Goal: Task Accomplishment & Management: Use online tool/utility

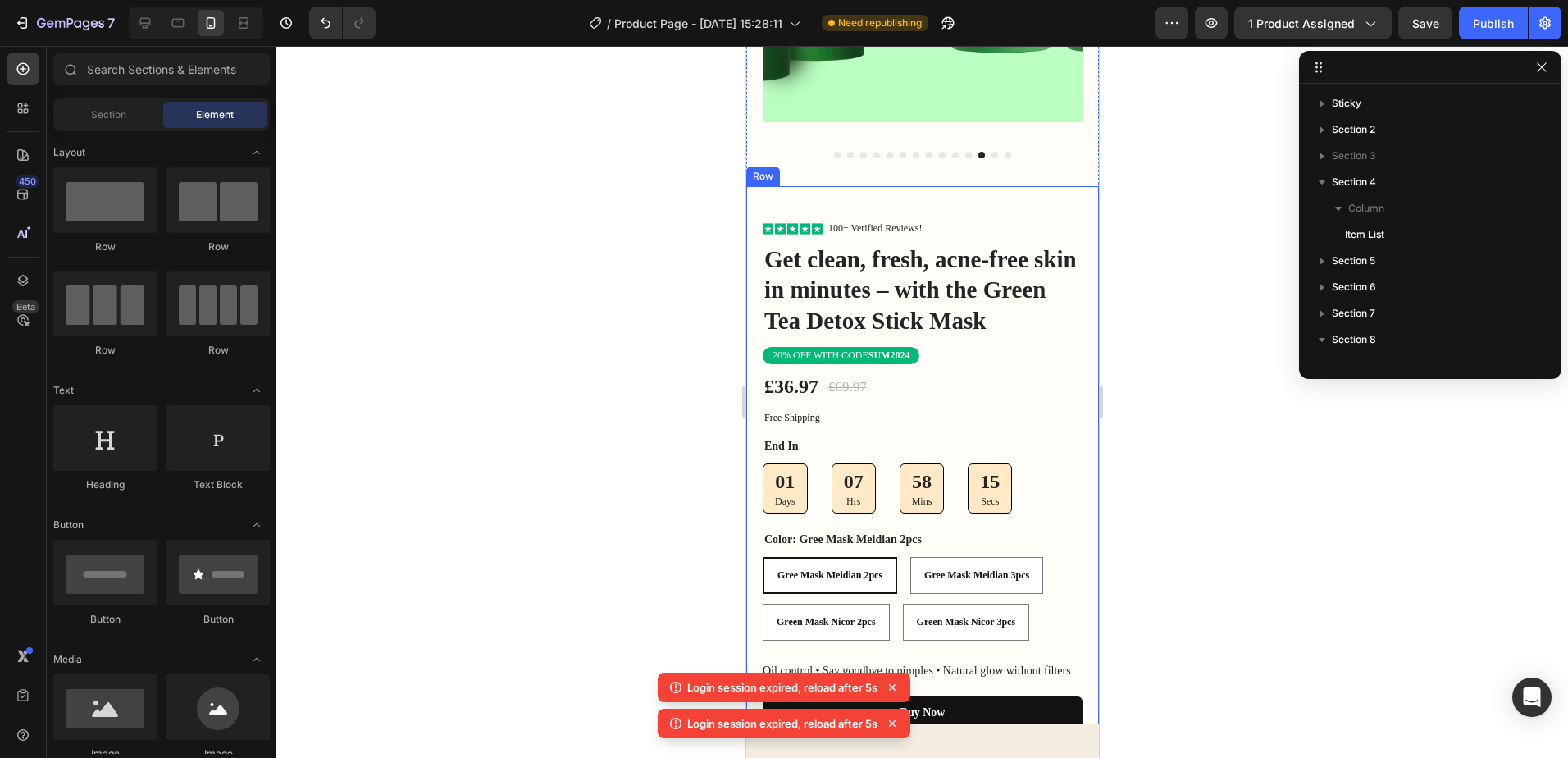
scroll to position [285, 0]
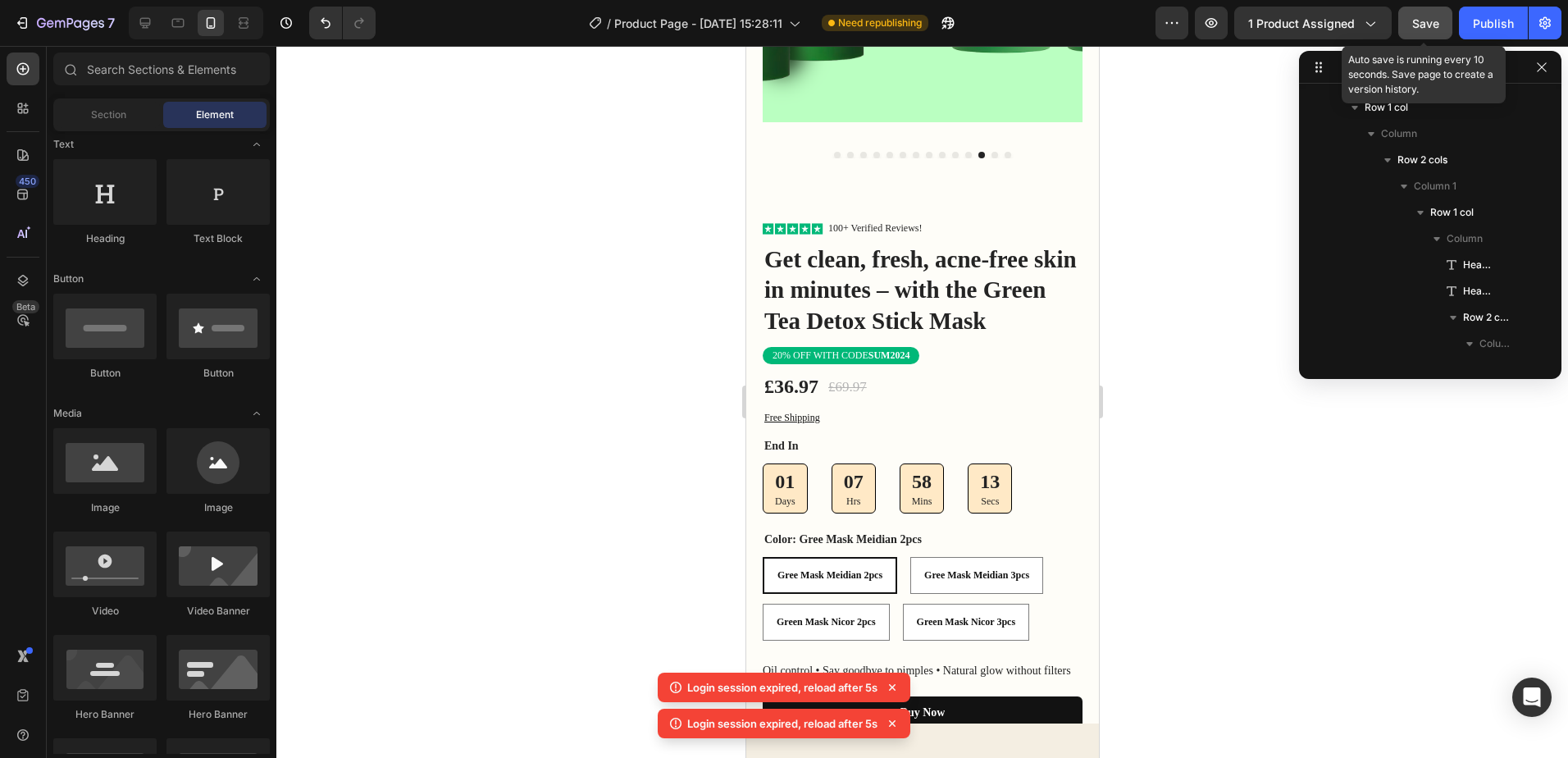
click at [1439, 31] on div "Save" at bounding box center [1425, 23] width 27 height 17
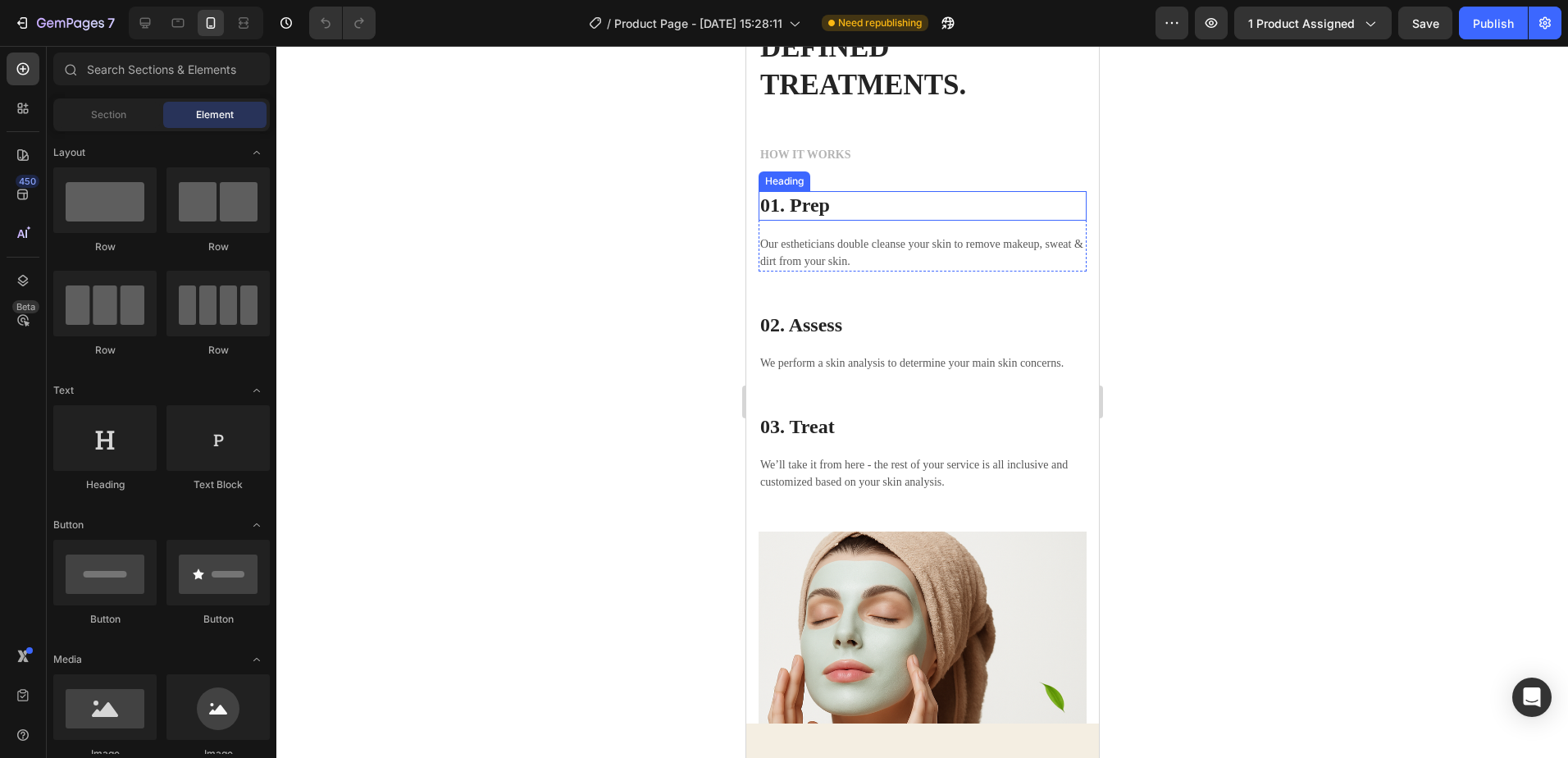
scroll to position [3776, 0]
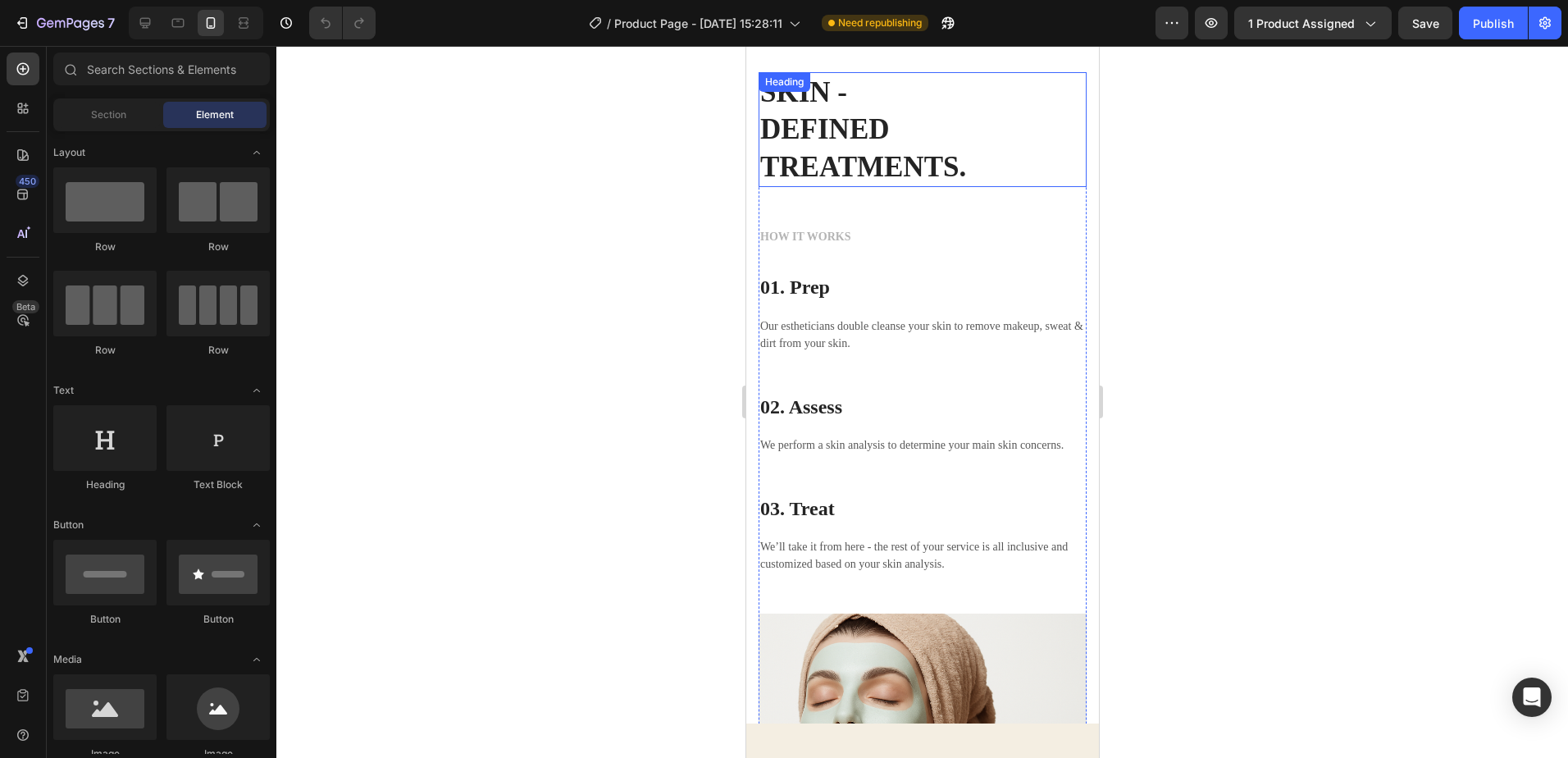
click at [865, 135] on p "SKIN - DEFINED TREATMENTS." at bounding box center [921, 130] width 325 height 112
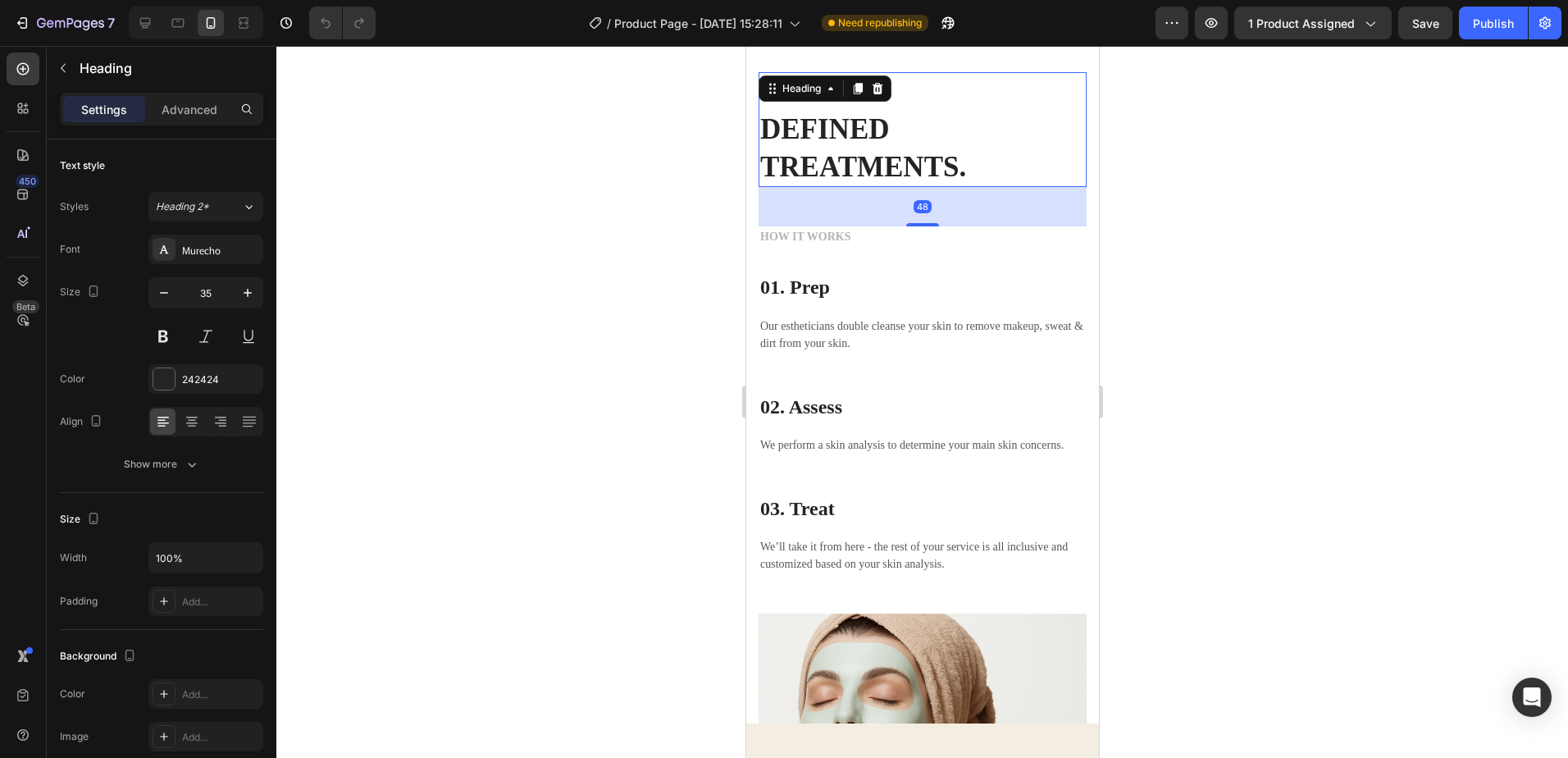
click at [967, 168] on p "SKIN - DEFINED TREATMENTS." at bounding box center [921, 130] width 325 height 112
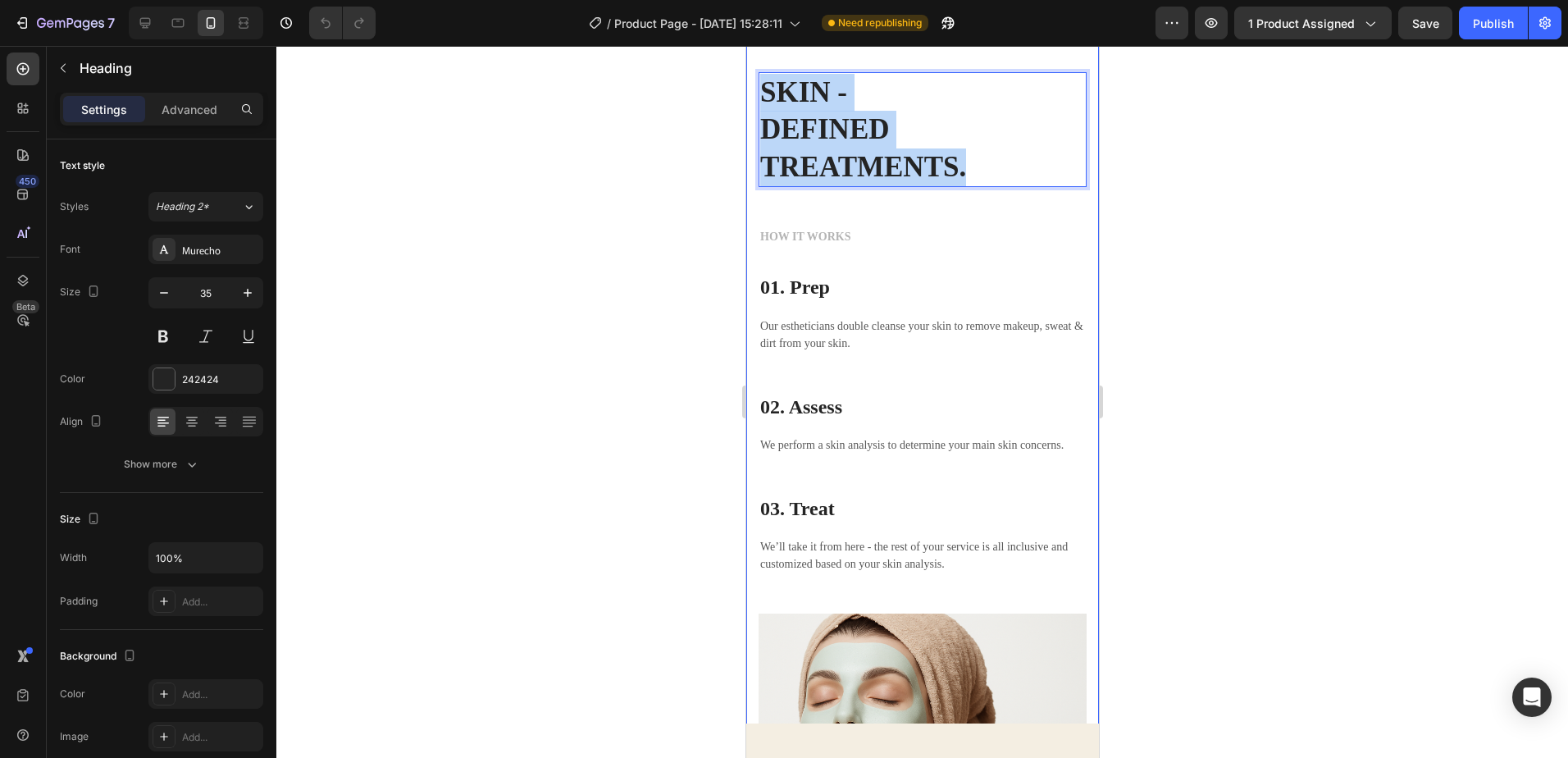
drag, startPoint x: 969, startPoint y: 171, endPoint x: 750, endPoint y: 99, distance: 230.5
click at [750, 99] on div "SKIN - DEFINED TREATMENTS. Heading 48 HOW IT WORKS Text block 01. Prep Heading …" at bounding box center [921, 507] width 353 height 1001
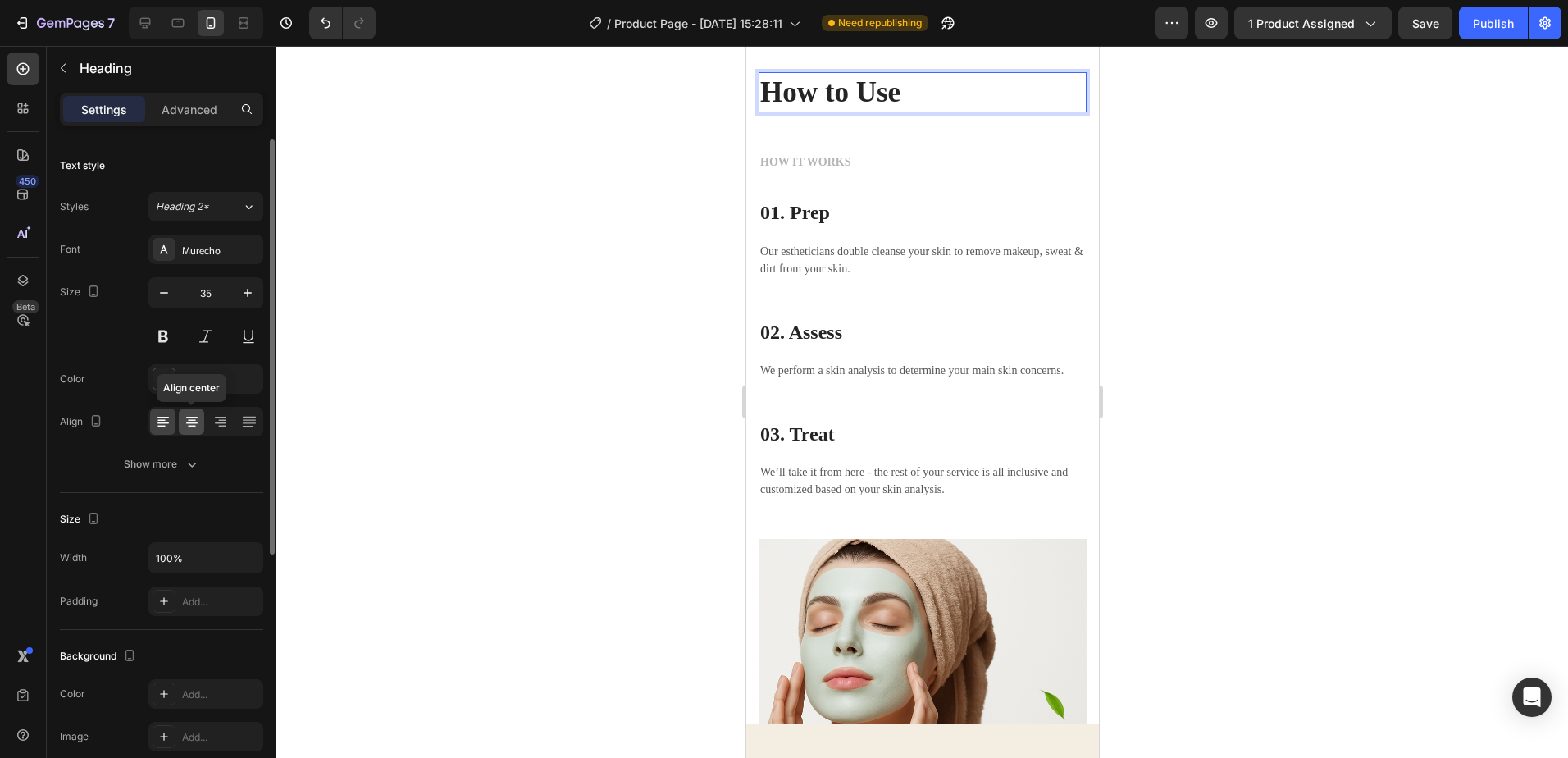
click at [188, 421] on icon at bounding box center [192, 422] width 16 height 16
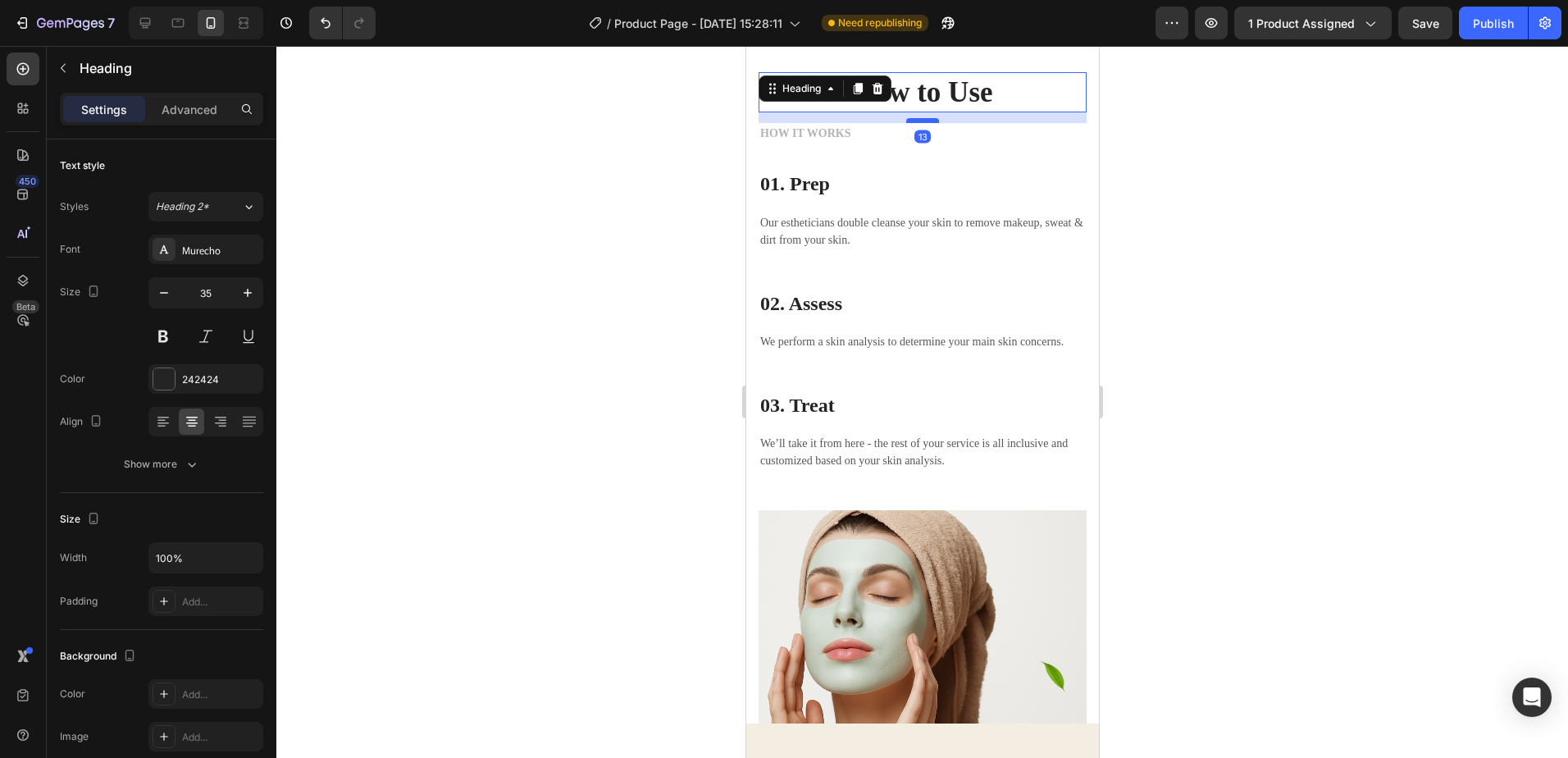
drag, startPoint x: 923, startPoint y: 149, endPoint x: 926, endPoint y: 121, distance: 28.2
click at [926, 121] on div at bounding box center [921, 120] width 33 height 5
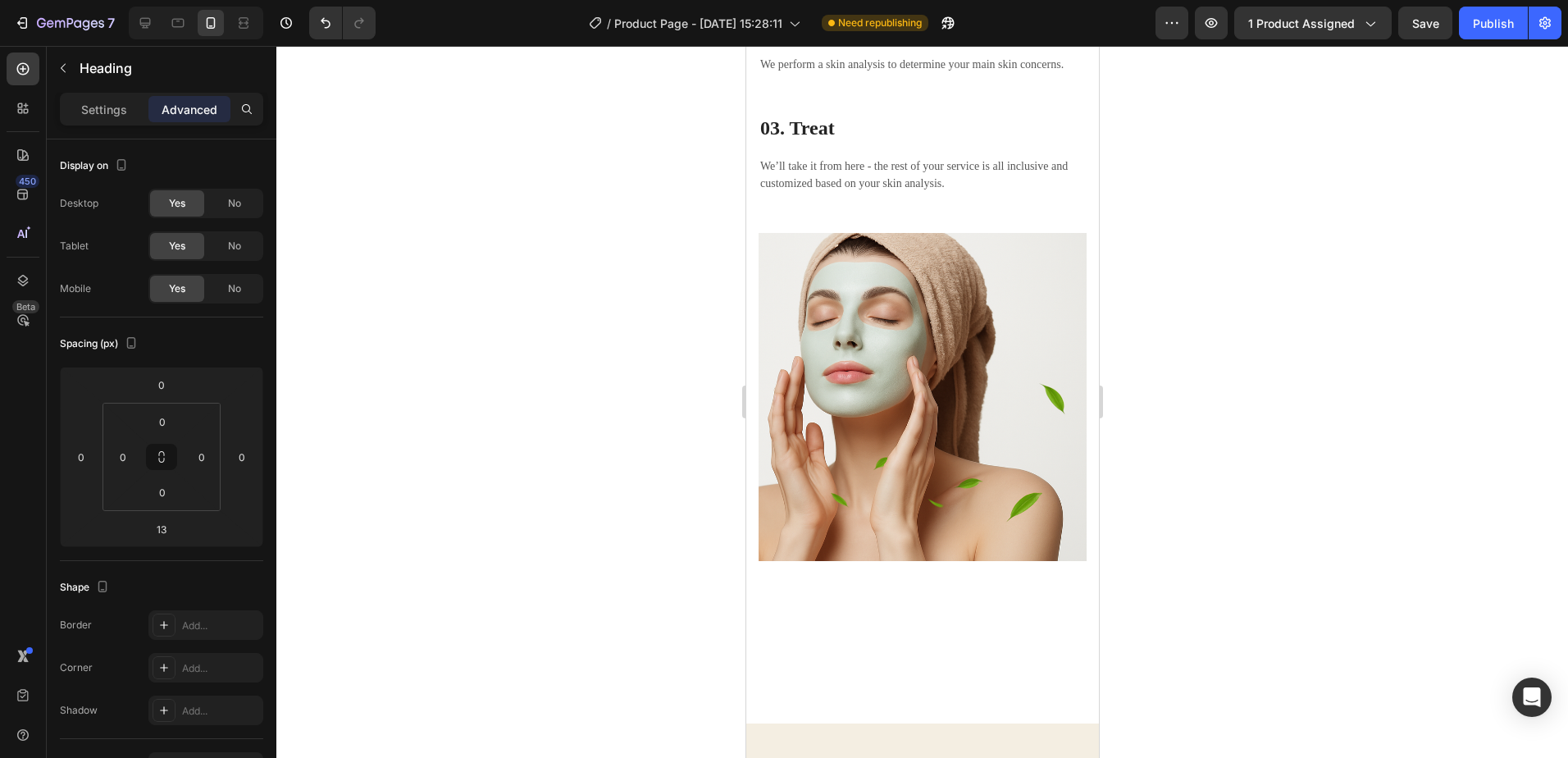
scroll to position [4299, 0]
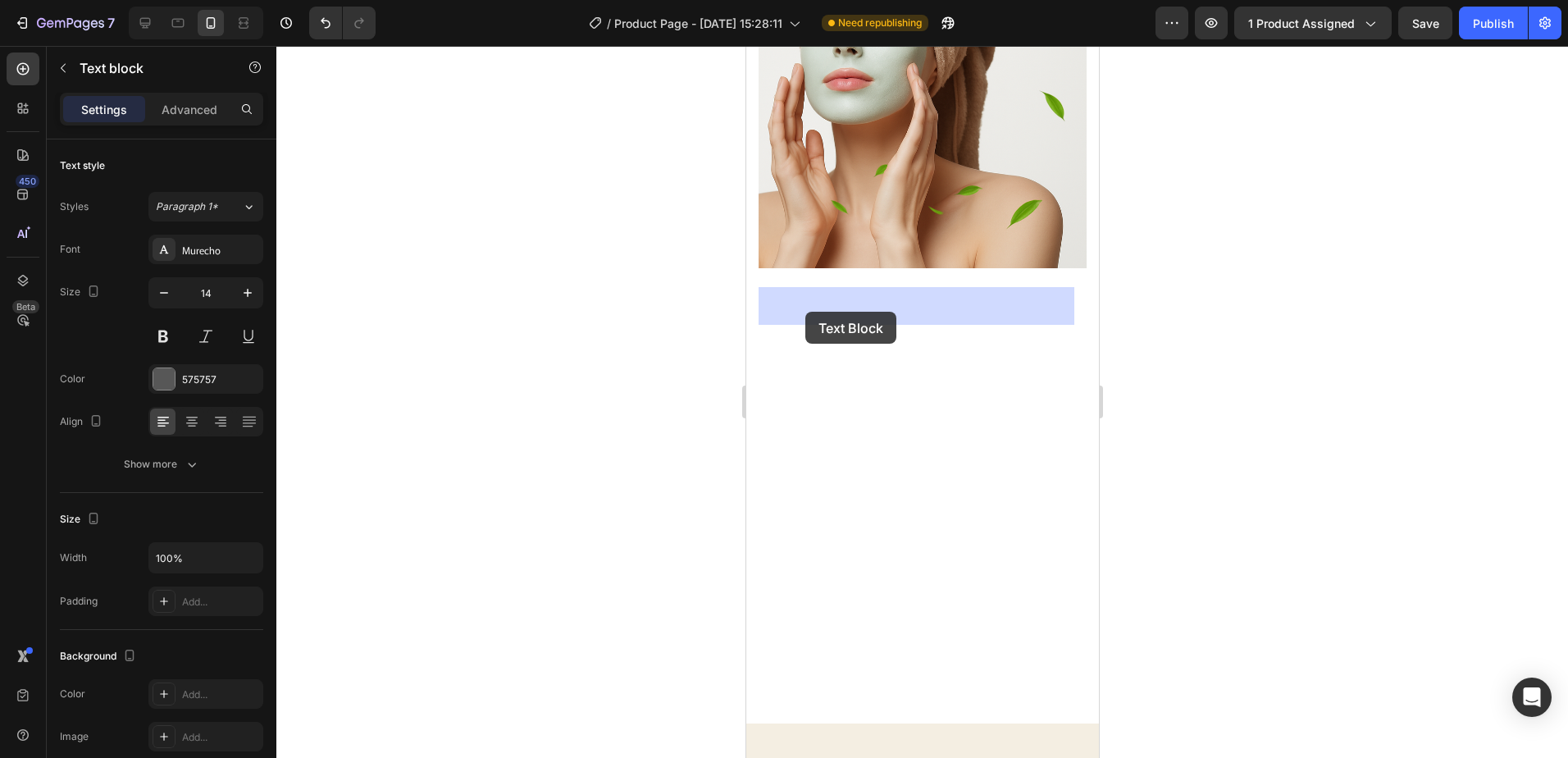
drag, startPoint x: 866, startPoint y: 312, endPoint x: 804, endPoint y: 312, distance: 62.0
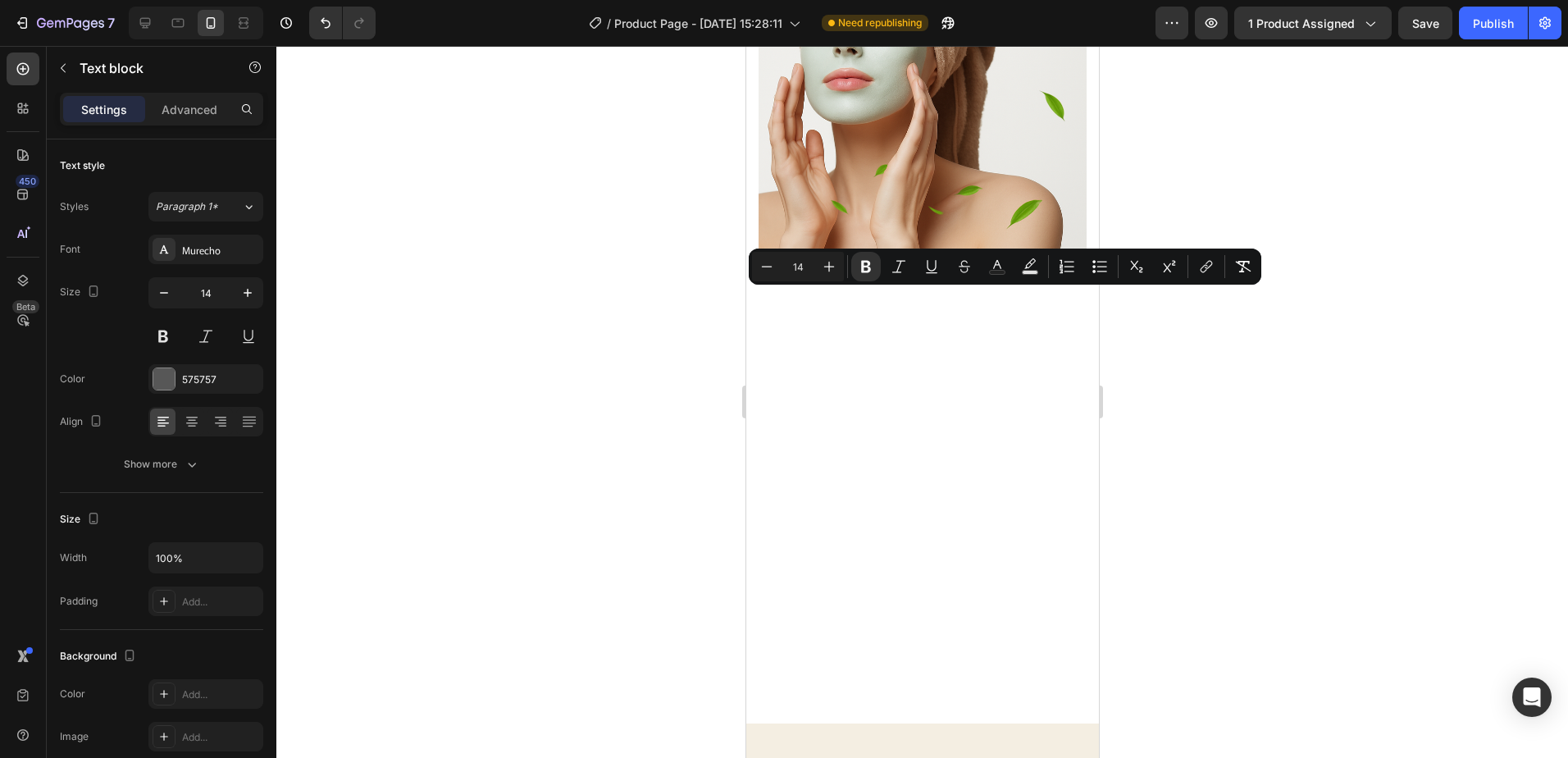
drag, startPoint x: 871, startPoint y: 294, endPoint x: 782, endPoint y: 294, distance: 89.0
copy strong "Cleanse Your Face"
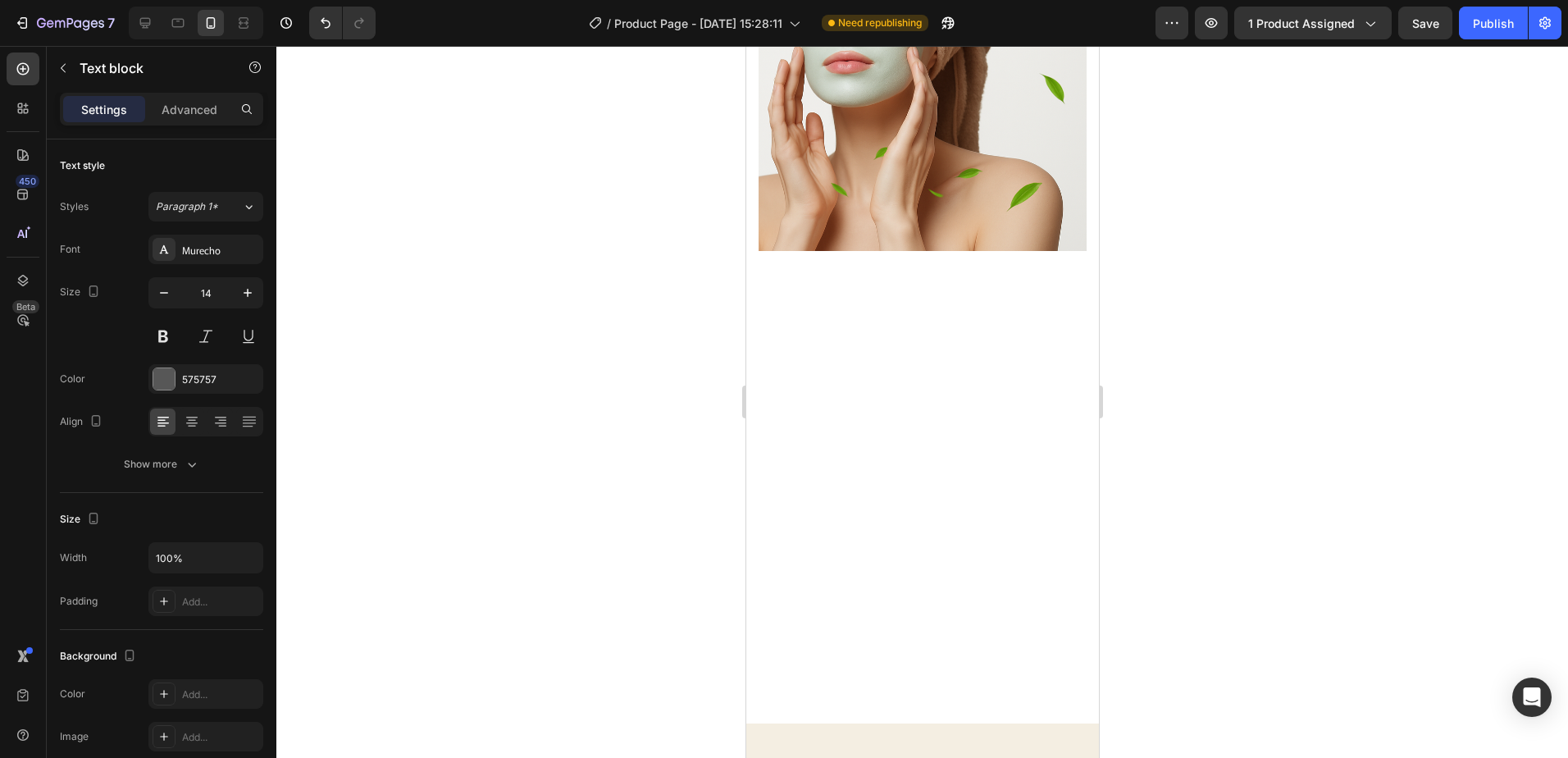
drag, startPoint x: 790, startPoint y: 263, endPoint x: 828, endPoint y: 260, distance: 38.1
drag, startPoint x: 835, startPoint y: 261, endPoint x: 793, endPoint y: 259, distance: 42.0
click at [250, 297] on icon "button" at bounding box center [248, 293] width 16 height 16
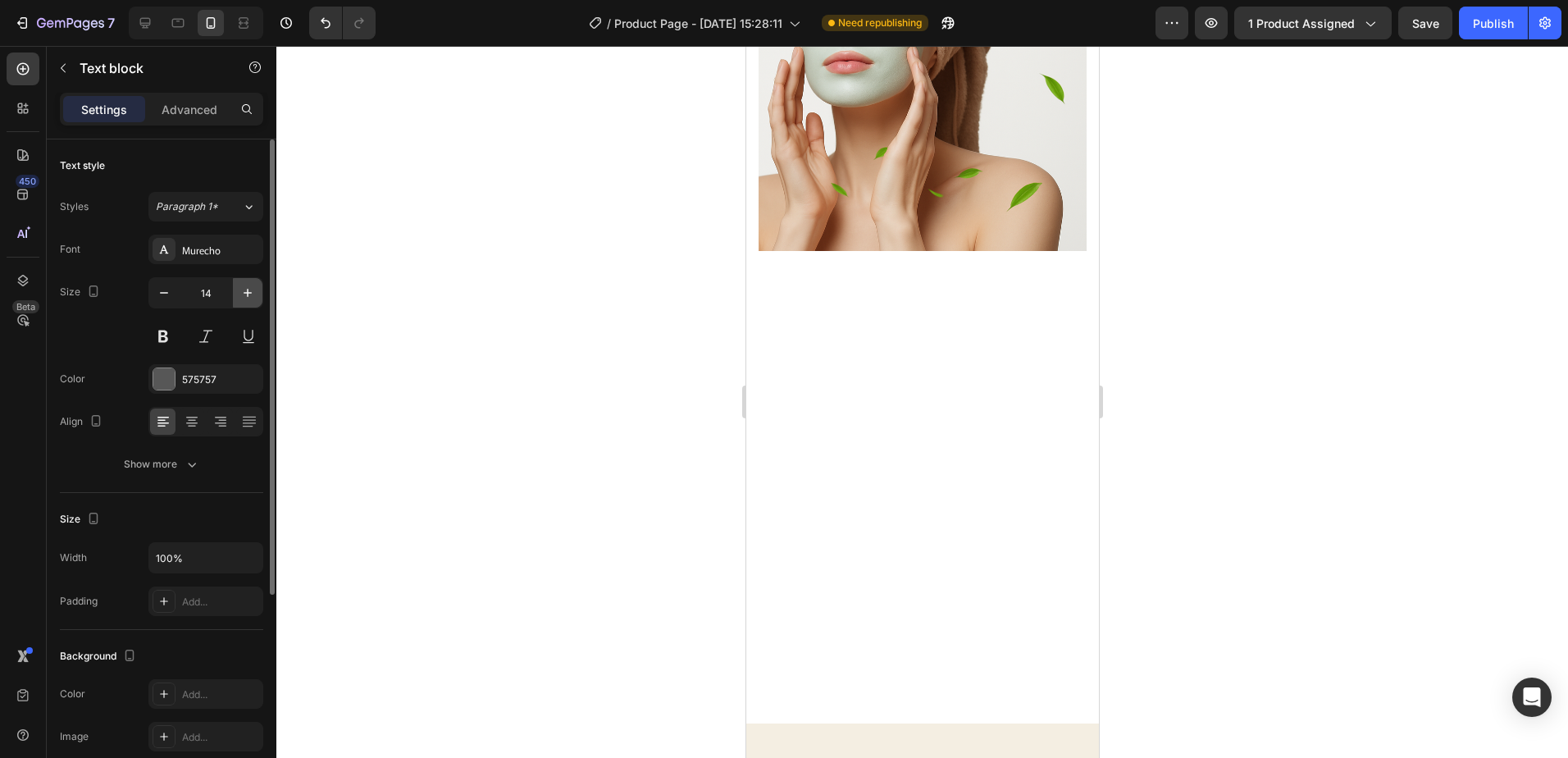
click at [250, 296] on icon "button" at bounding box center [248, 293] width 16 height 16
type input "18"
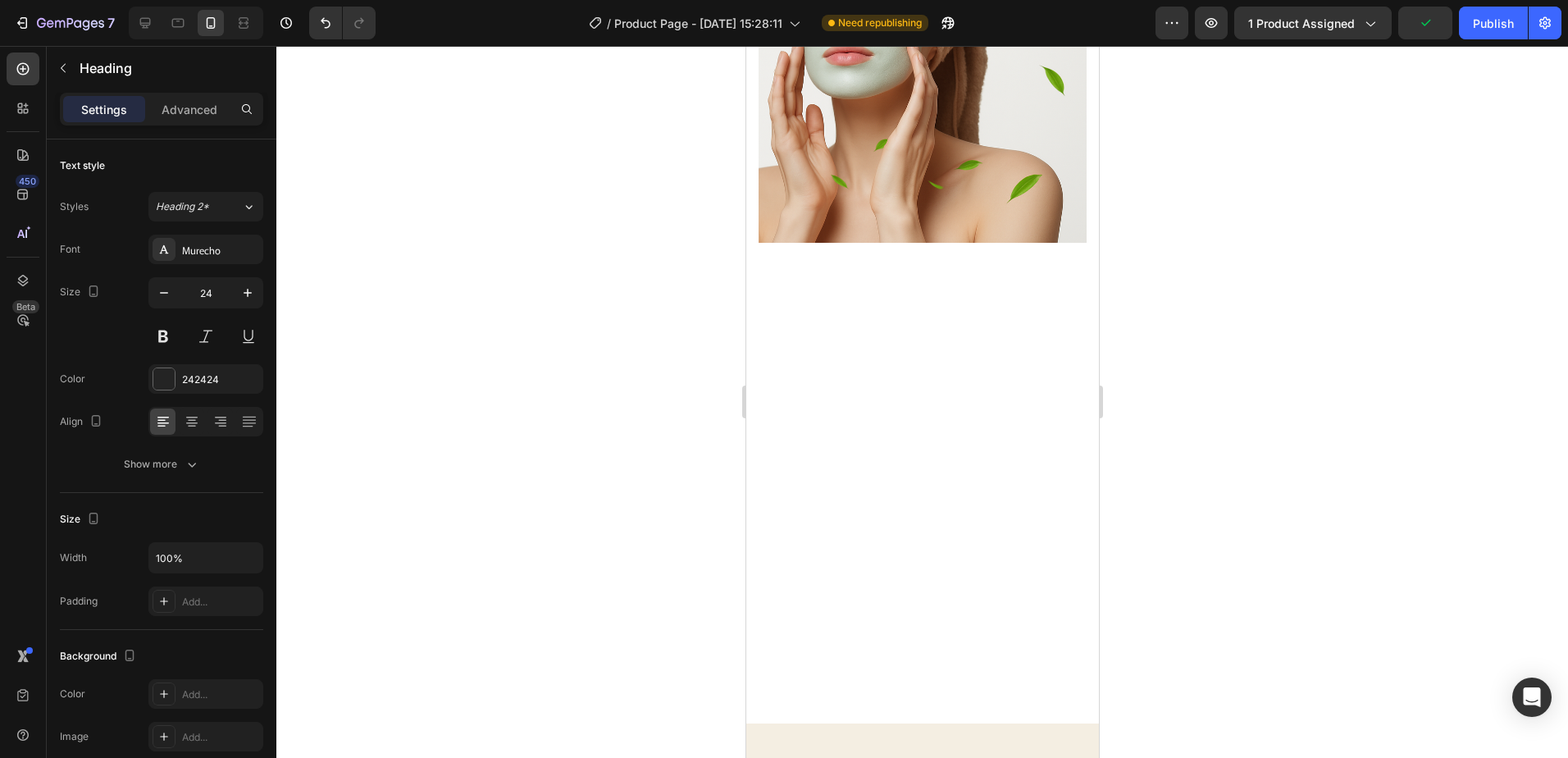
drag, startPoint x: 912, startPoint y: 286, endPoint x: 915, endPoint y: 261, distance: 25.2
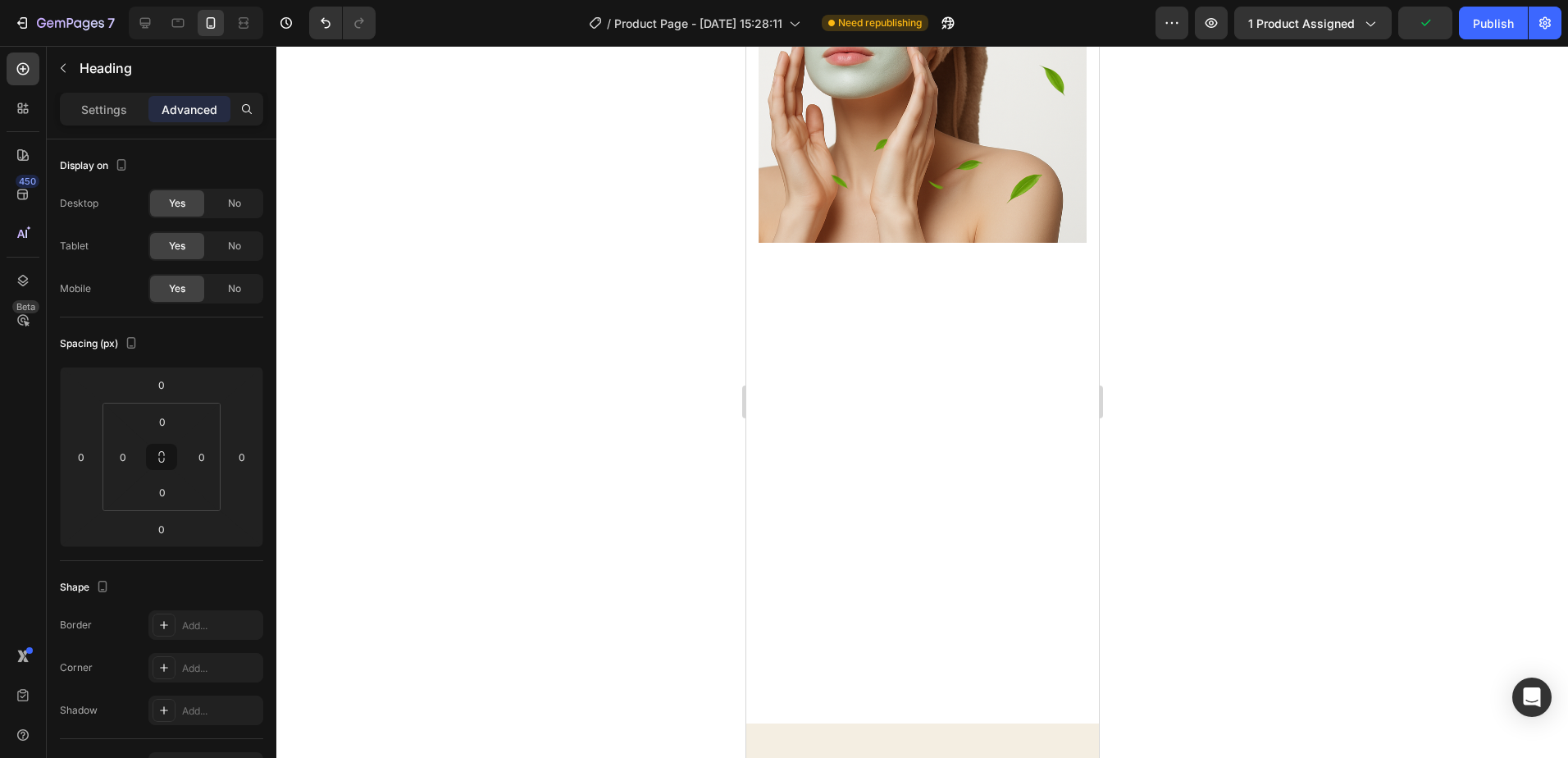
drag, startPoint x: 817, startPoint y: 353, endPoint x: 803, endPoint y: 353, distance: 14.0
drag, startPoint x: 793, startPoint y: 351, endPoint x: 856, endPoint y: 354, distance: 63.1
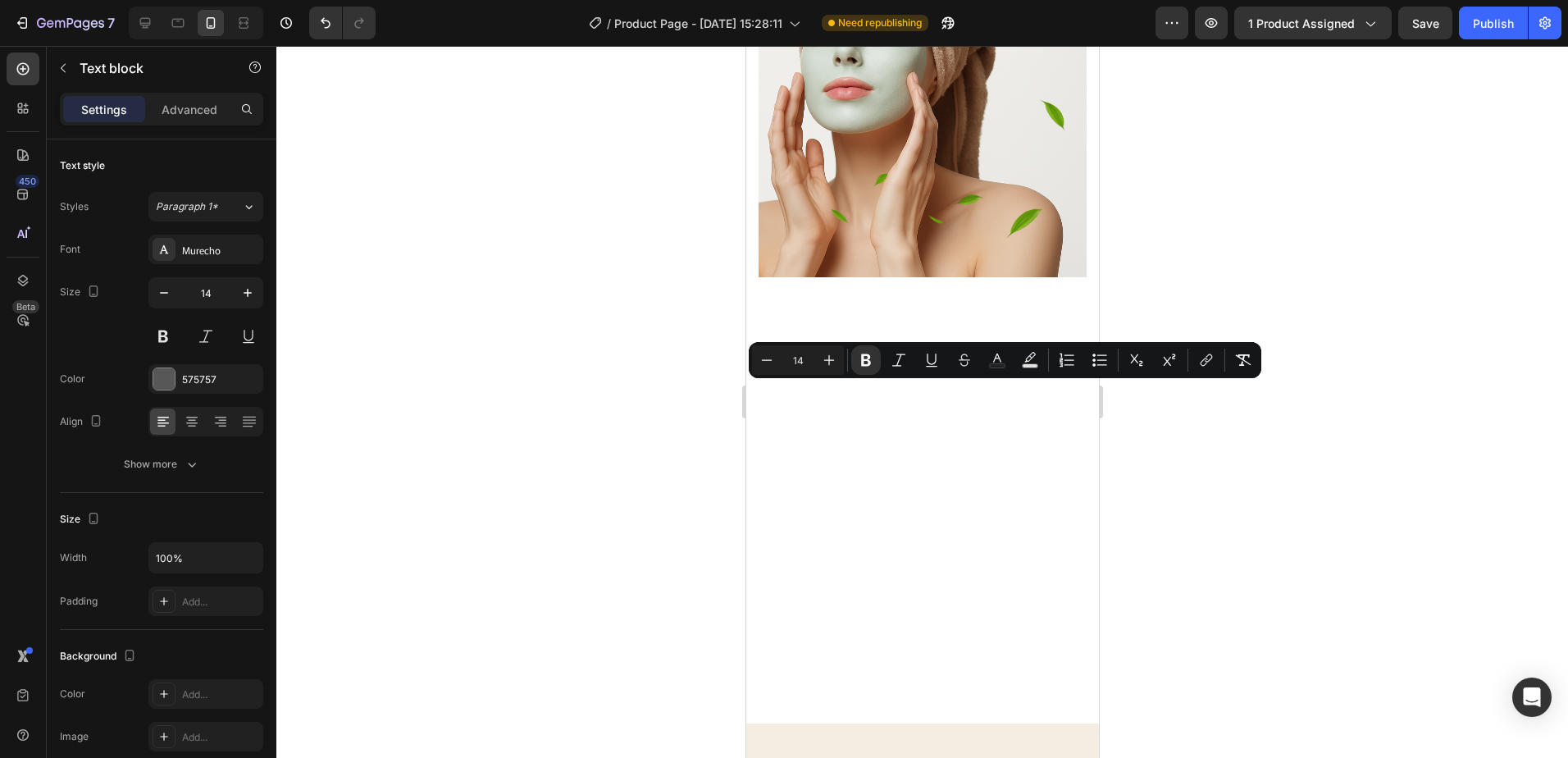
drag, startPoint x: 880, startPoint y: 393, endPoint x: 781, endPoint y: 400, distance: 99.2
copy strong "Apply the Mask Stick"
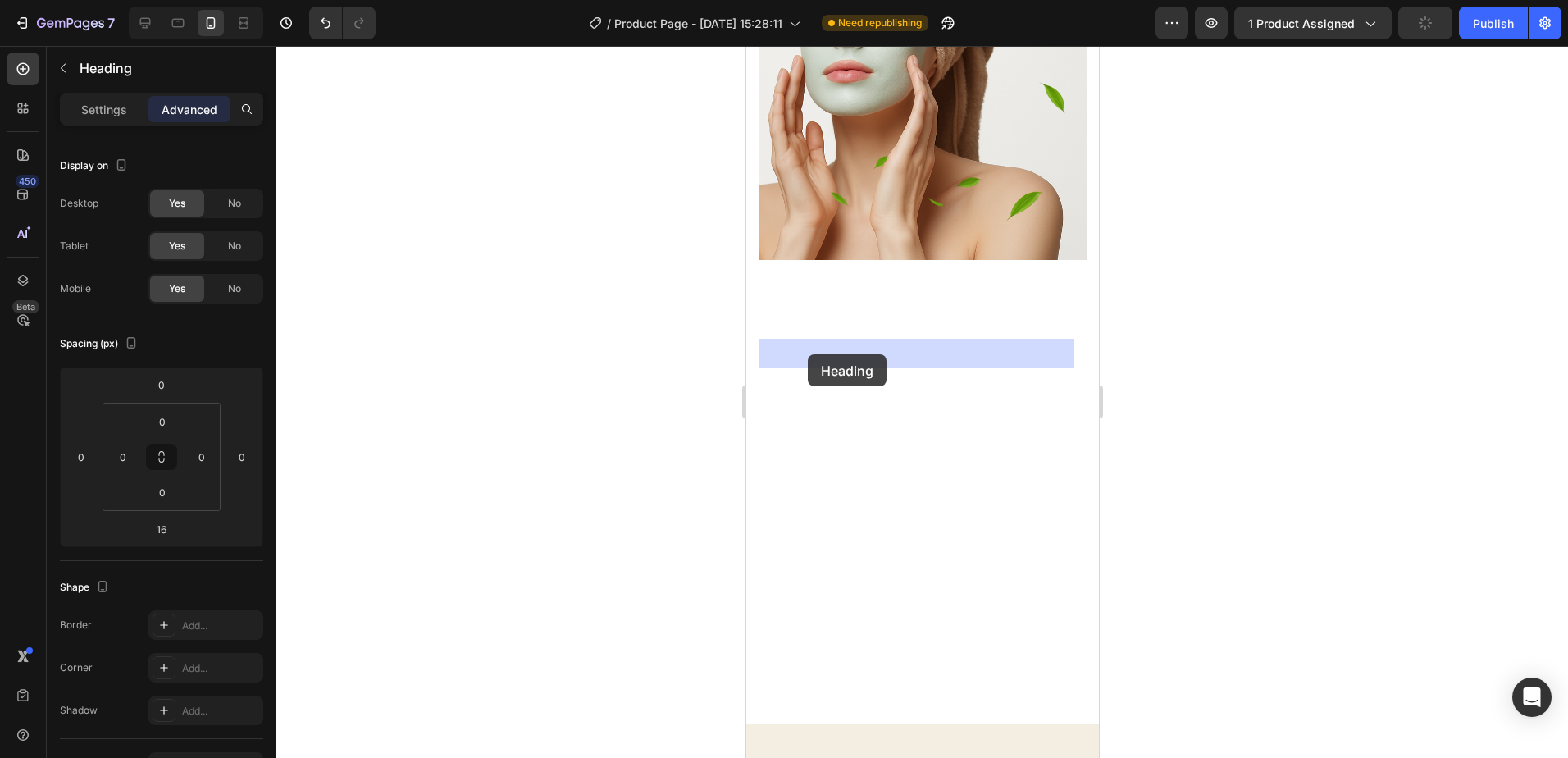
drag, startPoint x: 794, startPoint y: 355, endPoint x: 807, endPoint y: 355, distance: 13.0
drag, startPoint x: 853, startPoint y: 355, endPoint x: 786, endPoint y: 358, distance: 67.1
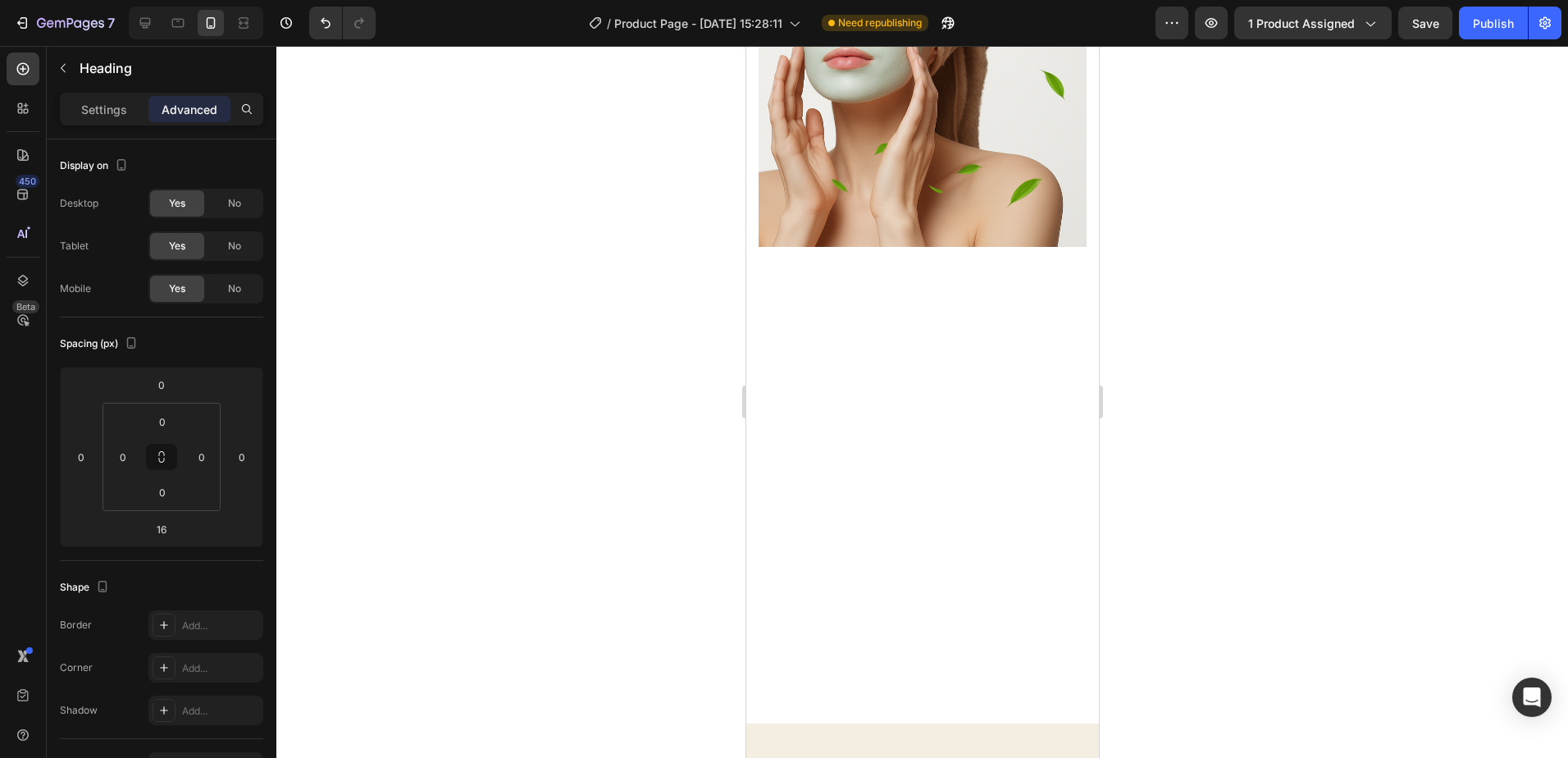
drag, startPoint x: 920, startPoint y: 373, endPoint x: 921, endPoint y: 364, distance: 9.1
type input "0"
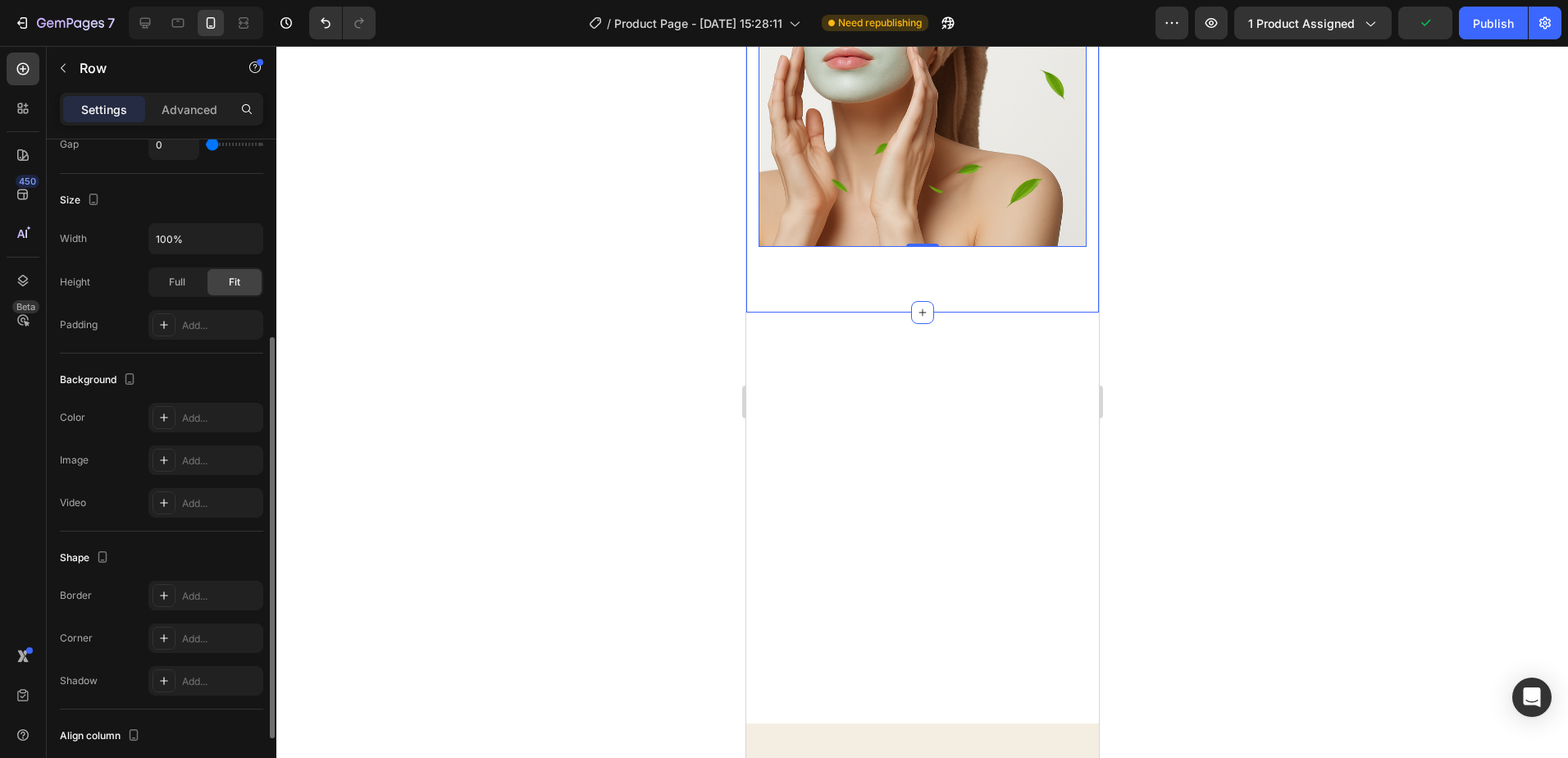
scroll to position [410, 0]
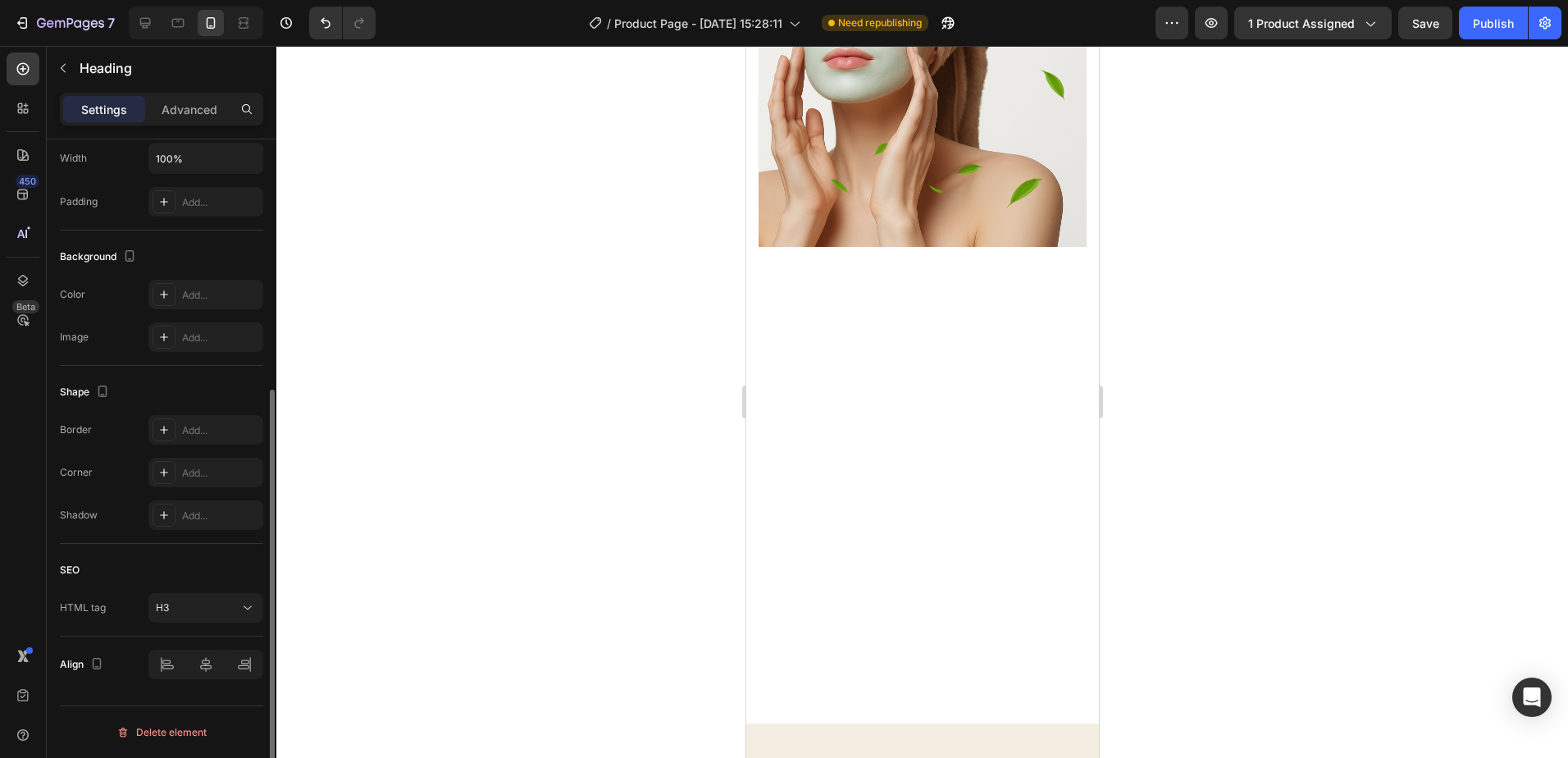
scroll to position [0, 0]
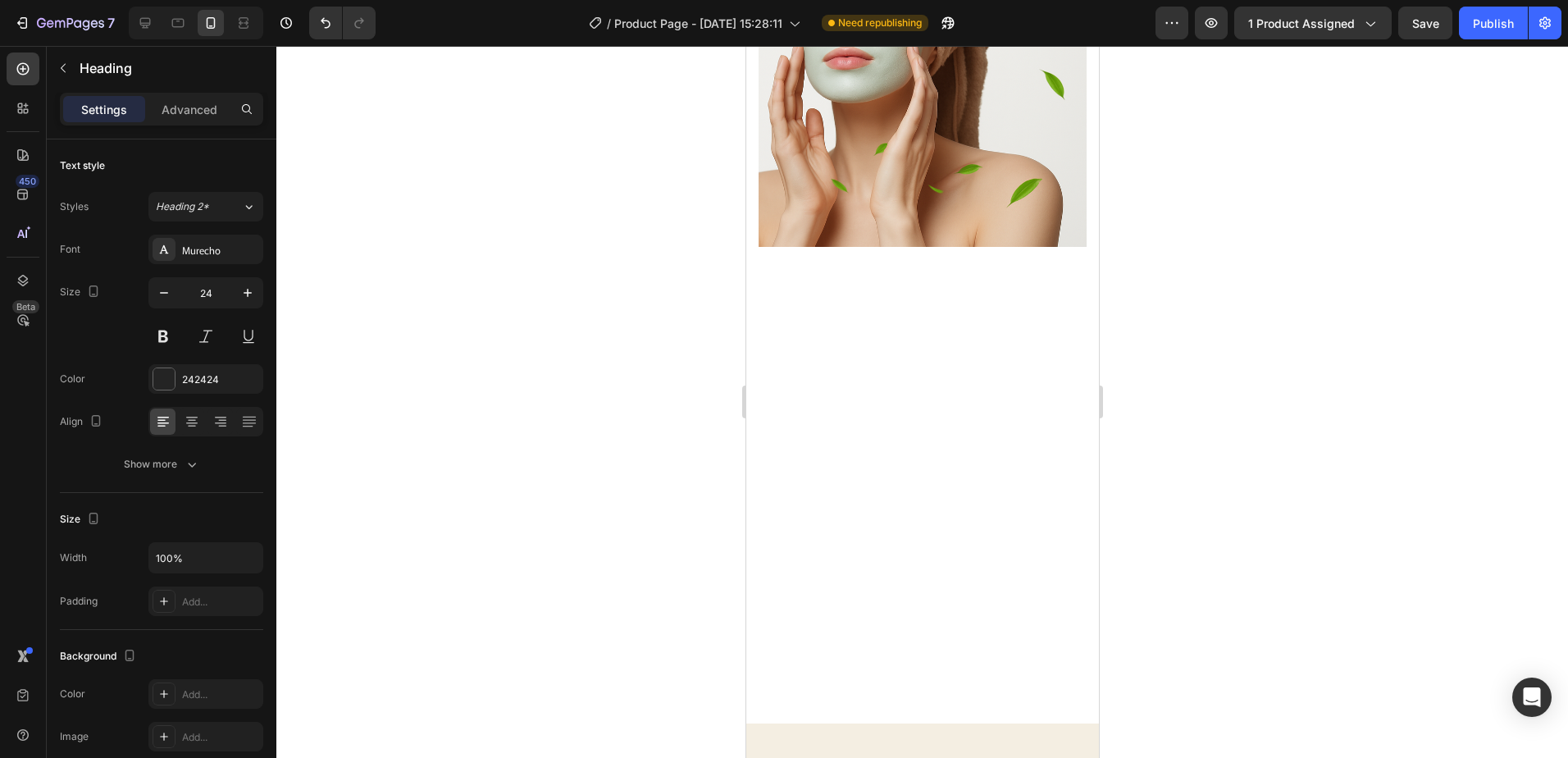
drag, startPoint x: 793, startPoint y: 457, endPoint x: 858, endPoint y: 459, distance: 65.0
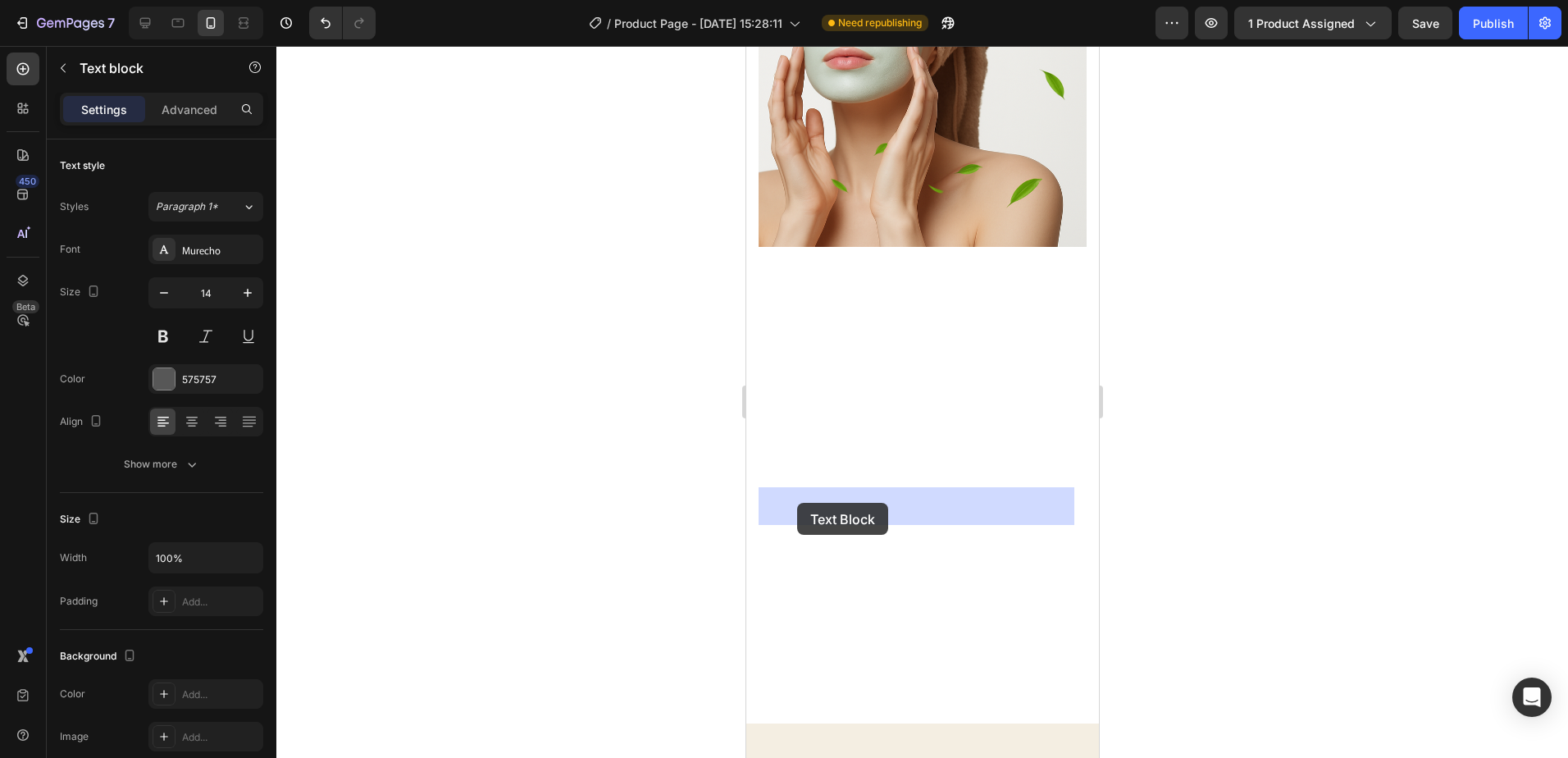
drag, startPoint x: 914, startPoint y: 520, endPoint x: 818, endPoint y: 517, distance: 96.0
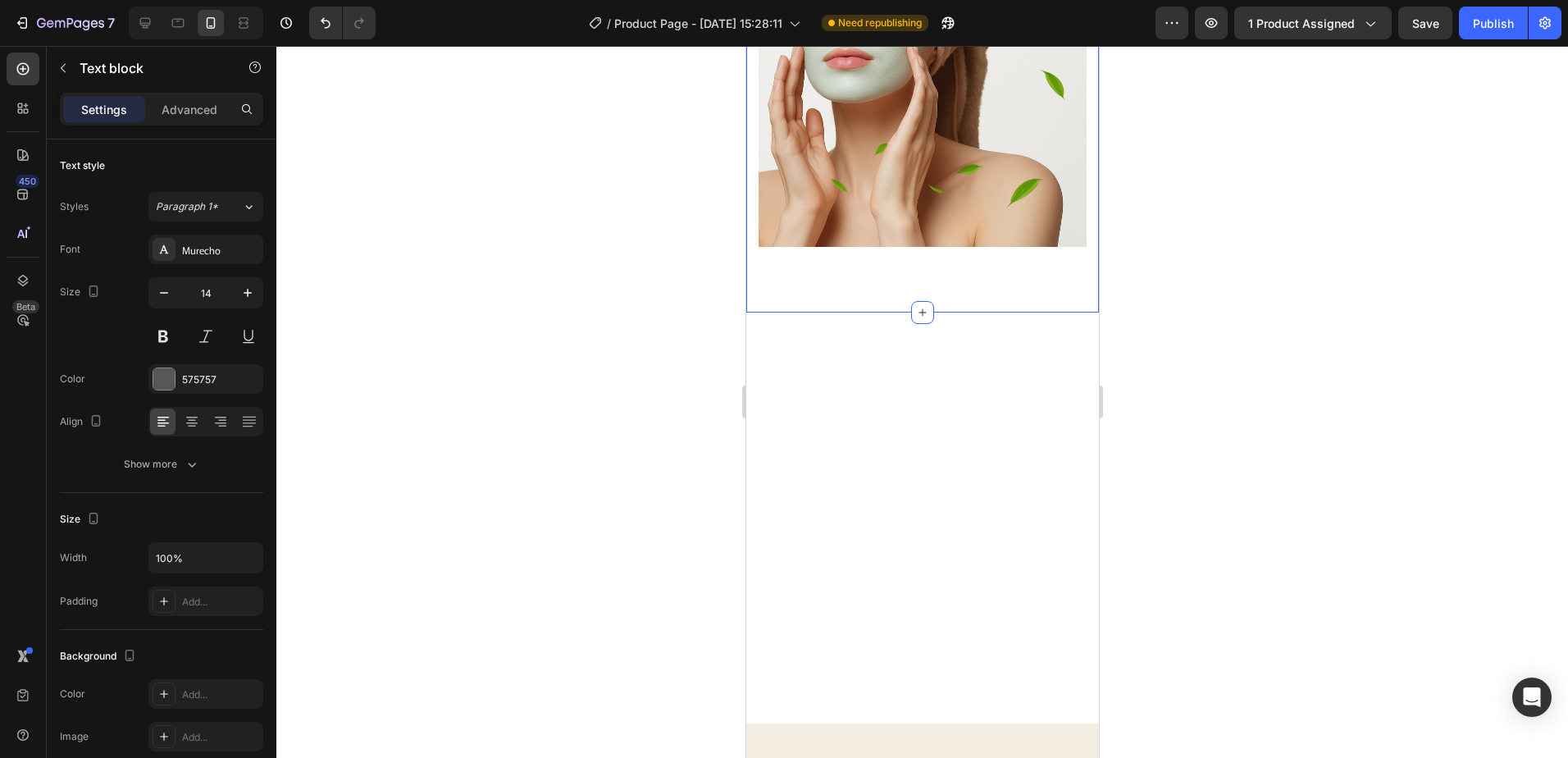
drag, startPoint x: 947, startPoint y: 515, endPoint x: 755, endPoint y: 501, distance: 192.5
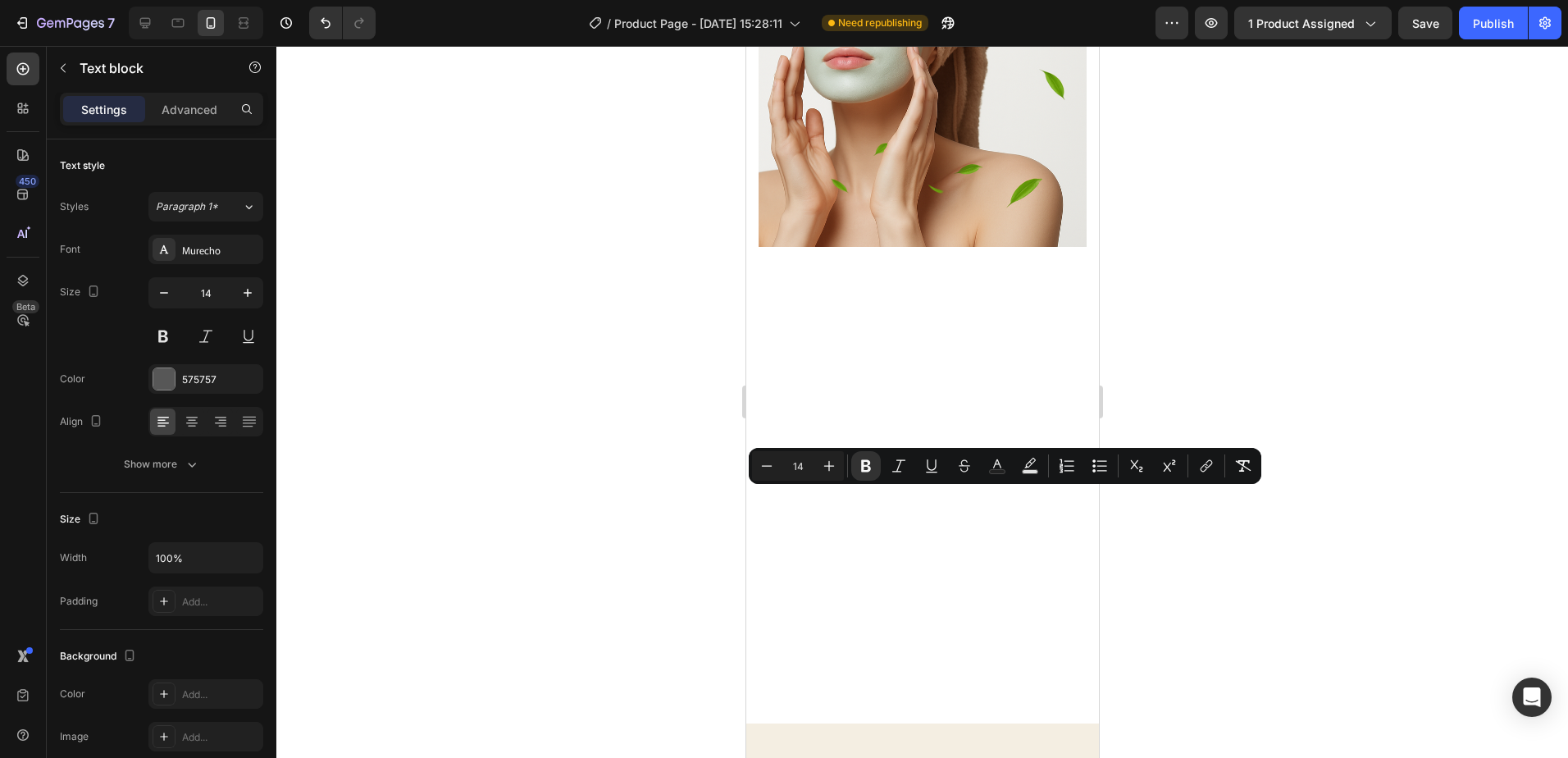
drag, startPoint x: 836, startPoint y: 498, endPoint x: 762, endPoint y: 501, distance: 74.1
copy strong "Relax & Rinse"
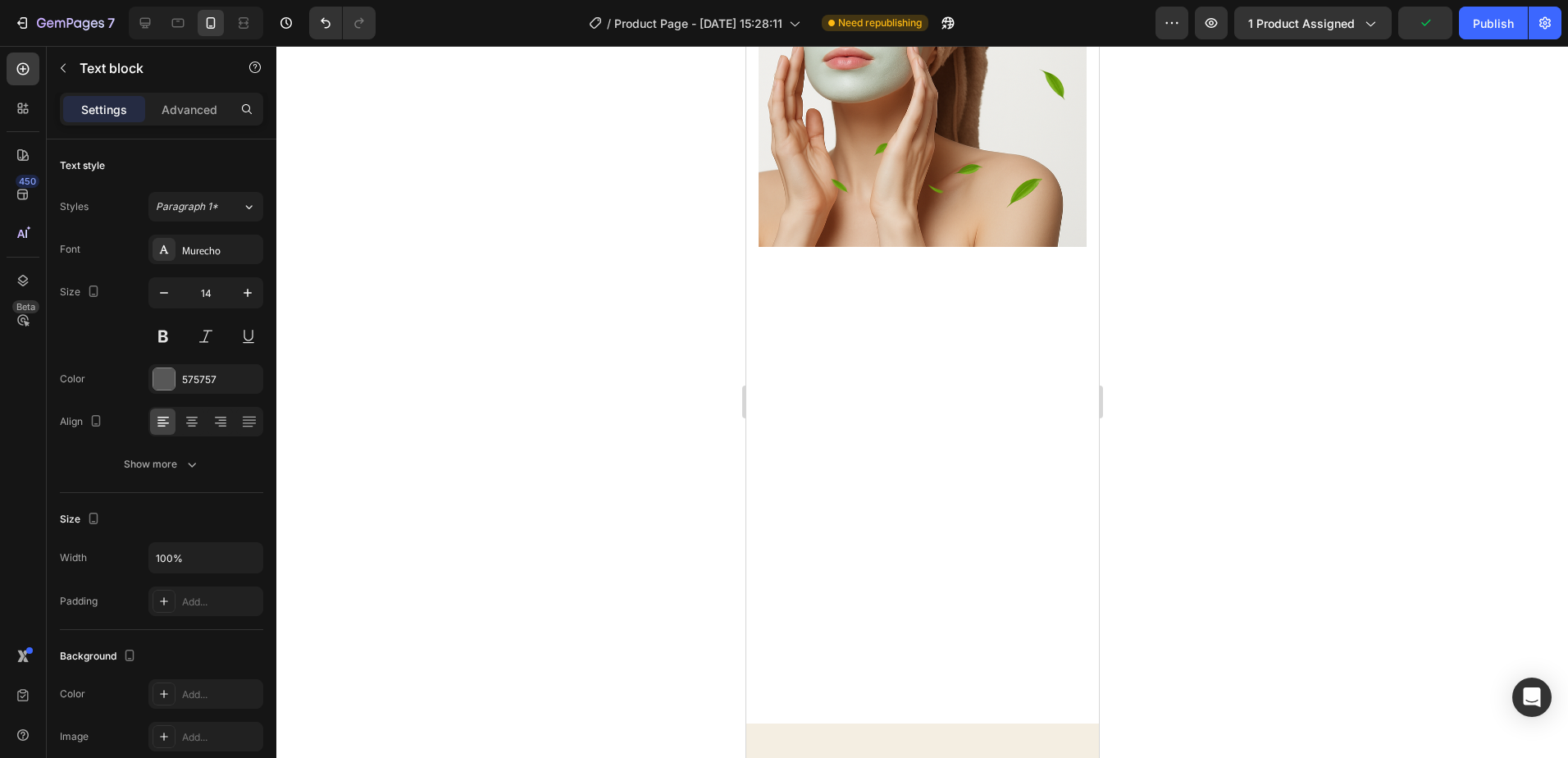
drag, startPoint x: 832, startPoint y: 461, endPoint x: 791, endPoint y: 465, distance: 41.2
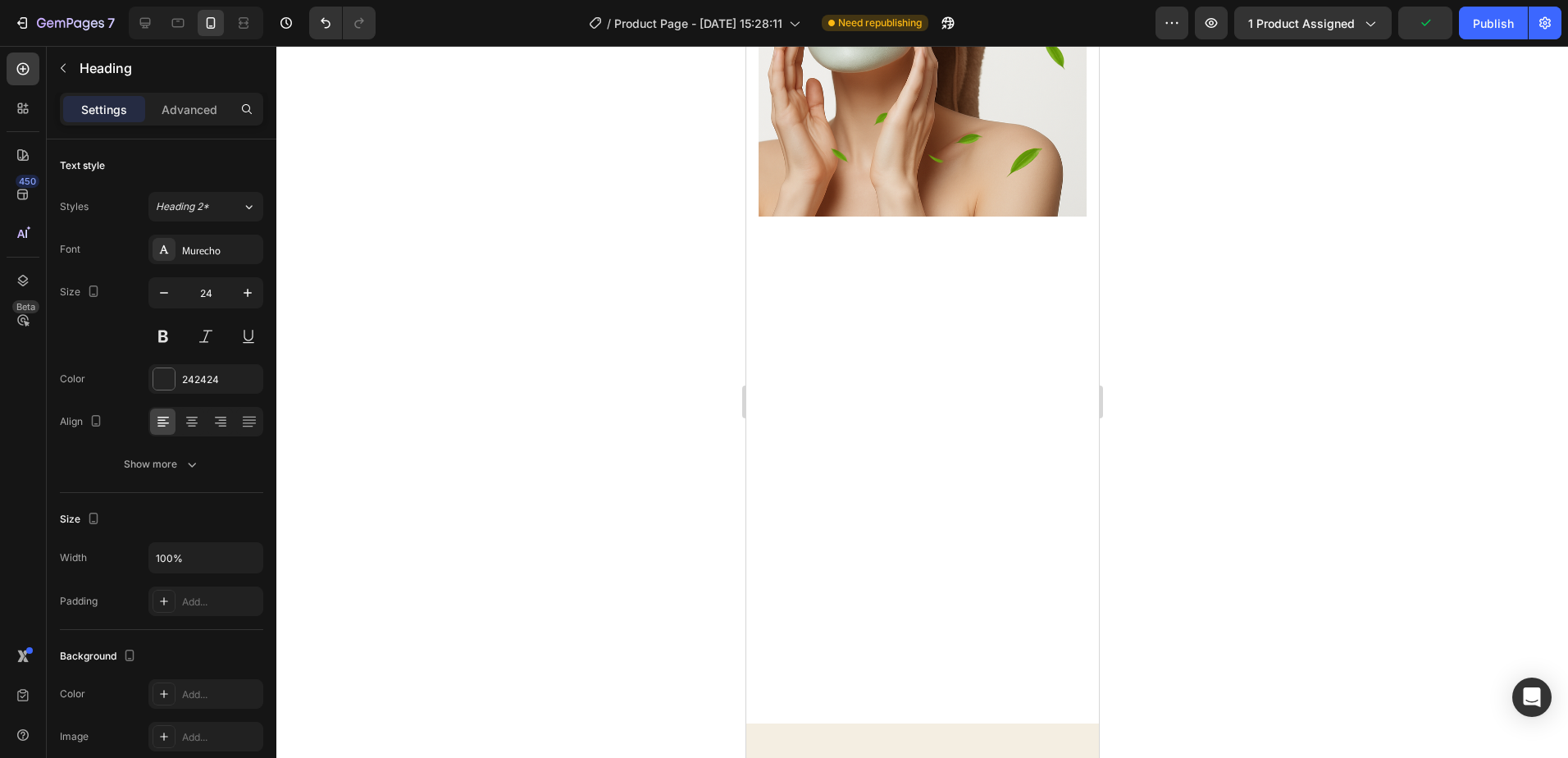
drag, startPoint x: 922, startPoint y: 485, endPoint x: 947, endPoint y: 450, distance: 43.0
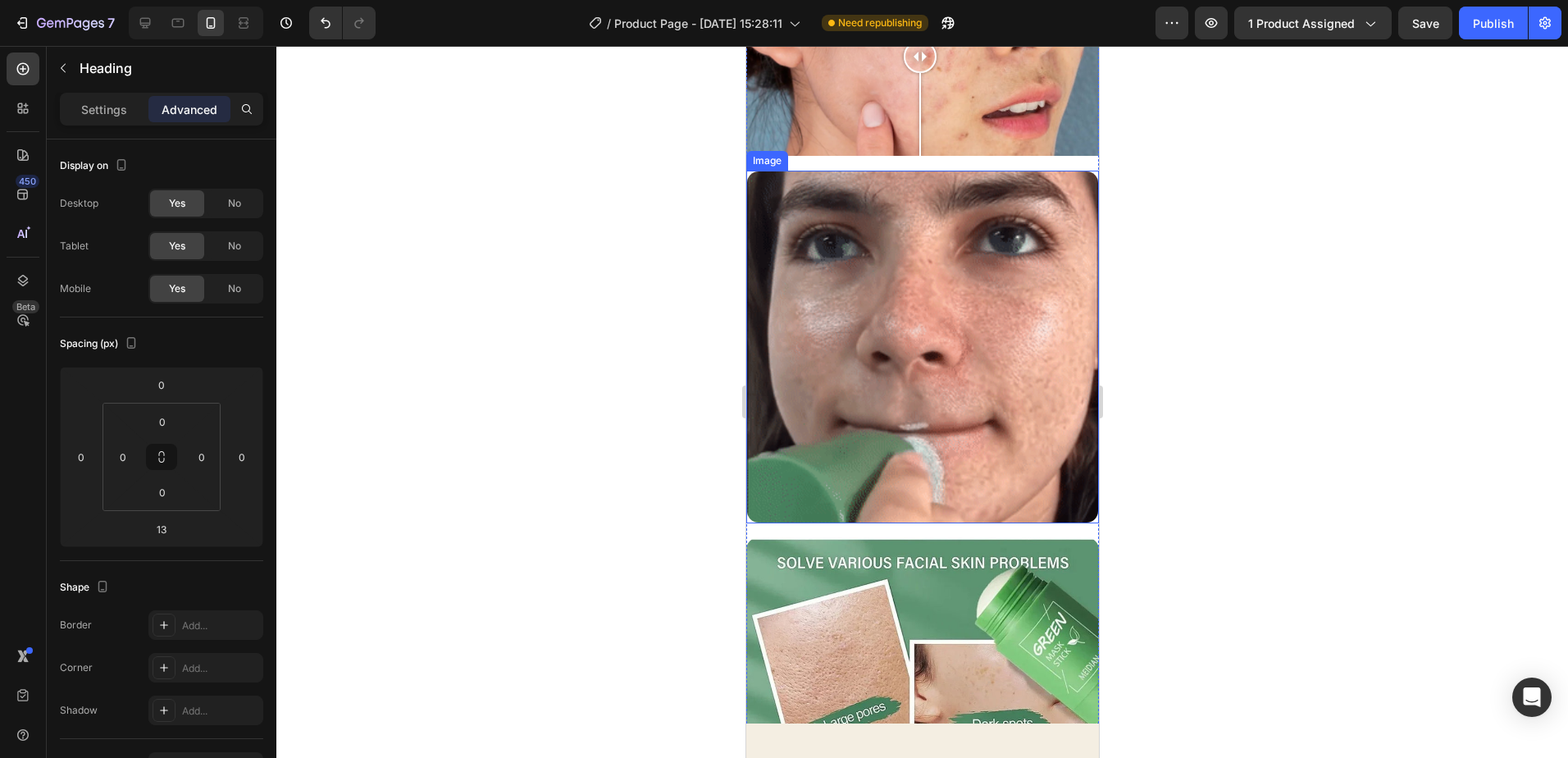
scroll to position [1395, 0]
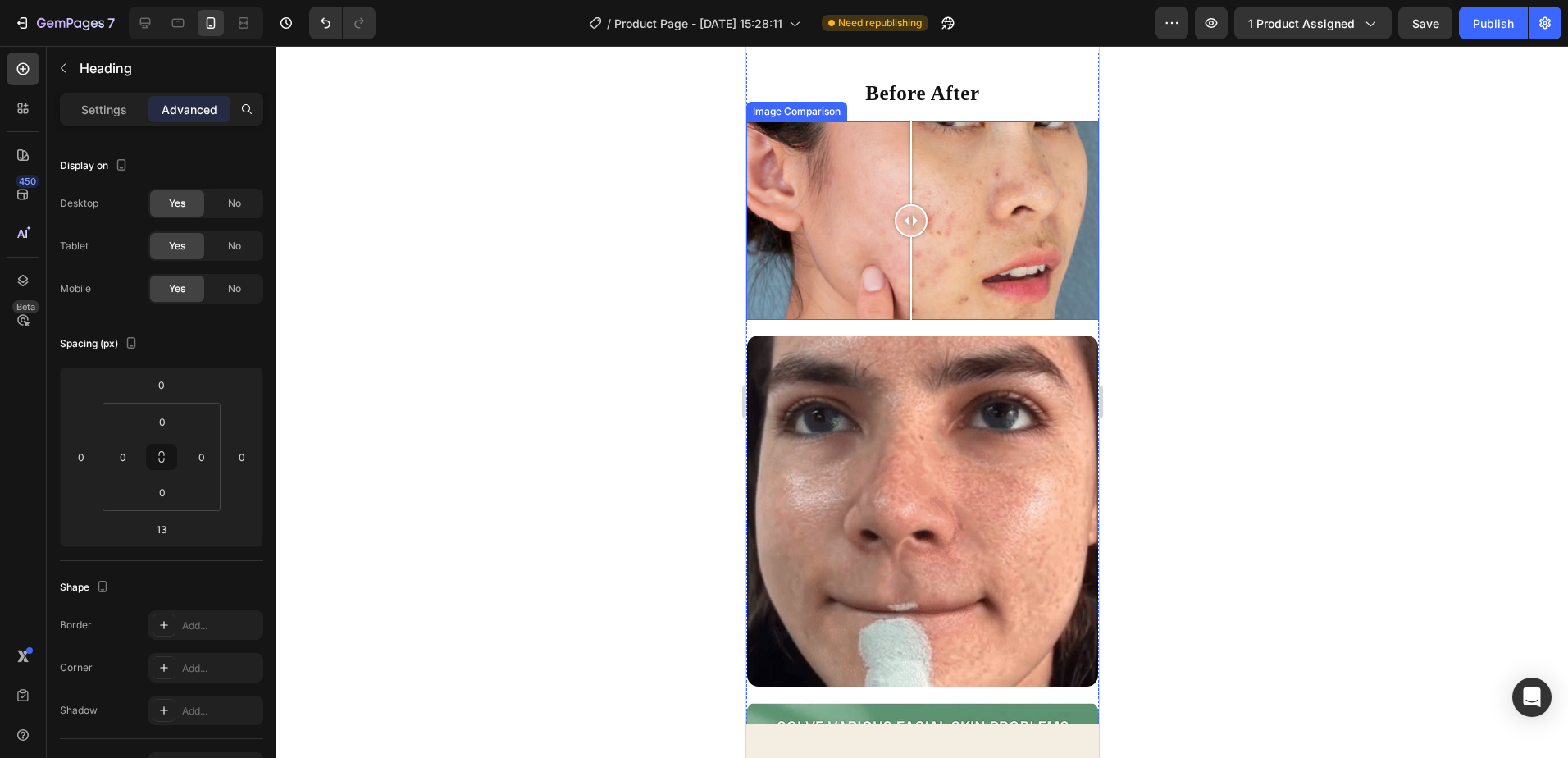
drag, startPoint x: 918, startPoint y: 213, endPoint x: 911, endPoint y: 248, distance: 35.7
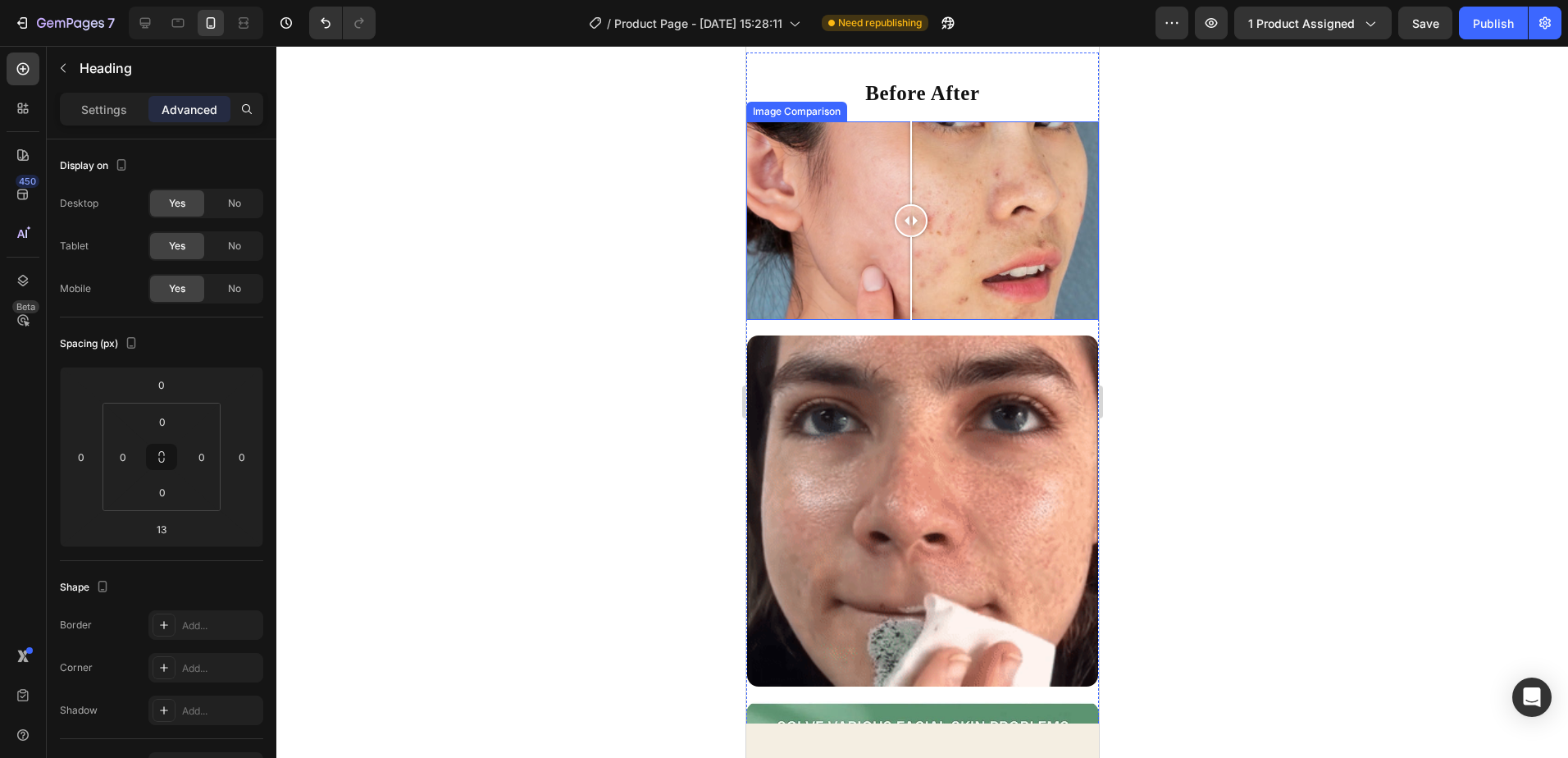
click at [911, 248] on div at bounding box center [910, 220] width 33 height 199
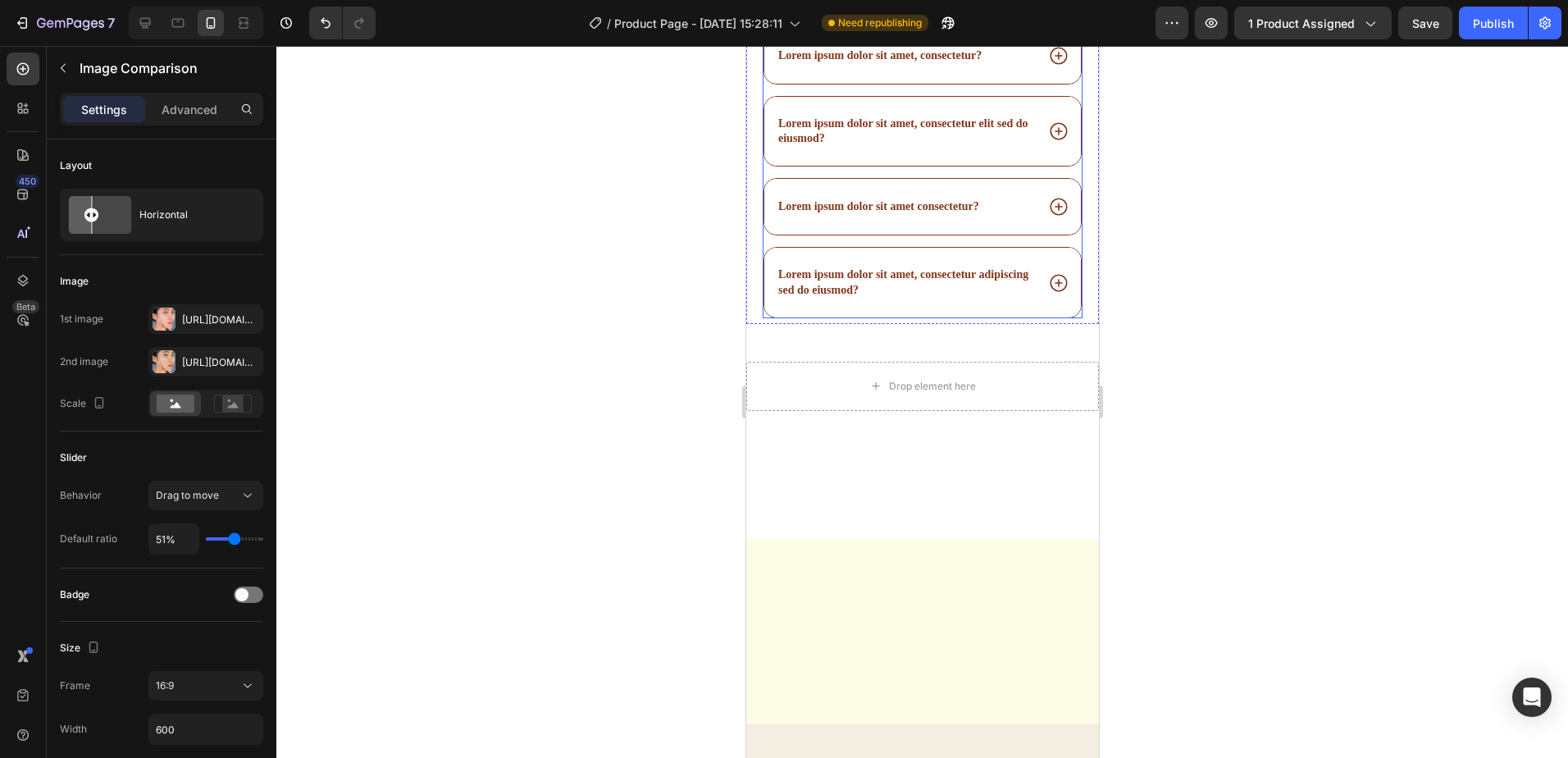
scroll to position [5253, 0]
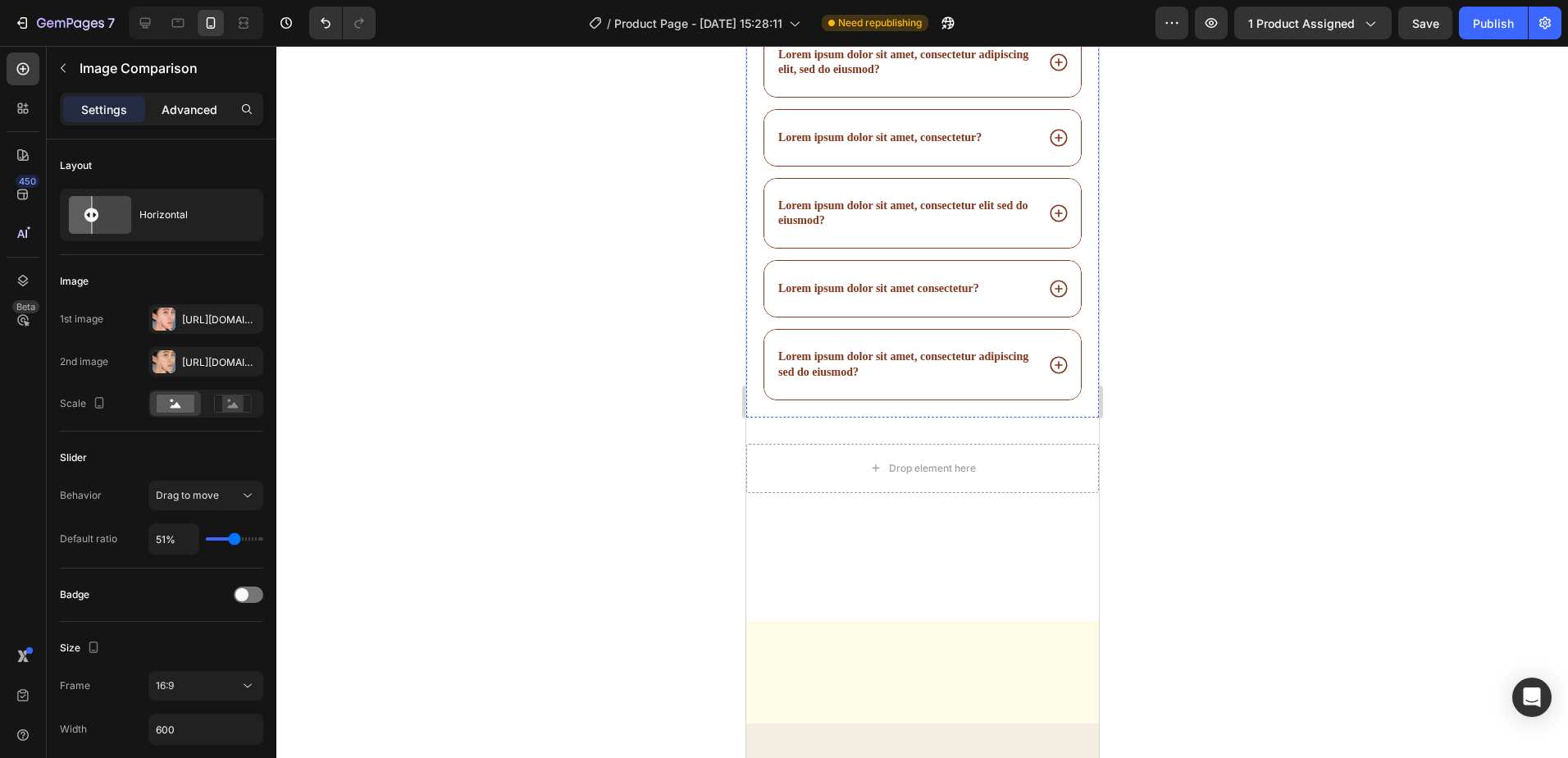
click at [183, 101] on p "Advanced" at bounding box center [190, 109] width 56 height 17
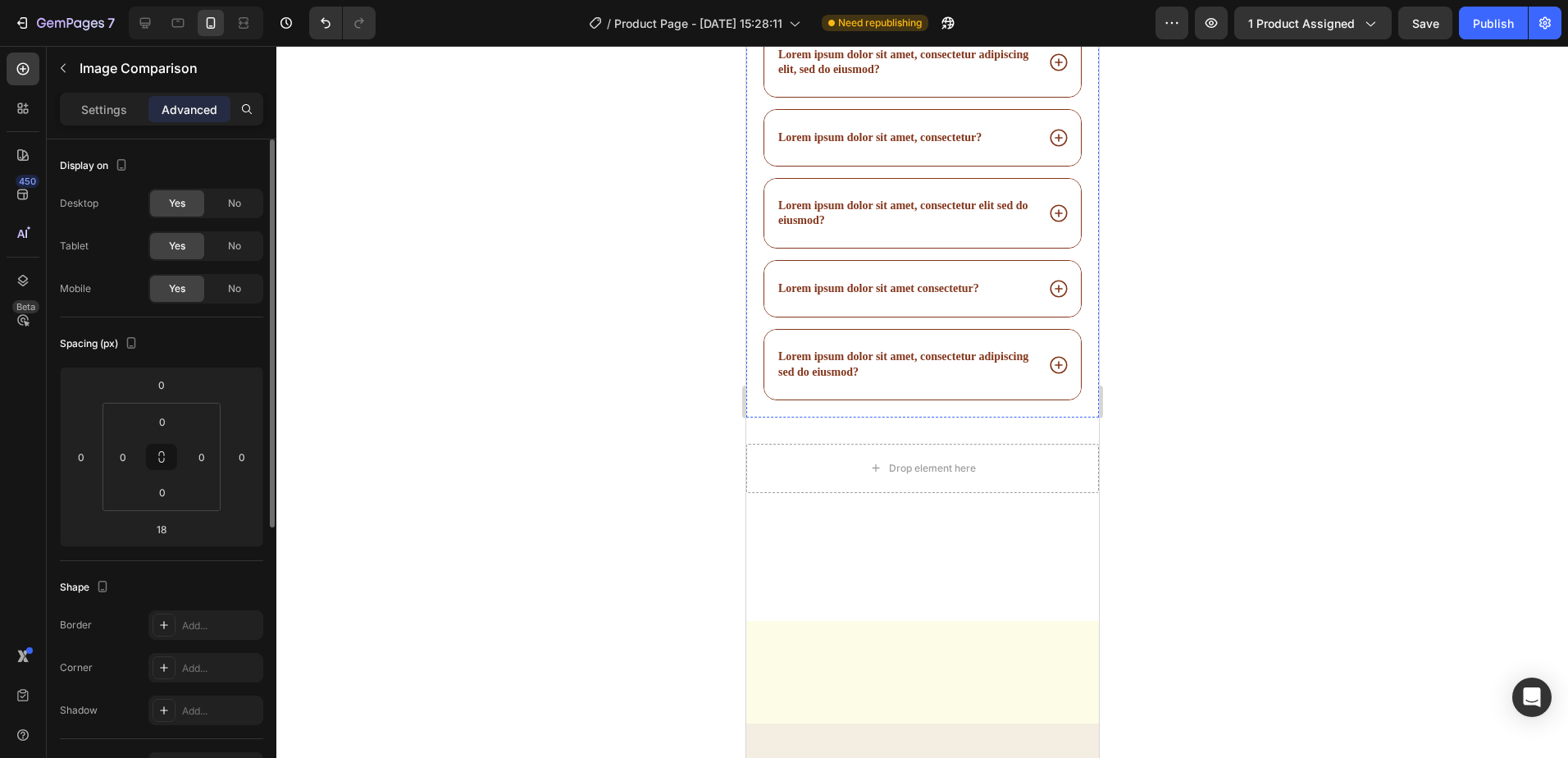
scroll to position [474, 0]
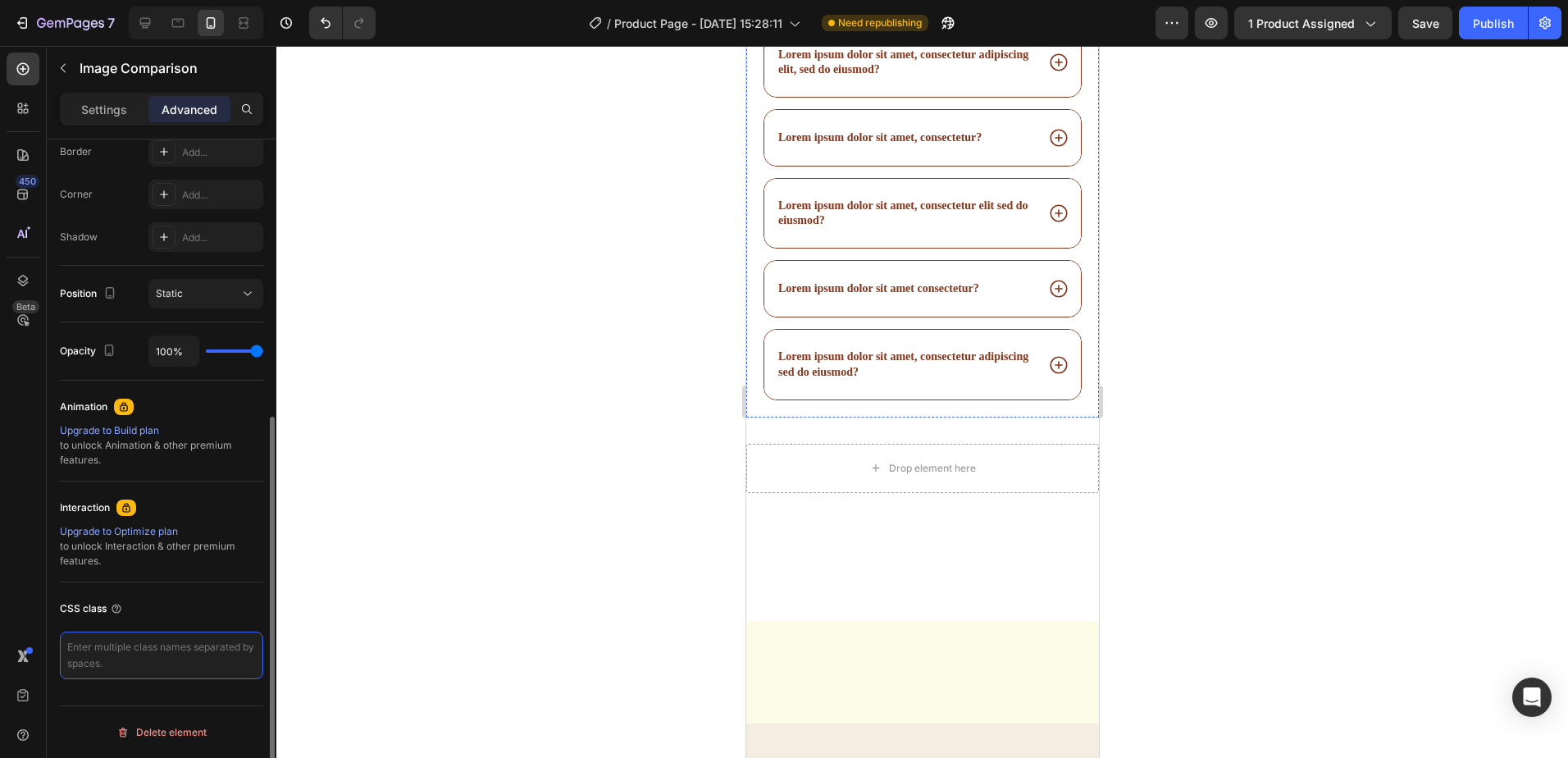
click at [131, 647] on textarea at bounding box center [162, 656] width 204 height 48
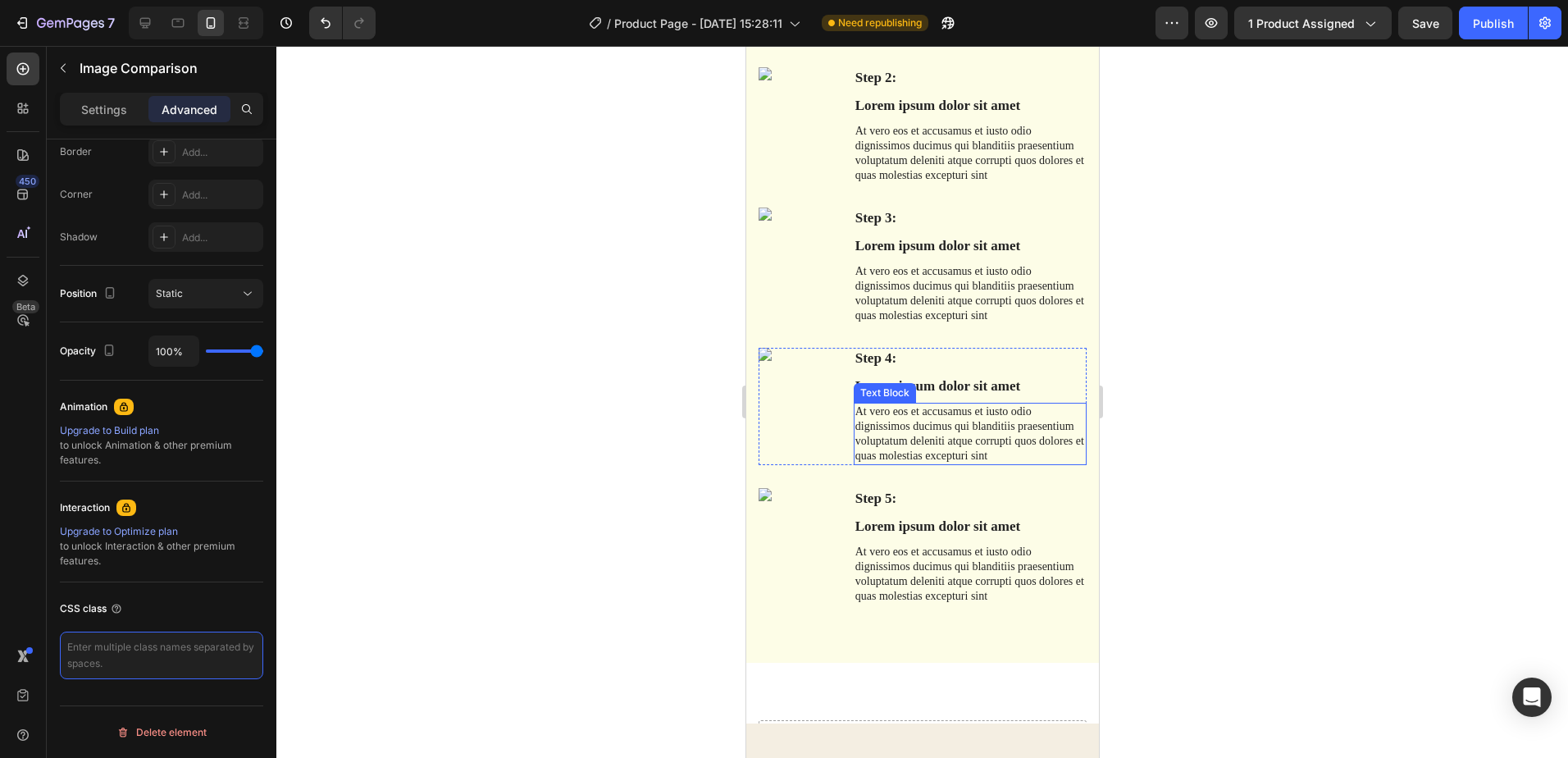
scroll to position [6074, 0]
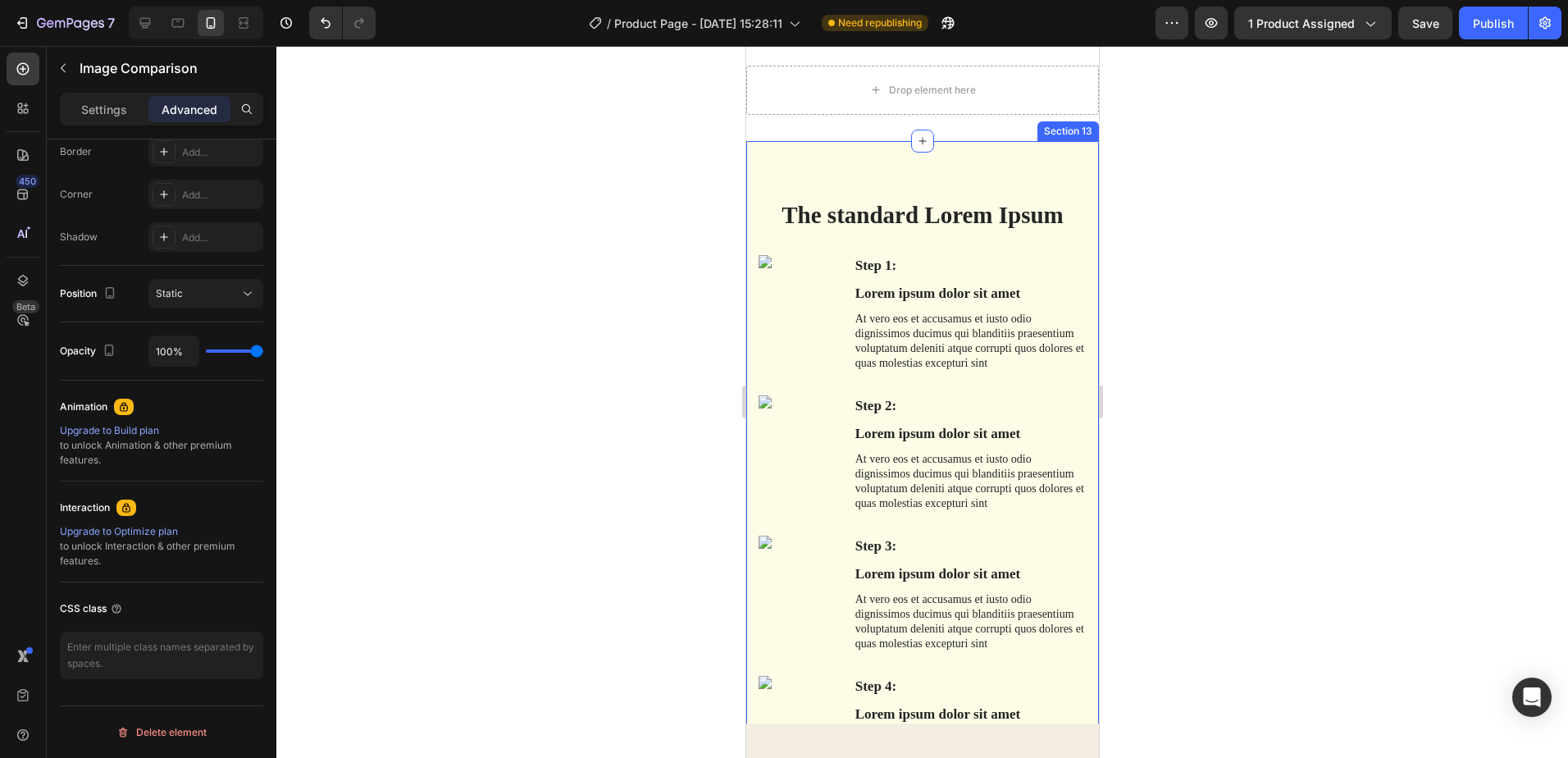
click at [1050, 158] on div "The standard Lorem Ipsum Heading Row Step 1: Text Block Lorem ipsum dolor sit a…" at bounding box center [921, 566] width 353 height 851
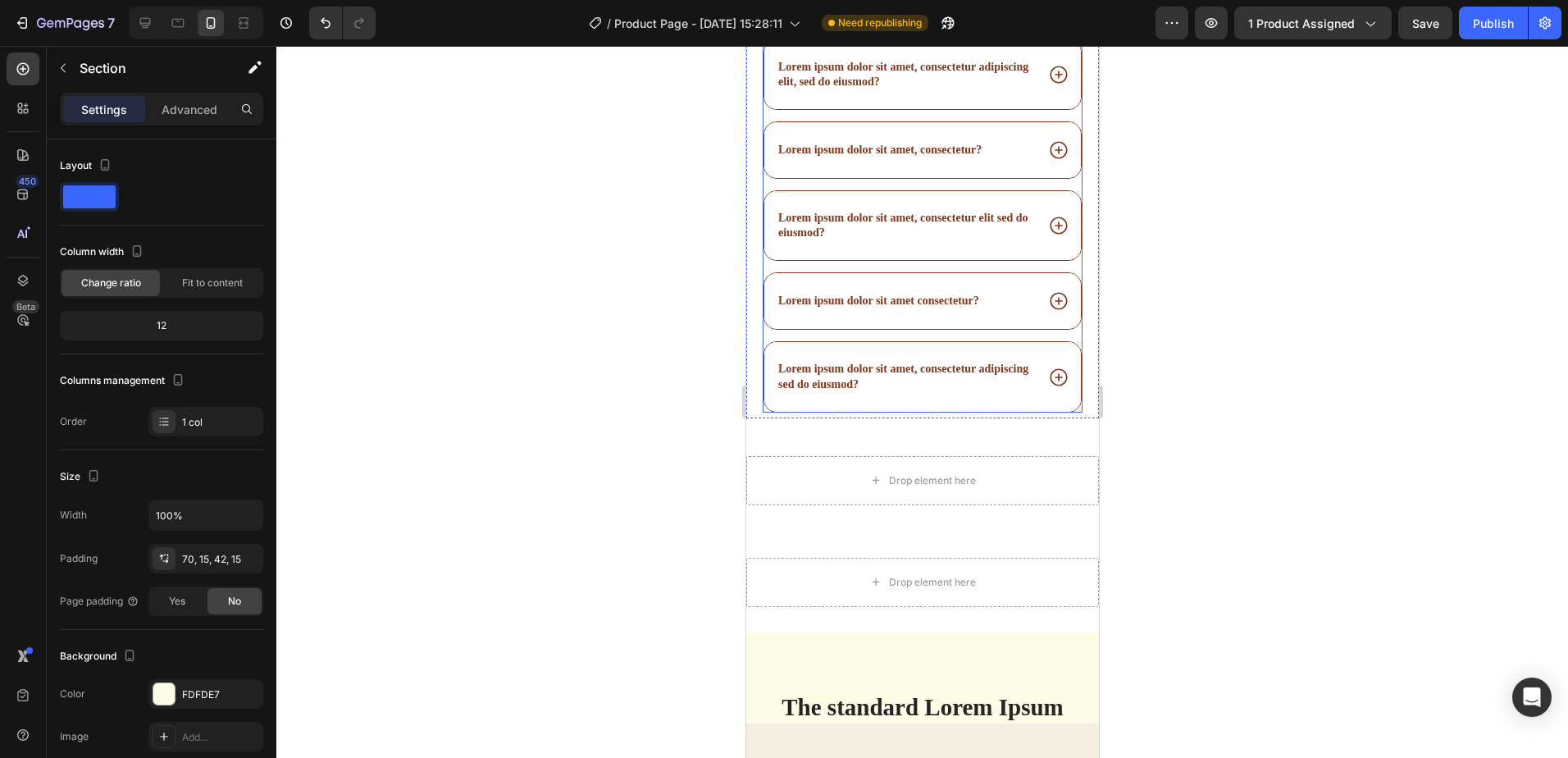
scroll to position [5676, 0]
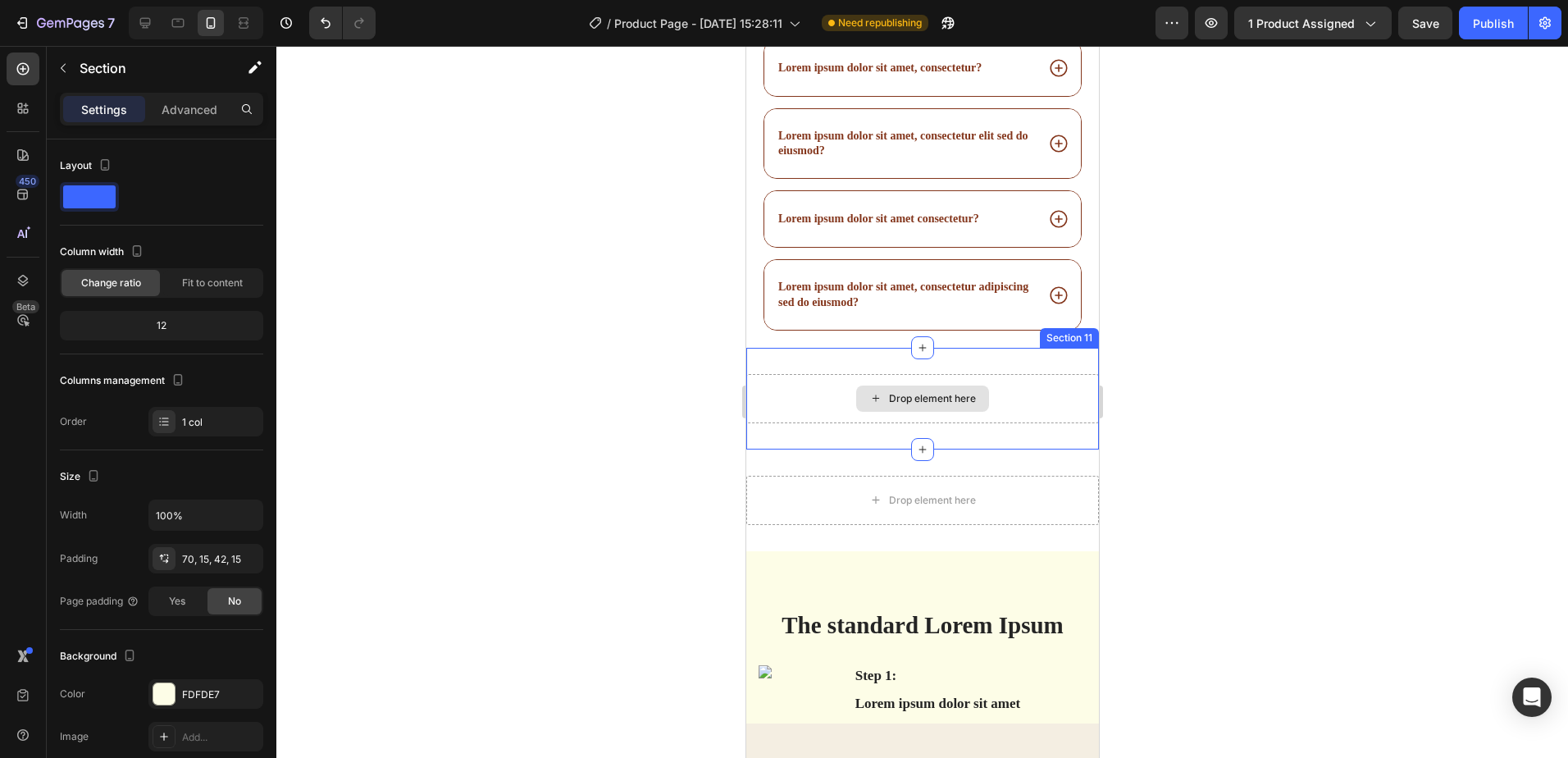
click at [1029, 375] on div "Drop element here" at bounding box center [921, 398] width 353 height 49
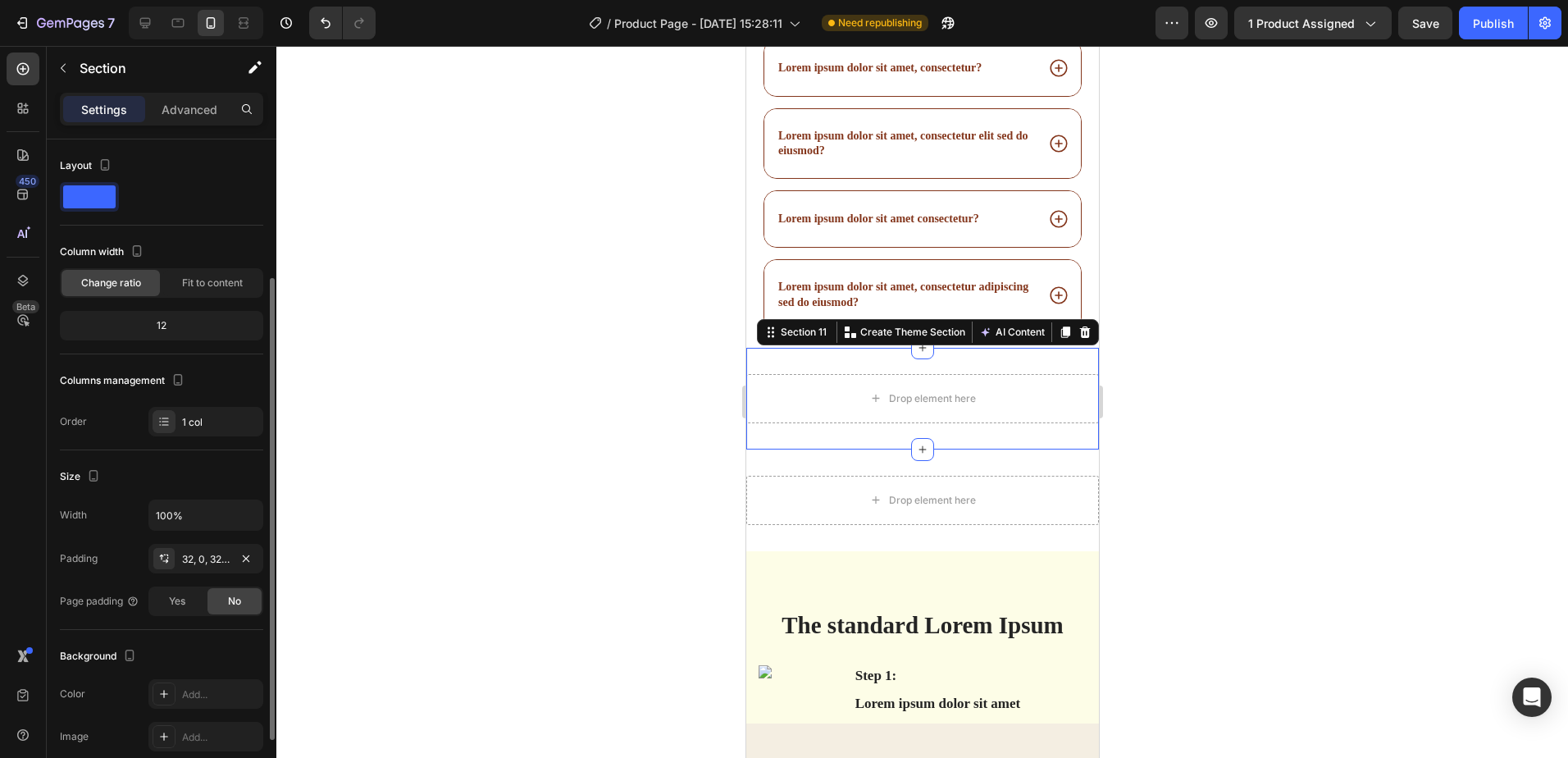
scroll to position [293, 0]
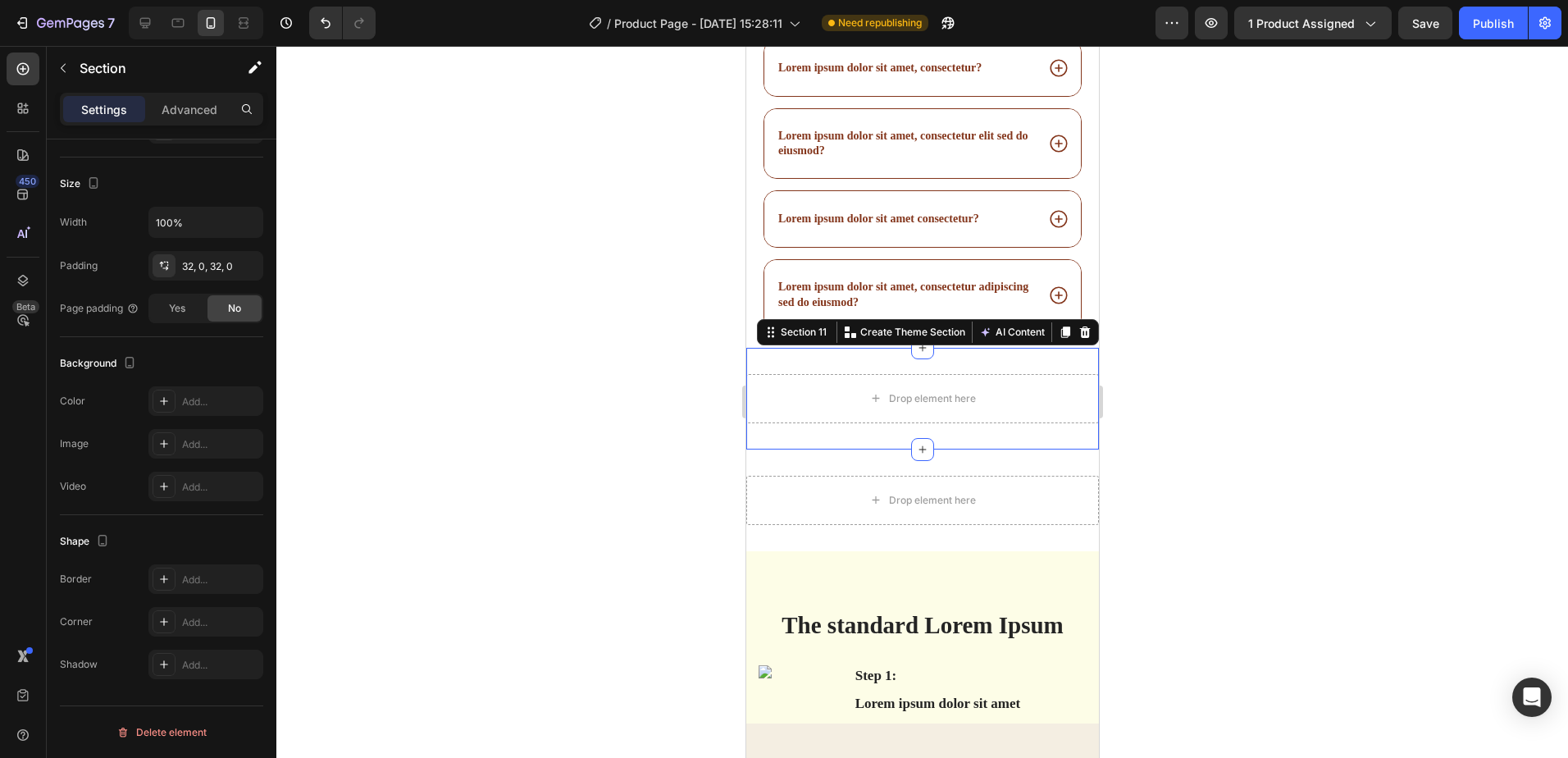
click at [186, 93] on div "Settings Advanced" at bounding box center [162, 109] width 204 height 33
click at [190, 94] on div "Settings Advanced" at bounding box center [162, 109] width 204 height 33
click at [191, 98] on div "Advanced" at bounding box center [190, 109] width 82 height 26
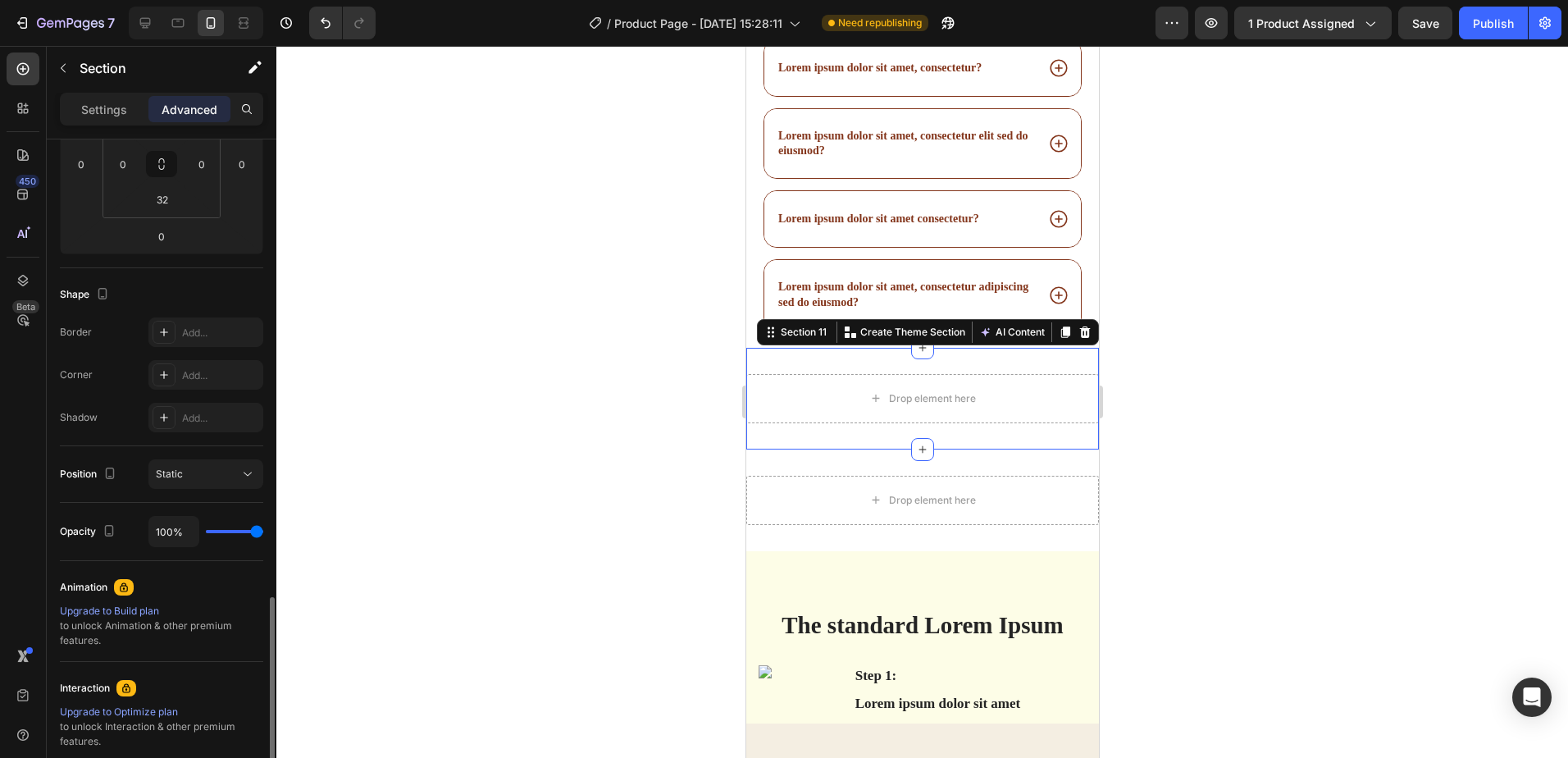
scroll to position [474, 0]
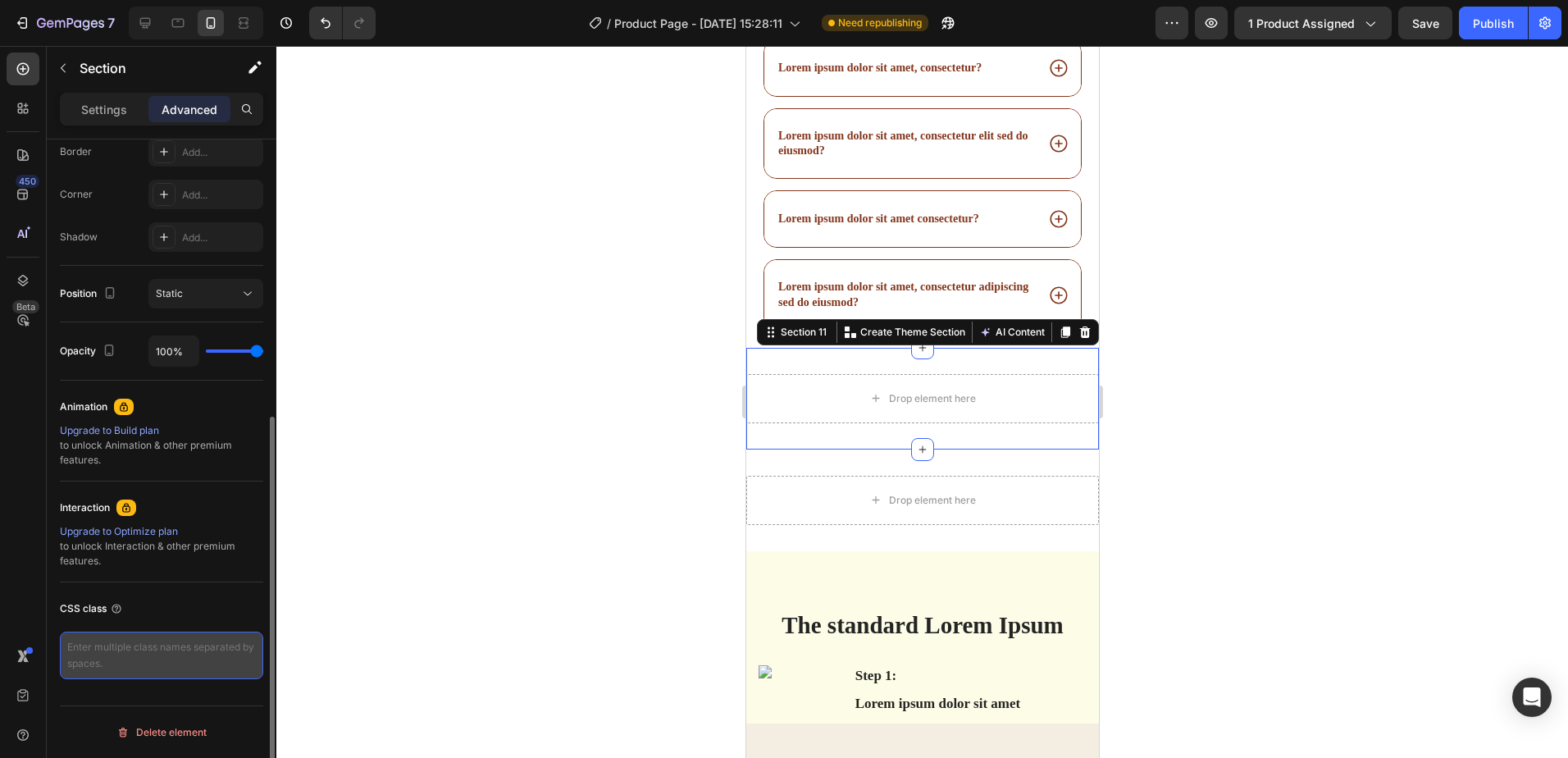
click at [183, 655] on textarea at bounding box center [162, 656] width 204 height 48
paste textarea "<section class="usage-by-skin-type"> <h2>✅ Recommended Use by Skin Type</h2> <u…"
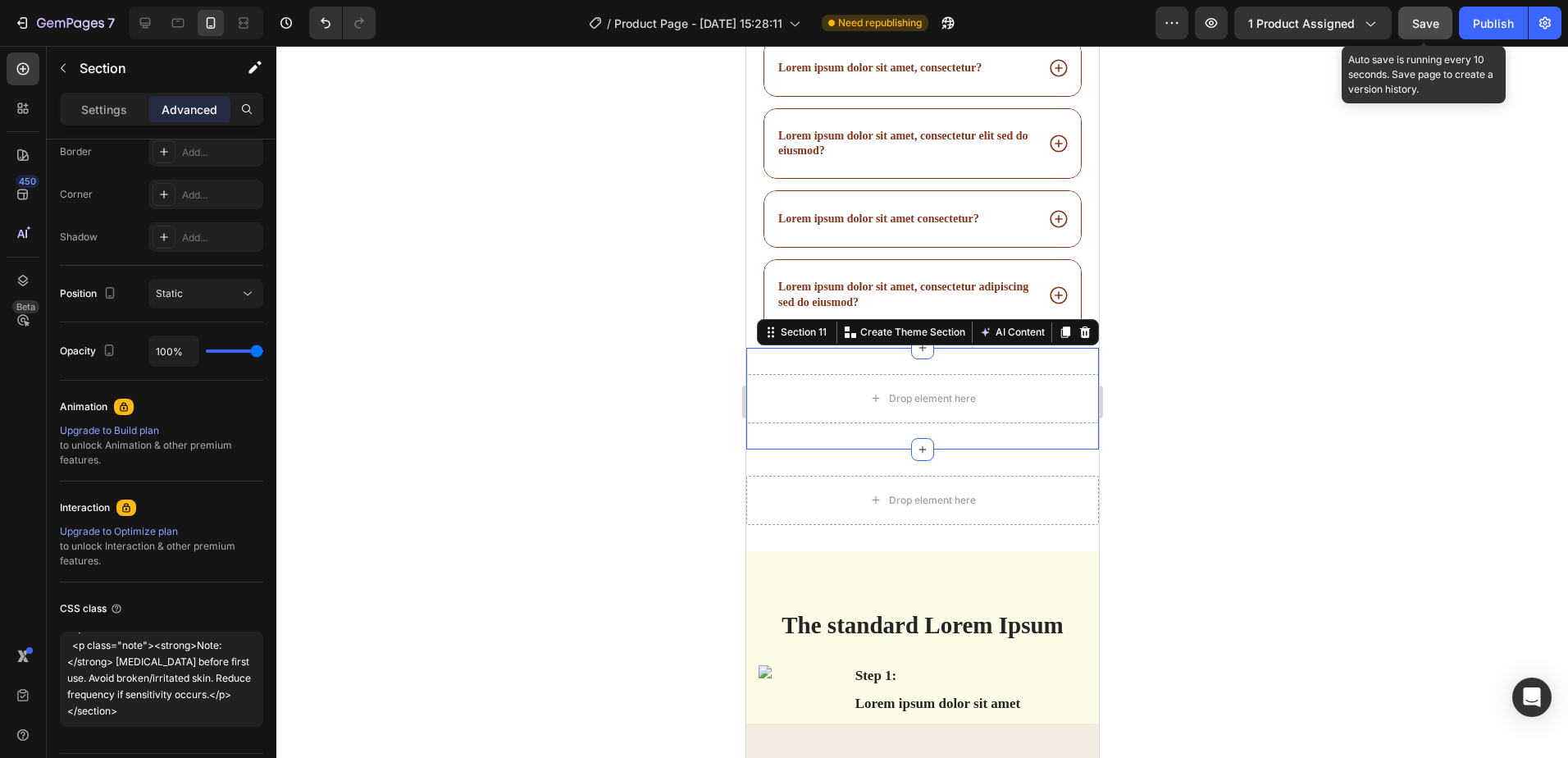
click at [1418, 25] on span "Save" at bounding box center [1425, 23] width 27 height 14
type textarea "<section class="usage-by-skin-type"> <h2>✅ Recommended Use by Skin Type</h2> <u…"
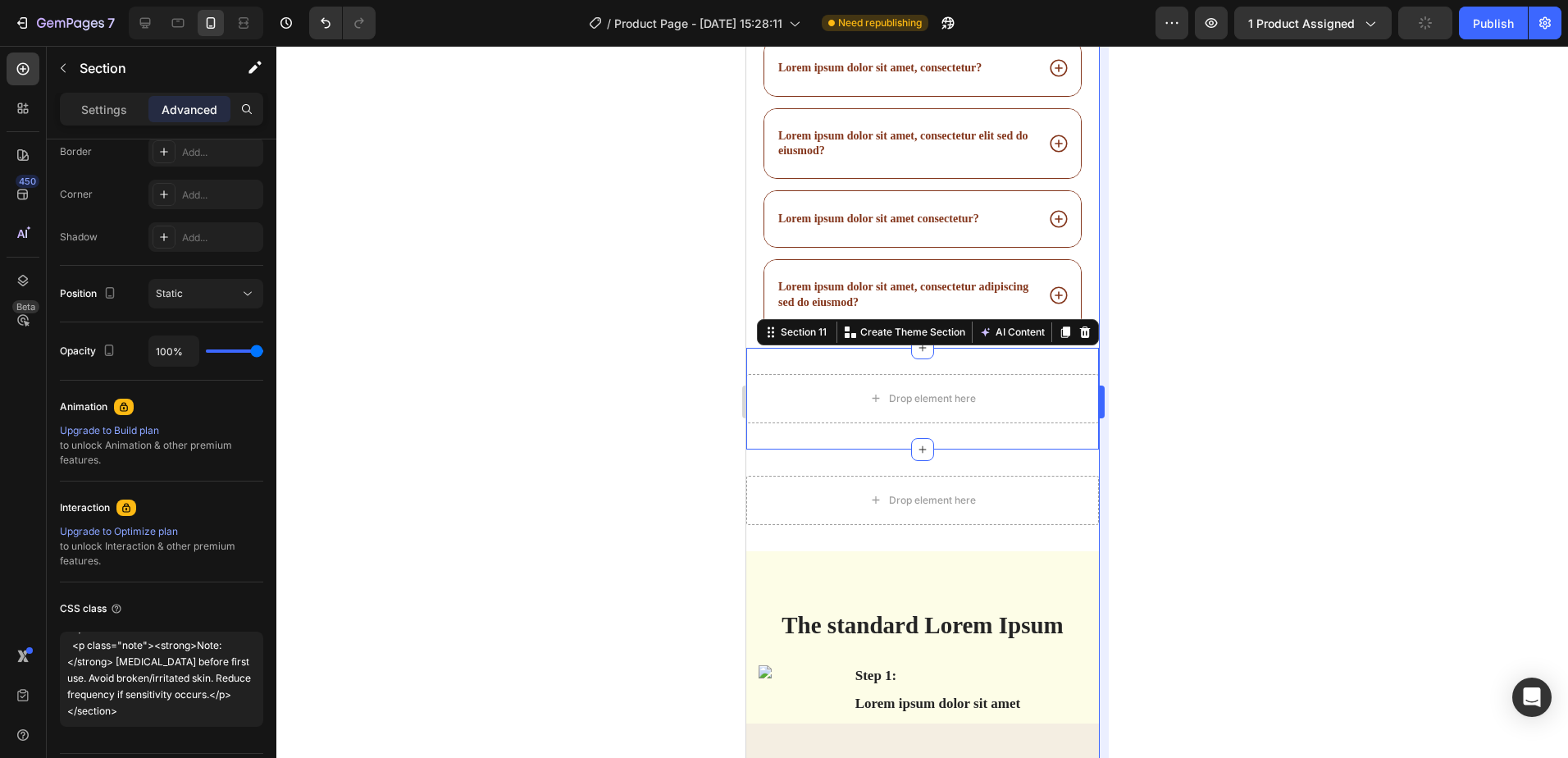
scroll to position [445, 0]
click at [1022, 382] on div "Drop element here" at bounding box center [921, 398] width 353 height 49
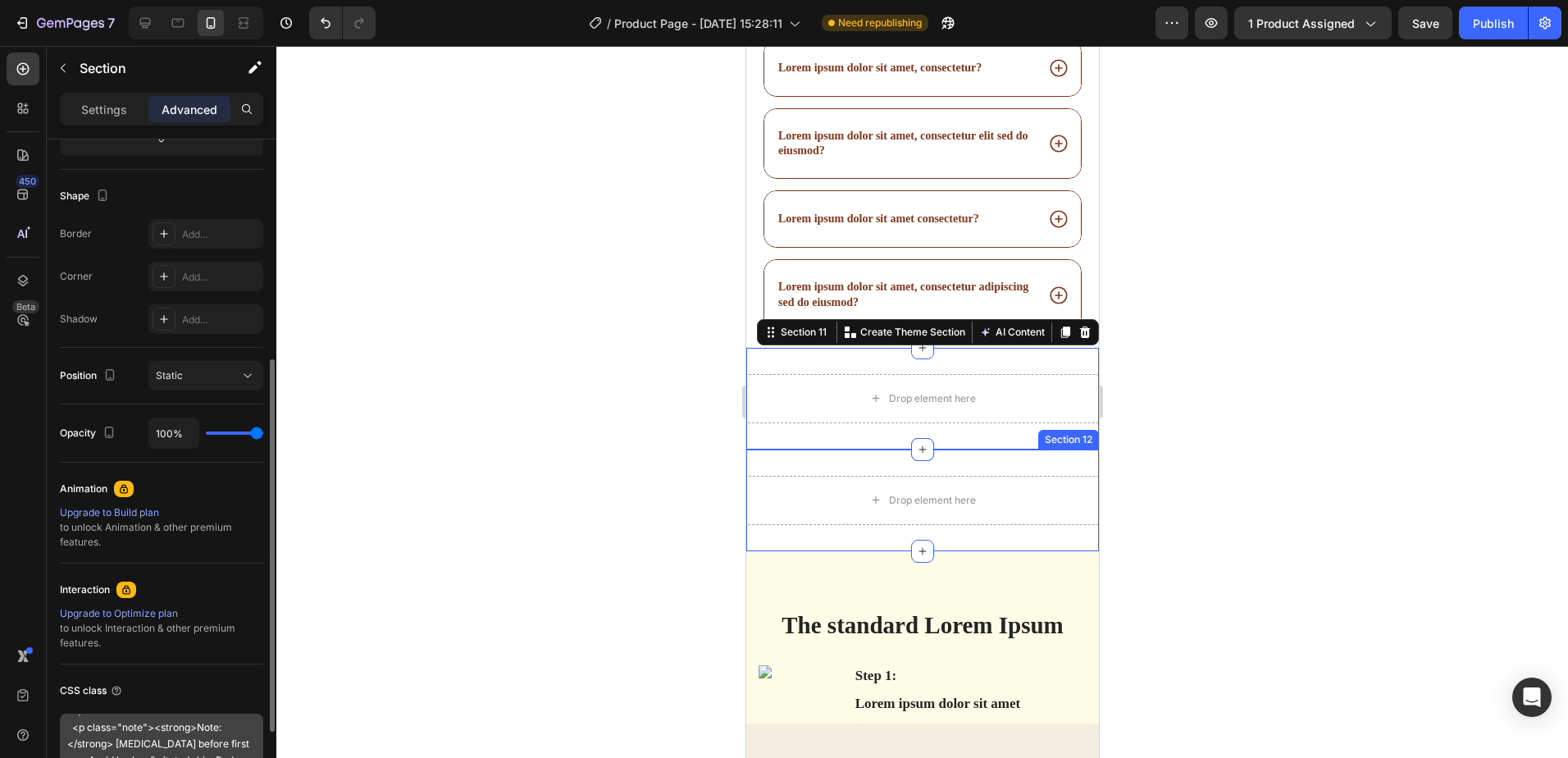
scroll to position [474, 0]
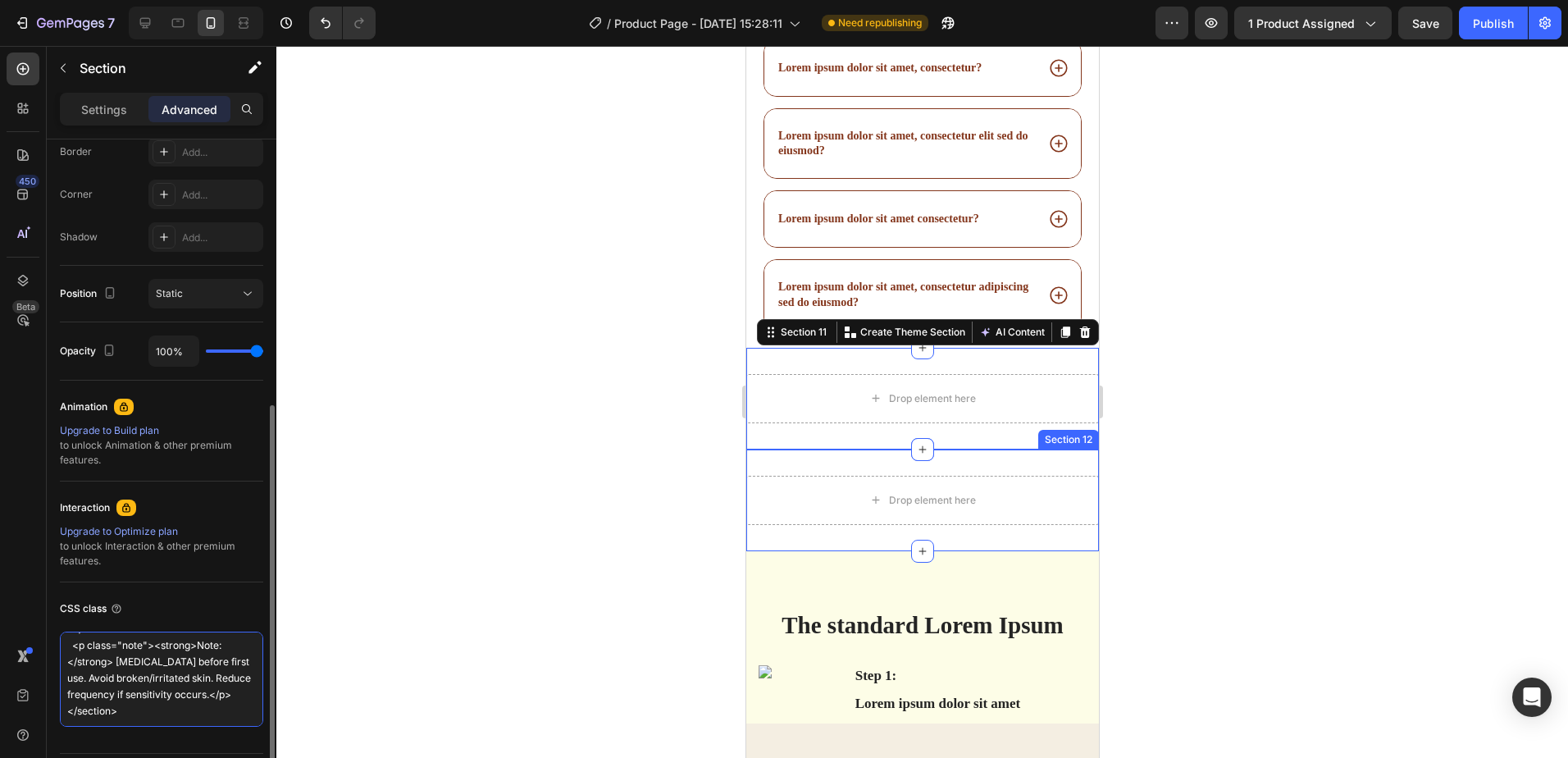
click at [242, 690] on textarea "<section class="usage-by-skin-type"> <h2>✅ Recommended Use by Skin Type</h2> <u…" at bounding box center [162, 679] width 204 height 95
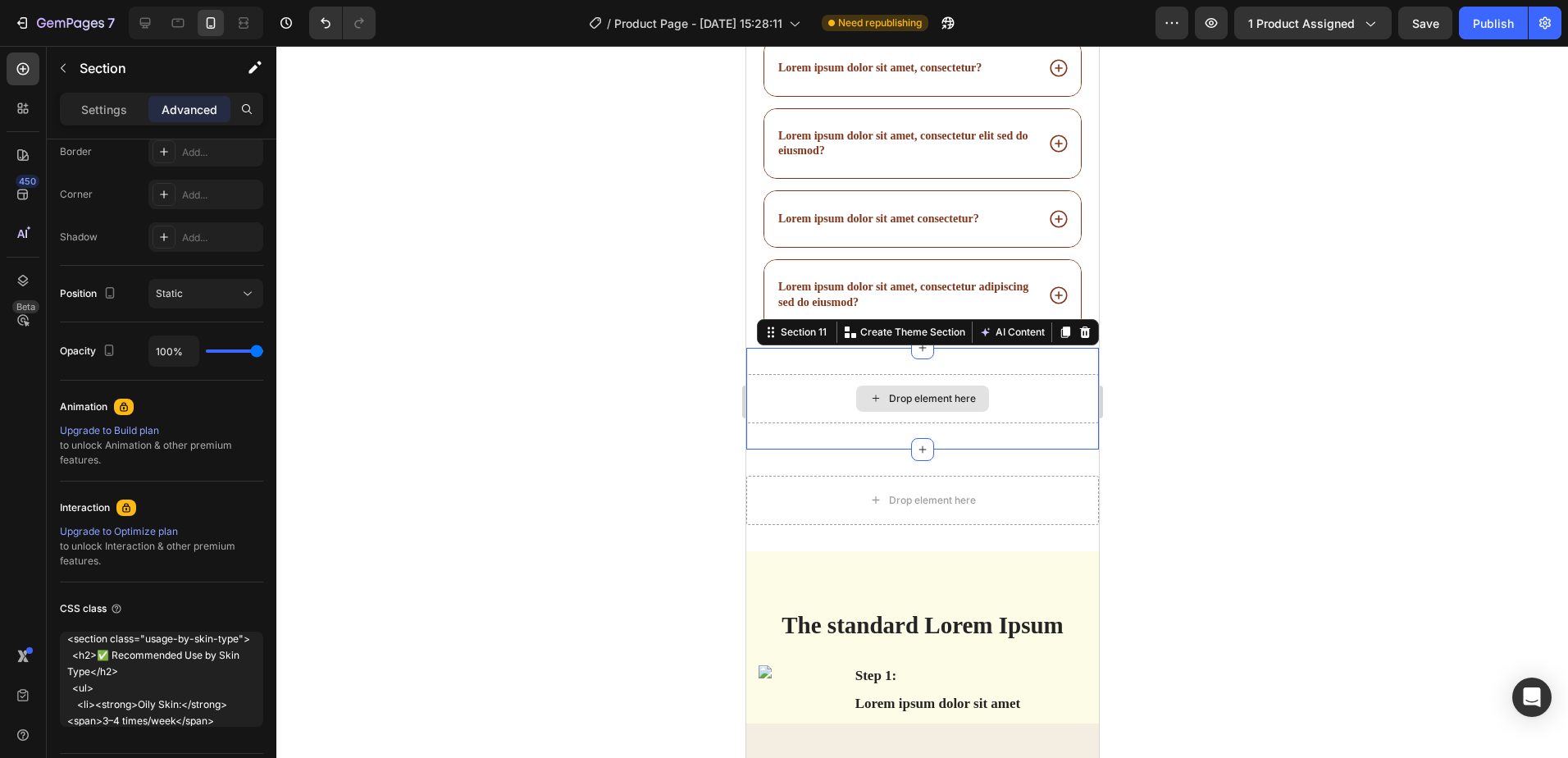
click at [816, 378] on div "Drop element here" at bounding box center [921, 398] width 353 height 49
click at [861, 325] on p "Create Theme Section" at bounding box center [911, 332] width 105 height 15
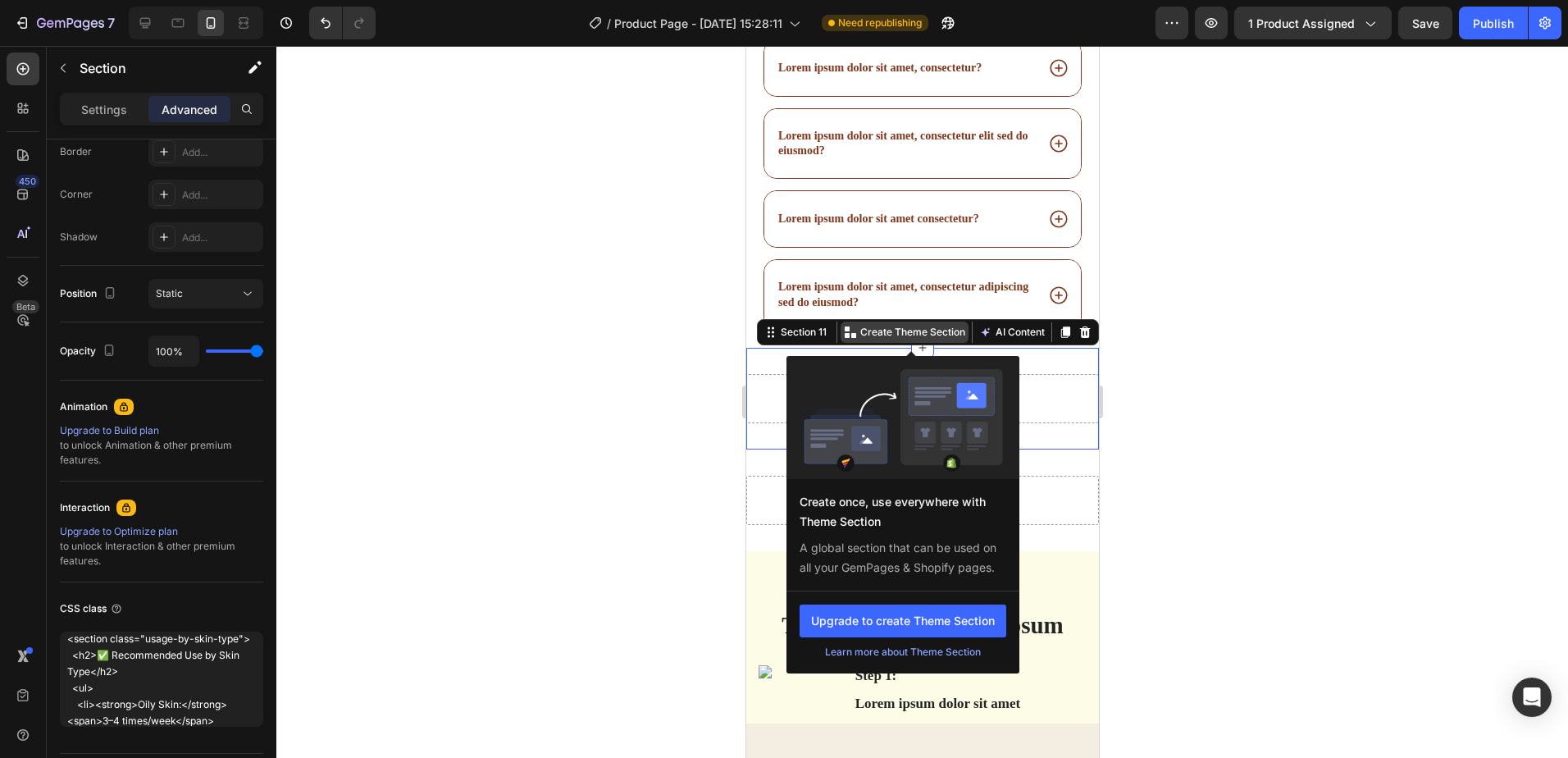
click at [861, 325] on p "Create Theme Section" at bounding box center [911, 332] width 105 height 15
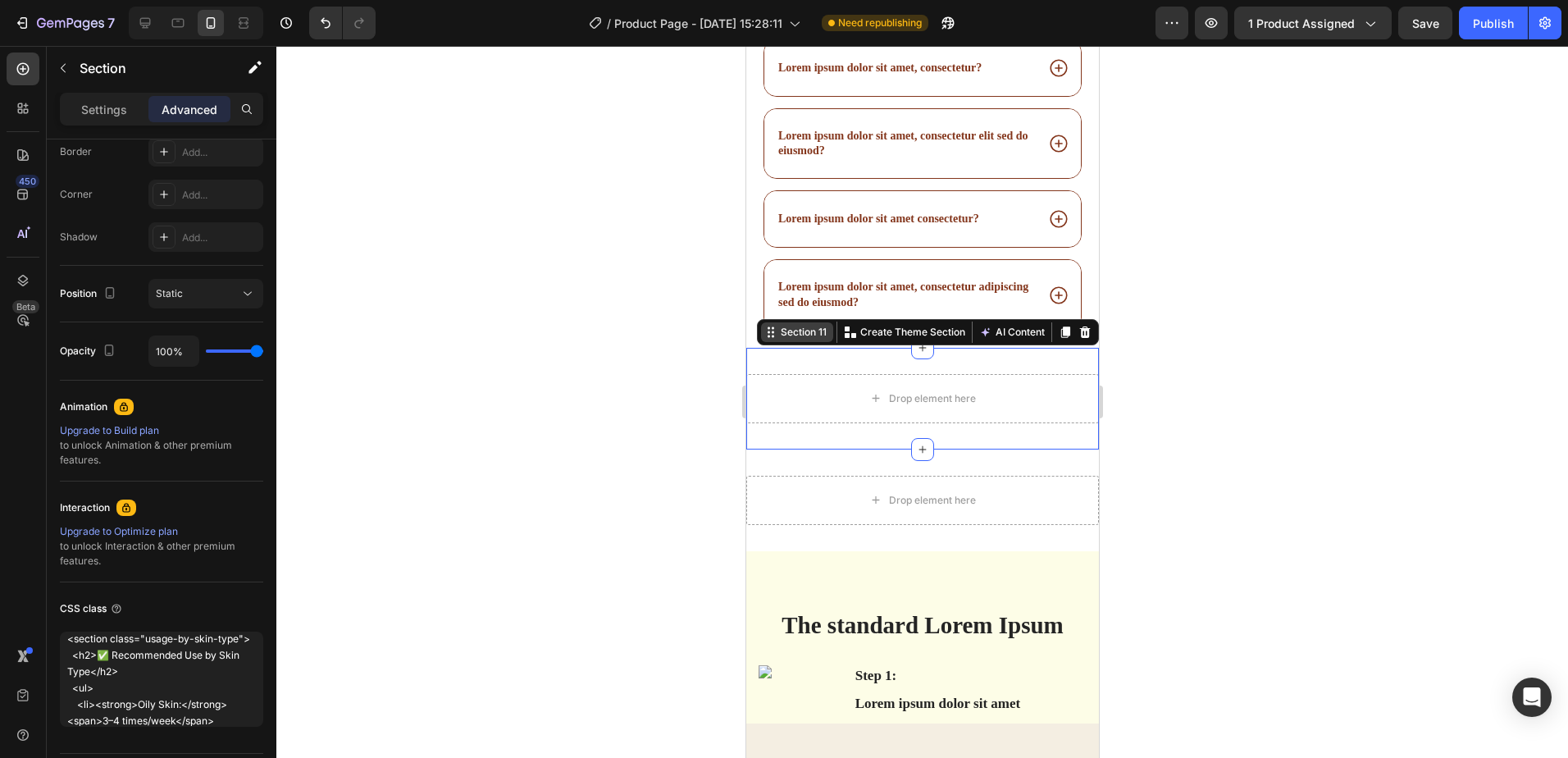
click at [797, 325] on div "Section 11" at bounding box center [802, 332] width 53 height 15
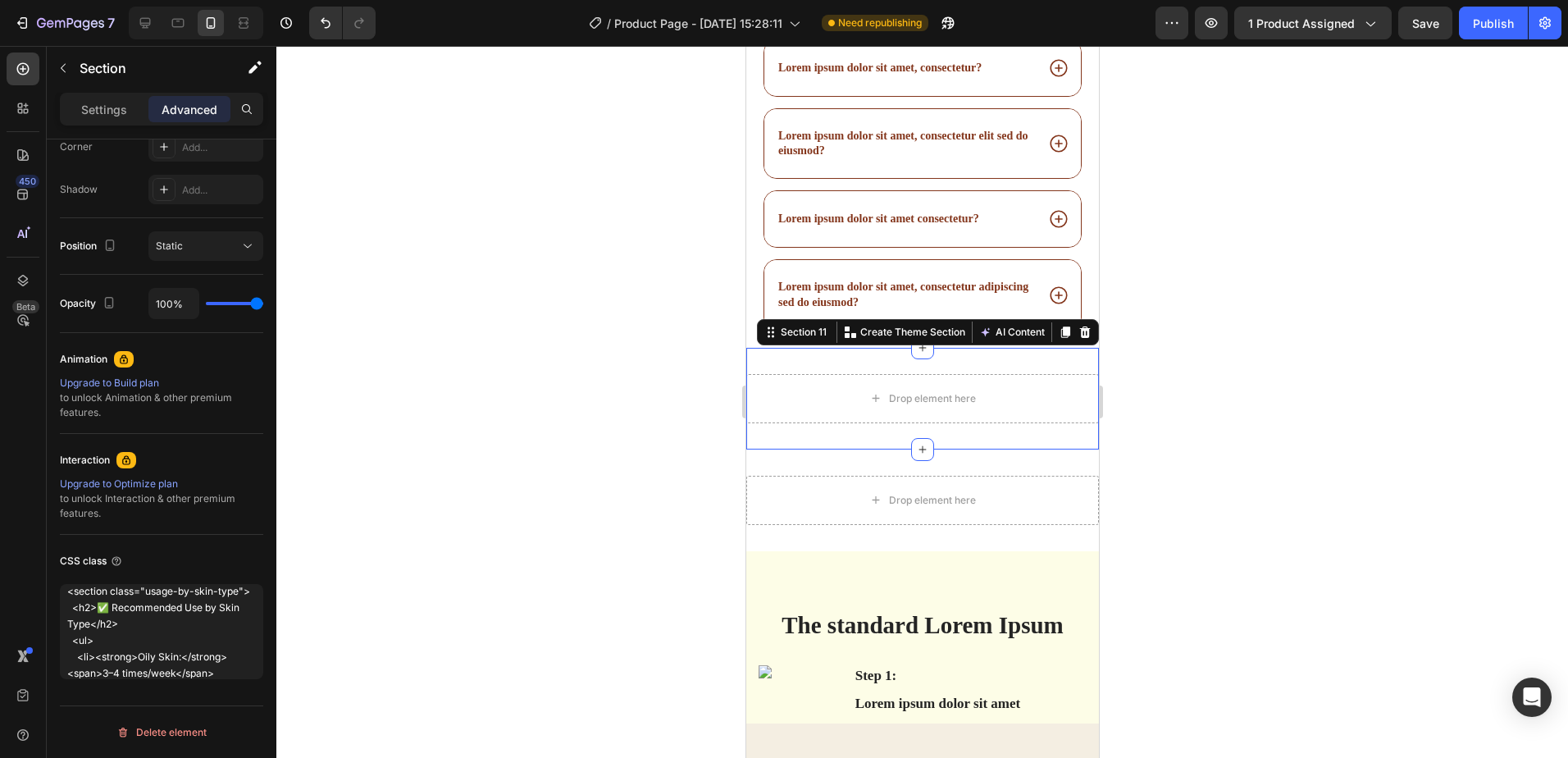
click at [533, 497] on div at bounding box center [922, 402] width 1292 height 712
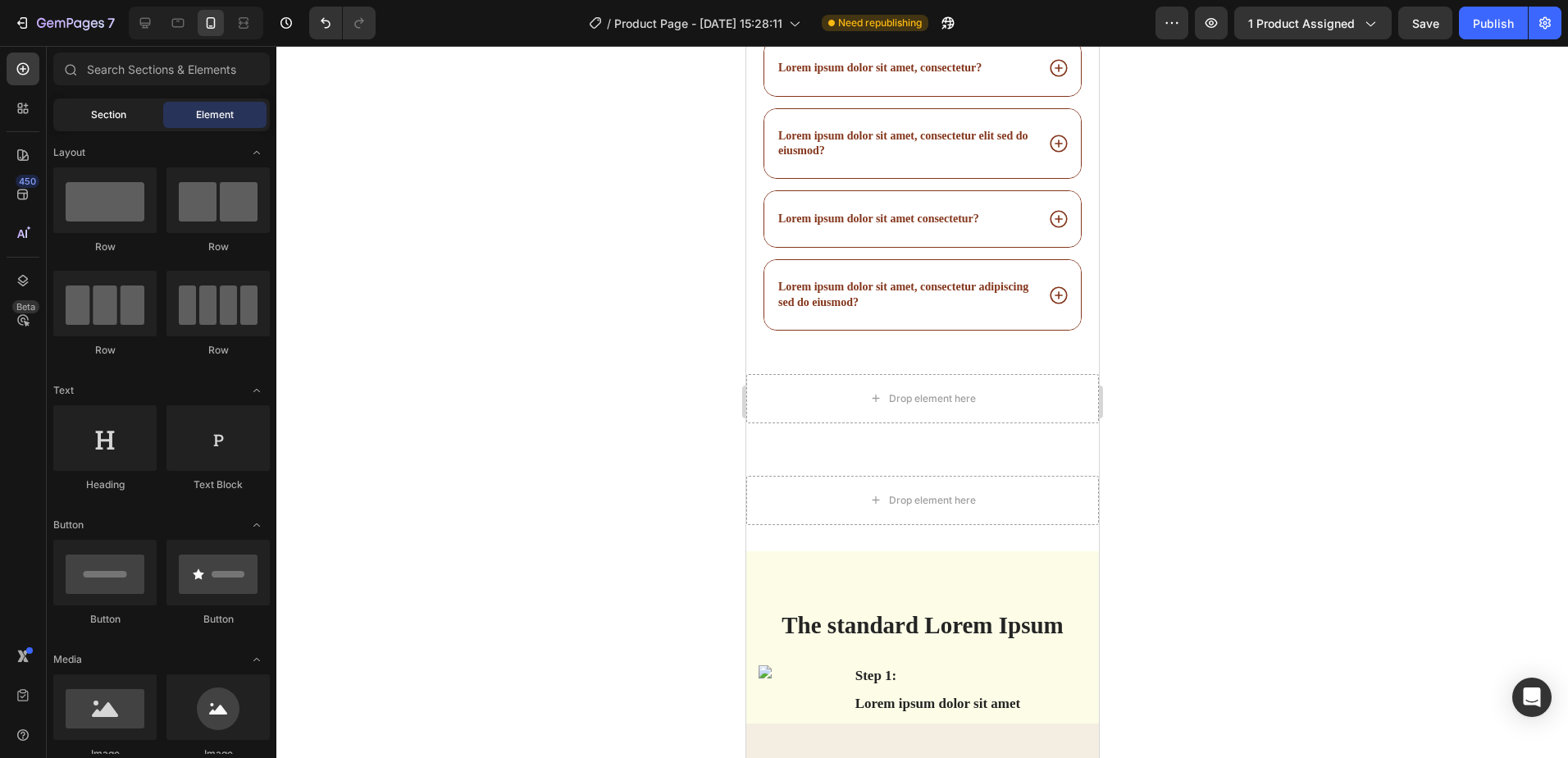
click at [104, 114] on span "Section" at bounding box center [108, 115] width 35 height 15
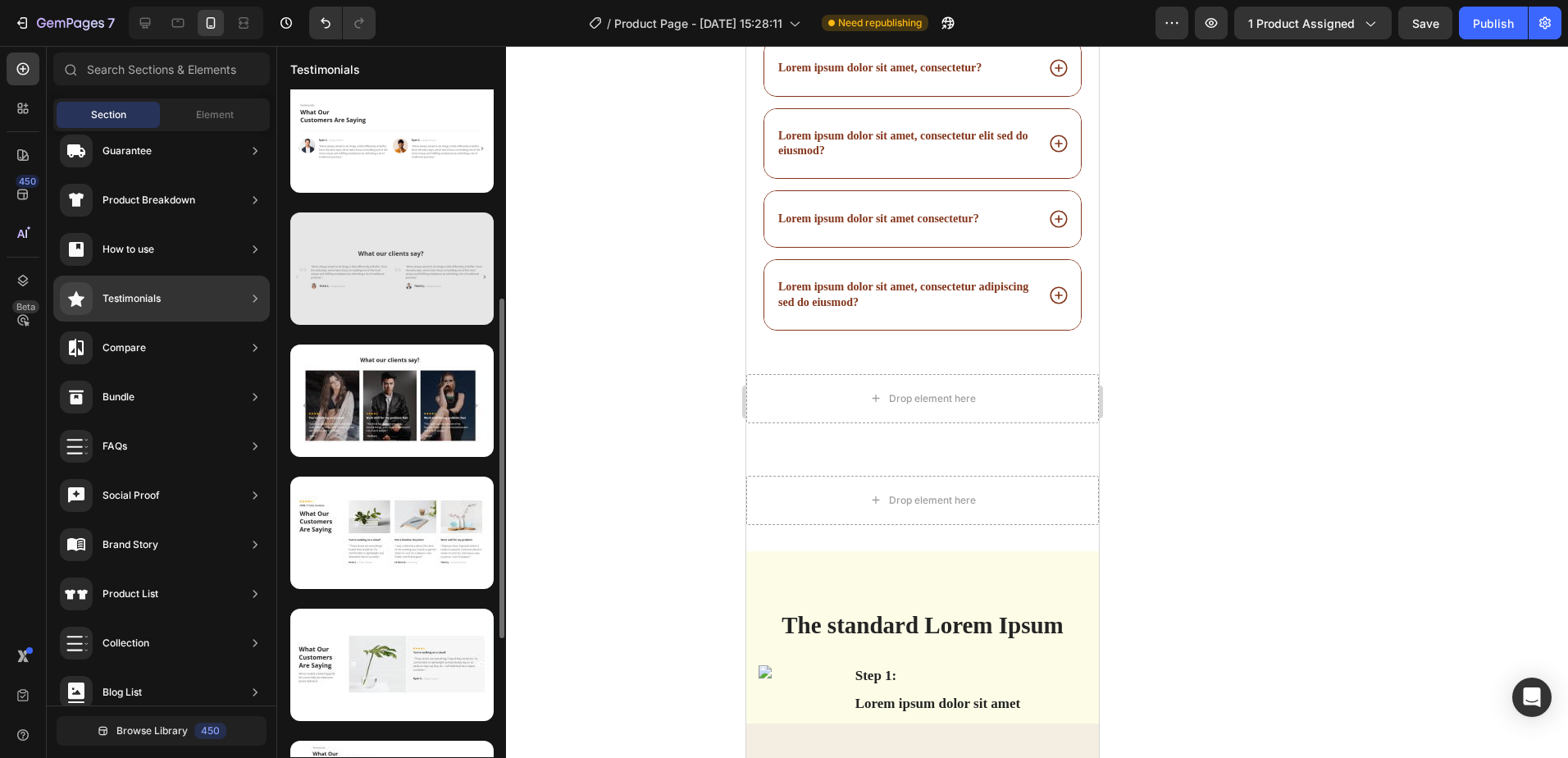
scroll to position [575, 0]
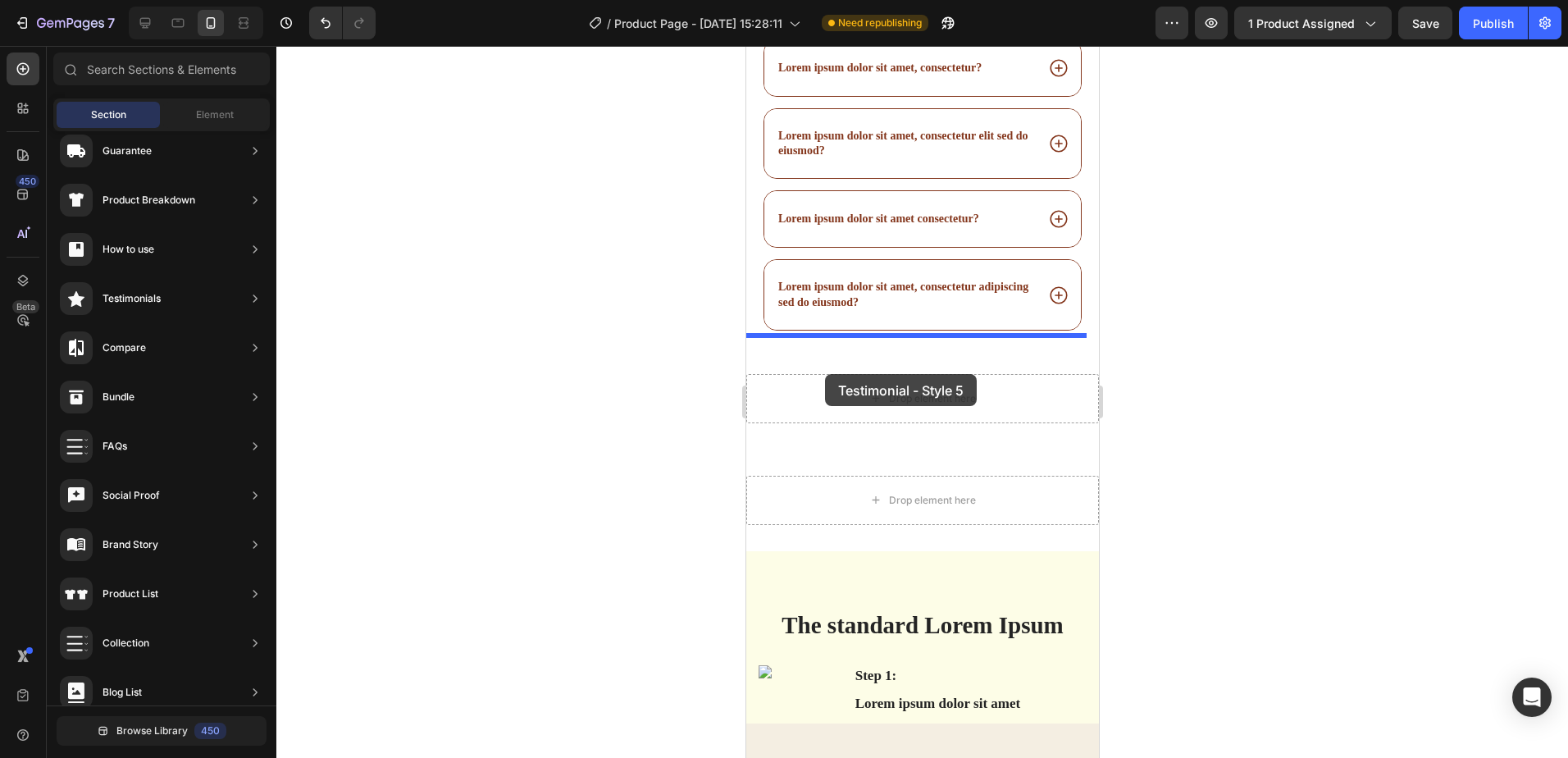
drag, startPoint x: 1060, startPoint y: 440, endPoint x: 824, endPoint y: 374, distance: 245.1
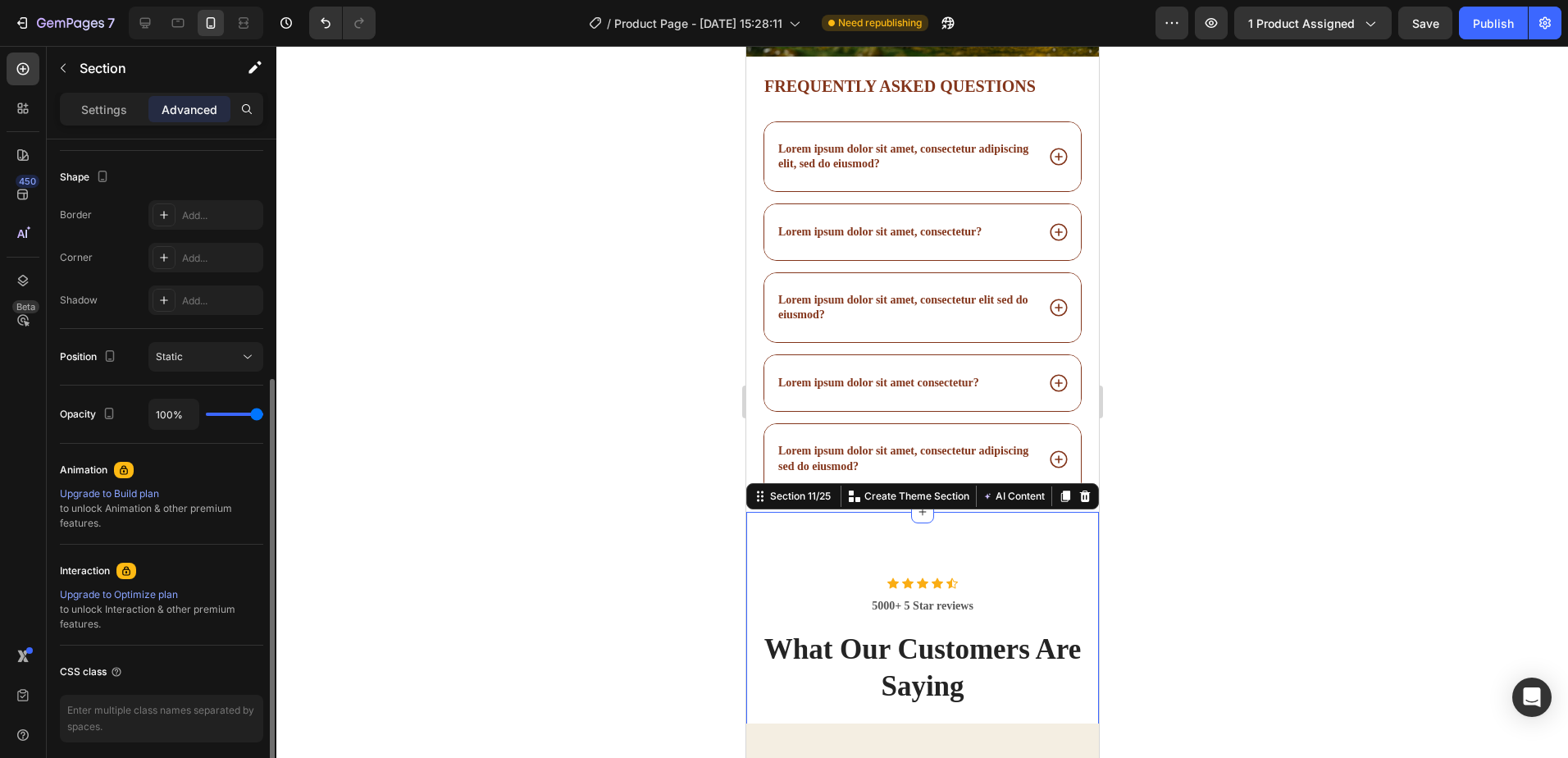
scroll to position [5922, 0]
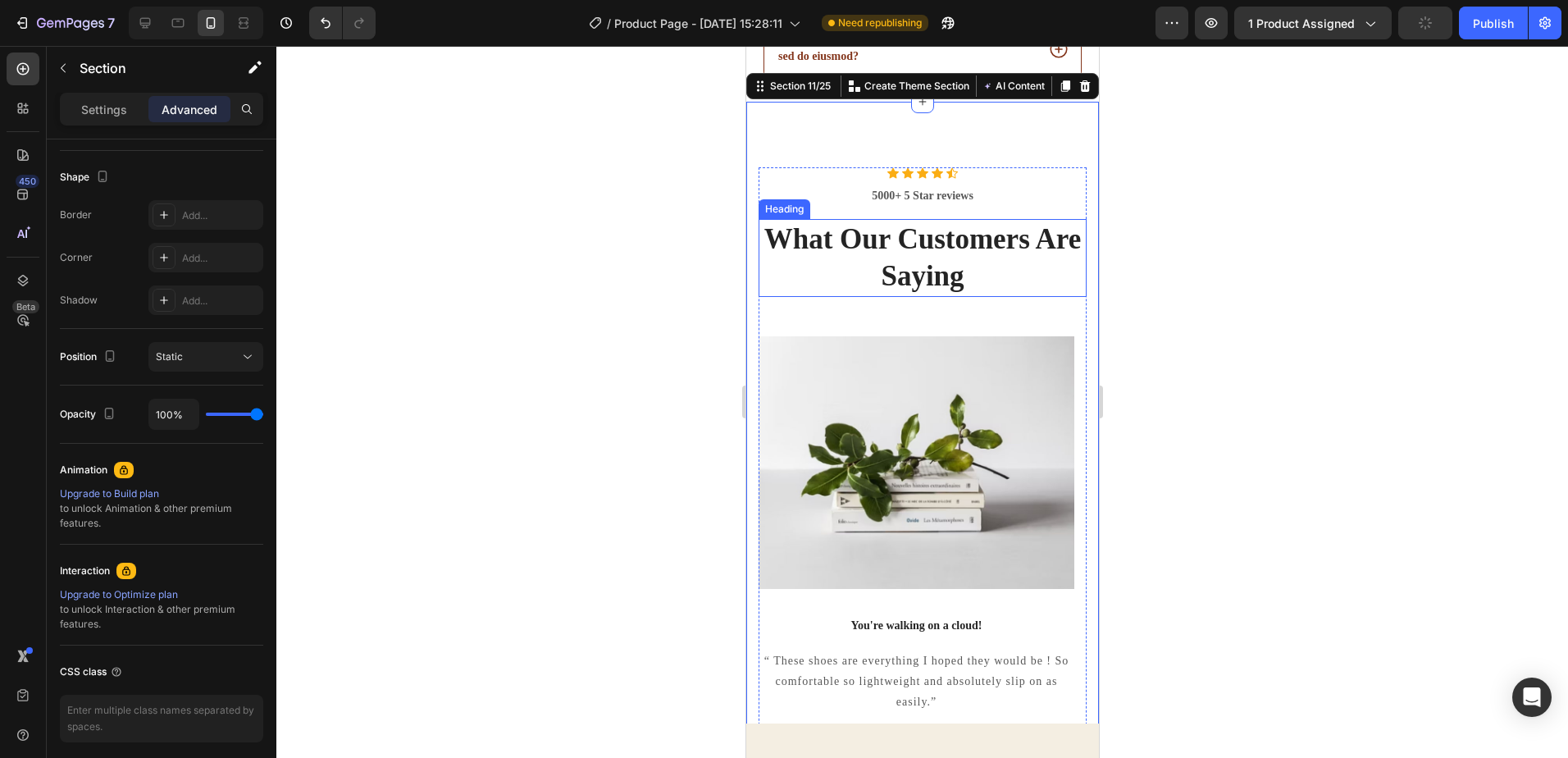
click at [1064, 246] on p "What Our Customers Are Saying" at bounding box center [921, 258] width 325 height 75
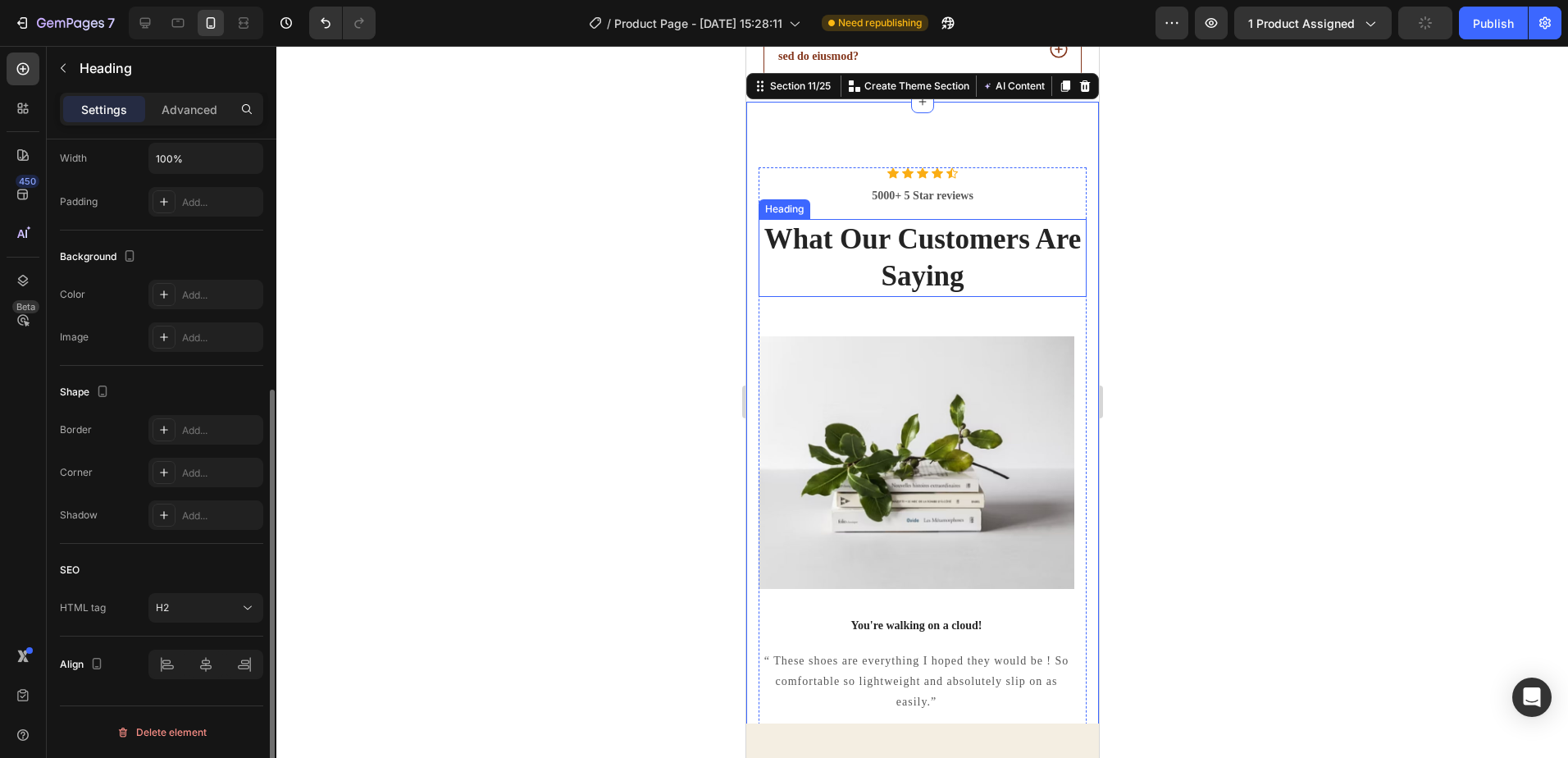
scroll to position [0, 0]
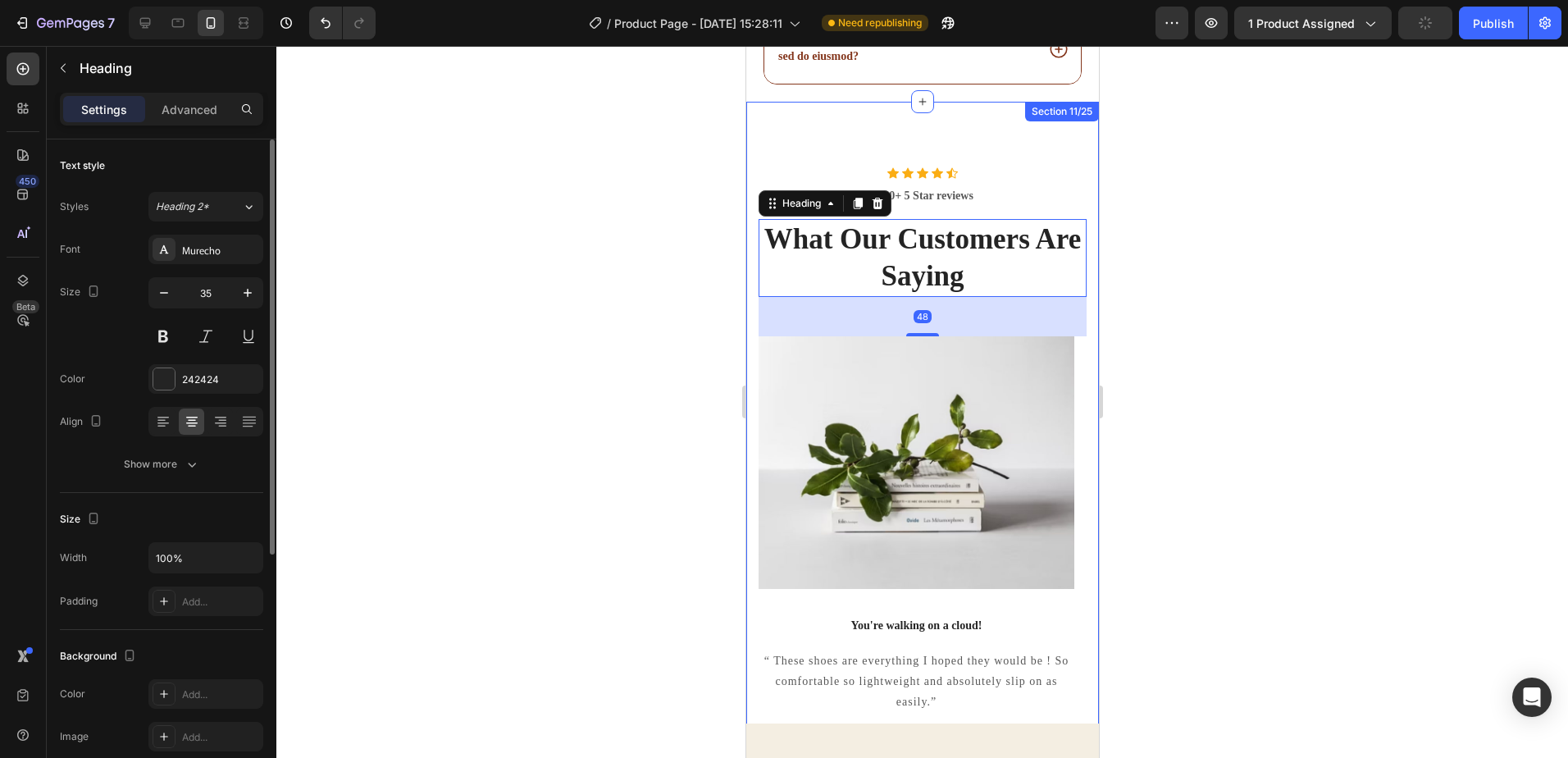
click at [1061, 144] on div "Icon Icon Icon Icon Icon Icon List Hoz 5000+ 5 Star reviews Text block What Our…" at bounding box center [921, 490] width 353 height 776
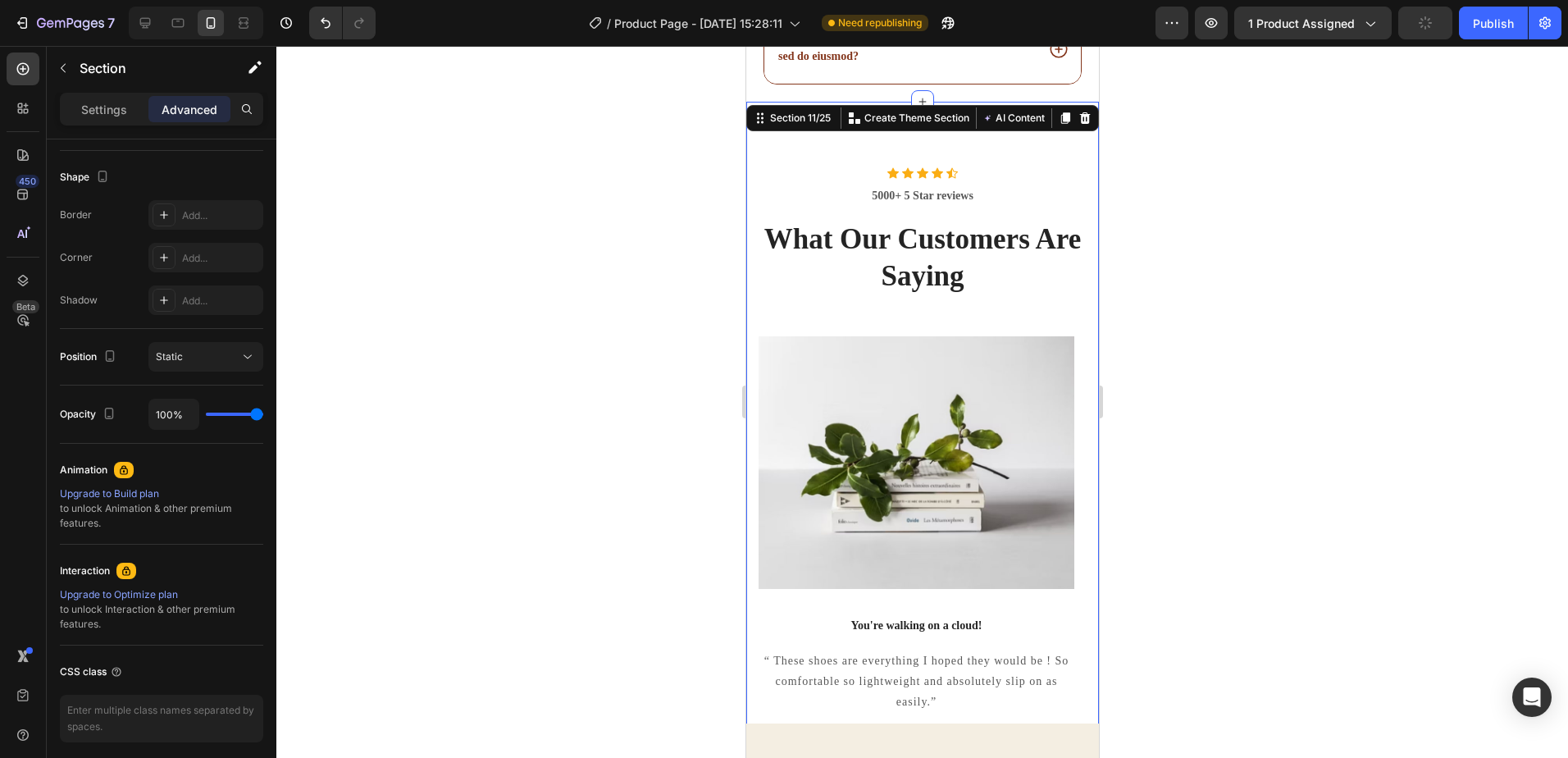
scroll to position [474, 0]
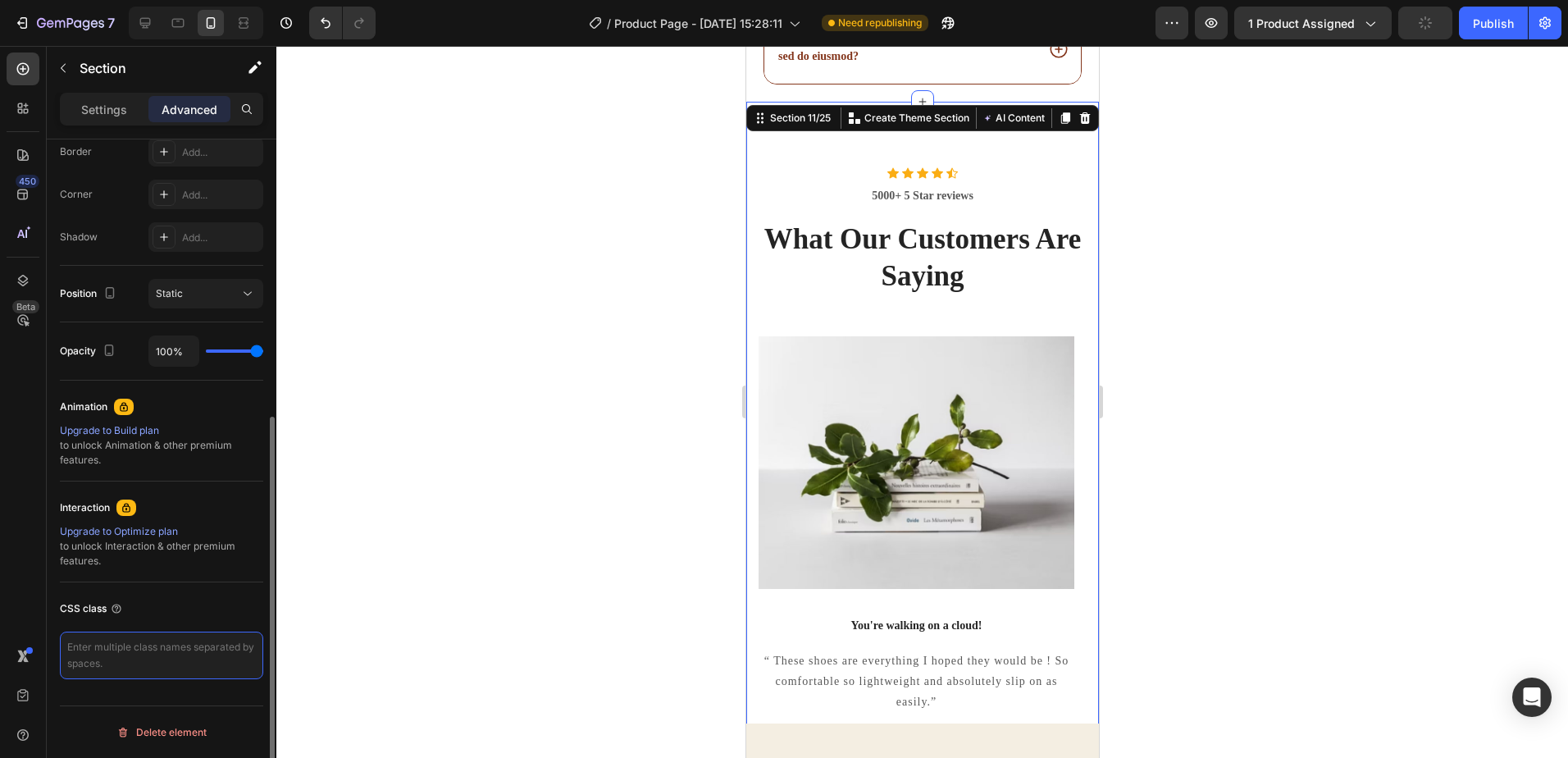
click at [146, 643] on textarea at bounding box center [162, 656] width 204 height 48
paste textarea "<section class="usage-by-skin-type"> <h2>✅ Recommended Use by Skin Type</h2> <u…"
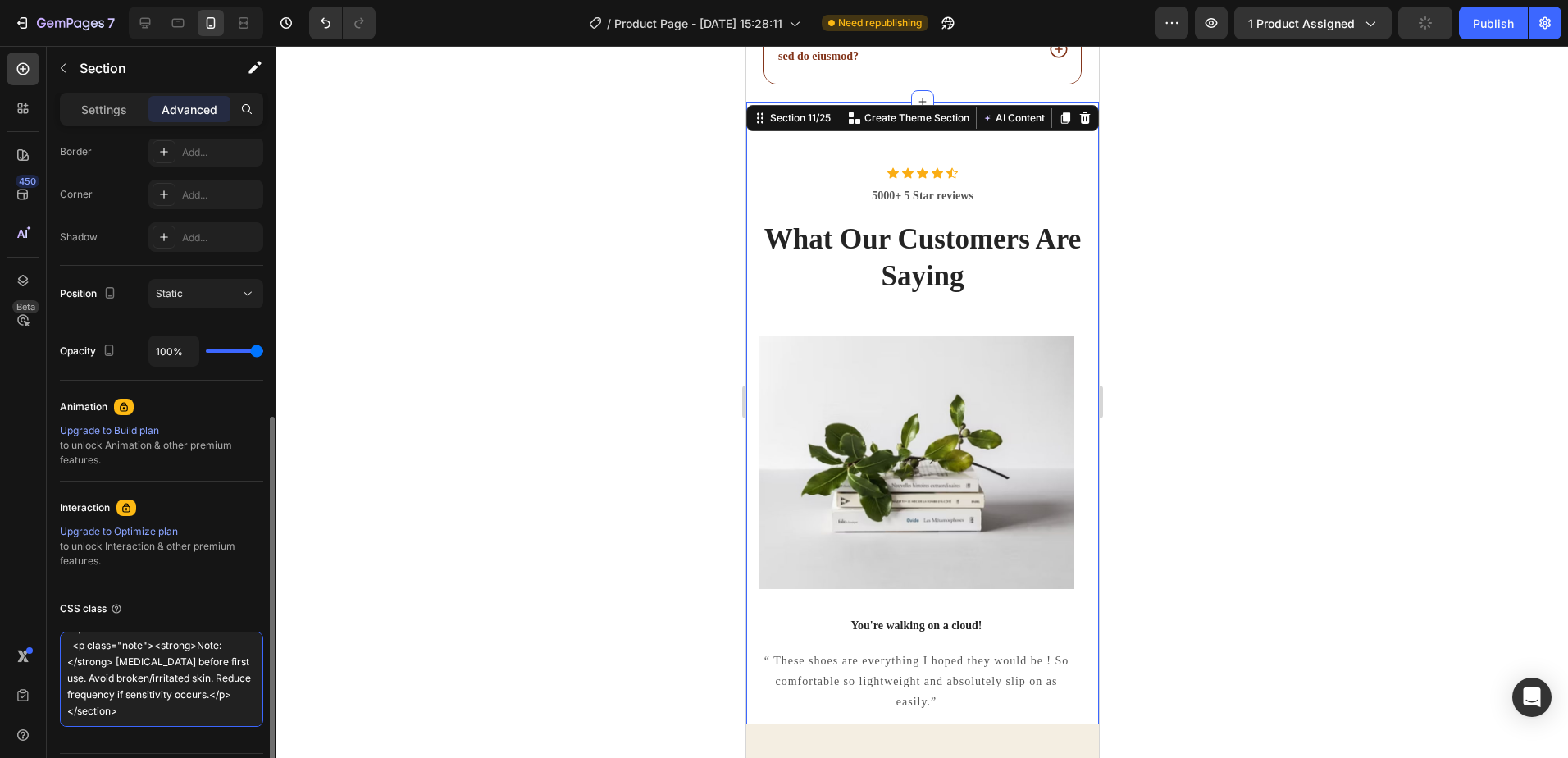
scroll to position [469, 0]
type textarea "<section class="usage-by-skin-type"> <h2>✅ Recommended Use by Skin Type</h2> <u…"
drag, startPoint x: 134, startPoint y: 719, endPoint x: 0, endPoint y: 561, distance: 207.2
click at [0, 0] on html "7 / Product Page - Aug 26, 15:28:11 Need republishing Preview 1 product assigne…" at bounding box center [784, 0] width 1568 height 0
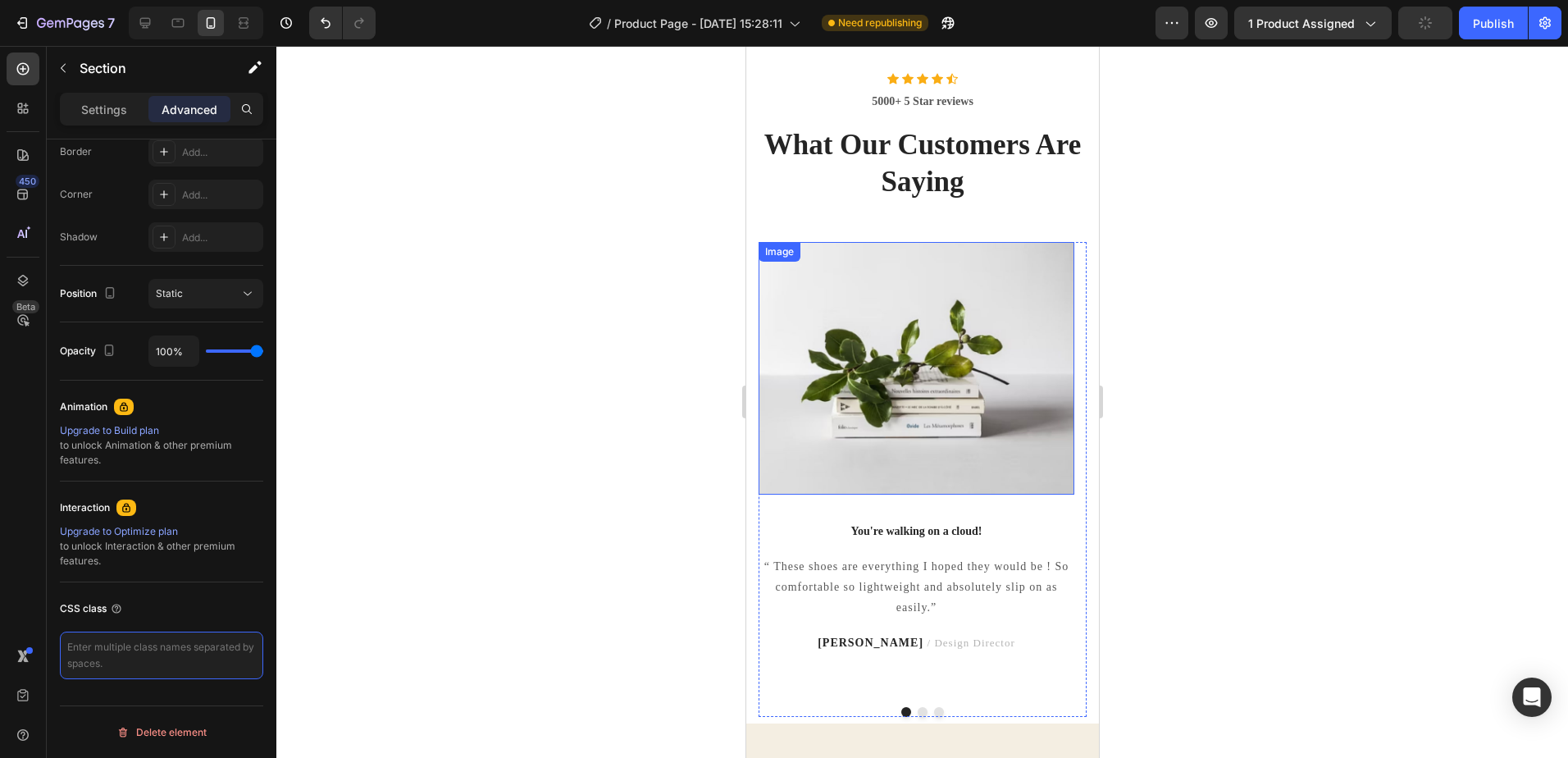
scroll to position [5852, 0]
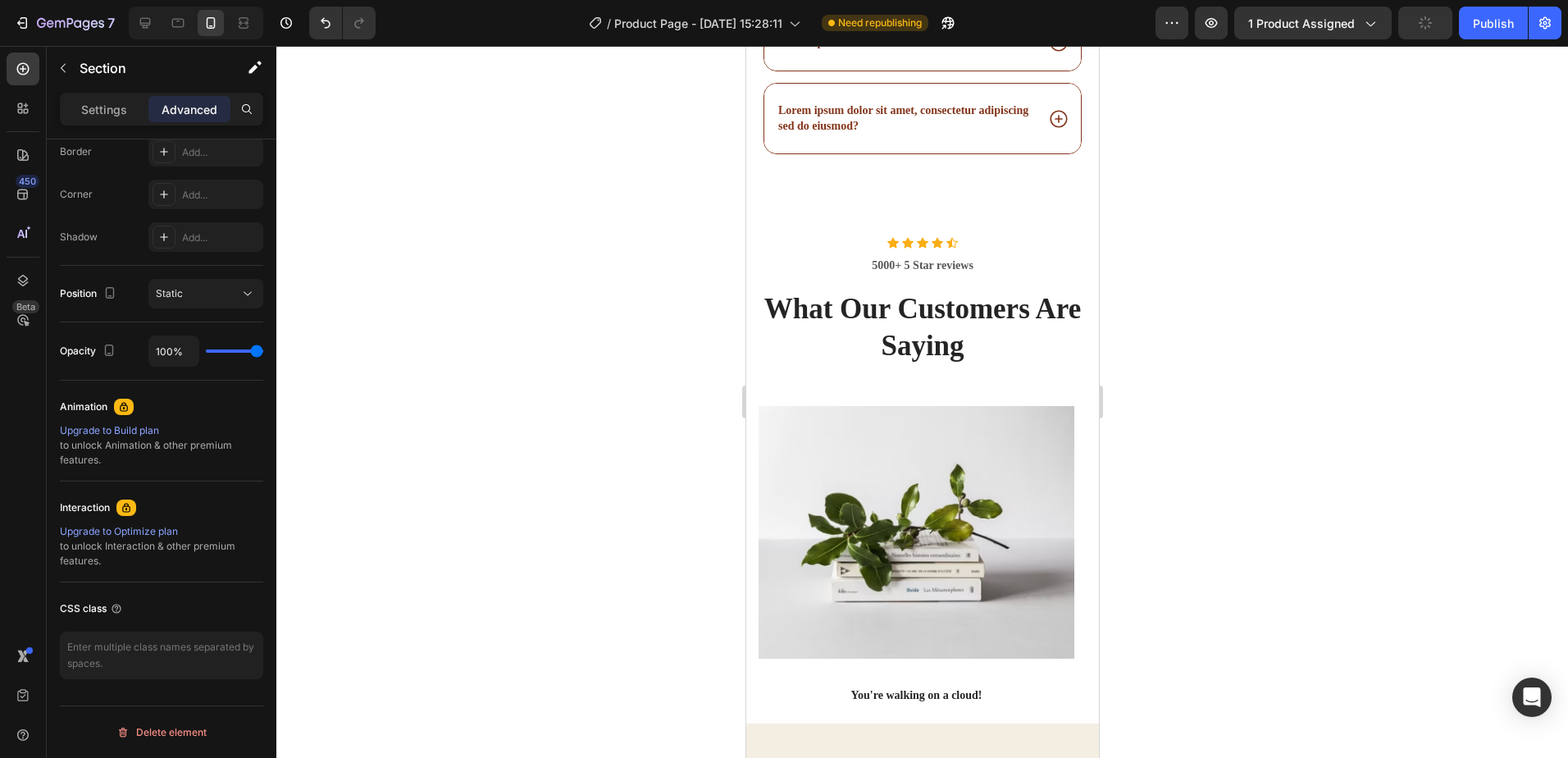
click at [1055, 206] on div "Icon Icon Icon Icon Icon Icon List Hoz 5000+ 5 Star reviews Text block What Our…" at bounding box center [921, 560] width 353 height 776
click at [1055, 257] on p "5000+ 5 Star reviews" at bounding box center [921, 265] width 325 height 17
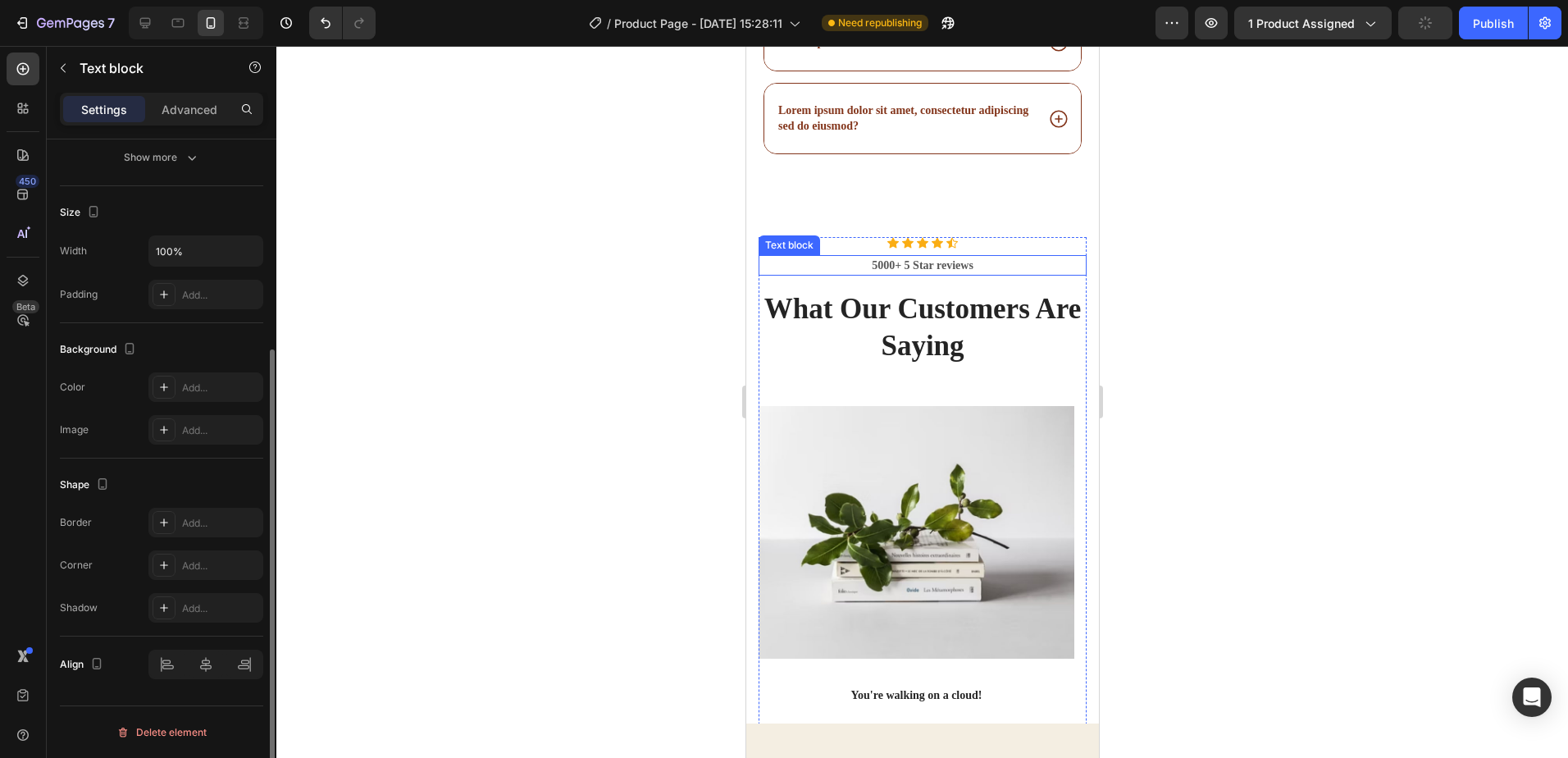
scroll to position [0, 0]
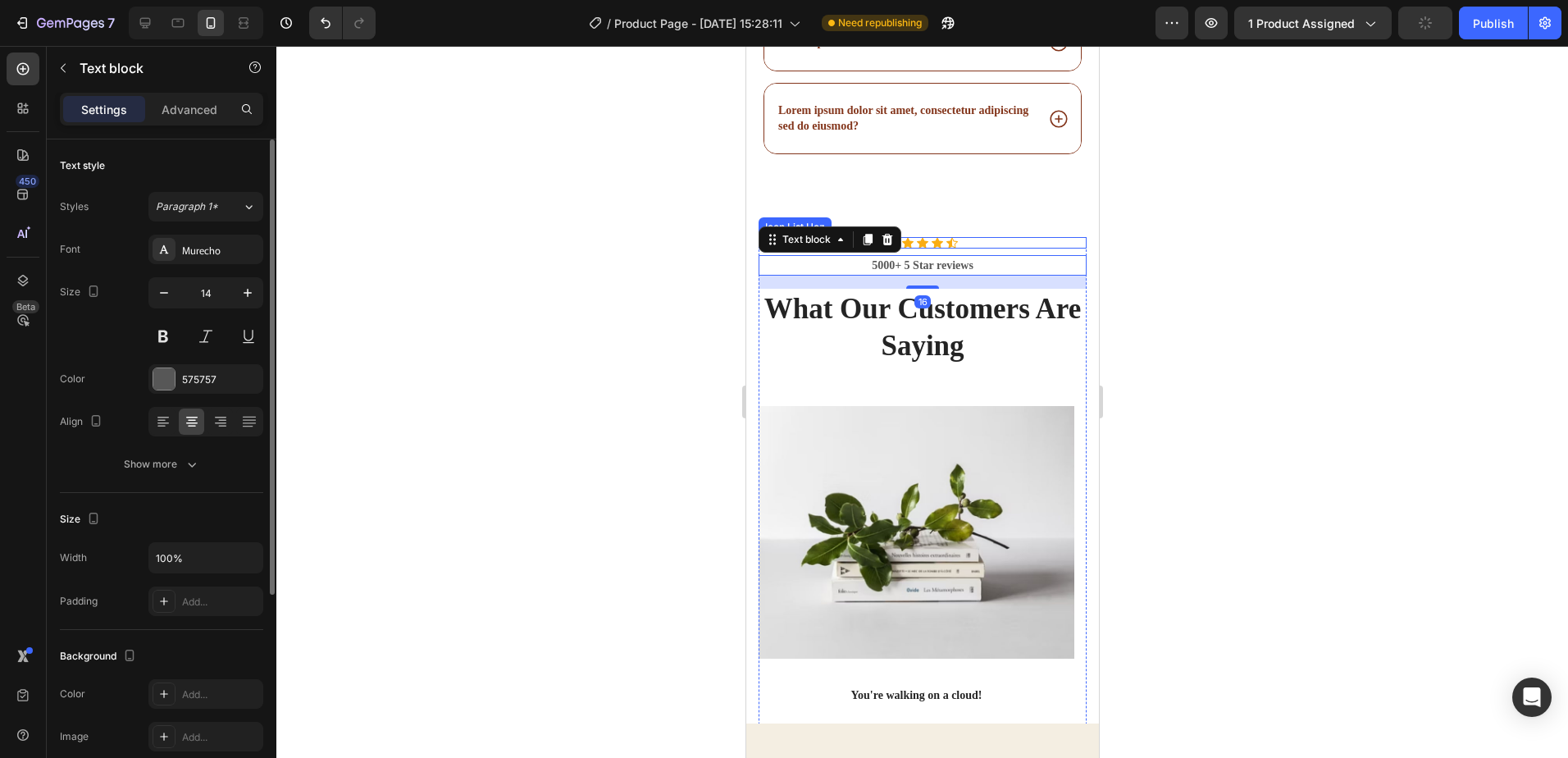
click at [1063, 237] on div "Icon Icon Icon Icon Icon" at bounding box center [921, 242] width 328 height 11
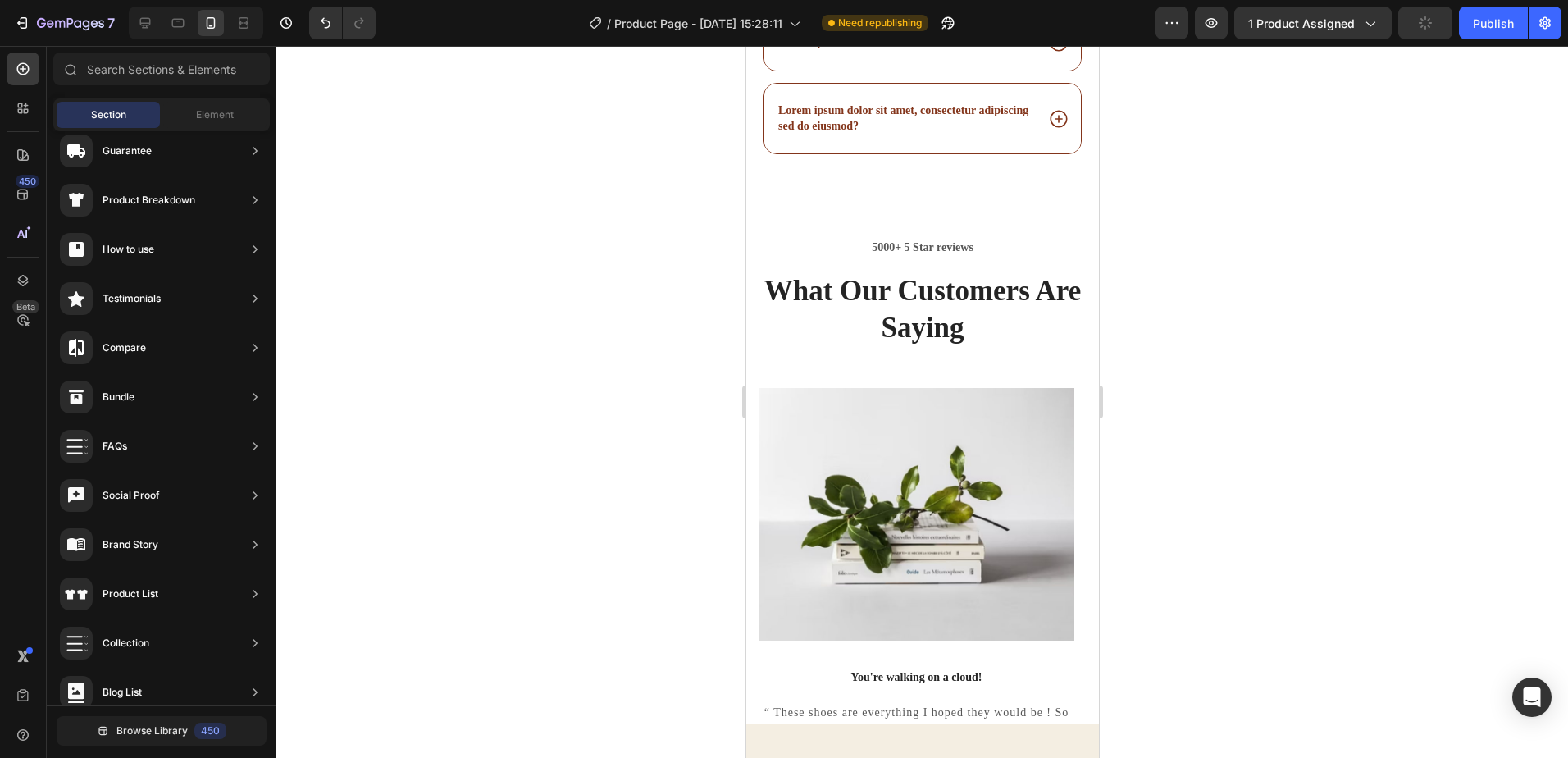
click at [1062, 239] on p "5000+ 5 Star reviews" at bounding box center [921, 247] width 325 height 17
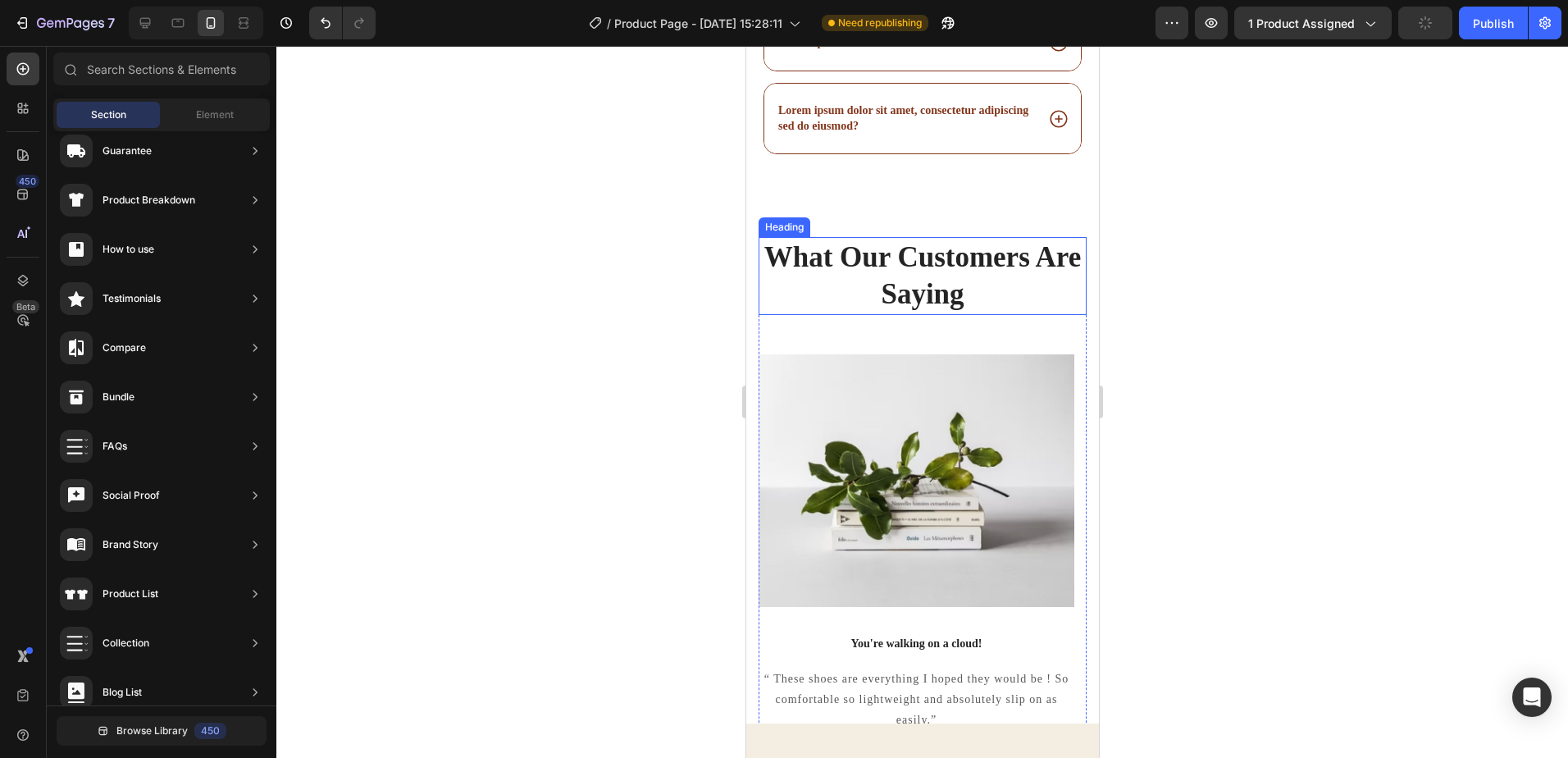
click at [1052, 264] on p "What Our Customers Are Saying" at bounding box center [921, 276] width 325 height 75
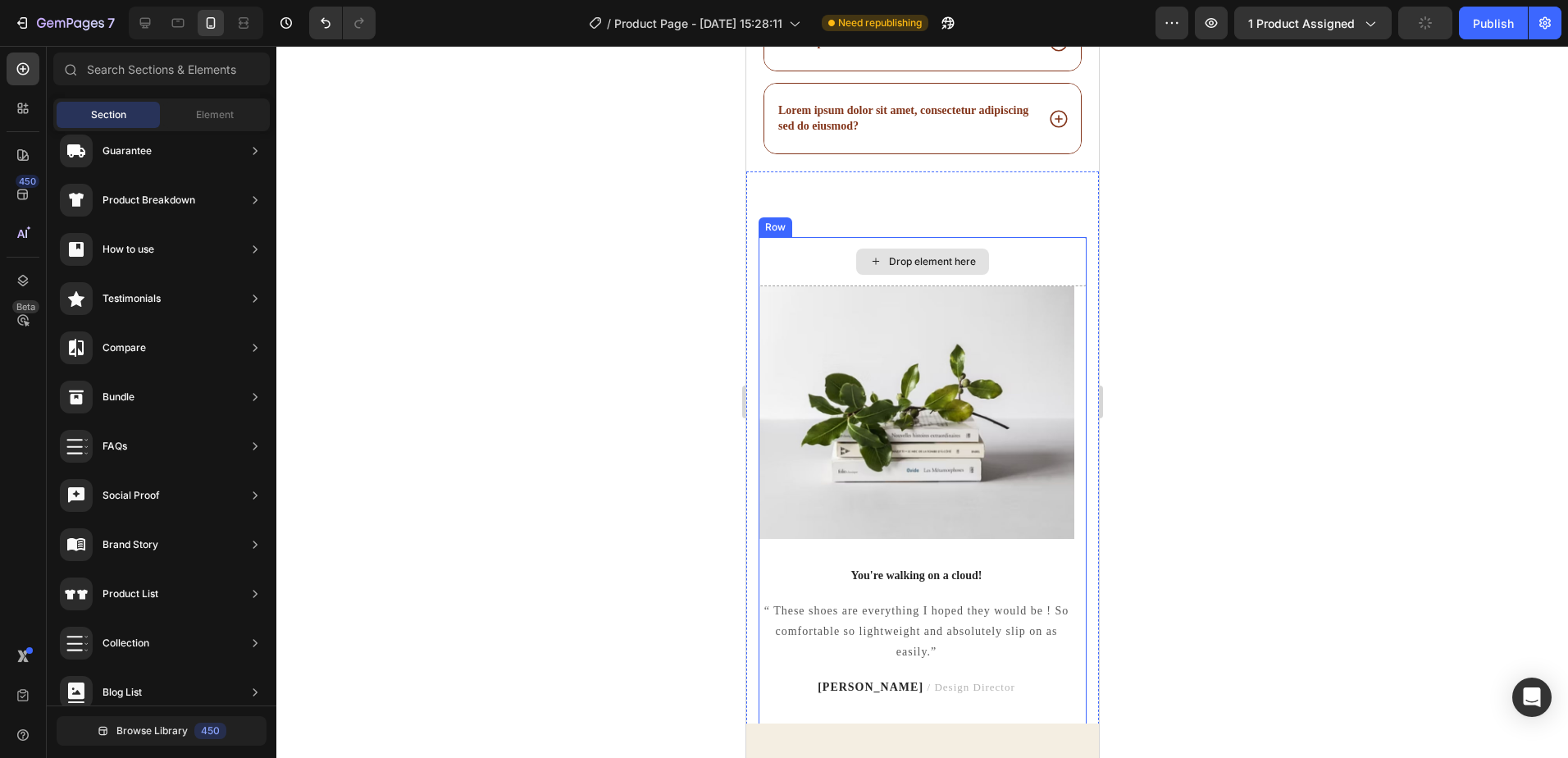
click at [1065, 242] on div "Drop element here" at bounding box center [921, 261] width 328 height 49
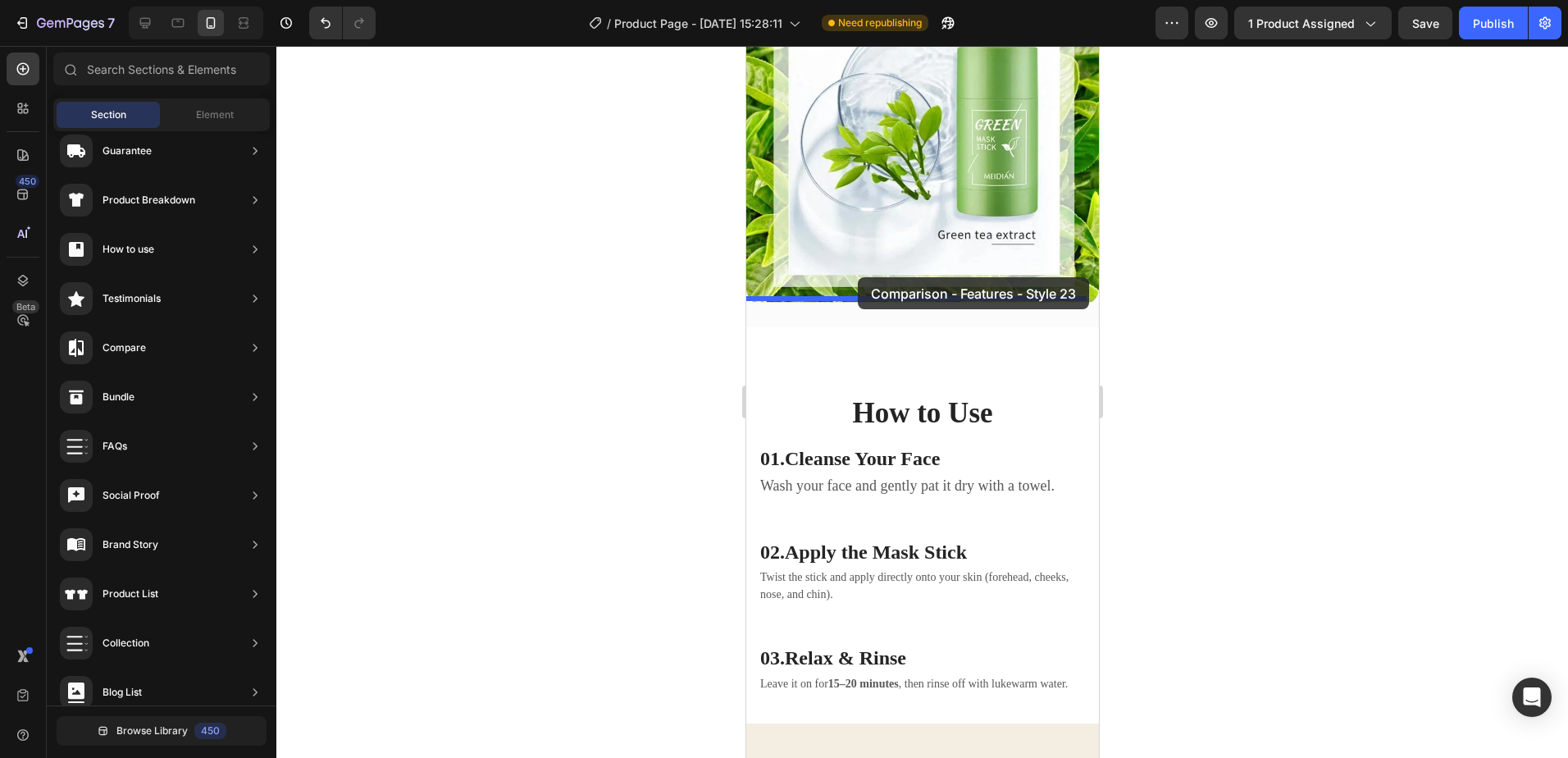
drag, startPoint x: 1095, startPoint y: 324, endPoint x: 857, endPoint y: 277, distance: 242.6
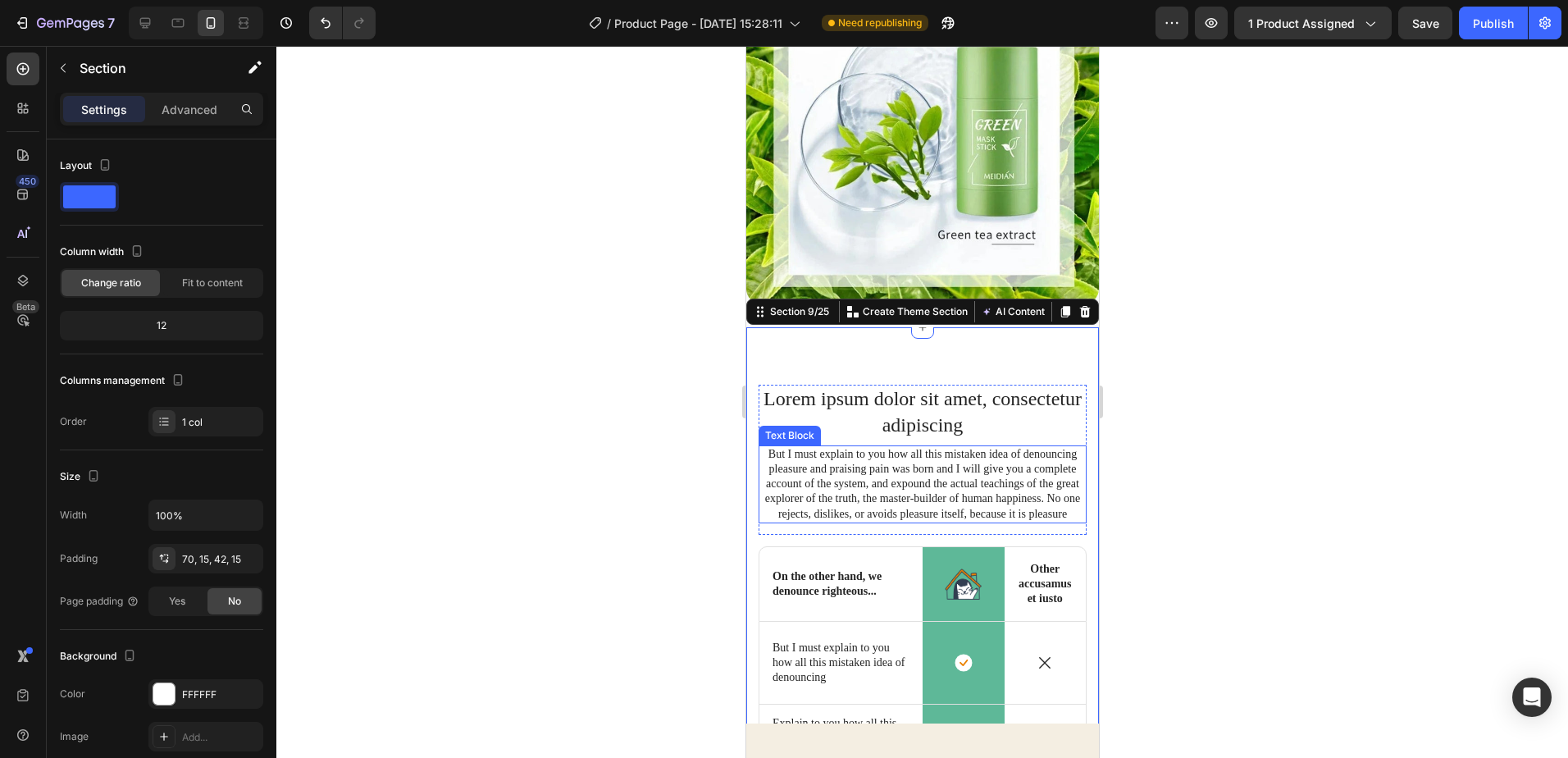
scroll to position [4324, 0]
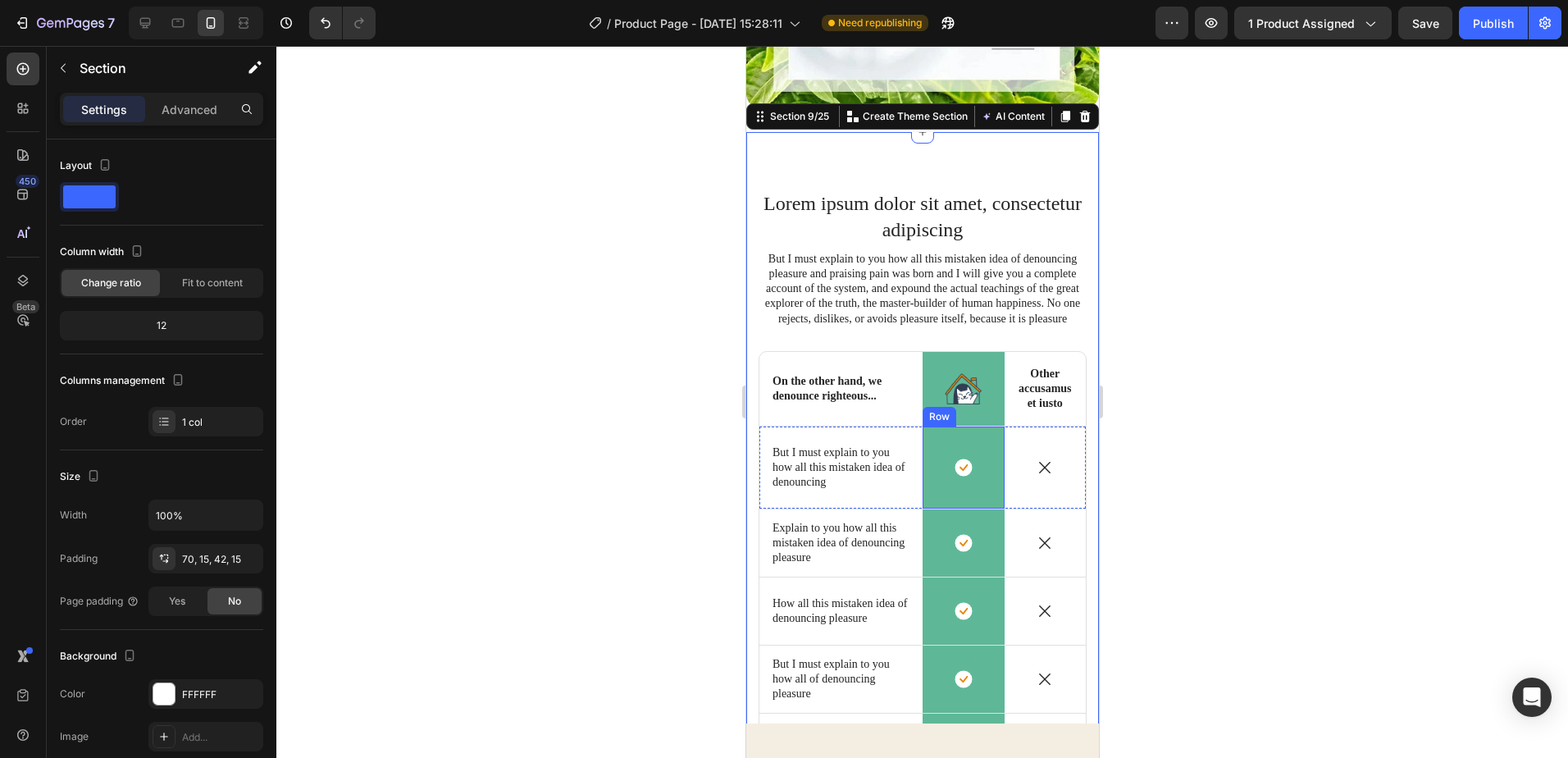
click at [955, 469] on div "Icon Row" at bounding box center [963, 468] width 82 height 82
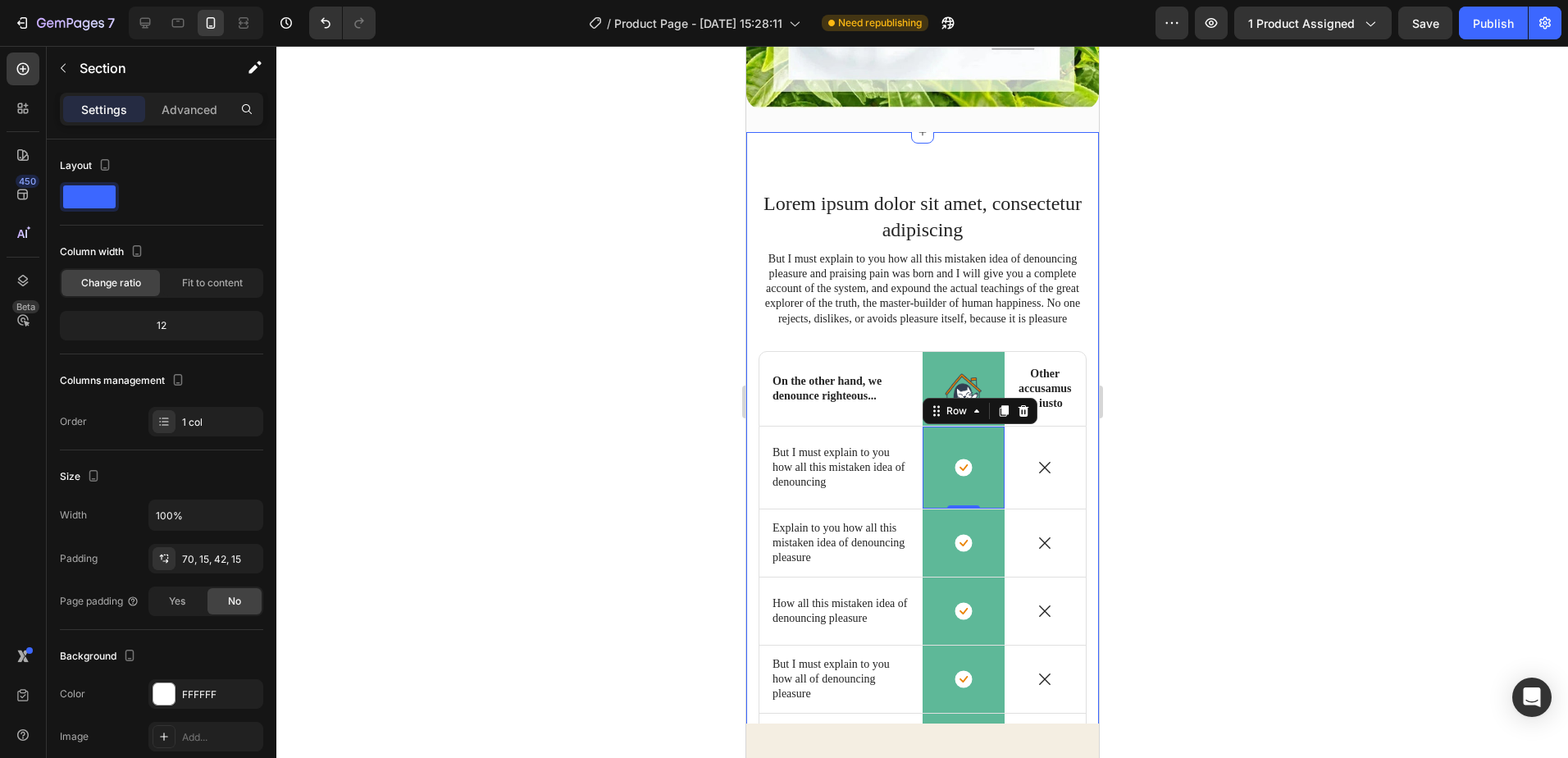
click at [1065, 132] on div "Lorem ipsum dolor sit amet, consectetur adipiscing Heading But I must explain t…" at bounding box center [921, 535] width 353 height 807
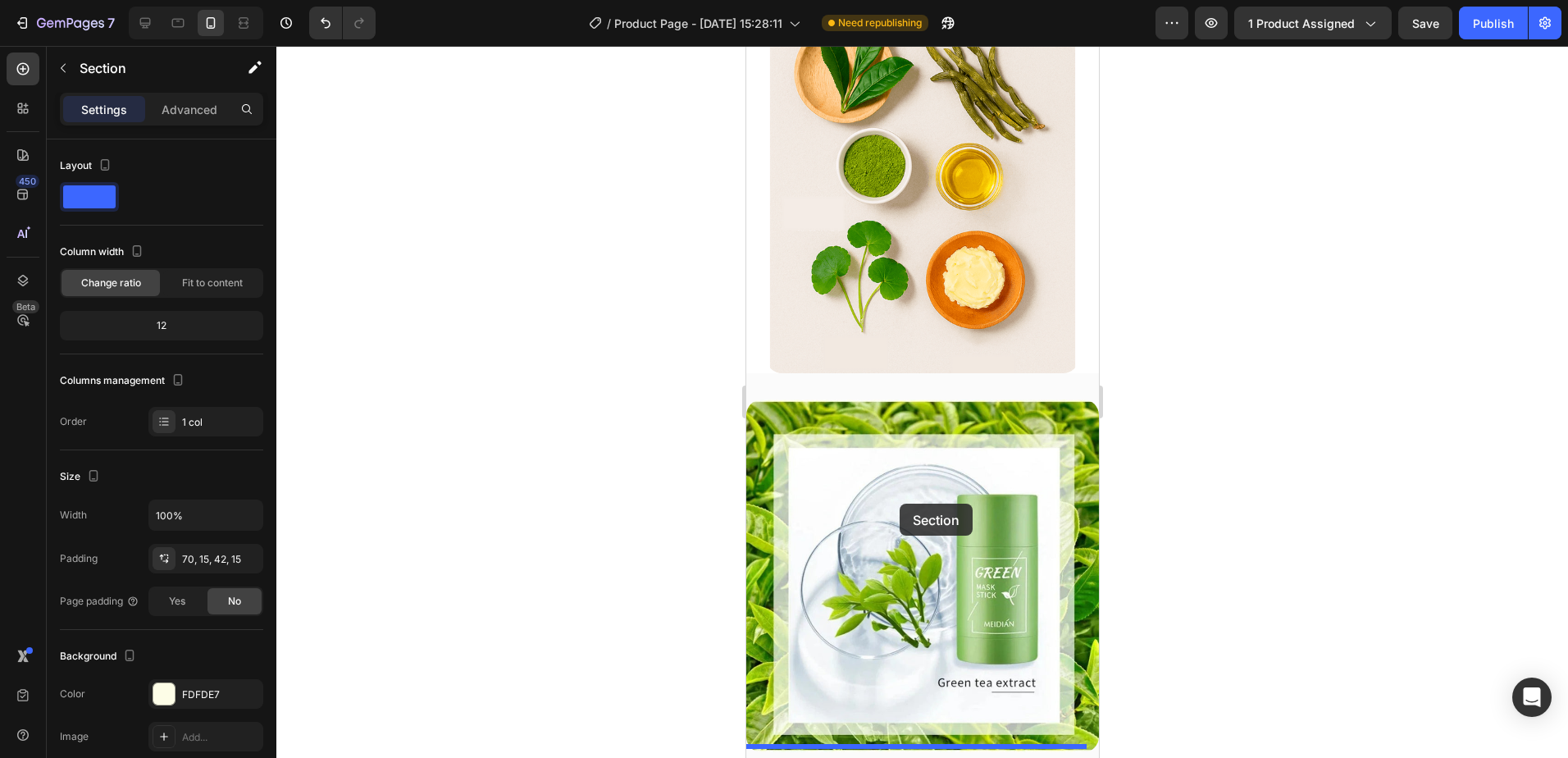
scroll to position [3927, 0]
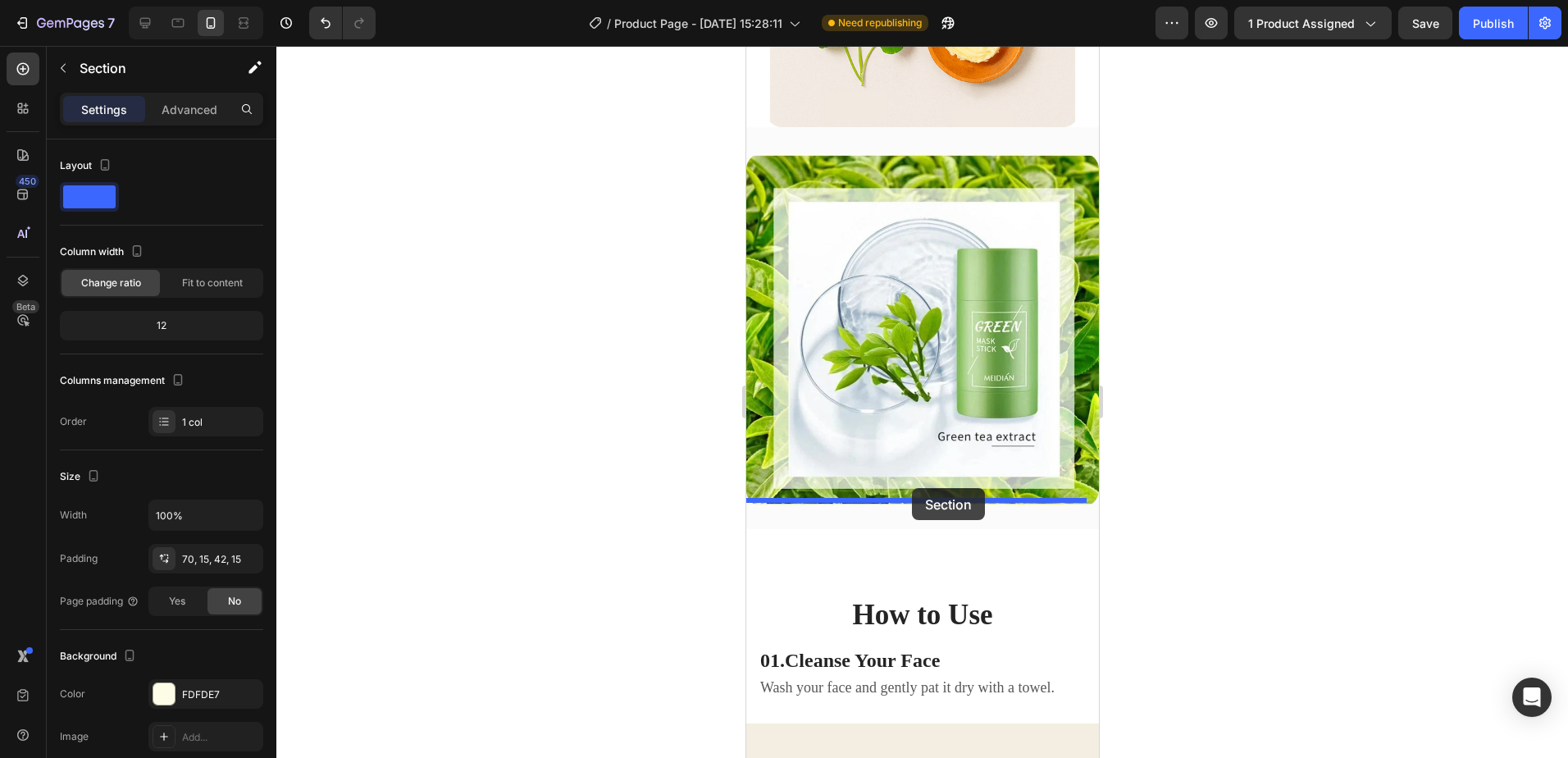
drag, startPoint x: 1064, startPoint y: 284, endPoint x: 911, endPoint y: 488, distance: 255.0
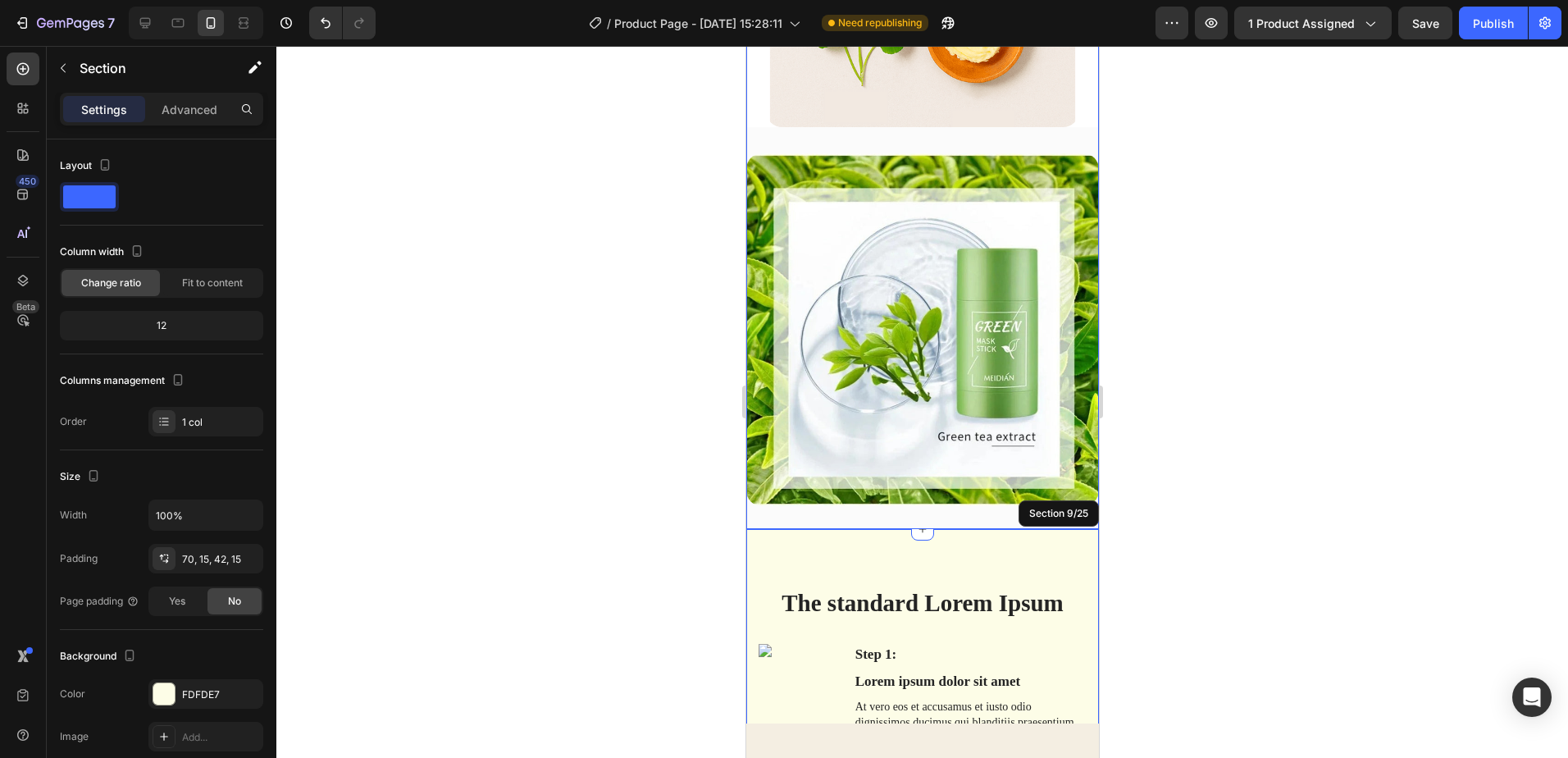
scroll to position [4009, 0]
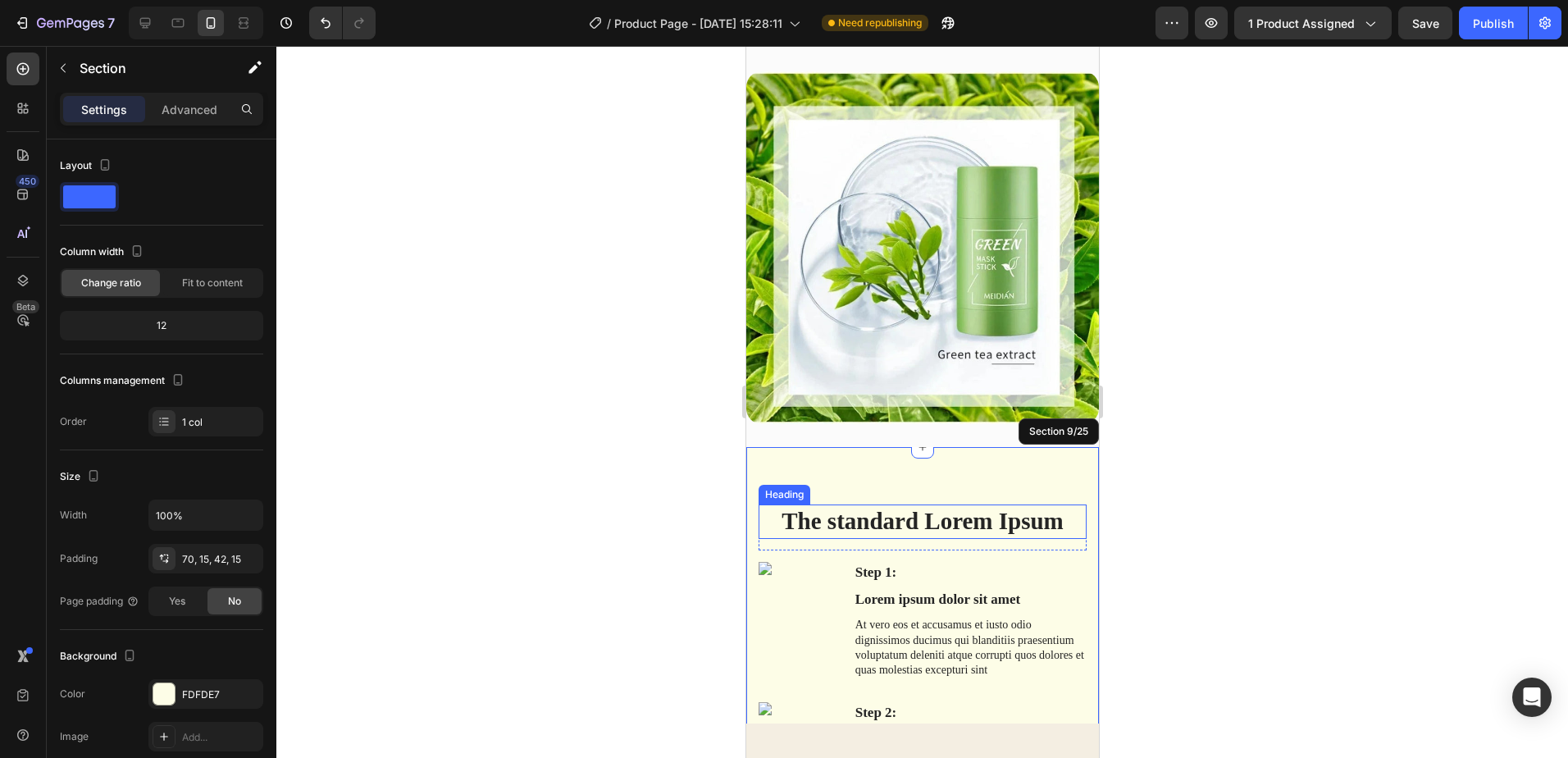
click at [862, 505] on h2 "The standard Lorem Ipsum" at bounding box center [921, 522] width 328 height 34
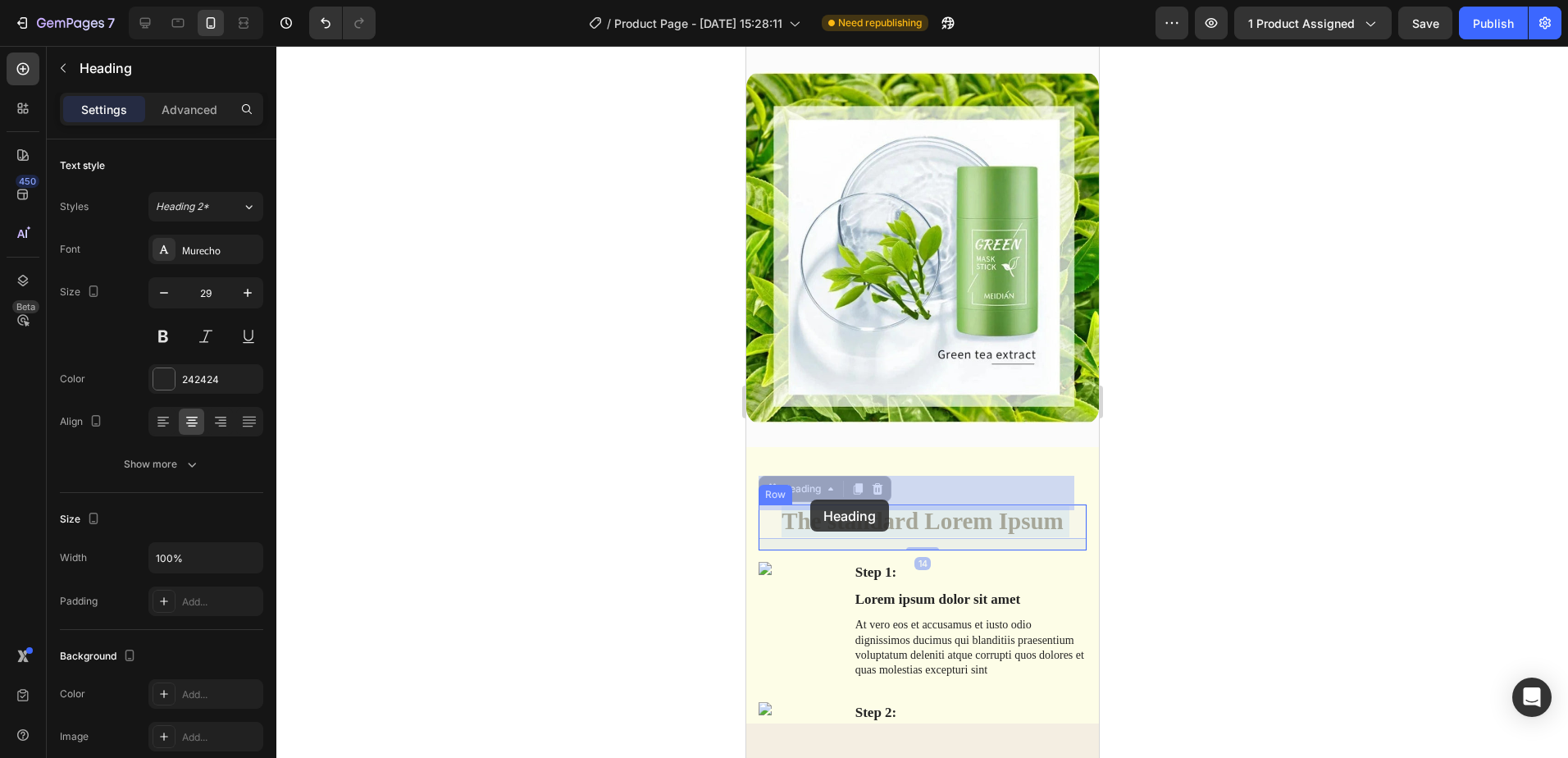
drag, startPoint x: 1053, startPoint y: 495, endPoint x: 809, endPoint y: 500, distance: 244.1
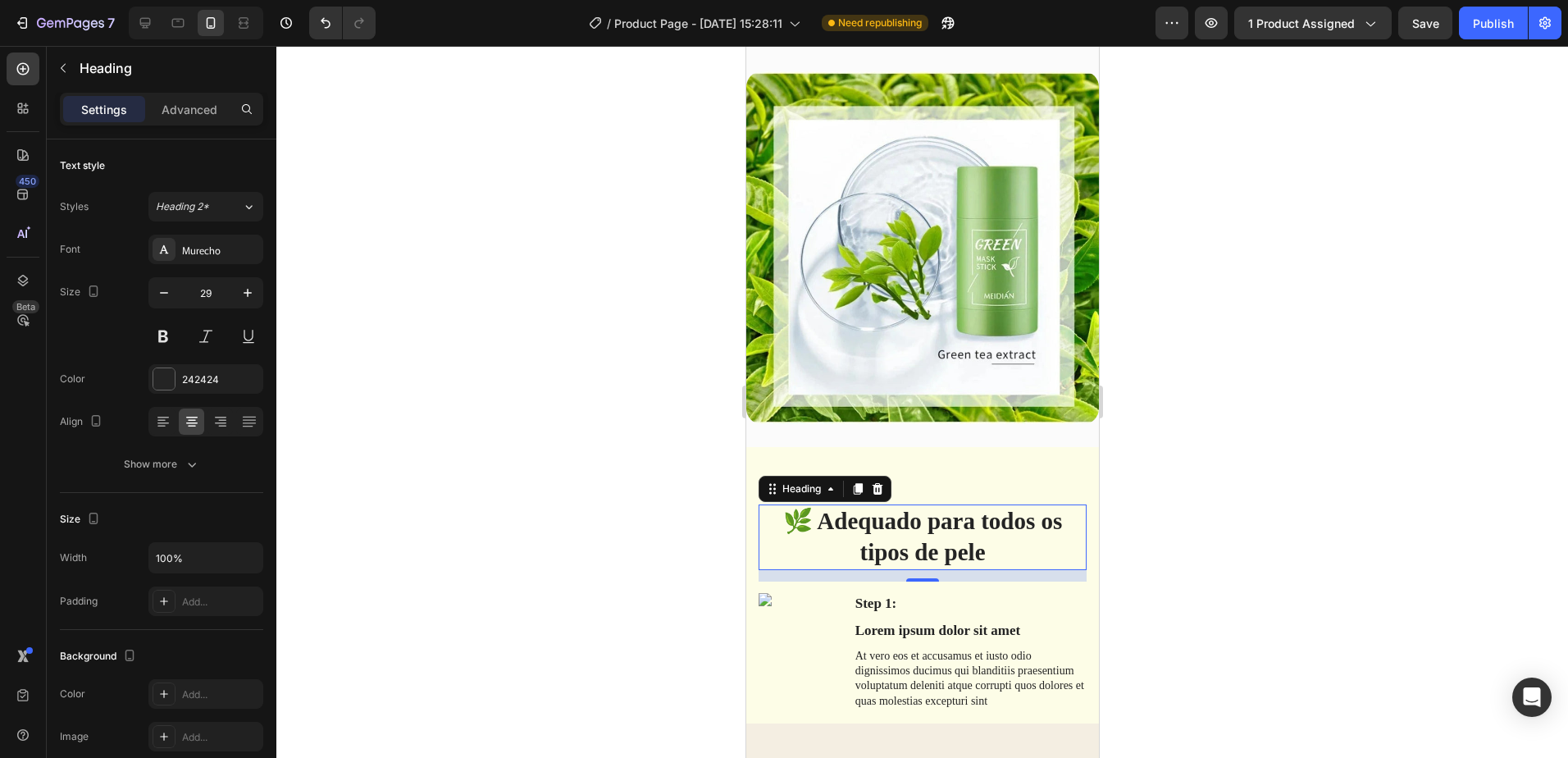
click at [1171, 464] on div at bounding box center [922, 402] width 1292 height 712
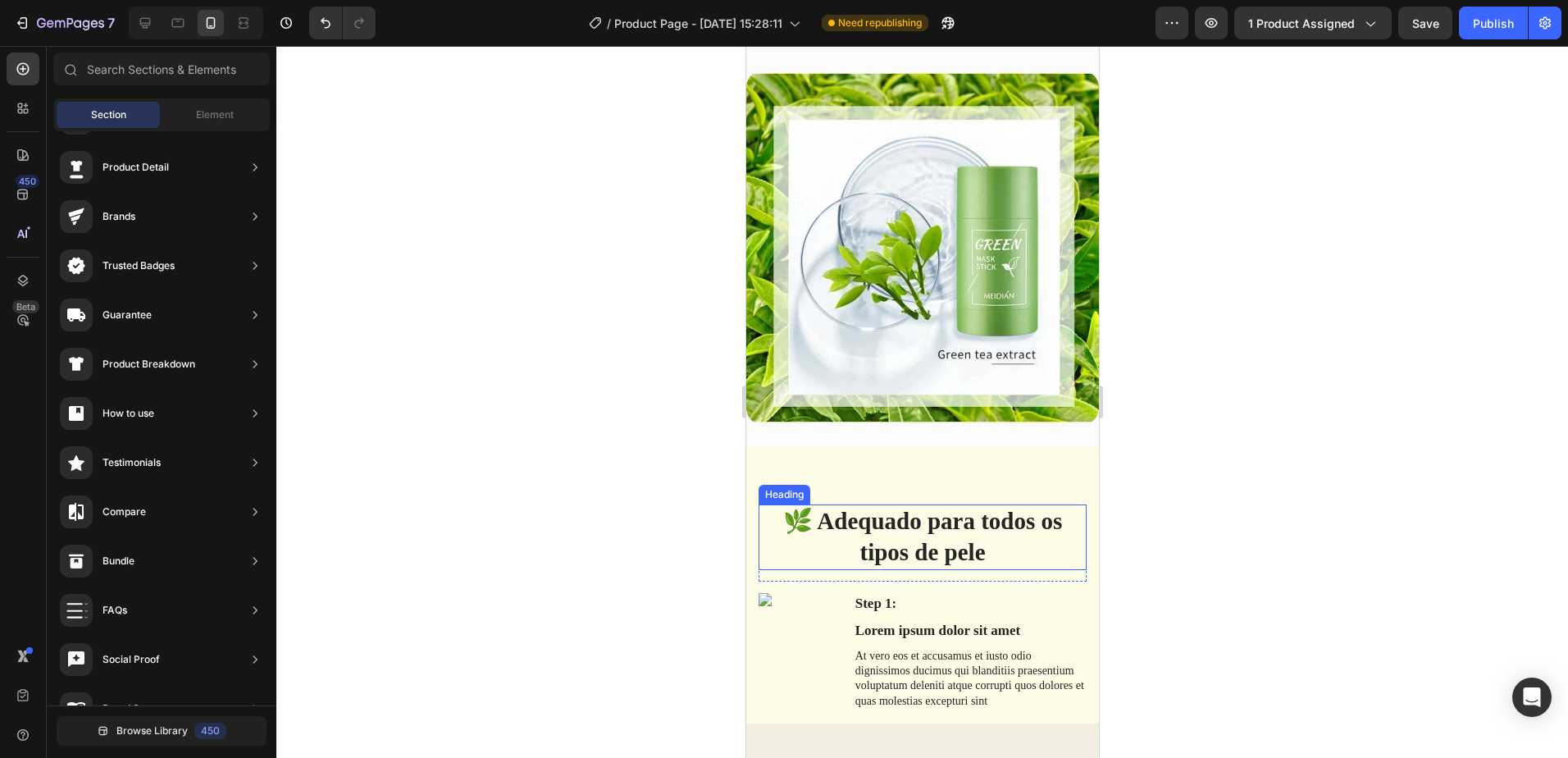
click at [920, 515] on p "🌿 Adequado para todos os tipos de pele" at bounding box center [921, 537] width 325 height 62
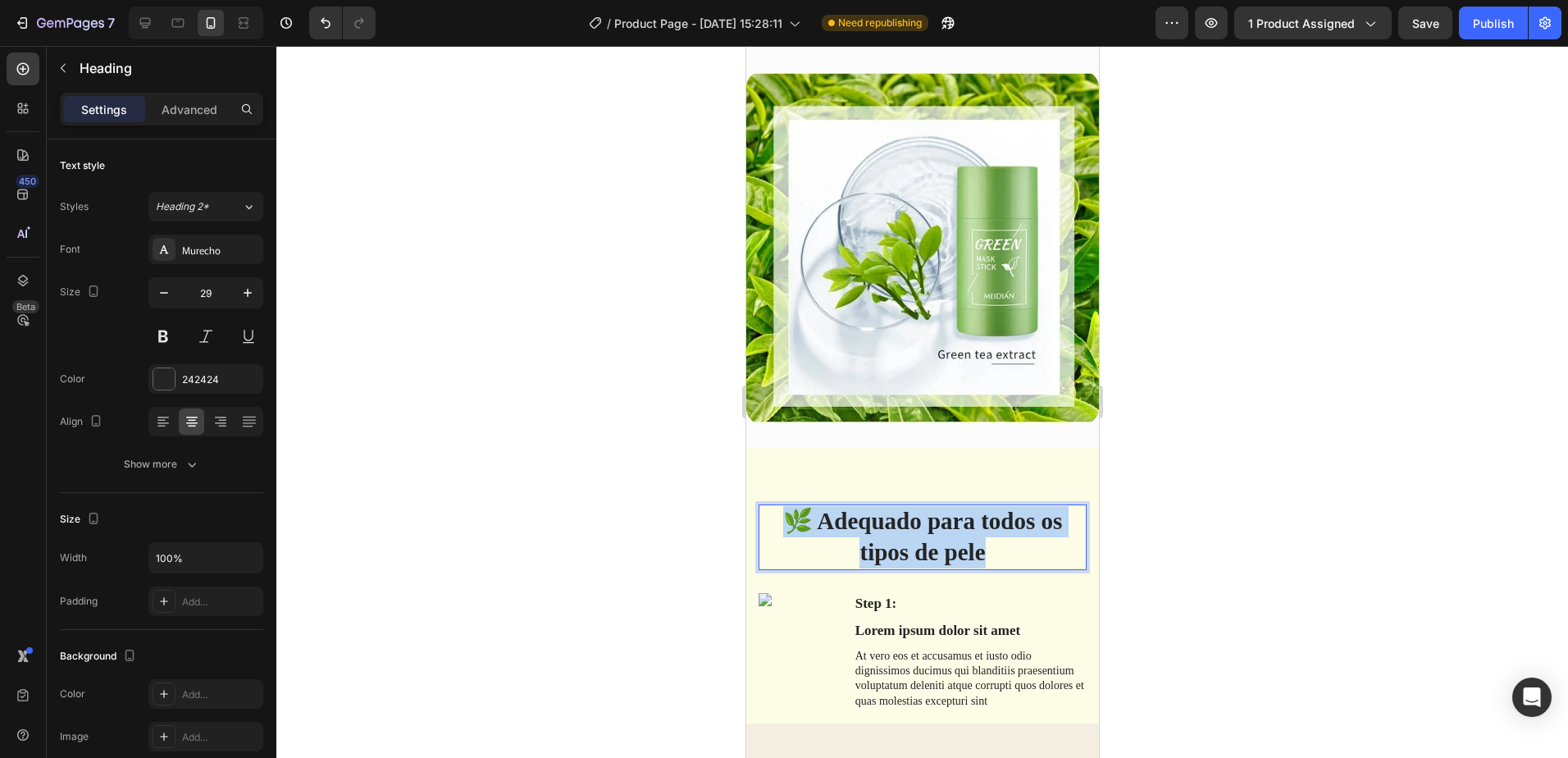
drag, startPoint x: 980, startPoint y: 525, endPoint x: 772, endPoint y: 492, distance: 210.6
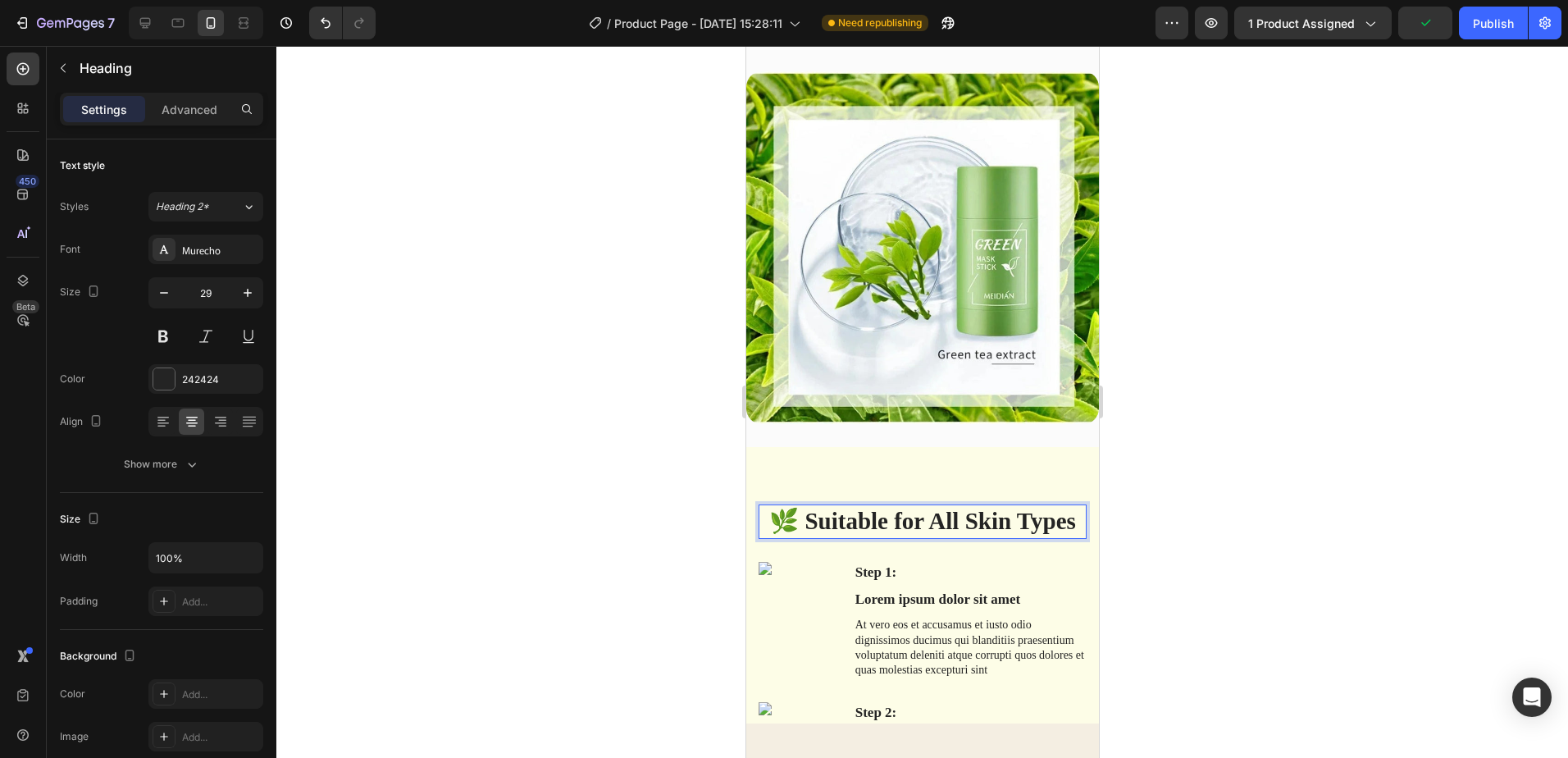
scroll to position [4091, 0]
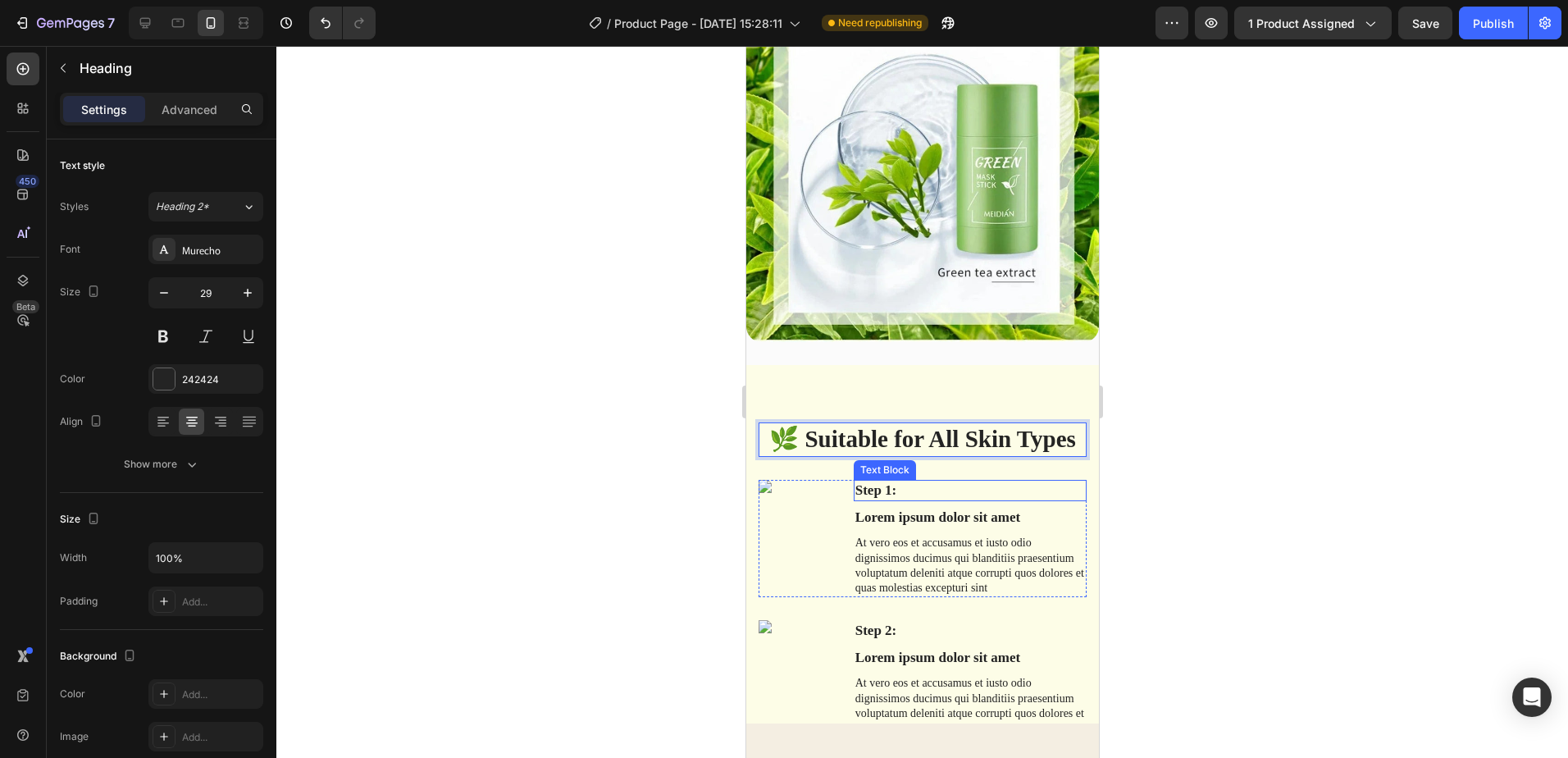
click at [857, 482] on p "Step 1:" at bounding box center [969, 491] width 230 height 18
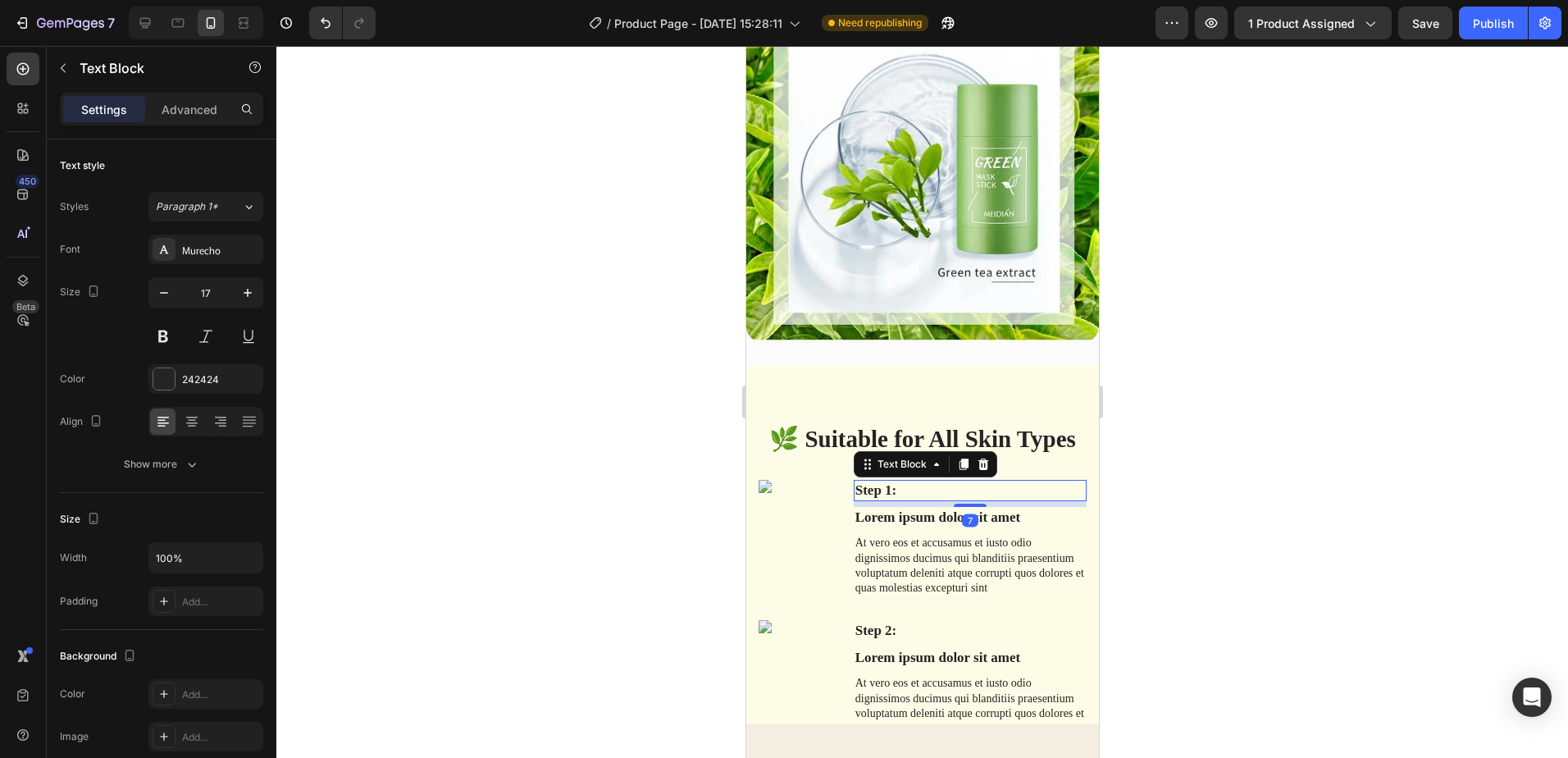
click at [896, 482] on p "Step 1:" at bounding box center [969, 491] width 230 height 18
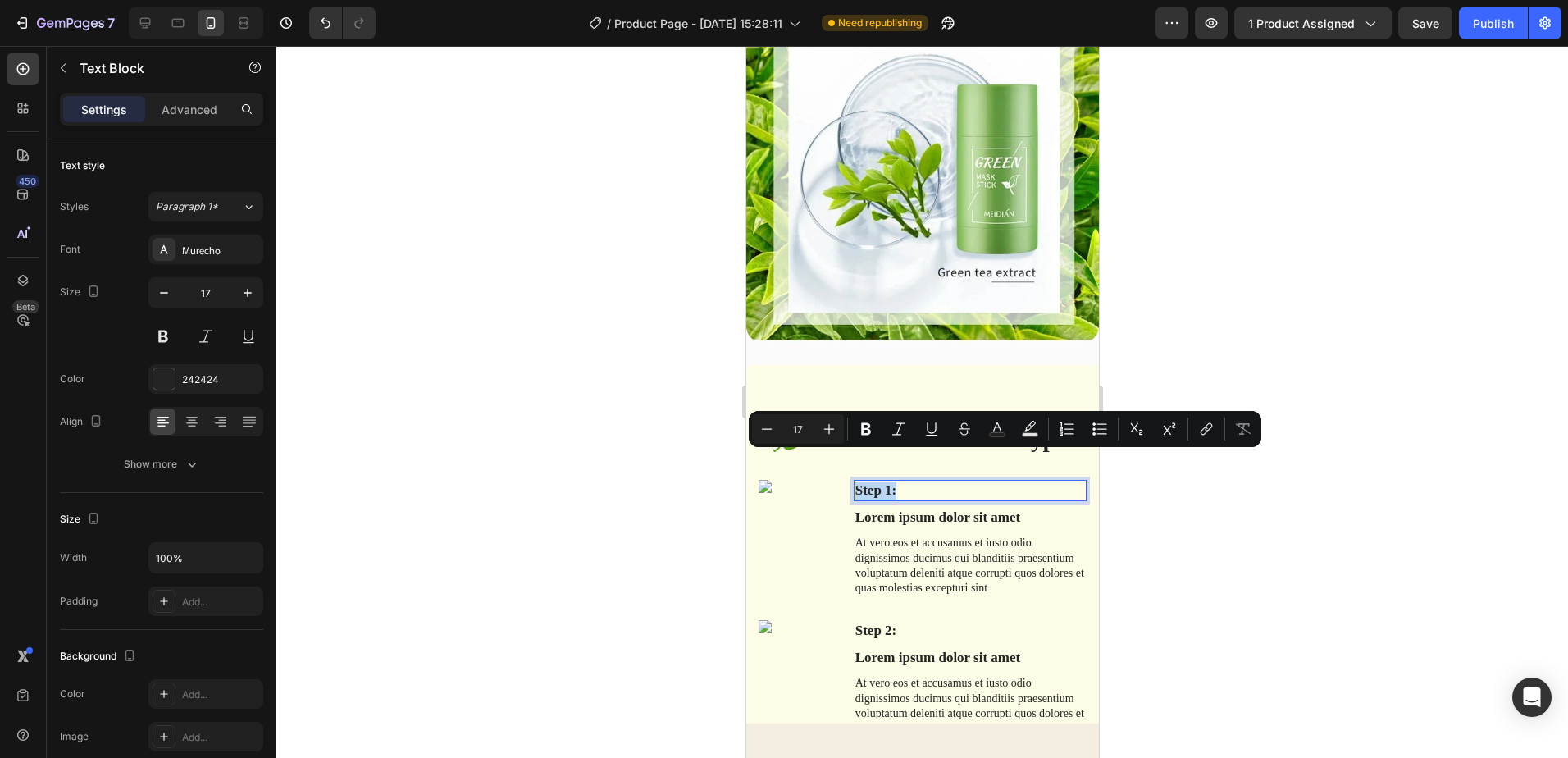
drag, startPoint x: 896, startPoint y: 462, endPoint x: 852, endPoint y: 465, distance: 44.1
click at [854, 482] on p "Step 1:" at bounding box center [969, 491] width 230 height 18
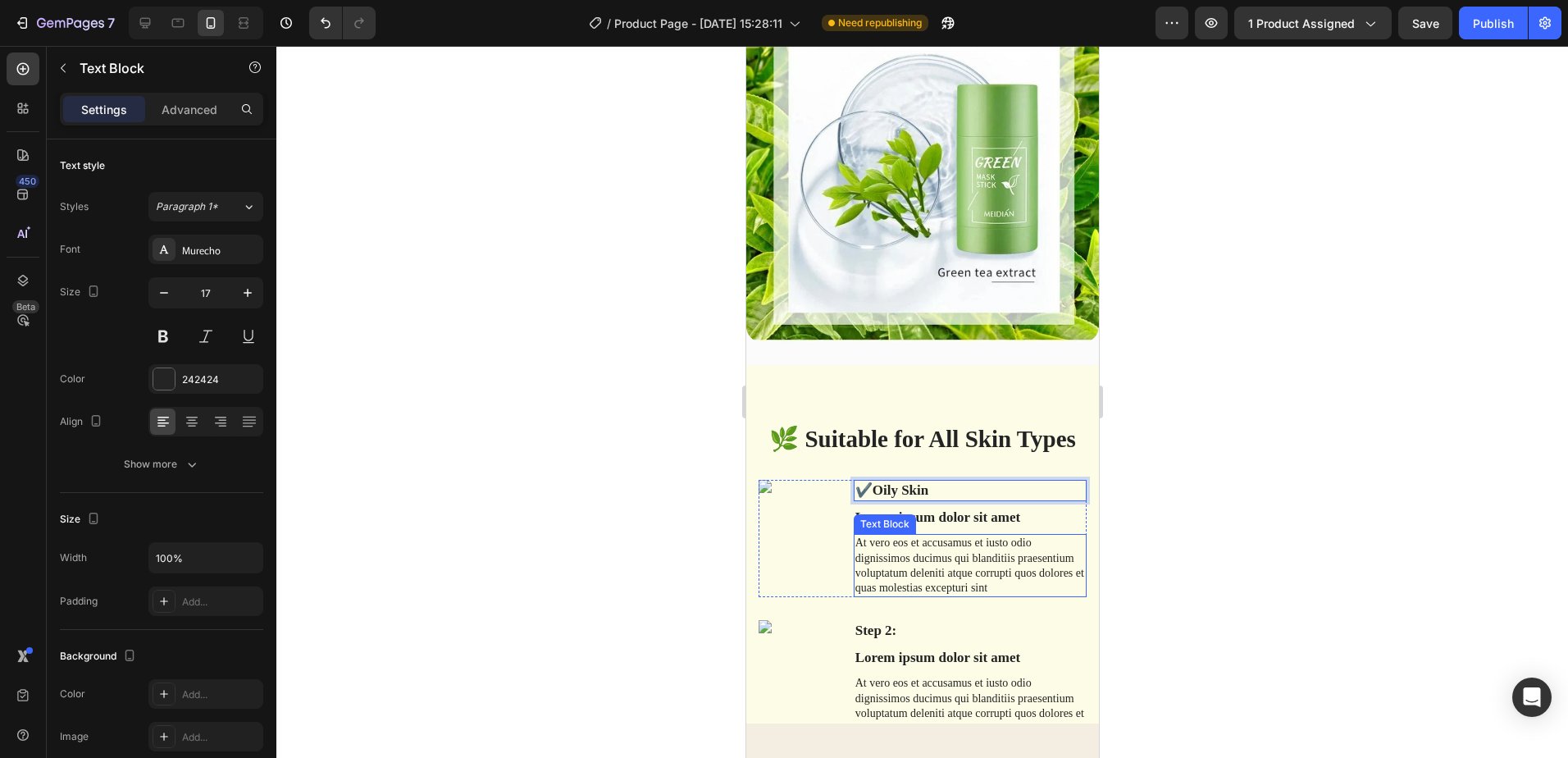
scroll to position [4173, 0]
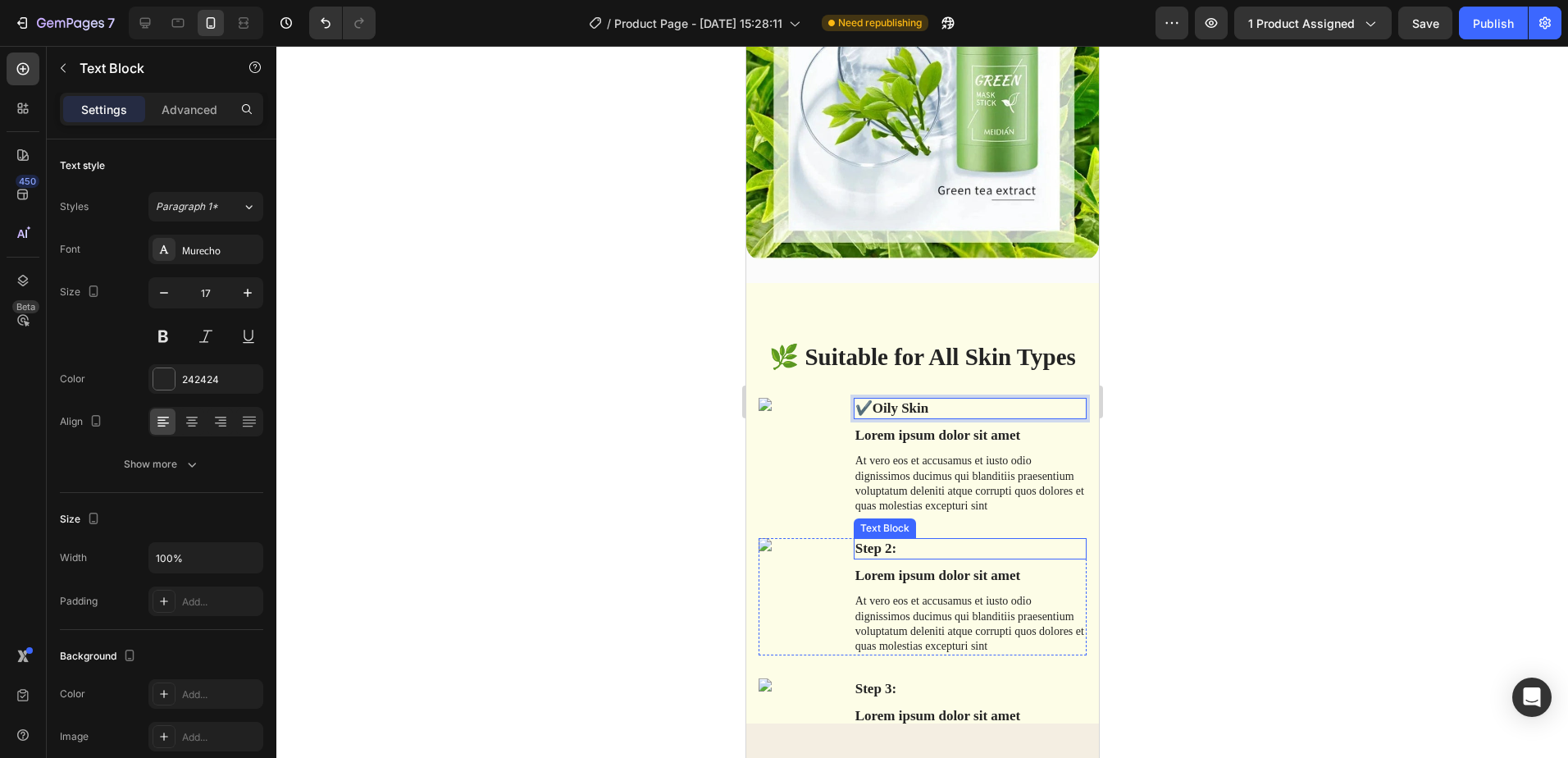
click at [943, 540] on p "Step 2:" at bounding box center [969, 549] width 230 height 18
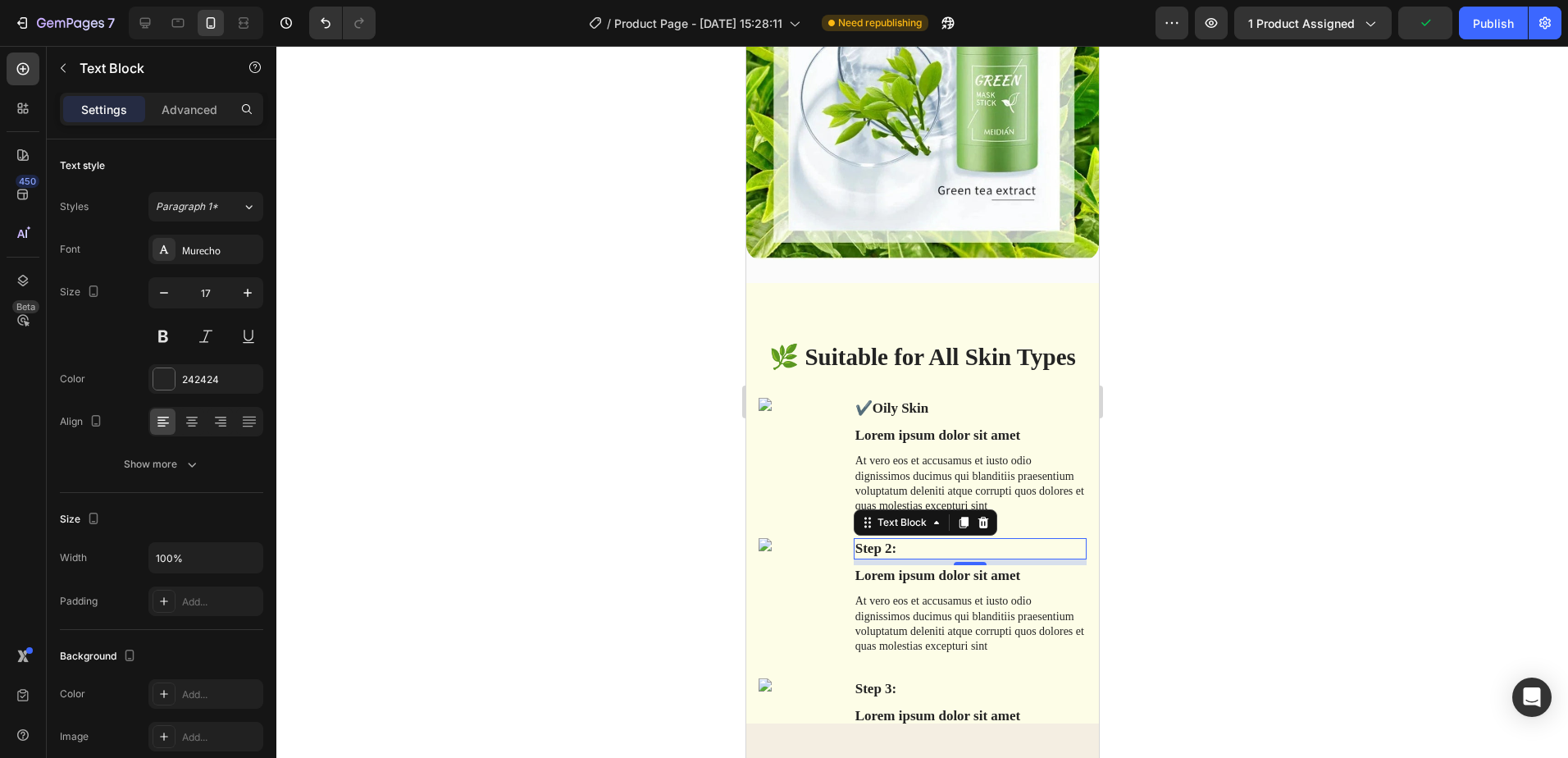
click at [891, 540] on p "Step 2:" at bounding box center [969, 549] width 230 height 18
drag, startPoint x: 890, startPoint y: 518, endPoint x: 844, endPoint y: 524, distance: 46.4
click at [845, 538] on div "Image Step 2: Text Block 7 Lorem ipsum dolor sit amet Text Block At vero eos et…" at bounding box center [921, 596] width 328 height 117
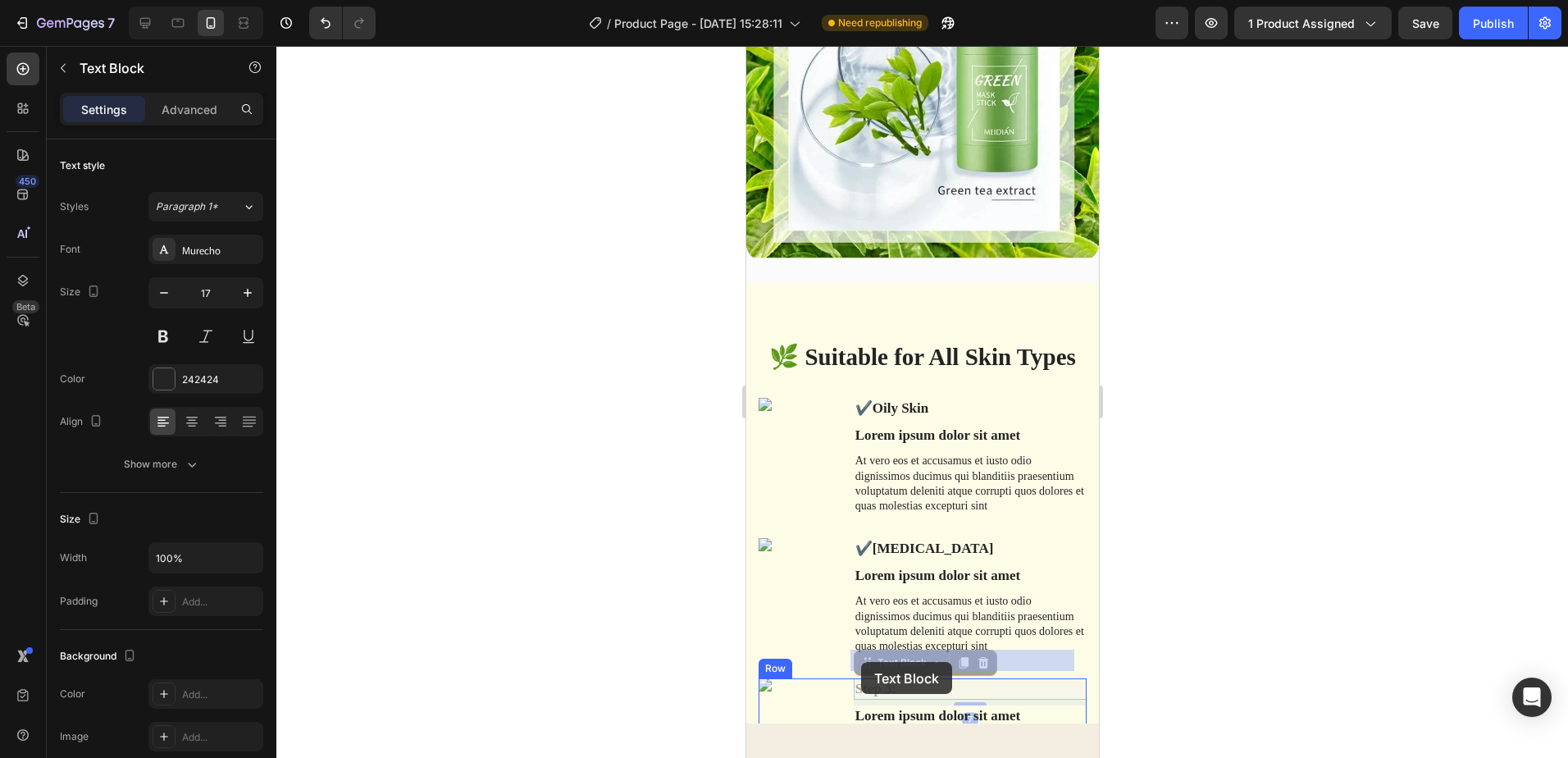
drag, startPoint x: 890, startPoint y: 661, endPoint x: 860, endPoint y: 662, distance: 30.0
drag, startPoint x: 890, startPoint y: 658, endPoint x: 928, endPoint y: 660, distance: 38.1
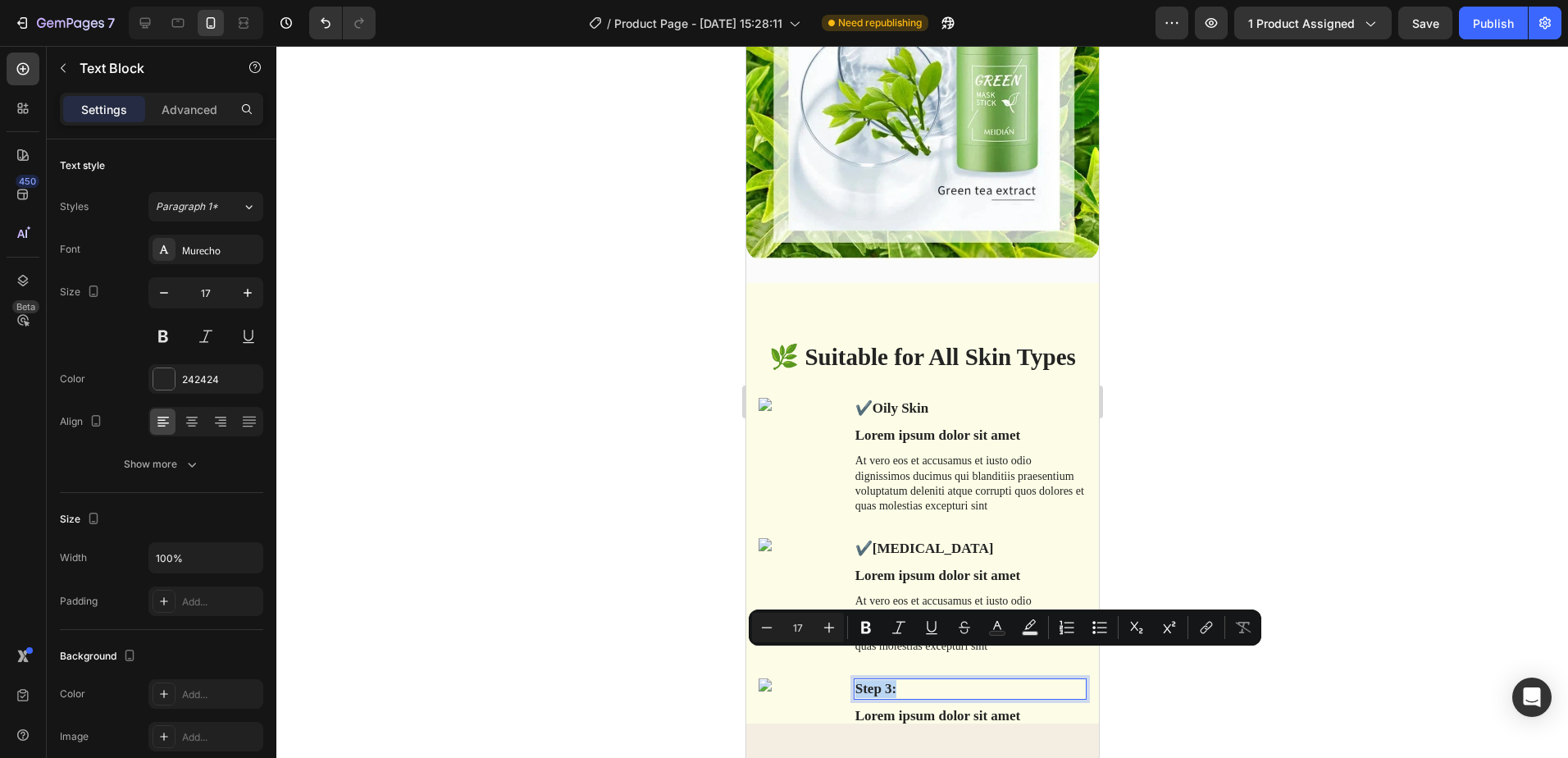
drag, startPoint x: 895, startPoint y: 661, endPoint x: 848, endPoint y: 662, distance: 47.0
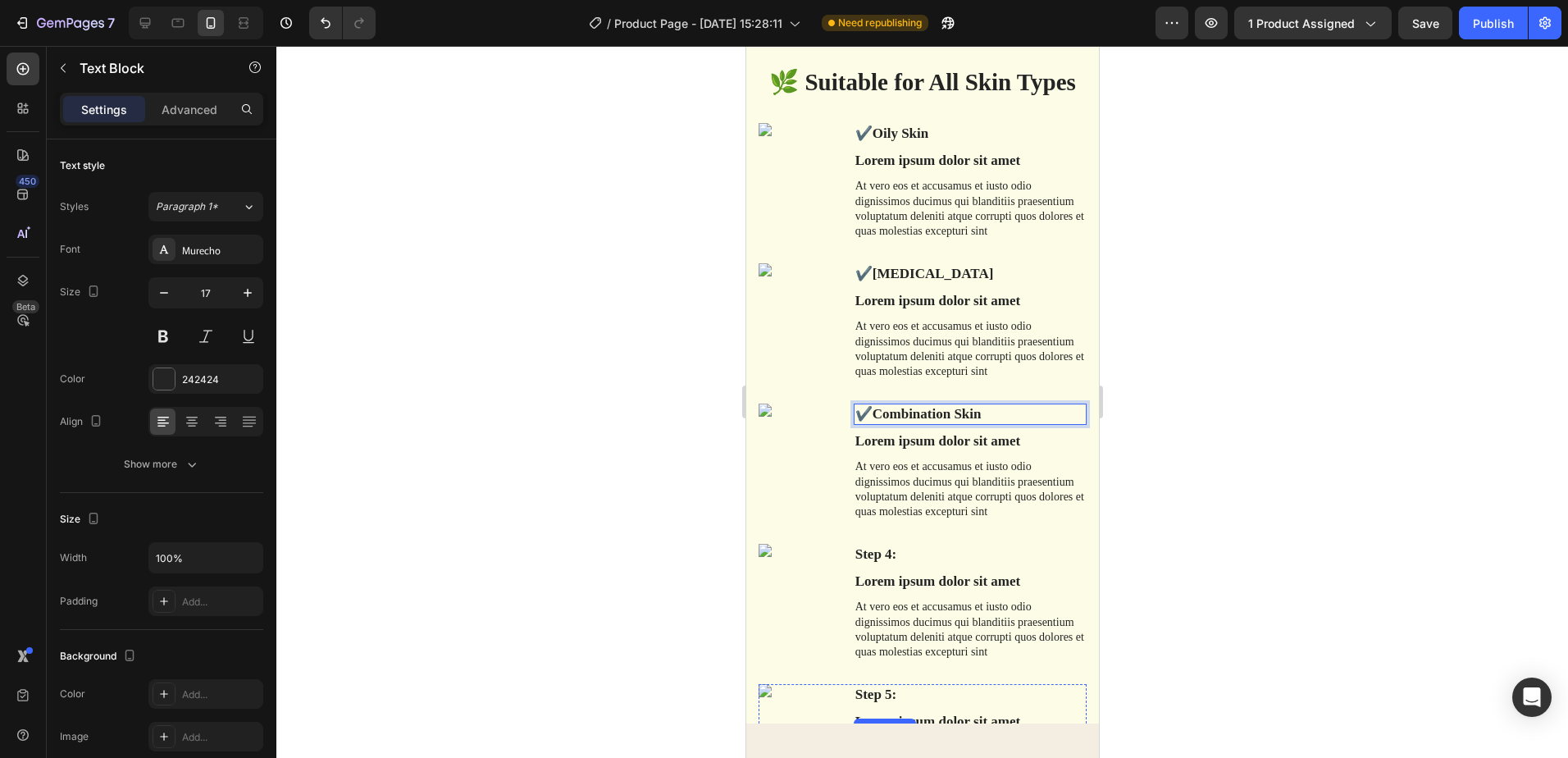
scroll to position [4583, 0]
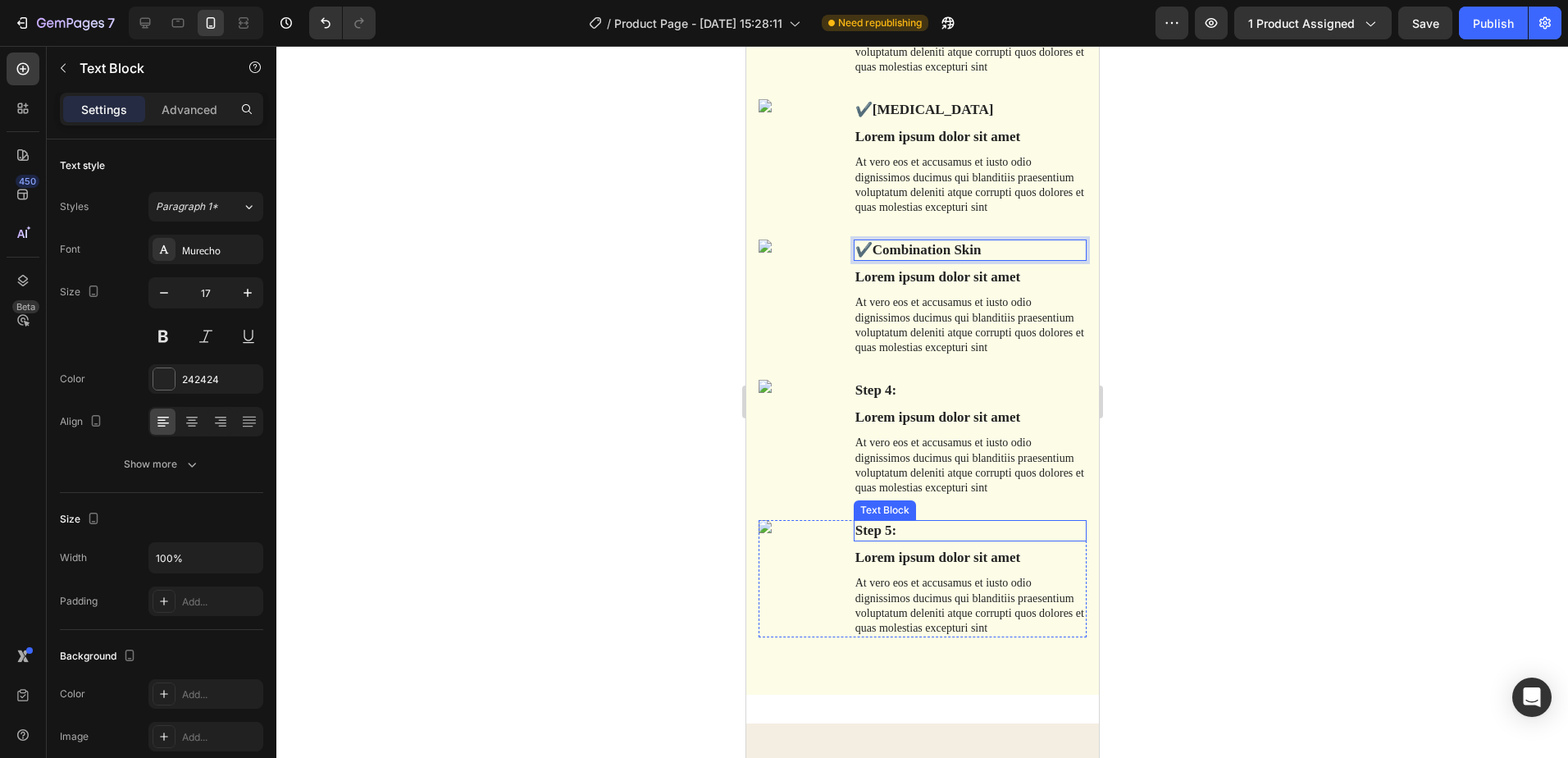
click at [913, 533] on p "Step 5:" at bounding box center [969, 531] width 230 height 18
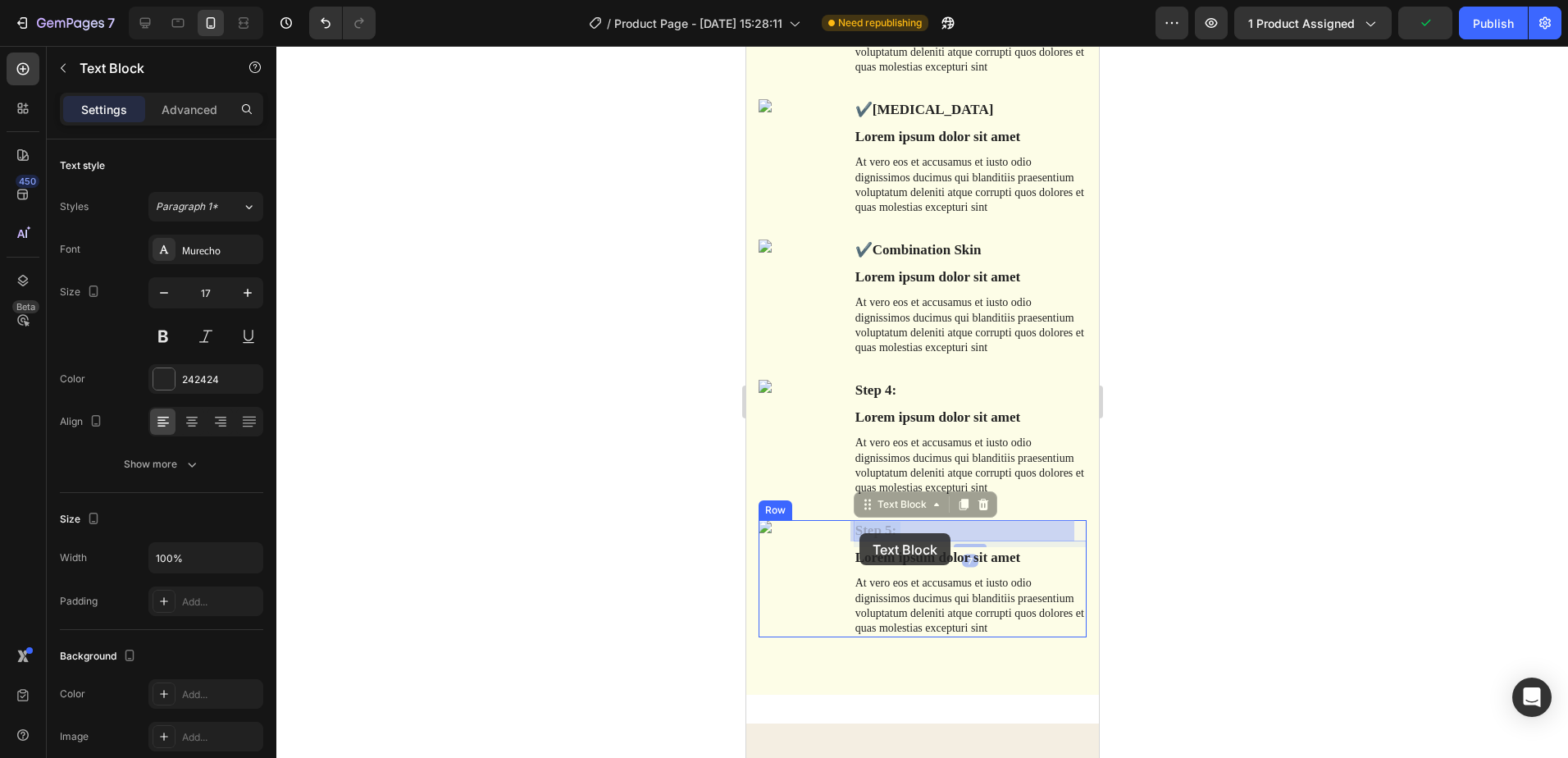
drag, startPoint x: 895, startPoint y: 529, endPoint x: 881, endPoint y: 536, distance: 15.7
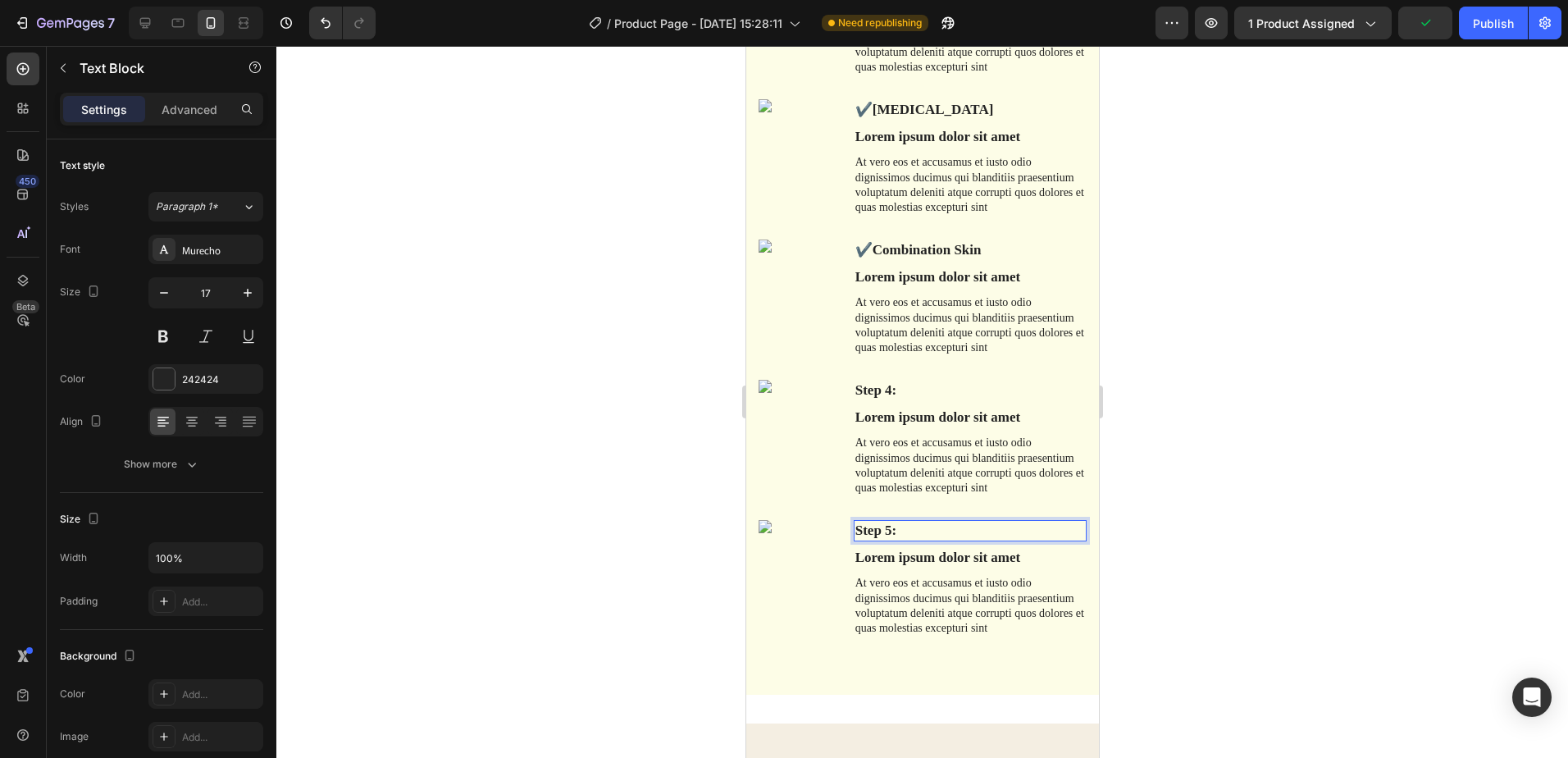
drag, startPoint x: 890, startPoint y: 535, endPoint x: 867, endPoint y: 535, distance: 23.0
drag, startPoint x: 893, startPoint y: 532, endPoint x: 837, endPoint y: 538, distance: 56.3
click at [839, 533] on div "Step 5: Text Block 7 Lorem ipsum dolor sit amet Text Block At vero eos et accus…" at bounding box center [921, 578] width 328 height 117
click at [939, 392] on p "Step 4:" at bounding box center [969, 391] width 230 height 18
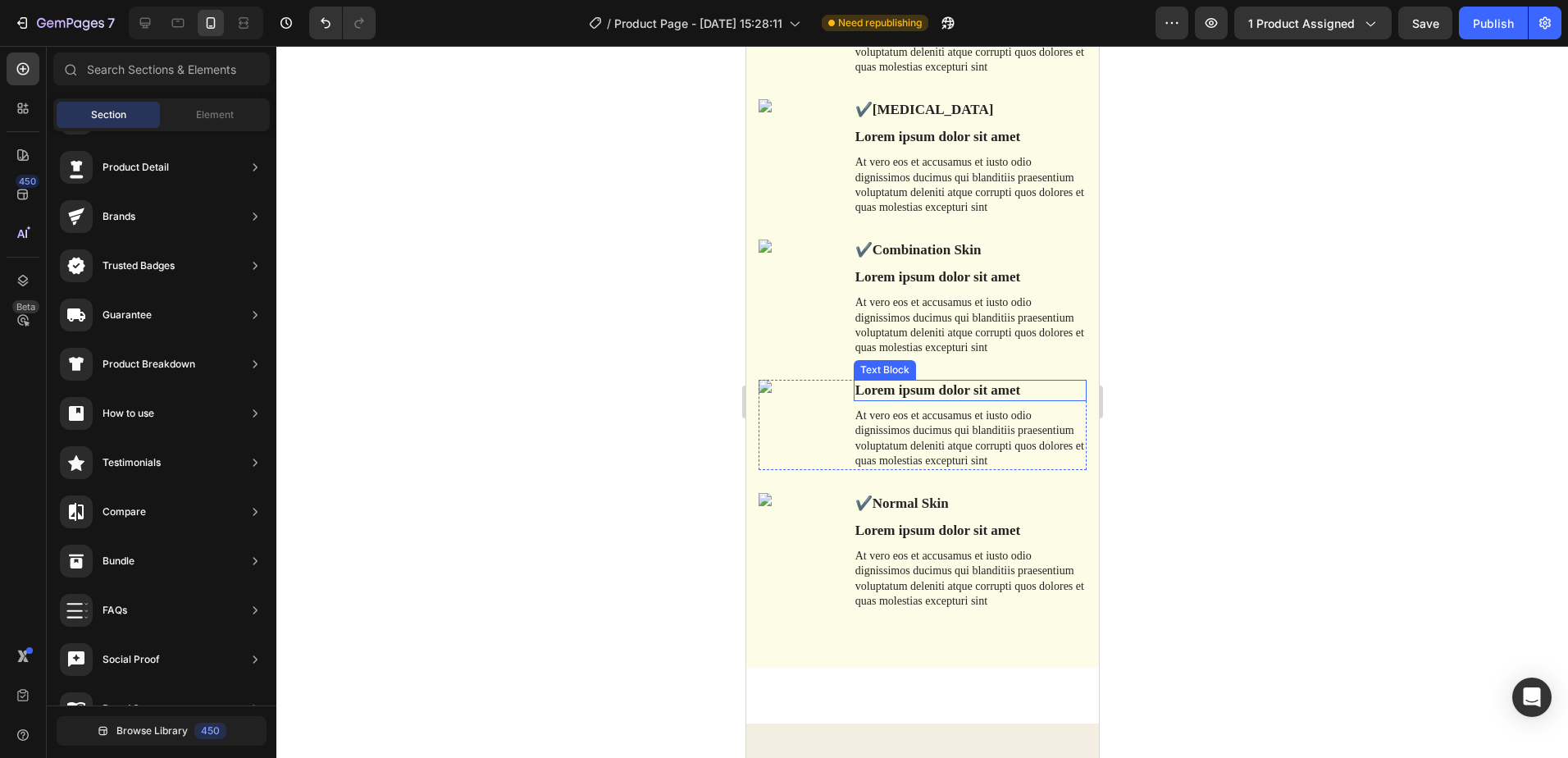
click at [1065, 386] on p "Lorem ipsum dolor sit amet" at bounding box center [969, 391] width 230 height 18
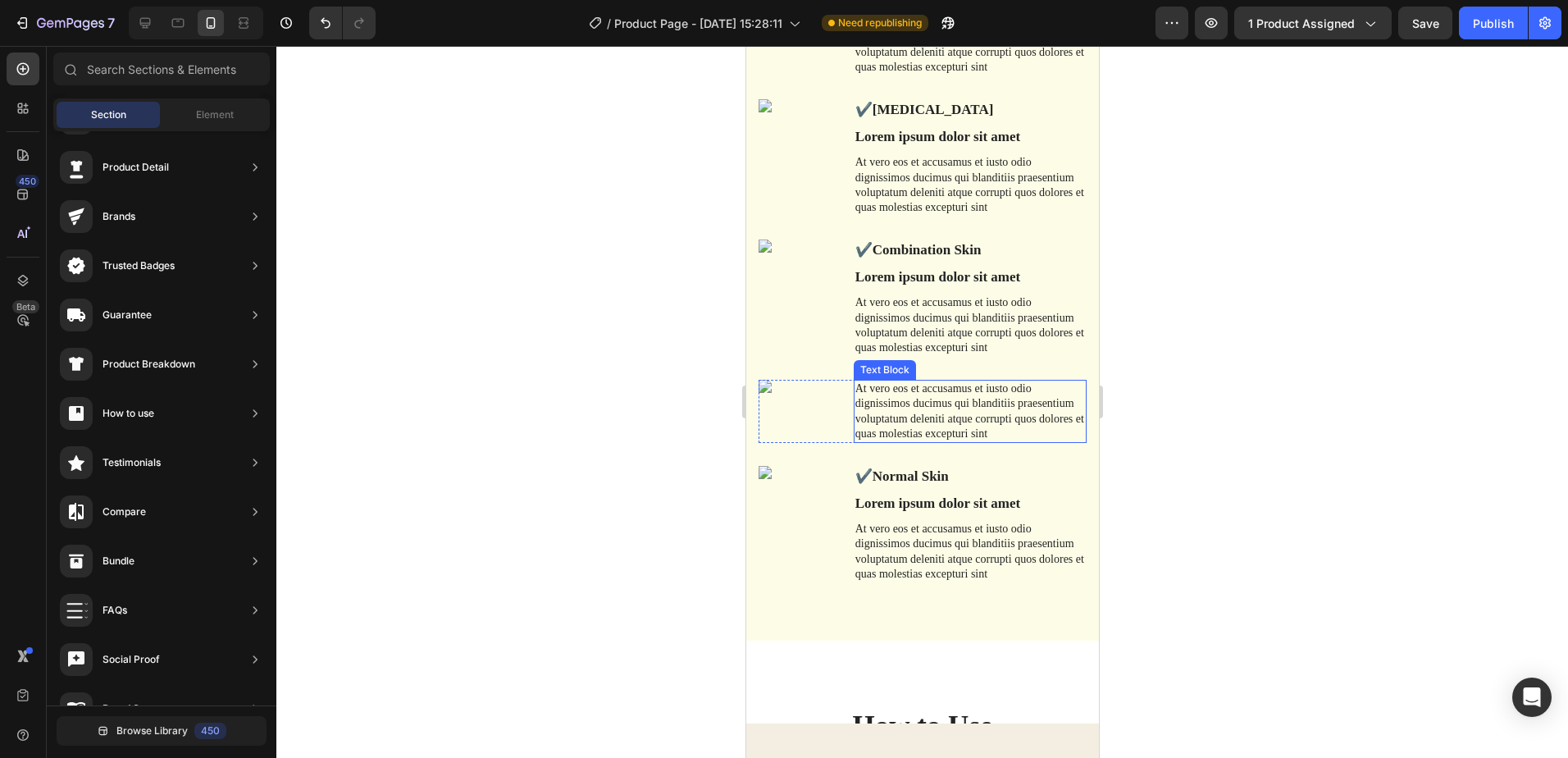
click at [1056, 387] on p "At vero eos et accusamus et iusto odio dignissimos ducimus qui blanditiis praes…" at bounding box center [969, 412] width 230 height 60
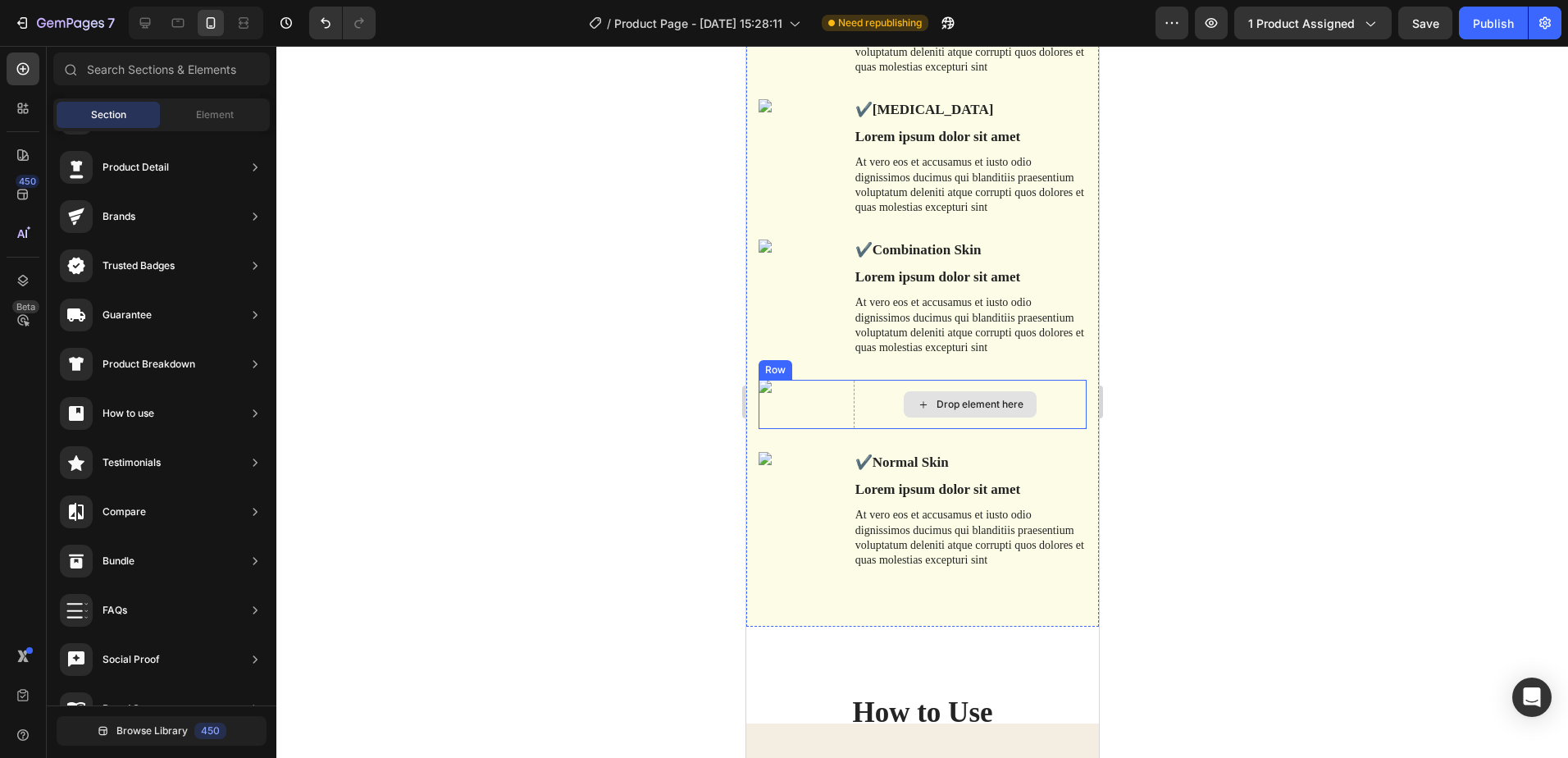
click at [1045, 391] on div "Drop element here" at bounding box center [969, 404] width 233 height 49
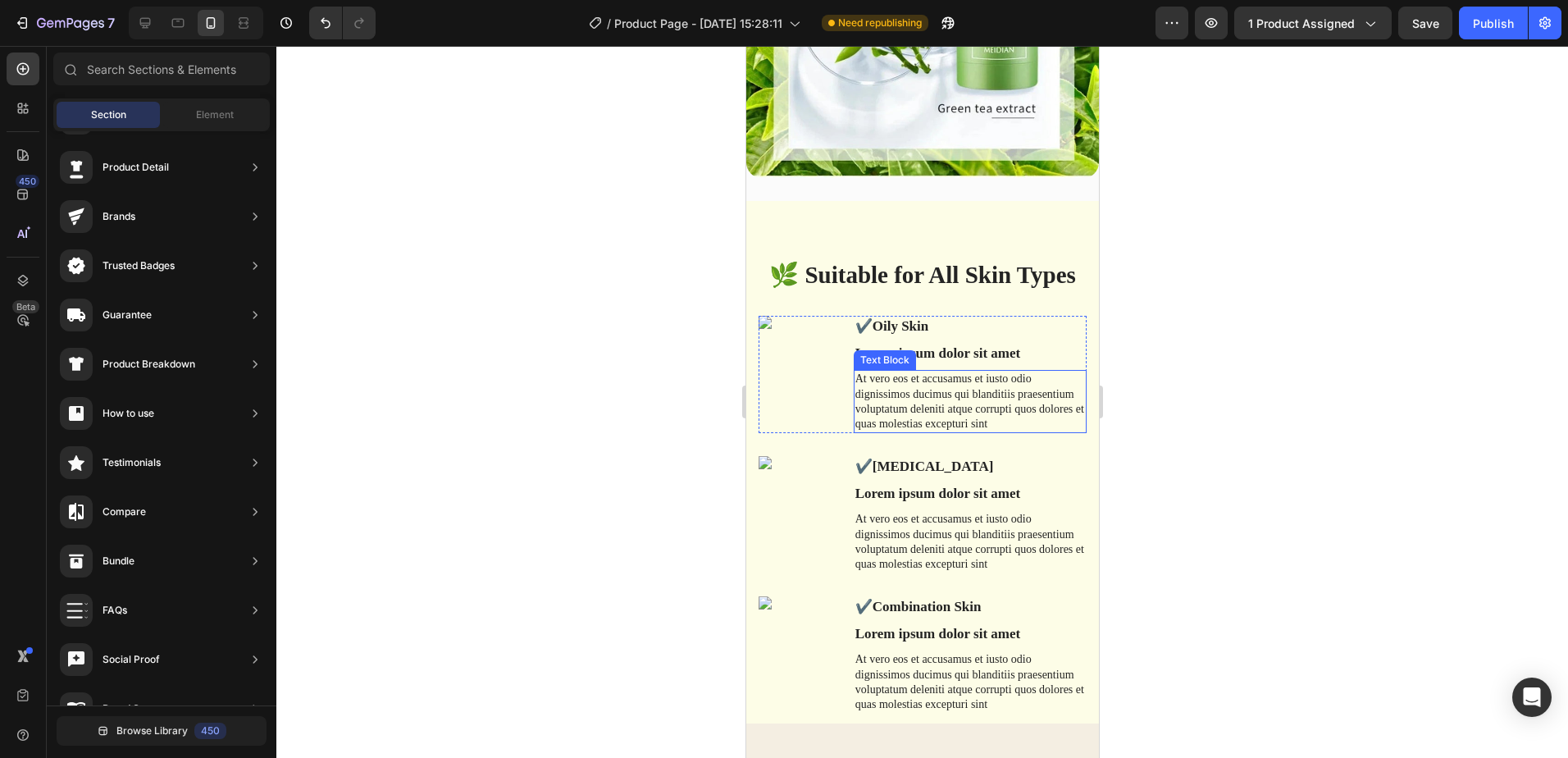
scroll to position [4337, 0]
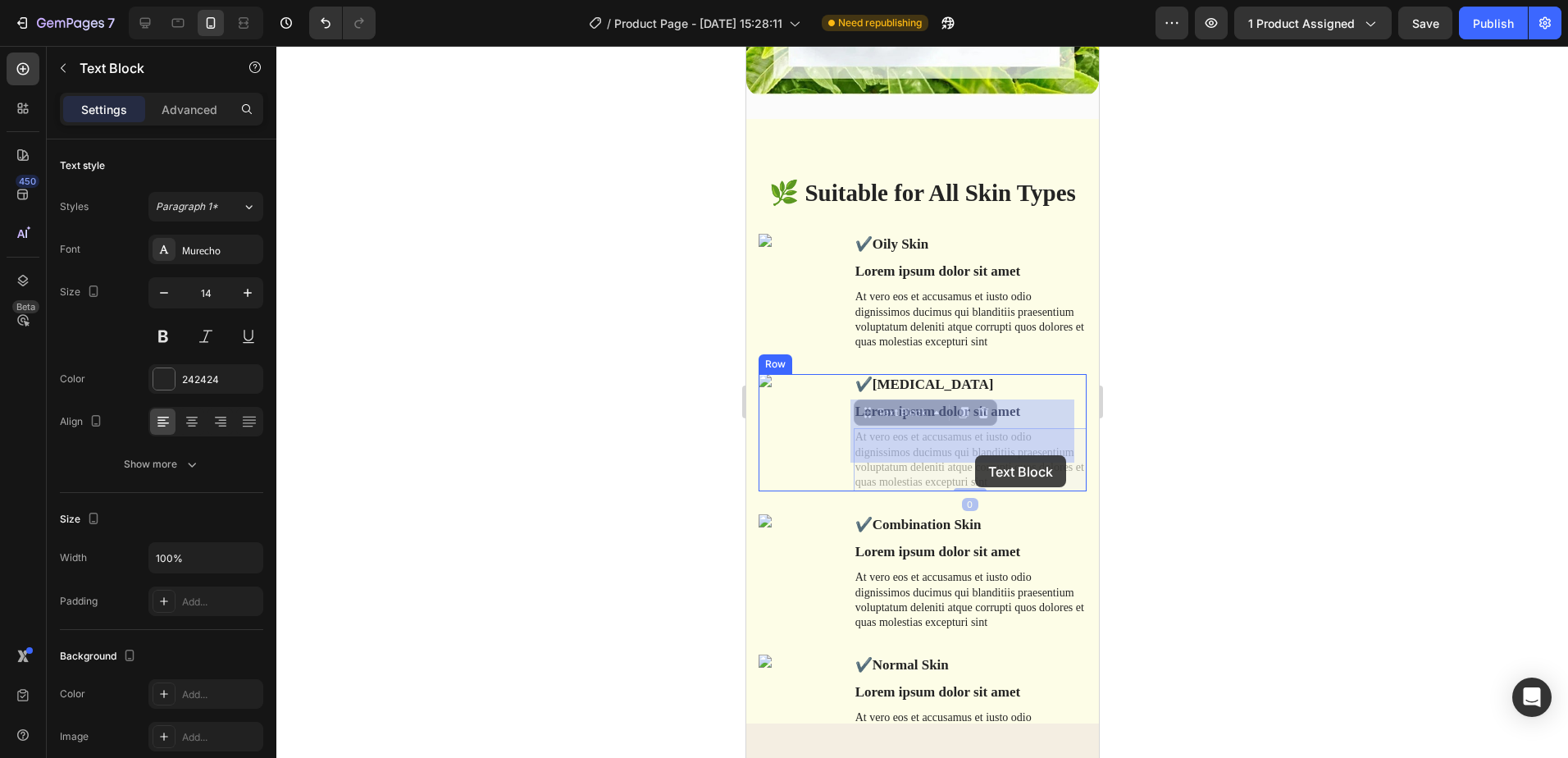
drag, startPoint x: 1003, startPoint y: 453, endPoint x: 978, endPoint y: 457, distance: 25.3
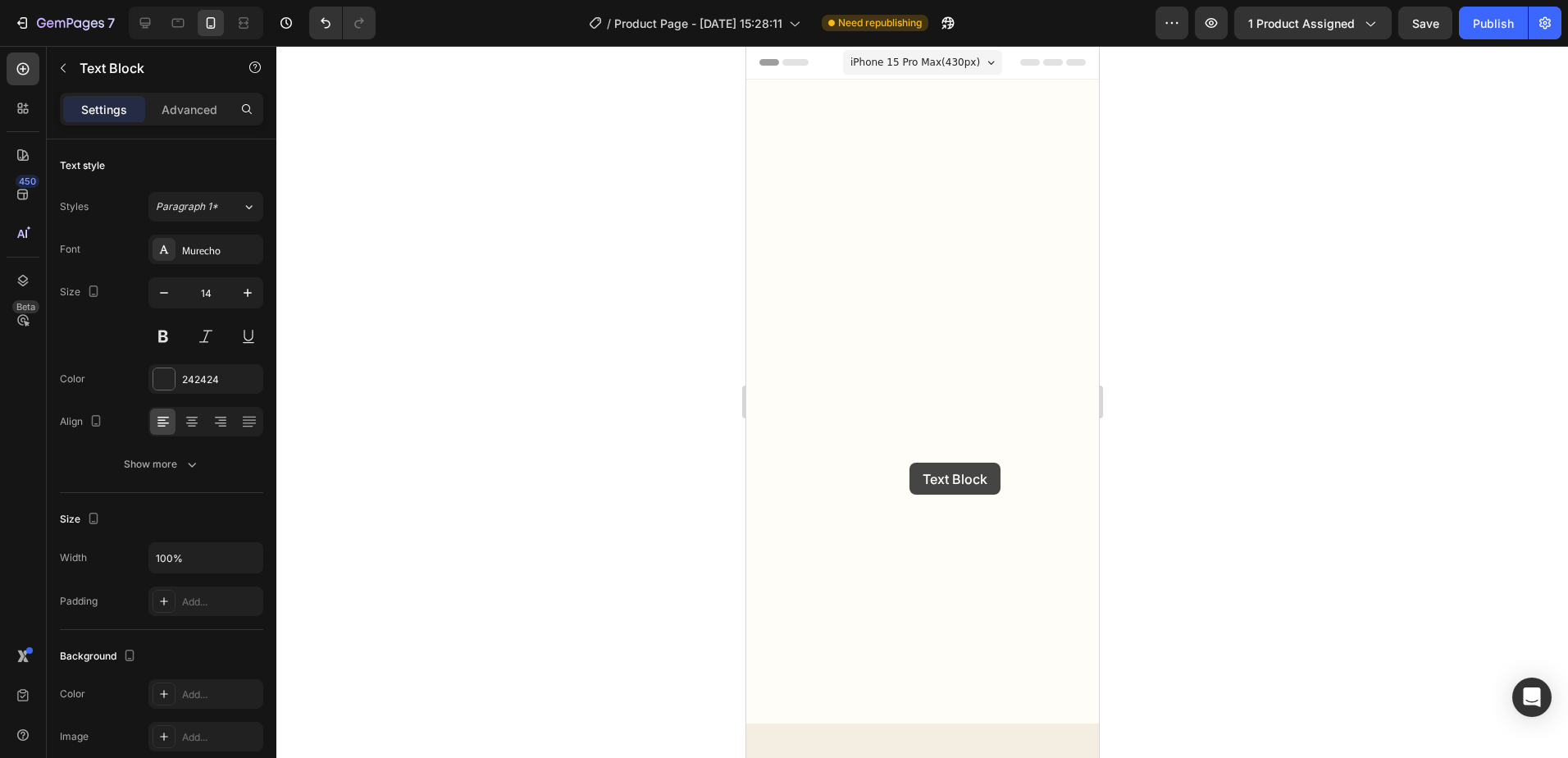
scroll to position [4337, 0]
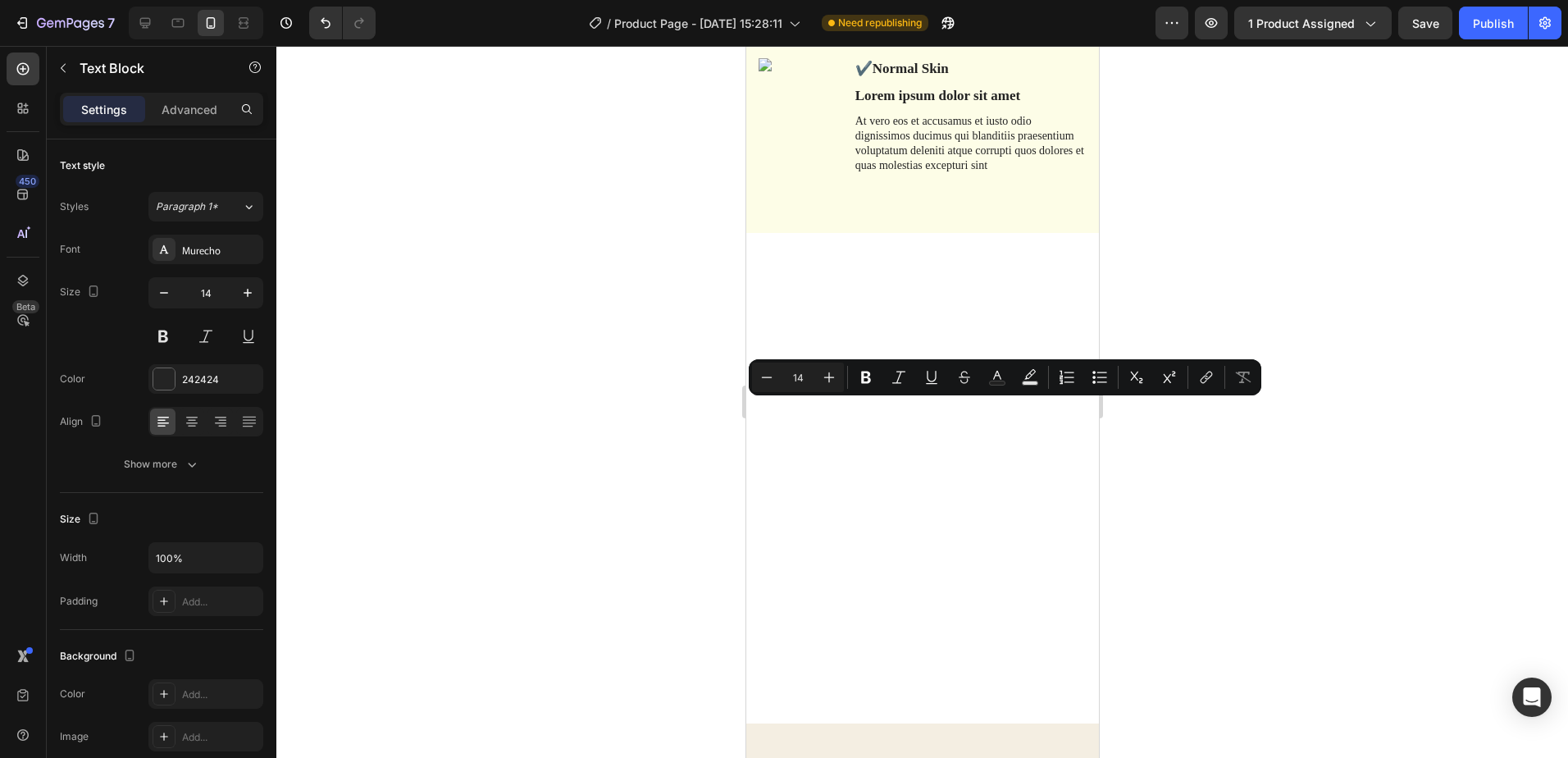
drag, startPoint x: 1000, startPoint y: 453, endPoint x: 850, endPoint y: 410, distance: 156.0
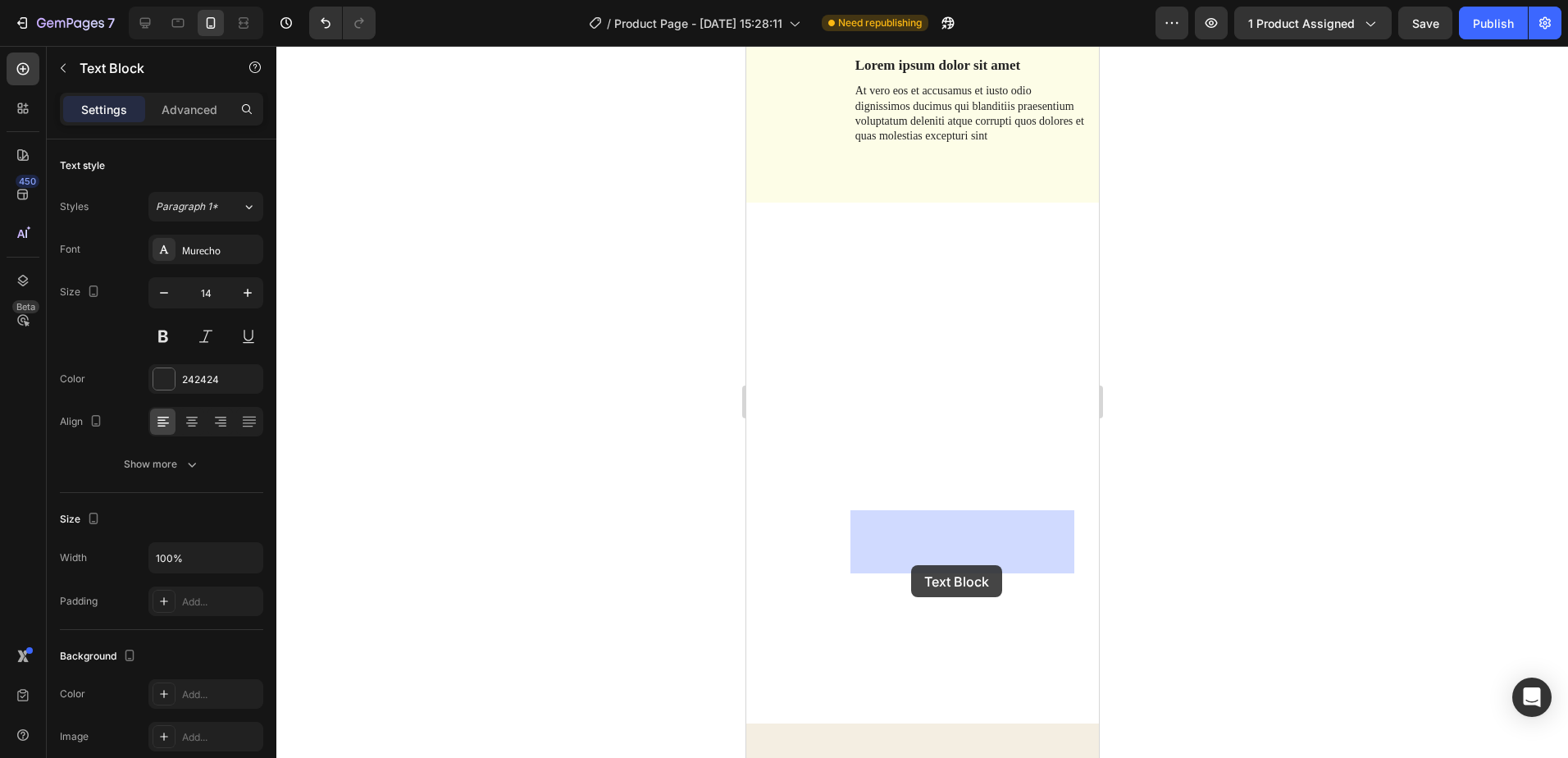
drag, startPoint x: 1000, startPoint y: 563, endPoint x: 910, endPoint y: 566, distance: 90.0
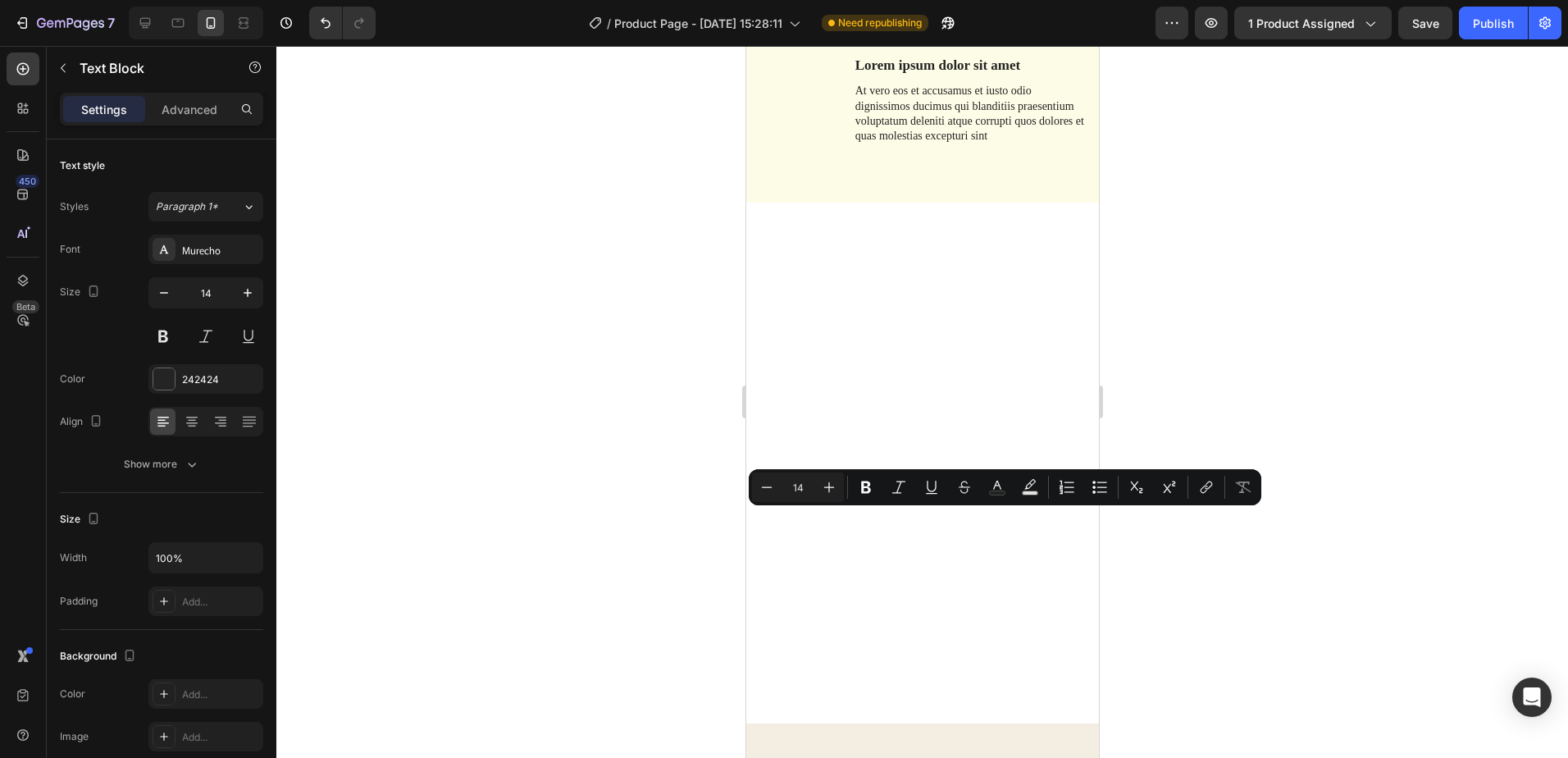
drag, startPoint x: 999, startPoint y: 568, endPoint x: 850, endPoint y: 527, distance: 154.5
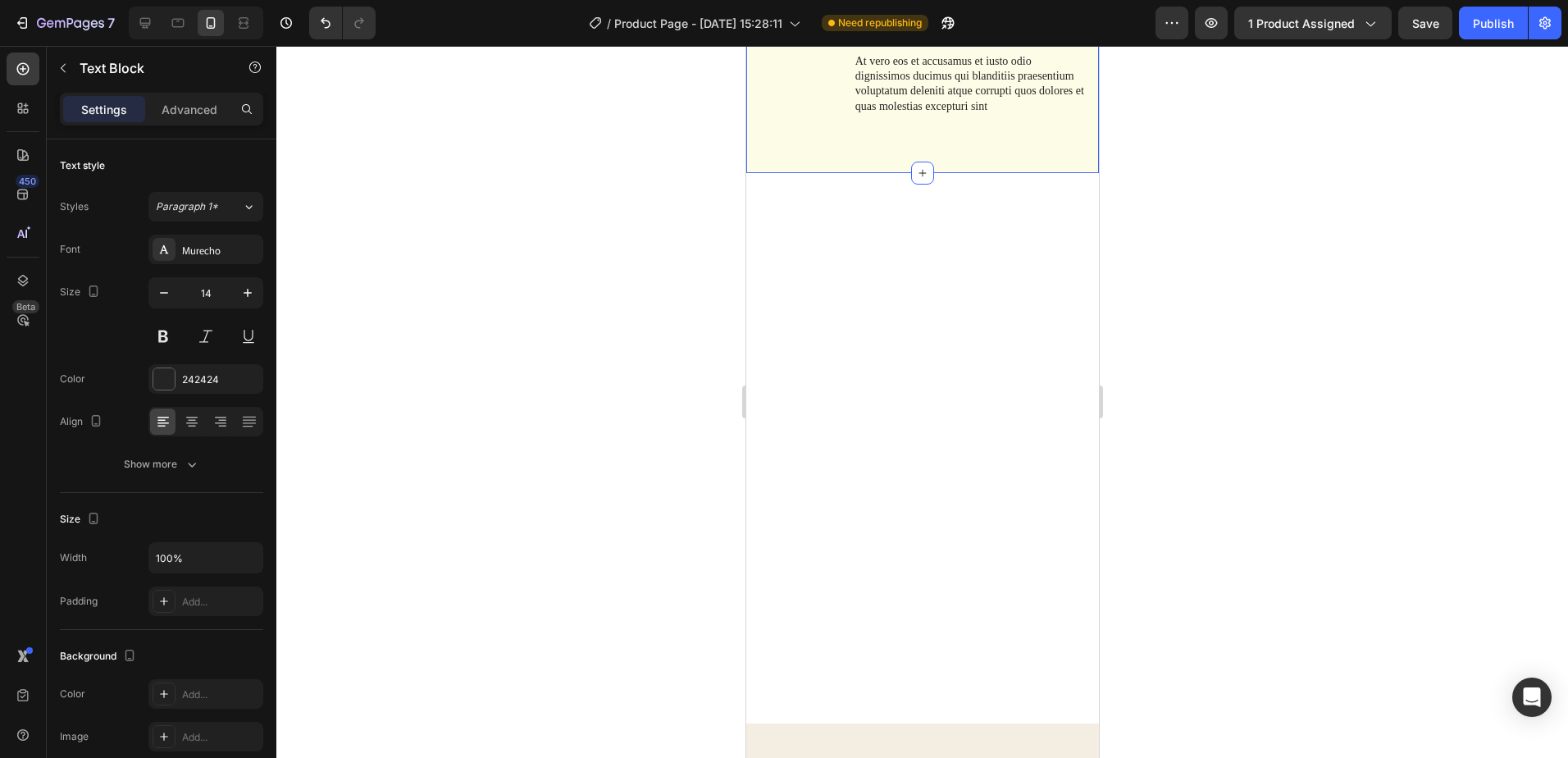
scroll to position [4419, 0]
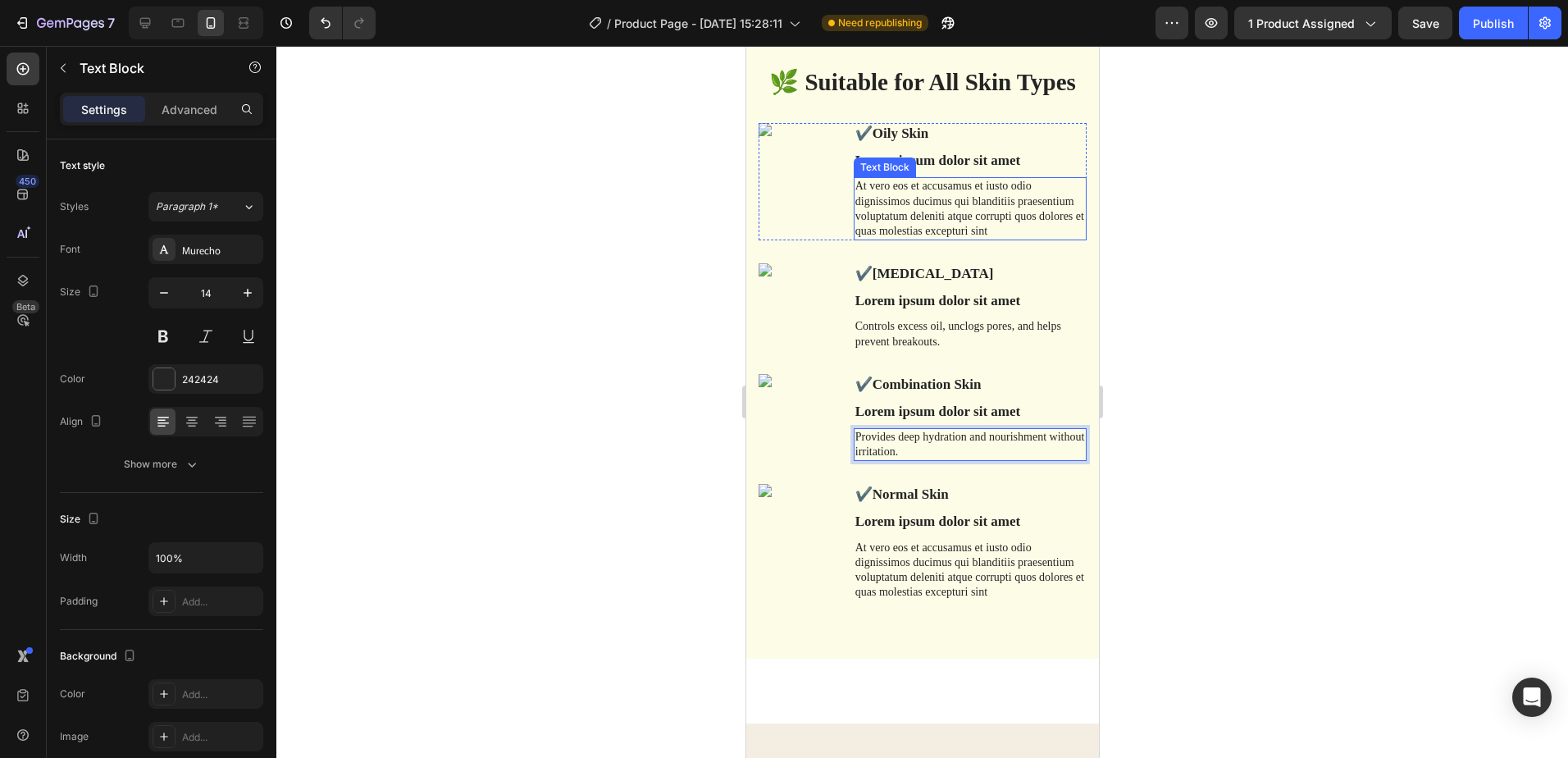
click at [969, 202] on p "At vero eos et accusamus et iusto odio dignissimos ducimus qui blanditiis praes…" at bounding box center [969, 209] width 230 height 60
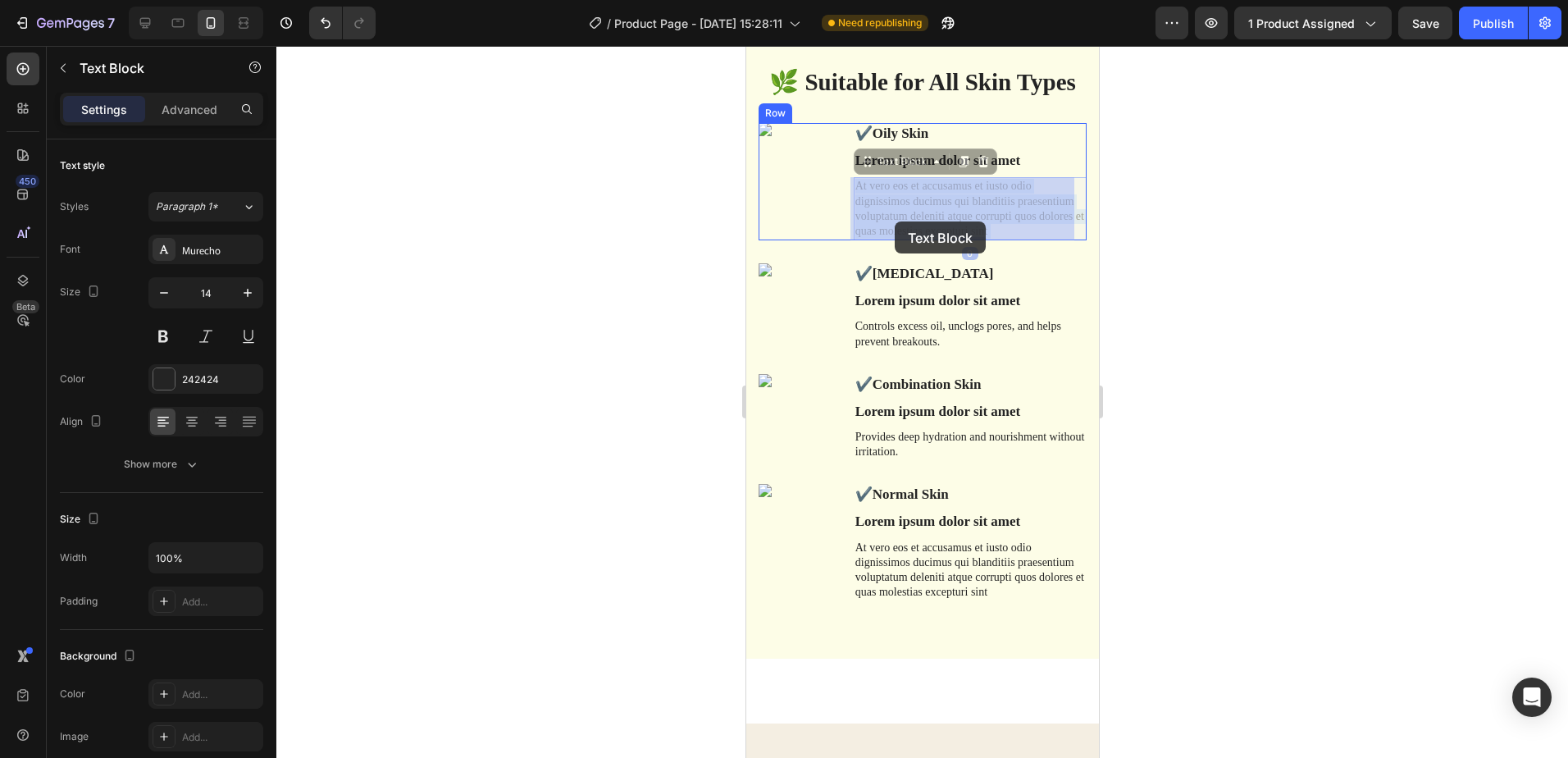
drag, startPoint x: 1004, startPoint y: 227, endPoint x: 967, endPoint y: 230, distance: 37.1
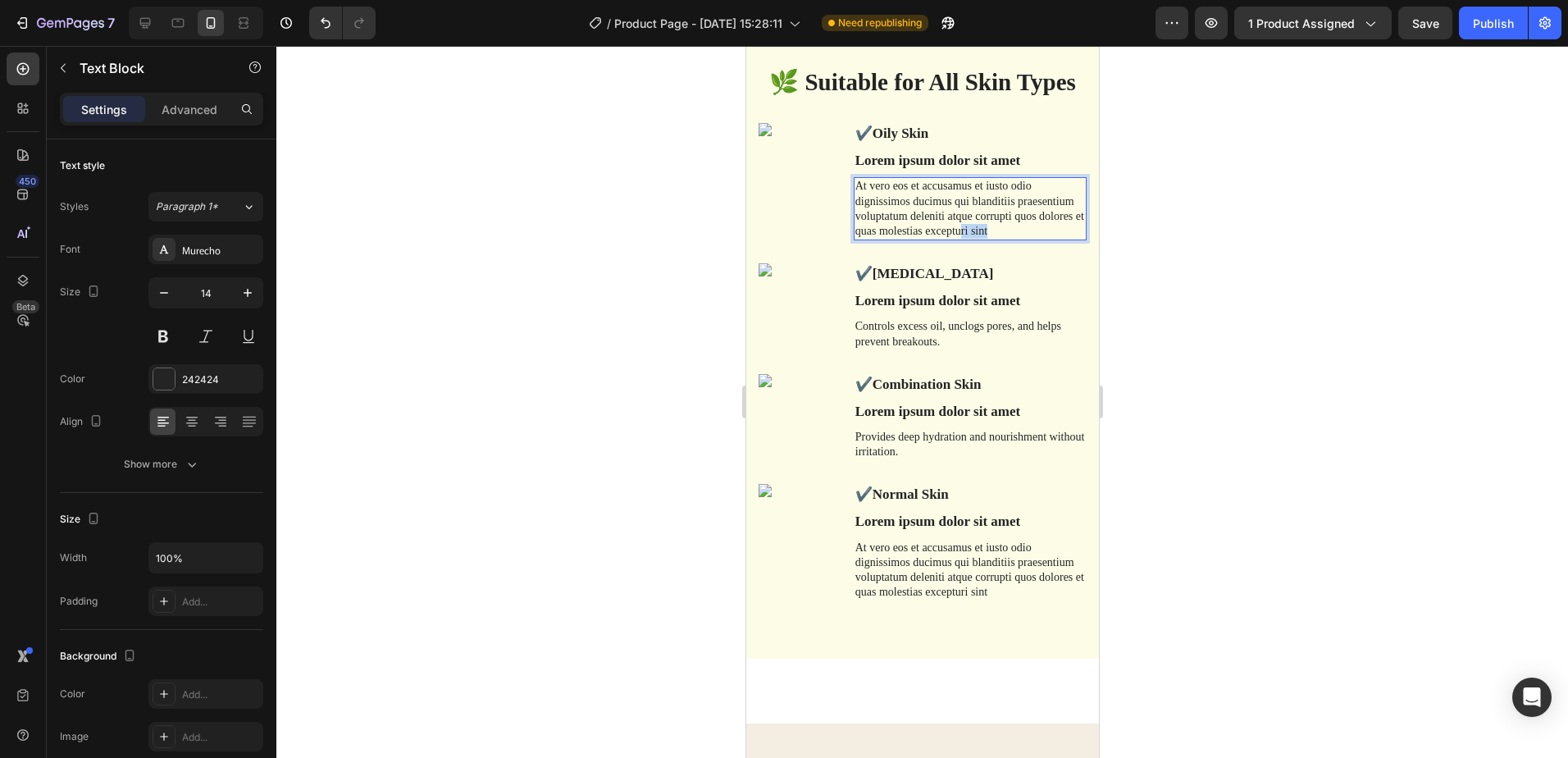
drag, startPoint x: 1000, startPoint y: 231, endPoint x: 965, endPoint y: 230, distance: 35.0
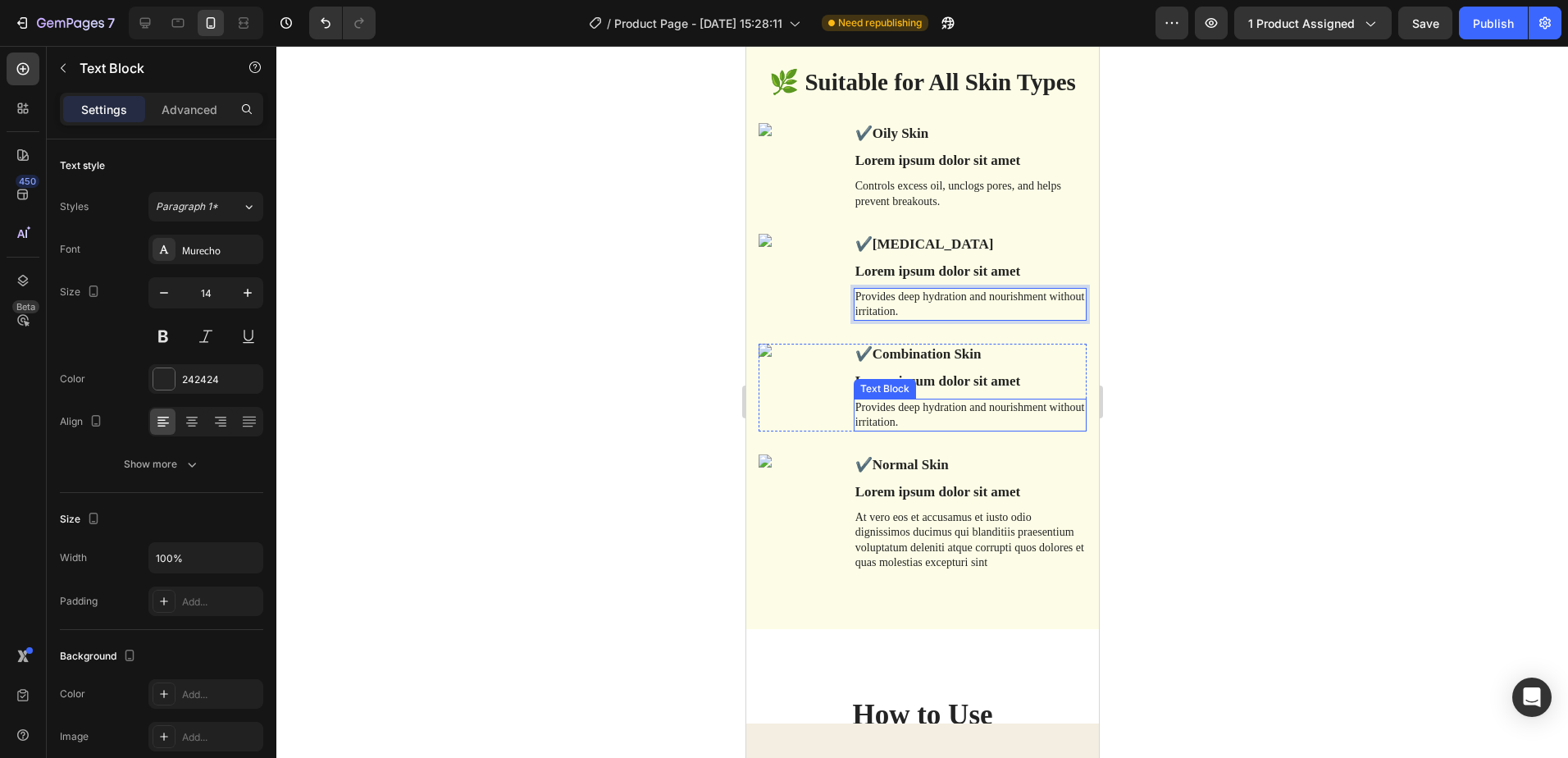
click at [934, 421] on p "Provides deep hydration and nourishment without irritation." at bounding box center [969, 416] width 230 height 30
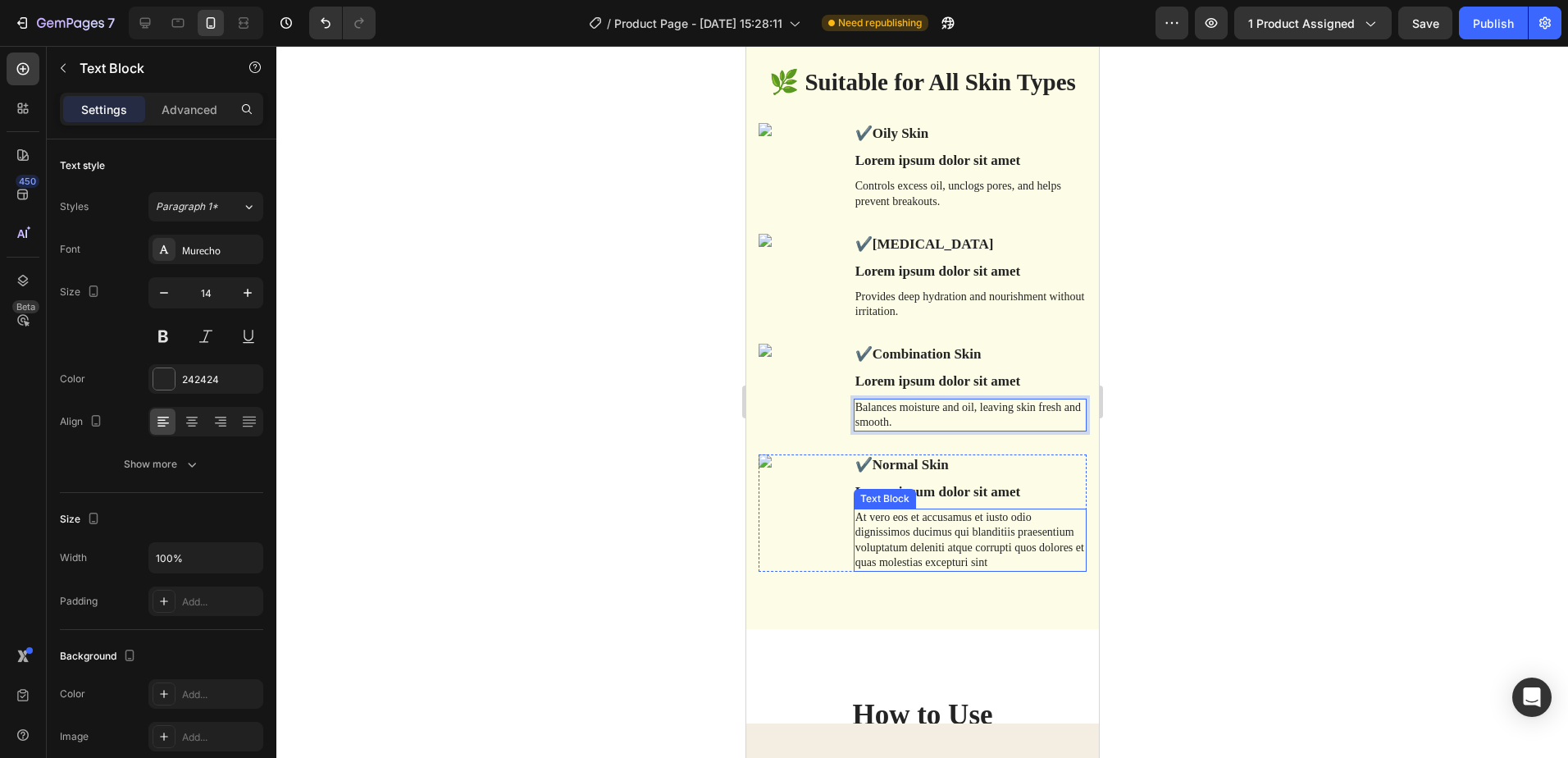
click at [1004, 559] on p "At vero eos et accusamus et iusto odio dignissimos ducimus qui blanditiis praes…" at bounding box center [969, 541] width 230 height 60
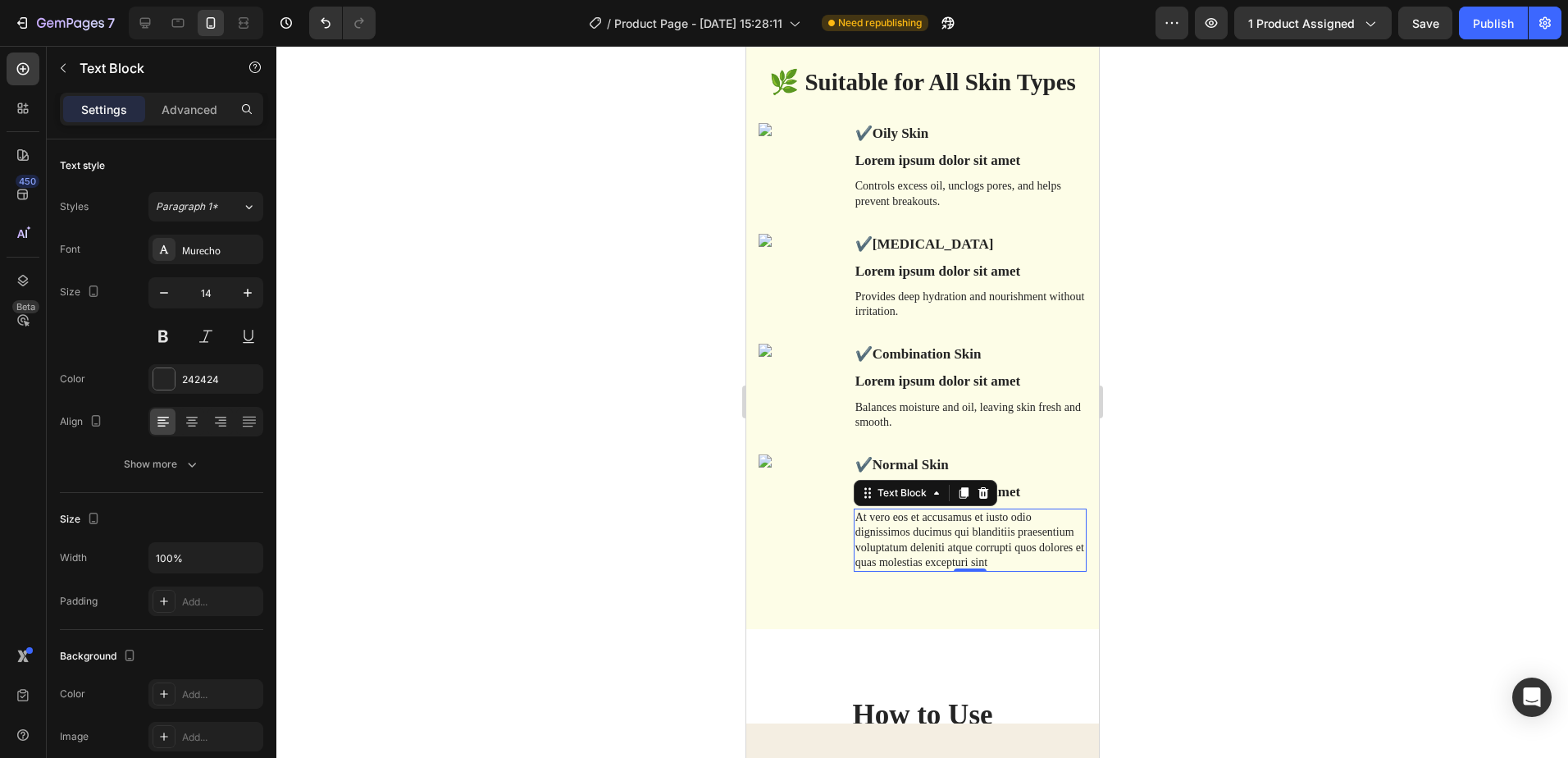
drag, startPoint x: 994, startPoint y: 561, endPoint x: 855, endPoint y: 530, distance: 142.4
click at [855, 530] on p "At vero eos et accusamus et iusto odio dignissimos ducimus qui blanditiis praes…" at bounding box center [969, 541] width 230 height 60
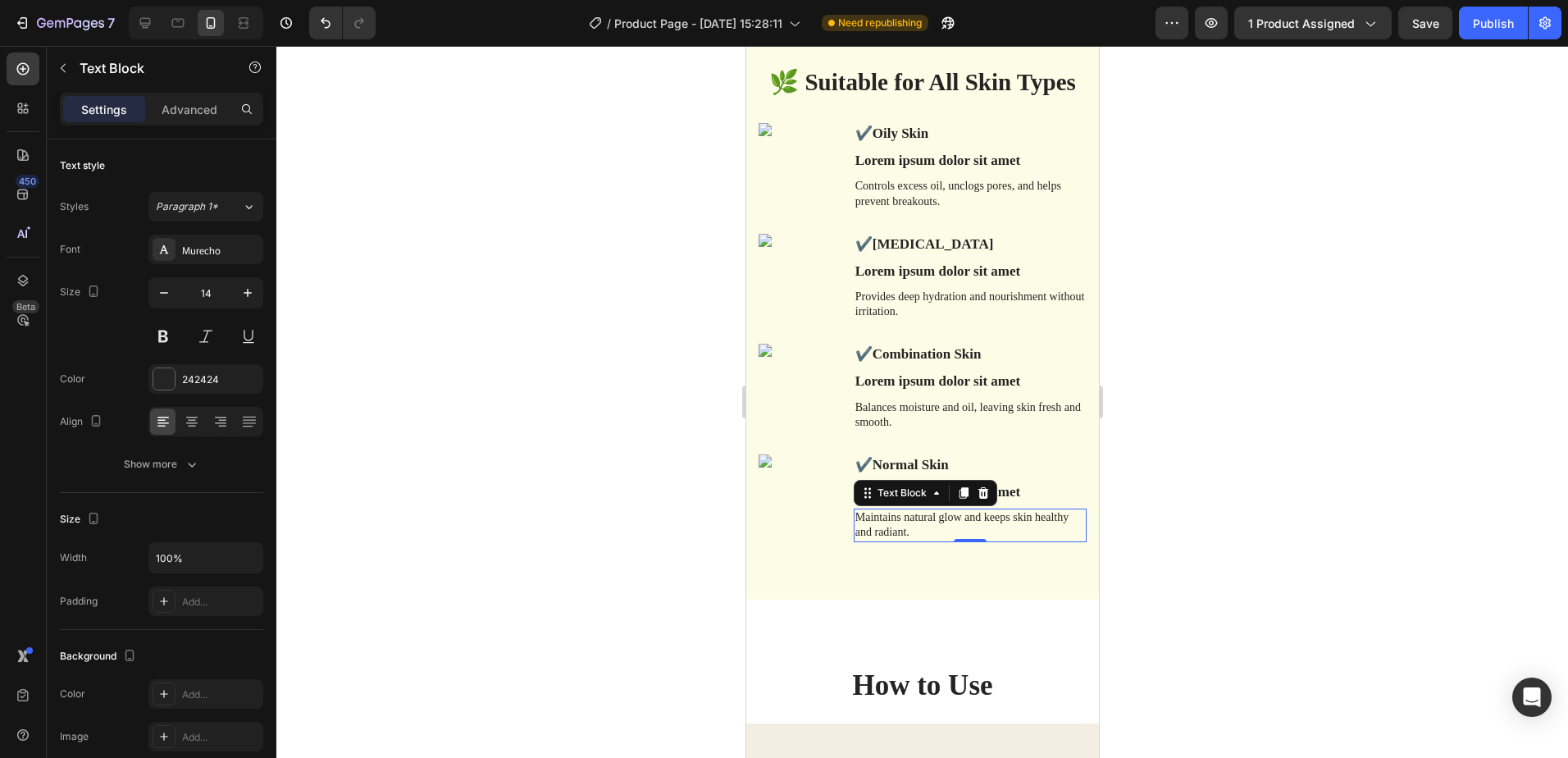
click at [1269, 466] on div at bounding box center [922, 402] width 1292 height 712
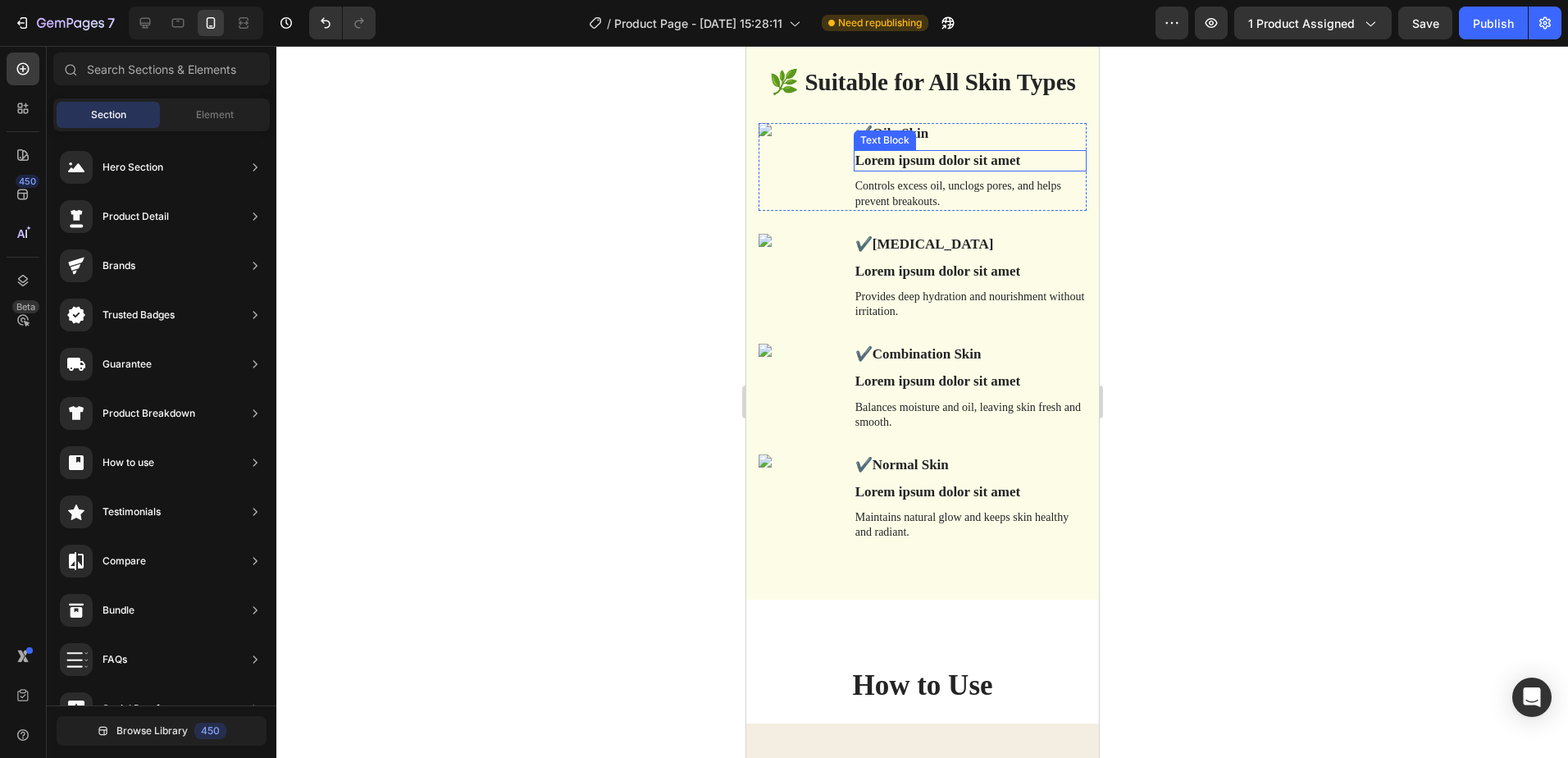
click at [945, 160] on p "Lorem ipsum dolor sit amet" at bounding box center [969, 161] width 230 height 18
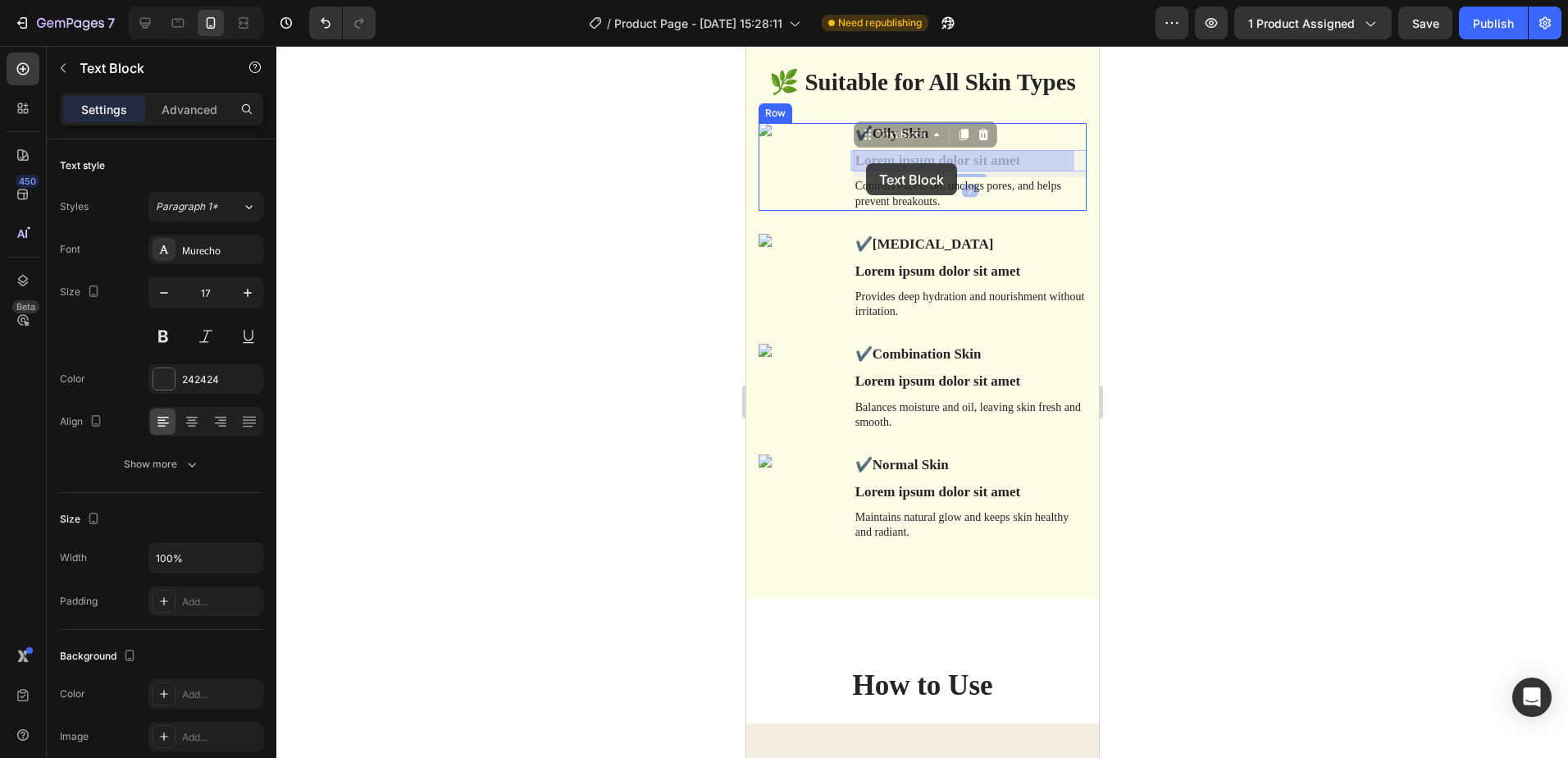
drag, startPoint x: 1024, startPoint y: 162, endPoint x: 912, endPoint y: 161, distance: 112.0
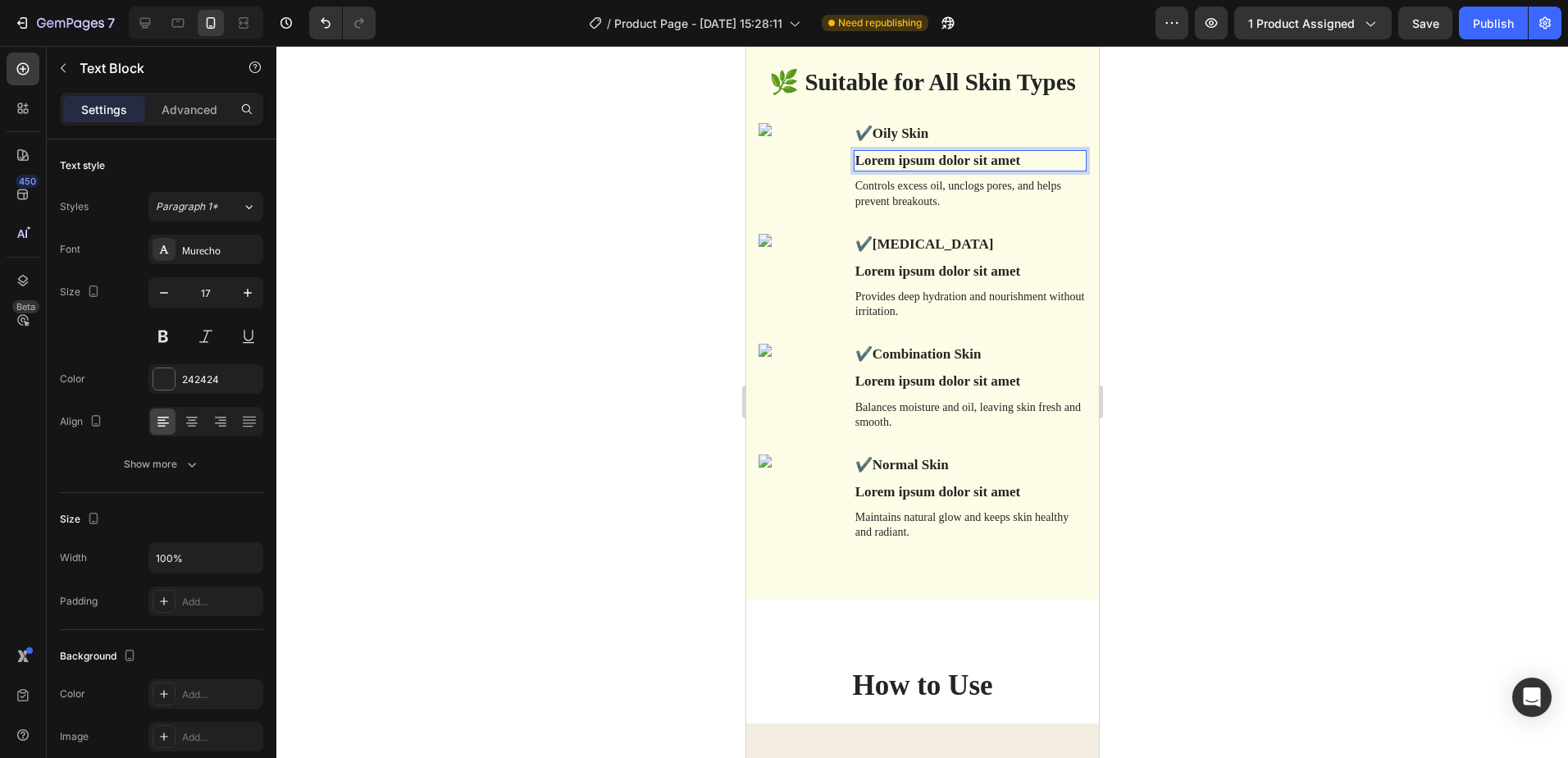
click at [1002, 163] on p "Lorem ipsum dolor sit amet" at bounding box center [969, 161] width 230 height 18
click at [927, 270] on p "Lorem ipsum dolor sit amet" at bounding box center [969, 272] width 230 height 18
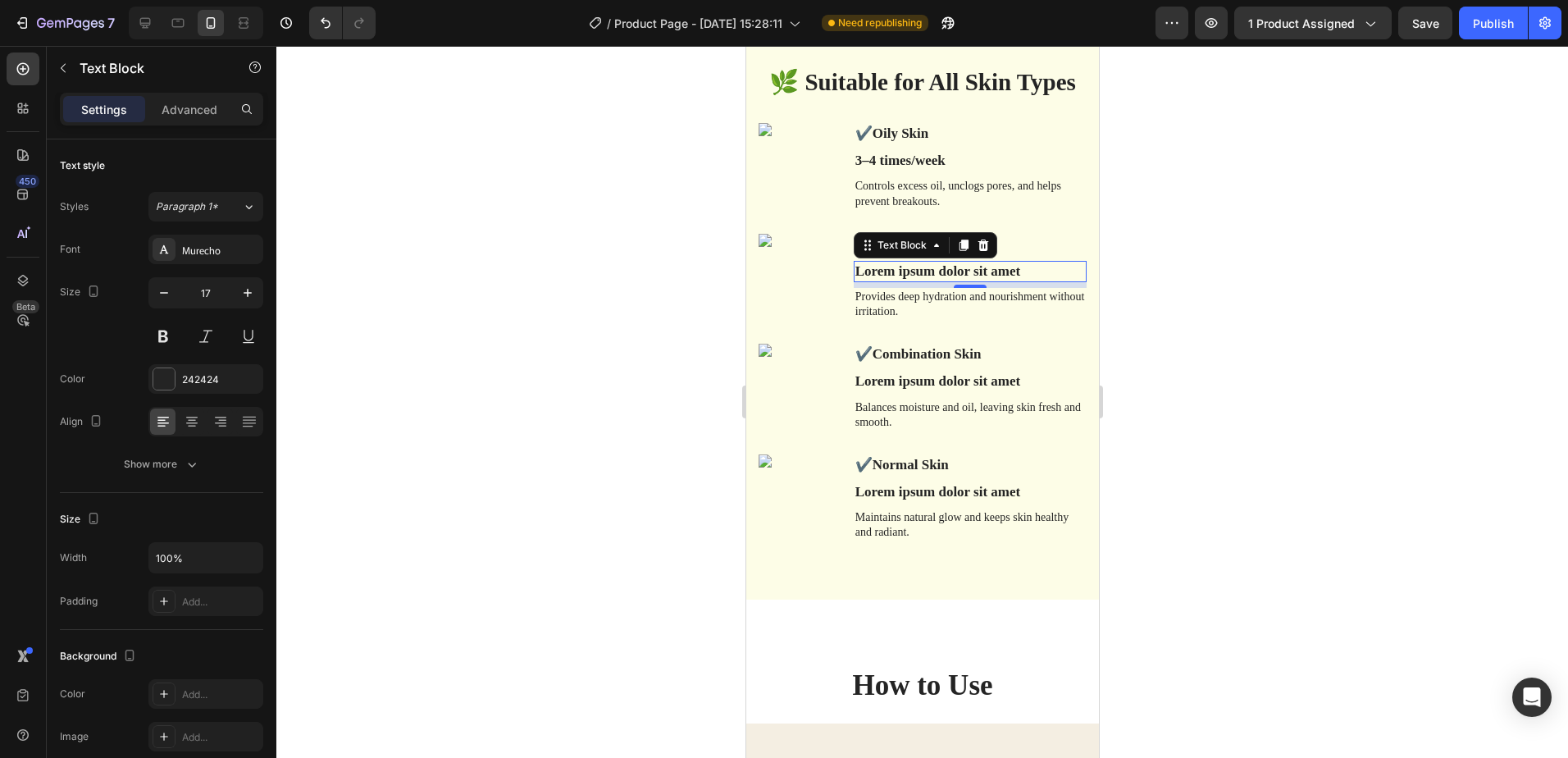
click at [1013, 270] on p "Lorem ipsum dolor sit amet" at bounding box center [969, 272] width 230 height 18
click at [985, 357] on p "✔️ Combination Skin" at bounding box center [969, 355] width 230 height 18
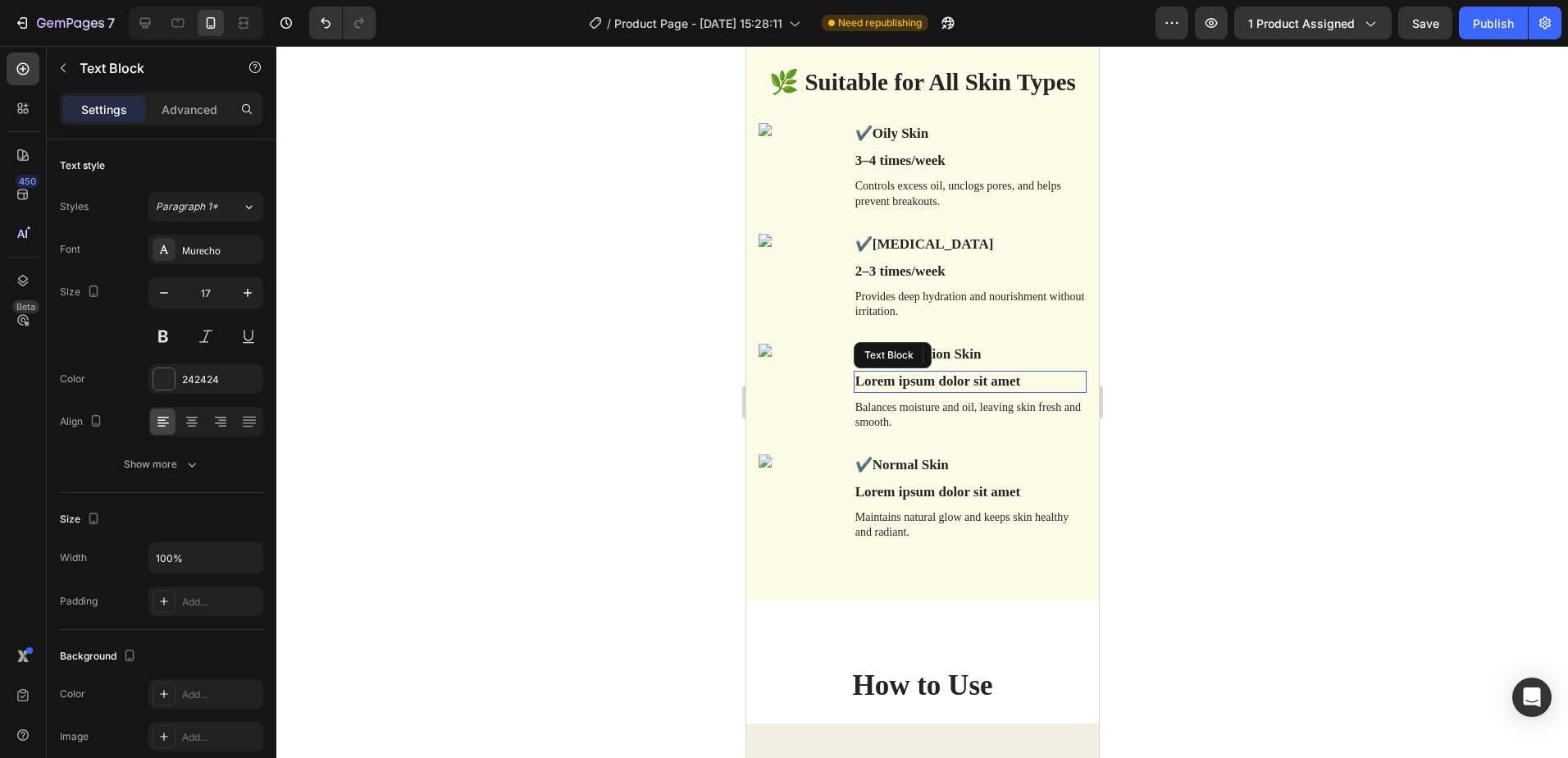
click at [1008, 384] on p "Lorem ipsum dolor sit amet" at bounding box center [969, 382] width 230 height 18
click at [1013, 381] on p "Lorem ipsum dolor sit amet" at bounding box center [969, 382] width 230 height 18
click at [1018, 382] on p "Lorem ipsum dolor sit amet" at bounding box center [969, 382] width 230 height 18
click at [952, 497] on p "Lorem ipsum dolor sit amet" at bounding box center [969, 492] width 230 height 18
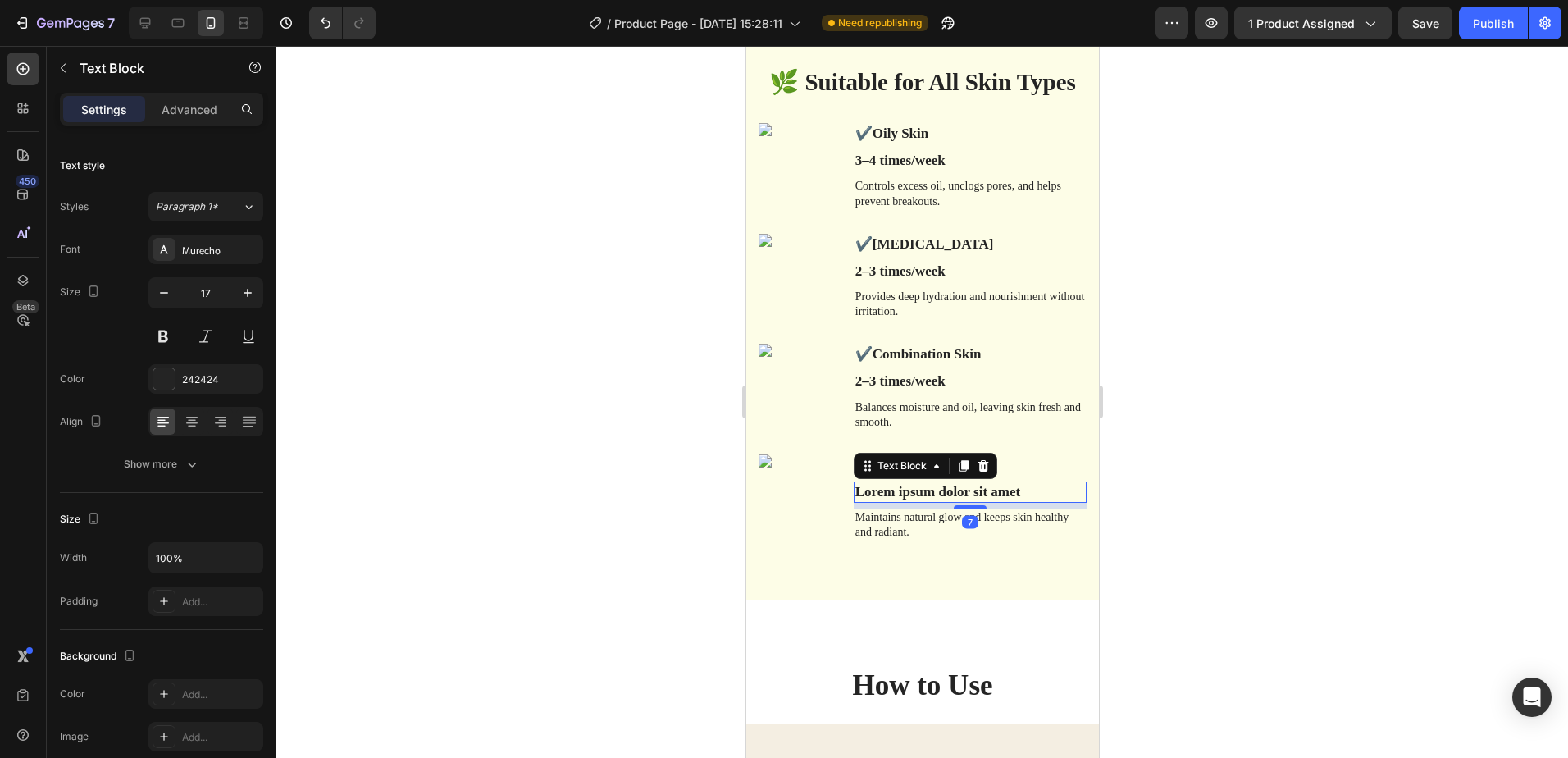
click at [1023, 495] on p "Lorem ipsum dolor sit amet" at bounding box center [969, 492] width 230 height 18
drag, startPoint x: 1020, startPoint y: 491, endPoint x: 839, endPoint y: 489, distance: 181.0
click at [839, 489] on div "✔️ Normal Skin Text Block Lorem ipsum dolor sit amet Text Block 7 Maintains nat…" at bounding box center [921, 499] width 328 height 88
click at [915, 272] on p "2–3 times/week" at bounding box center [969, 272] width 230 height 18
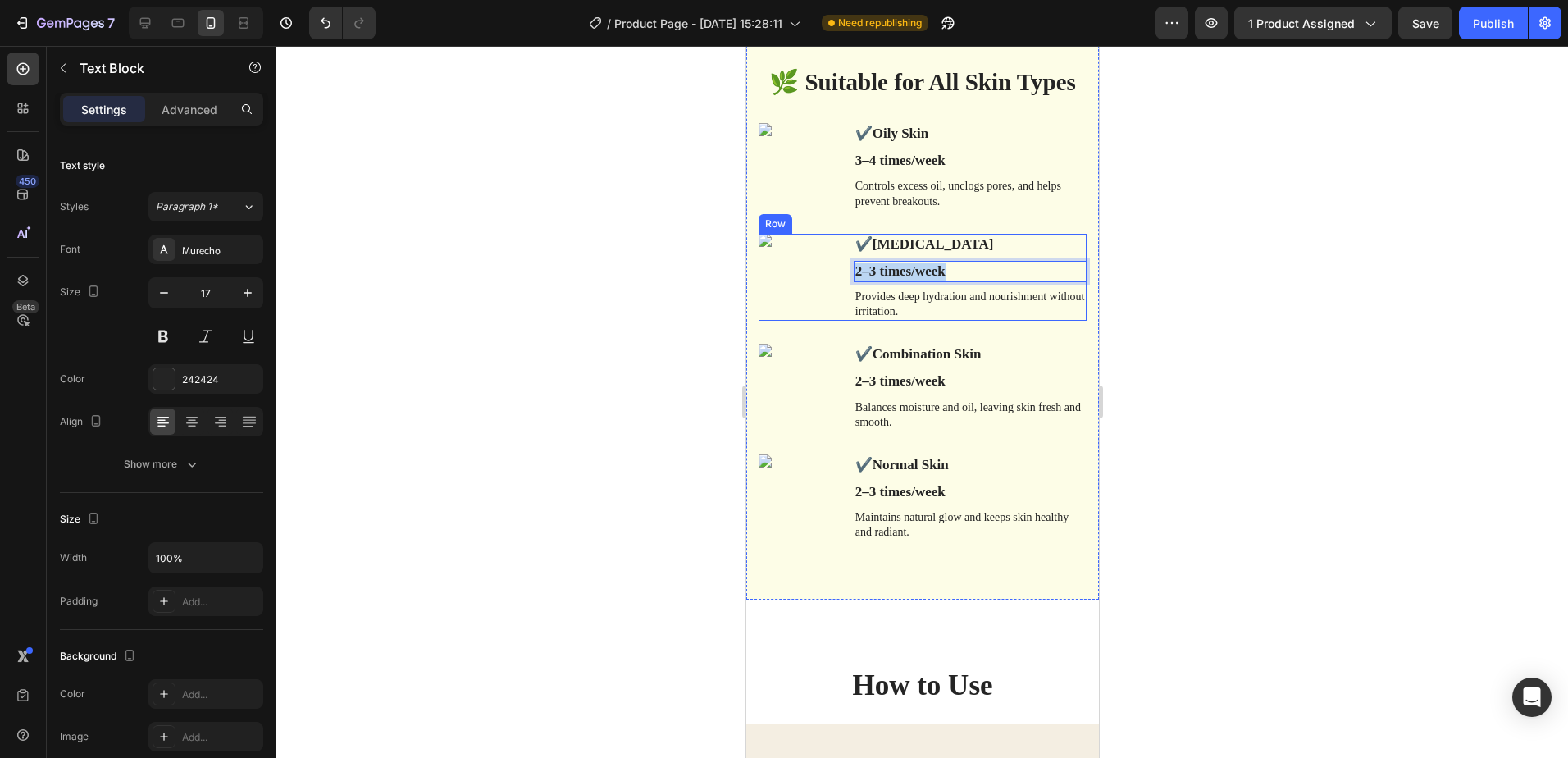
drag, startPoint x: 955, startPoint y: 273, endPoint x: 839, endPoint y: 278, distance: 116.1
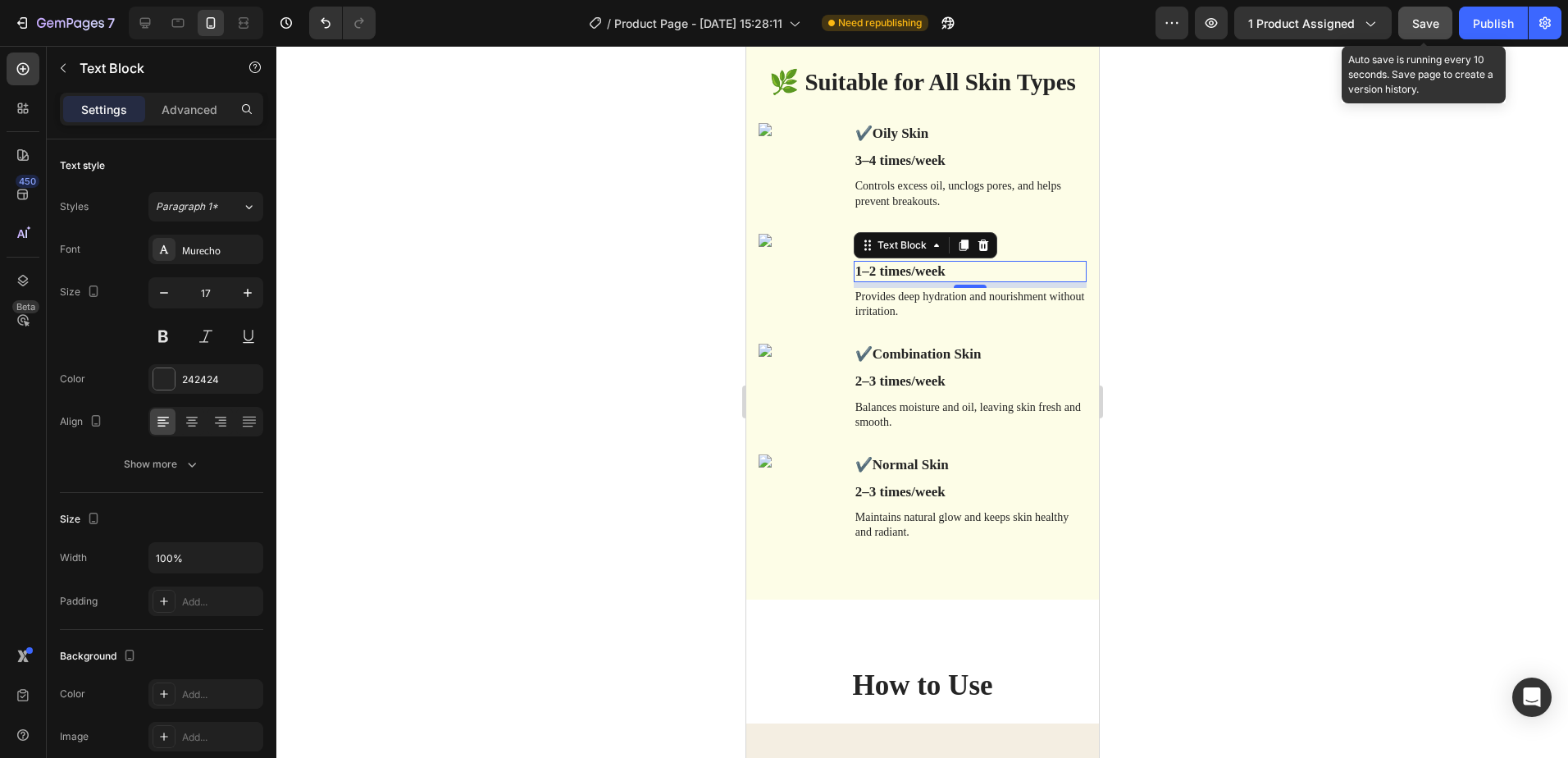
click at [1423, 28] on span "Save" at bounding box center [1425, 23] width 27 height 14
click at [1247, 321] on div at bounding box center [922, 402] width 1292 height 712
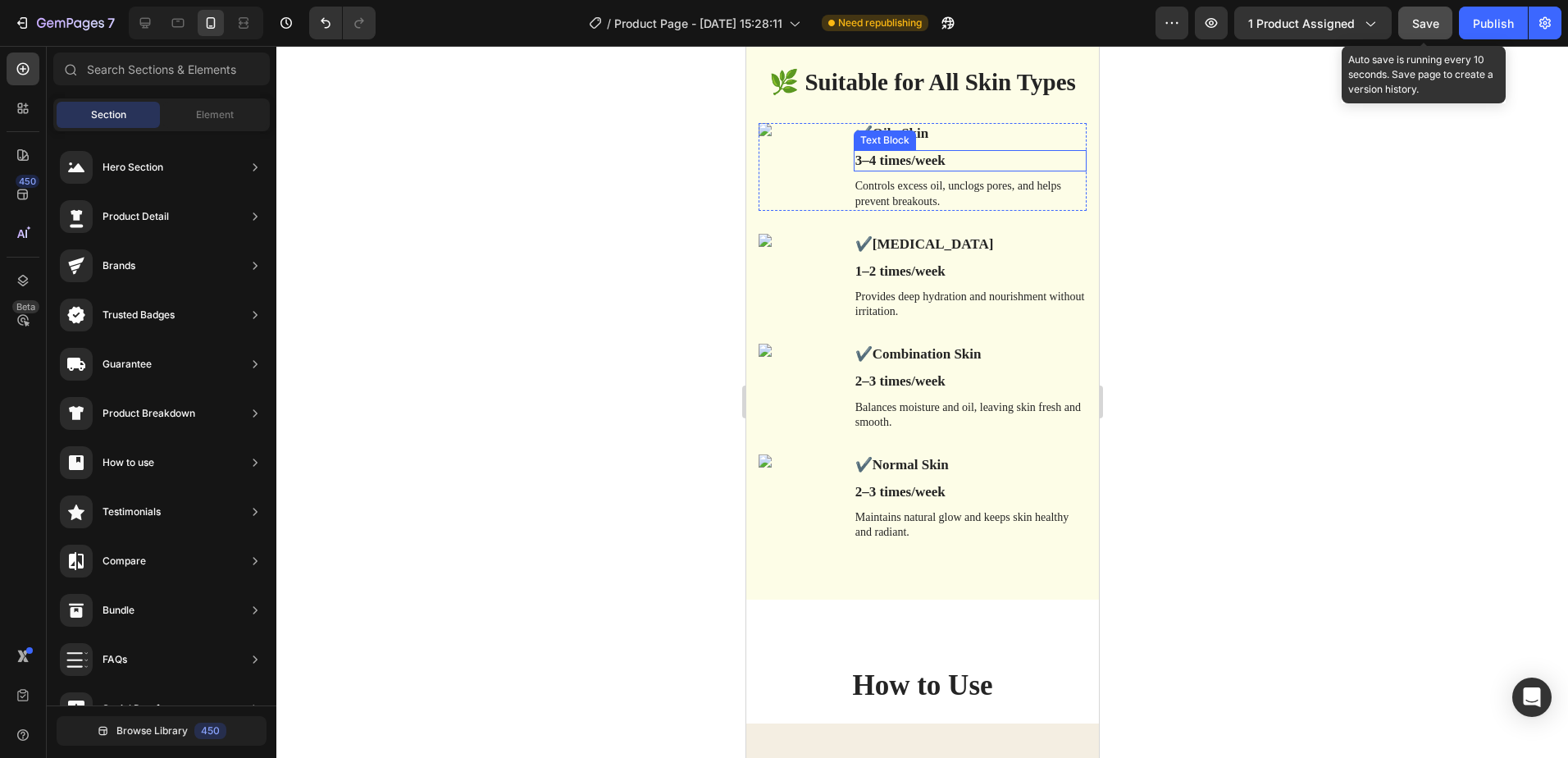
click at [951, 162] on p "3–4 times/week" at bounding box center [969, 161] width 230 height 18
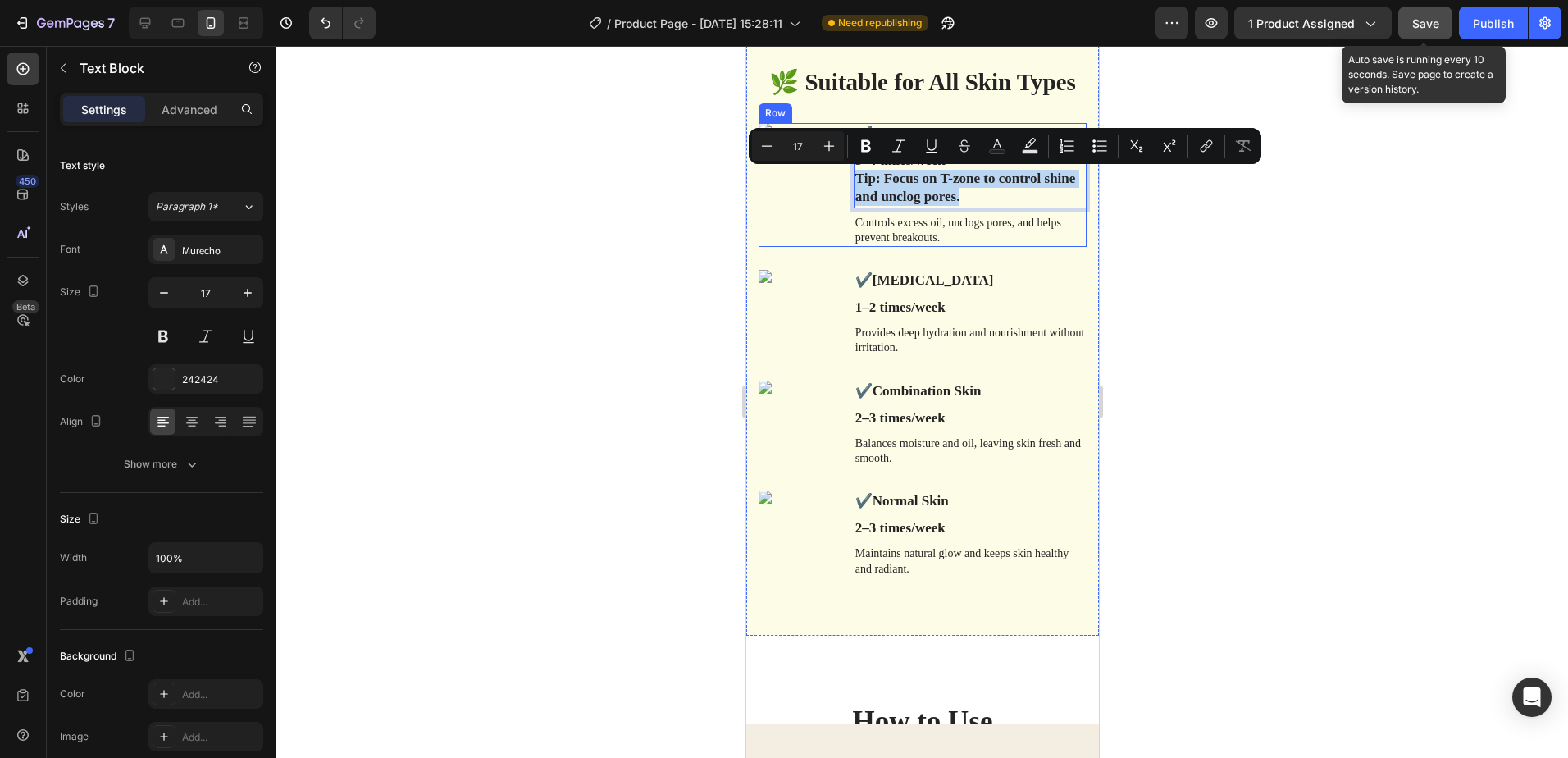
drag, startPoint x: 958, startPoint y: 194, endPoint x: 846, endPoint y: 179, distance: 113.0
click at [846, 179] on div "✔️ Oily Skin Text Block 3–4 times/week Tip: Focus on T-zone to control shine an…" at bounding box center [921, 185] width 328 height 124
click at [218, 259] on div "Murecho" at bounding box center [206, 250] width 115 height 30
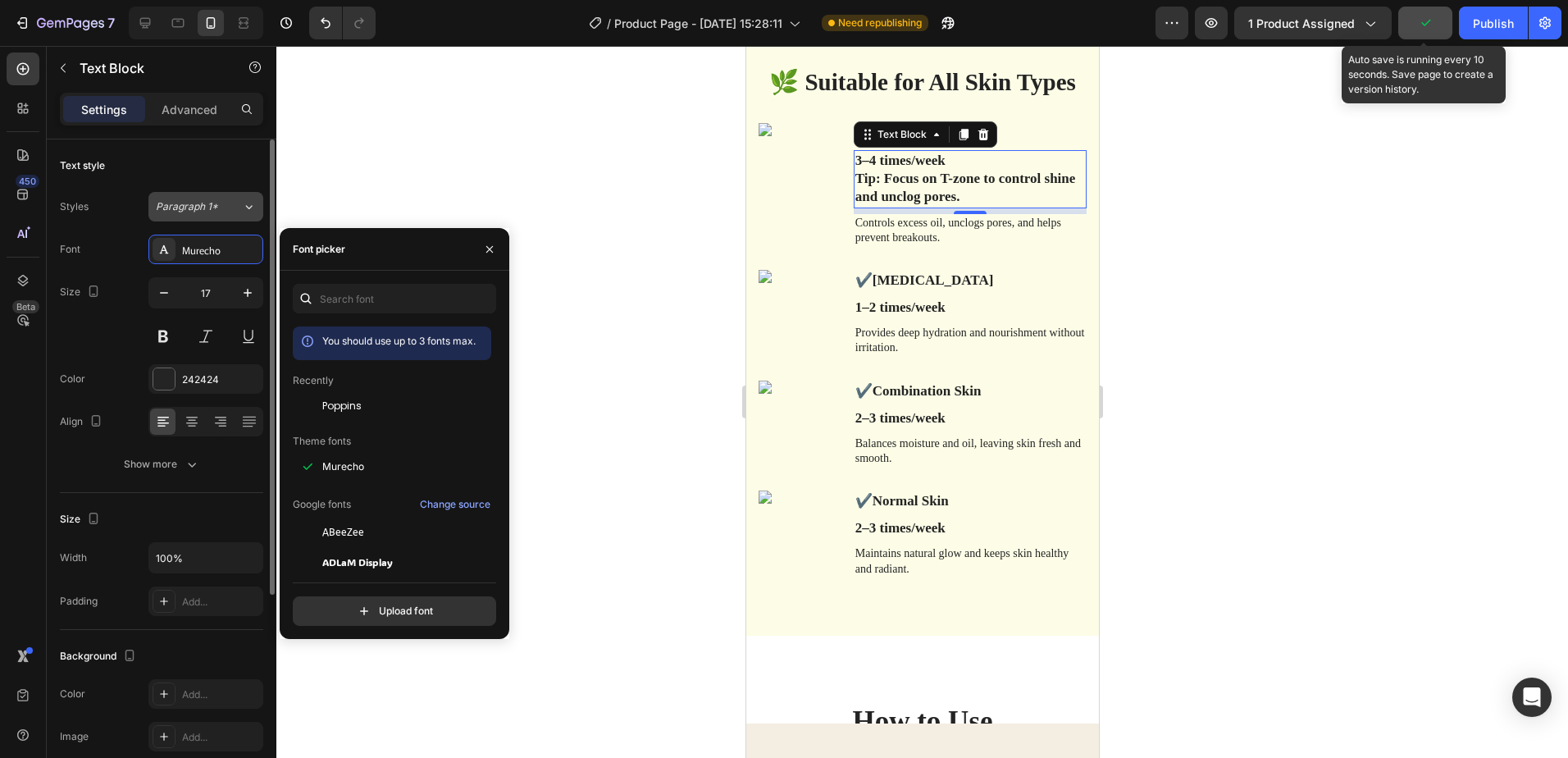
click at [223, 213] on div "Paragraph 1*" at bounding box center [199, 206] width 86 height 15
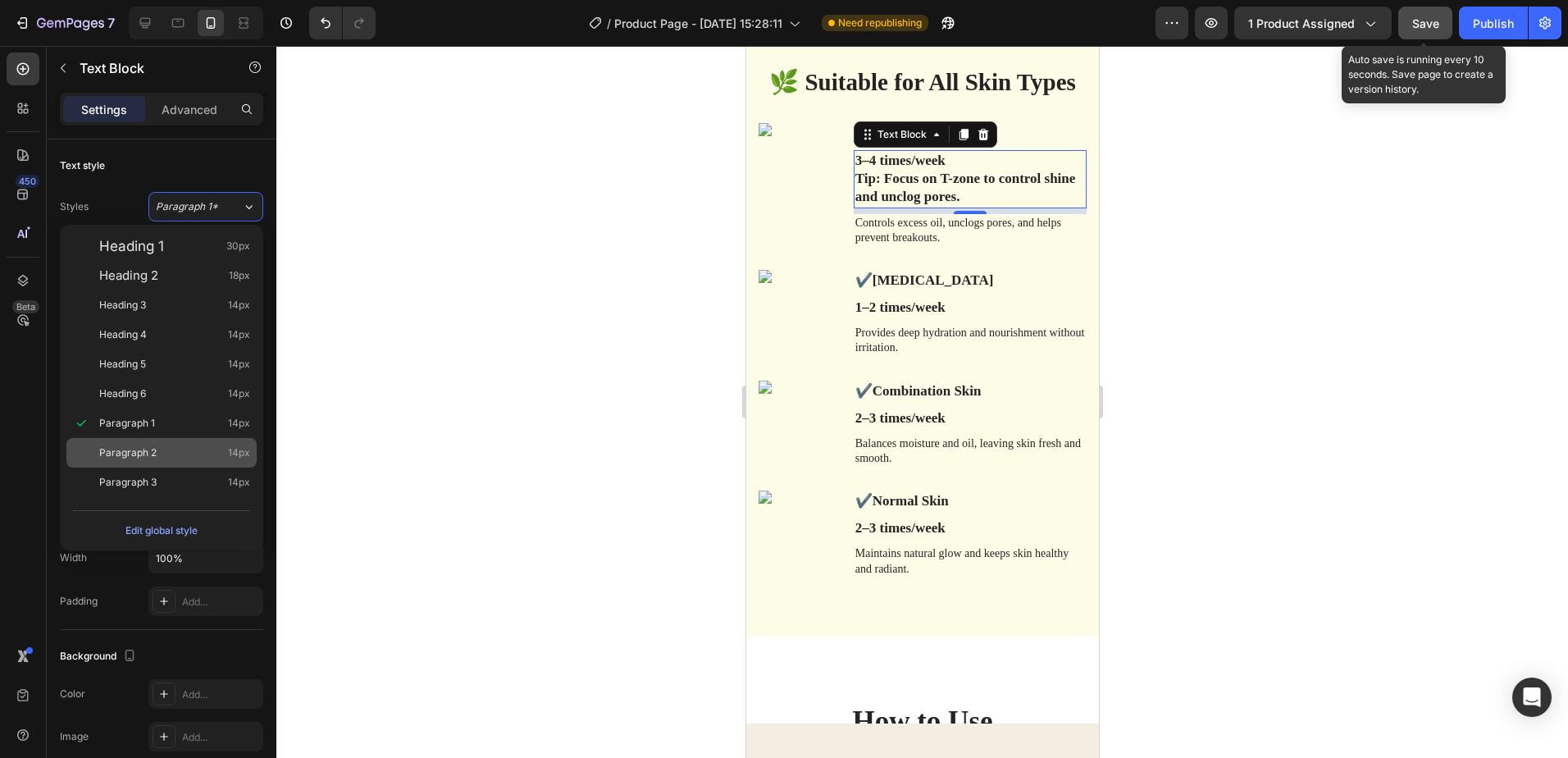
click at [153, 461] on div "Paragraph 2 14px" at bounding box center [161, 453] width 190 height 30
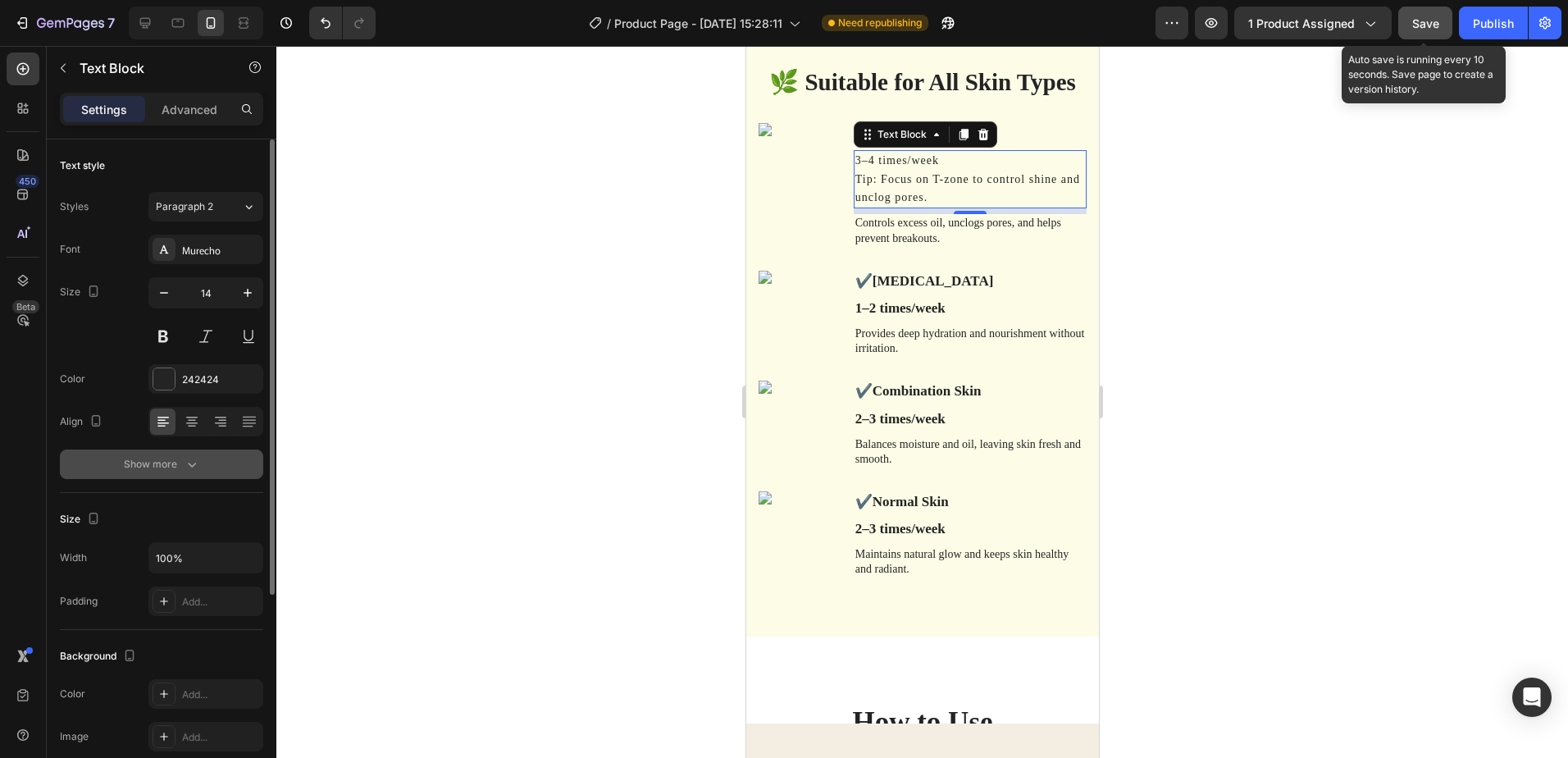
type input "17"
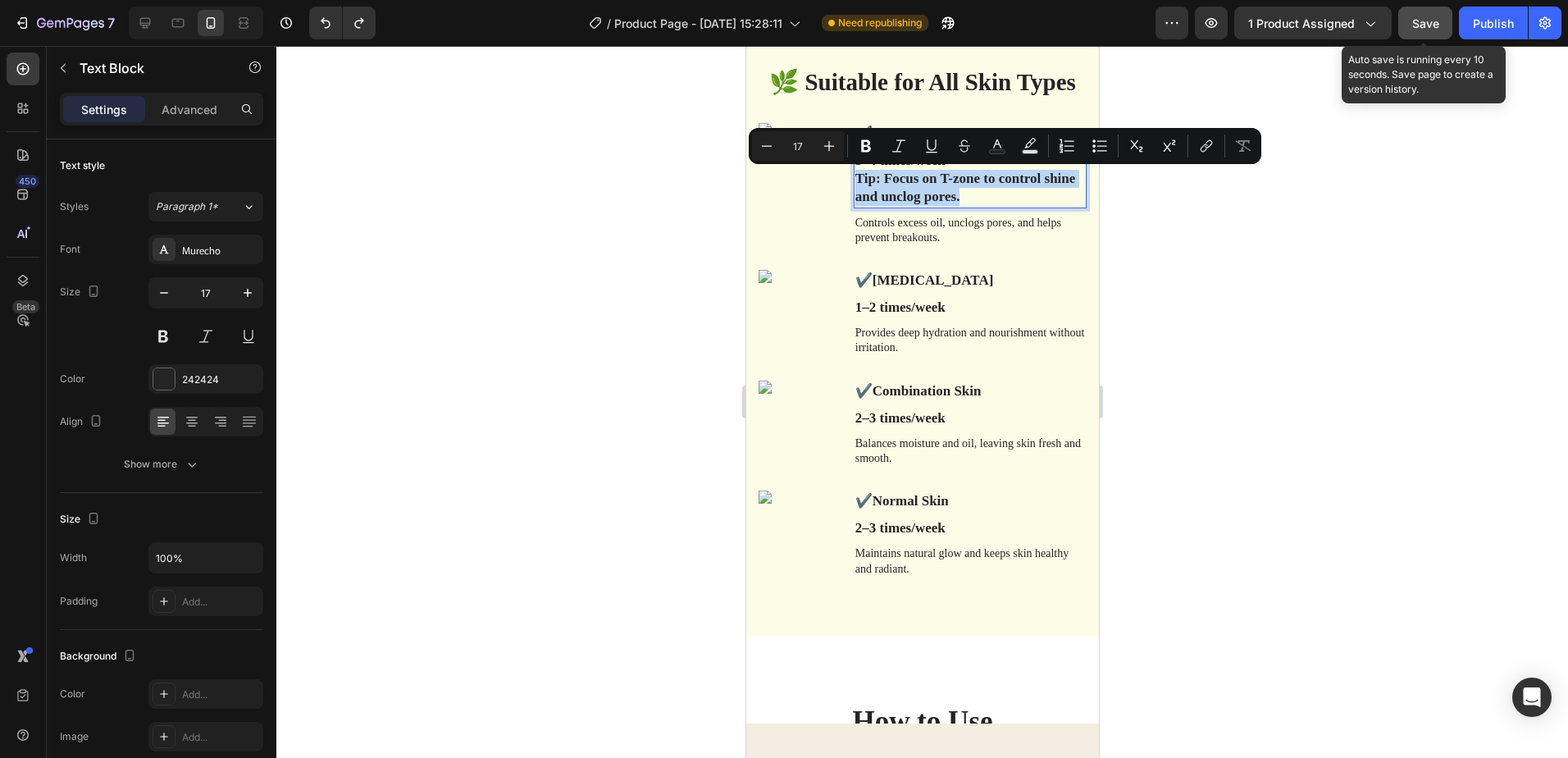
drag, startPoint x: 955, startPoint y: 198, endPoint x: 853, endPoint y: 185, distance: 102.8
click at [854, 185] on p "Tip: Focus on T-zone to control shine and unclog pores." at bounding box center [969, 188] width 230 height 36
click at [901, 149] on icon "Editor contextual toolbar" at bounding box center [898, 146] width 16 height 16
click at [862, 146] on icon "Editor contextual toolbar" at bounding box center [866, 146] width 10 height 12
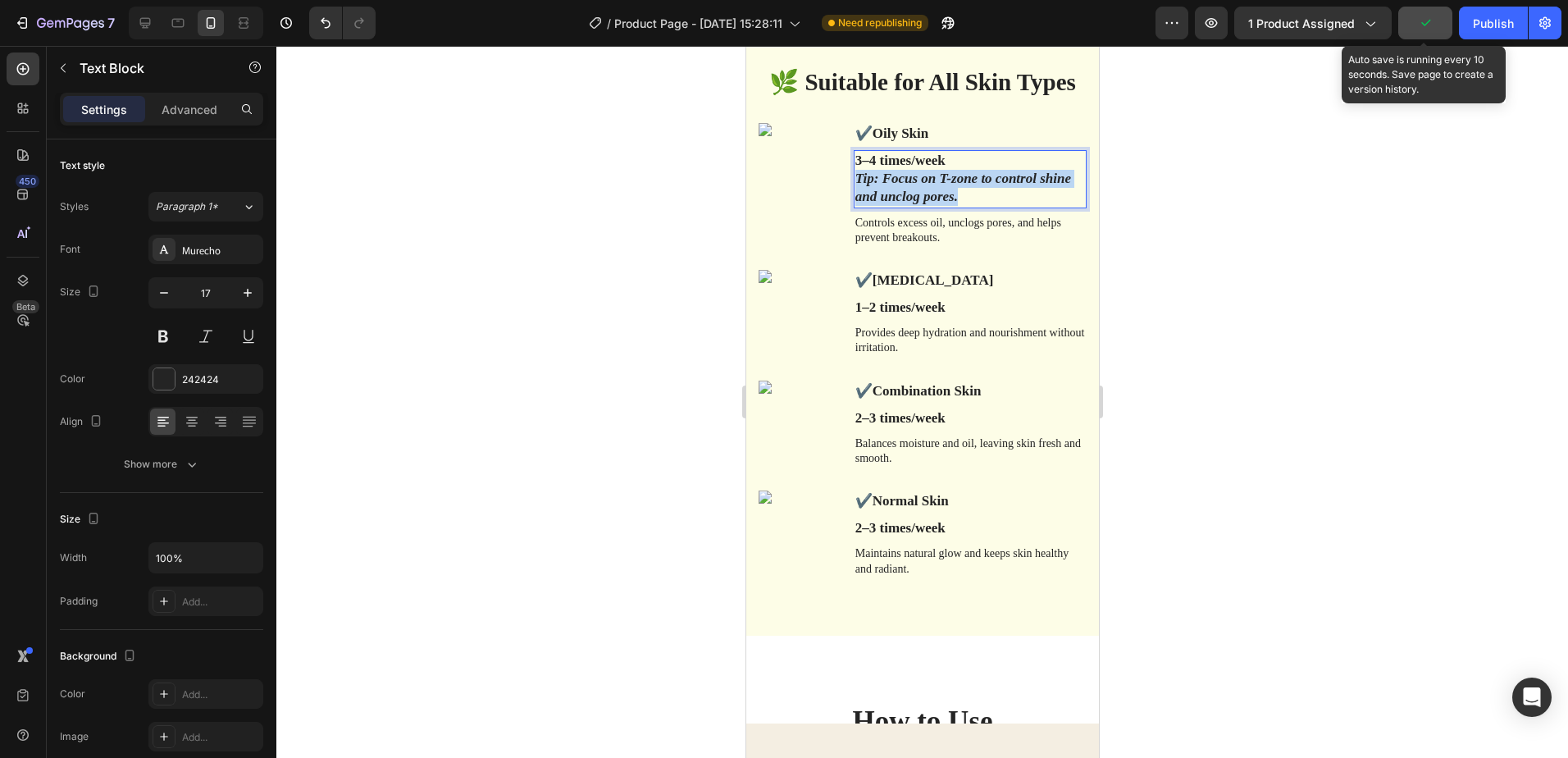
drag, startPoint x: 958, startPoint y: 199, endPoint x: 848, endPoint y: 178, distance: 112.0
click at [853, 178] on div "3–4 times/week Tip: Focus on T-zone to control shine and unclog pores." at bounding box center [969, 178] width 233 height 57
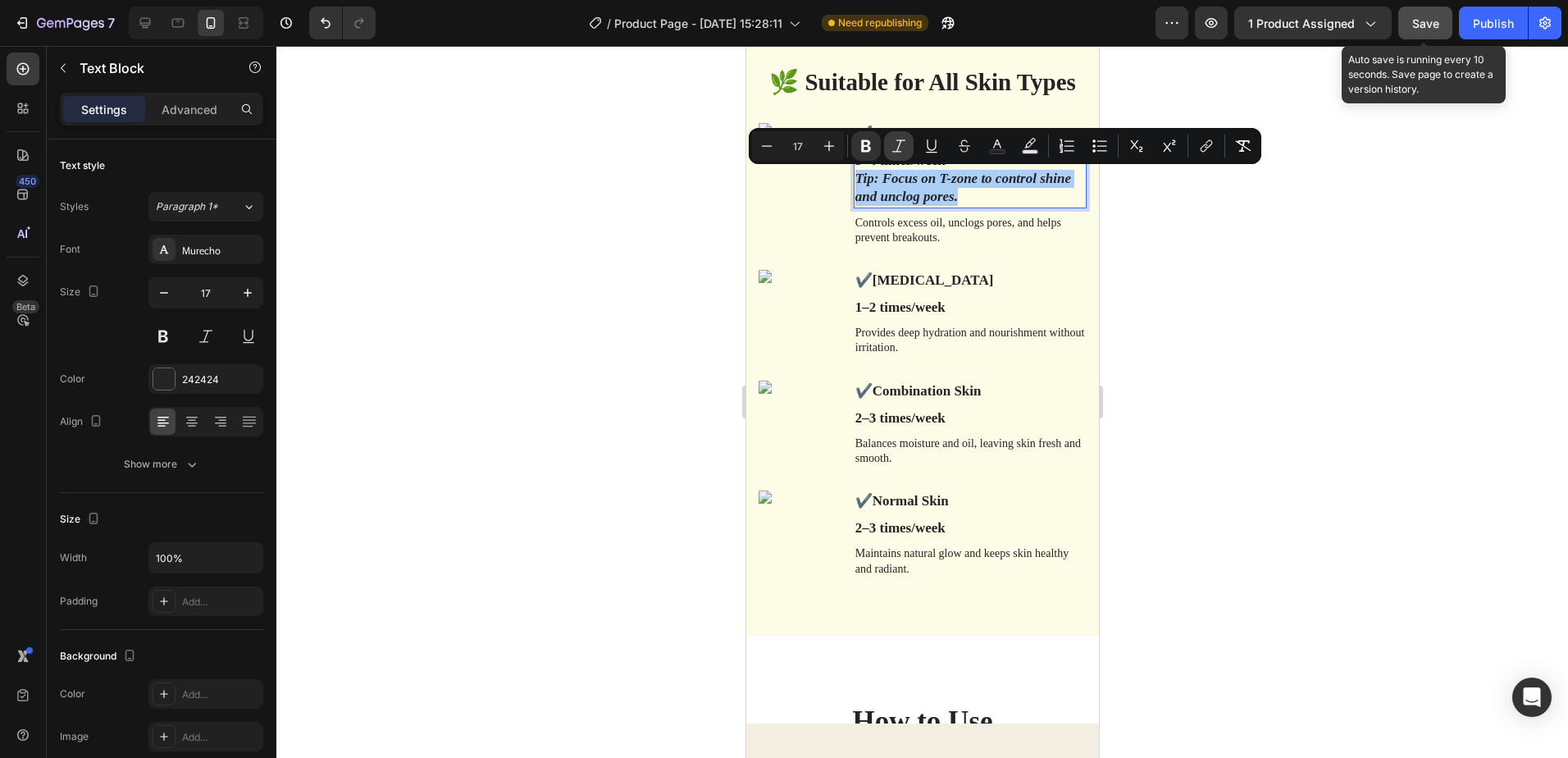
click at [902, 149] on icon "Editor contextual toolbar" at bounding box center [898, 146] width 16 height 16
click at [866, 153] on icon "Editor contextual toolbar" at bounding box center [866, 146] width 16 height 16
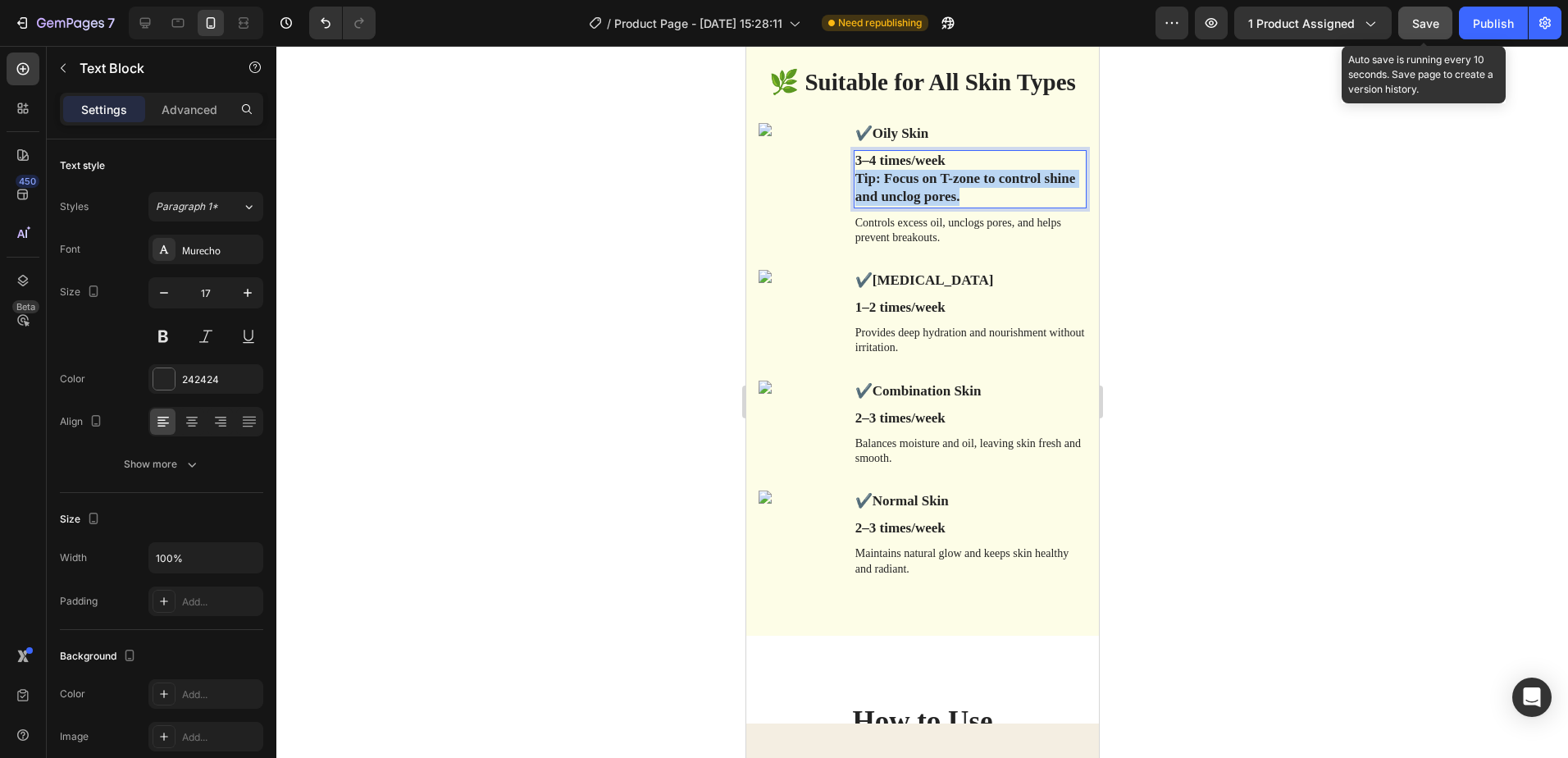
drag, startPoint x: 967, startPoint y: 197, endPoint x: 851, endPoint y: 185, distance: 116.6
click at [854, 185] on p "Tip: Focus on T-zone to control shine and unclog pores." at bounding box center [969, 188] width 230 height 36
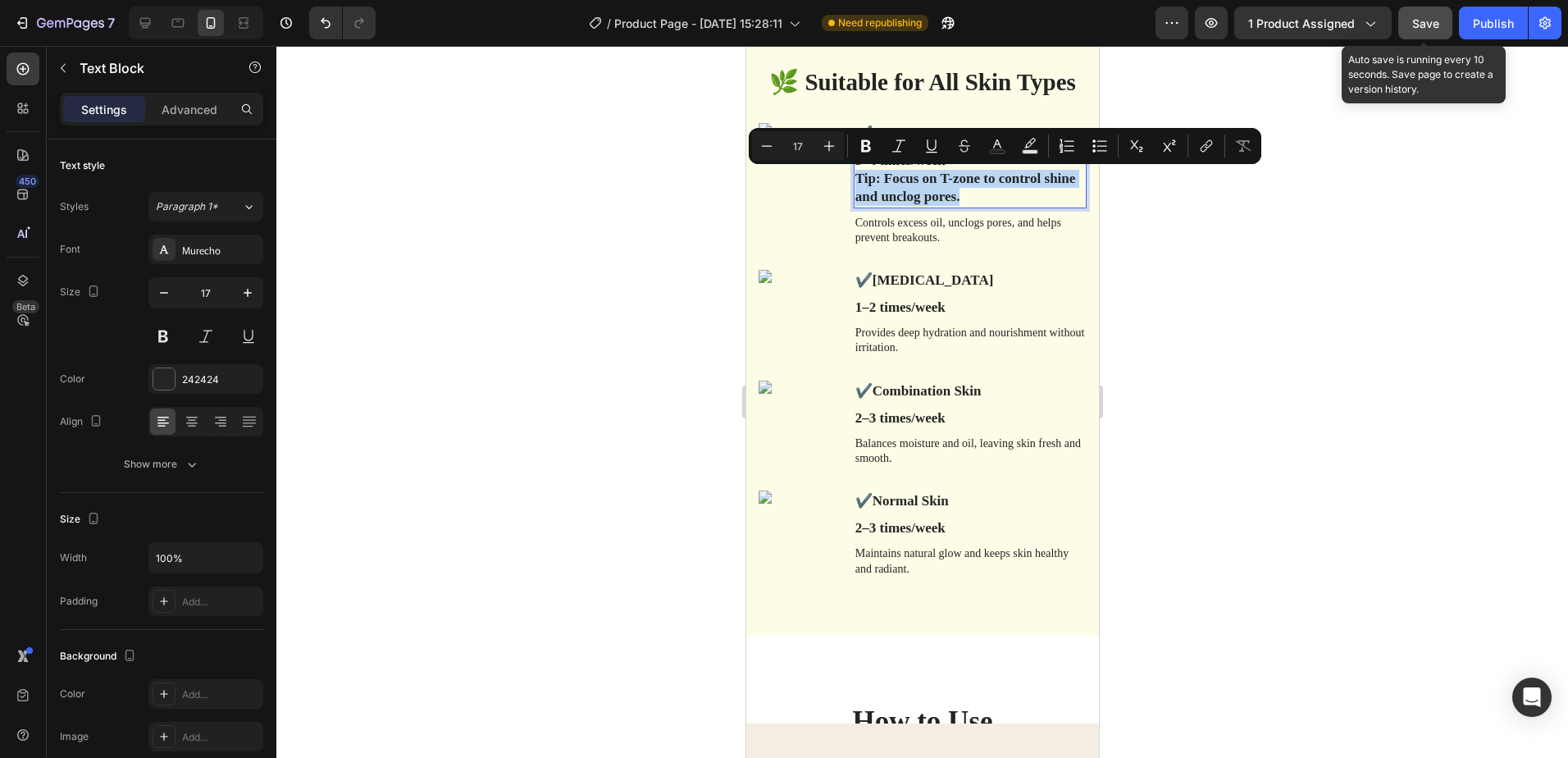
click at [988, 200] on p "Tip: Focus on T-zone to control shine and unclog pores." at bounding box center [969, 188] width 230 height 36
click at [1168, 271] on div at bounding box center [922, 402] width 1292 height 712
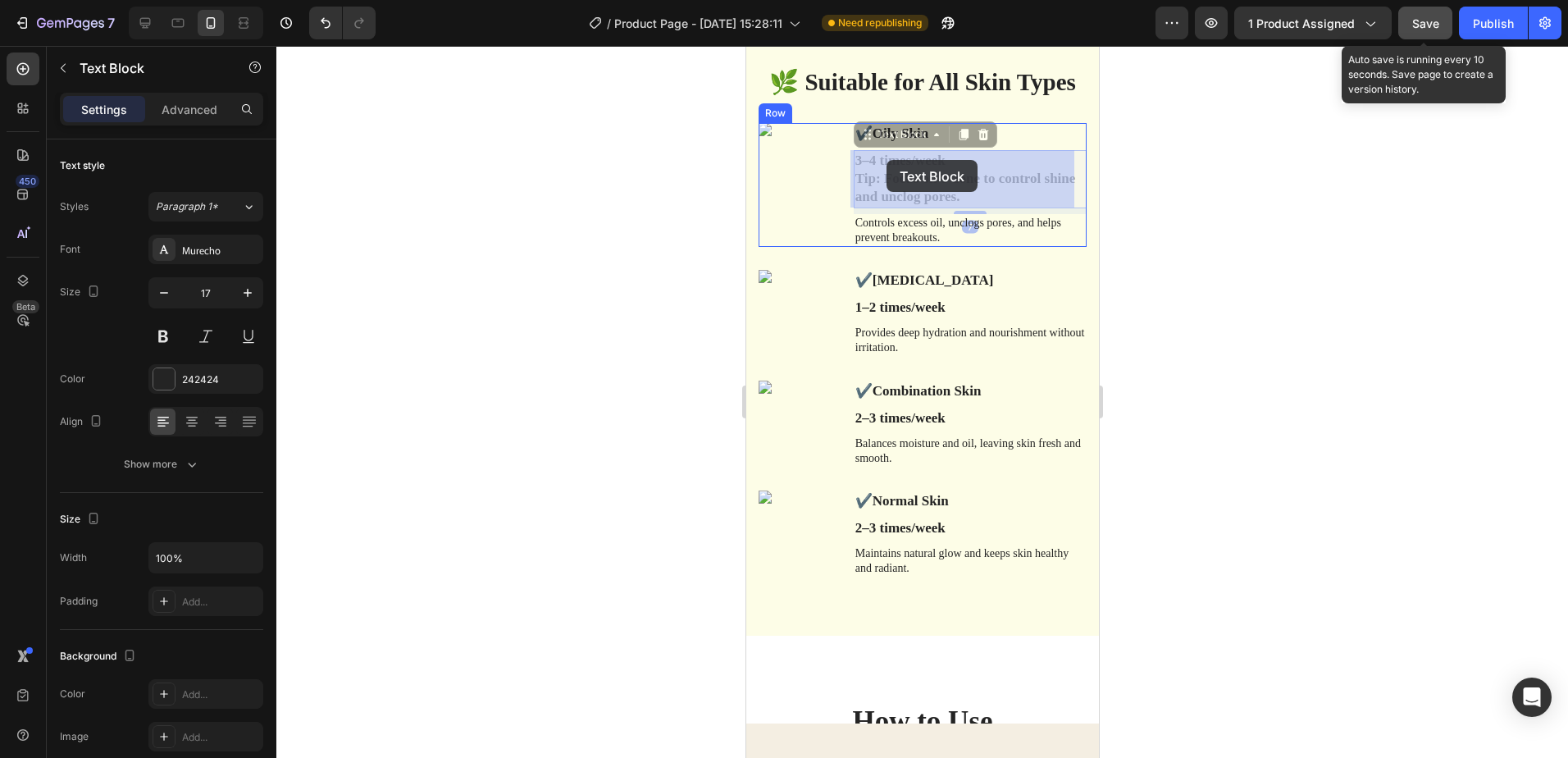
drag, startPoint x: 948, startPoint y: 161, endPoint x: 939, endPoint y: 161, distance: 9.0
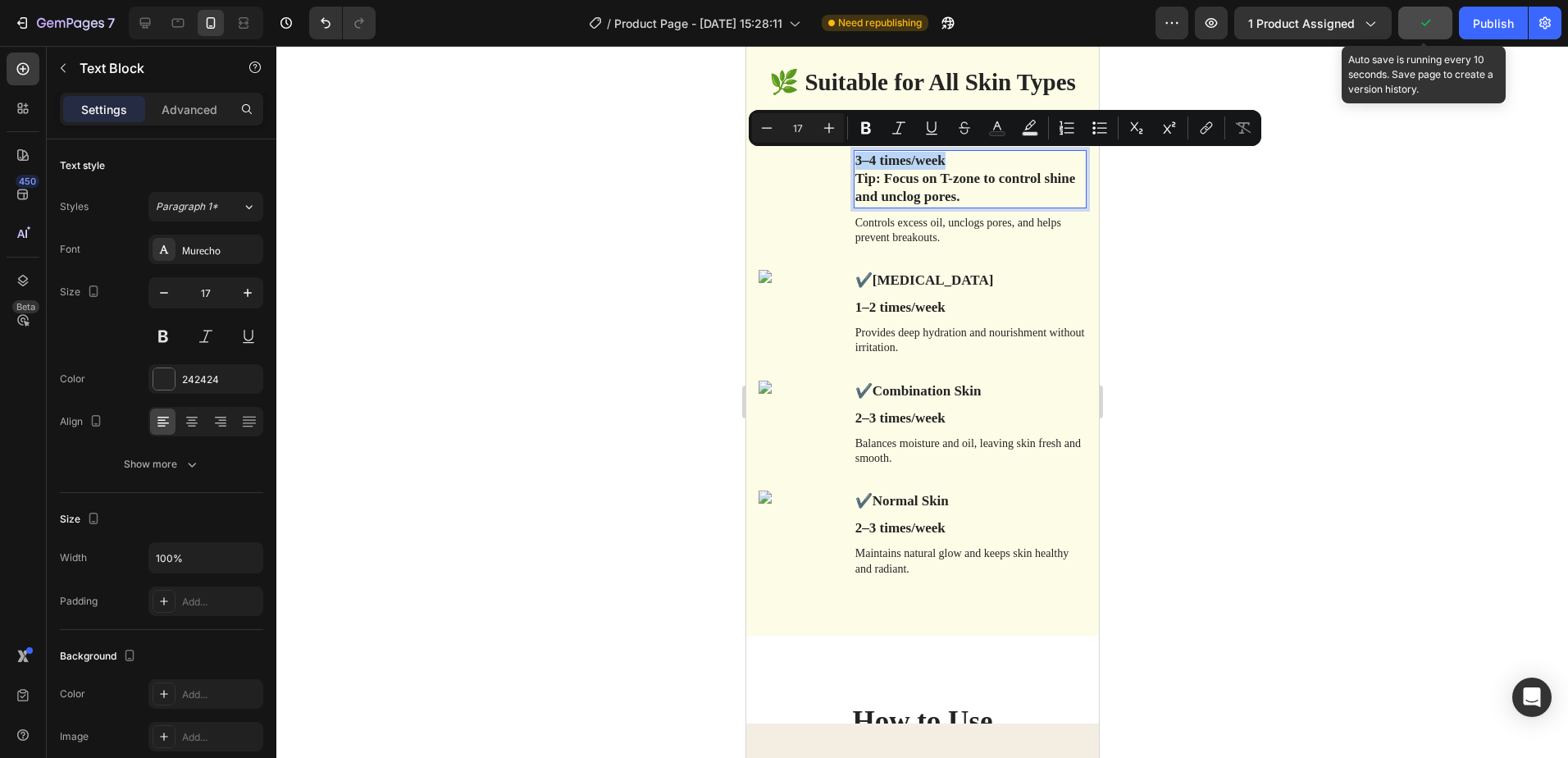
drag, startPoint x: 945, startPoint y: 159, endPoint x: 853, endPoint y: 162, distance: 92.0
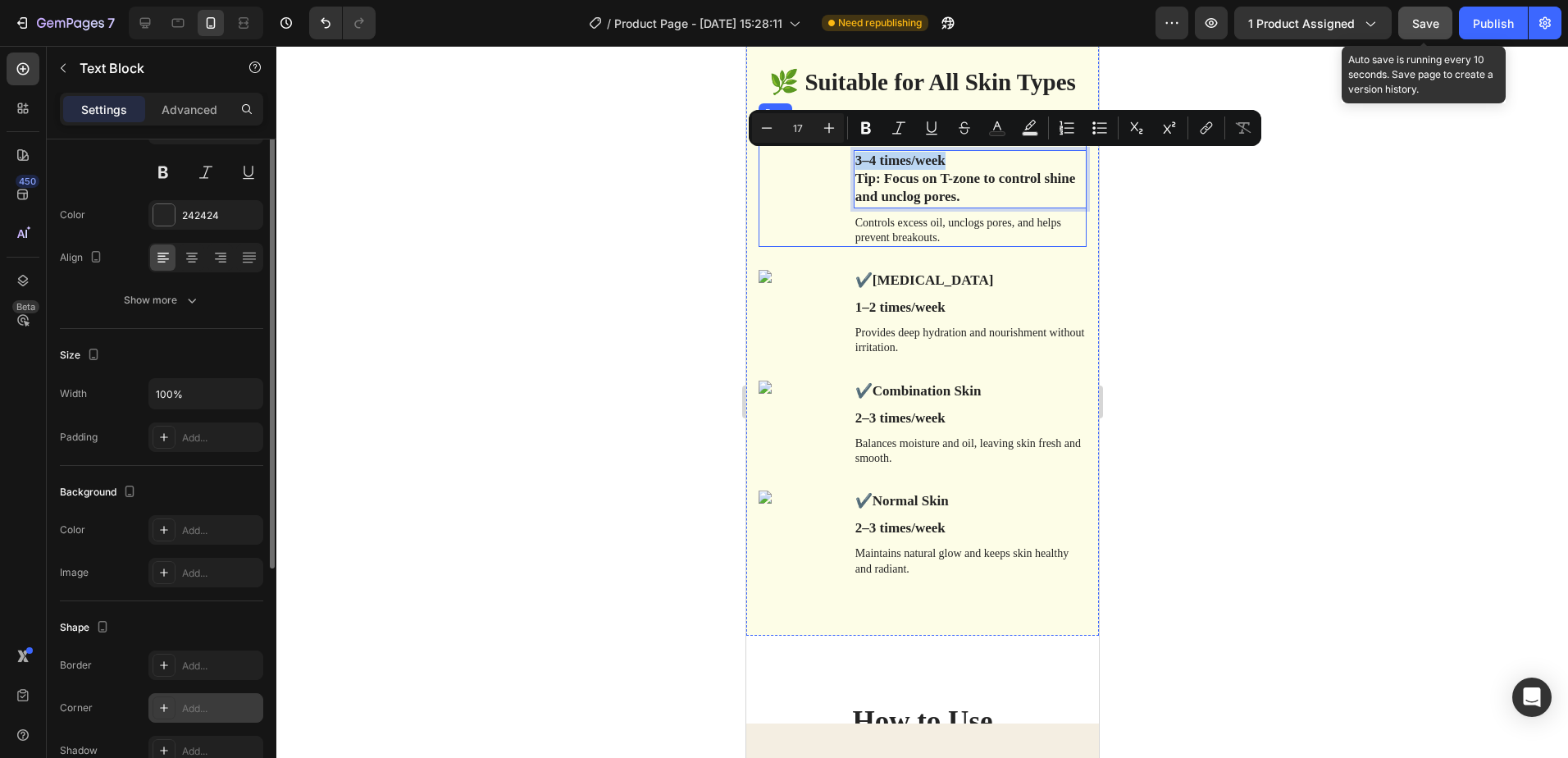
scroll to position [307, 0]
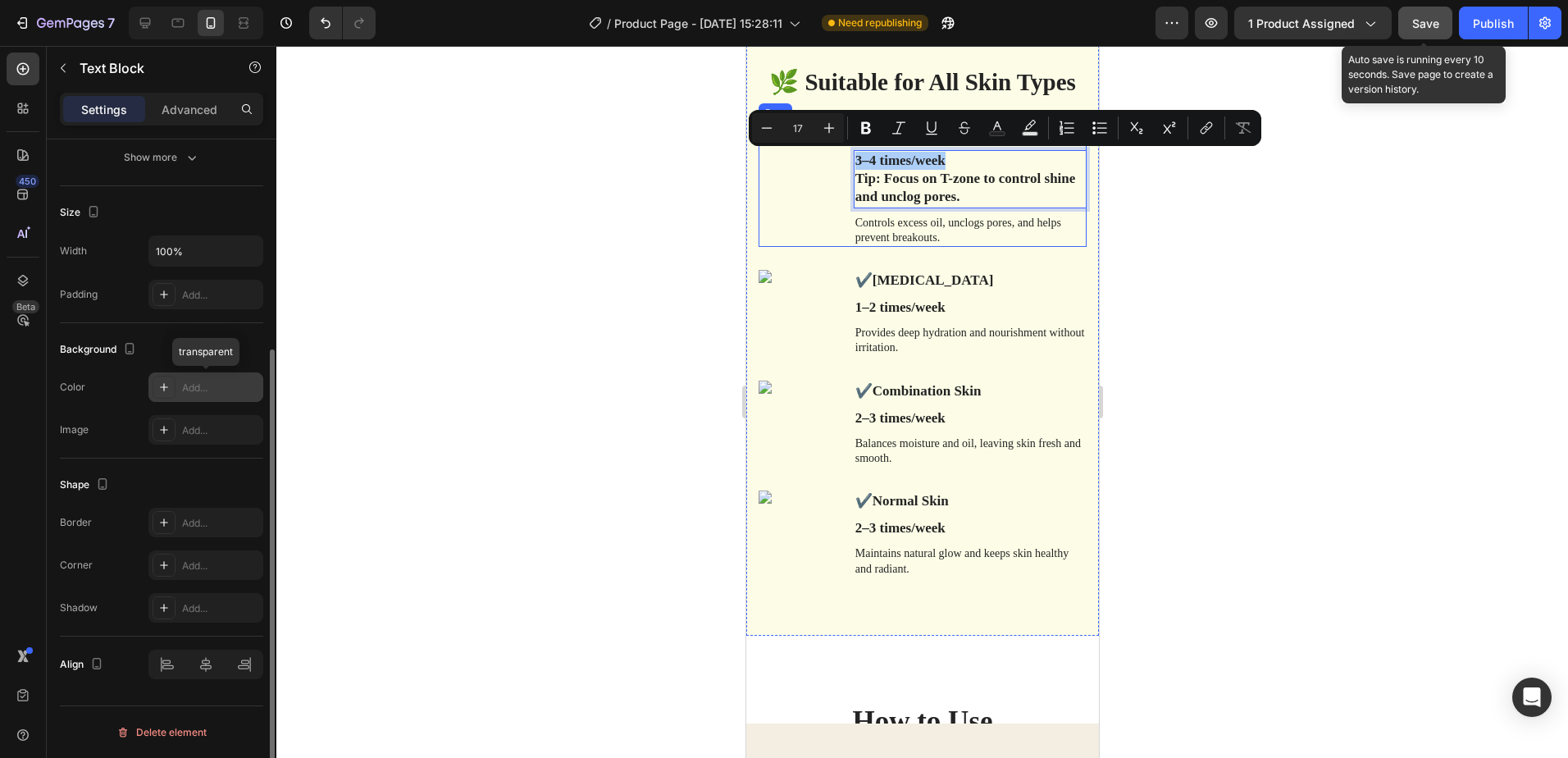
click at [158, 393] on icon at bounding box center [164, 387] width 13 height 13
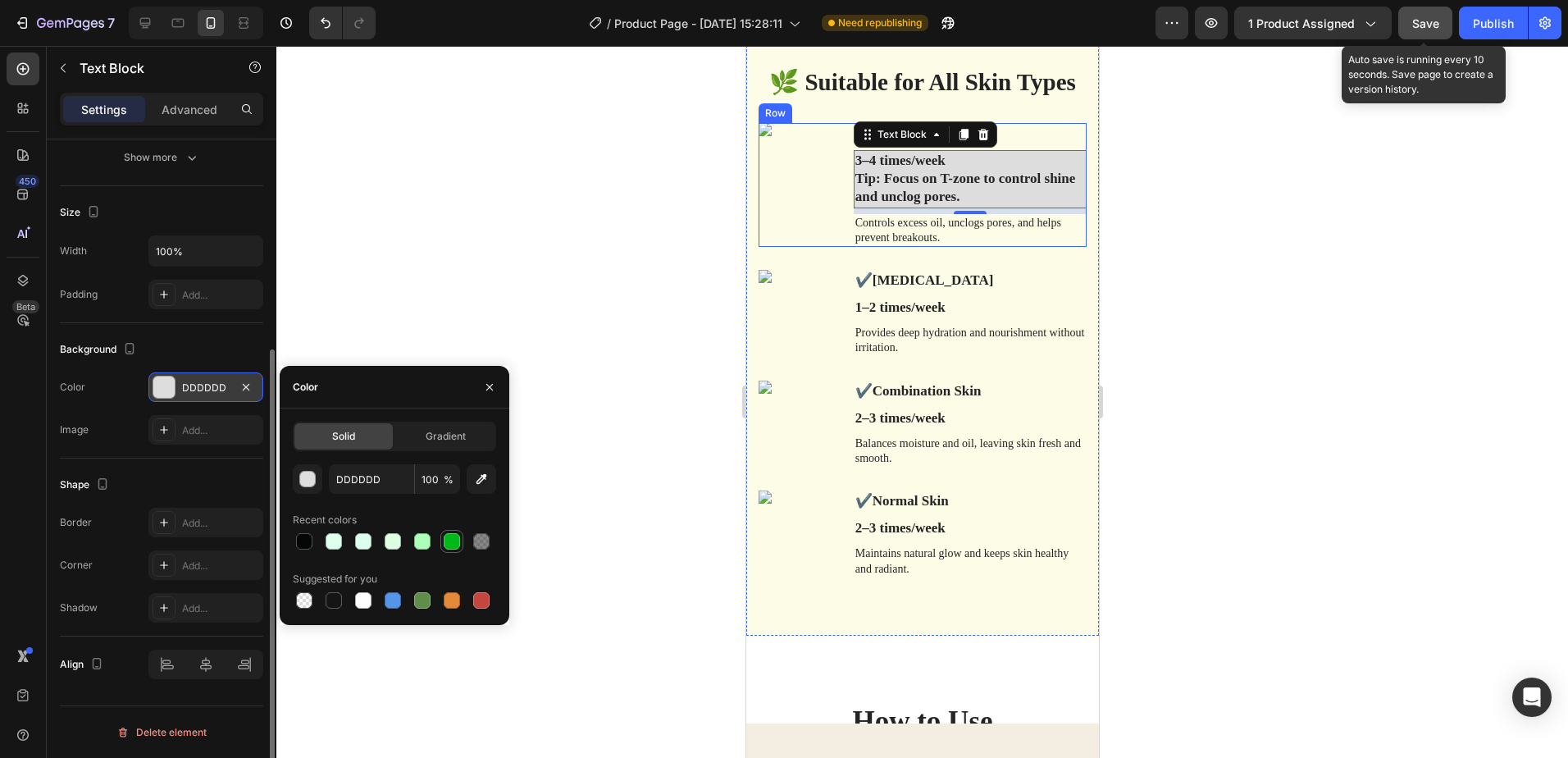
click at [451, 538] on div at bounding box center [452, 541] width 16 height 16
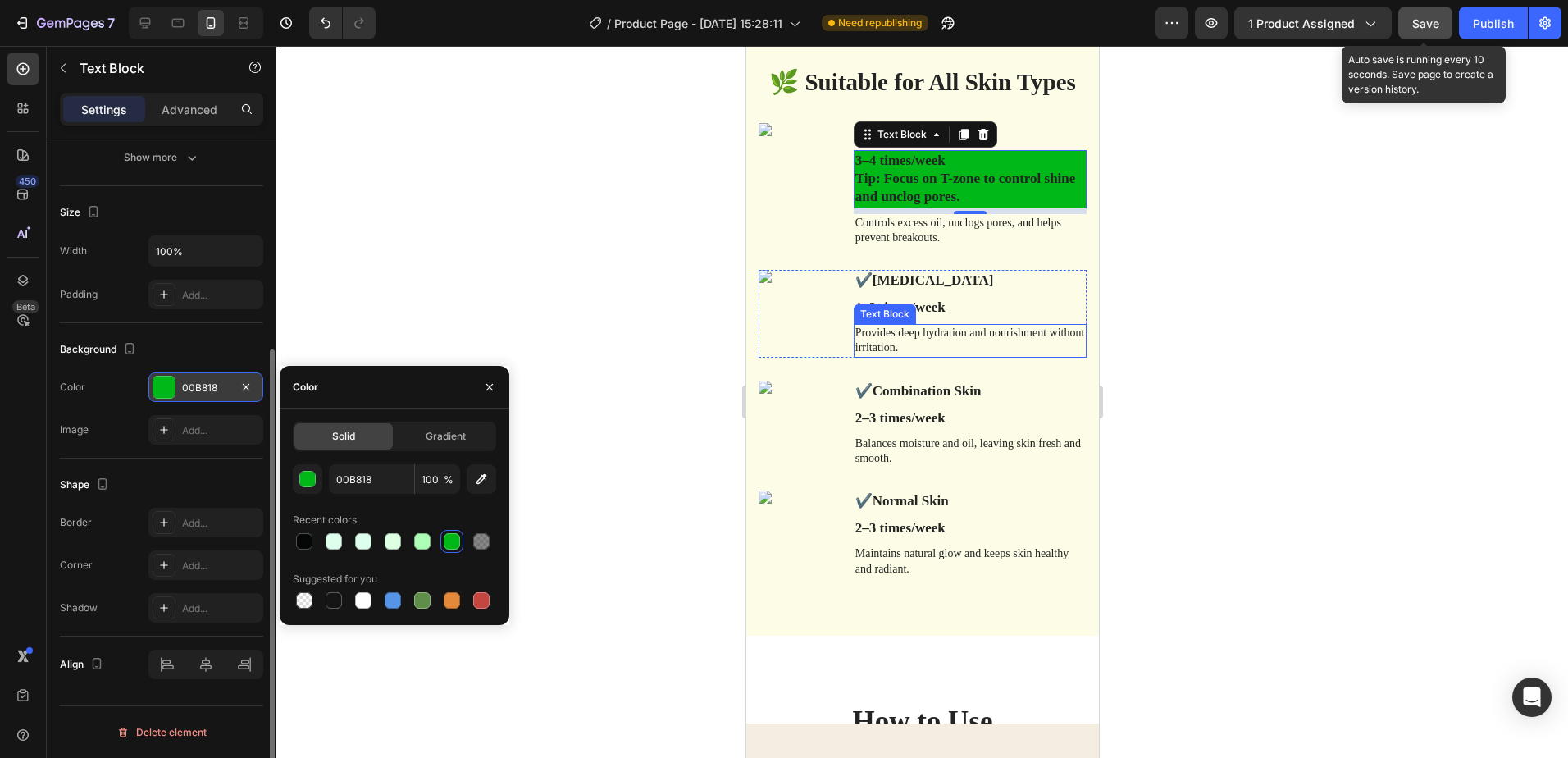
type input "DDDDDD"
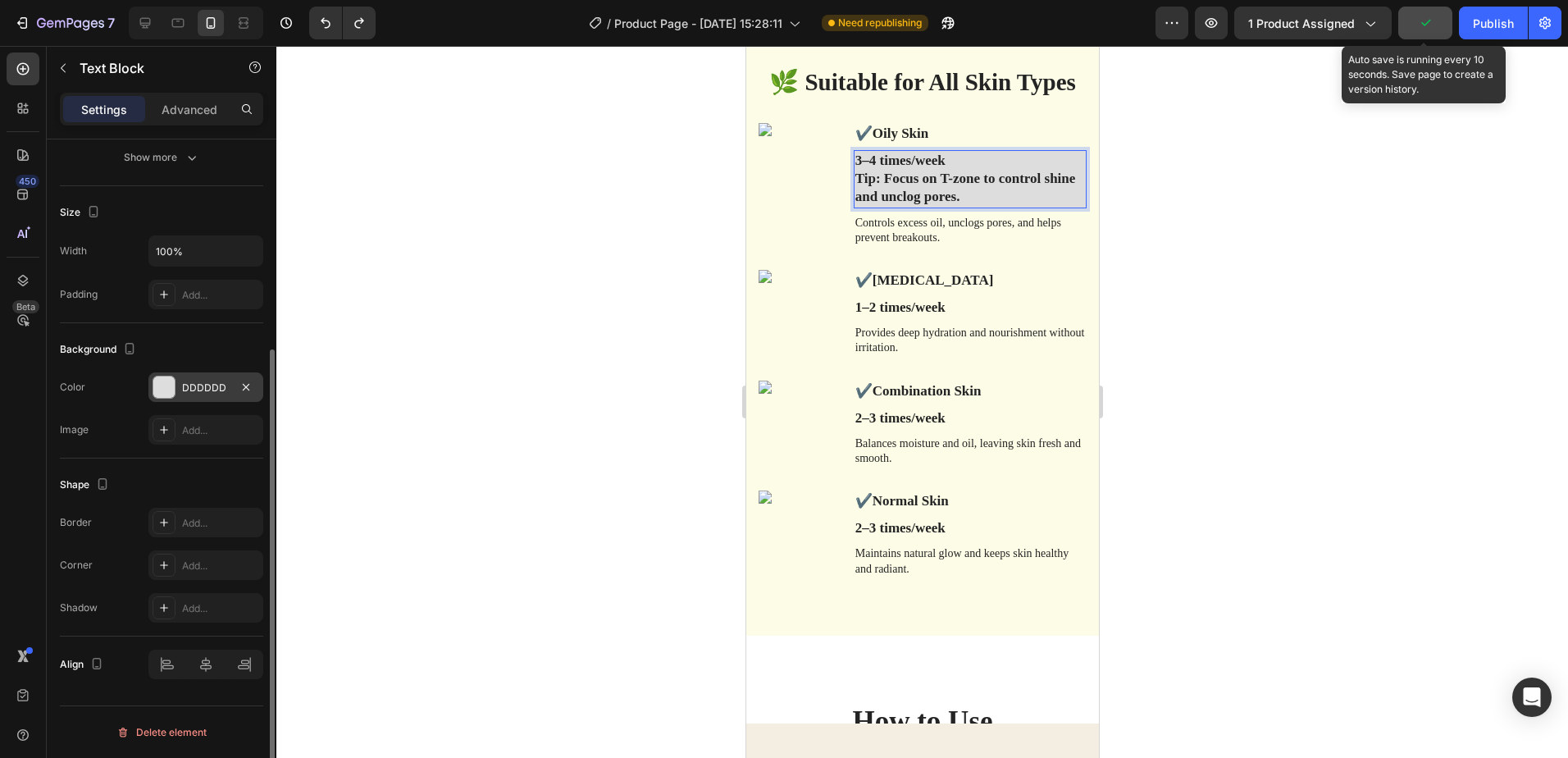
click at [957, 155] on p "3–4 times/week" at bounding box center [969, 161] width 230 height 18
click at [1161, 207] on div at bounding box center [922, 402] width 1292 height 712
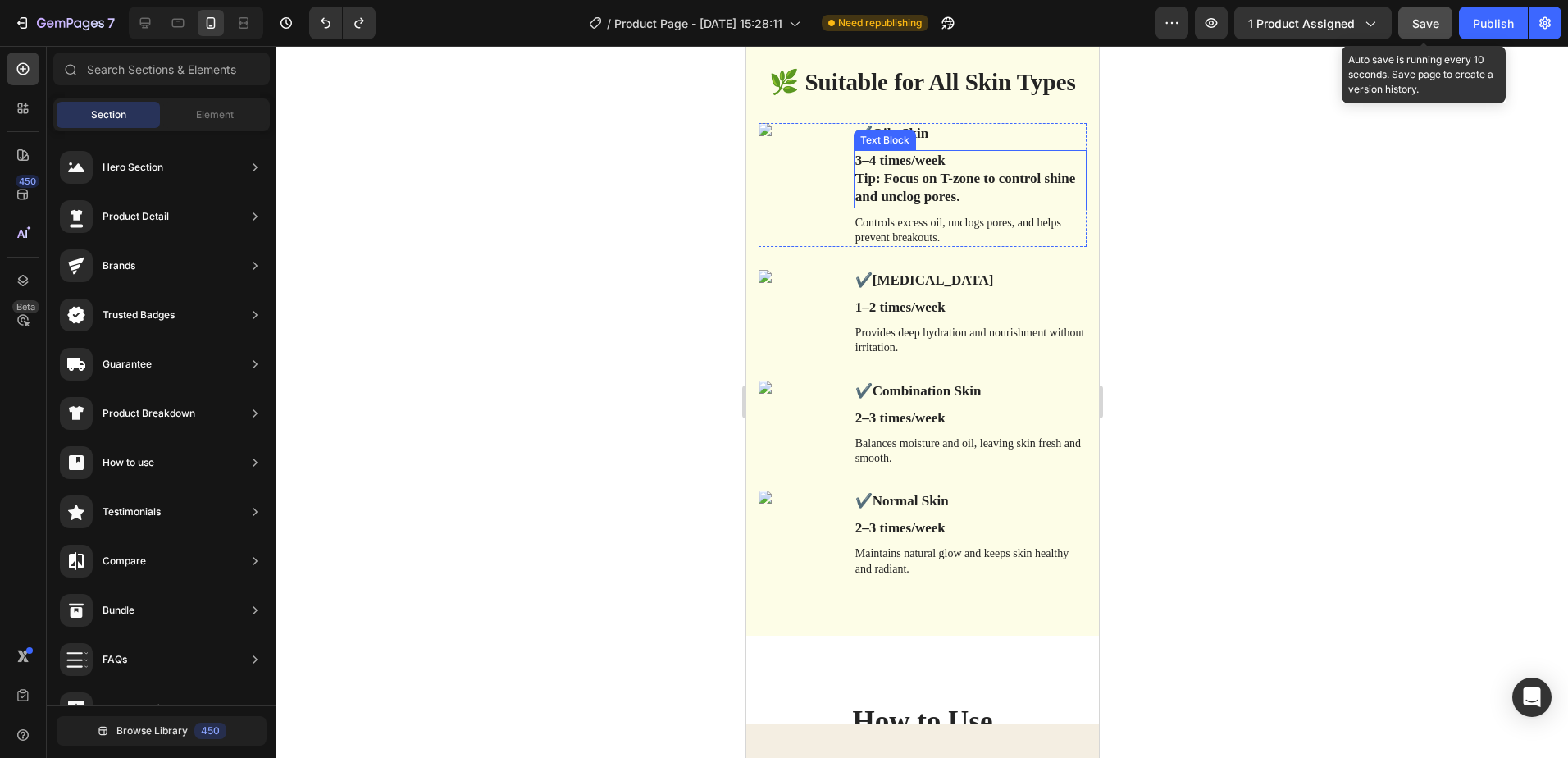
click at [958, 165] on p "3–4 times/week" at bounding box center [969, 161] width 230 height 18
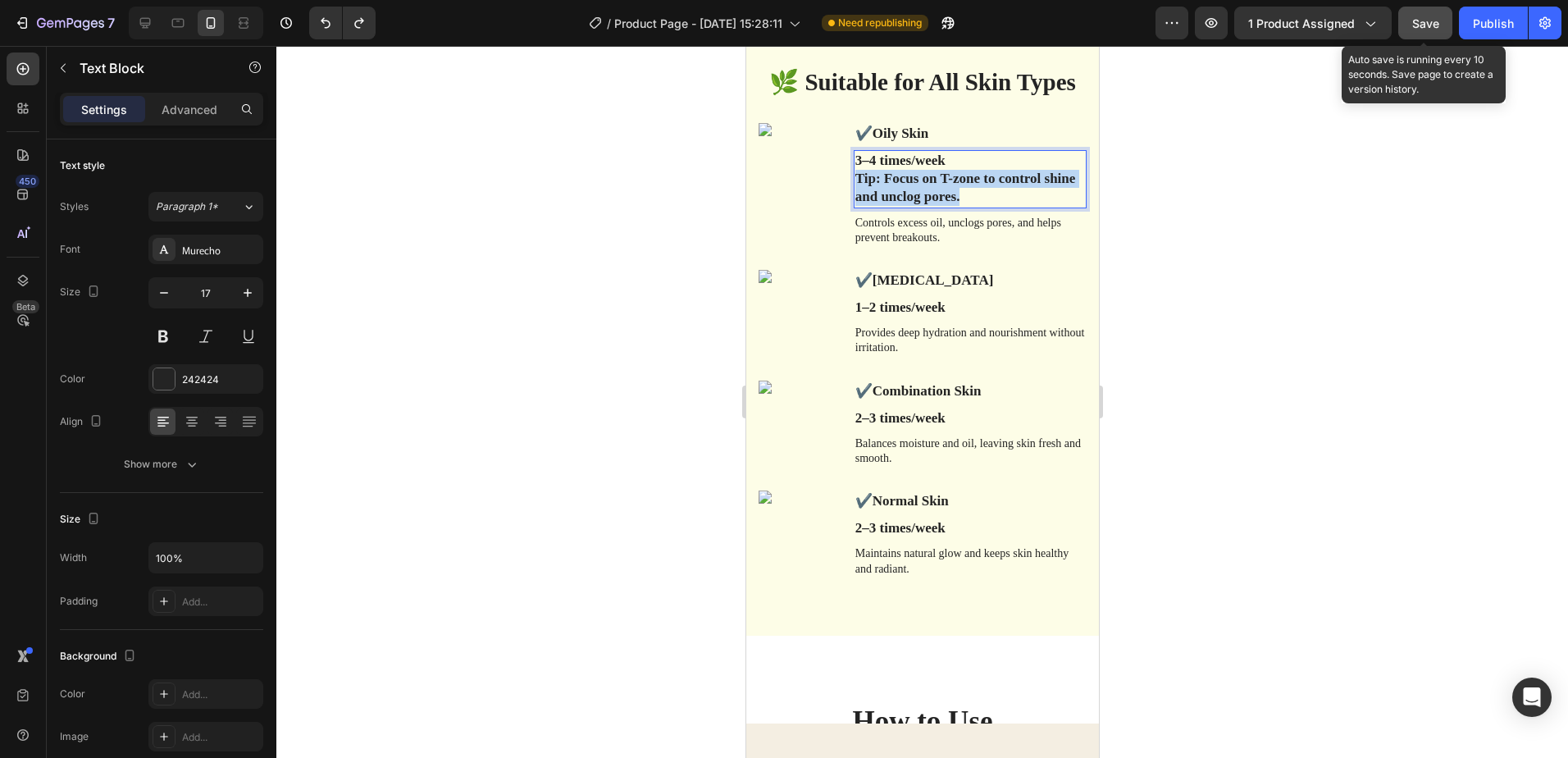
drag, startPoint x: 958, startPoint y: 196, endPoint x: 850, endPoint y: 186, distance: 108.5
click at [854, 186] on p "Tip: Focus on T-zone to control shine and unclog pores." at bounding box center [969, 188] width 230 height 36
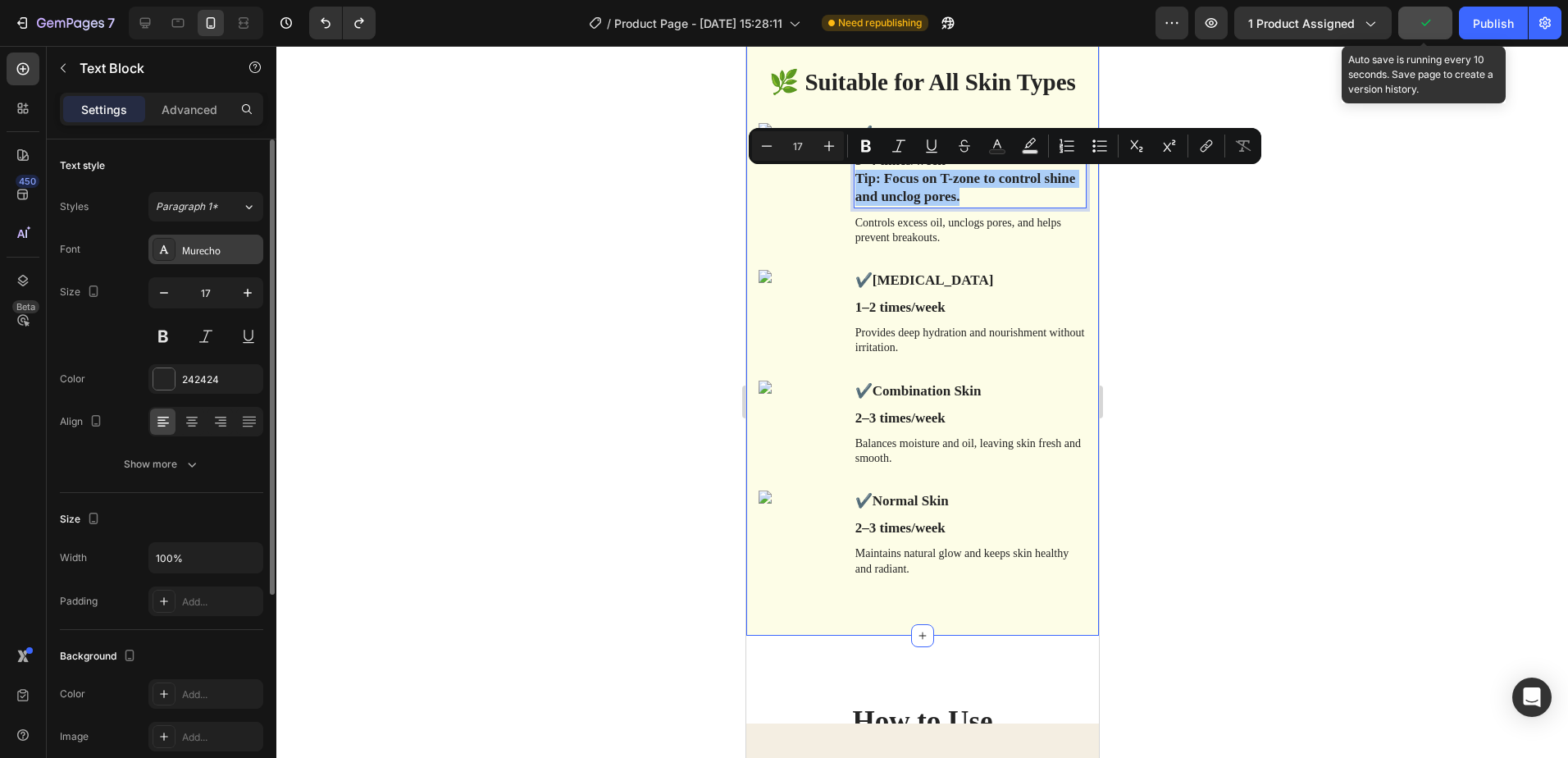
click at [232, 252] on div "Murecho" at bounding box center [220, 250] width 77 height 15
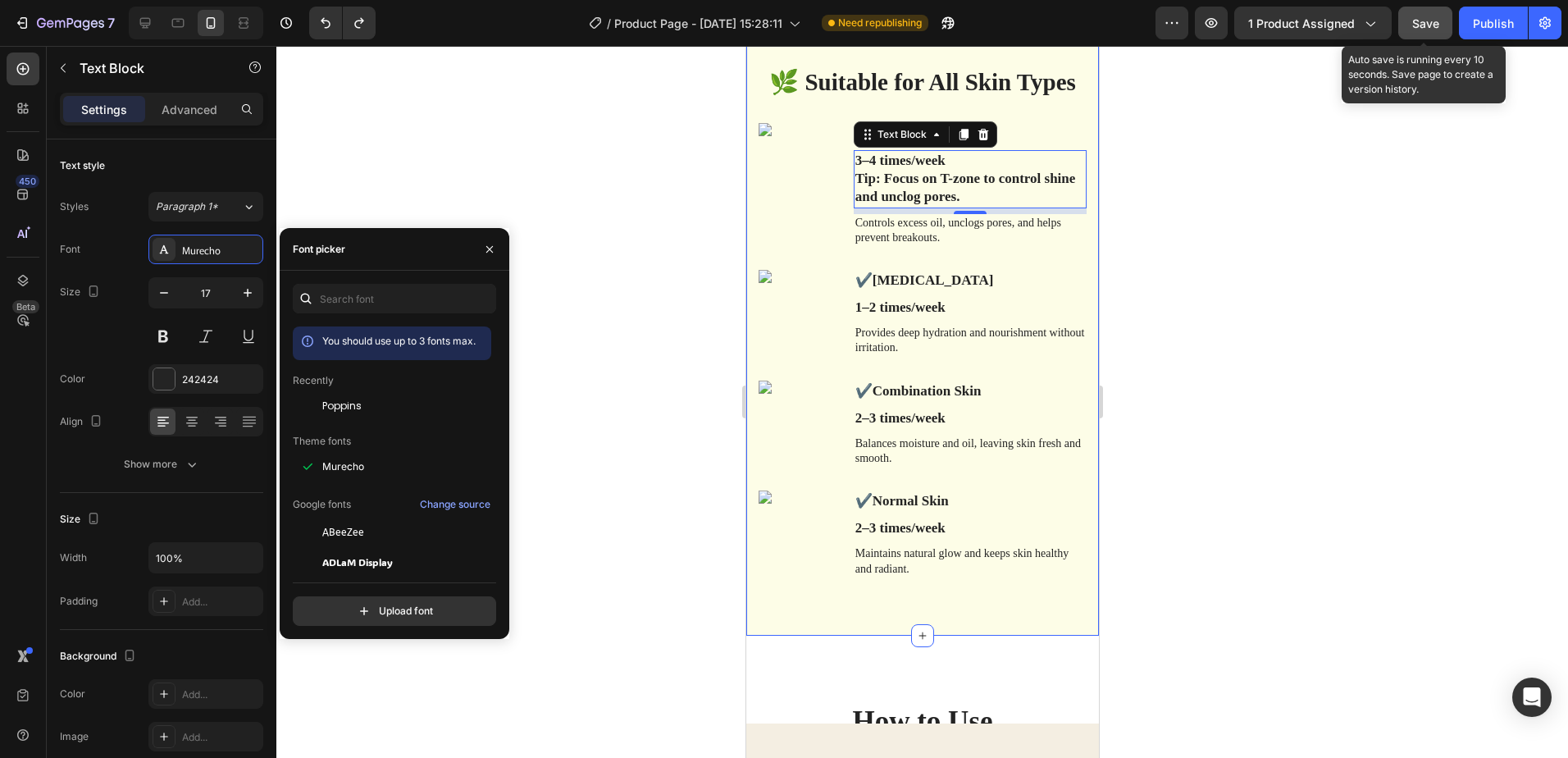
scroll to position [82, 0]
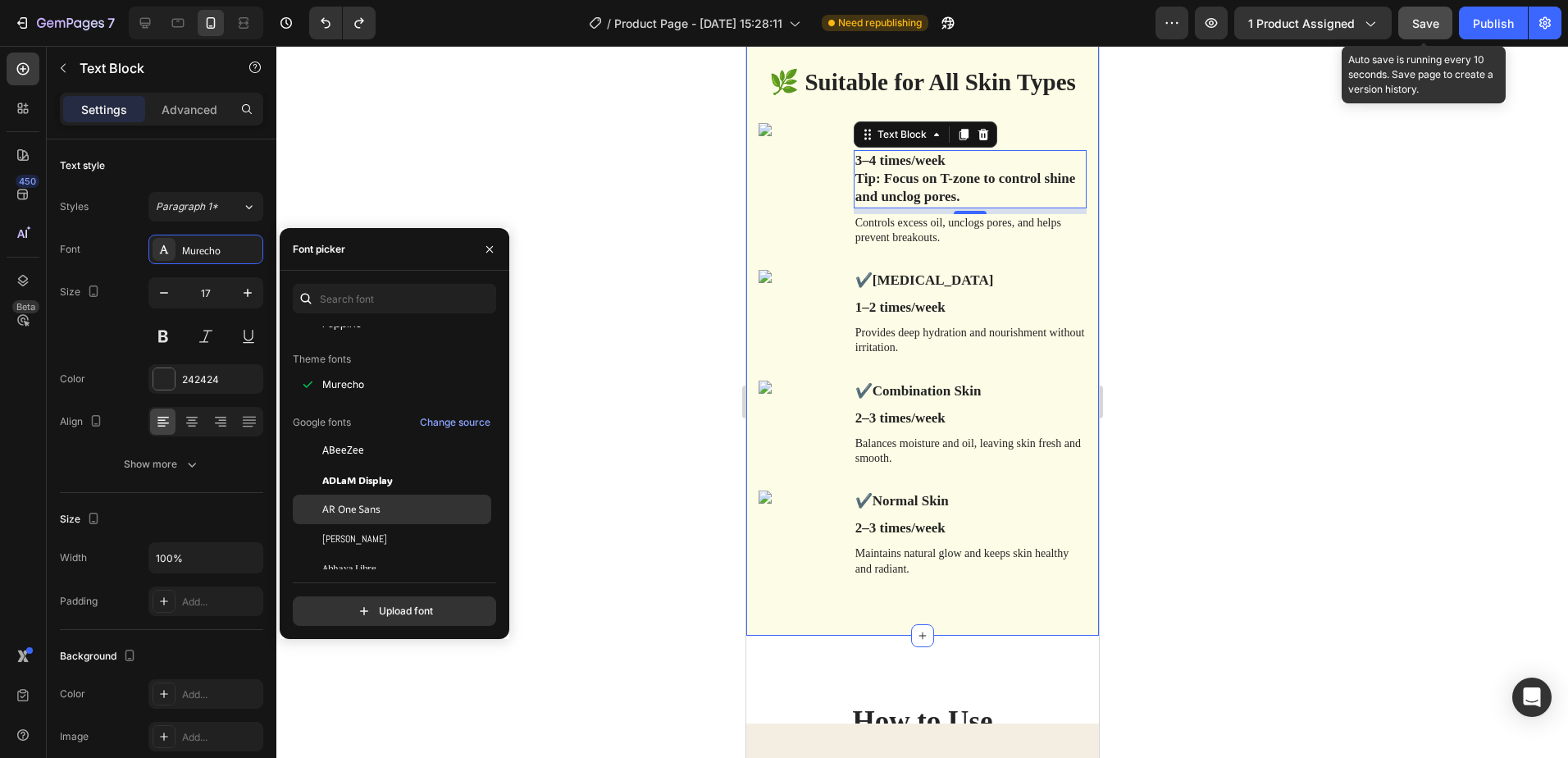
click at [398, 505] on div "AR One Sans" at bounding box center [406, 509] width 166 height 15
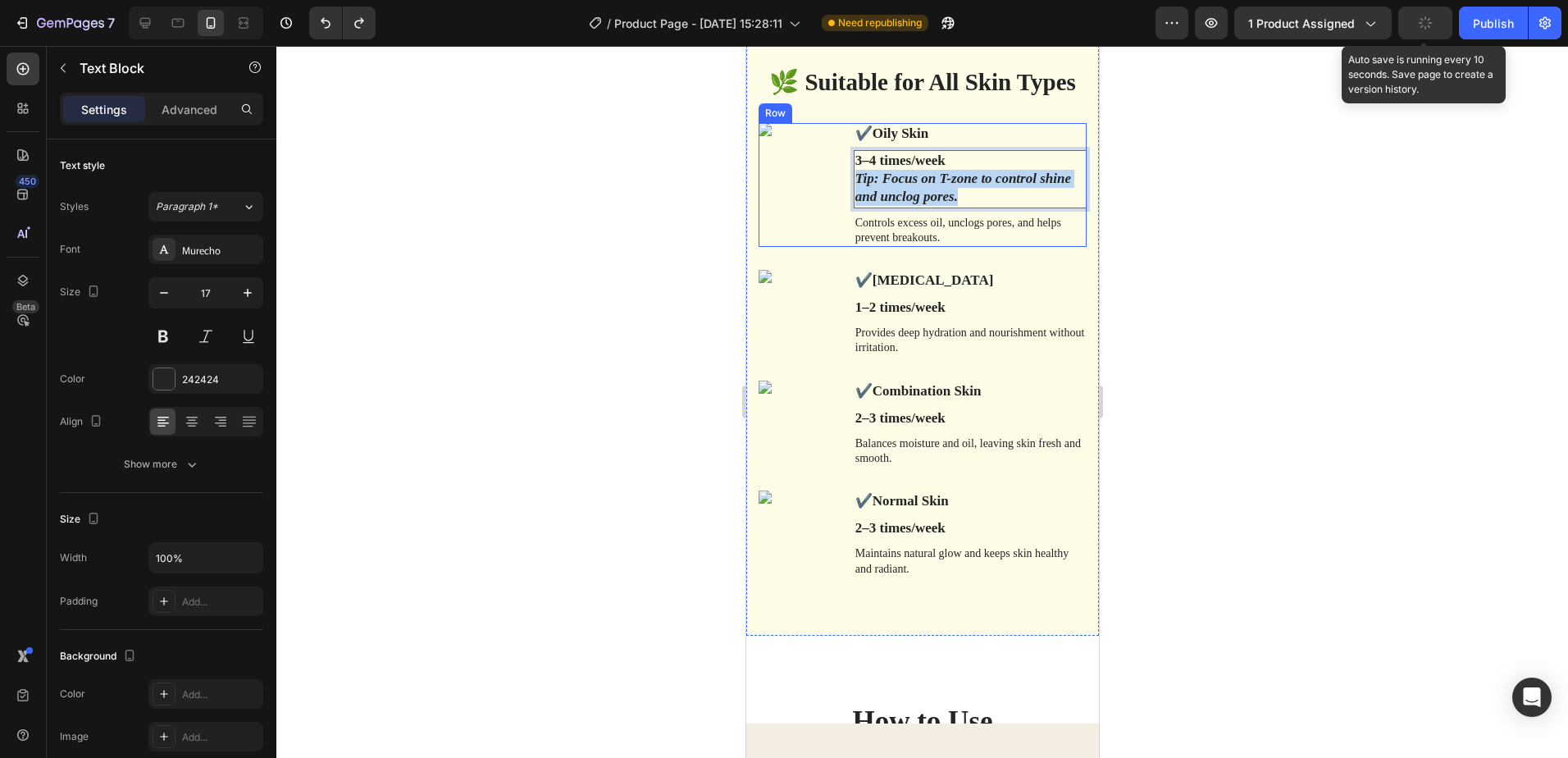
drag, startPoint x: 958, startPoint y: 195, endPoint x: 840, endPoint y: 185, distance: 118.4
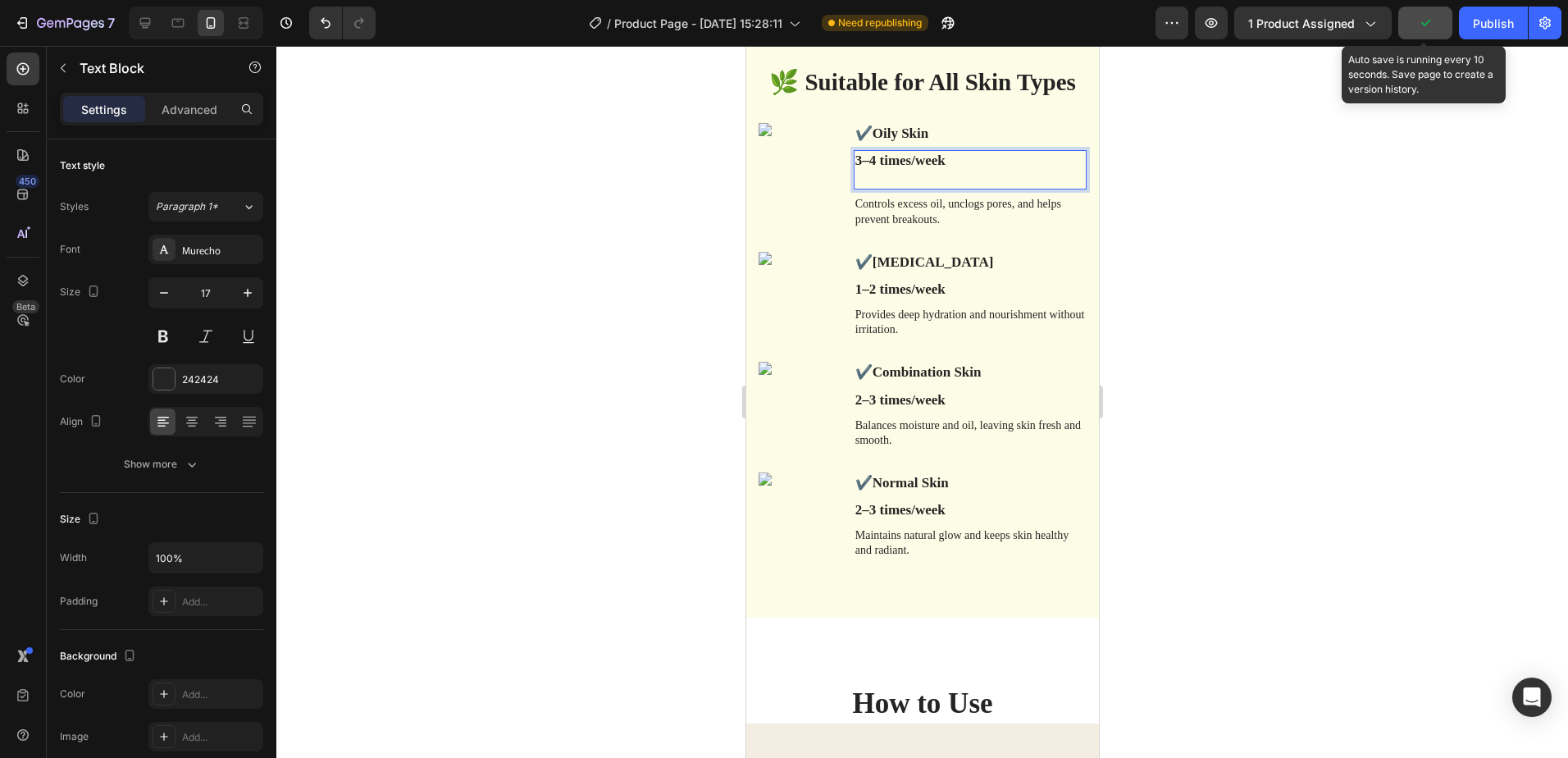
click at [1174, 215] on div at bounding box center [922, 402] width 1292 height 712
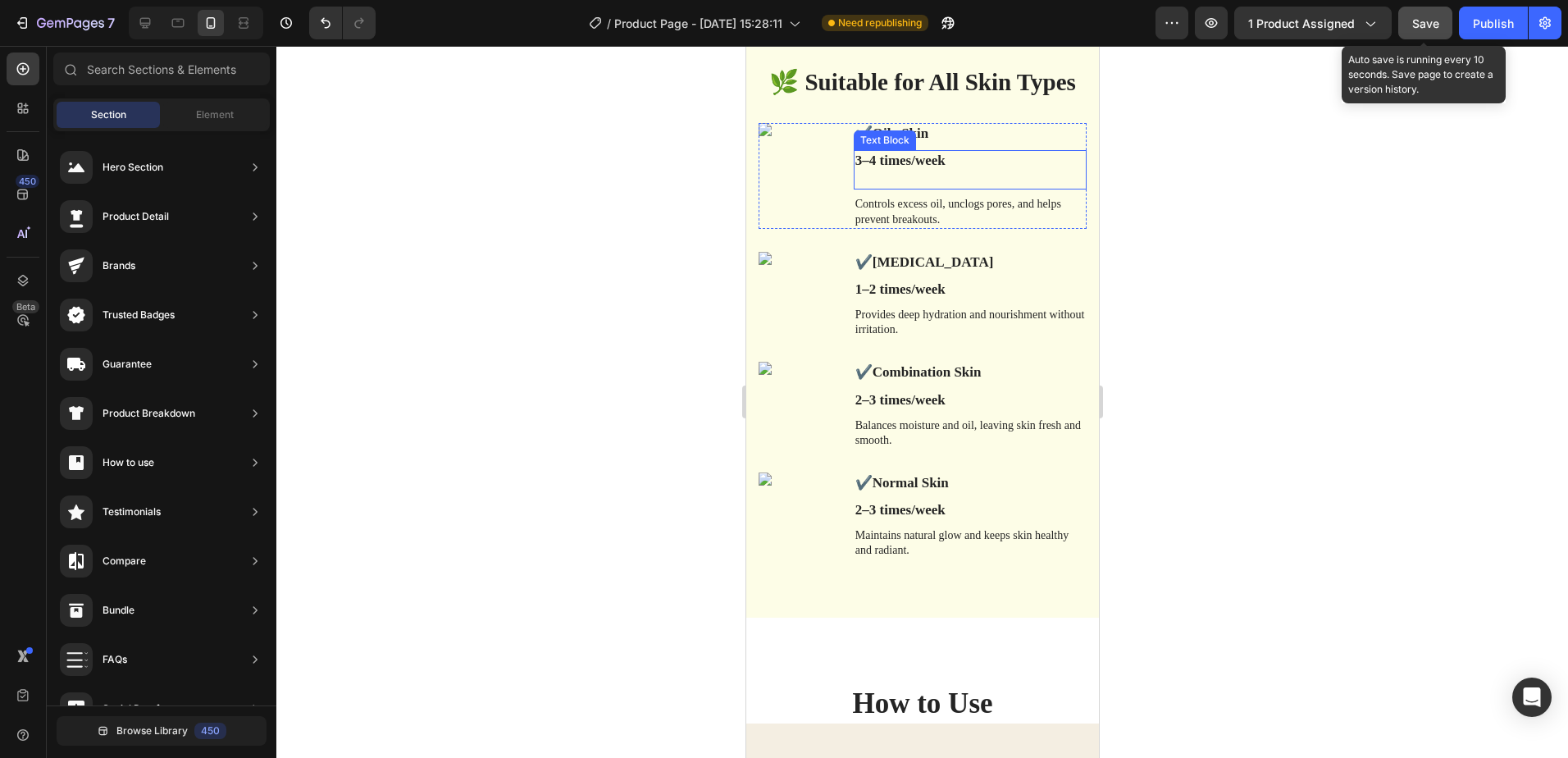
click at [904, 176] on p "Rich Text Editor. Editing area: main" at bounding box center [969, 179] width 230 height 18
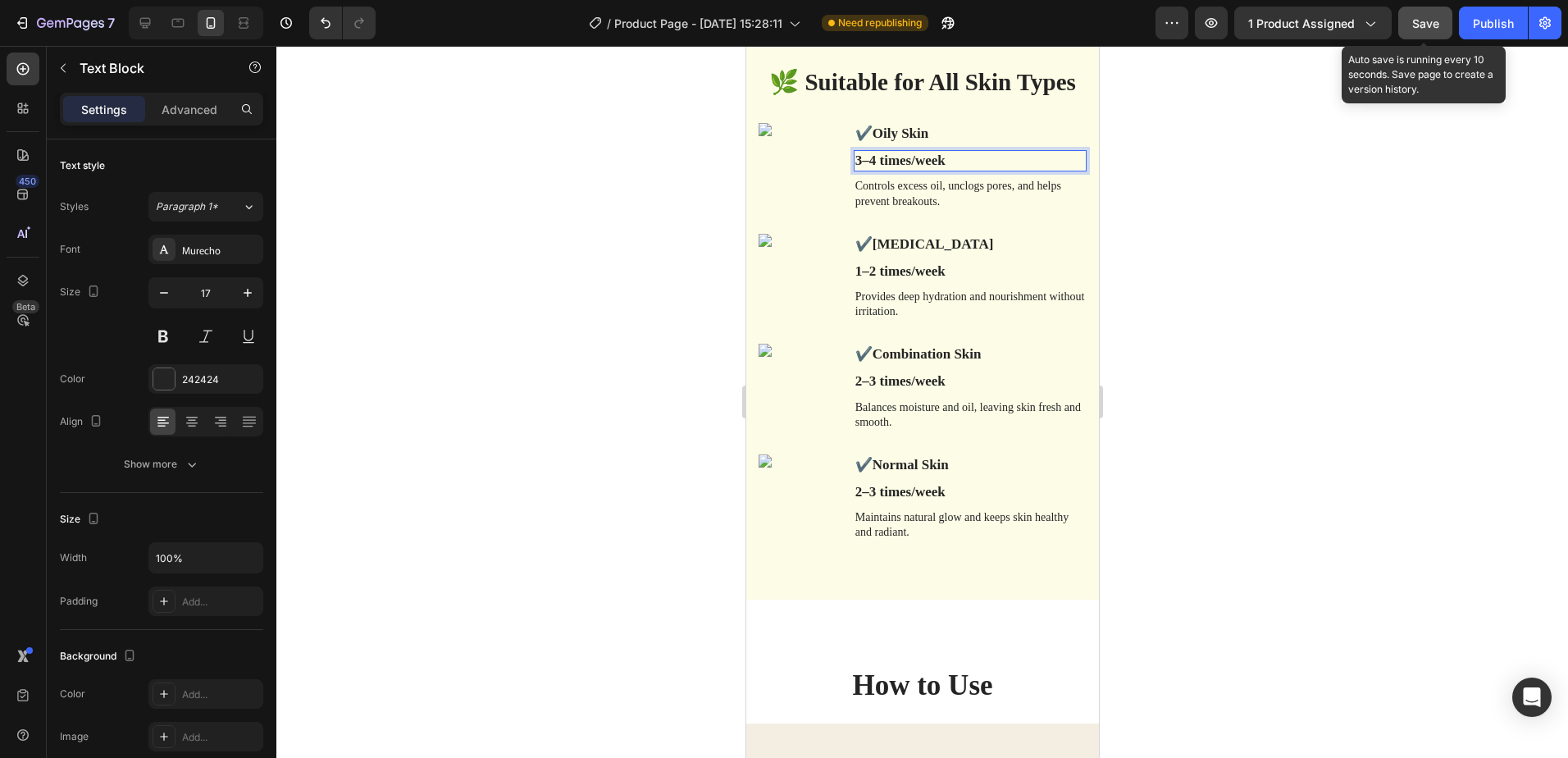
click at [1217, 178] on div at bounding box center [922, 402] width 1292 height 712
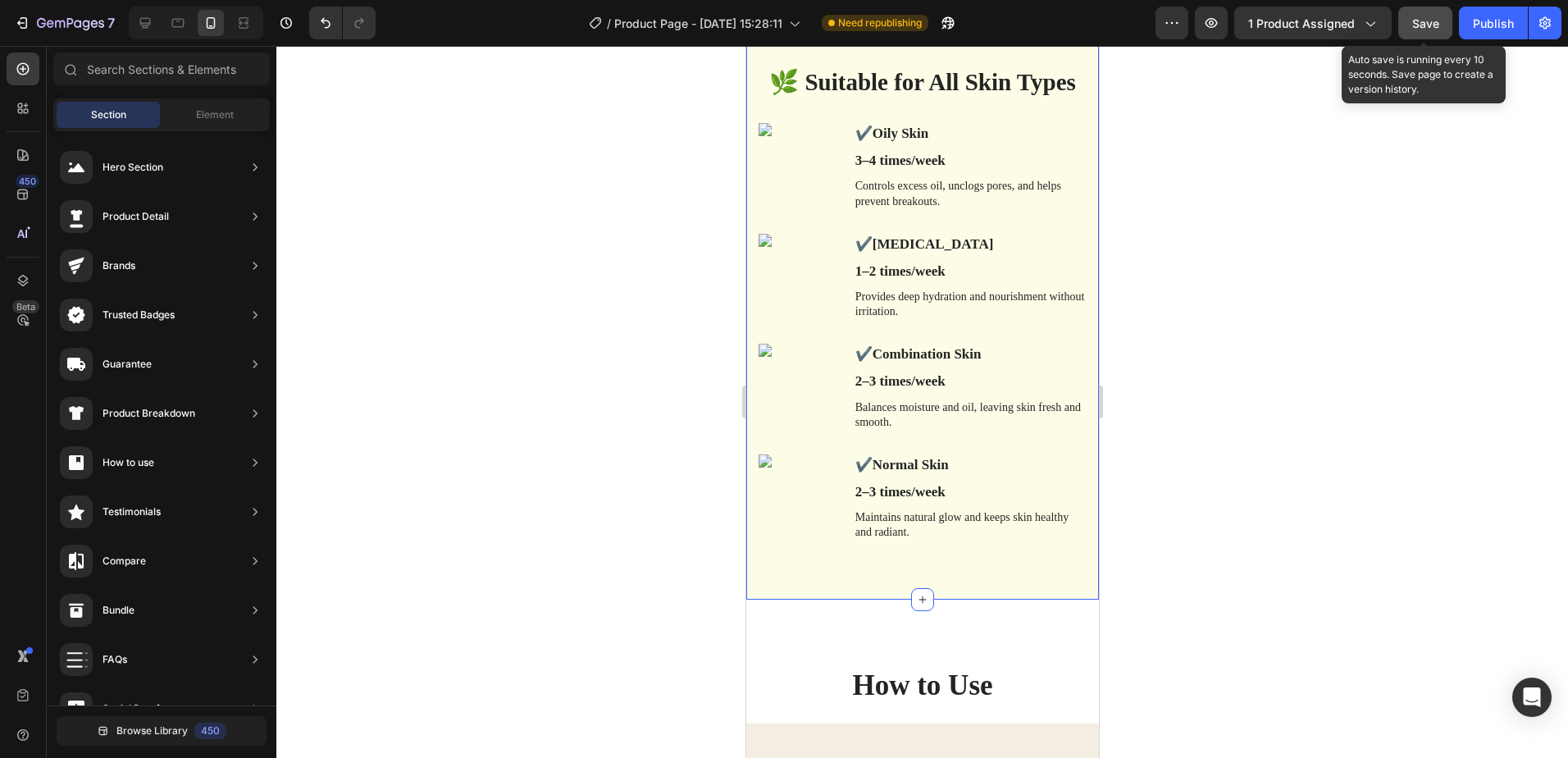
click at [942, 557] on div "🌿 Suitable for All Skin Types Heading Row ✔️ Oily Skin Text Block 3–4 times/wee…" at bounding box center [921, 315] width 328 height 499
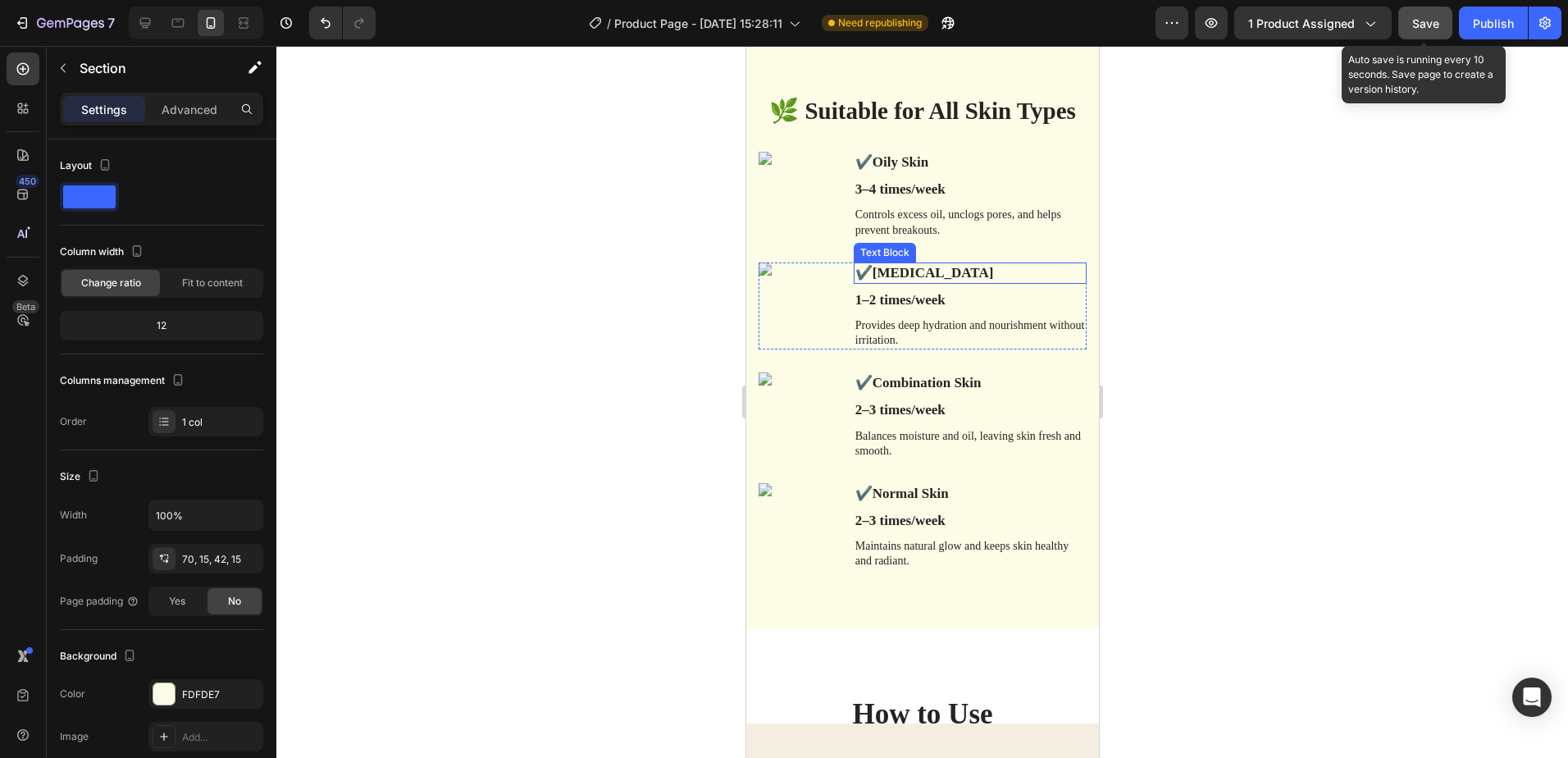
scroll to position [4255, 0]
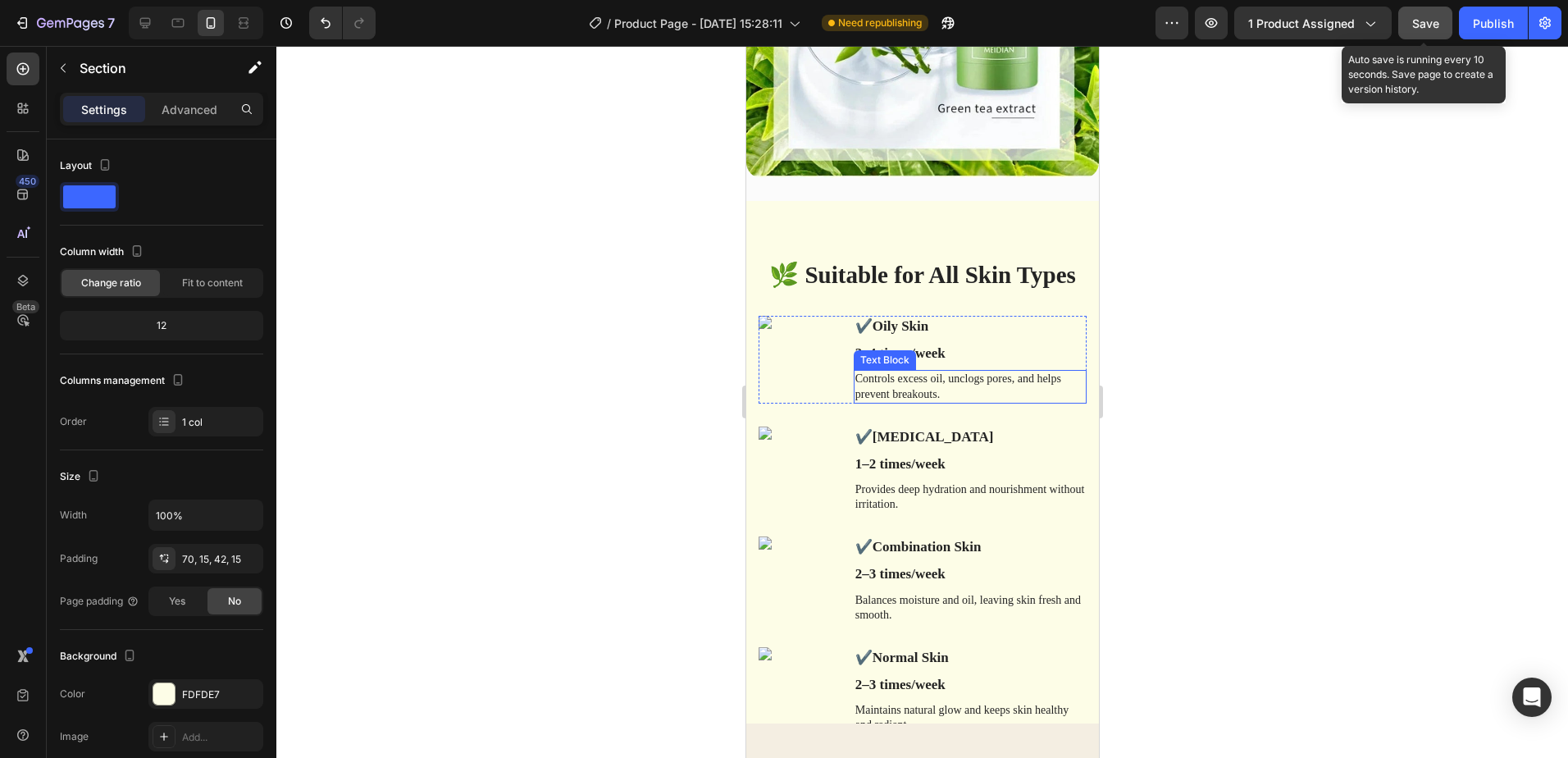
click at [854, 372] on p "Controls excess oil, unclogs pores, and helps prevent breakouts." at bounding box center [969, 387] width 230 height 30
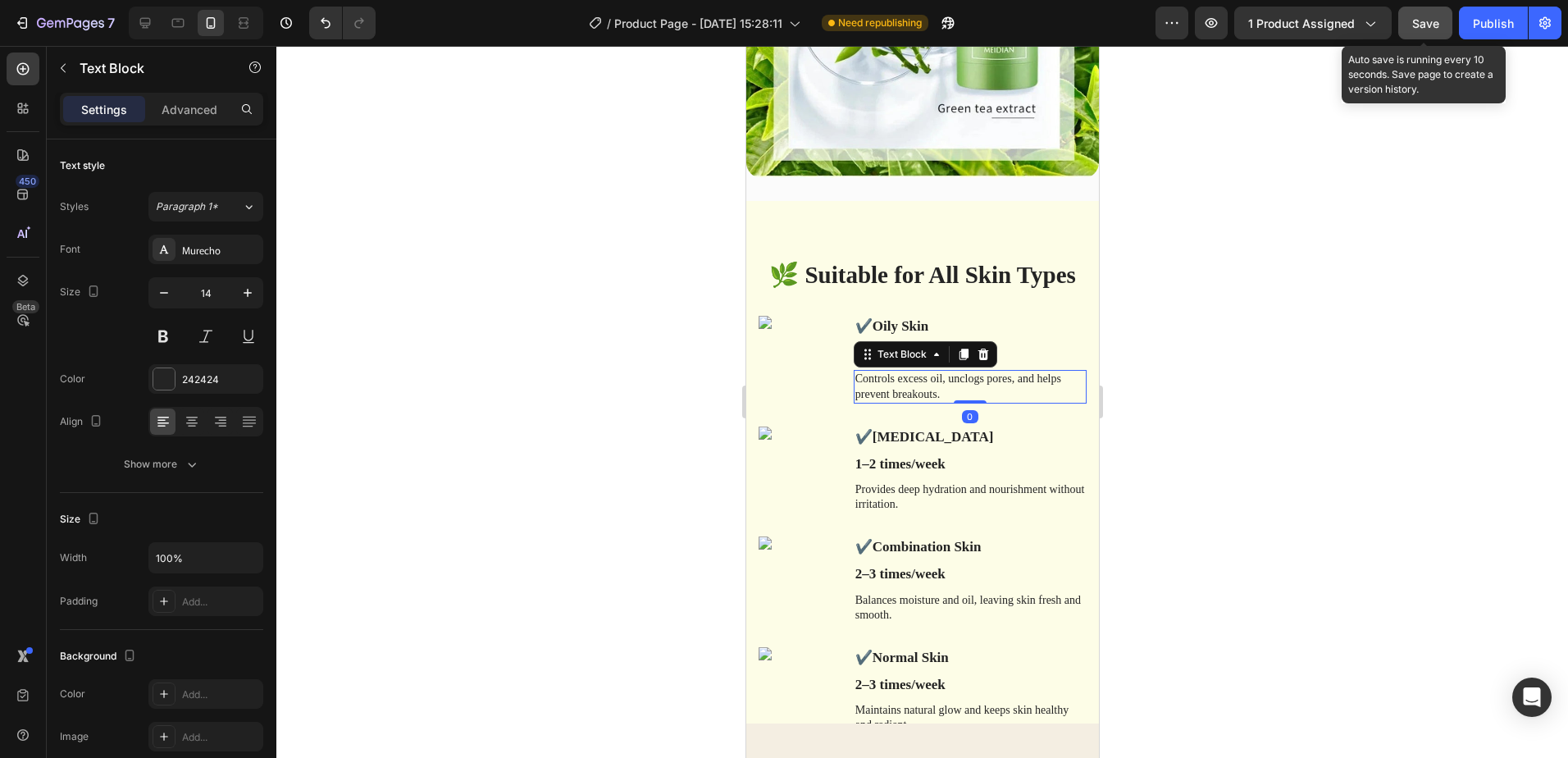
click at [854, 372] on p "Controls excess oil, unclogs pores, and helps prevent breakouts." at bounding box center [969, 387] width 230 height 30
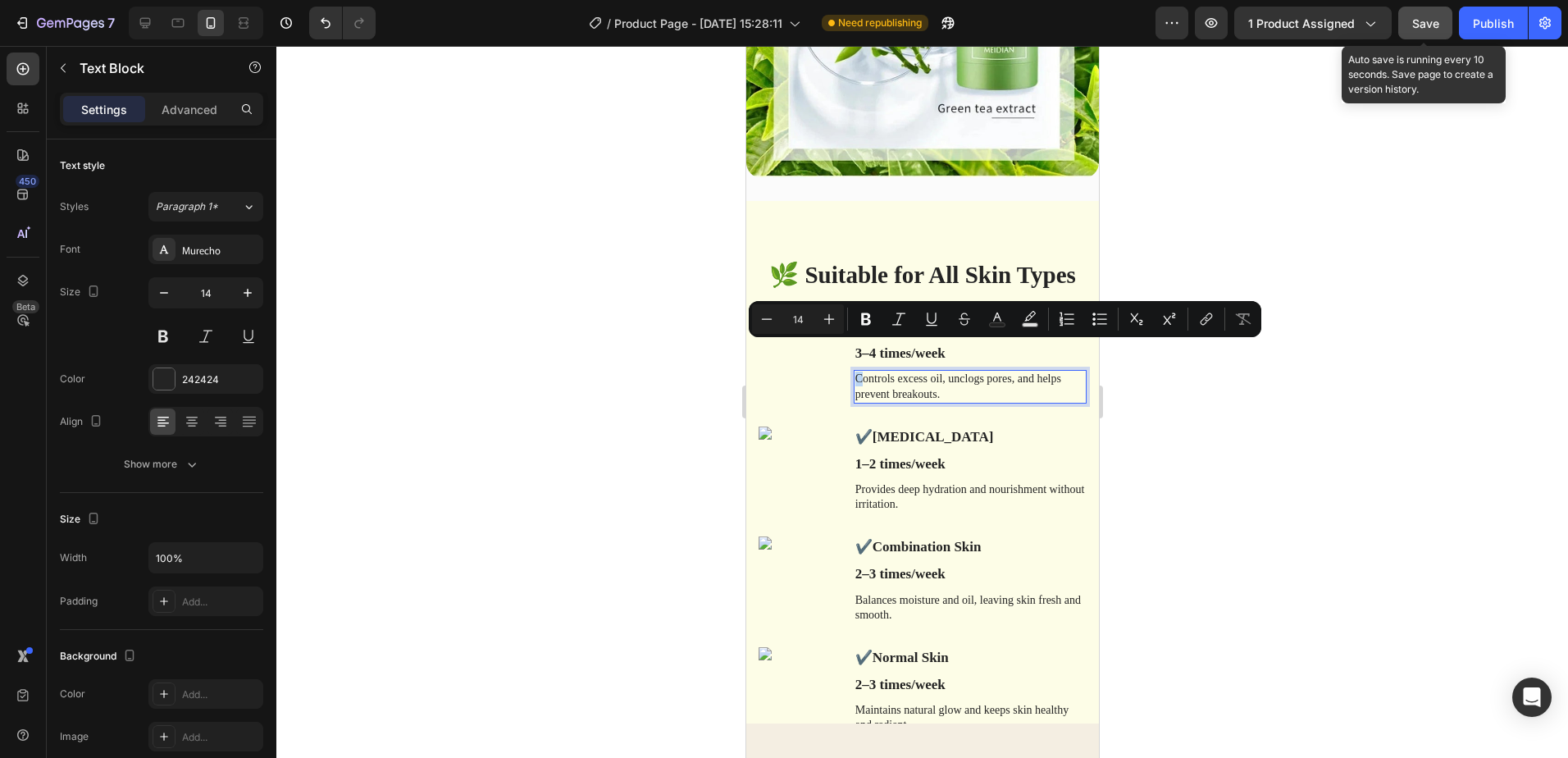
click at [856, 372] on p "Controls excess oil, unclogs pores, and helps prevent breakouts." at bounding box center [969, 387] width 230 height 30
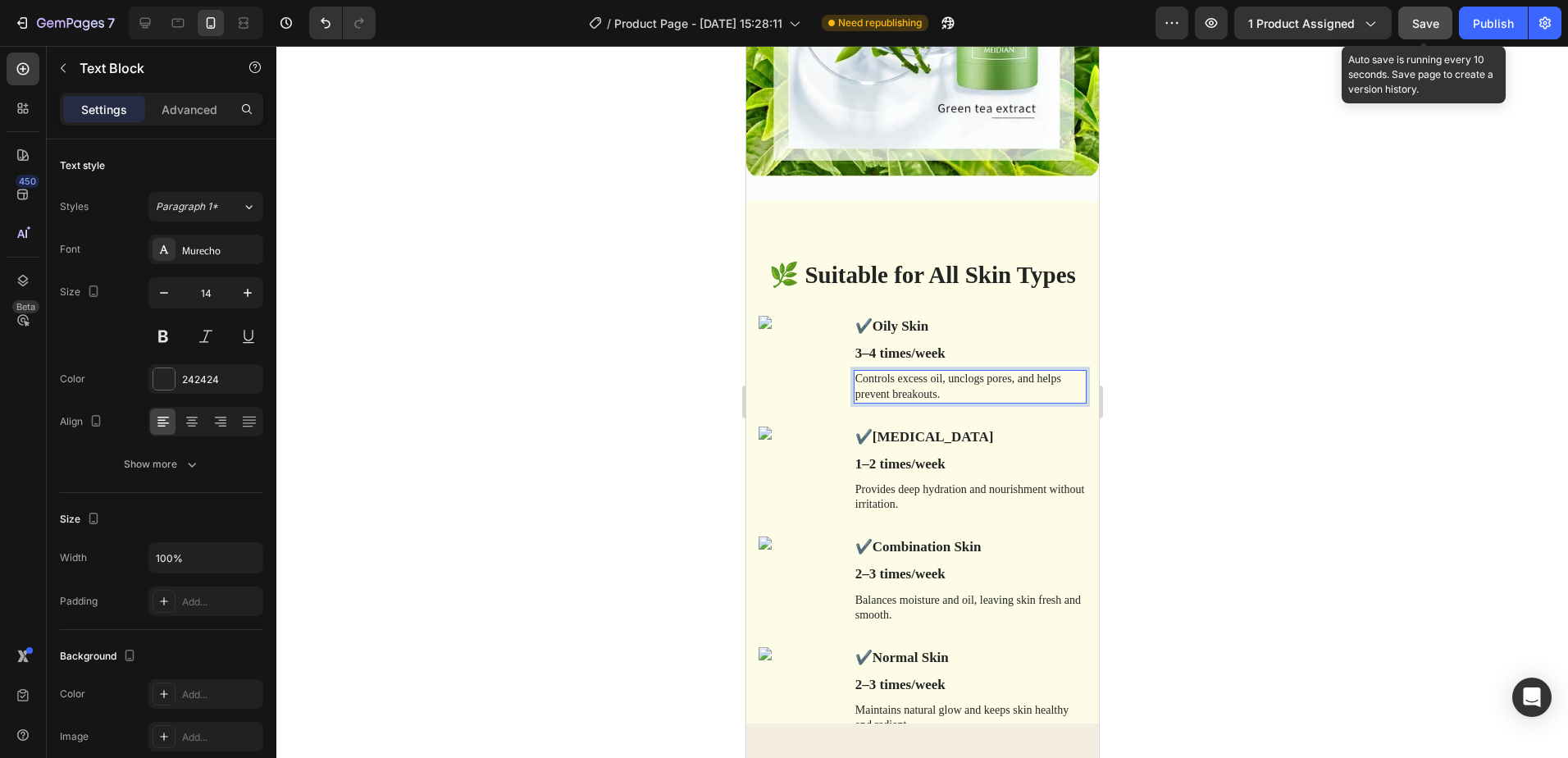
click at [854, 372] on p "Controls excess oil, unclogs pores, and helps prevent breakouts." at bounding box center [969, 387] width 230 height 30
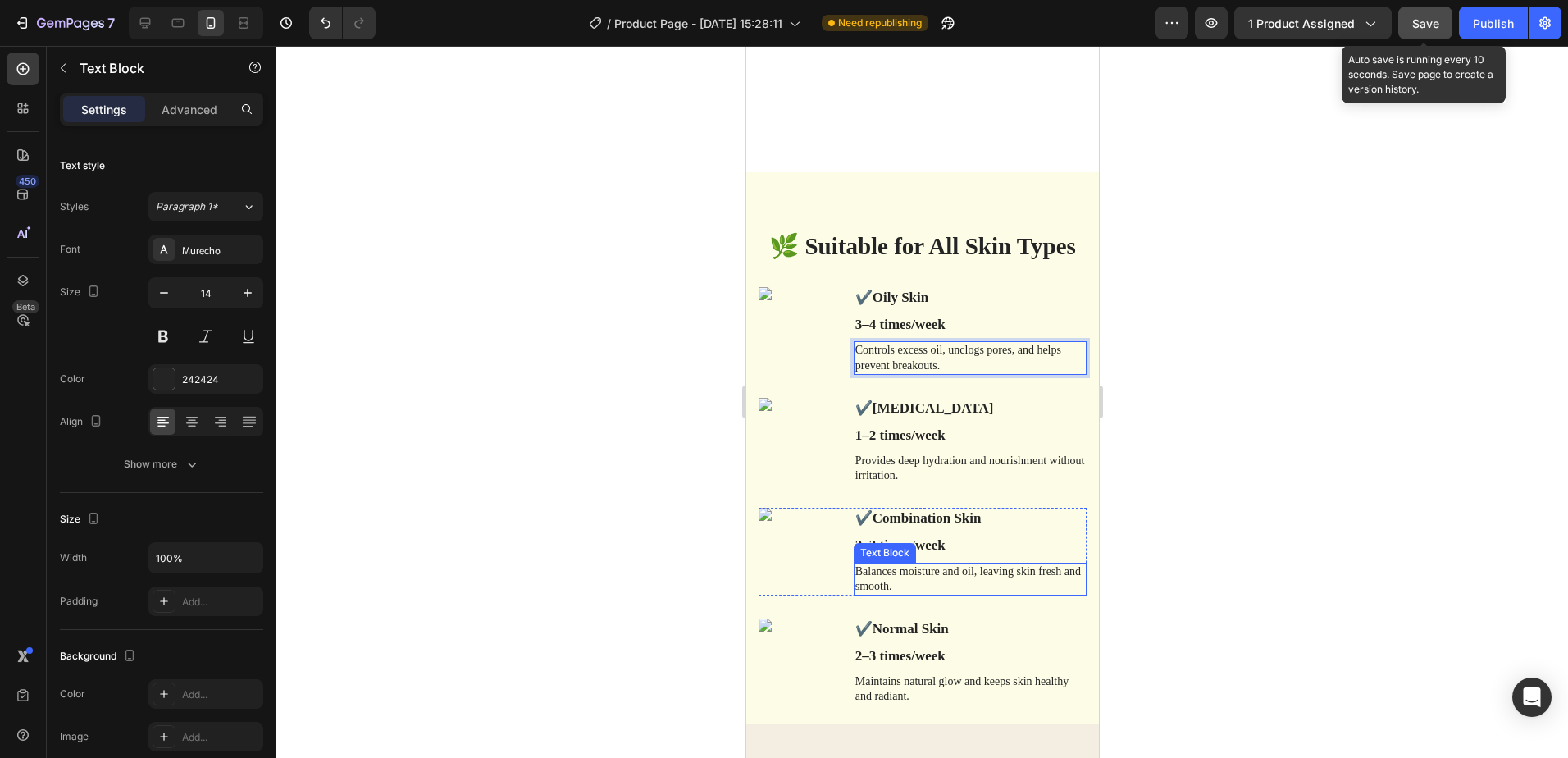
scroll to position [4419, 0]
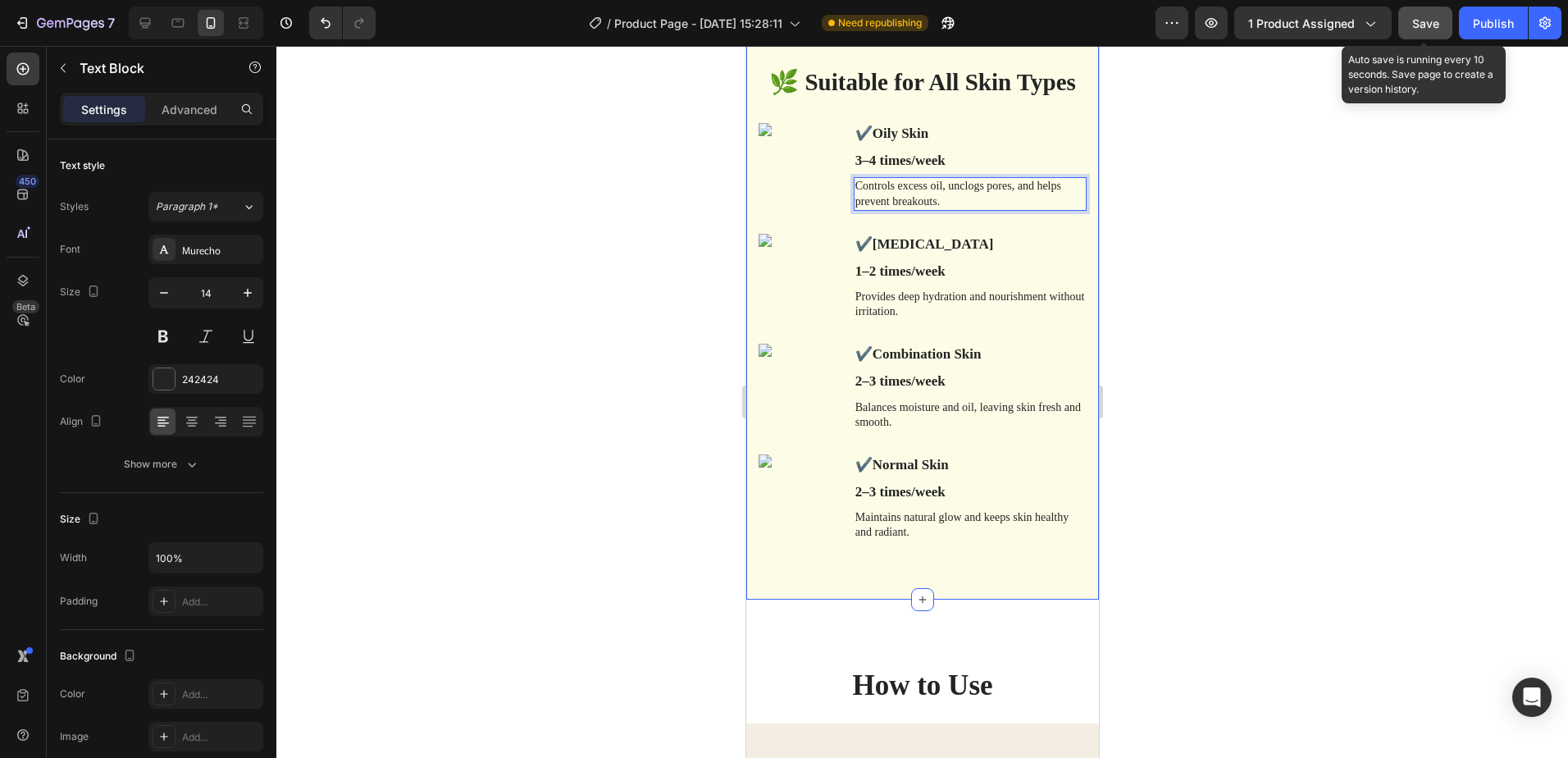
click at [941, 211] on div "🌿 Suitable for All Skin Types Heading Row ✔️ Oily Skin Text Block 3–4 times/wee…" at bounding box center [921, 315] width 328 height 499
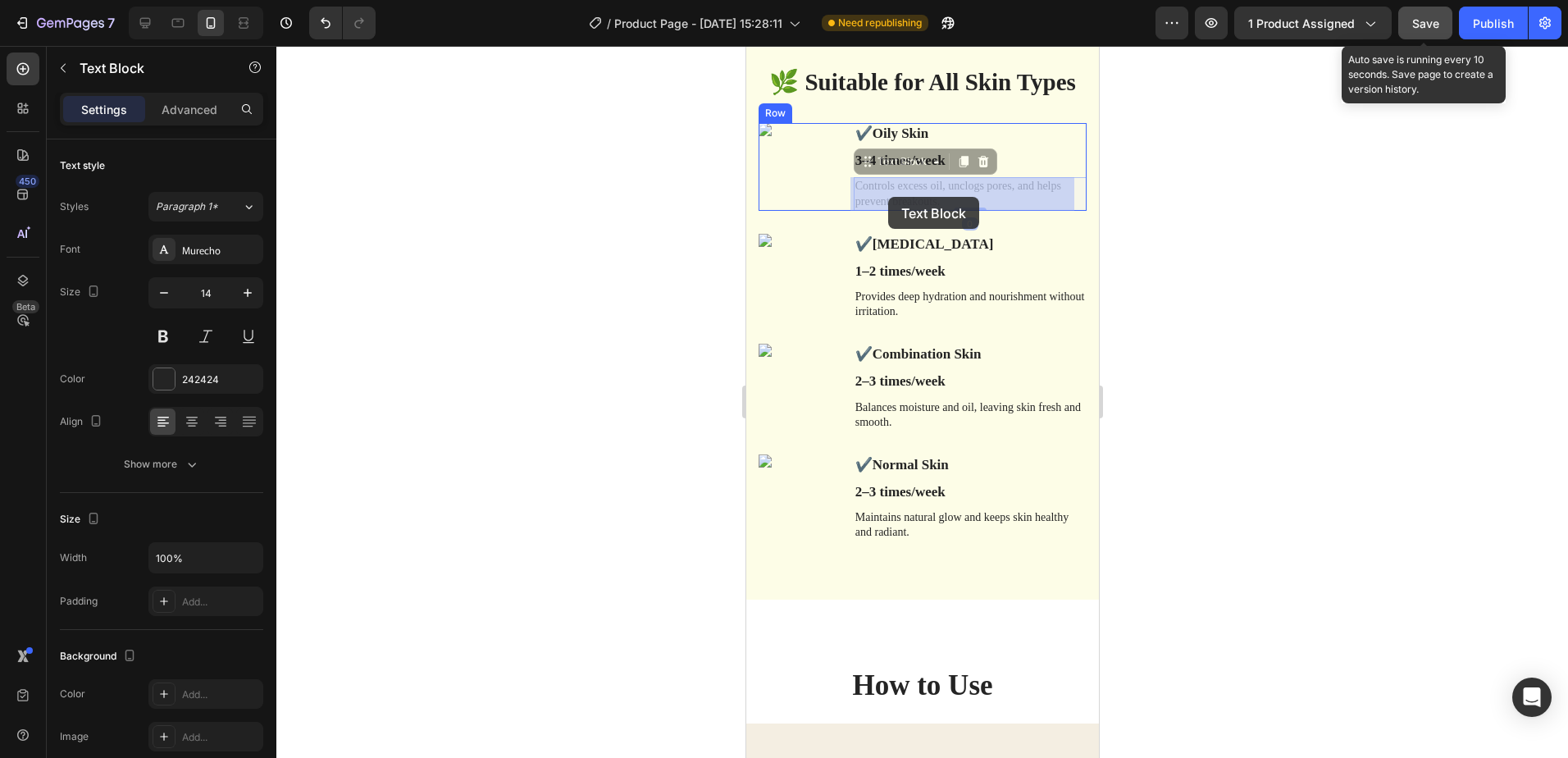
drag, startPoint x: 939, startPoint y: 200, endPoint x: 889, endPoint y: 197, distance: 50.1
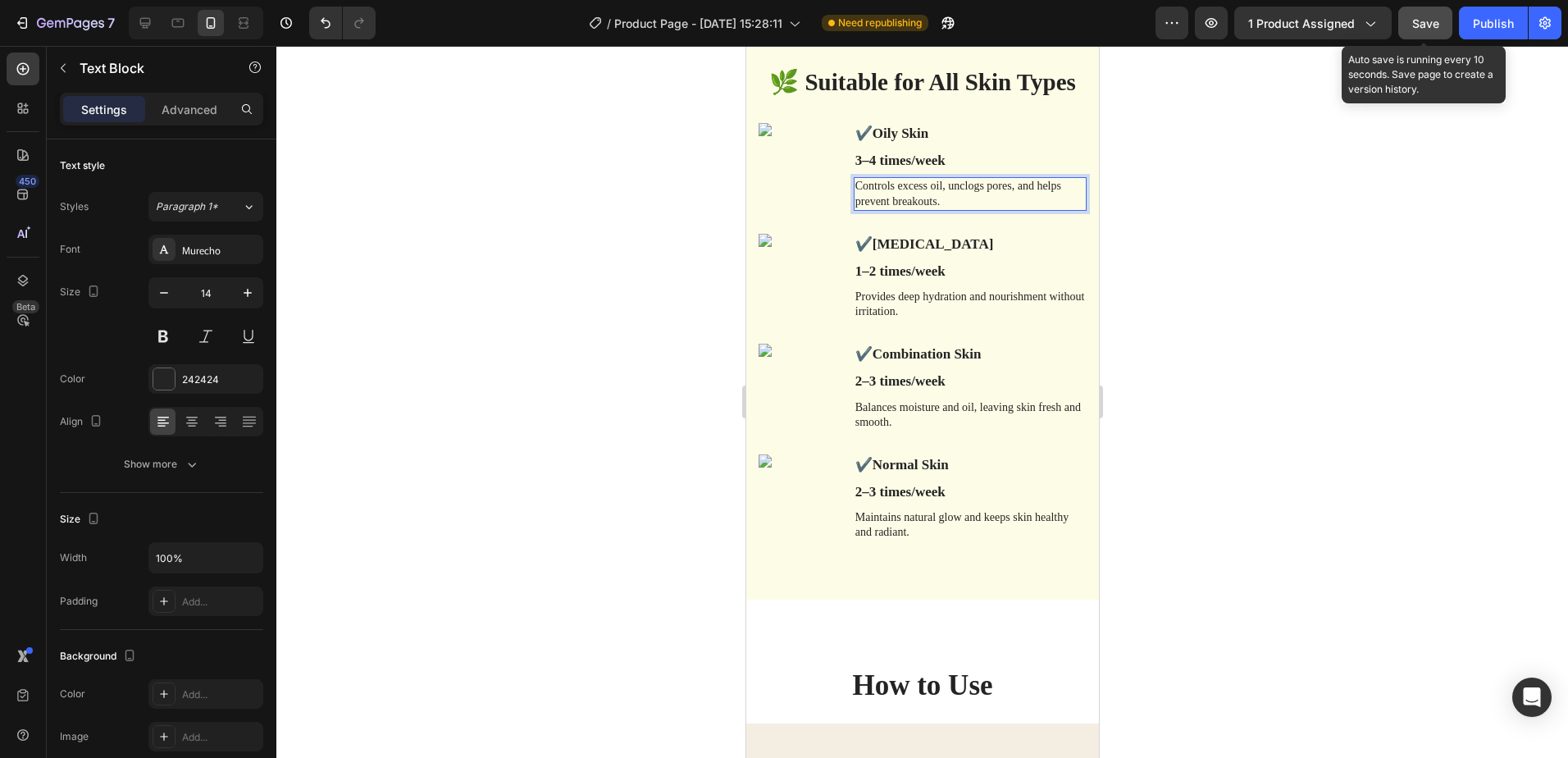
click at [930, 199] on p "Controls excess oil, unclogs pores, and helps prevent breakouts." at bounding box center [969, 194] width 230 height 30
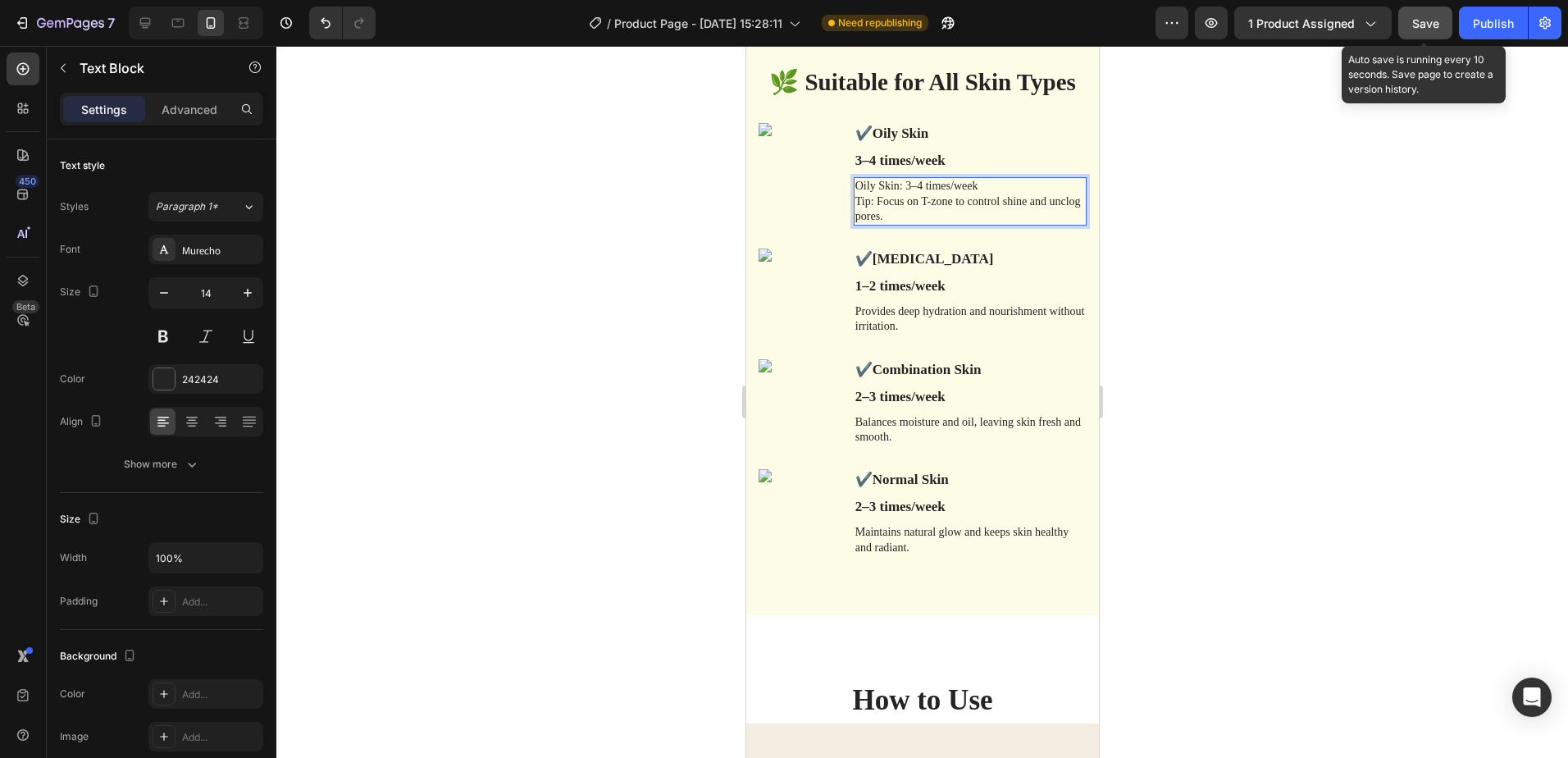
click at [978, 186] on p "Oily Skin: 3–4 times/week Tip: Focus on T-zone to control shine and unclog pore…" at bounding box center [969, 201] width 230 height 45
click at [854, 200] on p "⁠⁠⁠⁠⁠⁠⁠ Tip: Focus on T-zone to control shine and unclog pores." at bounding box center [969, 201] width 230 height 45
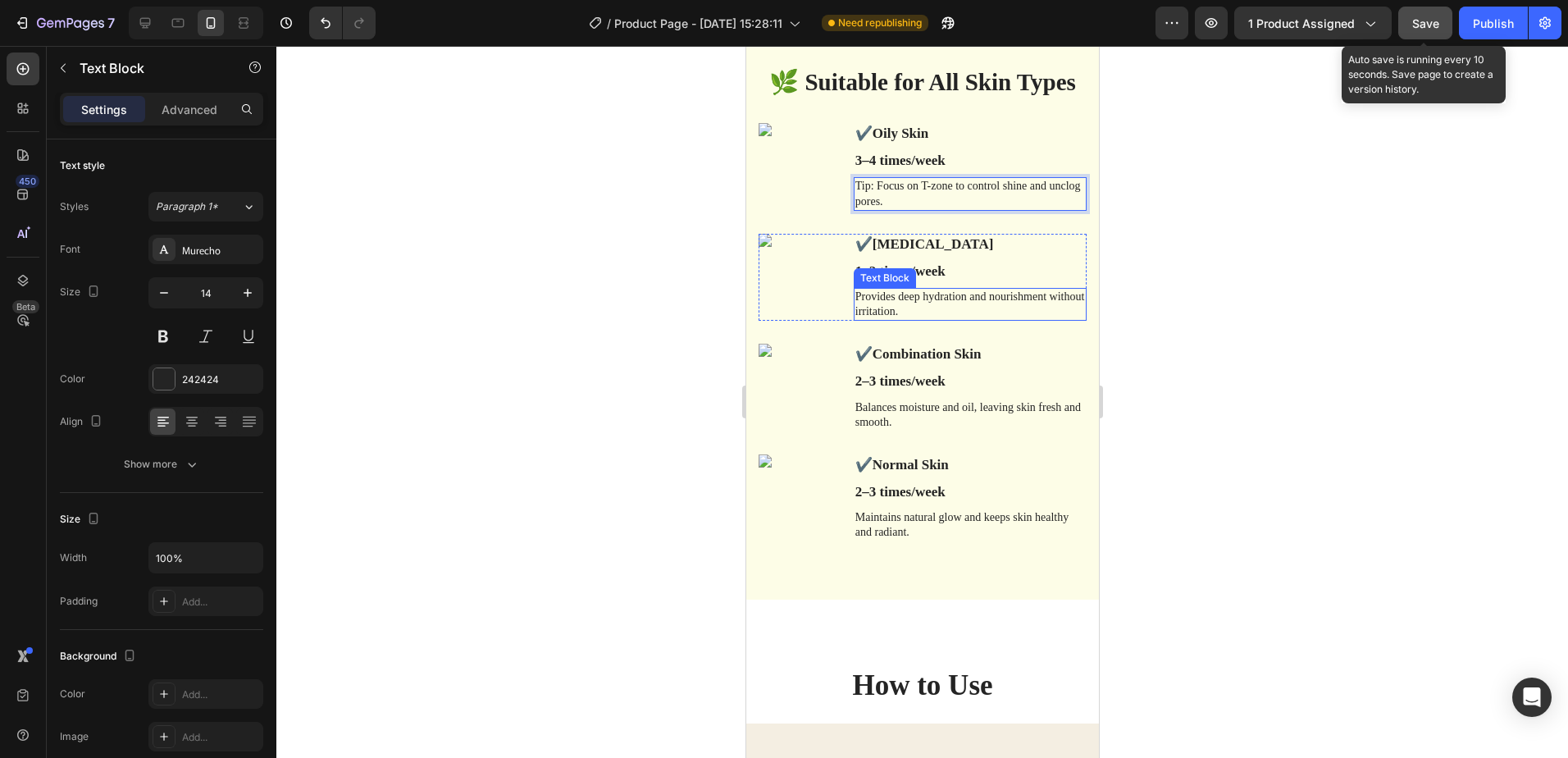
click at [923, 310] on p "Provides deep hydration and nourishment without irritation." at bounding box center [969, 305] width 230 height 30
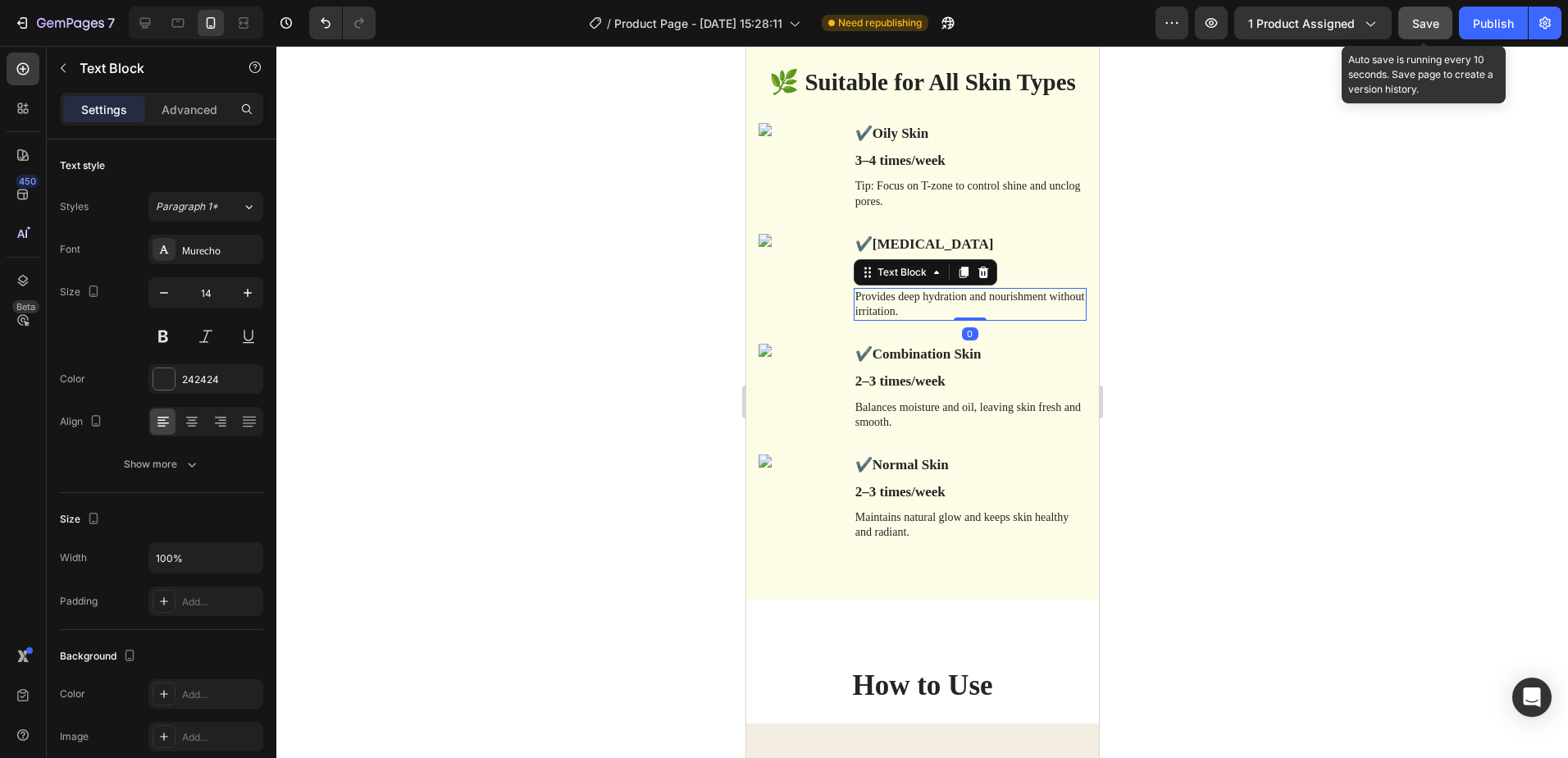
click at [932, 314] on p "Provides deep hydration and nourishment without irritation." at bounding box center [969, 305] width 230 height 30
drag, startPoint x: 931, startPoint y: 311, endPoint x: 868, endPoint y: 307, distance: 63.1
click at [868, 307] on p "Provides deep hydration and nourishment without irritation." at bounding box center [969, 305] width 230 height 30
click at [895, 532] on p "Maintains natural glow and keeps skin healthy and radiant." at bounding box center [969, 526] width 230 height 30
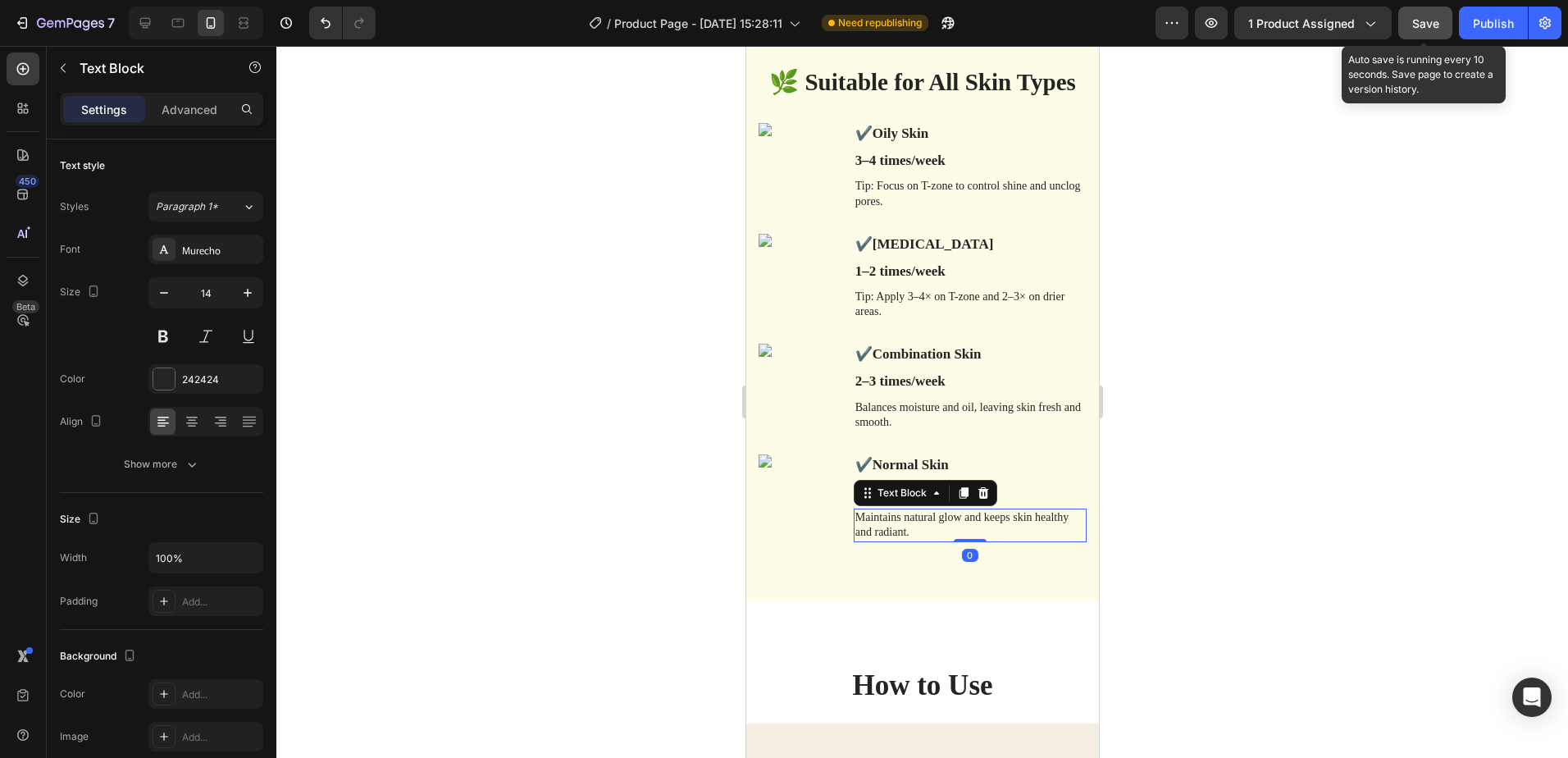
click at [902, 532] on p "Maintains natural glow and keeps skin healthy and radiant." at bounding box center [969, 526] width 230 height 30
click at [904, 422] on p "Balances moisture and oil, leaving skin fresh and smooth." at bounding box center [969, 416] width 230 height 30
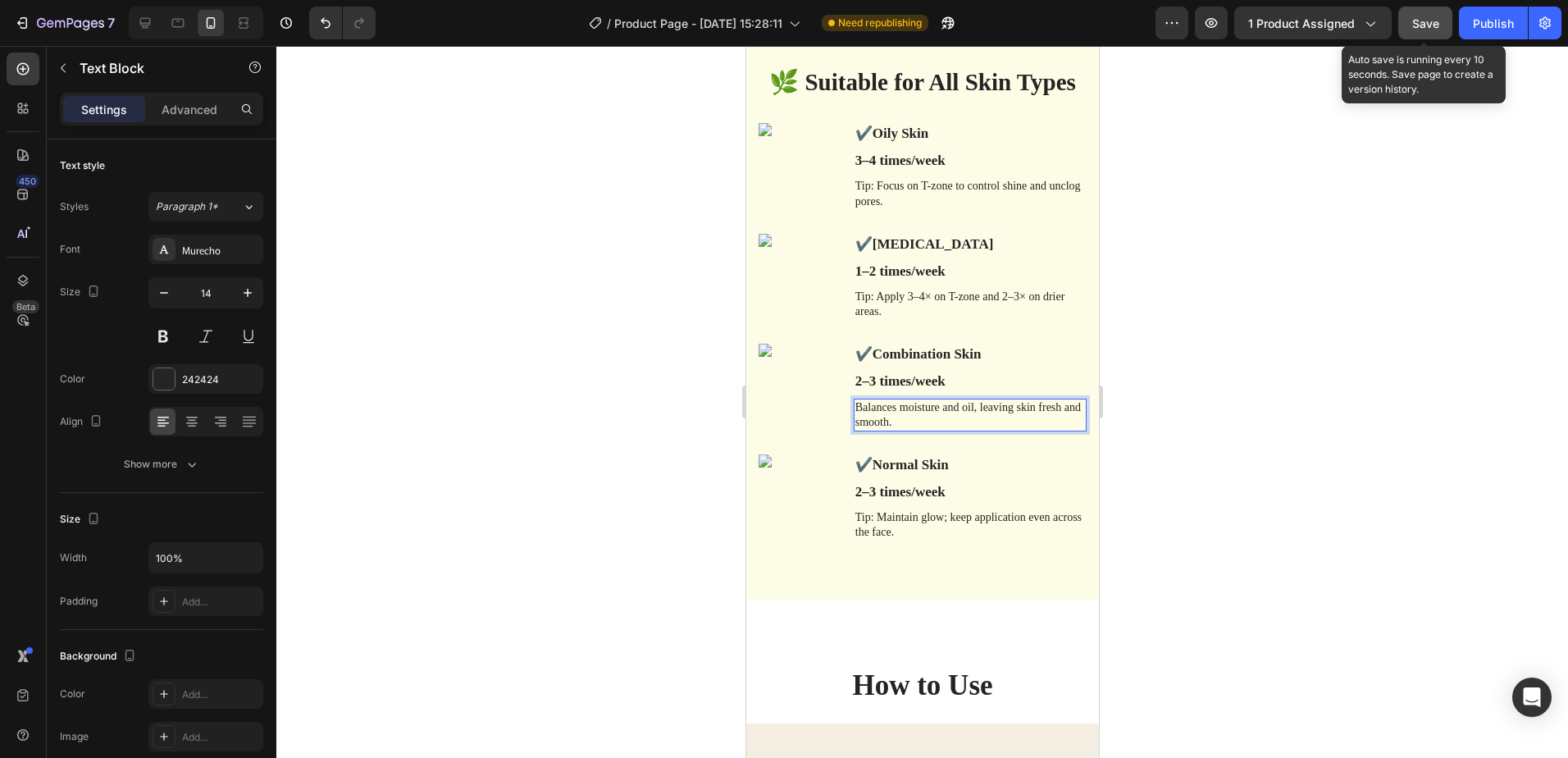
click at [899, 420] on p "Balances moisture and oil, leaving skin fresh and smooth." at bounding box center [969, 416] width 230 height 30
drag, startPoint x: 905, startPoint y: 421, endPoint x: 856, endPoint y: 413, distance: 49.6
click at [854, 413] on p "Balances moisture and oil, leaving skin fresh and smooth." at bounding box center [969, 416] width 230 height 30
click at [897, 422] on p "Balances moisture and oil, leaving skin fresh and smooth." at bounding box center [969, 416] width 230 height 30
click at [977, 305] on p "Tip: Apply 3–4× on T-zone and 2–3× on drier areas." at bounding box center [969, 305] width 230 height 30
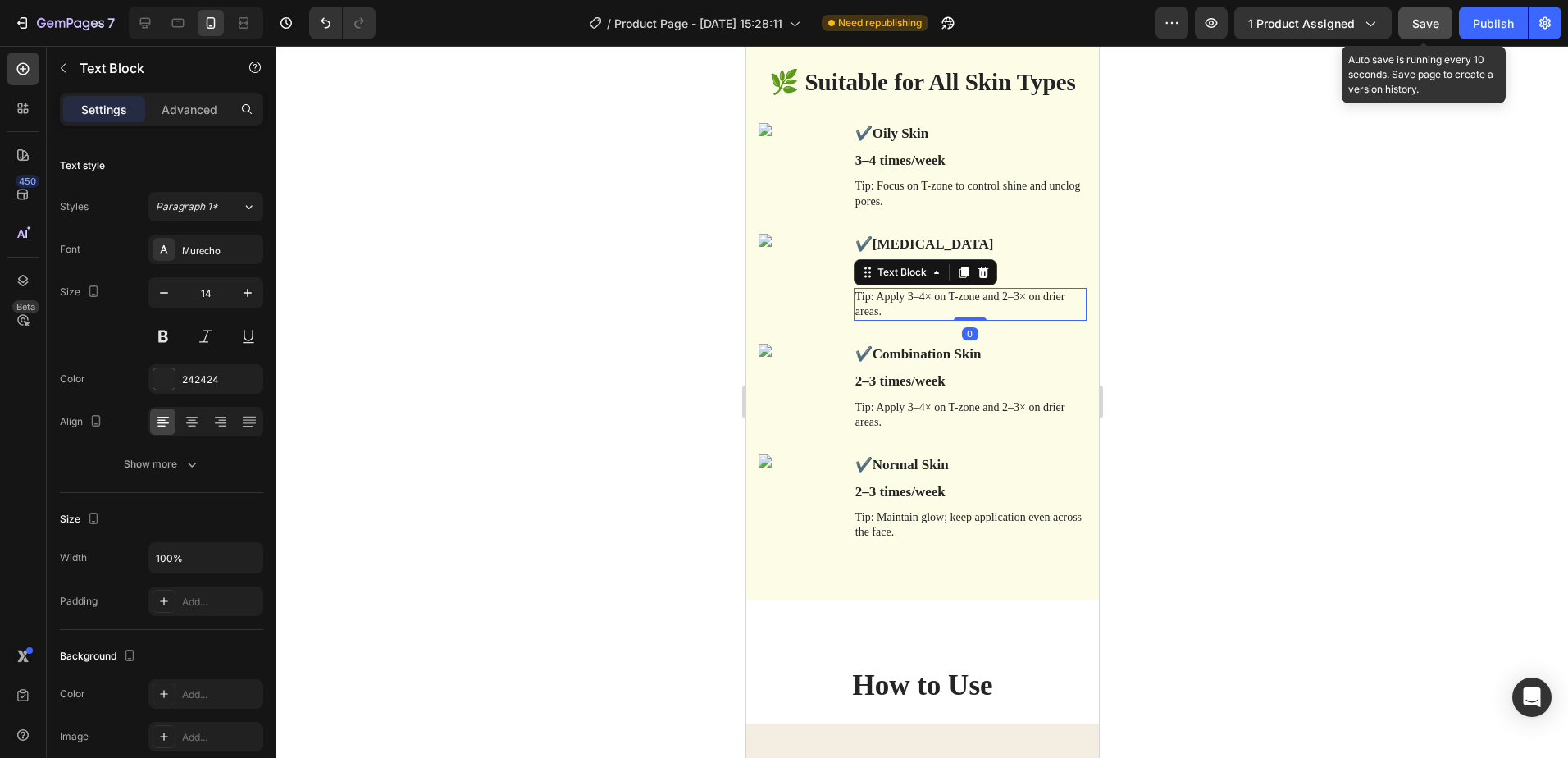
click at [1214, 272] on div at bounding box center [922, 402] width 1292 height 712
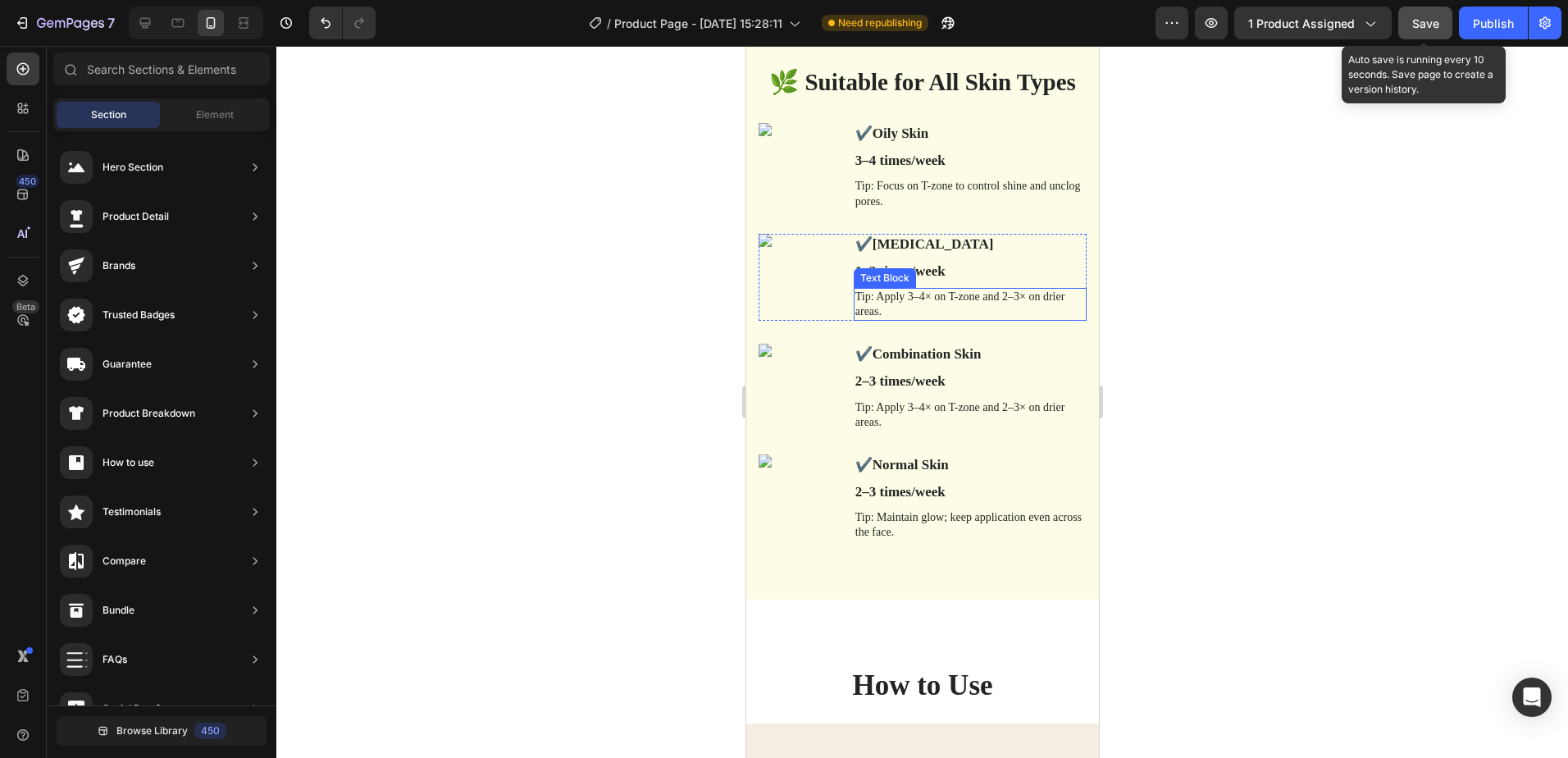
click at [874, 308] on p "Tip: Apply 3–4× on T-zone and 2–3× on drier areas." at bounding box center [969, 305] width 230 height 30
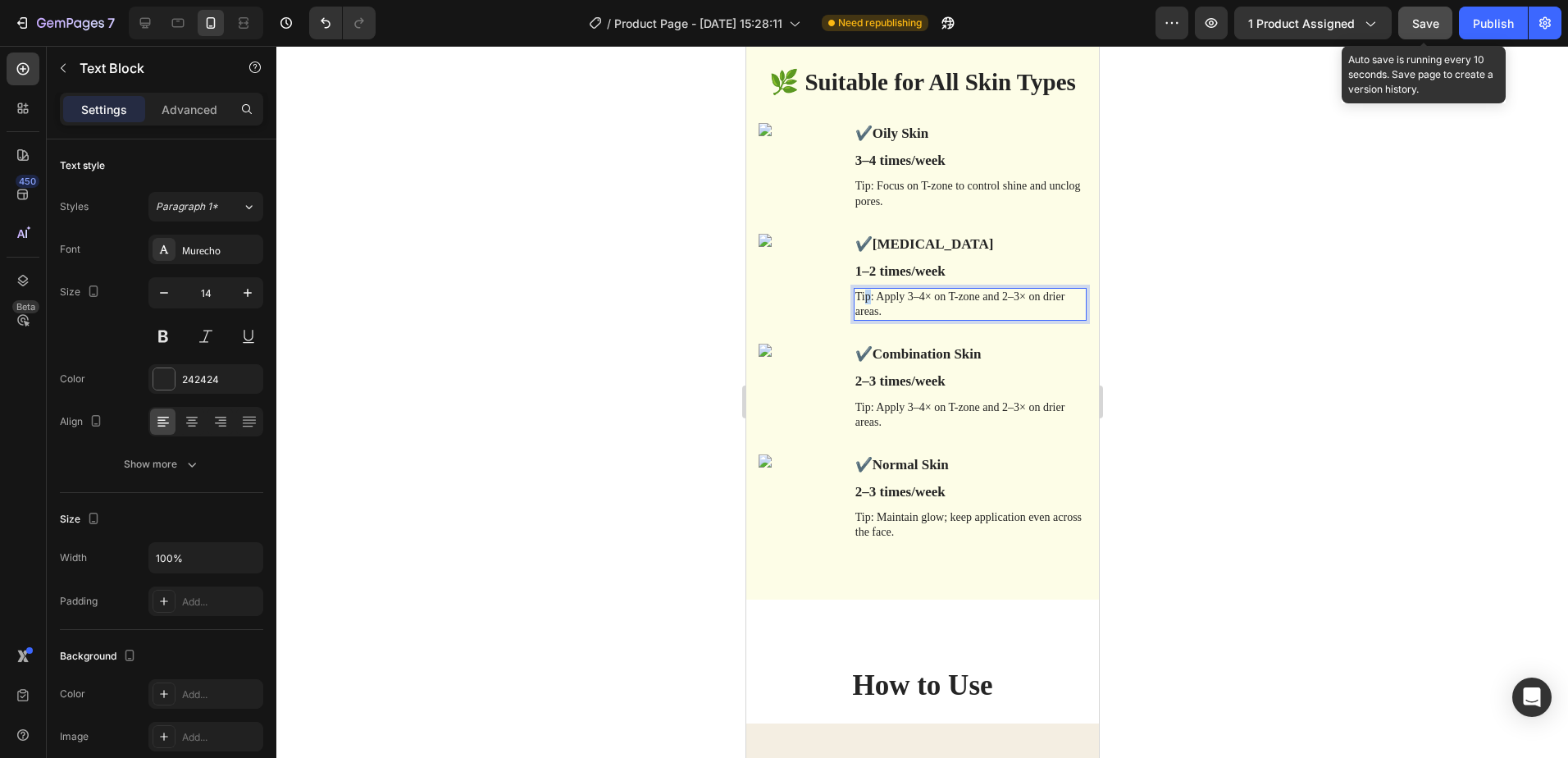
click at [863, 302] on p "Tip: Apply 3–4× on T-zone and 2–3× on drier areas." at bounding box center [969, 305] width 230 height 30
click at [1004, 582] on div "🌿 Suitable for All Skin Types Heading Row ✔️ Oily Skin Text Block 3–4 times/wee…" at bounding box center [921, 303] width 353 height 591
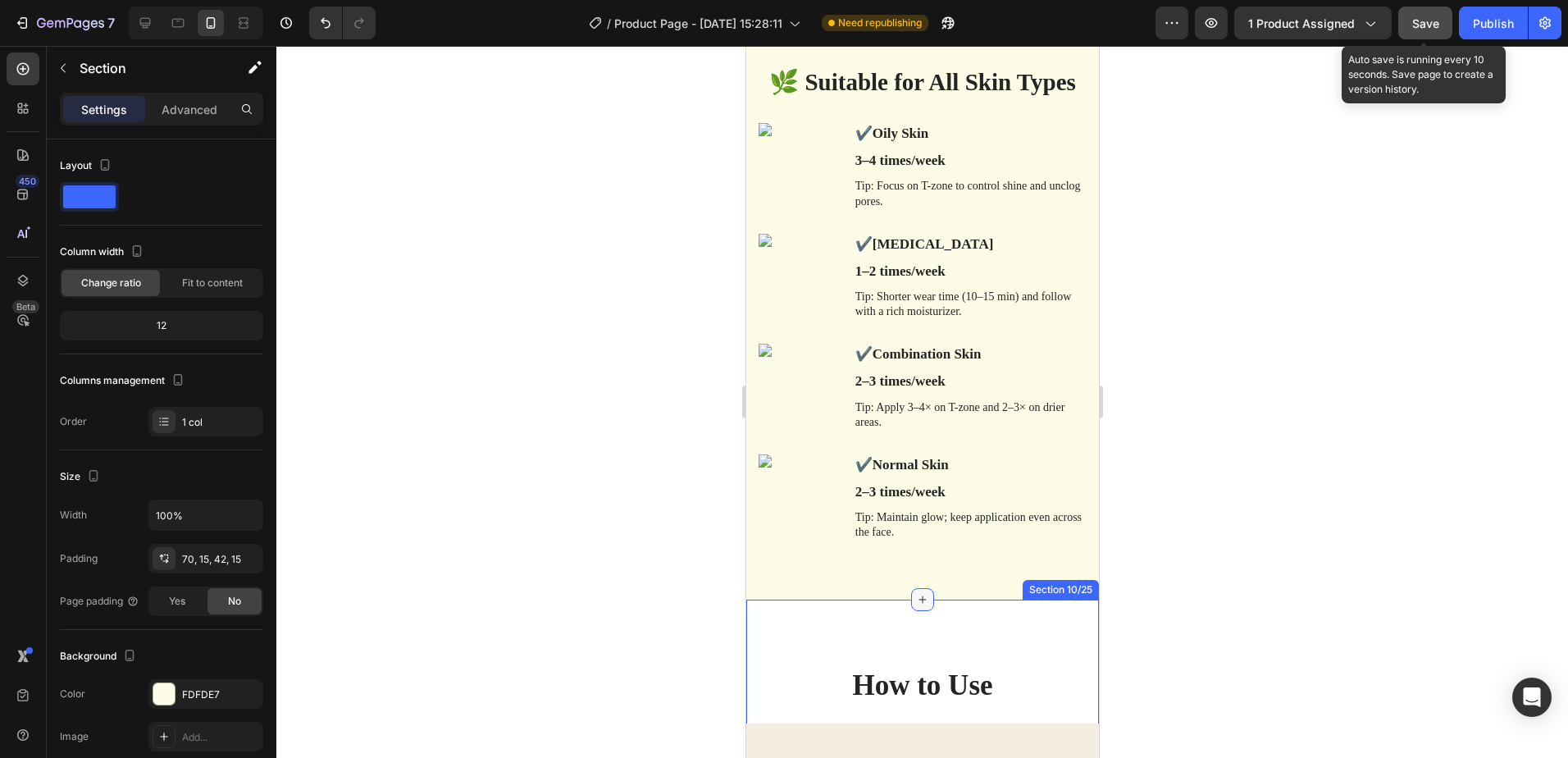
click at [915, 603] on icon at bounding box center [921, 599] width 13 height 13
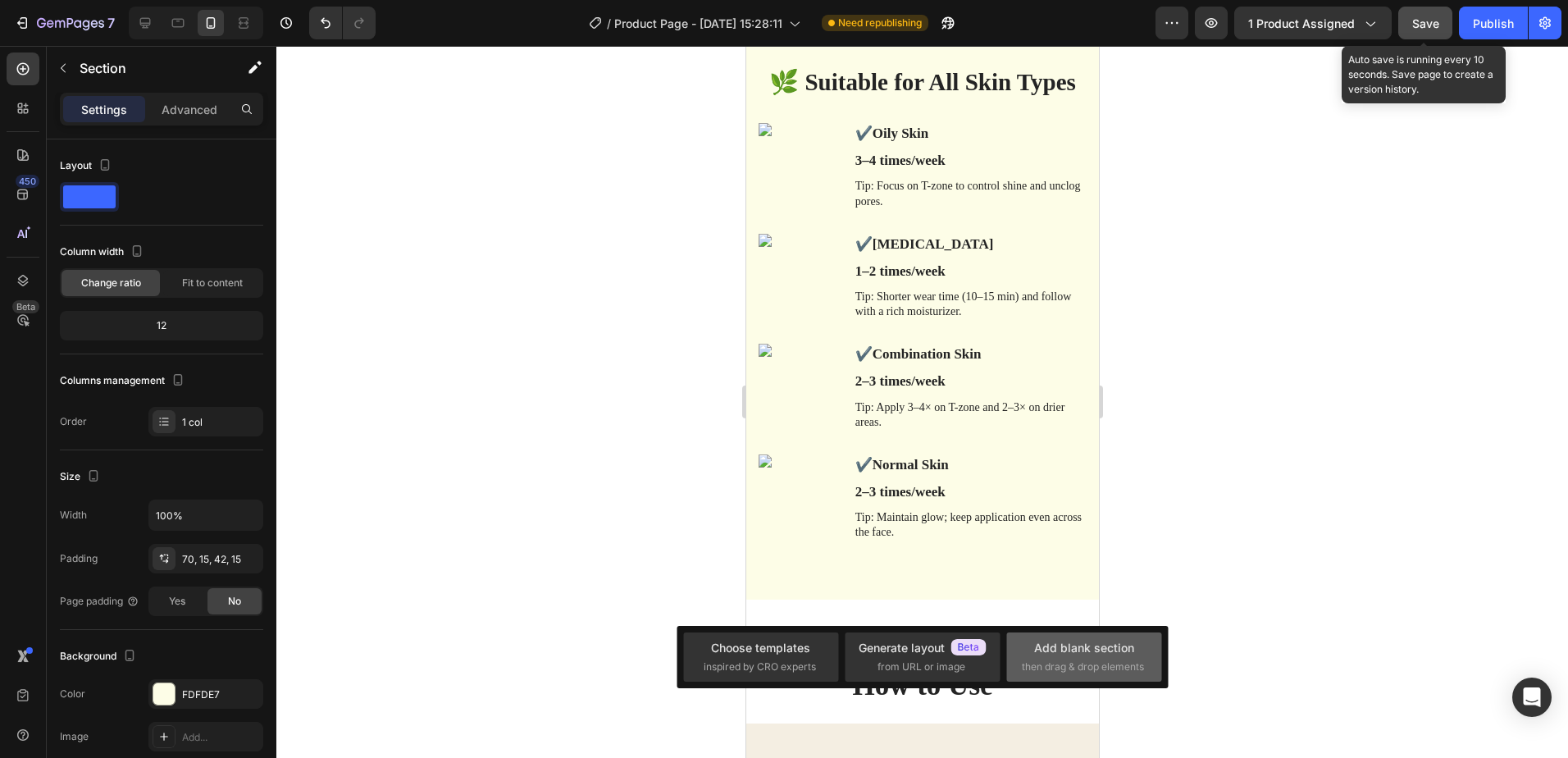
click at [1055, 653] on div "Add blank section" at bounding box center [1084, 647] width 100 height 17
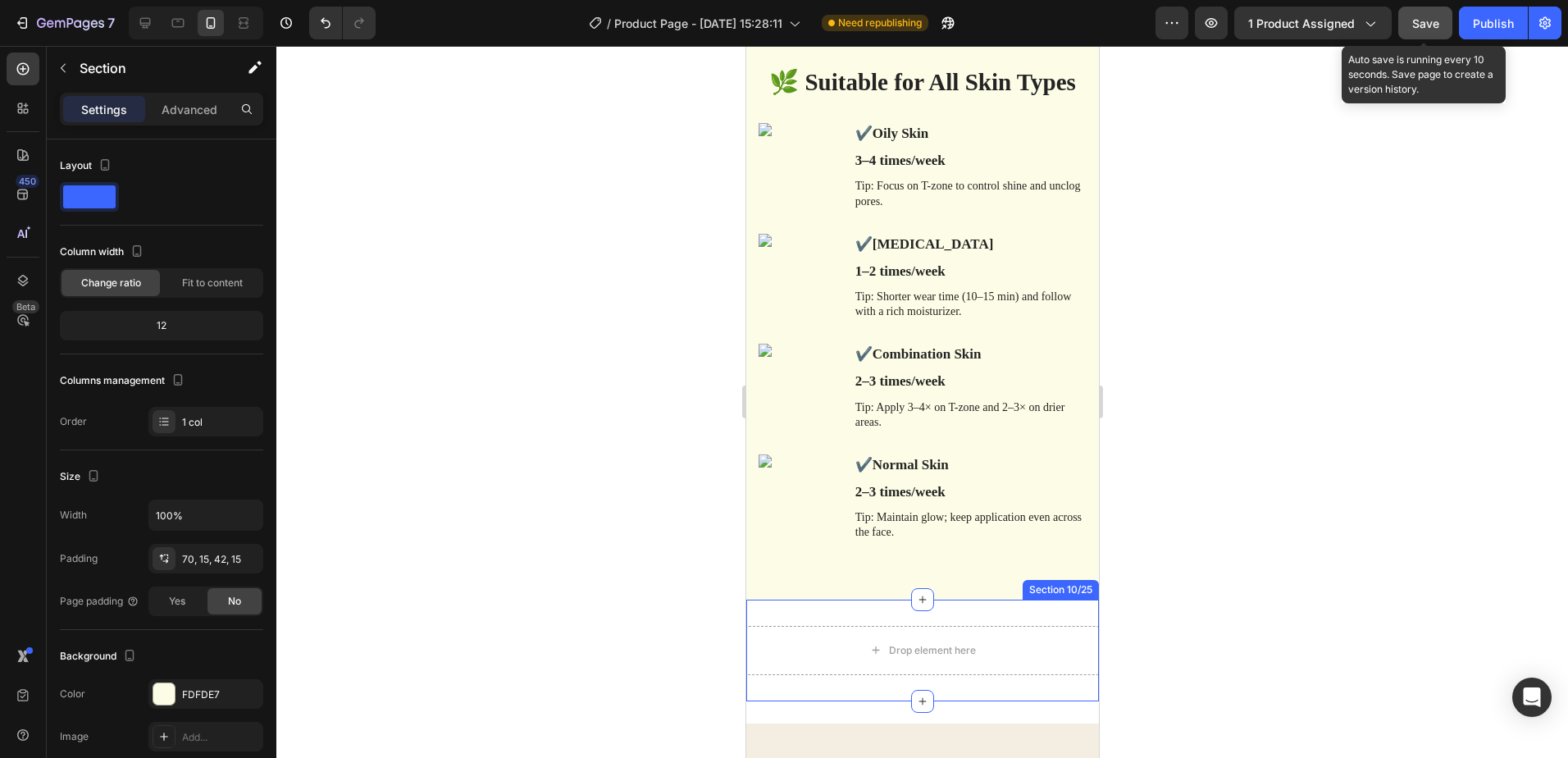
scroll to position [4583, 0]
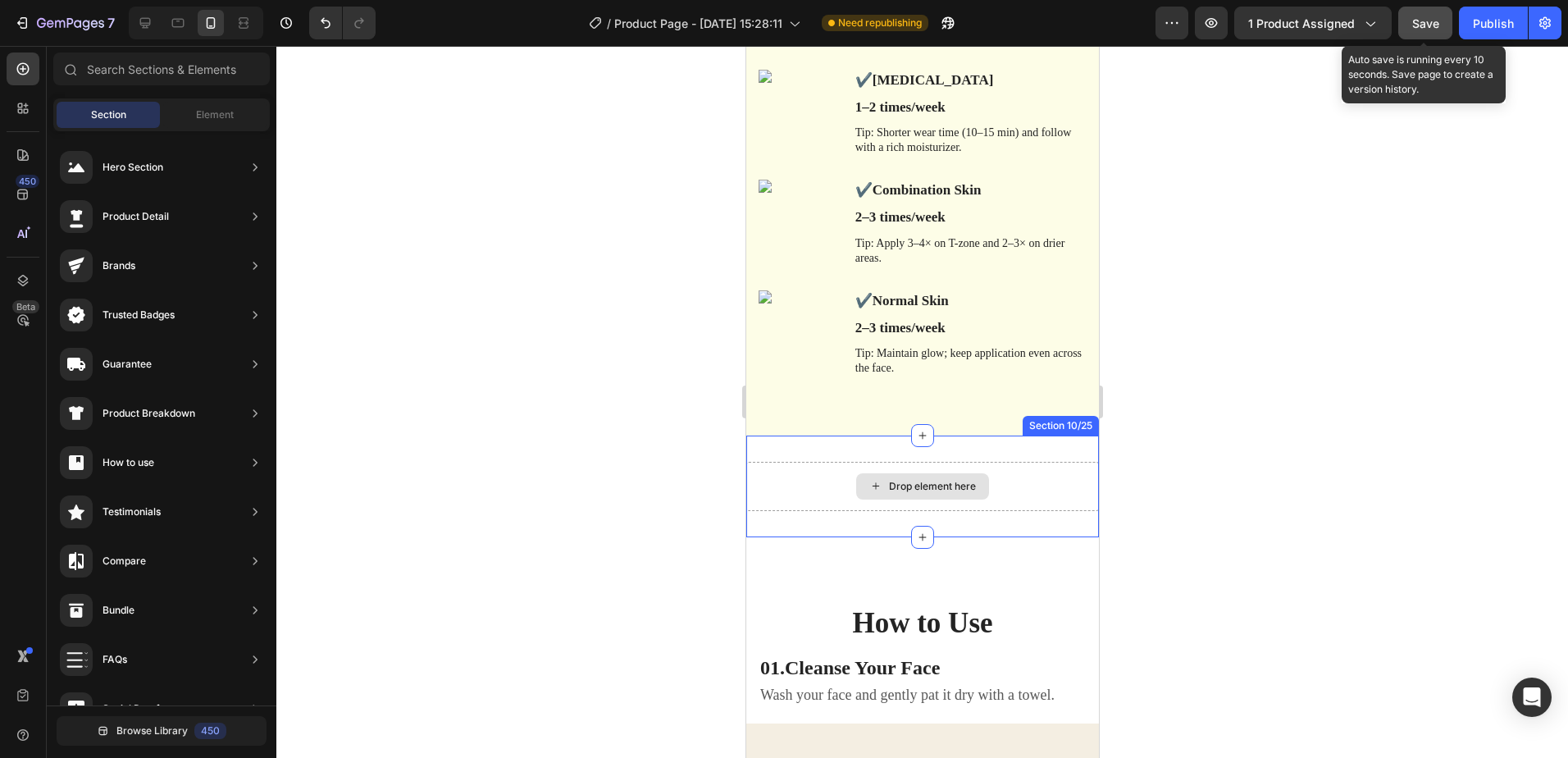
click at [919, 490] on div "Drop element here" at bounding box center [931, 486] width 87 height 13
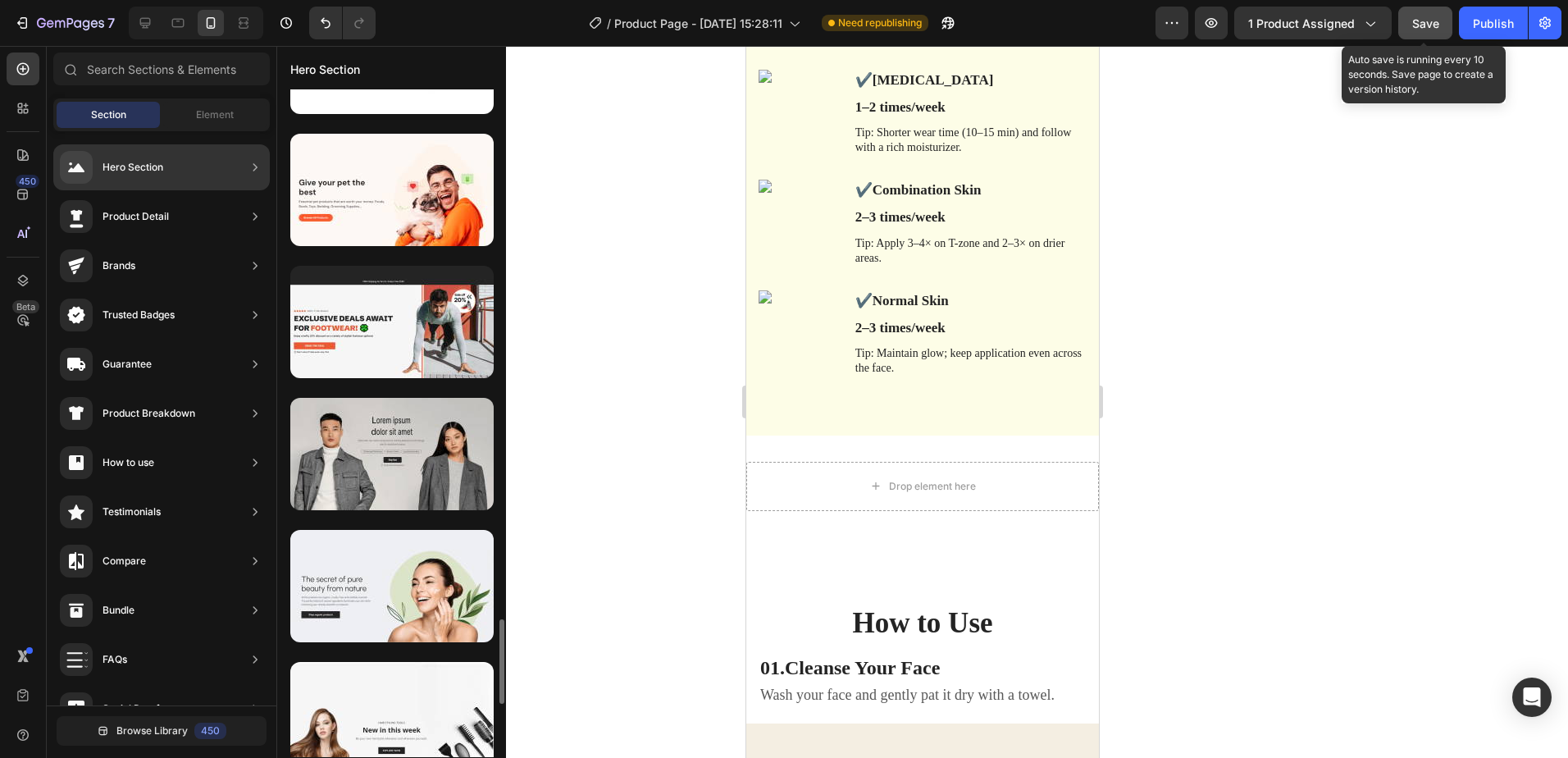
scroll to position [4353, 0]
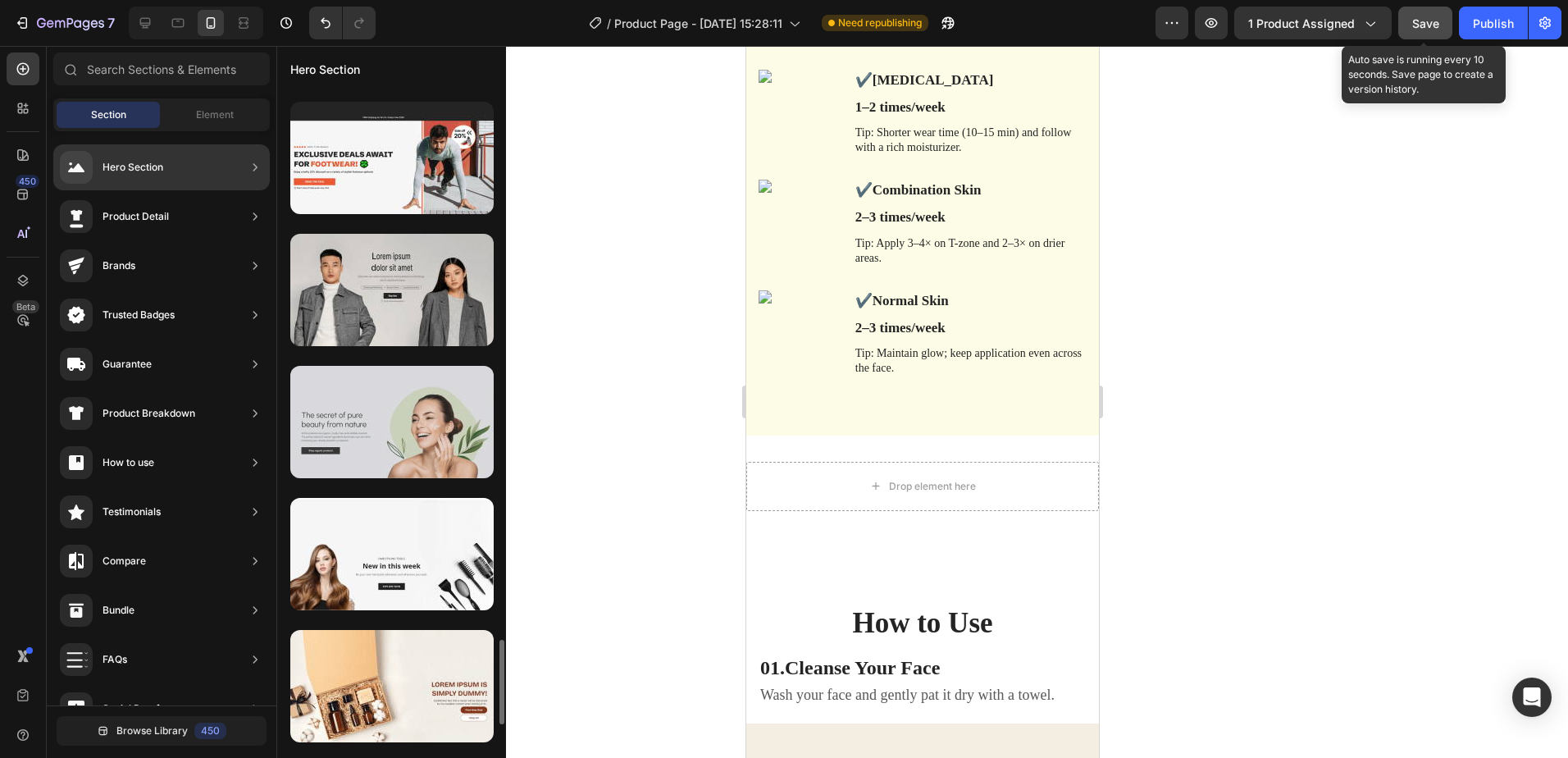
click at [410, 433] on div at bounding box center [393, 422] width 204 height 112
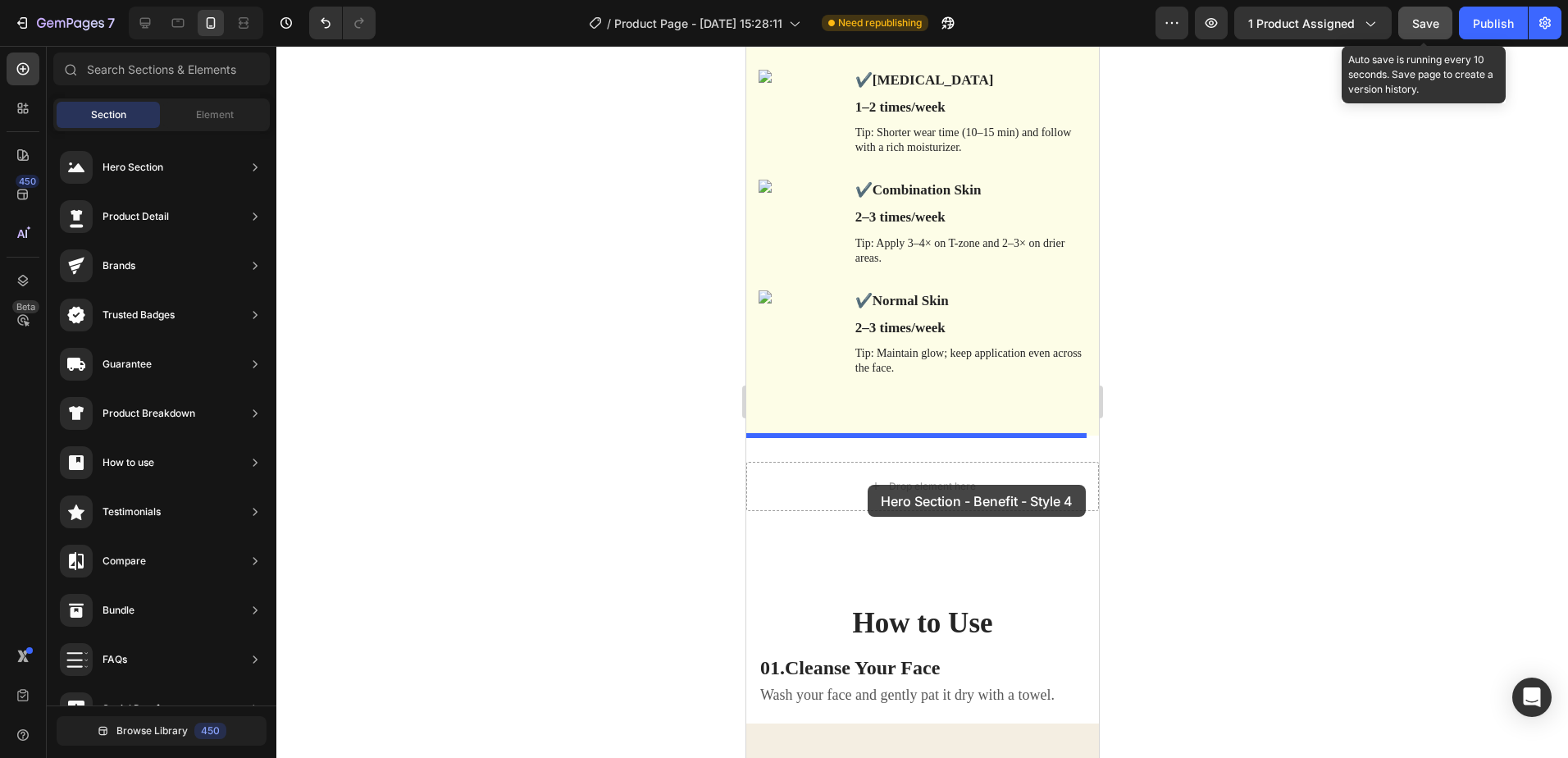
drag, startPoint x: 1166, startPoint y: 490, endPoint x: 867, endPoint y: 485, distance: 299.0
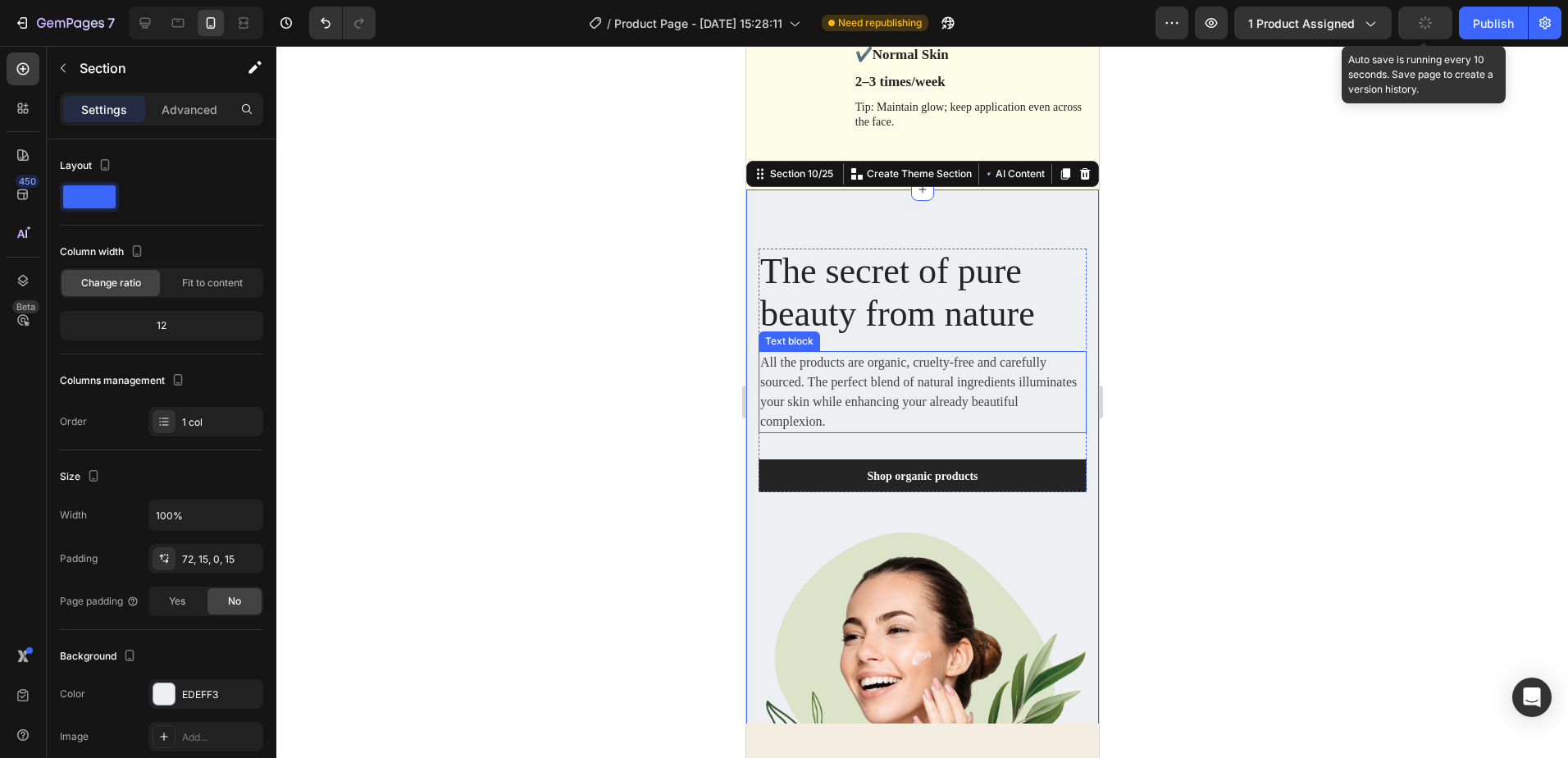
scroll to position [4911, 0]
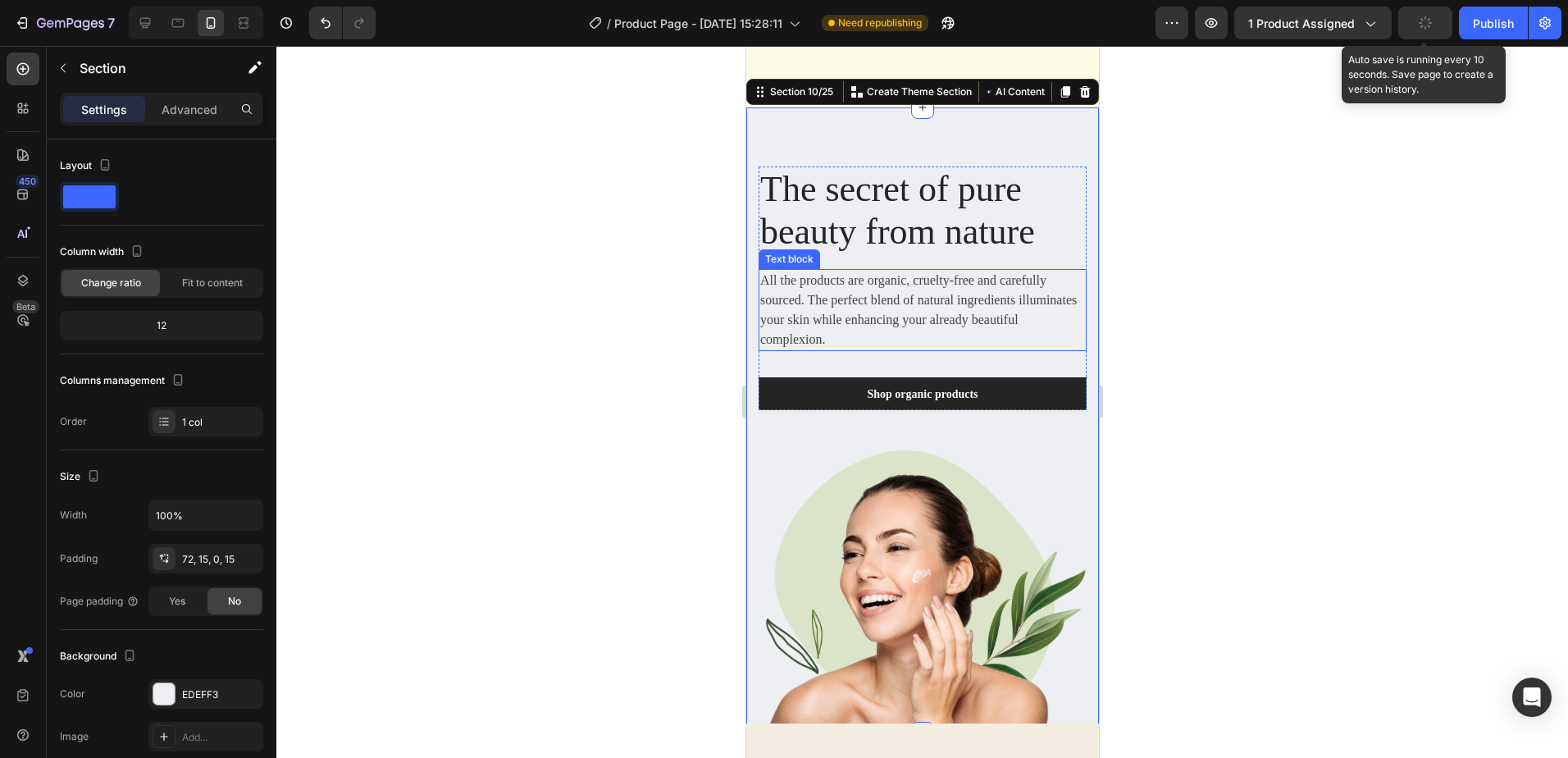
click at [878, 337] on p "All the products are organic, cruelty-free and carefully sourced. The perfect b…" at bounding box center [921, 310] width 325 height 79
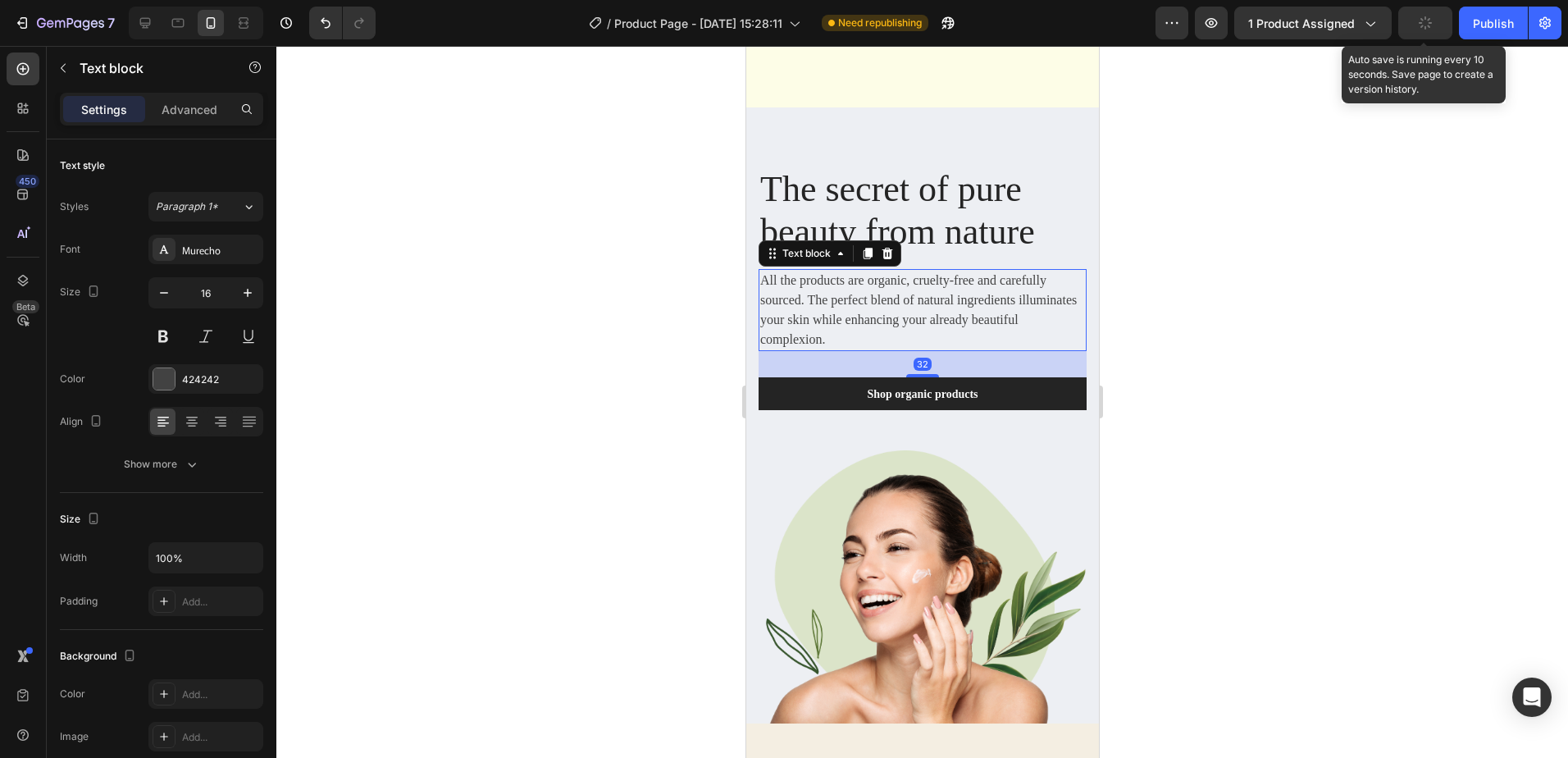
click at [868, 343] on p "All the products are organic, cruelty-free and carefully sourced. The perfect b…" at bounding box center [921, 310] width 325 height 79
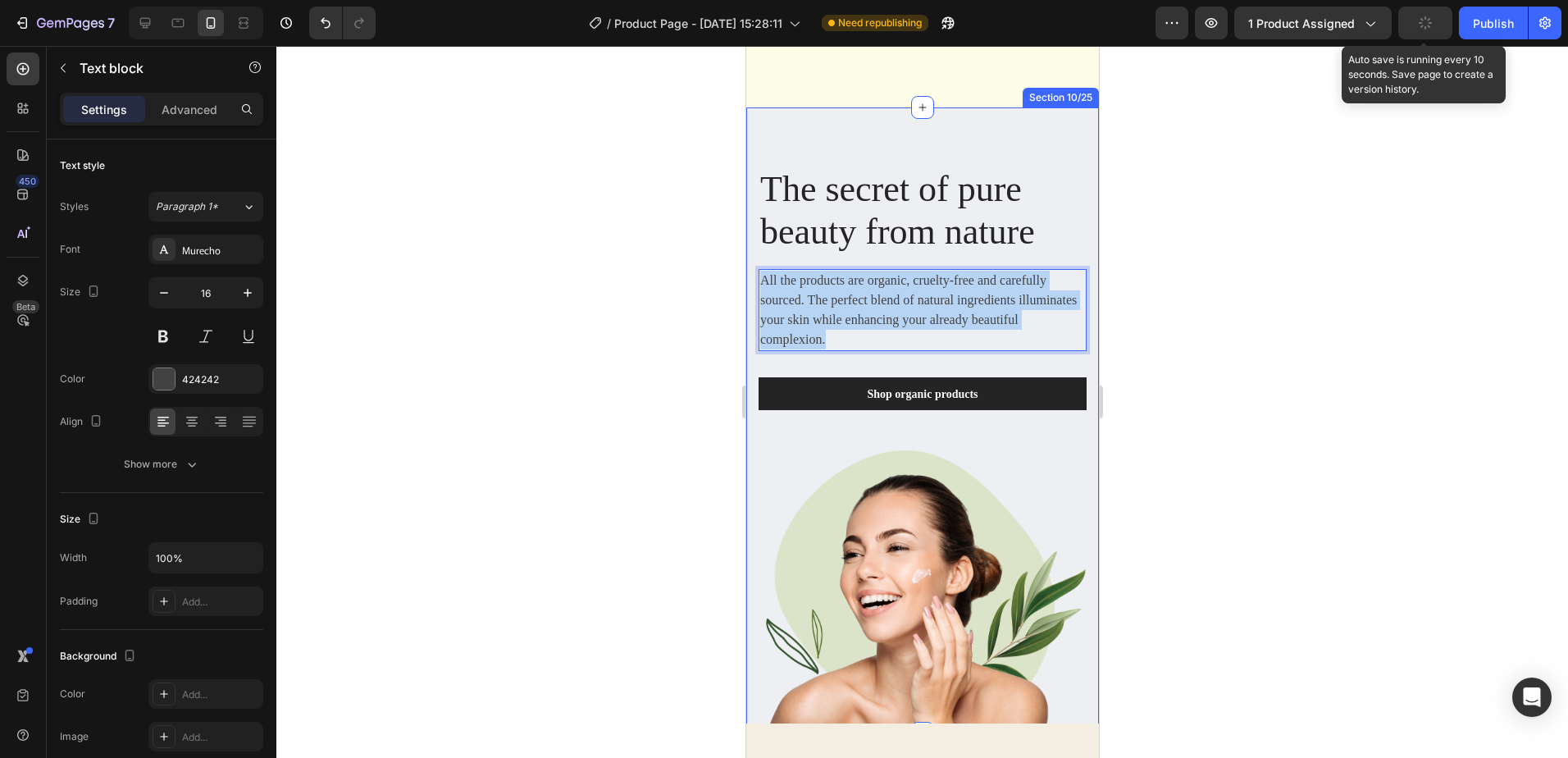
drag, startPoint x: 874, startPoint y: 341, endPoint x: 750, endPoint y: 286, distance: 135.7
click at [750, 286] on div "The secret of pure beauty from nature Heading All the products are organic, cru…" at bounding box center [921, 421] width 353 height 627
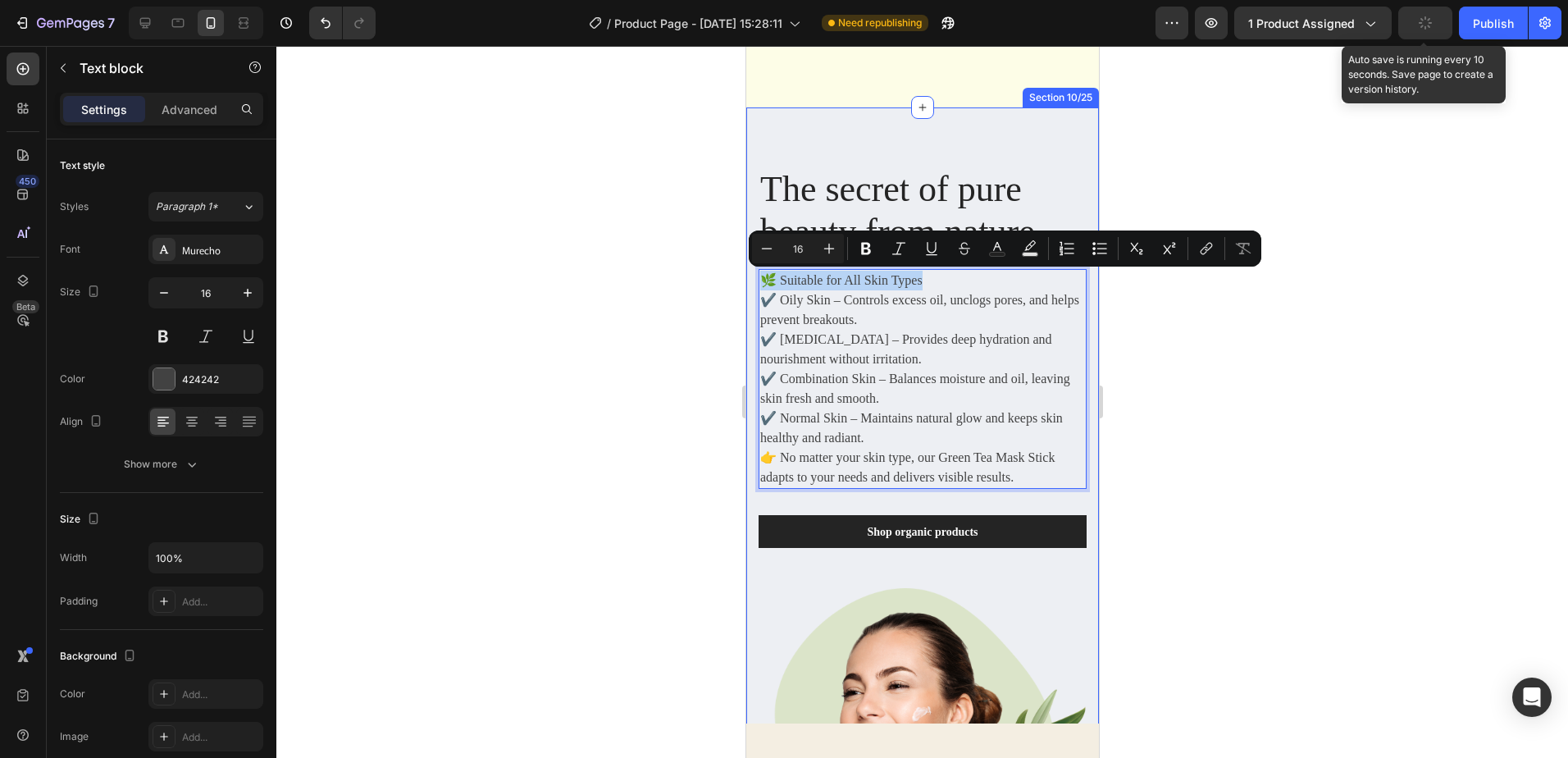
drag, startPoint x: 931, startPoint y: 277, endPoint x: 746, endPoint y: 283, distance: 185.1
click at [746, 283] on div "The secret of pure beauty from nature Heading 🌿 Suitable for All Skin Types ✔️ …" at bounding box center [921, 490] width 353 height 765
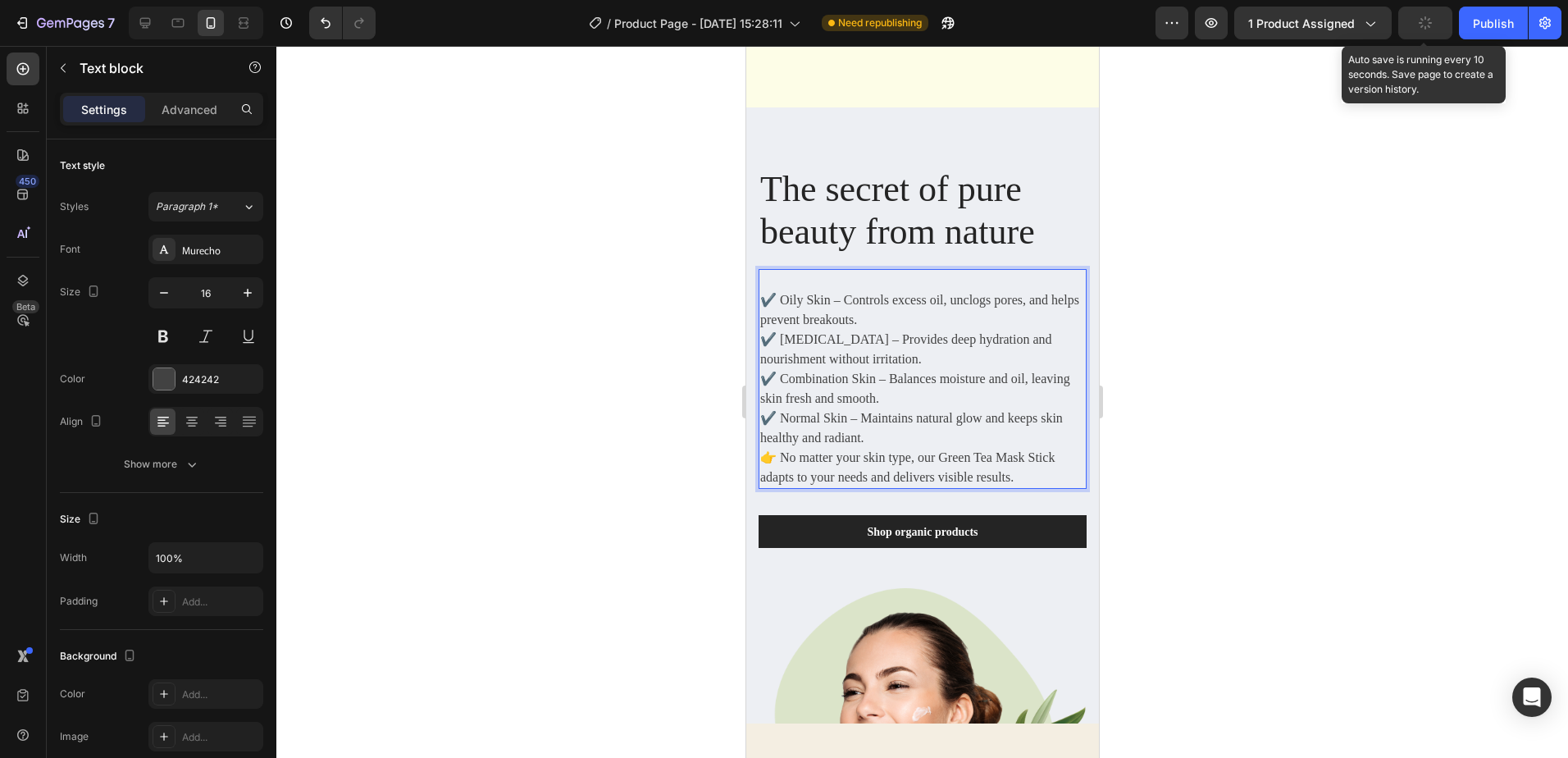
click at [763, 297] on p "✔️ Oily Skin – Controls excess oil, unclogs pores, and helps prevent breakouts.…" at bounding box center [921, 370] width 325 height 158
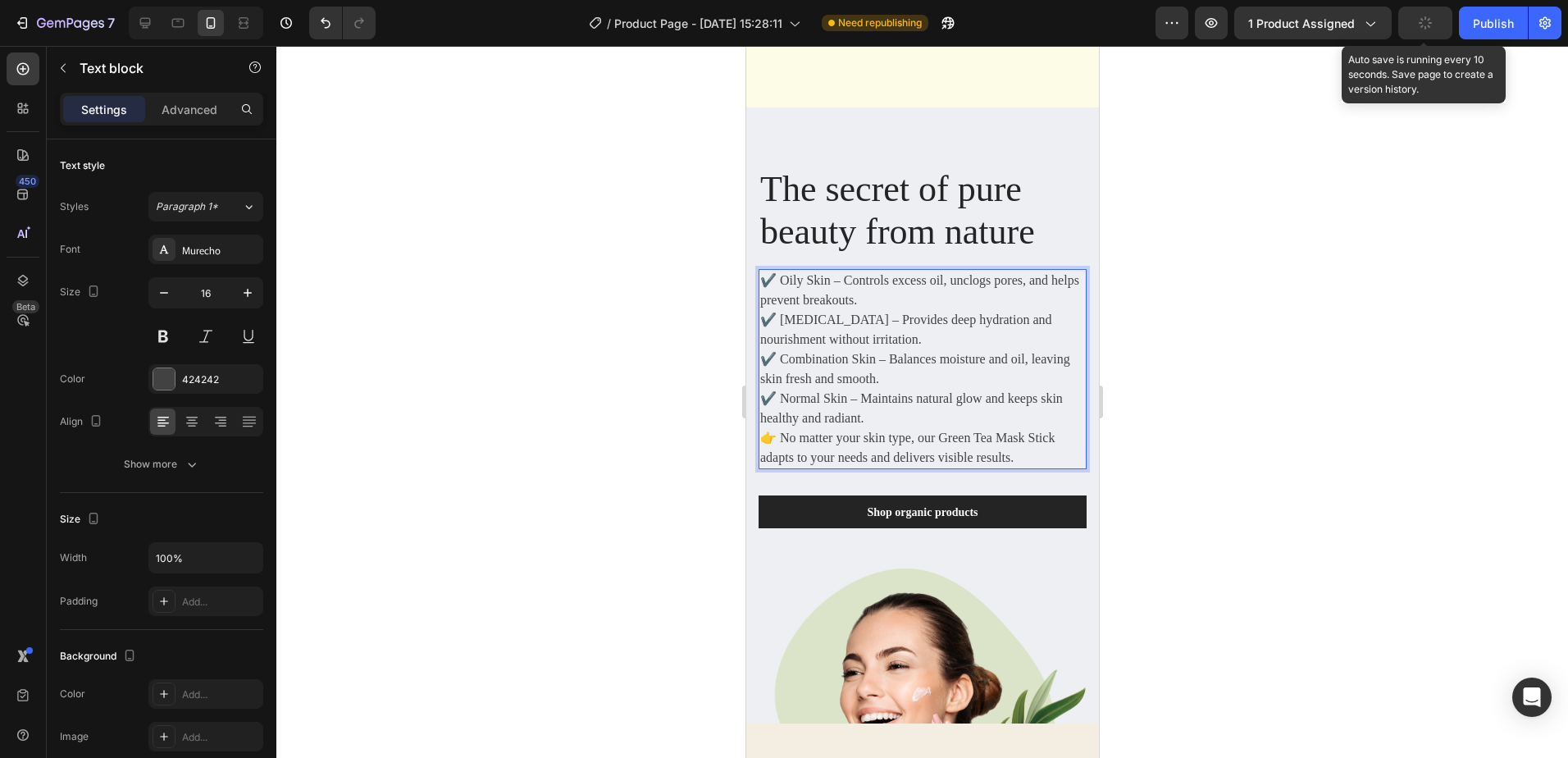
click at [867, 421] on p "✔️ Oily Skin – Controls excess oil, unclogs pores, and helps prevent breakouts.…" at bounding box center [921, 350] width 325 height 158
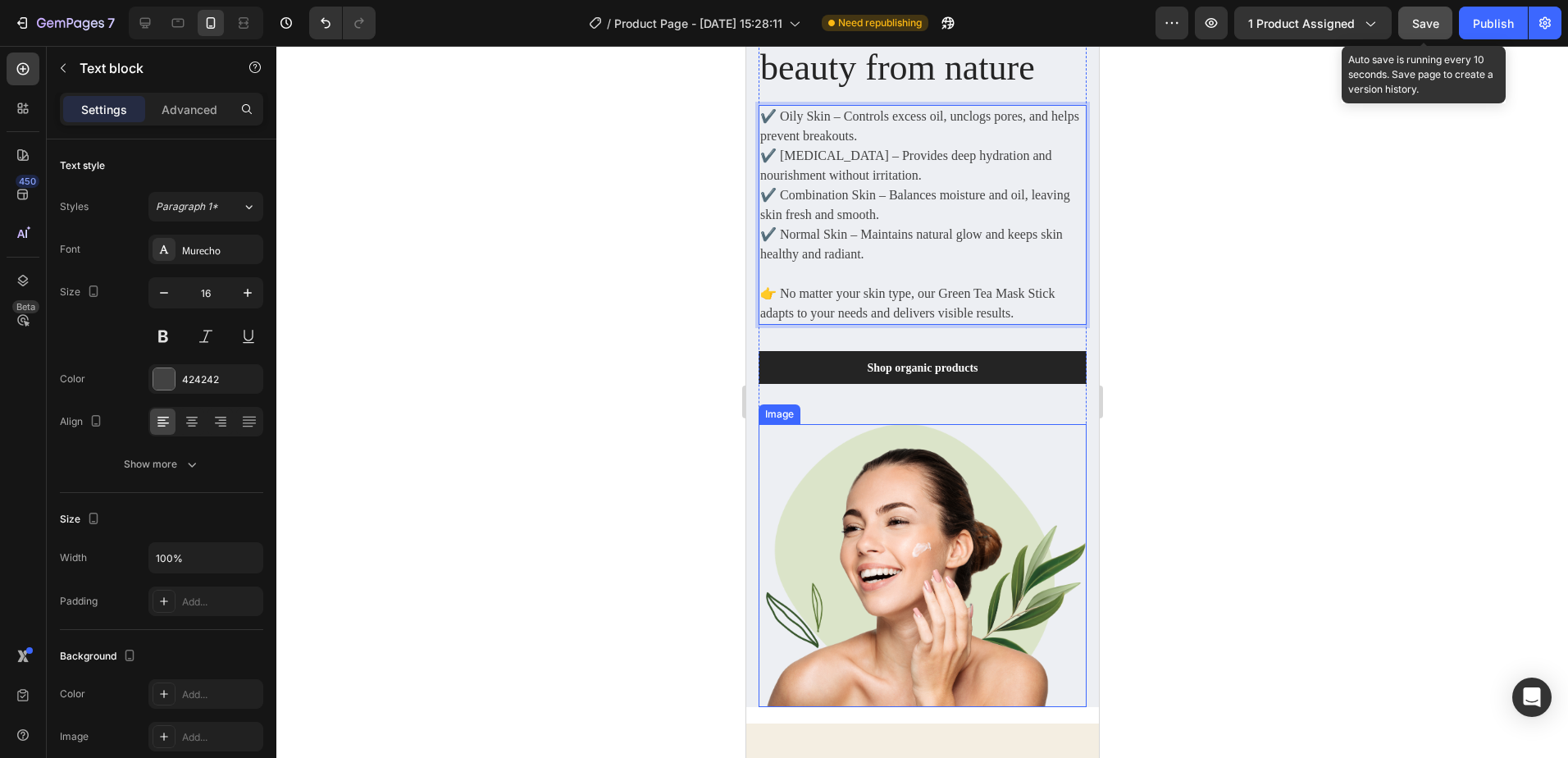
scroll to position [5240, 0]
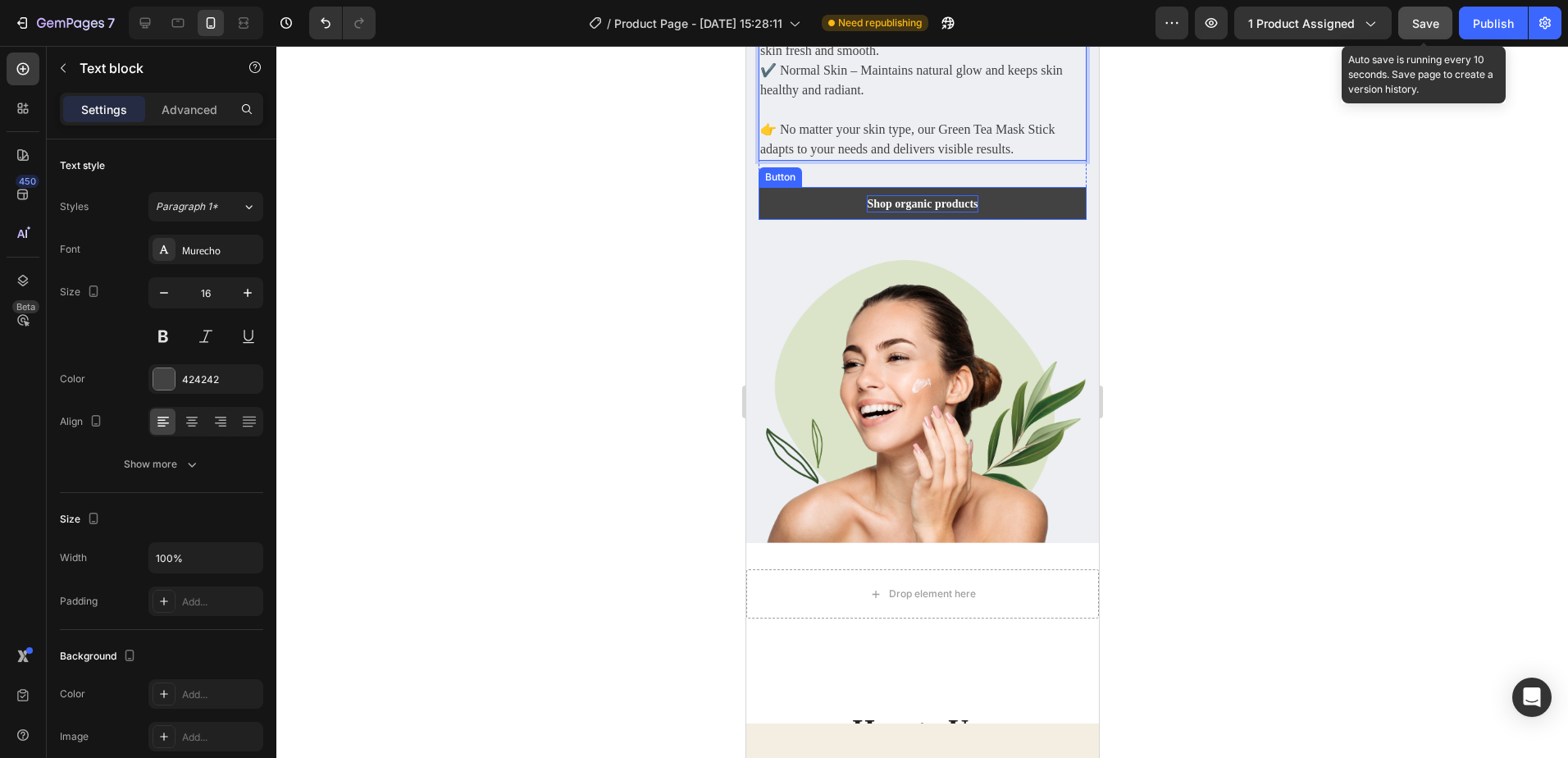
click at [952, 194] on link "Shop organic products" at bounding box center [921, 203] width 328 height 33
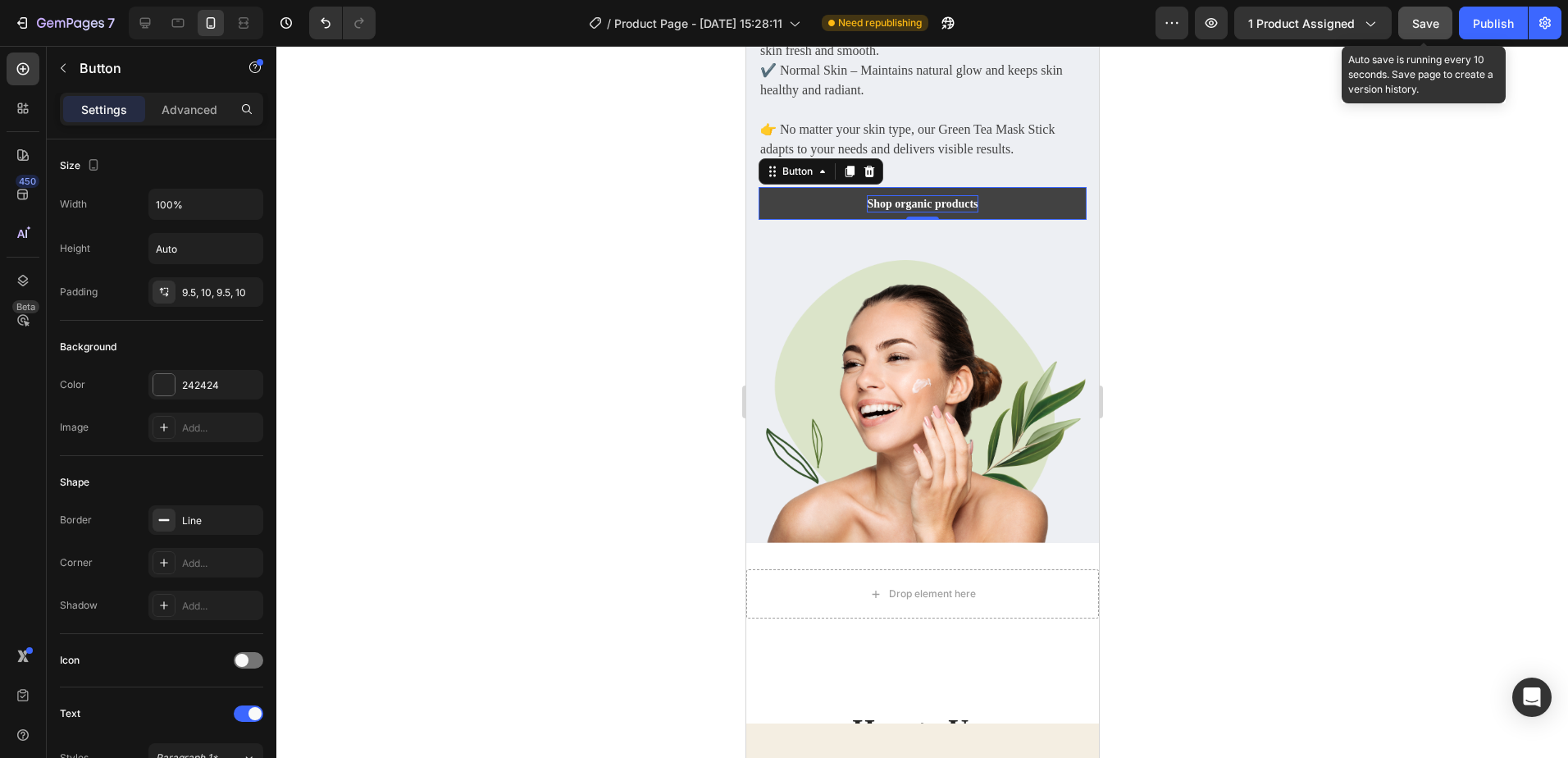
click at [963, 204] on div "Shop organic products" at bounding box center [921, 203] width 111 height 17
click at [894, 209] on p "100% 100% organic" at bounding box center [921, 203] width 100 height 17
drag, startPoint x: 1256, startPoint y: 313, endPoint x: 1264, endPoint y: 317, distance: 8.9
click at [1256, 312] on div at bounding box center [922, 402] width 1292 height 712
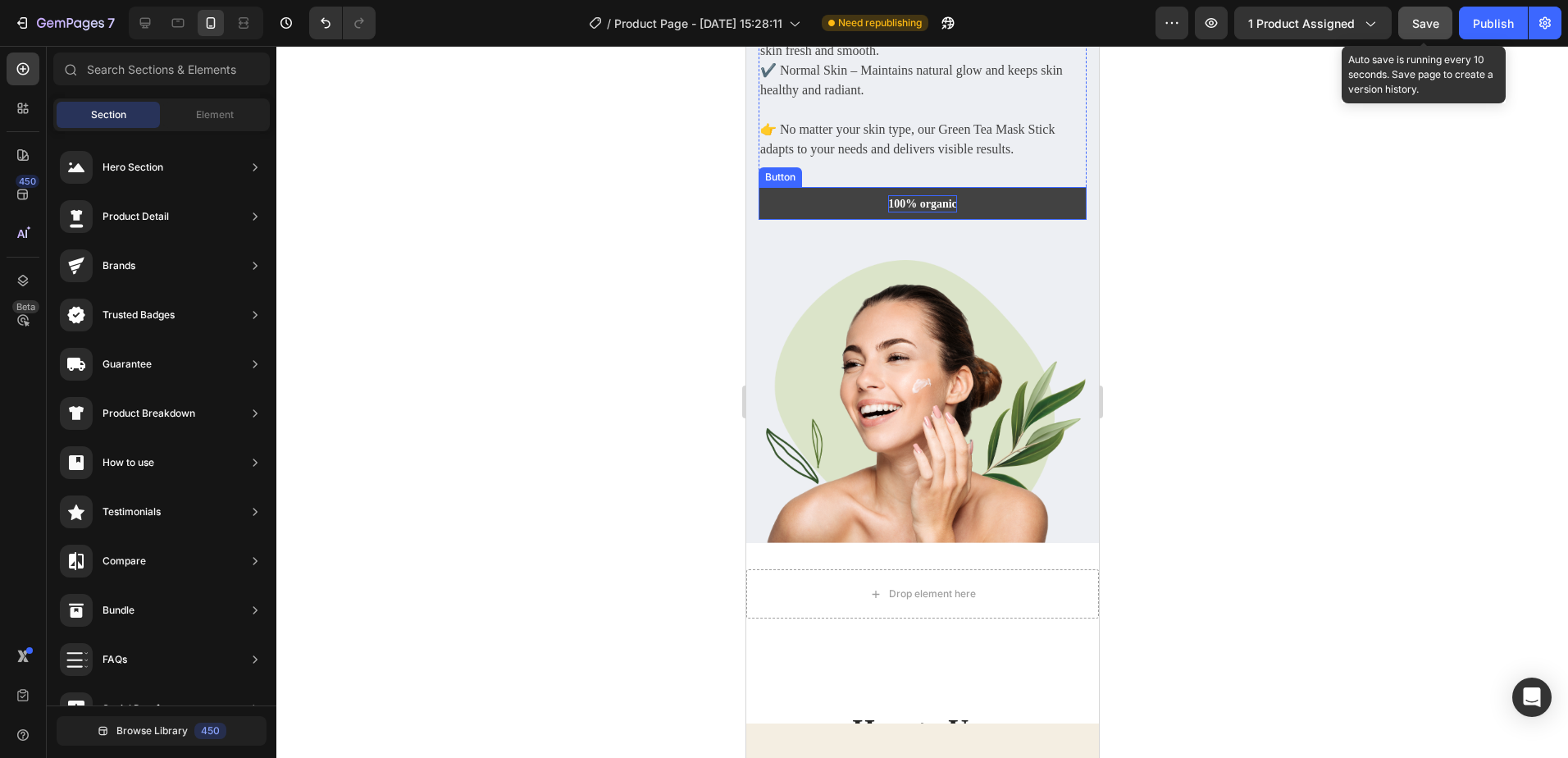
click at [1028, 208] on link "100% organic" at bounding box center [921, 203] width 328 height 33
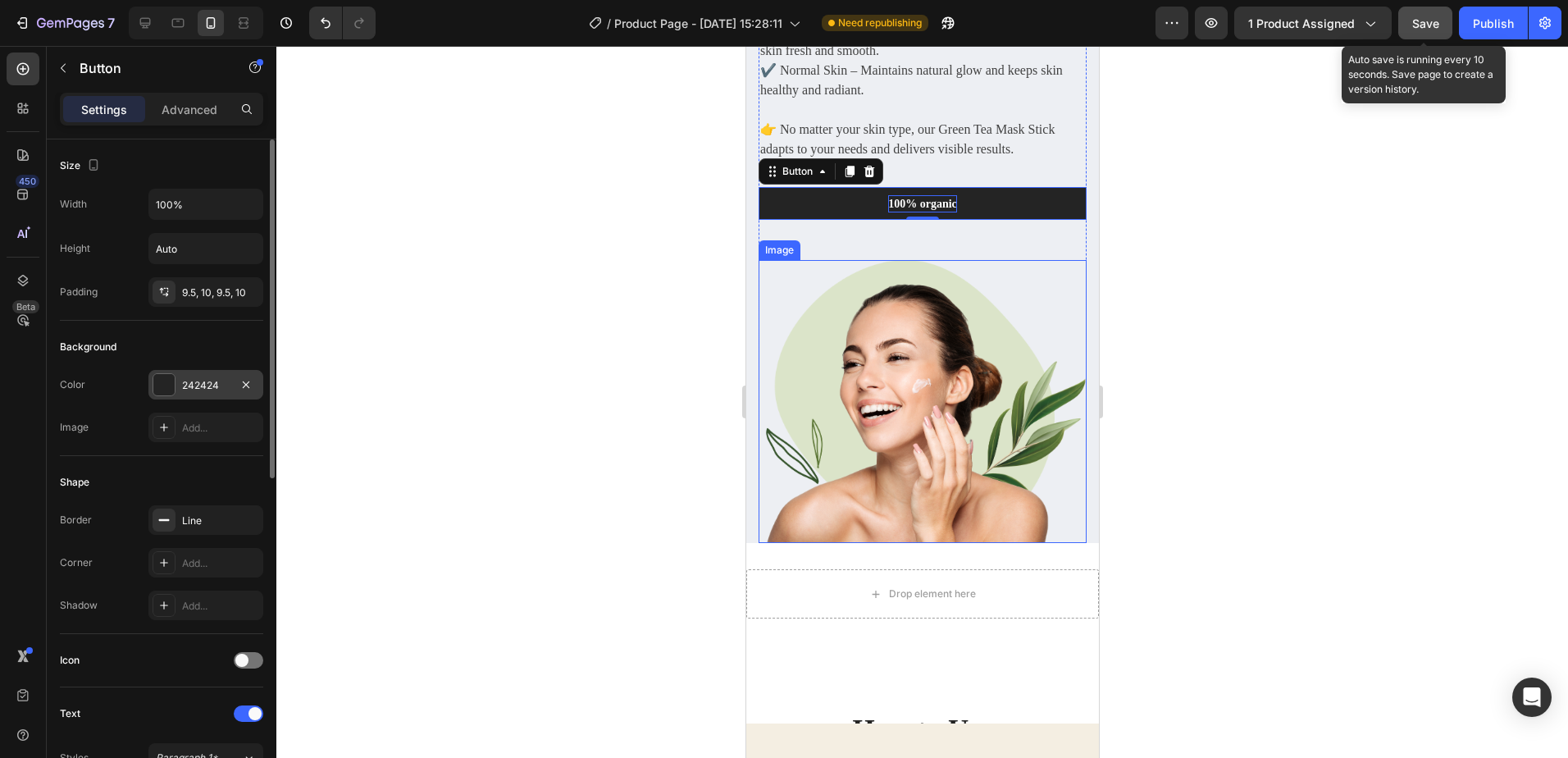
click at [168, 385] on div at bounding box center [163, 384] width 21 height 21
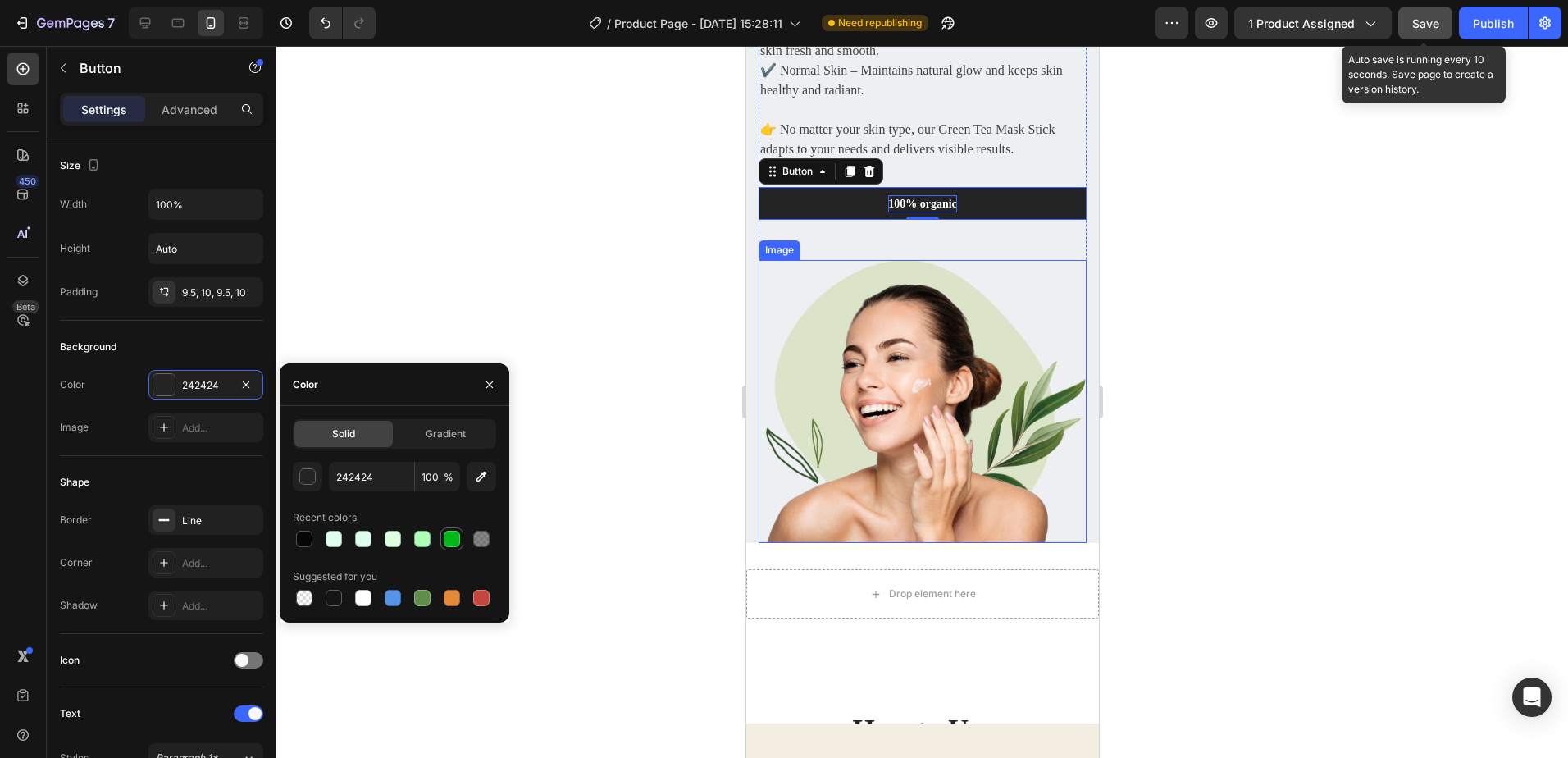
click at [453, 534] on div at bounding box center [452, 539] width 16 height 16
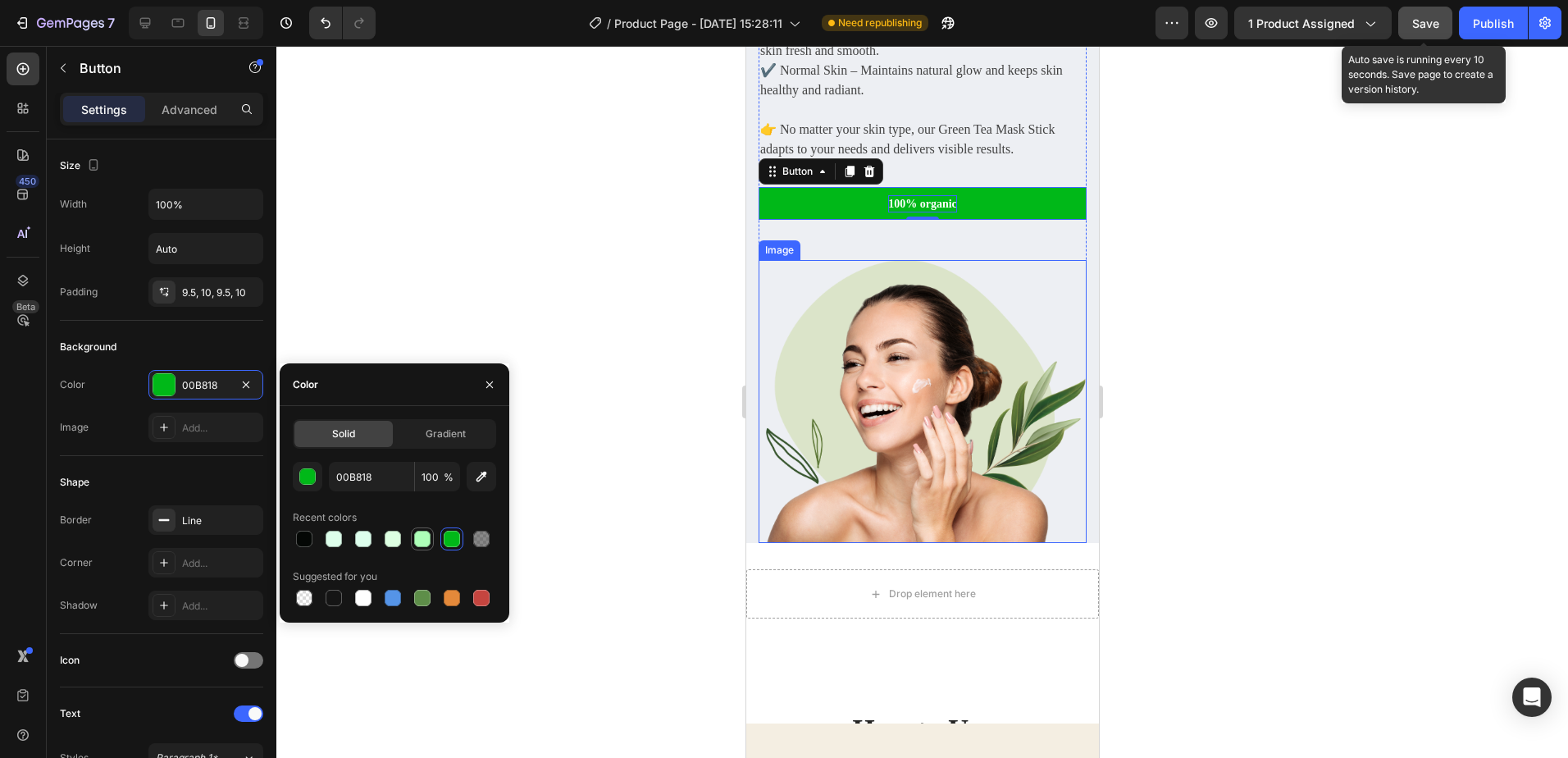
click at [424, 537] on div at bounding box center [422, 539] width 16 height 16
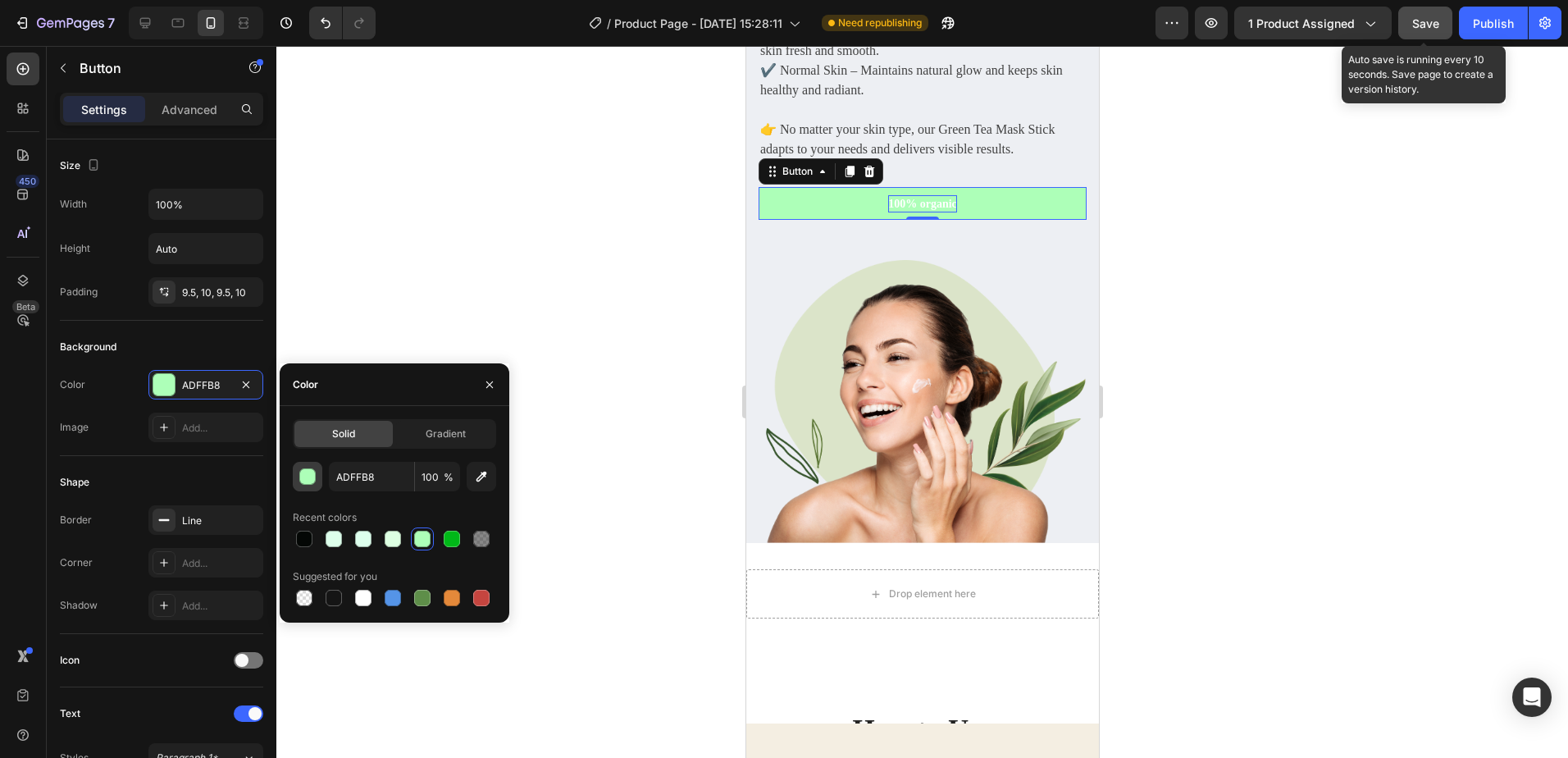
click at [306, 477] on div "button" at bounding box center [308, 477] width 16 height 16
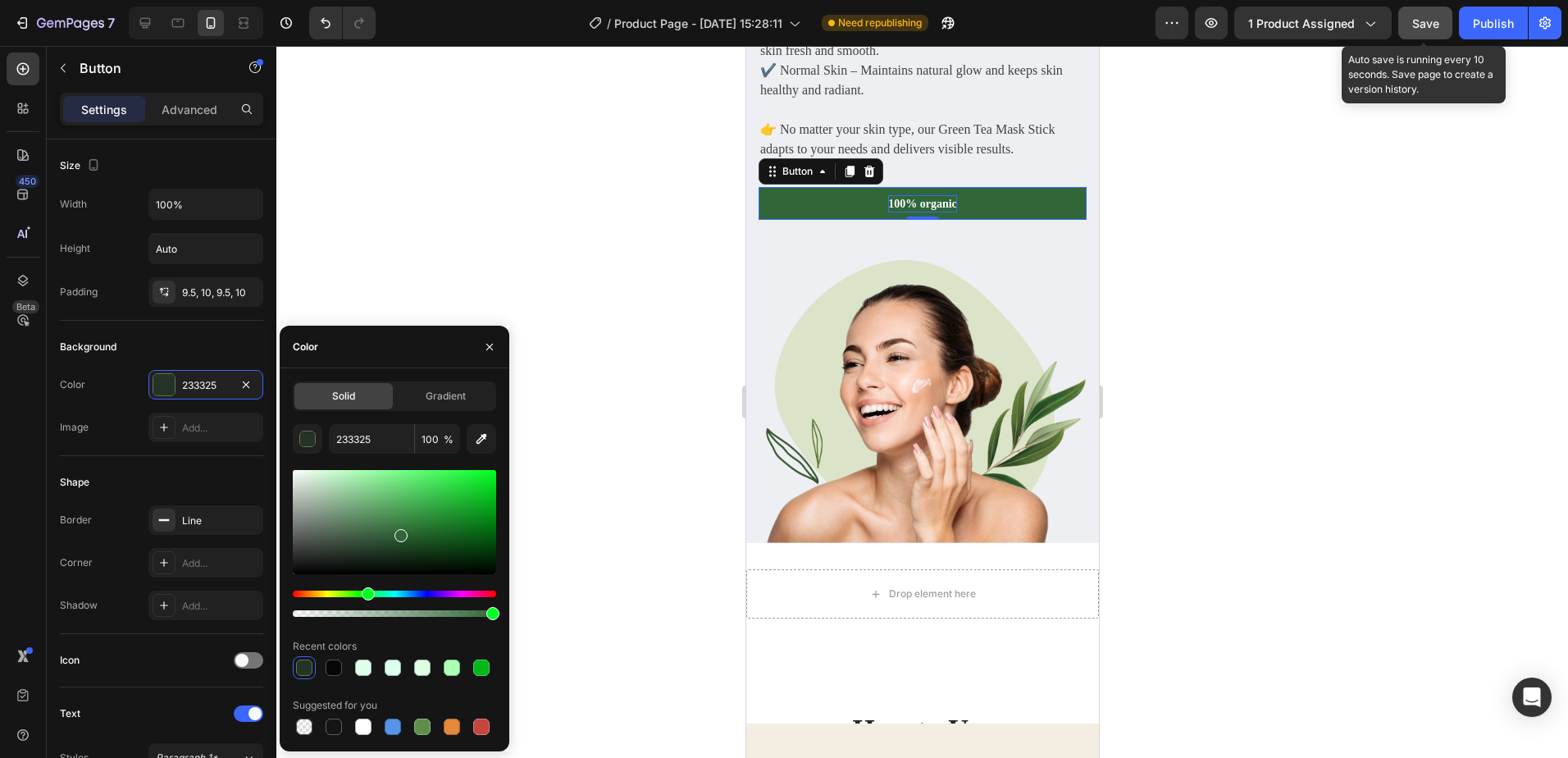
type input "306638"
drag, startPoint x: 361, startPoint y: 514, endPoint x: 399, endPoint y: 532, distance: 42.0
click at [399, 532] on div at bounding box center [395, 522] width 204 height 104
click at [1266, 414] on div at bounding box center [922, 402] width 1292 height 712
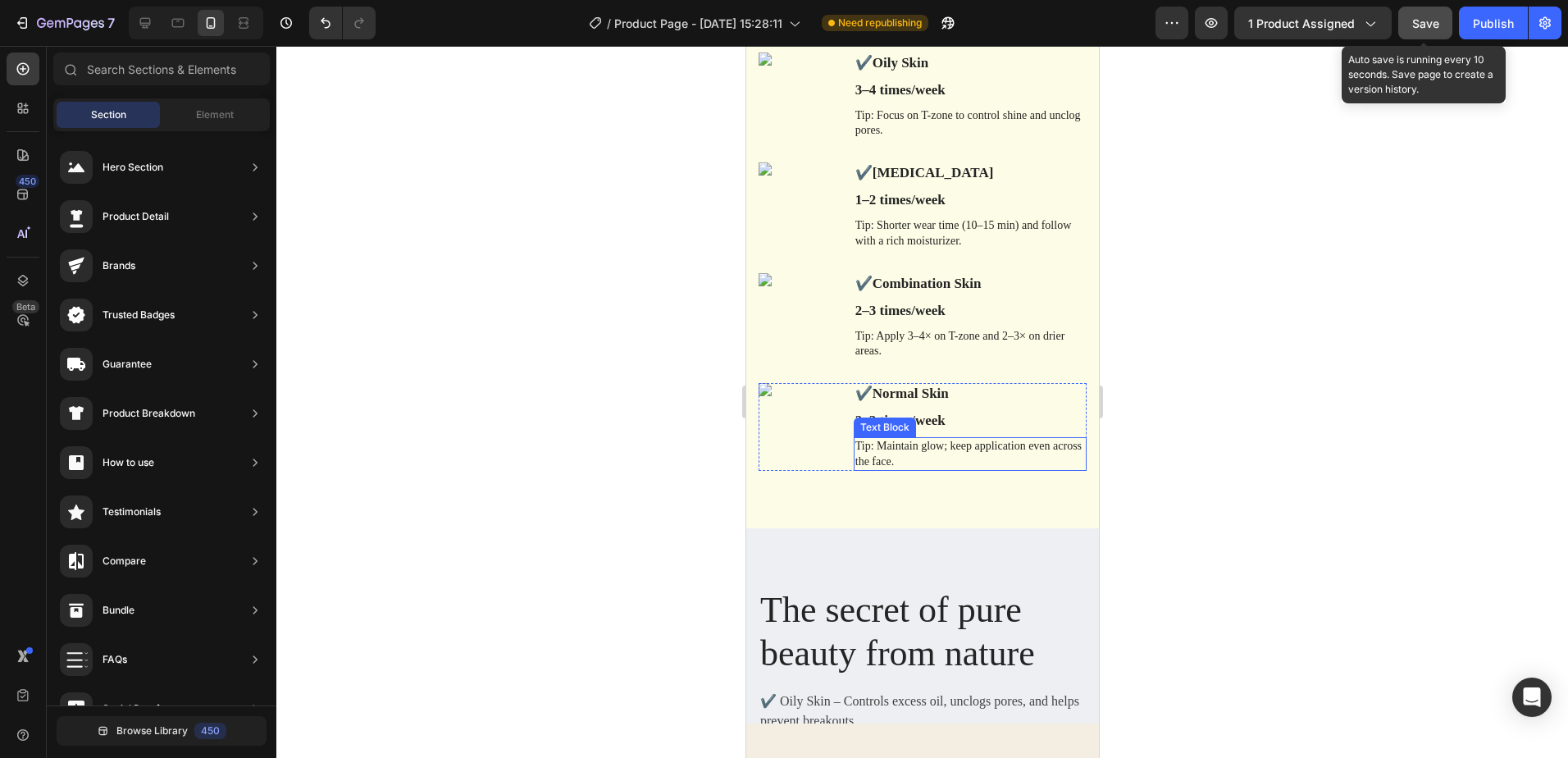
scroll to position [3762, 0]
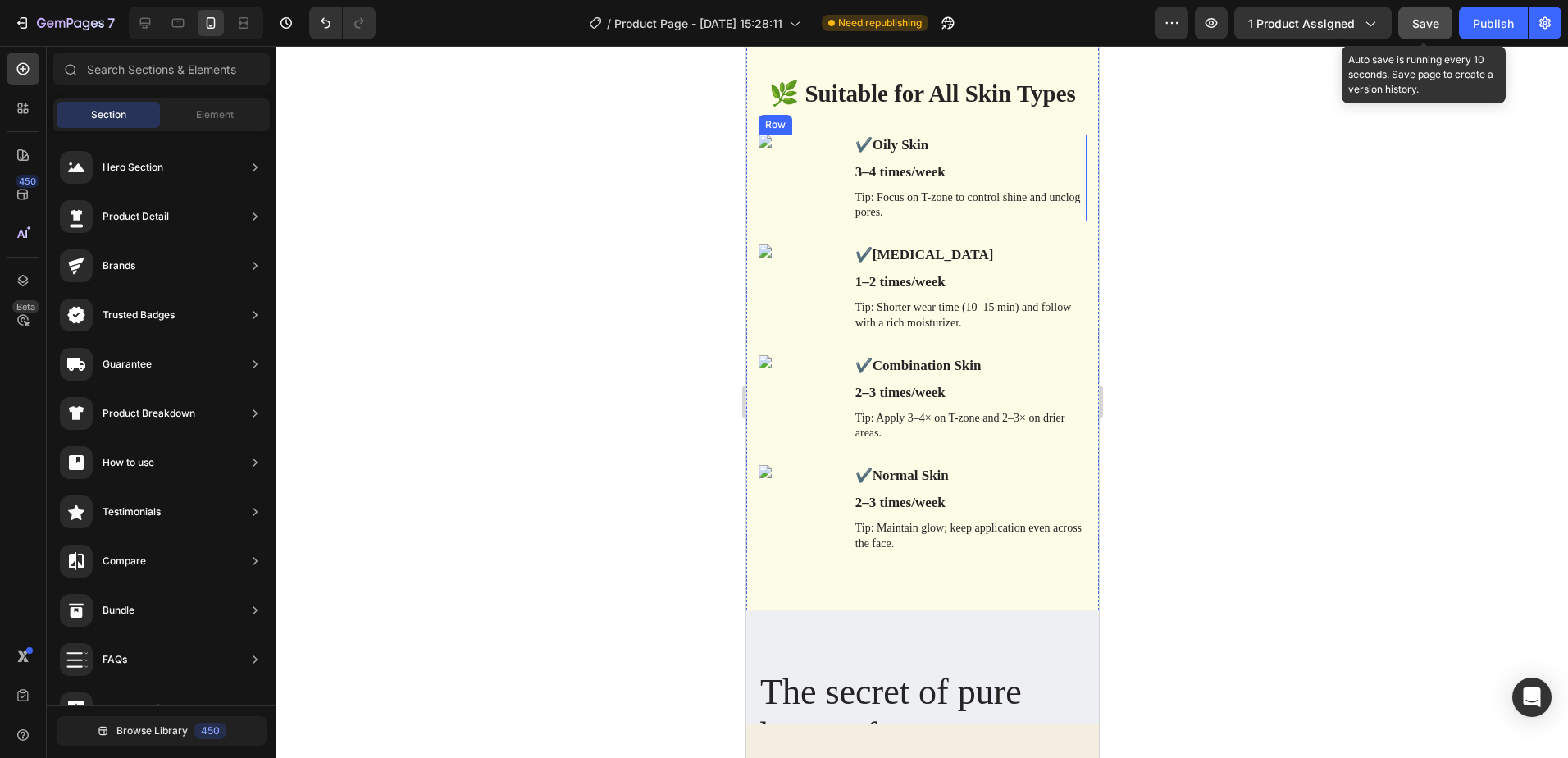
click at [767, 145] on img at bounding box center [796, 141] width 78 height 13
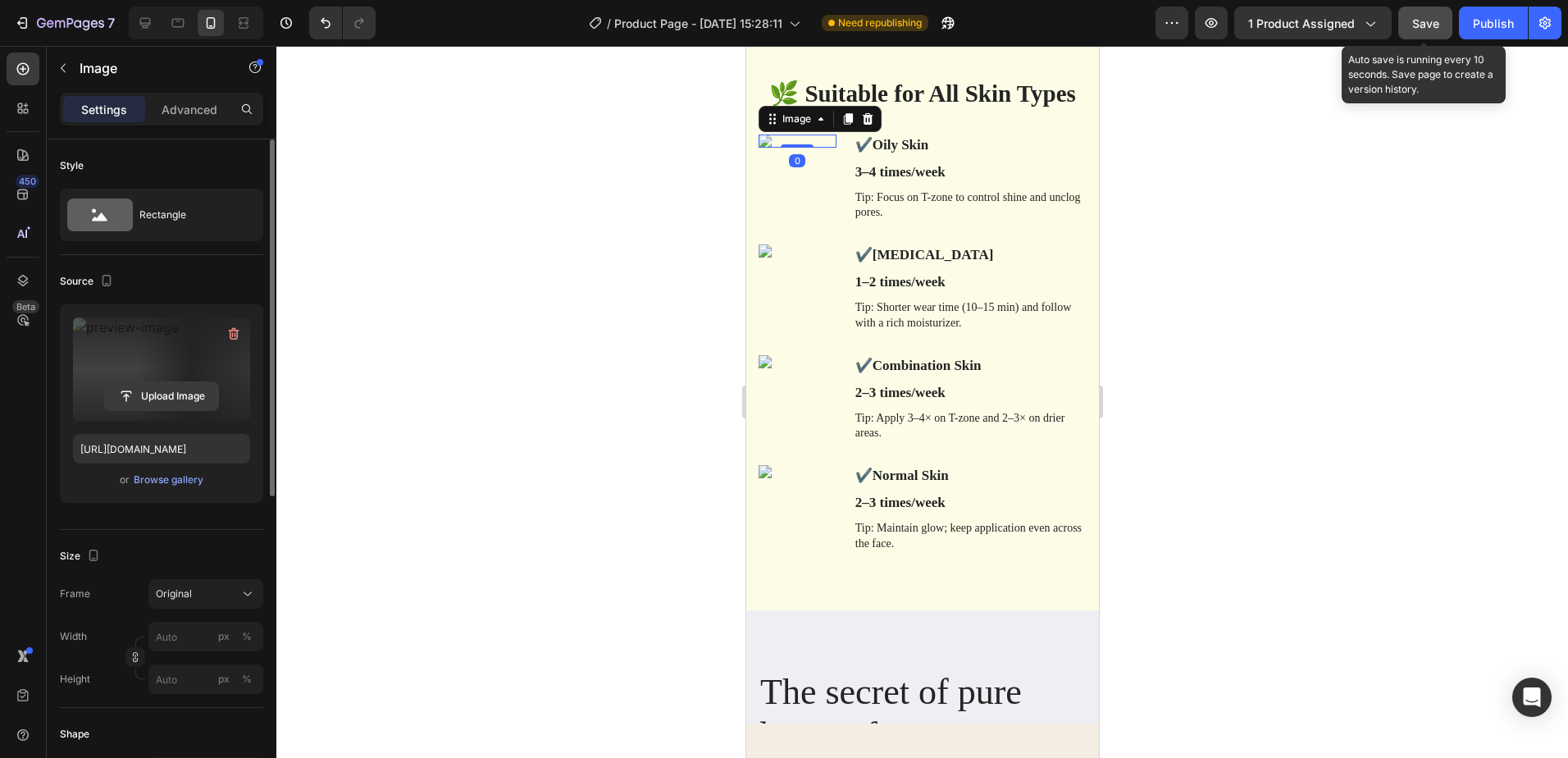
click at [158, 393] on input "file" at bounding box center [161, 396] width 113 height 28
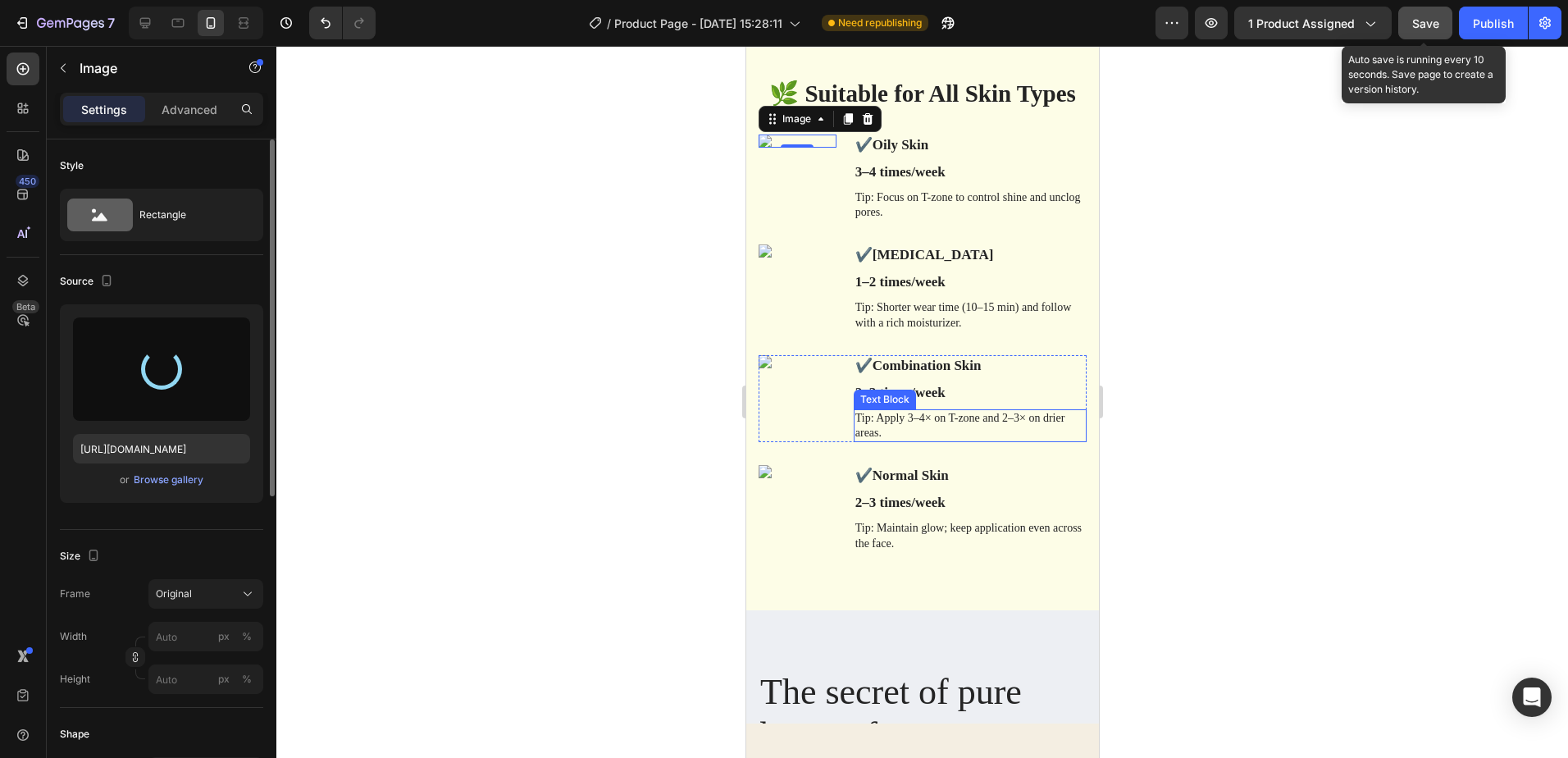
type input "https://cdn.shopify.com/s/files/1/0940/1358/7799/files/gempages_581415315208929…"
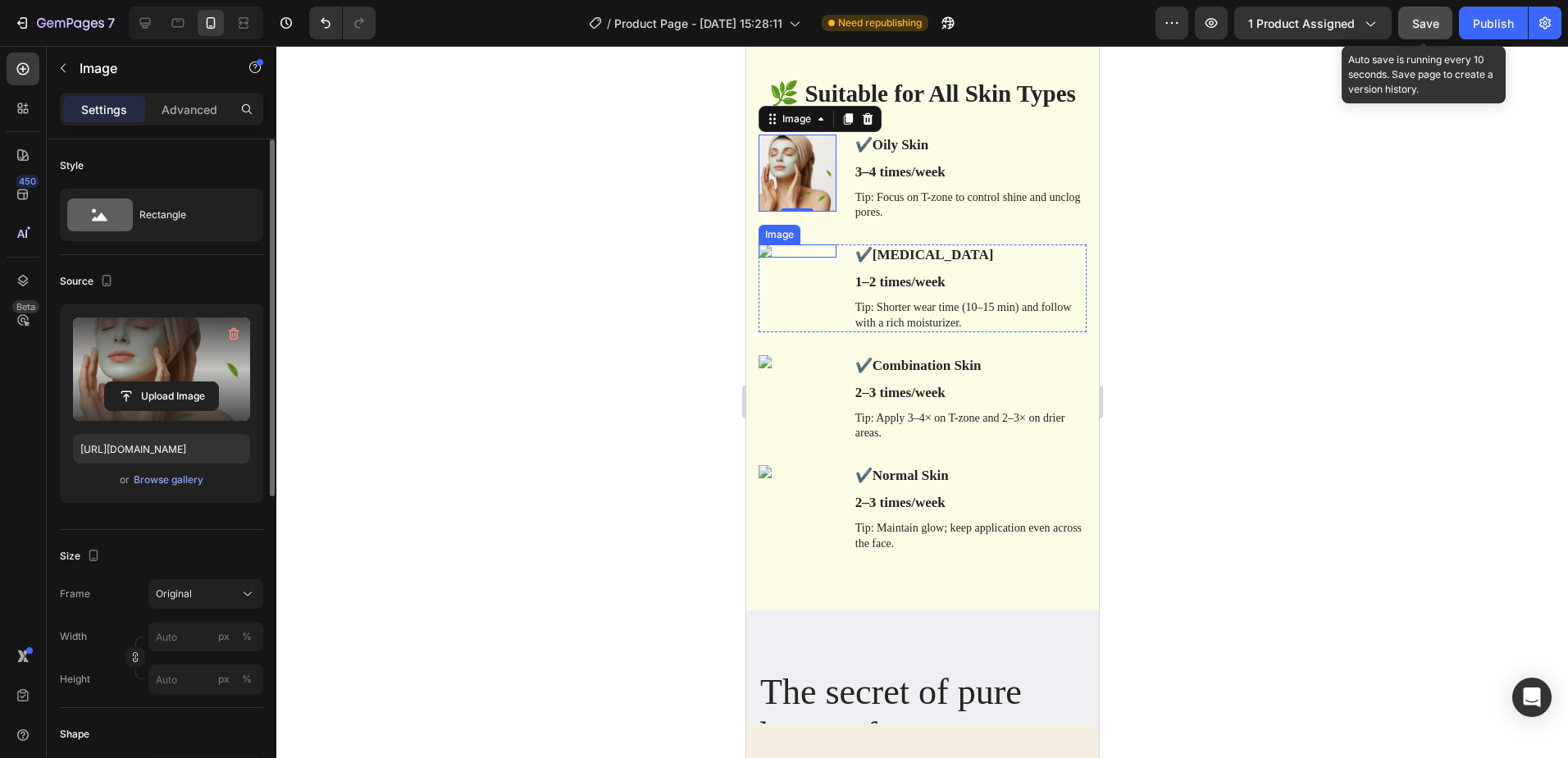
click at [764, 254] on img at bounding box center [796, 251] width 78 height 13
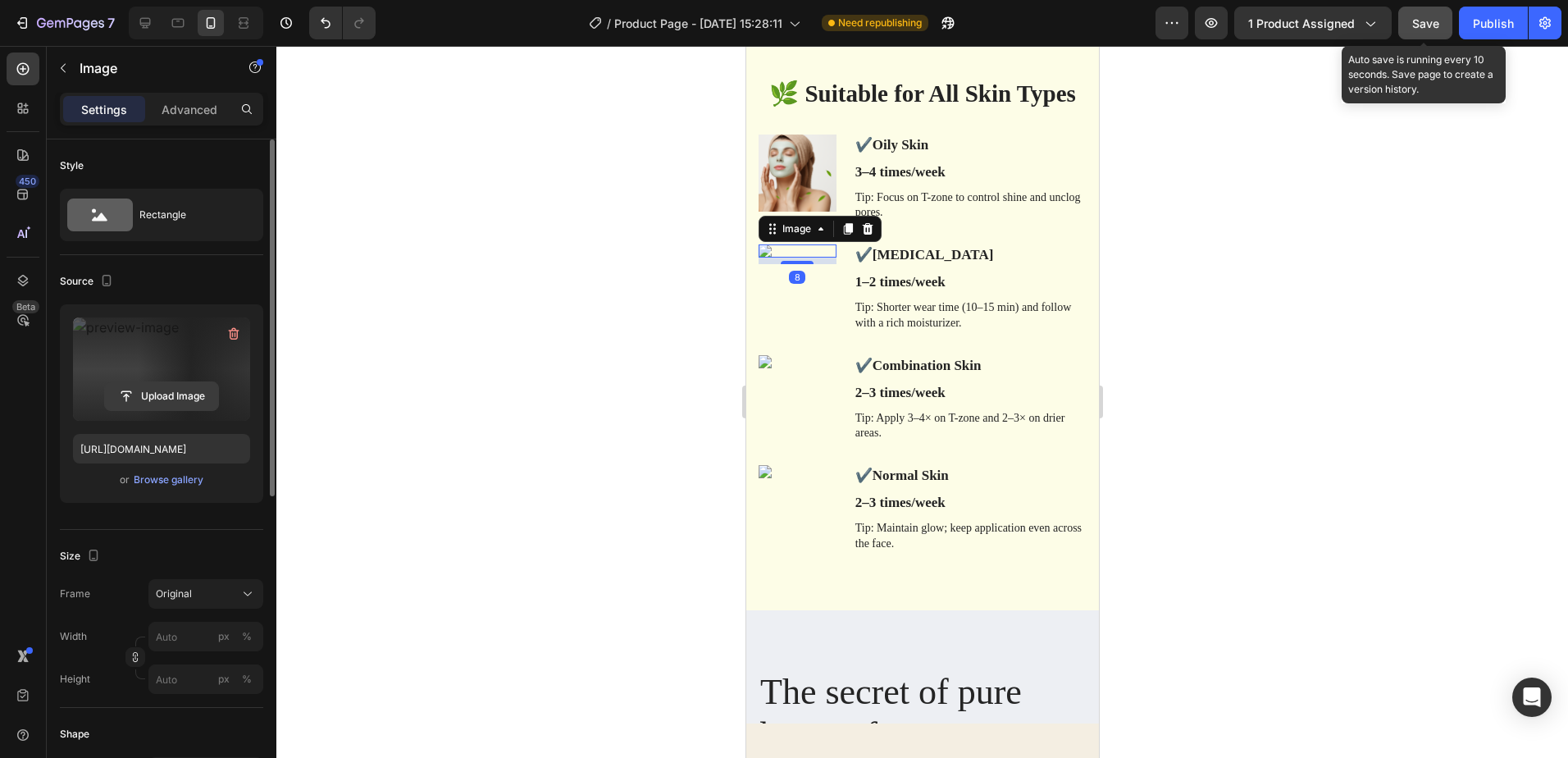
click at [154, 396] on input "file" at bounding box center [161, 396] width 113 height 28
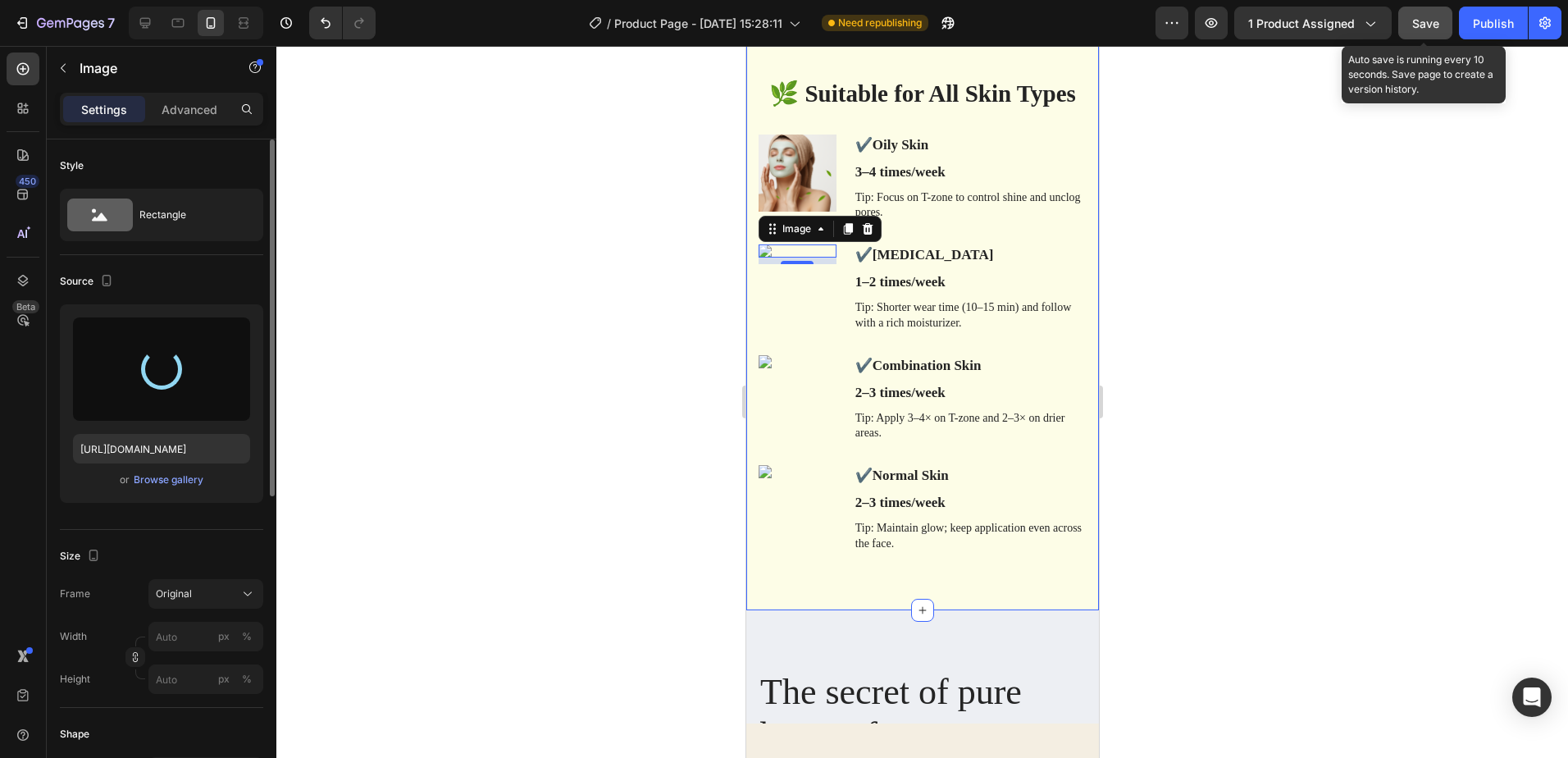
type input "https://cdn.shopify.com/s/files/1/0940/1358/7799/files/gempages_581415315208929…"
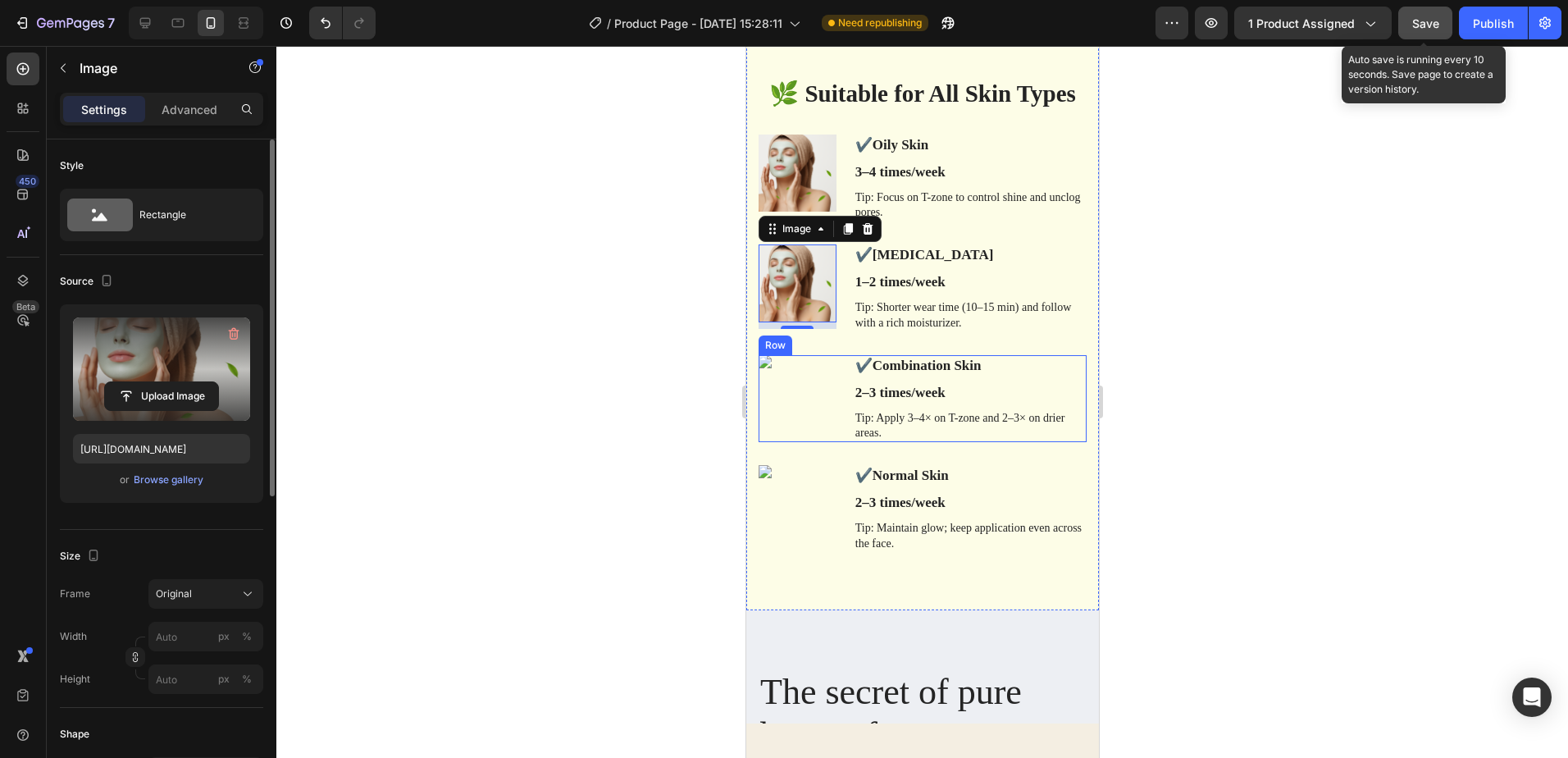
click at [767, 363] on img at bounding box center [796, 361] width 78 height 13
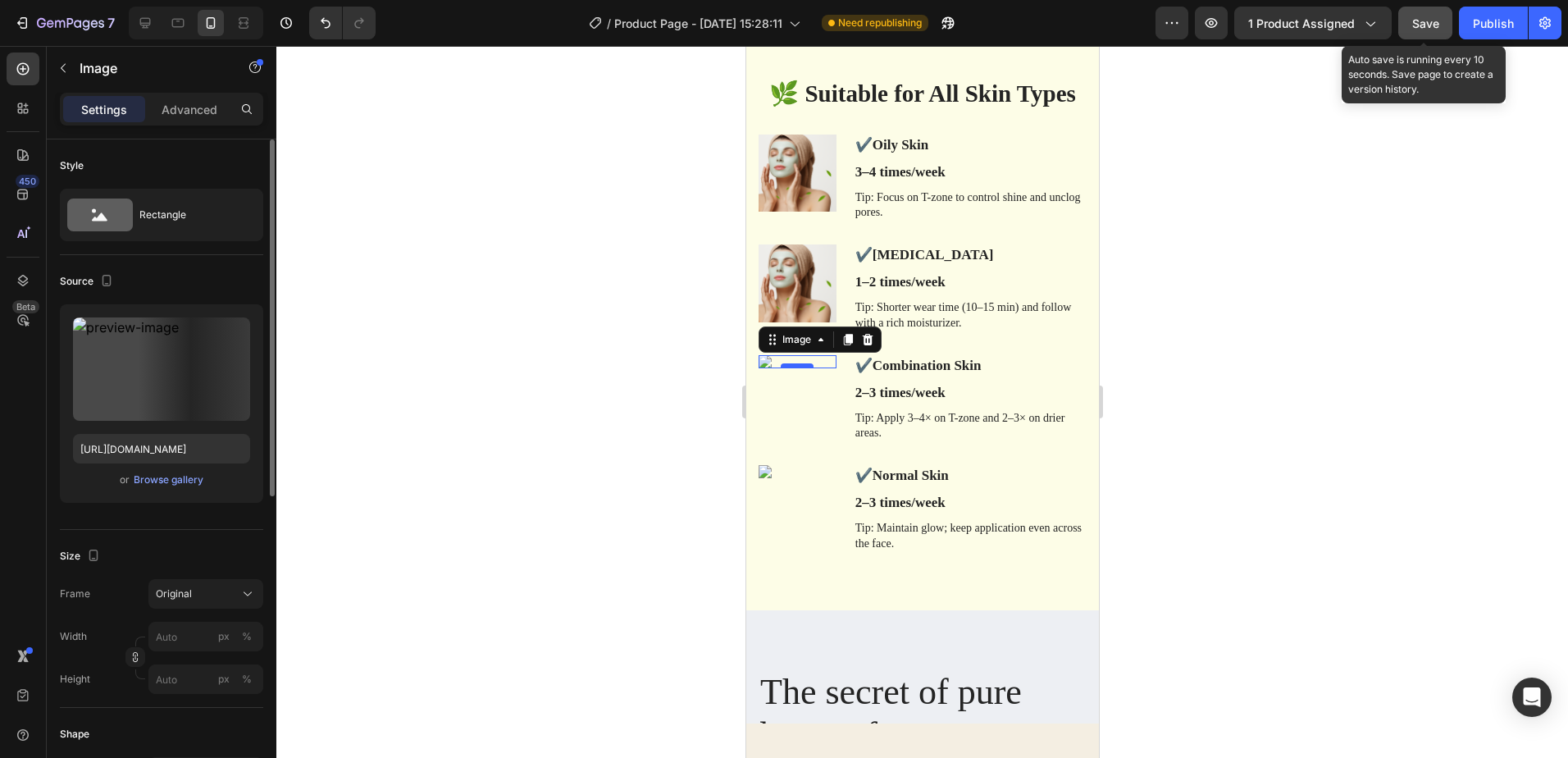
drag, startPoint x: 784, startPoint y: 365, endPoint x: 1040, endPoint y: 434, distance: 265.1
click at [784, 365] on div at bounding box center [796, 366] width 33 height 5
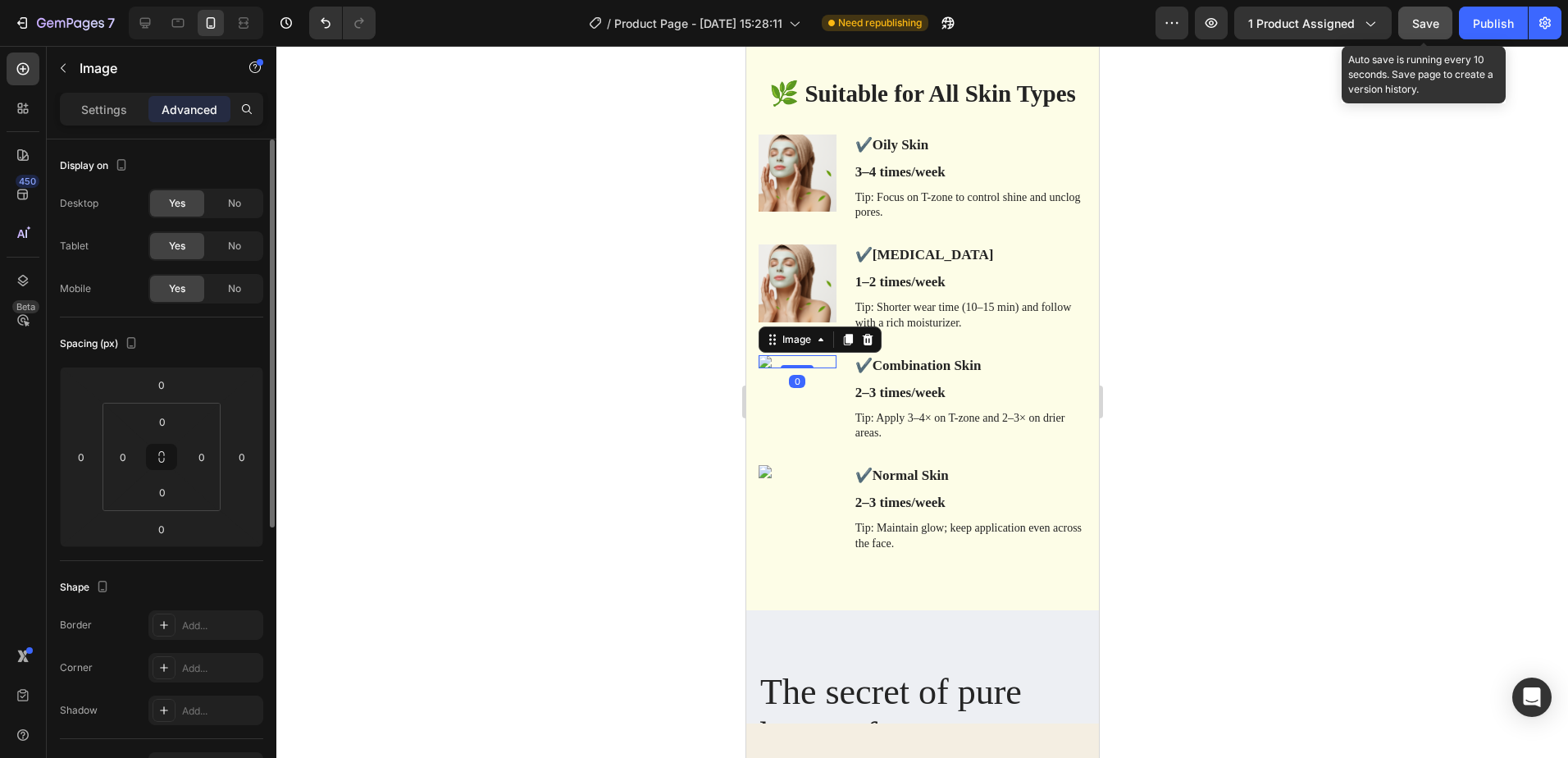
click at [781, 359] on img at bounding box center [796, 361] width 78 height 13
click at [767, 364] on img at bounding box center [796, 361] width 78 height 13
click at [107, 117] on p "Settings" at bounding box center [104, 109] width 46 height 17
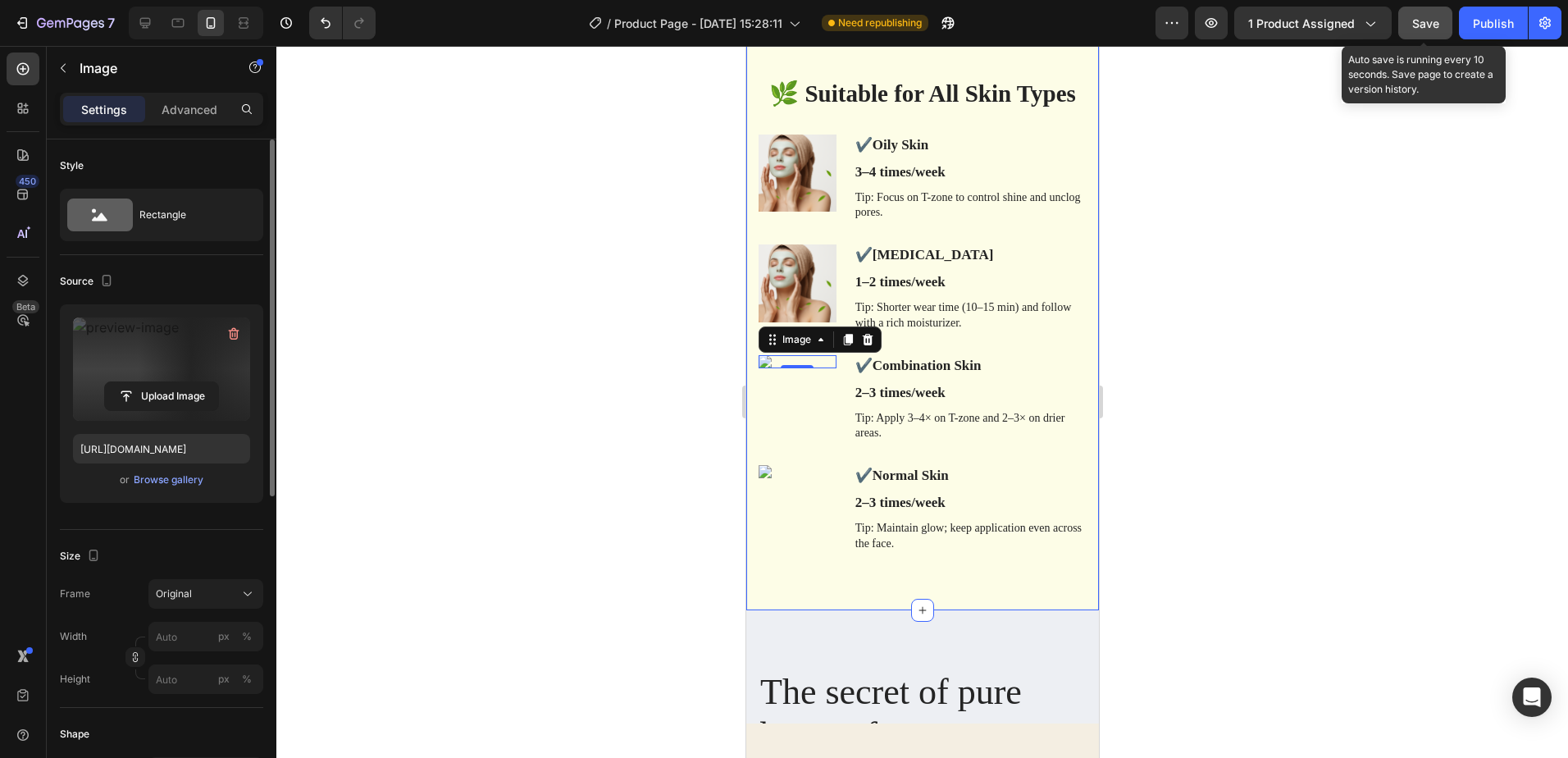
click at [170, 354] on label at bounding box center [161, 369] width 177 height 103
click at [170, 382] on input "file" at bounding box center [161, 396] width 113 height 28
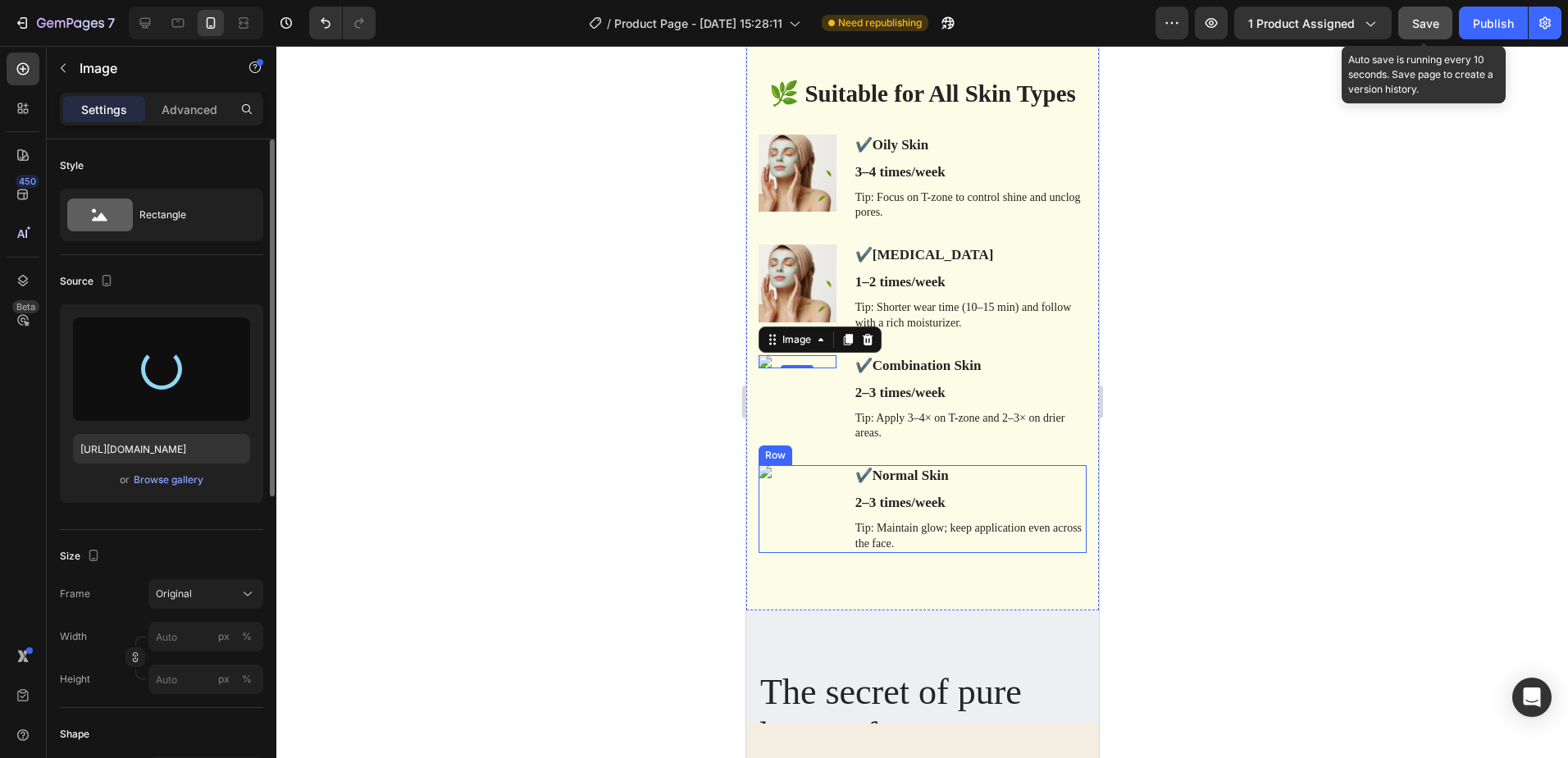
type input "https://cdn.shopify.com/s/files/1/0940/1358/7799/files/gempages_581415315208929…"
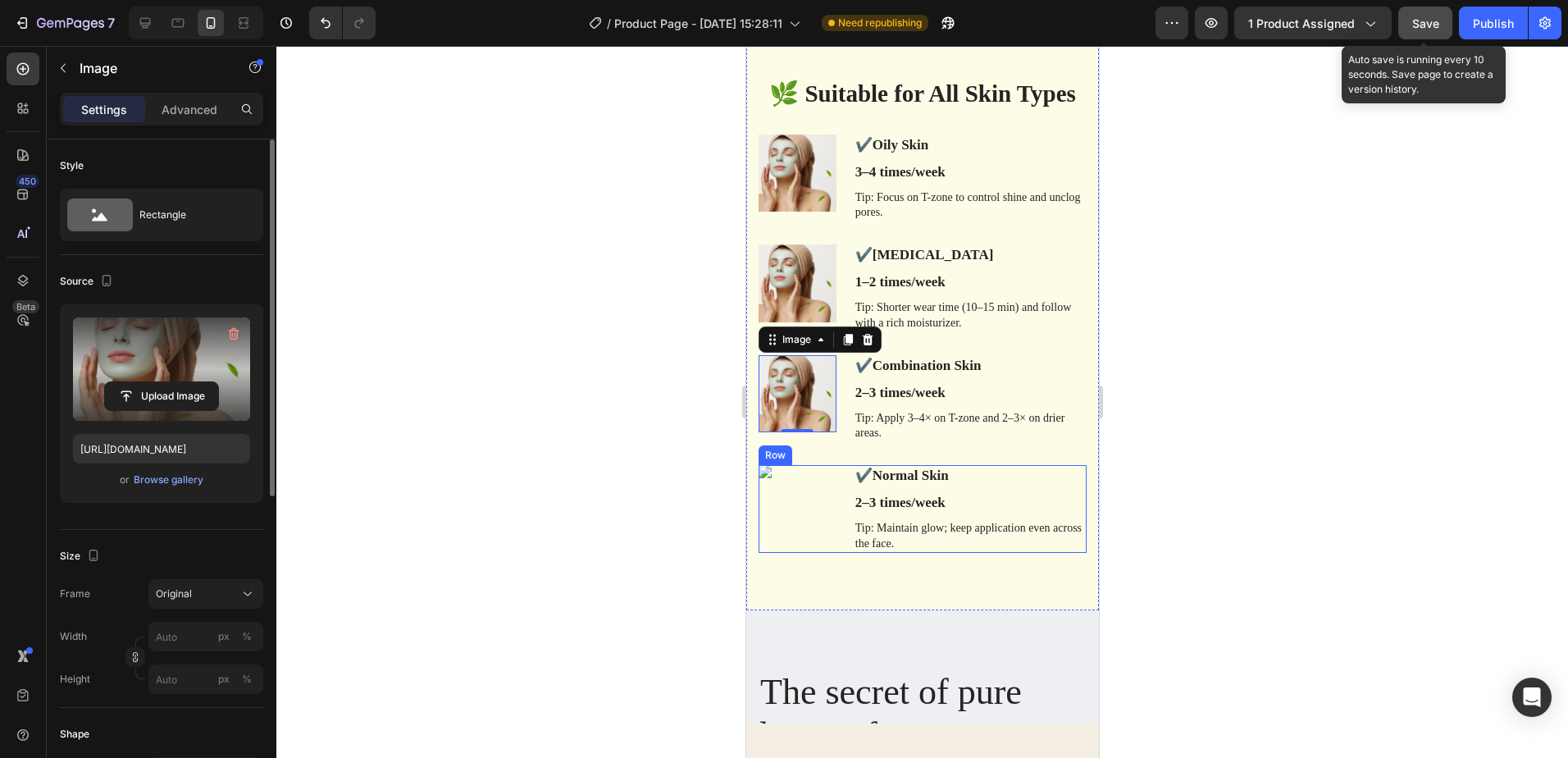
click at [784, 495] on div "Image" at bounding box center [796, 509] width 78 height 88
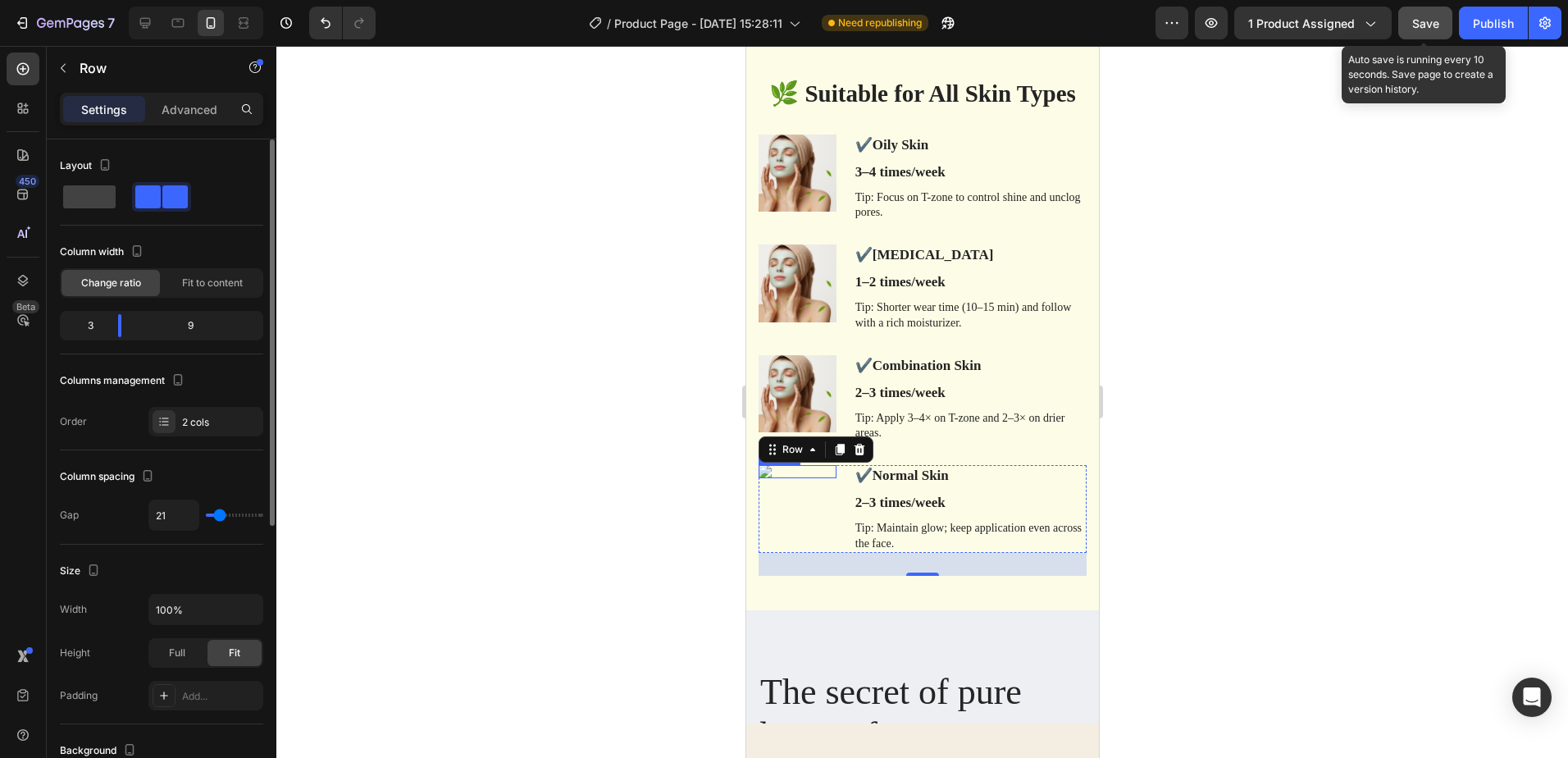
click at [767, 471] on img at bounding box center [796, 471] width 78 height 13
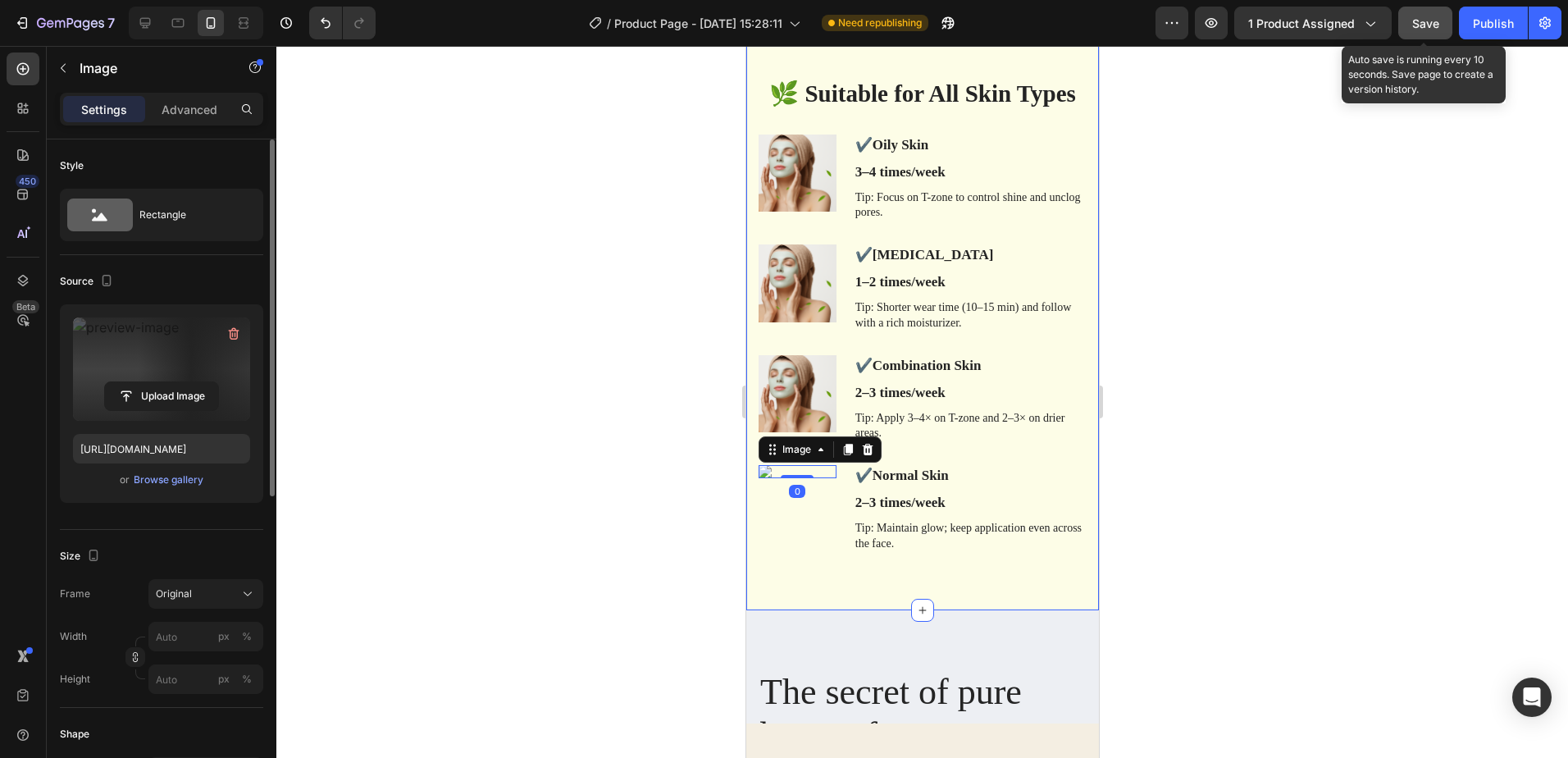
click at [190, 354] on label at bounding box center [161, 369] width 177 height 103
click at [190, 382] on input "file" at bounding box center [161, 396] width 113 height 28
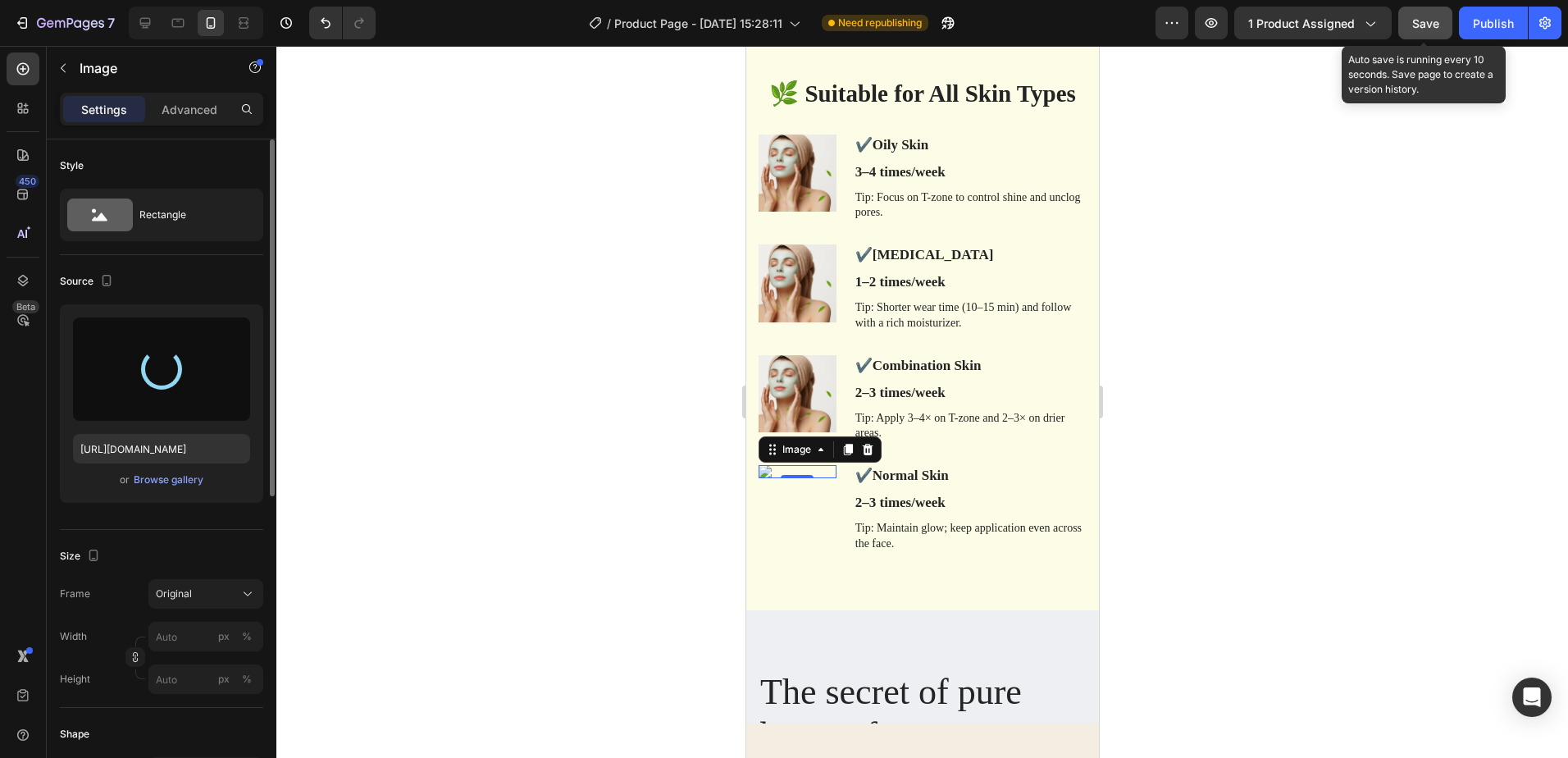
type input "https://cdn.shopify.com/s/files/1/0940/1358/7799/files/gempages_581415315208929…"
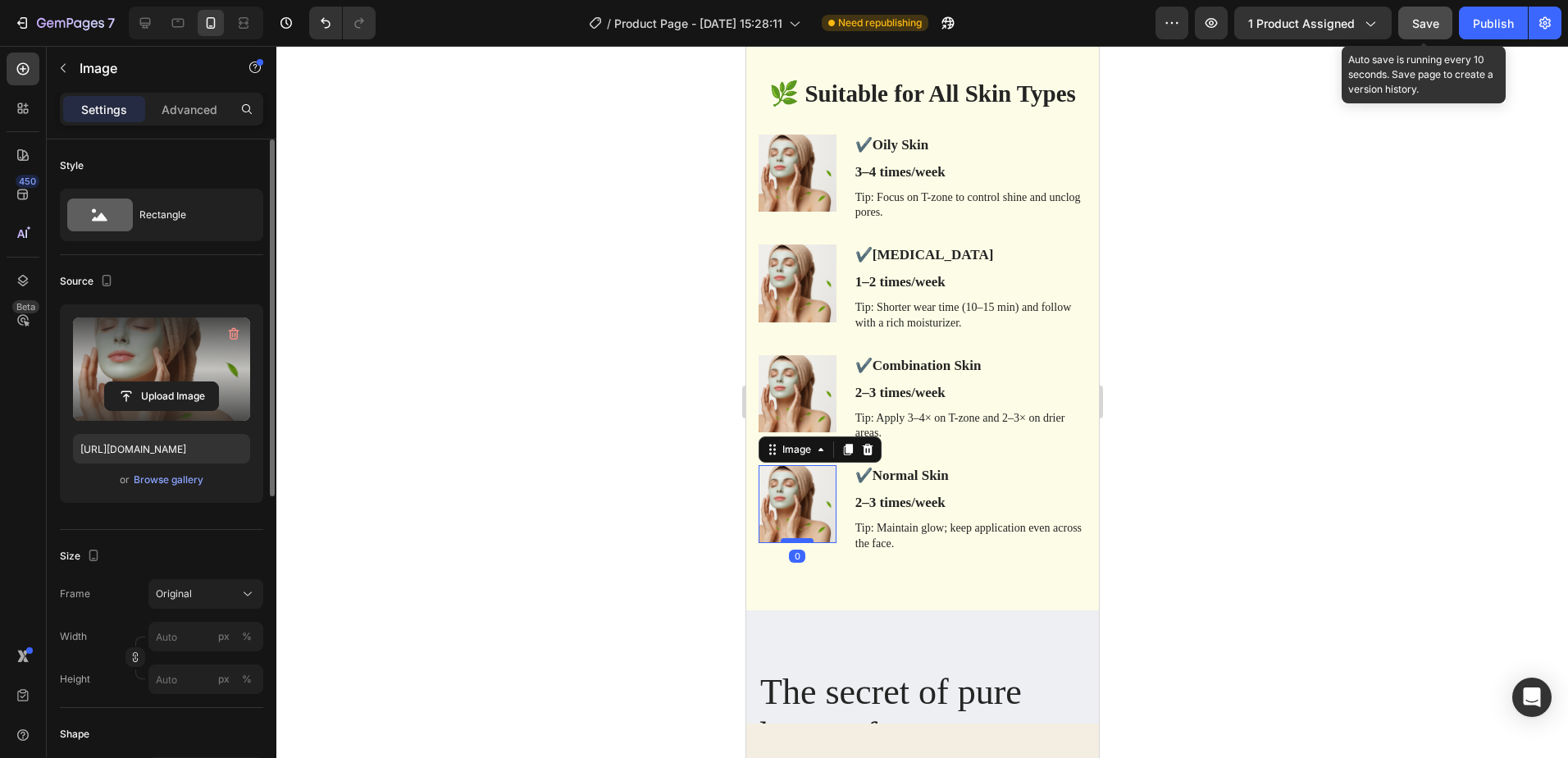
click at [794, 538] on div at bounding box center [796, 540] width 33 height 5
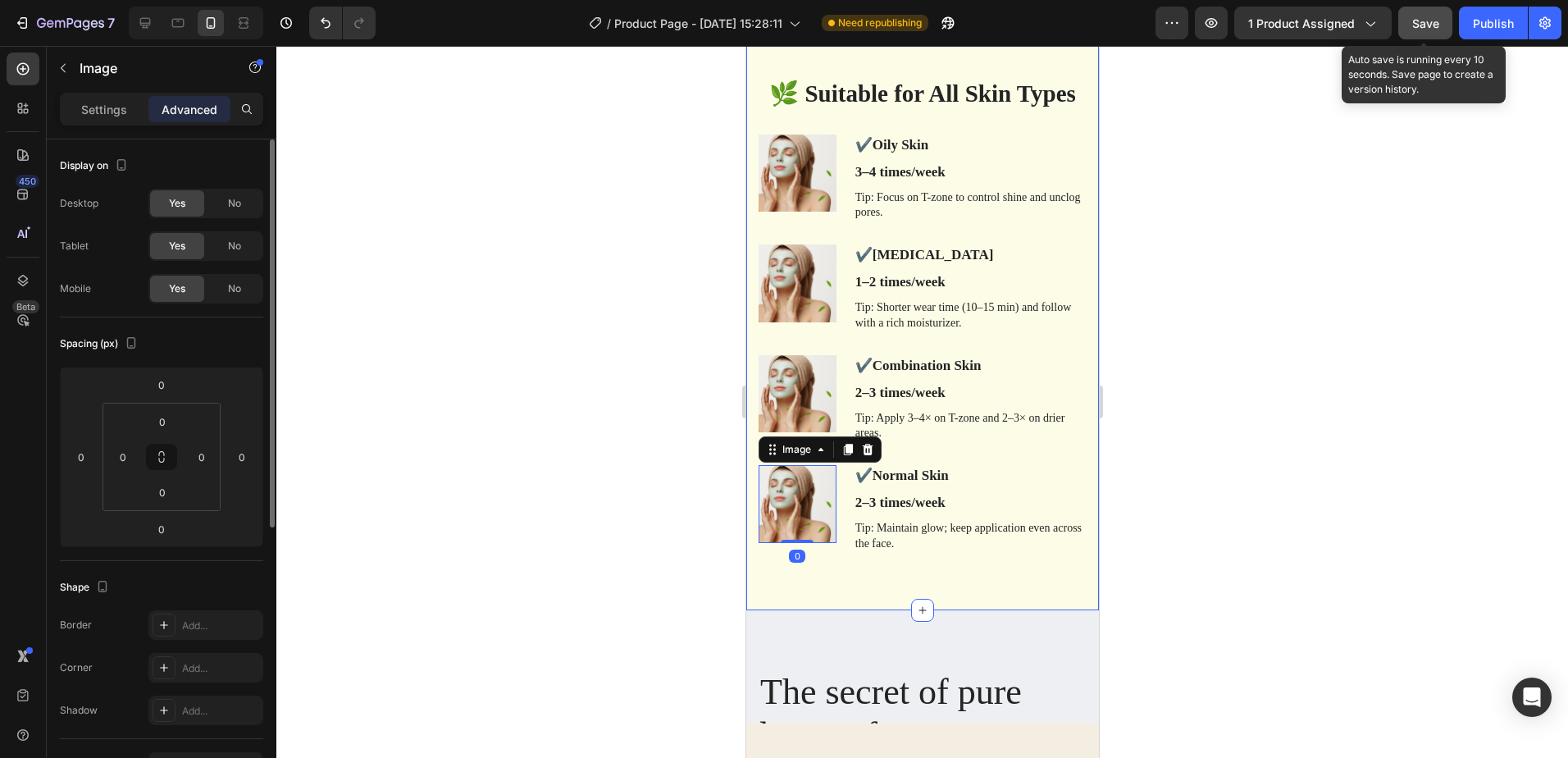
click at [892, 593] on div "🌿 Suitable for All Skin Types Heading Row ✔️ Oily Skin Text Block 3–4 times/wee…" at bounding box center [921, 315] width 353 height 591
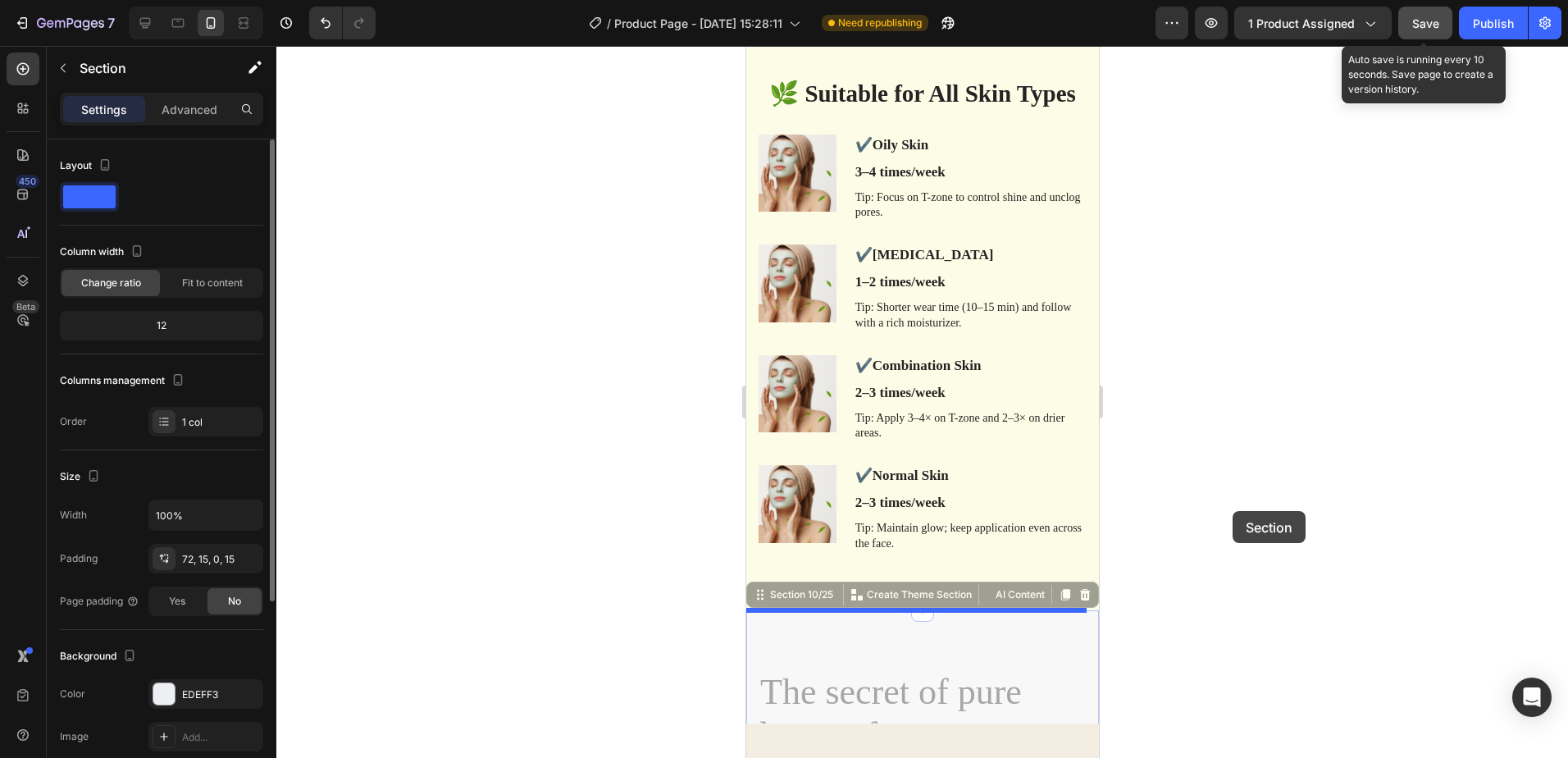
drag, startPoint x: 949, startPoint y: 611, endPoint x: 1232, endPoint y: 511, distance: 300.1
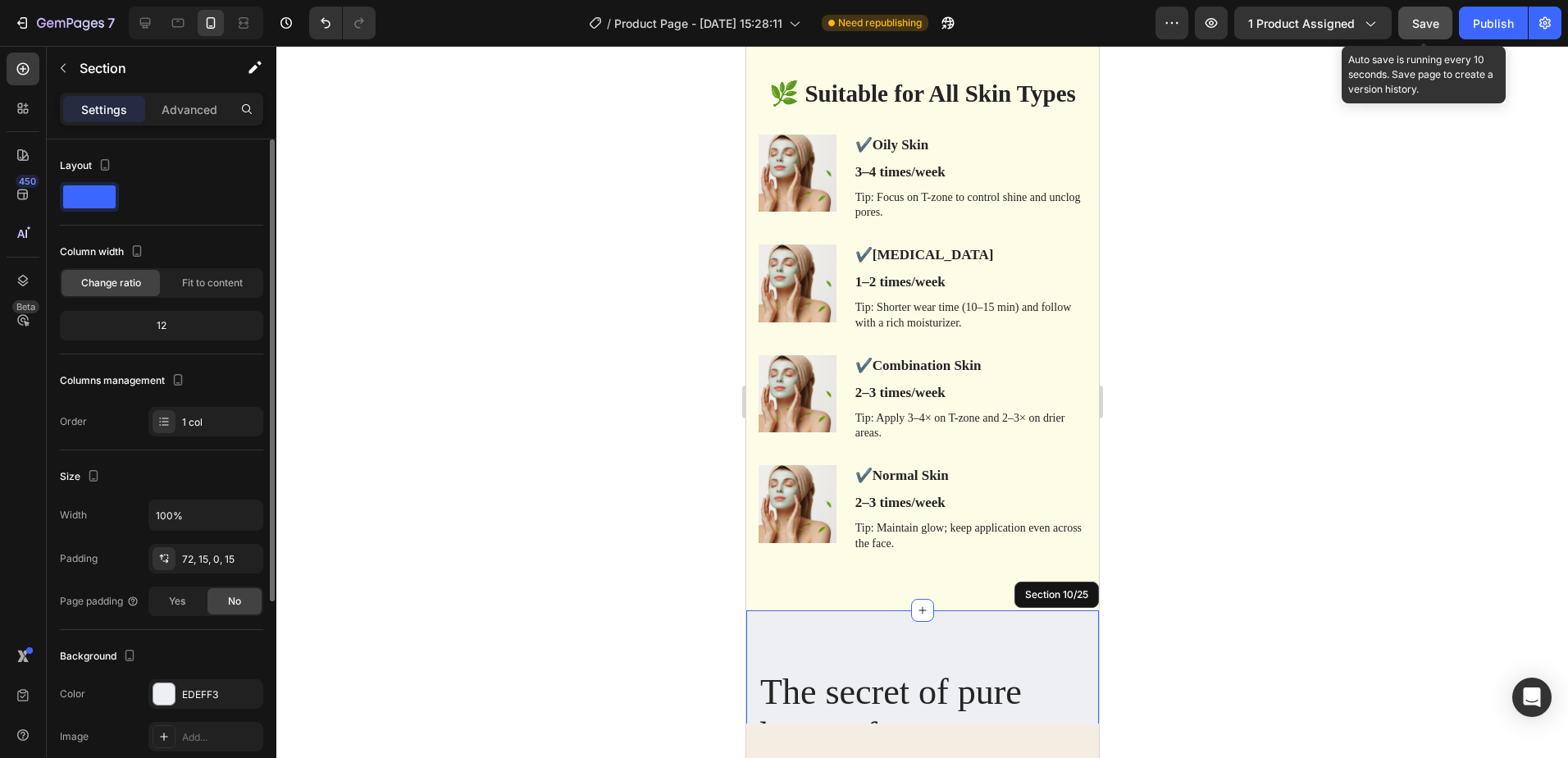
click at [1229, 501] on div at bounding box center [922, 402] width 1292 height 712
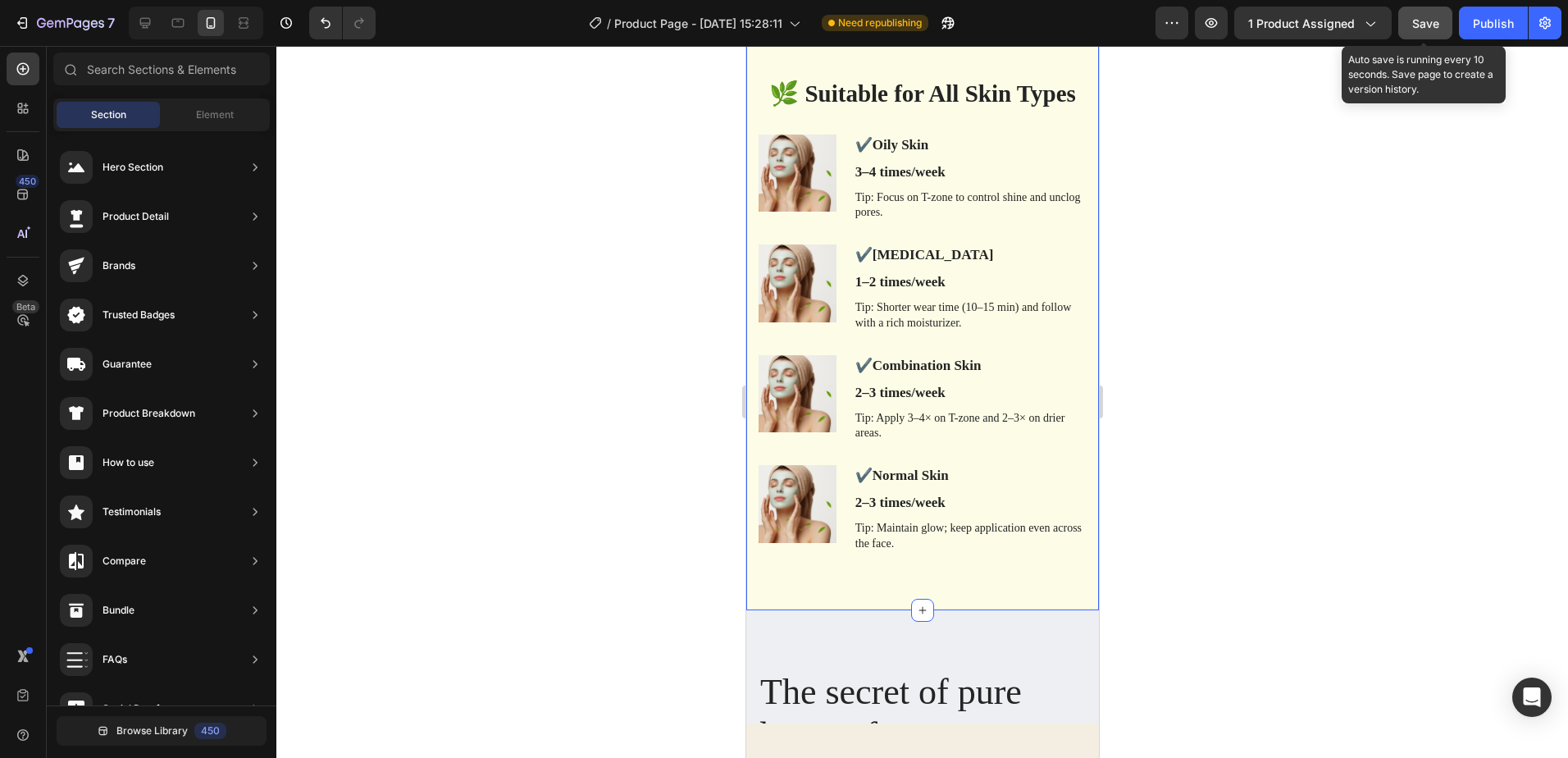
scroll to position [4009, 0]
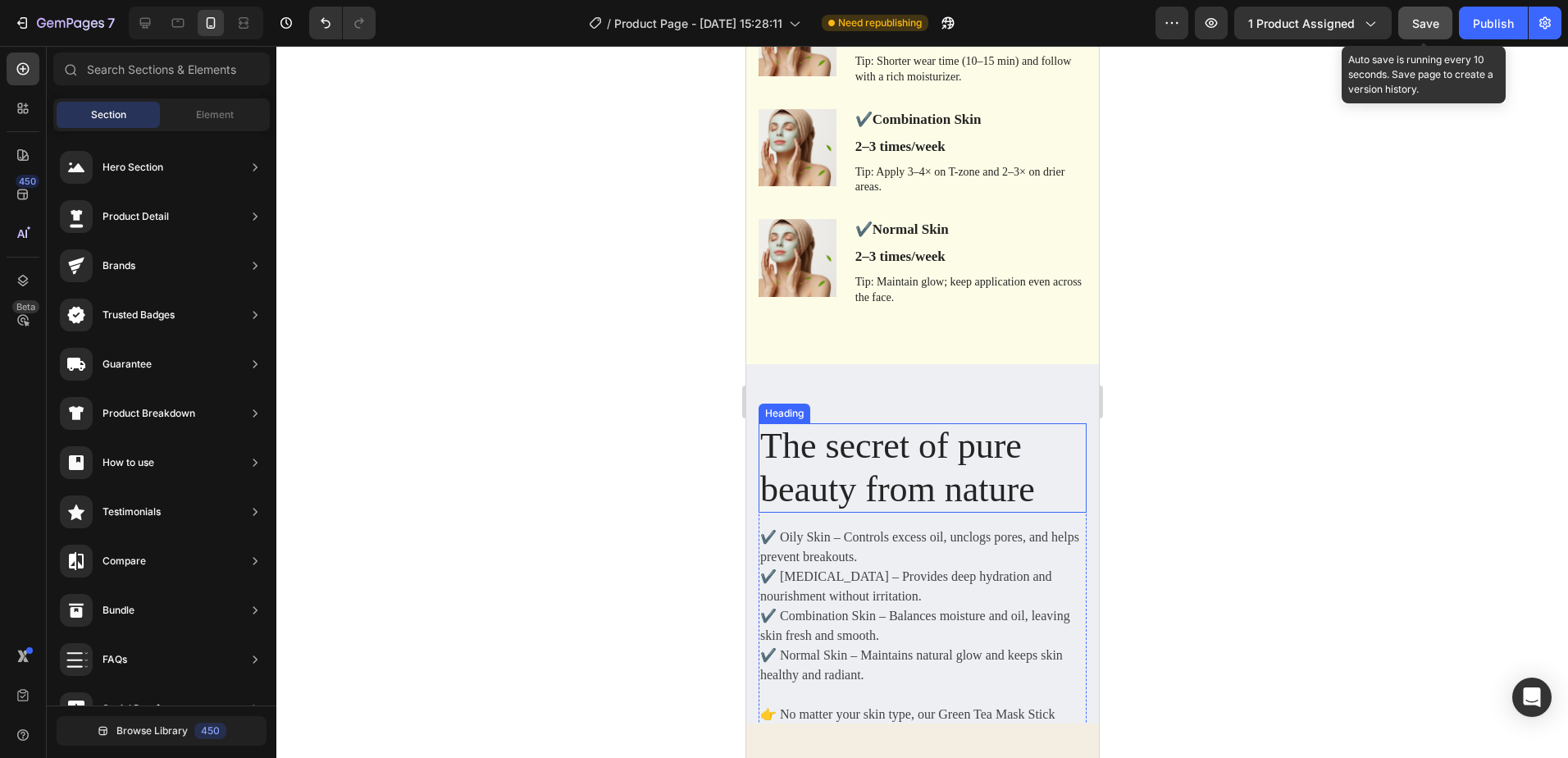
click at [998, 486] on p "The secret of pure beauty from nature" at bounding box center [921, 468] width 325 height 87
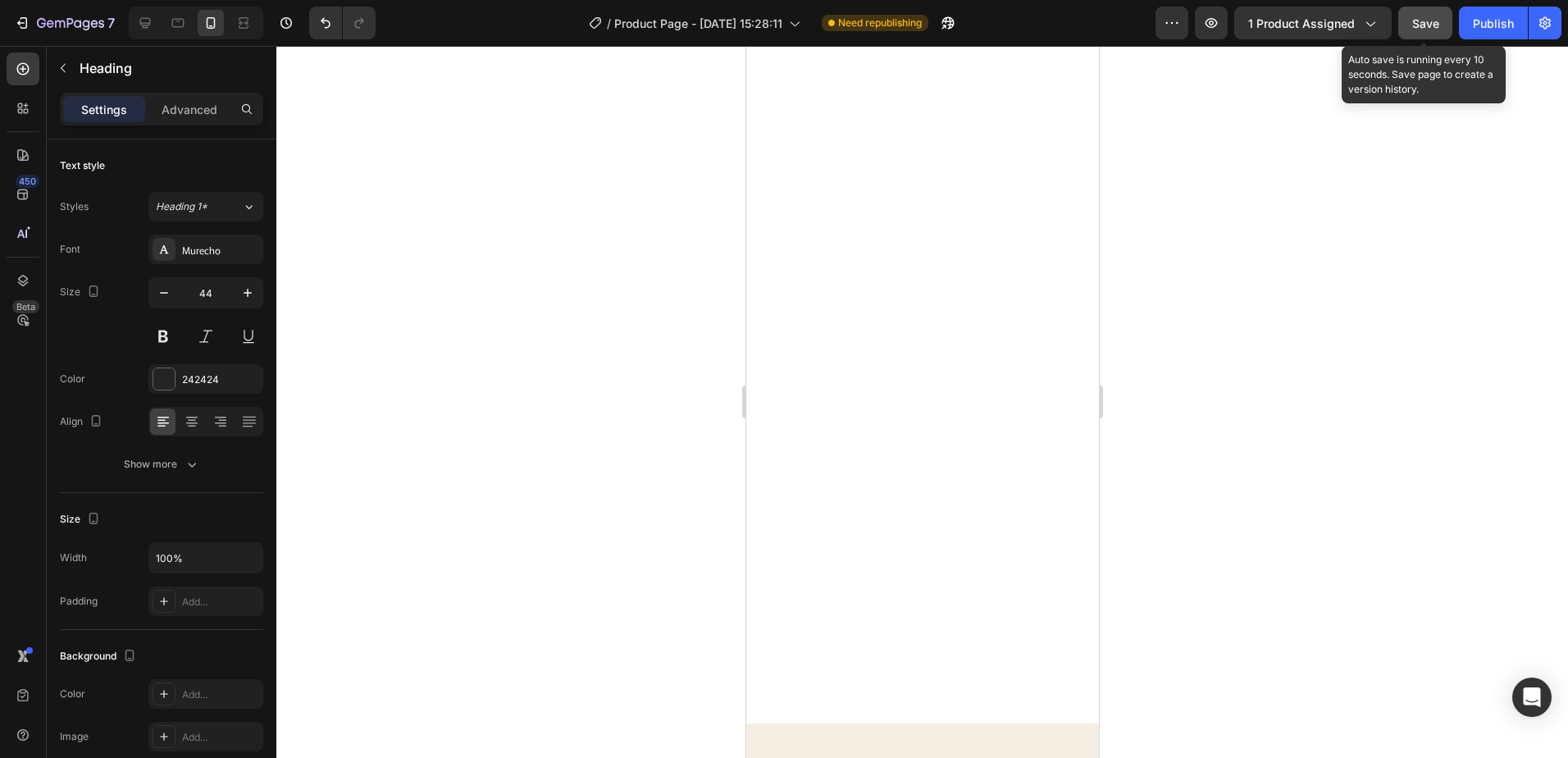
scroll to position [0, 0]
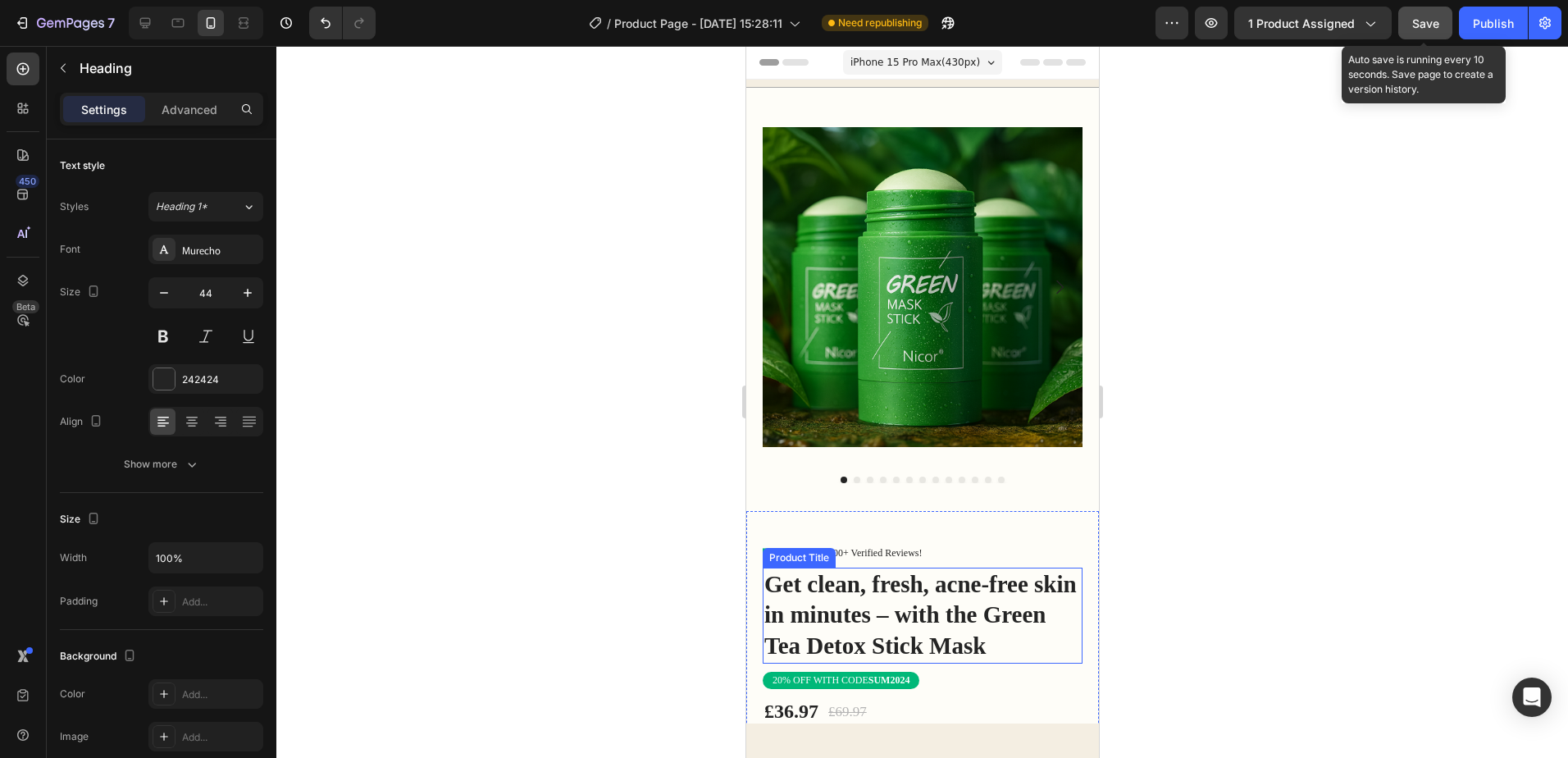
click at [1038, 639] on h1 "Get clean, fresh, acne-free skin in minutes – with the Green Tea Detox Stick Ma…" at bounding box center [921, 616] width 320 height 96
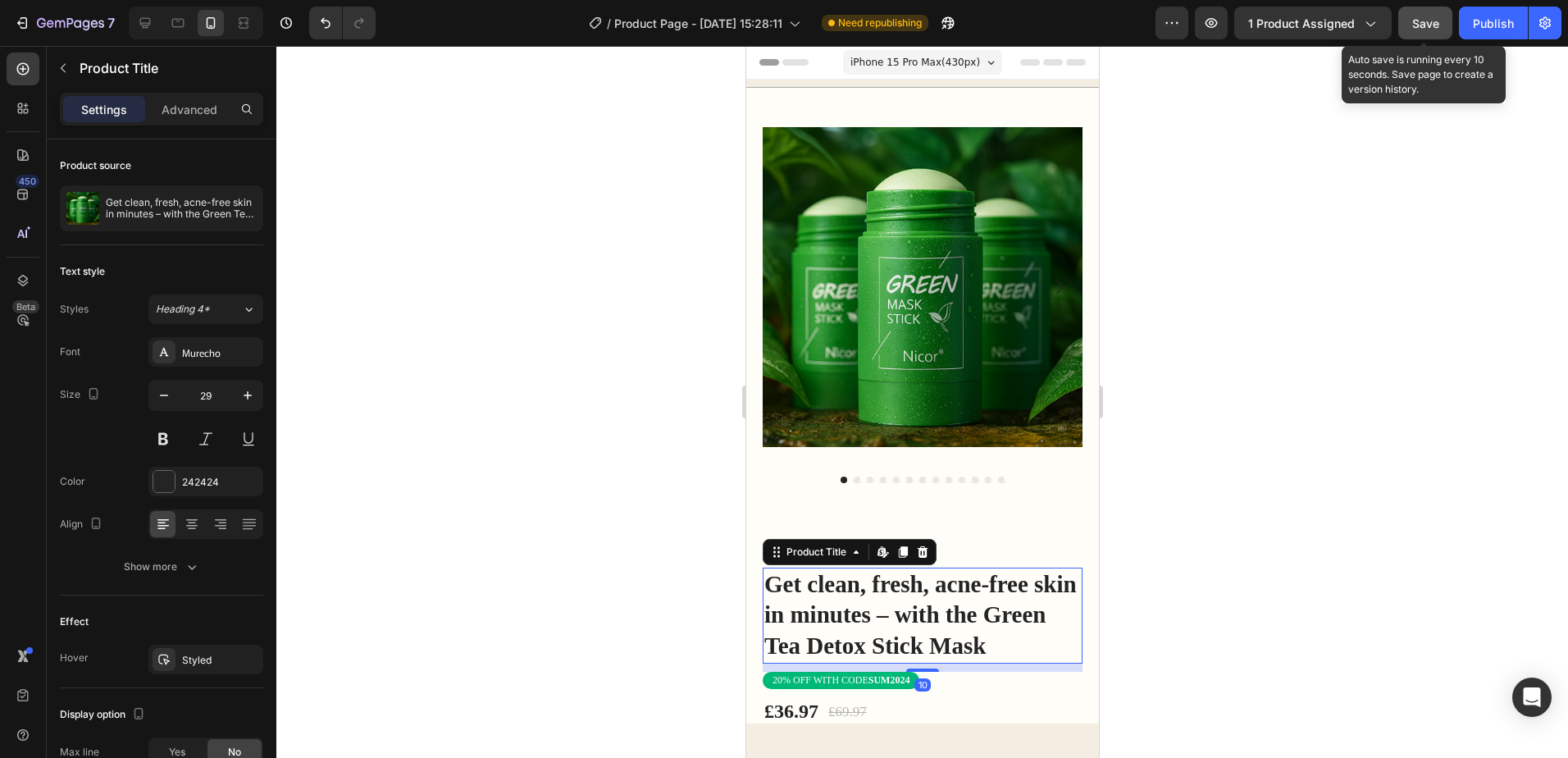
click at [1046, 636] on h1 "Get clean, fresh, acne-free skin in minutes – with the Green Tea Detox Stick Ma…" at bounding box center [921, 616] width 320 height 96
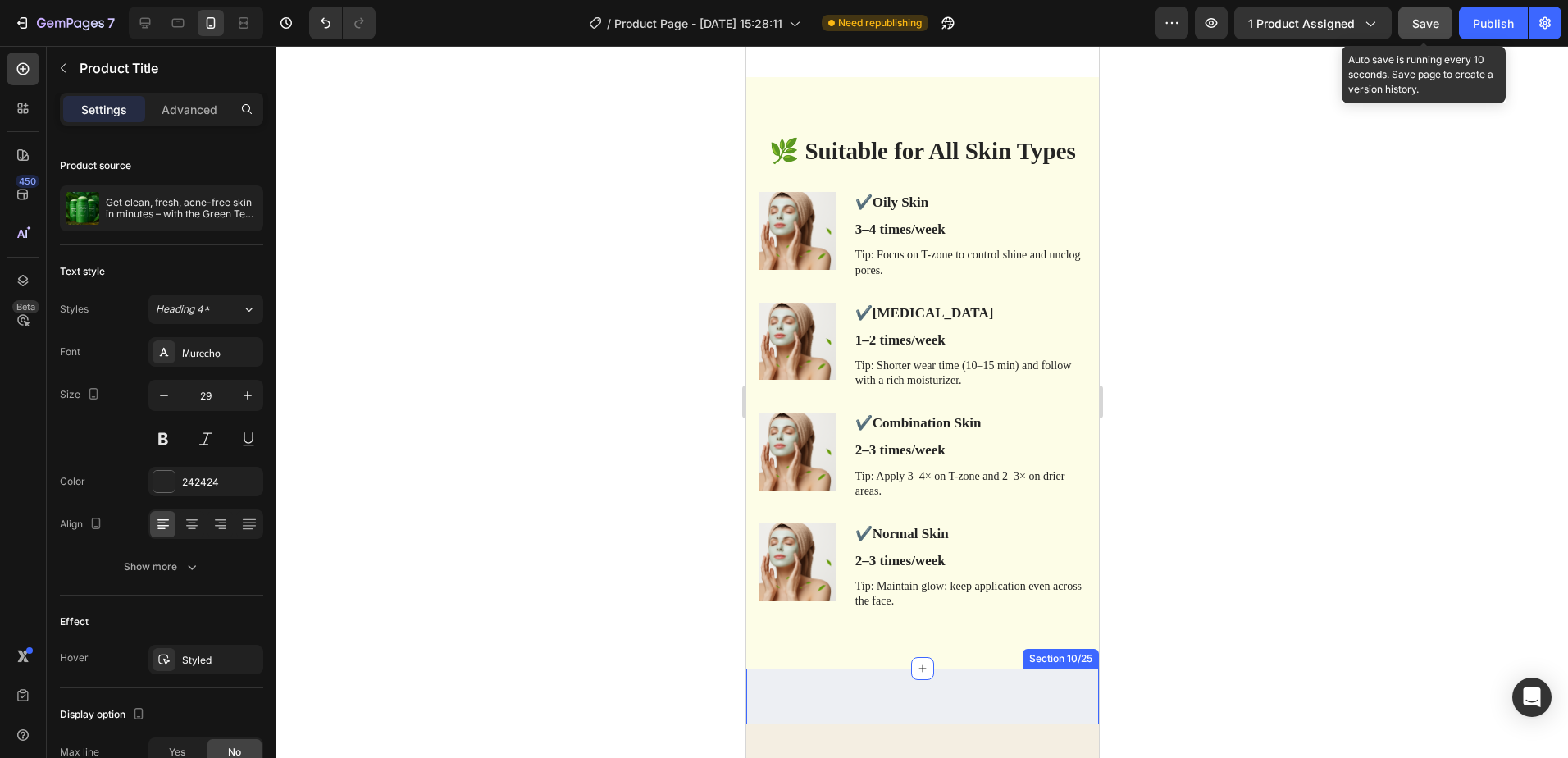
scroll to position [4678, 0]
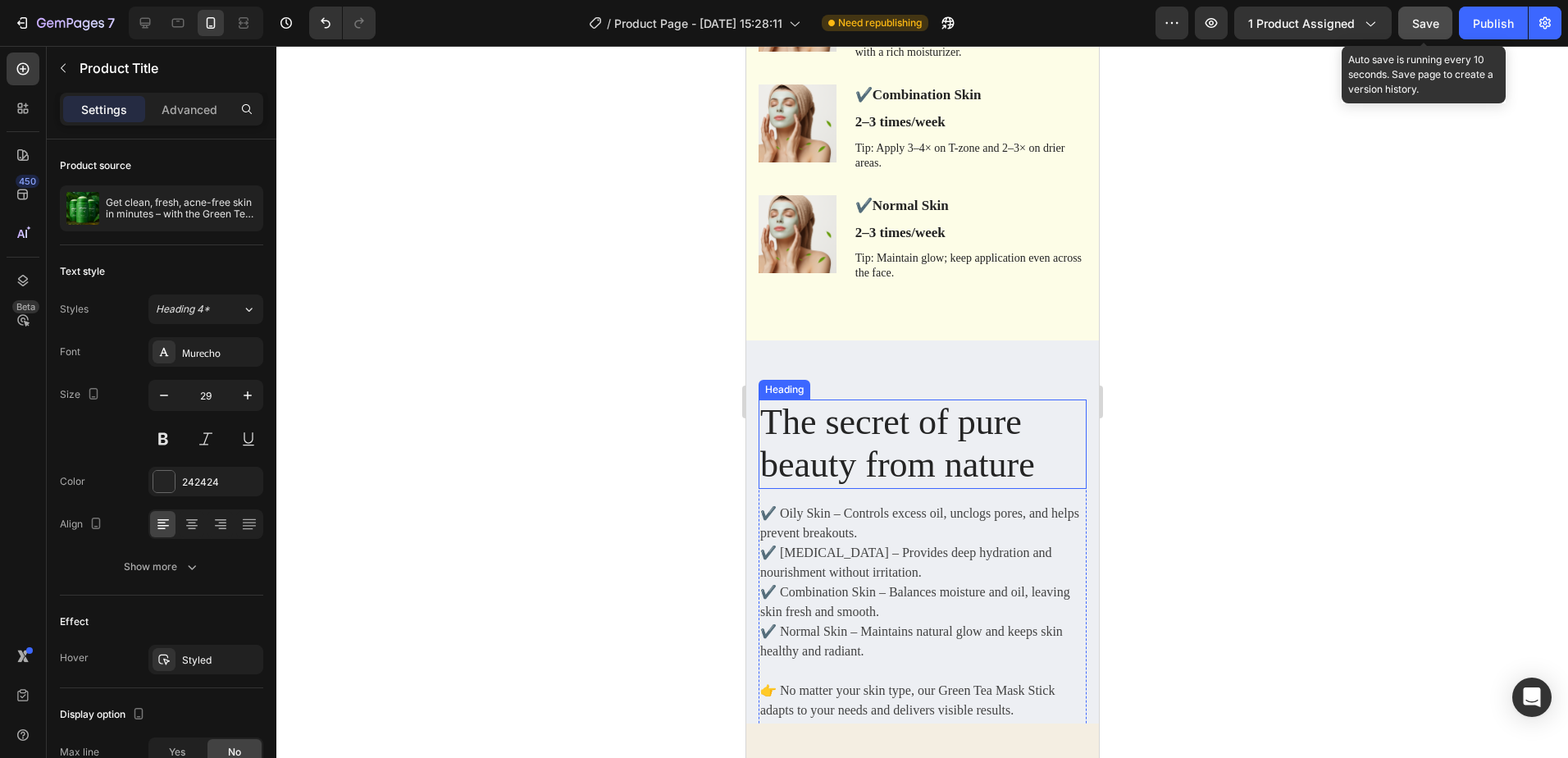
click at [878, 465] on p "The secret of pure beauty from nature" at bounding box center [921, 444] width 325 height 87
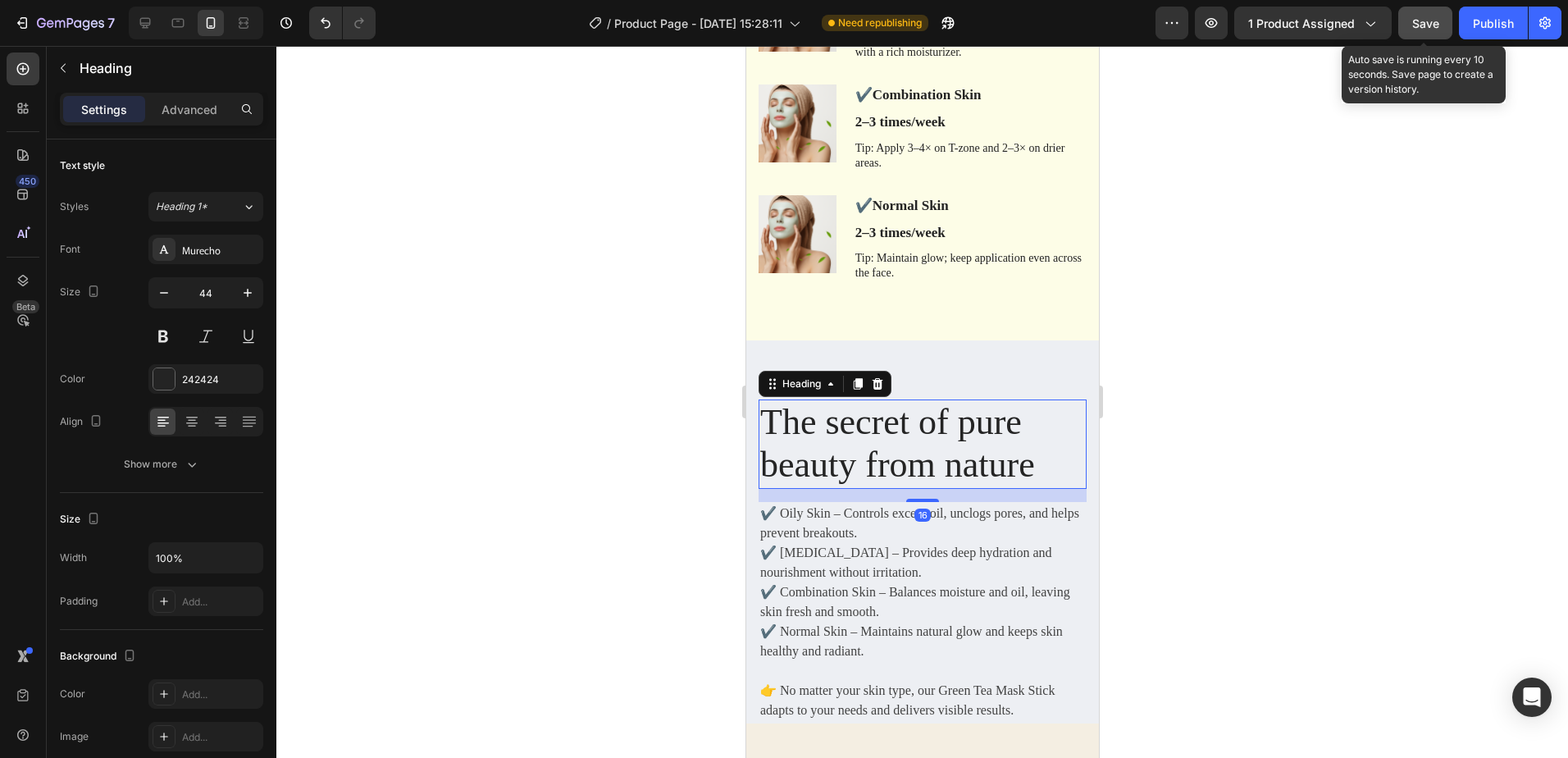
click at [1030, 465] on p "The secret of pure beauty from nature" at bounding box center [921, 444] width 325 height 87
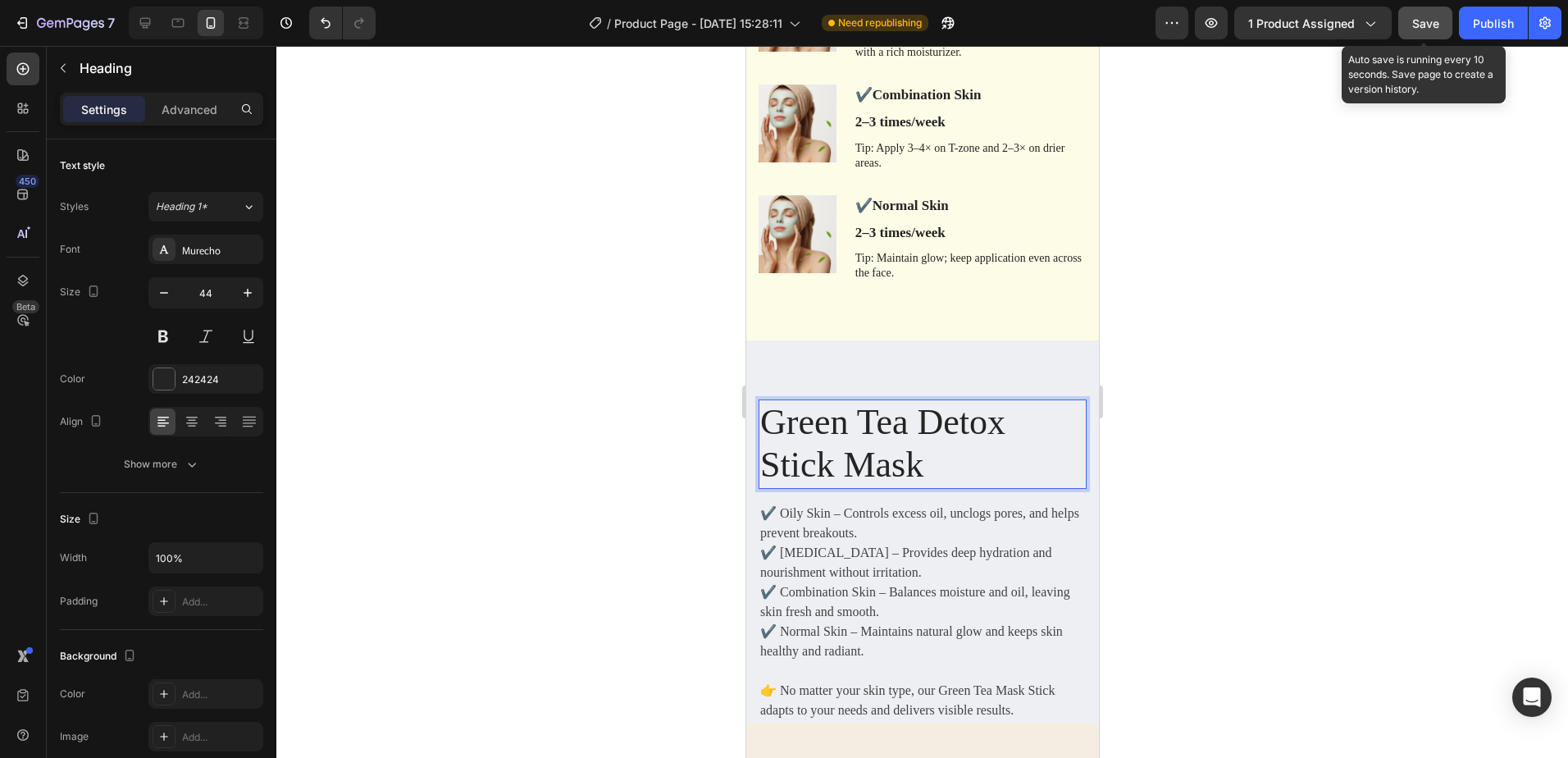
click at [1196, 432] on div at bounding box center [922, 402] width 1292 height 712
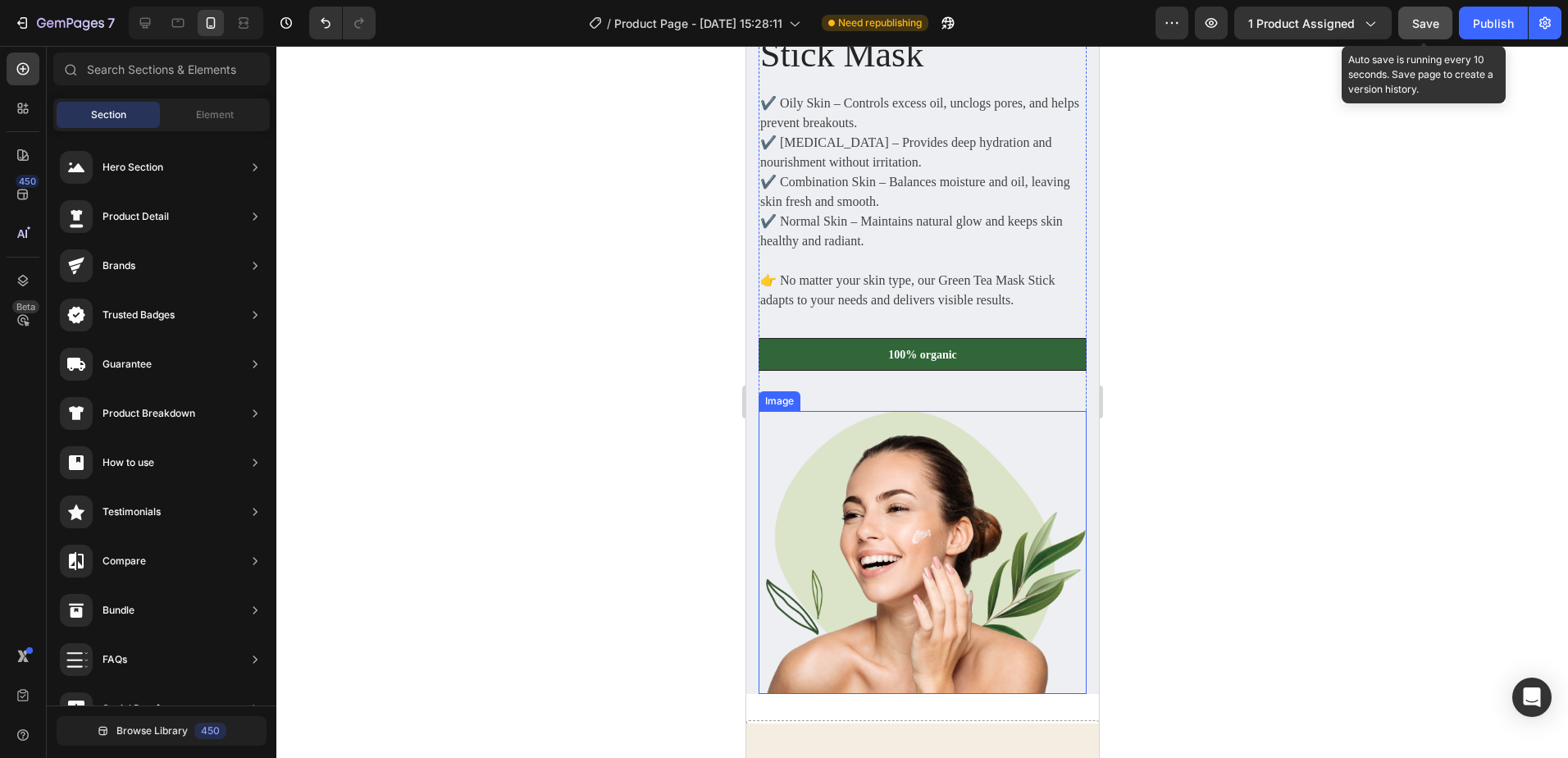
scroll to position [5663, 0]
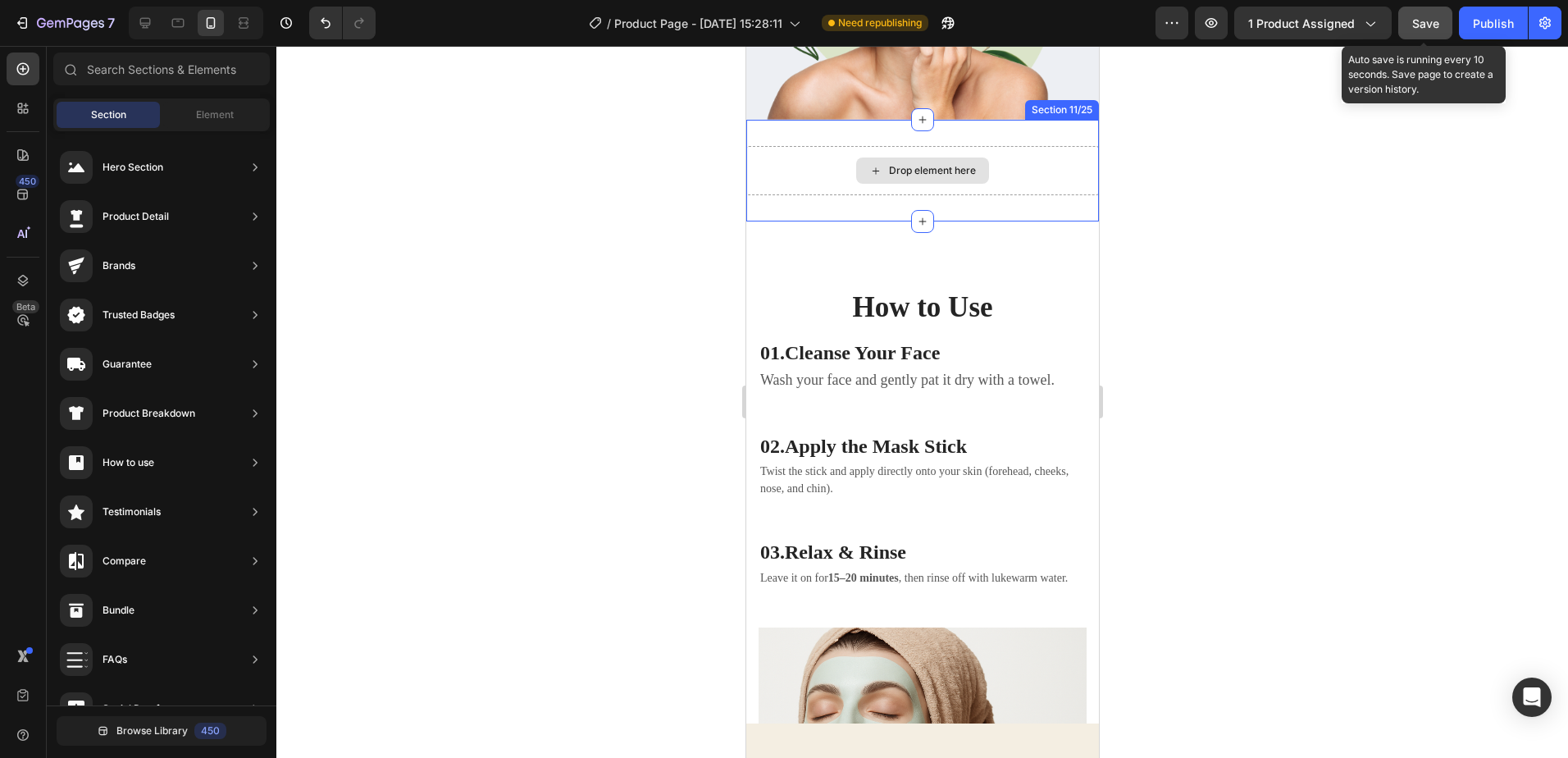
click at [1003, 161] on div "Drop element here" at bounding box center [921, 170] width 353 height 49
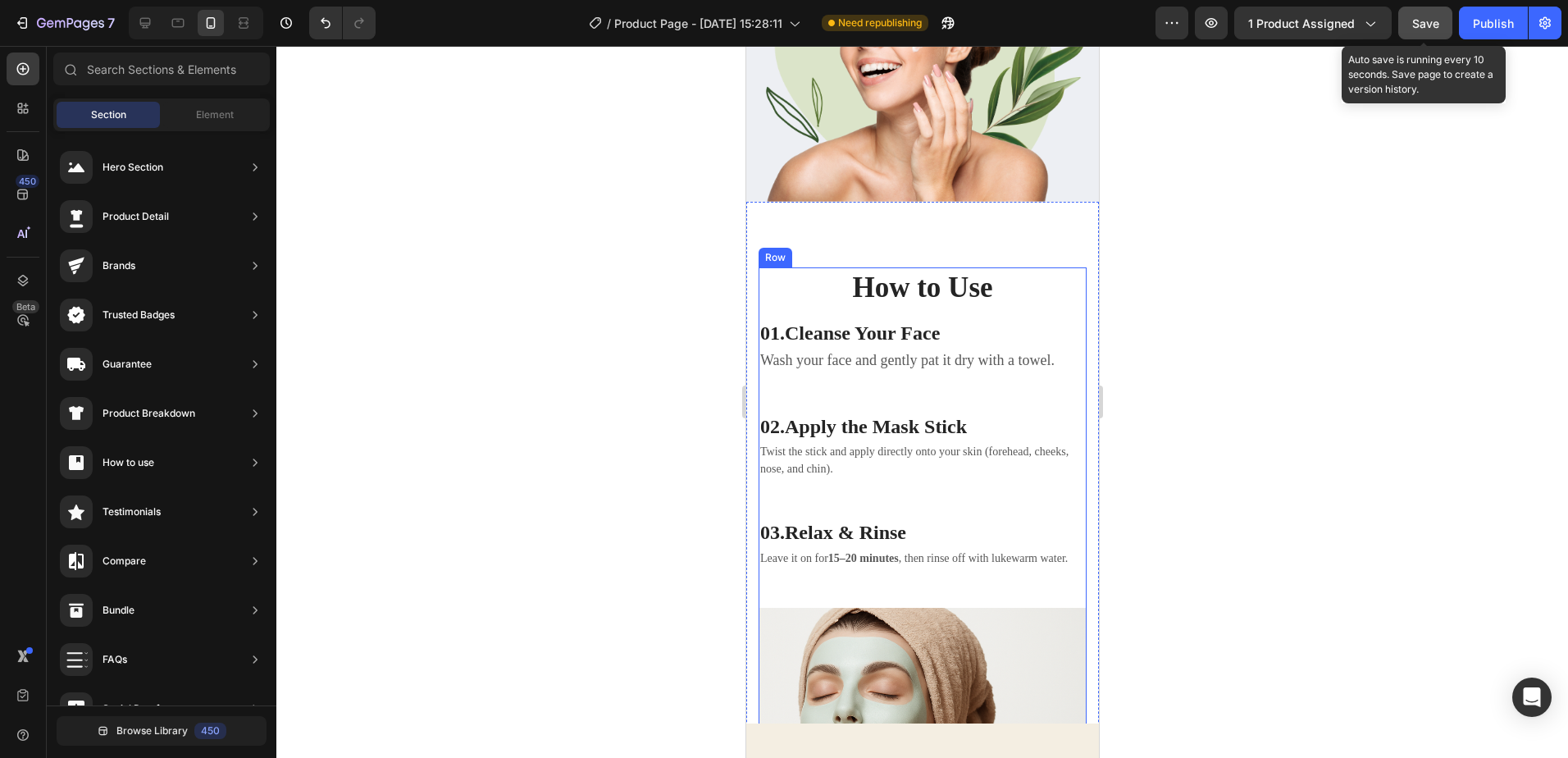
scroll to position [5499, 0]
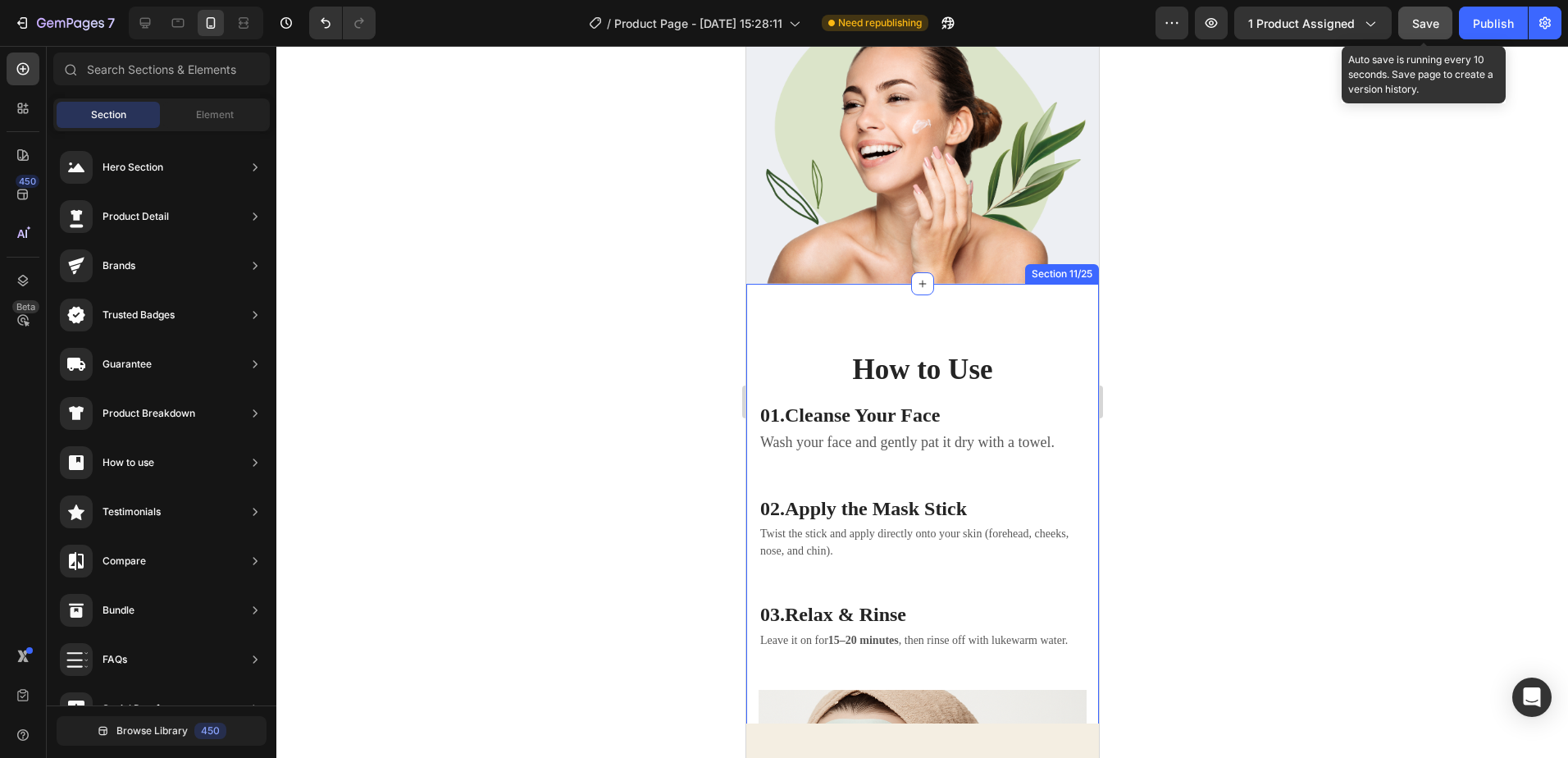
click at [1068, 321] on div "How to Use Heading 01. Cleanse Your Face Heading Wash your face and gently pat …" at bounding box center [921, 683] width 353 height 799
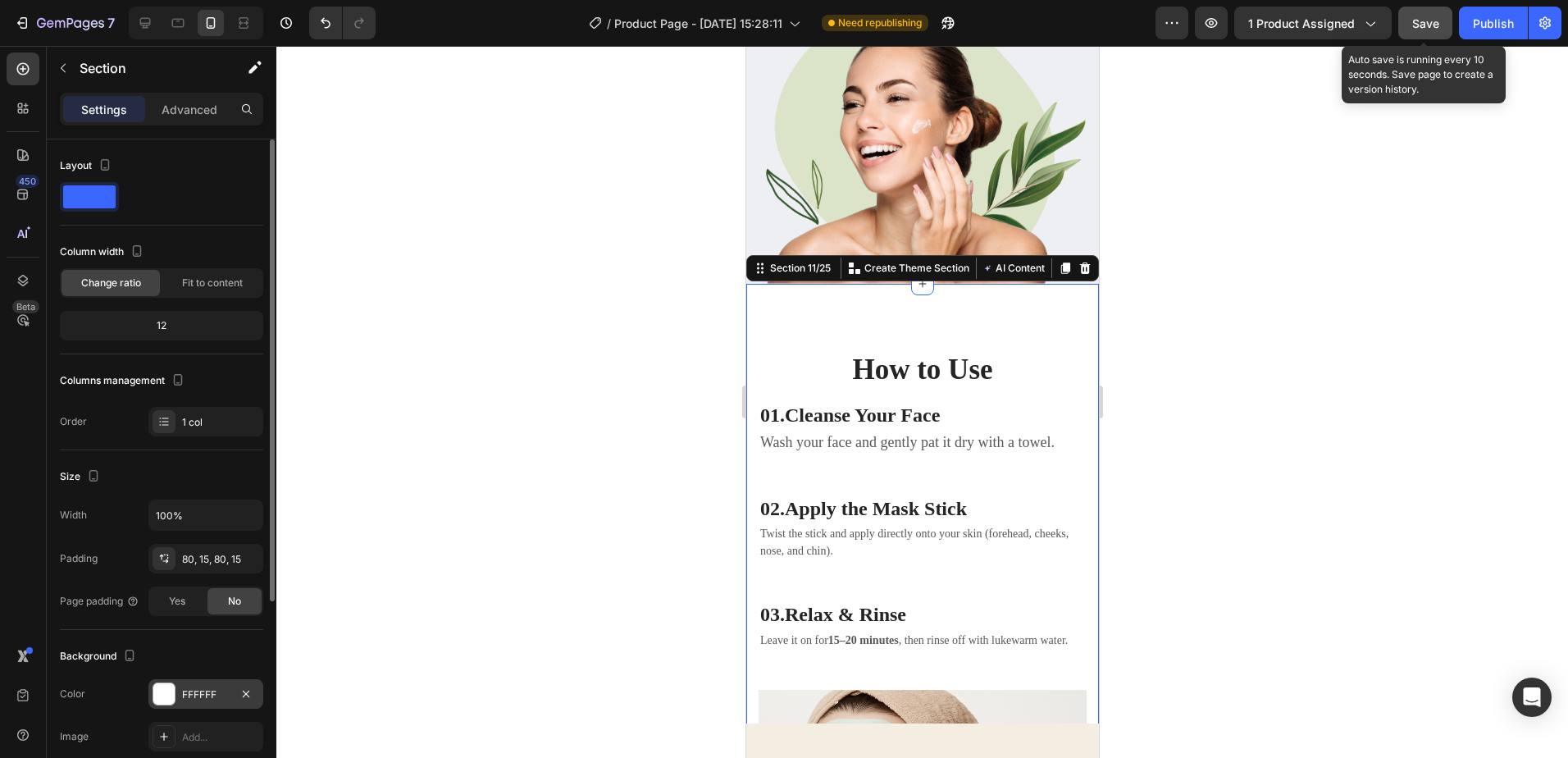
click at [161, 695] on div at bounding box center [163, 694] width 21 height 21
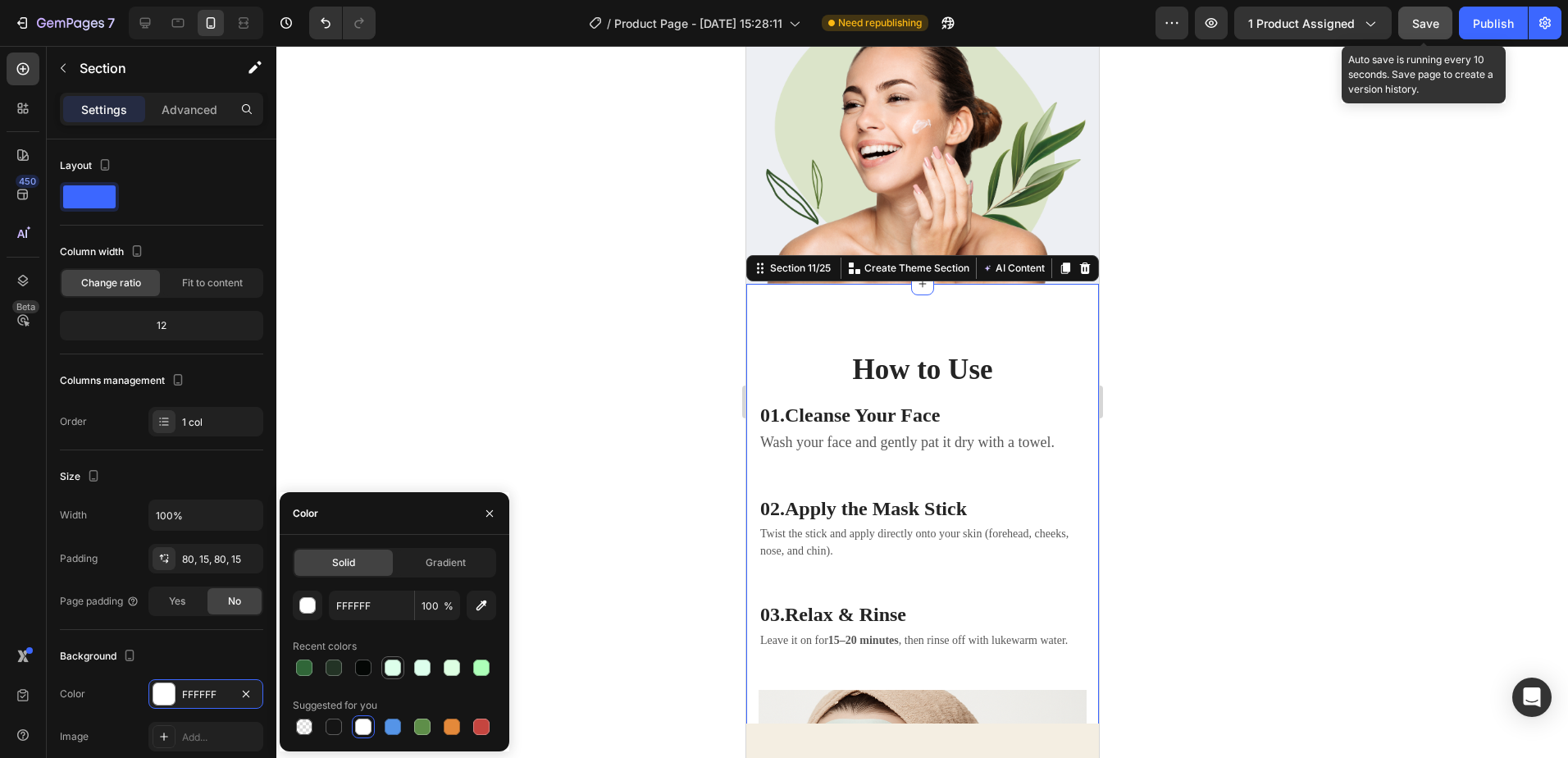
click at [389, 669] on div at bounding box center [393, 668] width 16 height 16
type input "DDFFEB"
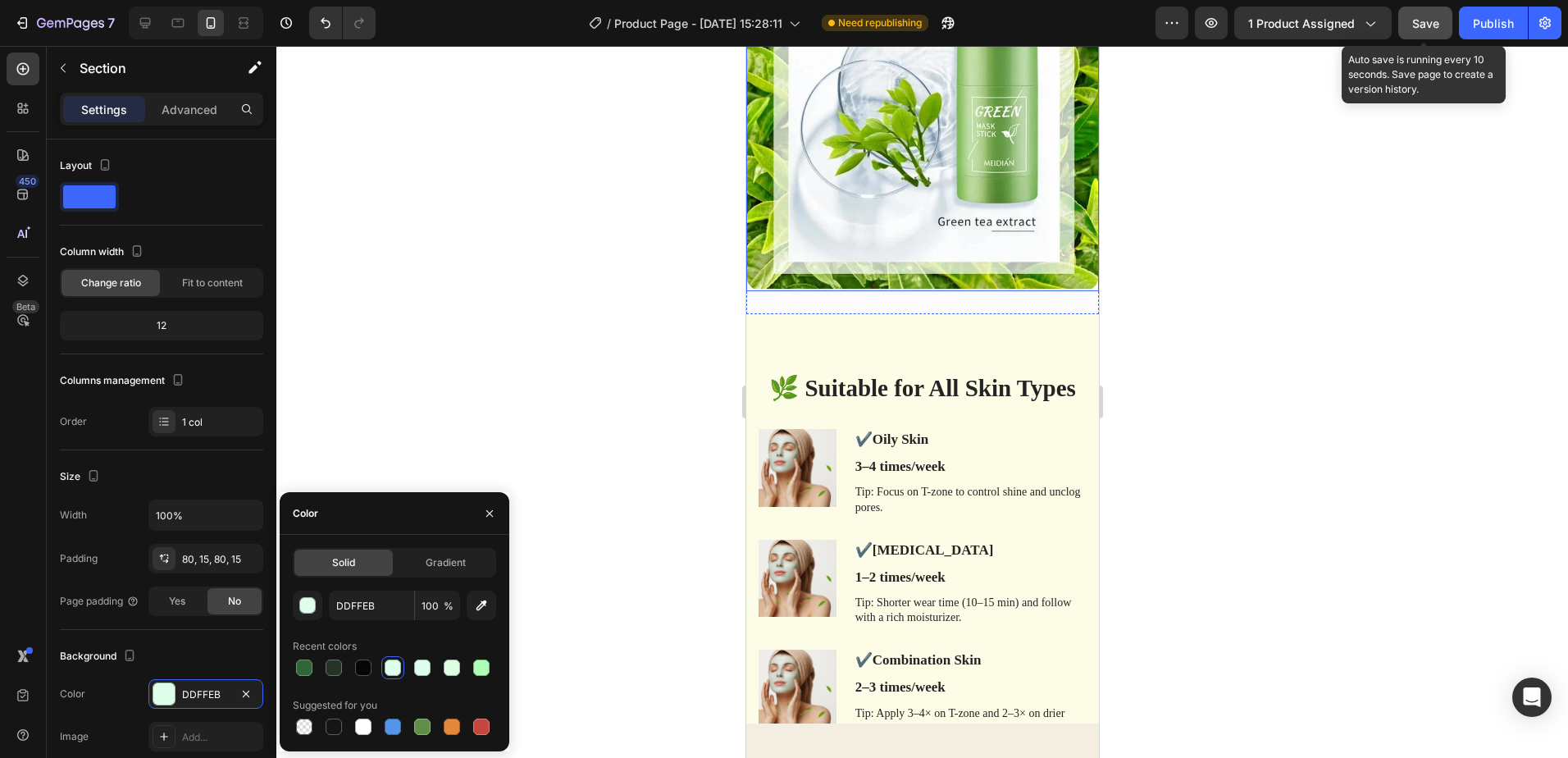
scroll to position [4224, 0]
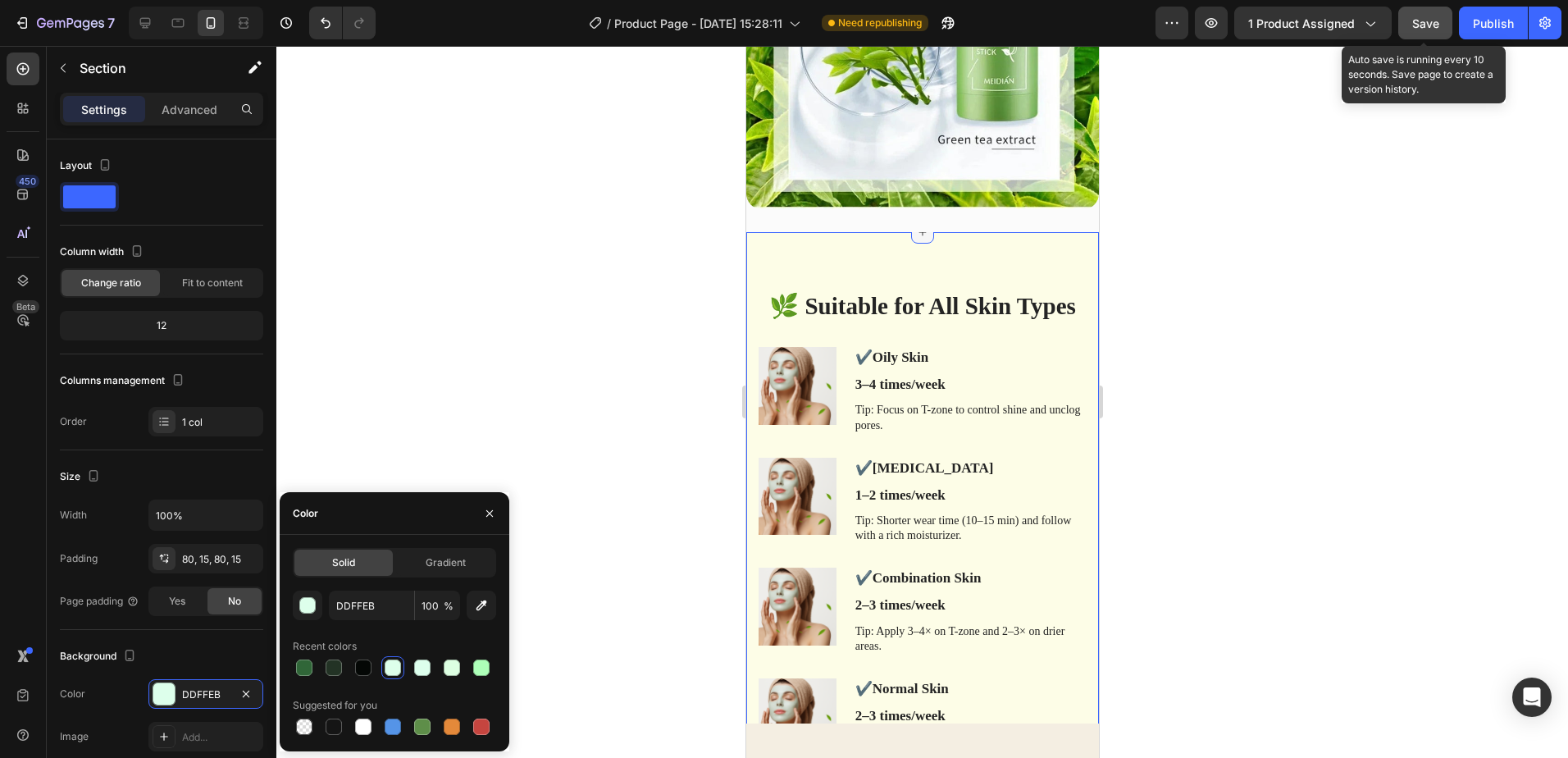
click at [917, 226] on icon at bounding box center [921, 232] width 13 height 13
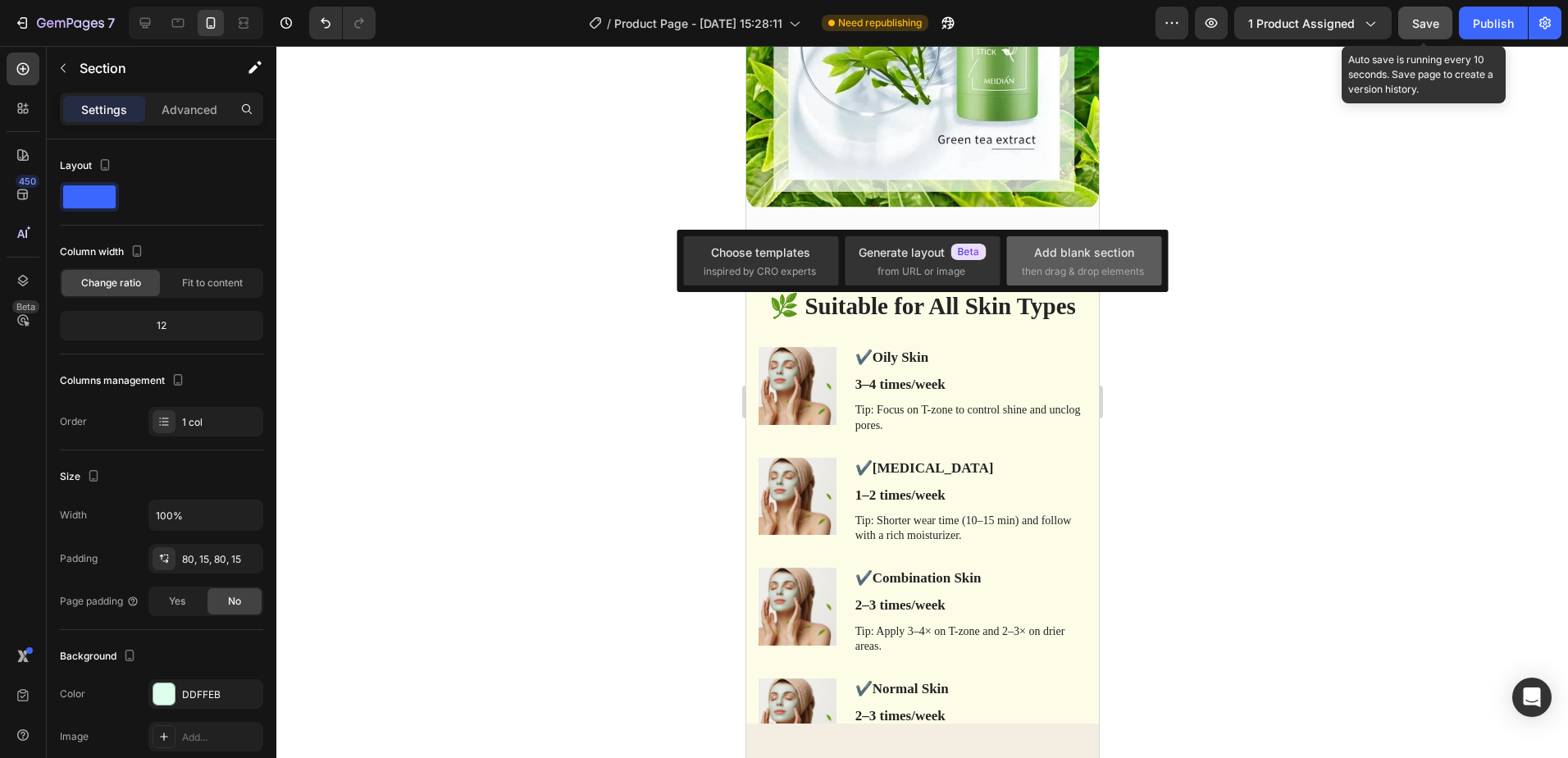
click at [1083, 241] on div "Add blank section then drag & drop elements" at bounding box center [1083, 260] width 155 height 49
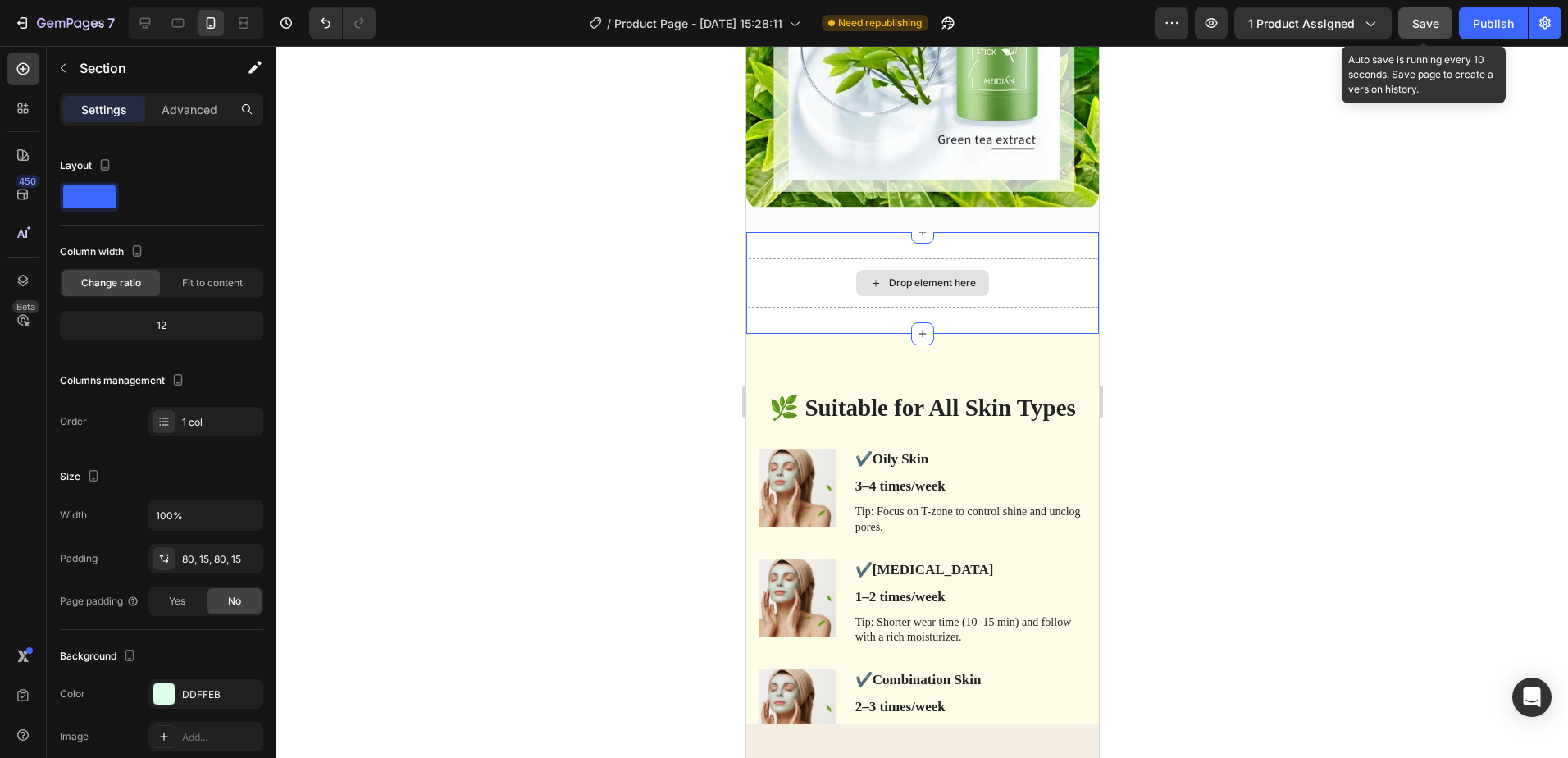
click at [900, 277] on div "Drop element here" at bounding box center [931, 283] width 87 height 13
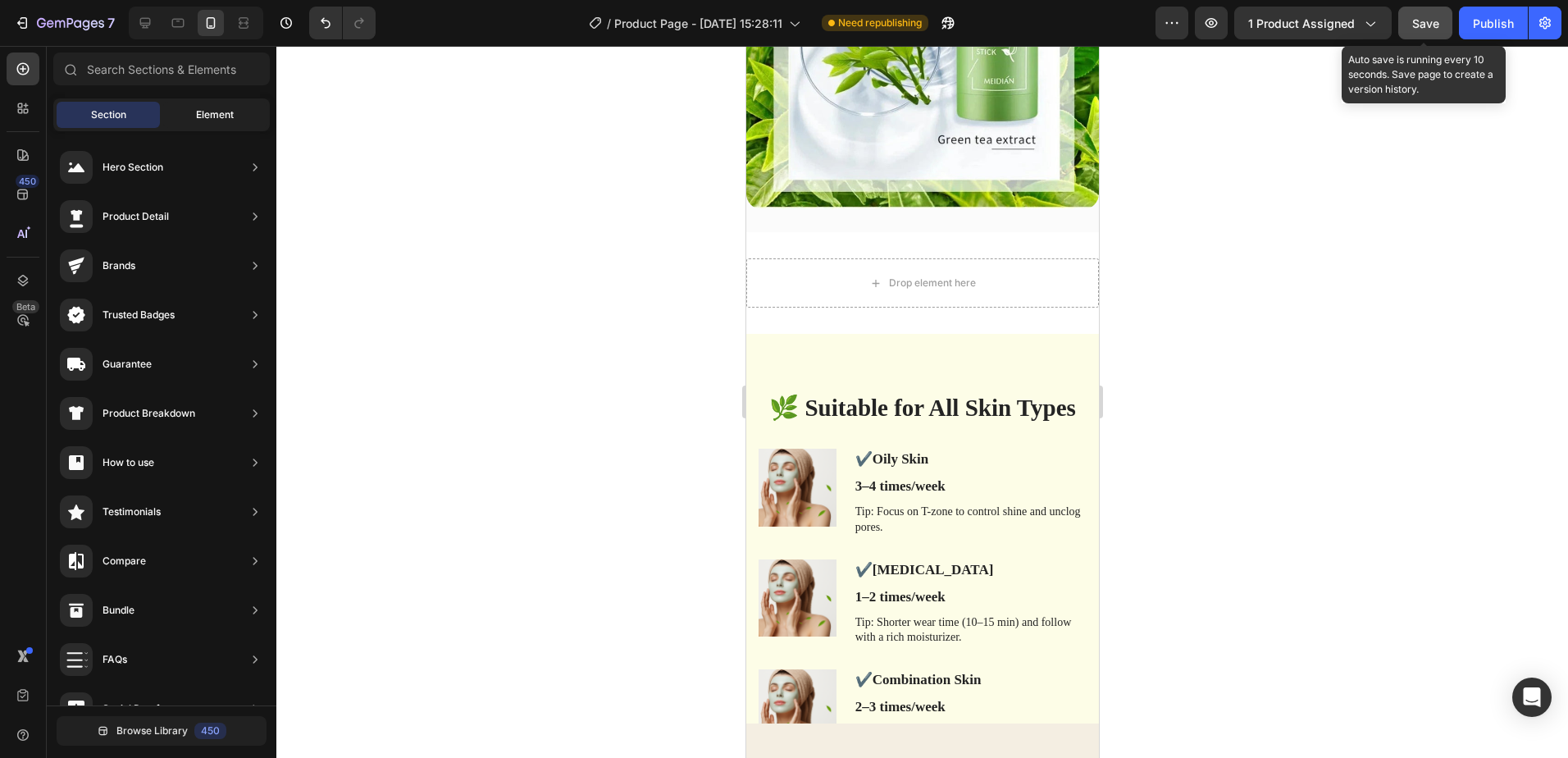
click at [212, 112] on span "Element" at bounding box center [215, 115] width 38 height 15
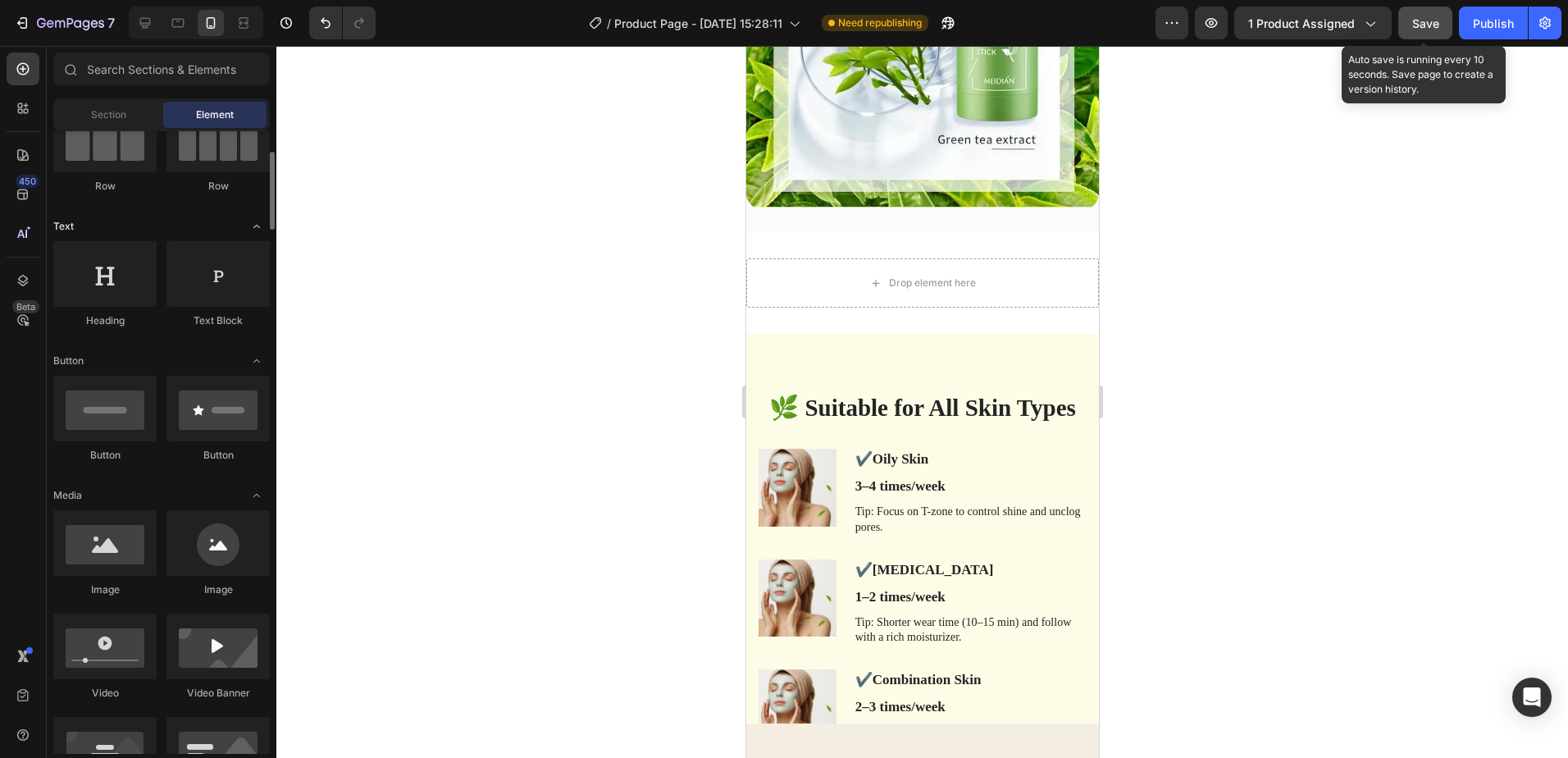
scroll to position [246, 0]
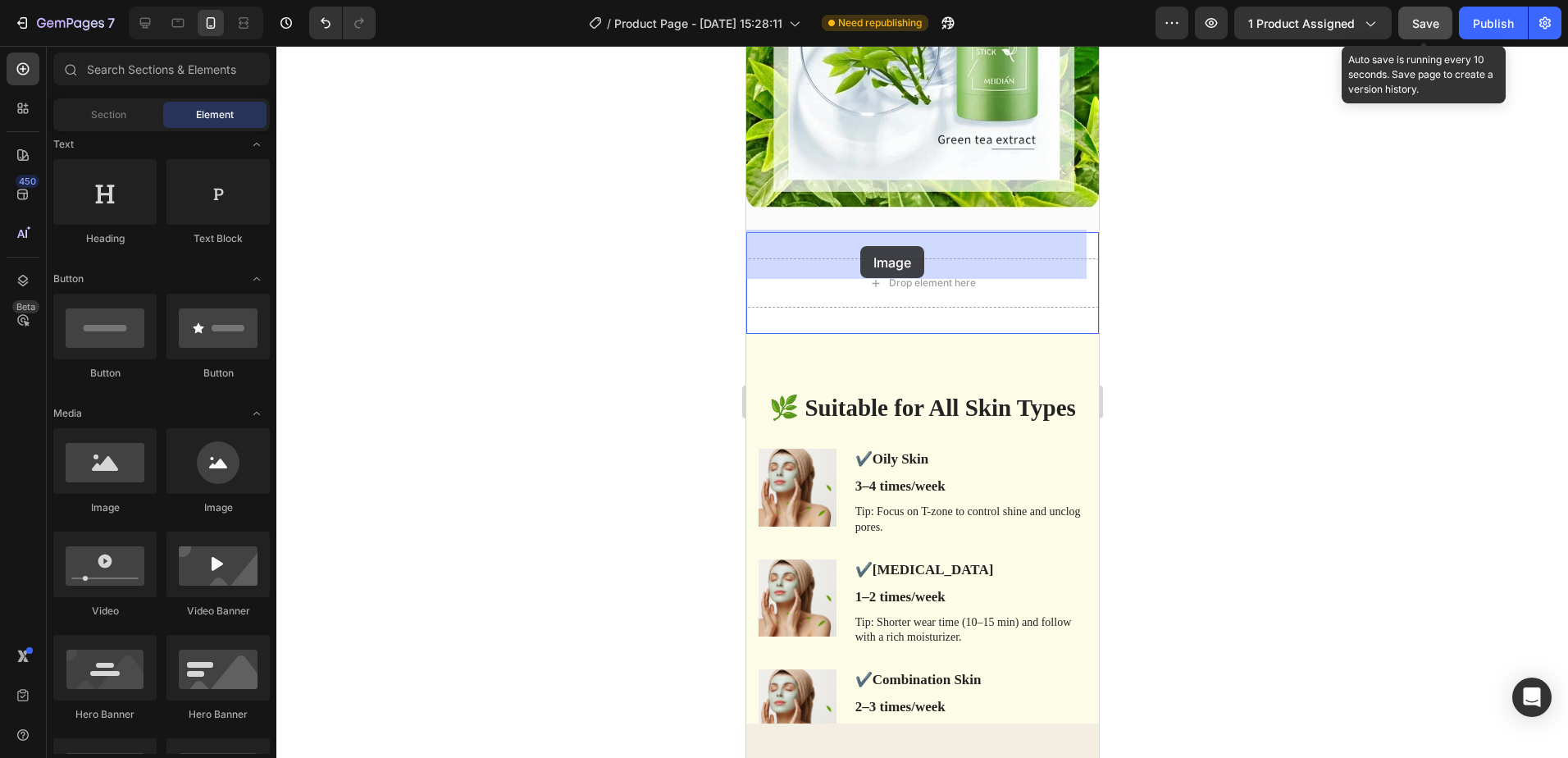
drag, startPoint x: 855, startPoint y: 520, endPoint x: 872, endPoint y: 268, distance: 252.6
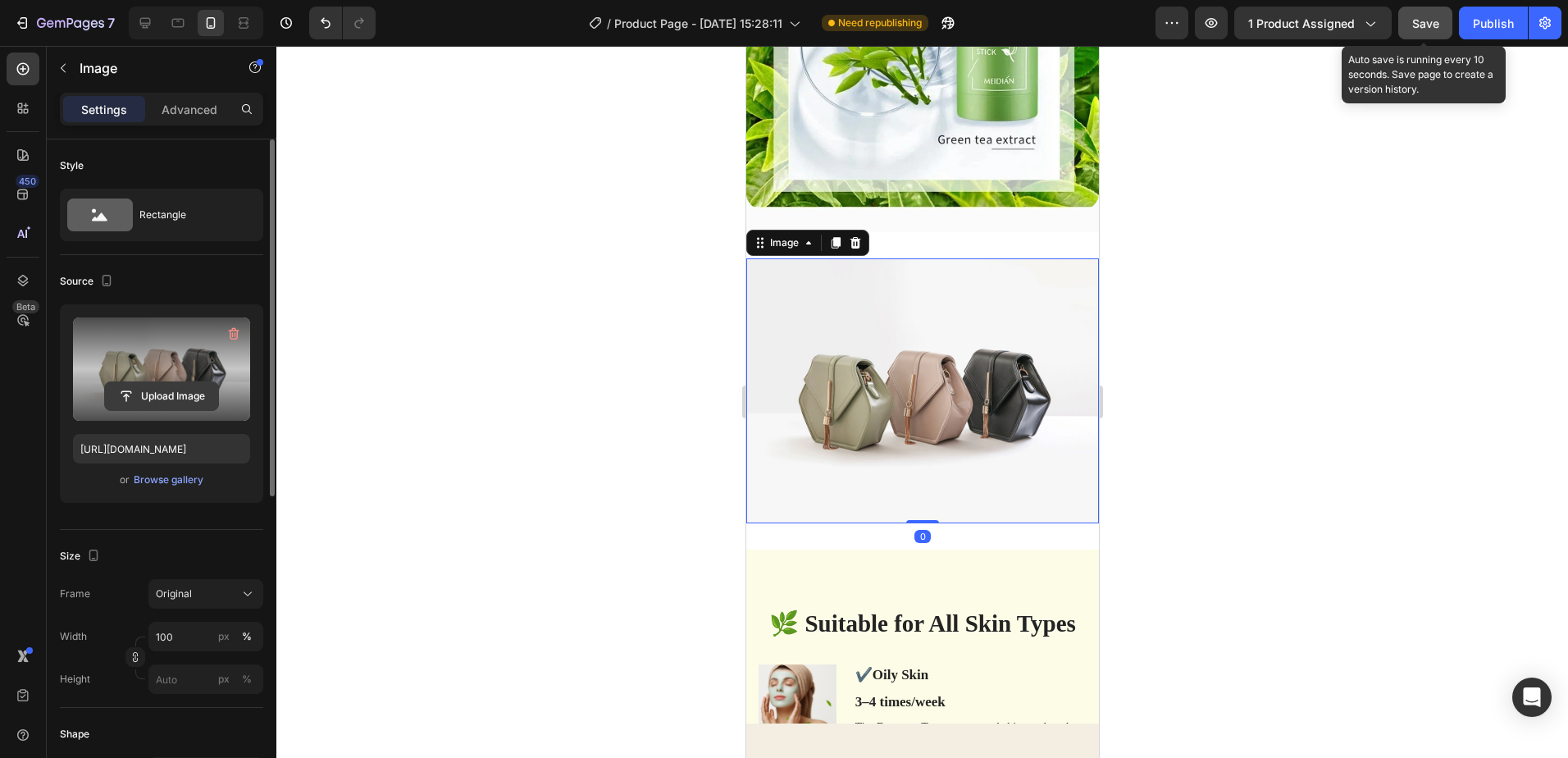
click at [163, 382] on button "Upload Image" at bounding box center [161, 397] width 115 height 30
click at [152, 389] on input "file" at bounding box center [161, 396] width 113 height 28
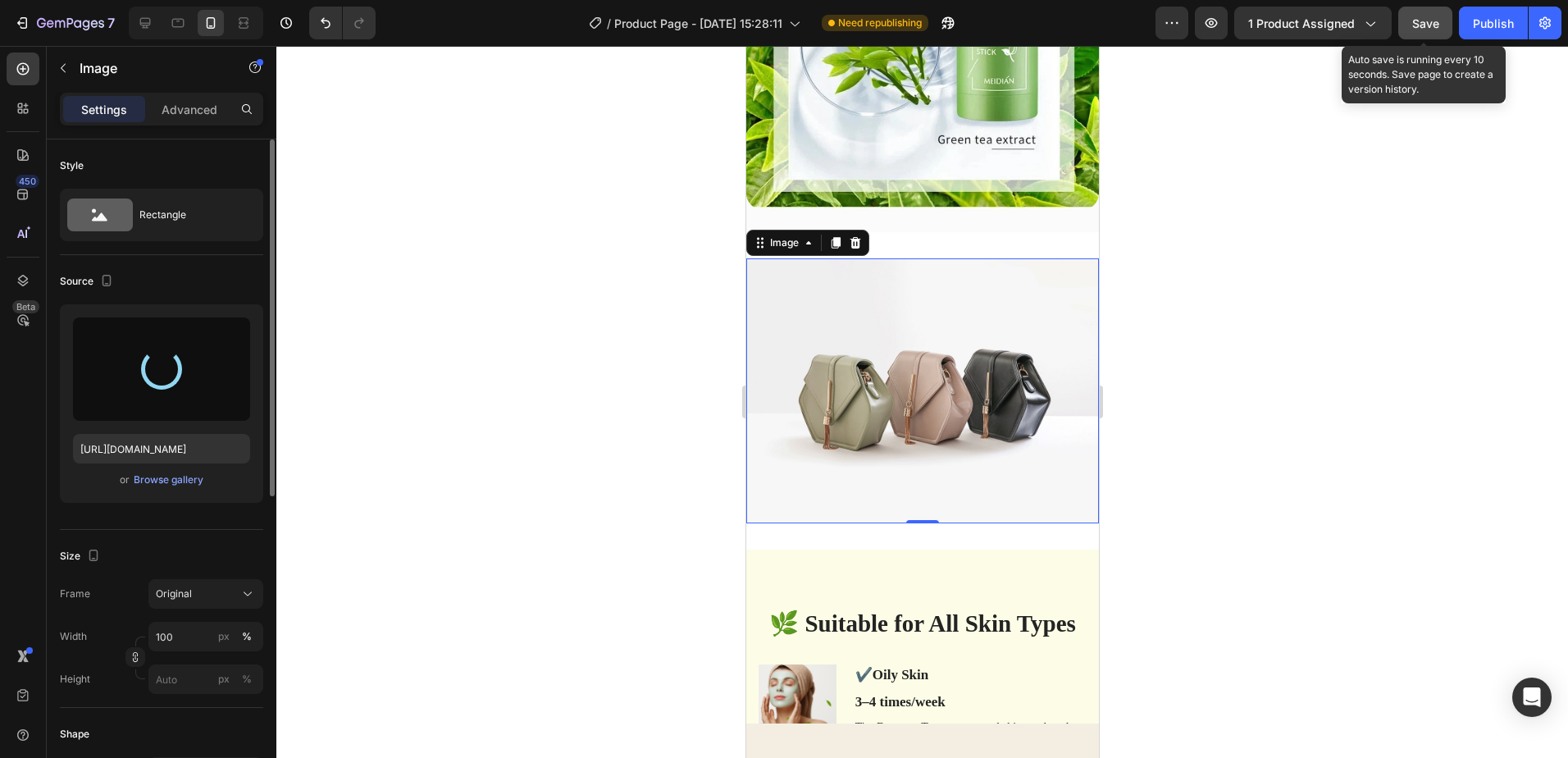
type input "https://cdn.shopify.com/s/files/1/0940/1358/7799/files/gempages_581415315208929…"
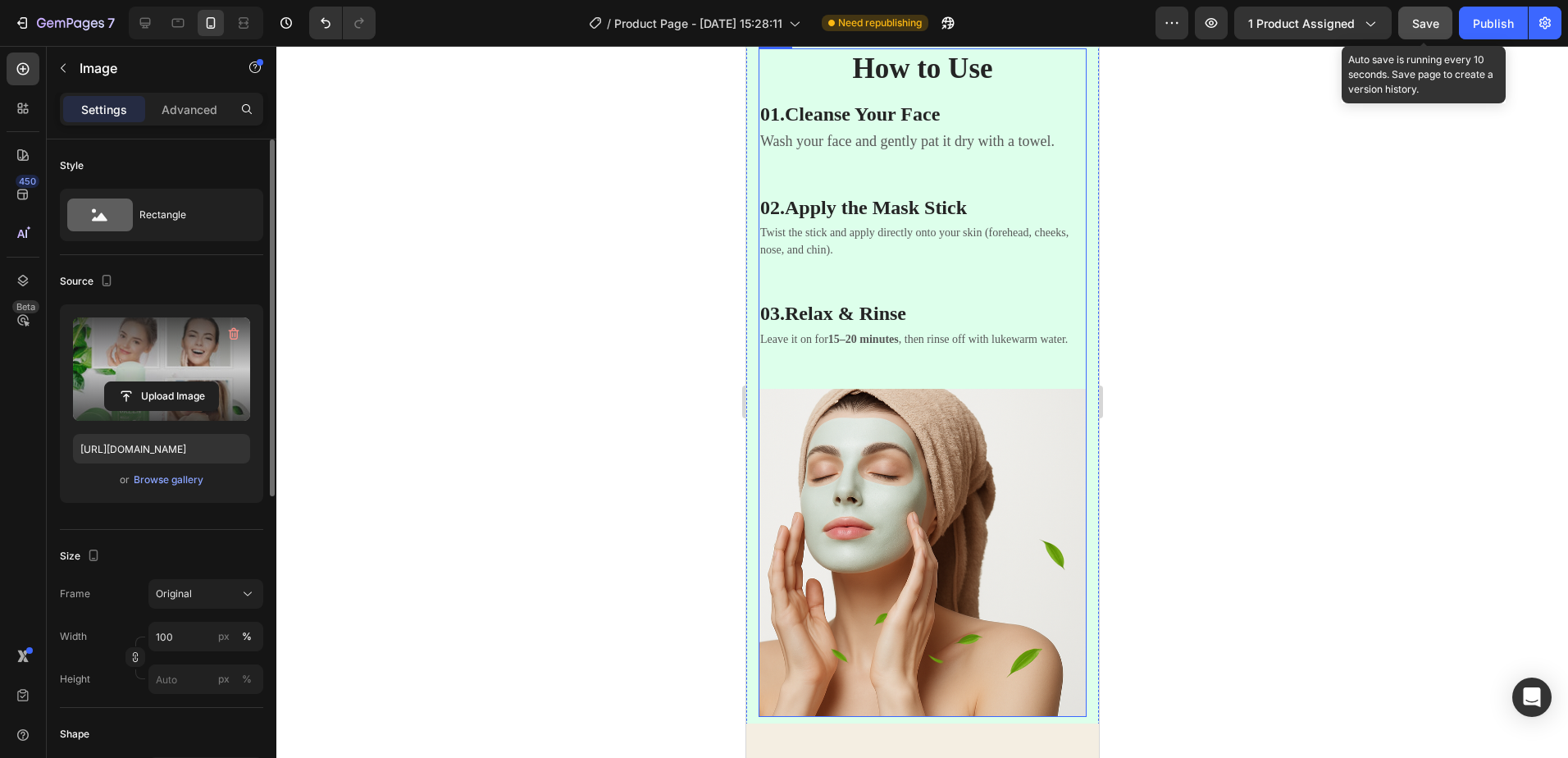
scroll to position [5865, 0]
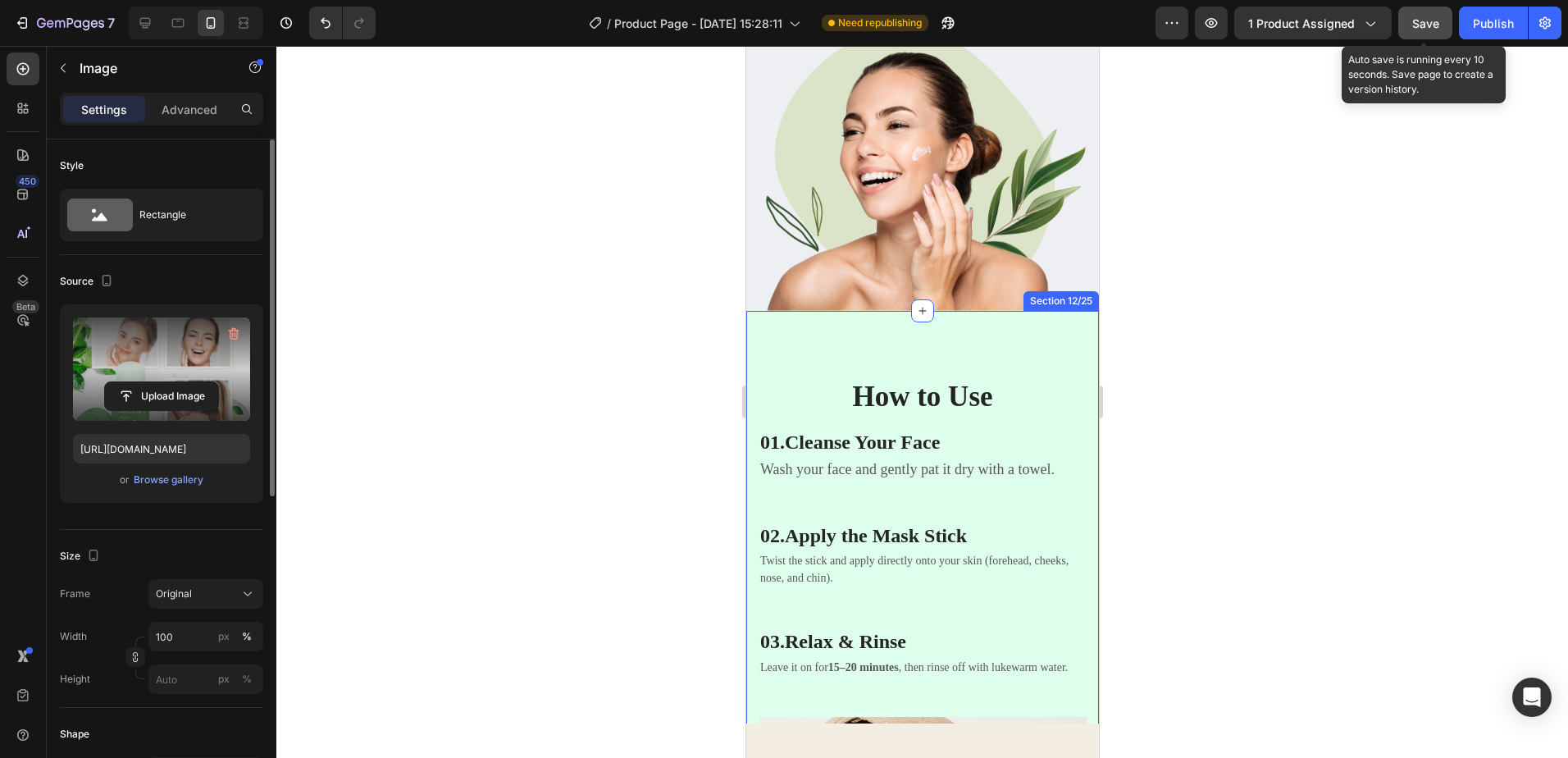
click at [1068, 336] on div "How to Use Heading 01. Cleanse Your Face Heading Wash your face and gently pat …" at bounding box center [921, 710] width 353 height 799
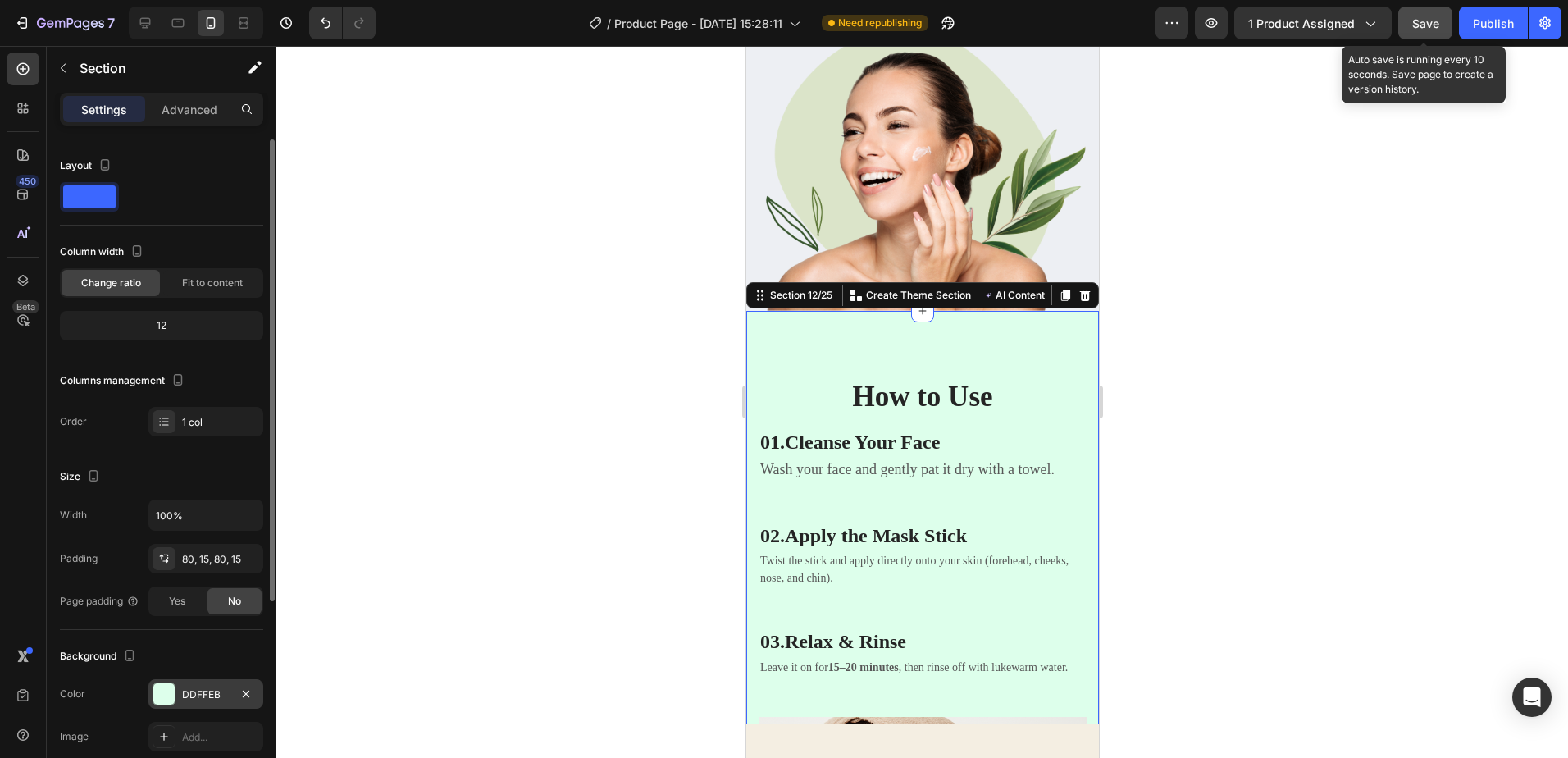
drag, startPoint x: 166, startPoint y: 698, endPoint x: 168, endPoint y: 689, distance: 9.2
click at [166, 699] on div at bounding box center [163, 694] width 21 height 21
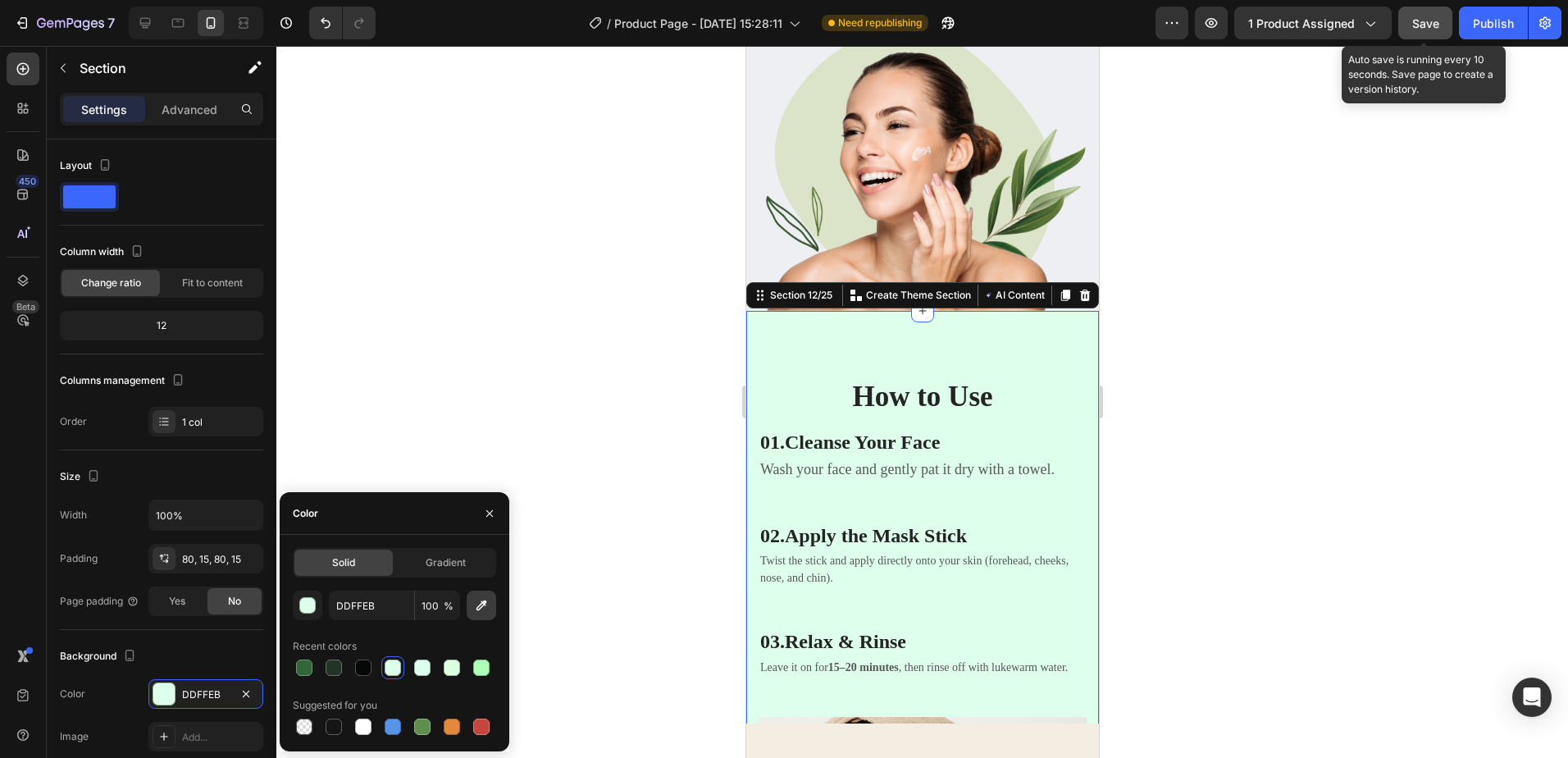
click at [481, 610] on icon "button" at bounding box center [482, 606] width 16 height 16
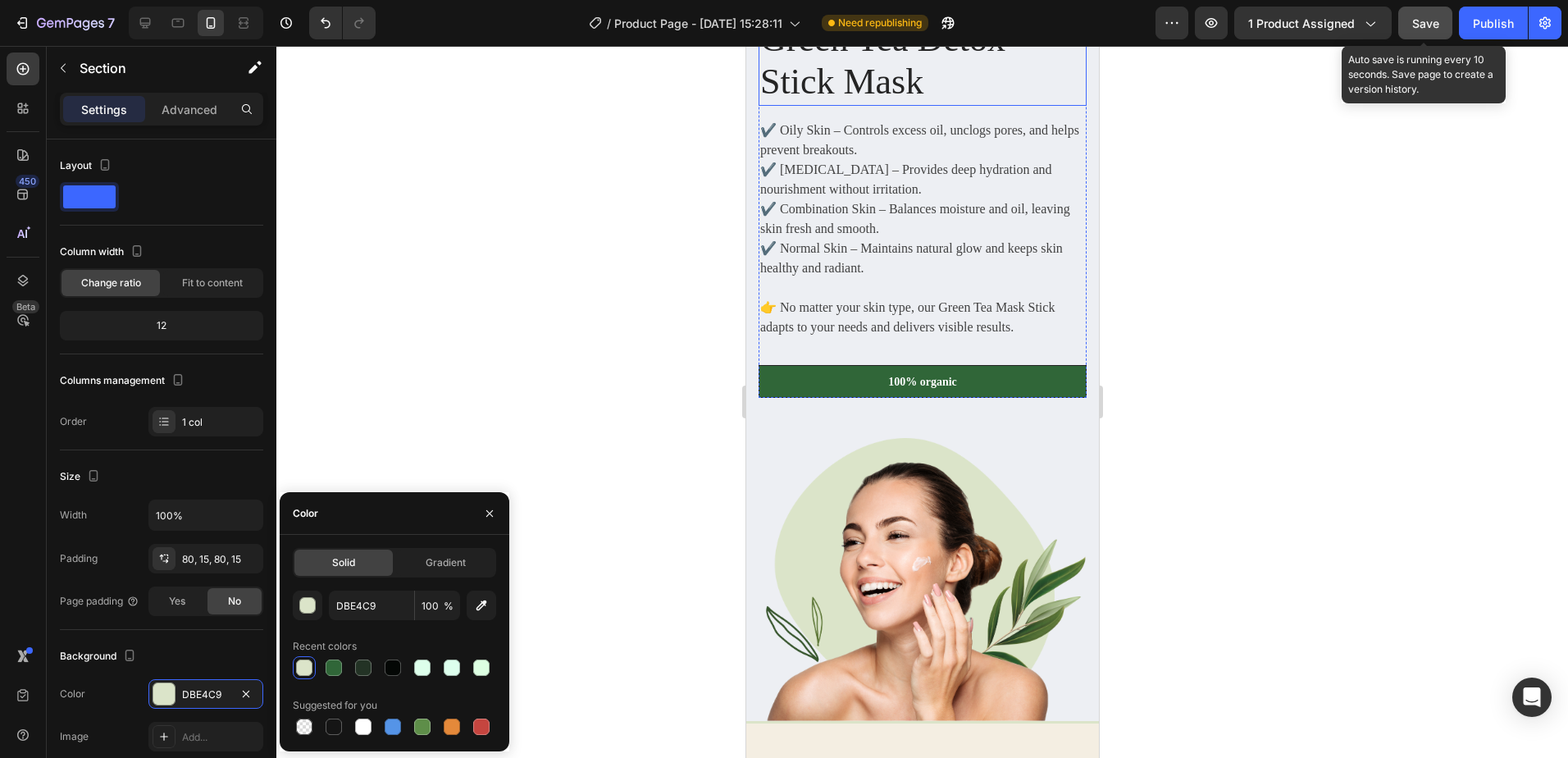
scroll to position [4880, 0]
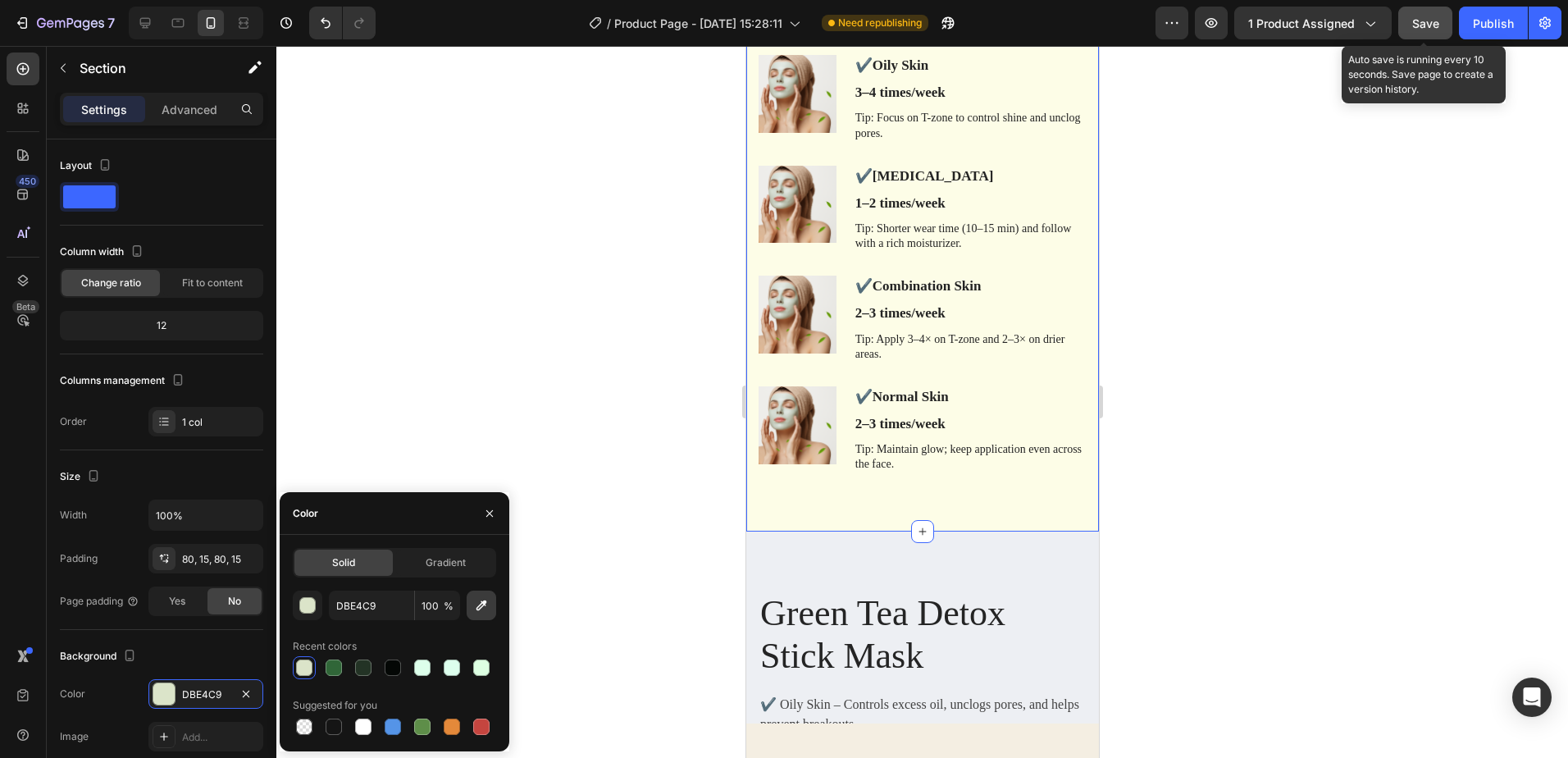
click at [478, 611] on icon "button" at bounding box center [482, 606] width 16 height 16
type input "FDFDE7"
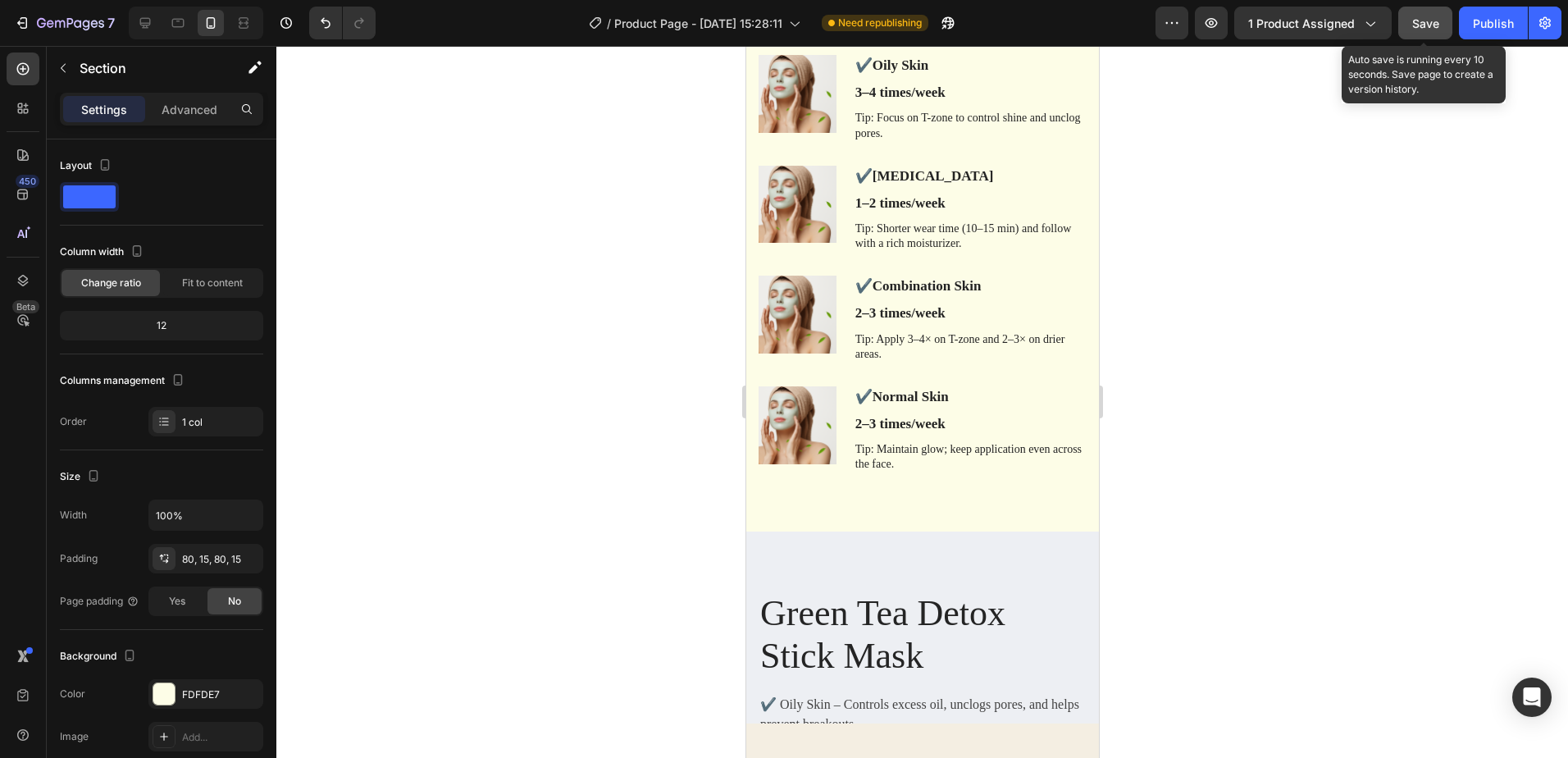
click at [474, 300] on div at bounding box center [922, 402] width 1292 height 712
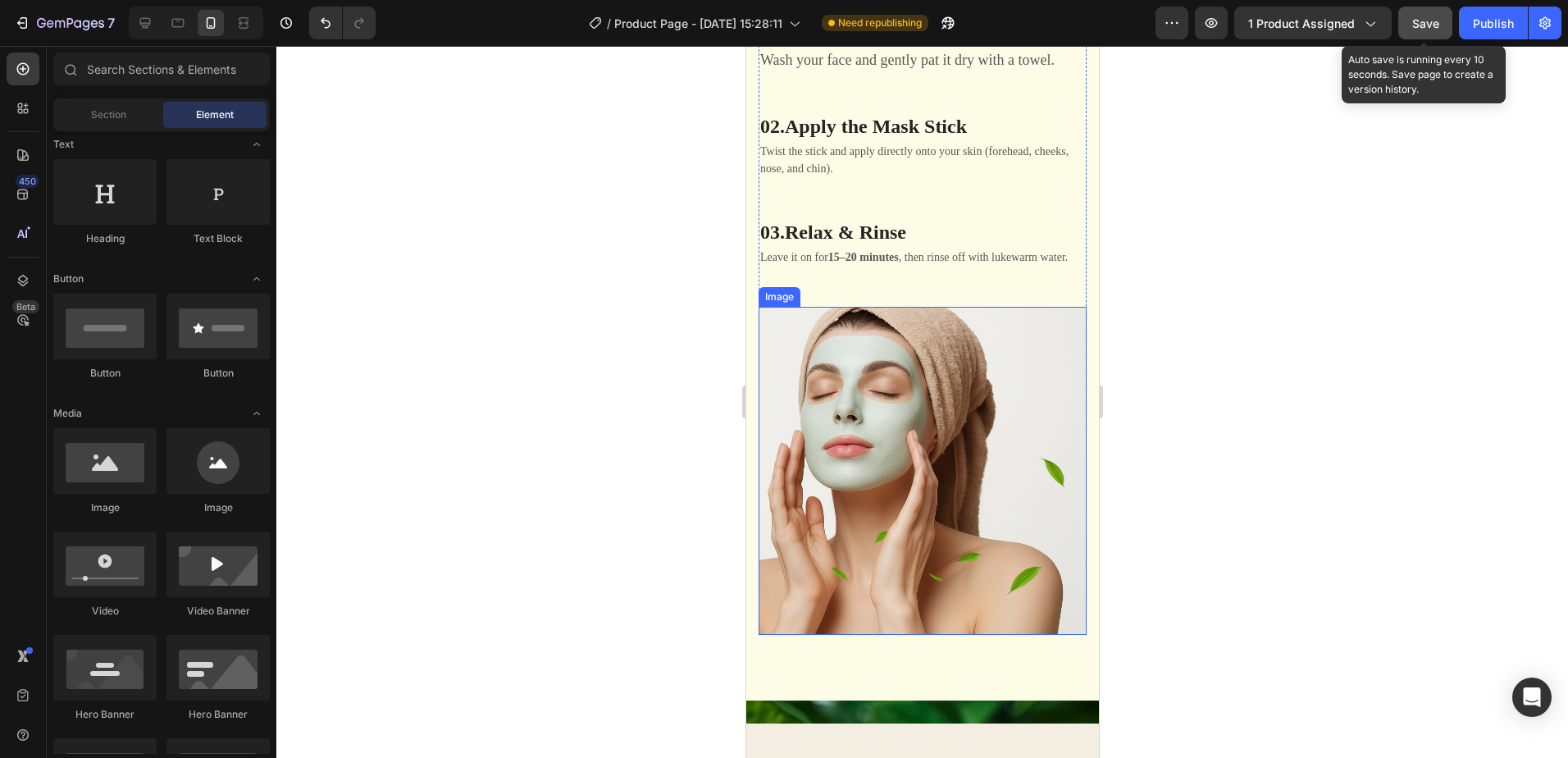
scroll to position [5701, 0]
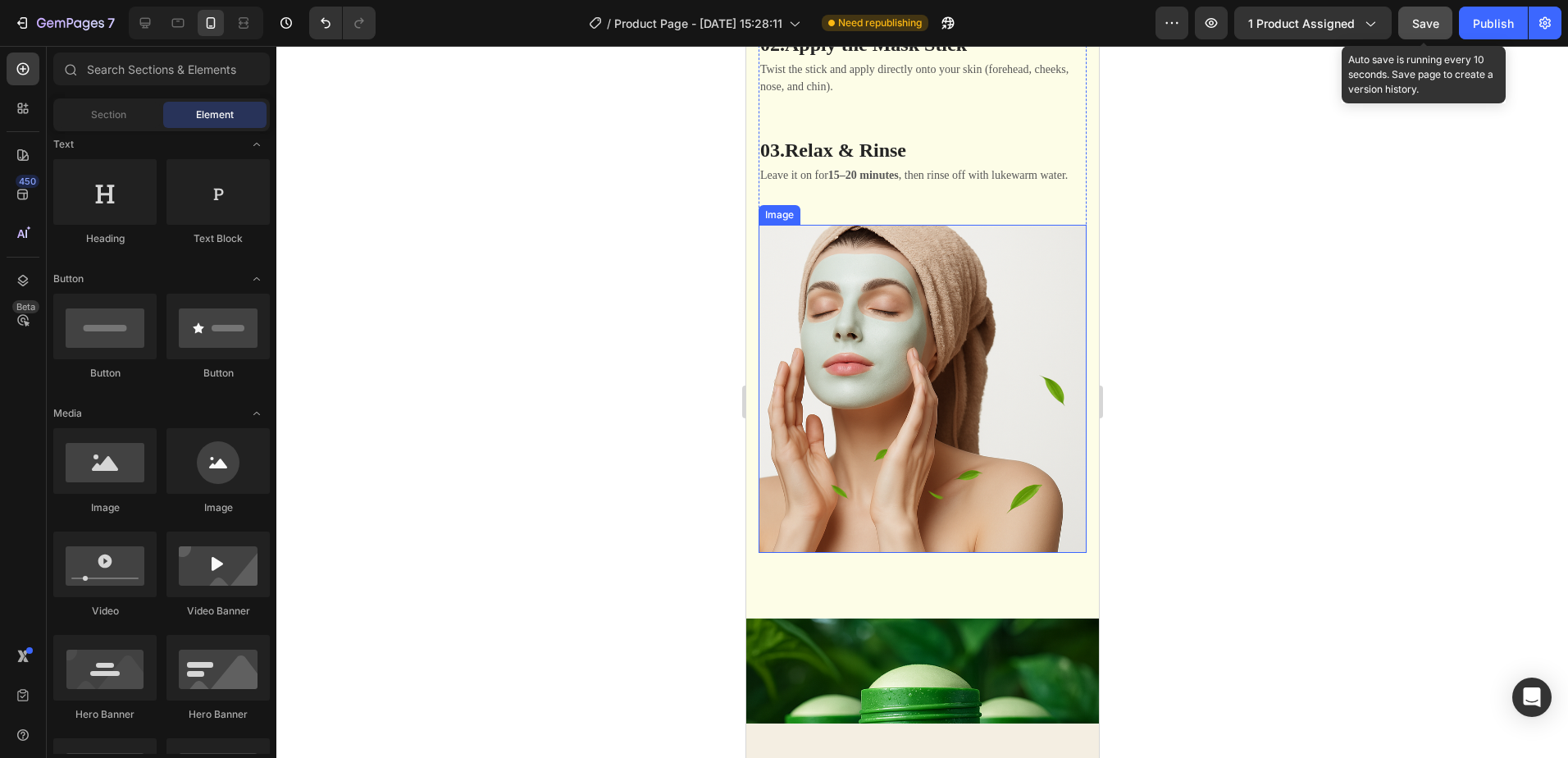
click at [937, 396] on img at bounding box center [921, 389] width 328 height 328
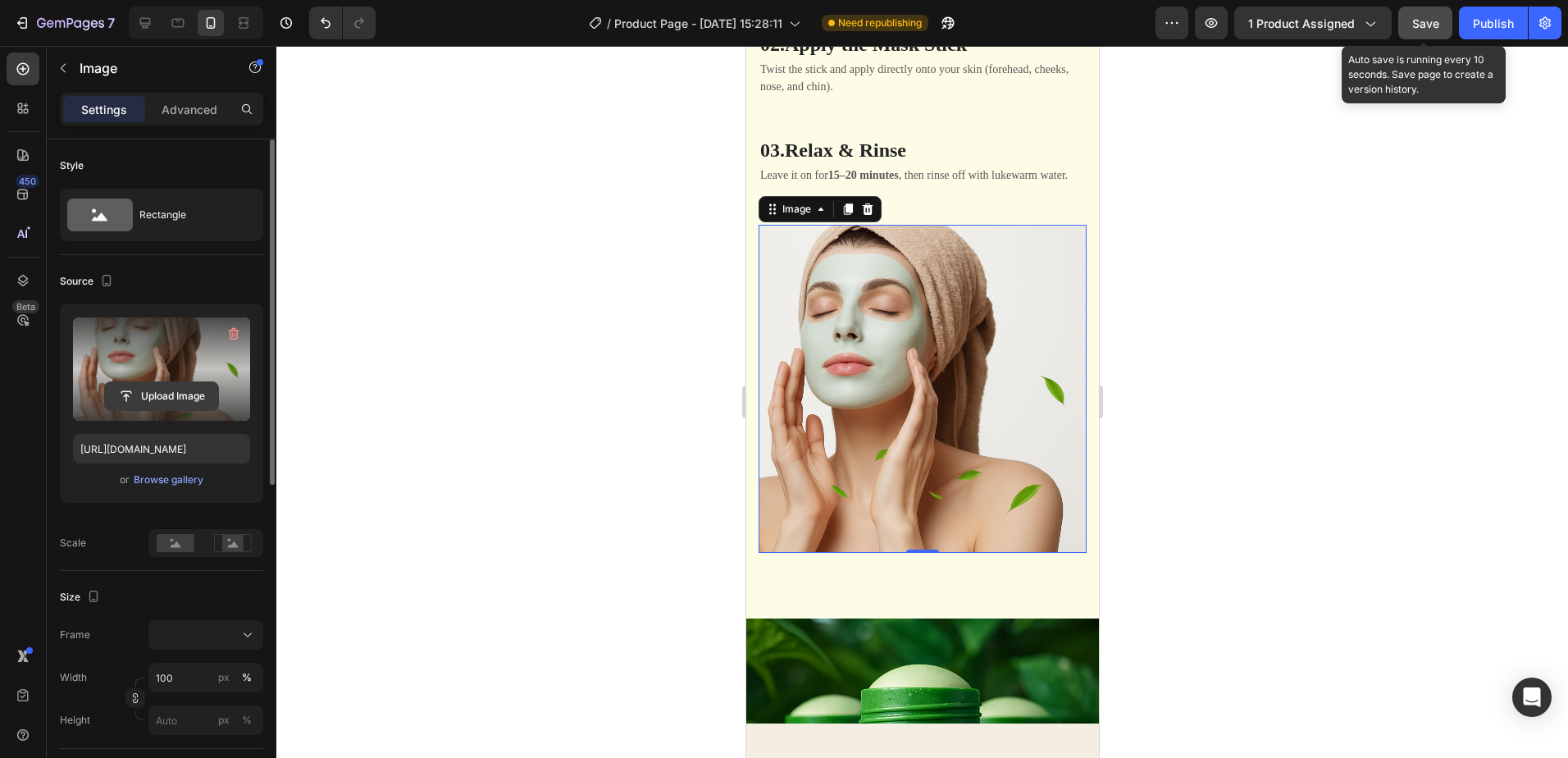
click at [150, 389] on input "file" at bounding box center [161, 396] width 113 height 28
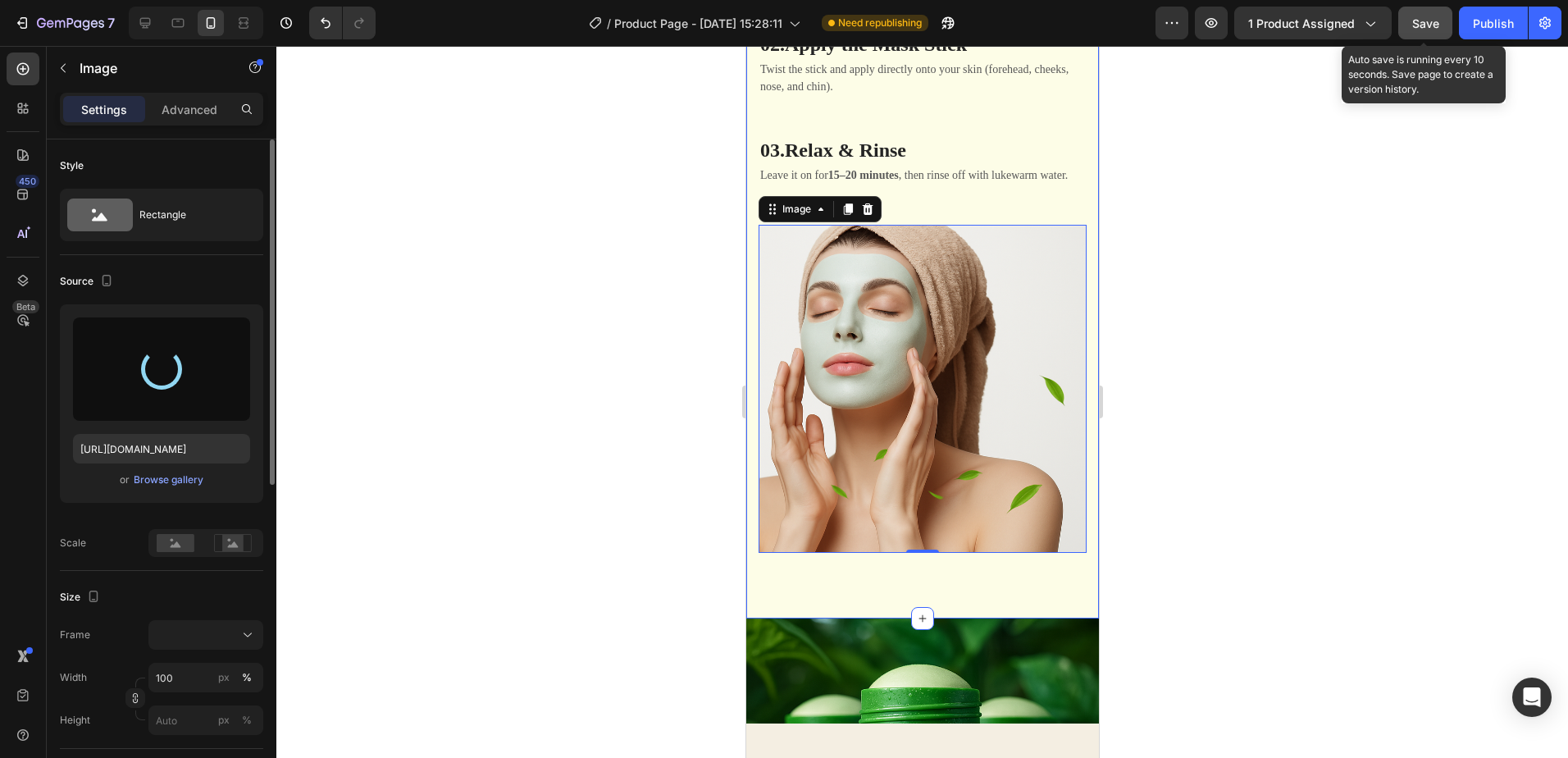
type input "https://cdn.shopify.com/s/files/1/0940/1358/7799/files/gempages_581415315208929…"
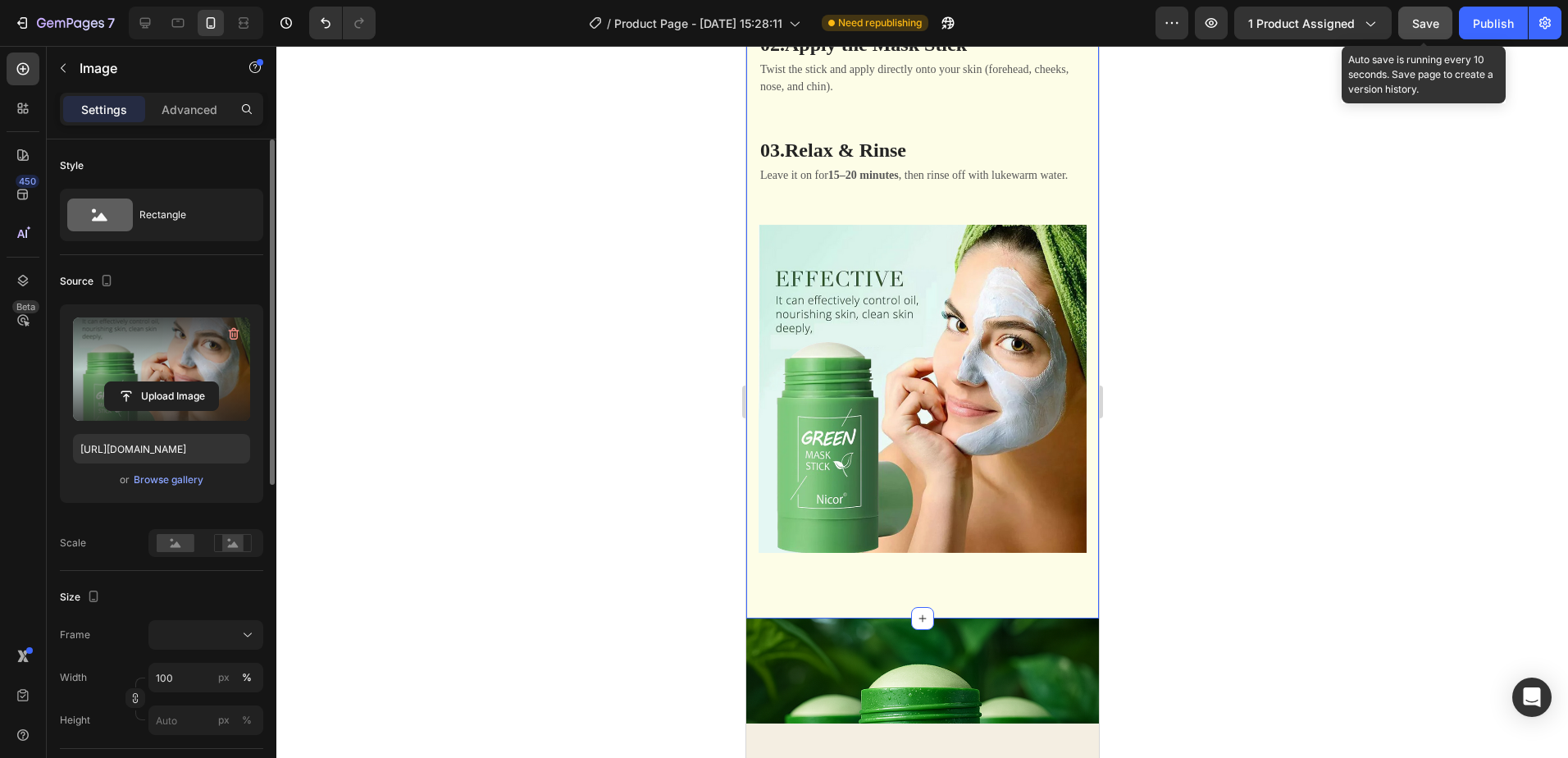
click at [989, 583] on div "How to Use Heading 01. Cleanse Your Face Heading Wash your face and gently pat …" at bounding box center [921, 218] width 353 height 799
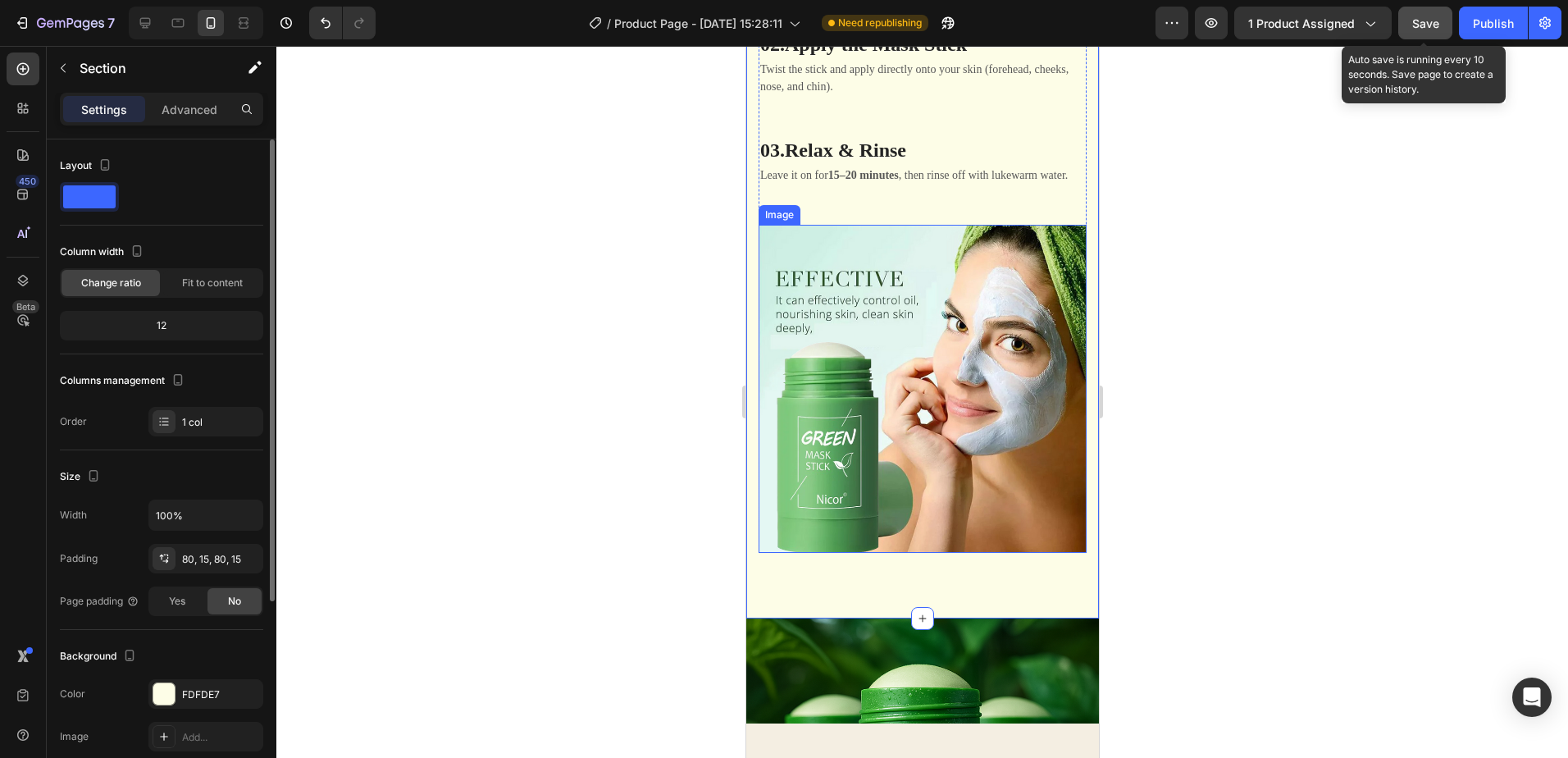
click at [935, 517] on img at bounding box center [921, 389] width 328 height 328
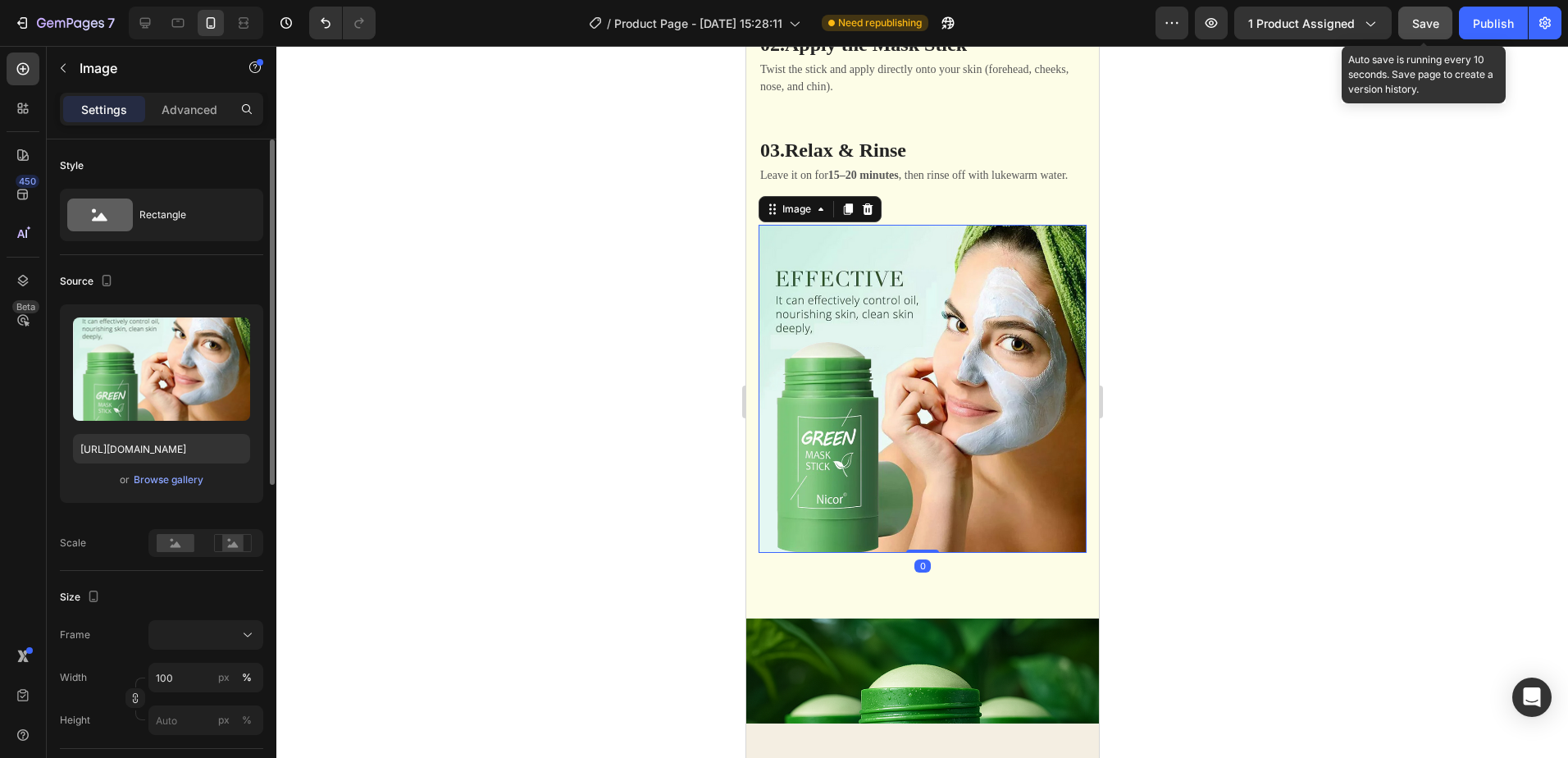
drag, startPoint x: 920, startPoint y: 538, endPoint x: 926, endPoint y: 532, distance: 8.5
click at [926, 532] on div "Image 0" at bounding box center [921, 389] width 328 height 328
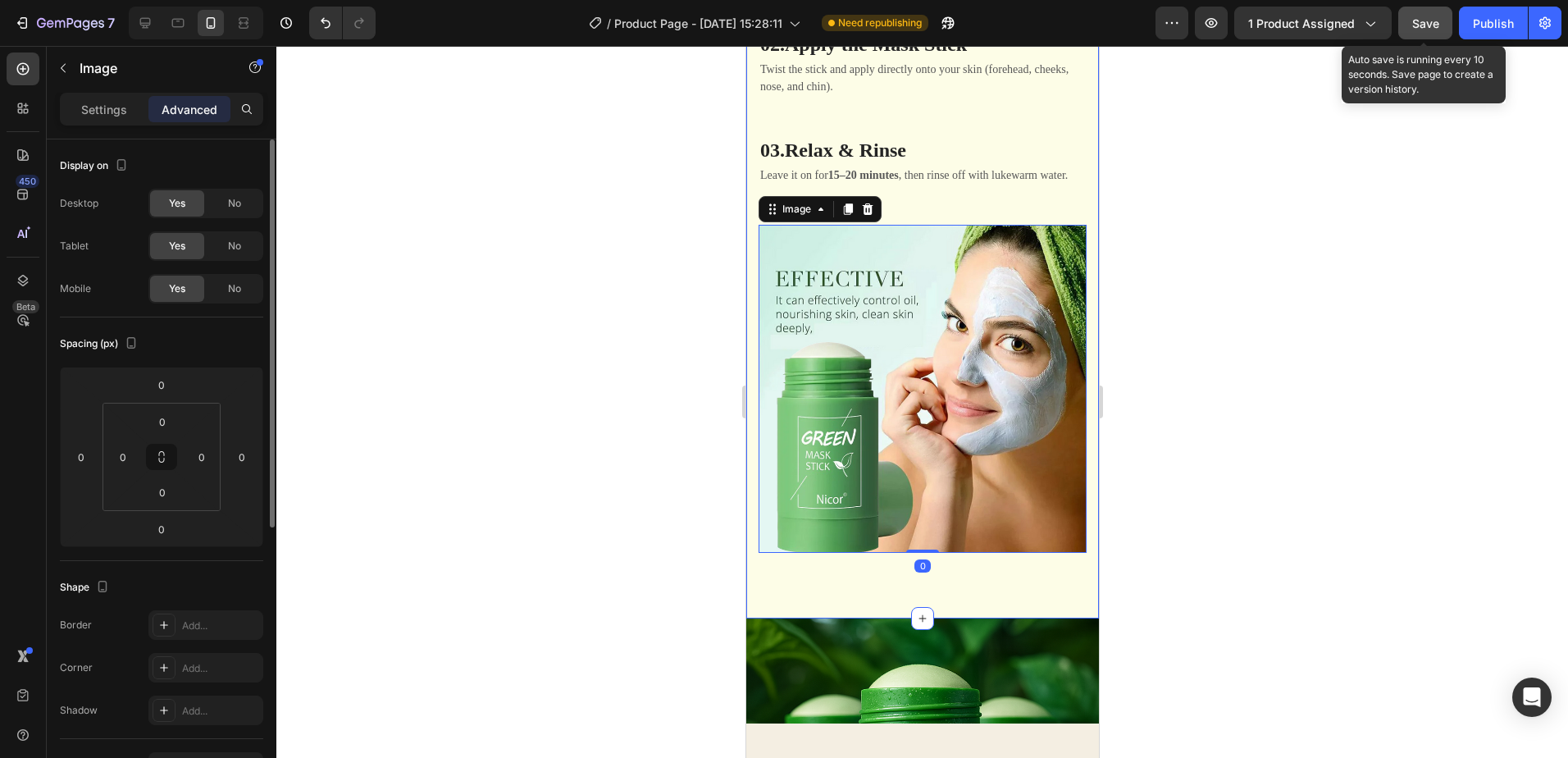
click at [946, 595] on div "How to Use Heading 01. Cleanse Your Face Heading Wash your face and gently pat …" at bounding box center [921, 218] width 353 height 799
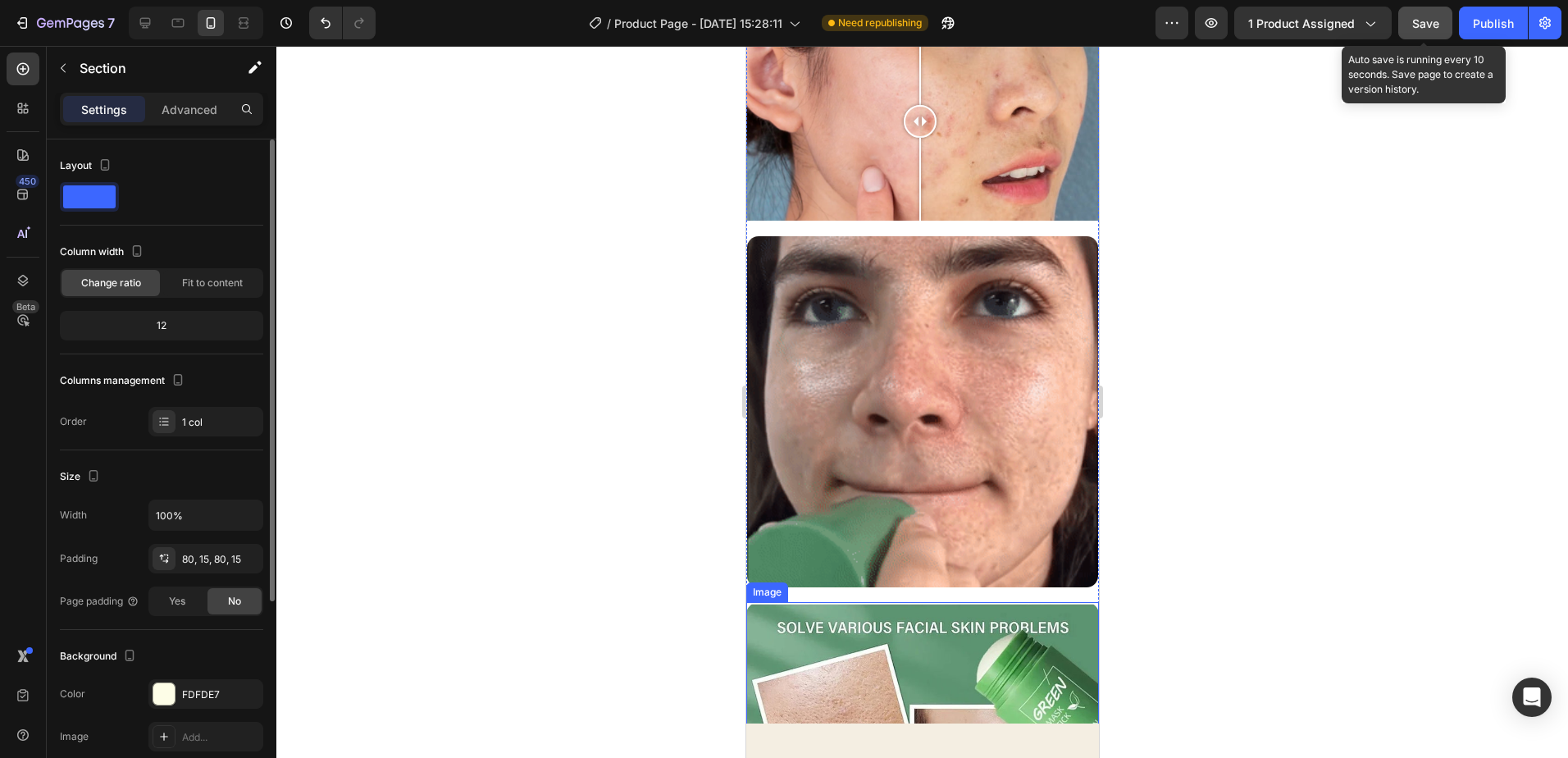
scroll to position [1187, 0]
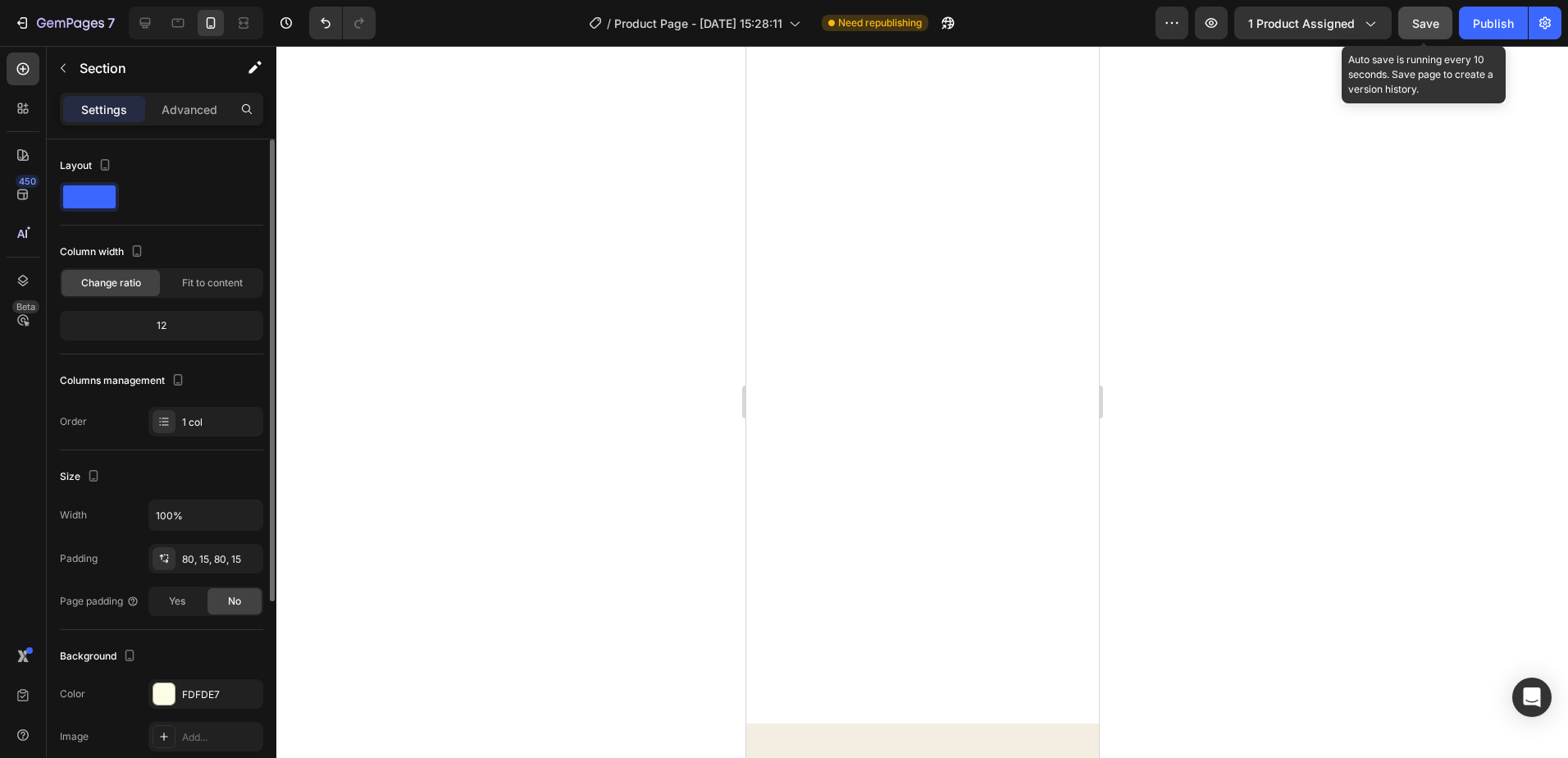
click at [1419, 30] on span "Save" at bounding box center [1425, 23] width 27 height 14
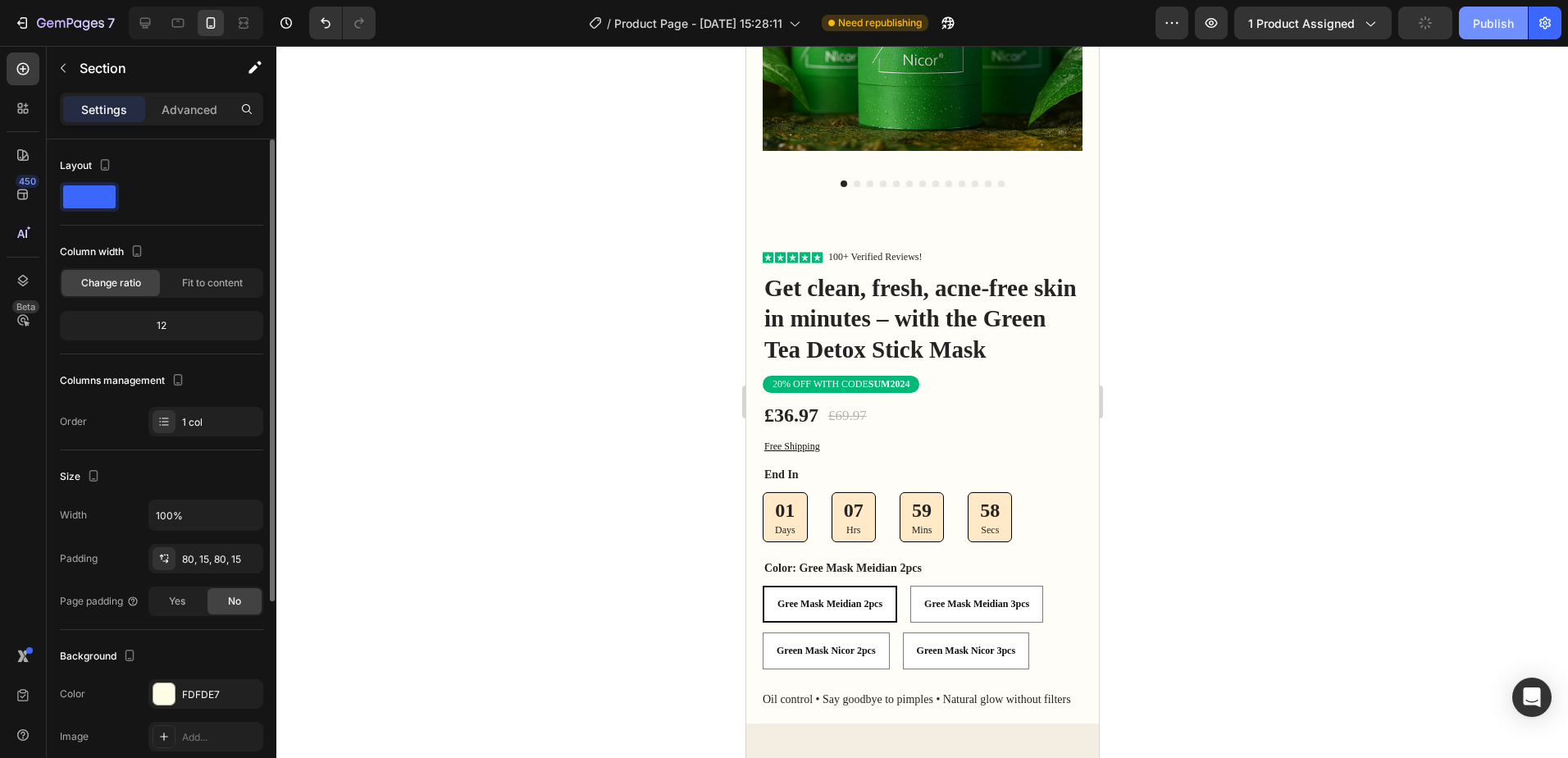
click at [1496, 22] on div "Publish" at bounding box center [1493, 23] width 41 height 17
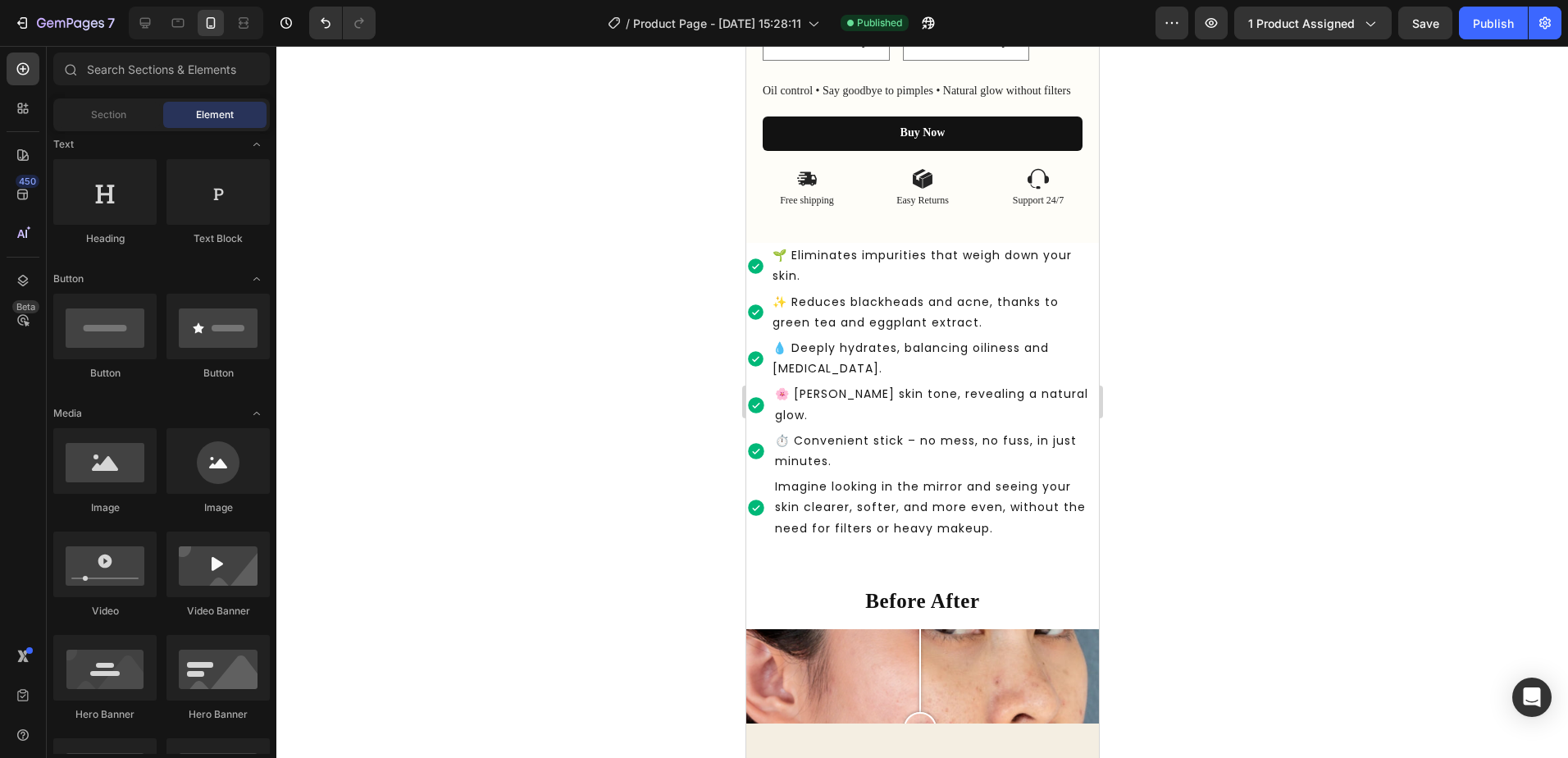
scroll to position [0, 0]
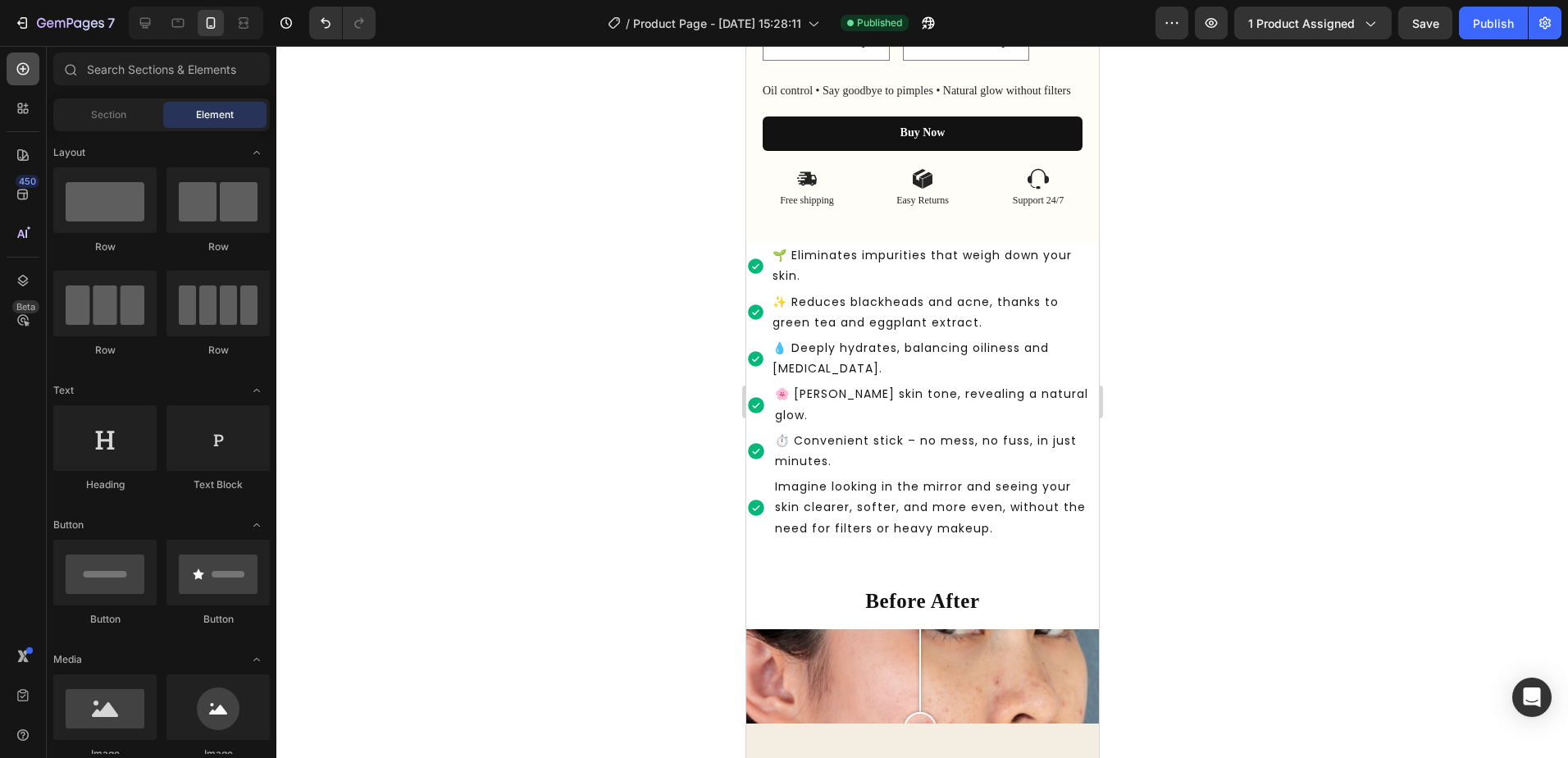
click at [24, 76] on icon at bounding box center [23, 69] width 16 height 16
click at [85, 111] on div "Section" at bounding box center [108, 115] width 103 height 26
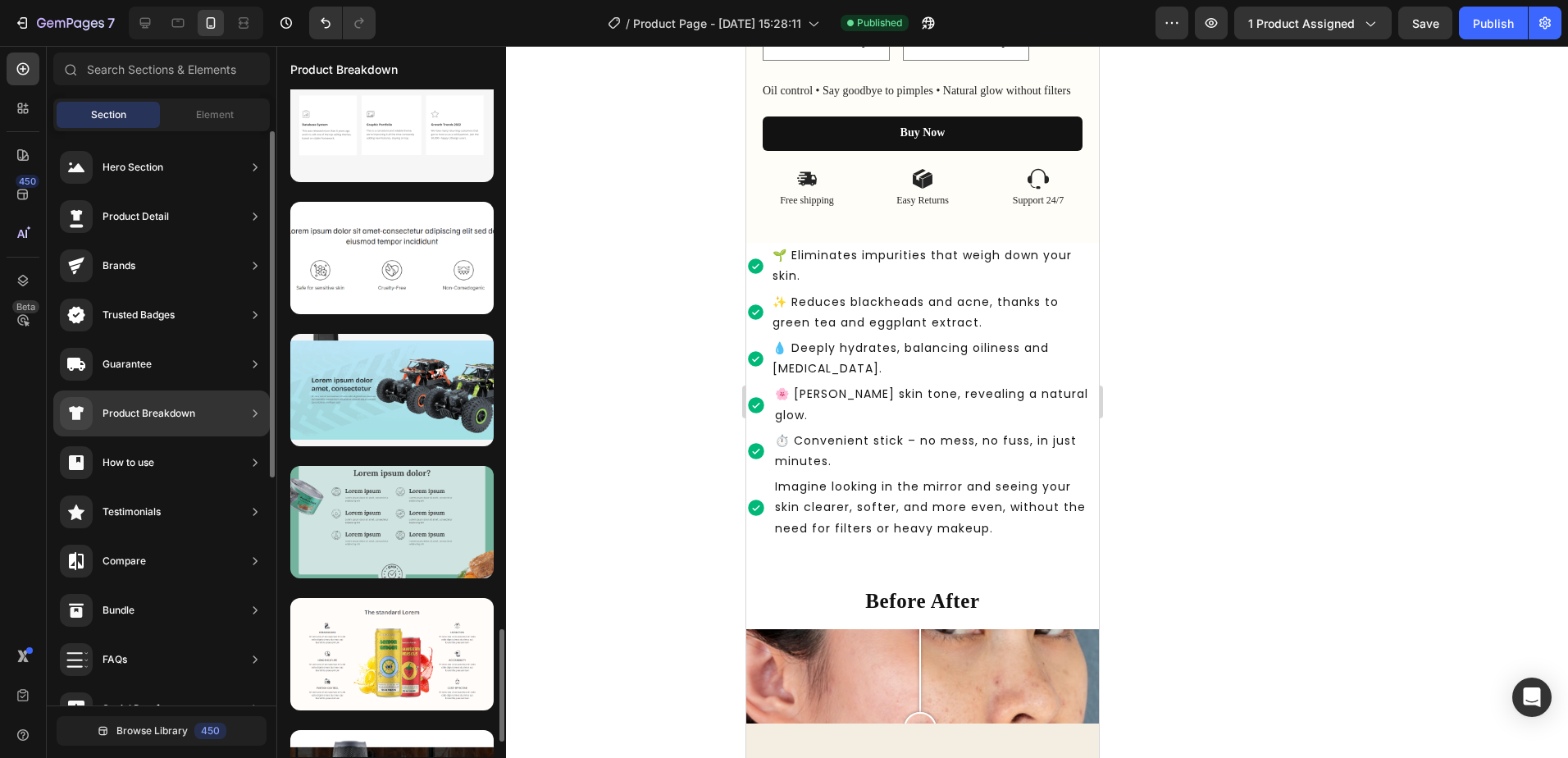
scroll to position [3368, 0]
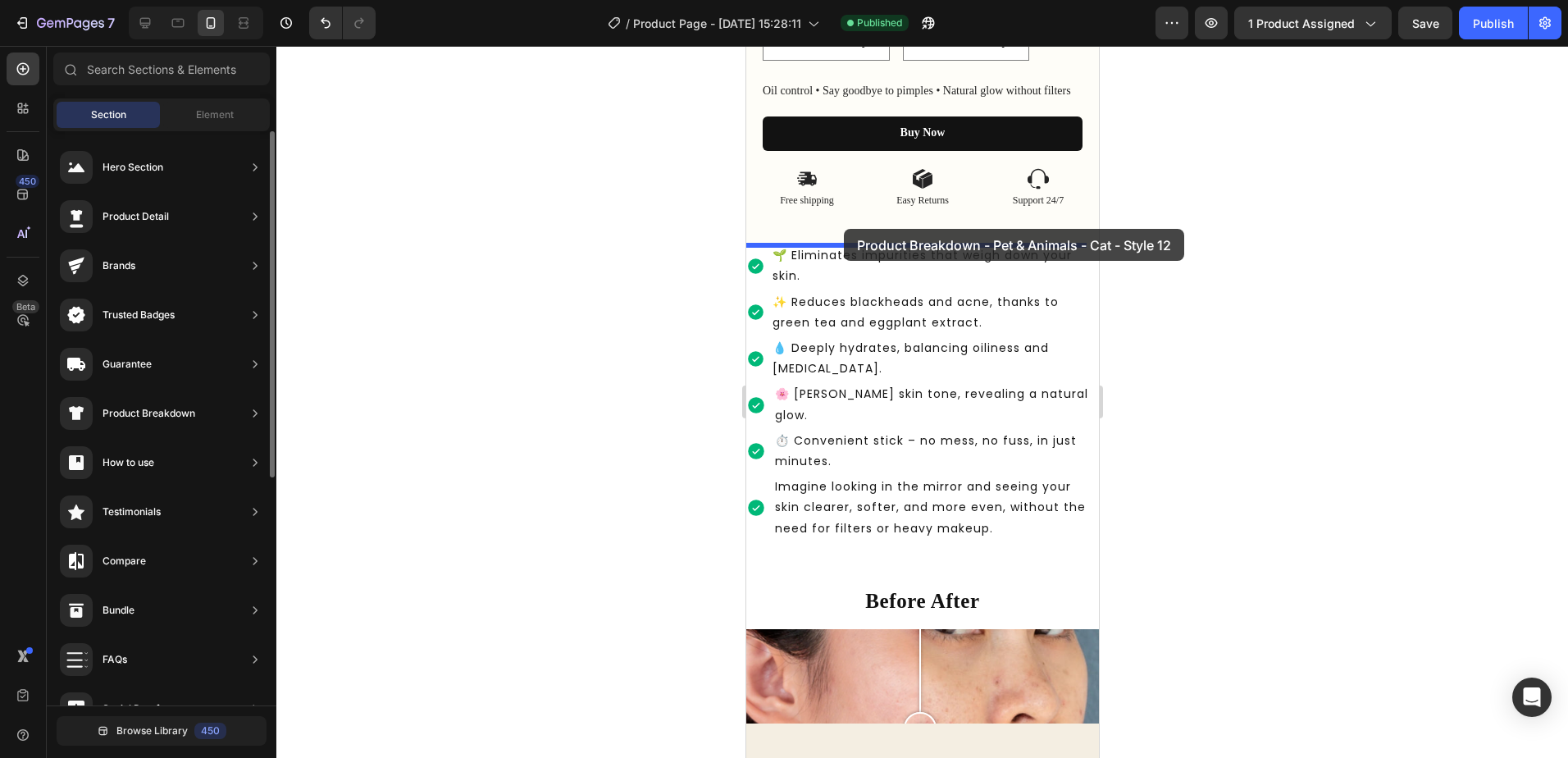
drag, startPoint x: 1095, startPoint y: 424, endPoint x: 843, endPoint y: 229, distance: 318.6
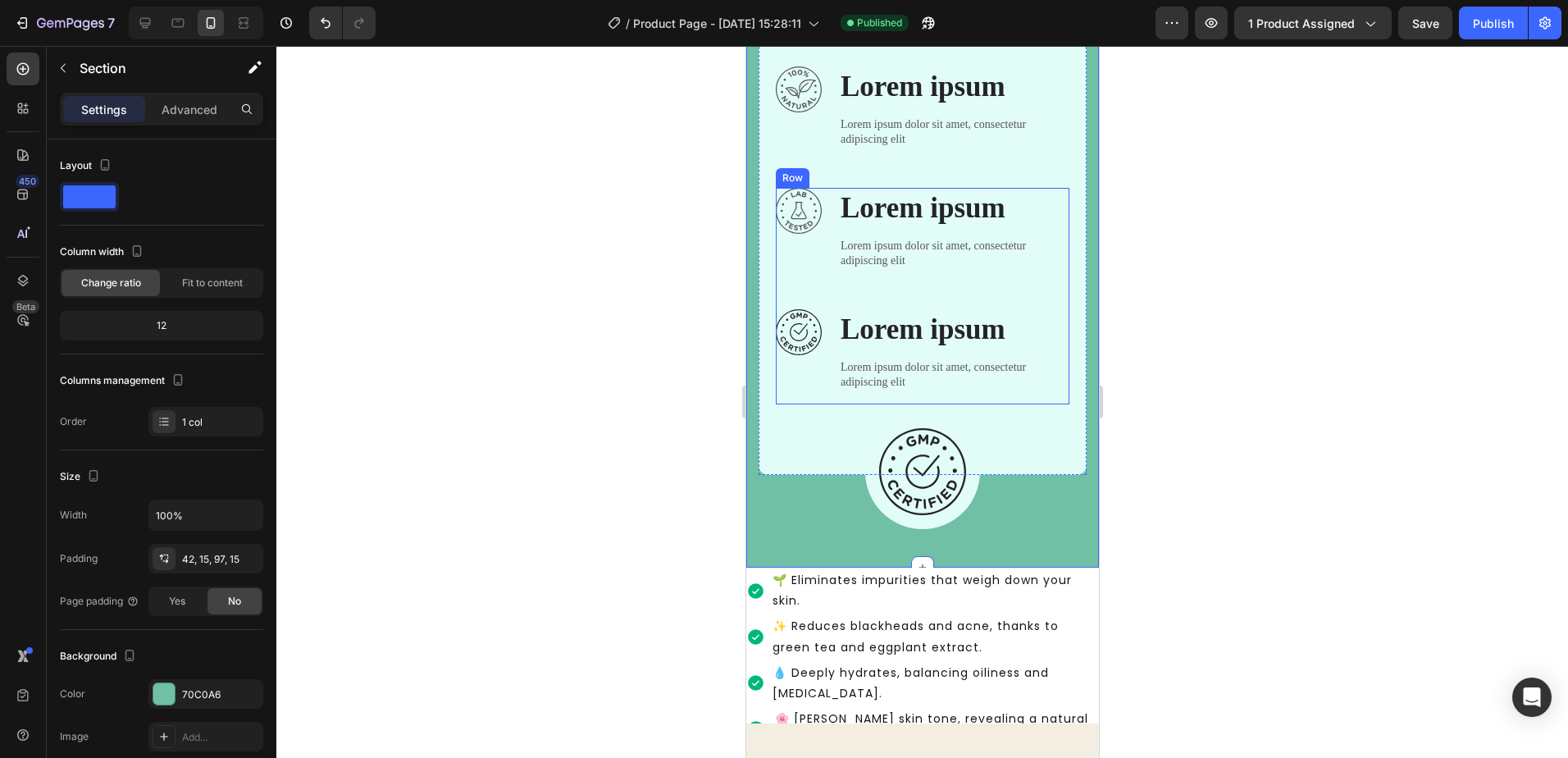
scroll to position [1704, 0]
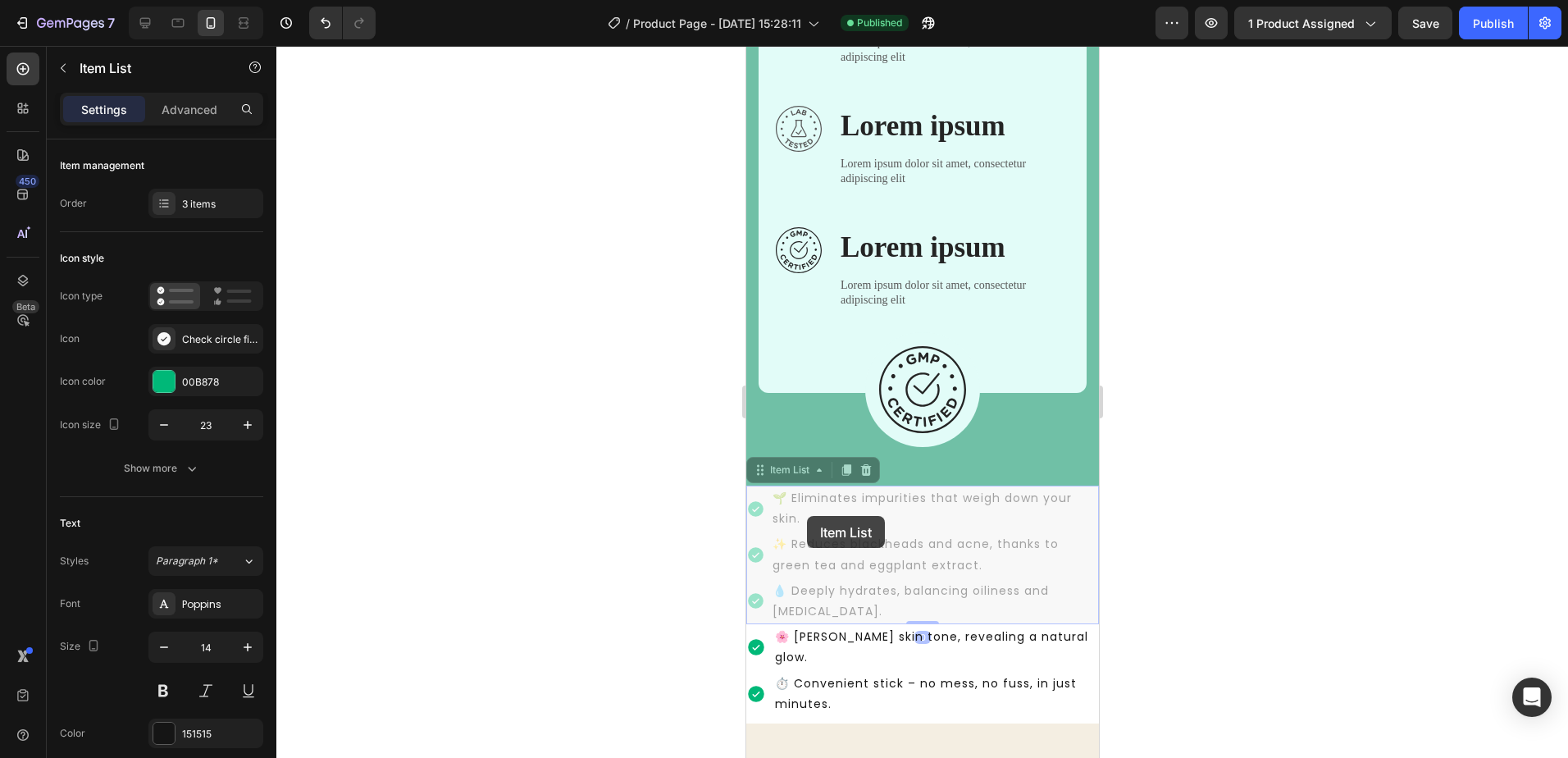
drag, startPoint x: 806, startPoint y: 516, endPoint x: 772, endPoint y: 518, distance: 34.1
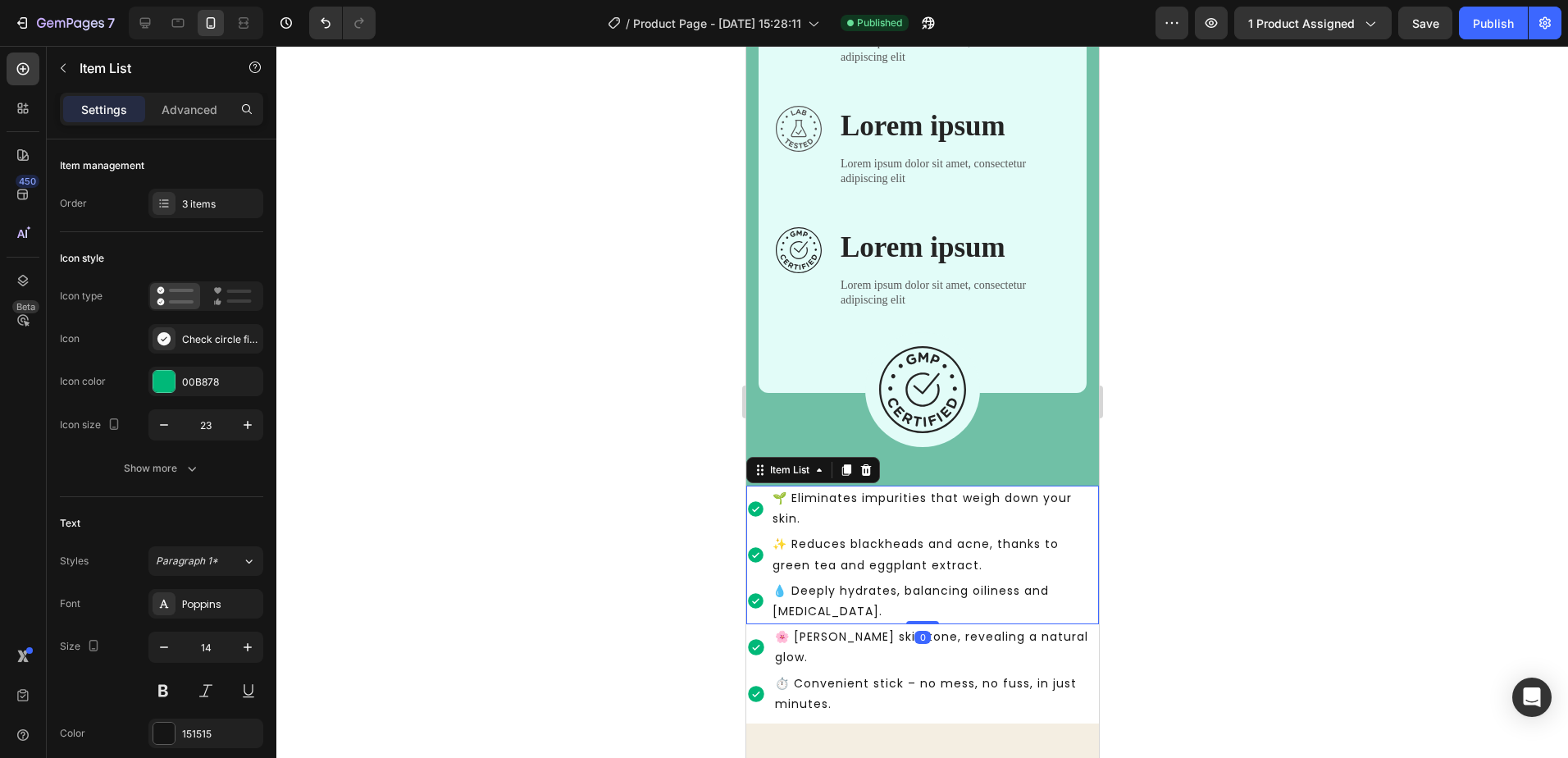
click at [808, 519] on p "🌱 Eliminates impurities that weigh down your skin." at bounding box center [933, 508] width 324 height 41
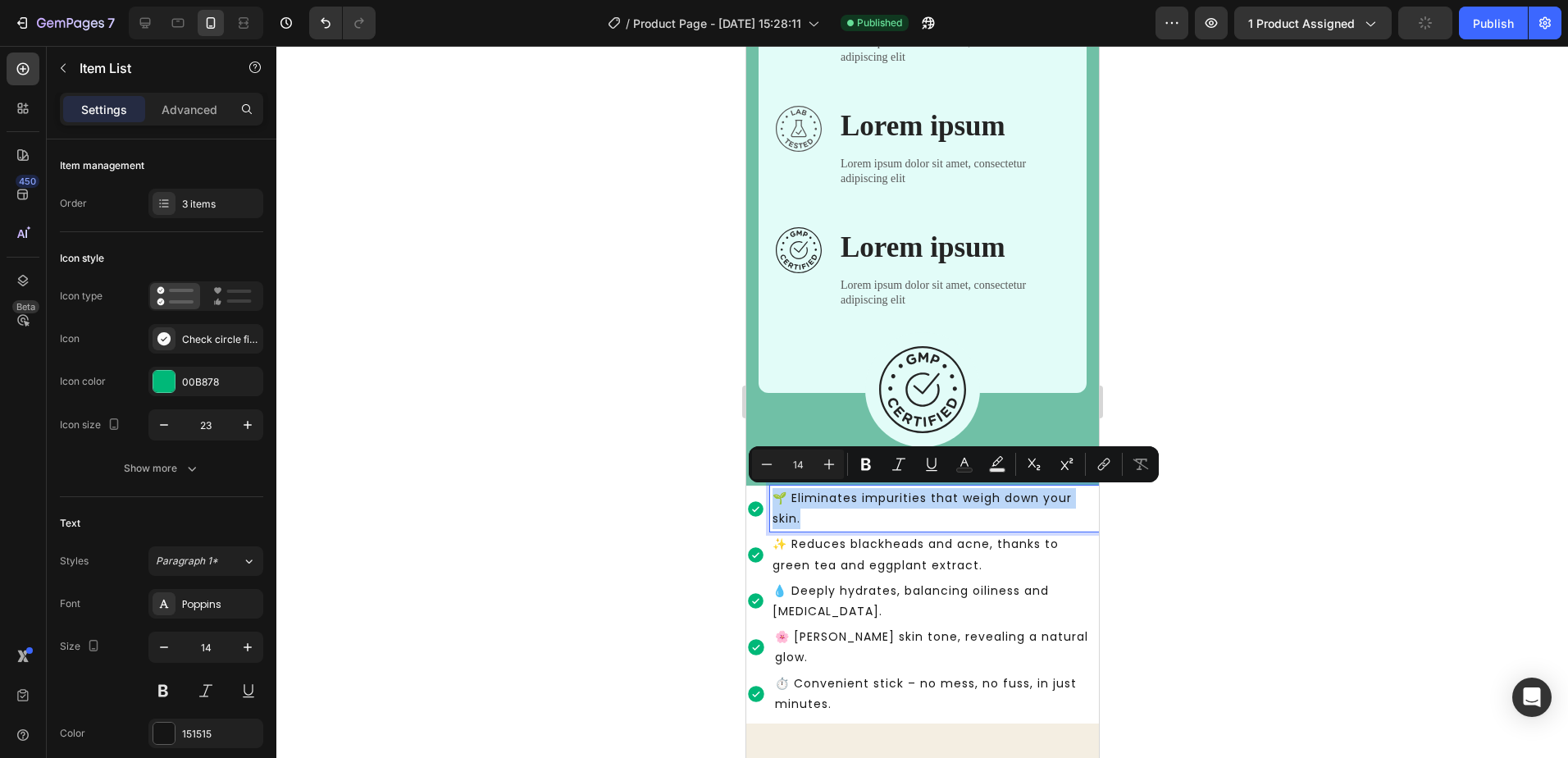
copy p "🌱 Eliminates impurities that weigh down your skin."
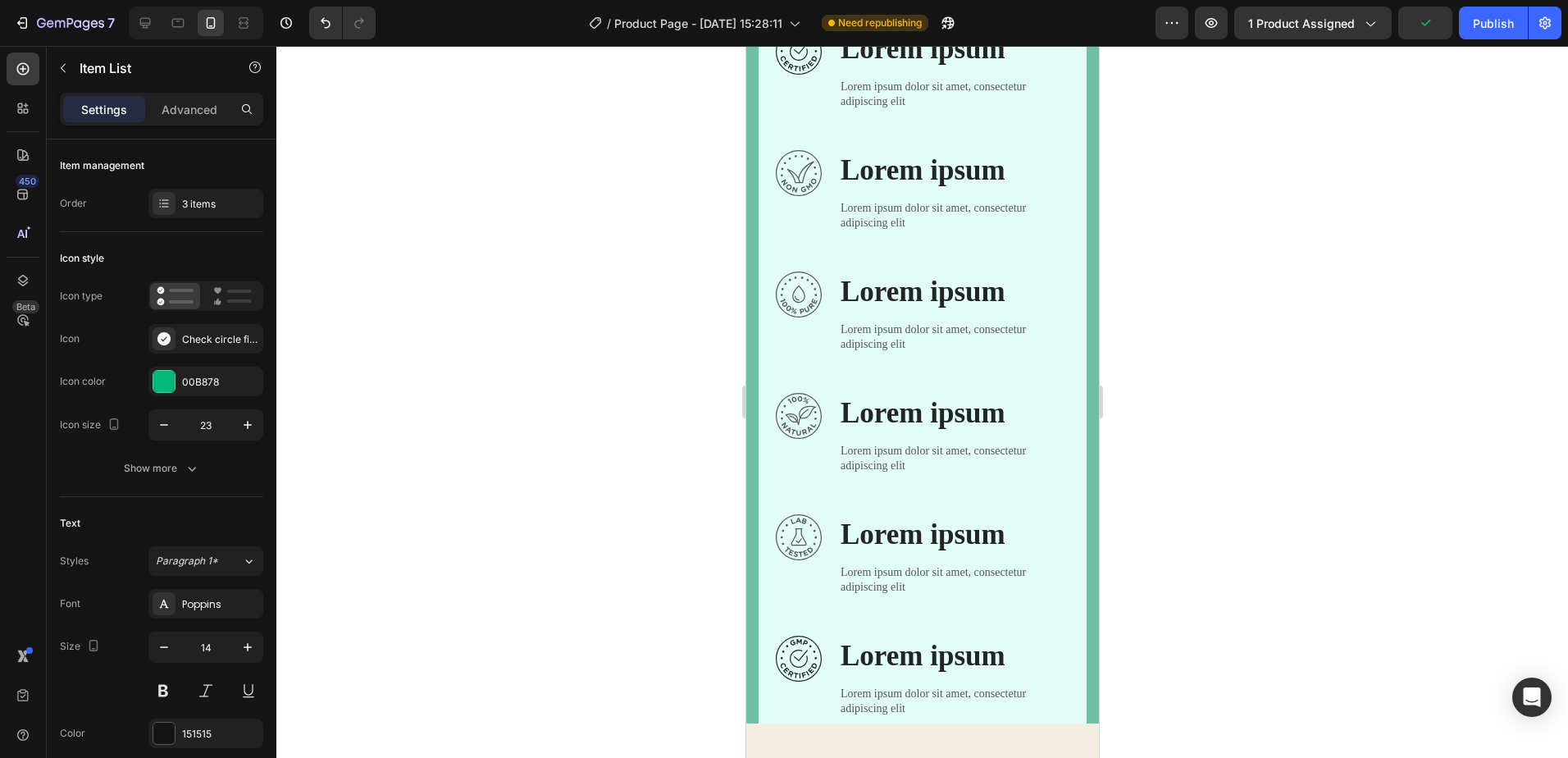
type input "16"
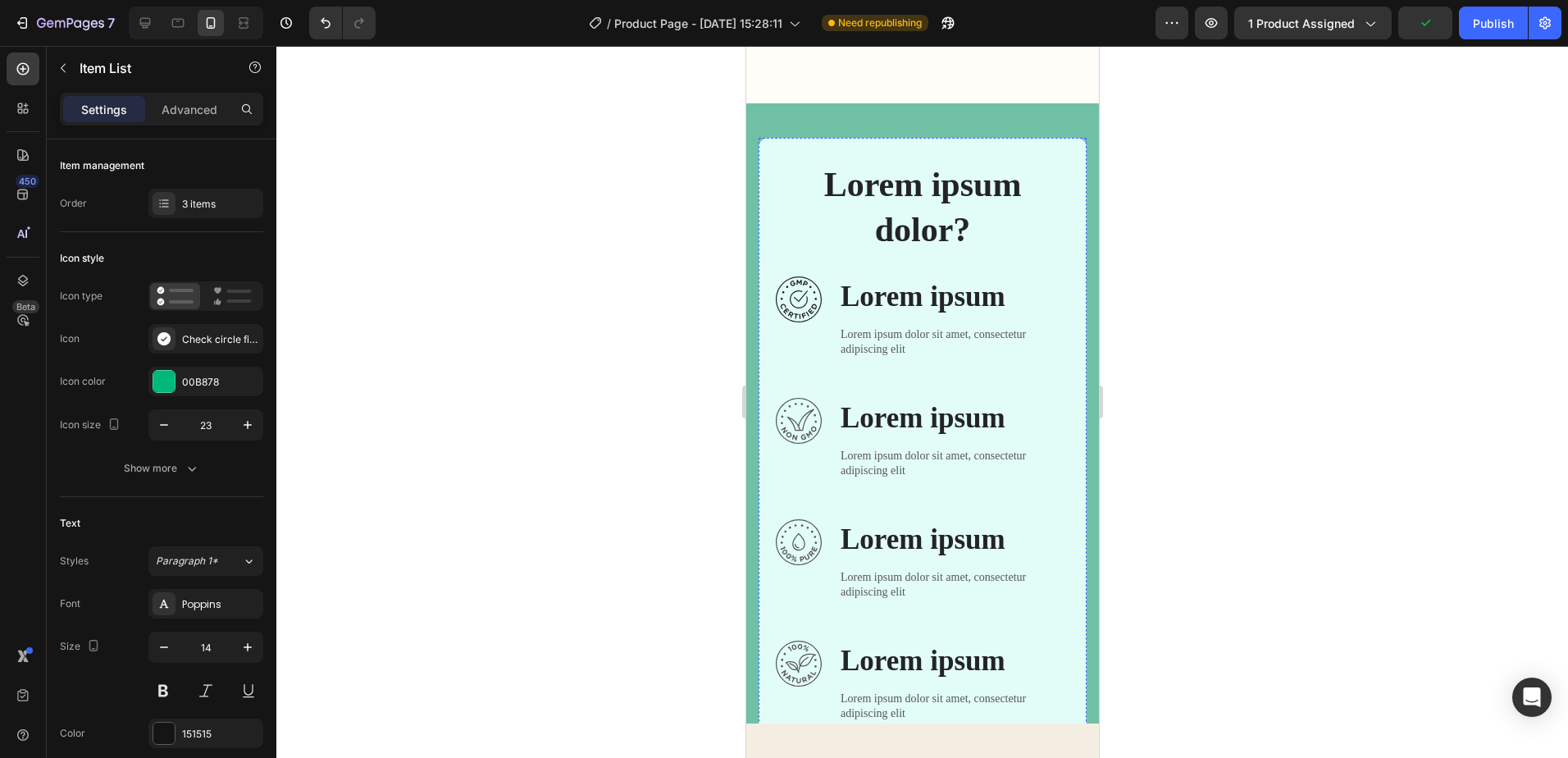
click at [945, 327] on p "Lorem ipsum dolor sit amet, consectetur adipiscing elit" at bounding box center [952, 342] width 227 height 30
click at [885, 344] on div "Image Lorem ipsum Text Block Lorem ipsum dolor sit amet, consectetur adipiscing…" at bounding box center [922, 337] width 294 height 121
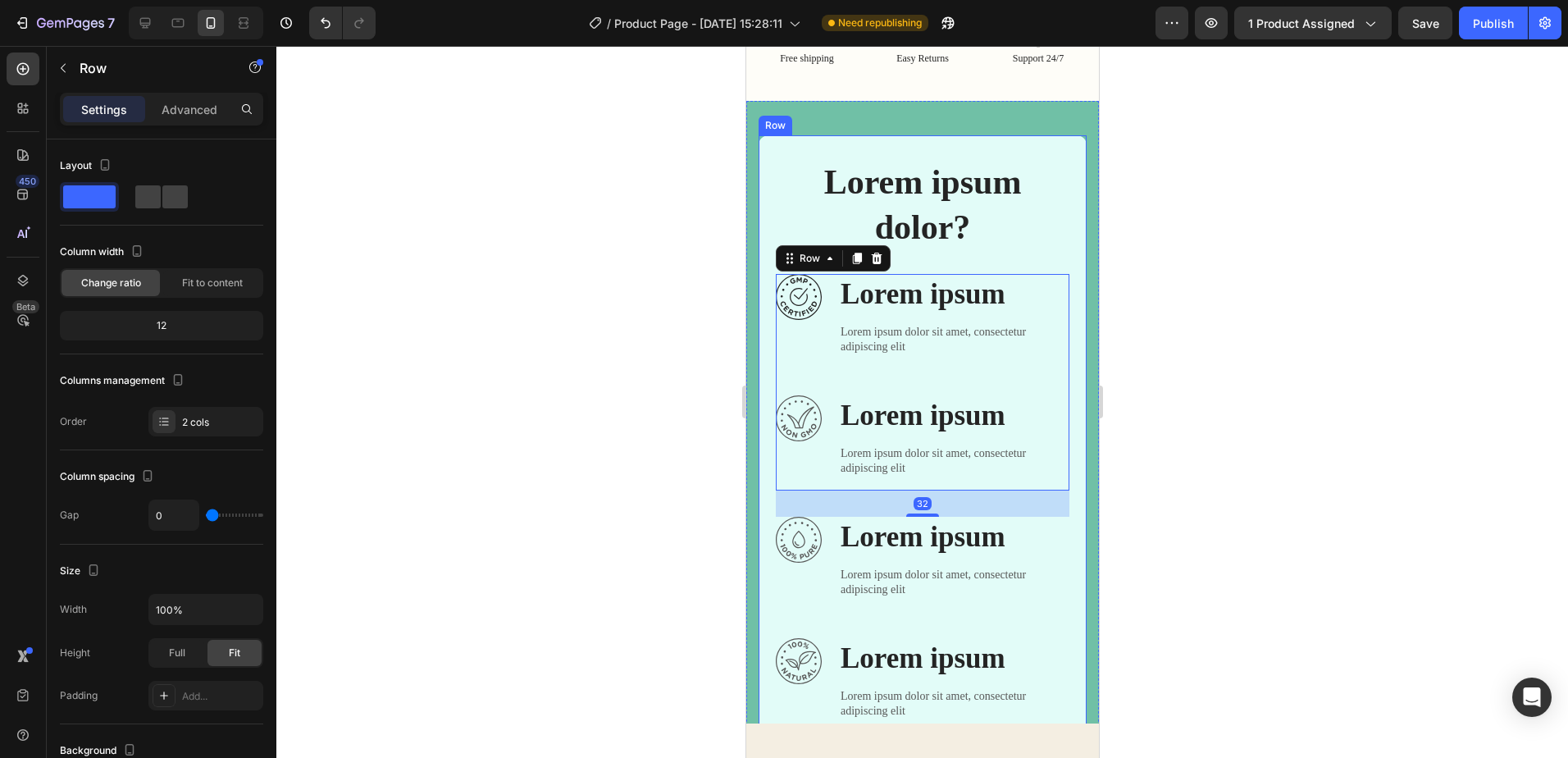
scroll to position [965, 0]
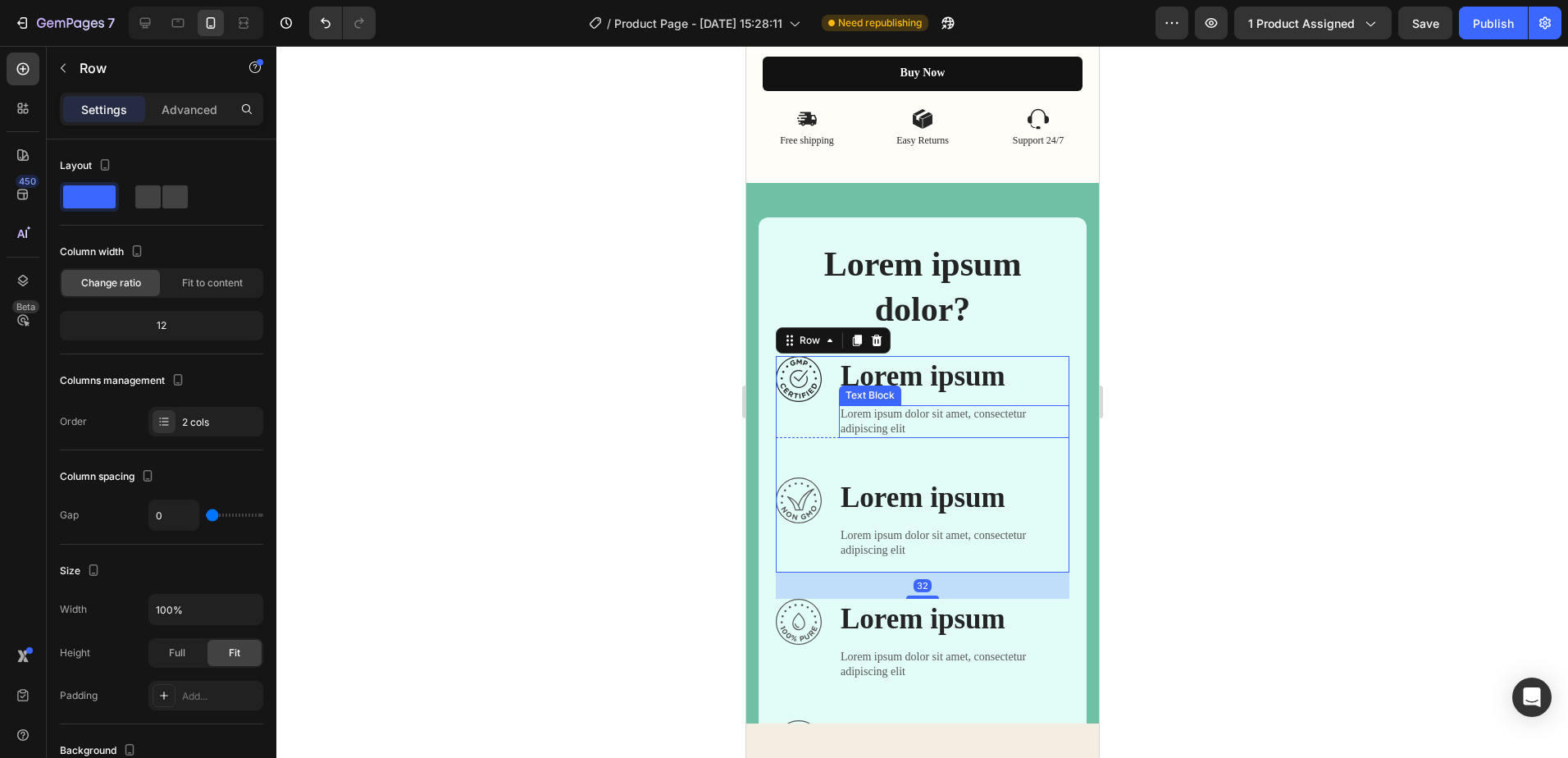
click at [896, 431] on p "Lorem ipsum dolor sit amet, consectetur adipiscing elit" at bounding box center [952, 422] width 227 height 30
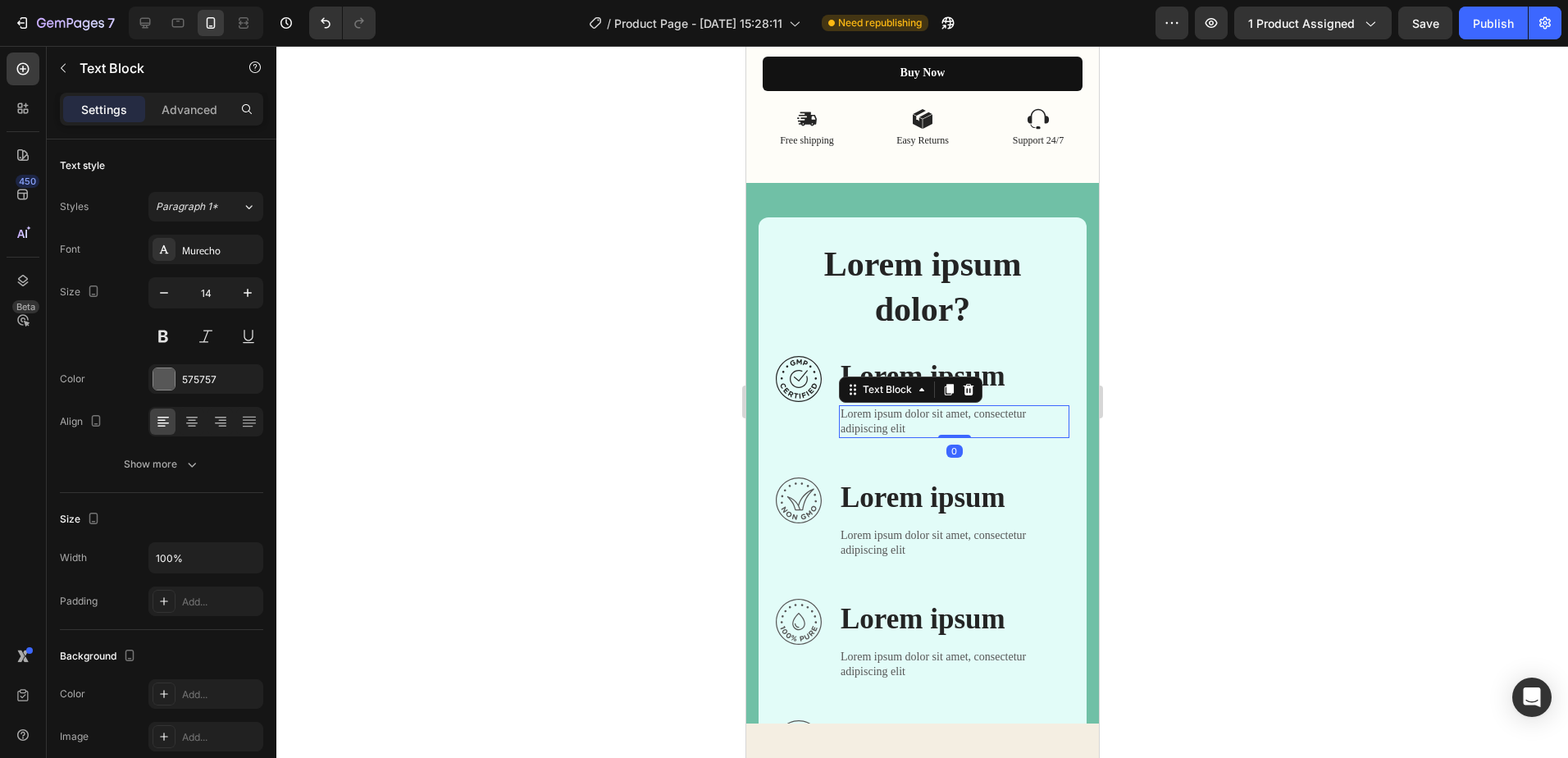
click at [911, 430] on p "Lorem ipsum dolor sit amet, consectetur adipiscing elit" at bounding box center [952, 422] width 227 height 30
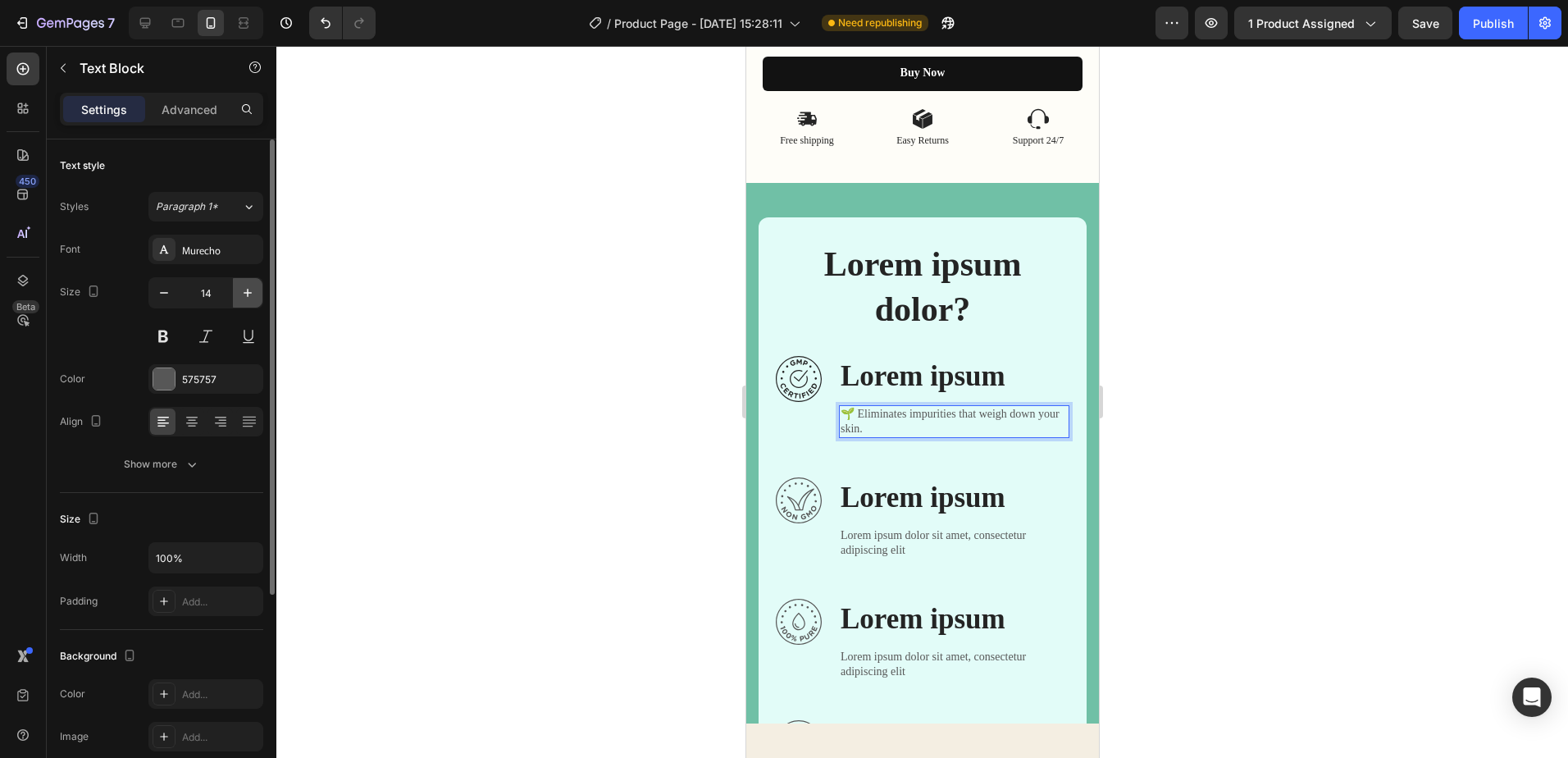
click at [238, 296] on button "button" at bounding box center [248, 293] width 30 height 30
click at [240, 295] on icon "button" at bounding box center [248, 293] width 16 height 16
click at [239, 297] on button "button" at bounding box center [248, 293] width 30 height 30
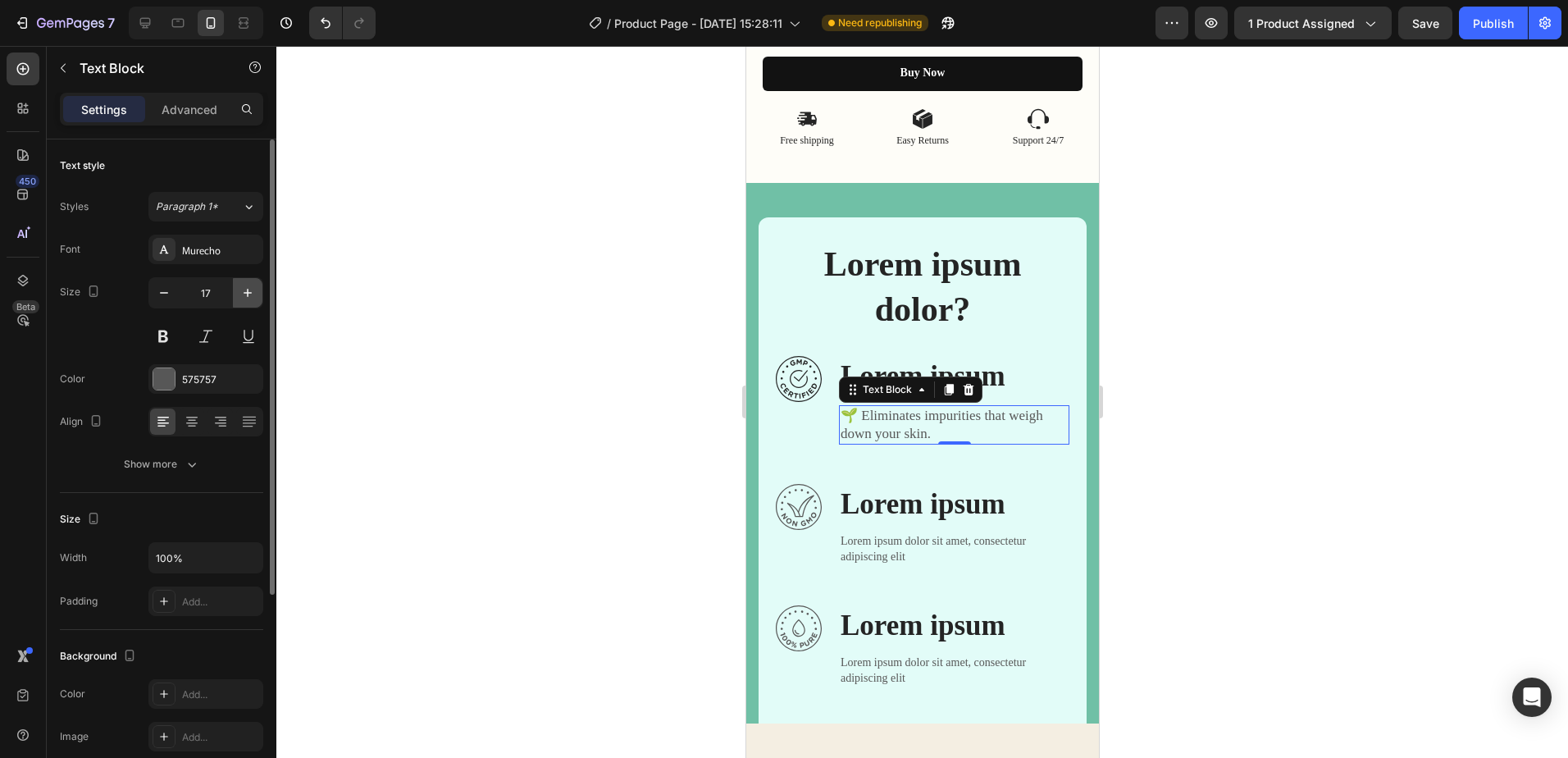
click at [238, 297] on button "button" at bounding box center [248, 293] width 30 height 30
type input "18"
click at [218, 298] on input "18" at bounding box center [206, 293] width 54 height 30
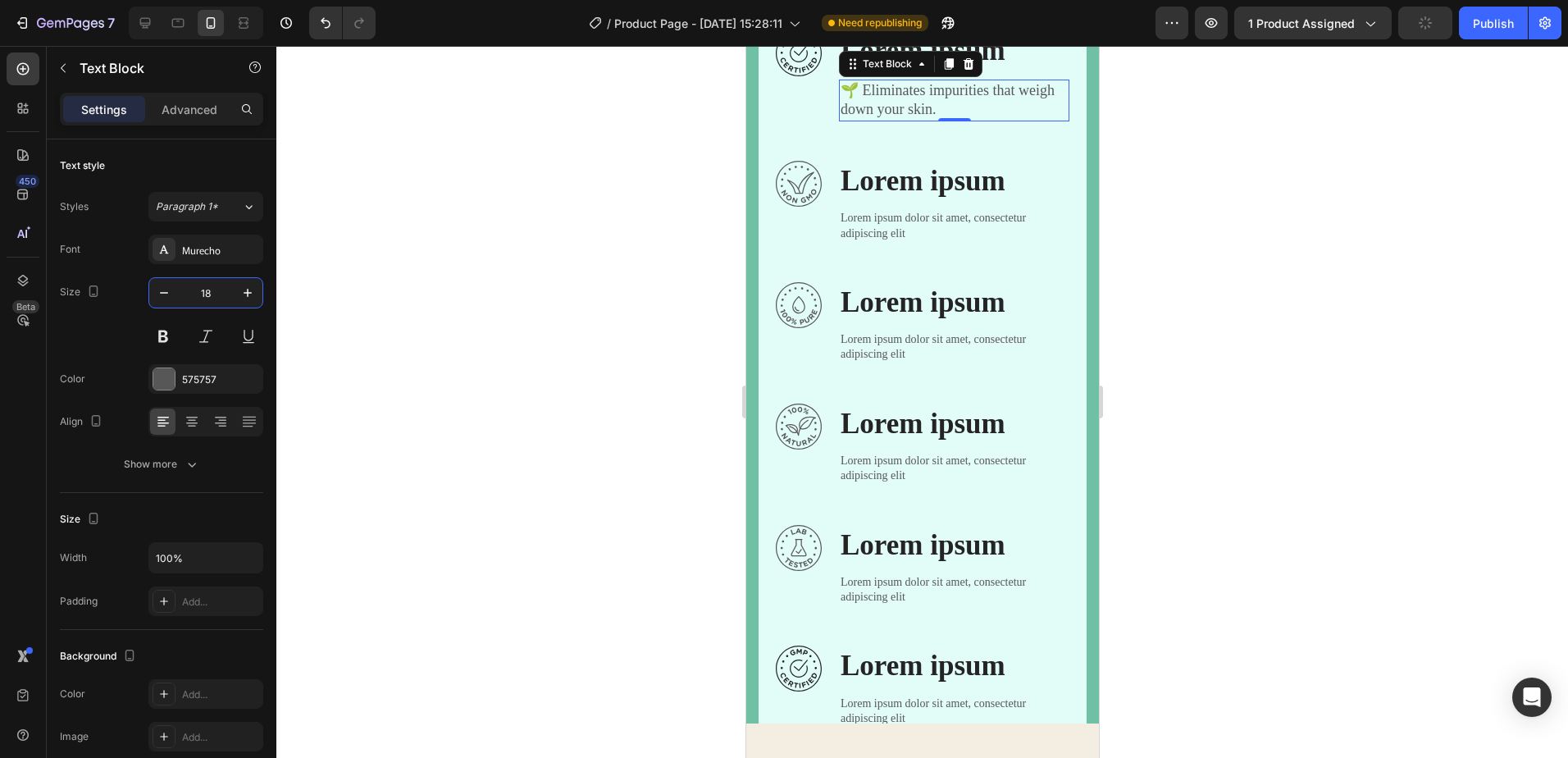
scroll to position [1704, 0]
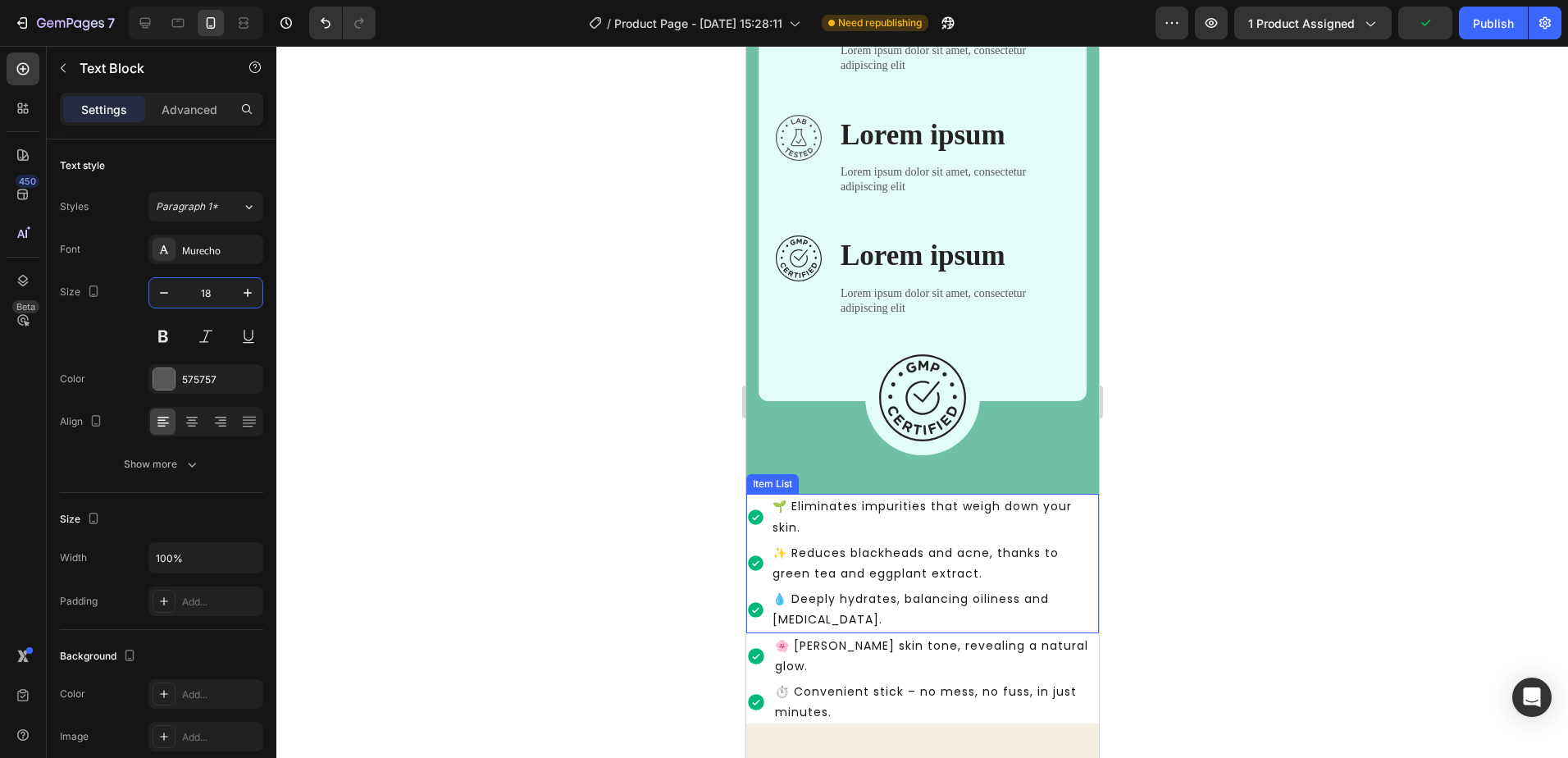
click at [843, 516] on p "🌱 Eliminates impurities that weigh down your skin." at bounding box center [933, 517] width 324 height 41
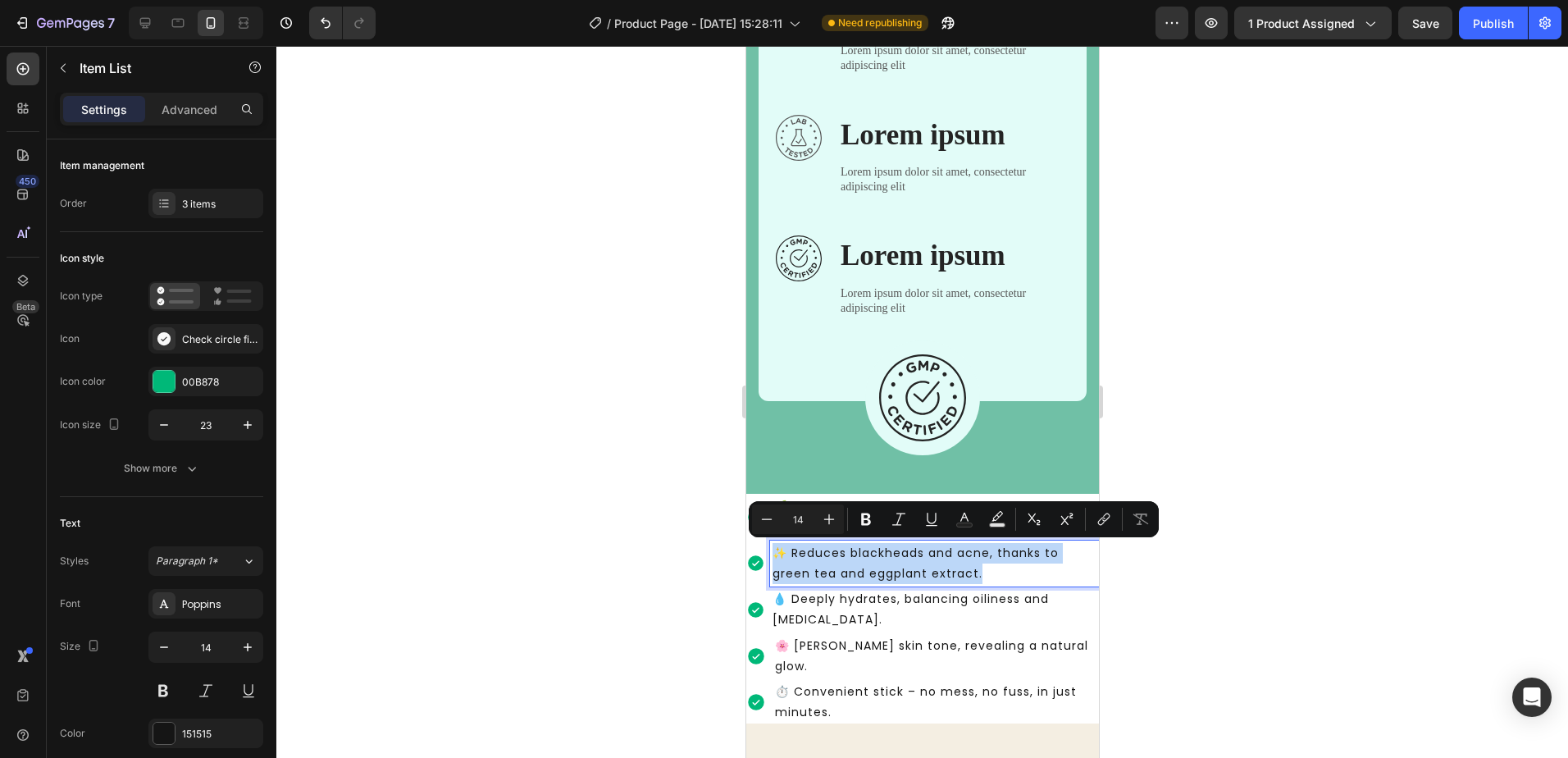
drag, startPoint x: 983, startPoint y: 572, endPoint x: 765, endPoint y: 559, distance: 218.4
click at [765, 559] on div "✨ Reduces blackheads and acne, thanks to green tea and eggplant extract." at bounding box center [921, 564] width 353 height 46
copy p "✨ Reduces blackheads and acne, thanks to green tea and eggplant extract."
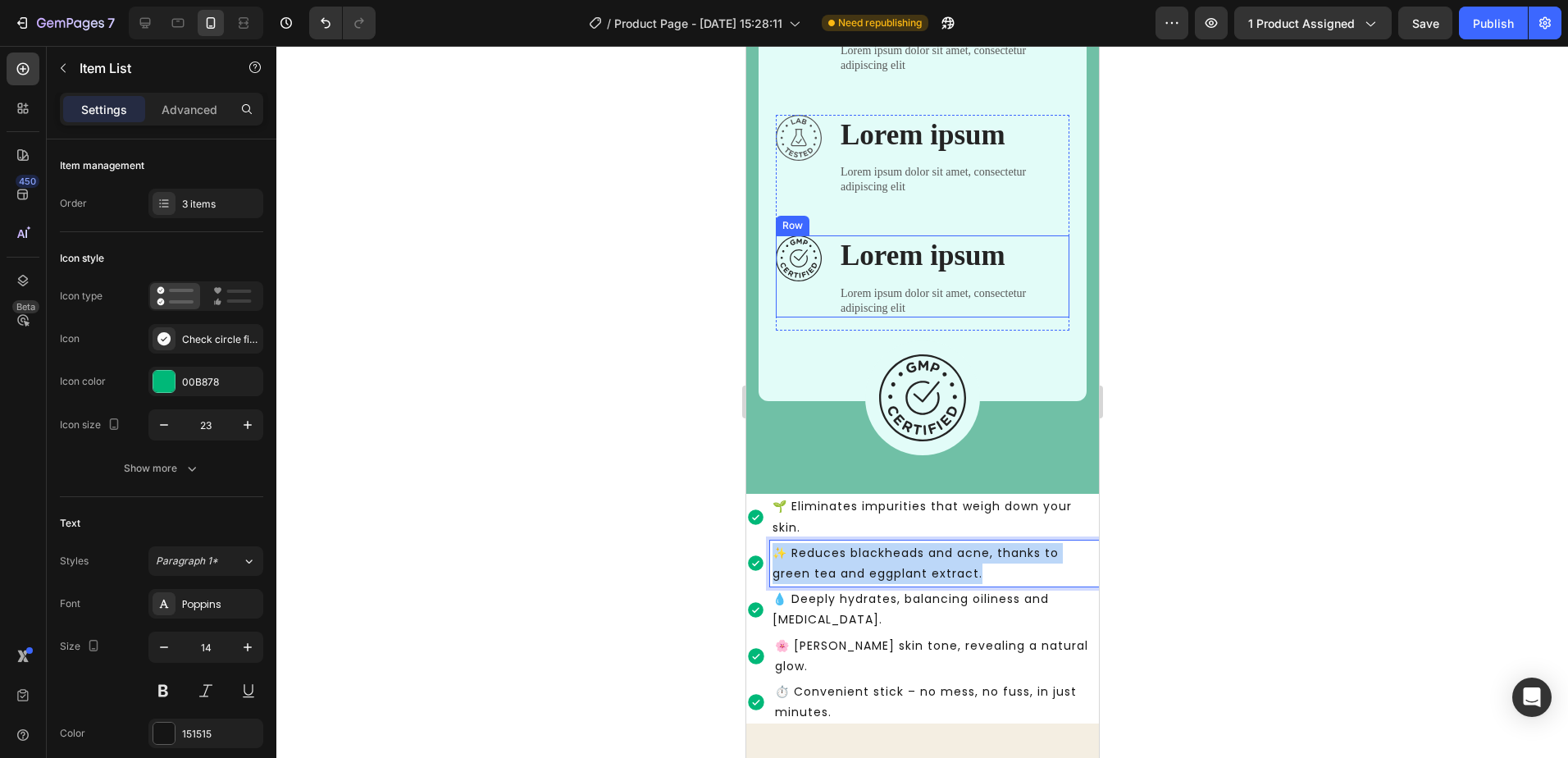
type input "16"
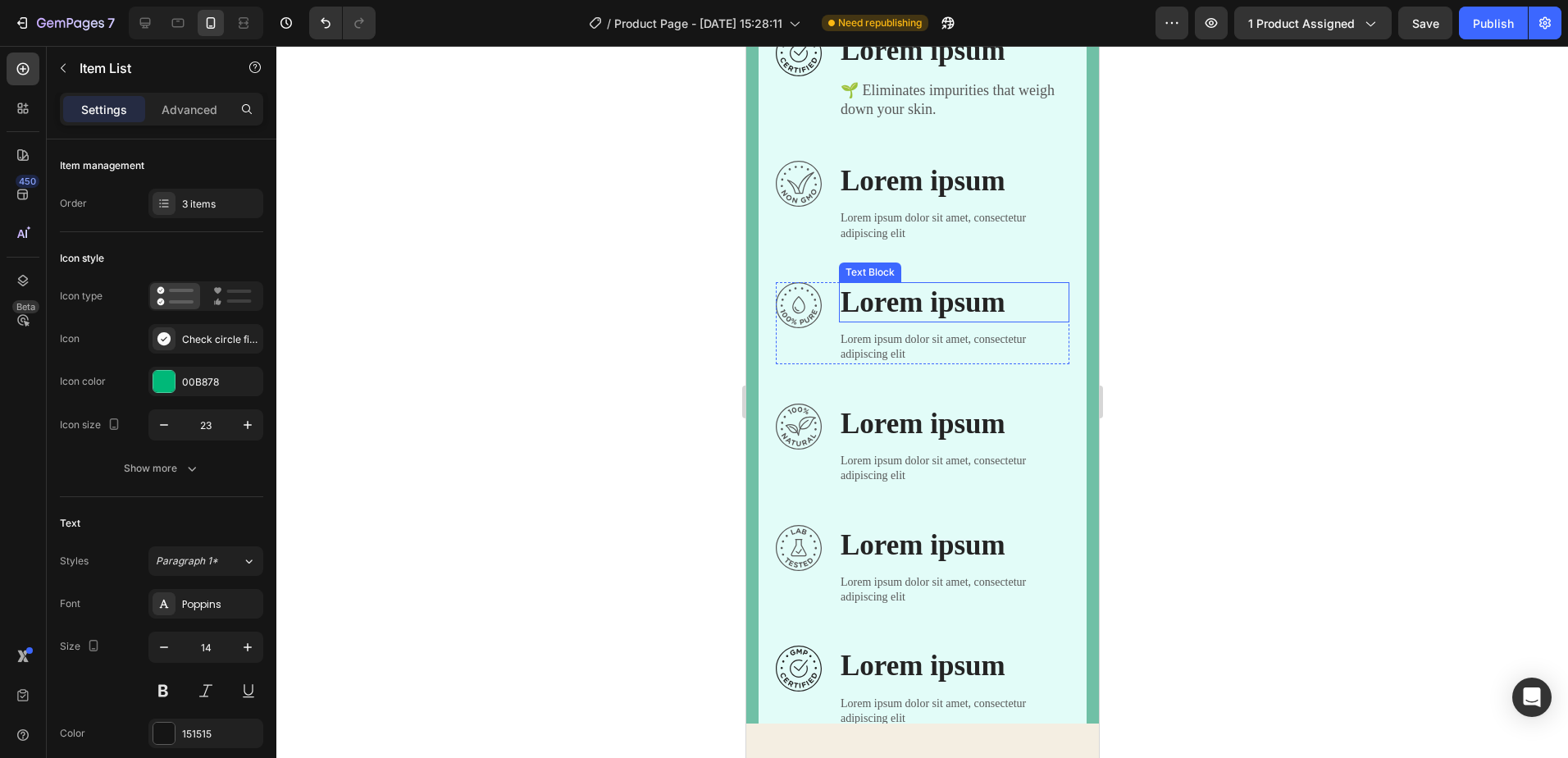
scroll to position [1047, 0]
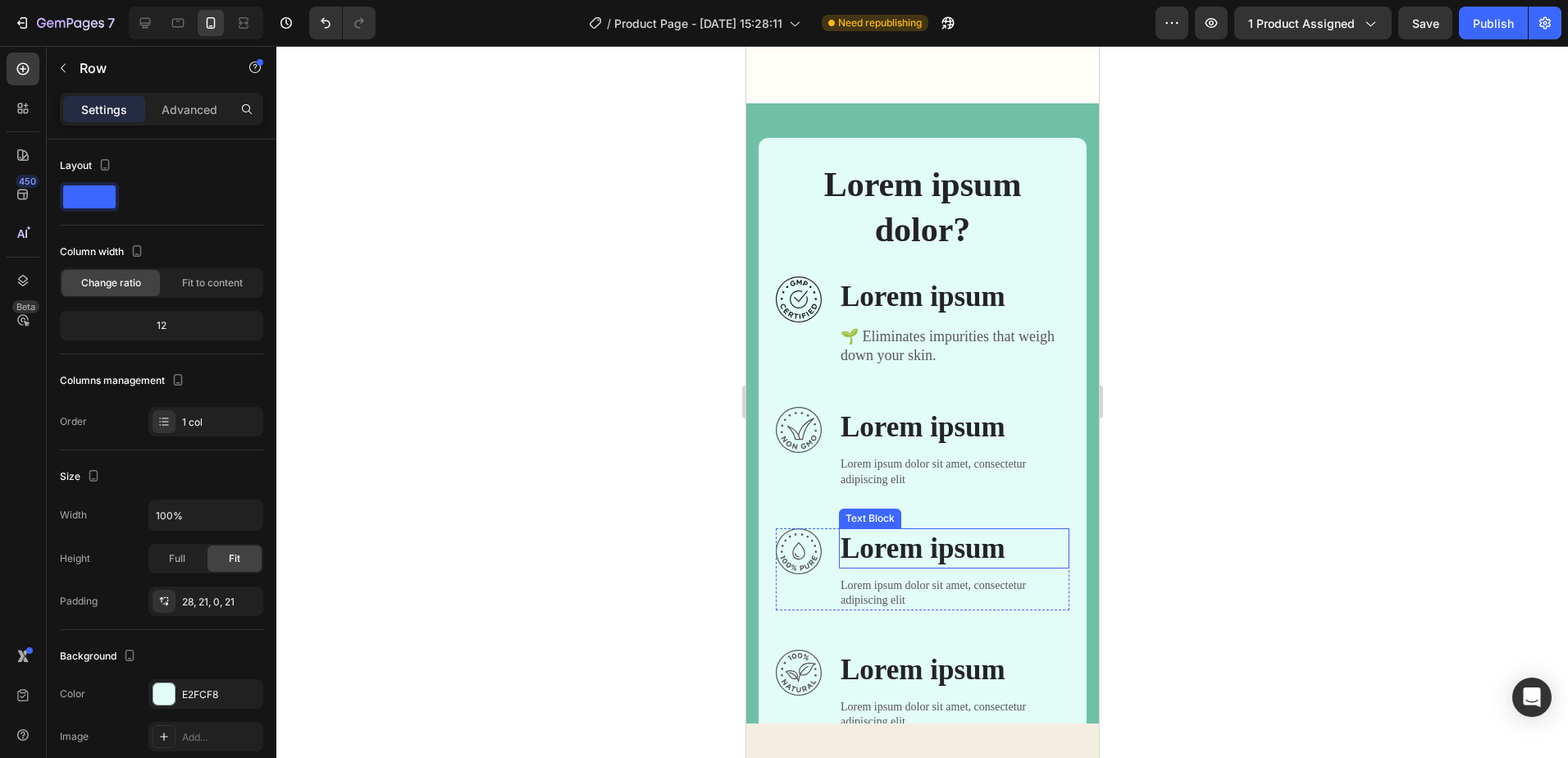
click at [903, 465] on div "Lorem ipsum dolor? Heading Row Image Lorem ipsum Text Block 🌱 Eliminates impuri…" at bounding box center [922, 609] width 294 height 897
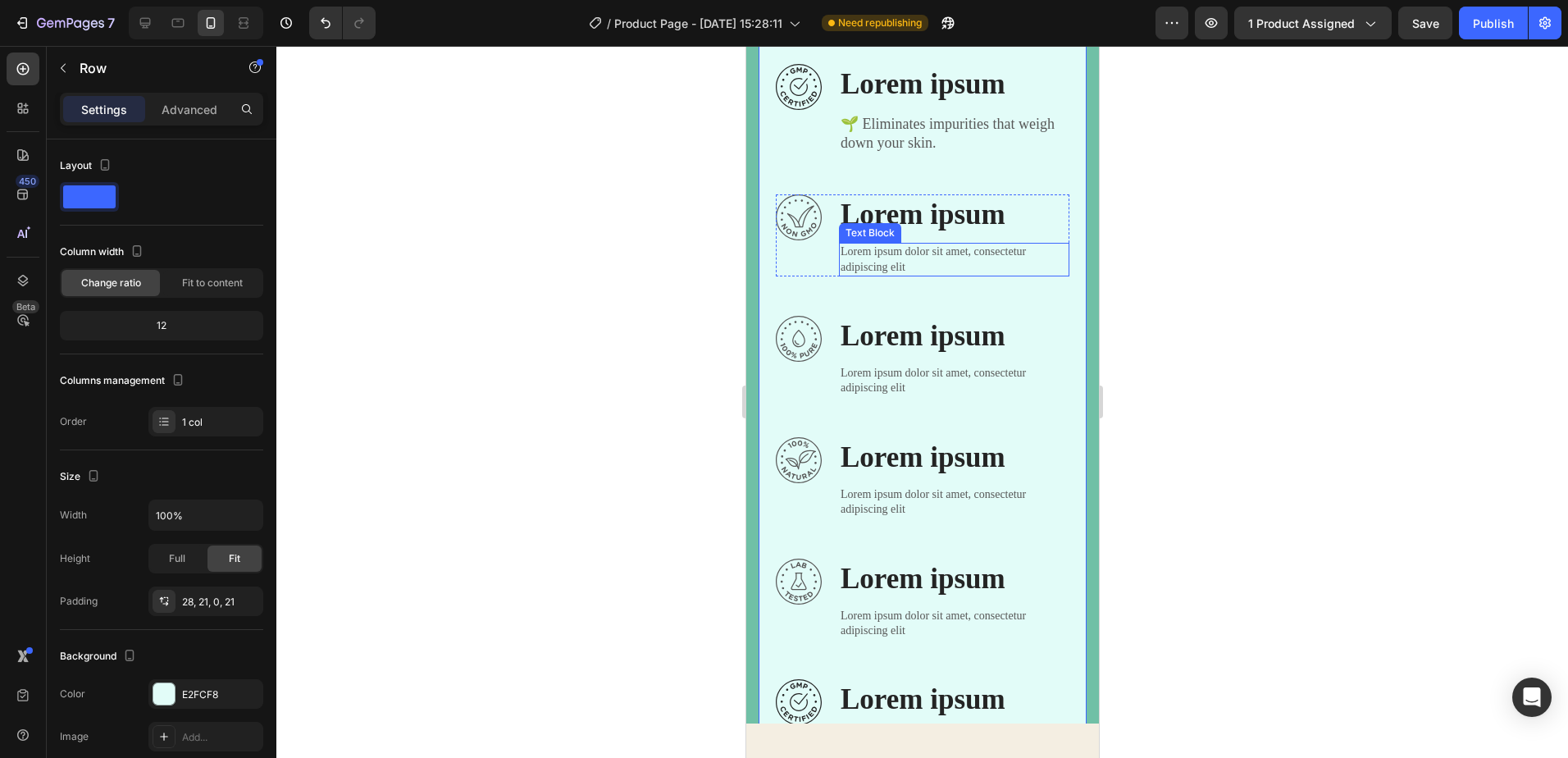
scroll to position [883, 0]
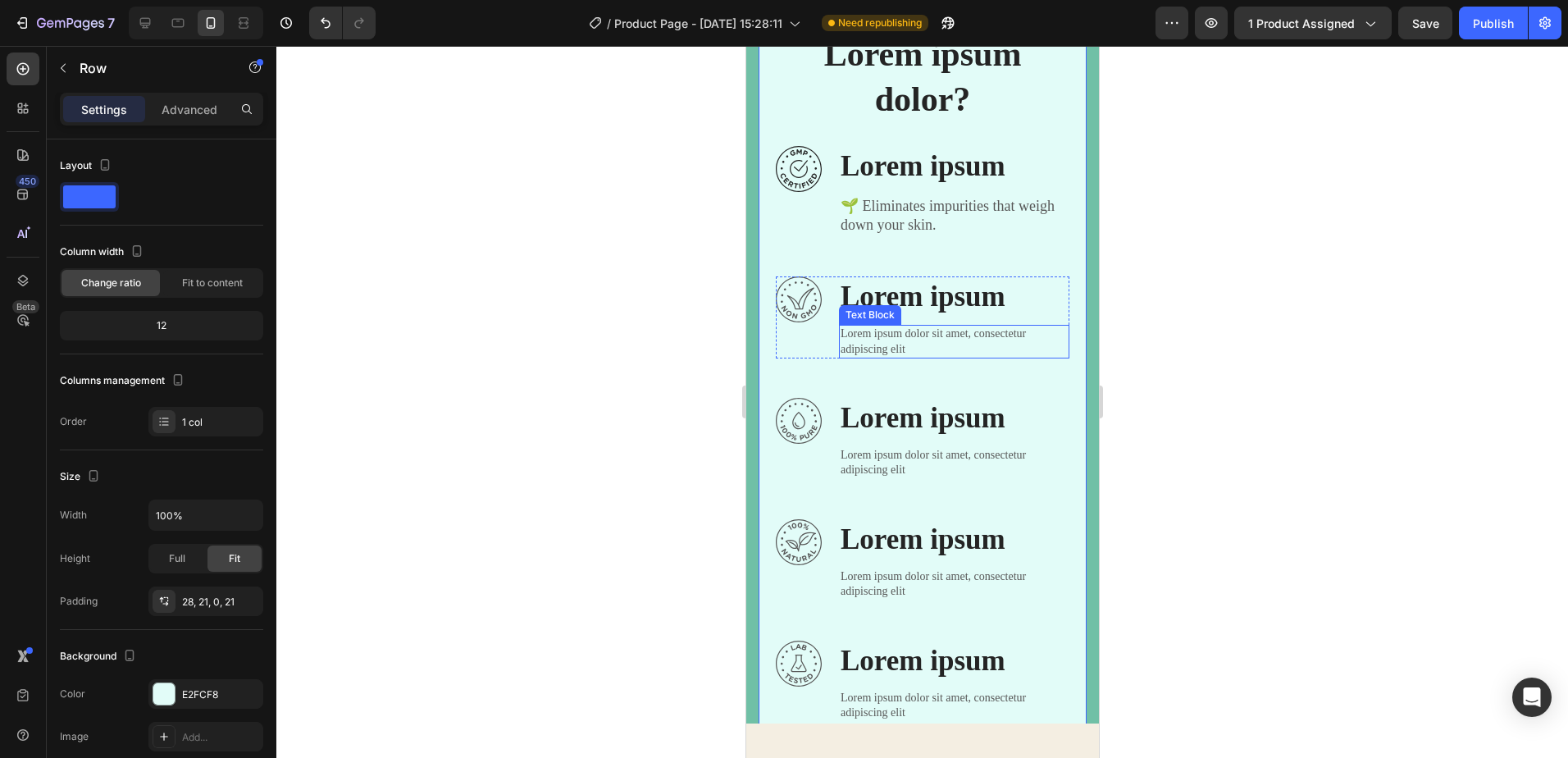
click at [898, 342] on p "Lorem ipsum dolor sit amet, consectetur adipiscing elit" at bounding box center [952, 342] width 227 height 30
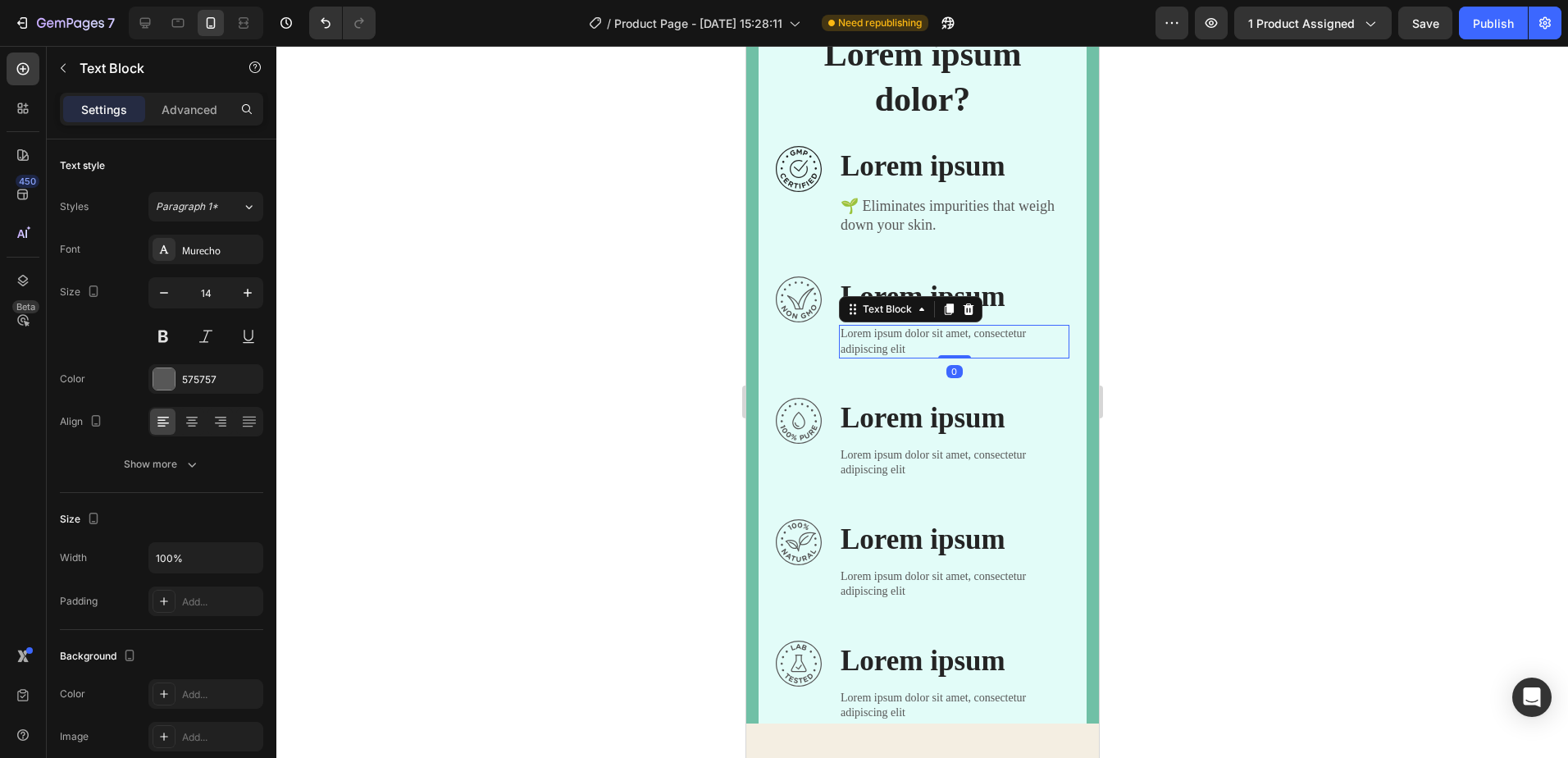
click at [909, 350] on p "Lorem ipsum dolor sit amet, consectetur adipiscing elit" at bounding box center [952, 342] width 227 height 30
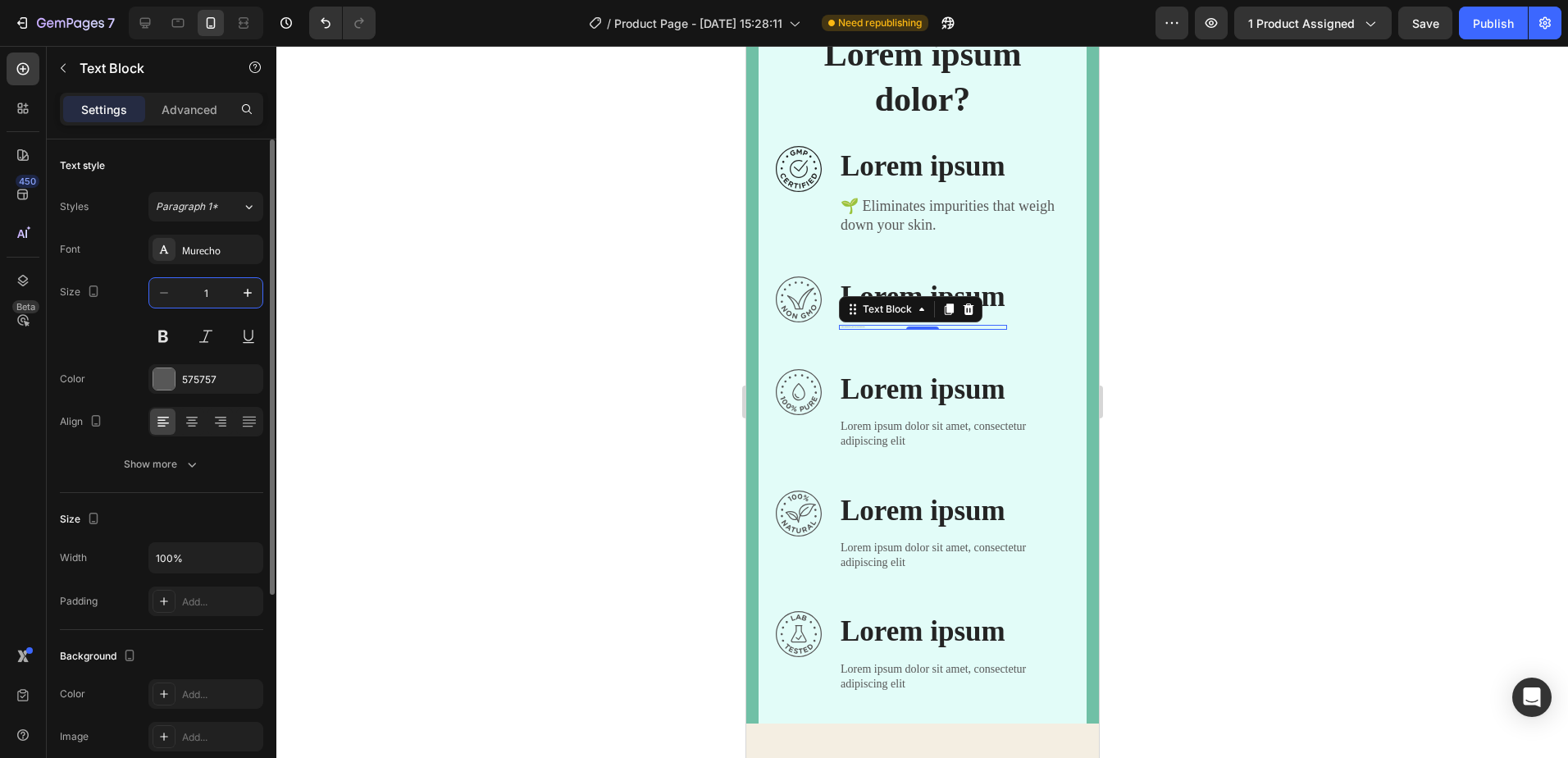
type input "18"
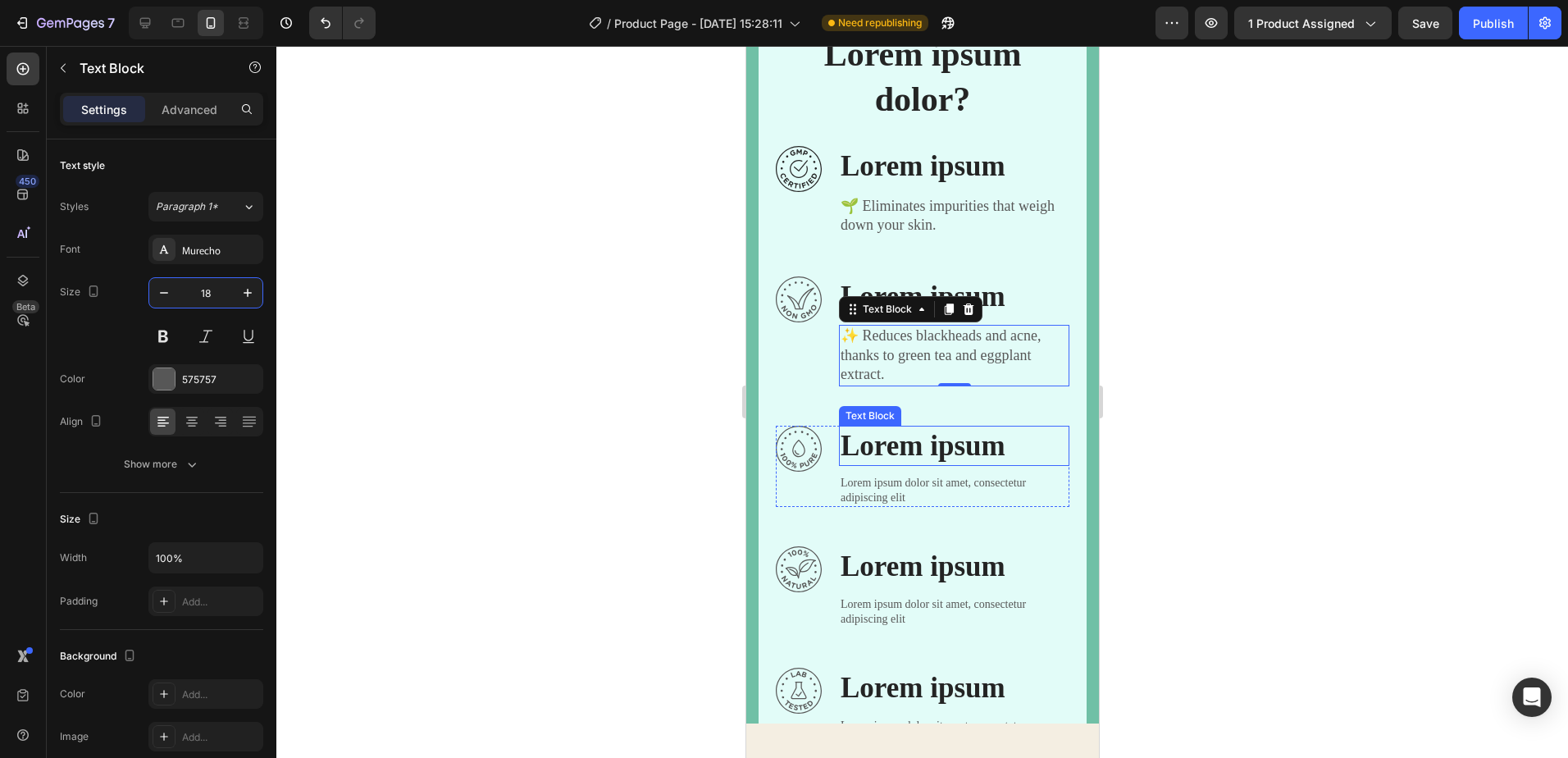
click at [896, 428] on p "Lorem ipsum" at bounding box center [952, 447] width 227 height 38
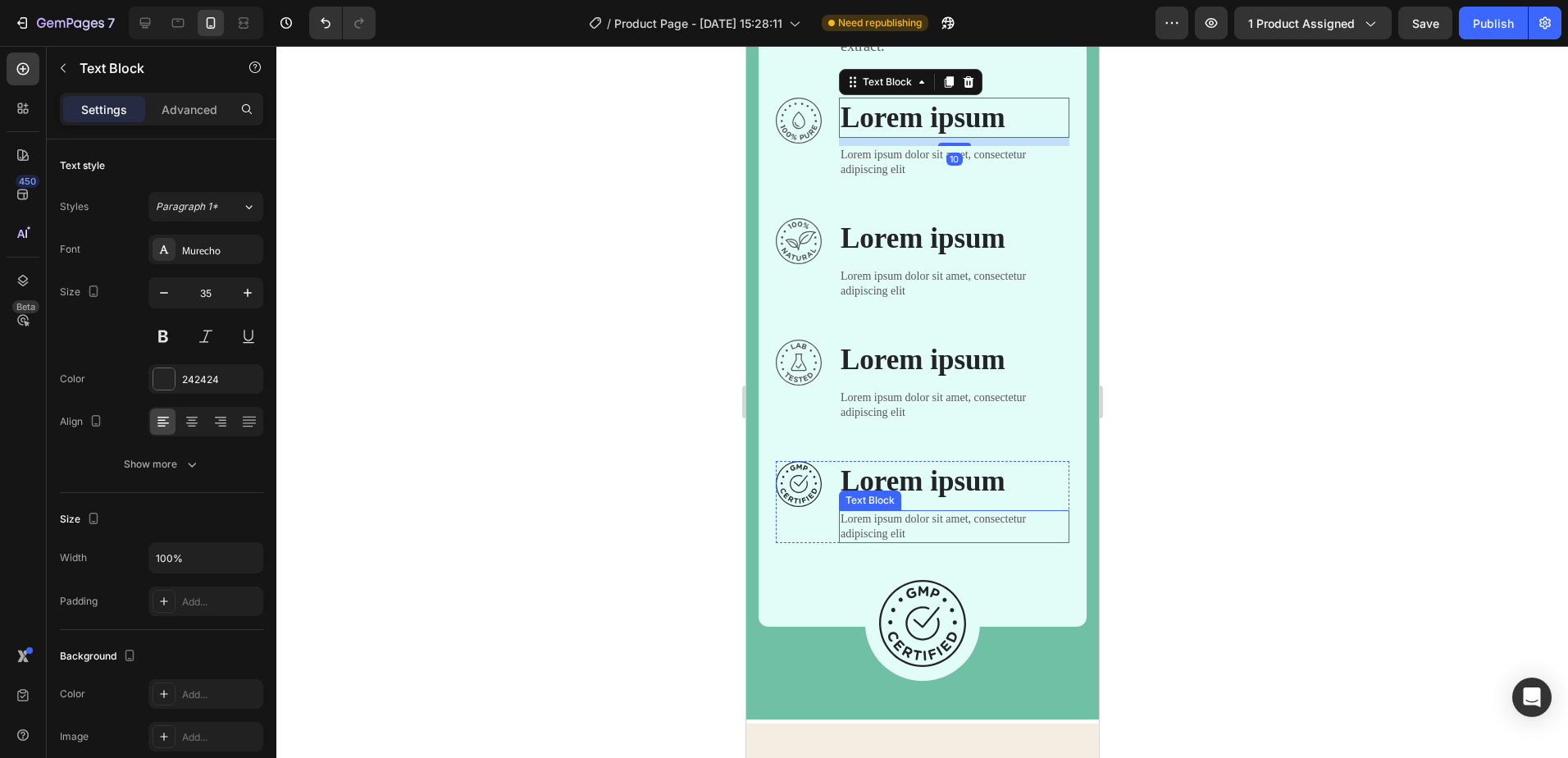
scroll to position [1622, 0]
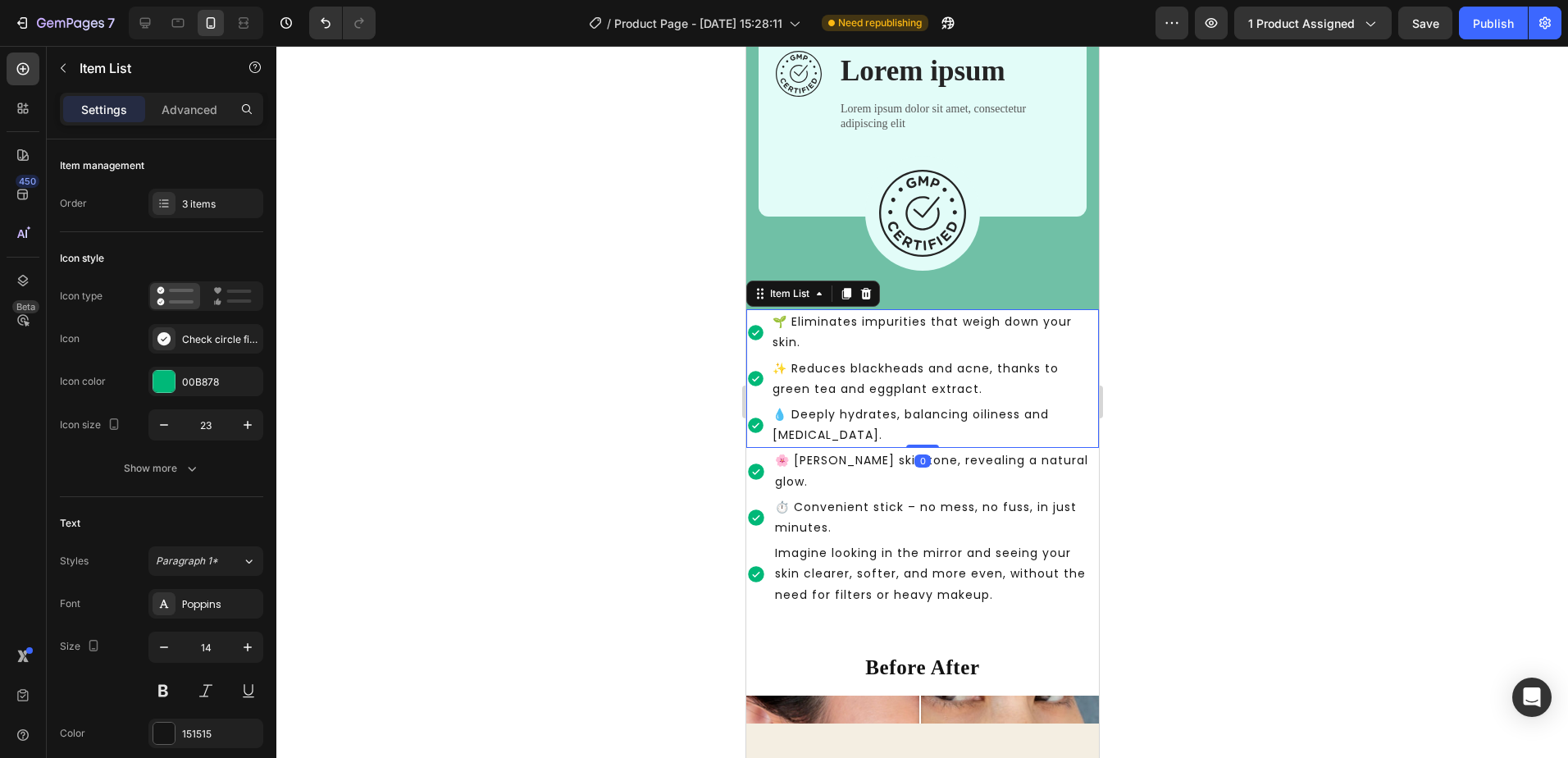
click at [816, 438] on p "💧 Deeply hydrates, balancing oiliness and dryness." at bounding box center [933, 425] width 324 height 41
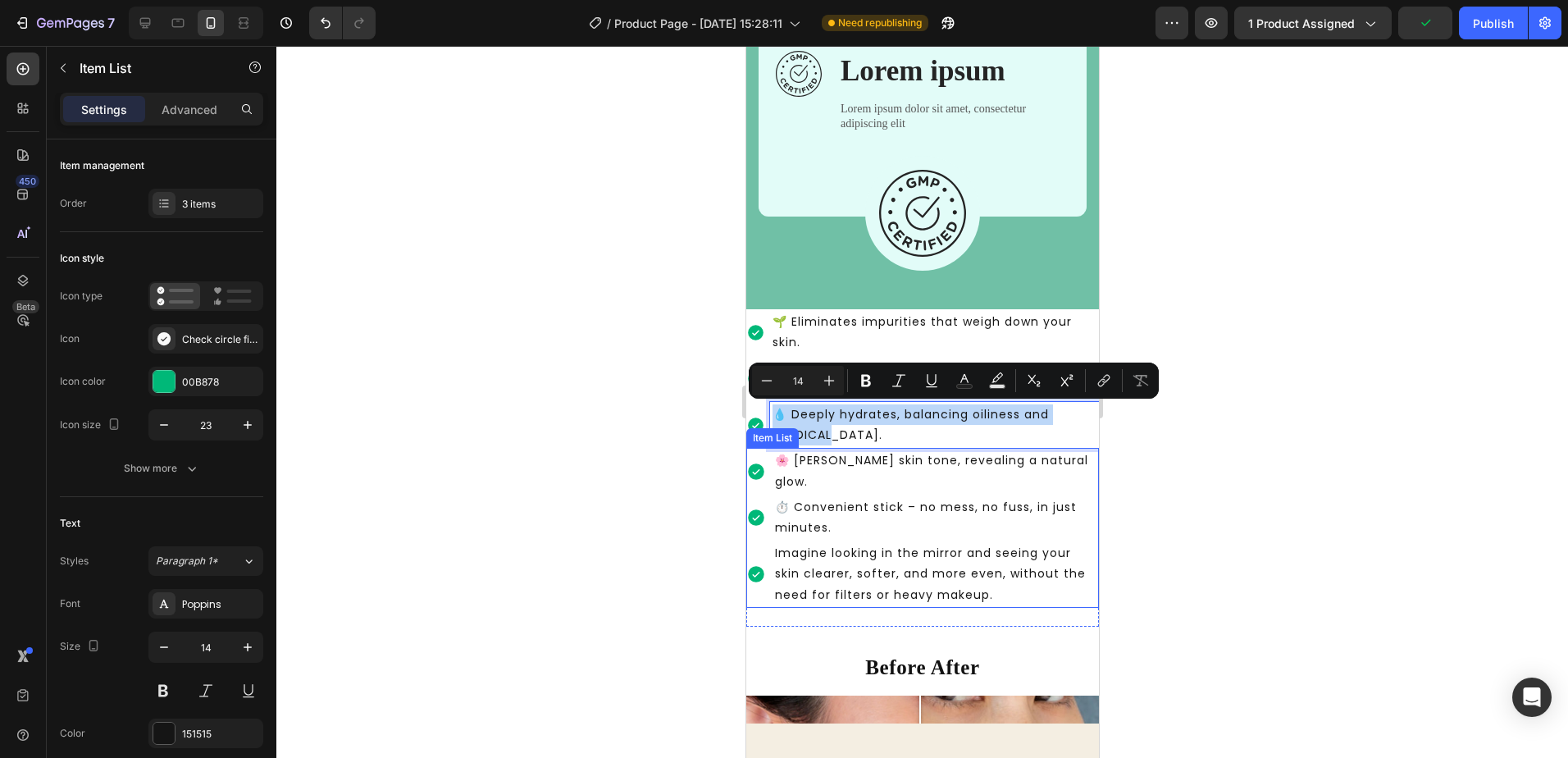
copy p "💧 Deeply hydrates, balancing oiliness and dryness."
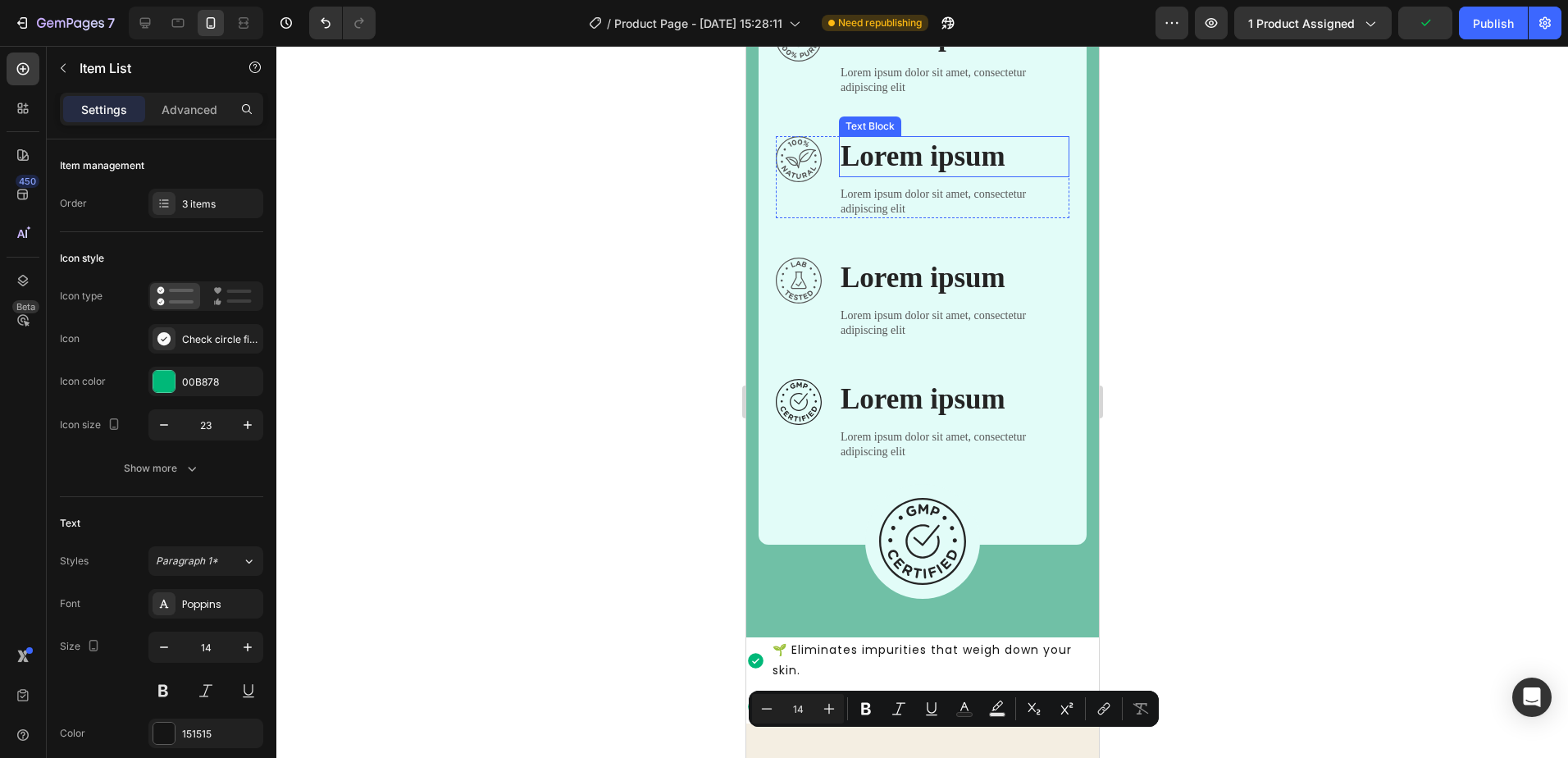
type input "16"
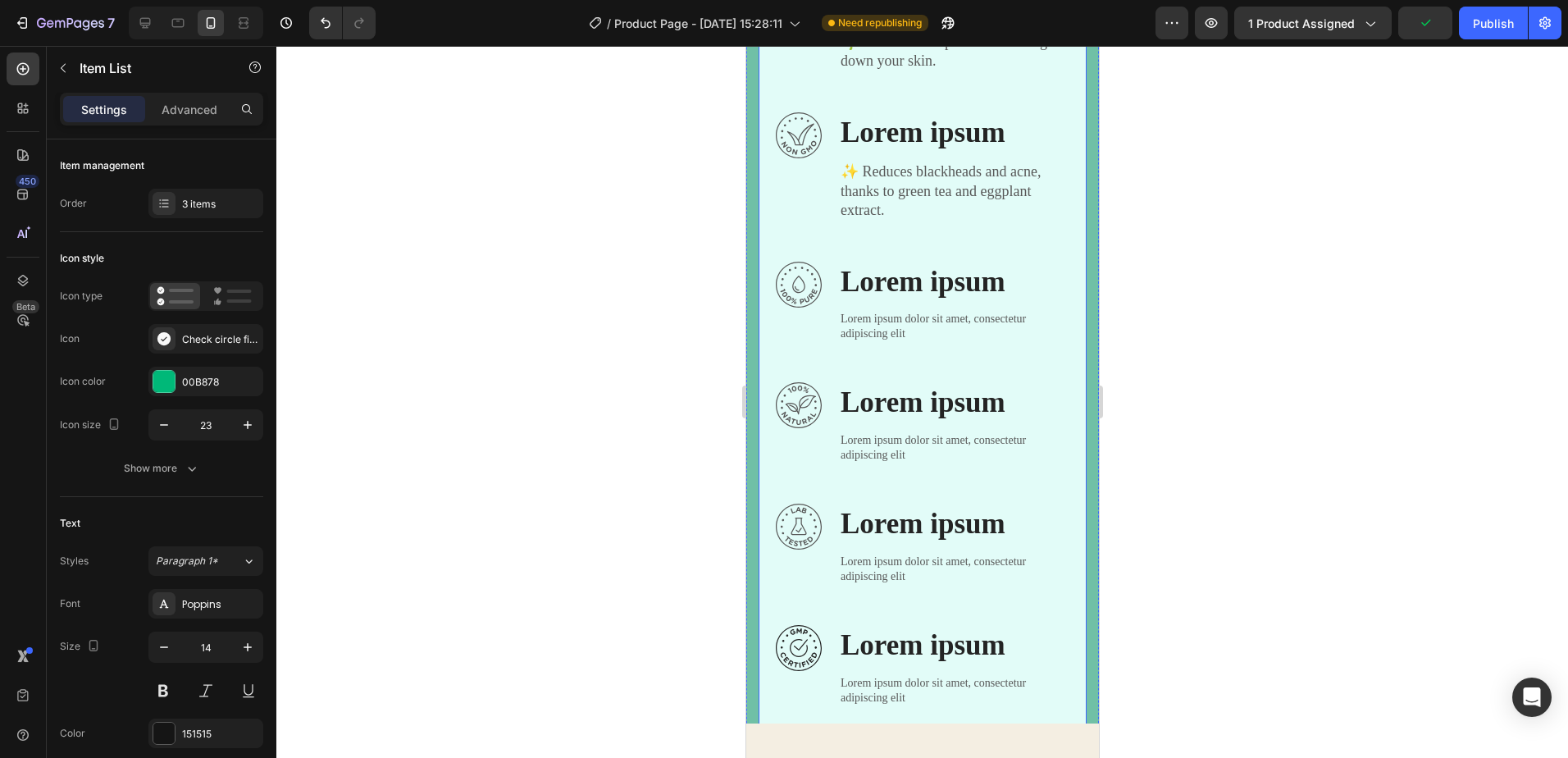
scroll to position [965, 0]
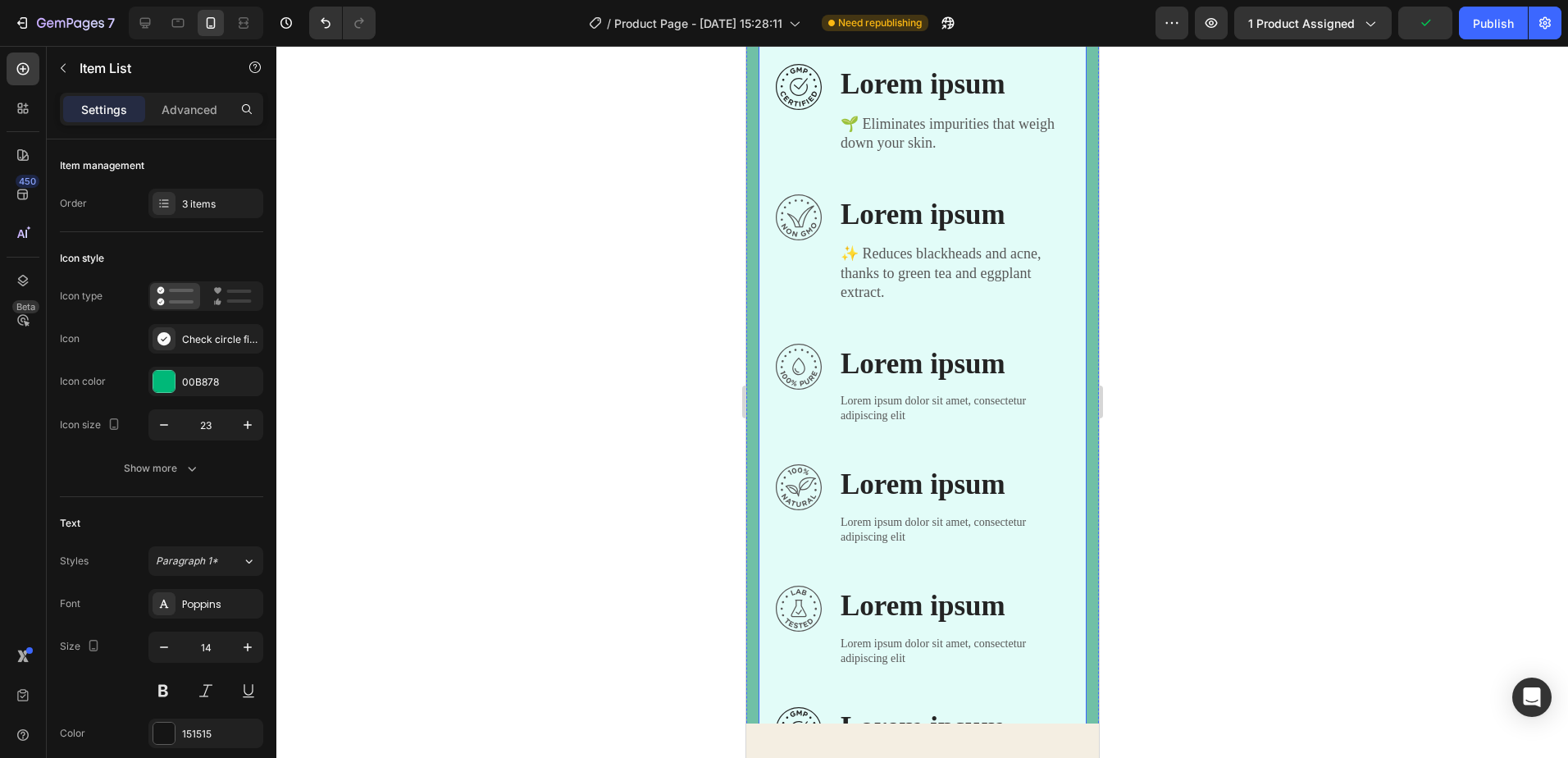
click at [881, 424] on p "Lorem ipsum dolor sit amet, consectetur adipiscing elit" at bounding box center [952, 409] width 227 height 30
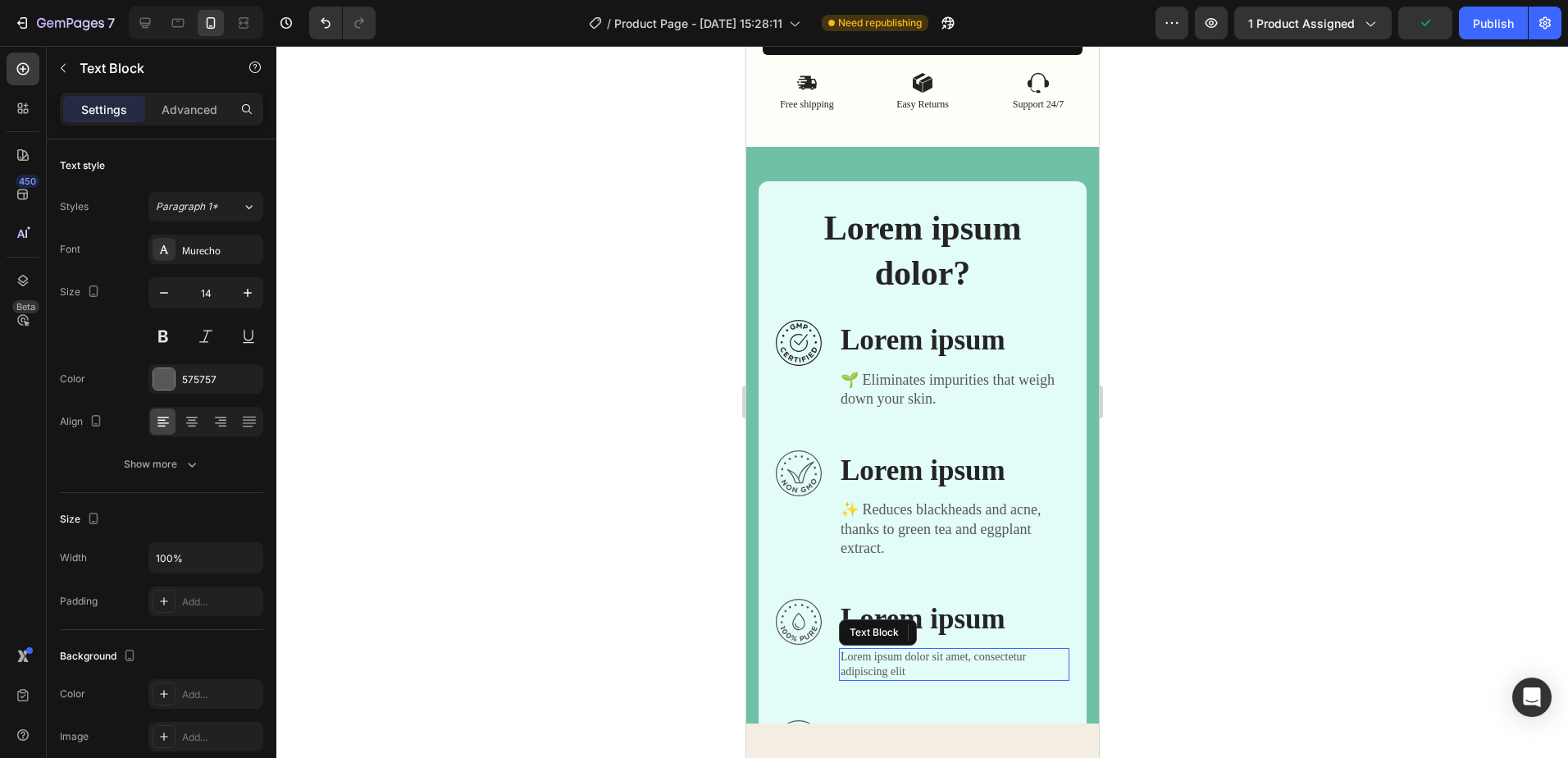
click at [899, 650] on p "Lorem ipsum dolor sit amet, consectetur adipiscing elit" at bounding box center [952, 665] width 227 height 30
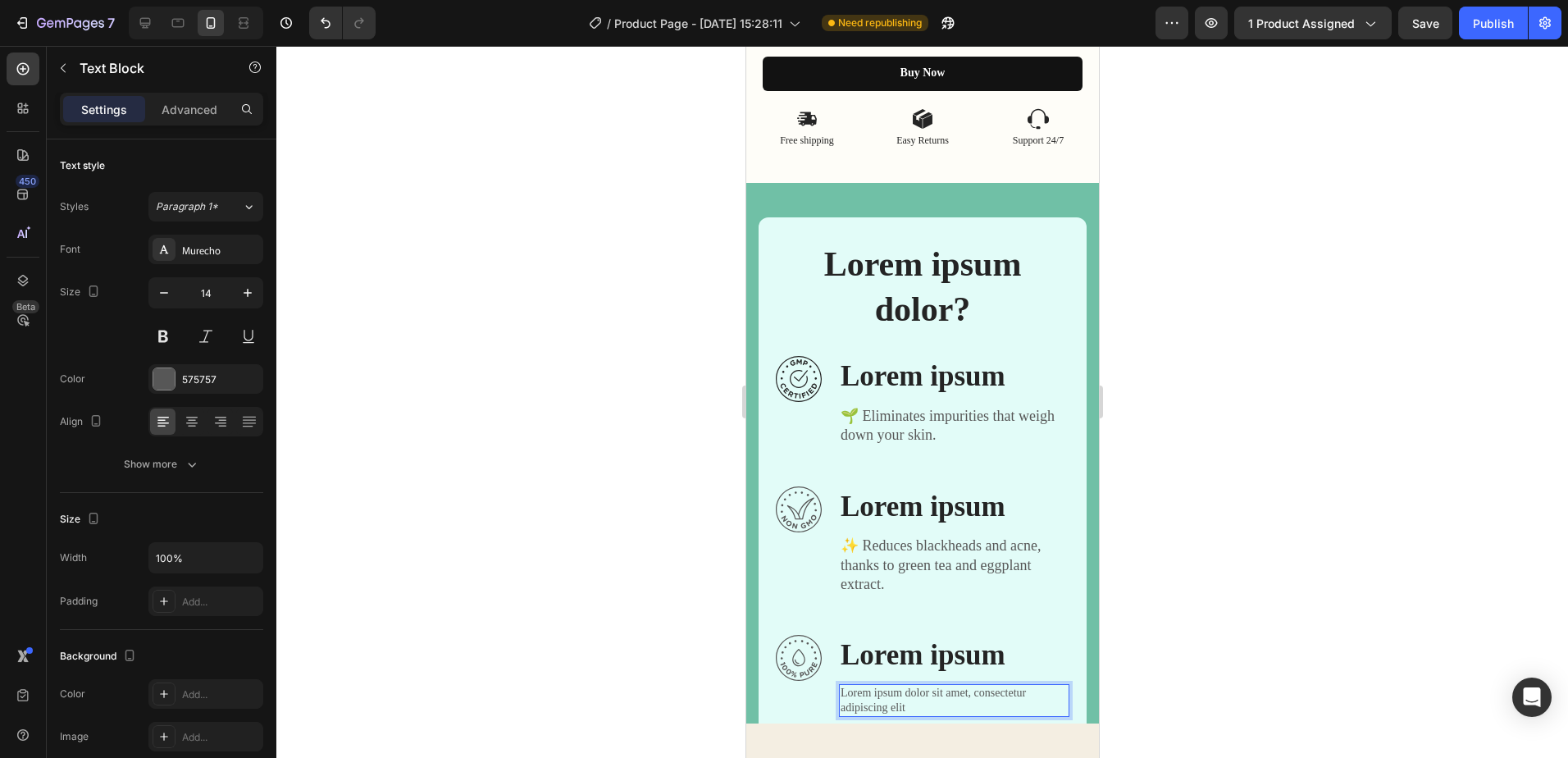
scroll to position [1096, 0]
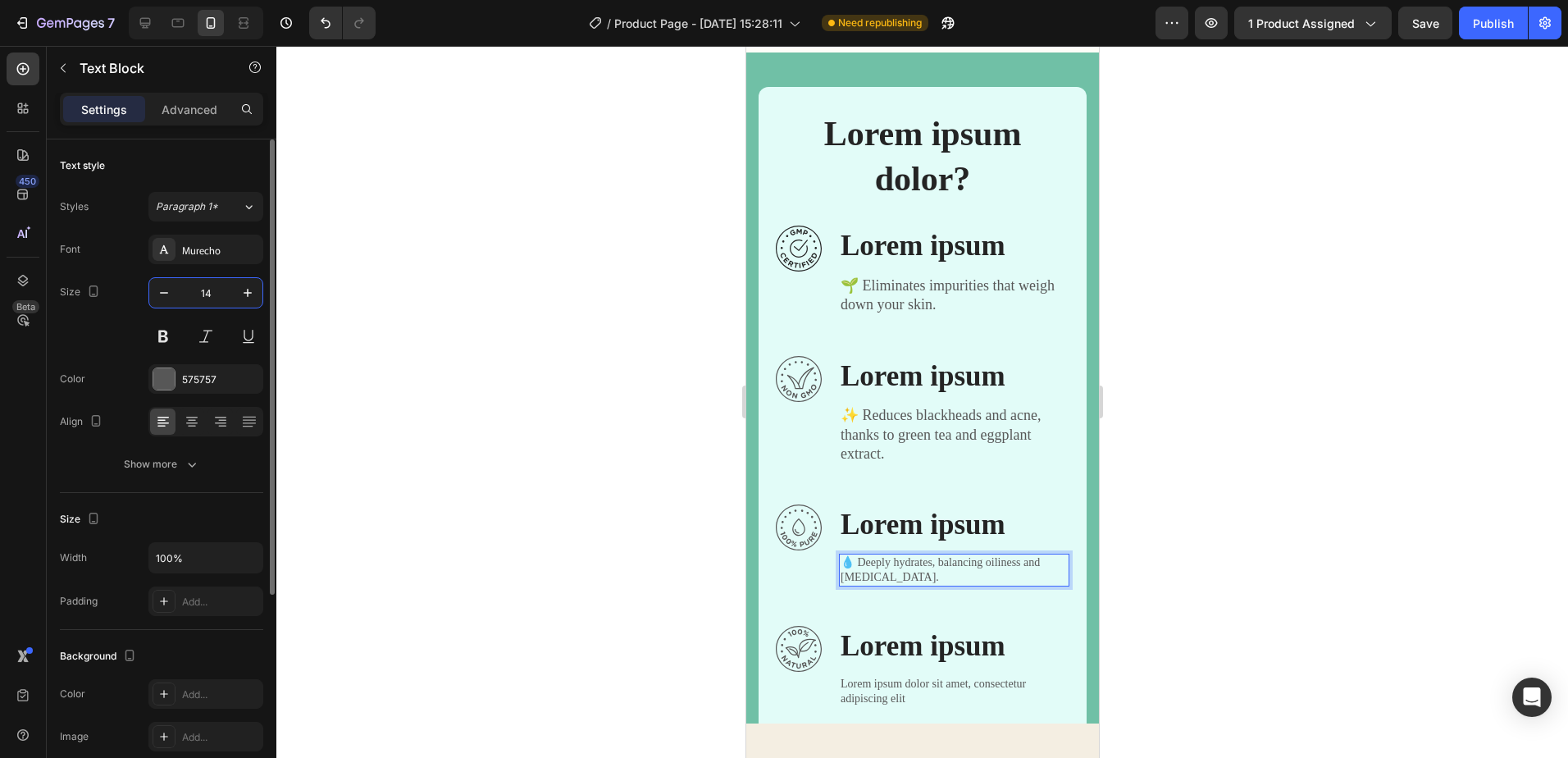
click at [214, 295] on input "14" at bounding box center [206, 293] width 54 height 30
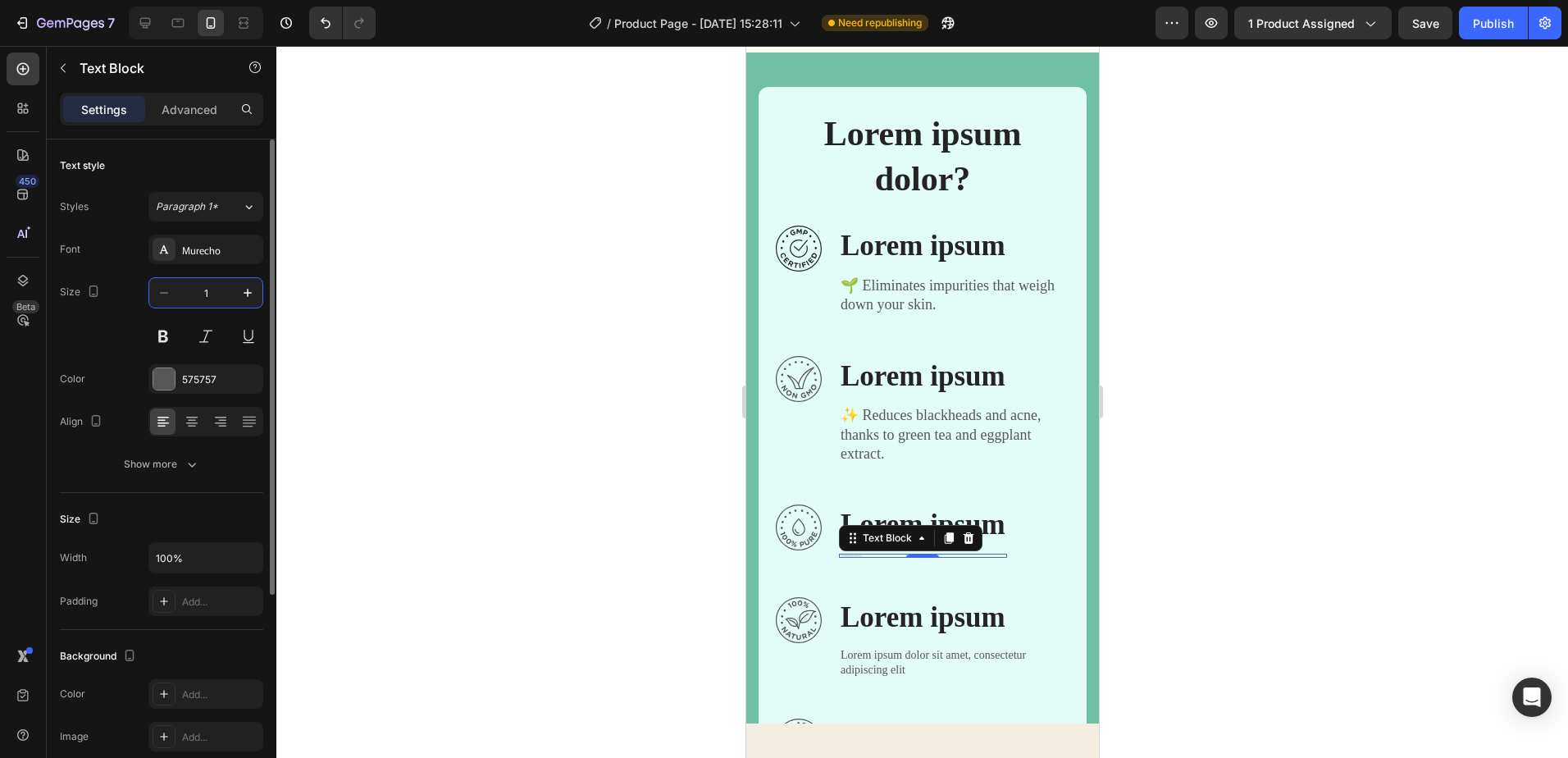
type input "18"
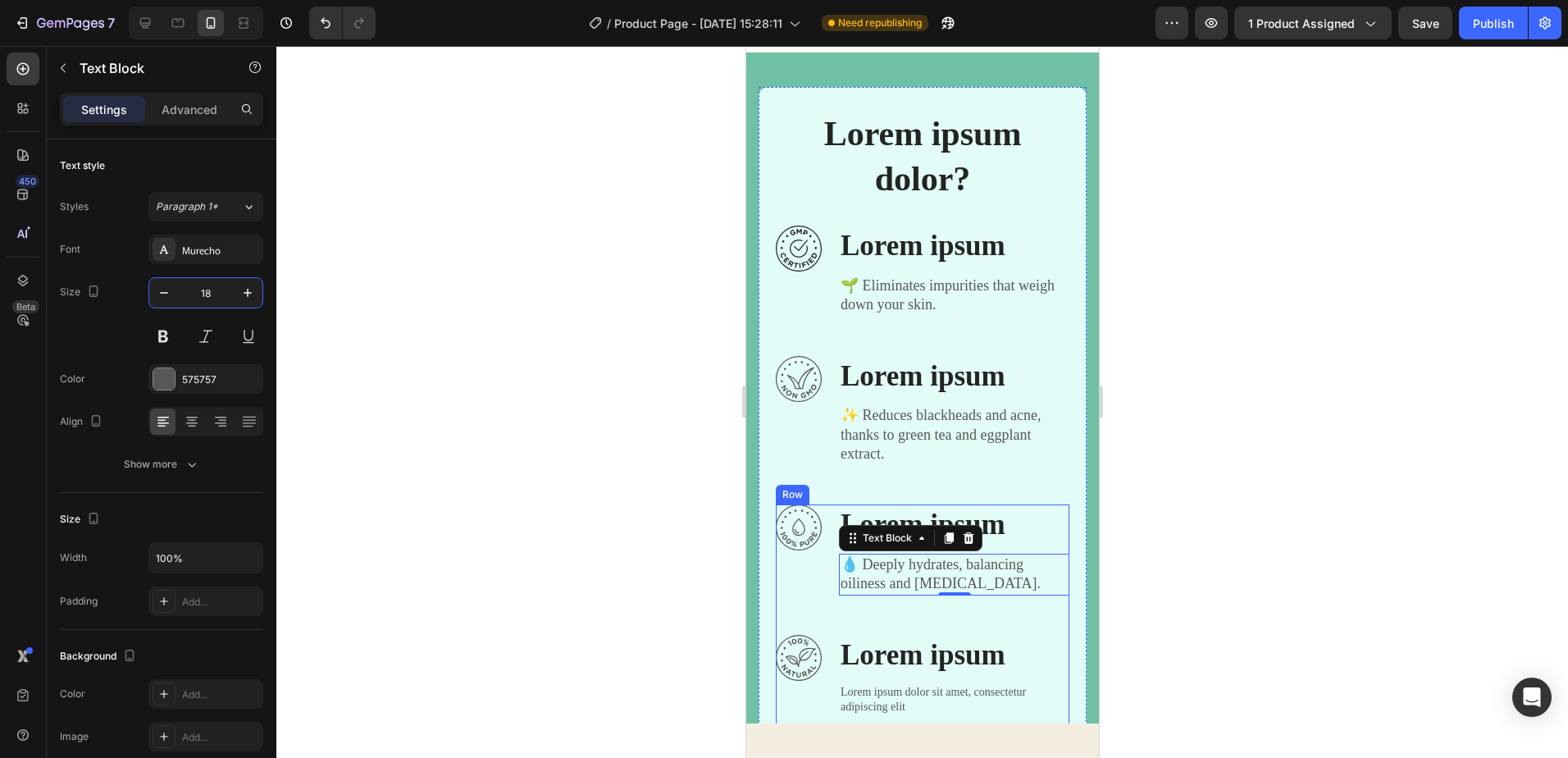
click at [1018, 617] on div "Image Lorem ipsum Text Block 💧 Deeply hydrates, balancing oiliness and dryness.…" at bounding box center [922, 570] width 294 height 130
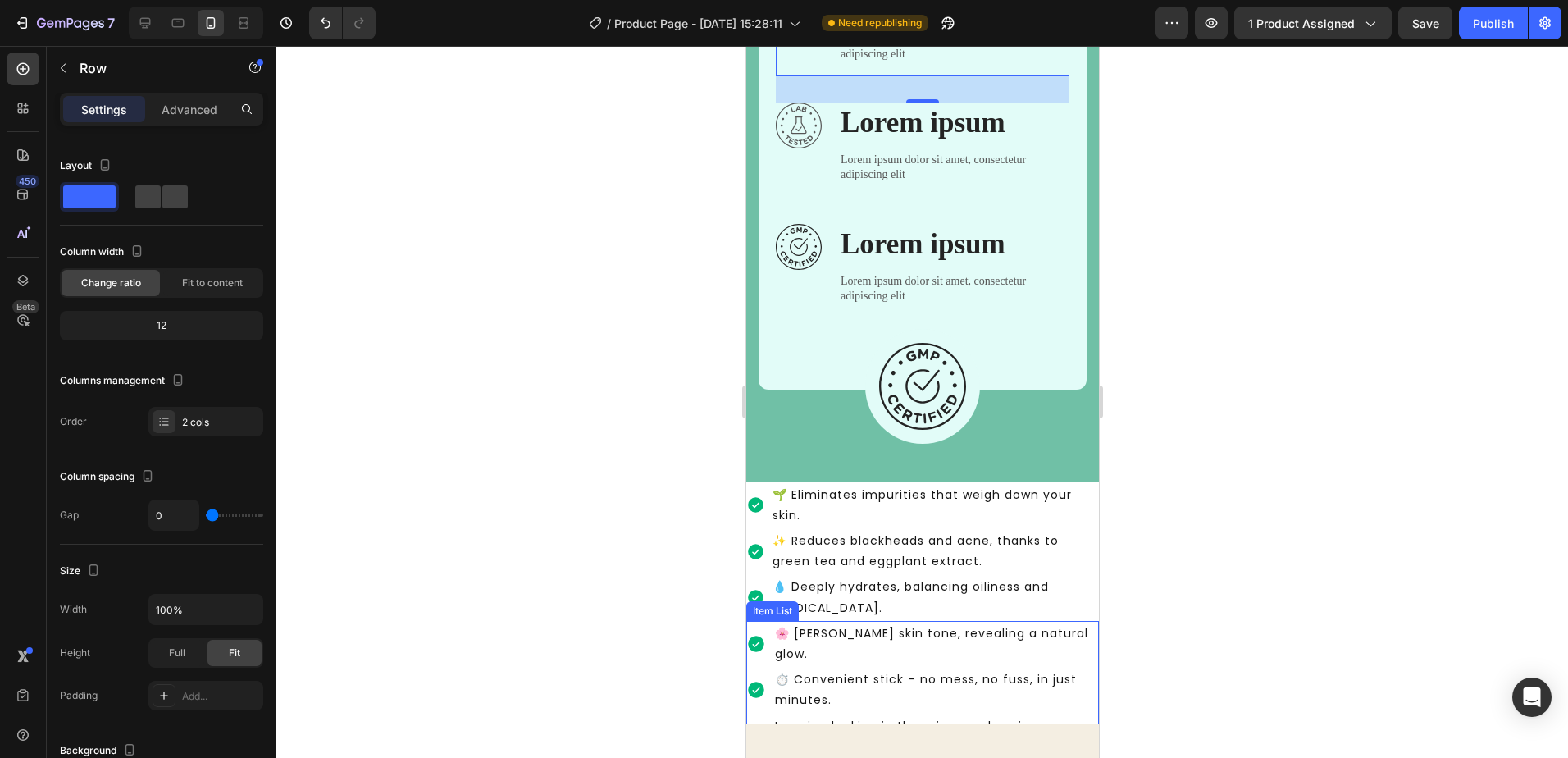
scroll to position [1834, 0]
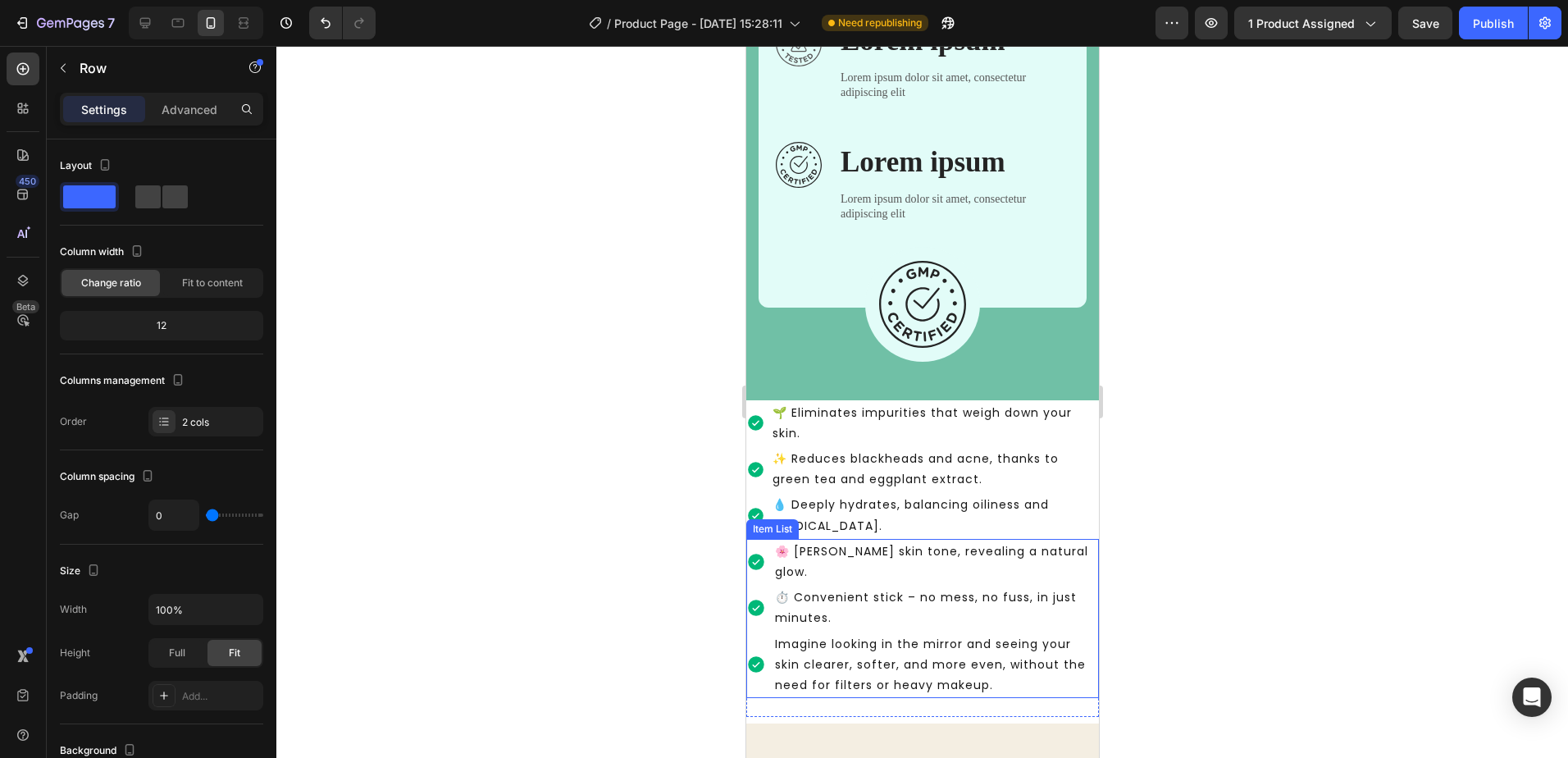
click at [984, 557] on p "🌸 Evens skin tone, revealing a natural glow." at bounding box center [935, 562] width 322 height 41
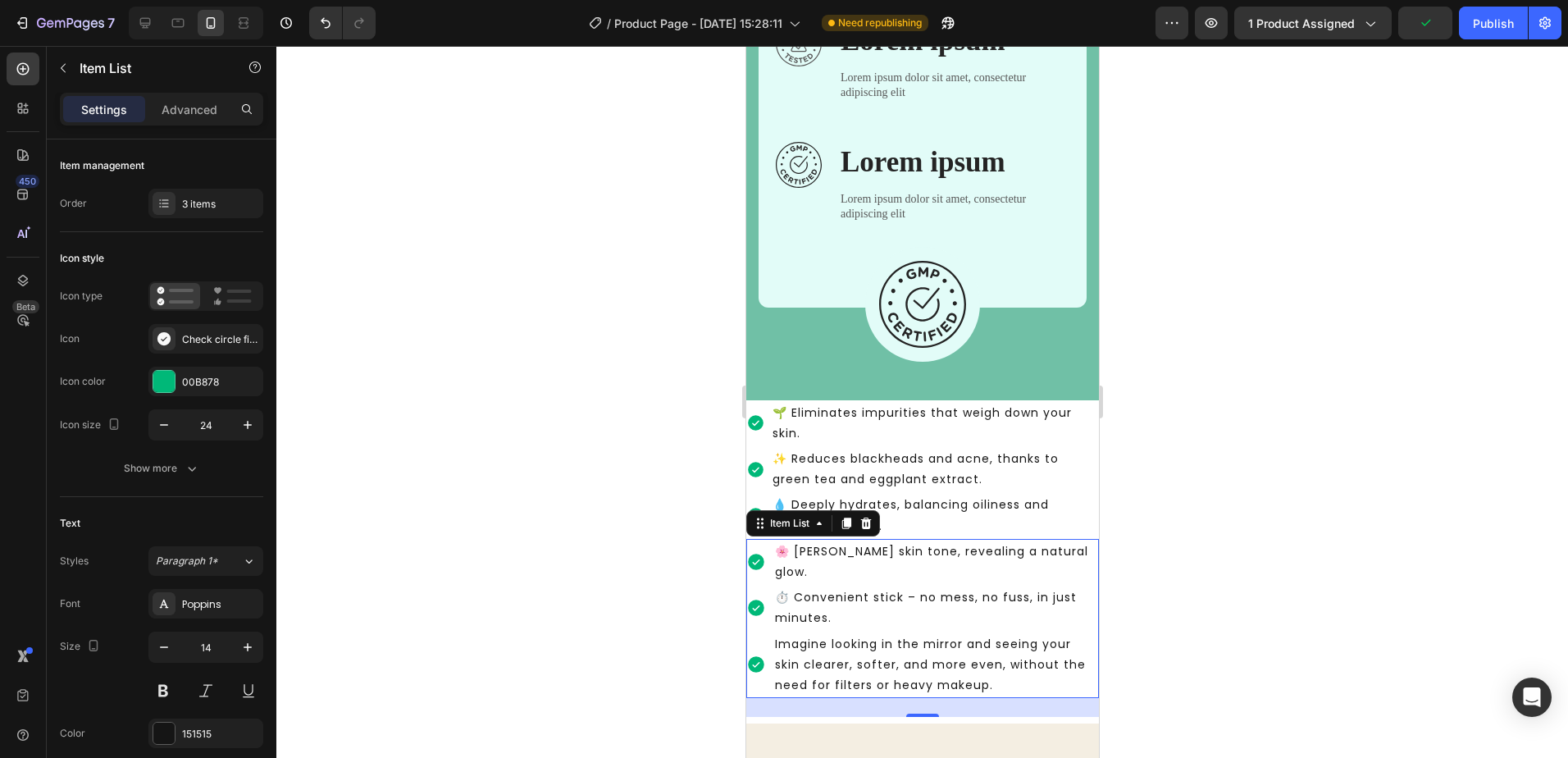
drag, startPoint x: 1039, startPoint y: 554, endPoint x: 1064, endPoint y: 550, distance: 25.3
click at [1040, 554] on p "🌸 Evens skin tone, revealing a natural glow." at bounding box center [935, 562] width 322 height 41
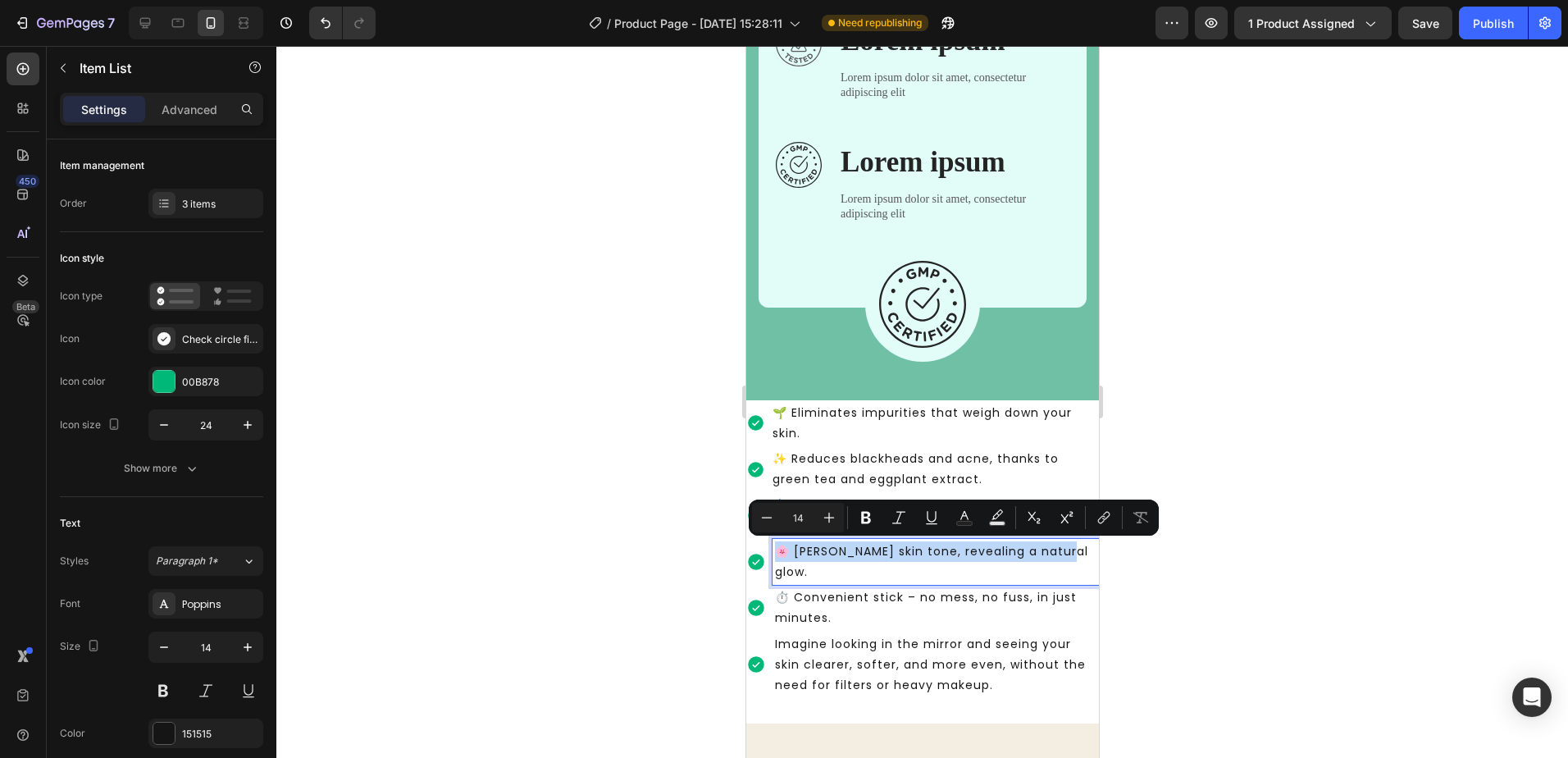
drag, startPoint x: 1064, startPoint y: 549, endPoint x: 776, endPoint y: 561, distance: 288.2
click at [776, 561] on p "🌸 Evens skin tone, revealing a natural glow." at bounding box center [935, 562] width 322 height 41
copy p "🌸 Evens skin tone, revealing a natural glow."
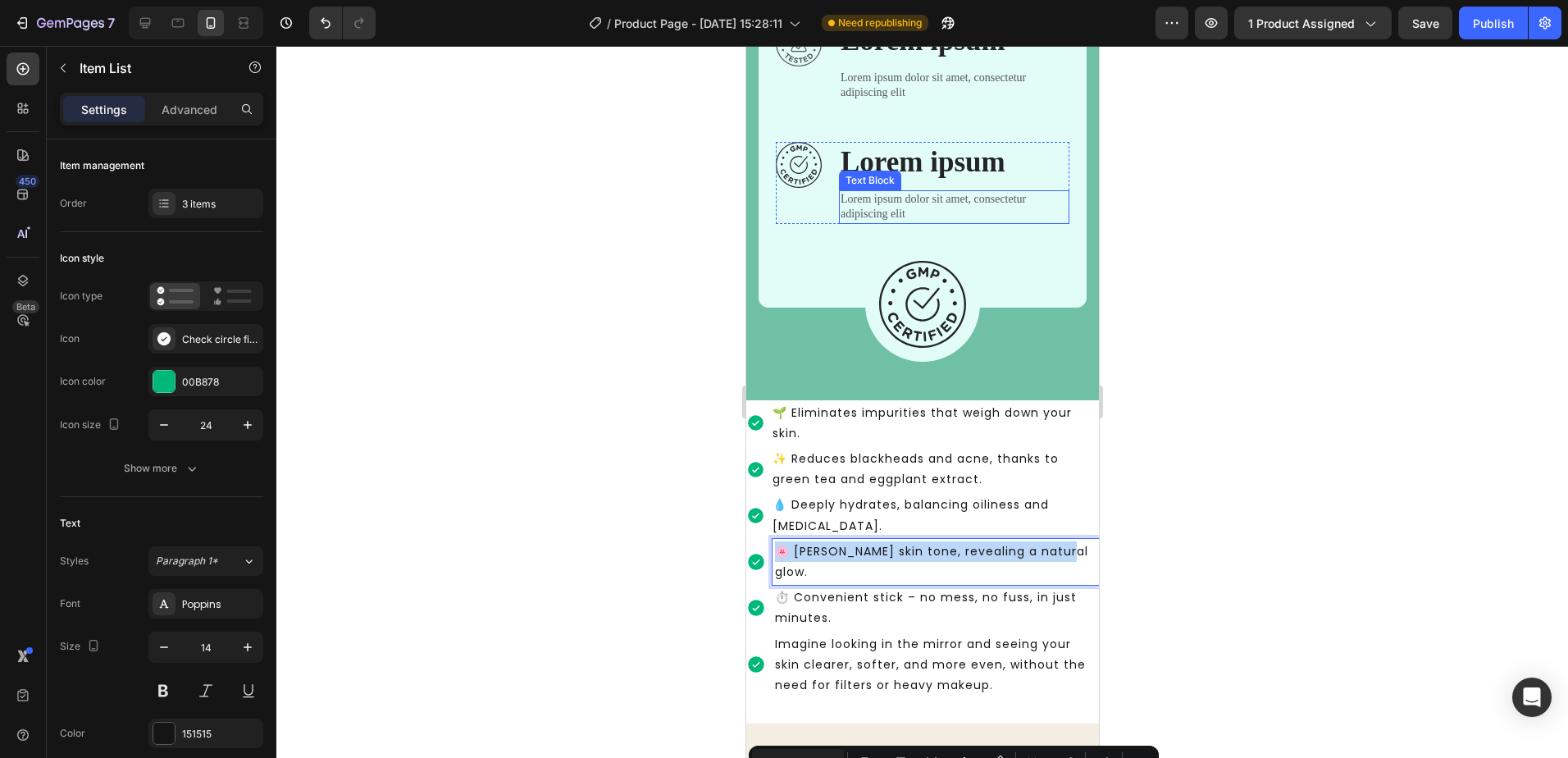
type input "16"
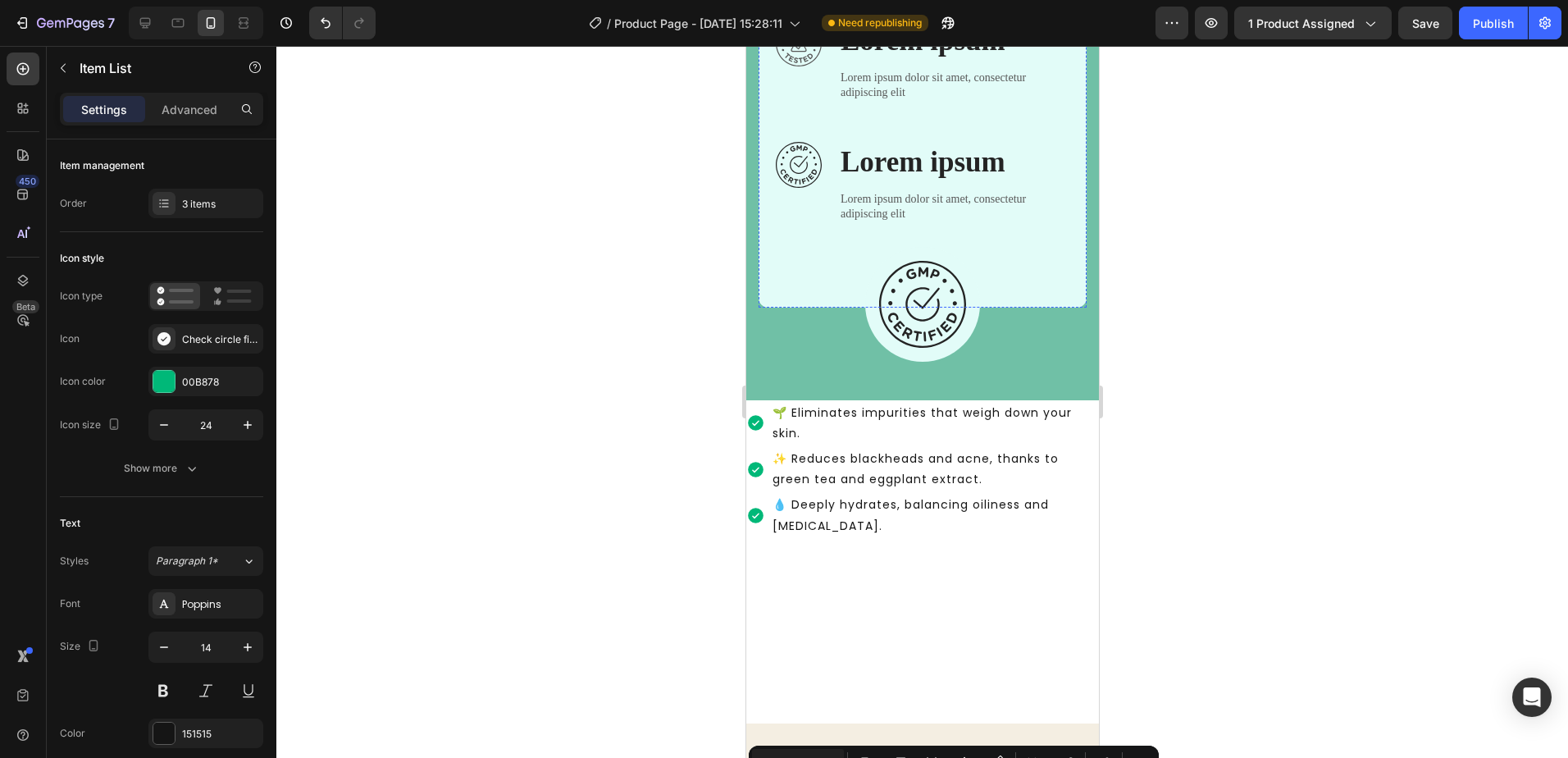
scroll to position [1506, 0]
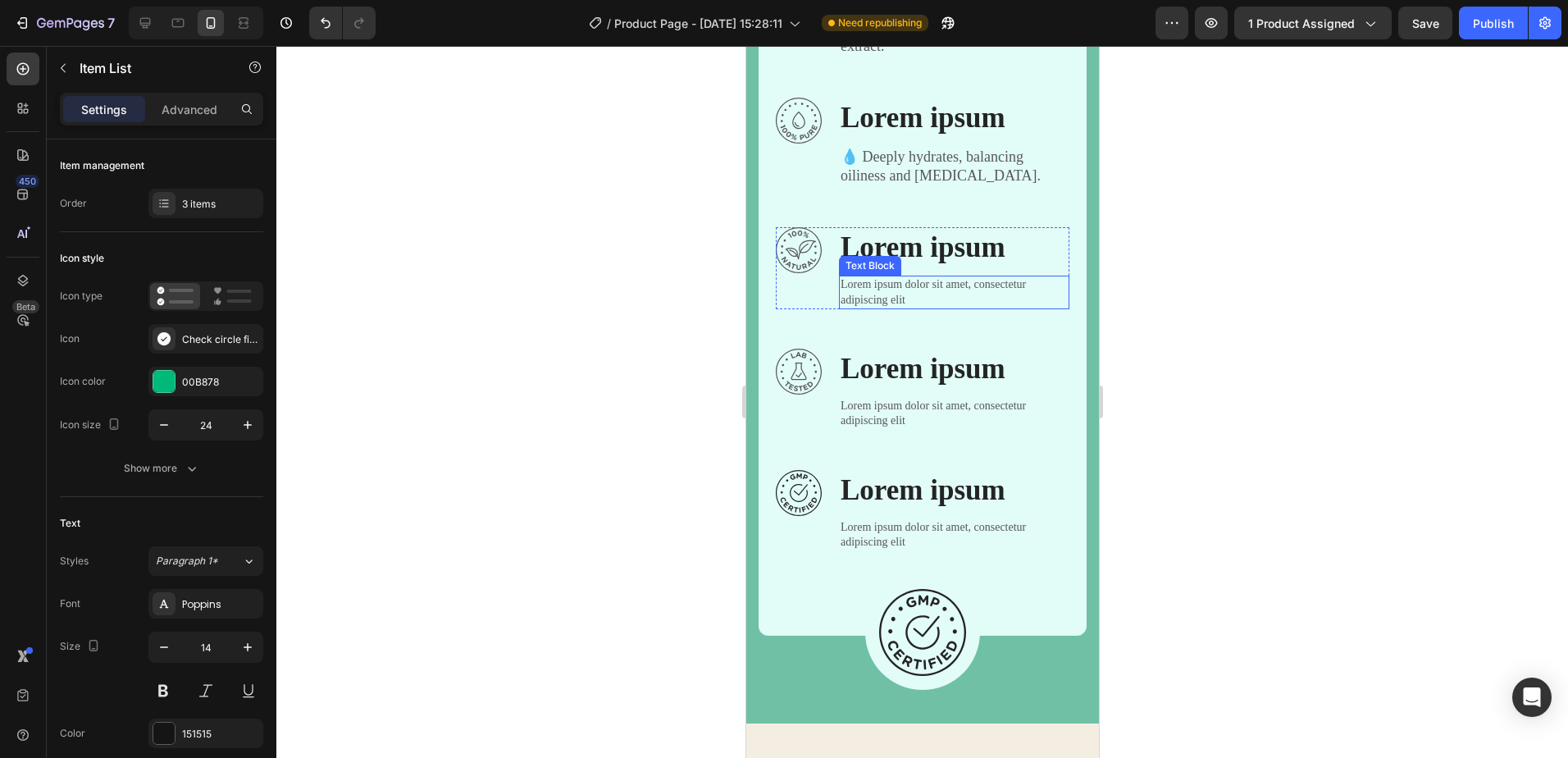
click at [890, 293] on p "Lorem ipsum dolor sit amet, consectetur adipiscing elit" at bounding box center [952, 292] width 227 height 30
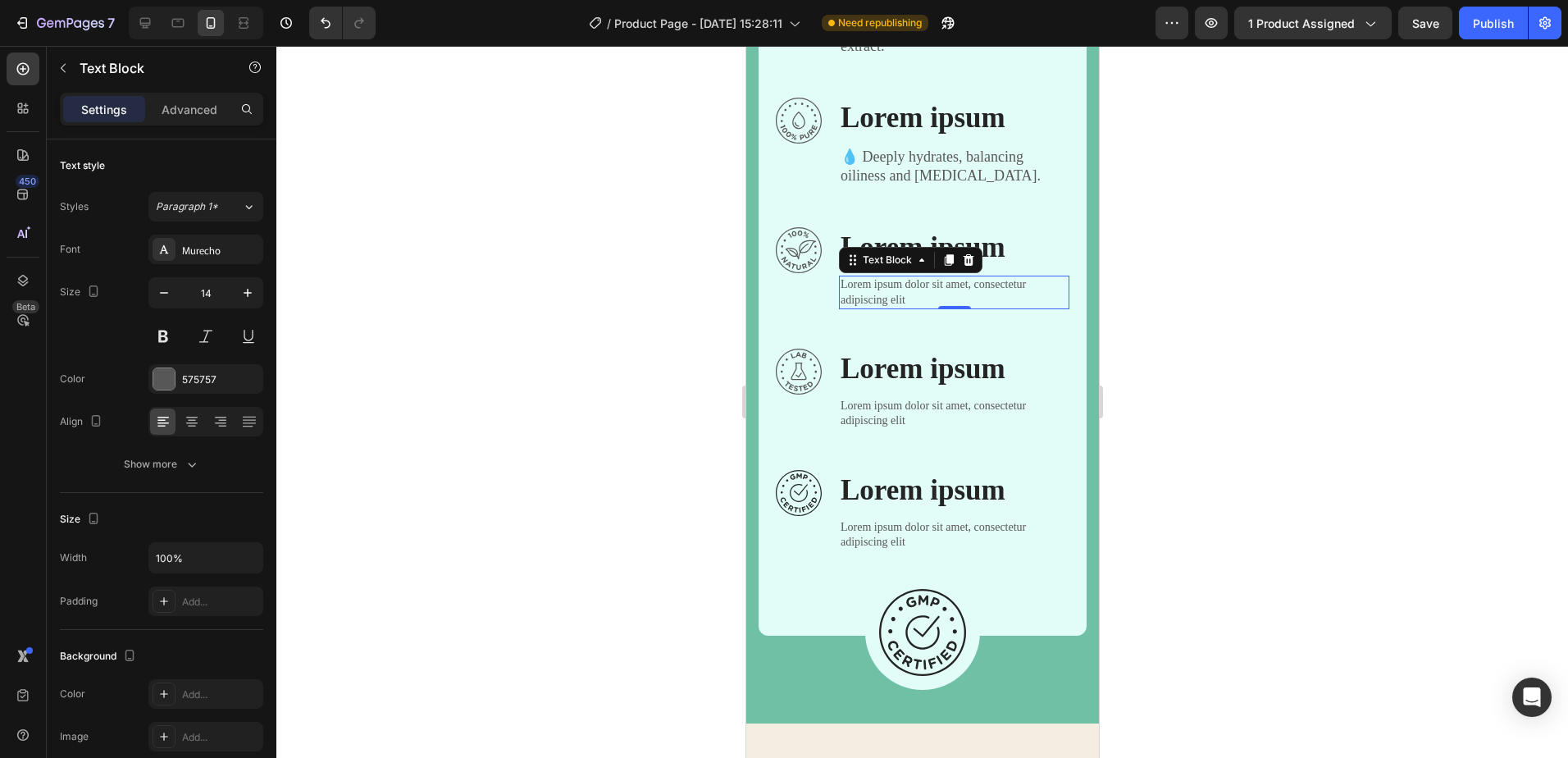
click at [886, 298] on p "Lorem ipsum dolor sit amet, consectetur adipiscing elit" at bounding box center [952, 292] width 227 height 30
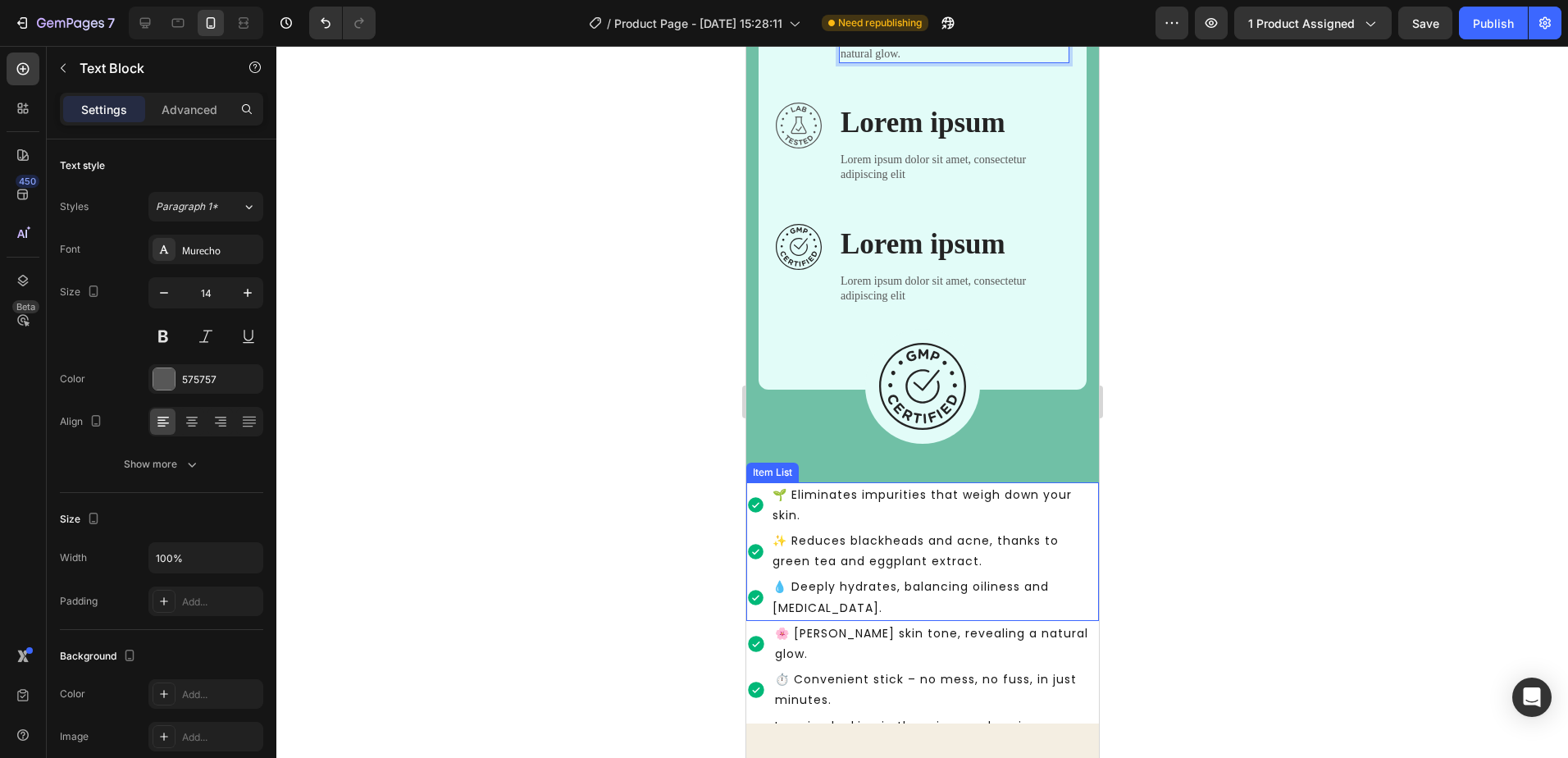
scroll to position [1834, 0]
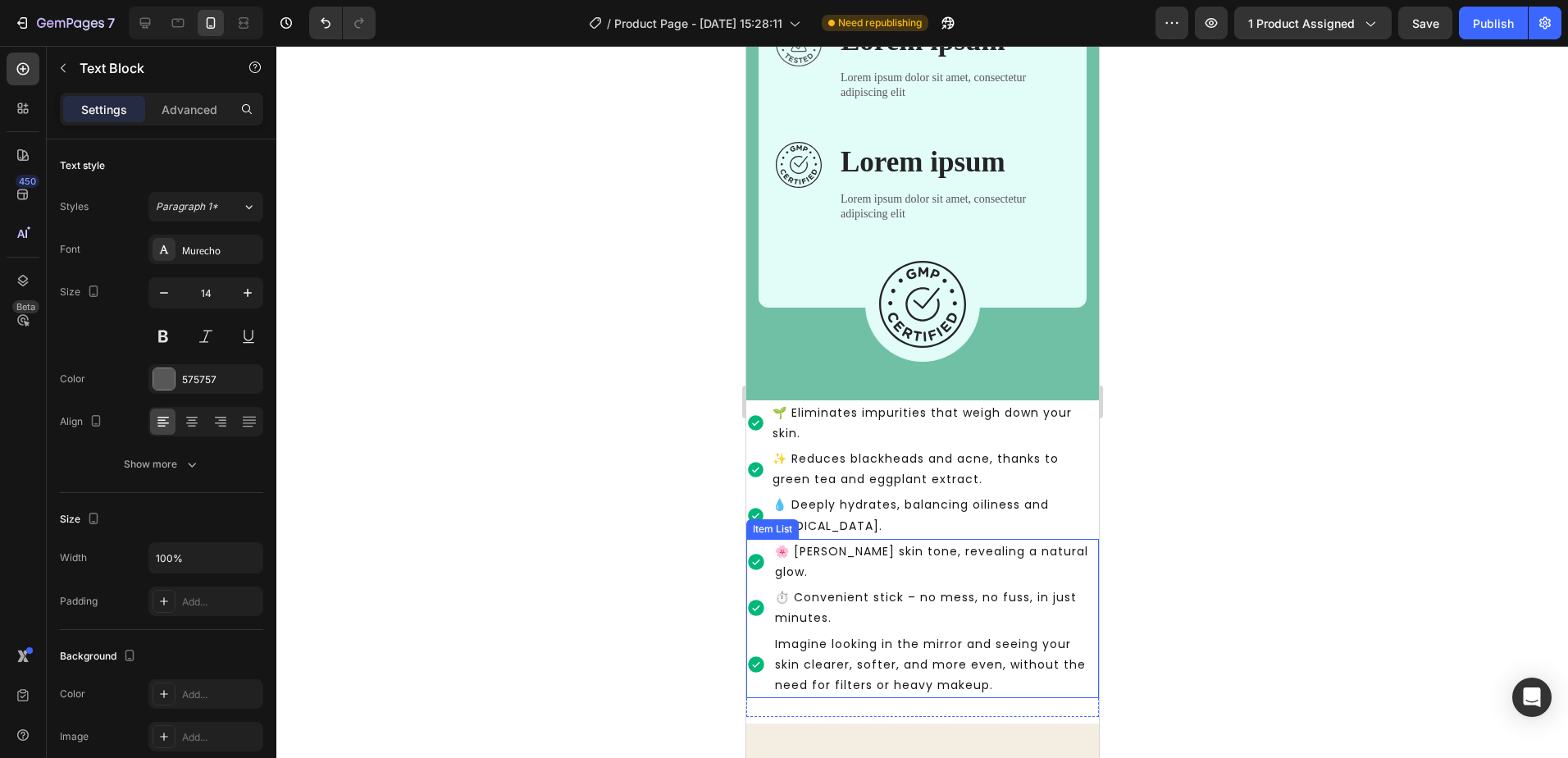
drag, startPoint x: 904, startPoint y: 578, endPoint x: 858, endPoint y: 580, distance: 46.0
click at [904, 588] on p "⏱️ Convenient stick – no mess, no fuss, in just minutes." at bounding box center [935, 608] width 322 height 41
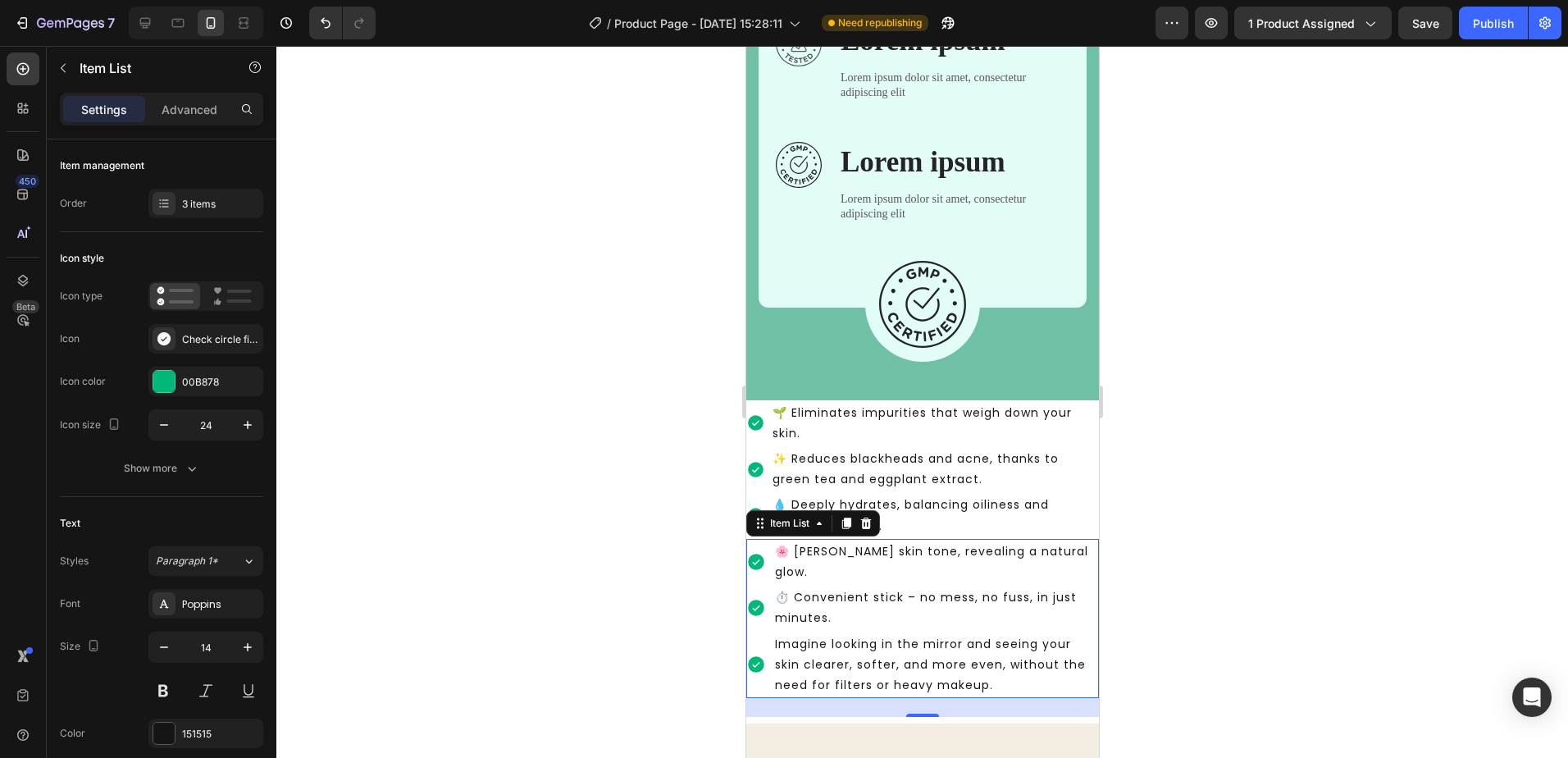
click at [816, 588] on p "⏱️ Convenient stick – no mess, no fuss, in just minutes." at bounding box center [935, 608] width 322 height 41
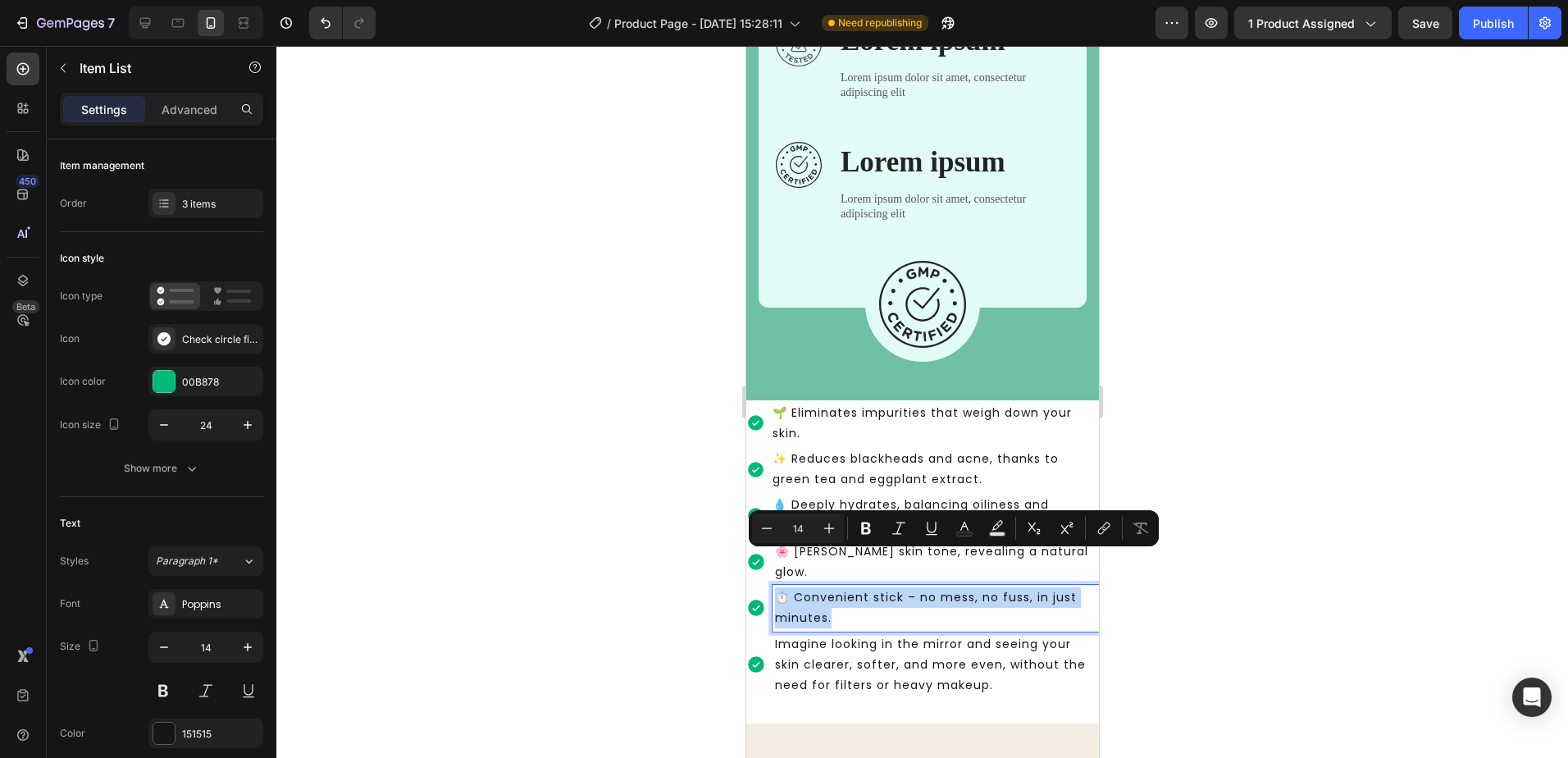
copy p "⏱️ Convenient stick – no mess, no fuss, in just minutes."
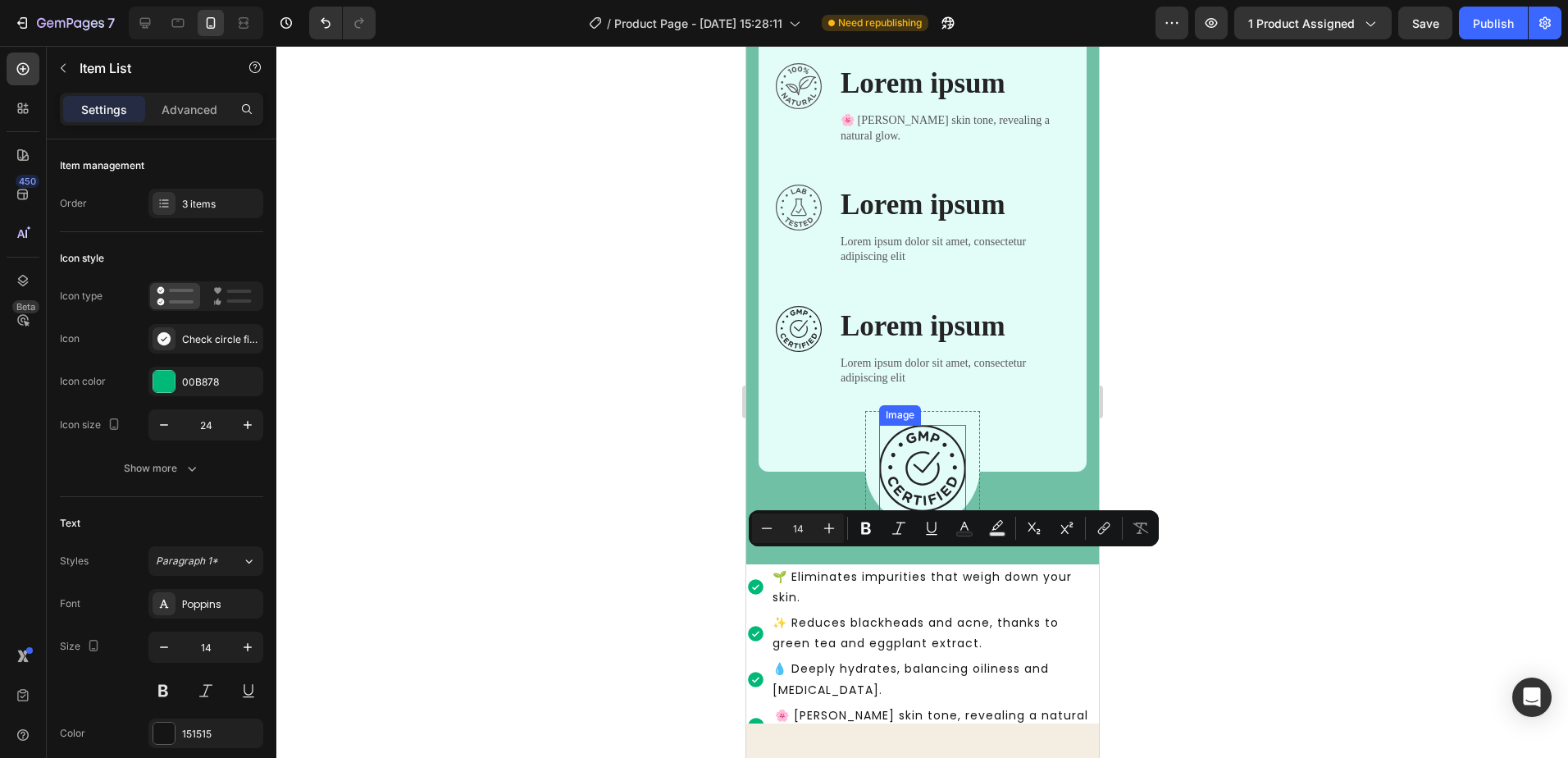
type input "16"
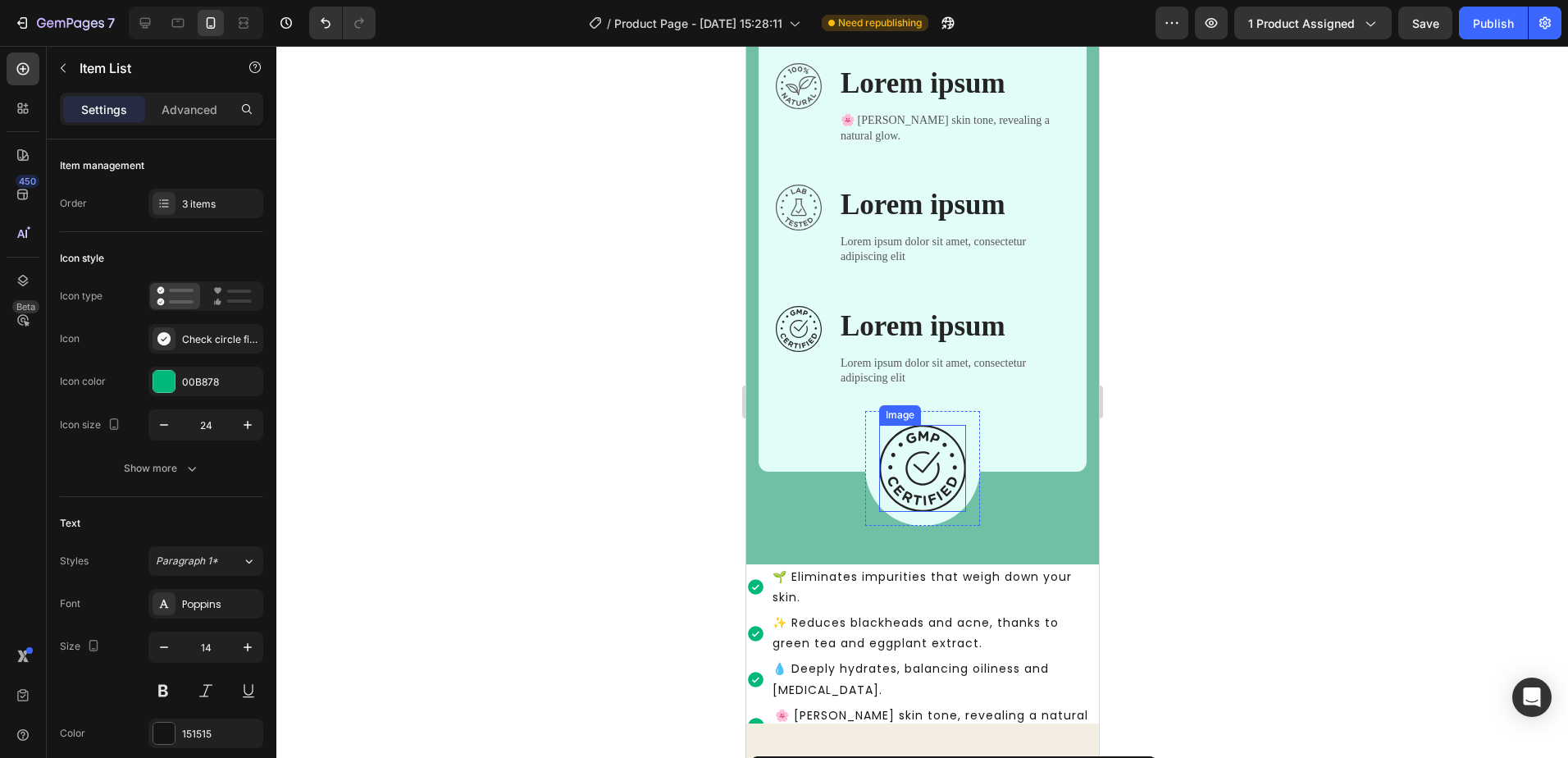
scroll to position [1588, 0]
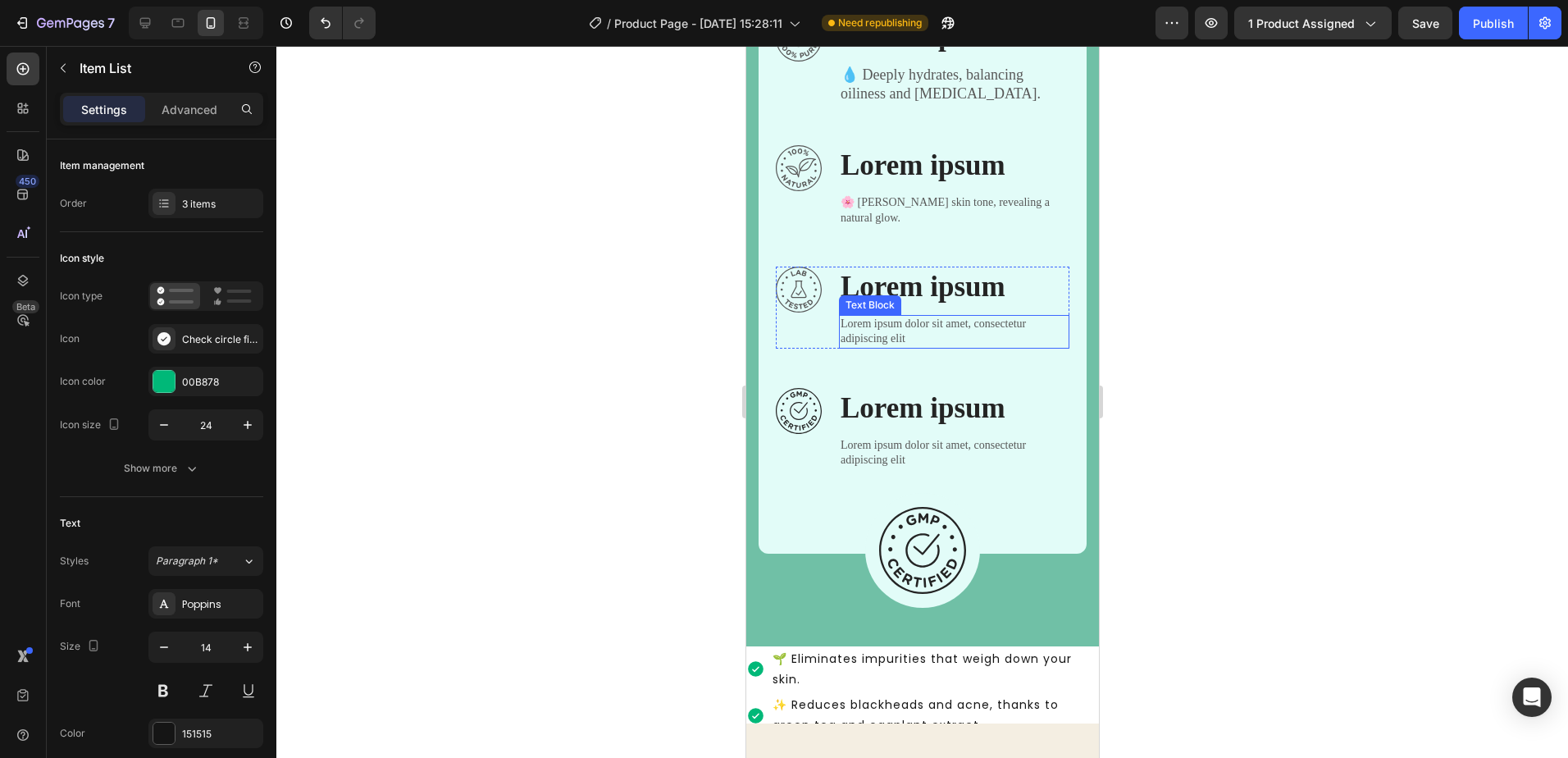
click at [938, 317] on p "Lorem ipsum dolor sit amet, consectetur adipiscing elit" at bounding box center [952, 332] width 227 height 30
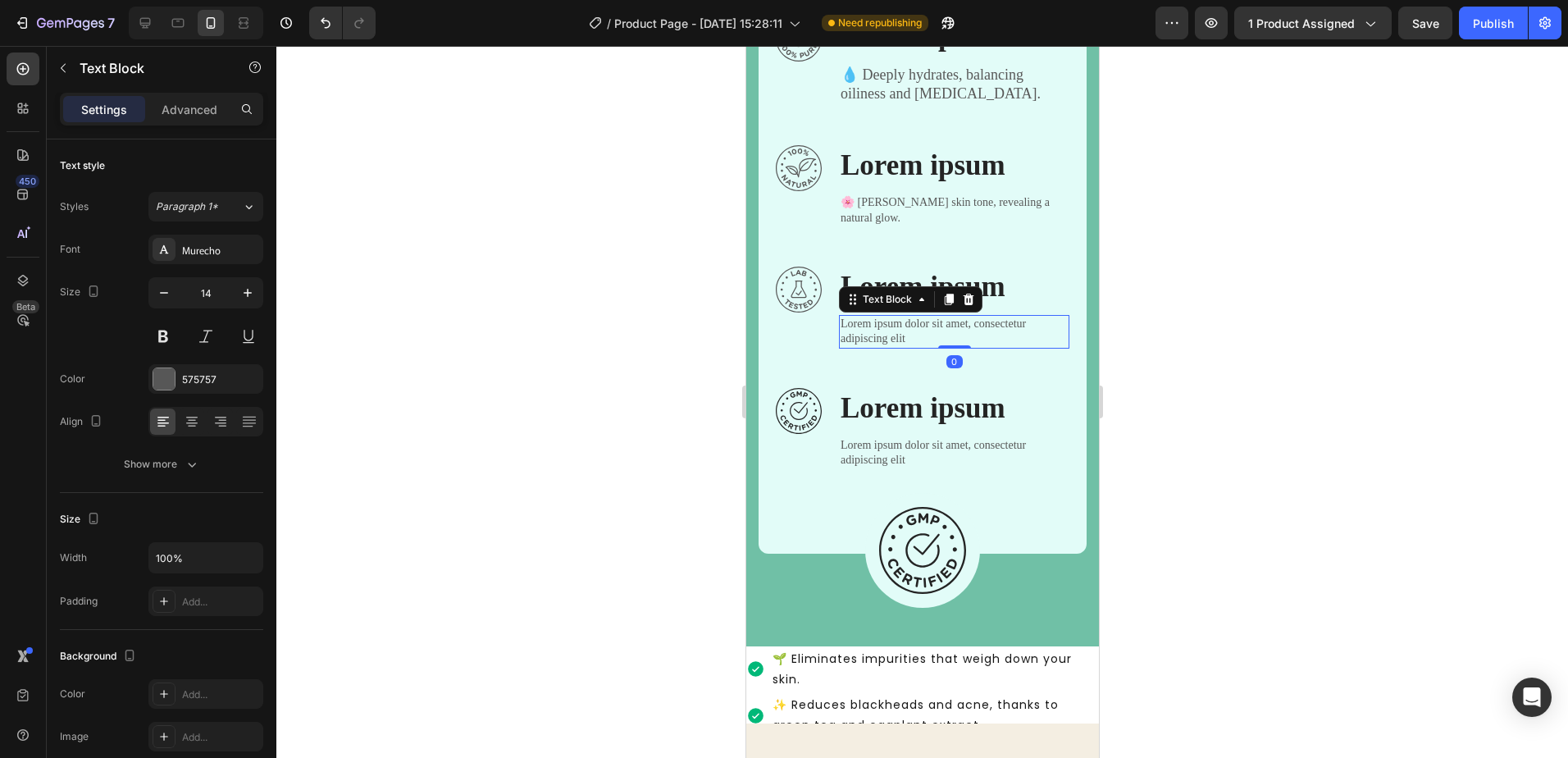
click at [899, 319] on p "Lorem ipsum dolor sit amet, consectetur adipiscing elit" at bounding box center [952, 332] width 227 height 30
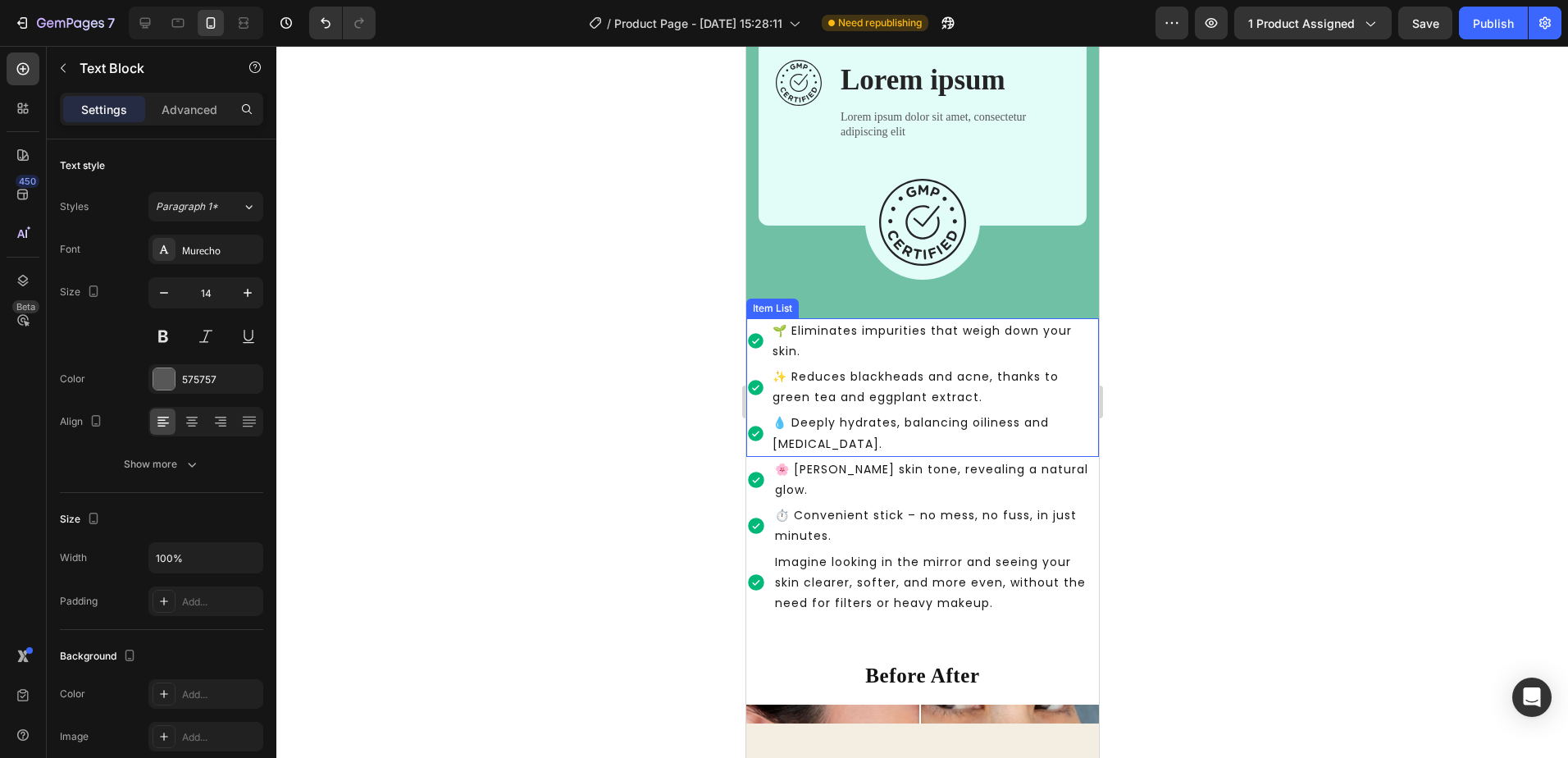
scroll to position [1752, 0]
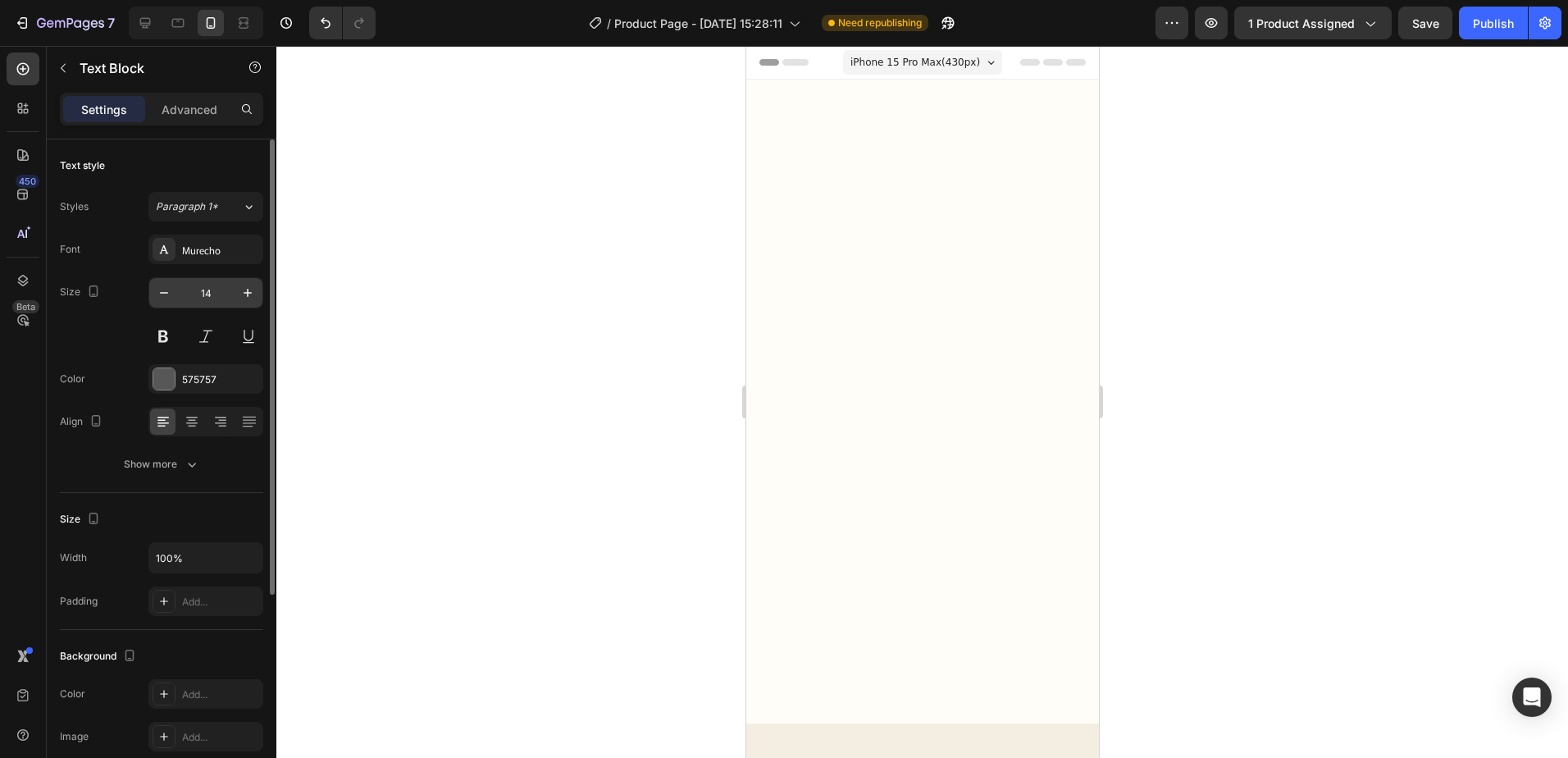
scroll to position [1752, 0]
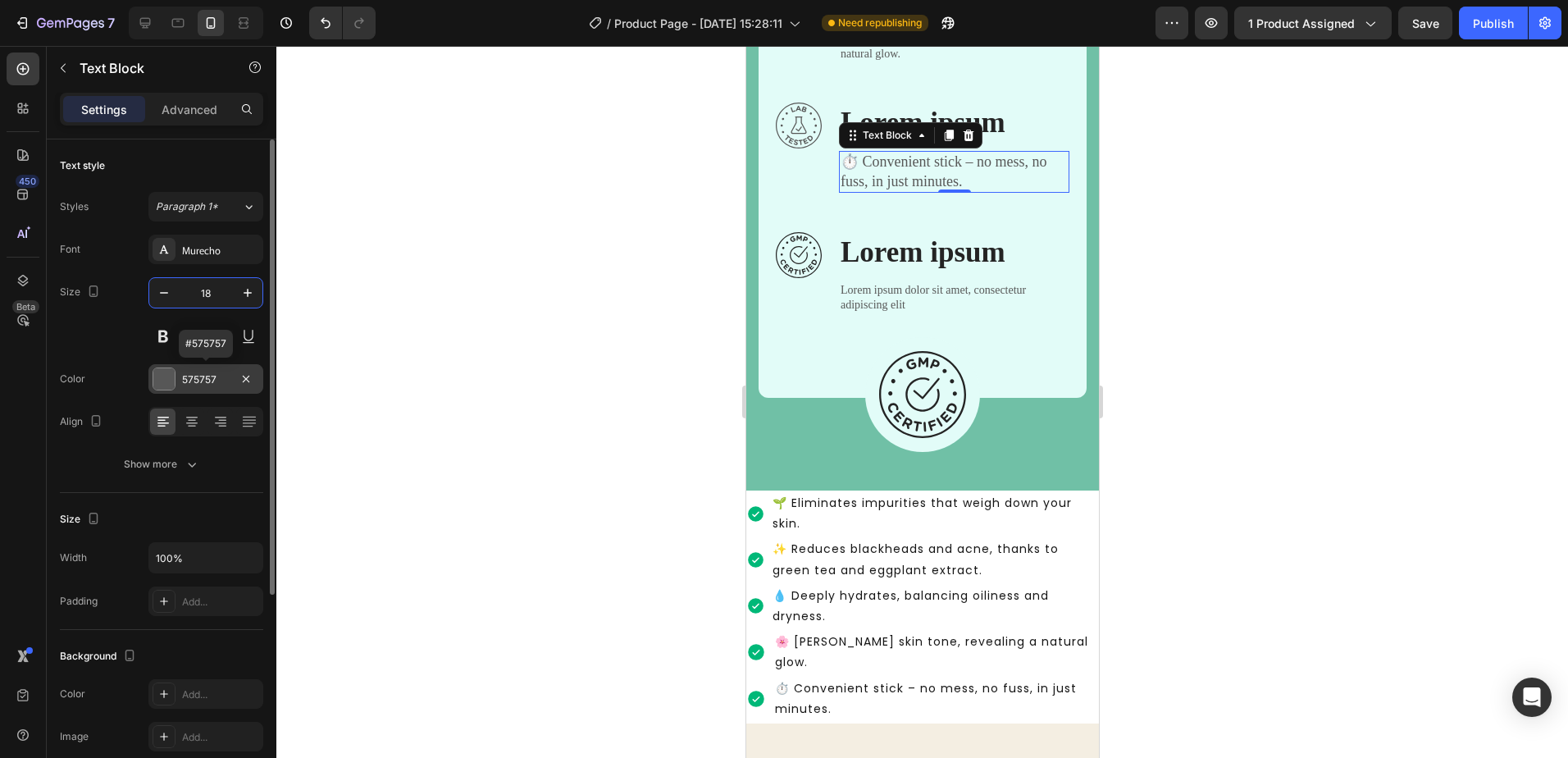
type input "18"
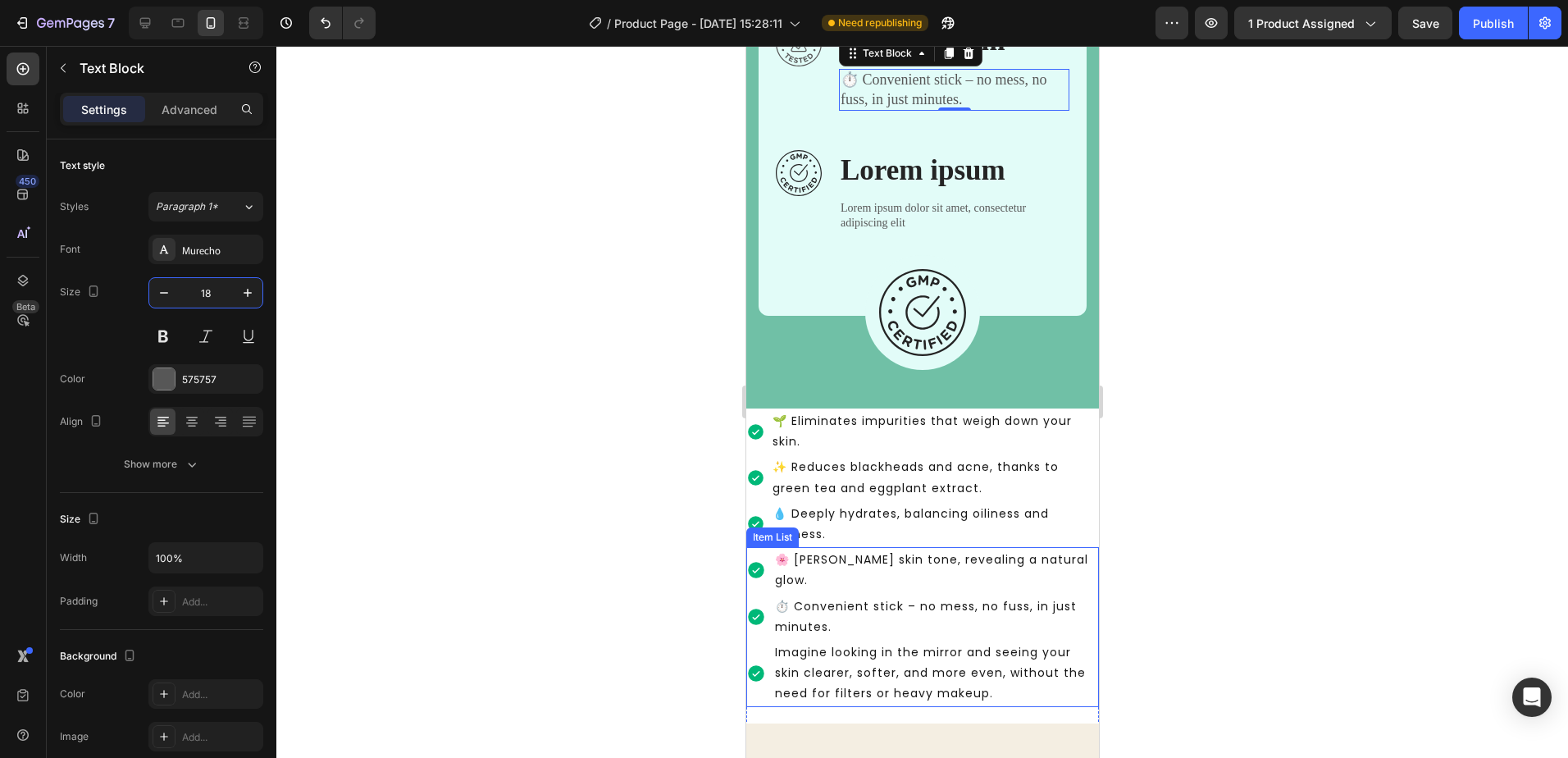
drag, startPoint x: 839, startPoint y: 647, endPoint x: 973, endPoint y: 650, distance: 134.0
click at [839, 646] on p "Imagine looking in the mirror and seeing your skin clearer, softer, and more ev…" at bounding box center [935, 674] width 322 height 62
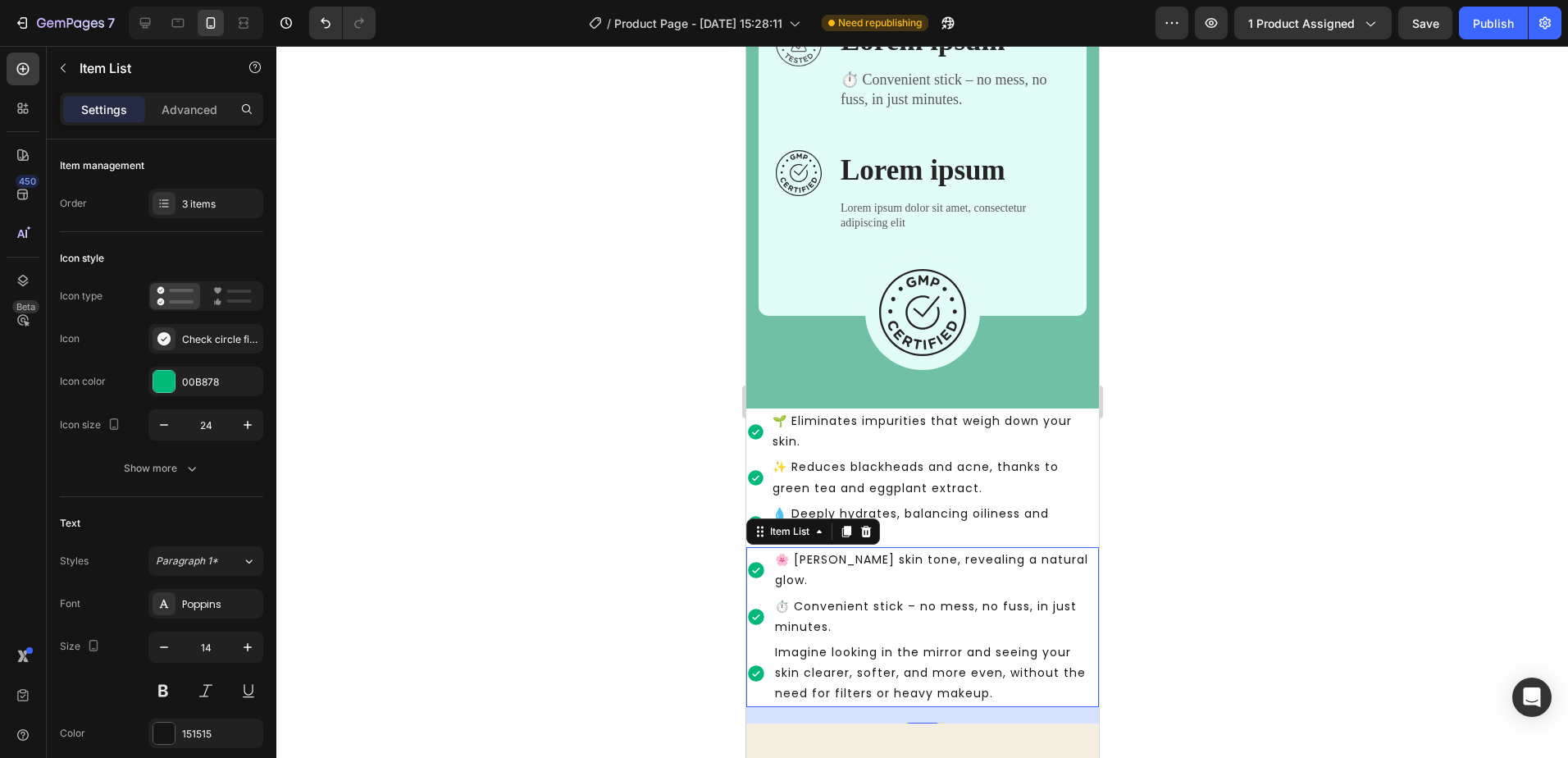
click at [990, 657] on p "Imagine looking in the mirror and seeing your skin clearer, softer, and more ev…" at bounding box center [935, 674] width 322 height 62
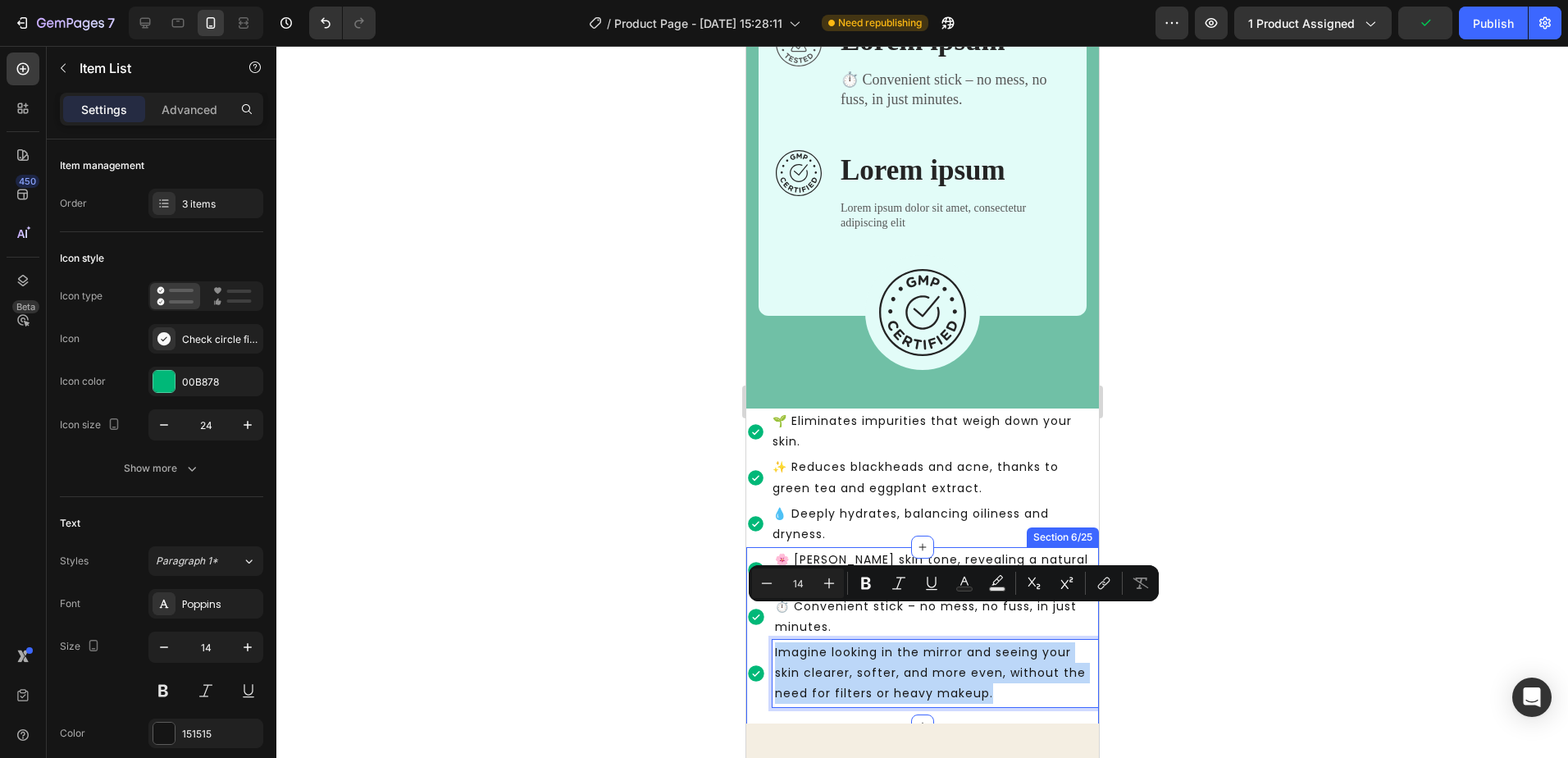
copy p "Imagine looking in the mirror and seeing your skin clearer, softer, and more ev…"
click at [901, 202] on p "Lorem ipsum dolor sit amet, consectetur adipiscing elit" at bounding box center [952, 216] width 227 height 30
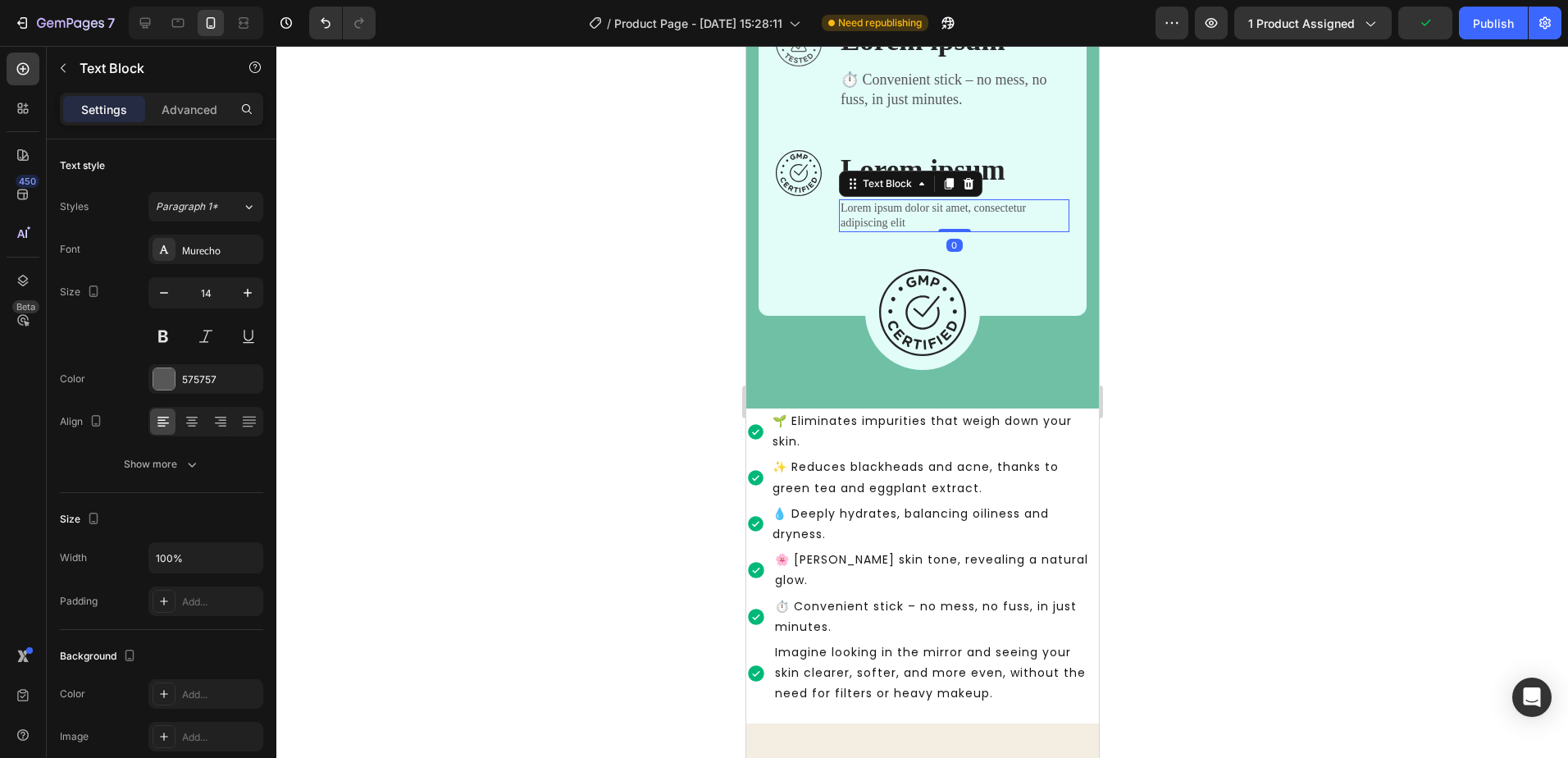
click at [899, 213] on p "Lorem ipsum dolor sit amet, consectetur adipiscing elit" at bounding box center [952, 216] width 227 height 30
drag, startPoint x: 907, startPoint y: 206, endPoint x: 884, endPoint y: 208, distance: 23.1
click at [884, 208] on p "Lorem ipsum dolor sit amet, consectetur adipiscing elit" at bounding box center [952, 216] width 227 height 30
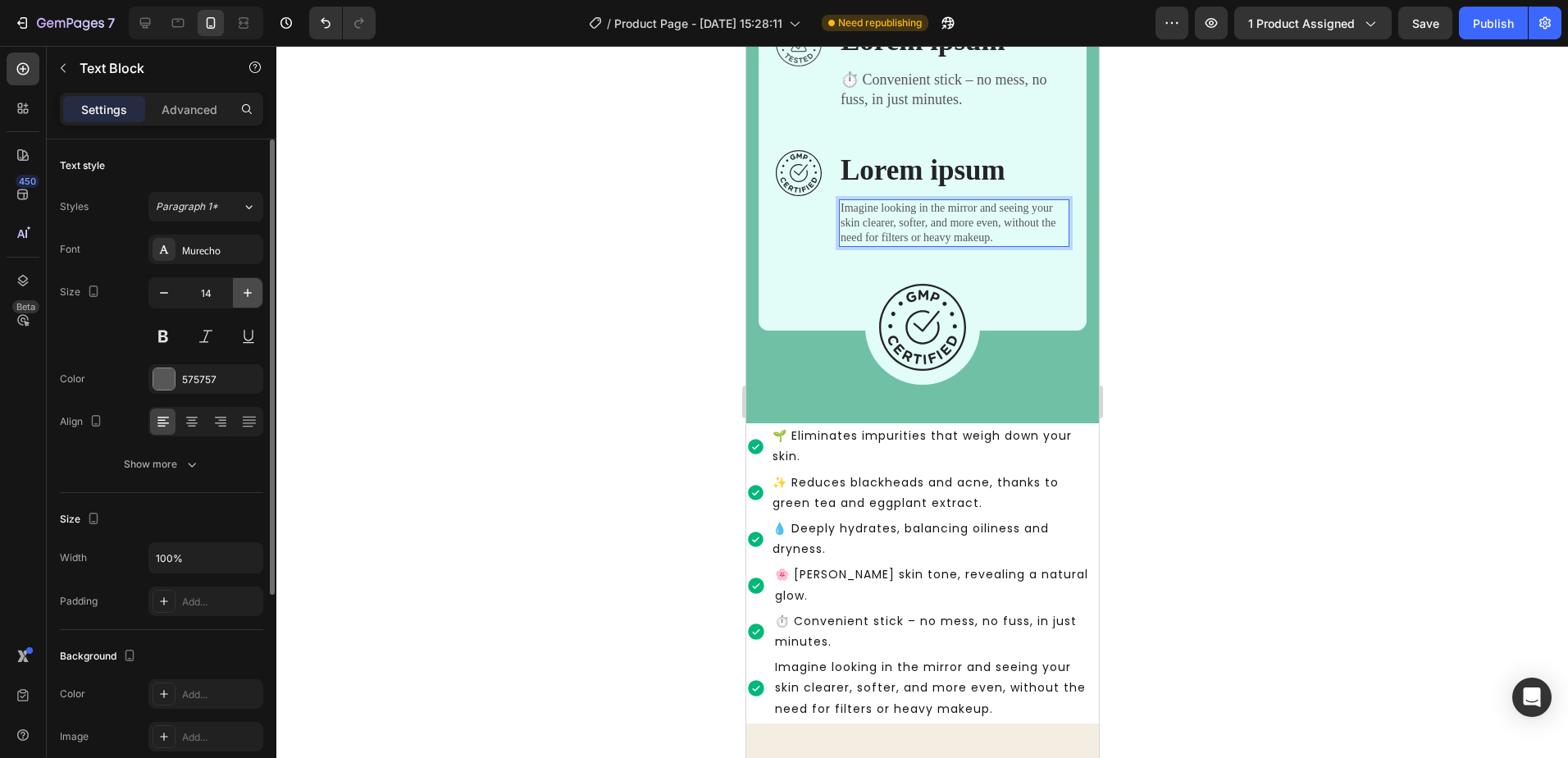
click at [247, 300] on icon "button" at bounding box center [248, 293] width 16 height 16
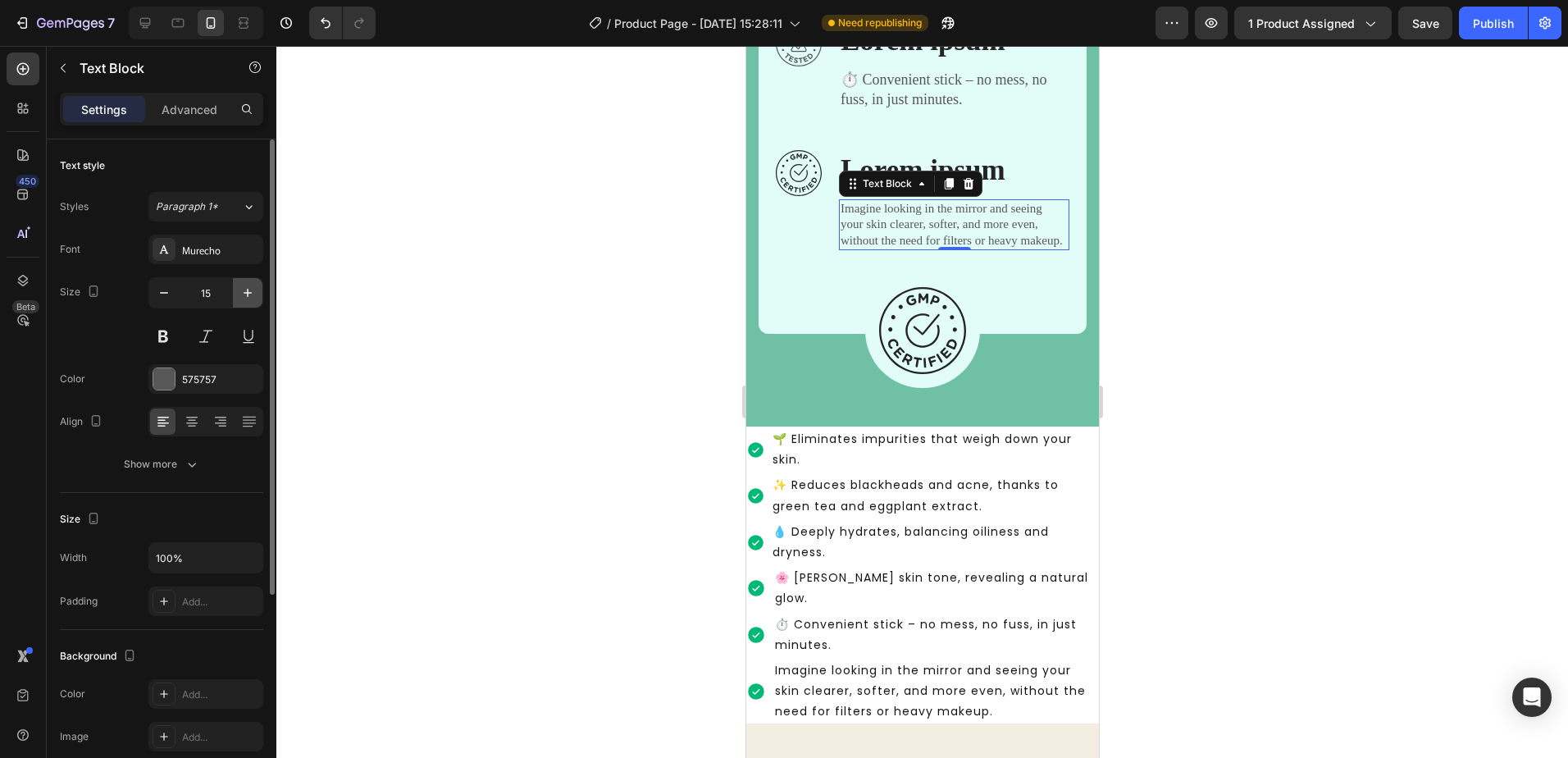
click at [244, 302] on button "button" at bounding box center [248, 293] width 30 height 30
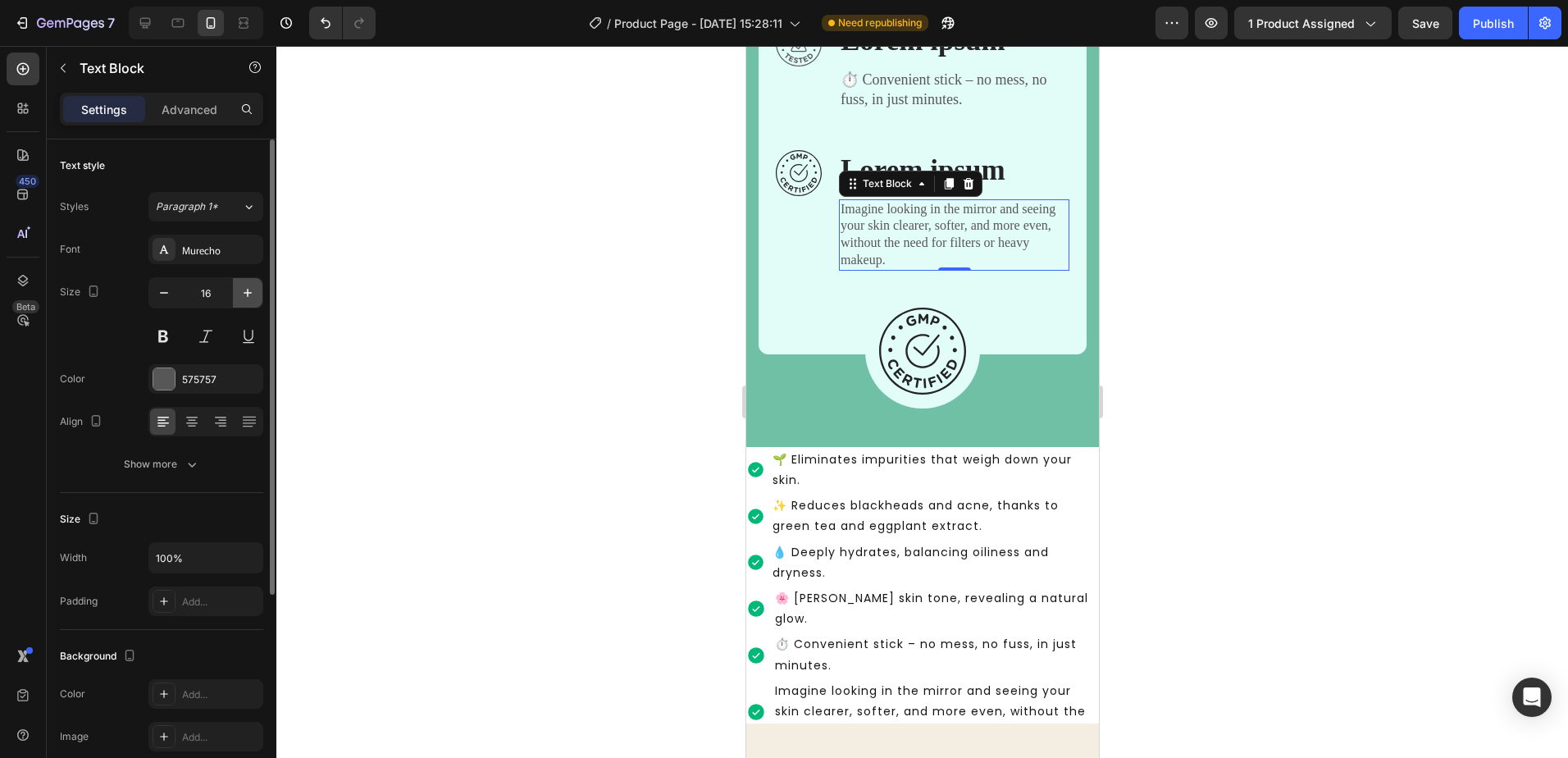
click at [244, 298] on icon "button" at bounding box center [248, 293] width 16 height 16
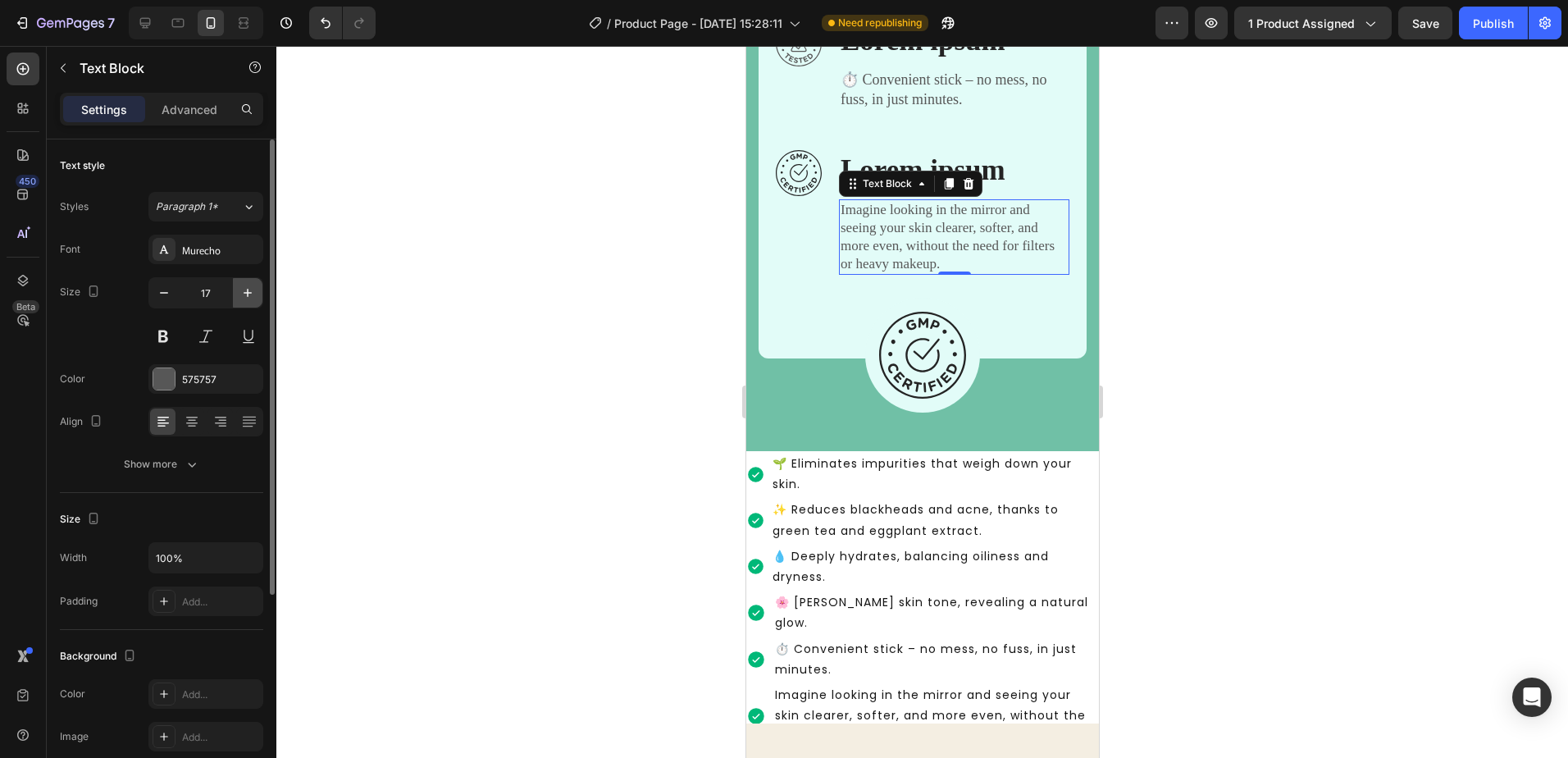
click at [244, 298] on icon "button" at bounding box center [248, 293] width 16 height 16
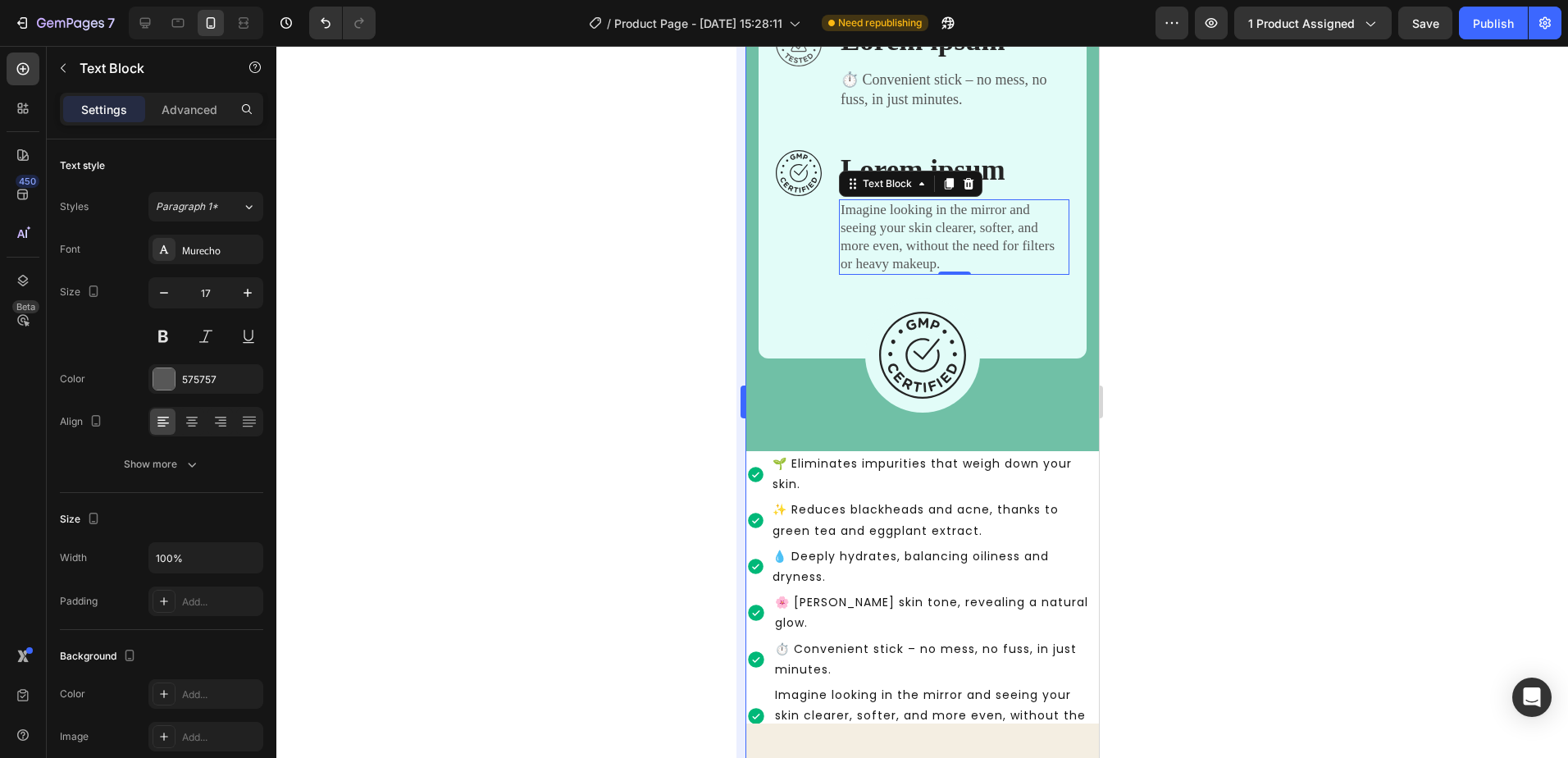
type input "18"
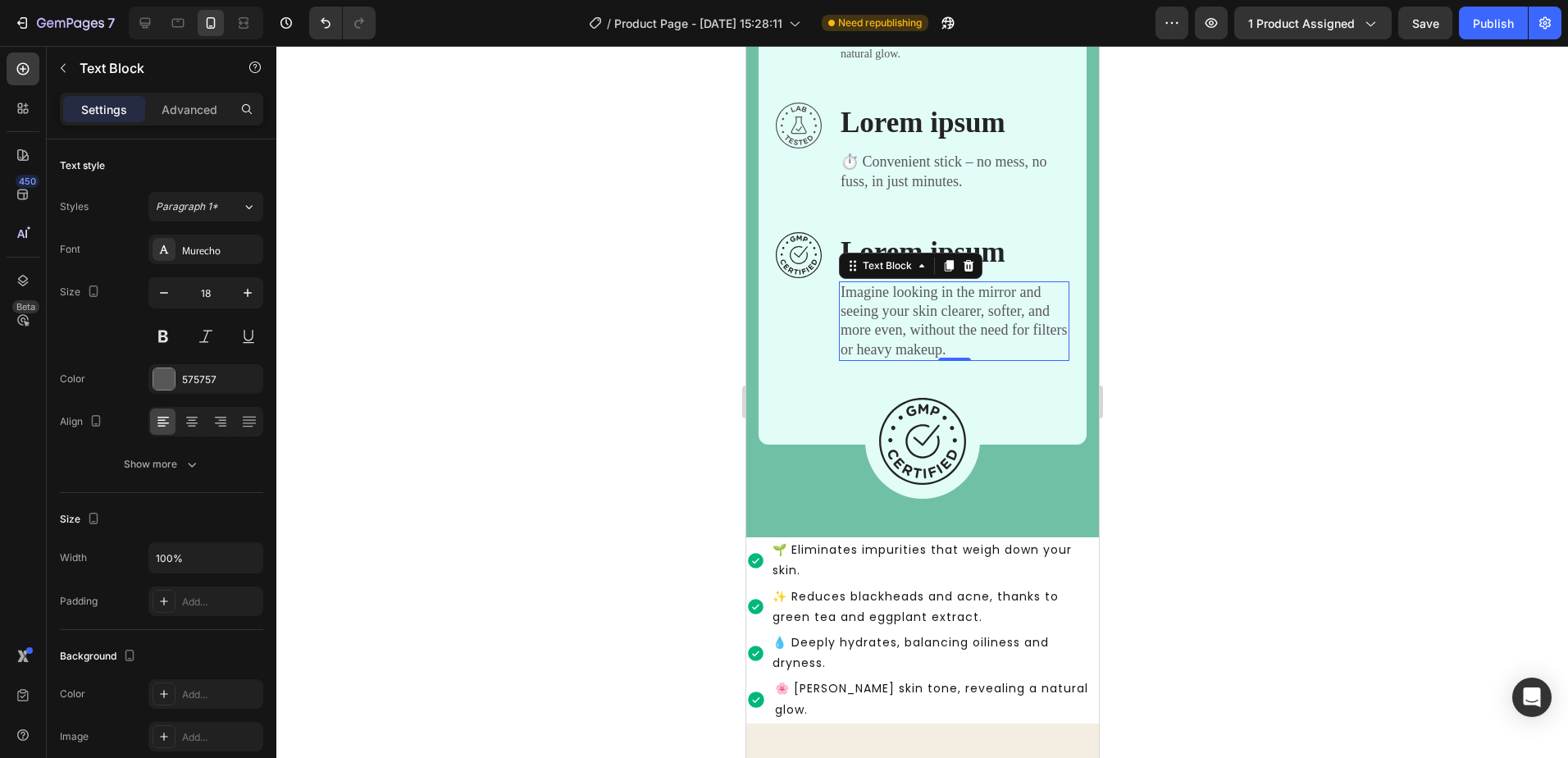
scroll to position [1670, 0]
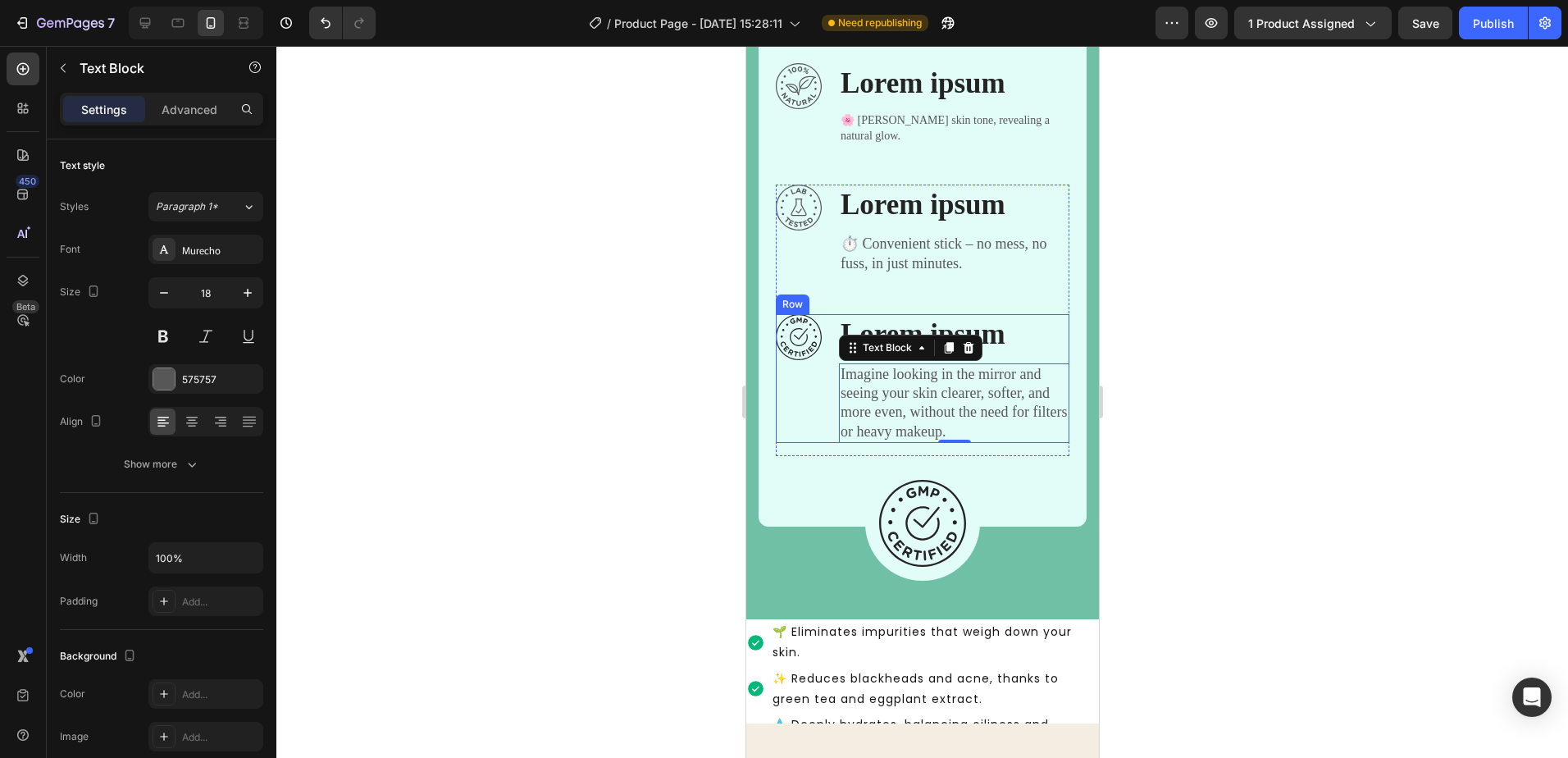
click at [808, 396] on div "Image" at bounding box center [798, 378] width 46 height 129
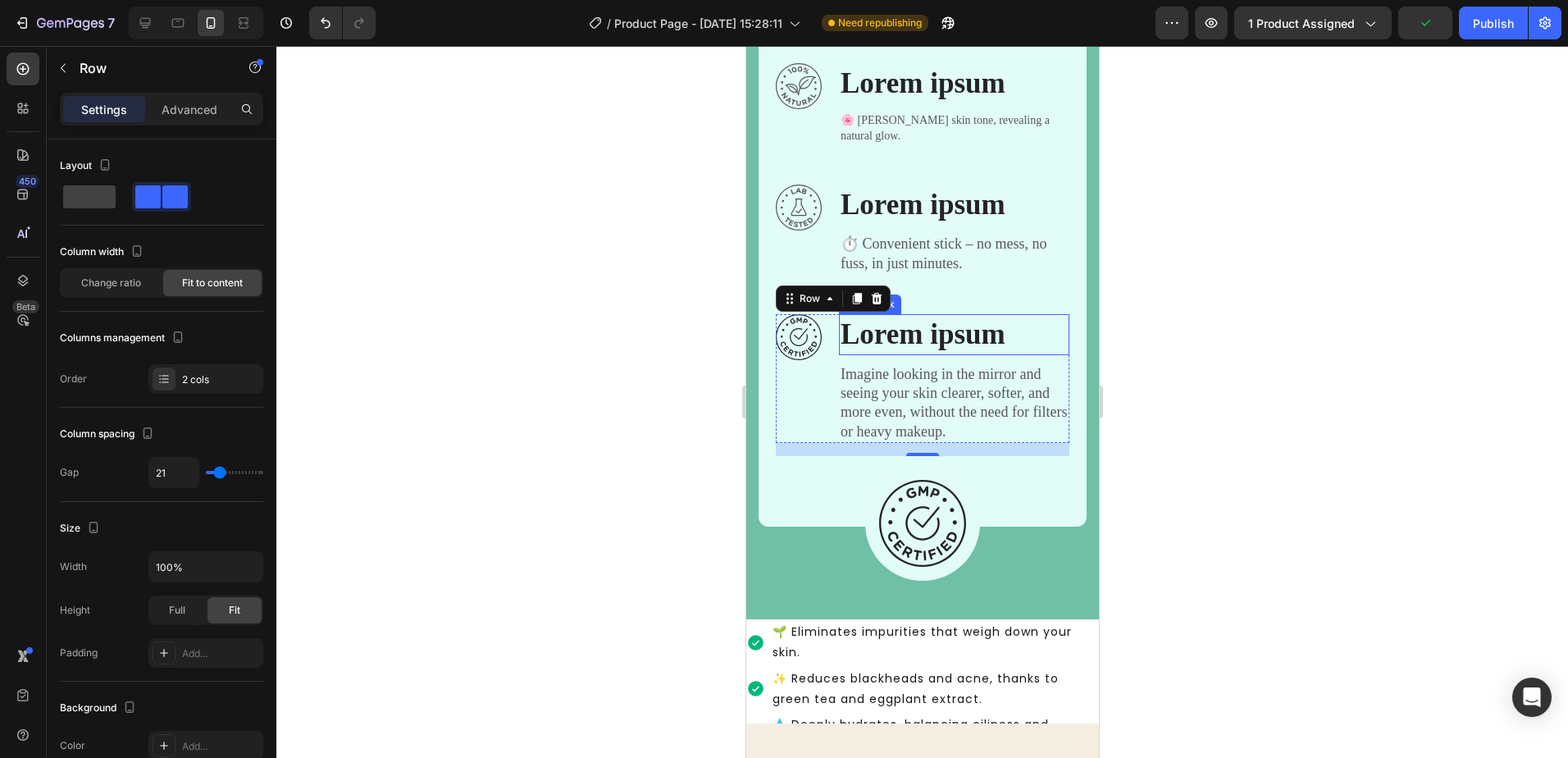
scroll to position [1588, 0]
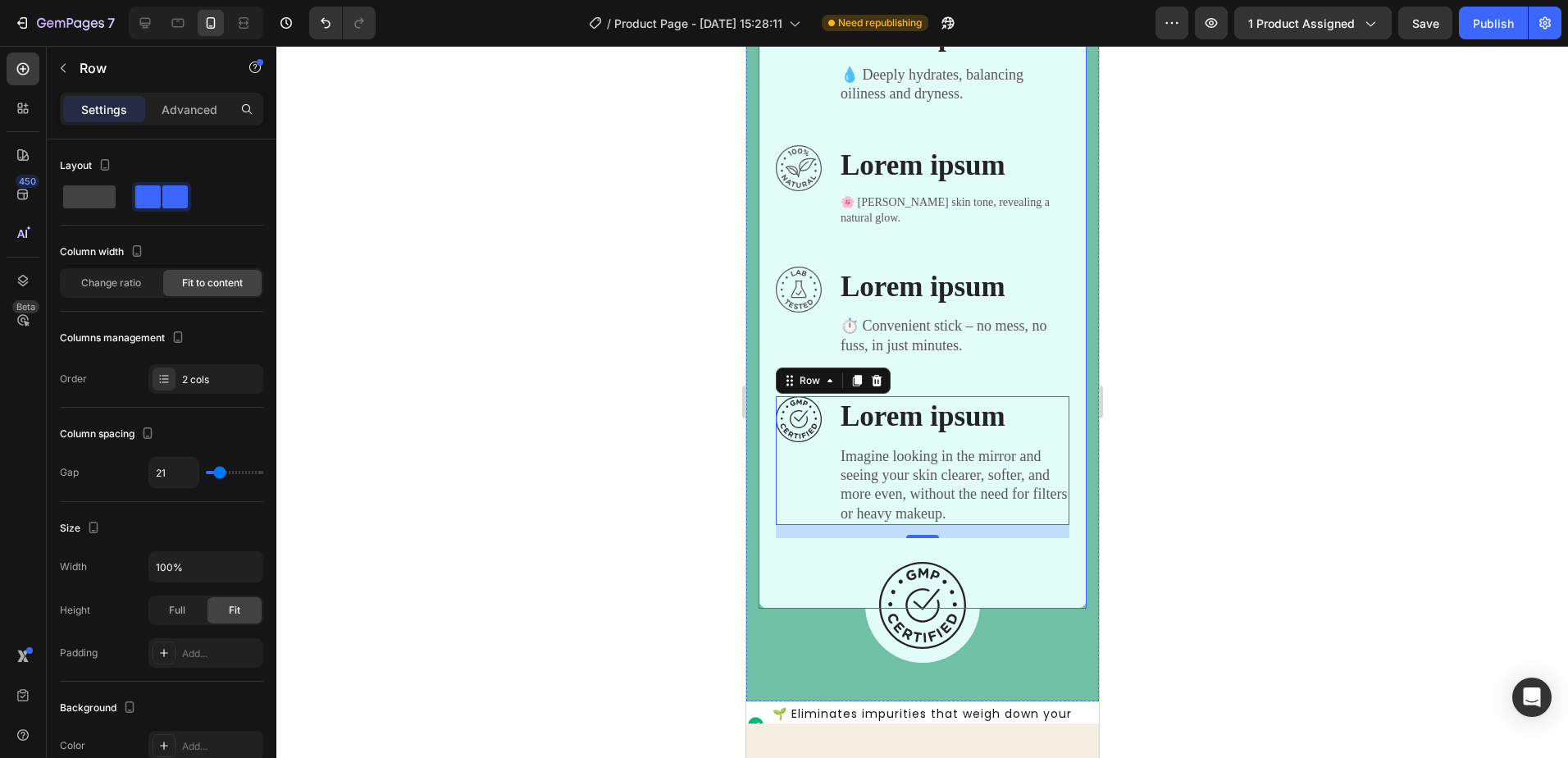
click at [980, 213] on div "Image Lorem ipsum Text Block 🌸 Evens skin tone, revealing a natural glow. Text …" at bounding box center [922, 192] width 294 height 95
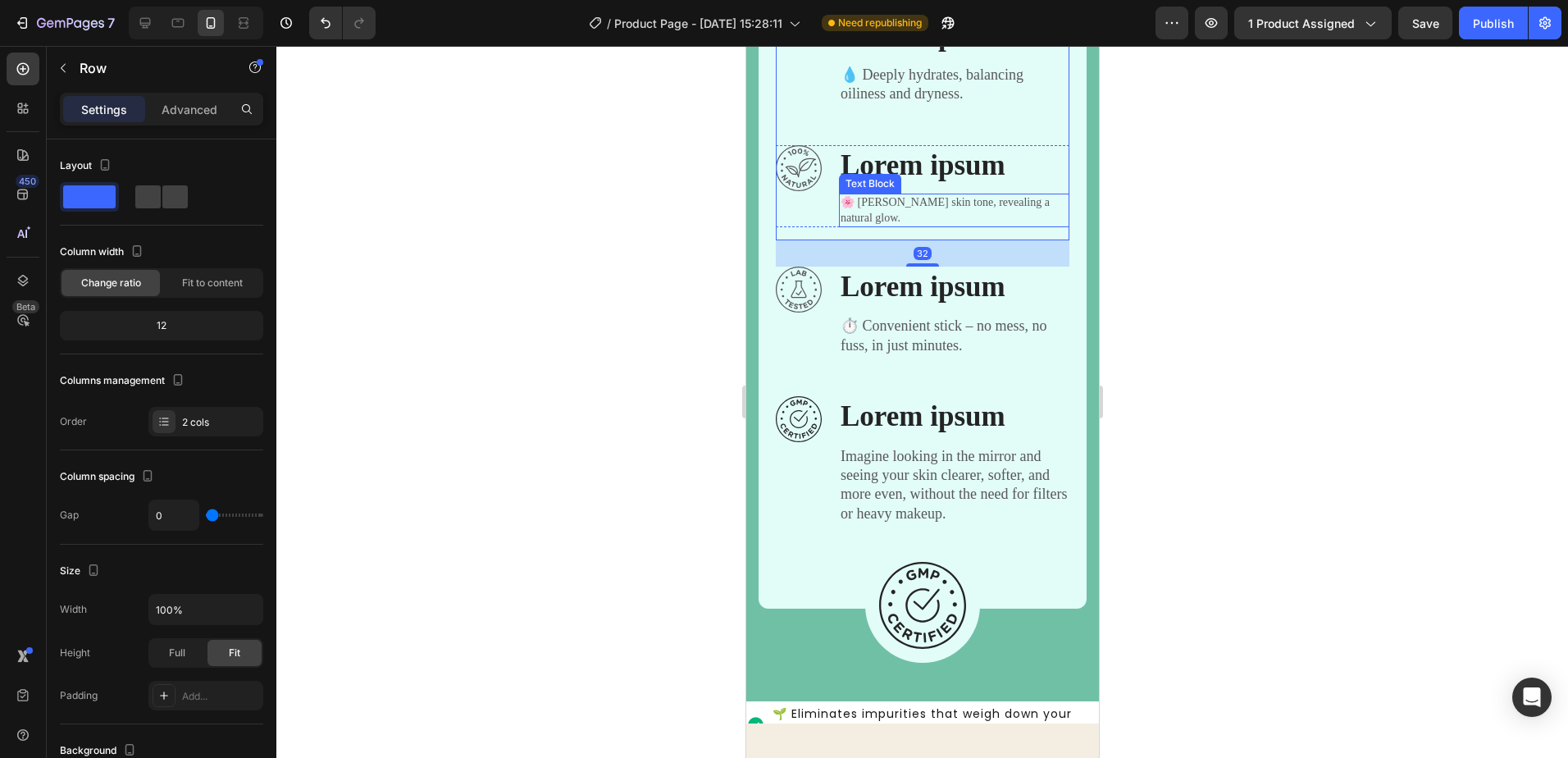
click at [940, 194] on div "🌸 Evens skin tone, revealing a natural glow." at bounding box center [953, 210] width 231 height 33
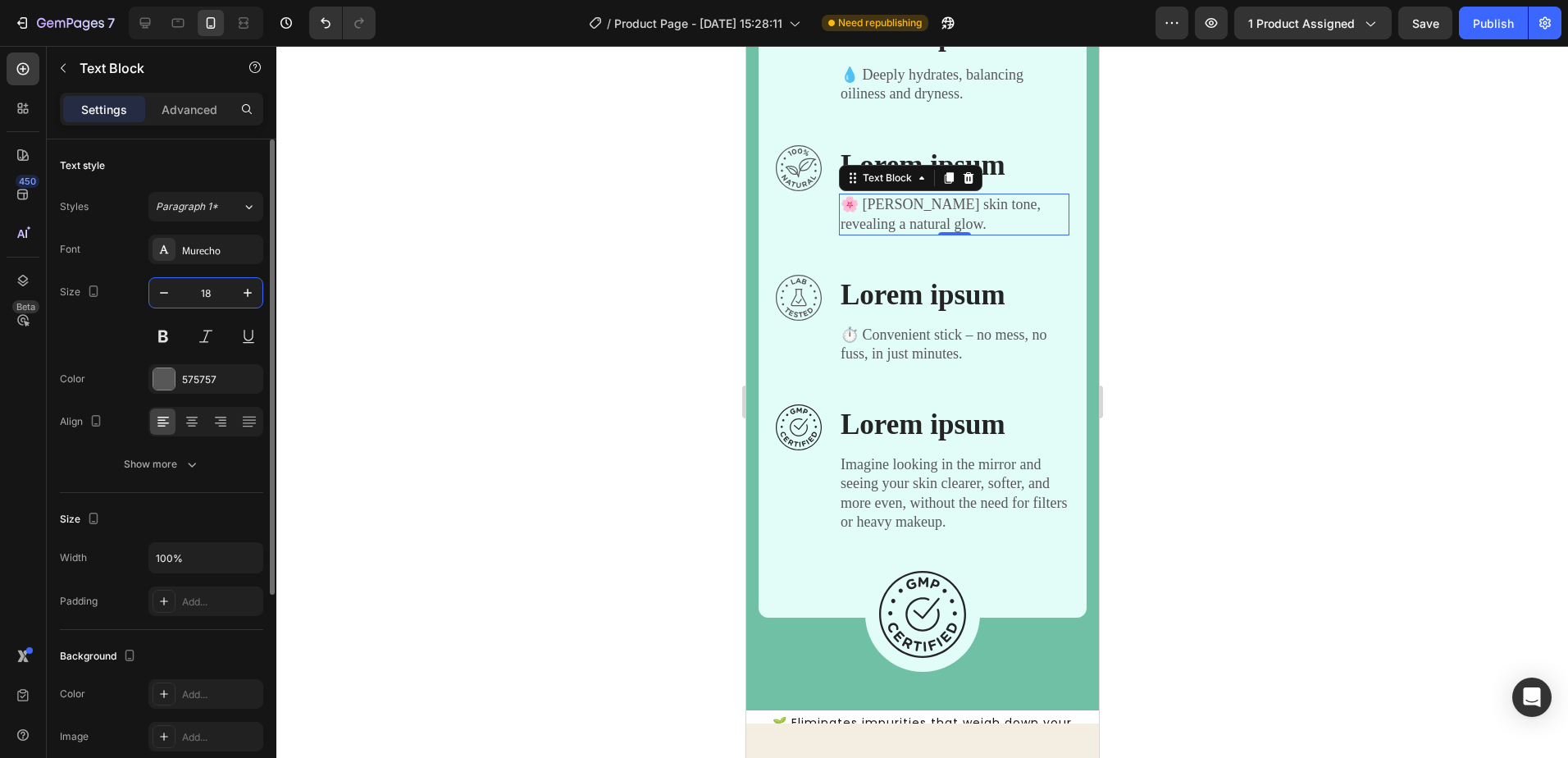
type input "18"
click at [935, 258] on div "Lorem ipsum dolor? Heading Row Image Lorem ipsum Text Block 🌱 Eliminates impuri…" at bounding box center [922, 118] width 294 height 997
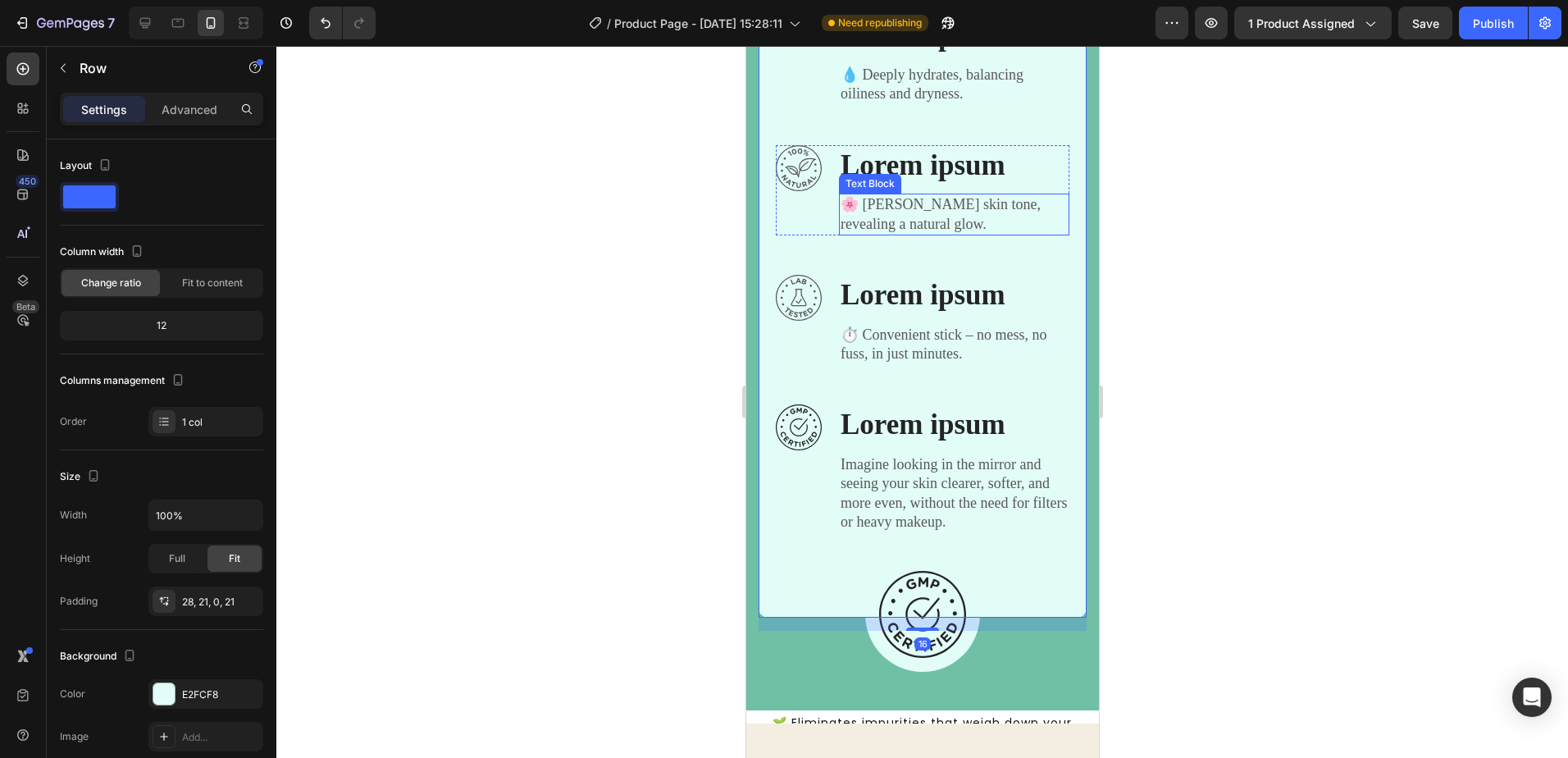
click at [958, 221] on p "🌸 Evens skin tone, revealing a natural glow." at bounding box center [952, 214] width 227 height 39
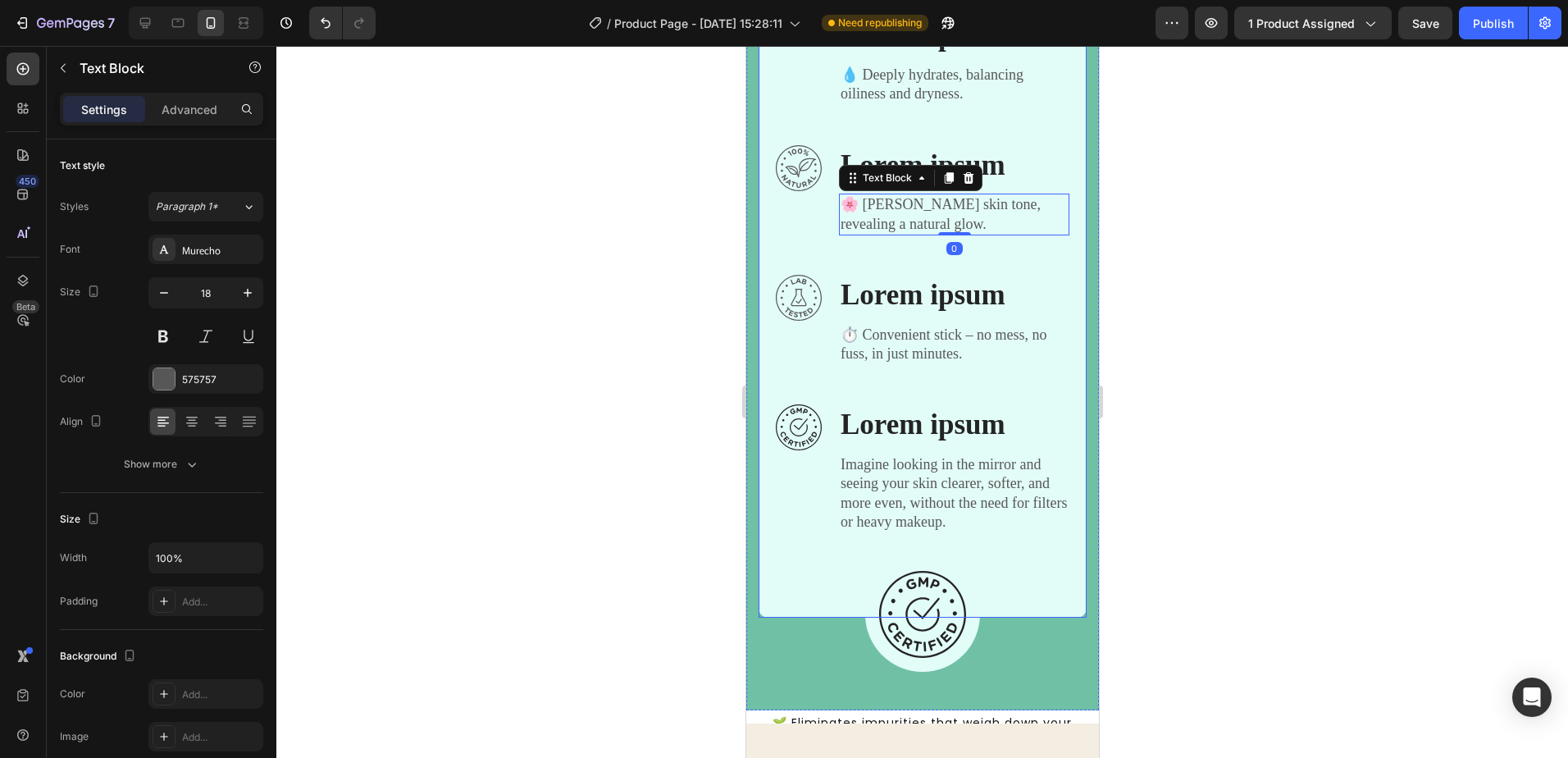
click at [768, 236] on div "Lorem ipsum dolor? Heading Row Image Lorem ipsum Text Block 🌱 Eliminates impuri…" at bounding box center [921, 107] width 328 height 1020
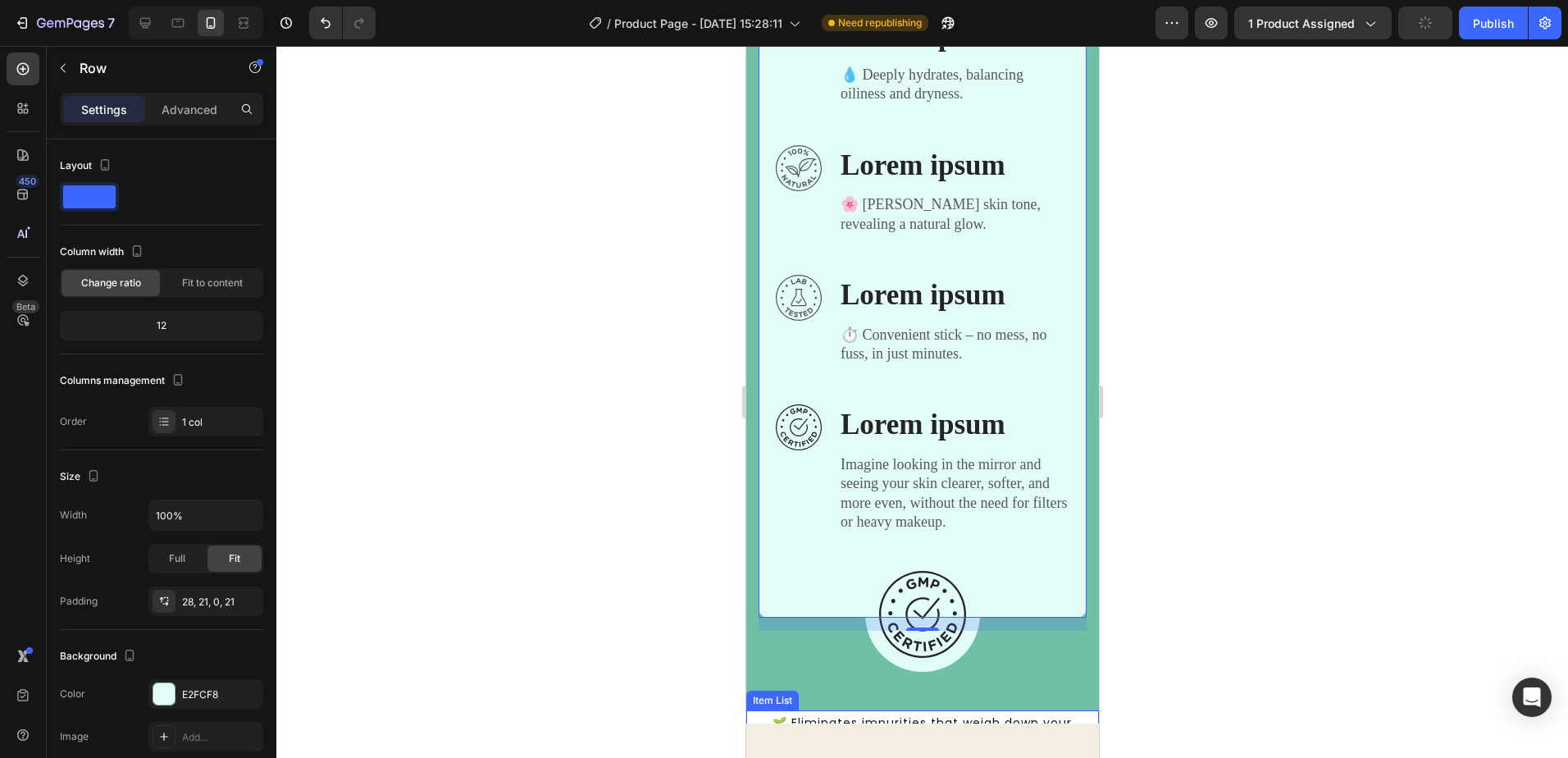
scroll to position [1999, 0]
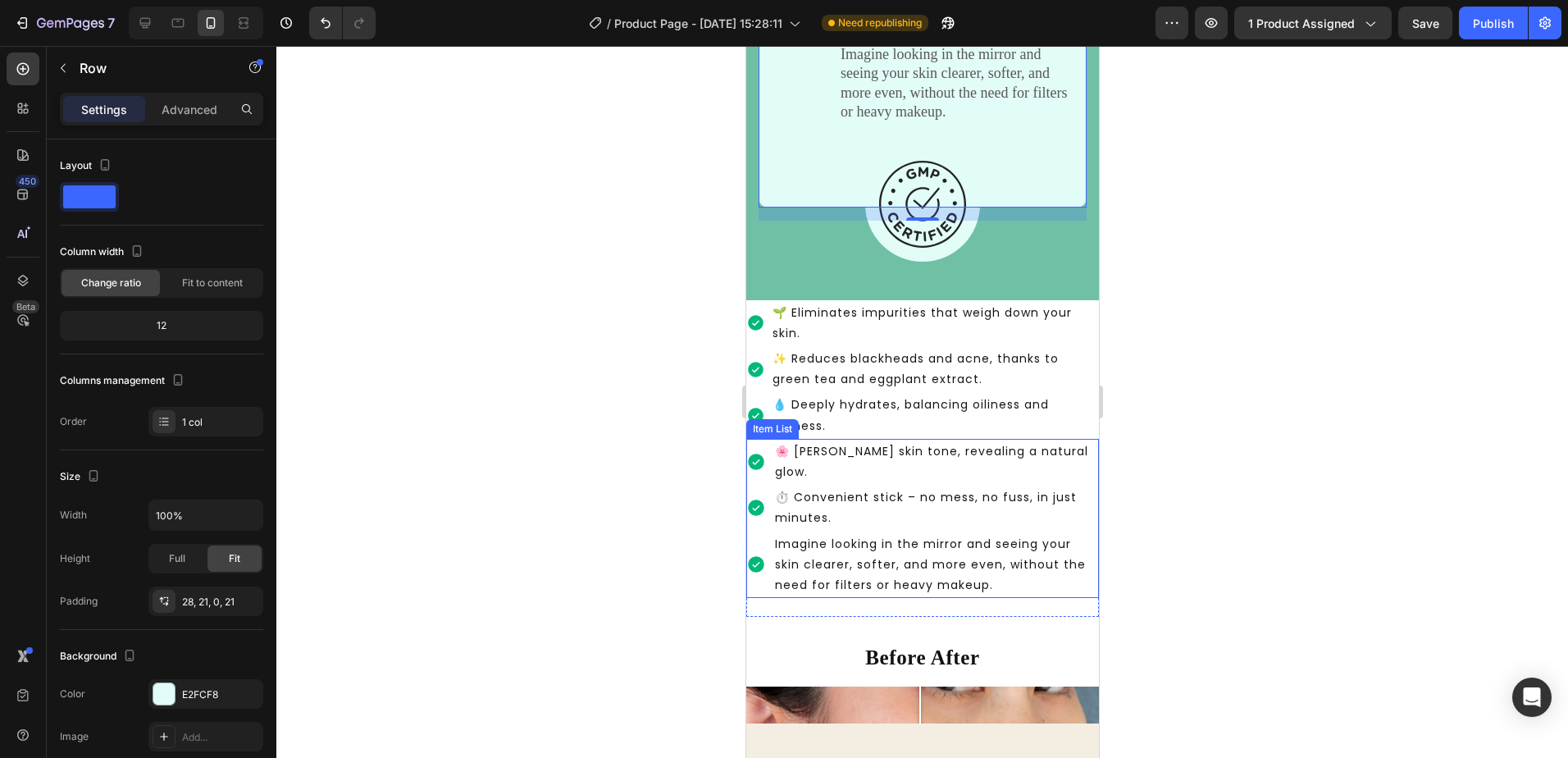
click at [1075, 575] on p "Imagine looking in the mirror and seeing your skin clearer, softer, and more ev…" at bounding box center [935, 565] width 322 height 62
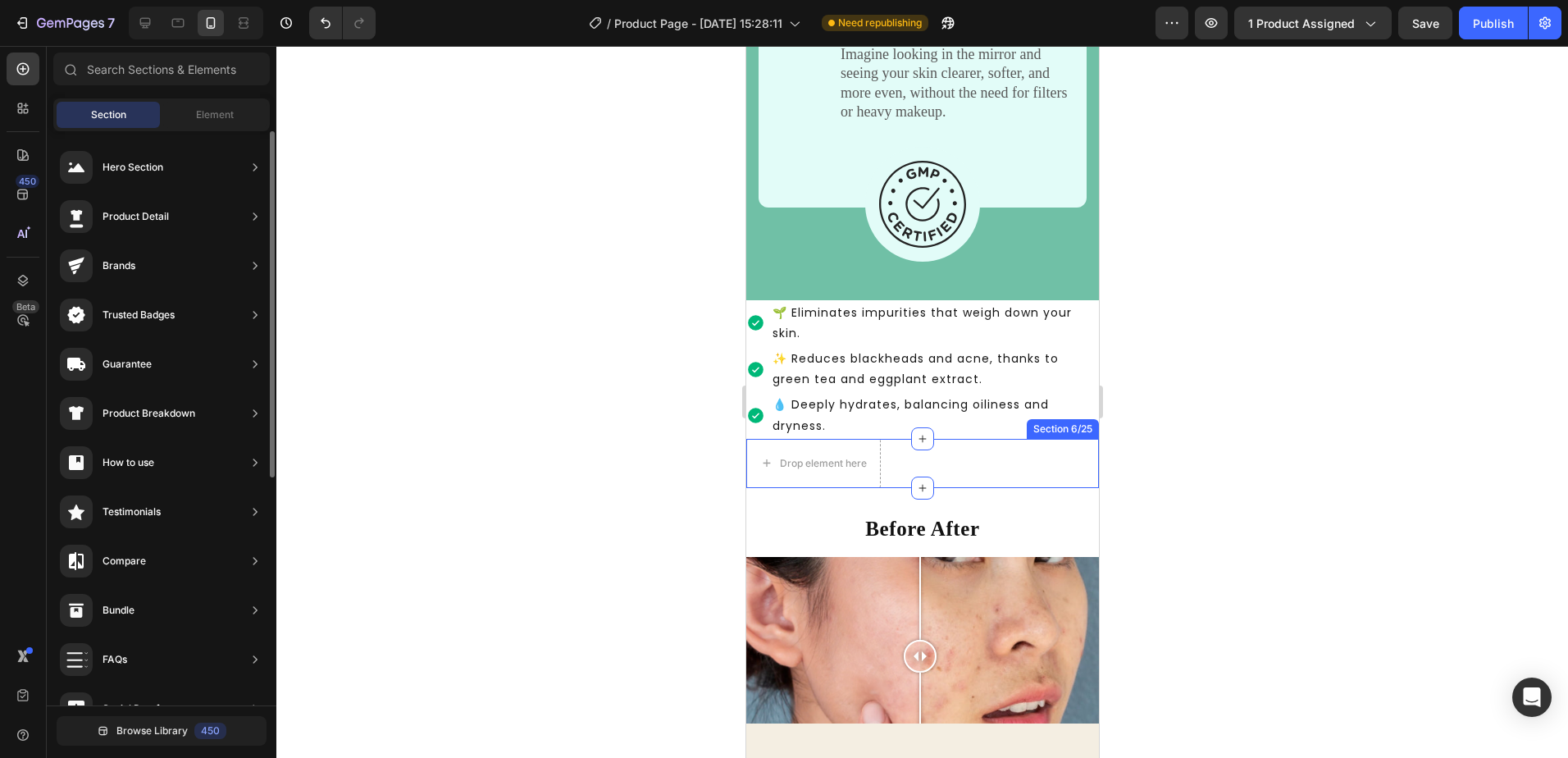
click at [1071, 460] on div "Drop element here Section 6/25" at bounding box center [921, 463] width 353 height 49
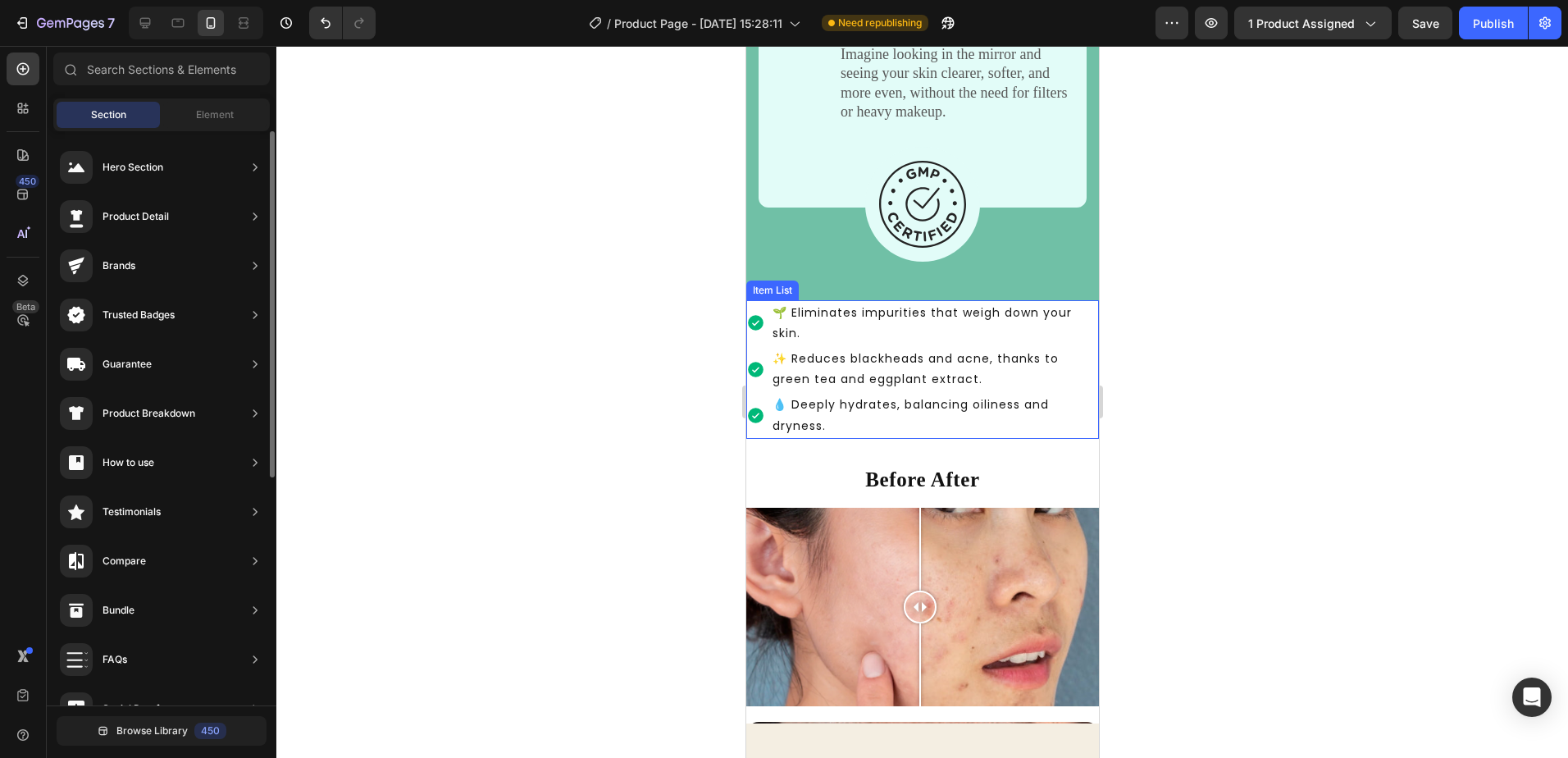
click at [1076, 413] on p "💧 Deeply hydrates, balancing oiliness and [MEDICAL_DATA]." at bounding box center [933, 415] width 324 height 41
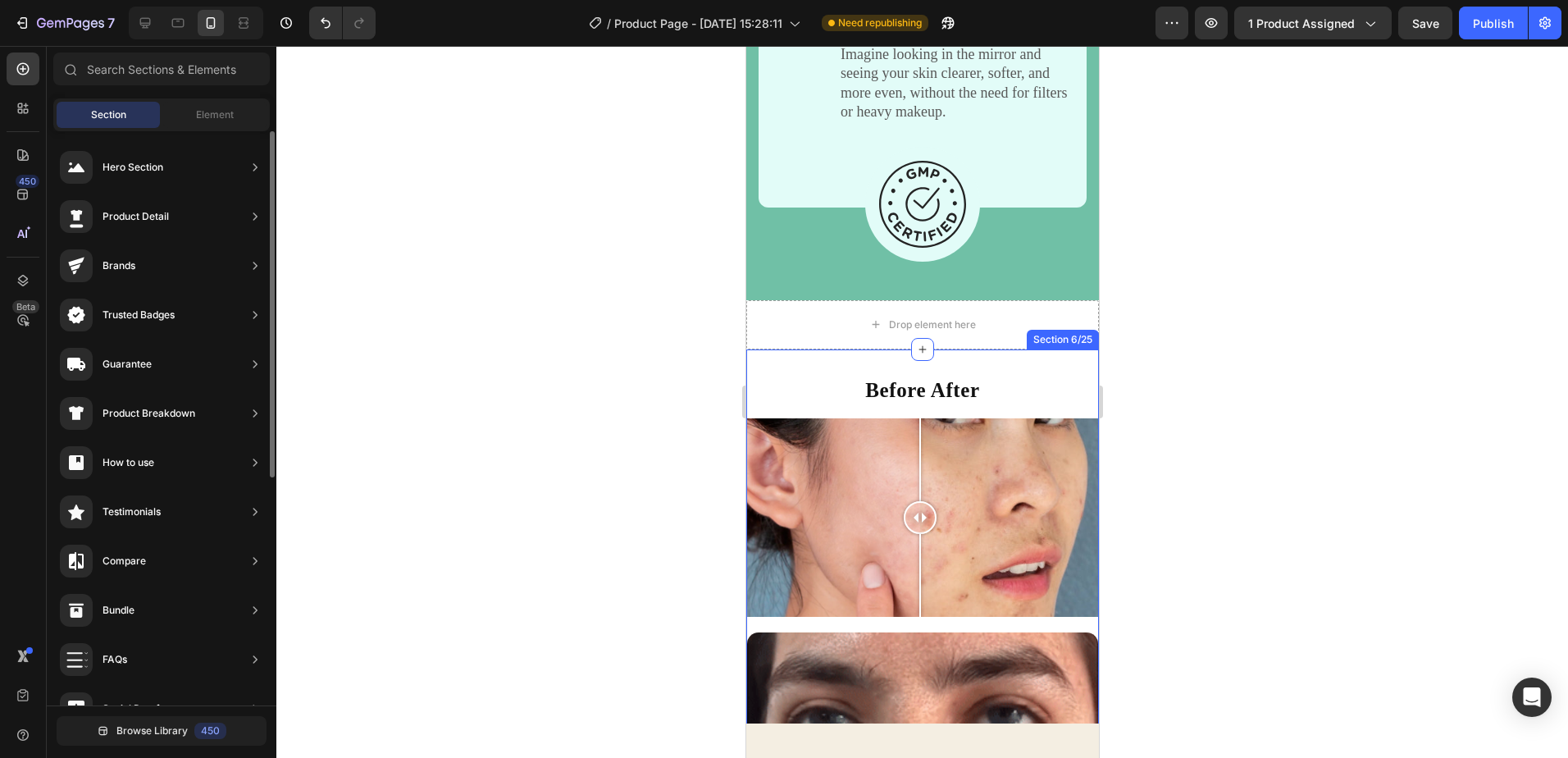
click at [1049, 336] on div "Section 6/25" at bounding box center [1062, 340] width 72 height 20
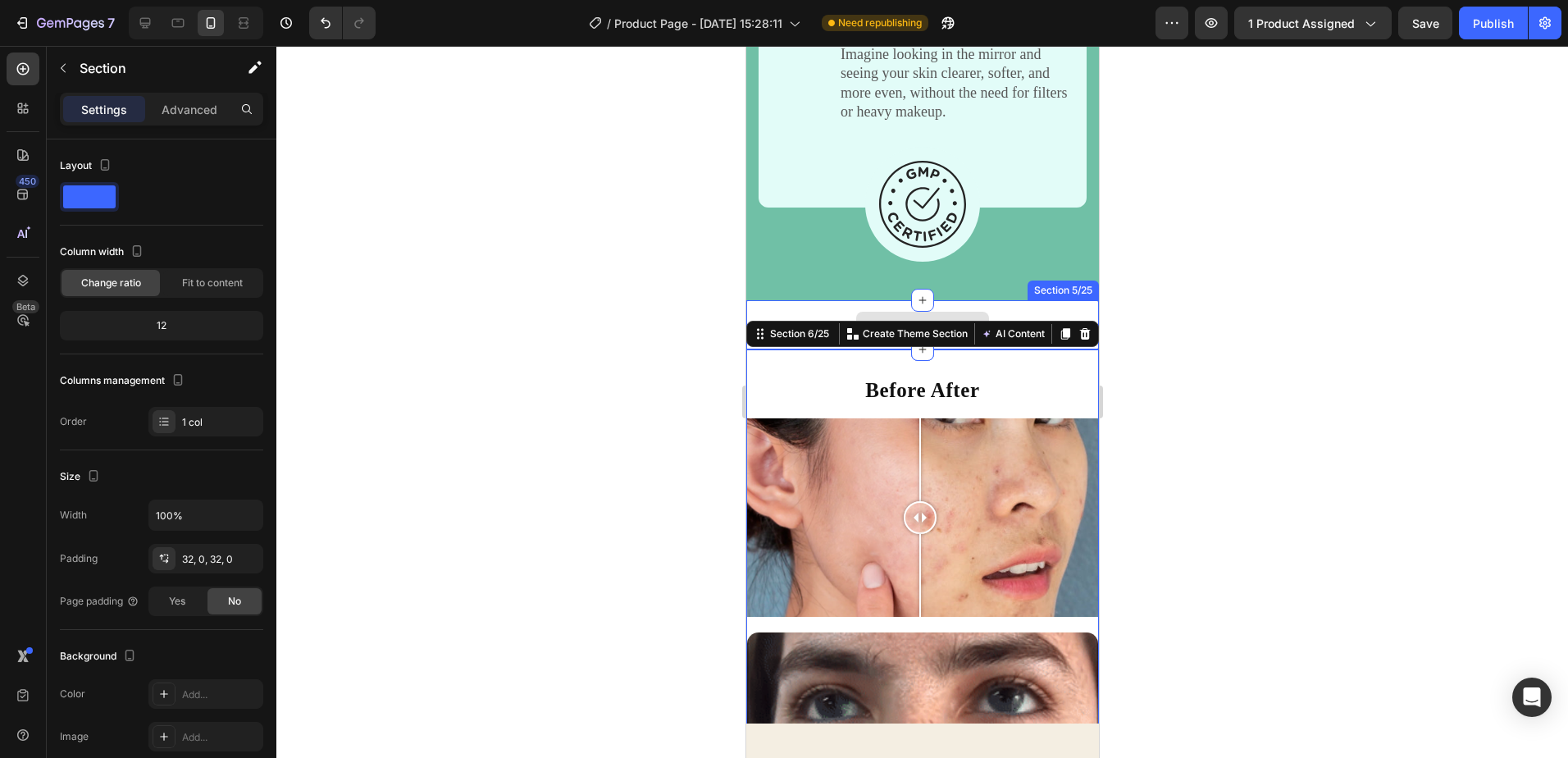
click at [1030, 317] on div "Drop element here" at bounding box center [921, 324] width 353 height 49
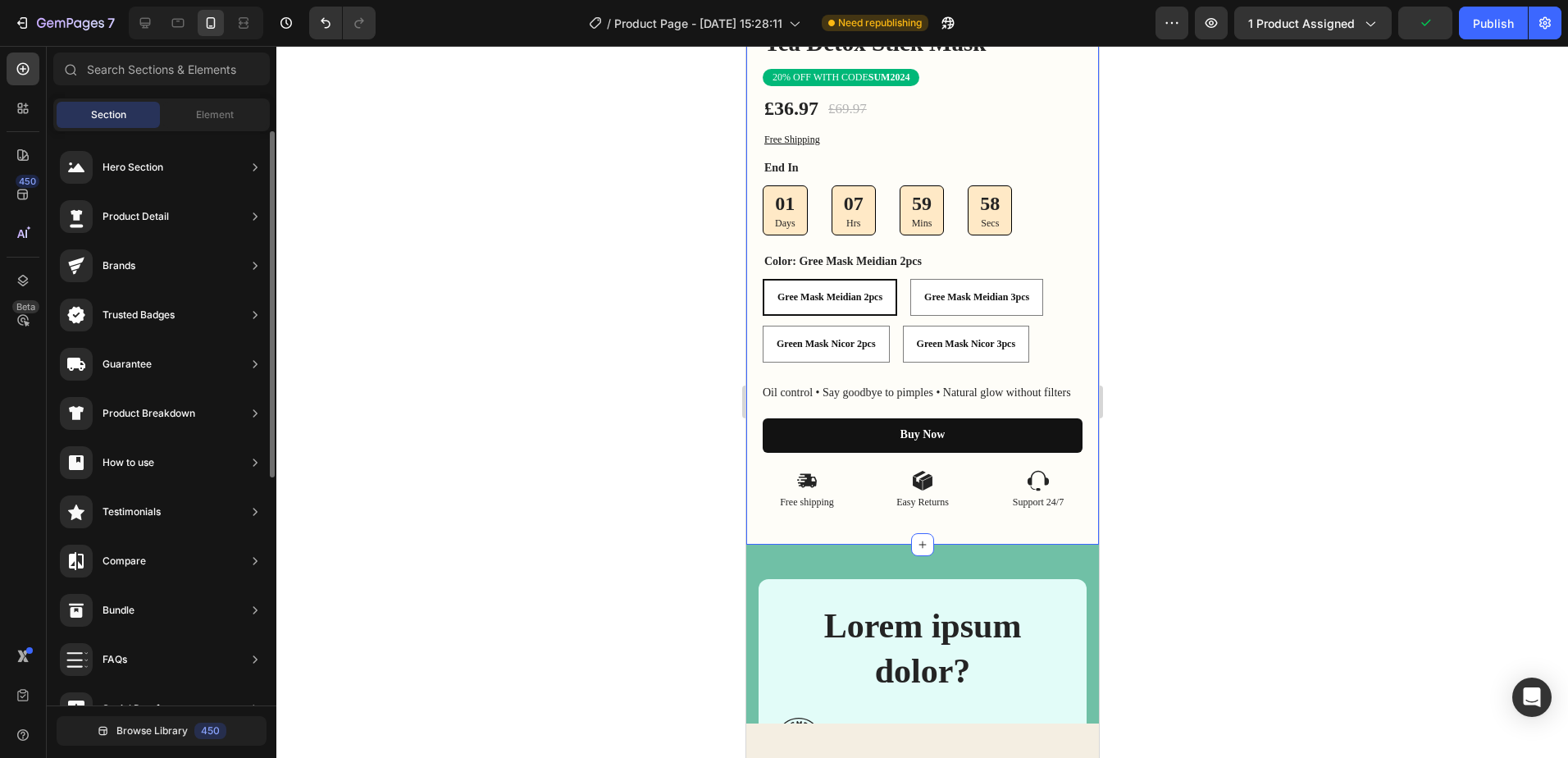
scroll to position [685, 0]
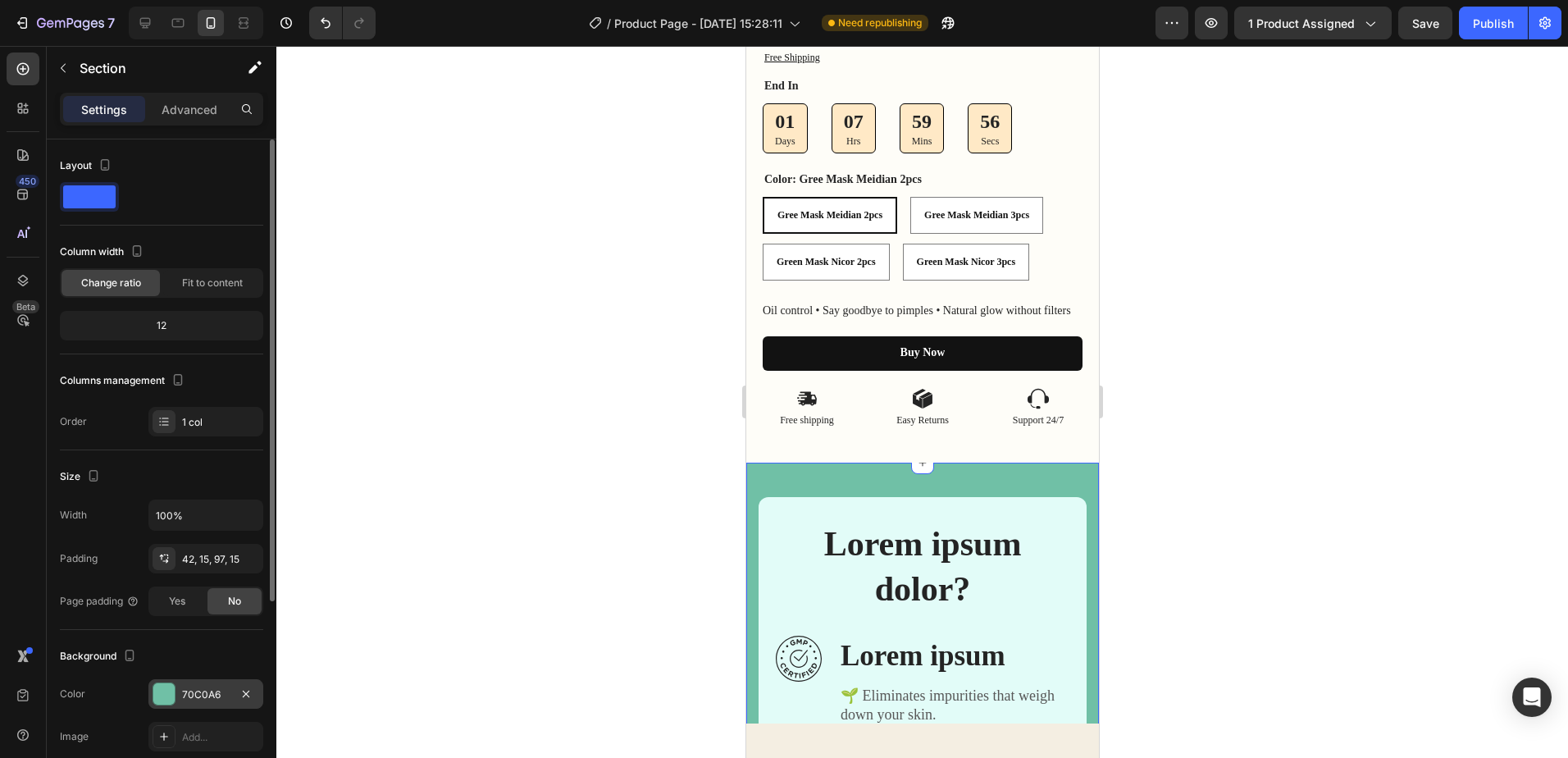
click at [163, 694] on div at bounding box center [163, 694] width 21 height 21
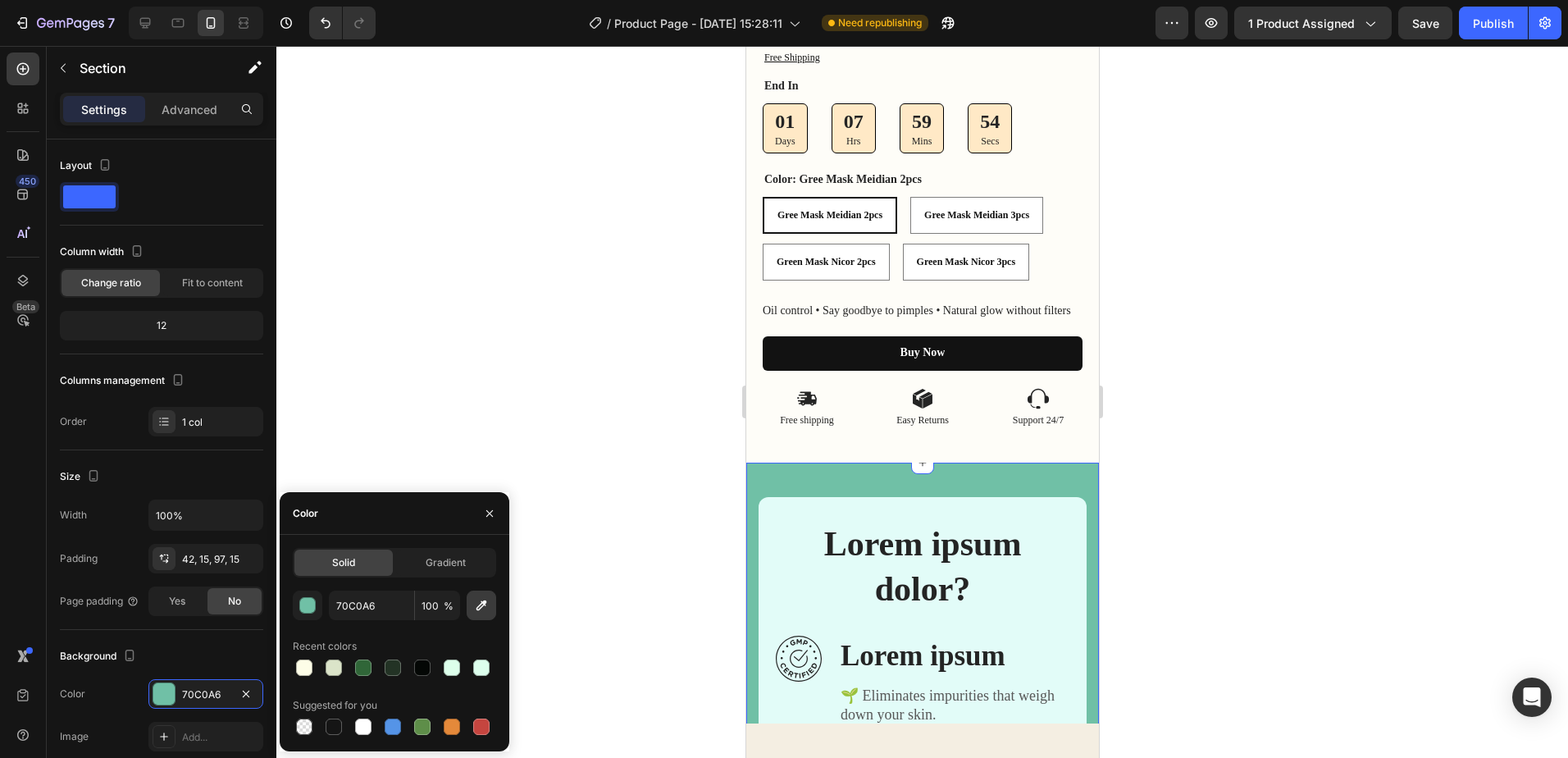
click at [474, 611] on icon "button" at bounding box center [482, 606] width 16 height 16
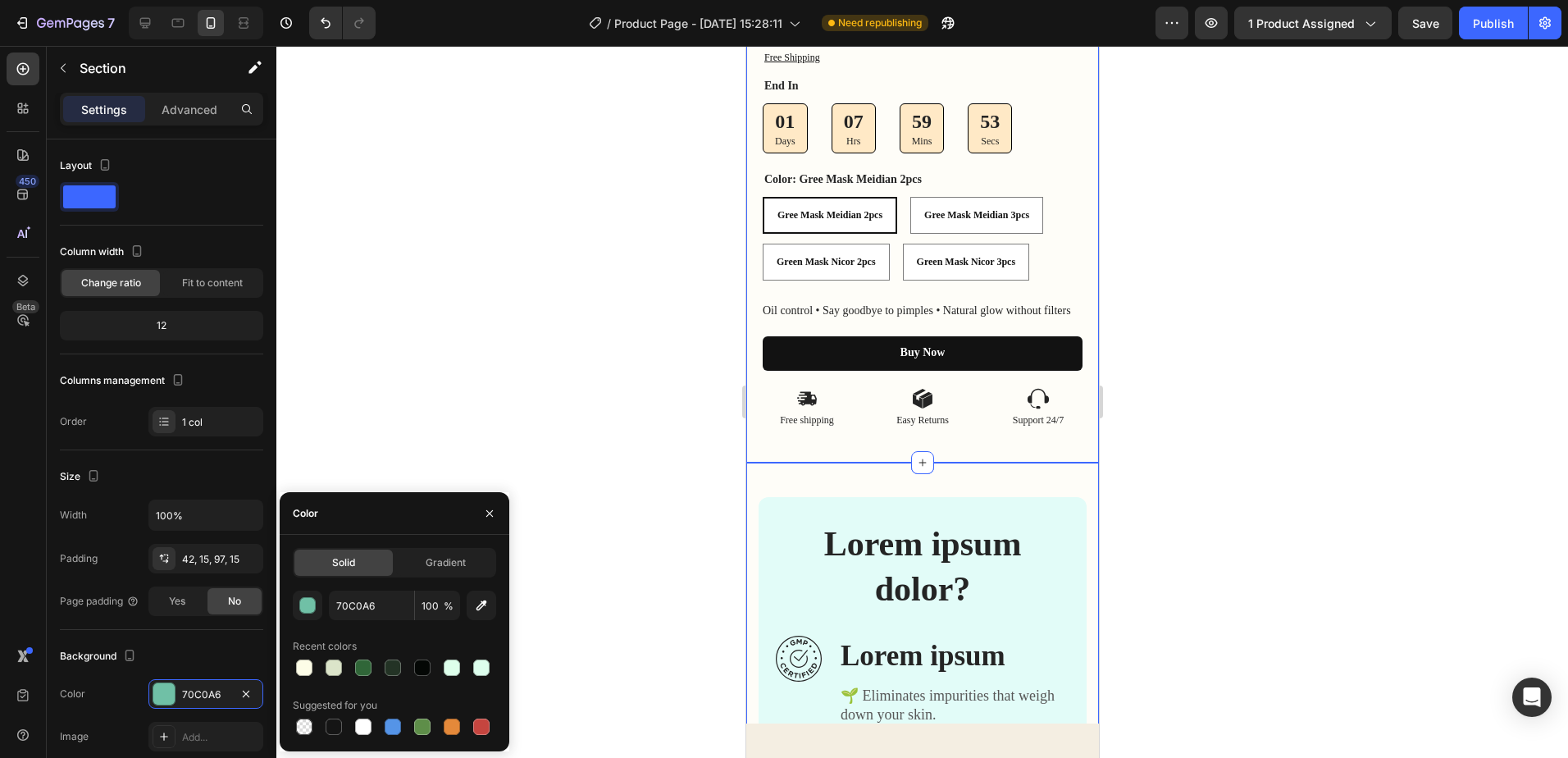
type input "FEFDF8"
click at [533, 281] on div at bounding box center [922, 402] width 1292 height 712
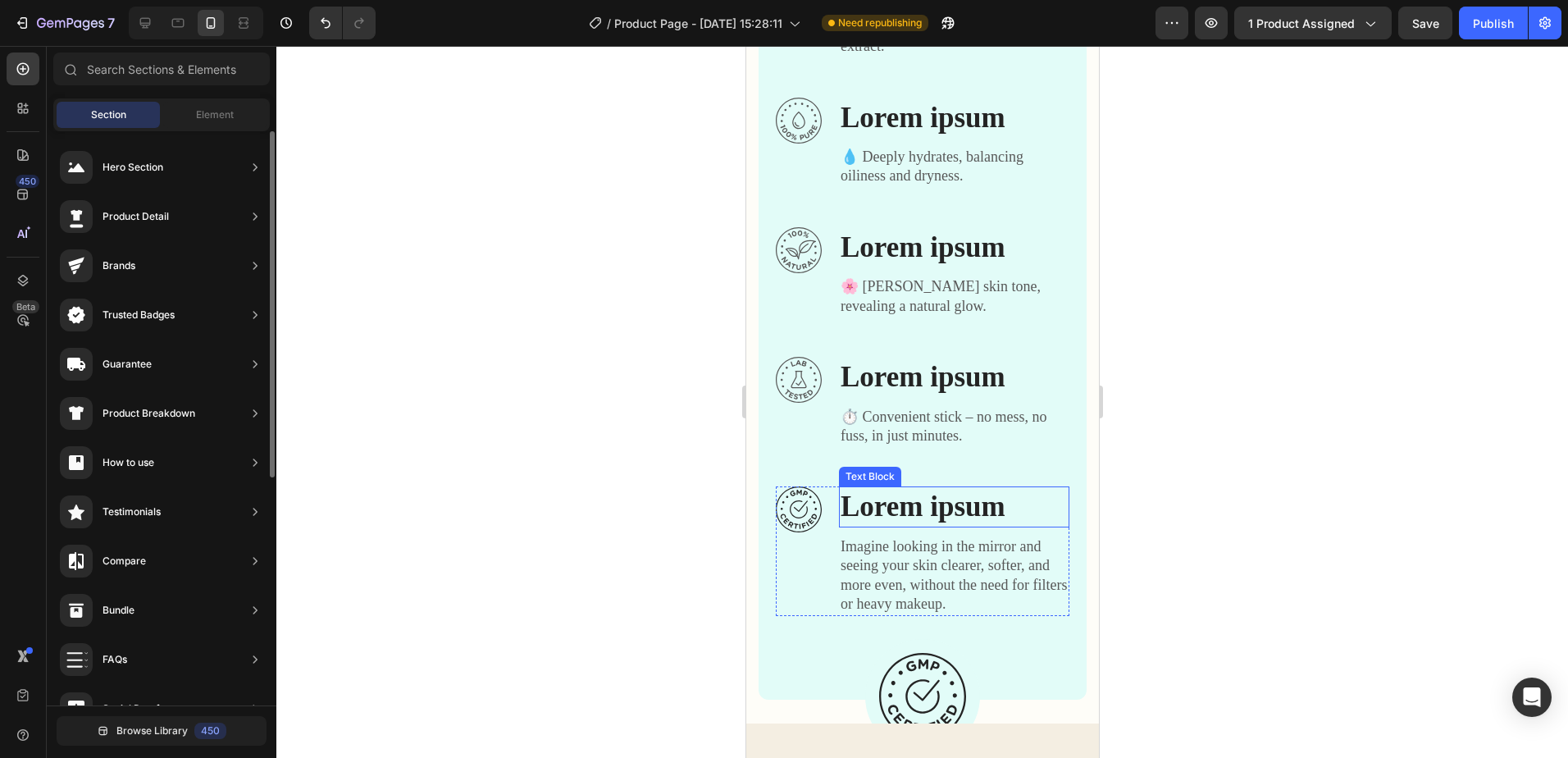
scroll to position [1588, 0]
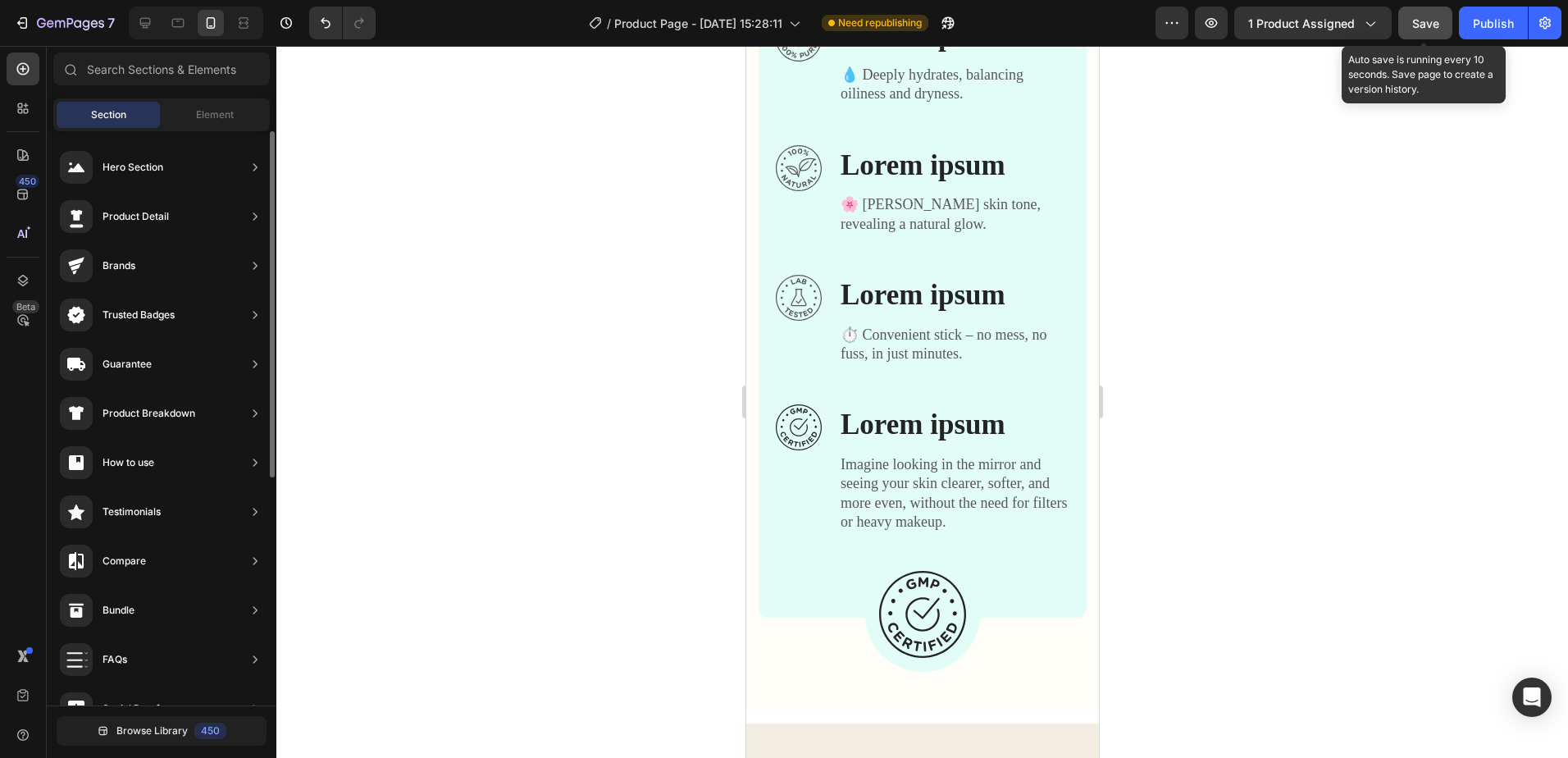
click at [1422, 18] on span "Save" at bounding box center [1425, 23] width 27 height 14
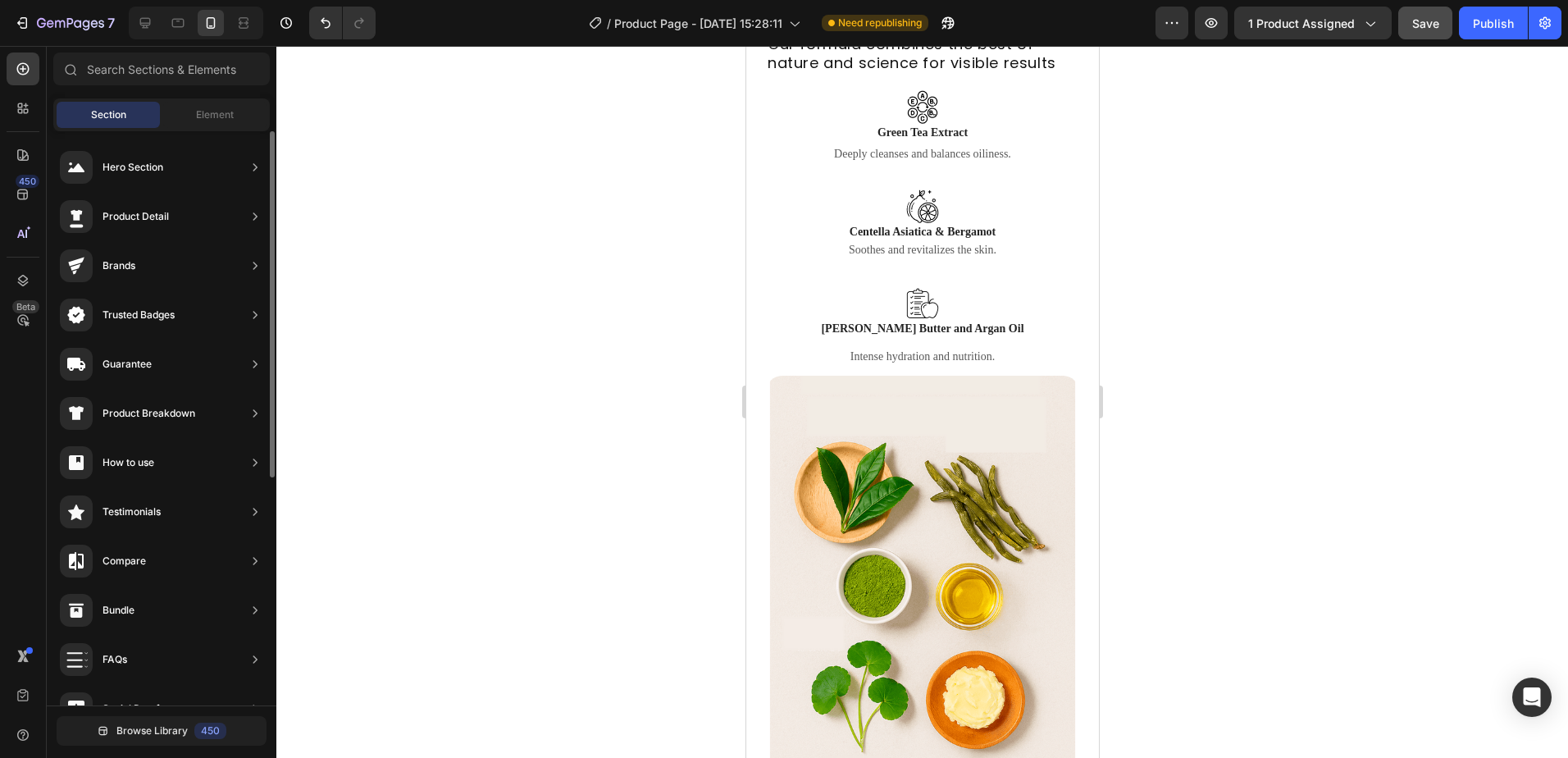
scroll to position [3640, 0]
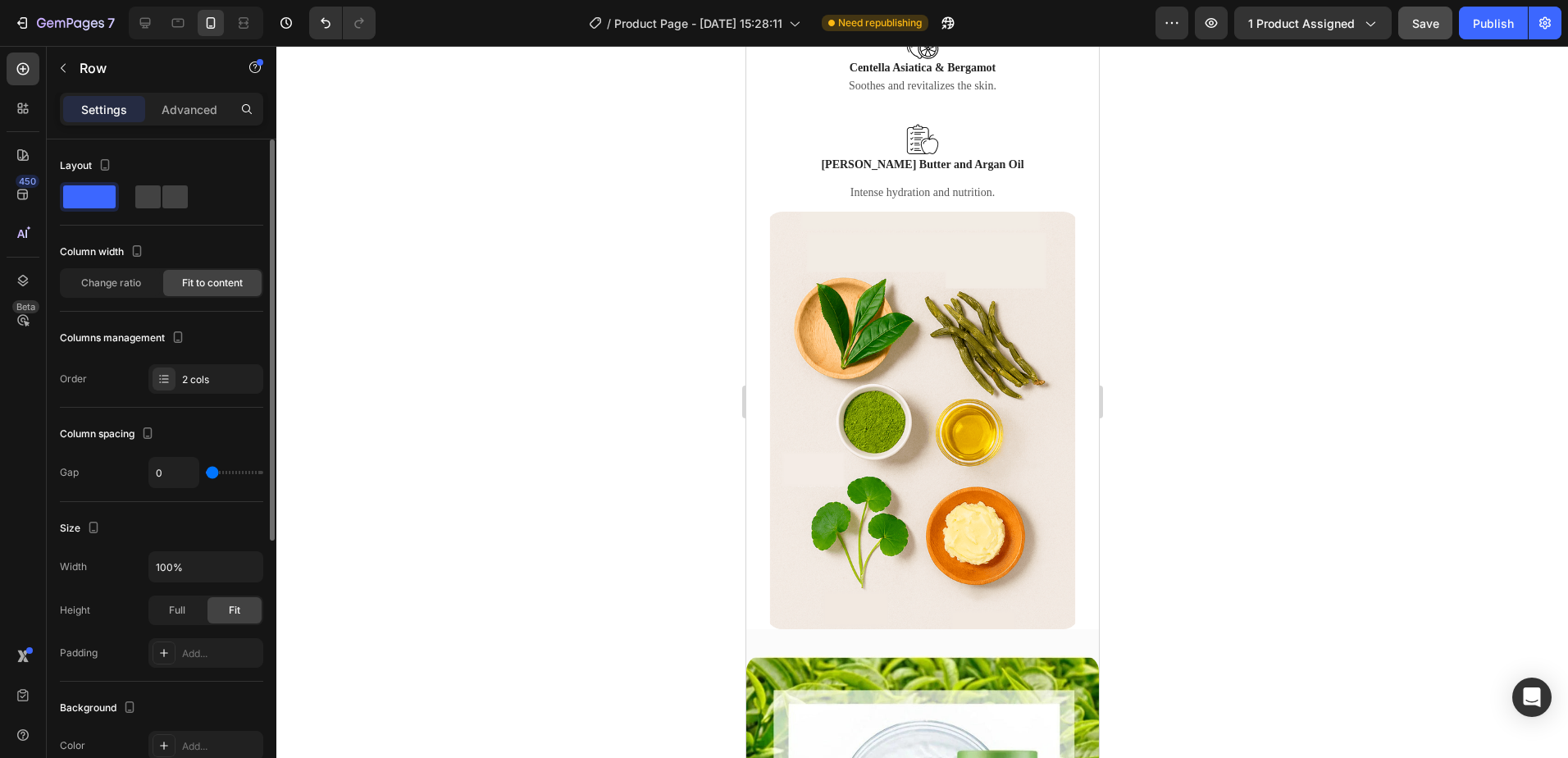
type input "9"
type input "18"
type input "27"
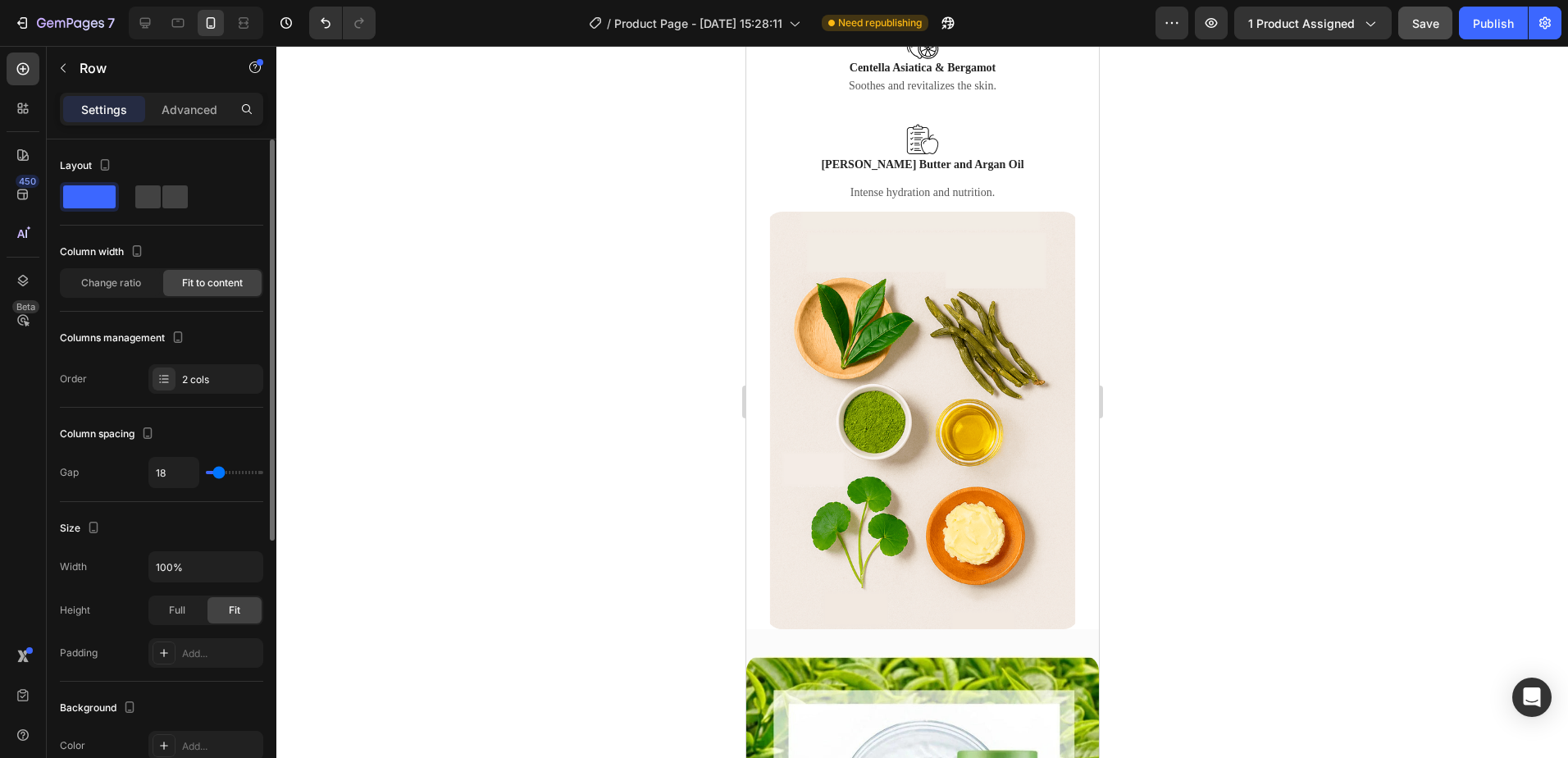
type input "27"
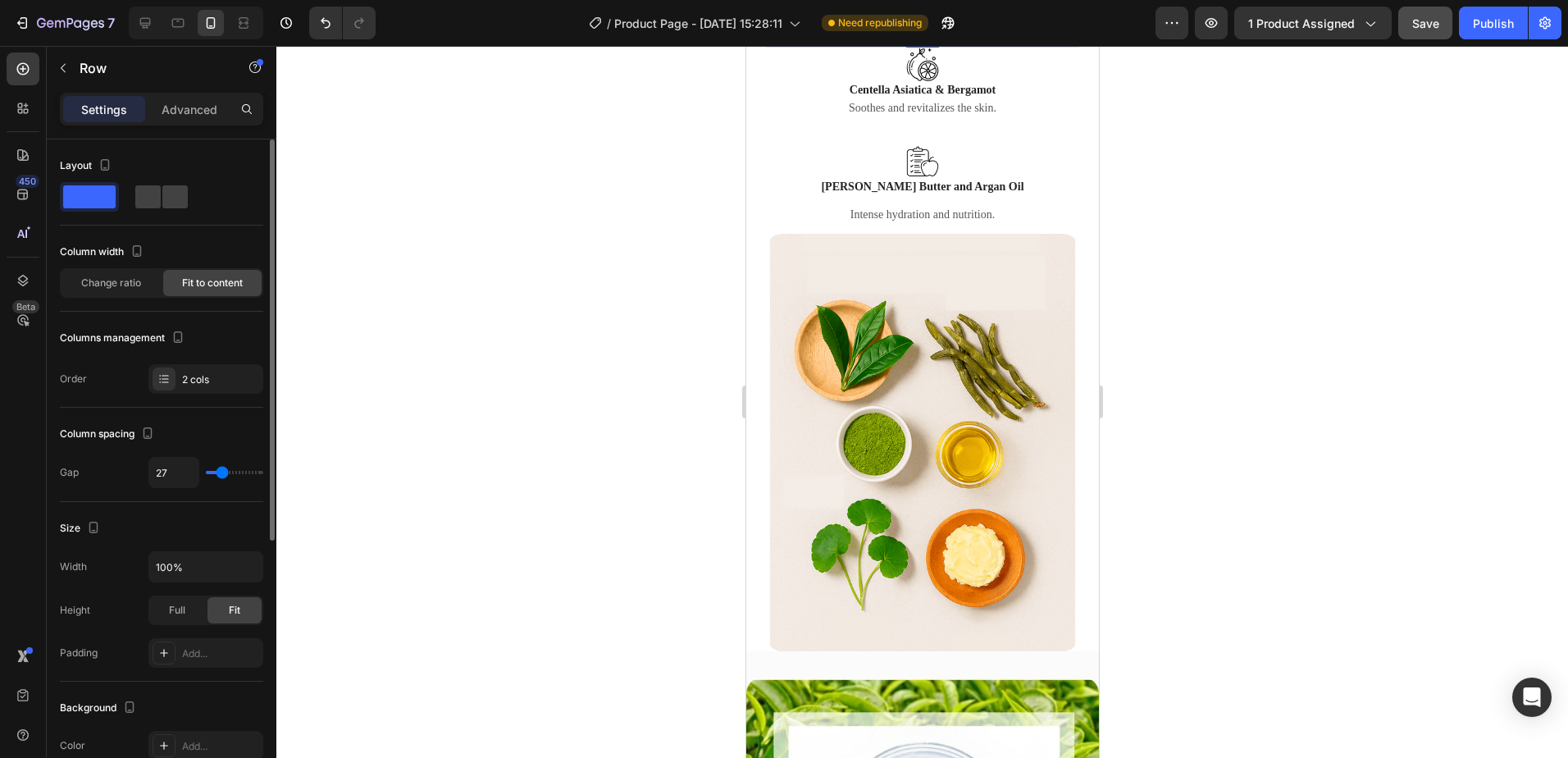
type input "31"
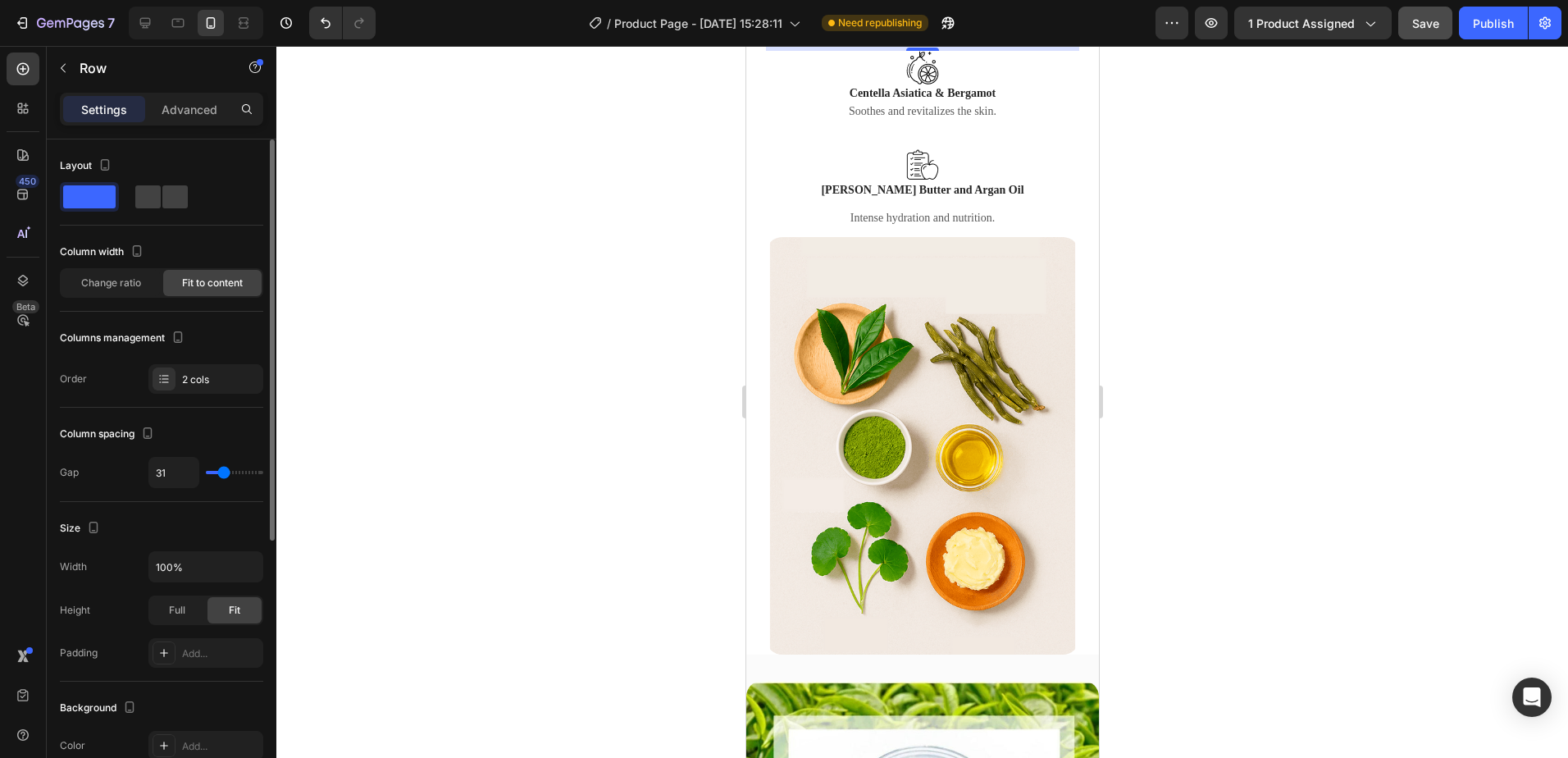
type input "13"
type input "0"
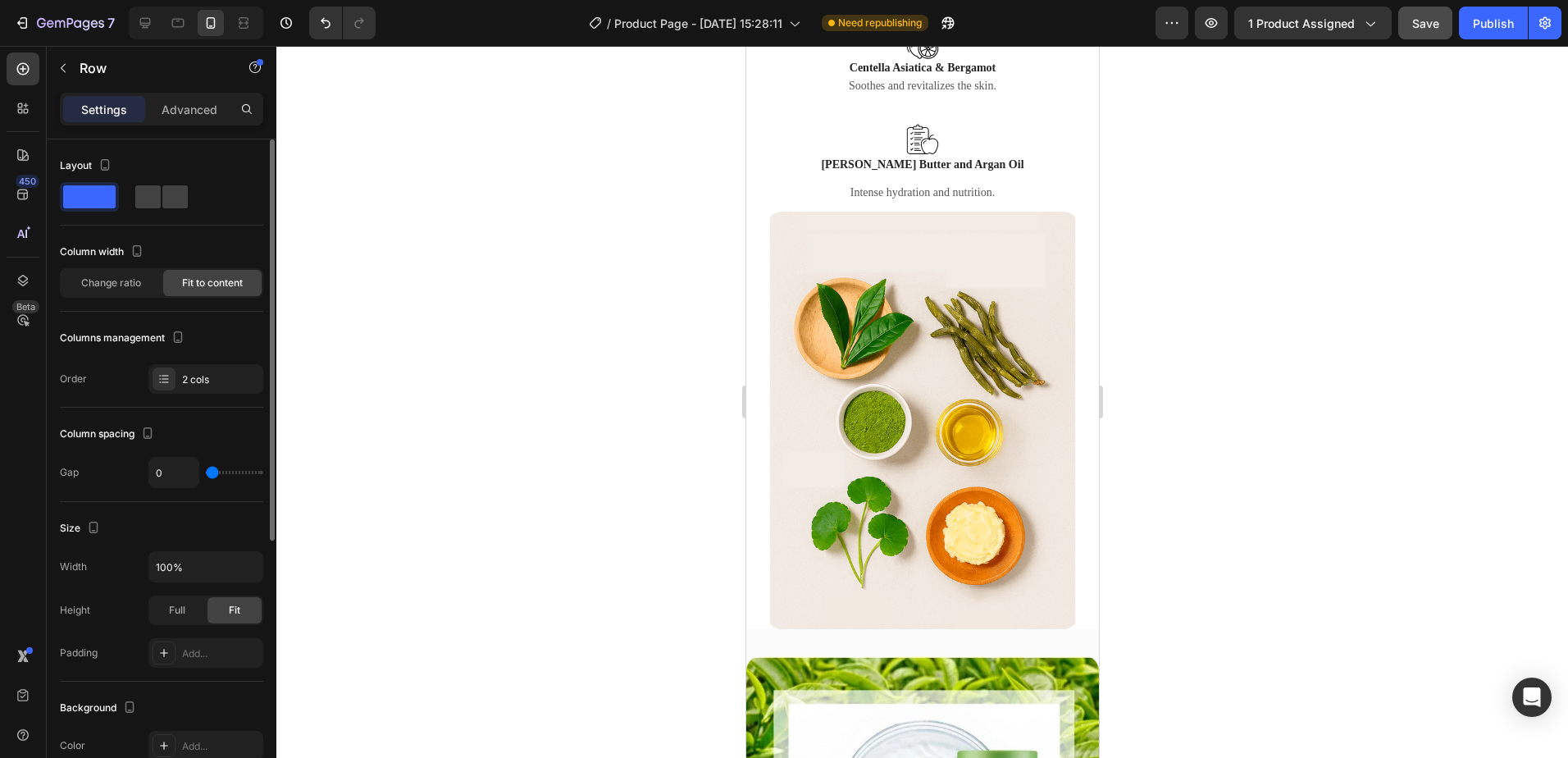
drag, startPoint x: 215, startPoint y: 477, endPoint x: 205, endPoint y: 480, distance: 10.4
click at [206, 474] on input "range" at bounding box center [234, 472] width 57 height 3
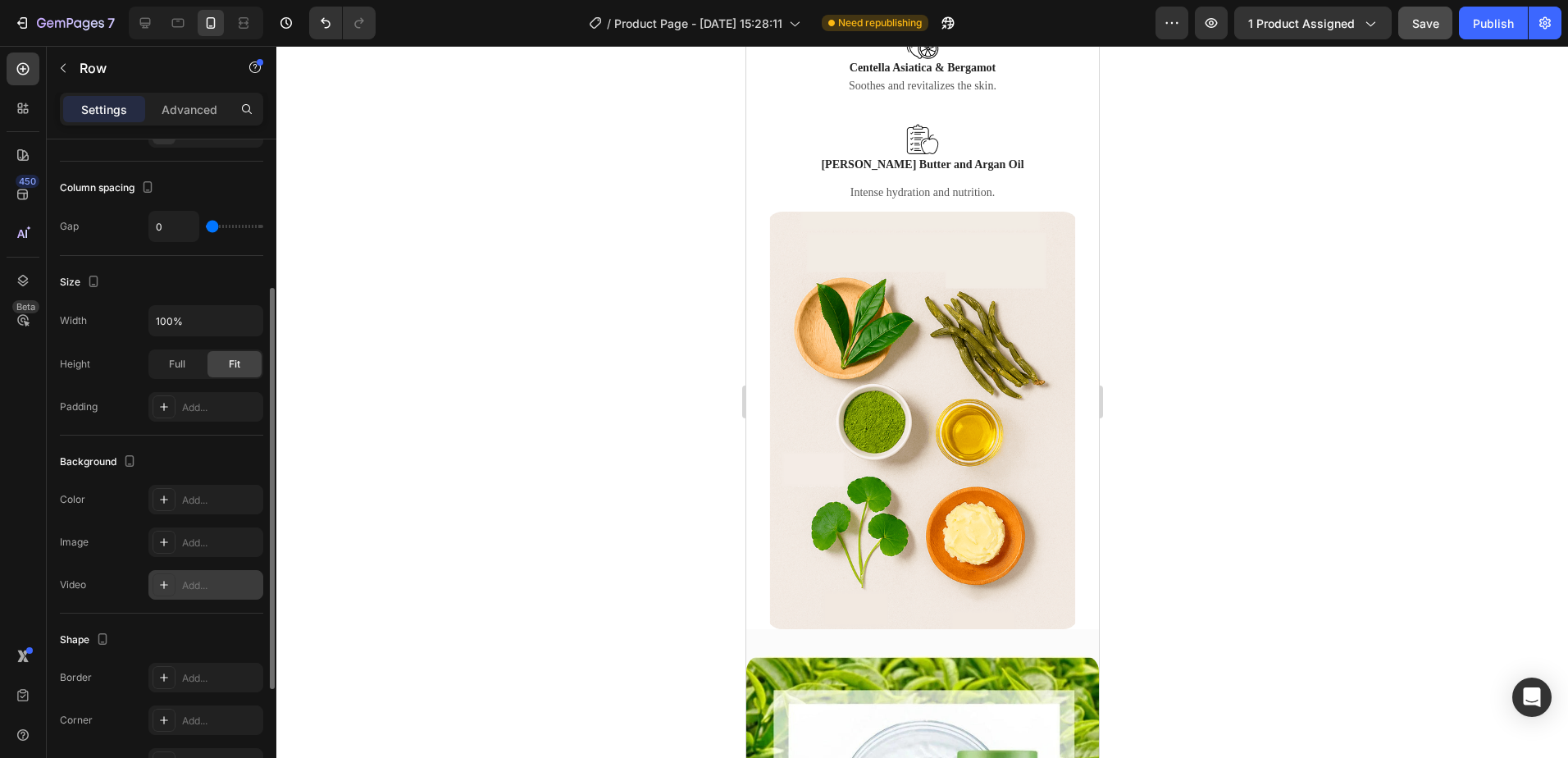
scroll to position [164, 0]
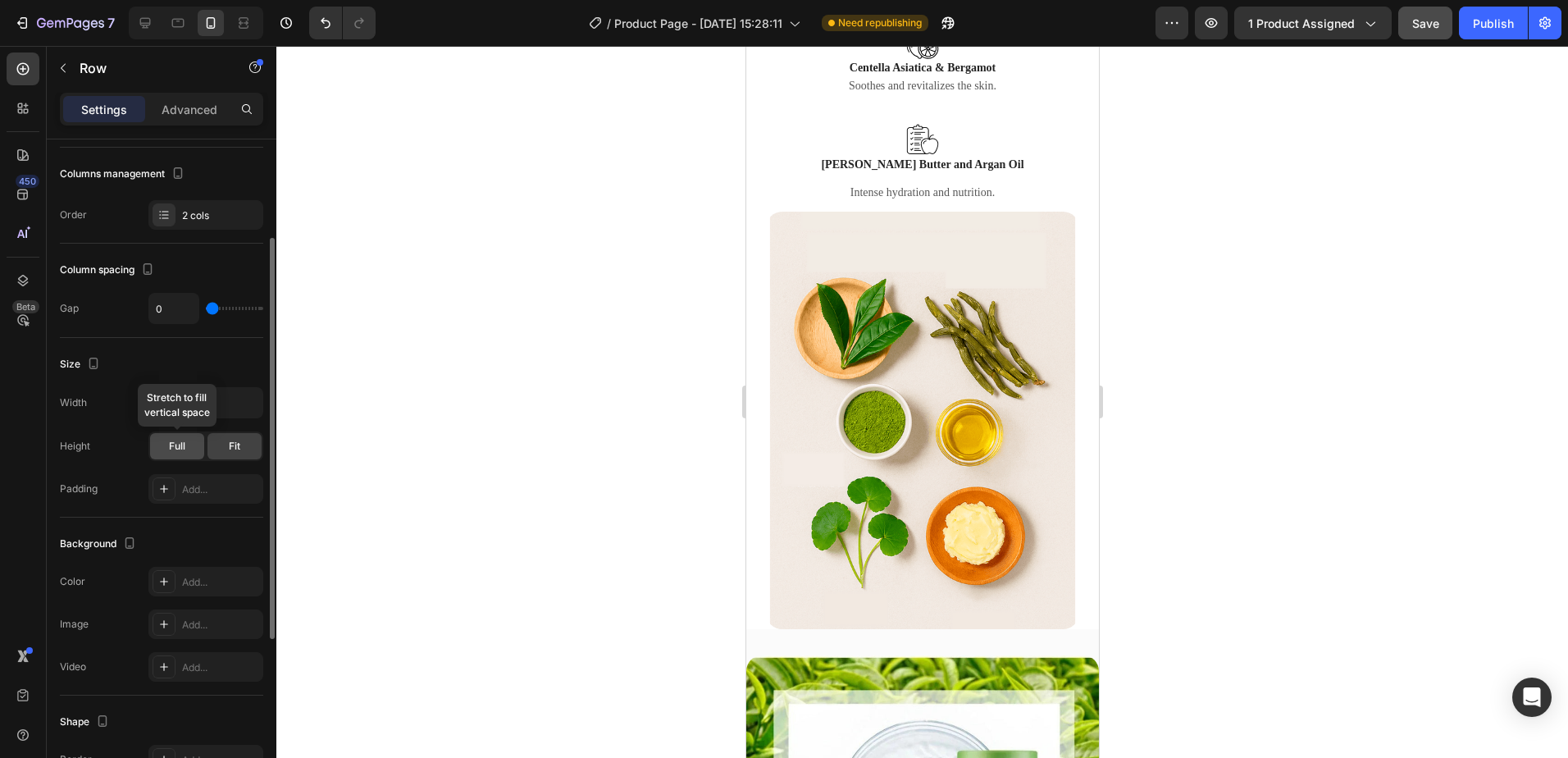
click at [176, 446] on span "Full" at bounding box center [177, 446] width 16 height 15
click at [220, 451] on div "Fit" at bounding box center [235, 446] width 54 height 26
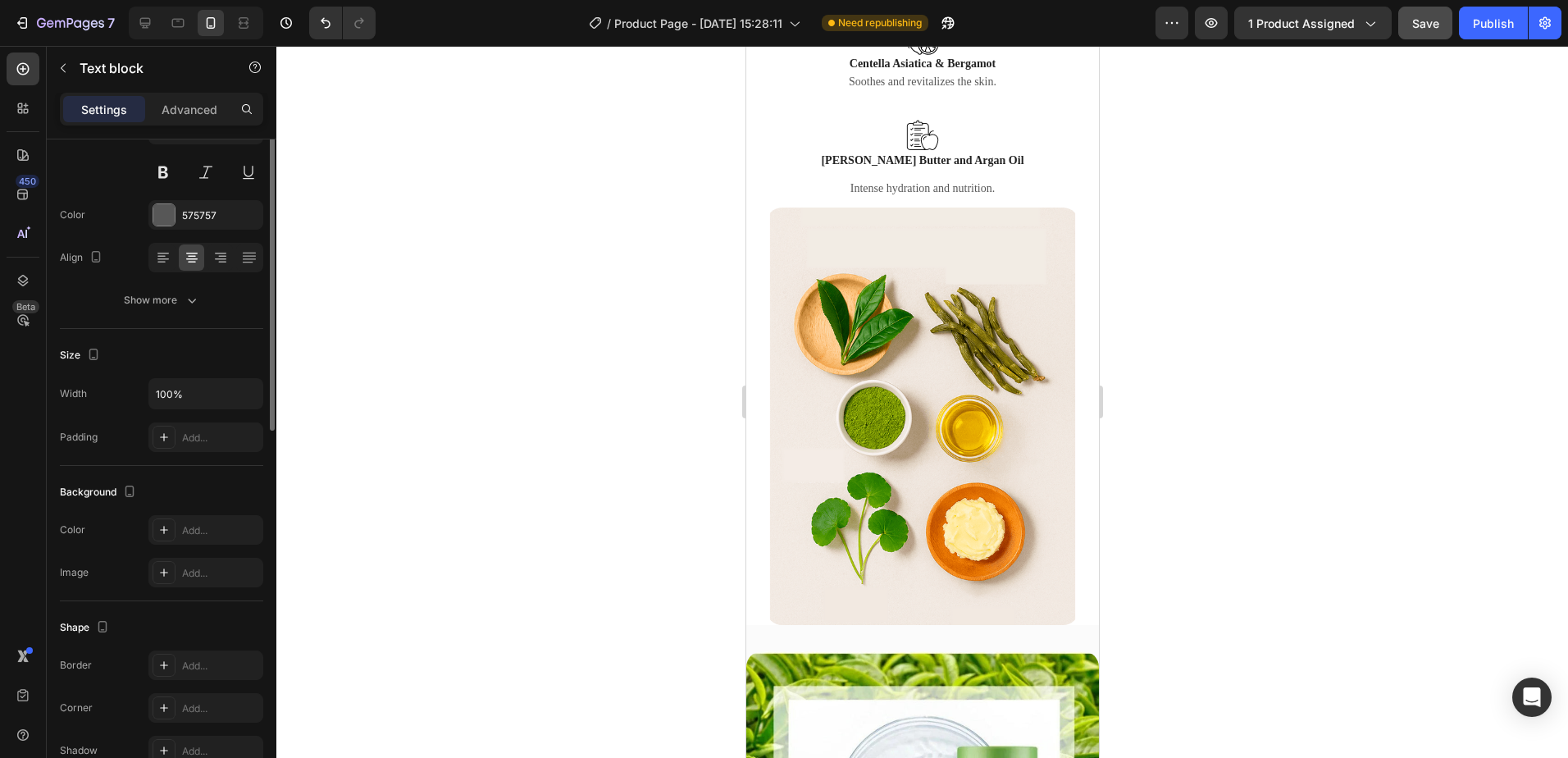
scroll to position [0, 0]
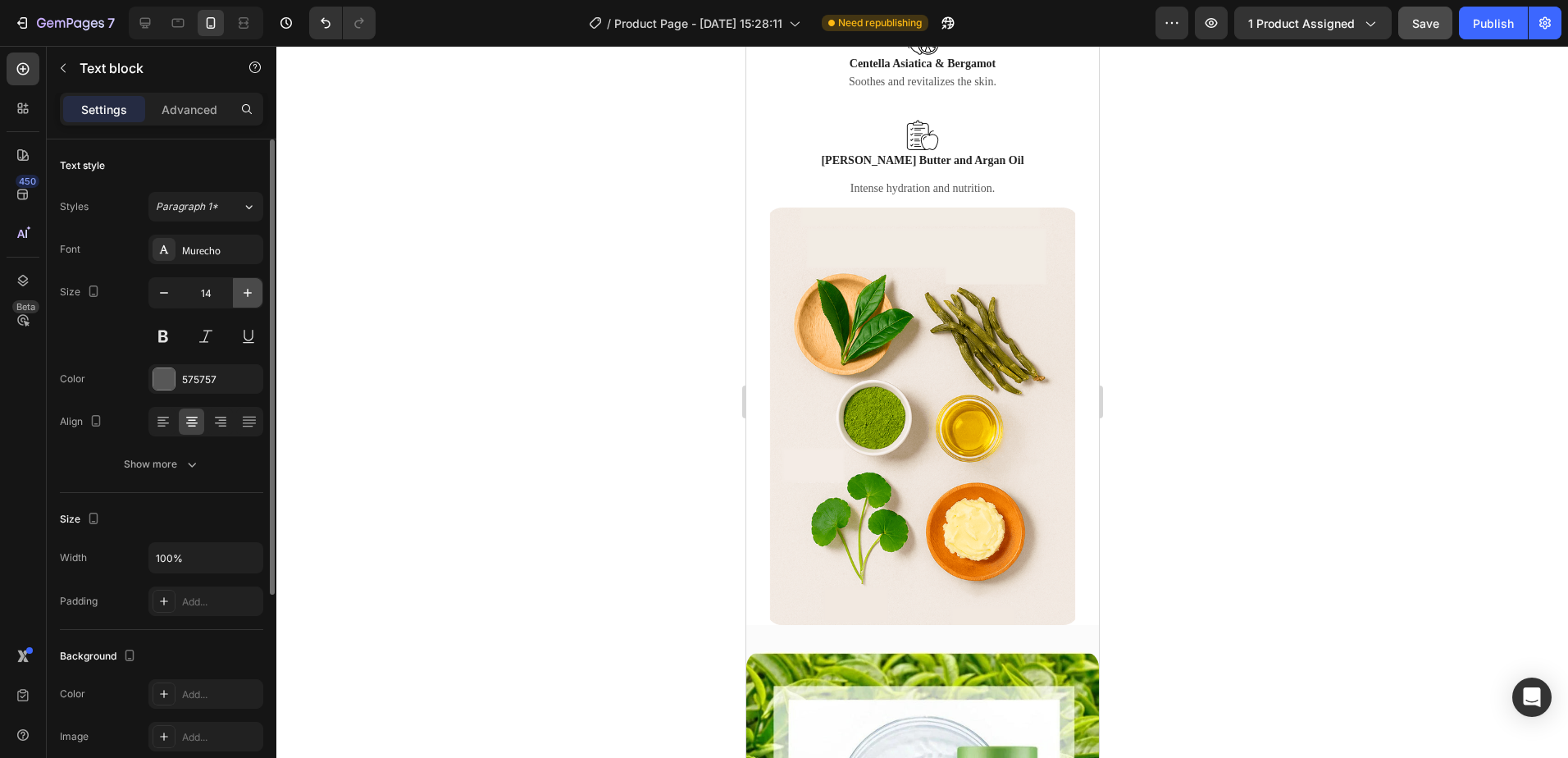
click at [244, 289] on icon "button" at bounding box center [248, 293] width 16 height 16
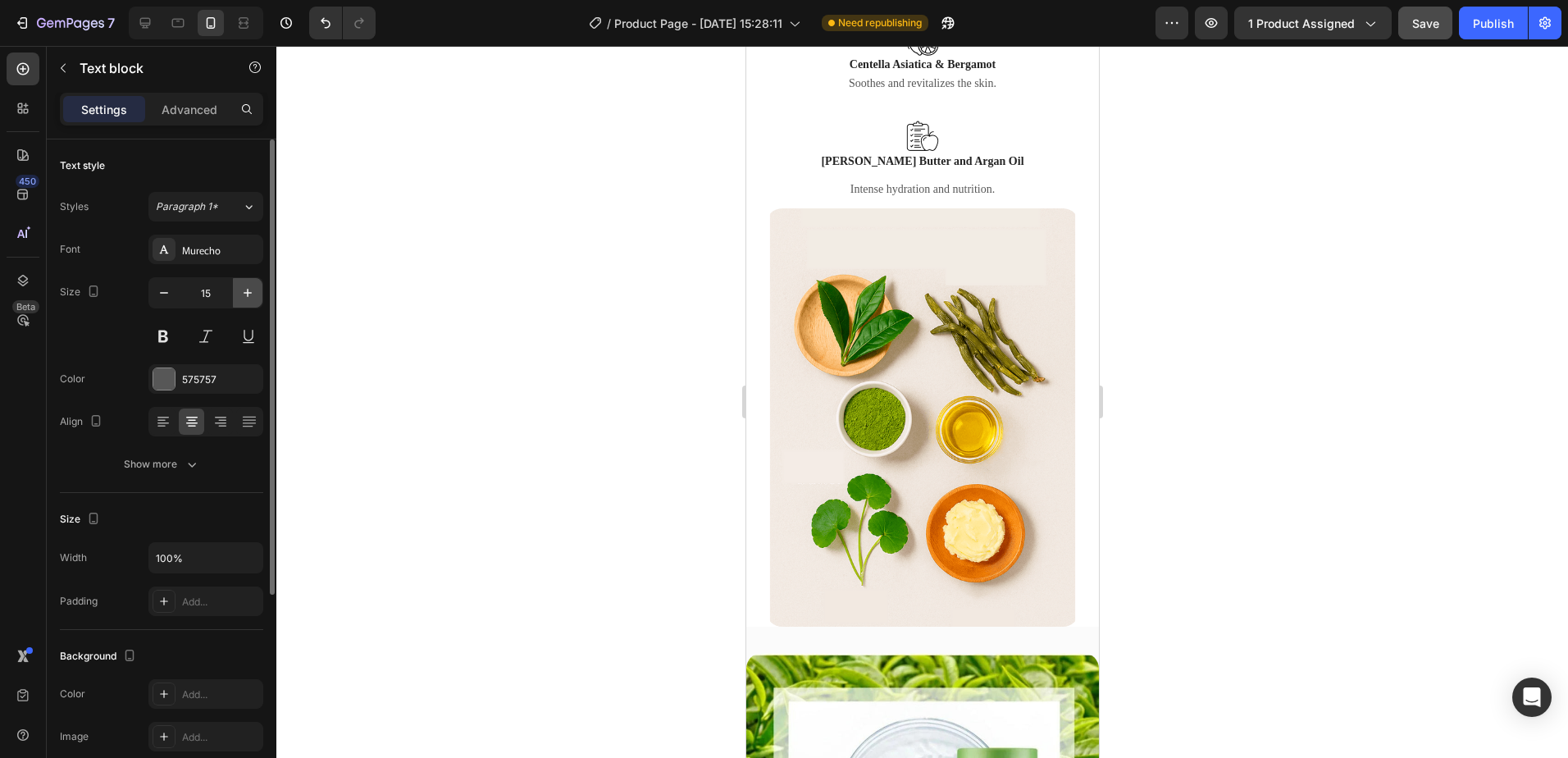
click at [244, 289] on icon "button" at bounding box center [248, 293] width 16 height 16
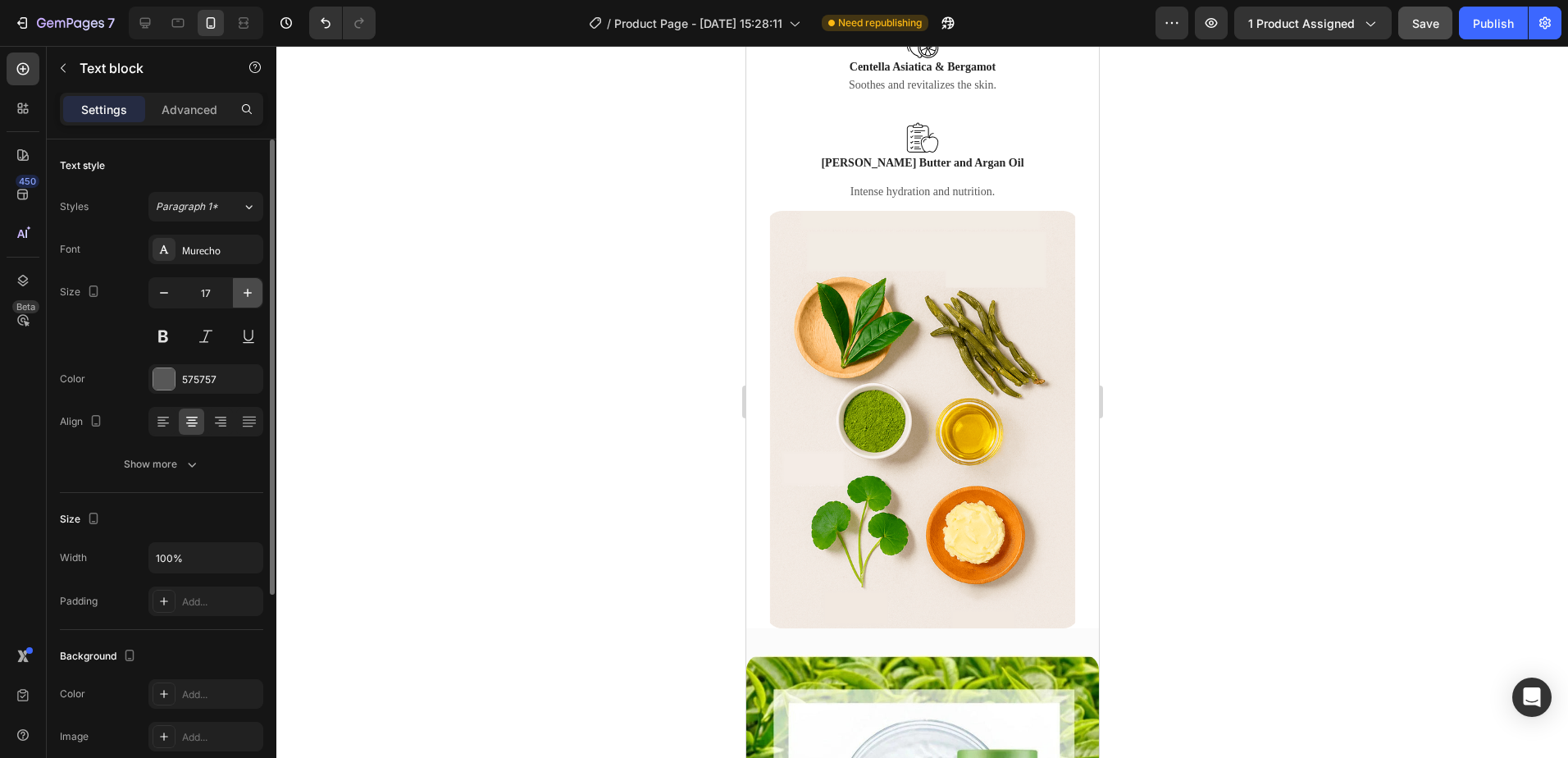
click at [244, 289] on icon "button" at bounding box center [248, 293] width 16 height 16
type input "19"
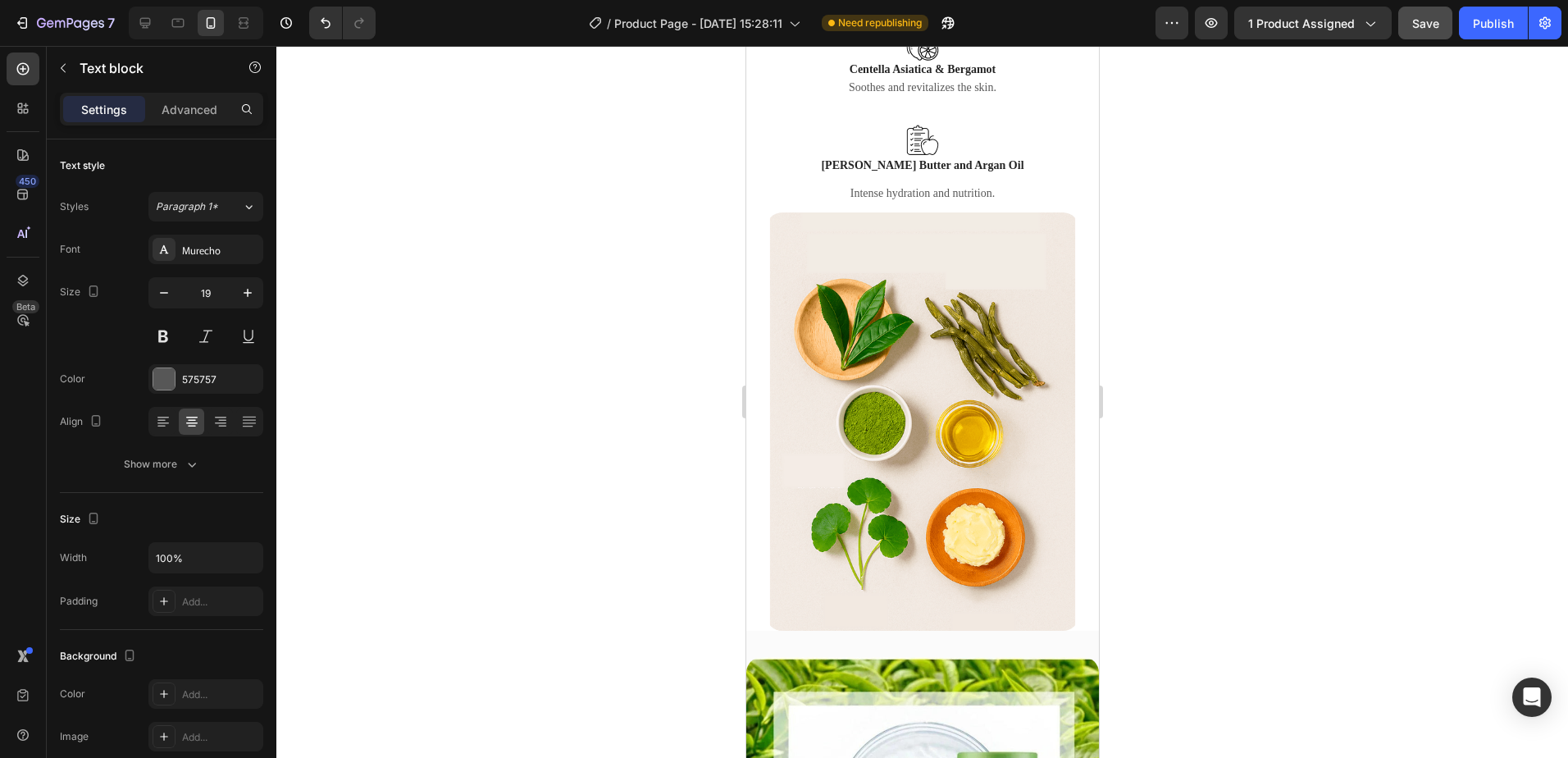
click at [250, 301] on button "button" at bounding box center [248, 293] width 30 height 30
click at [250, 300] on icon "button" at bounding box center [248, 293] width 16 height 16
click at [247, 300] on icon "button" at bounding box center [248, 293] width 16 height 16
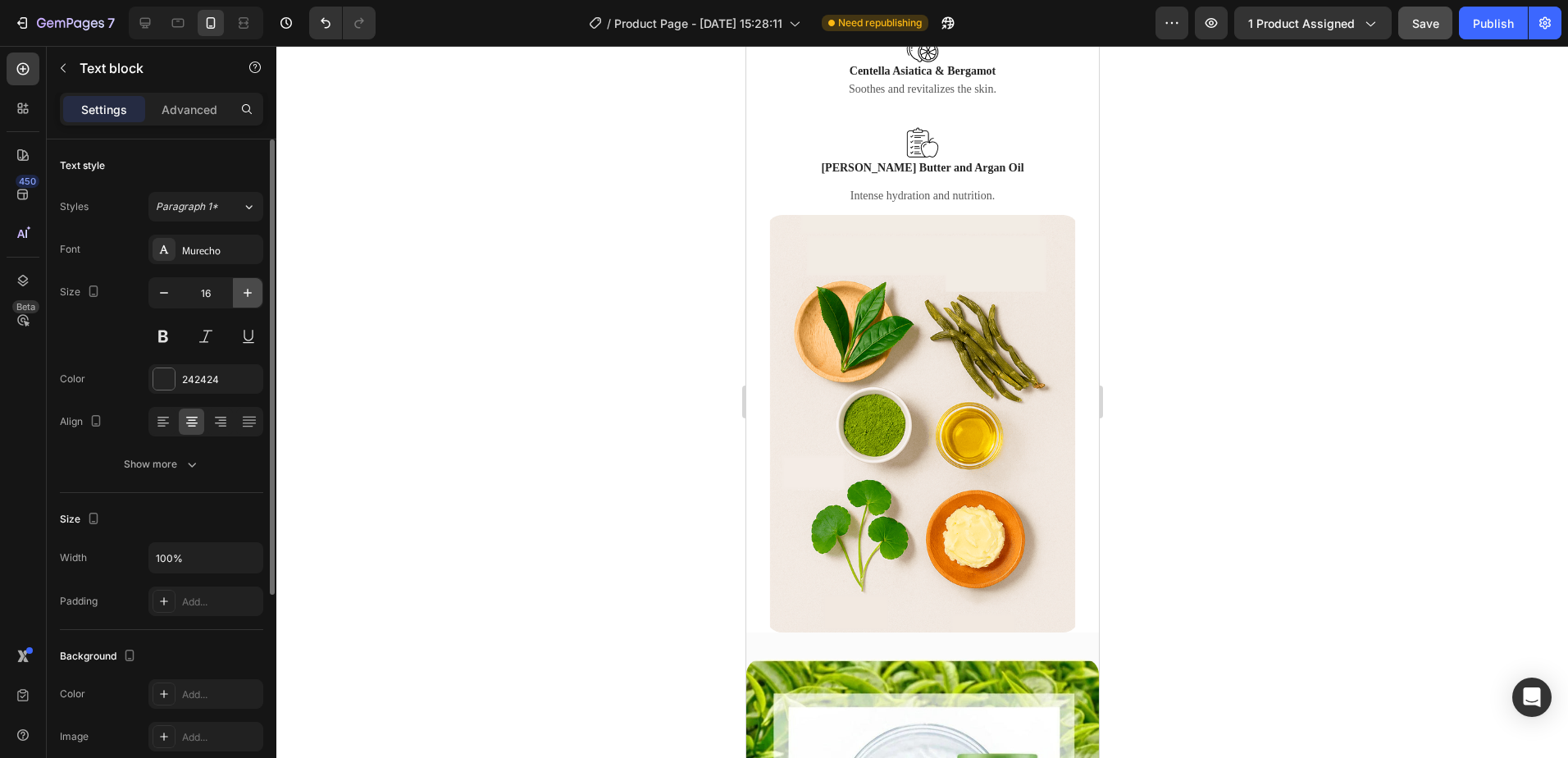
click at [247, 300] on icon "button" at bounding box center [248, 293] width 16 height 16
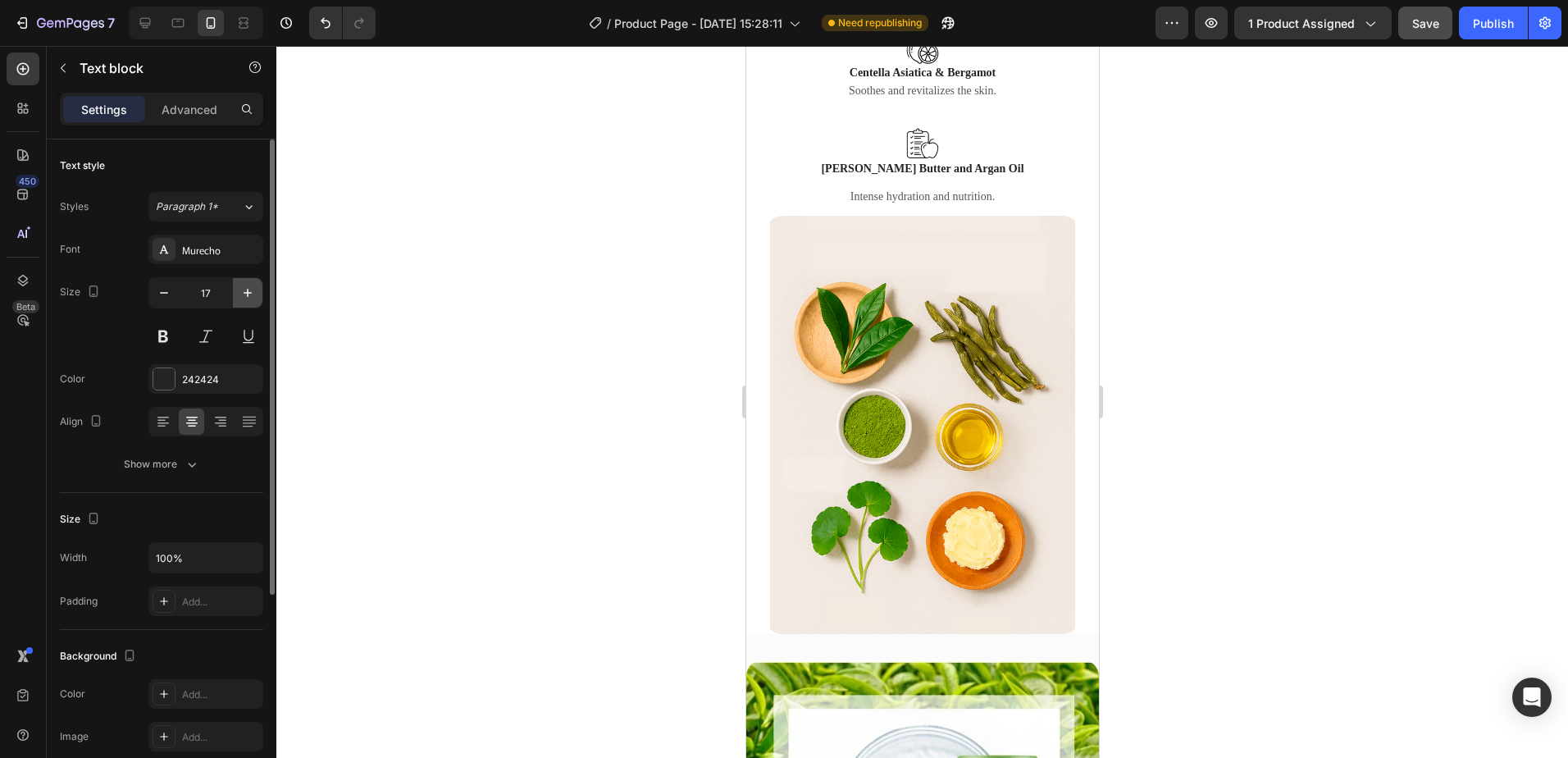
click at [247, 300] on icon "button" at bounding box center [248, 293] width 16 height 16
type input "18"
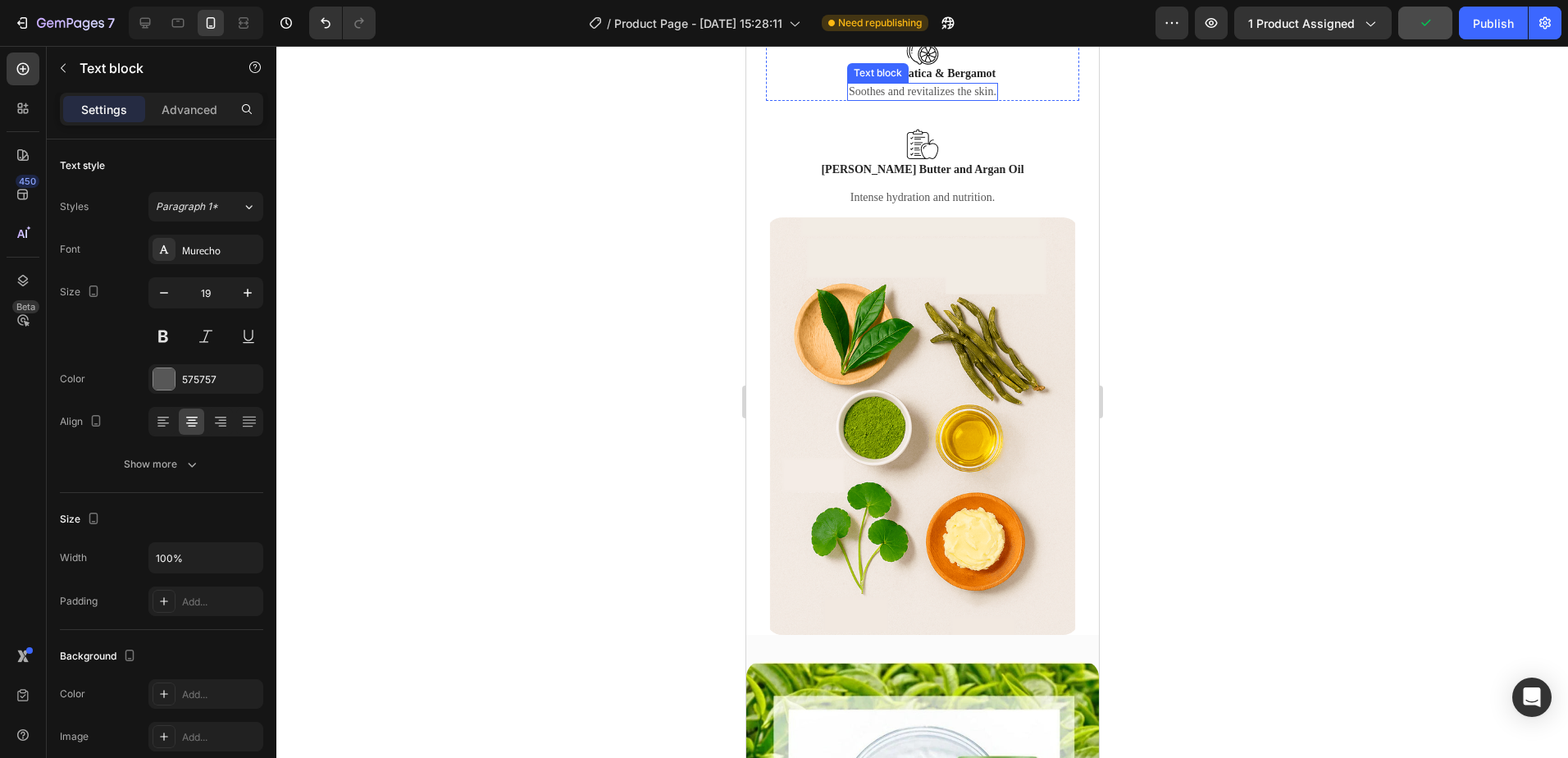
click at [976, 99] on p "Soothes and revitalizes the skin." at bounding box center [922, 92] width 148 height 15
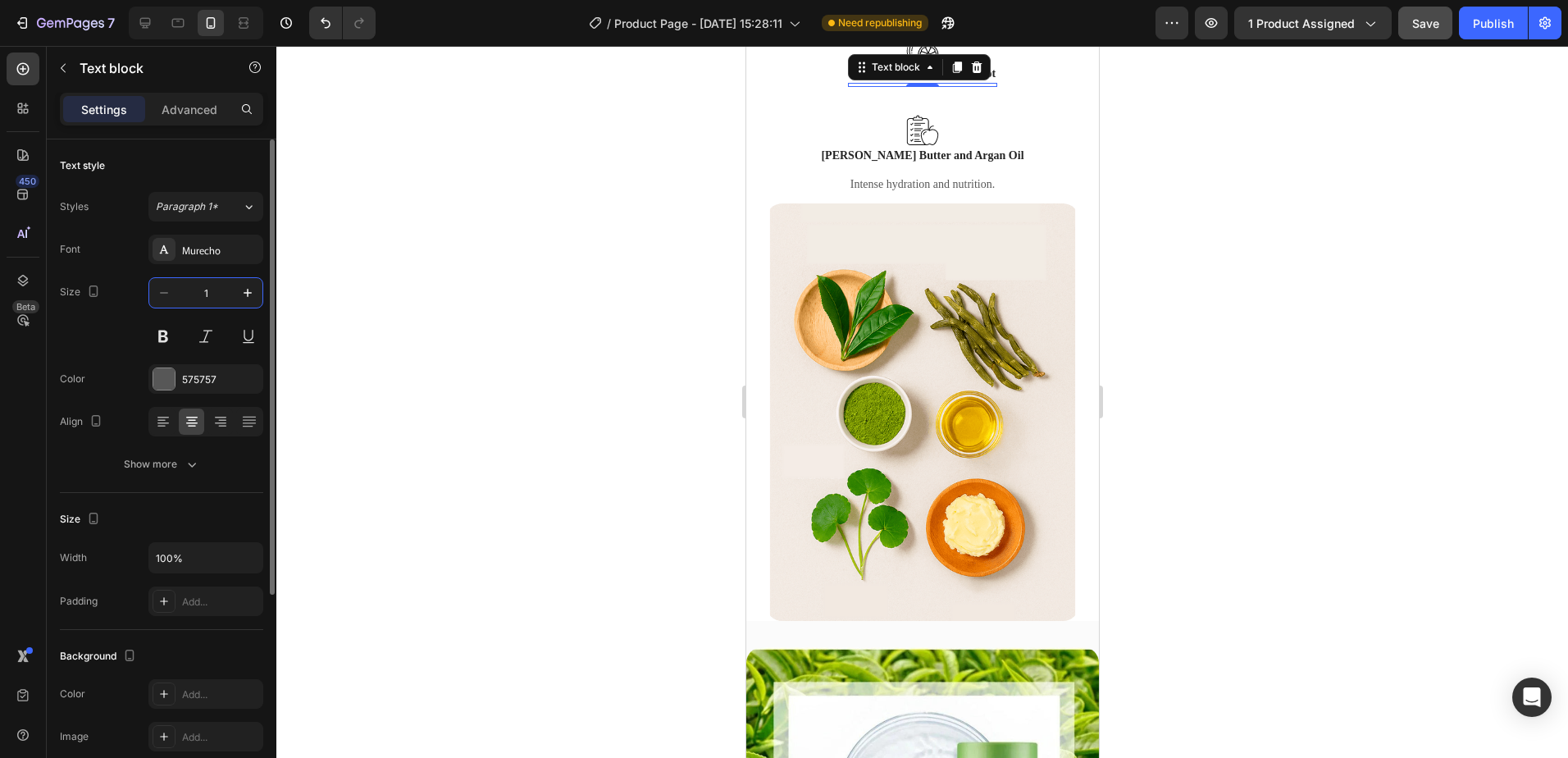
type input "19"
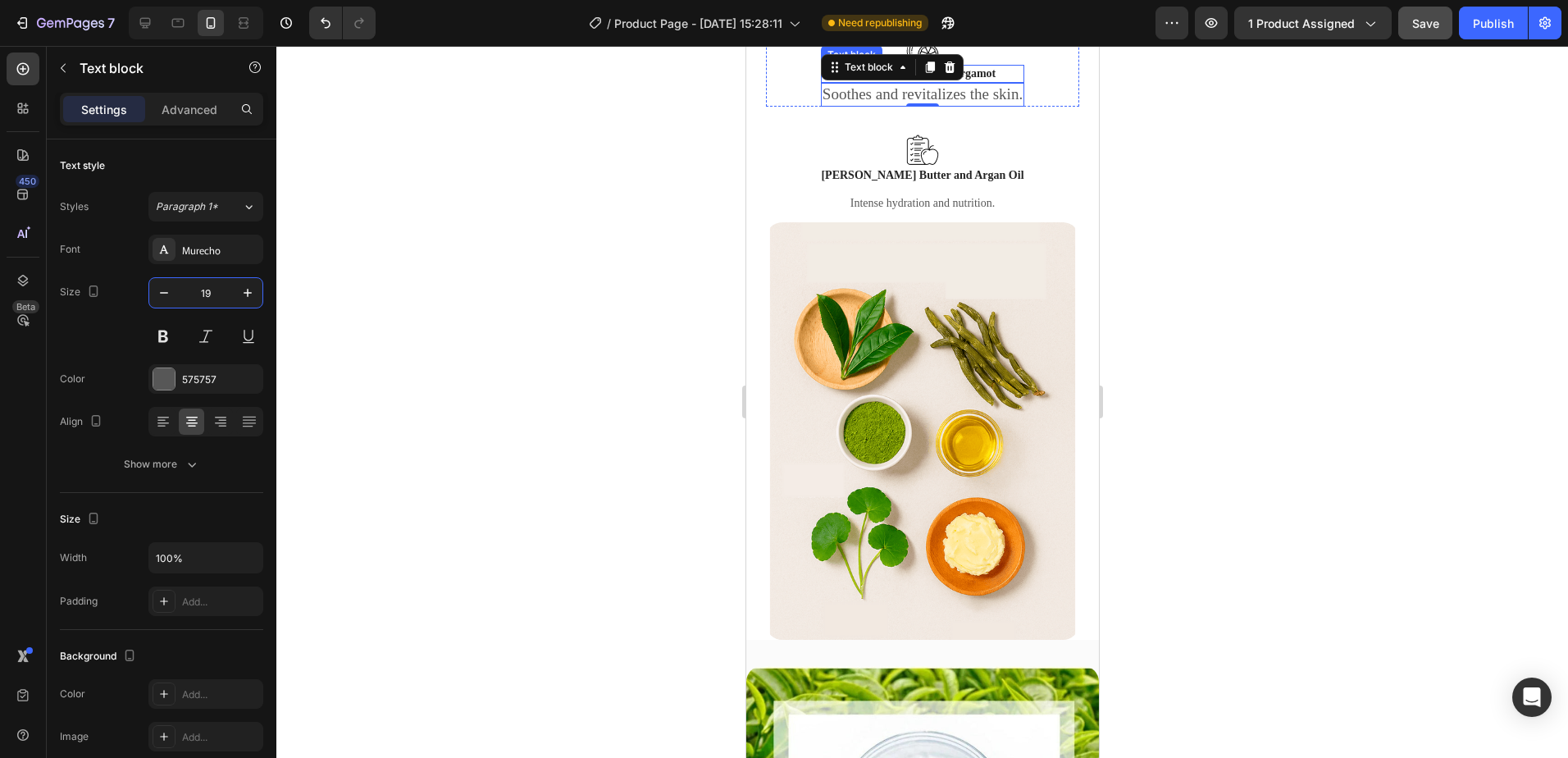
click at [977, 81] on p "Centella Asiatica & Bergamot" at bounding box center [921, 73] width 200 height 15
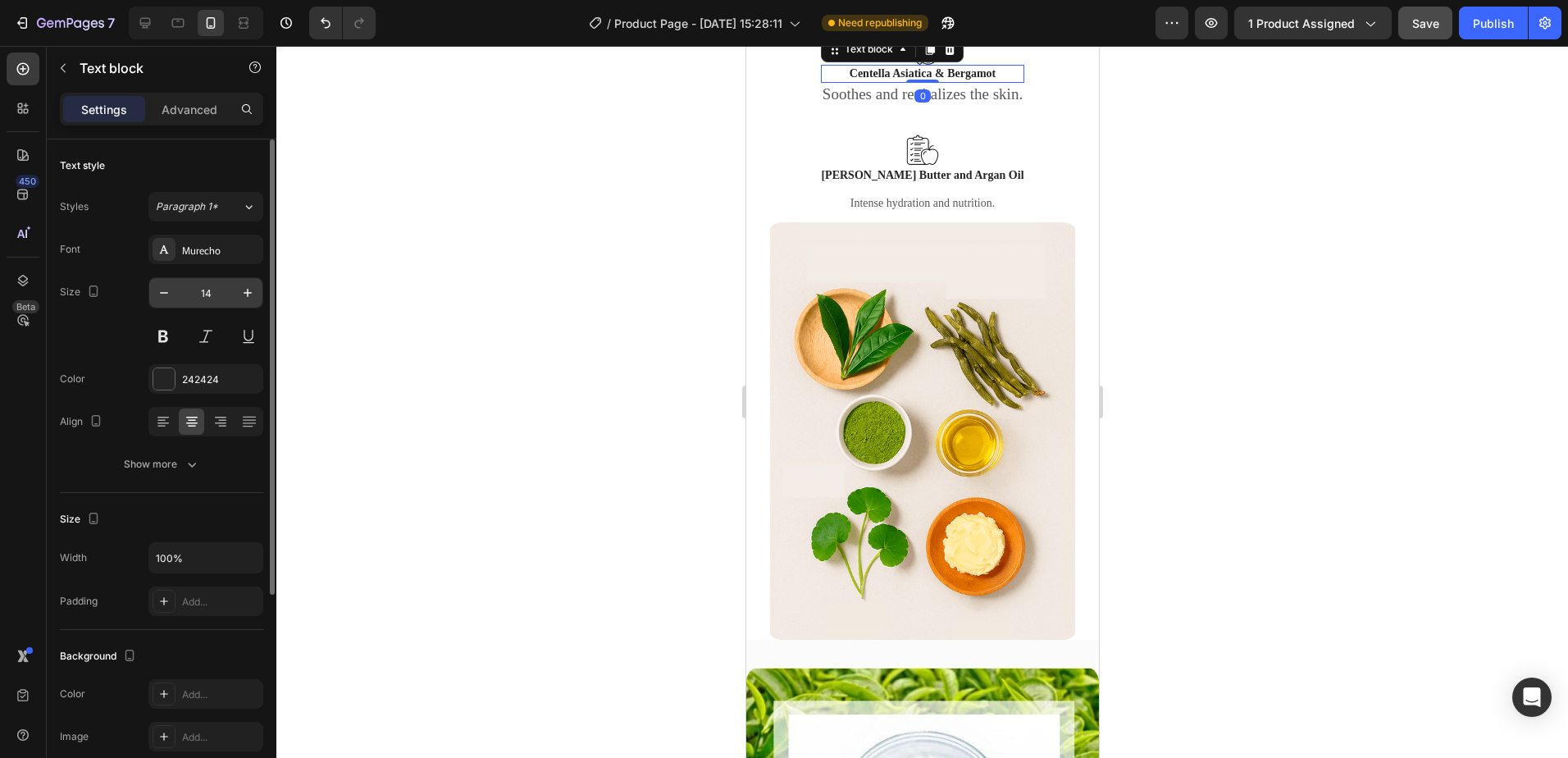
click at [211, 297] on input "14" at bounding box center [206, 293] width 54 height 30
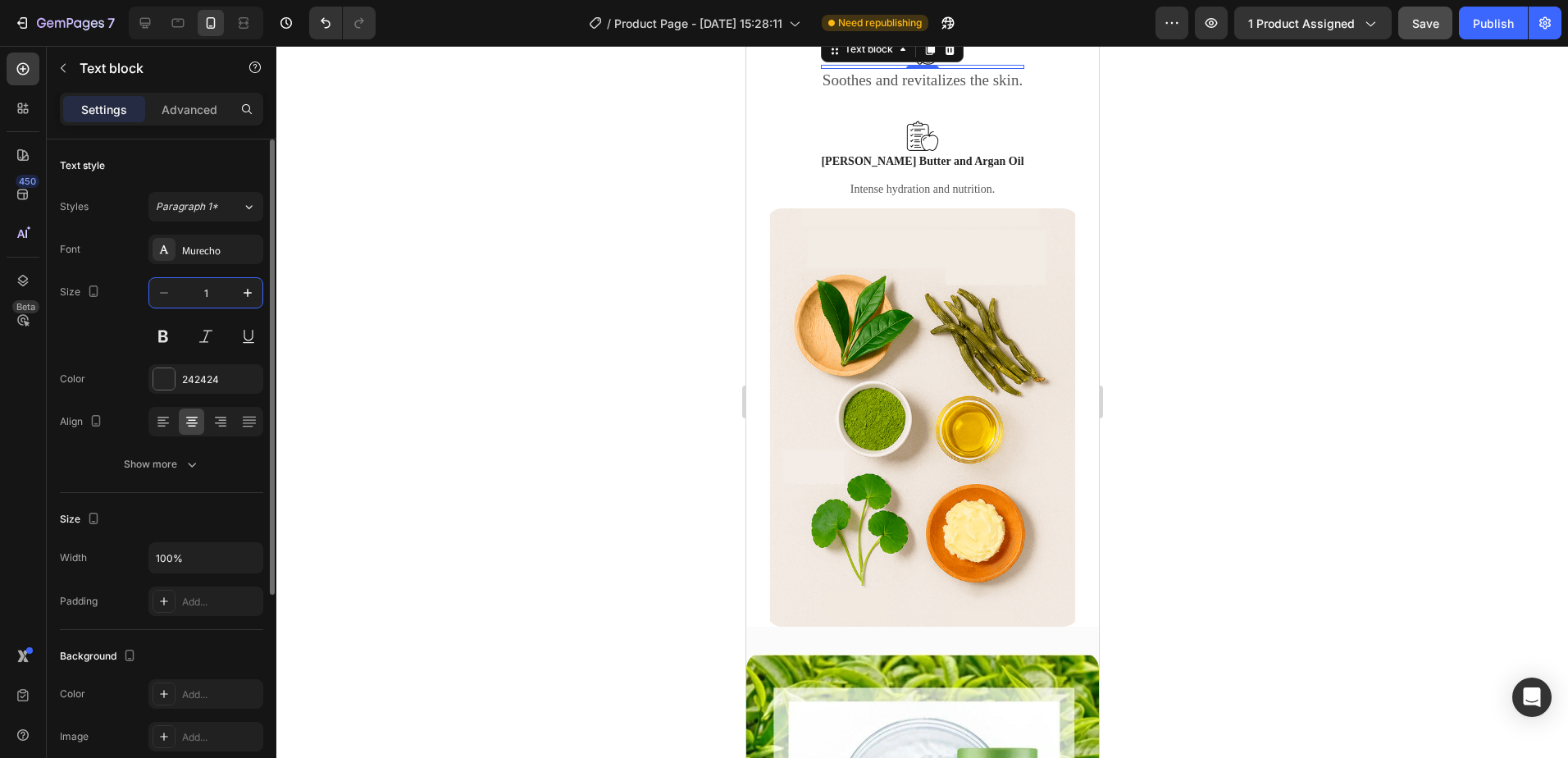
type input "18"
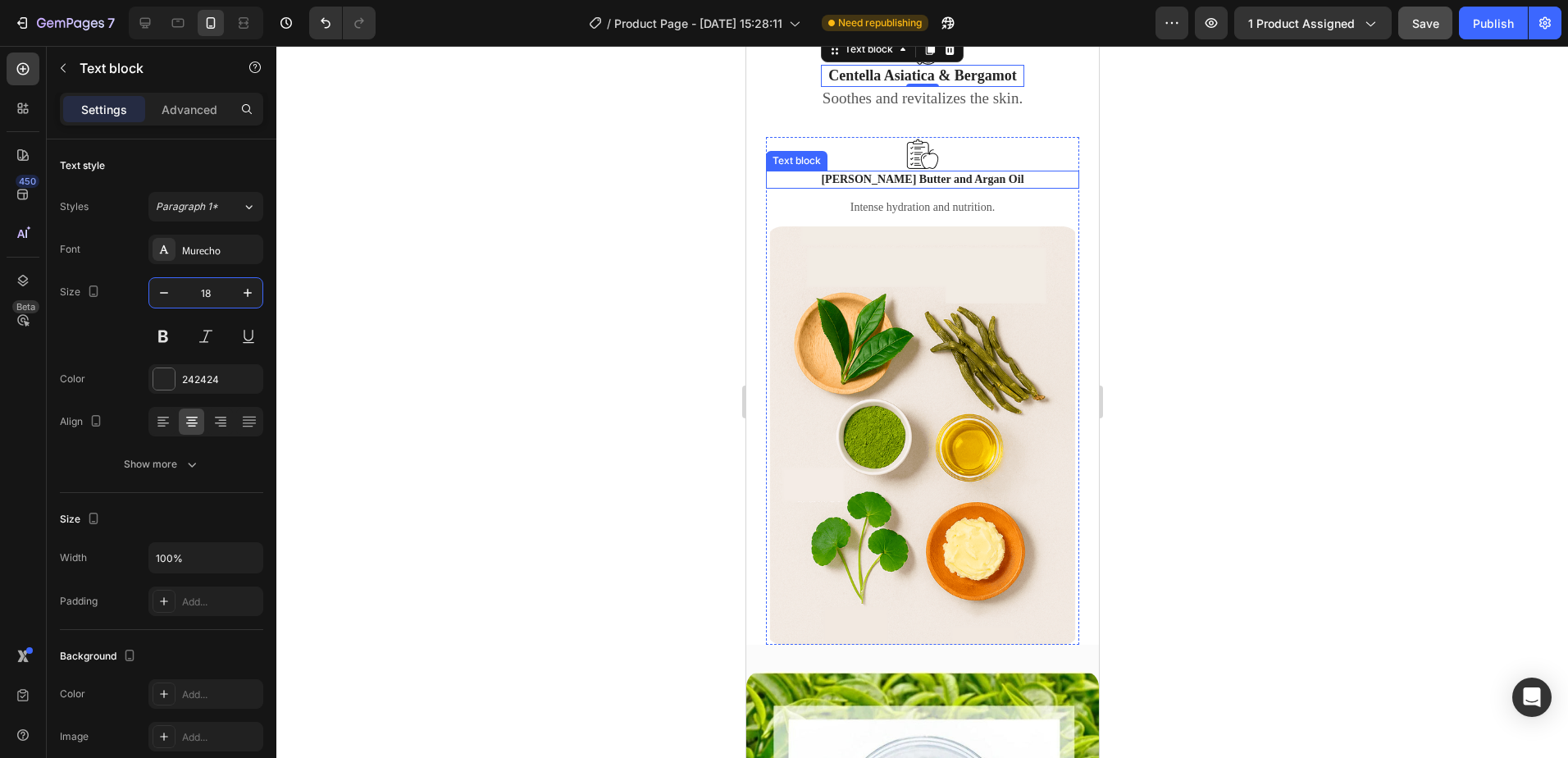
click at [952, 187] on p "Shea Butter and Argan Oil" at bounding box center [921, 179] width 310 height 15
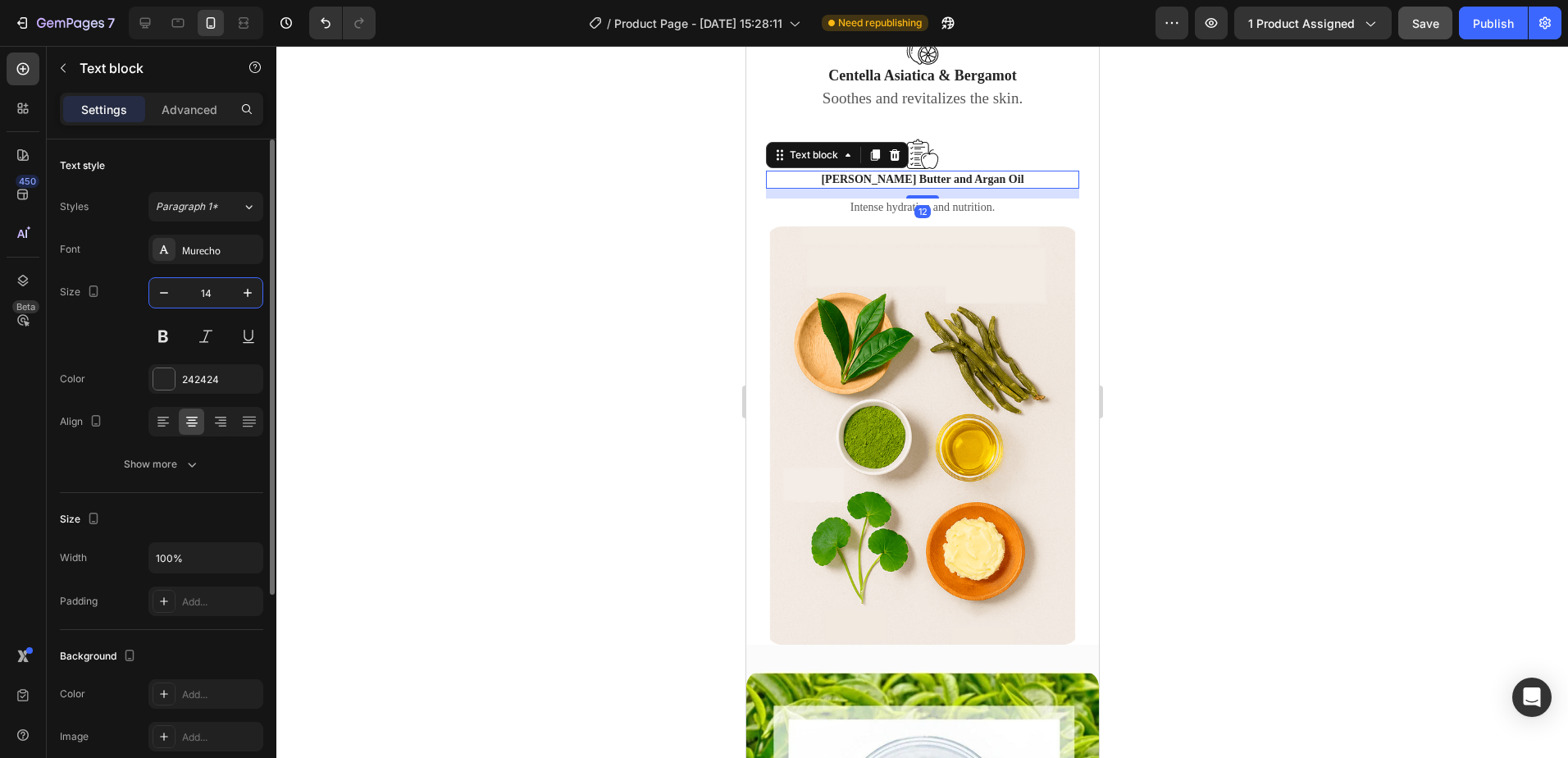
click at [213, 300] on input "14" at bounding box center [206, 293] width 54 height 30
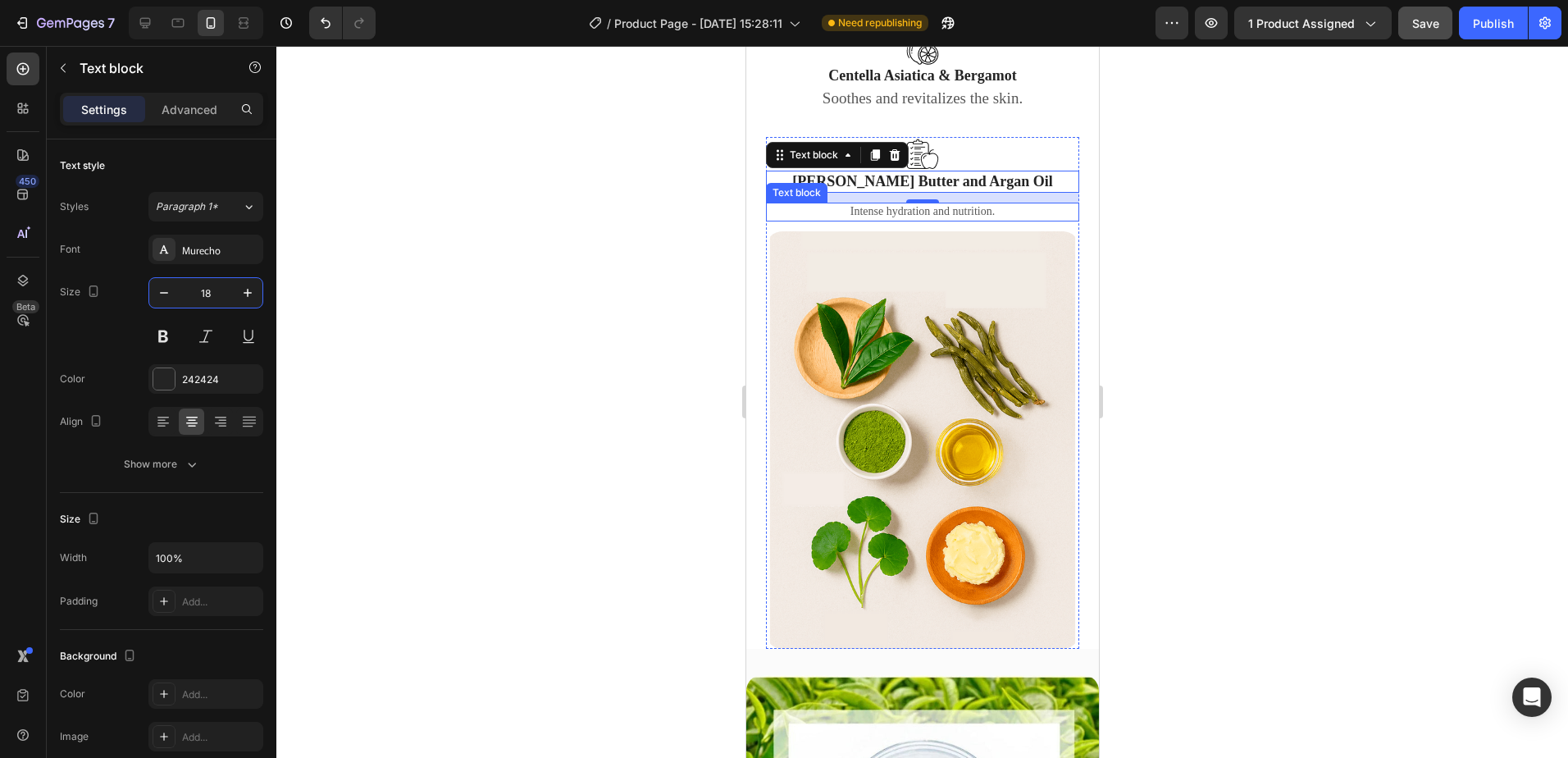
type input "18"
click at [962, 545] on div "Shea Butter and Argan Oil Text block 12 Intense hydration and nutrition. Text b…" at bounding box center [922, 410] width 314 height 479
click at [963, 219] on p "Intense hydration and nutrition." at bounding box center [921, 211] width 310 height 15
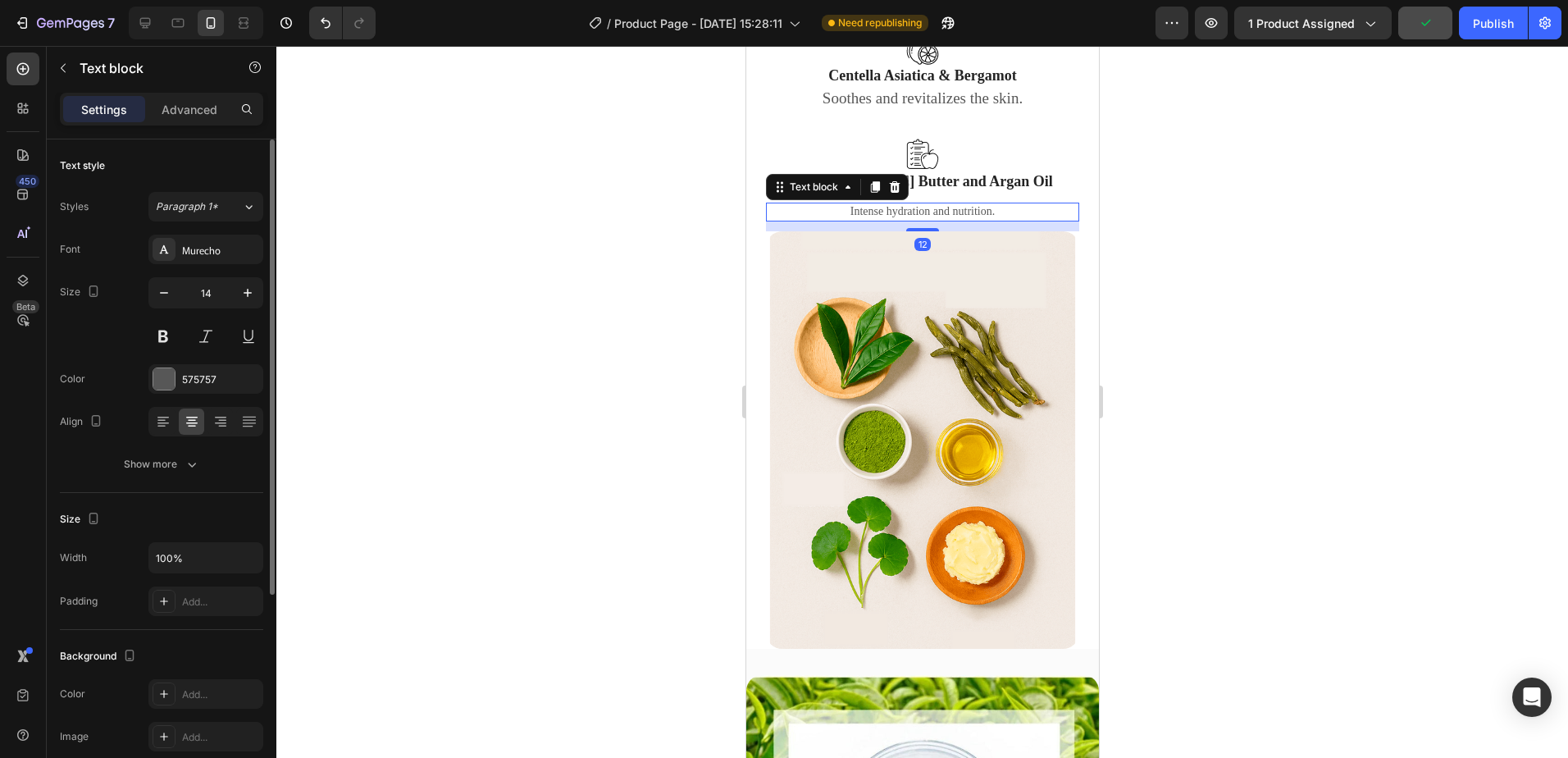
drag, startPoint x: 216, startPoint y: 297, endPoint x: 211, endPoint y: 318, distance: 21.6
click at [216, 296] on input "14" at bounding box center [206, 293] width 54 height 30
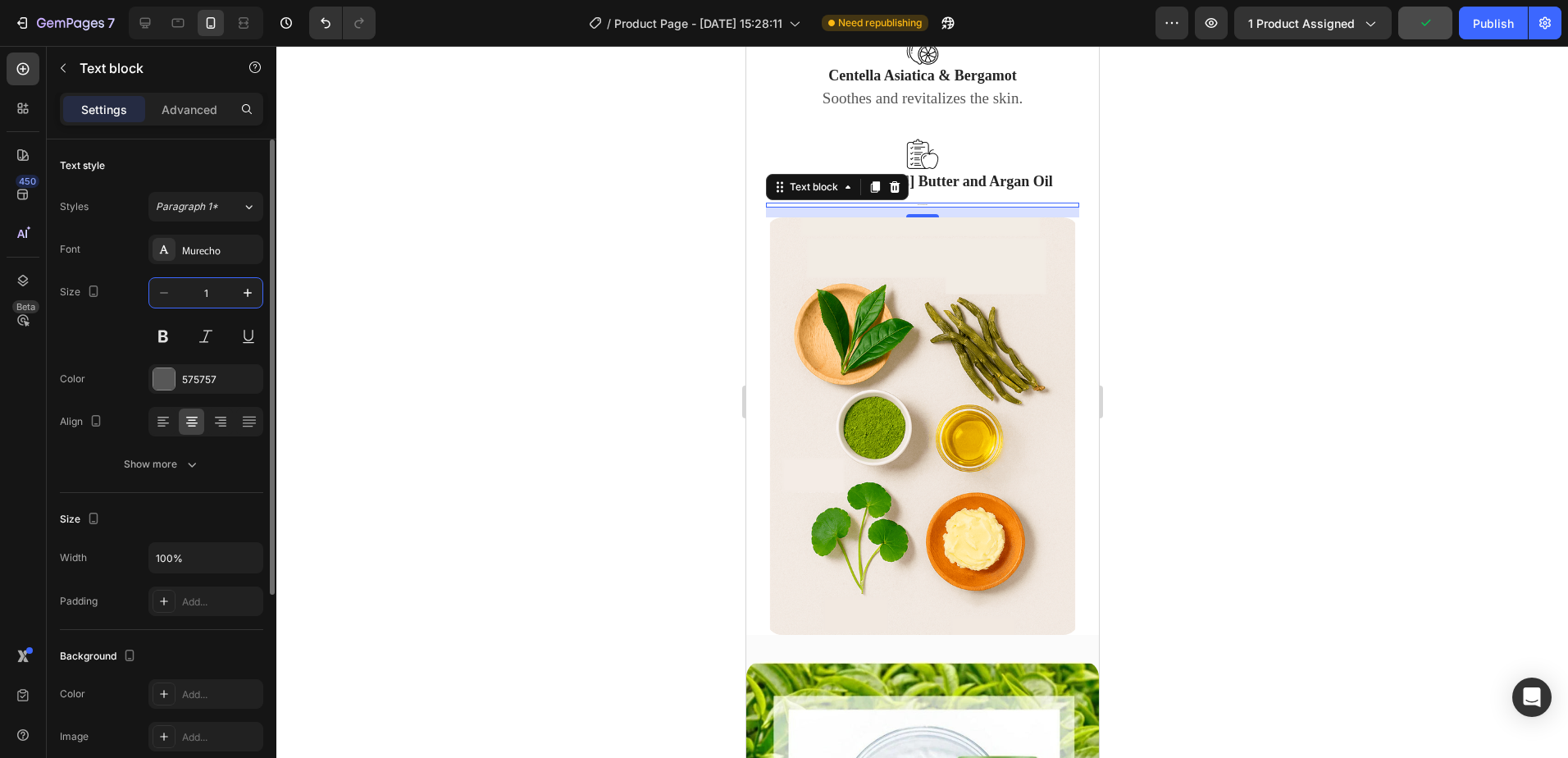
type input "19"
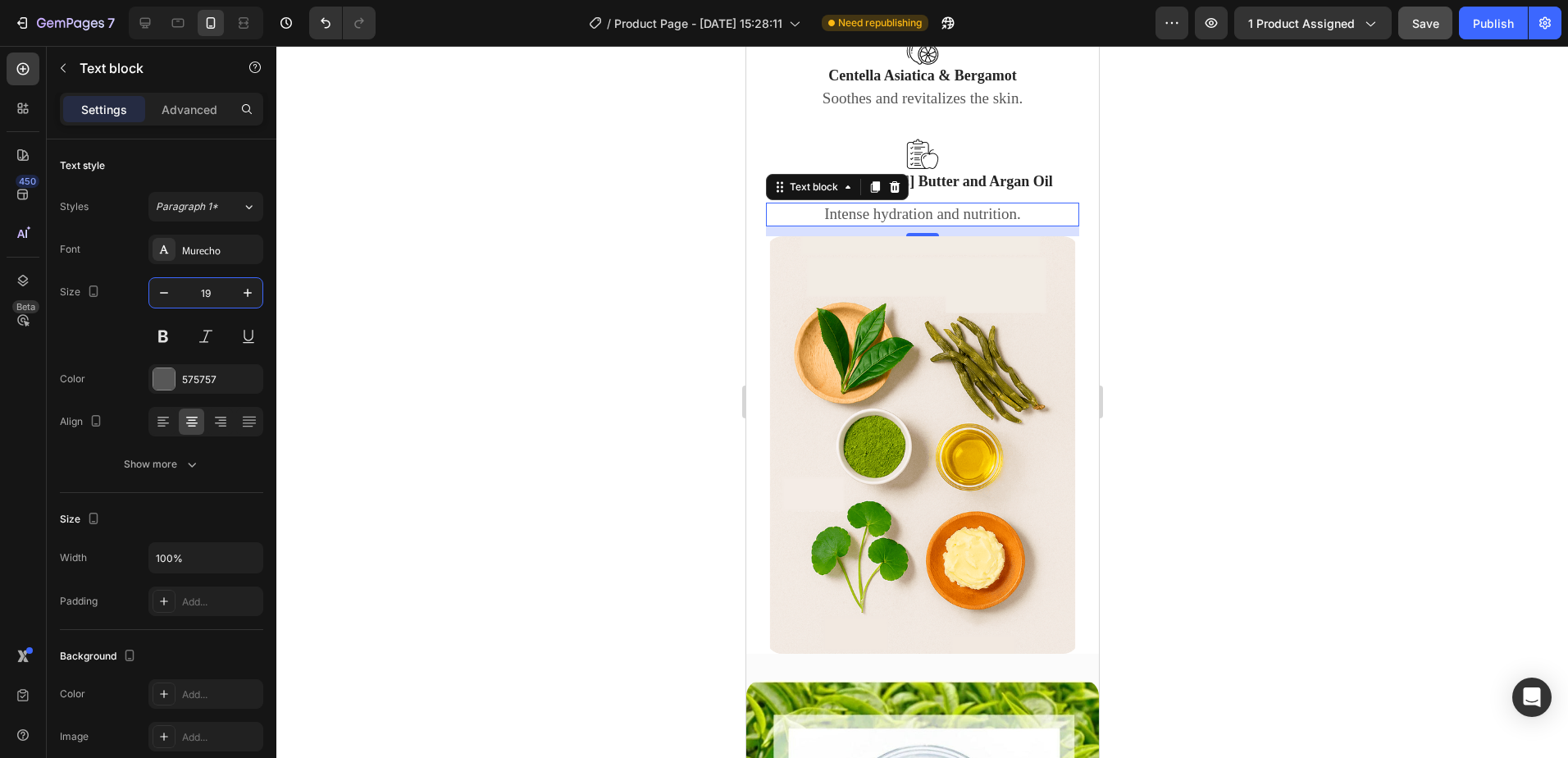
click at [1241, 508] on div at bounding box center [922, 402] width 1292 height 712
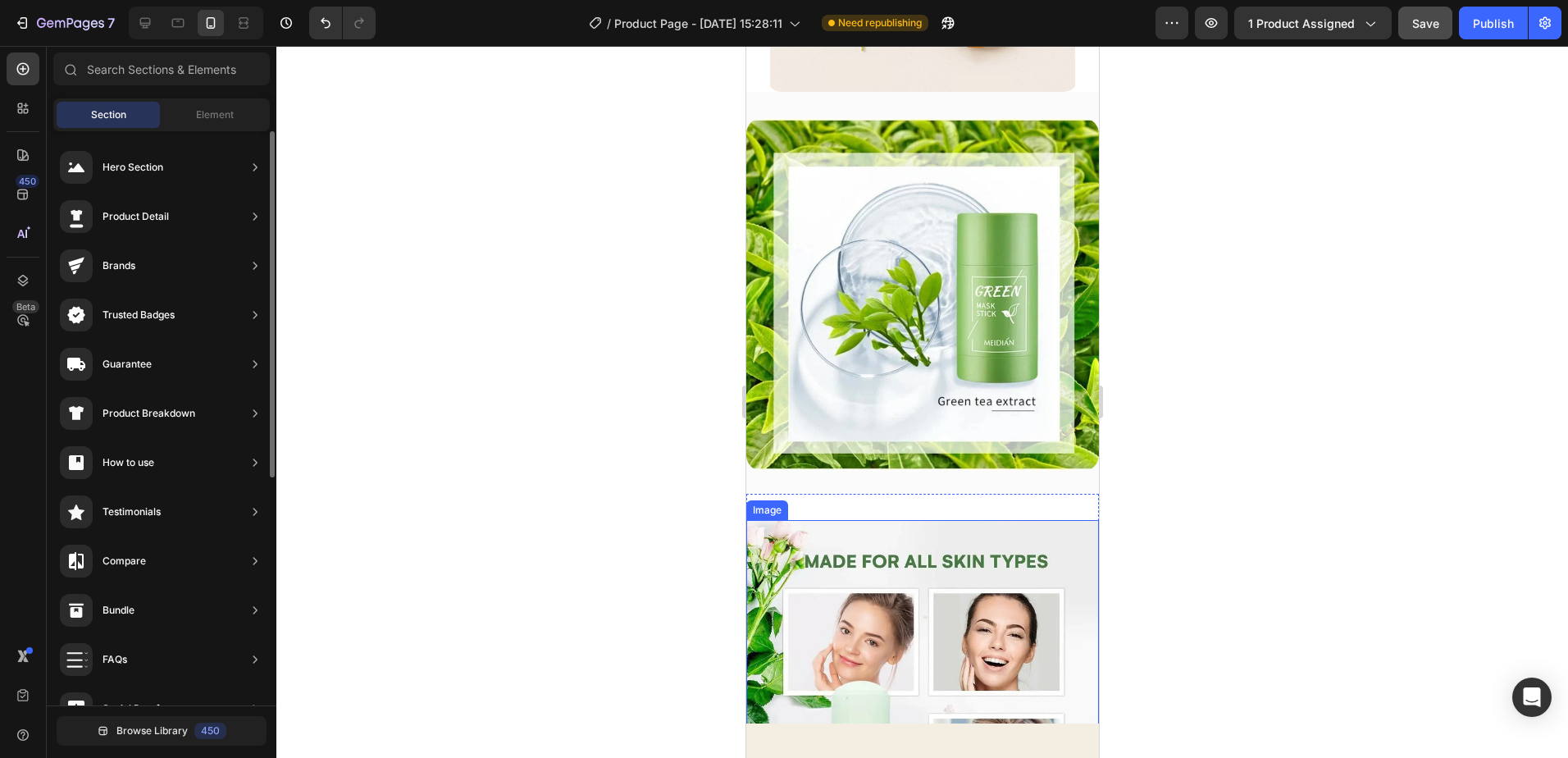
scroll to position [4789, 0]
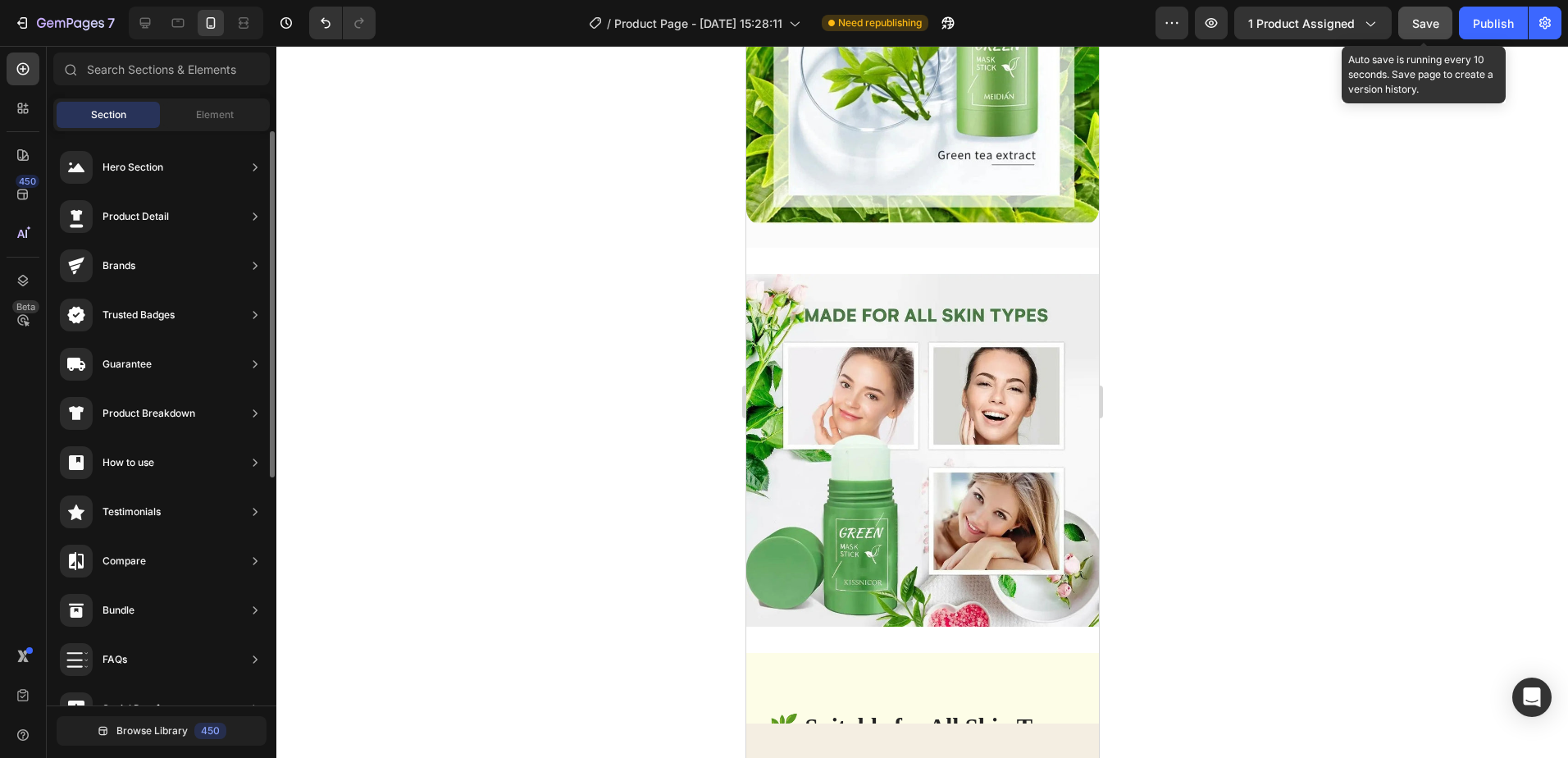
click at [1422, 16] on span "Save" at bounding box center [1425, 23] width 27 height 14
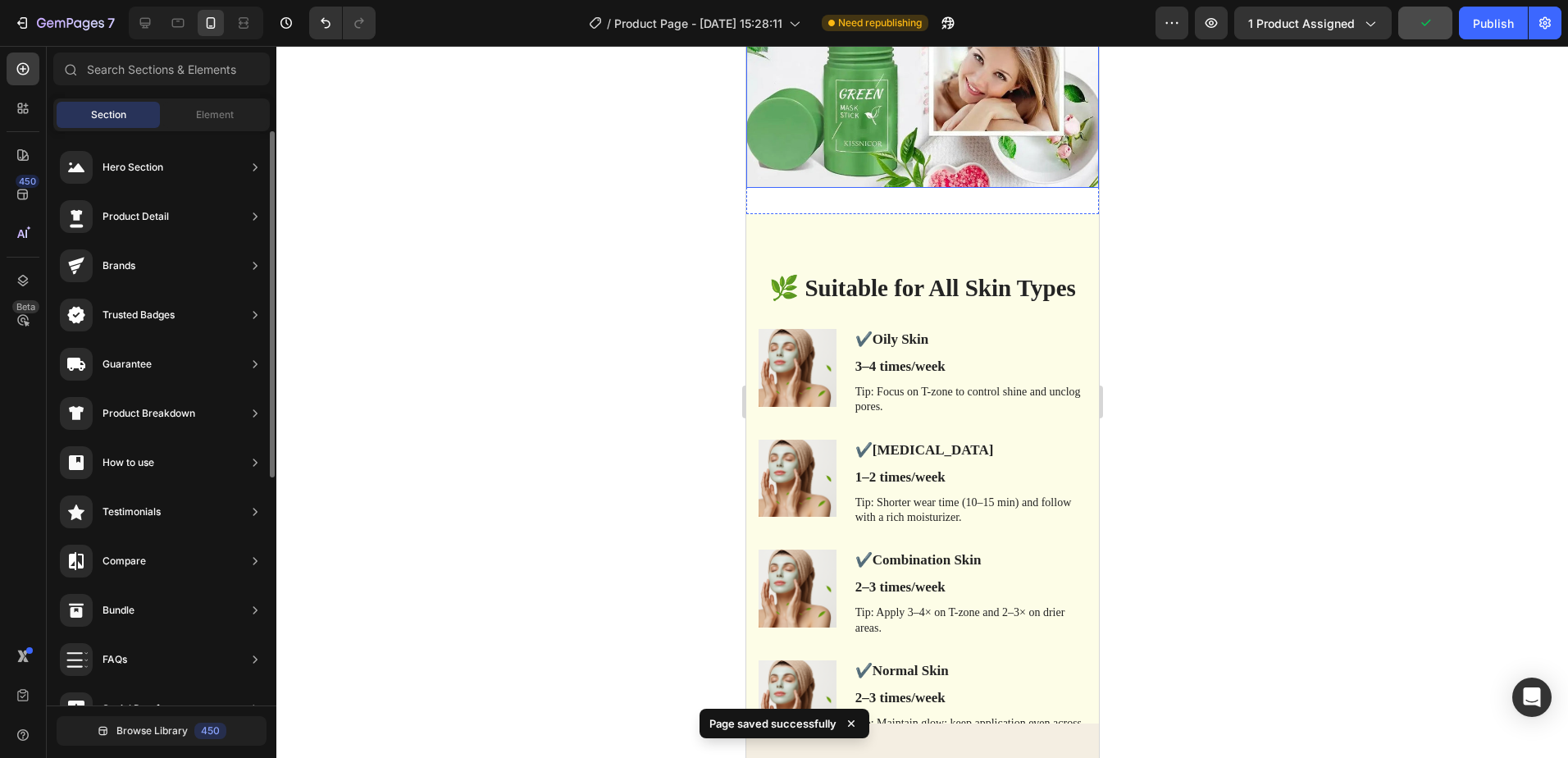
scroll to position [5282, 0]
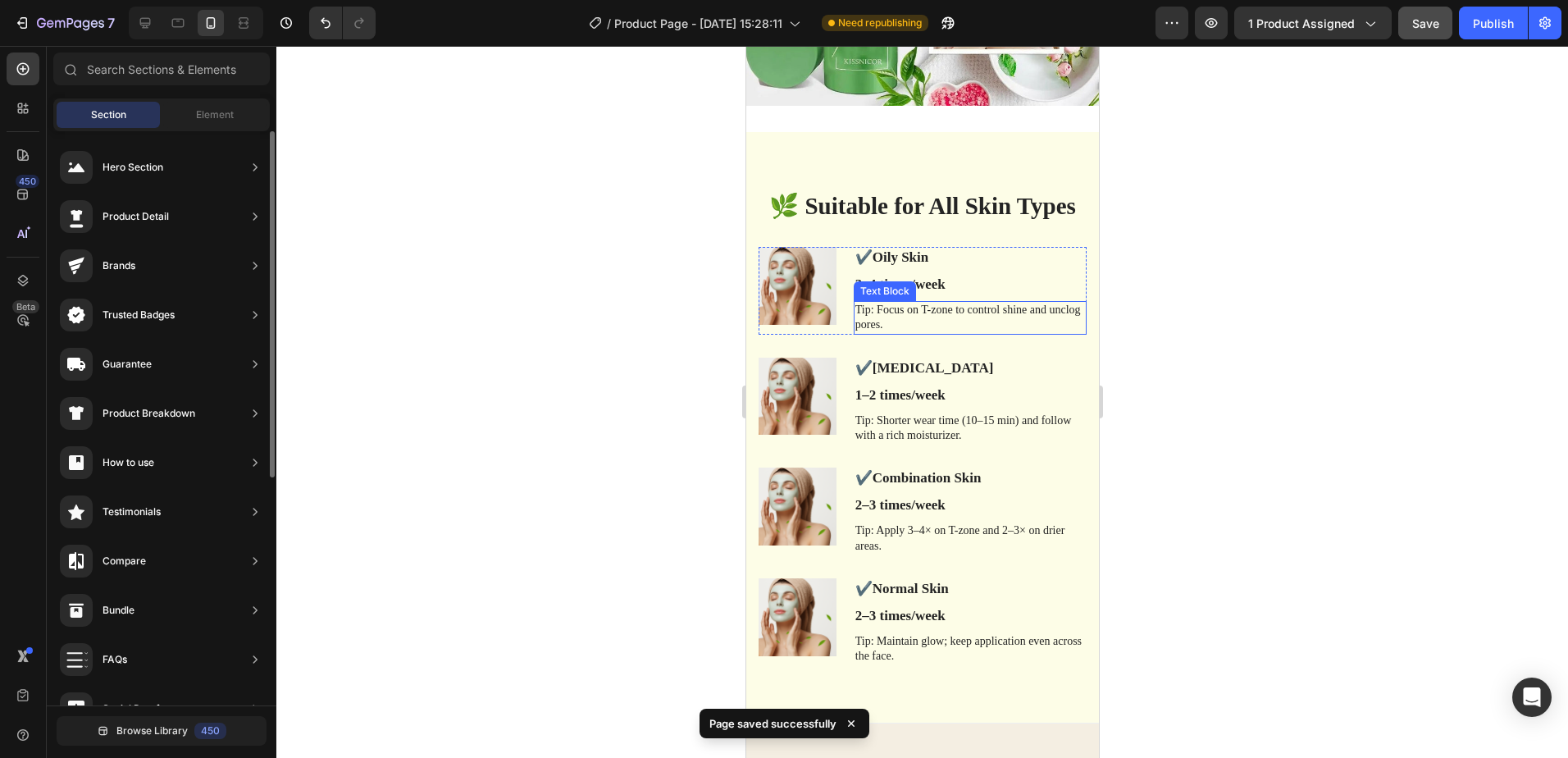
click at [1052, 306] on p "Tip: Focus on T-zone to control shine and unclog pores." at bounding box center [969, 318] width 230 height 30
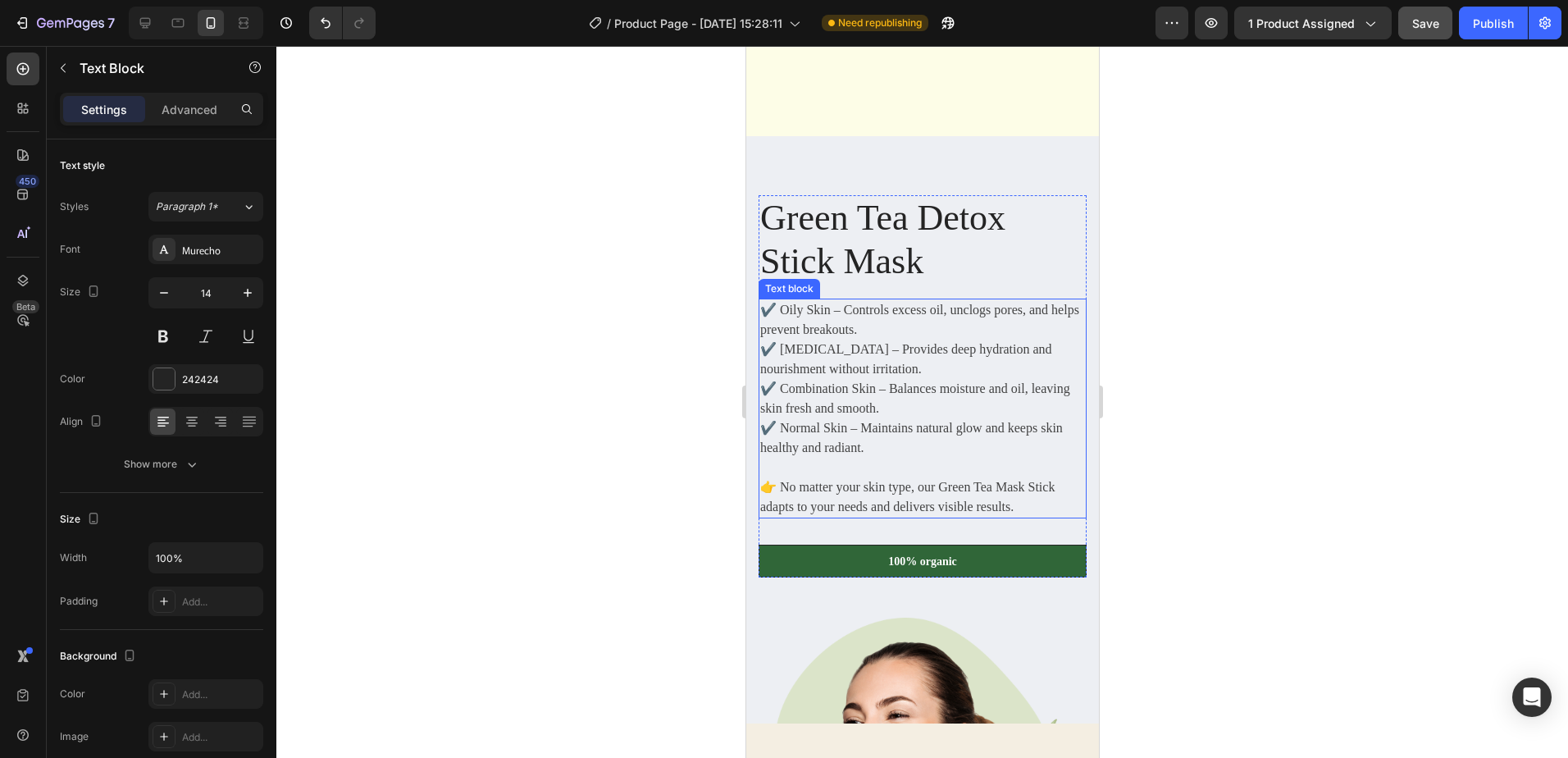
scroll to position [6184, 0]
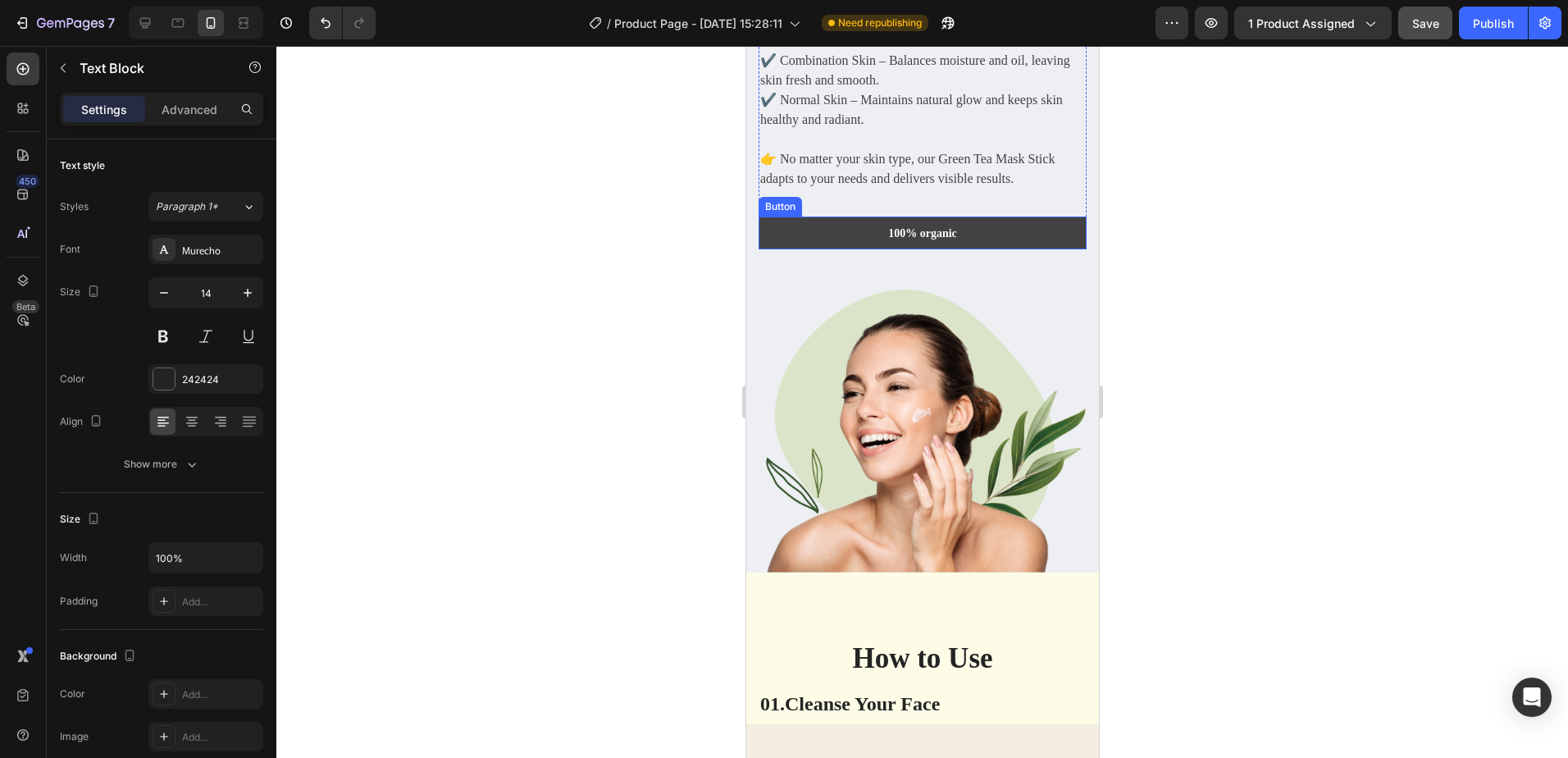
click at [1014, 237] on link "100% organic" at bounding box center [921, 233] width 328 height 33
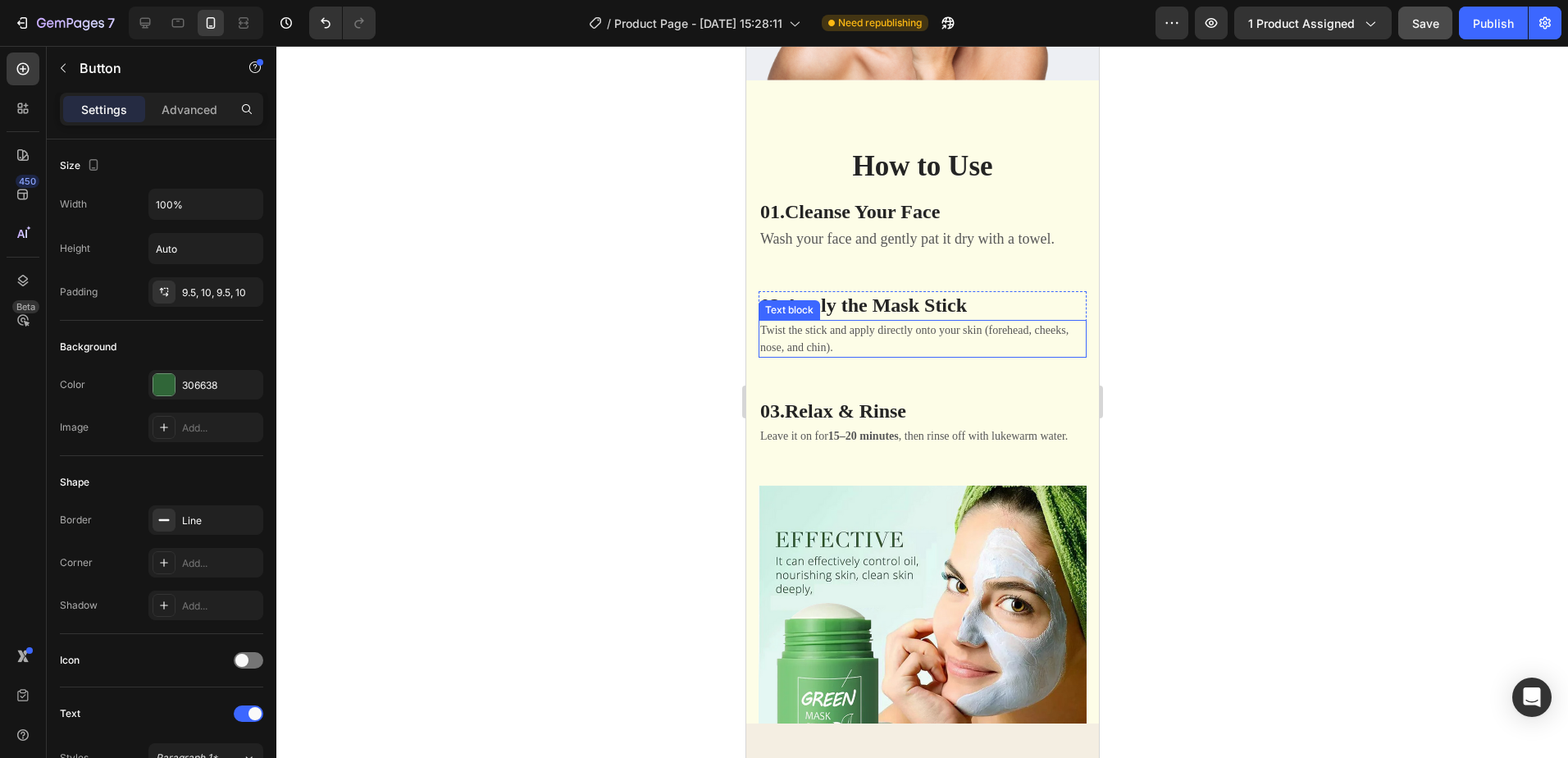
scroll to position [6595, 0]
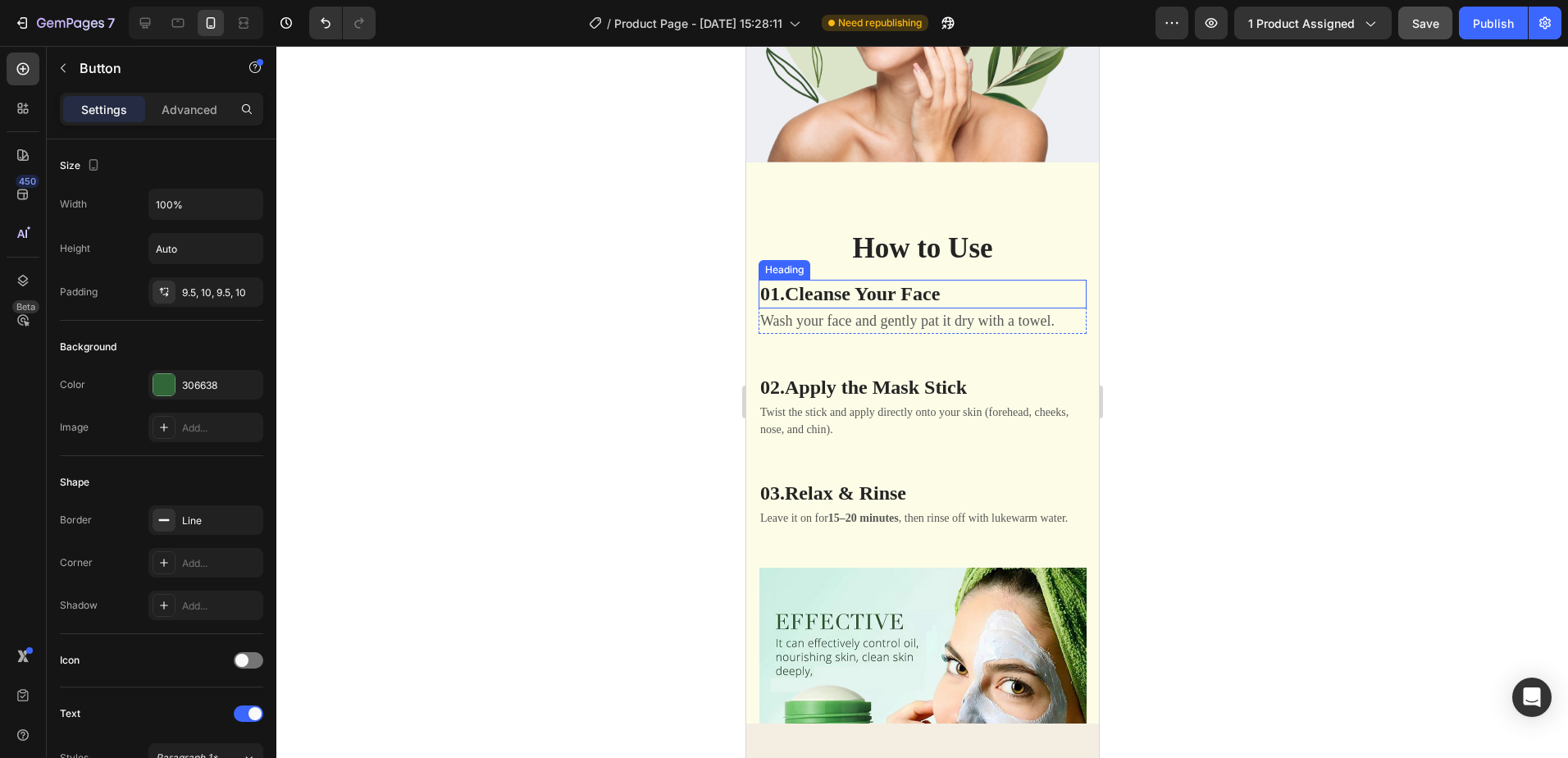
click at [1037, 297] on h3 "01. Cleanse Your Face" at bounding box center [921, 294] width 328 height 29
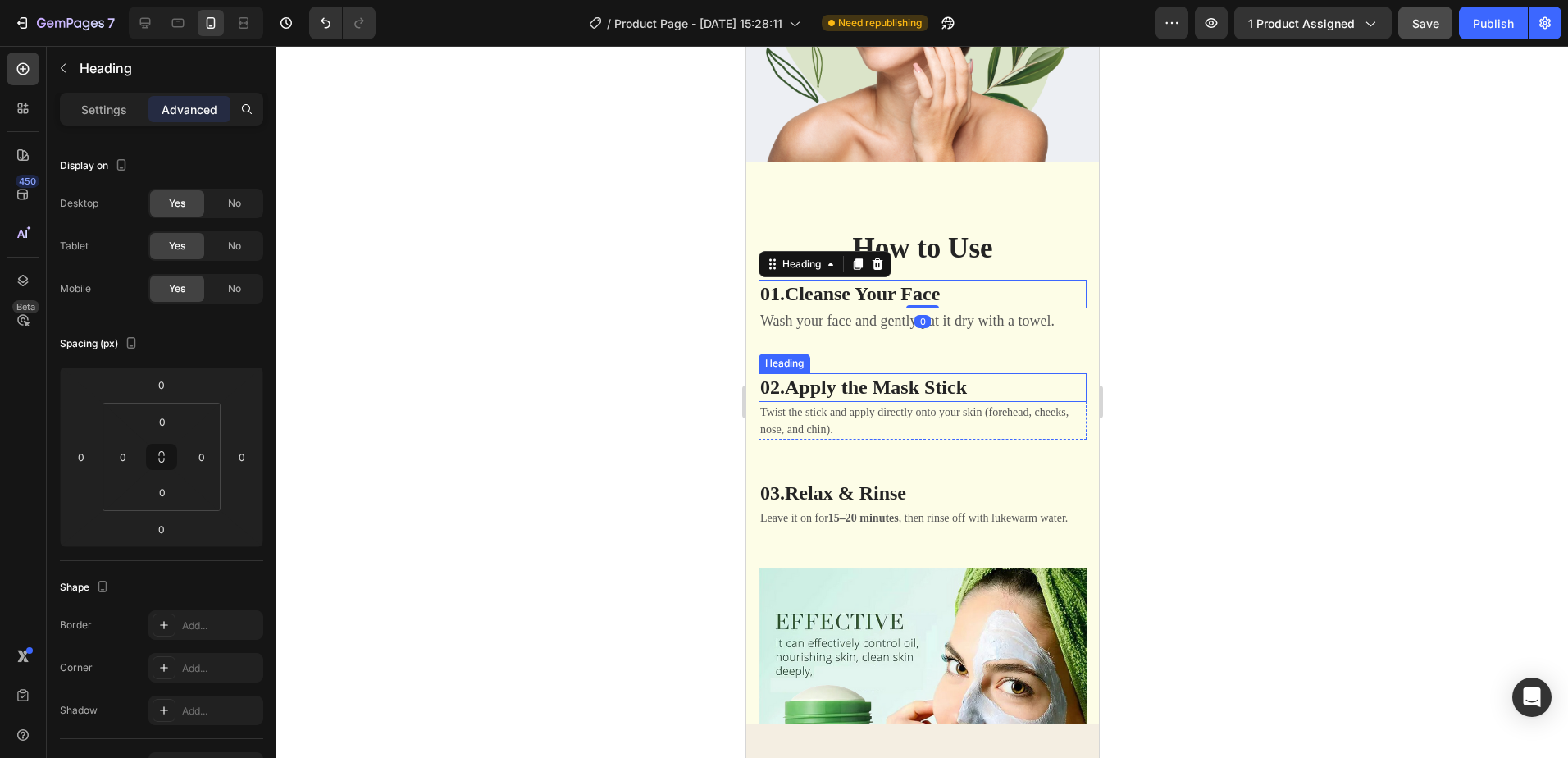
click at [1022, 373] on h3 "02. Apply the Mask Stick" at bounding box center [921, 387] width 328 height 29
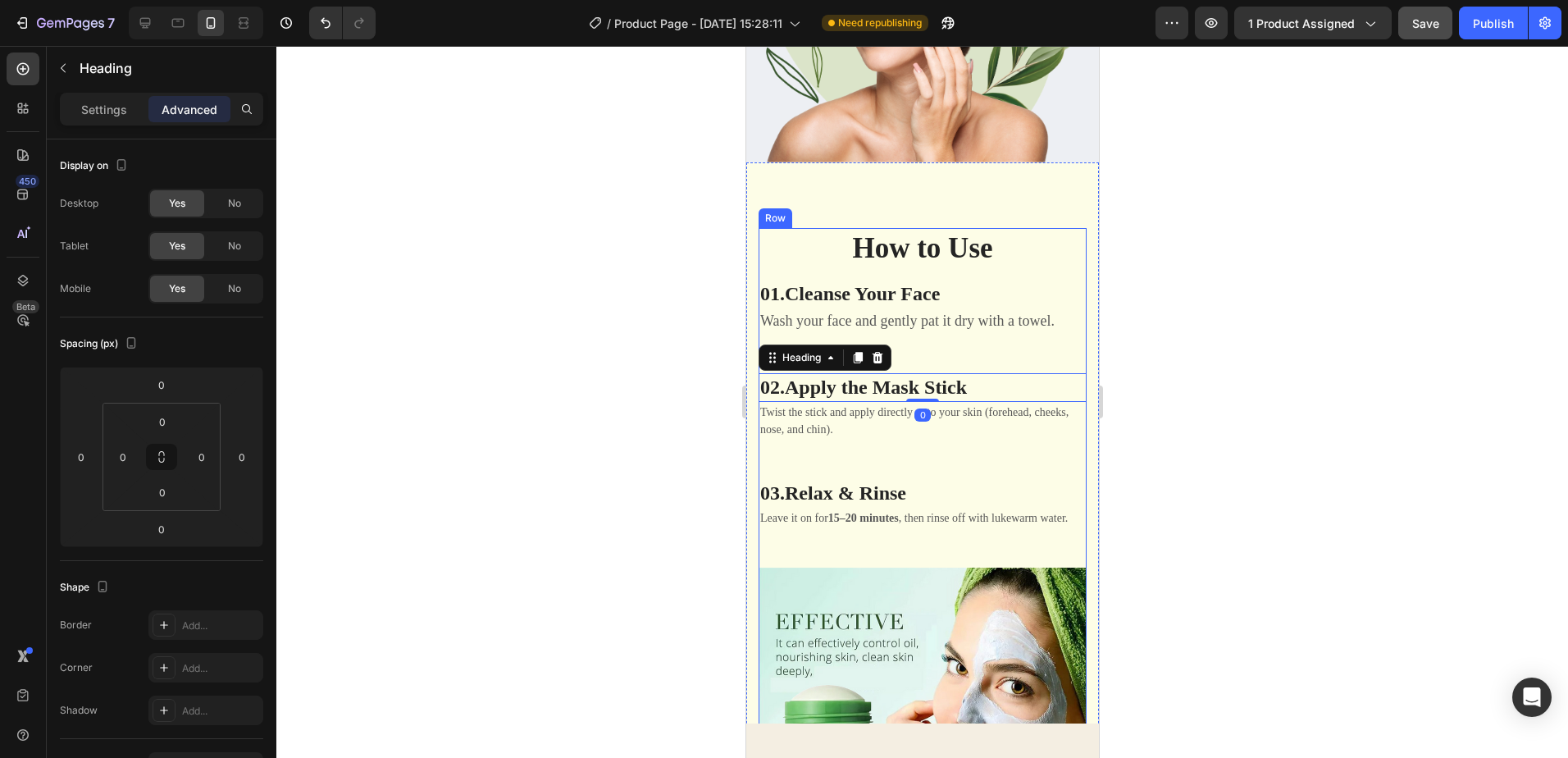
click at [1032, 351] on div "01. Cleanse Your Face Heading Wash your face and gently pat it dry with a towel…" at bounding box center [921, 424] width 328 height 289
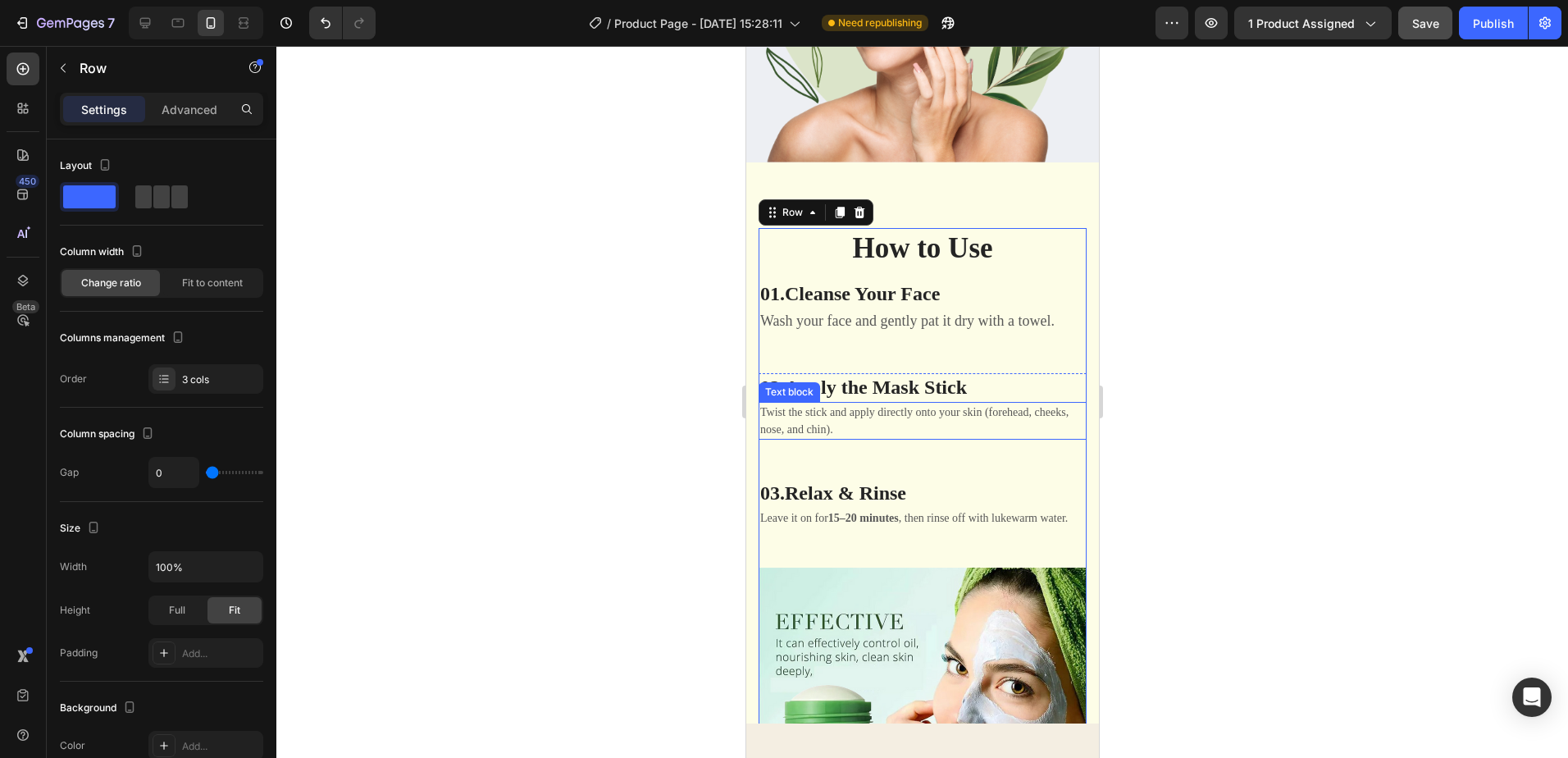
click at [1013, 419] on p "Twist the stick and apply directly onto your skin (forehead, cheeks, nose, and …" at bounding box center [921, 421] width 325 height 34
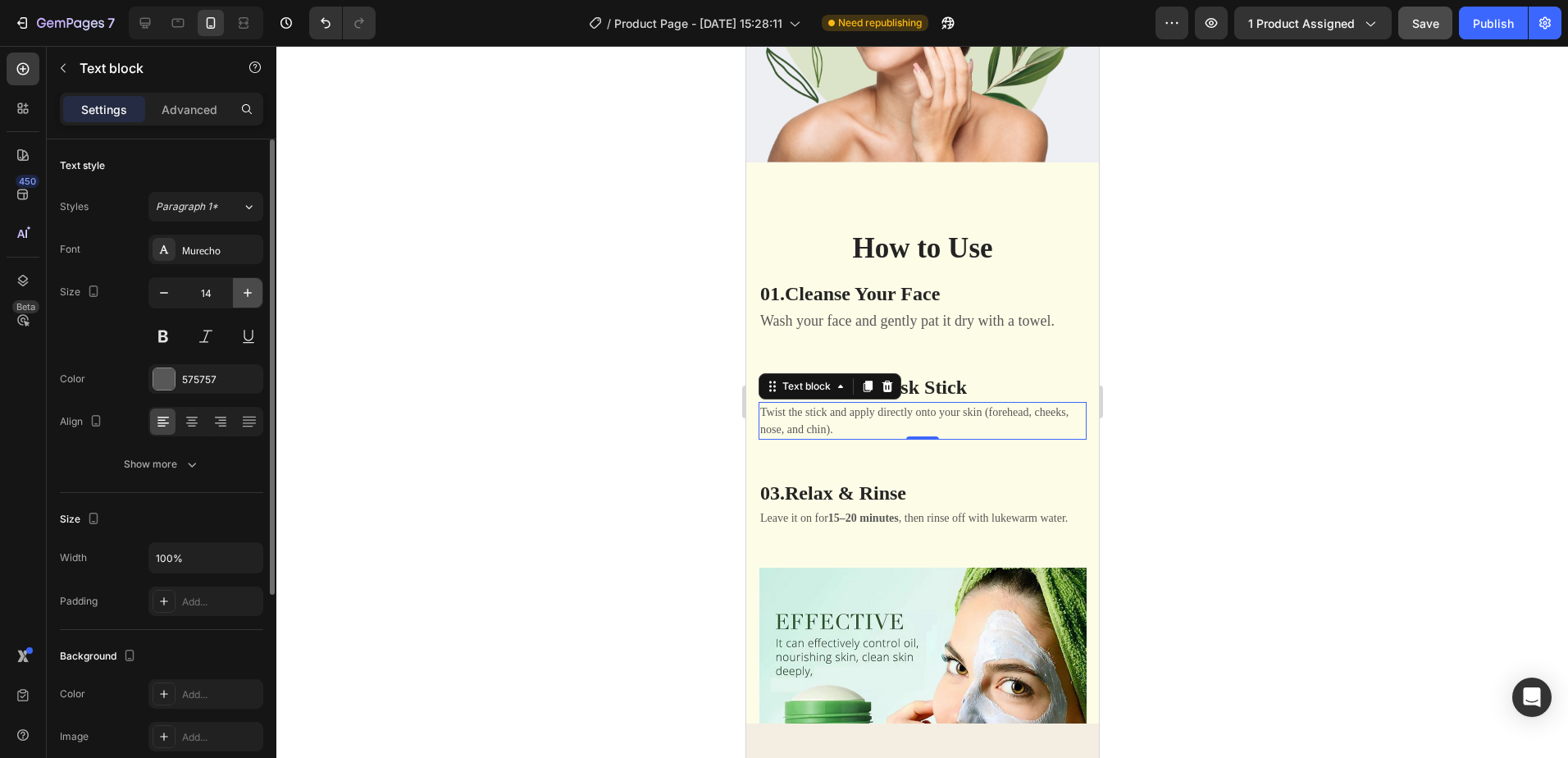
click at [243, 299] on icon "button" at bounding box center [248, 293] width 16 height 16
click at [245, 300] on icon "button" at bounding box center [248, 293] width 16 height 16
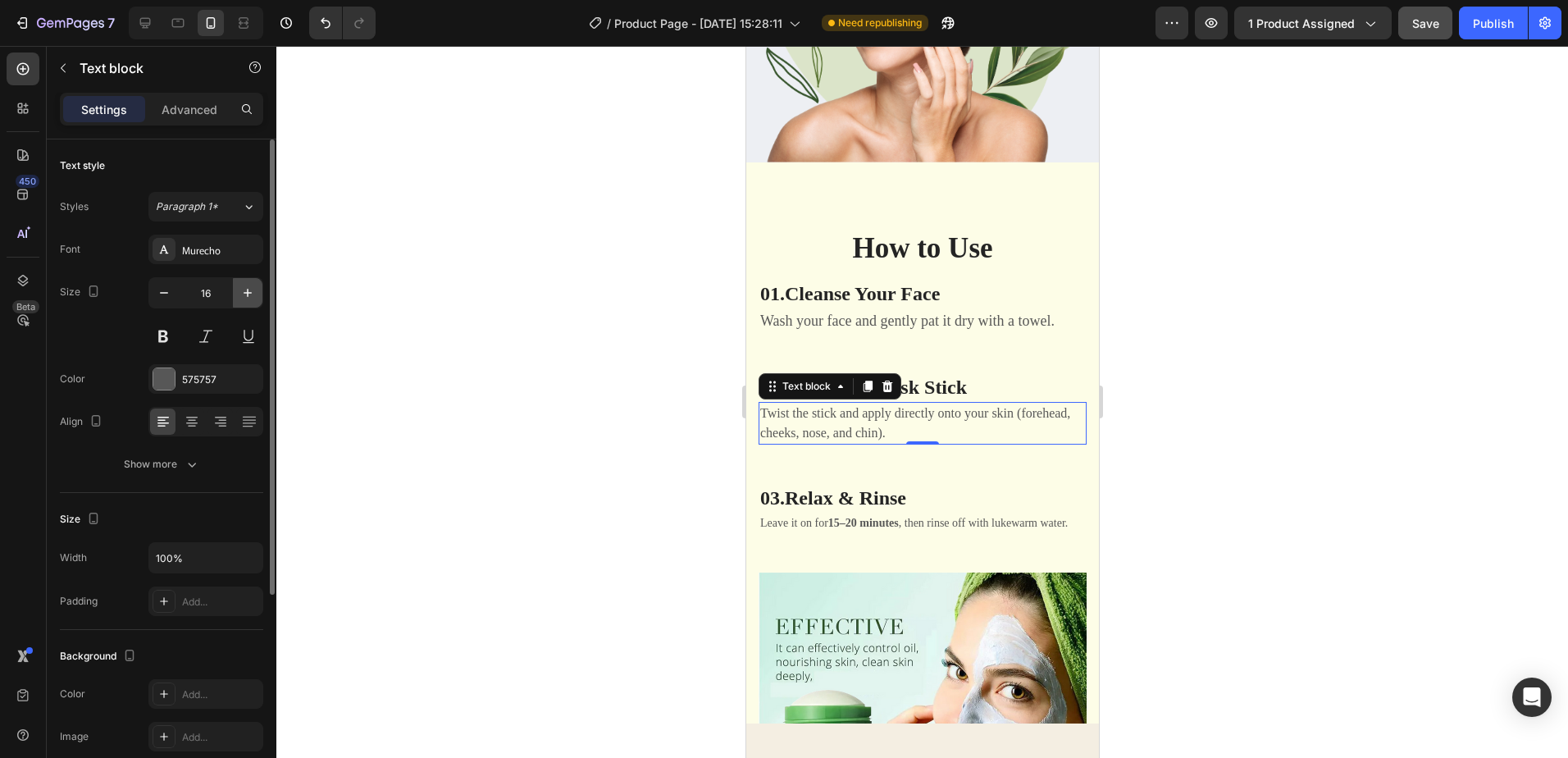
click at [245, 300] on icon "button" at bounding box center [248, 293] width 16 height 16
type input "17"
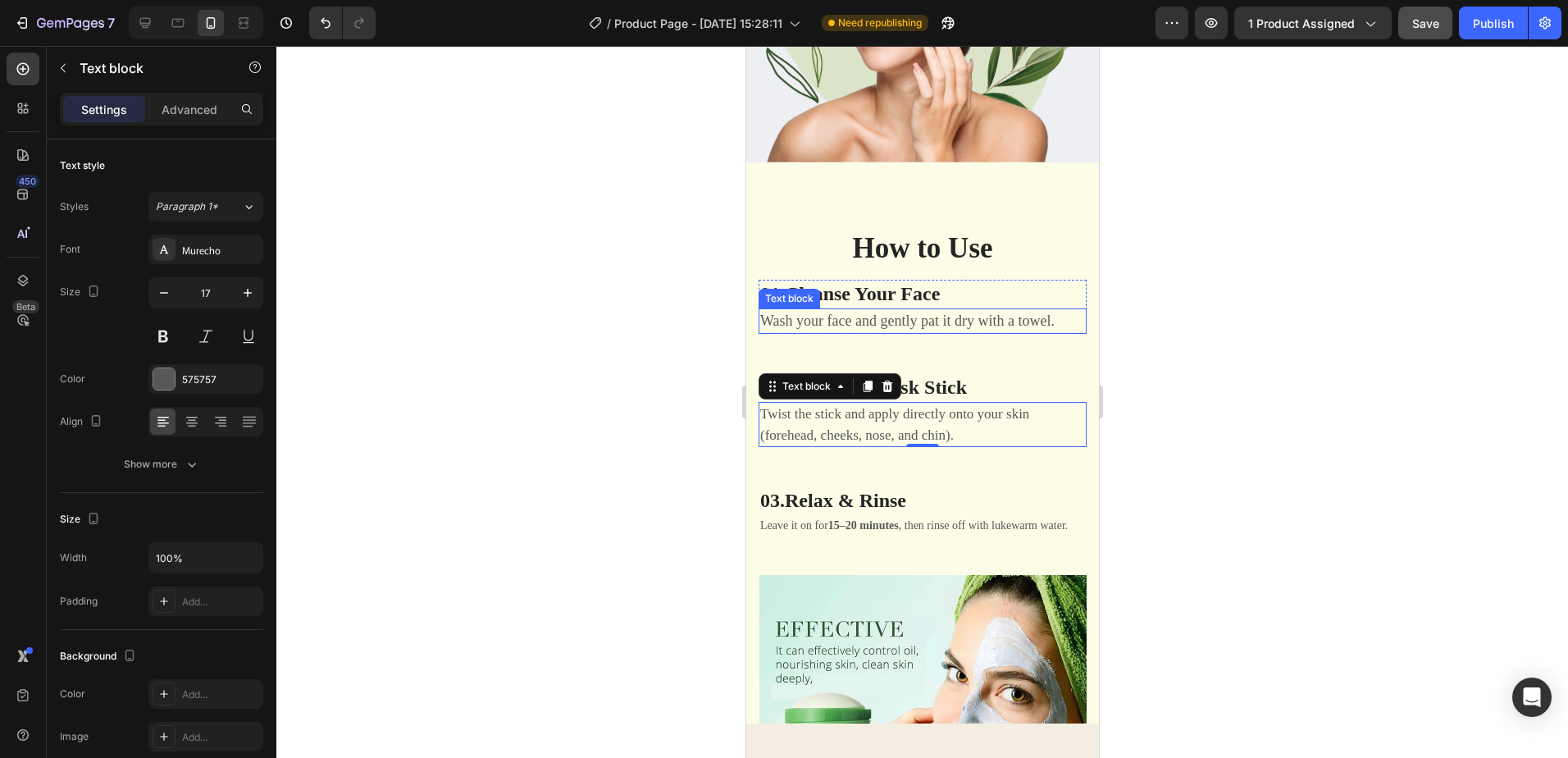
click at [957, 319] on p "Wash your face and gently pat it dry with a towel." at bounding box center [921, 321] width 325 height 22
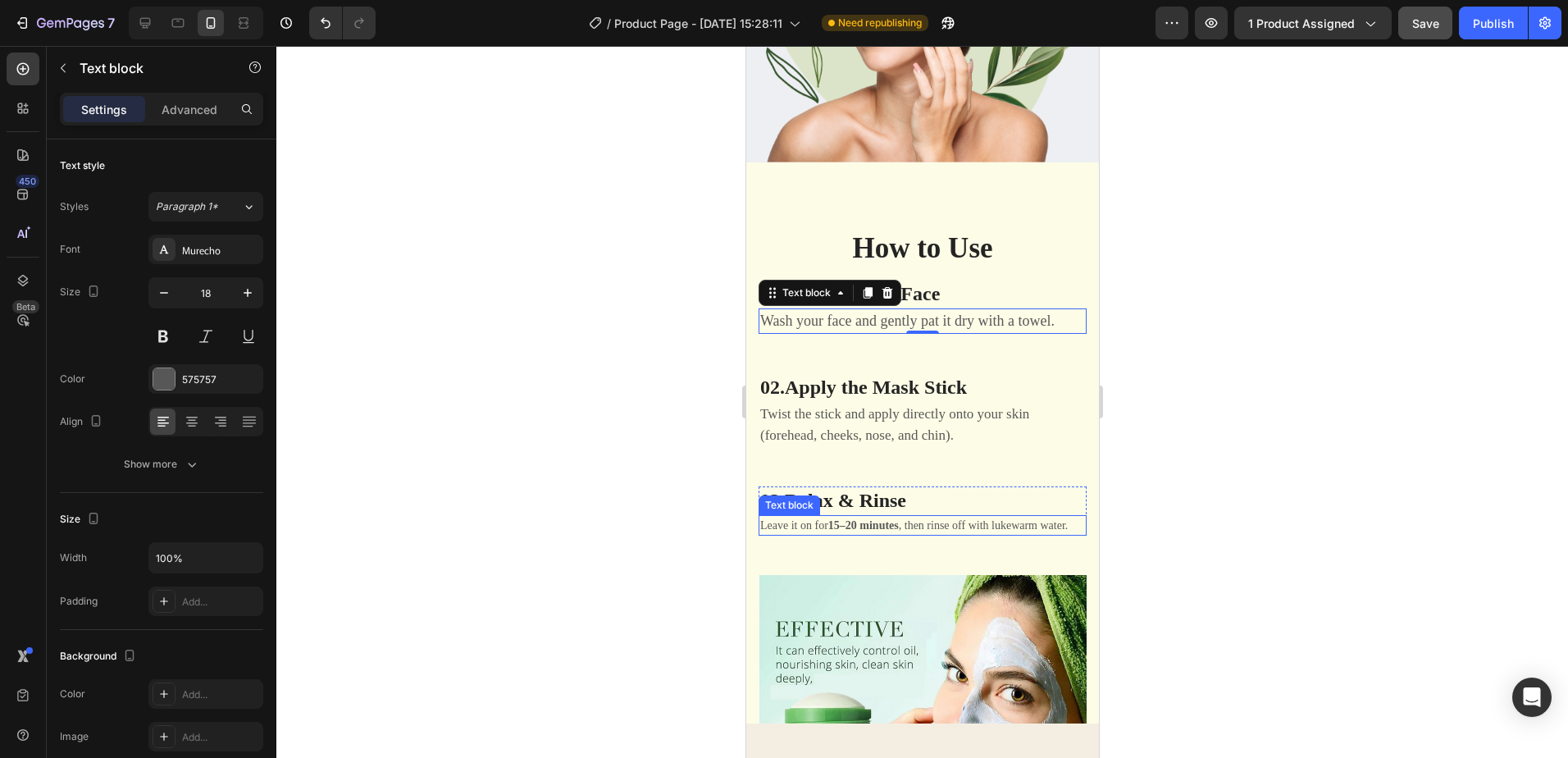
click at [915, 523] on p "Leave it on for 15–20 minutes , then rinse off with lukewarm water." at bounding box center [921, 525] width 325 height 17
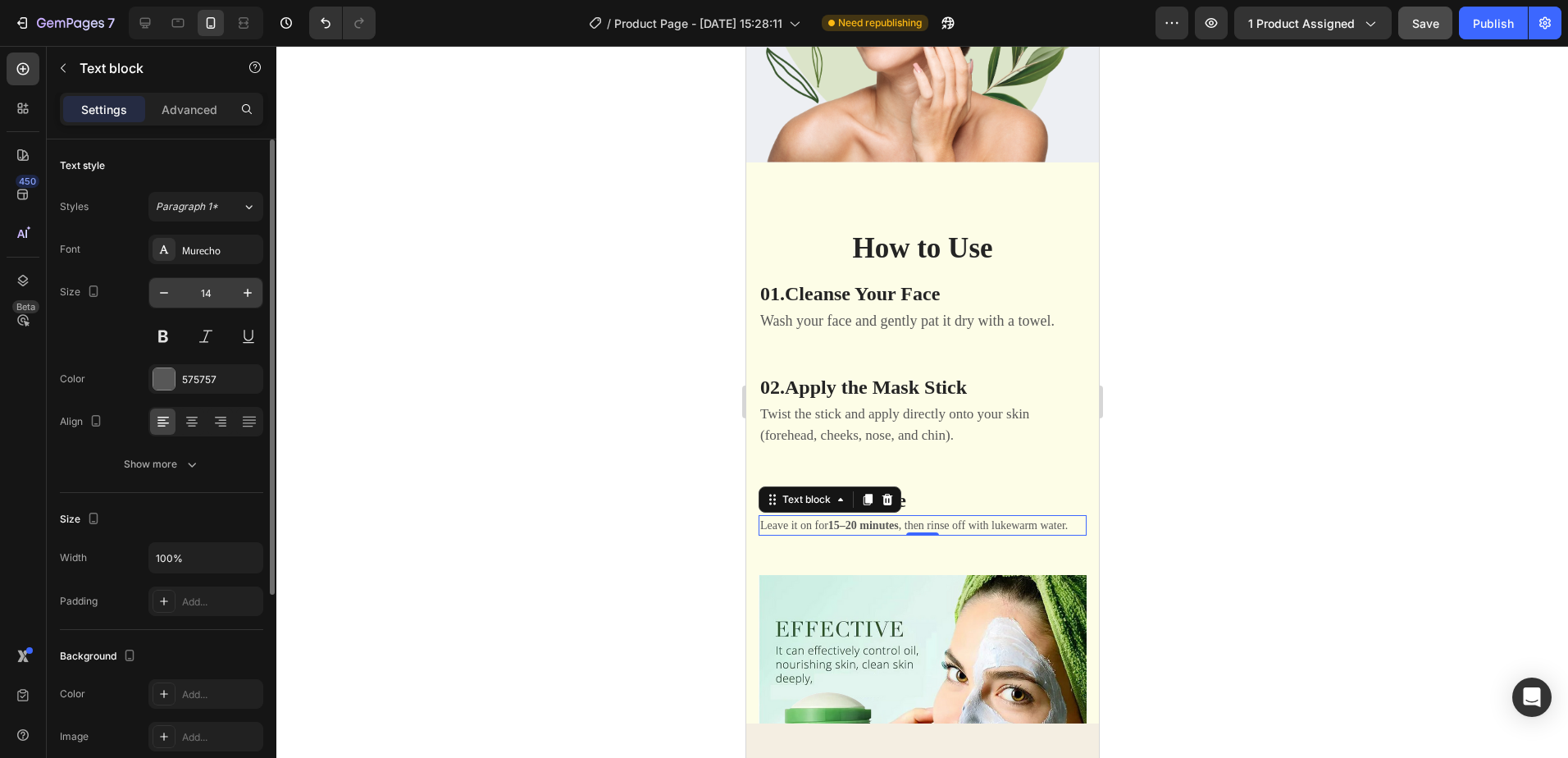
click at [214, 295] on input "14" at bounding box center [206, 293] width 54 height 30
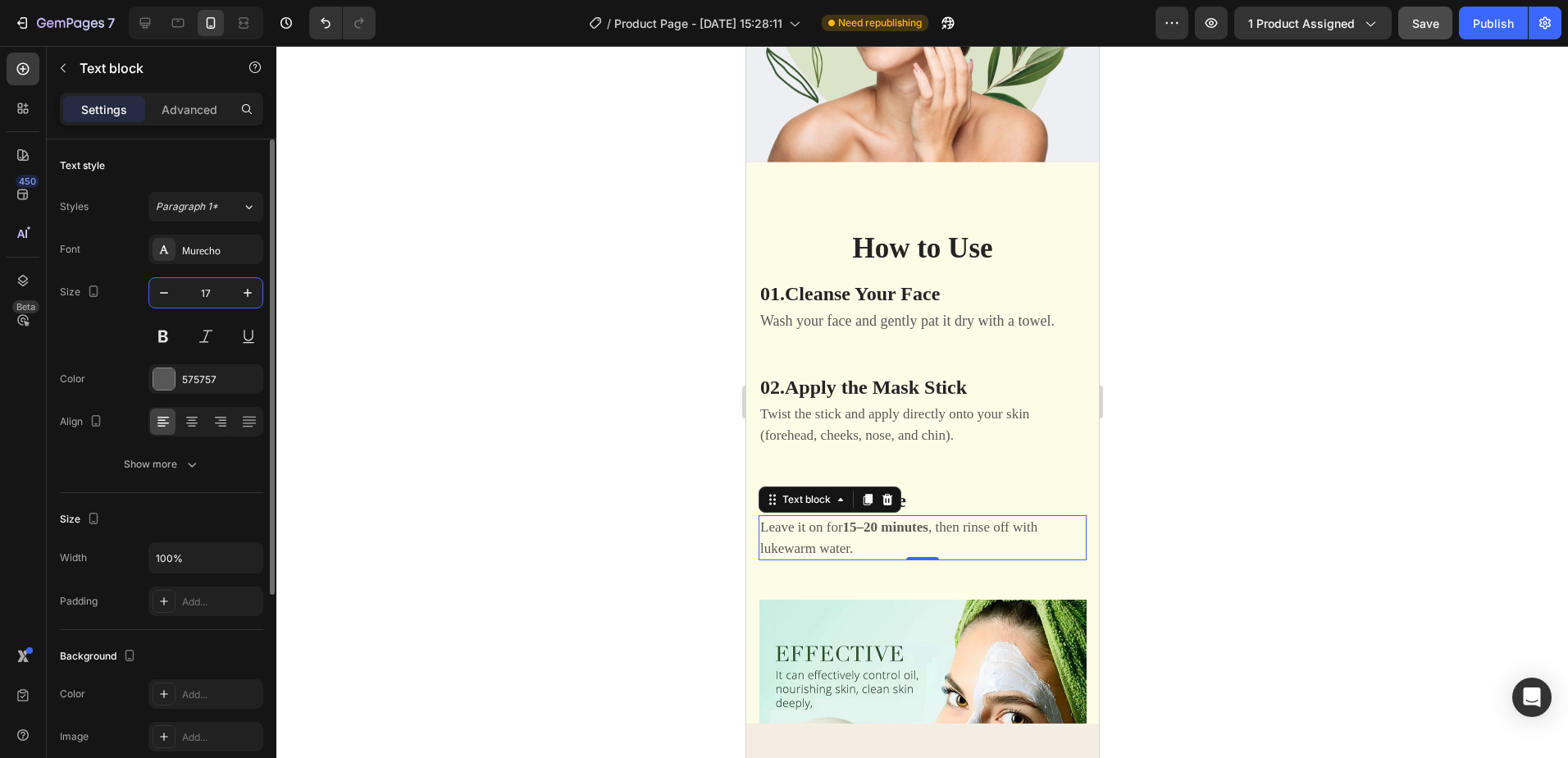
type input "17"
click at [1246, 518] on div at bounding box center [922, 402] width 1292 height 712
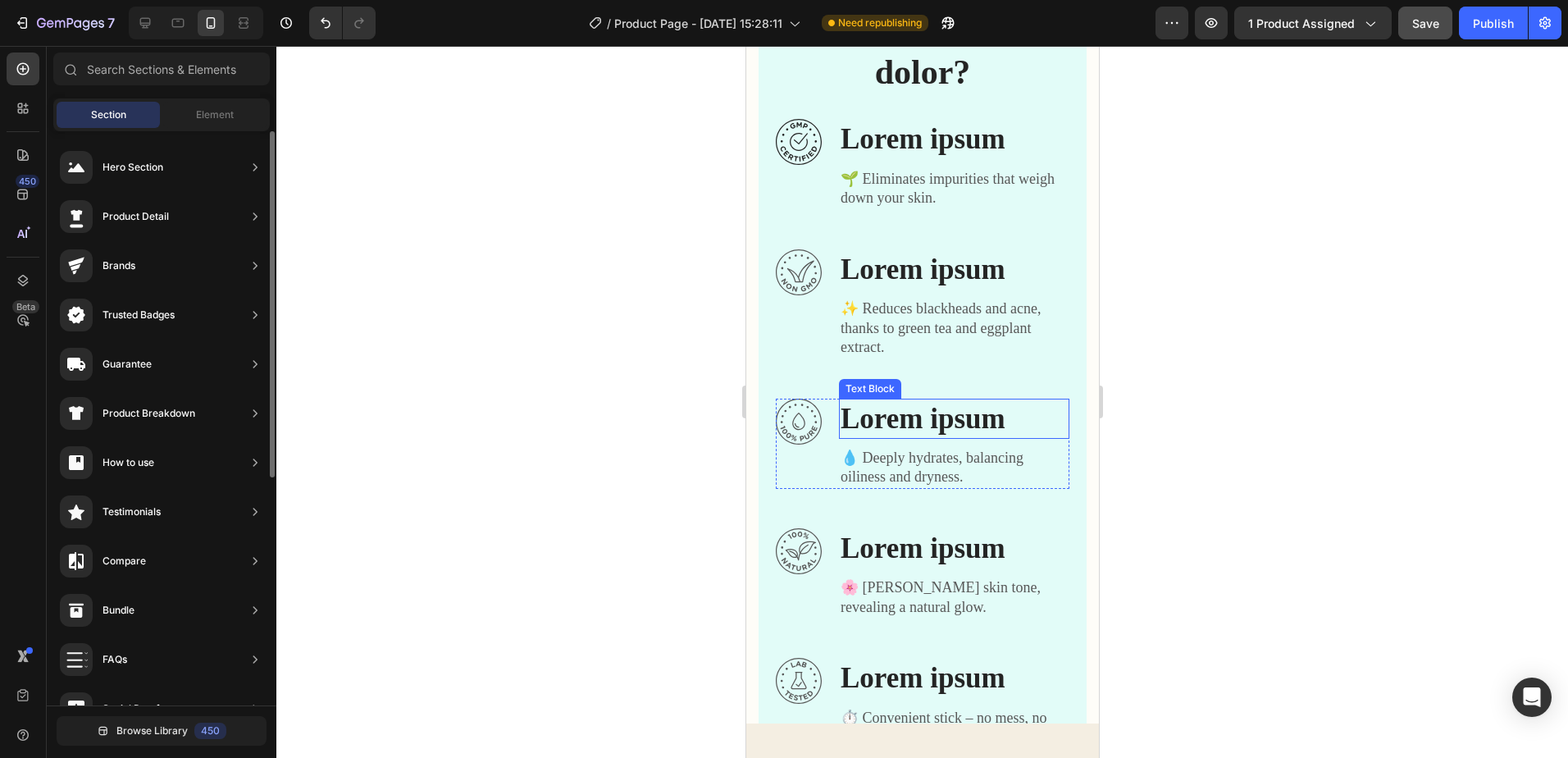
scroll to position [828, 0]
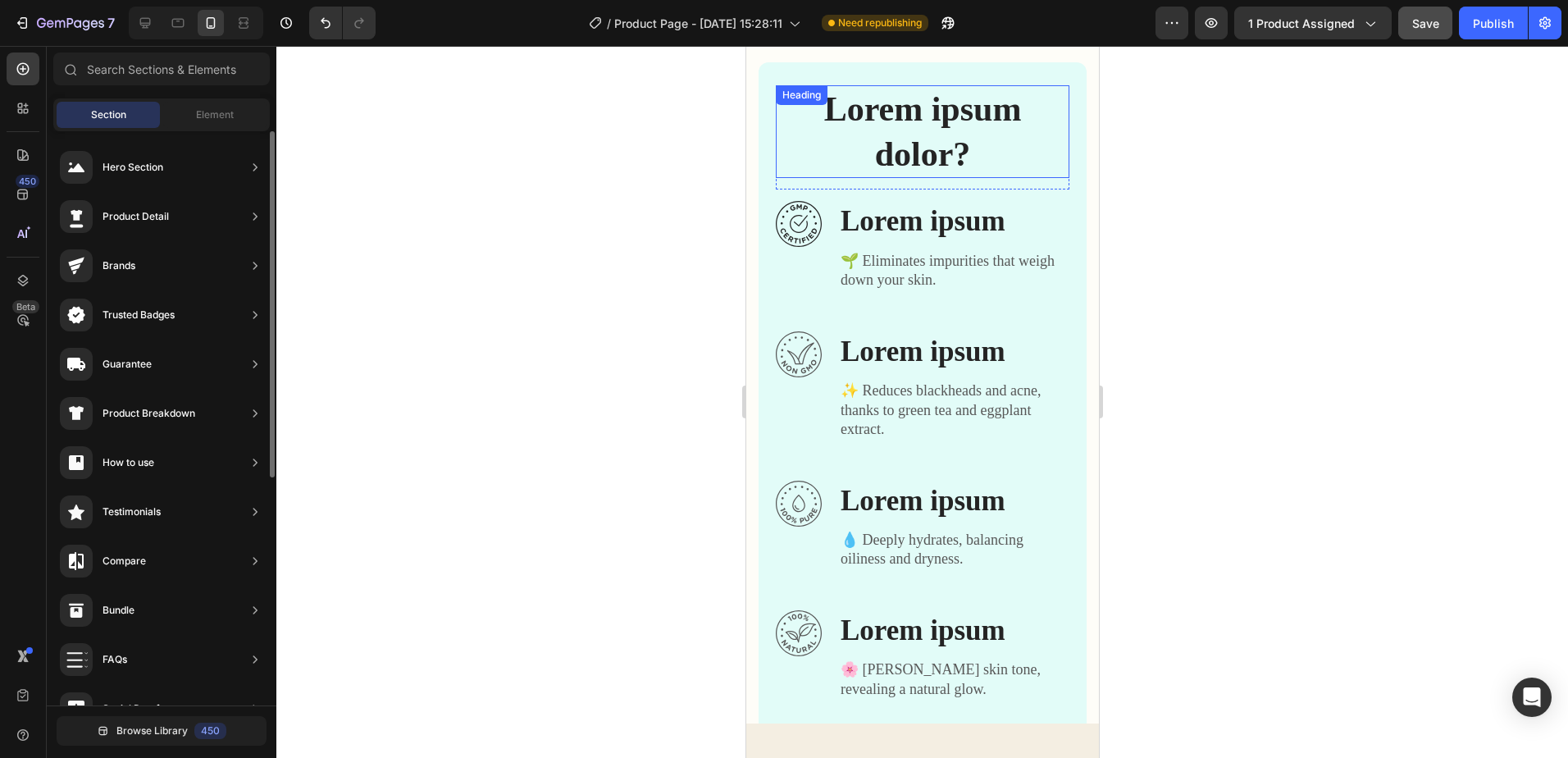
click at [916, 138] on h2 "Lorem ipsum dolor?" at bounding box center [922, 131] width 294 height 93
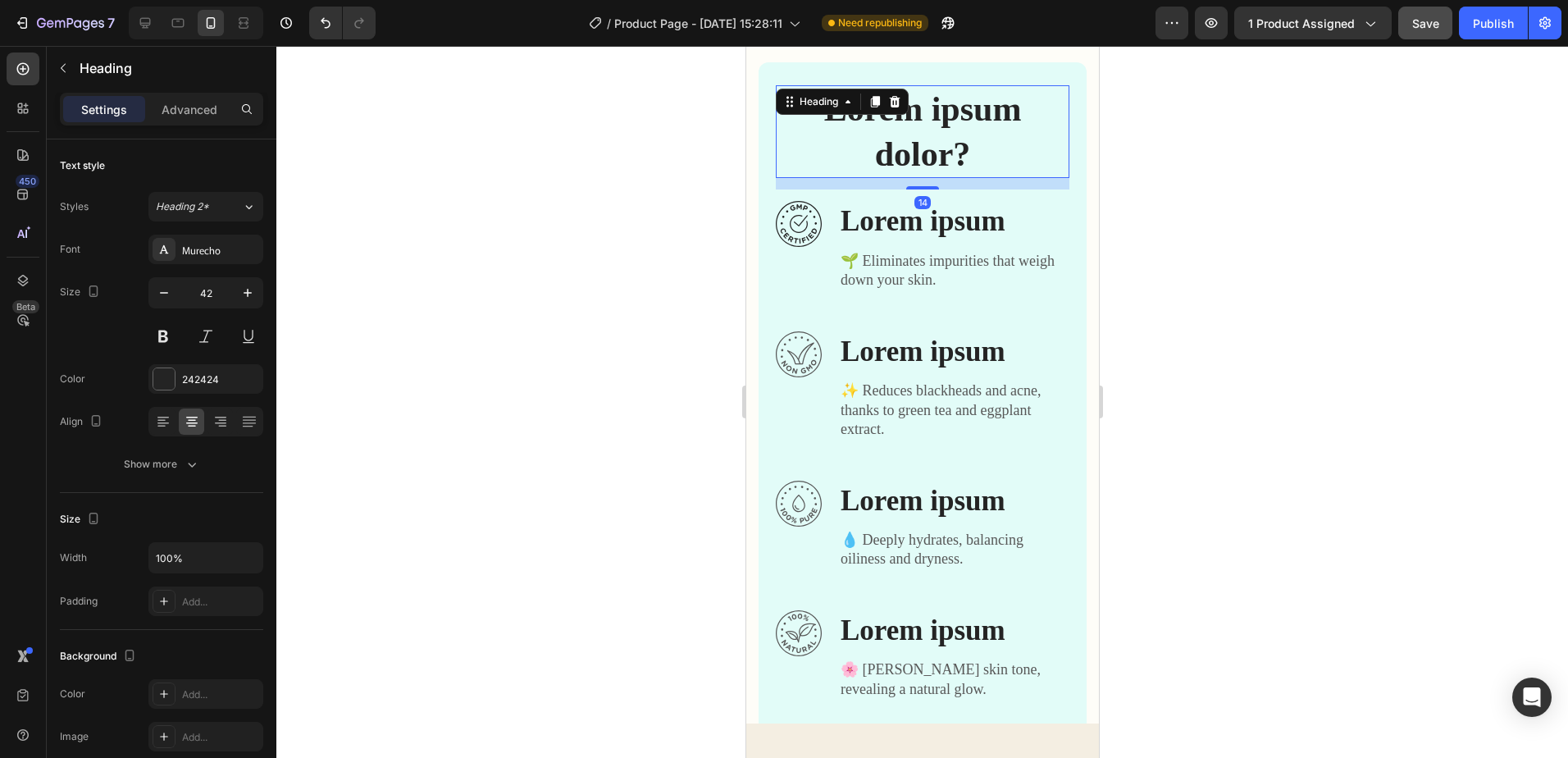
click at [948, 158] on h2 "Lorem ipsum dolor?" at bounding box center [922, 131] width 294 height 93
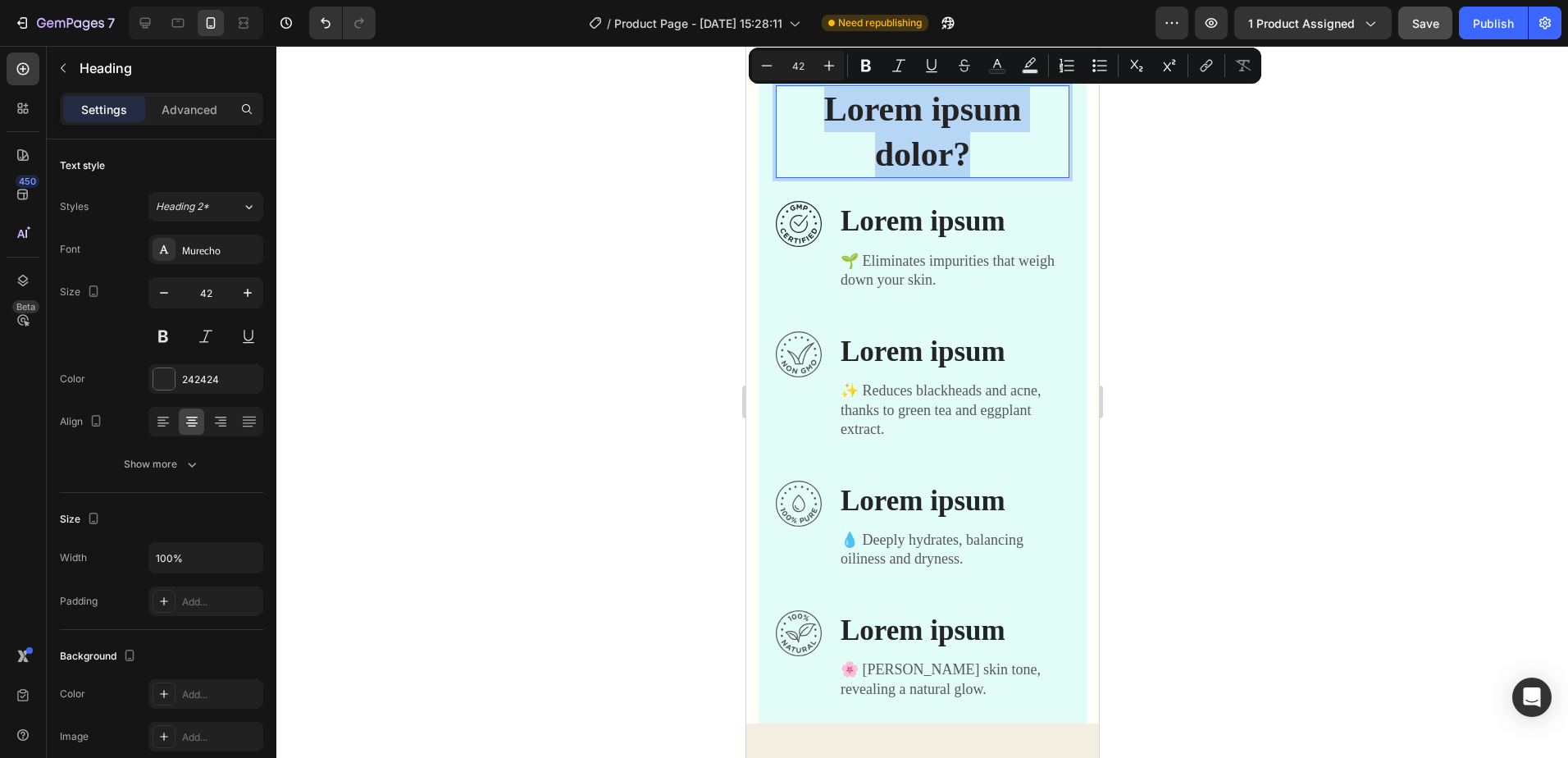
drag, startPoint x: 960, startPoint y: 158, endPoint x: 803, endPoint y: 117, distance: 162.3
click at [803, 117] on p "Lorem ipsum dolor?" at bounding box center [921, 131] width 291 height 89
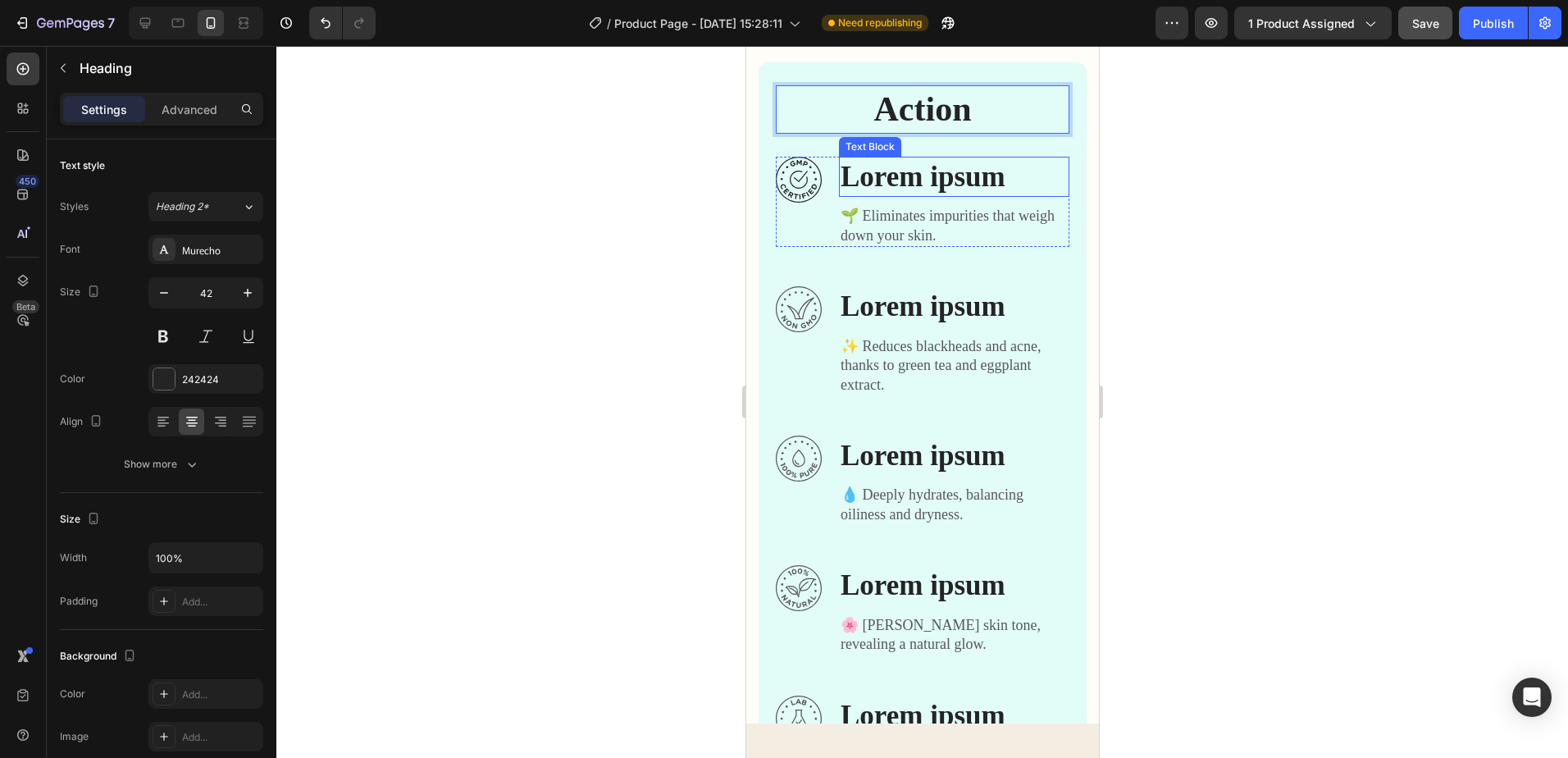
click at [924, 183] on p "Lorem ipsum" at bounding box center [952, 177] width 227 height 38
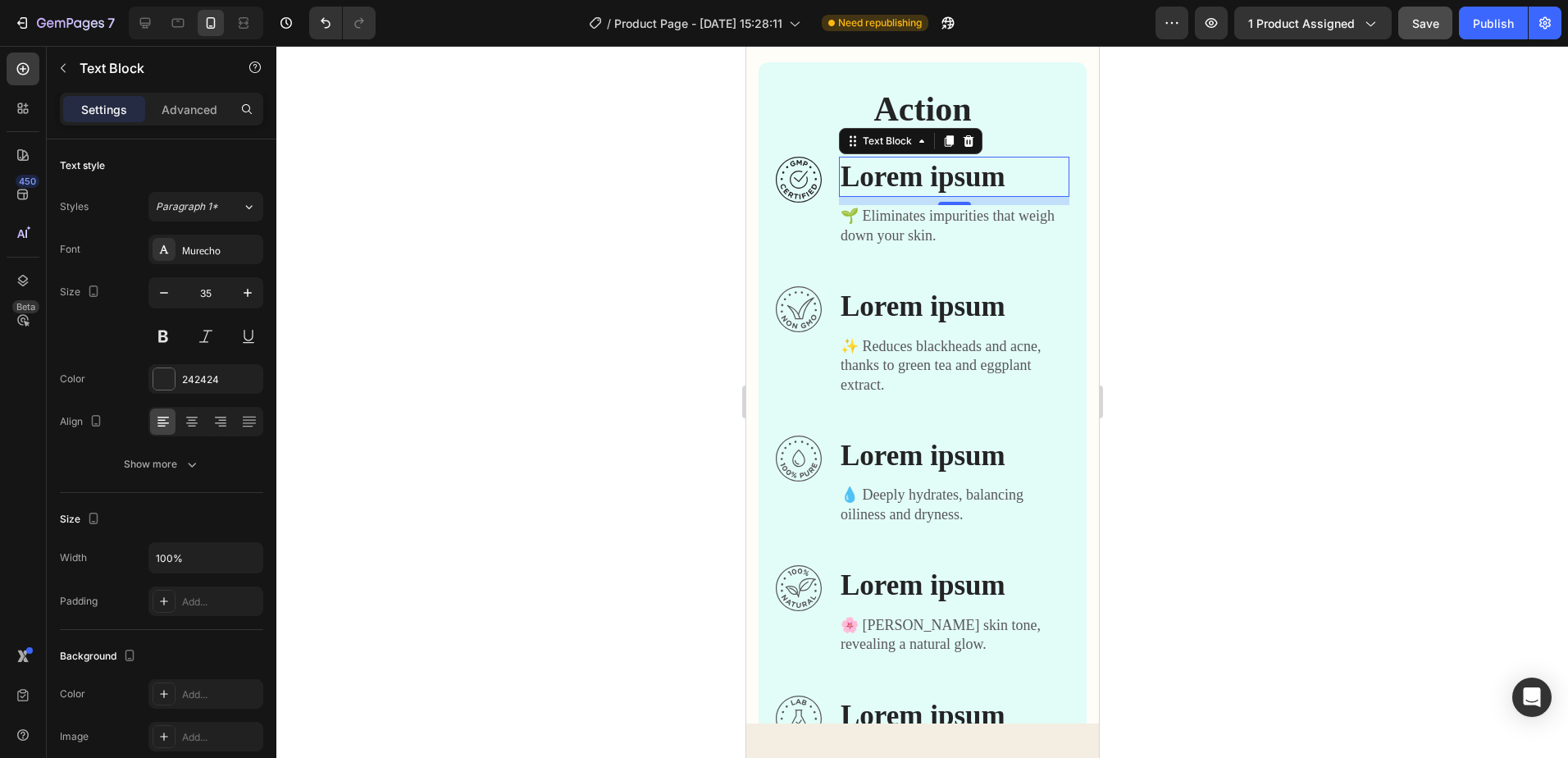
click at [1008, 185] on p "Lorem ipsum" at bounding box center [952, 177] width 227 height 38
click at [1212, 191] on div at bounding box center [922, 402] width 1292 height 712
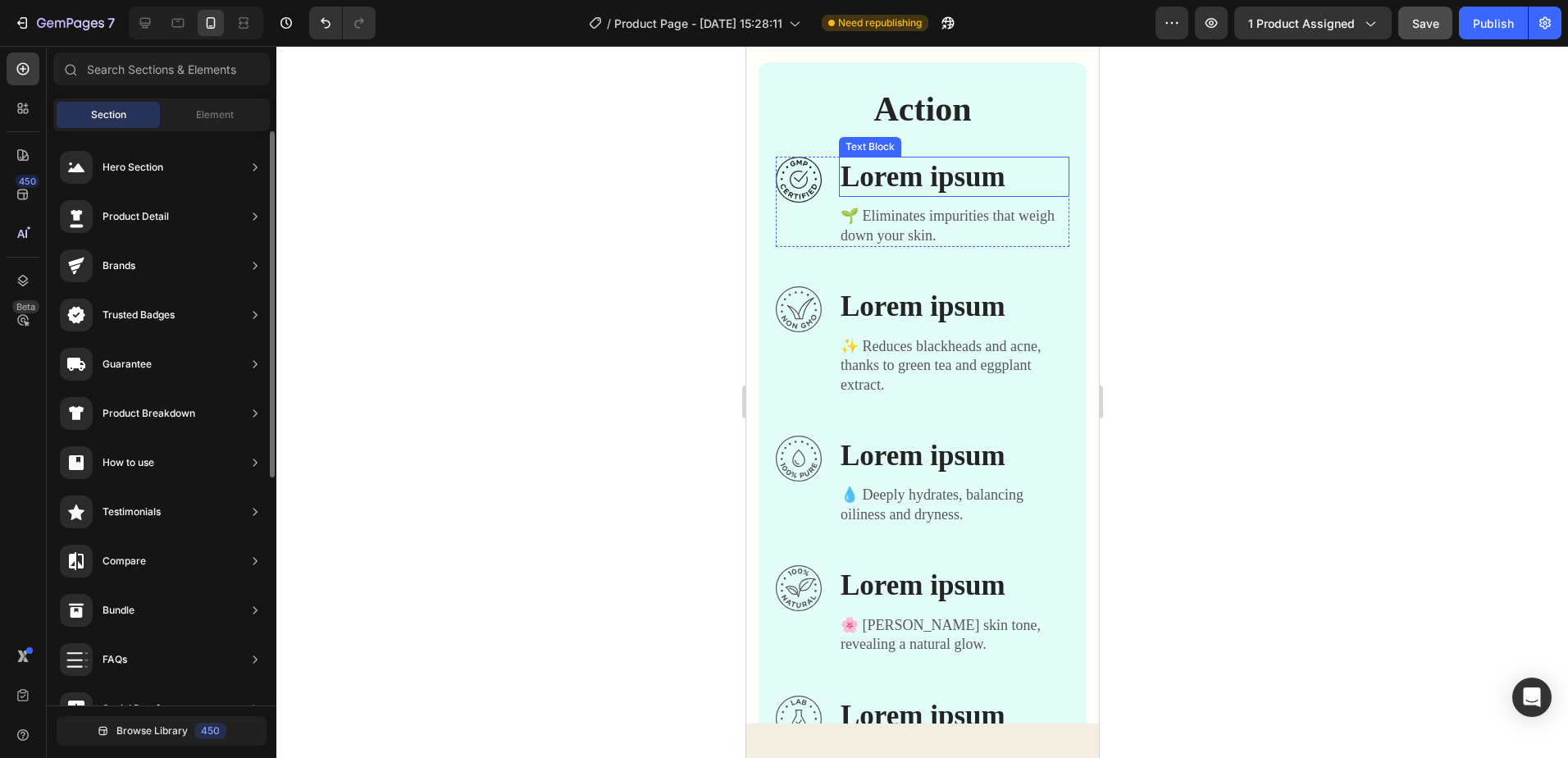
click at [1027, 179] on p "Lorem ipsum" at bounding box center [952, 177] width 227 height 38
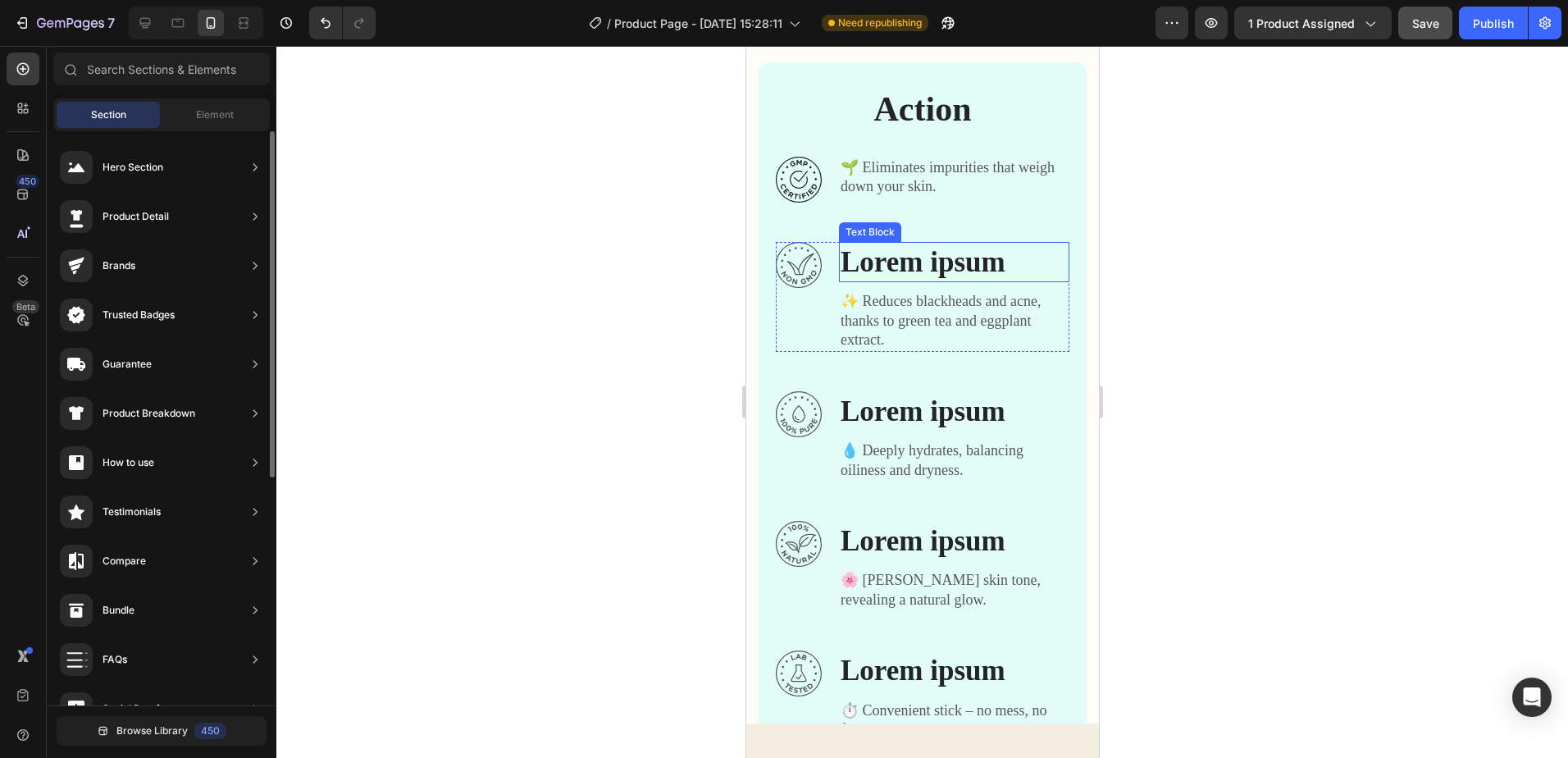
click at [1021, 263] on p "Lorem ipsum" at bounding box center [952, 263] width 227 height 38
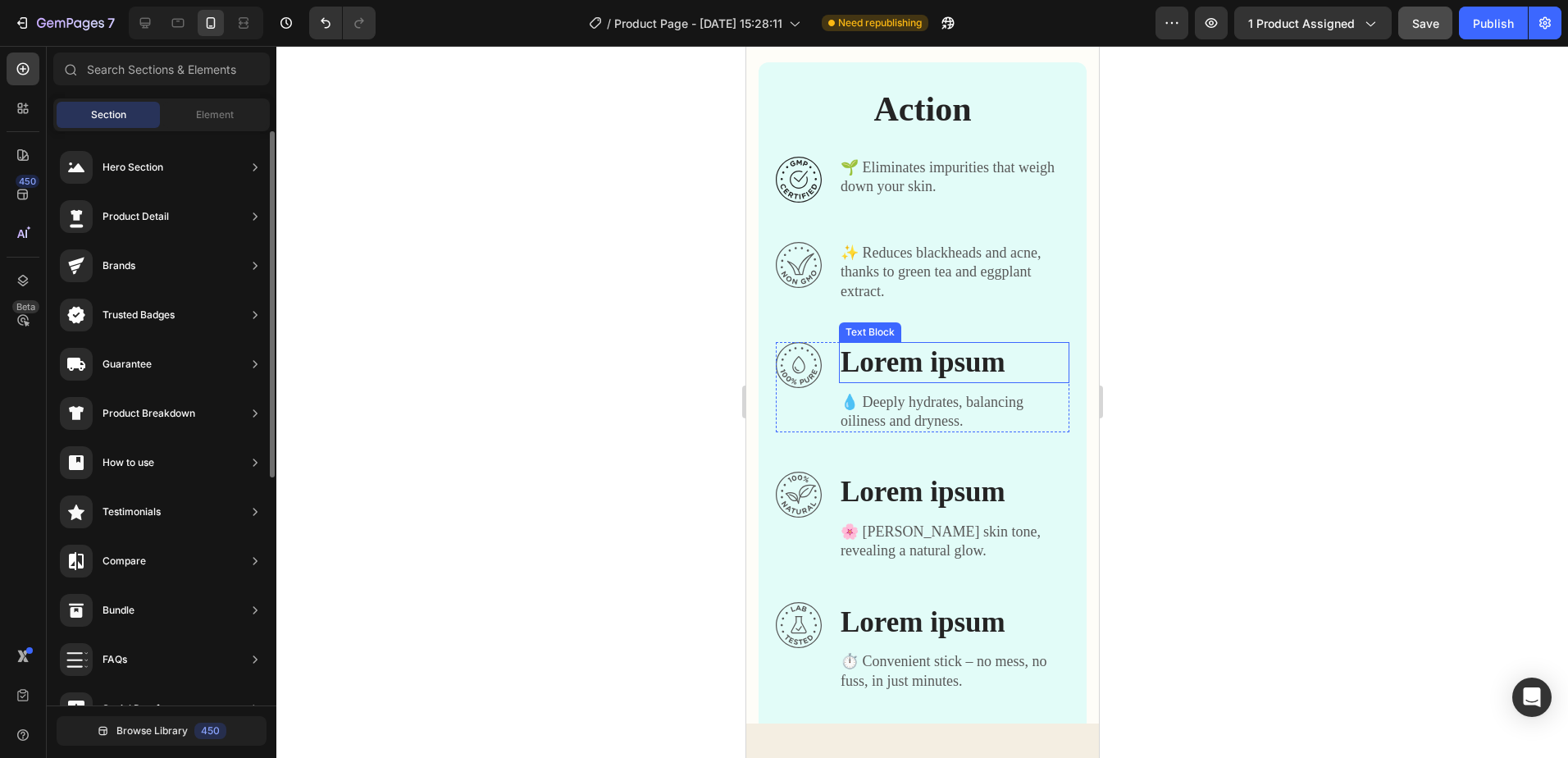
click at [1022, 360] on p "Lorem ipsum" at bounding box center [952, 363] width 227 height 38
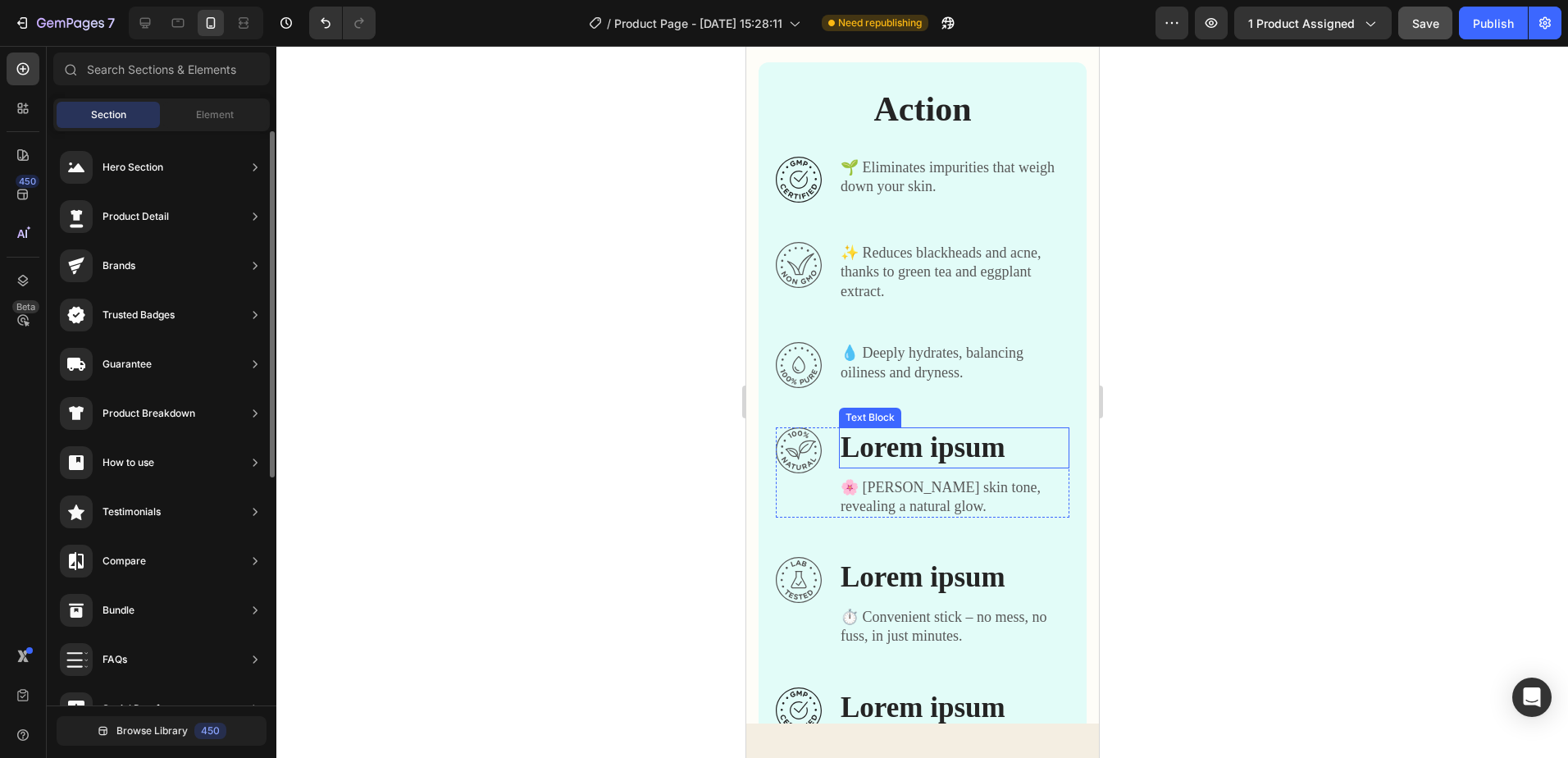
click at [1022, 442] on p "Lorem ipsum" at bounding box center [952, 448] width 227 height 38
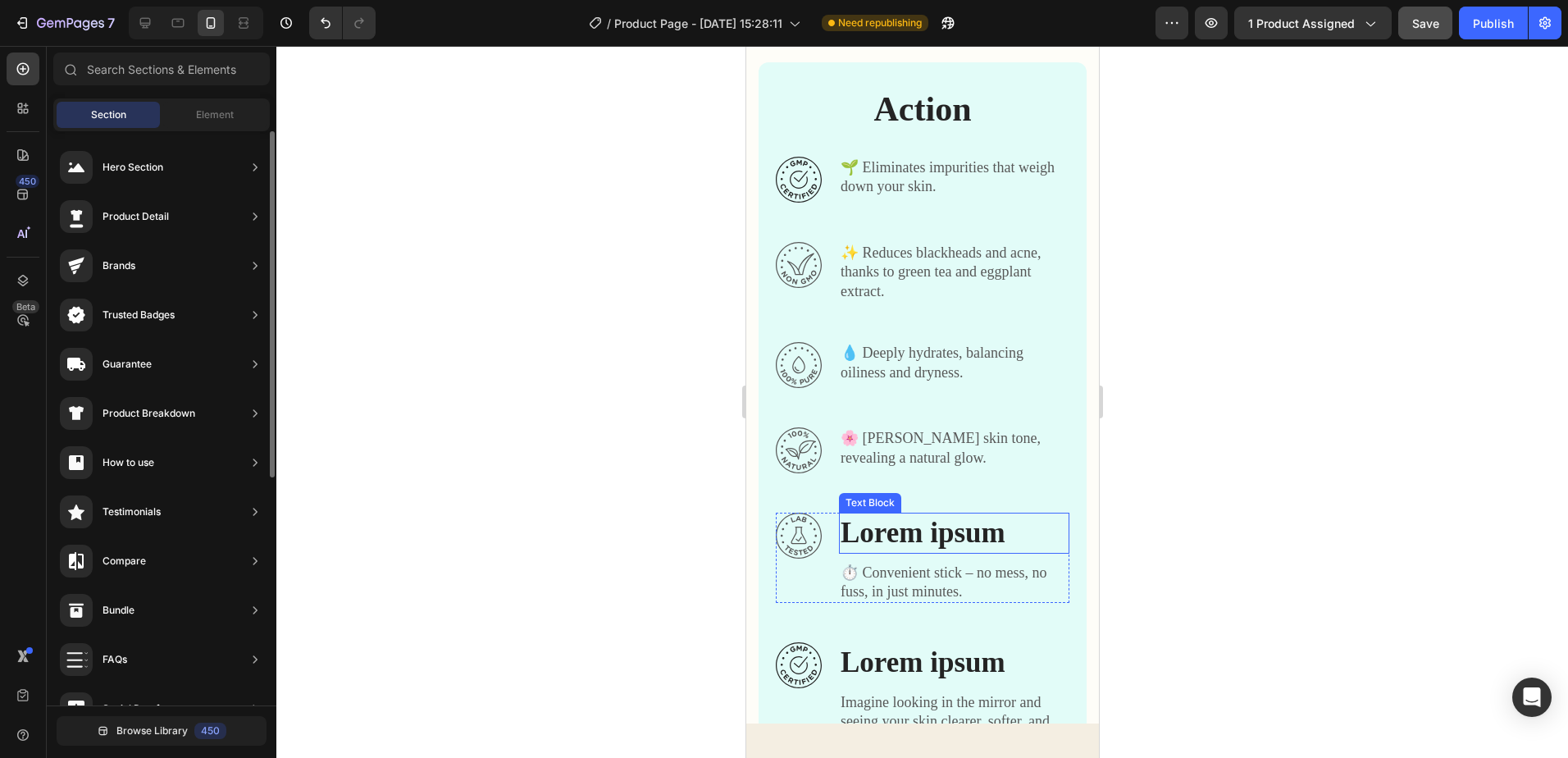
click at [1025, 529] on p "Lorem ipsum" at bounding box center [952, 534] width 227 height 38
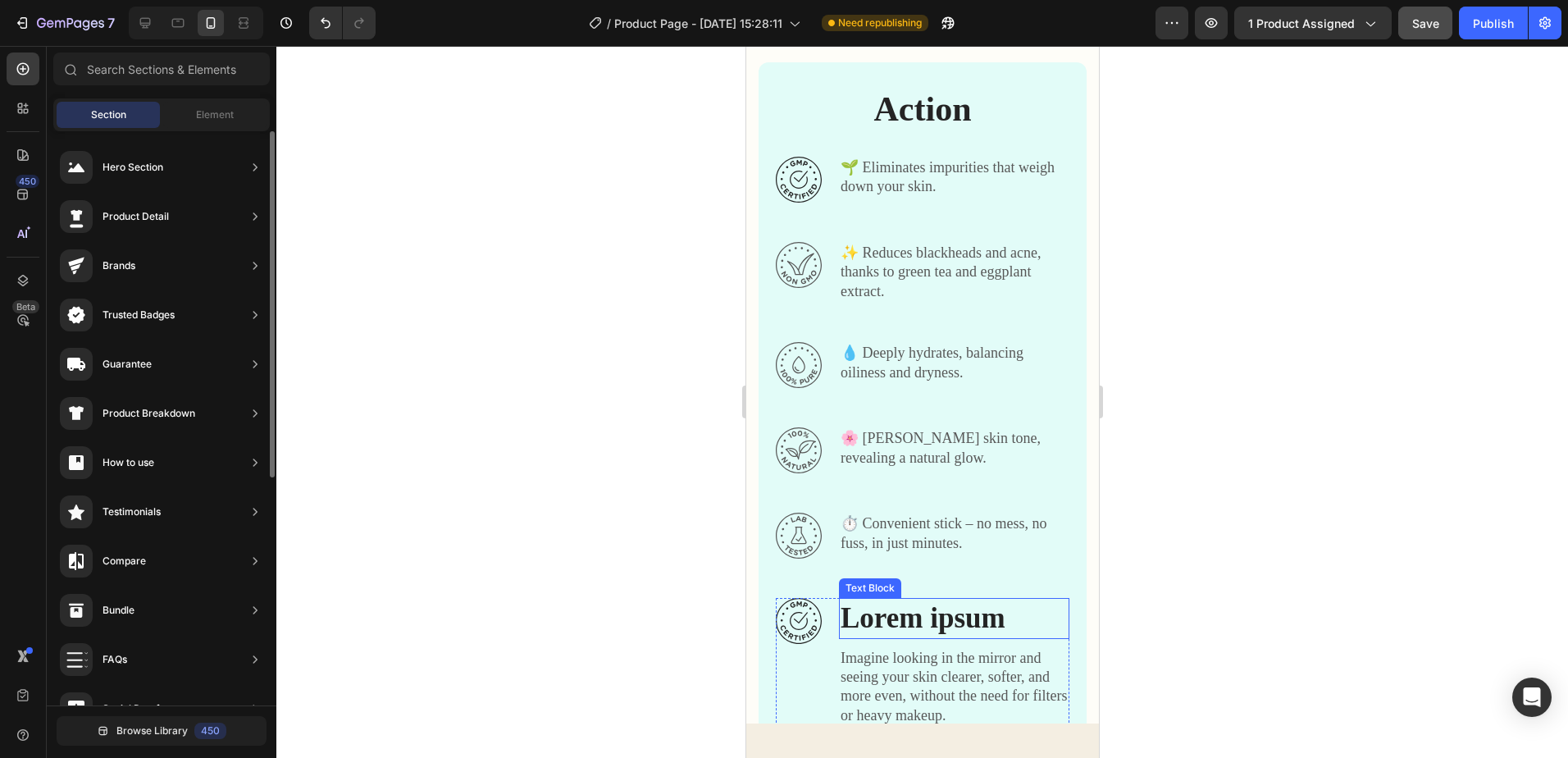
click at [1023, 620] on p "Lorem ipsum" at bounding box center [952, 619] width 227 height 38
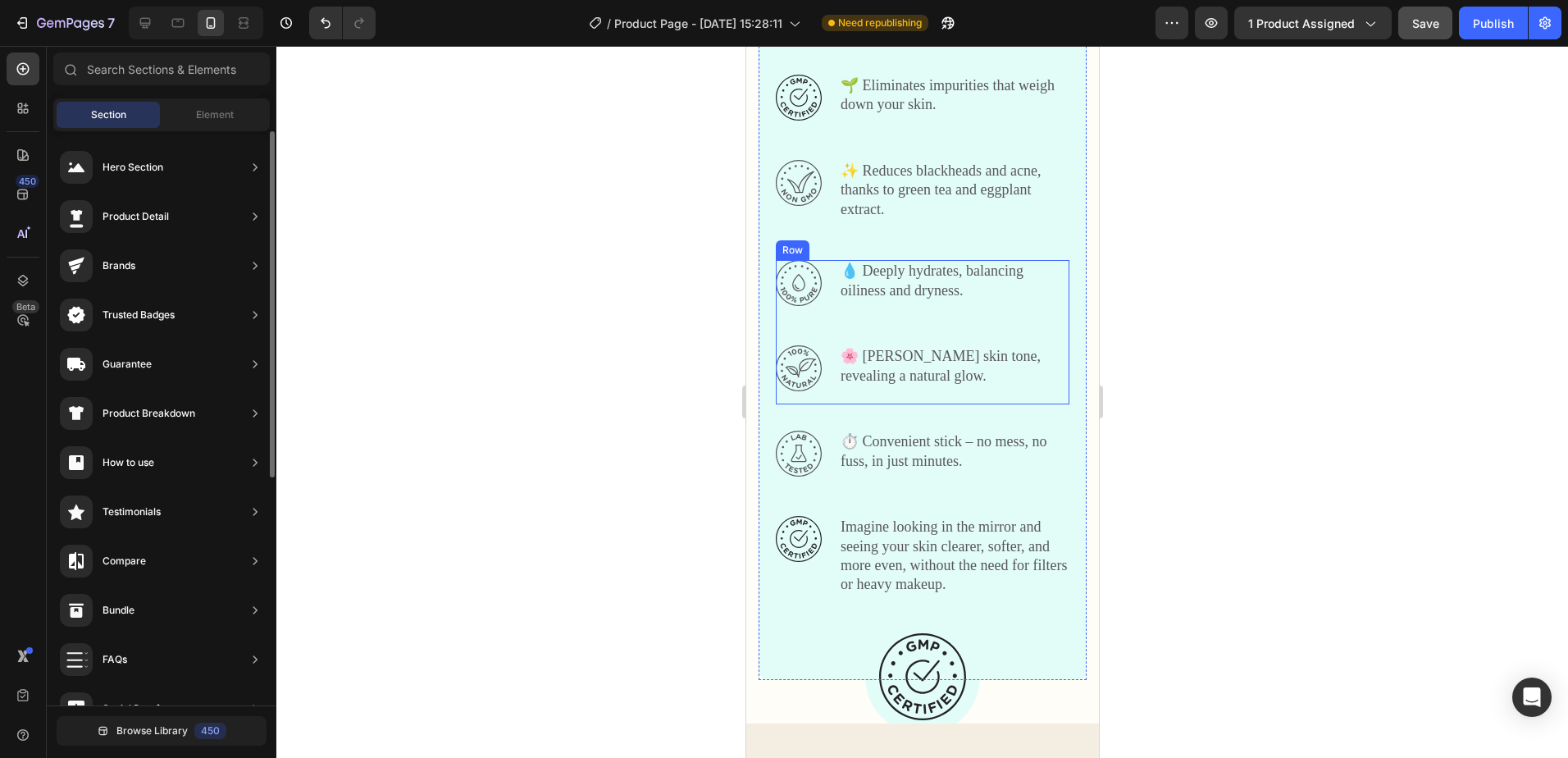
scroll to position [992, 0]
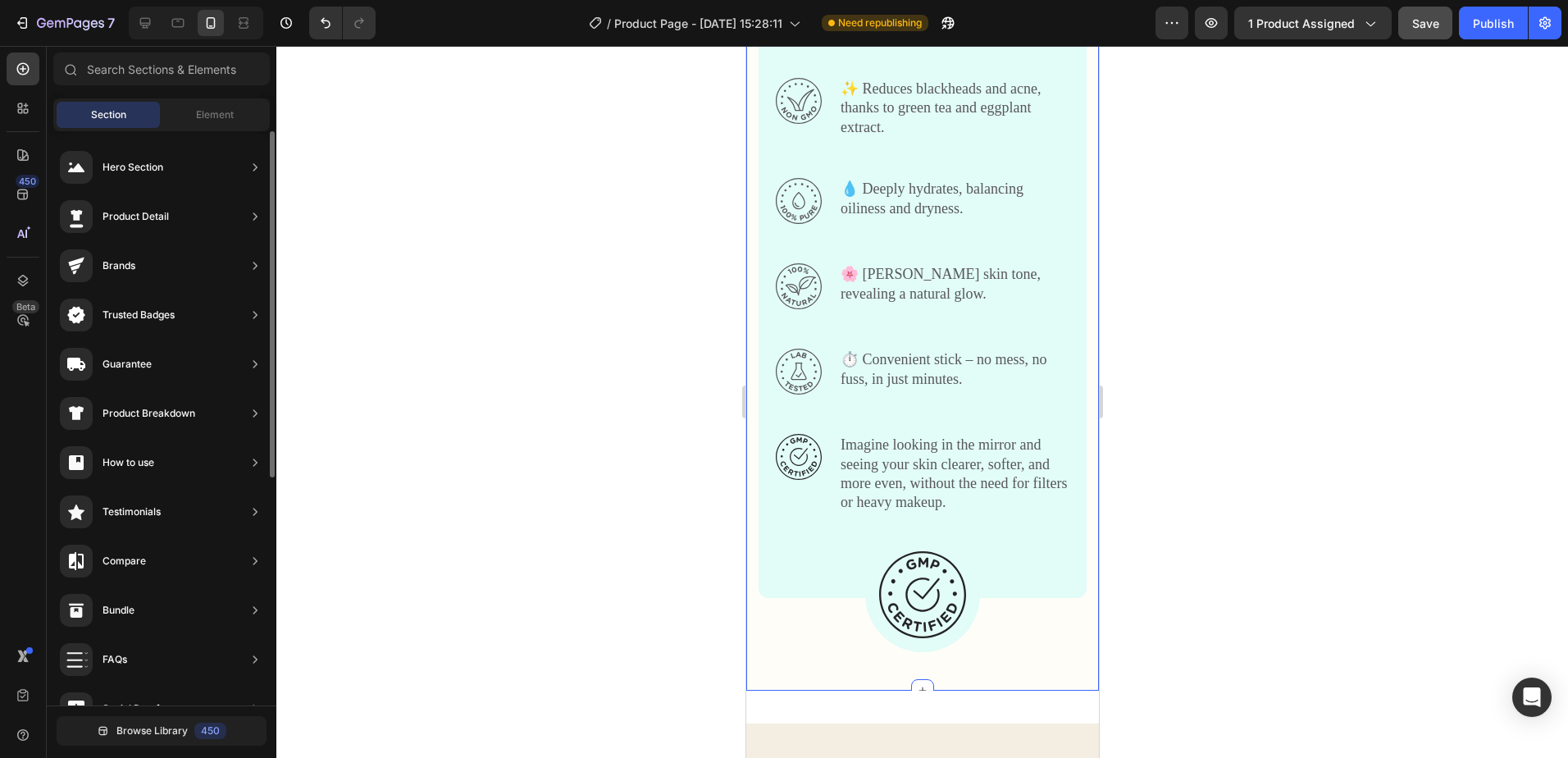
click at [964, 631] on div "Image Image Action Heading Row Image 🌱 Eliminates impurities that weigh down yo…" at bounding box center [921, 277] width 353 height 827
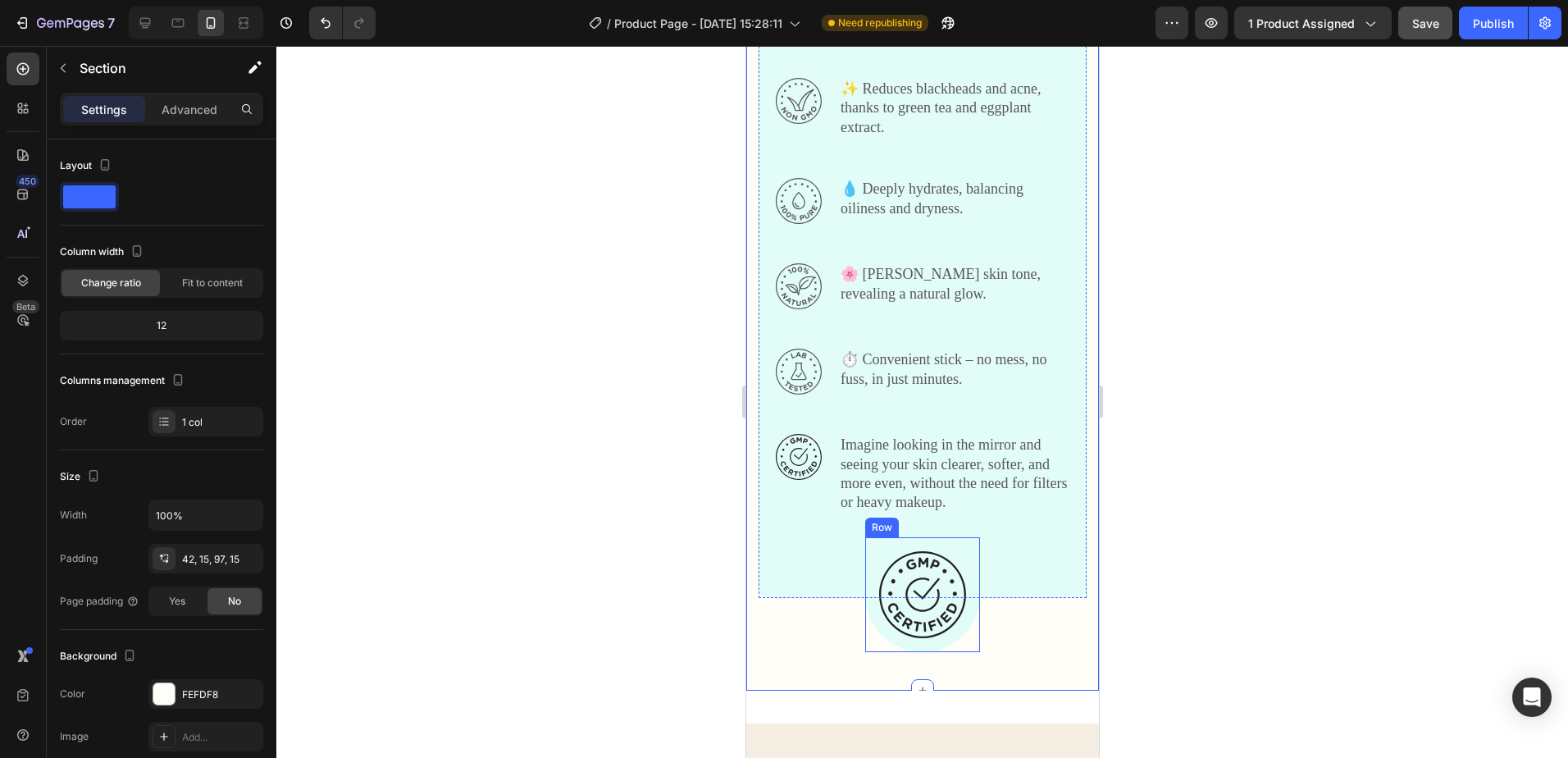
click at [960, 616] on div "Image Row" at bounding box center [921, 595] width 115 height 115
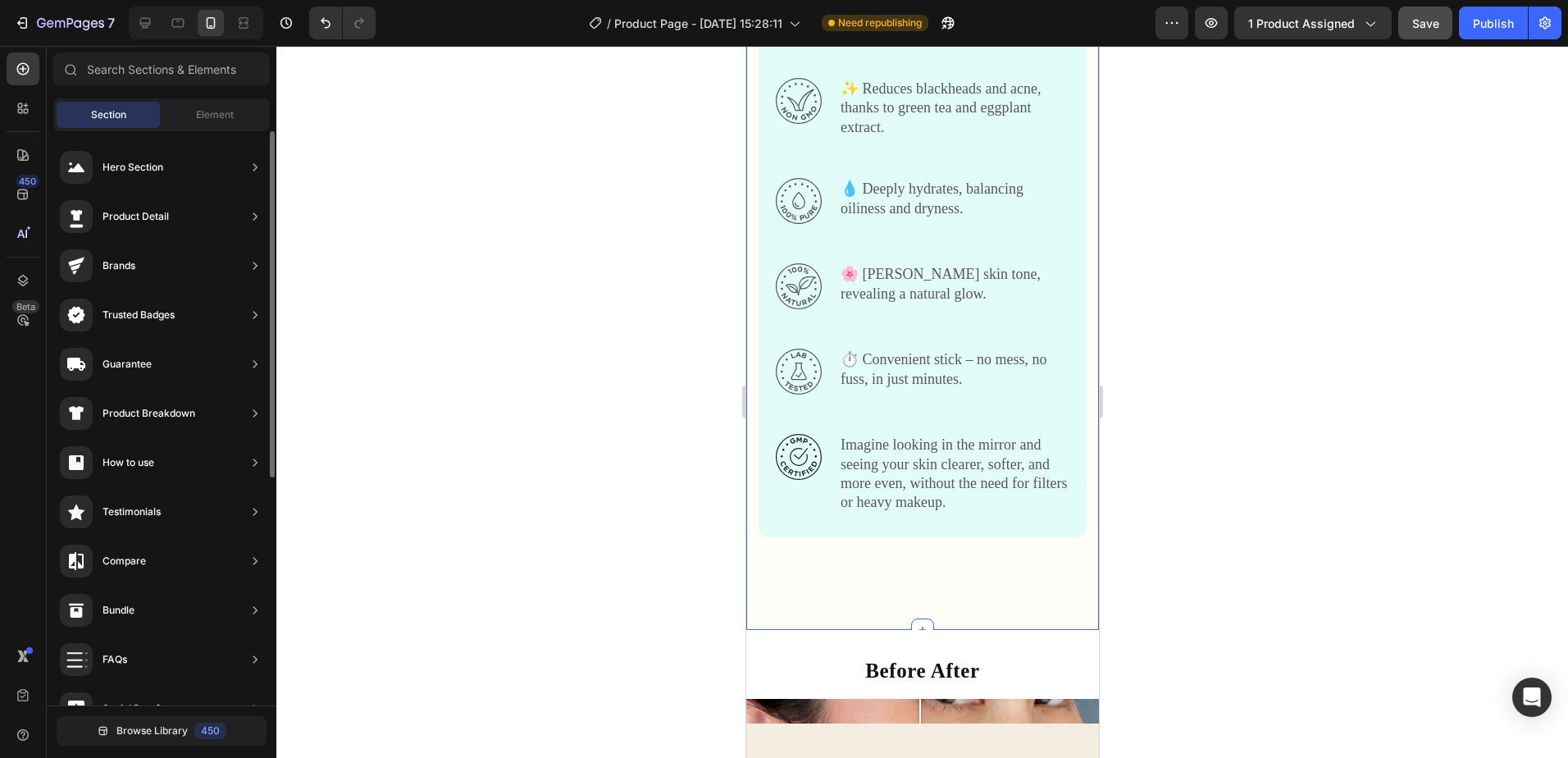
scroll to position [1156, 0]
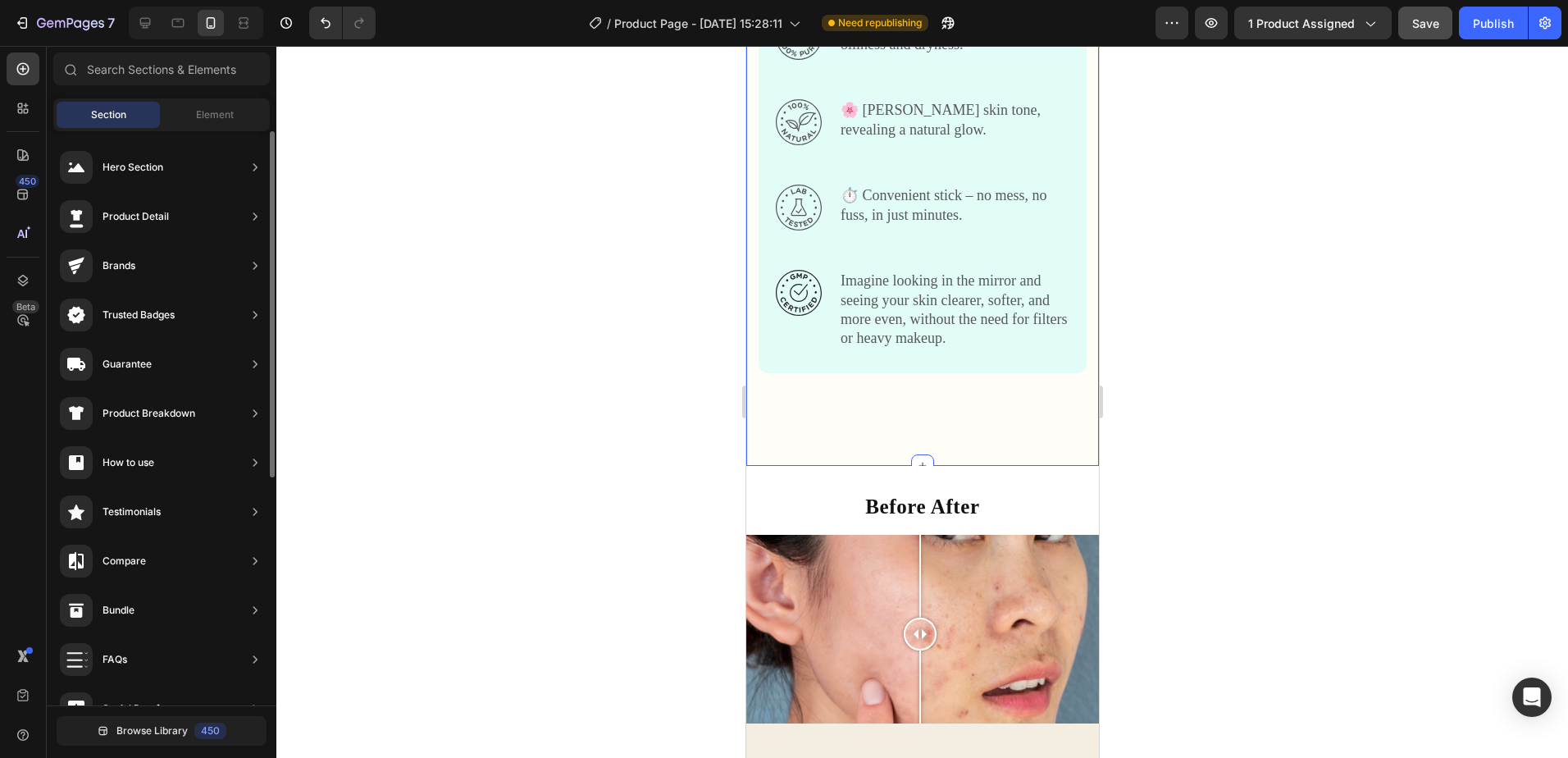
click at [953, 441] on div "Image Image Action Heading Row Image 🌱 Eliminates impurities that weigh down yo…" at bounding box center [921, 83] width 353 height 766
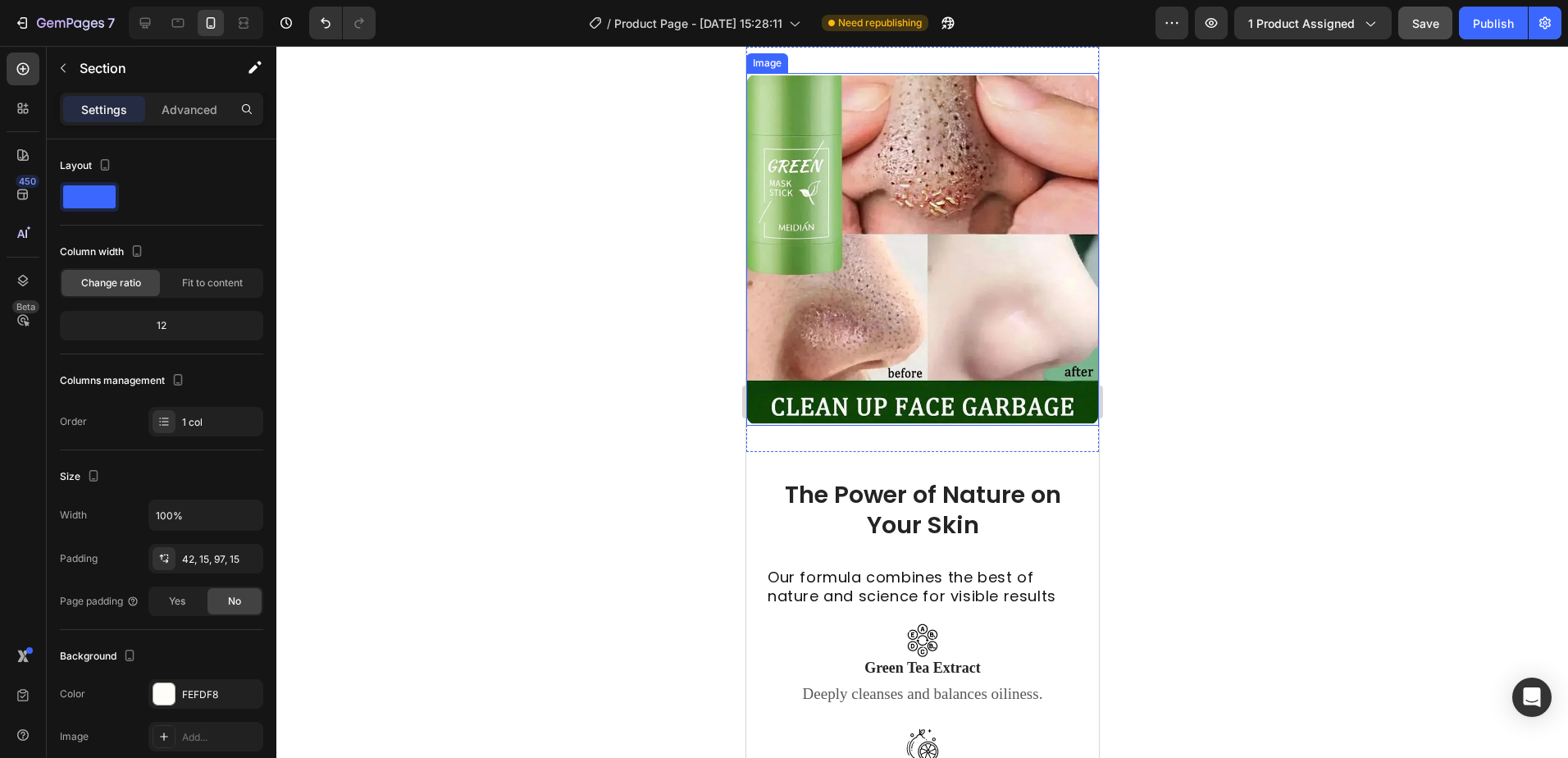
scroll to position [3290, 0]
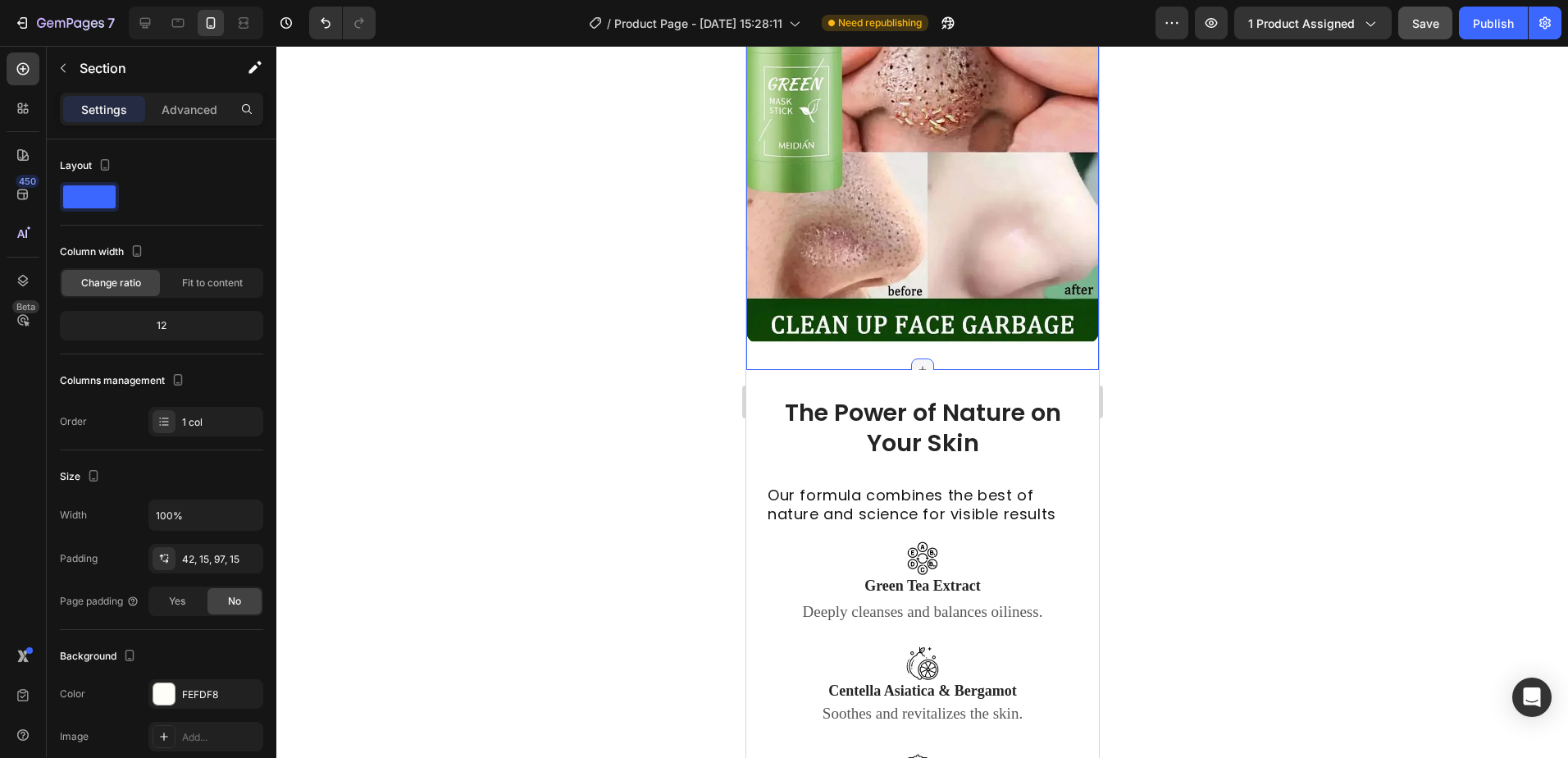
click at [915, 364] on icon at bounding box center [921, 370] width 13 height 13
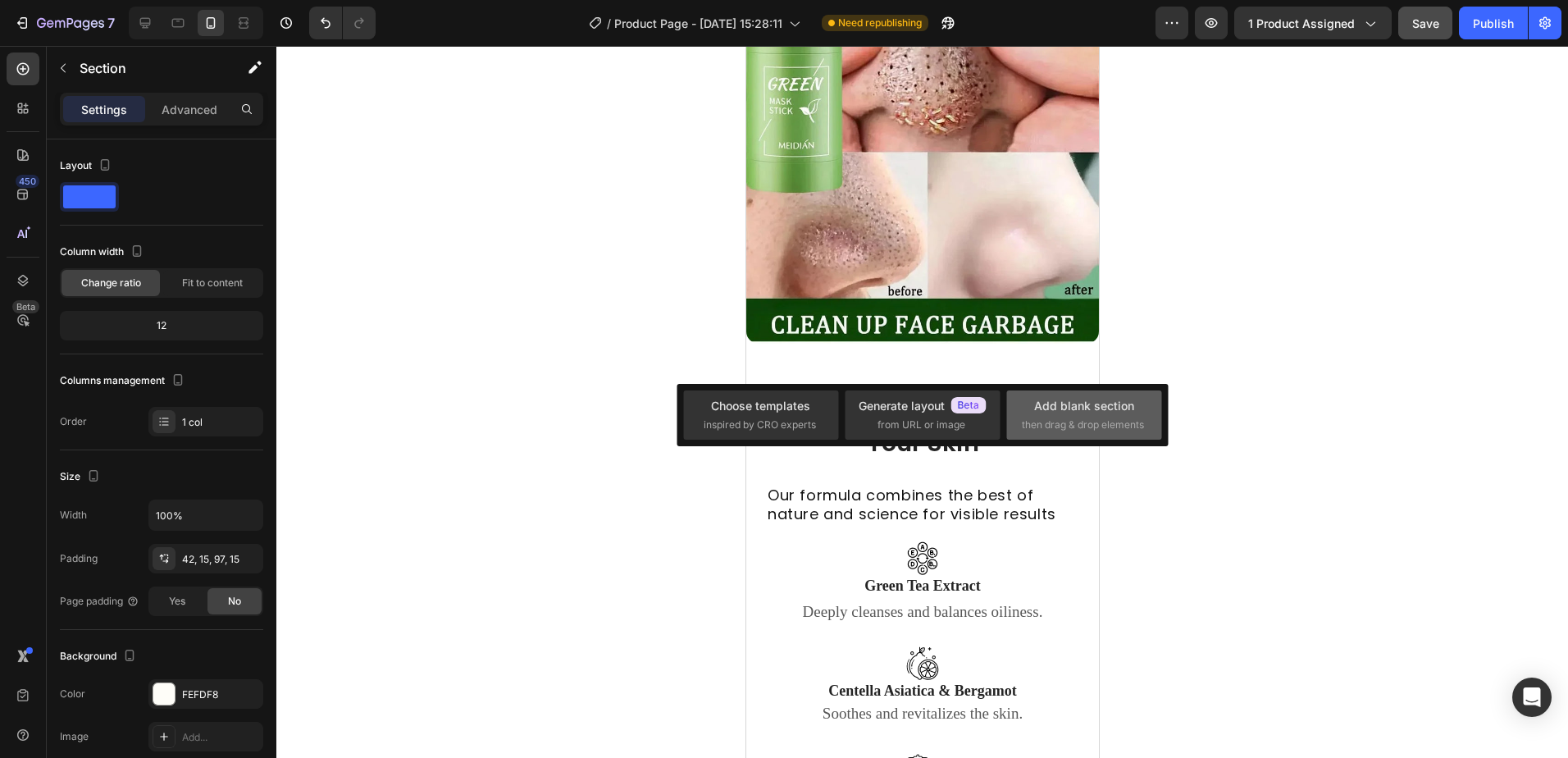
click at [1036, 412] on div "Add blank section" at bounding box center [1084, 405] width 100 height 17
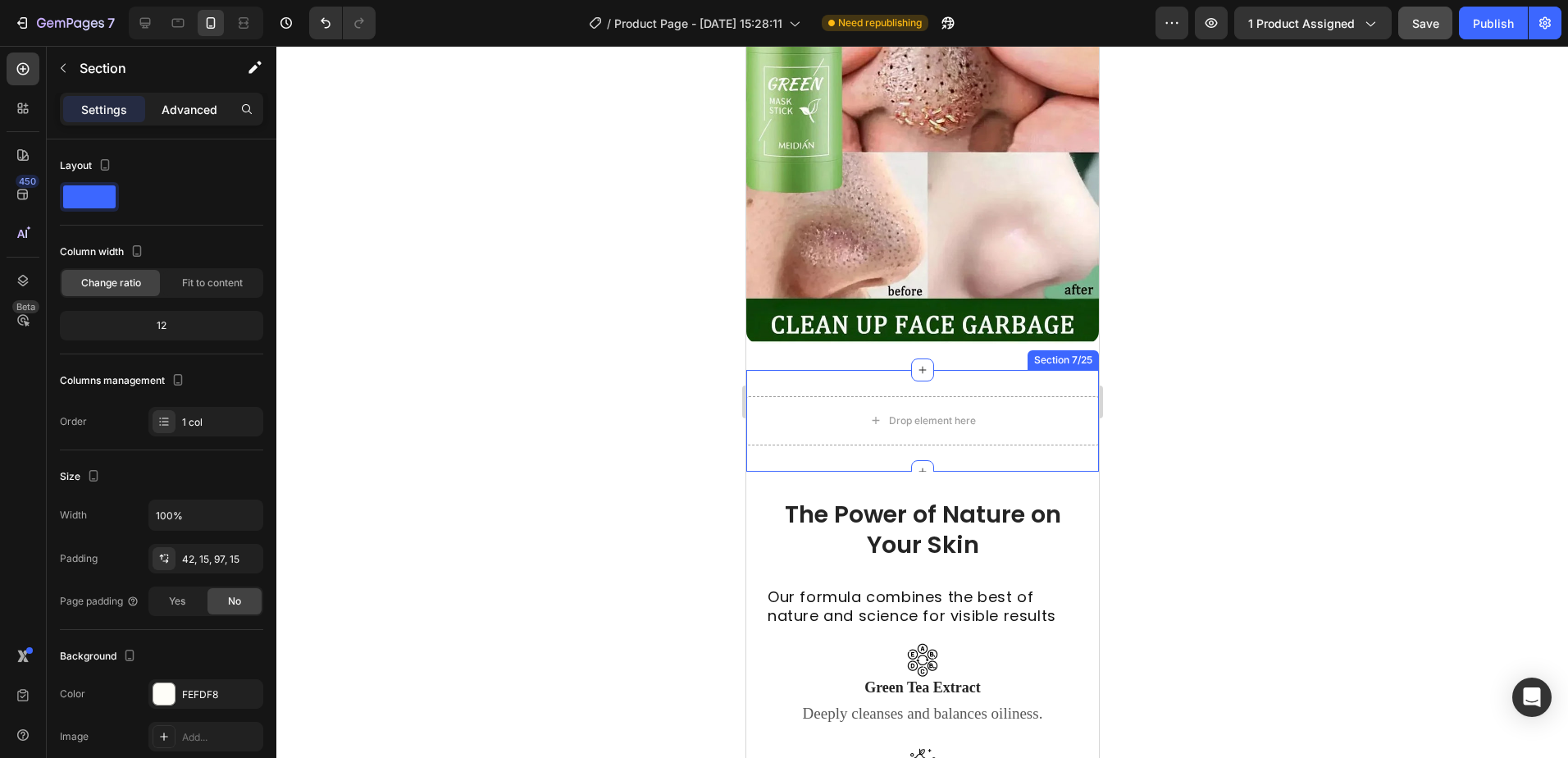
click at [190, 110] on p "Advanced" at bounding box center [190, 109] width 56 height 17
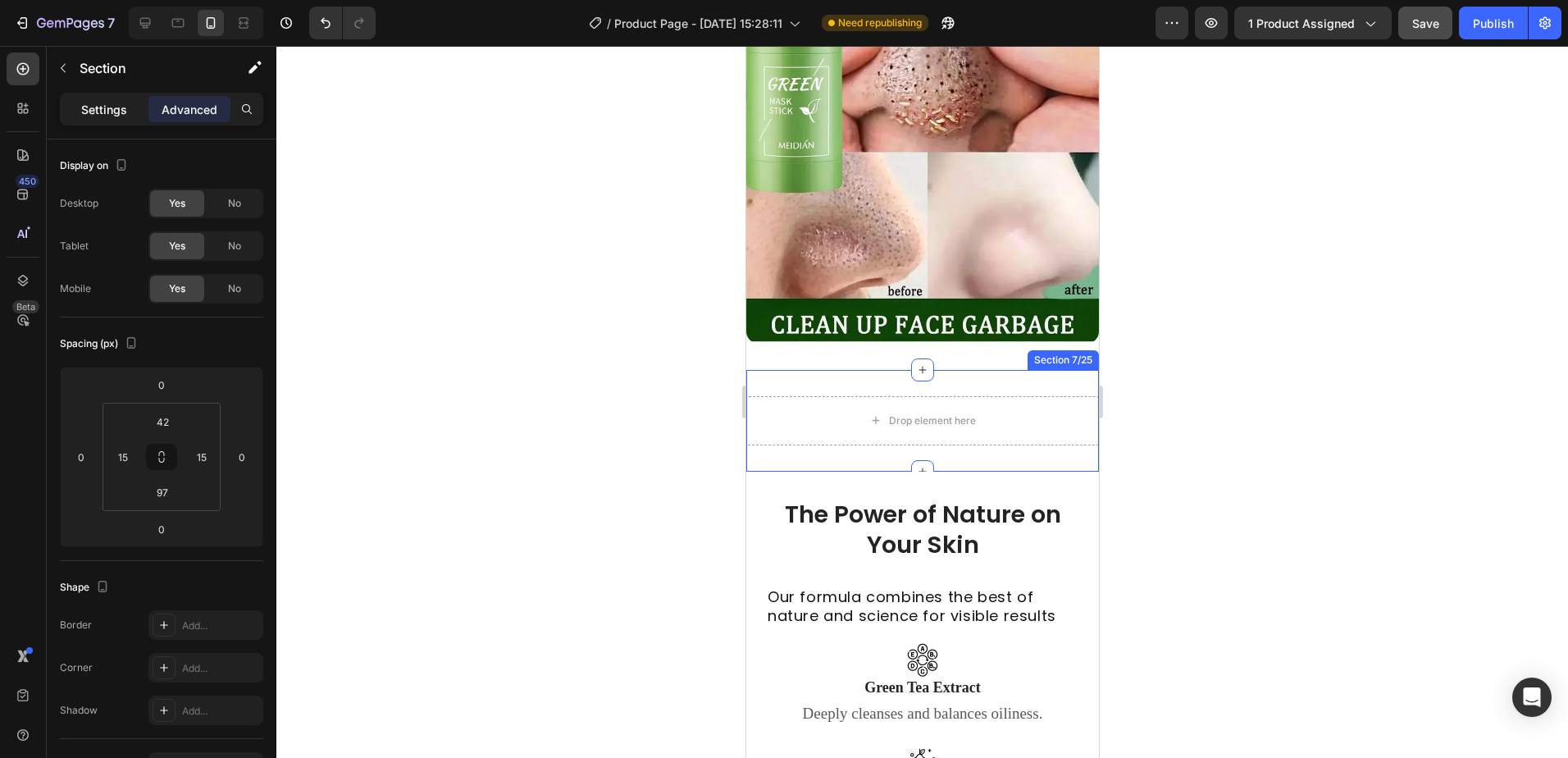
click at [97, 112] on p "Settings" at bounding box center [104, 109] width 46 height 17
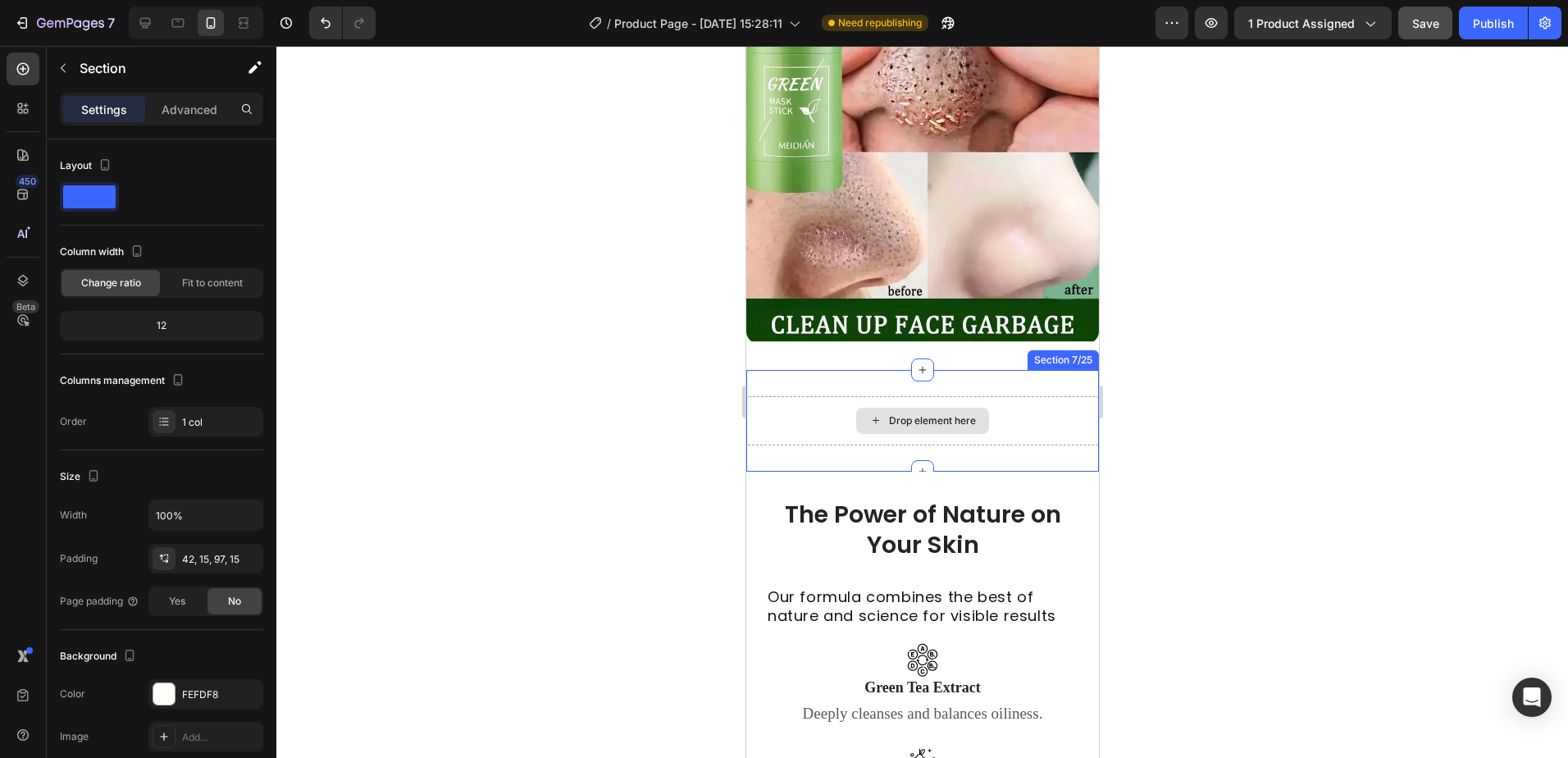
click at [936, 408] on div "Drop element here" at bounding box center [921, 421] width 133 height 26
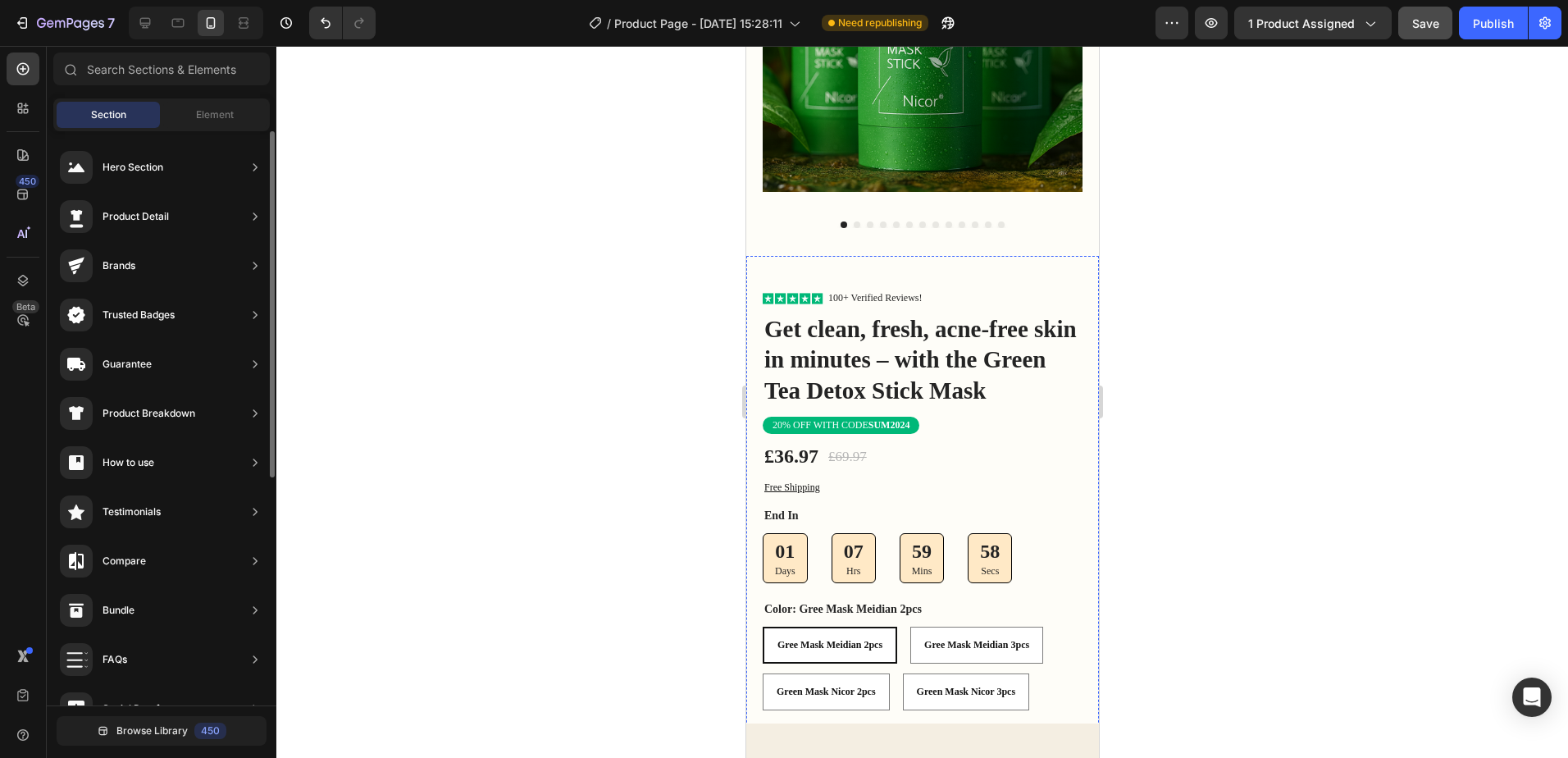
scroll to position [748, 0]
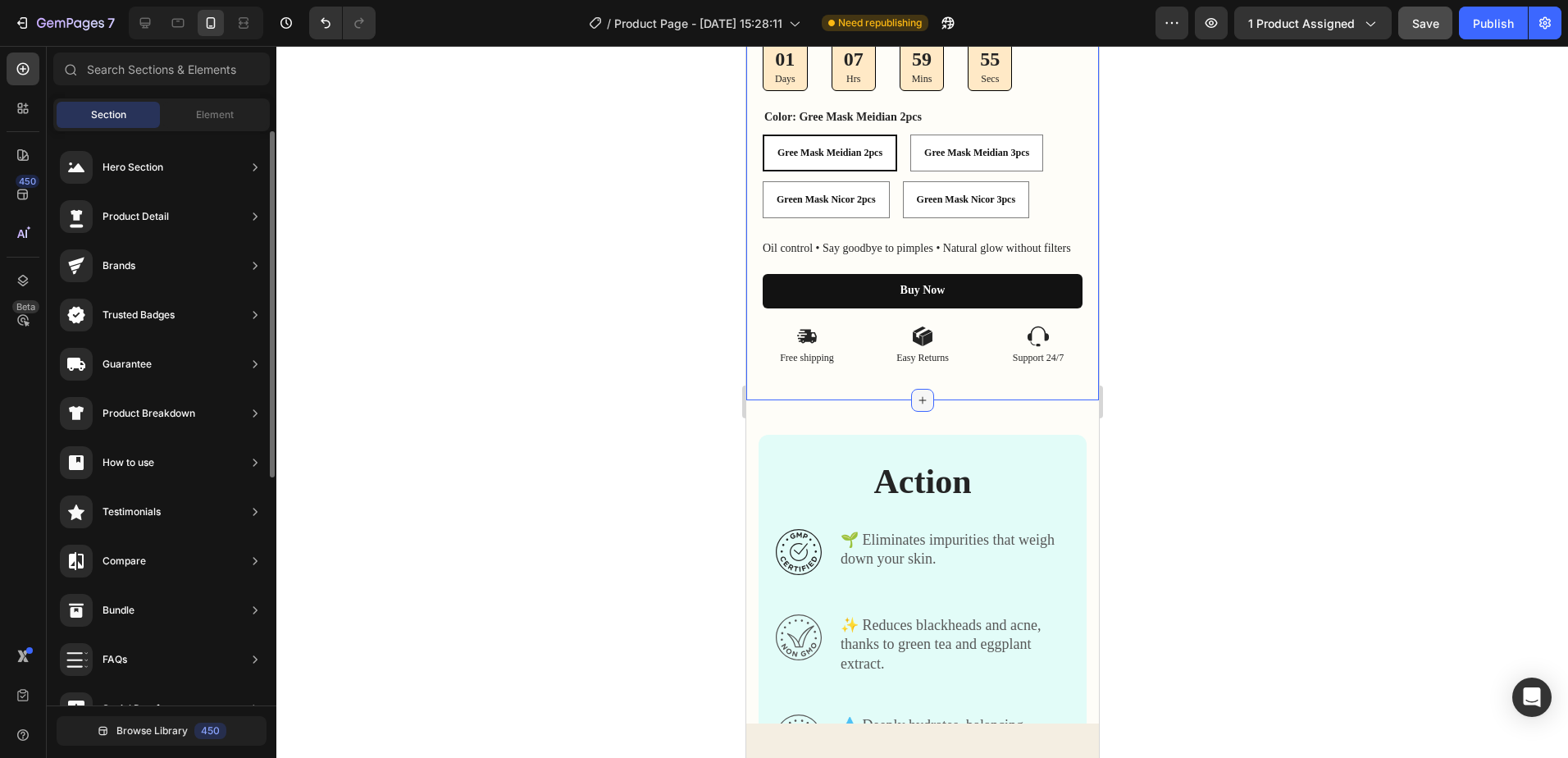
click at [915, 401] on icon at bounding box center [921, 400] width 13 height 13
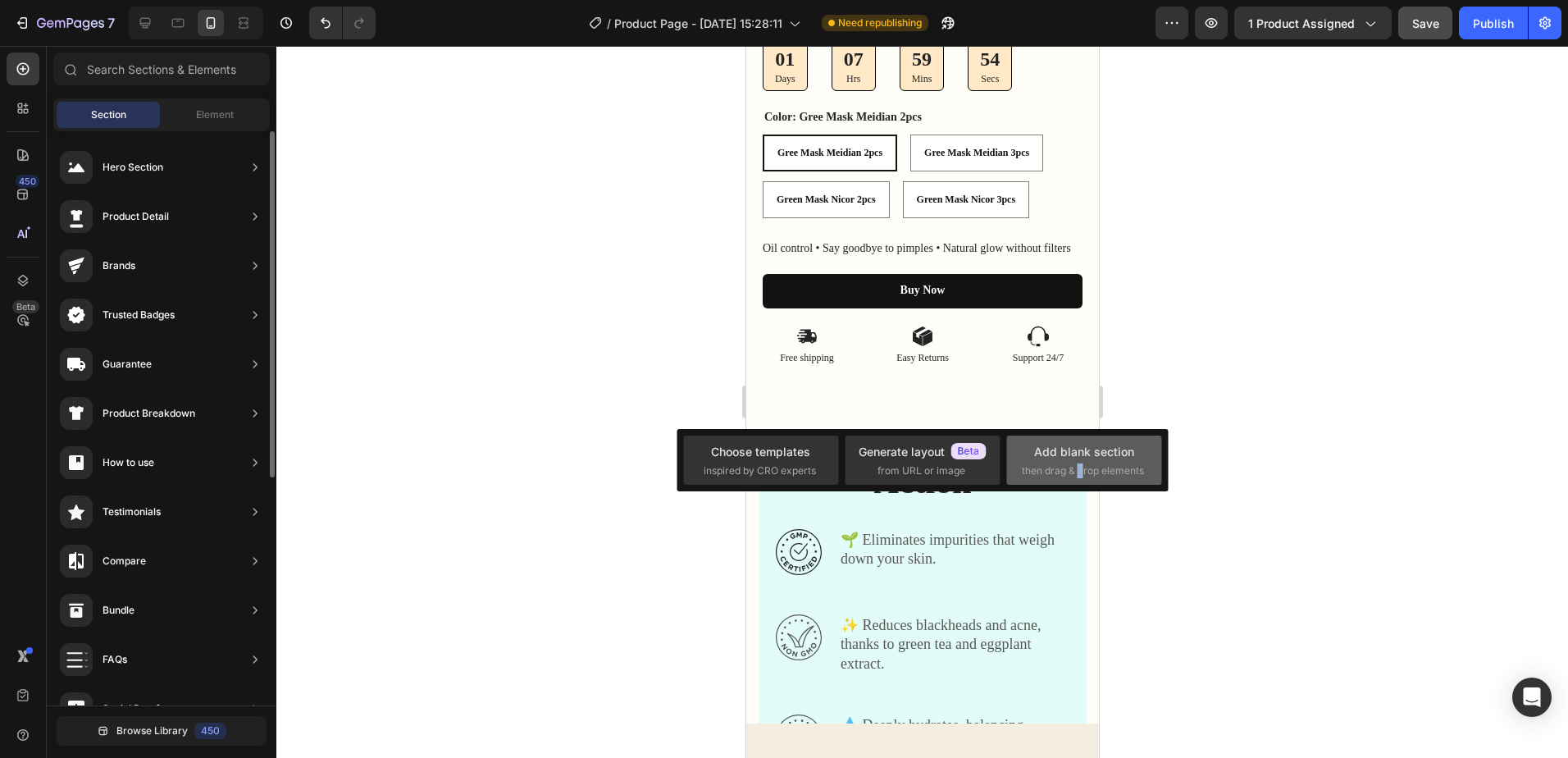
click at [1082, 464] on span "then drag & drop elements" at bounding box center [1083, 471] width 122 height 15
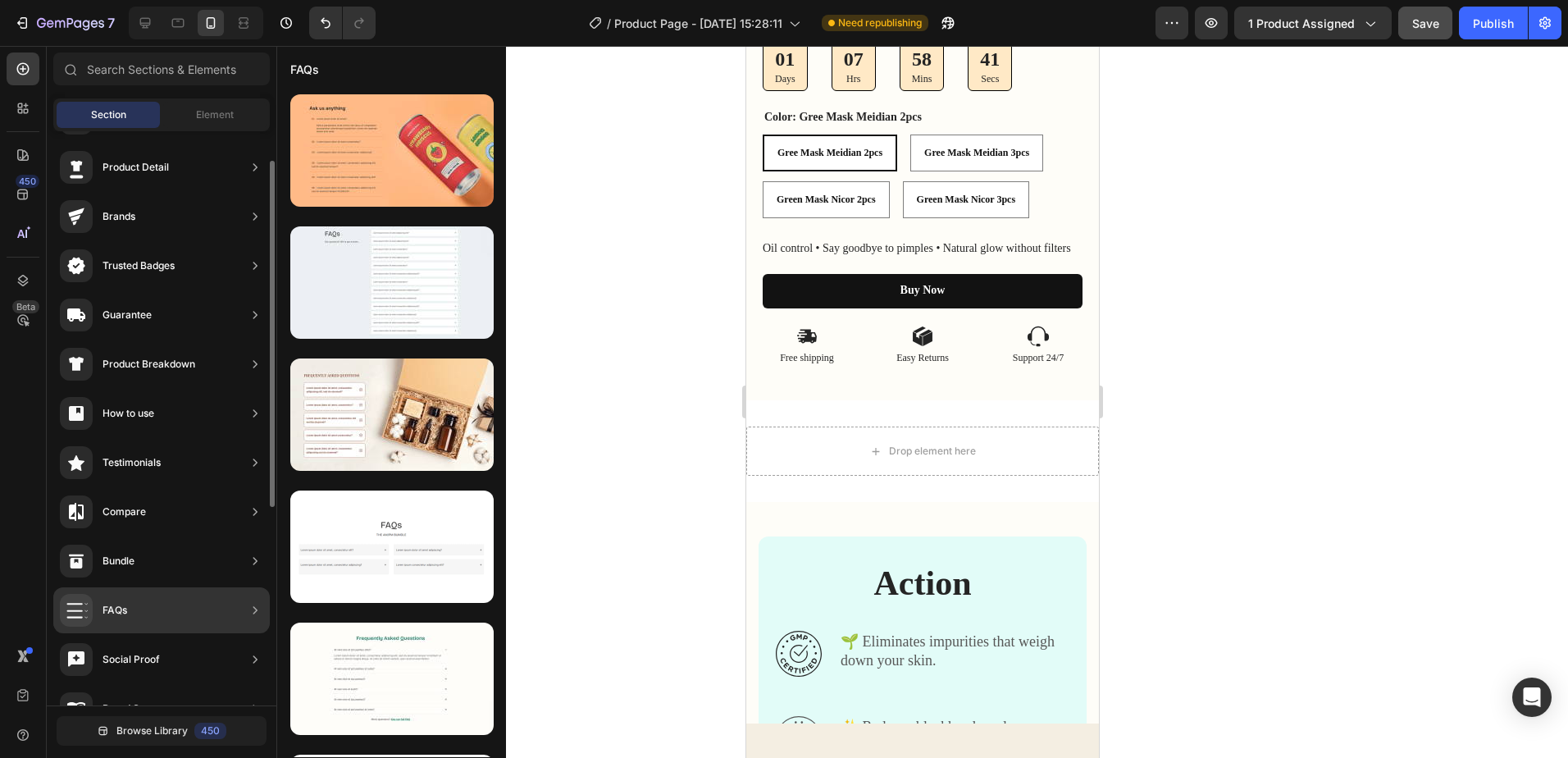
scroll to position [0, 0]
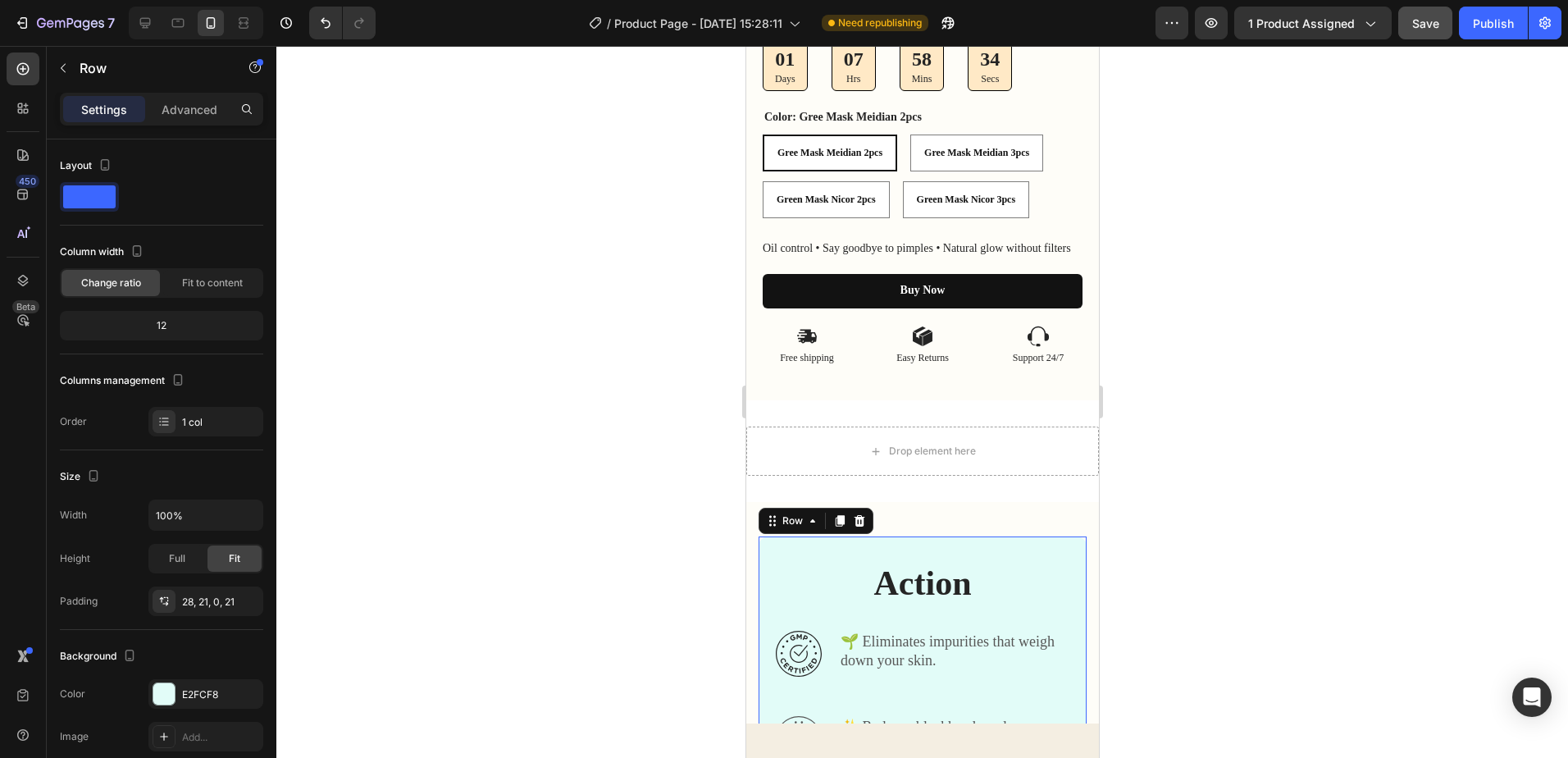
drag, startPoint x: 1069, startPoint y: 554, endPoint x: 1051, endPoint y: 555, distance: 18.0
drag, startPoint x: 1051, startPoint y: 555, endPoint x: 1045, endPoint y: 533, distance: 22.8
click at [18, 75] on icon at bounding box center [23, 69] width 16 height 16
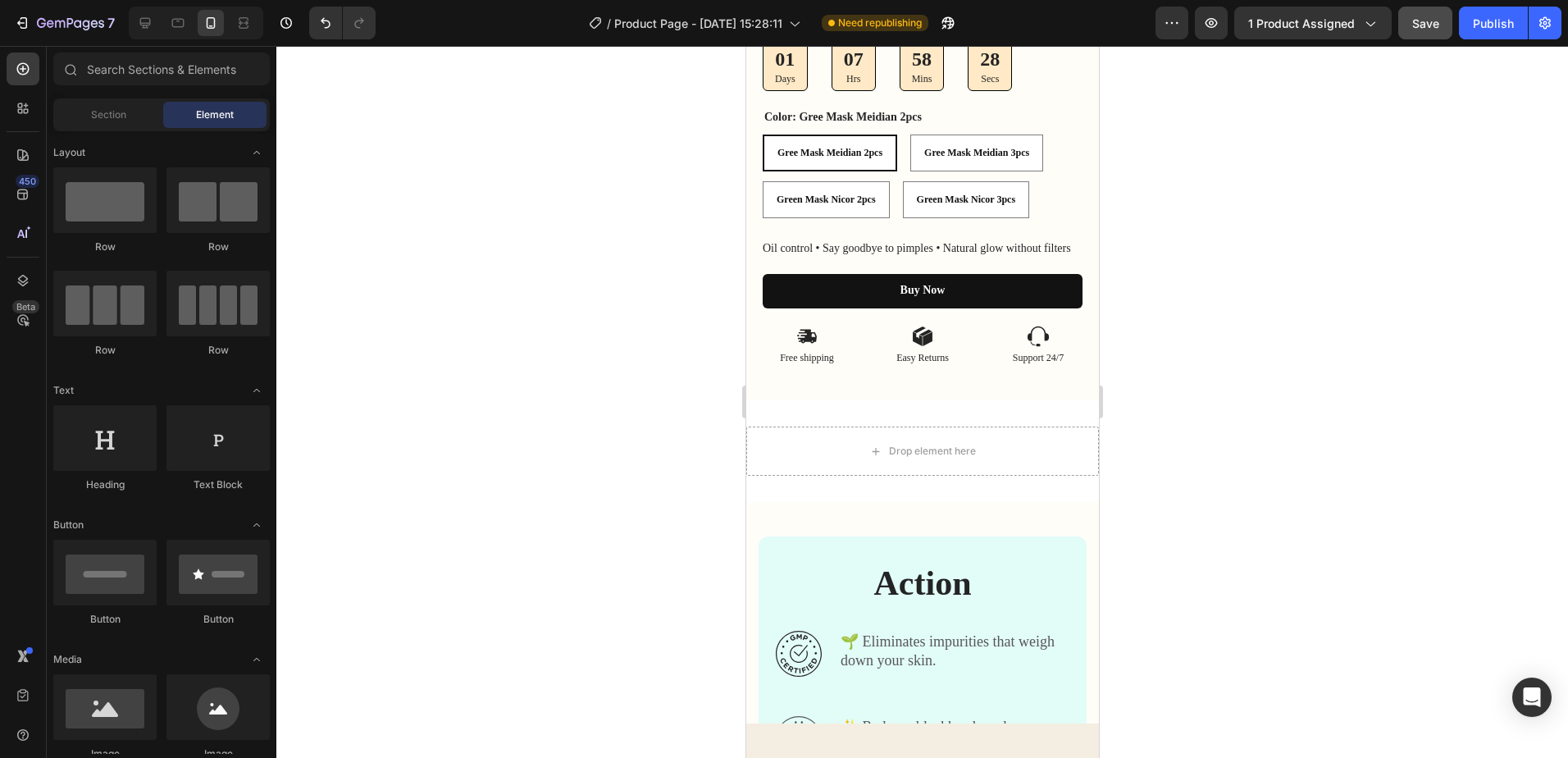
click at [91, 131] on div "Section Element" at bounding box center [161, 114] width 217 height 33
click at [103, 116] on span "Section" at bounding box center [108, 115] width 35 height 15
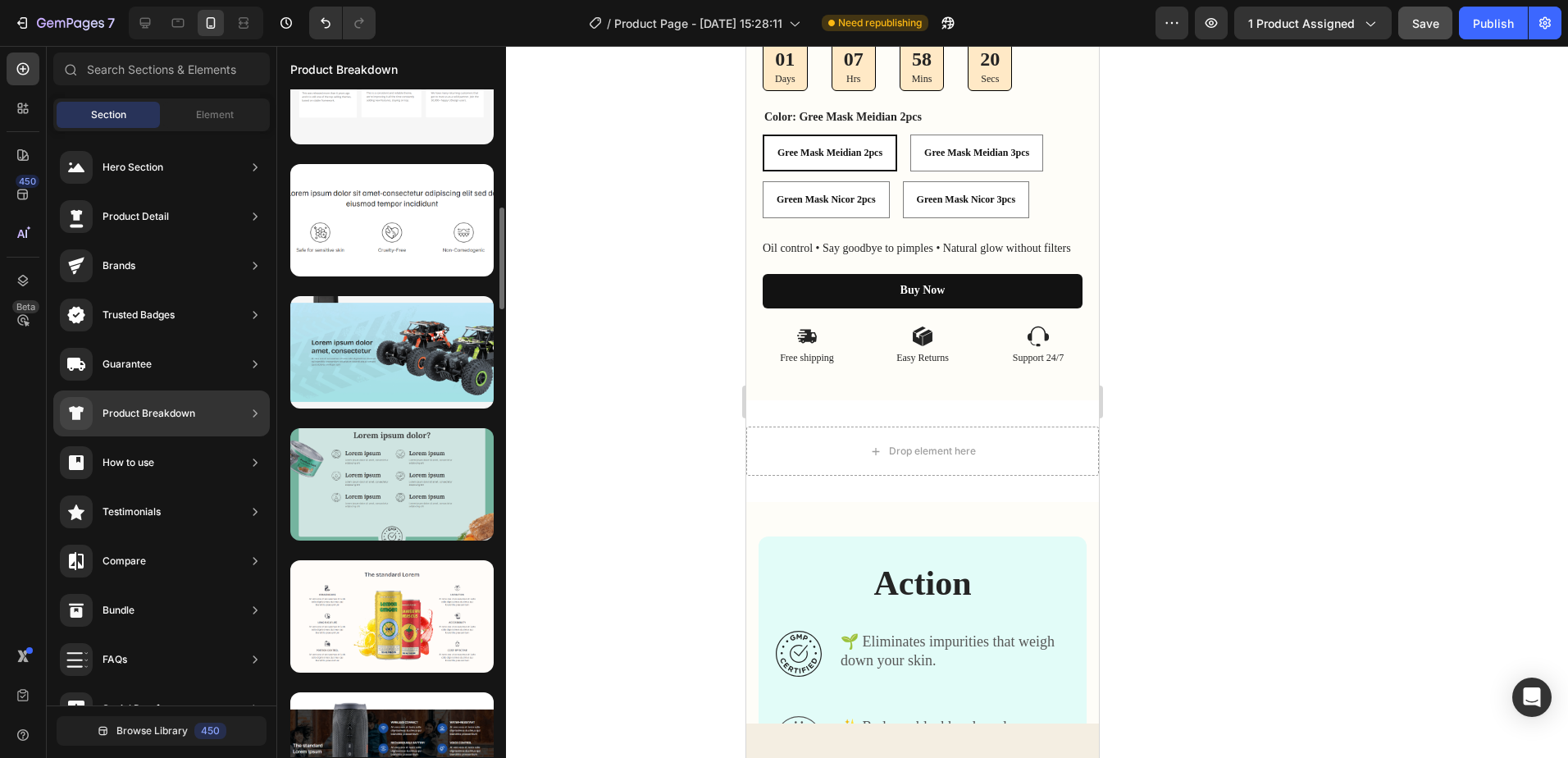
scroll to position [3316, 0]
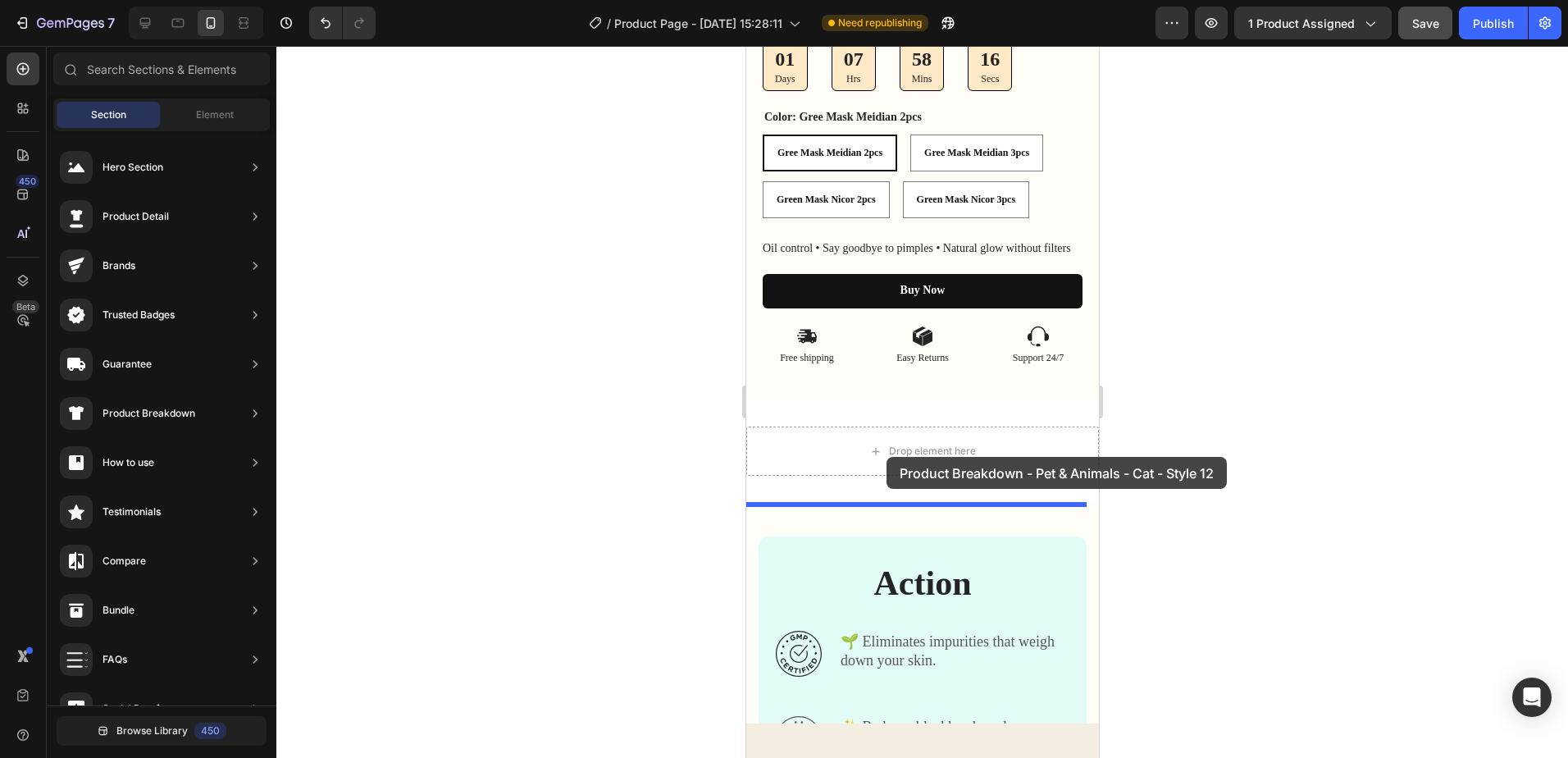
drag, startPoint x: 1075, startPoint y: 454, endPoint x: 1865, endPoint y: 449, distance: 790.0
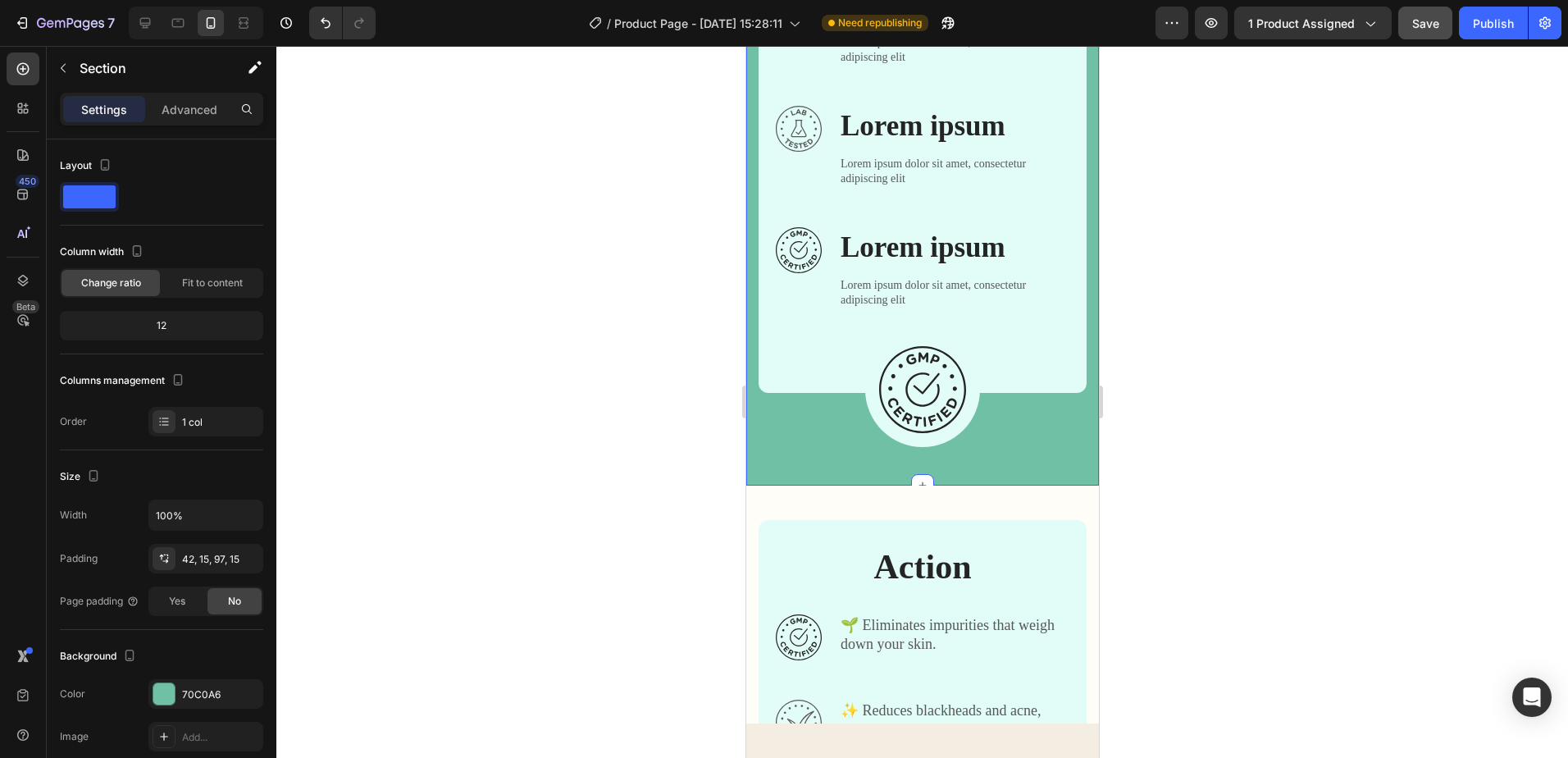
scroll to position [1642, 0]
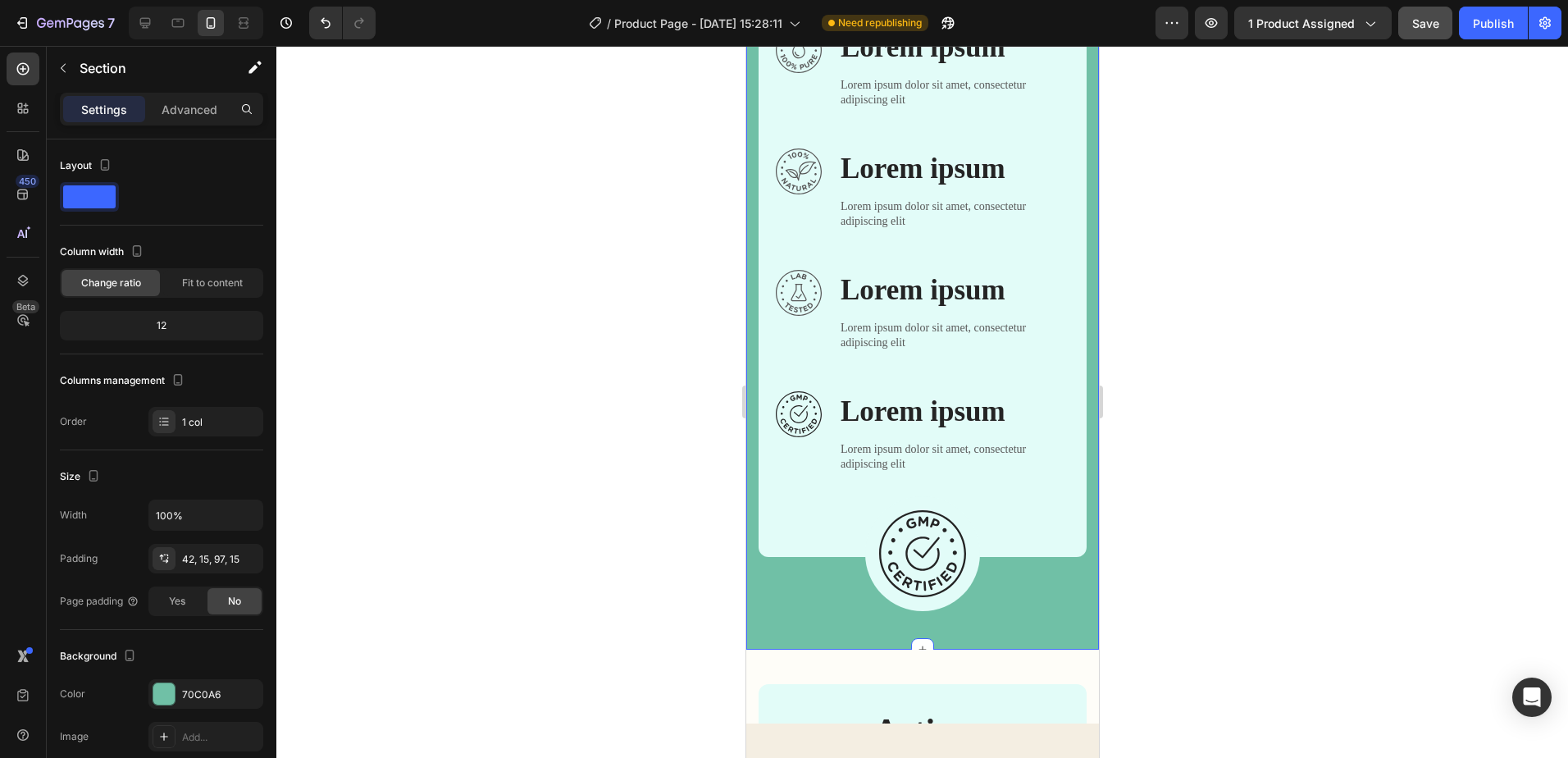
click at [1042, 600] on div "Image Image Lorem ipsum dolor? Heading Row Image Lorem ipsum Text Block Lorem i…" at bounding box center [921, 130] width 353 height 1039
click at [168, 696] on div at bounding box center [163, 694] width 21 height 21
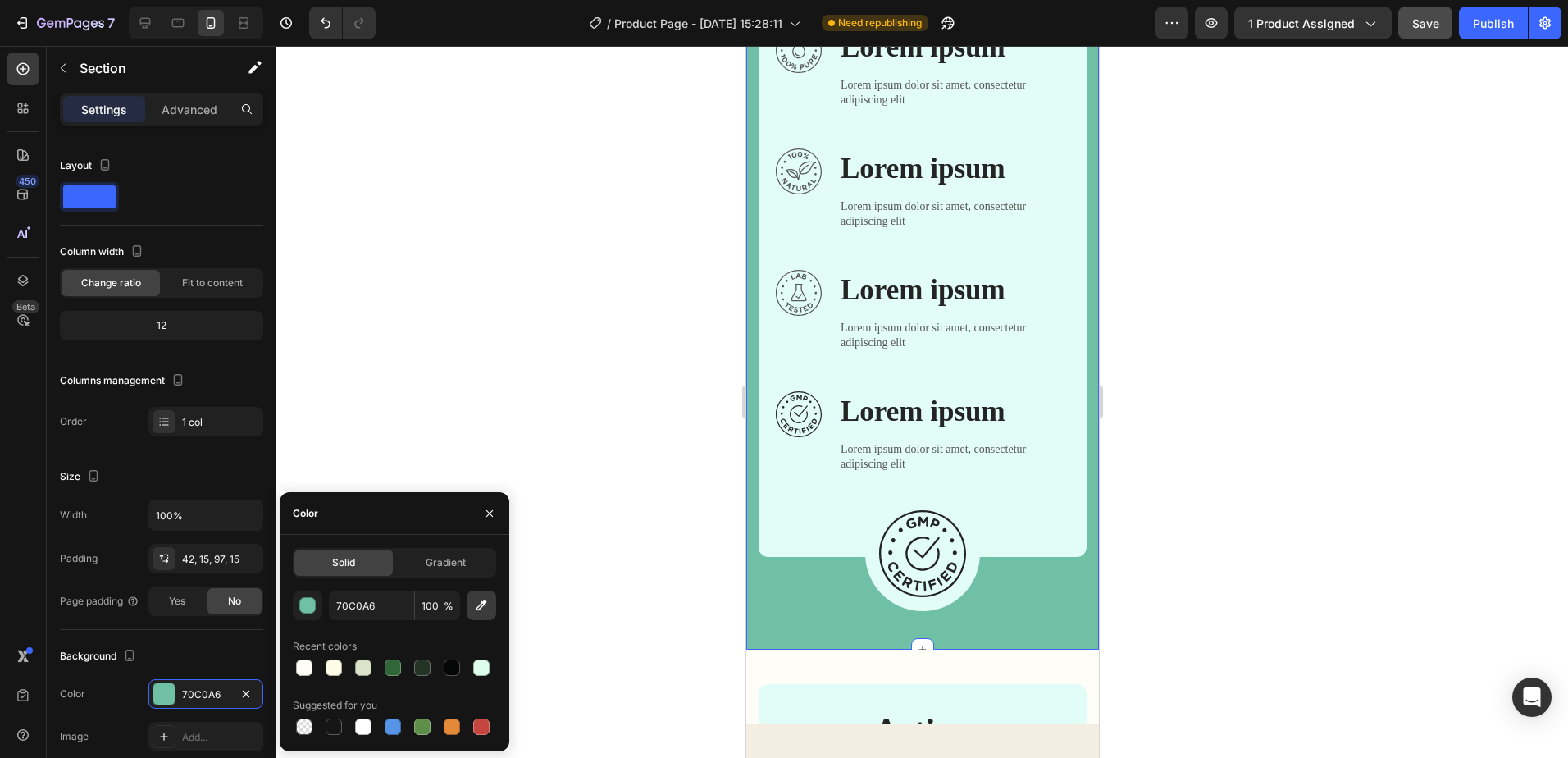
click at [467, 608] on button "button" at bounding box center [482, 606] width 30 height 30
type input "FEFDF8"
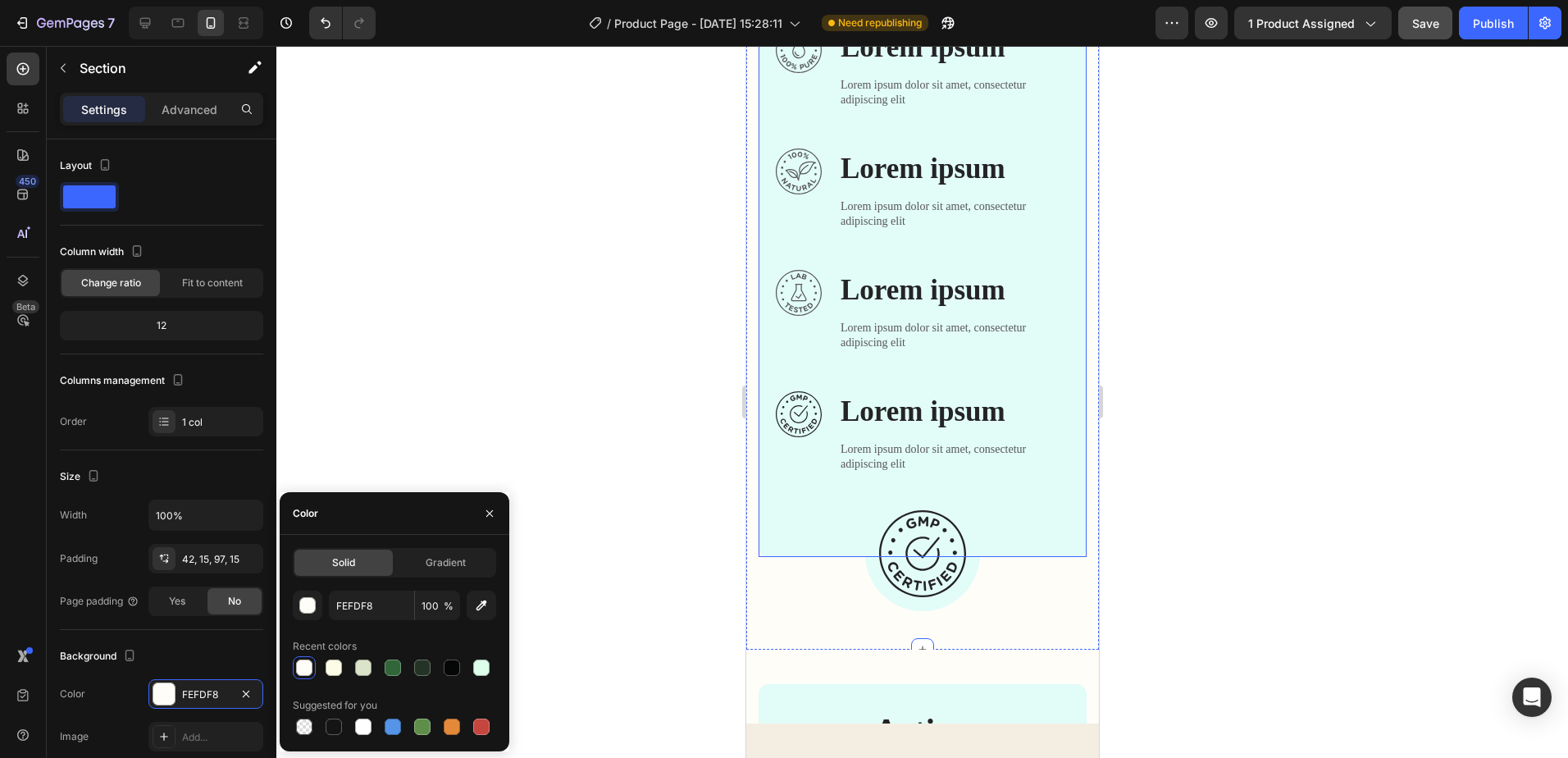
click at [1007, 517] on div "Lorem ipsum dolor? Heading Row Image Lorem ipsum Text Block Lorem ipsum dolor s…" at bounding box center [922, 112] width 294 height 889
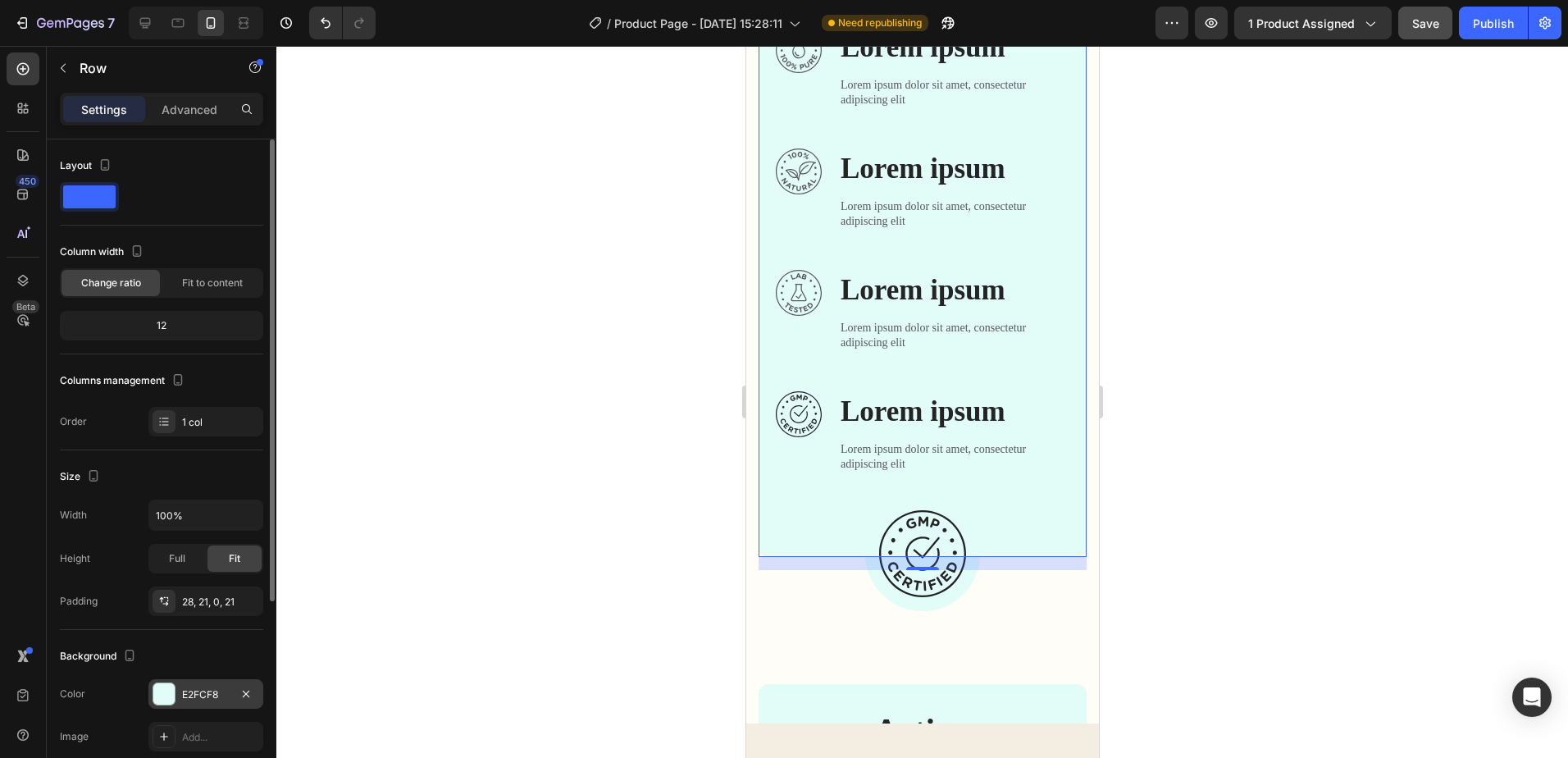
click at [165, 691] on div at bounding box center [163, 694] width 21 height 21
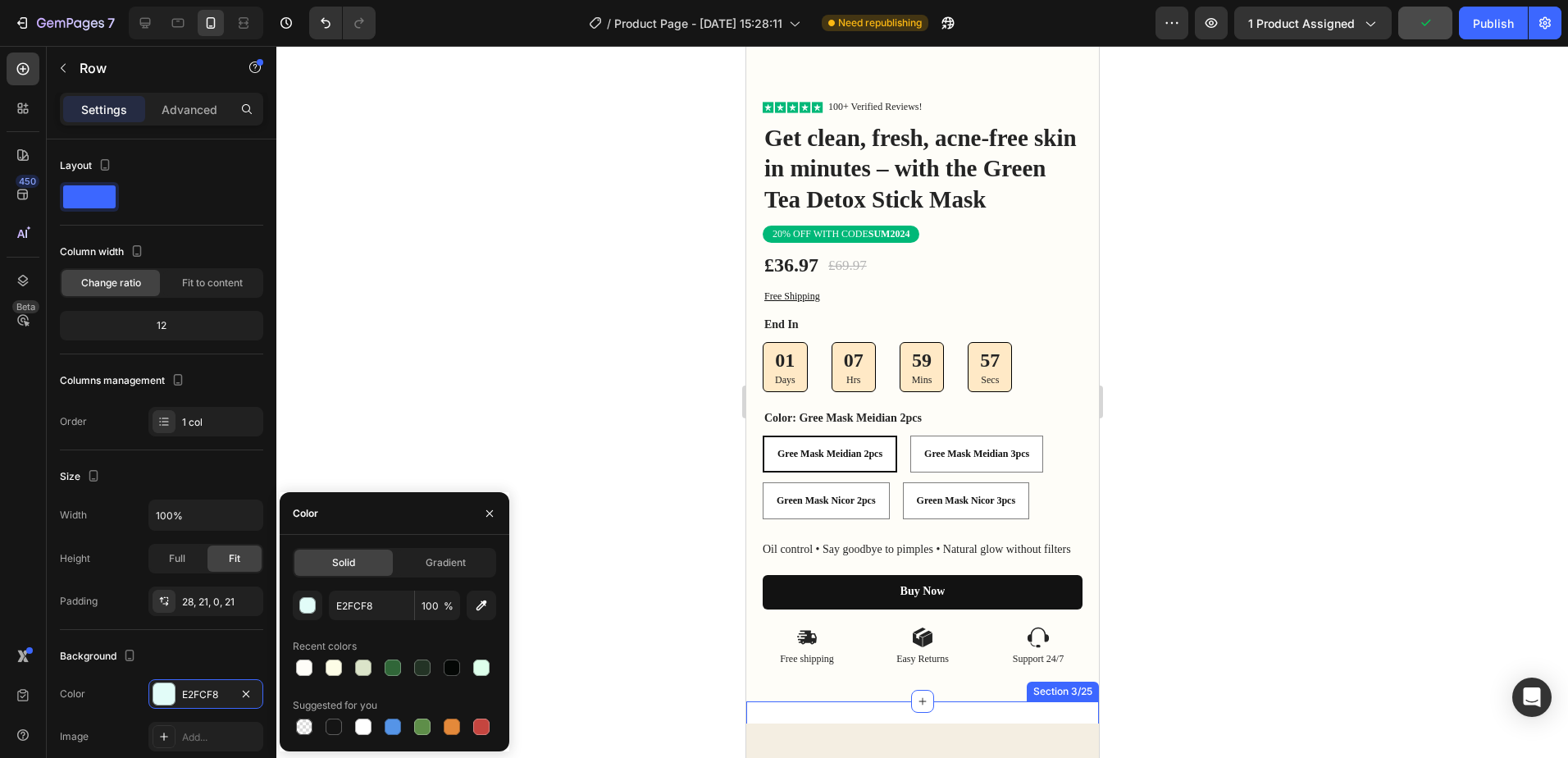
scroll to position [939, 0]
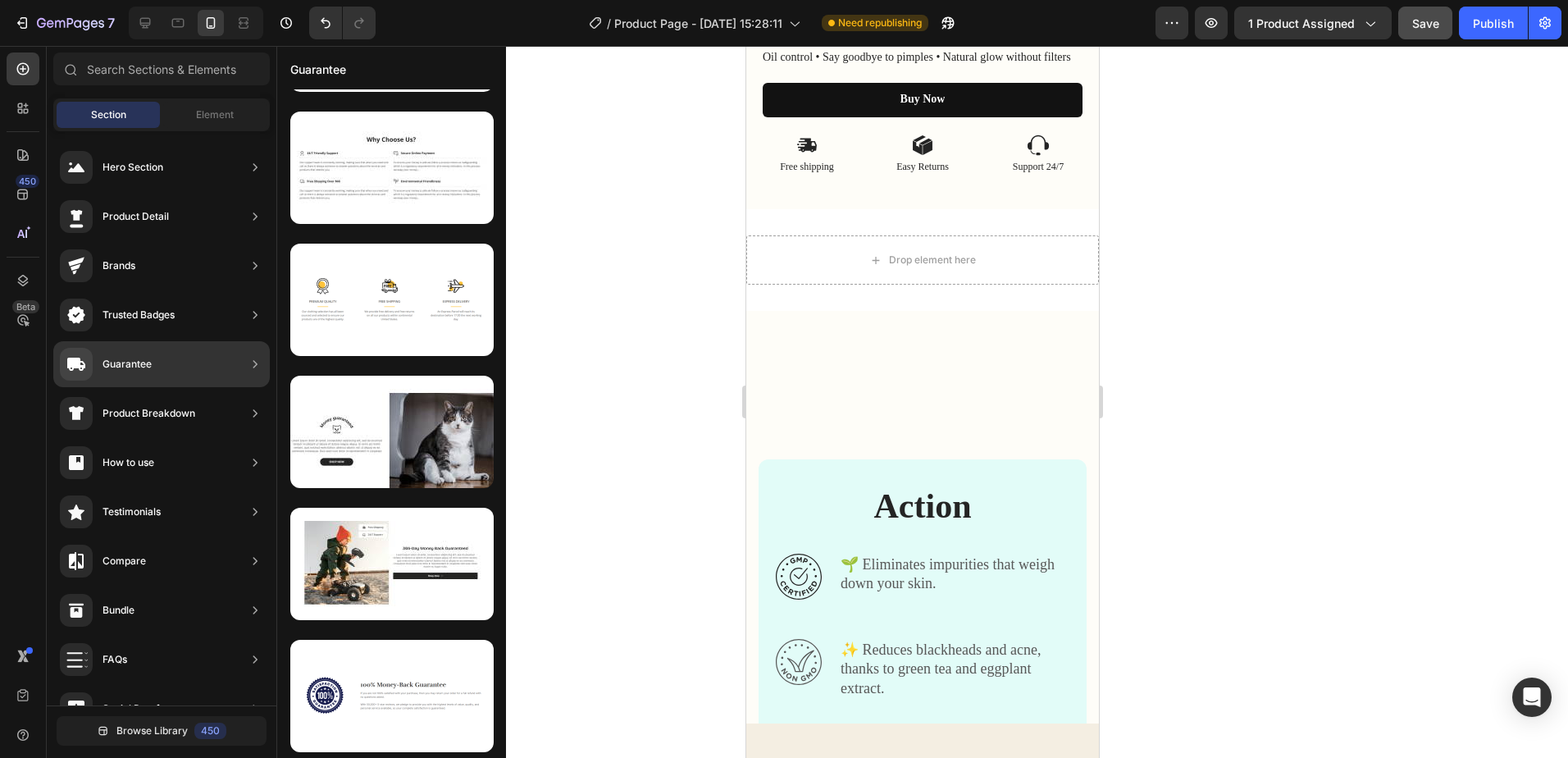
scroll to position [857, 0]
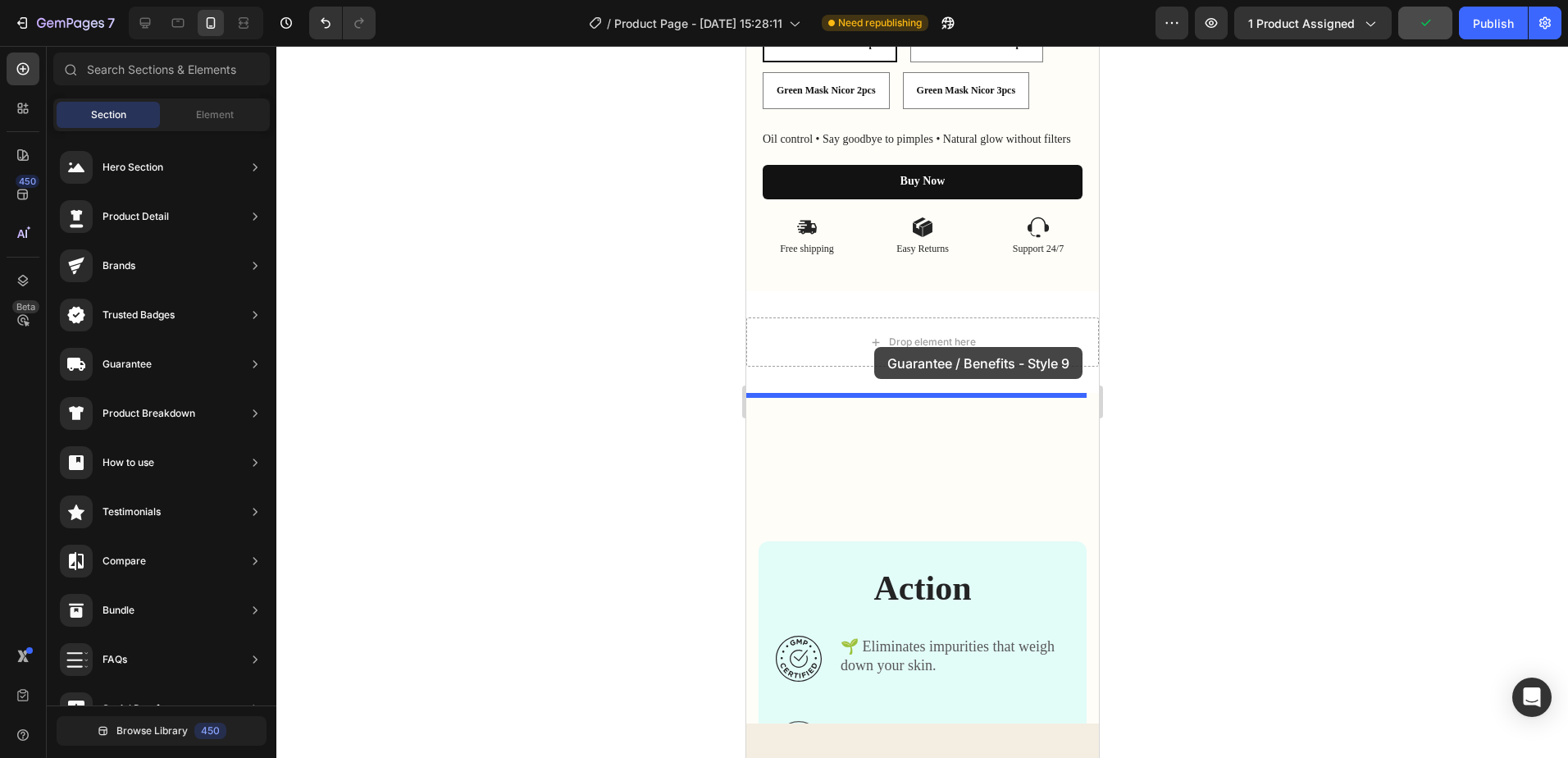
drag, startPoint x: 1322, startPoint y: 486, endPoint x: 873, endPoint y: 347, distance: 470.0
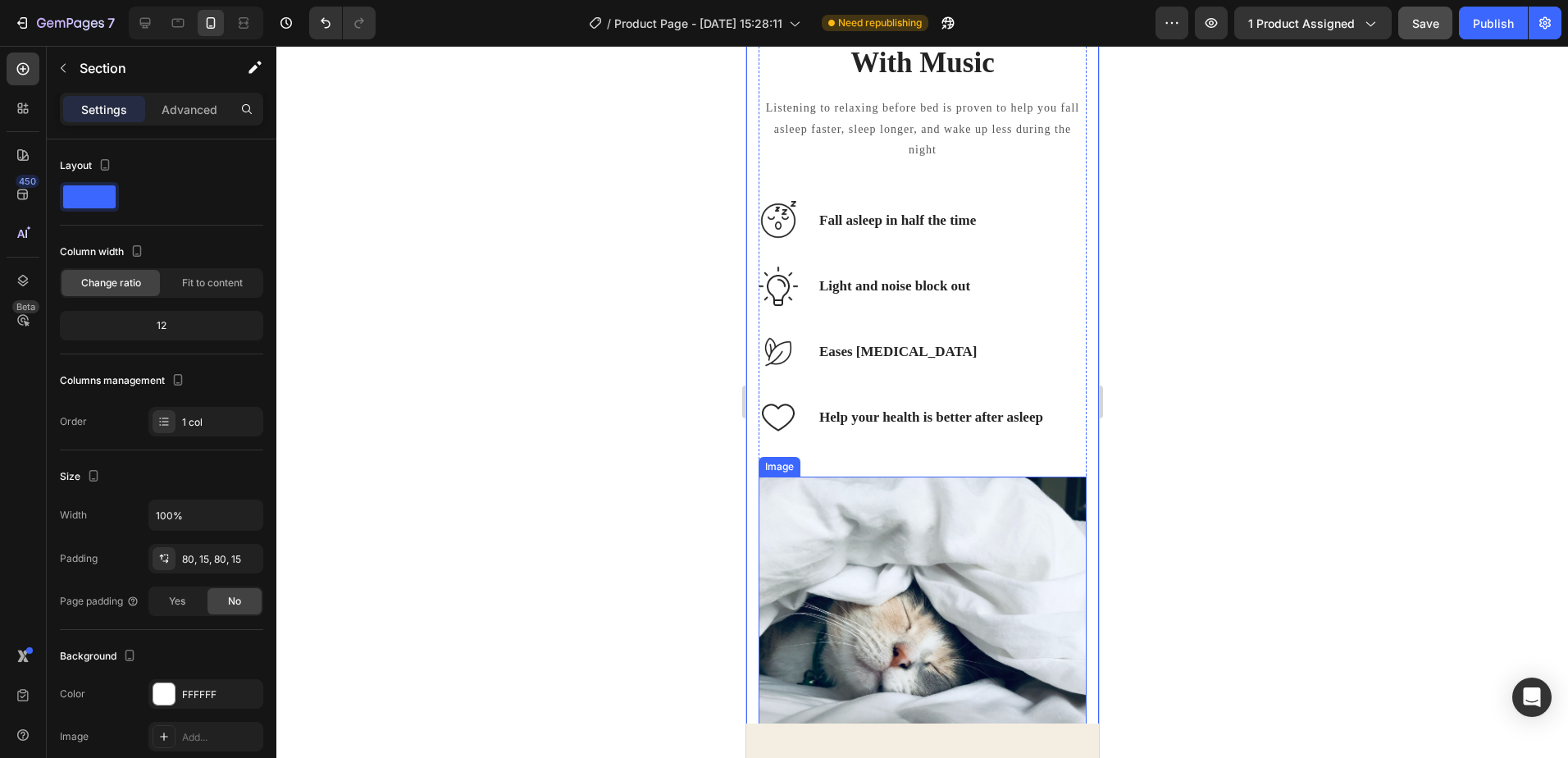
scroll to position [1149, 0]
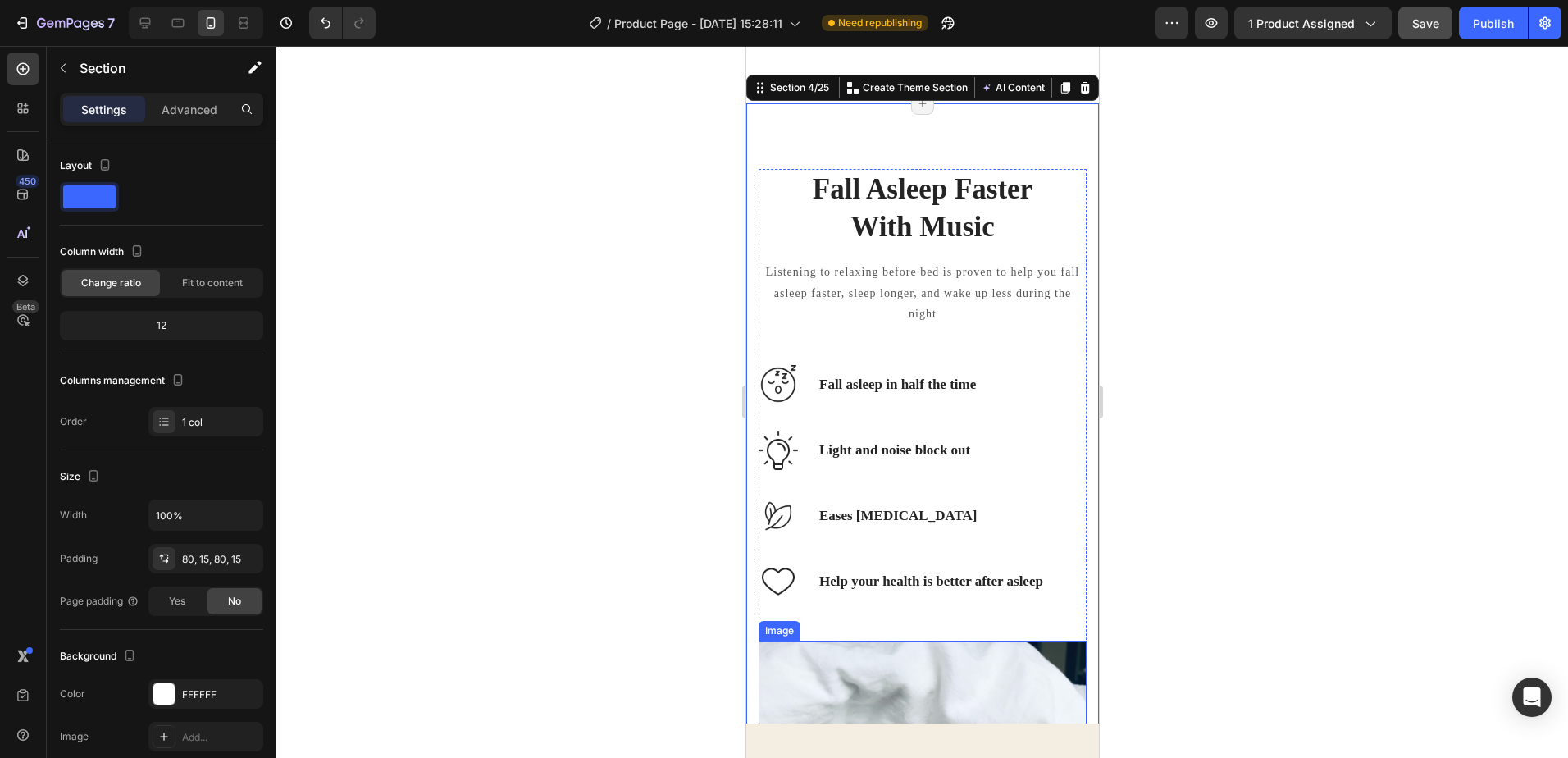
click at [1035, 101] on div "Section 4/25 You can create reusable sections Create Theme Section AI Content W…" at bounding box center [921, 88] width 353 height 26
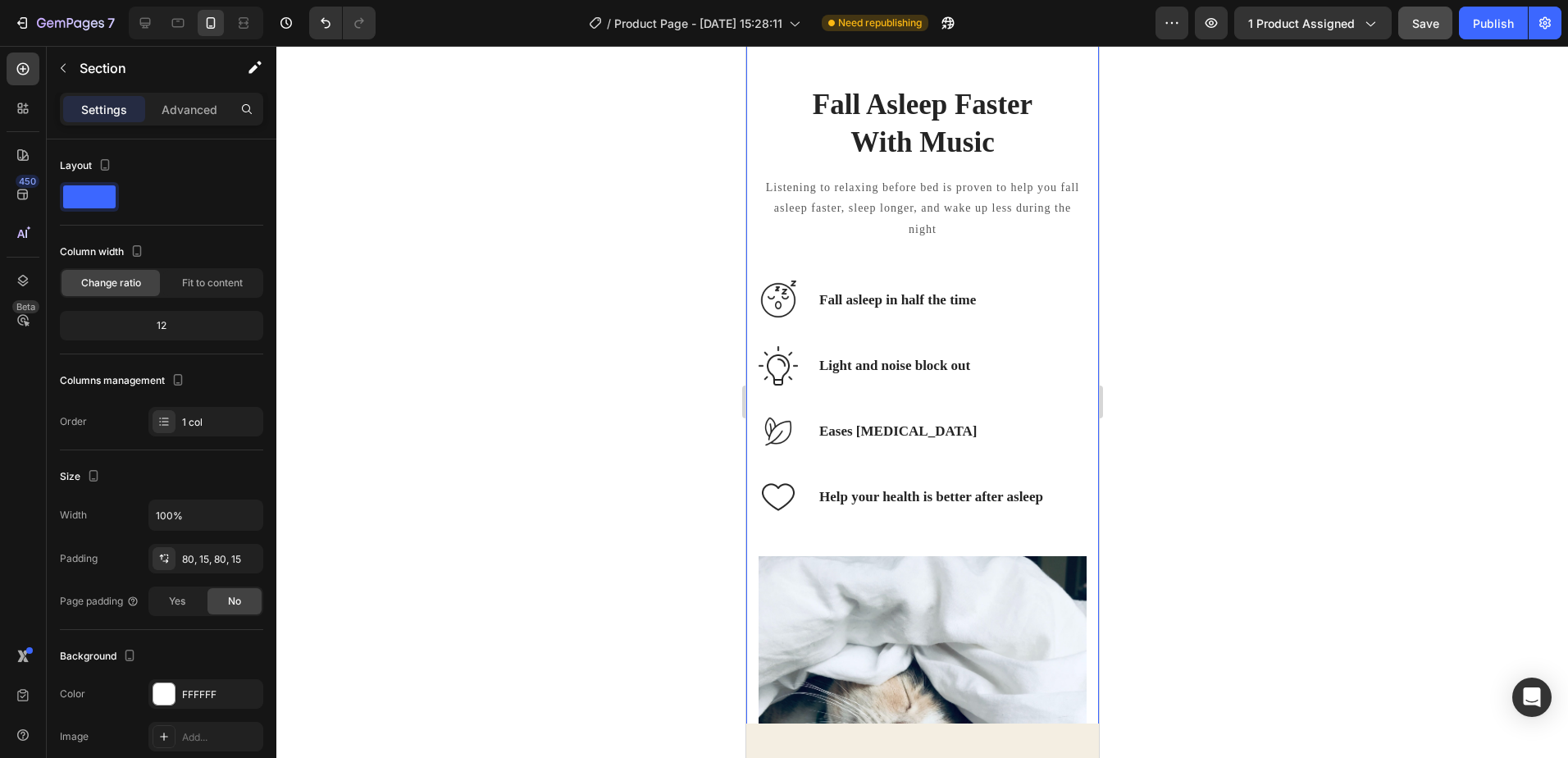
scroll to position [1067, 0]
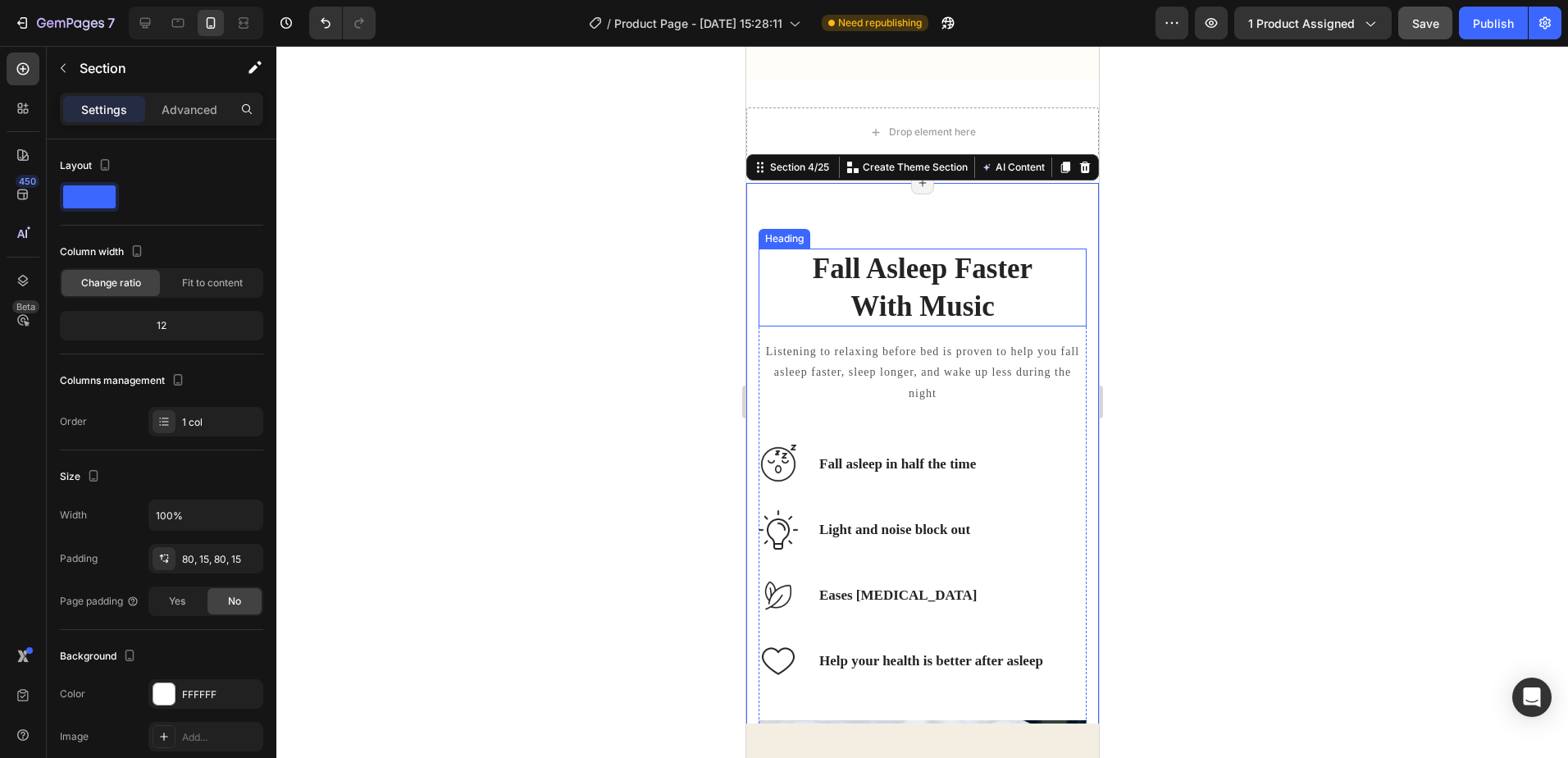
click at [873, 300] on p "Fall Asleep Faster With Music" at bounding box center [921, 287] width 325 height 75
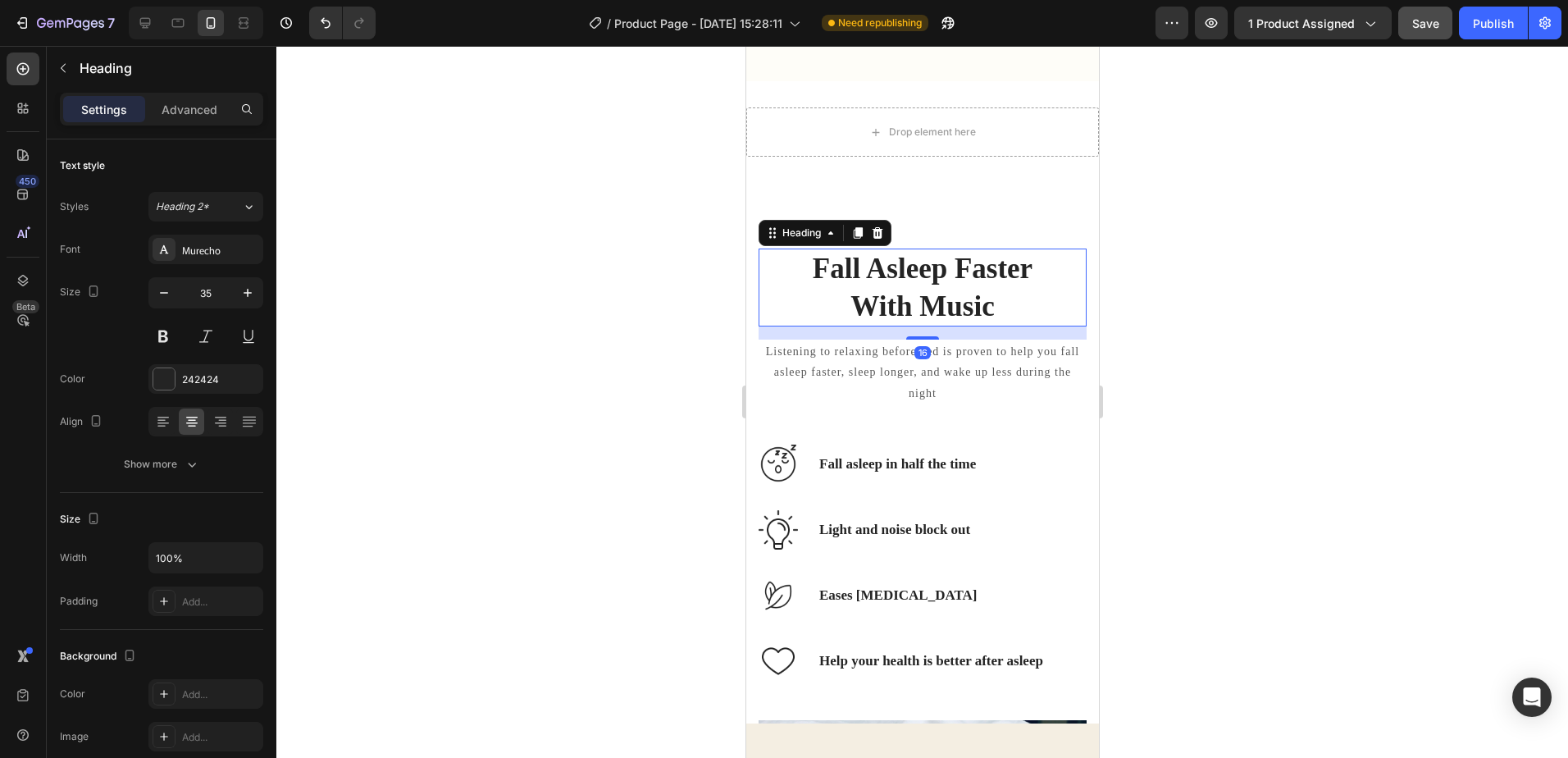
click at [981, 312] on p "Fall Asleep Faster With Music" at bounding box center [921, 287] width 325 height 75
drag, startPoint x: 983, startPoint y: 309, endPoint x: 958, endPoint y: 307, distance: 25.1
click at [958, 307] on p "Fall Asleep Faster With Music" at bounding box center [921, 287] width 325 height 75
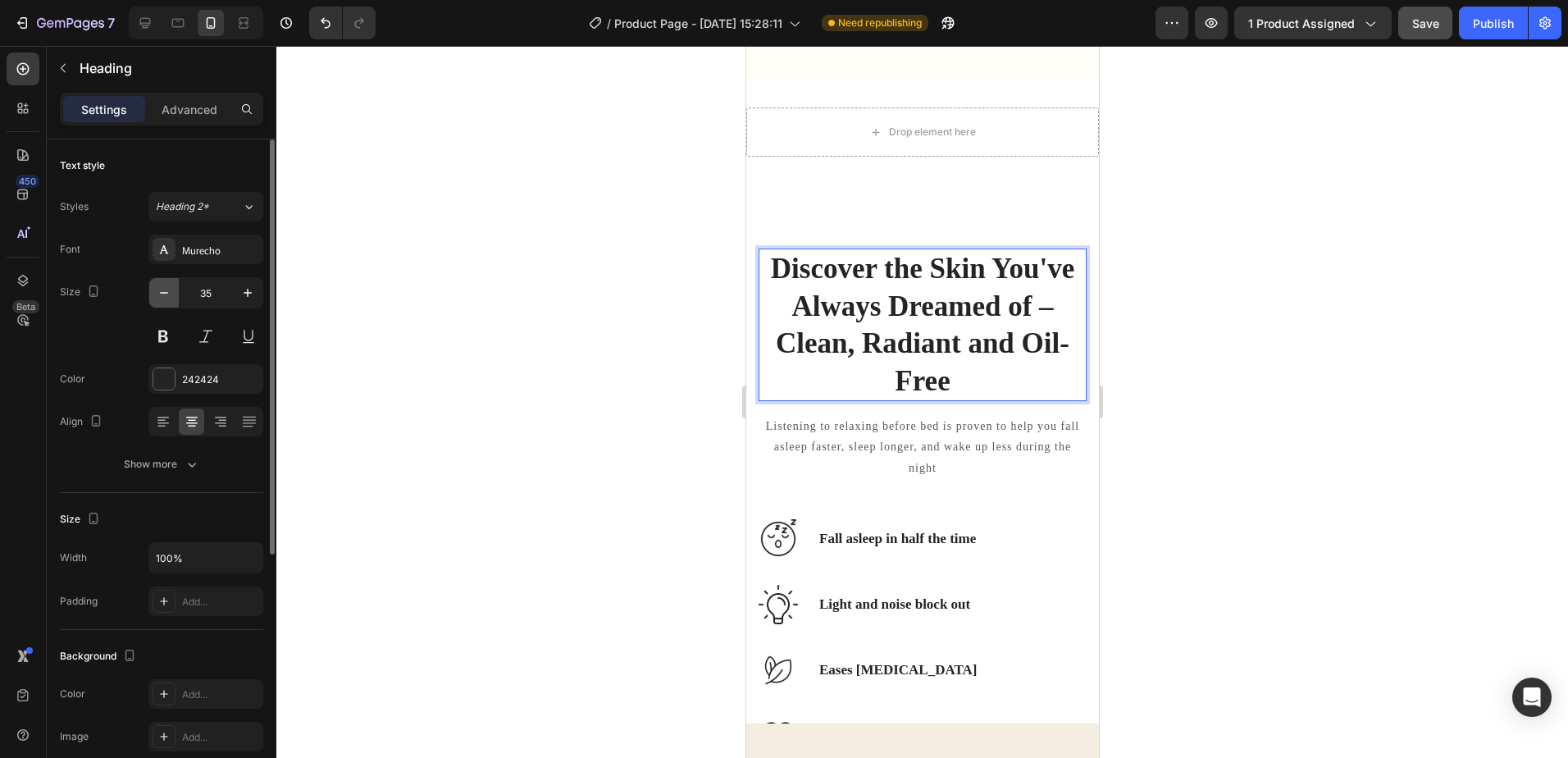
click at [161, 297] on icon "button" at bounding box center [164, 293] width 16 height 16
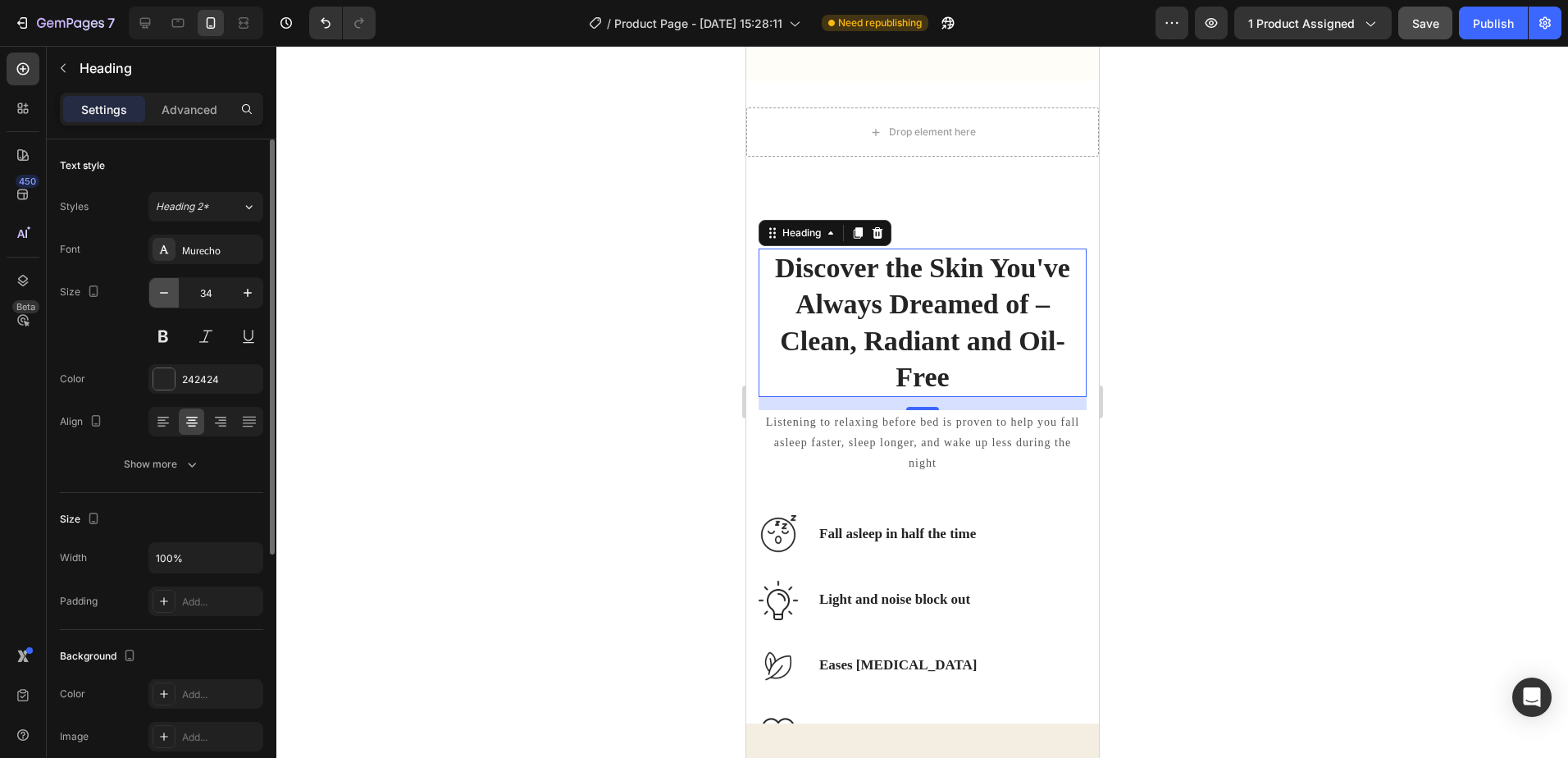
click at [161, 297] on icon "button" at bounding box center [164, 293] width 16 height 16
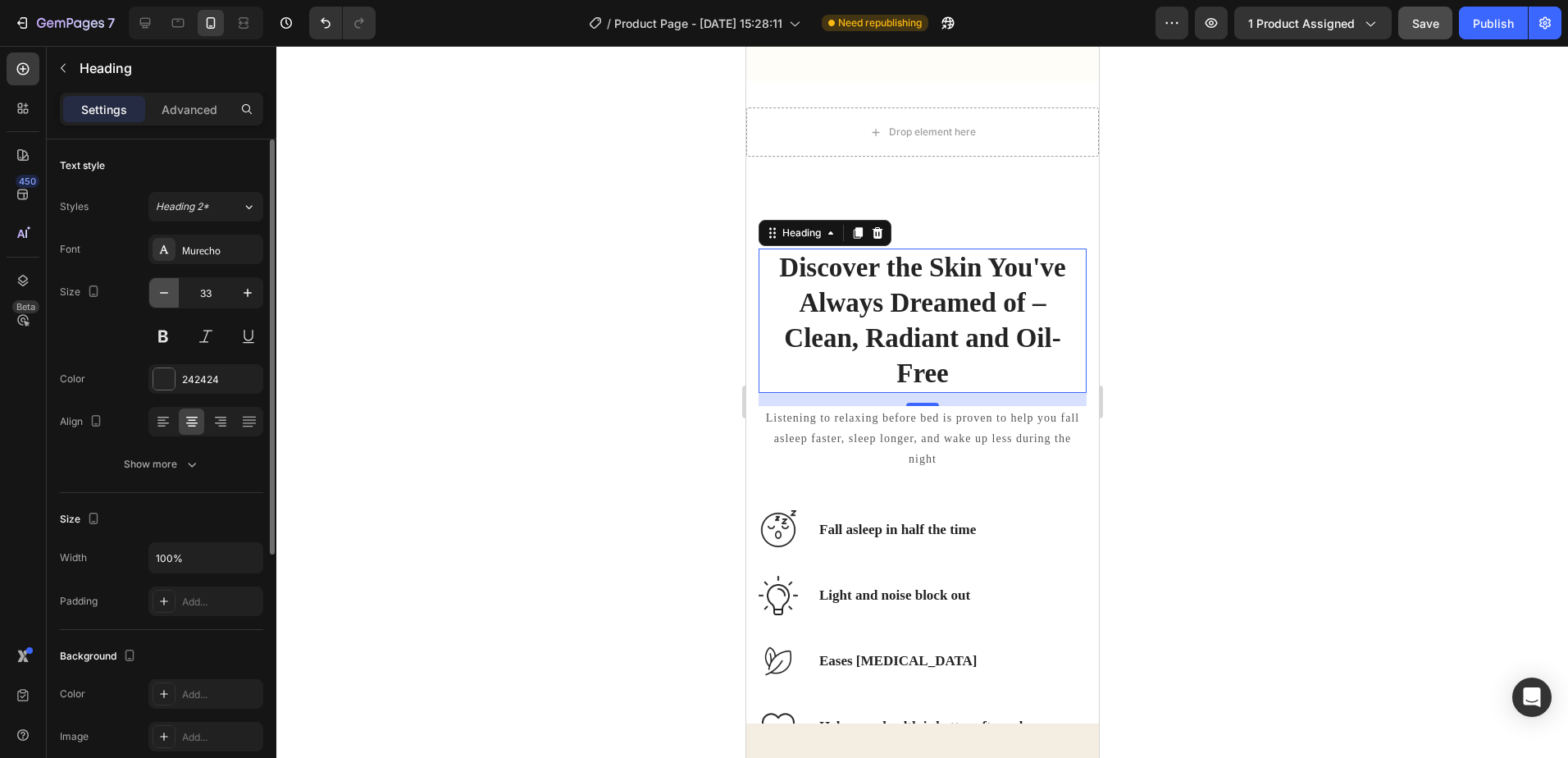
click at [161, 297] on icon "button" at bounding box center [164, 293] width 16 height 16
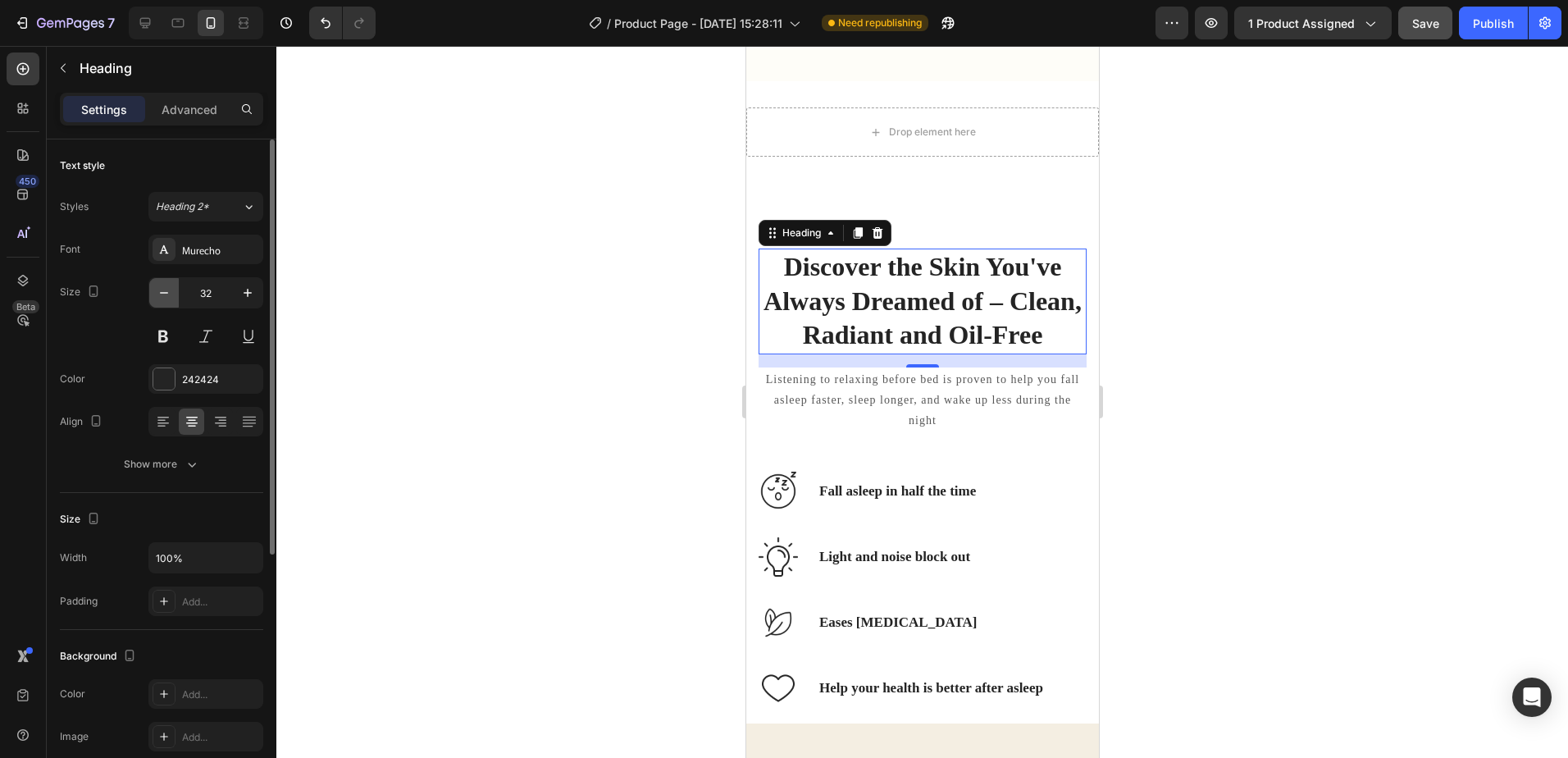
click at [161, 297] on icon "button" at bounding box center [164, 293] width 16 height 16
click at [161, 299] on icon "button" at bounding box center [164, 293] width 16 height 16
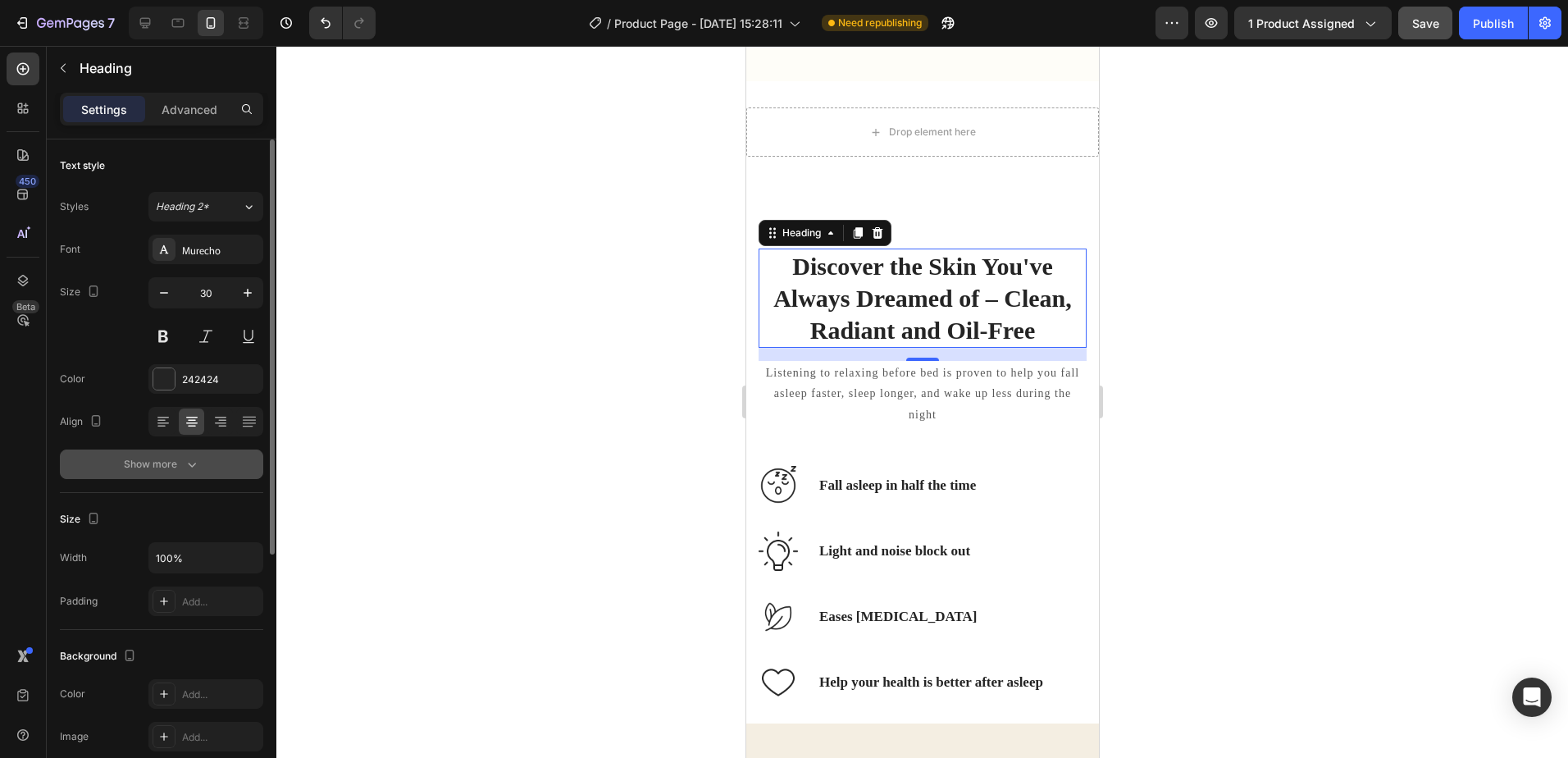
click at [173, 463] on div "Show more" at bounding box center [162, 464] width 76 height 16
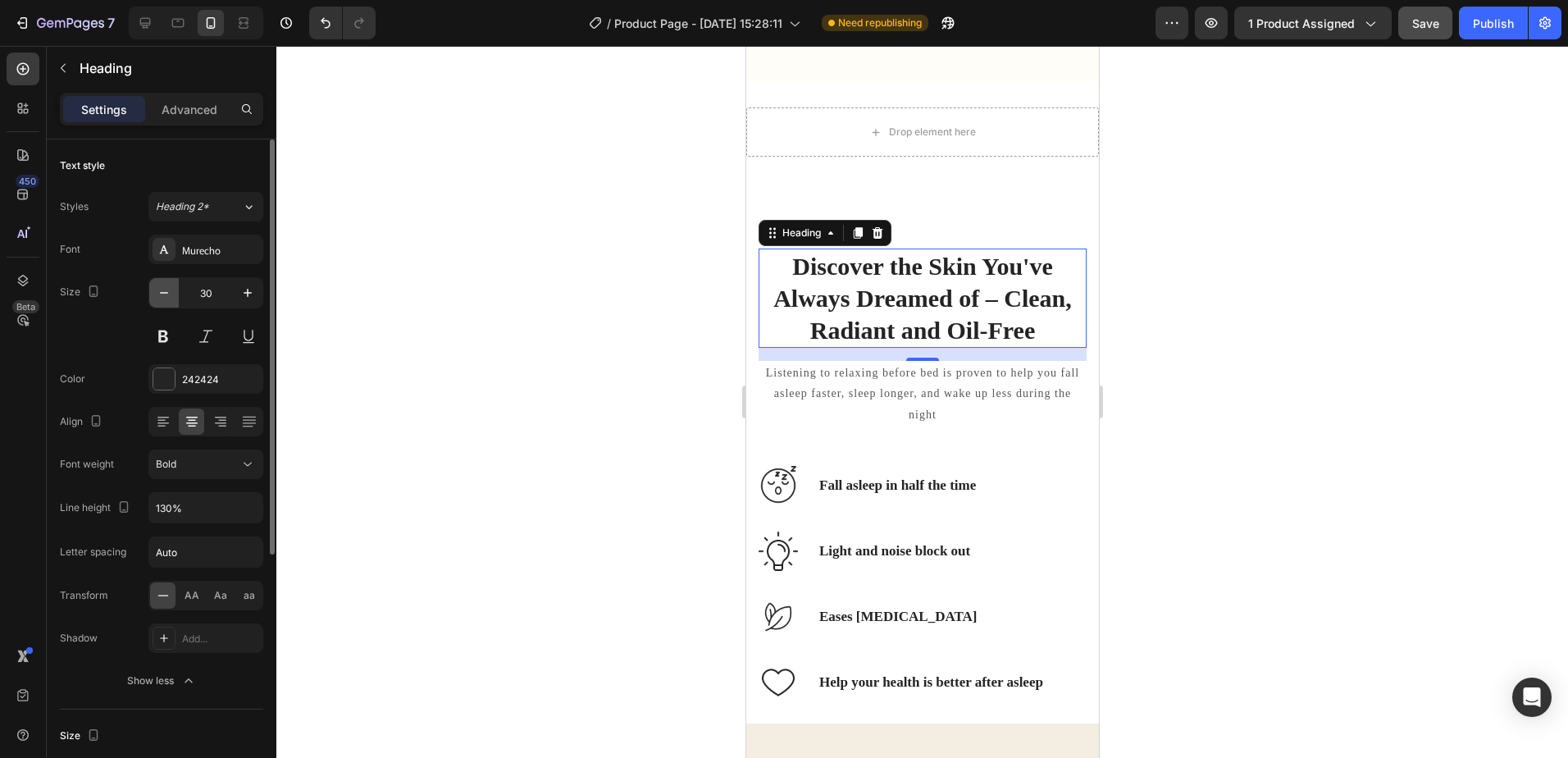
click at [161, 296] on icon "button" at bounding box center [164, 293] width 16 height 16
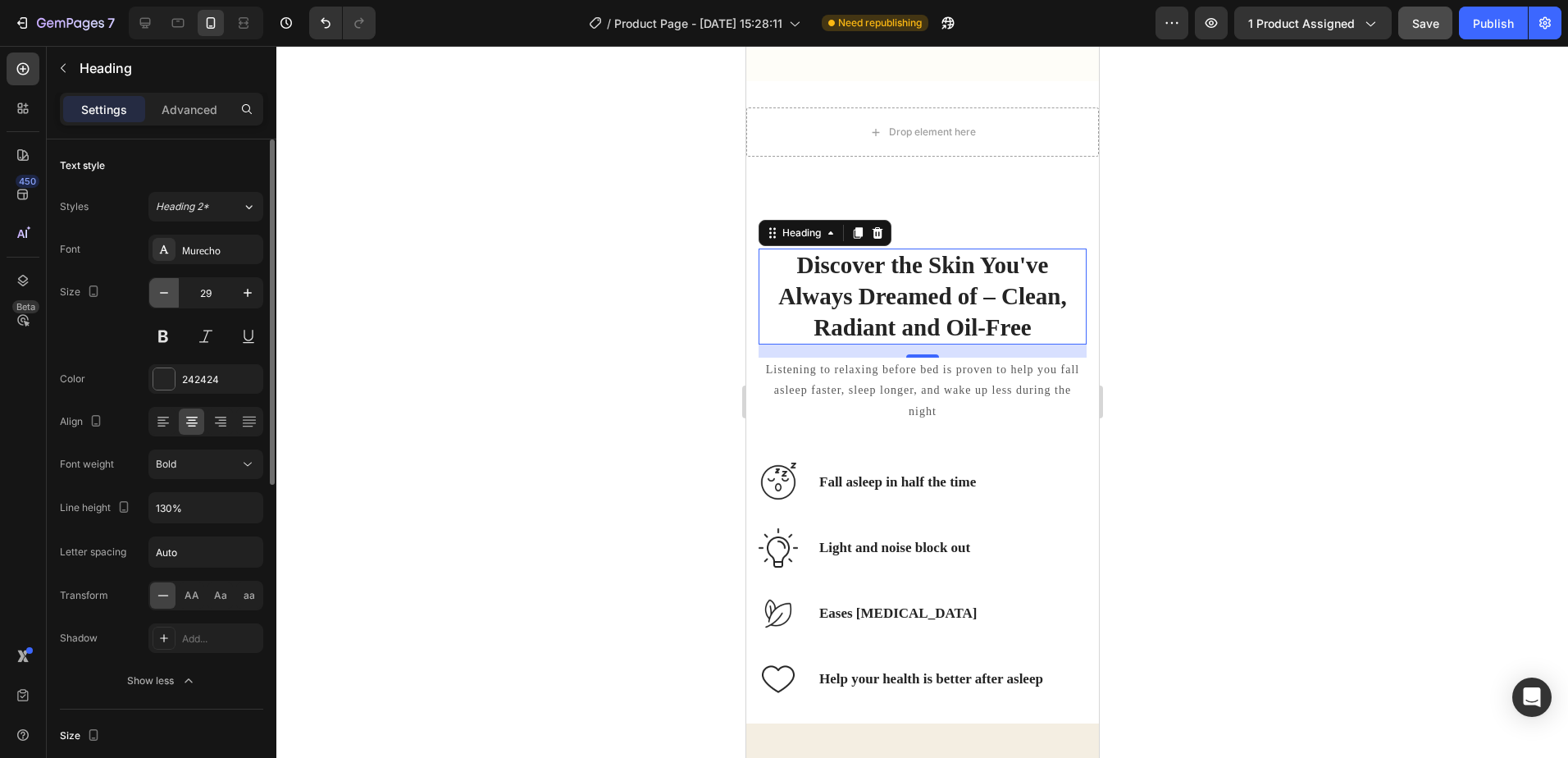
click at [158, 299] on icon "button" at bounding box center [164, 293] width 16 height 16
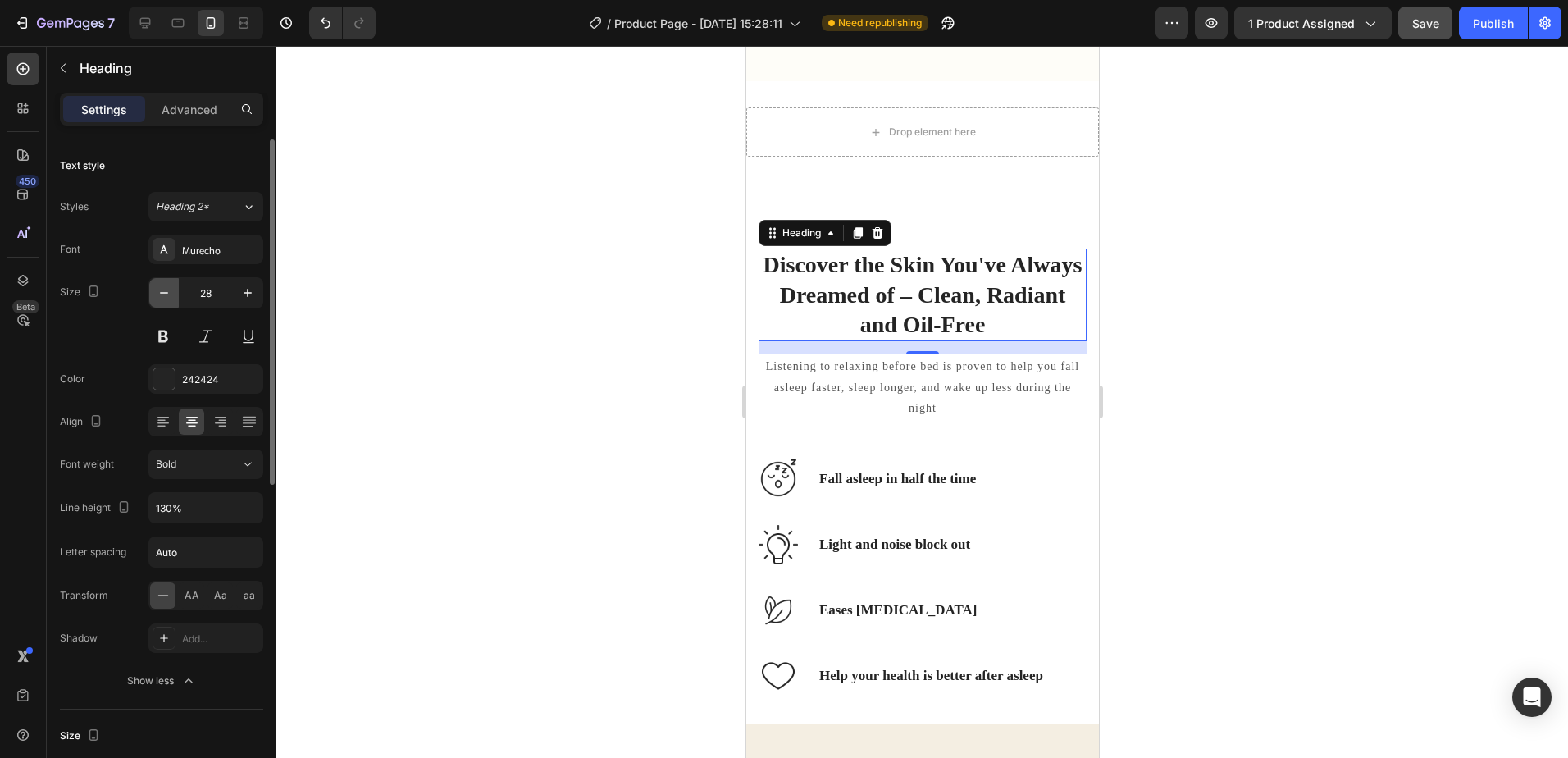
click at [158, 299] on icon "button" at bounding box center [164, 293] width 16 height 16
type input "27"
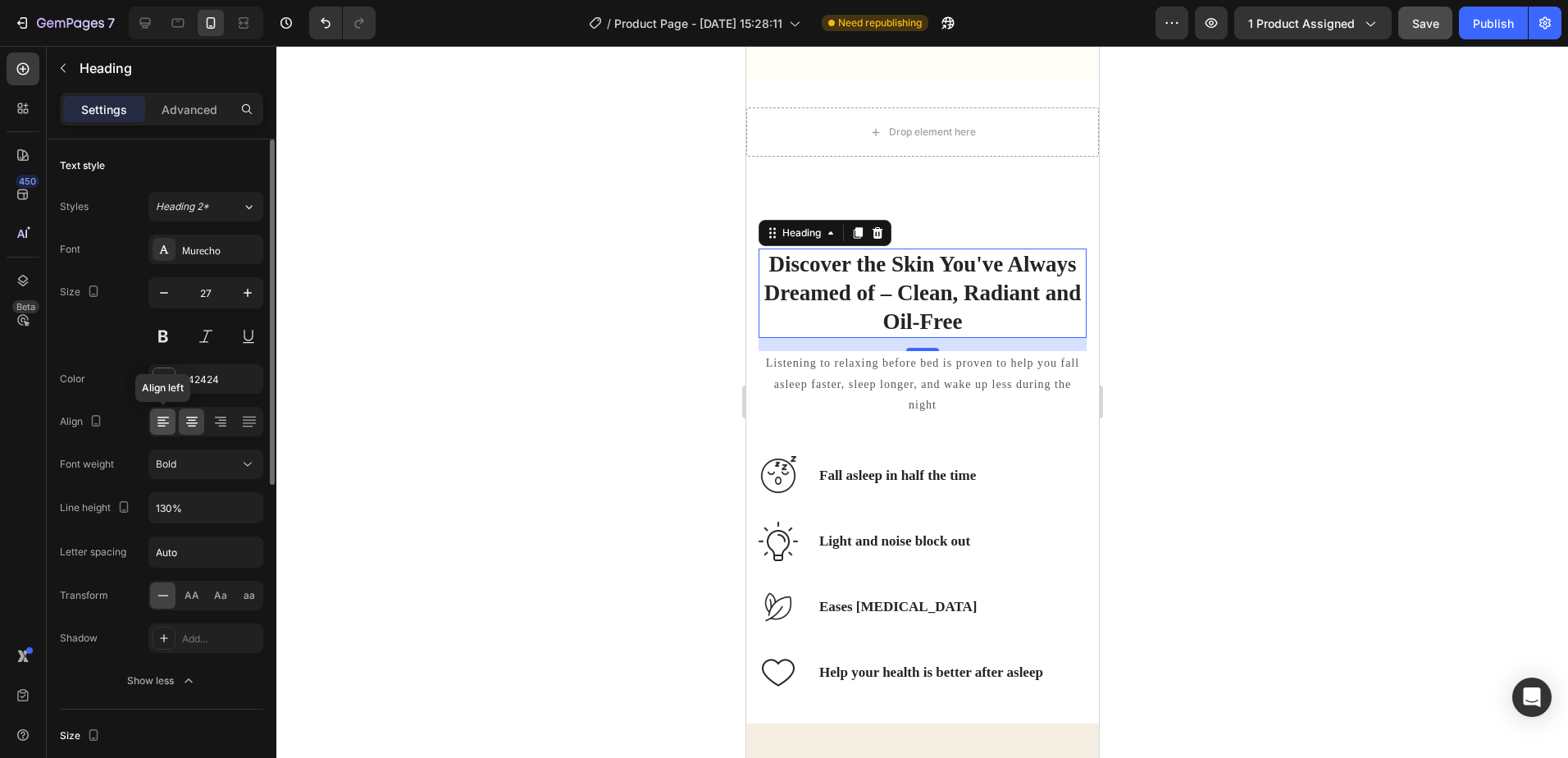
click at [160, 428] on icon at bounding box center [163, 422] width 16 height 16
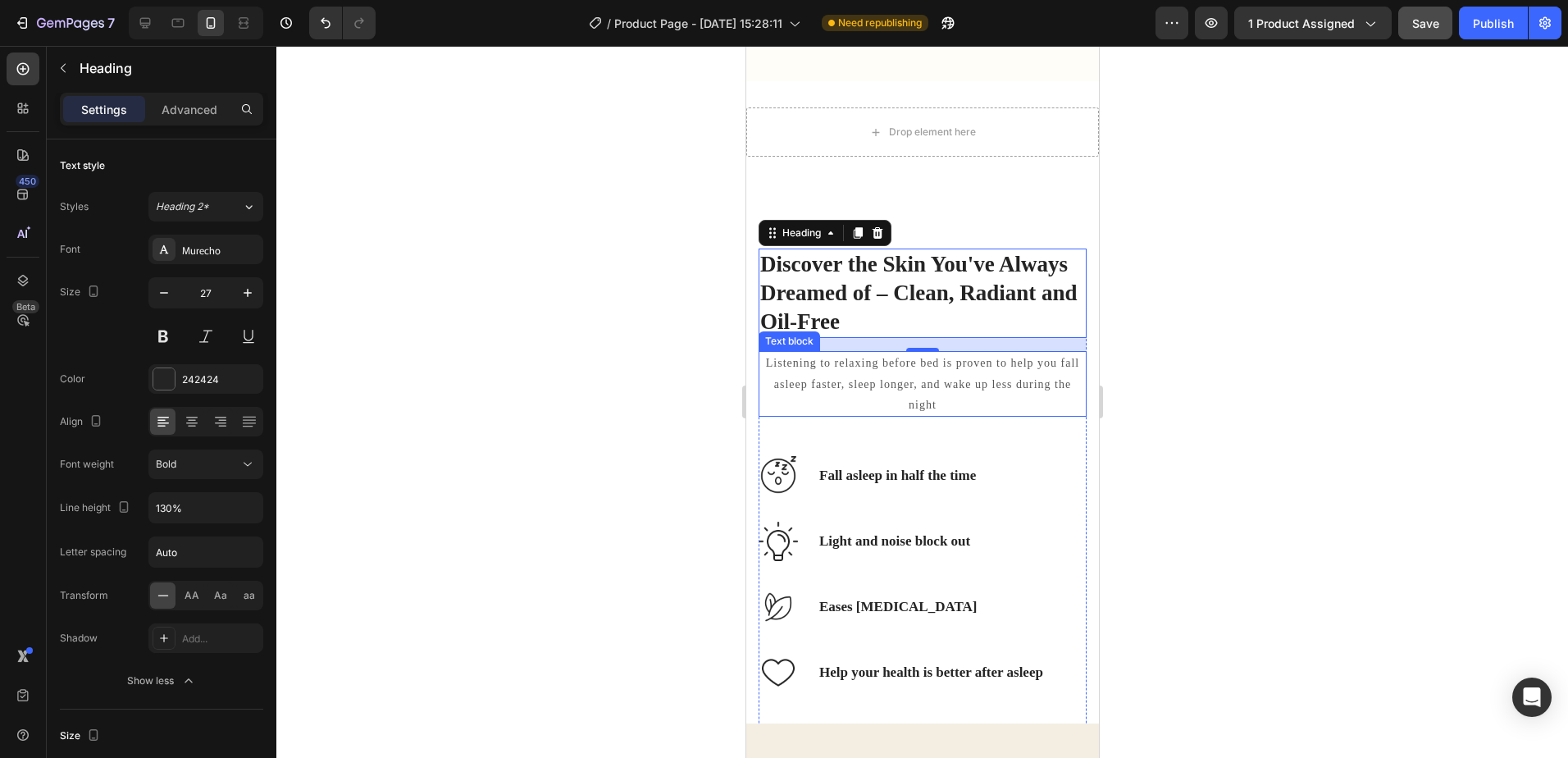
click at [938, 378] on p "Listening to relaxing before bed is proven to help you fall asleep faster, slee…" at bounding box center [921, 384] width 325 height 62
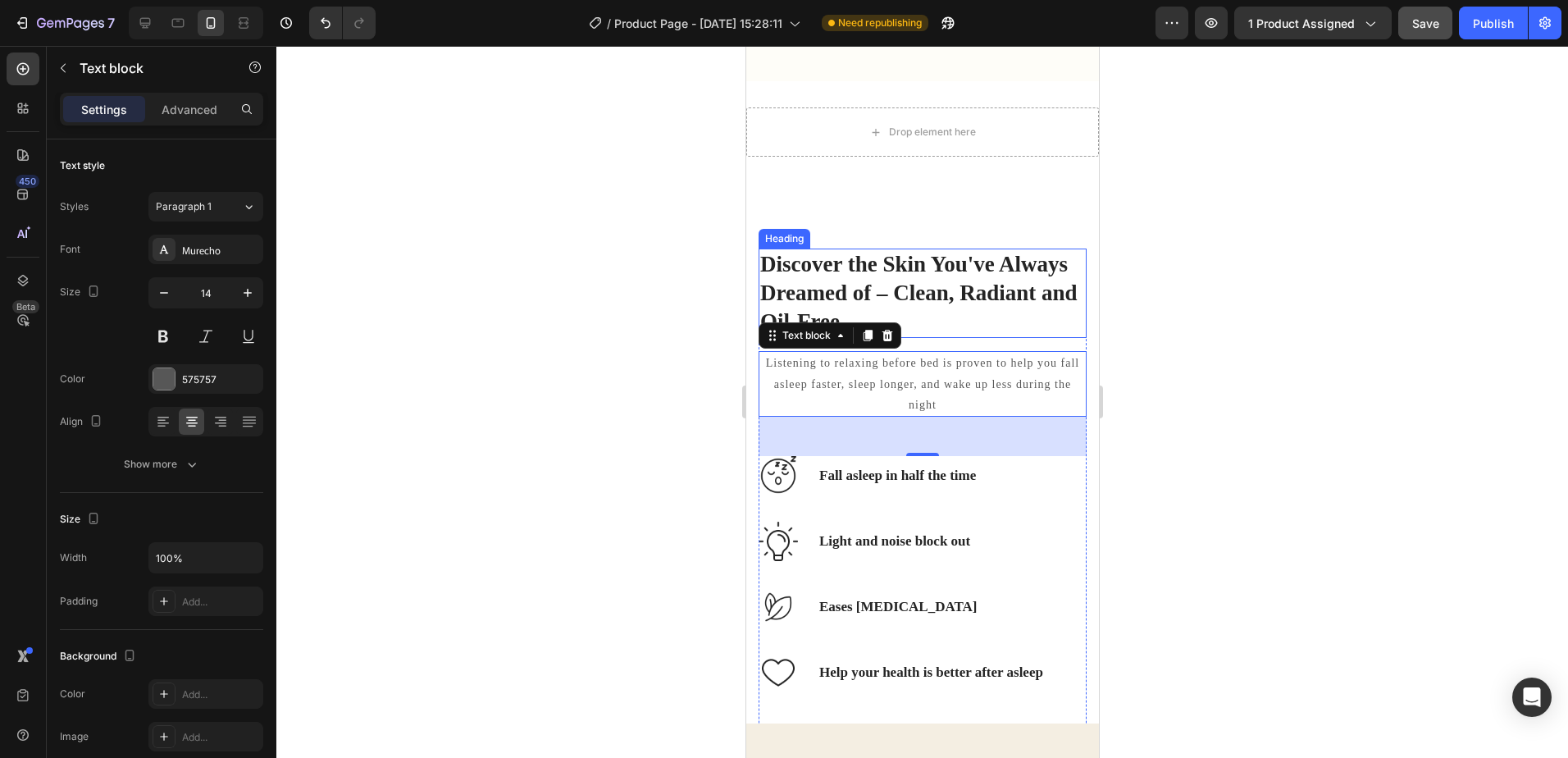
click at [856, 298] on p "Discover the Skin You've Always Dreamed of – Clean, Radiant and Oil-Free" at bounding box center [921, 293] width 325 height 86
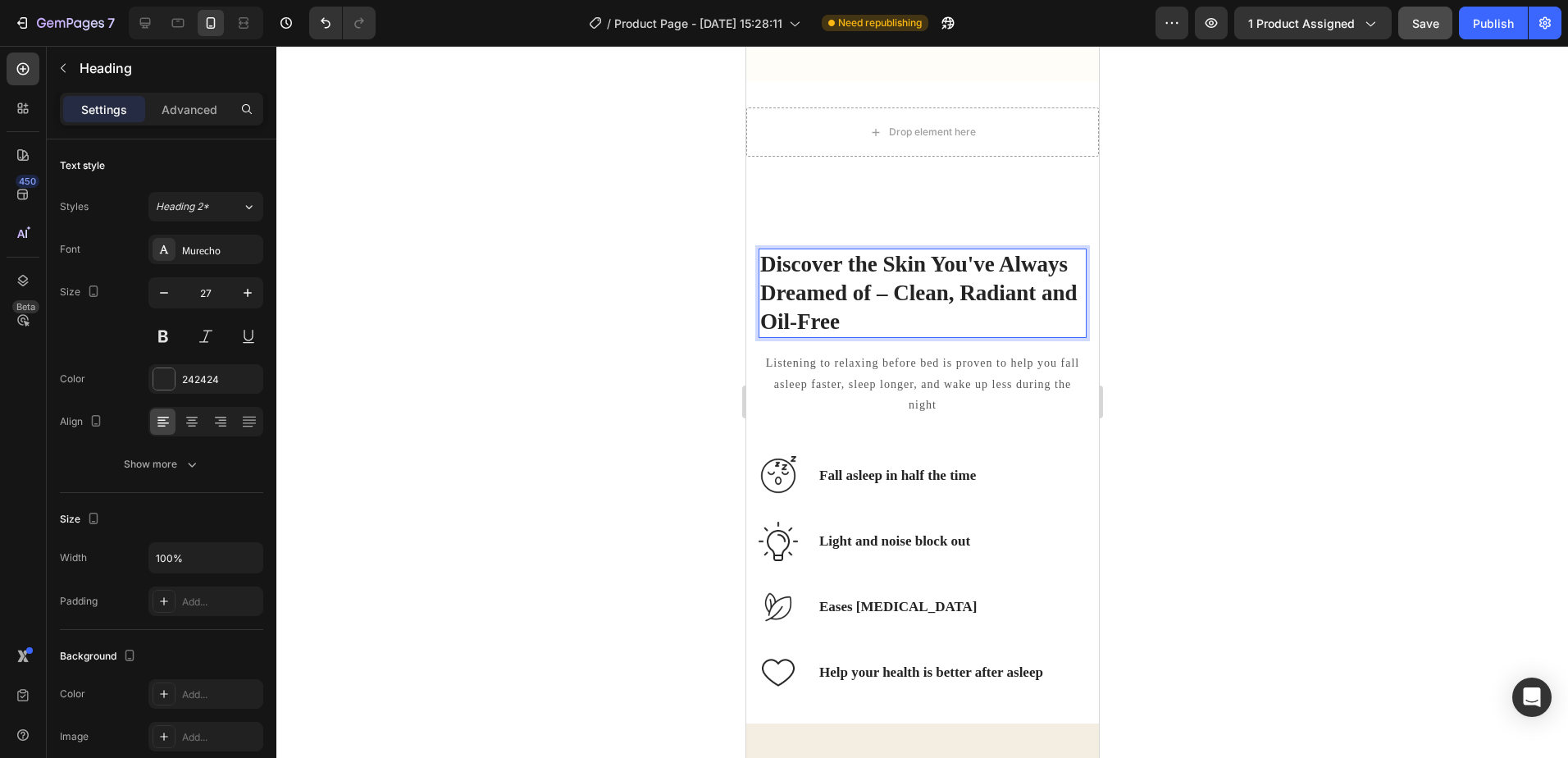
click at [878, 327] on p "Discover the Skin You've Always Dreamed of – Clean, Radiant and Oil-Free" at bounding box center [921, 293] width 325 height 86
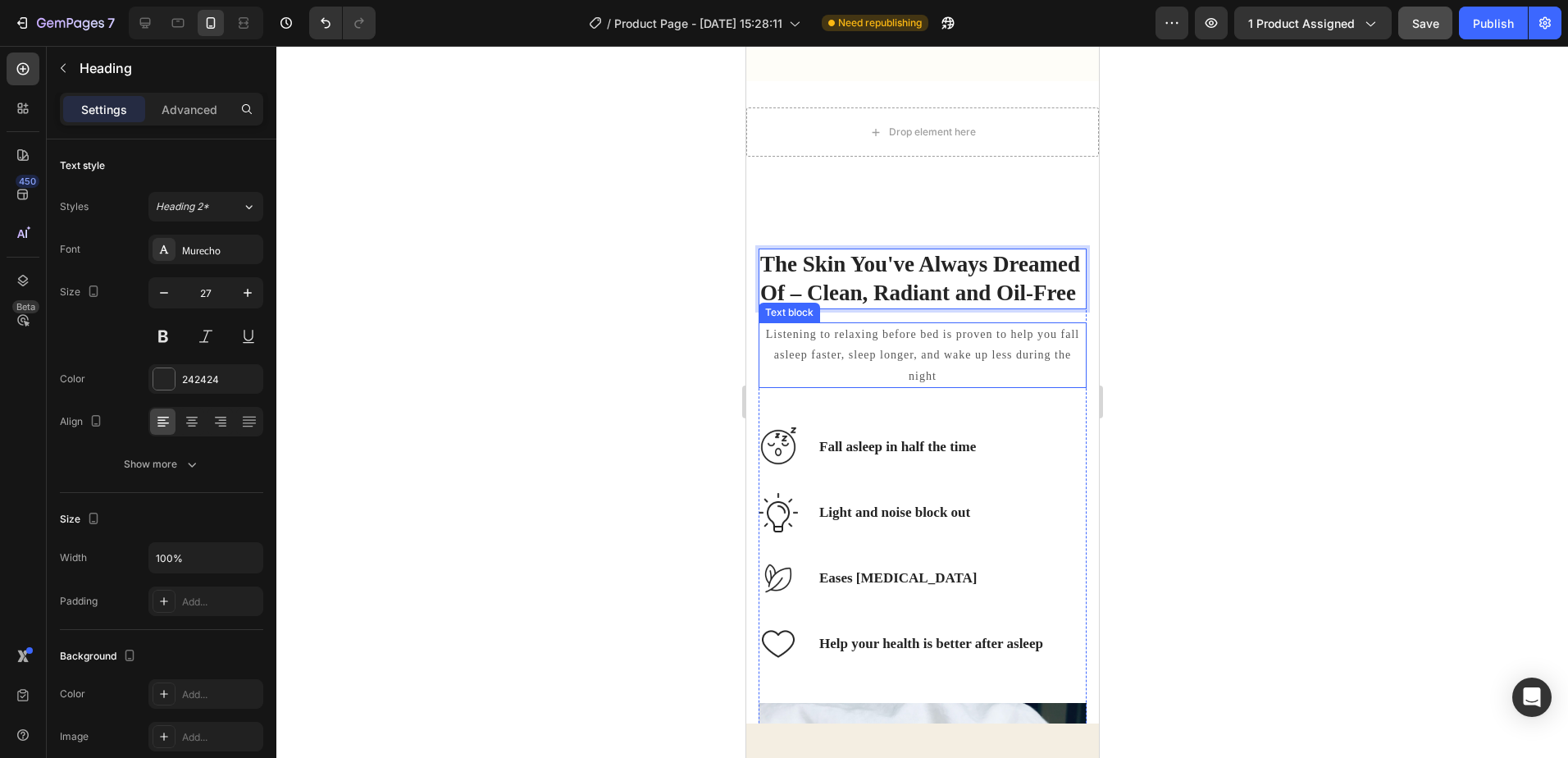
click at [923, 387] on p "Listening to relaxing before bed is proven to help you fall asleep faster, slee…" at bounding box center [921, 355] width 325 height 62
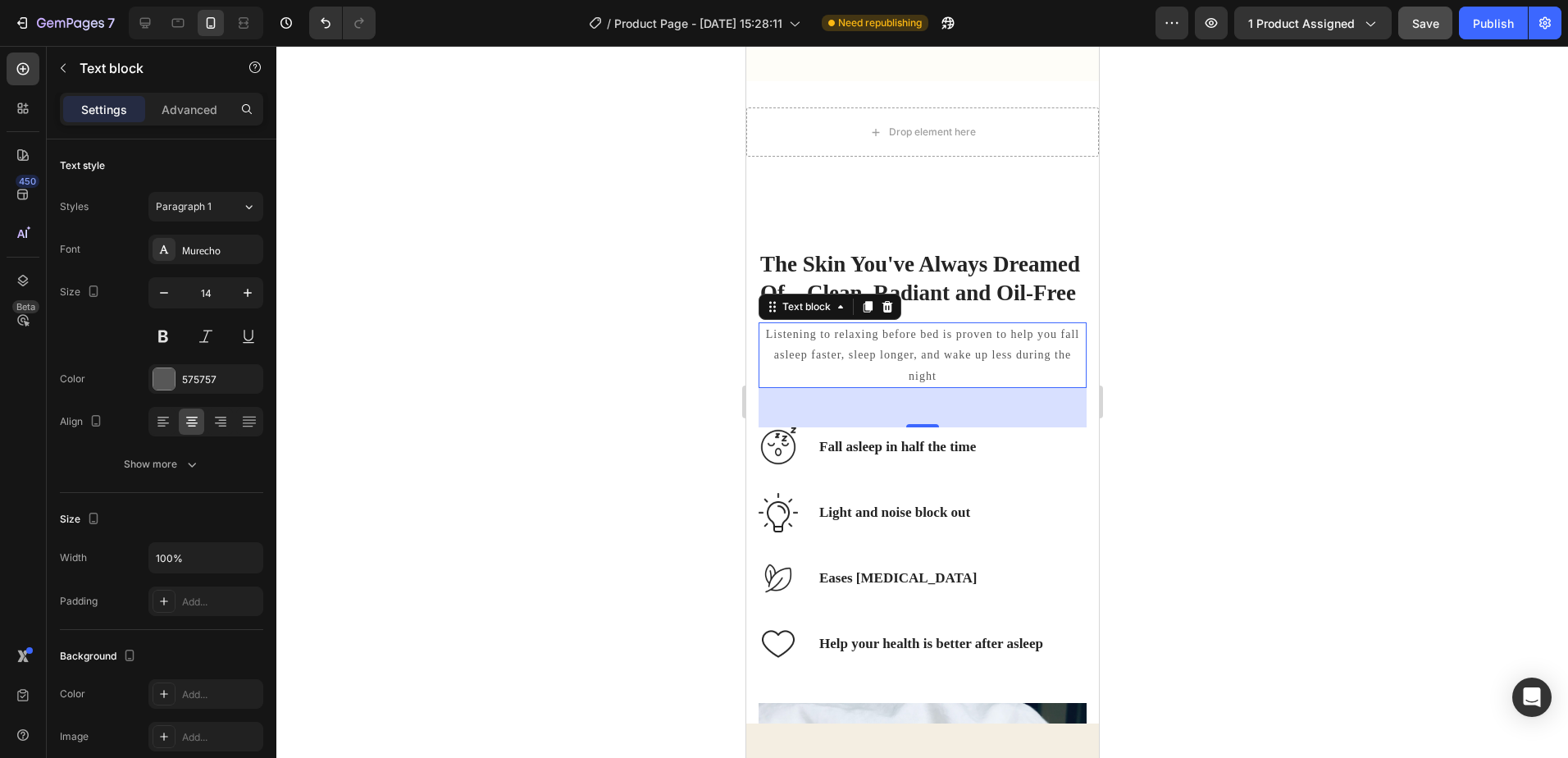
click at [916, 387] on p "Listening to relaxing before bed is proven to help you fall asleep faster, slee…" at bounding box center [921, 355] width 325 height 62
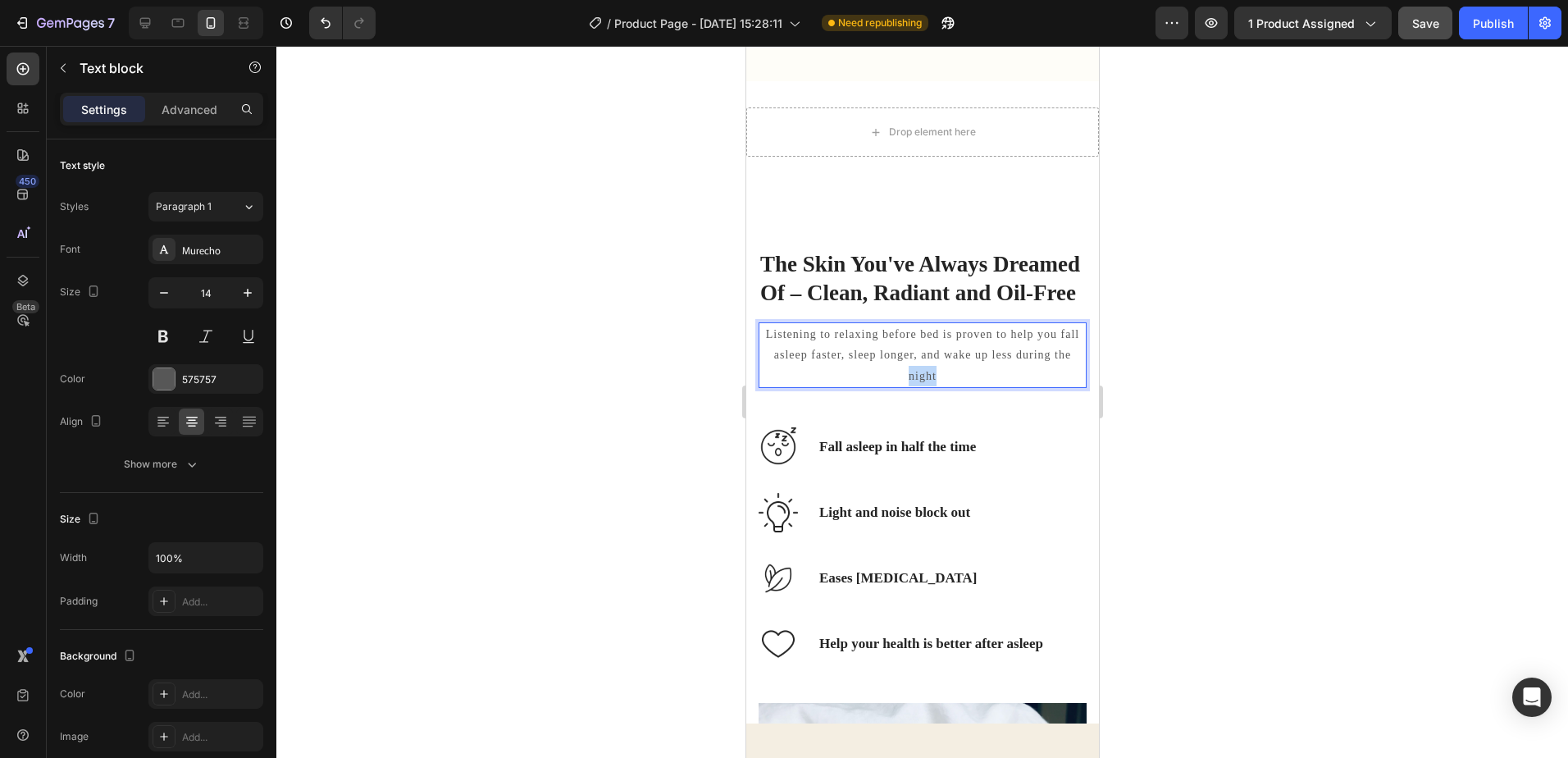
click at [916, 387] on p "Listening to relaxing before bed is proven to help you fall asleep faster, slee…" at bounding box center [921, 355] width 325 height 62
click at [164, 424] on icon at bounding box center [163, 422] width 16 height 16
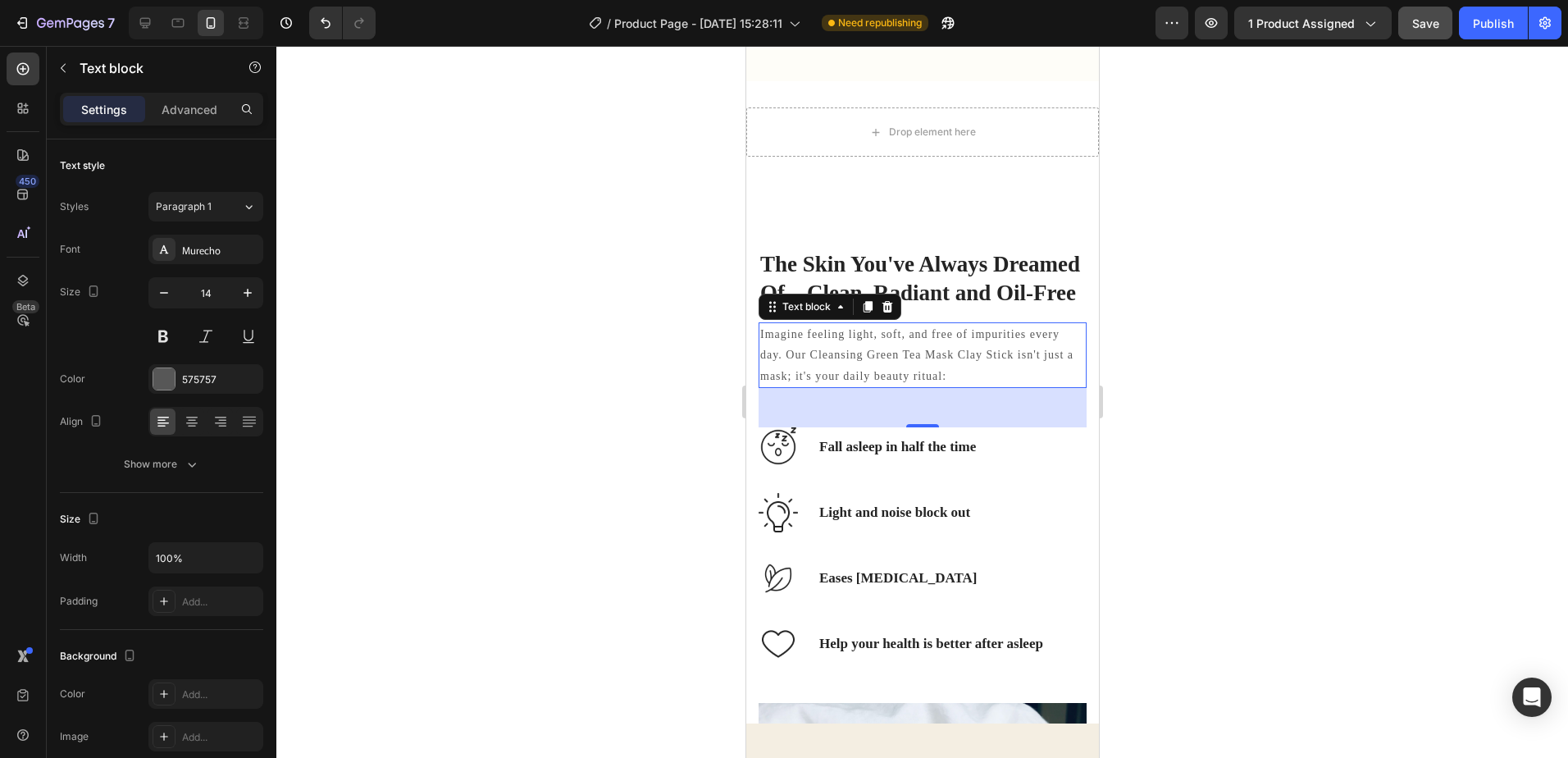
click at [1227, 359] on div at bounding box center [922, 402] width 1292 height 712
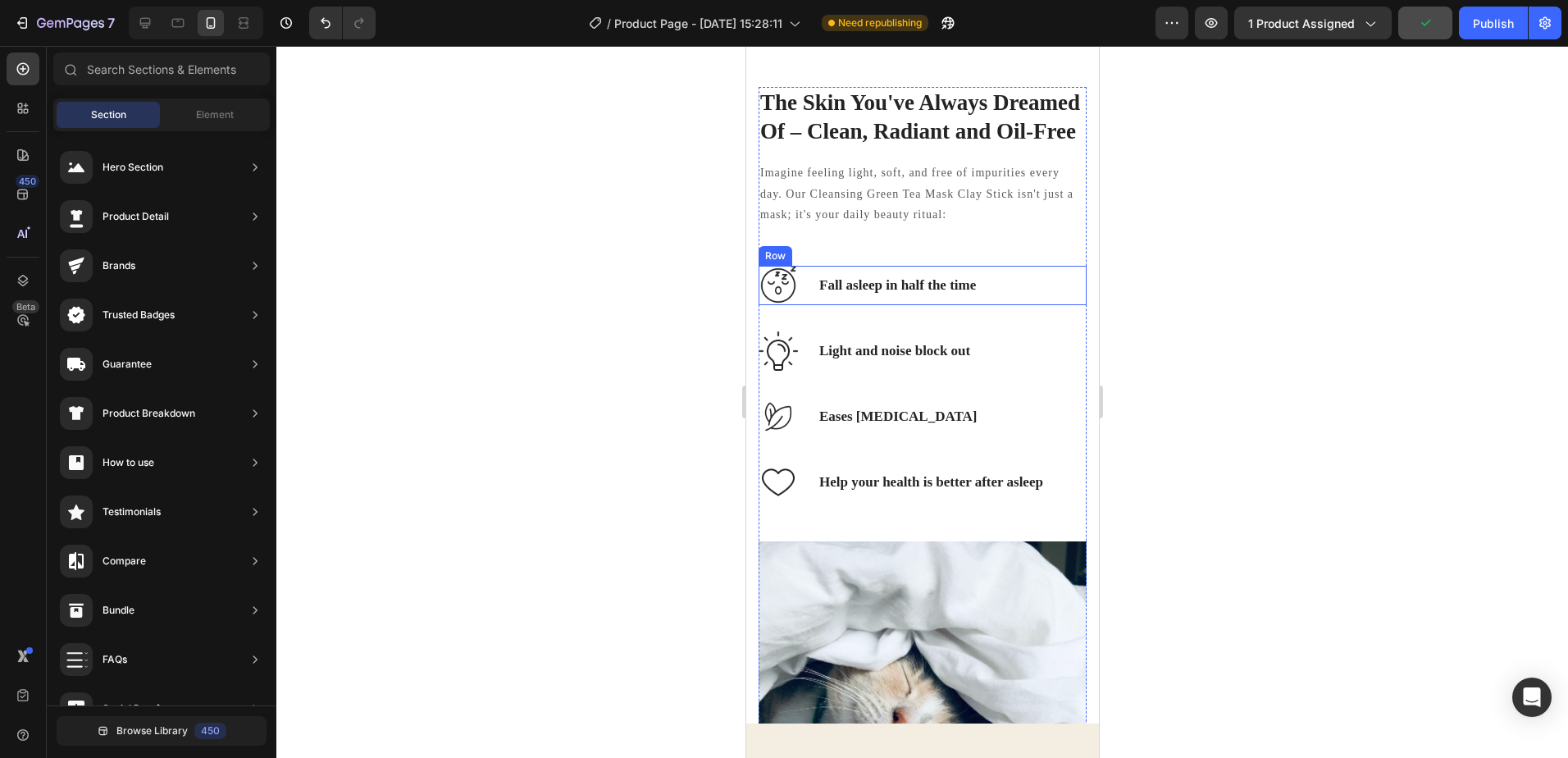
scroll to position [1149, 0]
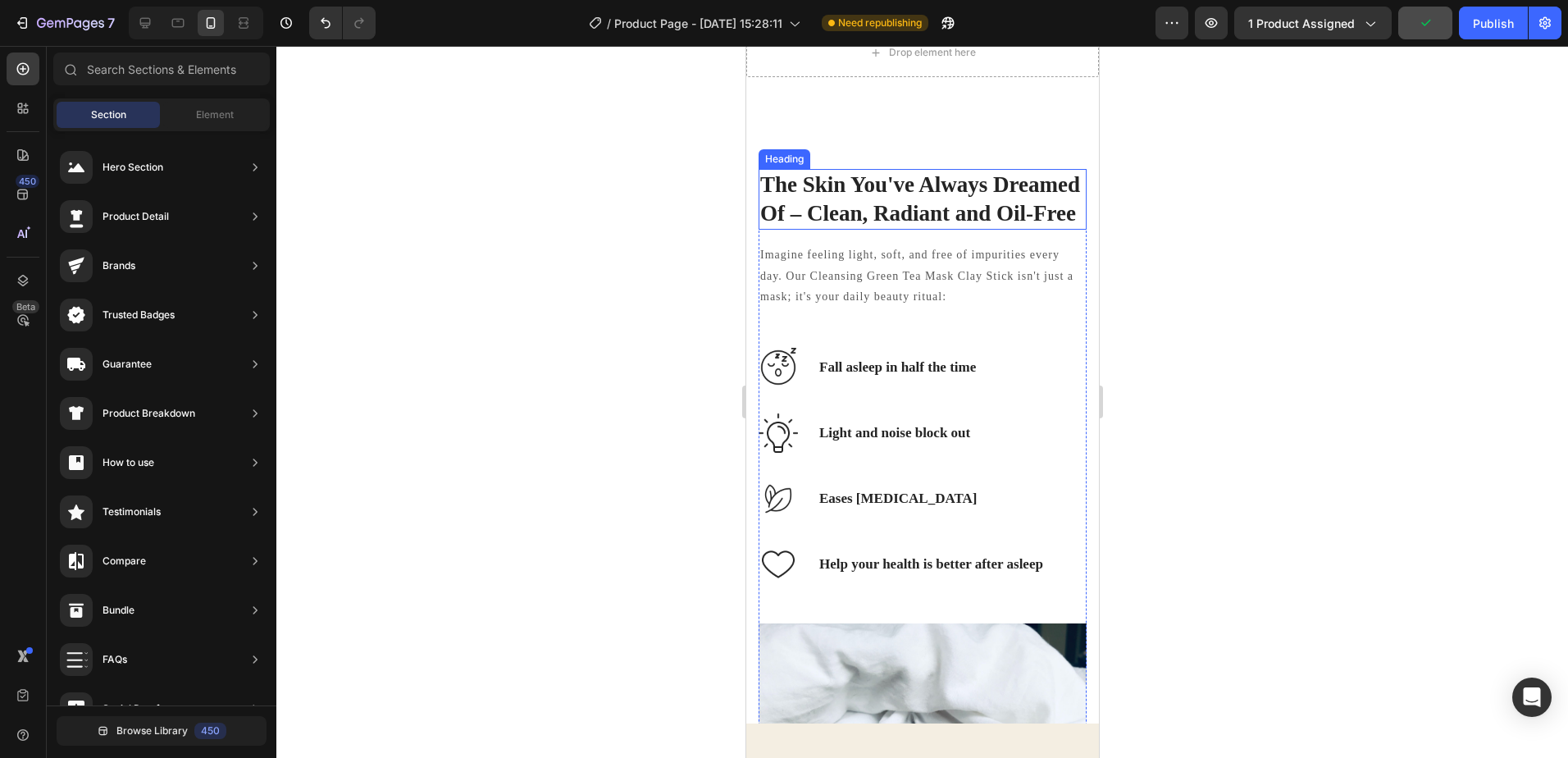
click at [1059, 186] on p "The Skin You've Always Dreamed Of – Clean, Radiant and Oil-Free" at bounding box center [921, 199] width 325 height 57
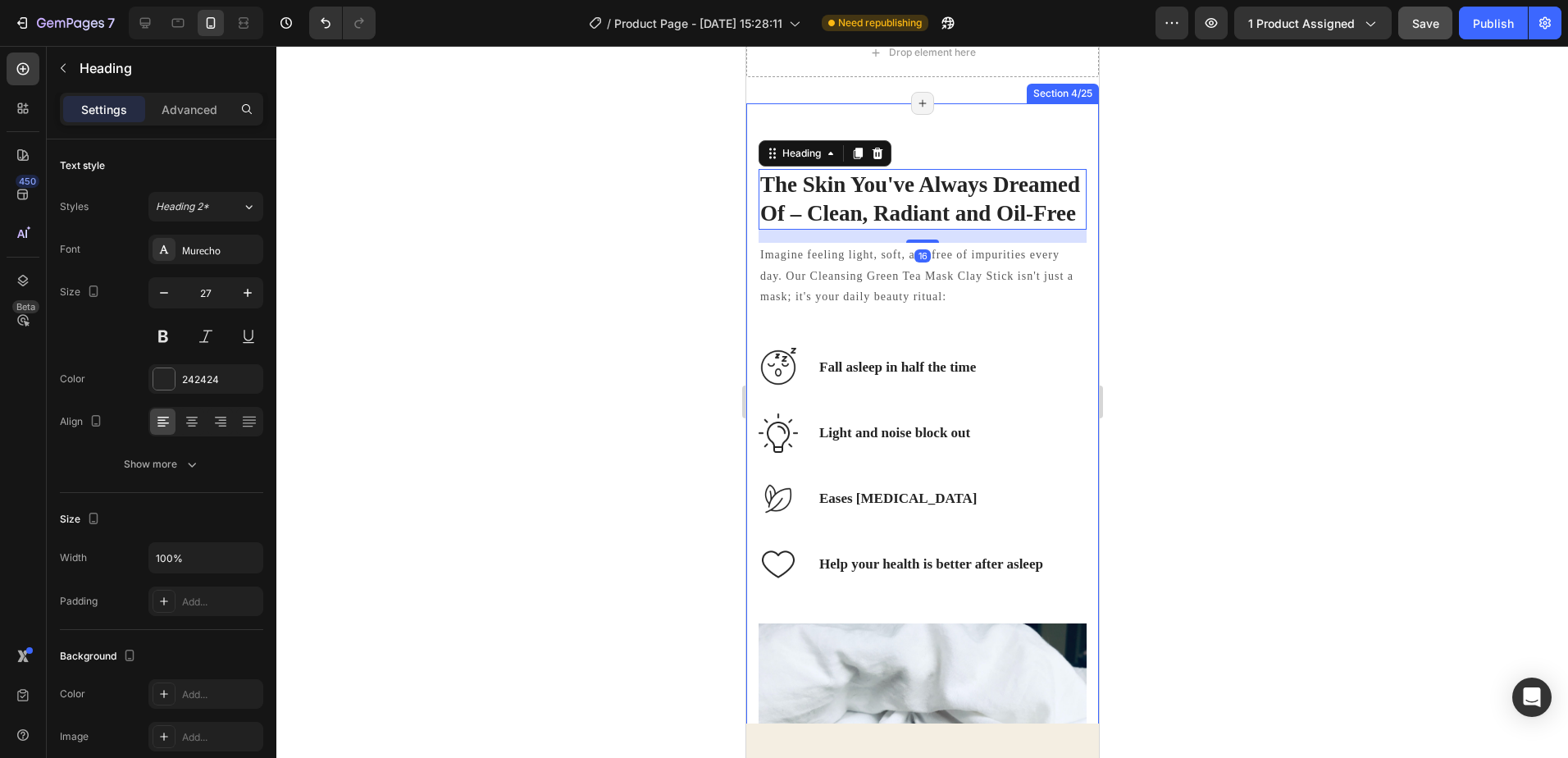
click at [1077, 389] on div "The Skin You've Always Dreamed Of – Clean, Radiant and Oil-Free Heading 16 Imag…" at bounding box center [921, 560] width 353 height 914
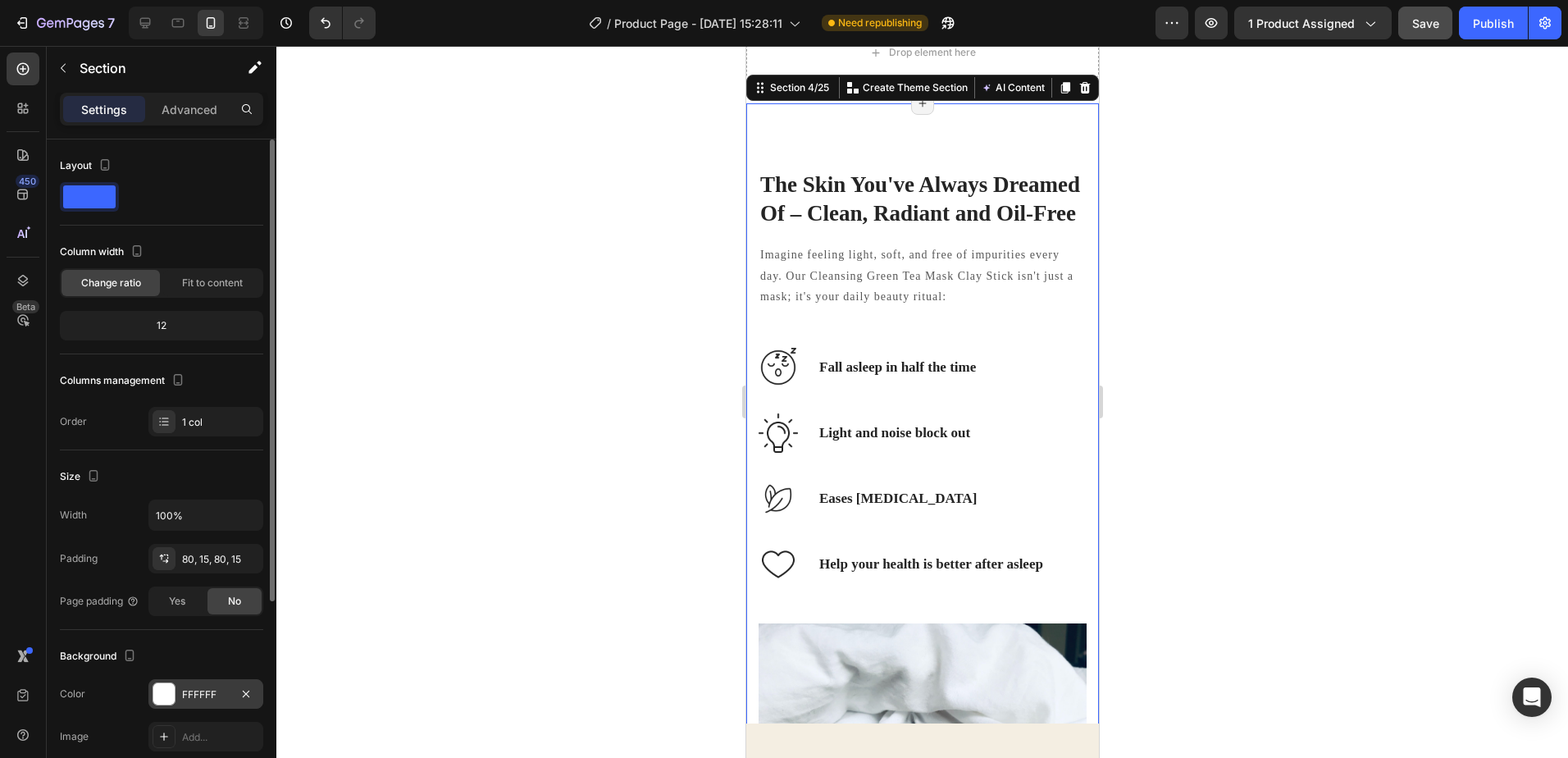
click at [159, 697] on div at bounding box center [163, 694] width 21 height 21
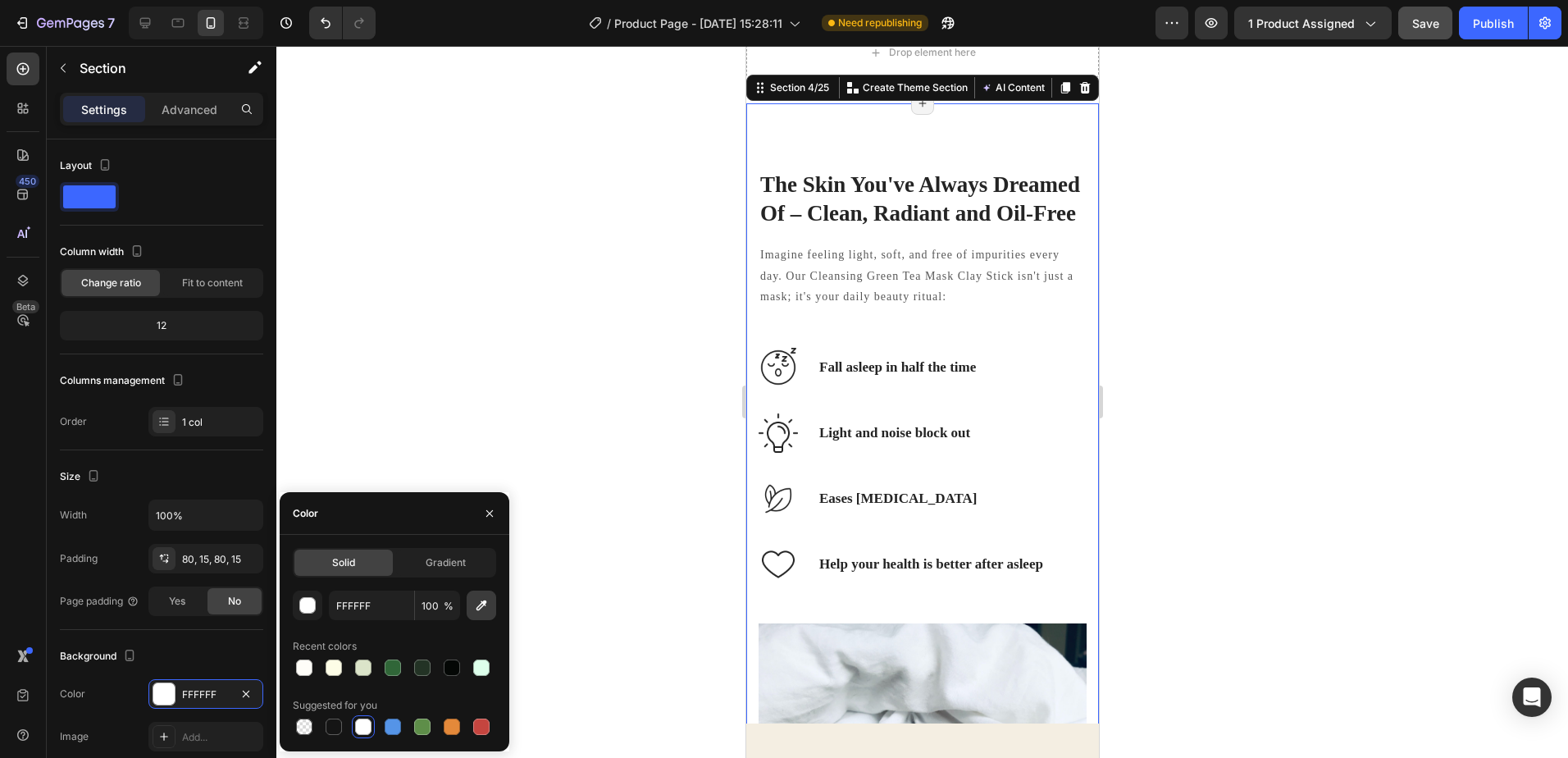
click at [483, 611] on icon "button" at bounding box center [482, 606] width 16 height 16
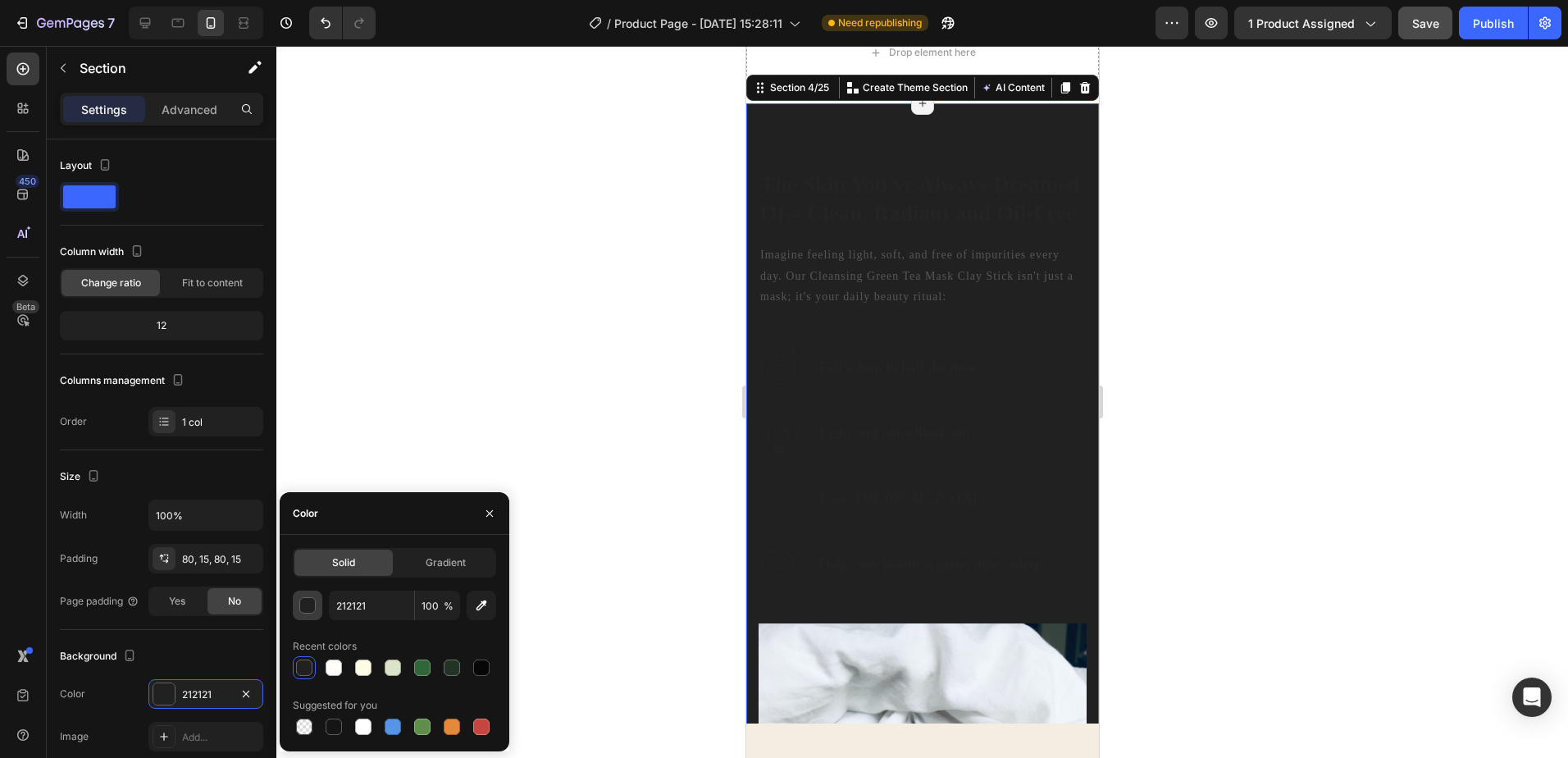
click at [312, 606] on div "button" at bounding box center [308, 606] width 16 height 16
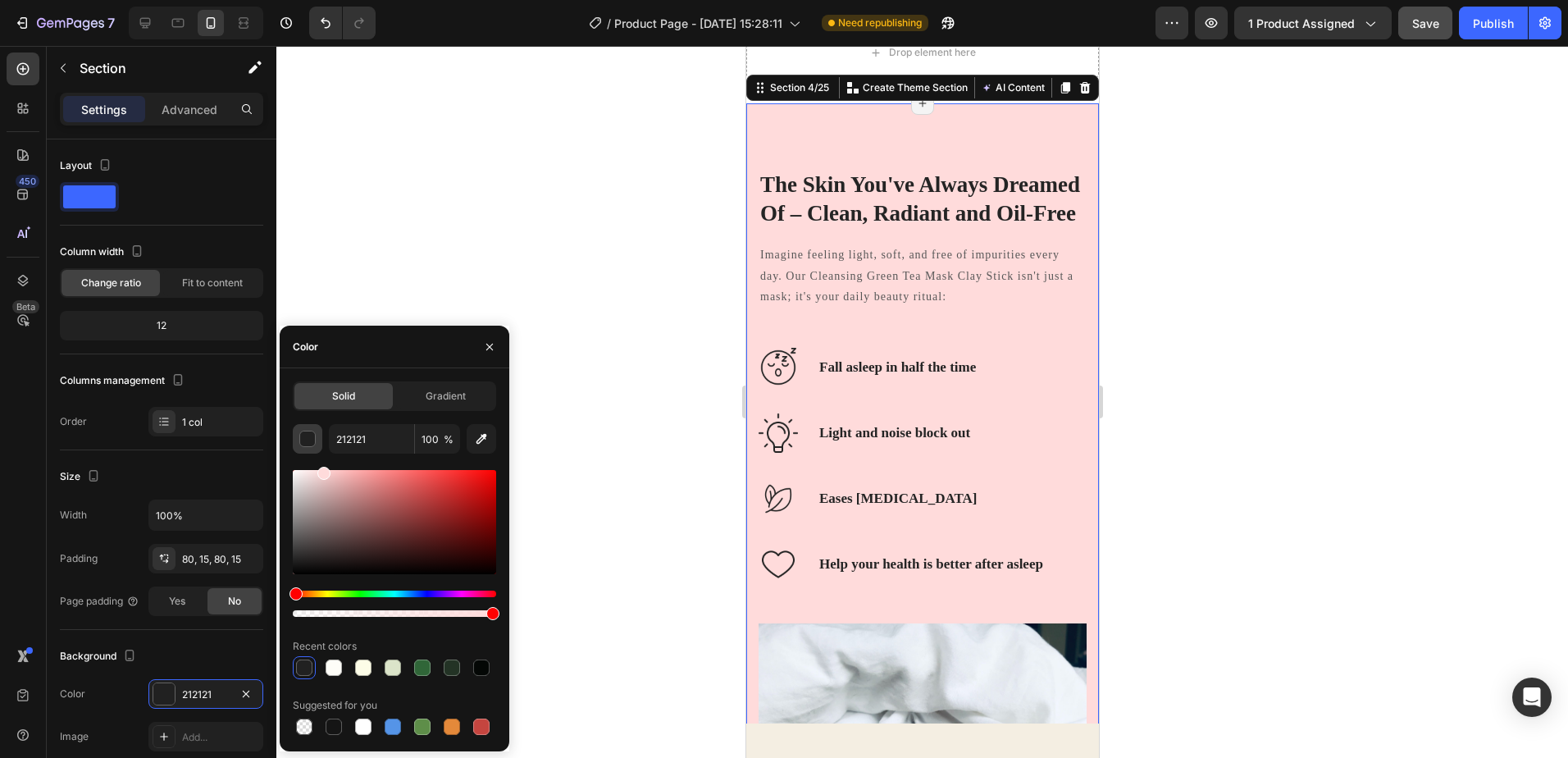
drag, startPoint x: 350, startPoint y: 472, endPoint x: 322, endPoint y: 446, distance: 38.2
click at [322, 446] on div "212121 100 % Recent colors Suggested for you" at bounding box center [395, 581] width 204 height 314
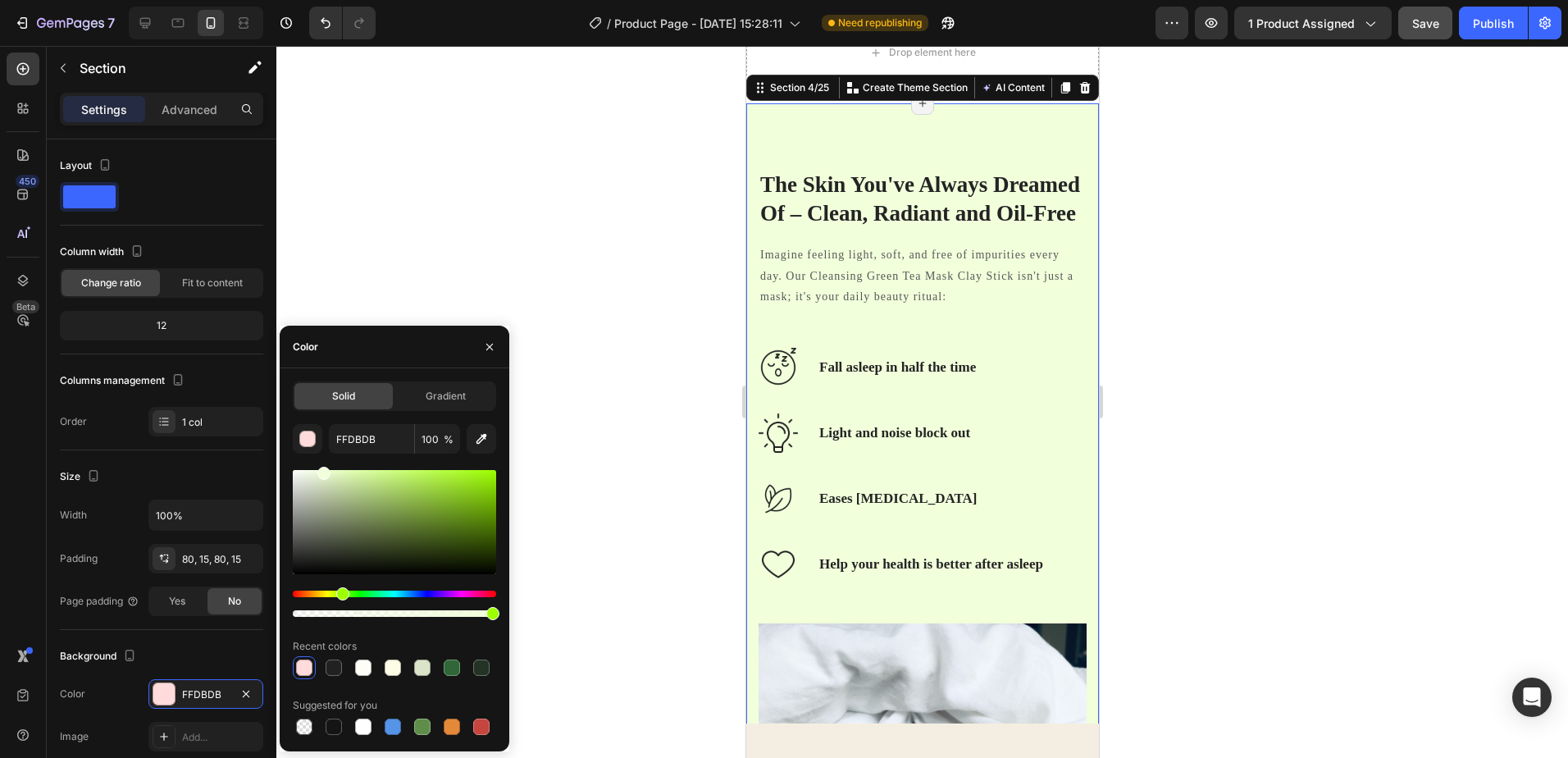
drag, startPoint x: 318, startPoint y: 593, endPoint x: 341, endPoint y: 579, distance: 26.9
click at [341, 579] on div at bounding box center [395, 543] width 204 height 153
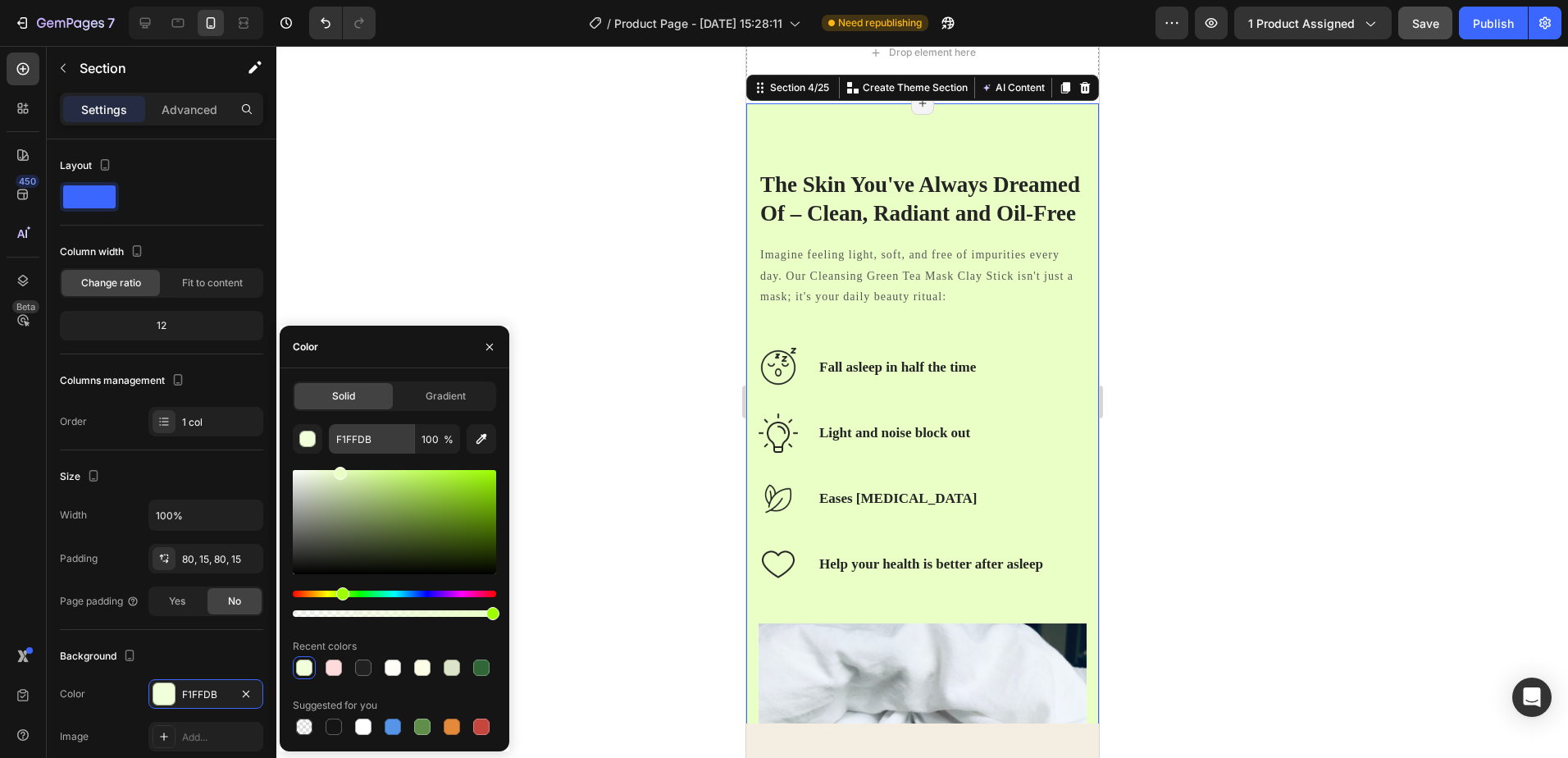
drag, startPoint x: 363, startPoint y: 451, endPoint x: 339, endPoint y: 437, distance: 27.8
click at [339, 437] on div "F1FFDB 100 % Recent colors Suggested for you" at bounding box center [395, 581] width 204 height 314
click at [332, 598] on div at bounding box center [395, 604] width 204 height 26
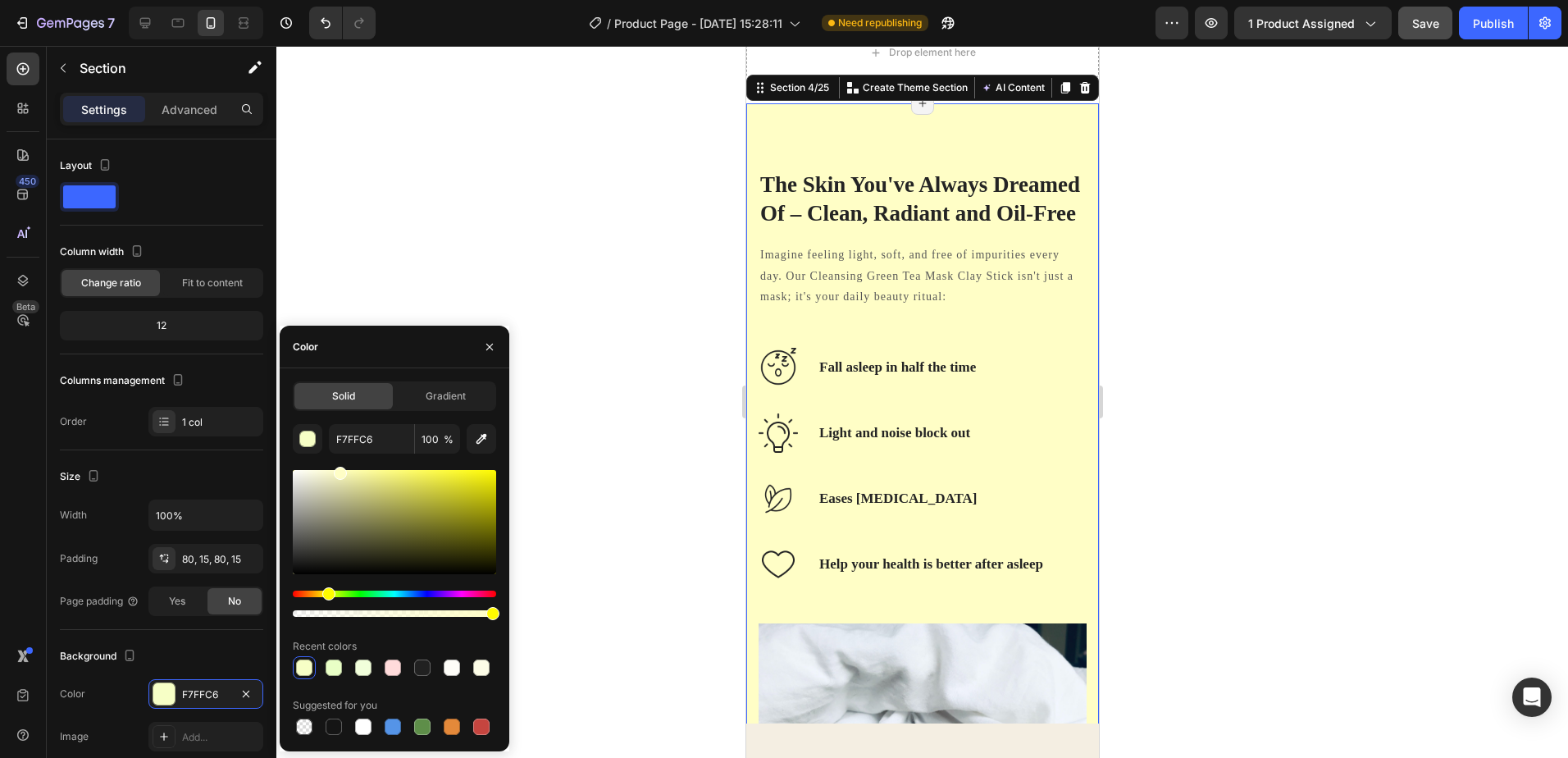
drag, startPoint x: 332, startPoint y: 594, endPoint x: 492, endPoint y: 548, distance: 166.5
click at [326, 588] on div "Hue" at bounding box center [329, 594] width 13 height 13
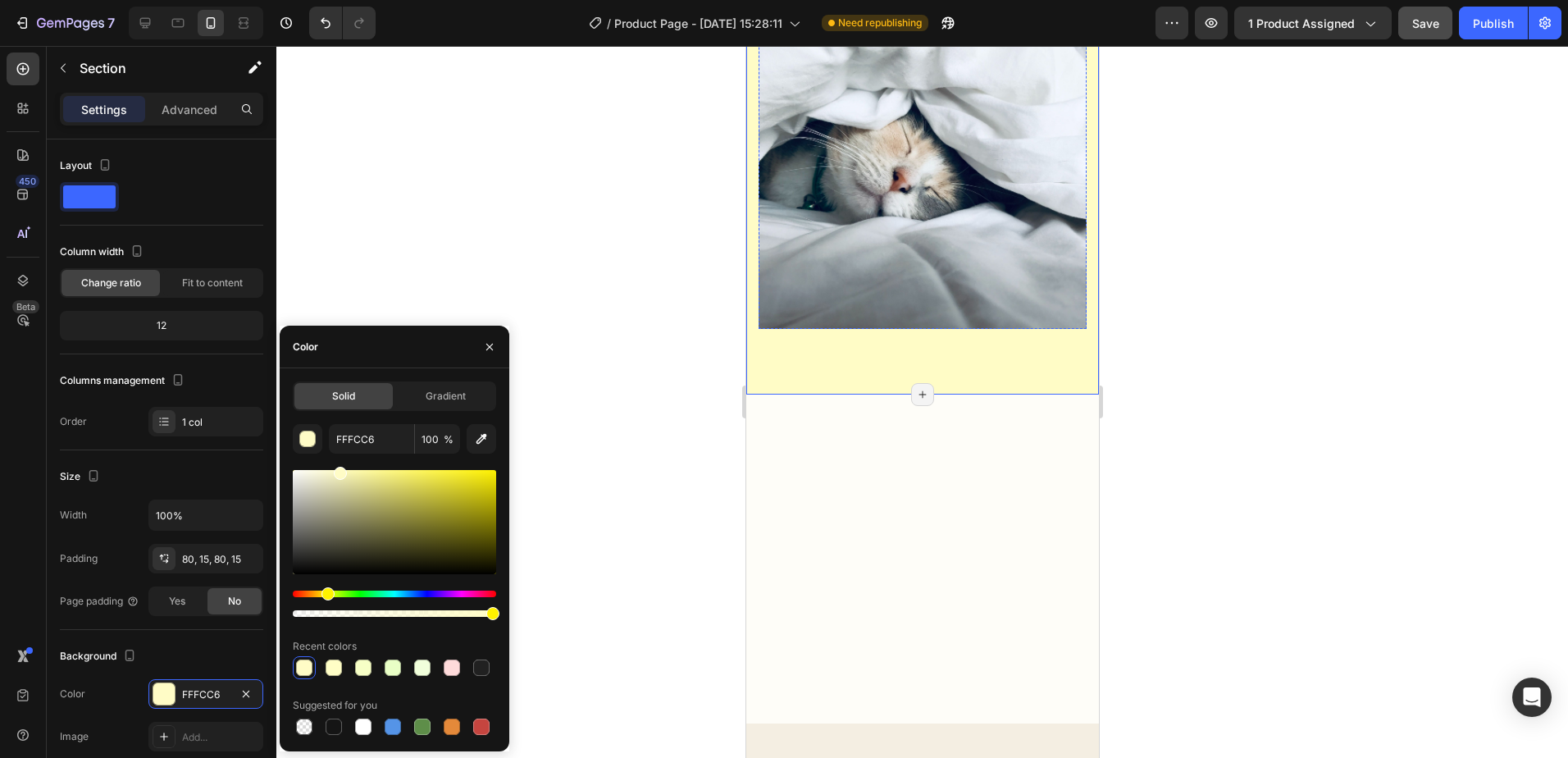
scroll to position [985, 0]
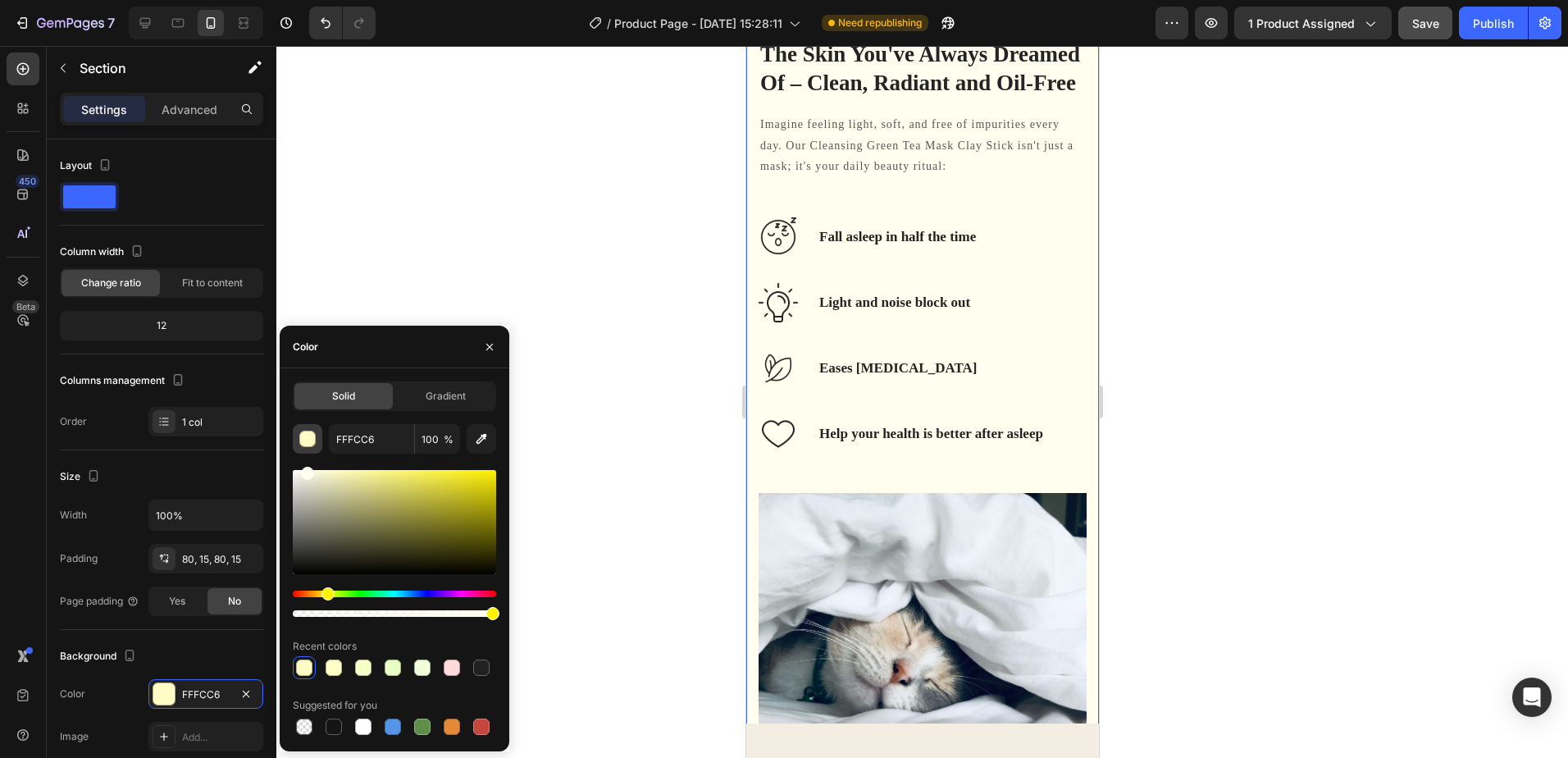
drag, startPoint x: 333, startPoint y: 480, endPoint x: 305, endPoint y: 452, distance: 39.6
click at [305, 452] on div "FFFCC6 100 % Recent colors Suggested for you" at bounding box center [395, 581] width 204 height 314
type input "FFFEEF"
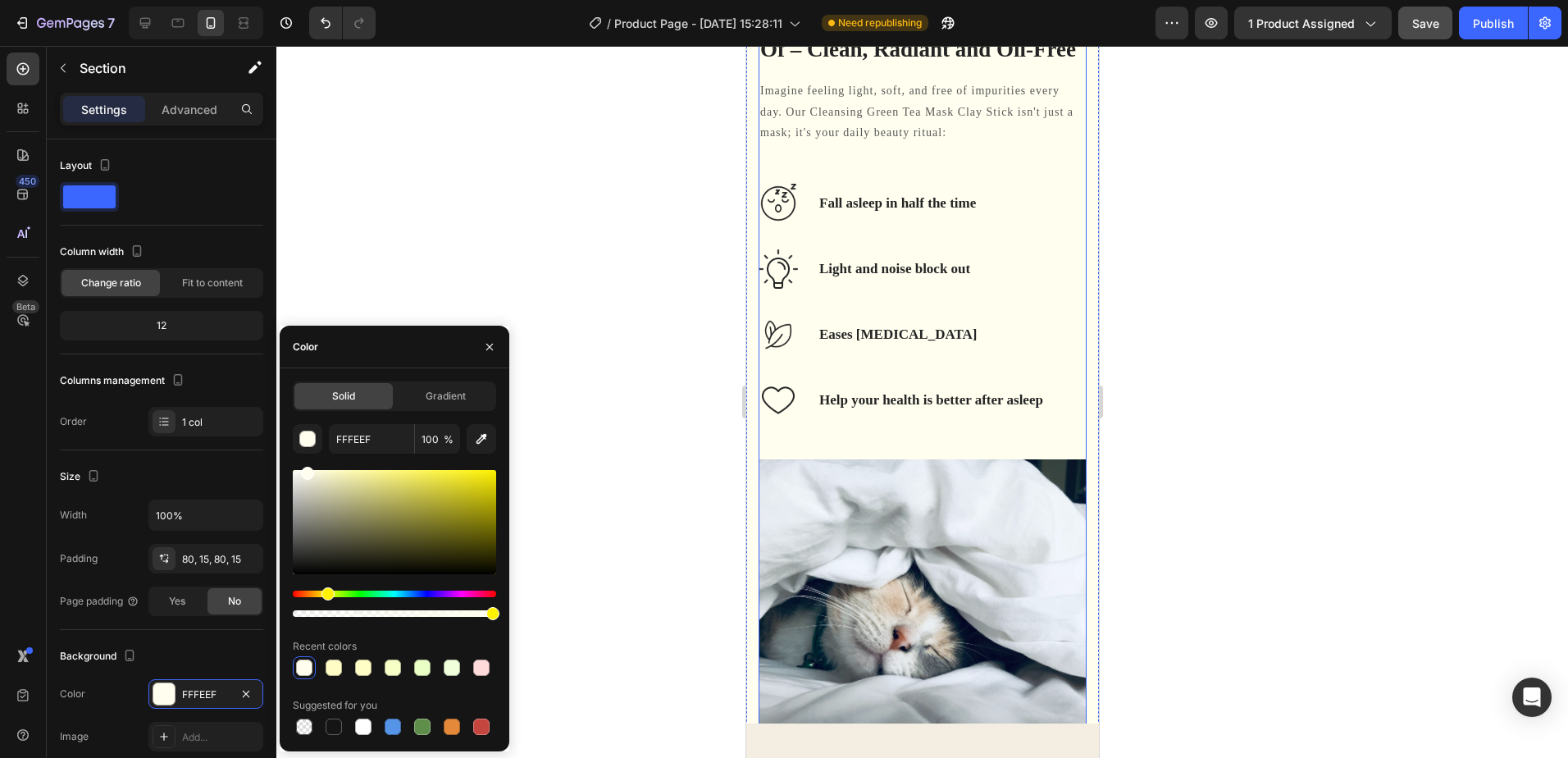
scroll to position [1231, 0]
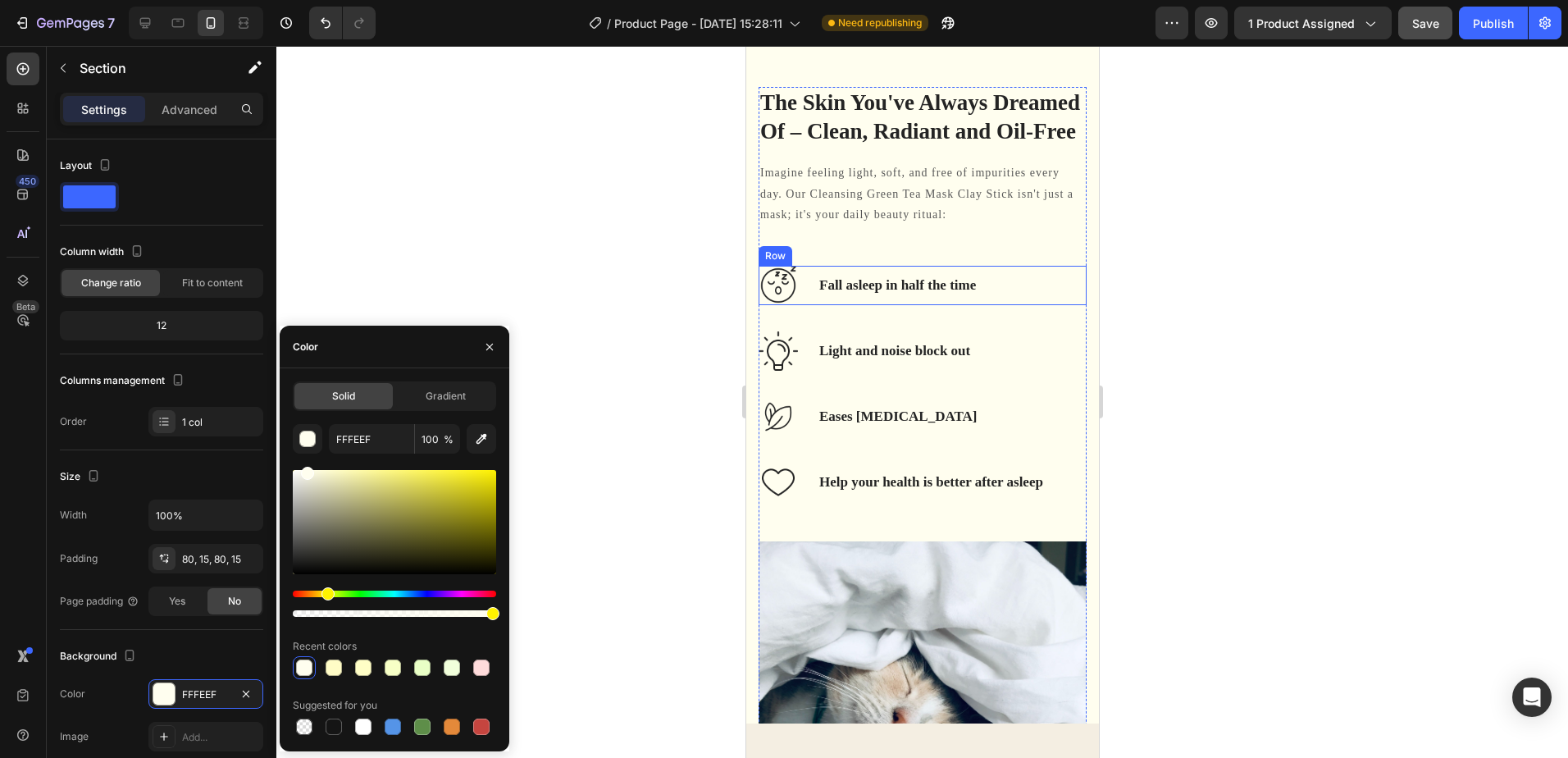
click at [996, 305] on div "Image Fall asleep in half the time Text Block Row" at bounding box center [921, 285] width 328 height 39
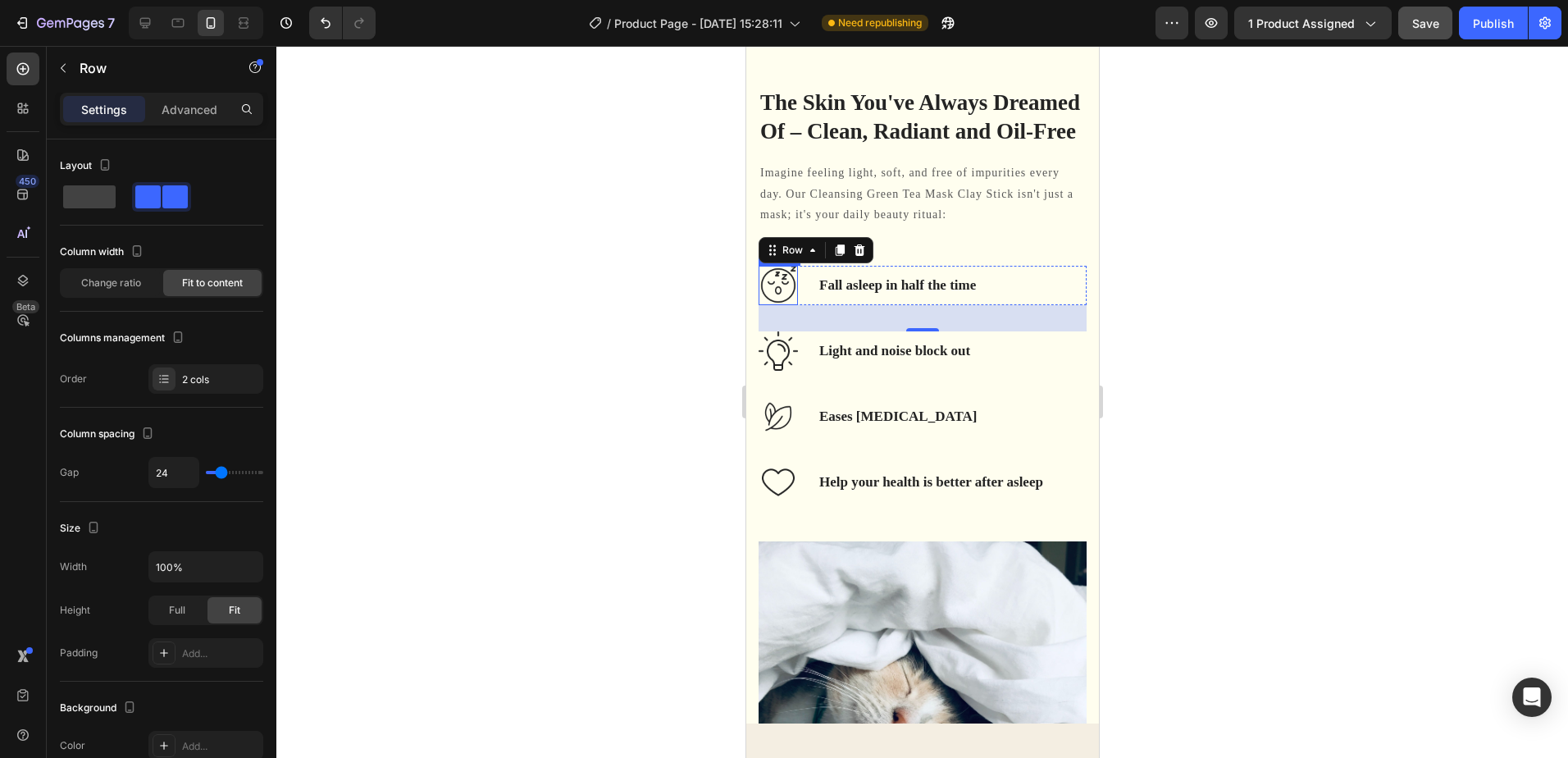
click at [782, 305] on img at bounding box center [777, 285] width 39 height 39
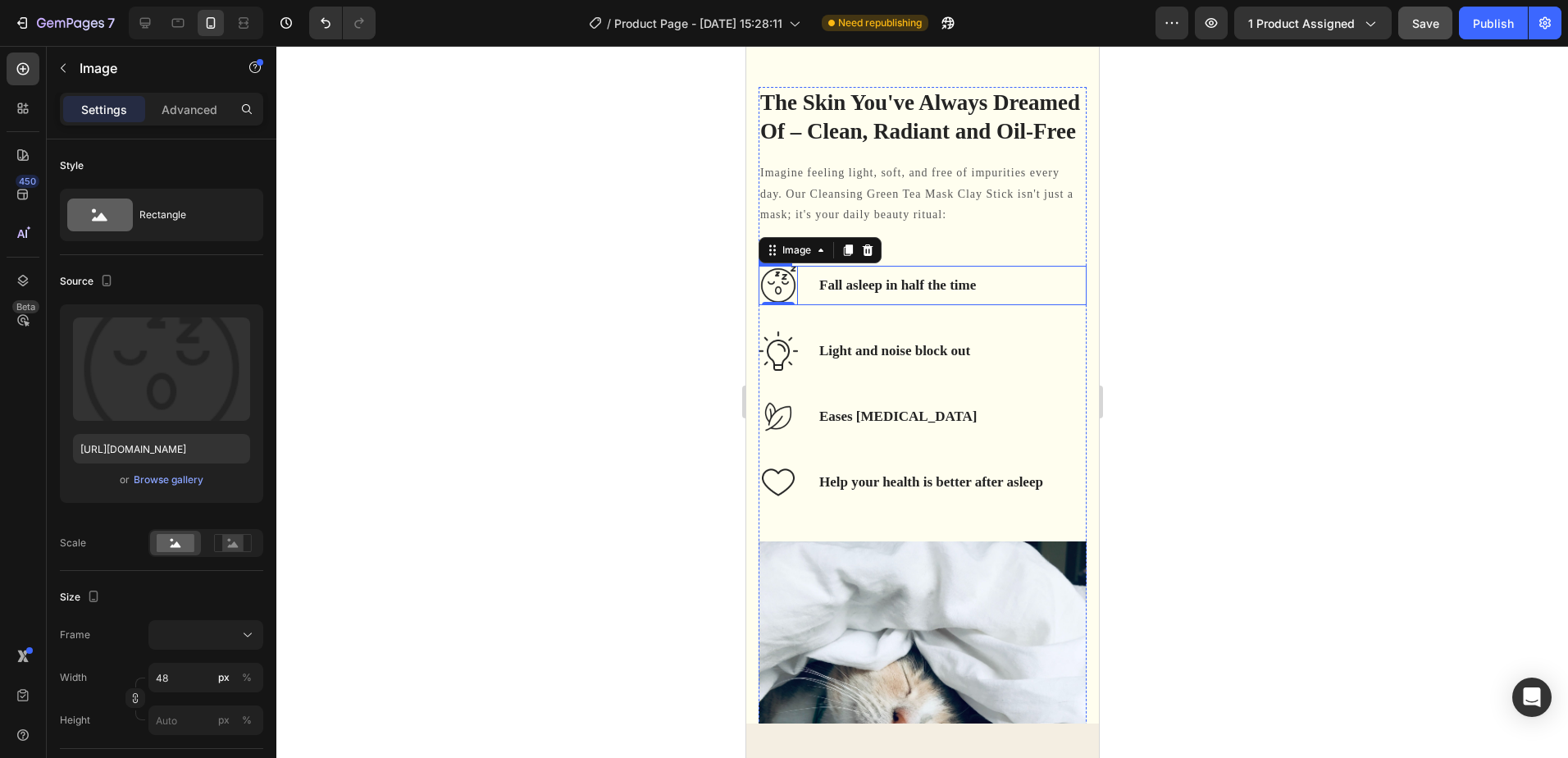
click at [878, 305] on div "Fall asleep in half the time Text Block" at bounding box center [896, 285] width 160 height 39
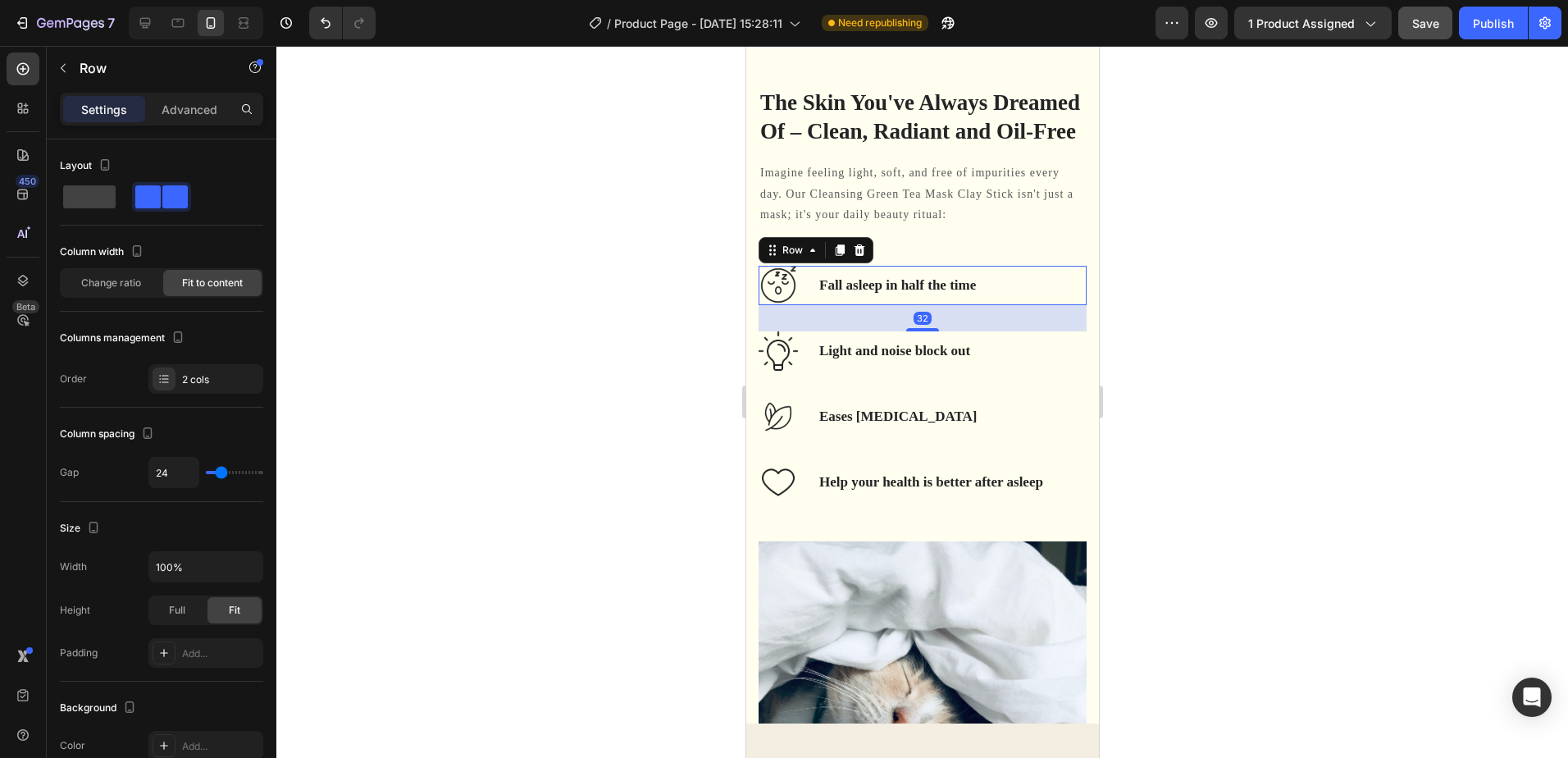
click at [974, 295] on p "Fall asleep in half the time" at bounding box center [896, 286] width 157 height 18
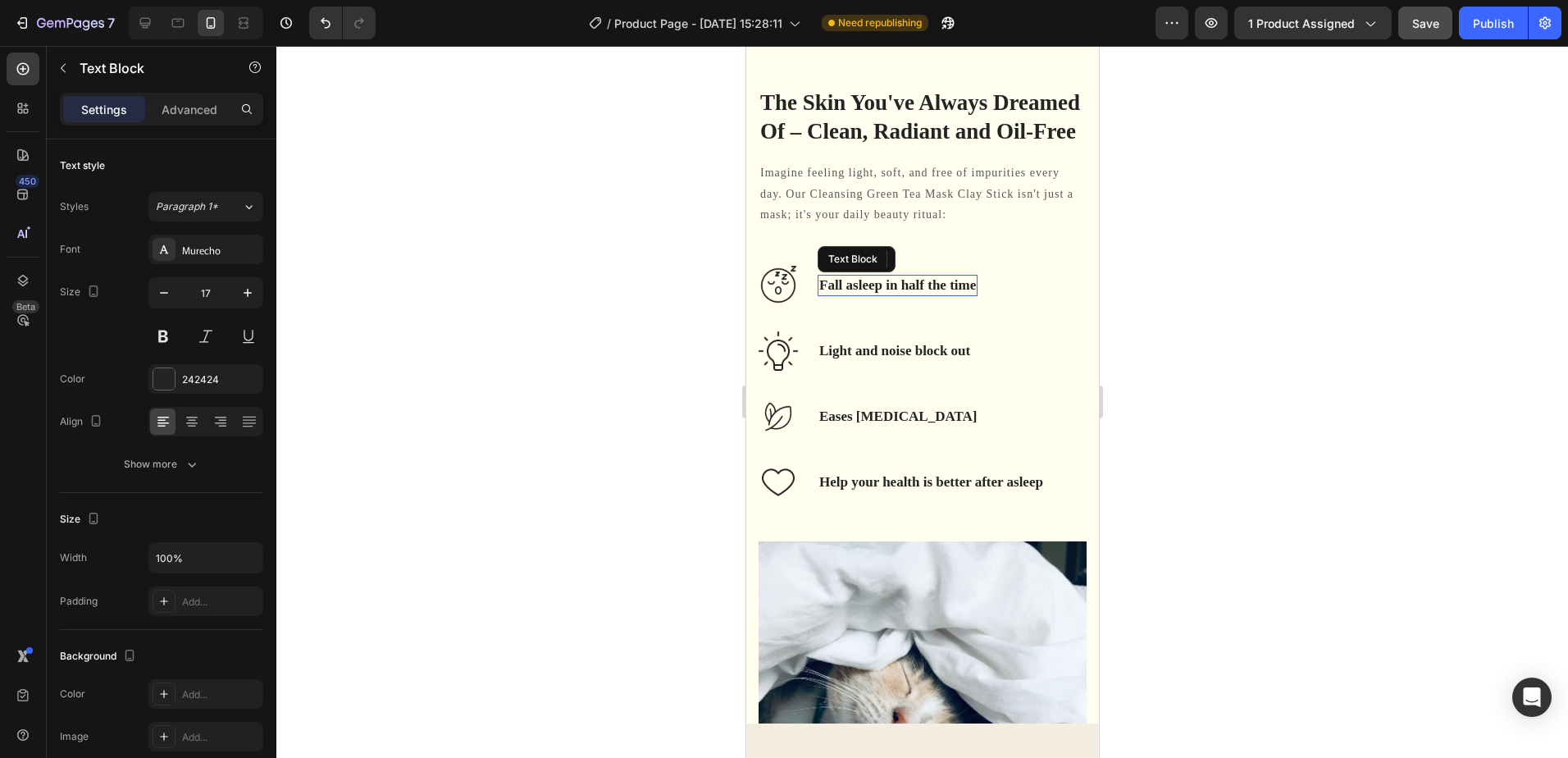
click at [968, 295] on p "Fall asleep in half the time" at bounding box center [896, 286] width 157 height 18
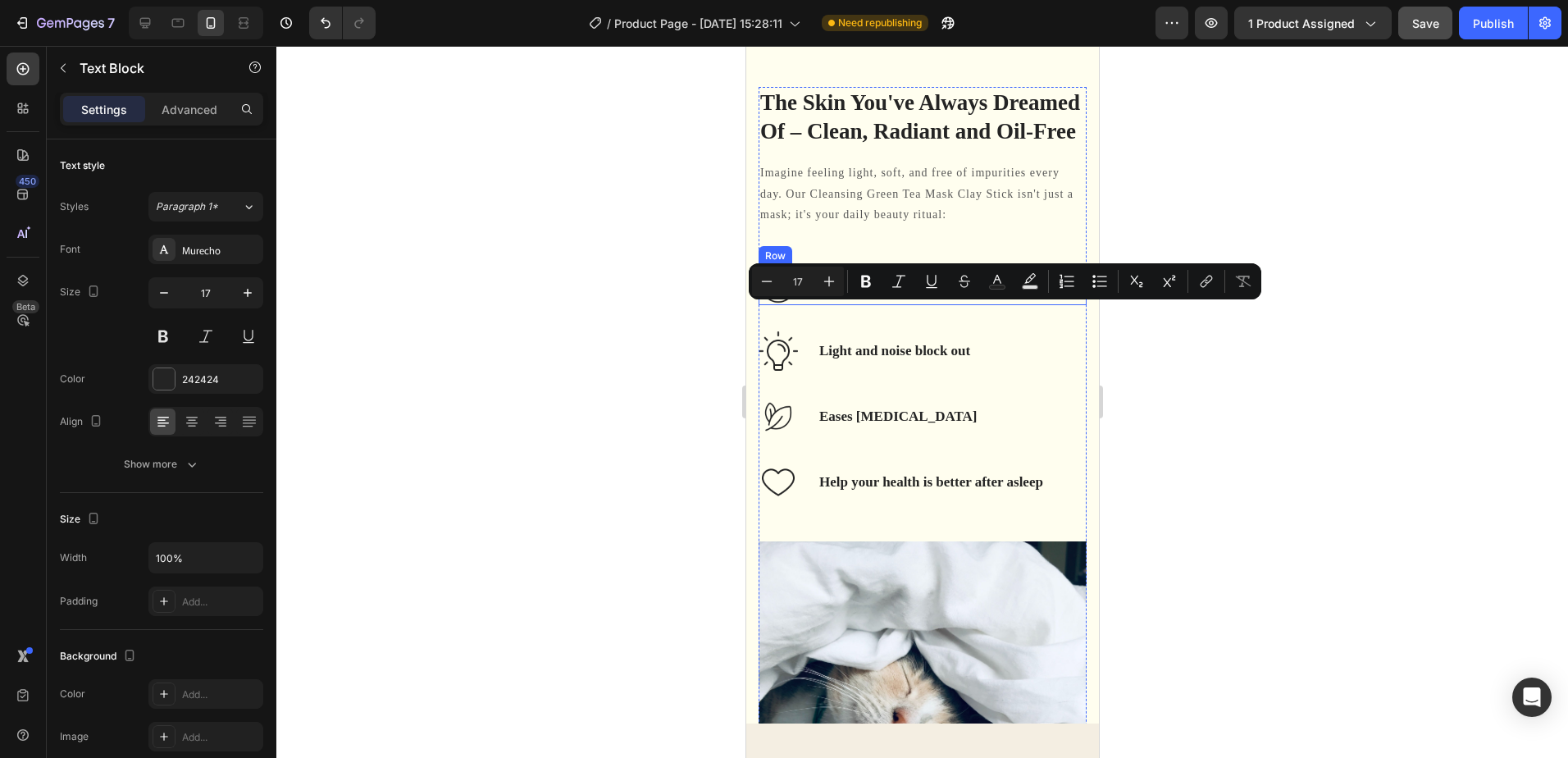
scroll to position [1222, 0]
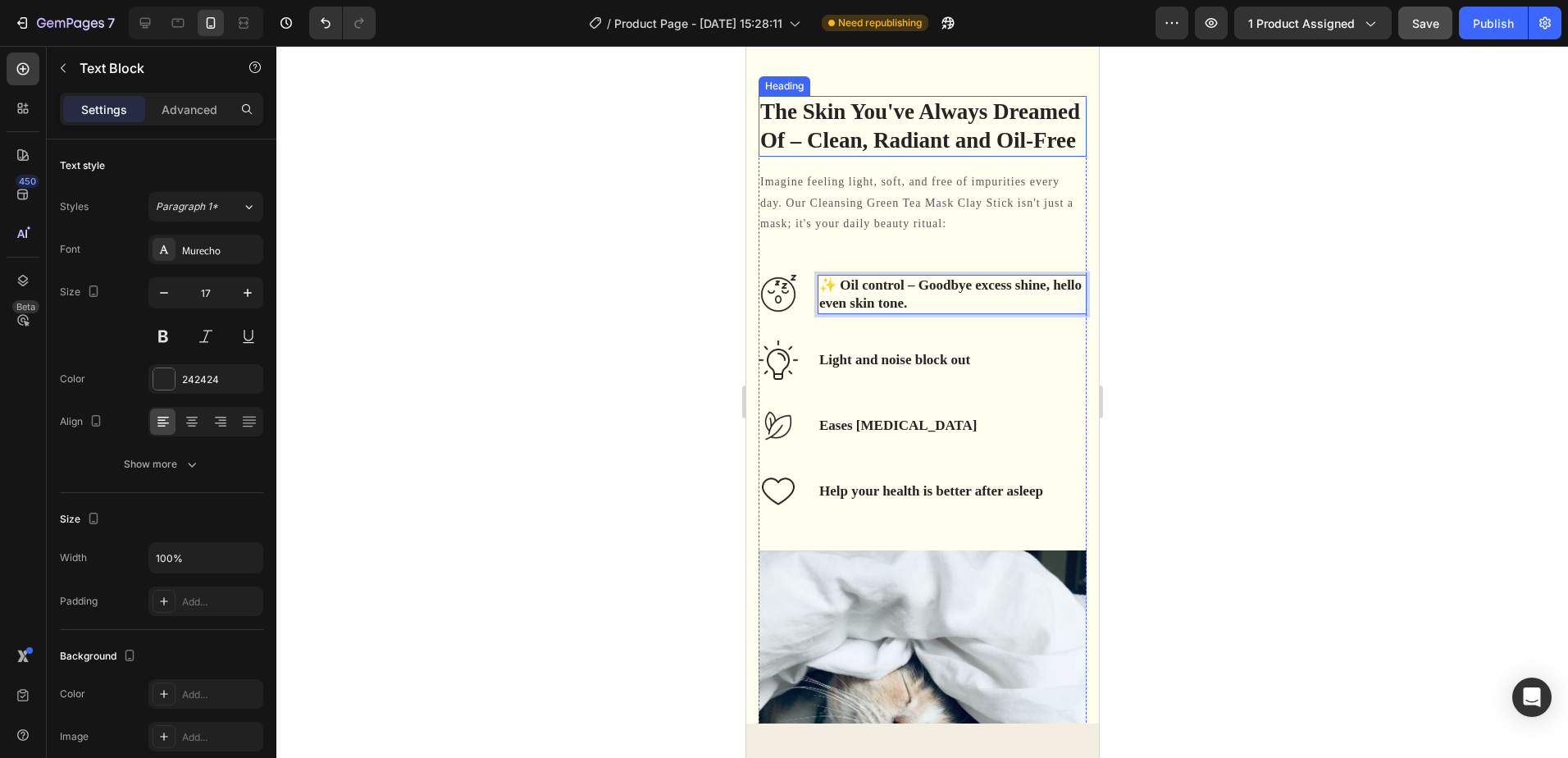
click at [931, 140] on h2 "The Skin You've Always Dreamed Of – Clean, Radiant and Oil-Free" at bounding box center [921, 126] width 328 height 61
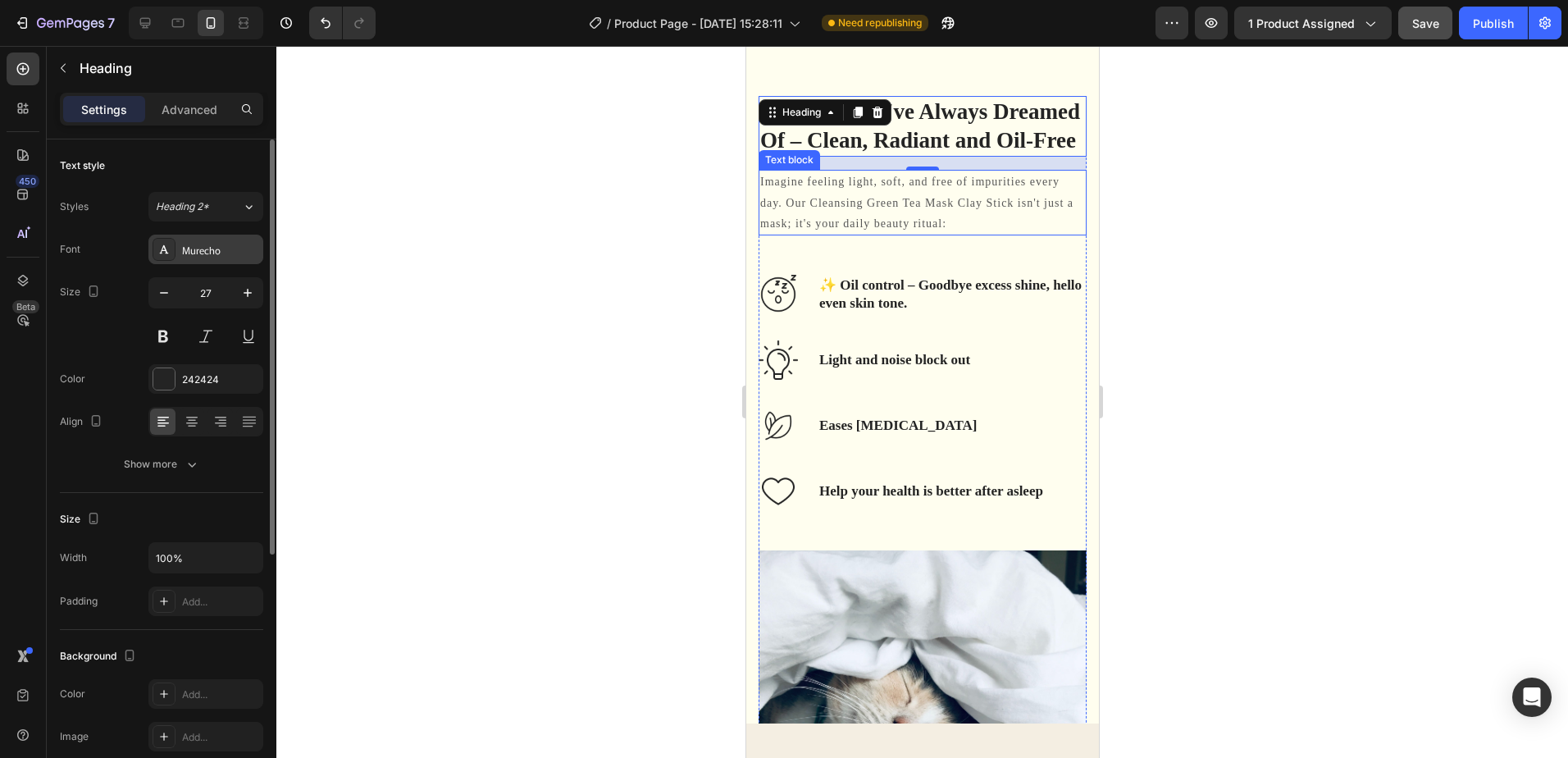
click at [227, 249] on div "Murecho" at bounding box center [220, 250] width 77 height 15
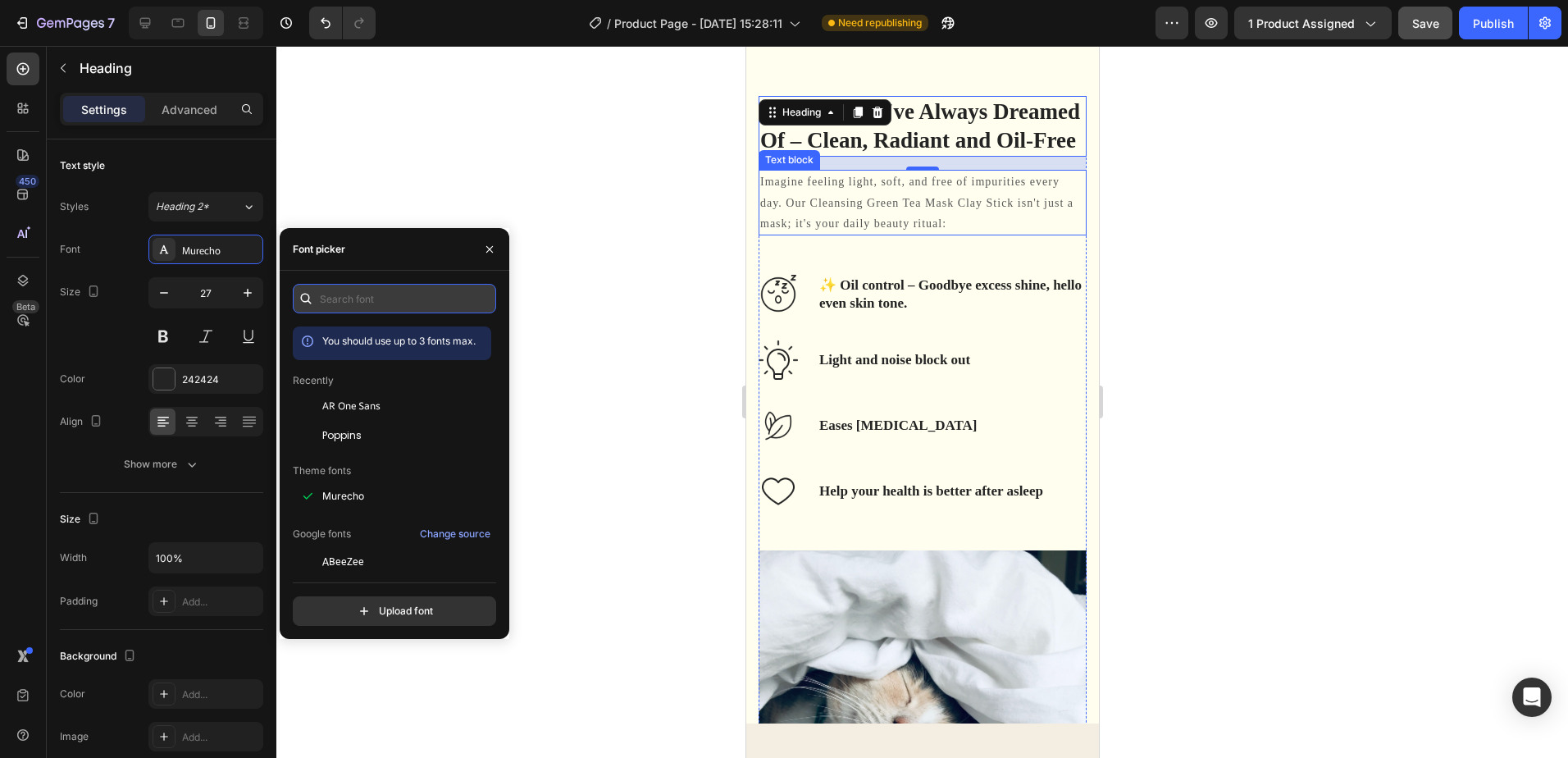
click at [401, 293] on input "text" at bounding box center [395, 299] width 204 height 30
type input "i"
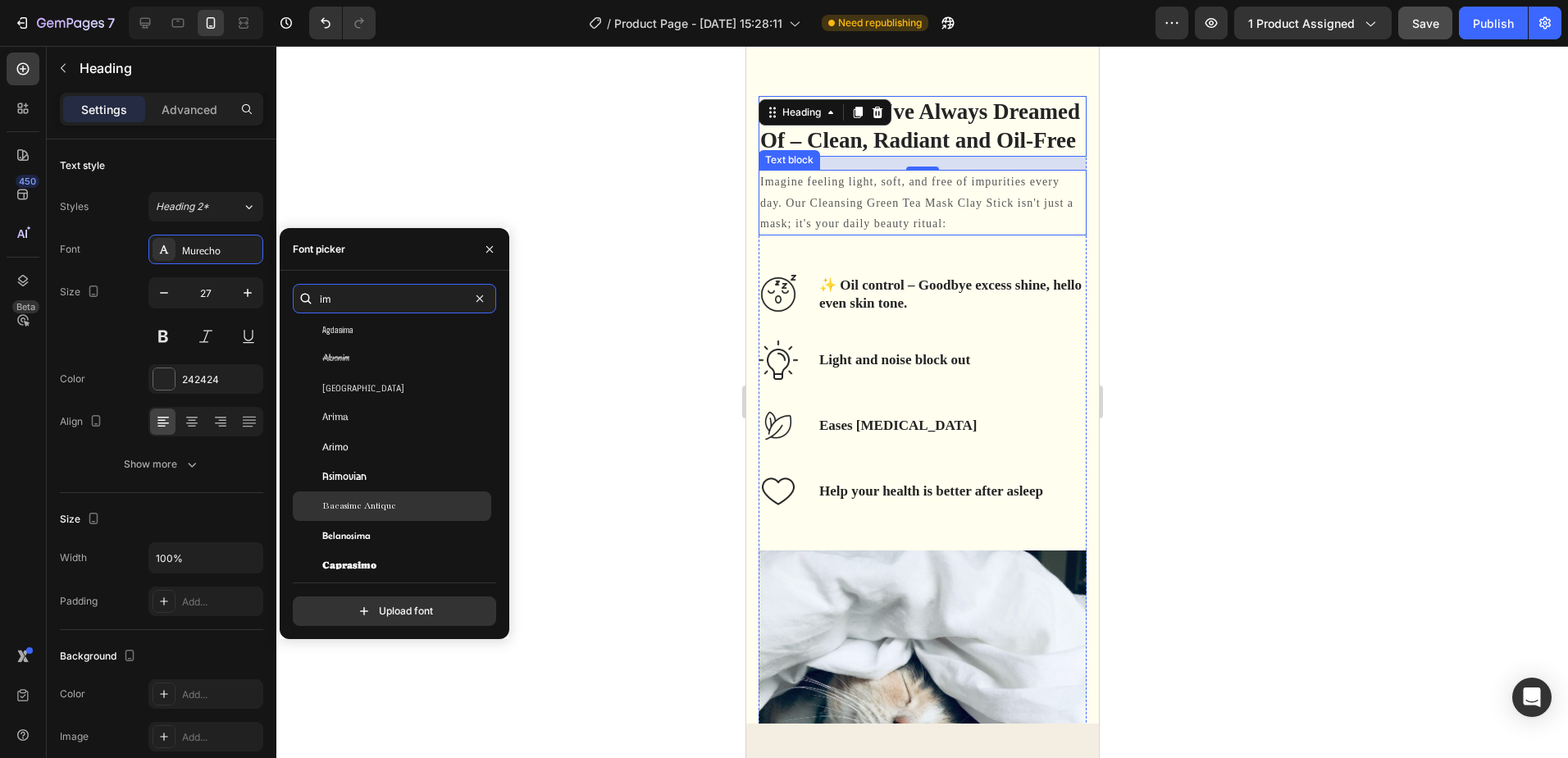
scroll to position [0, 0]
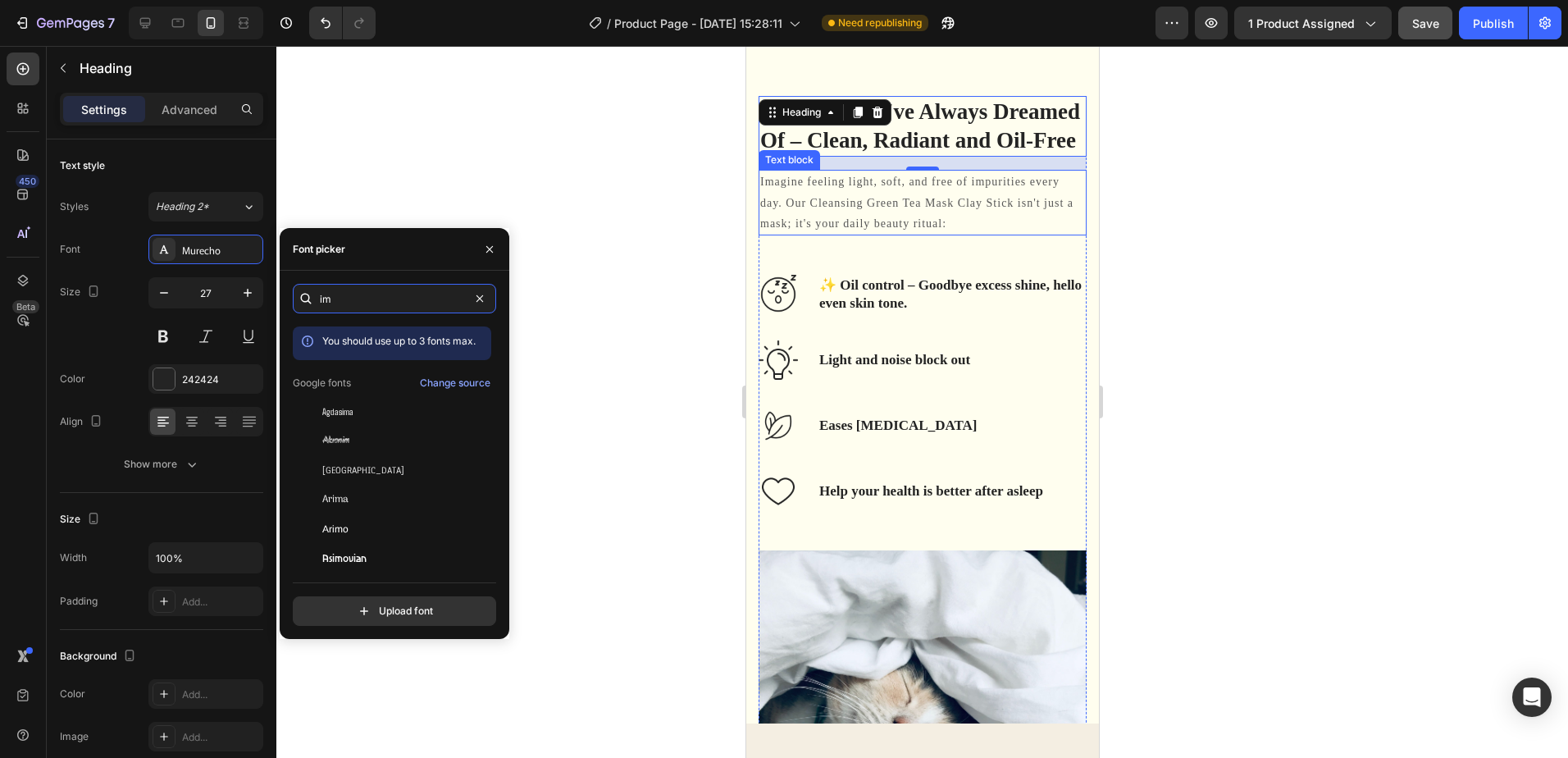
type input "i"
type input "be"
click at [419, 497] on div "Be Vietnam Pro" at bounding box center [406, 499] width 166 height 15
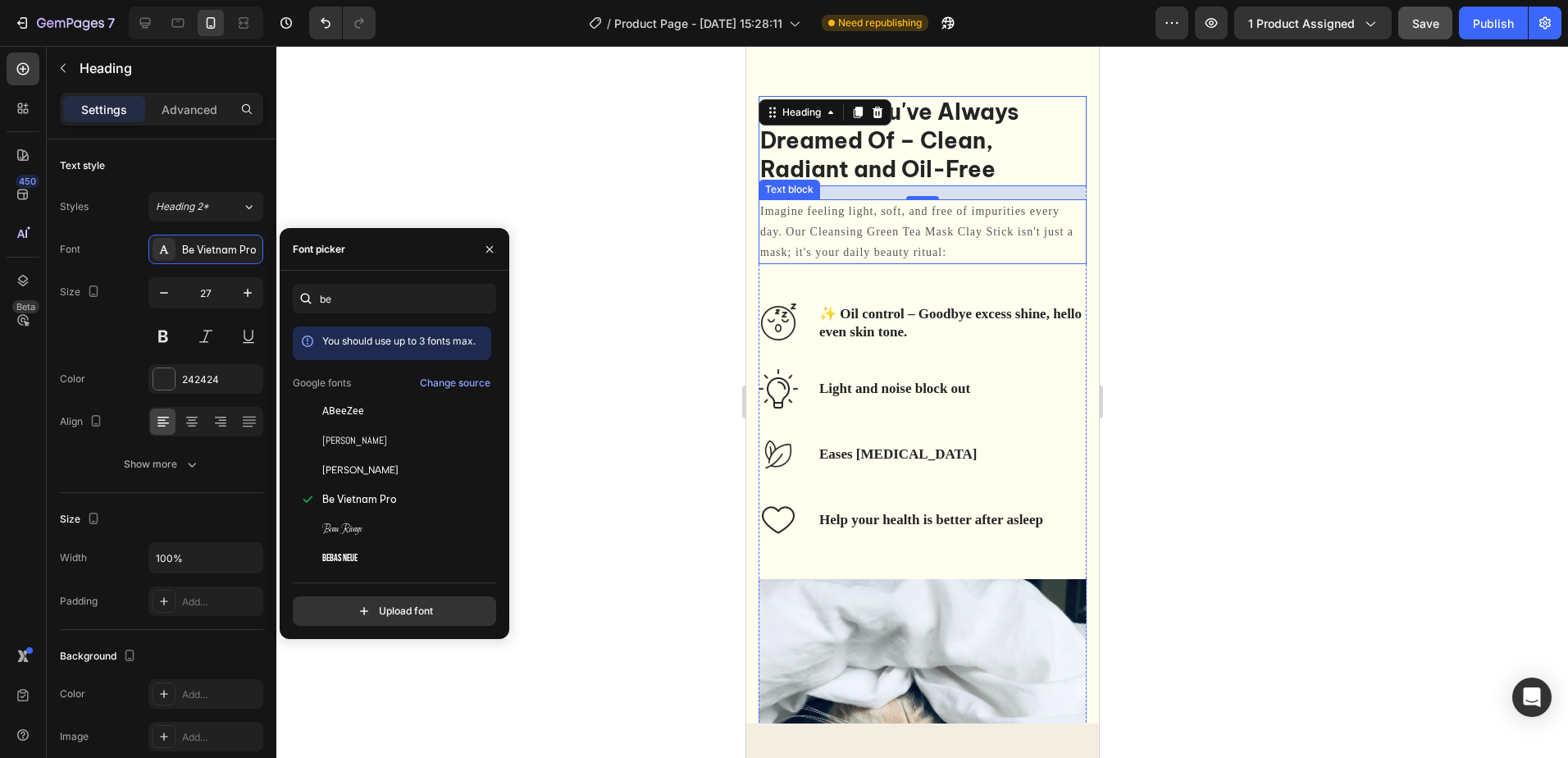
scroll to position [1058, 0]
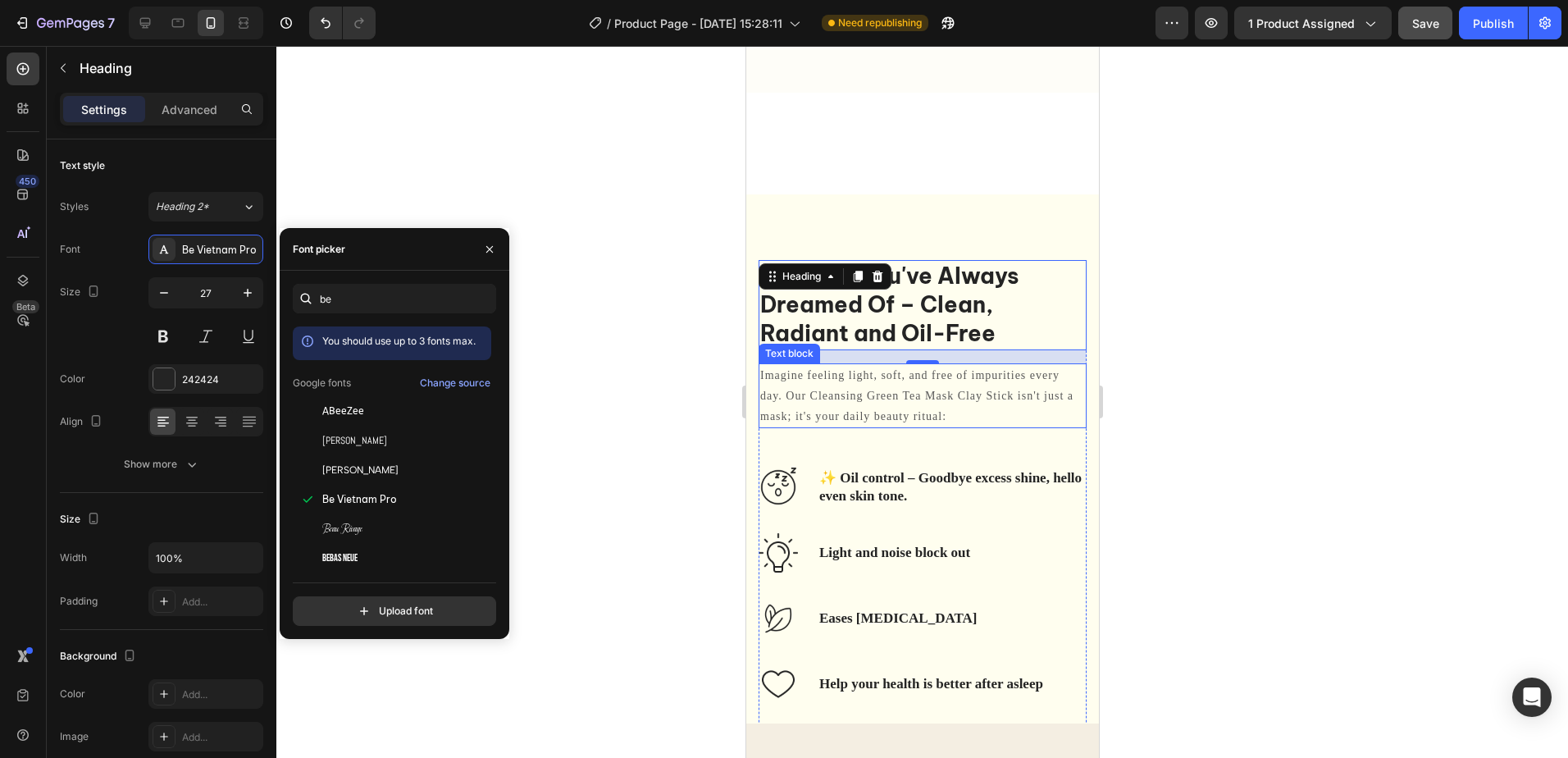
click at [1287, 306] on div at bounding box center [922, 402] width 1292 height 712
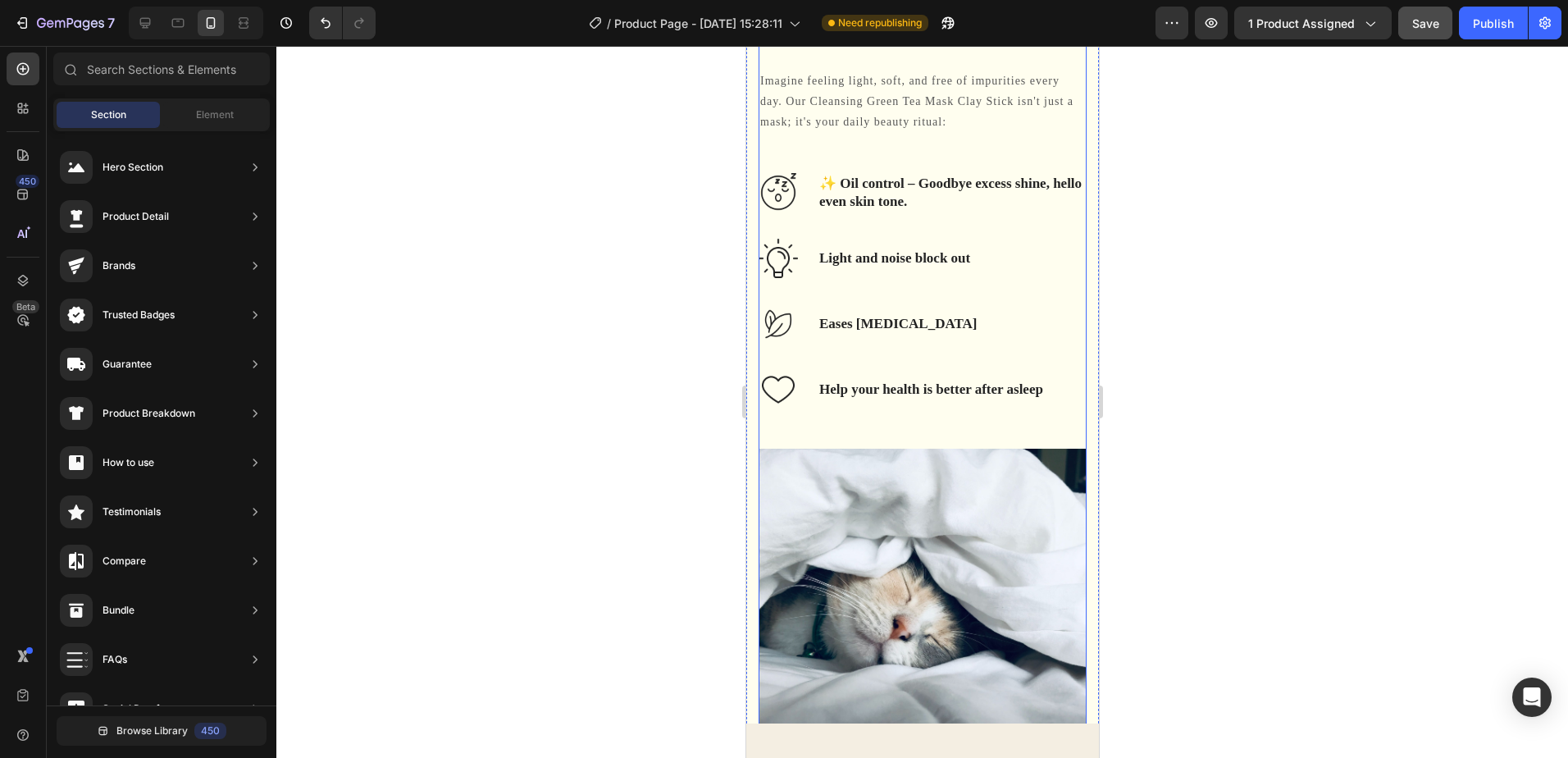
scroll to position [812, 0]
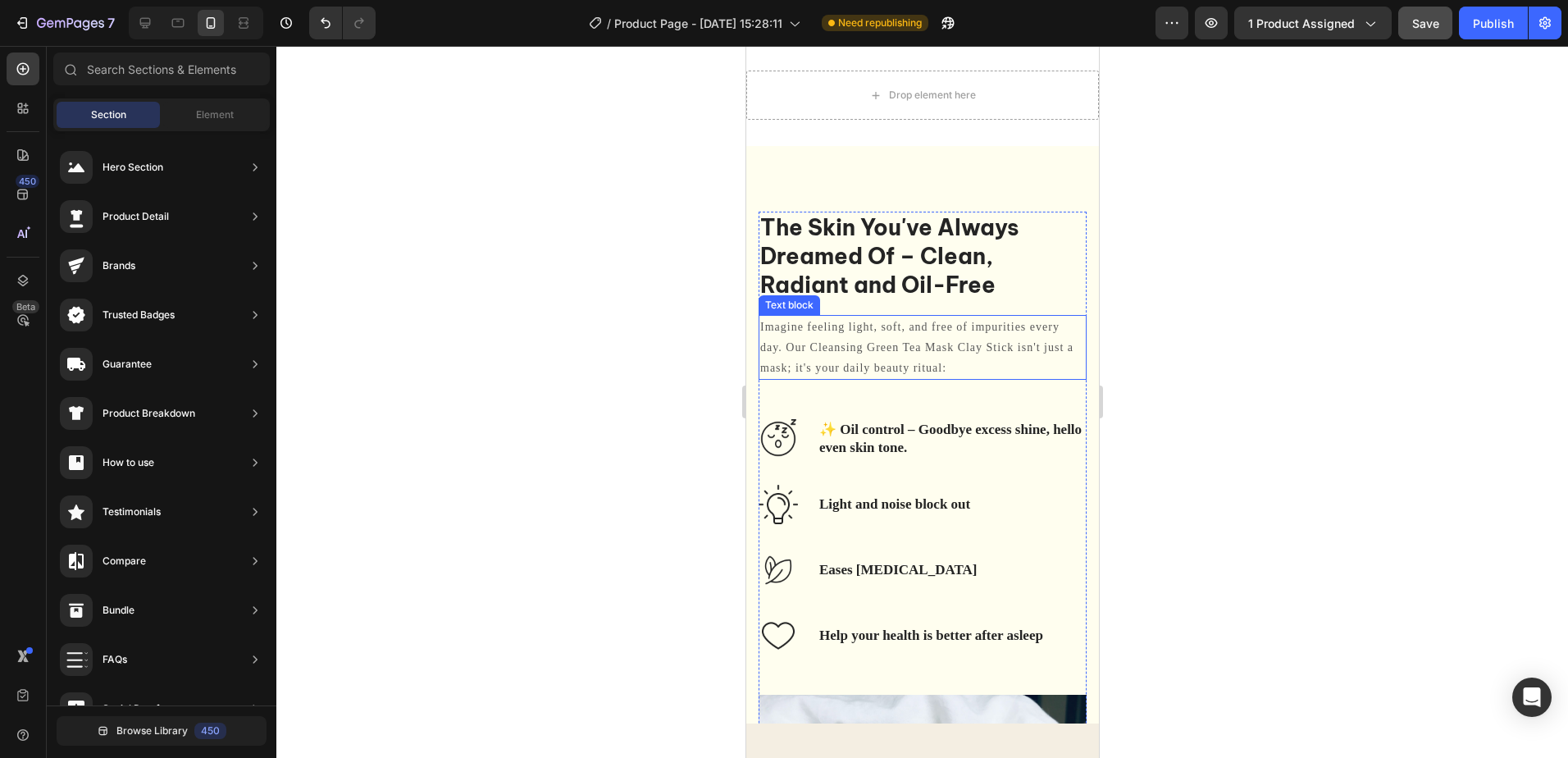
click at [919, 343] on p "Imagine feeling light, soft, and free of impurities every day. Our Cleansing Gr…" at bounding box center [921, 348] width 325 height 62
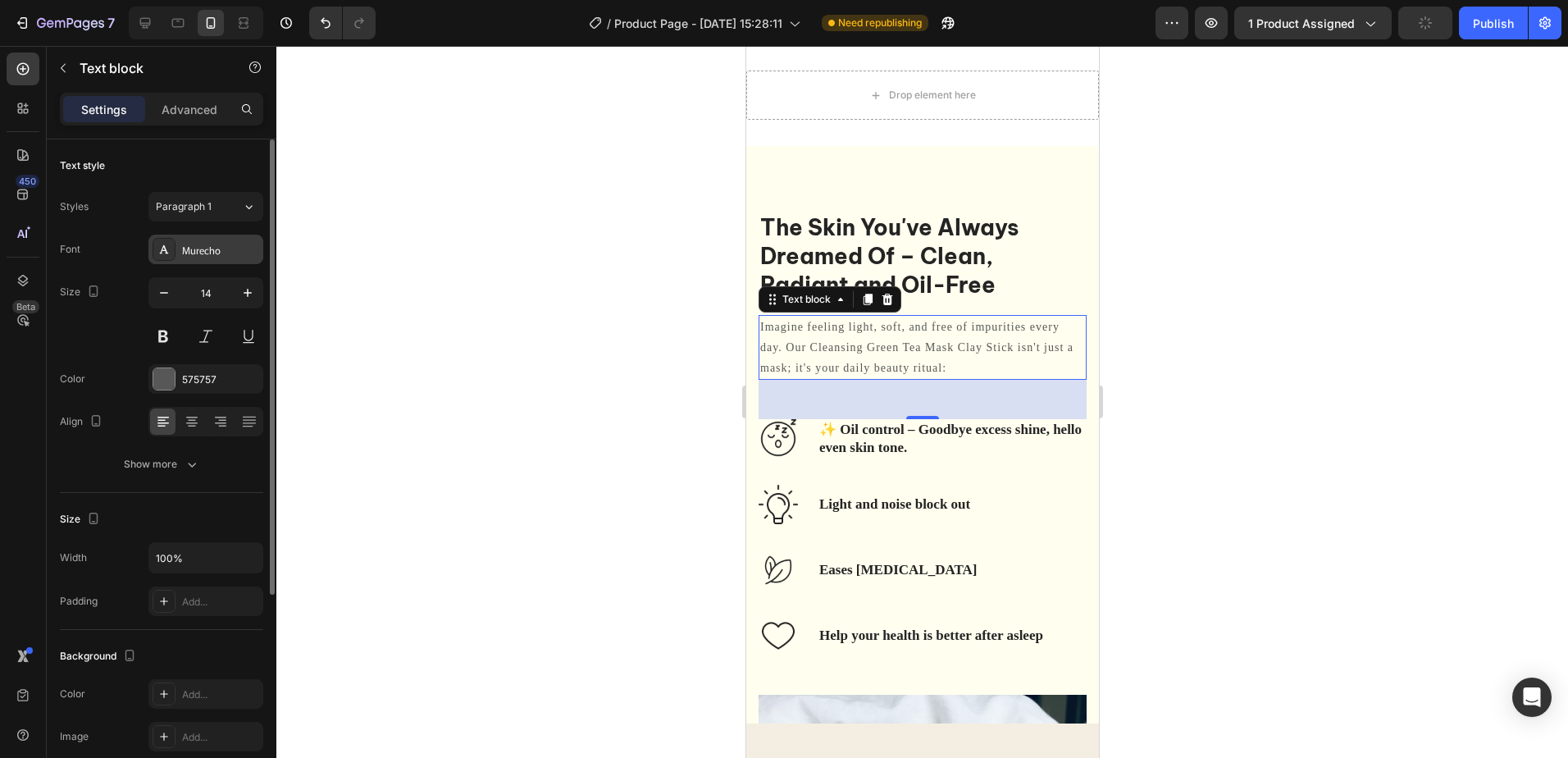
click at [231, 245] on div "Murecho" at bounding box center [220, 250] width 77 height 15
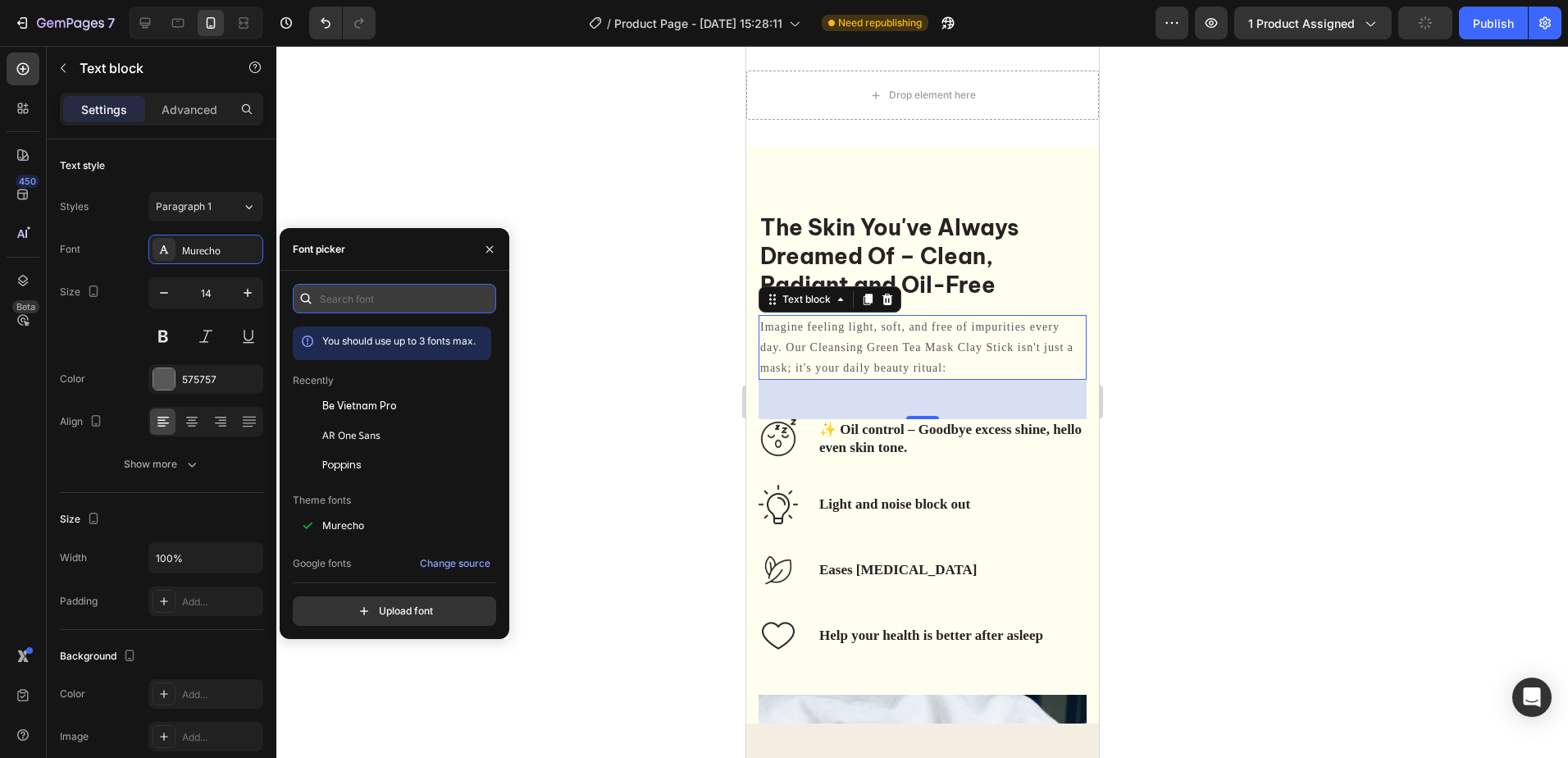
click at [350, 294] on input "text" at bounding box center [395, 299] width 204 height 30
click at [389, 459] on div "Poppins" at bounding box center [406, 465] width 166 height 15
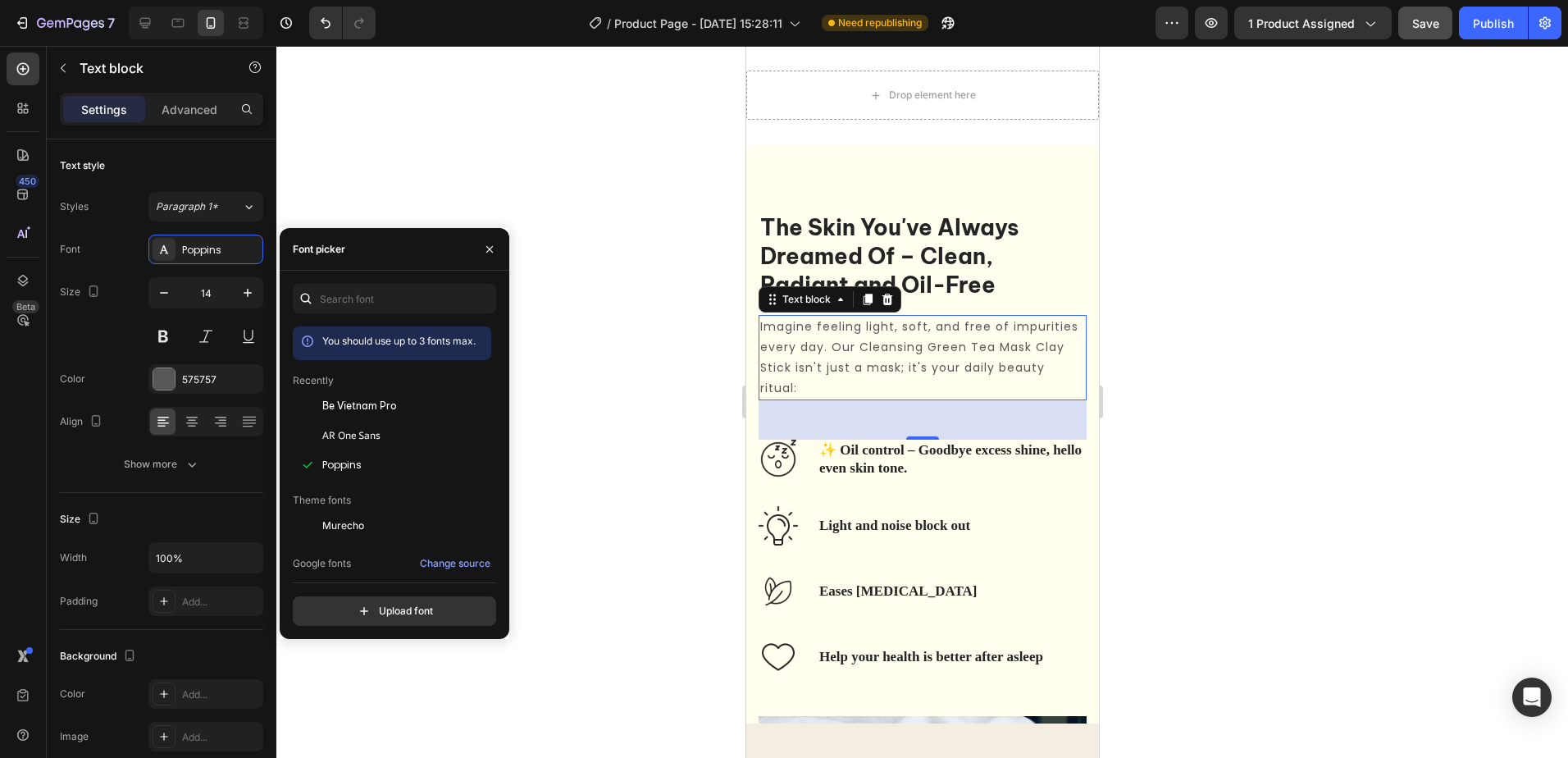
click at [1226, 316] on div at bounding box center [922, 402] width 1292 height 712
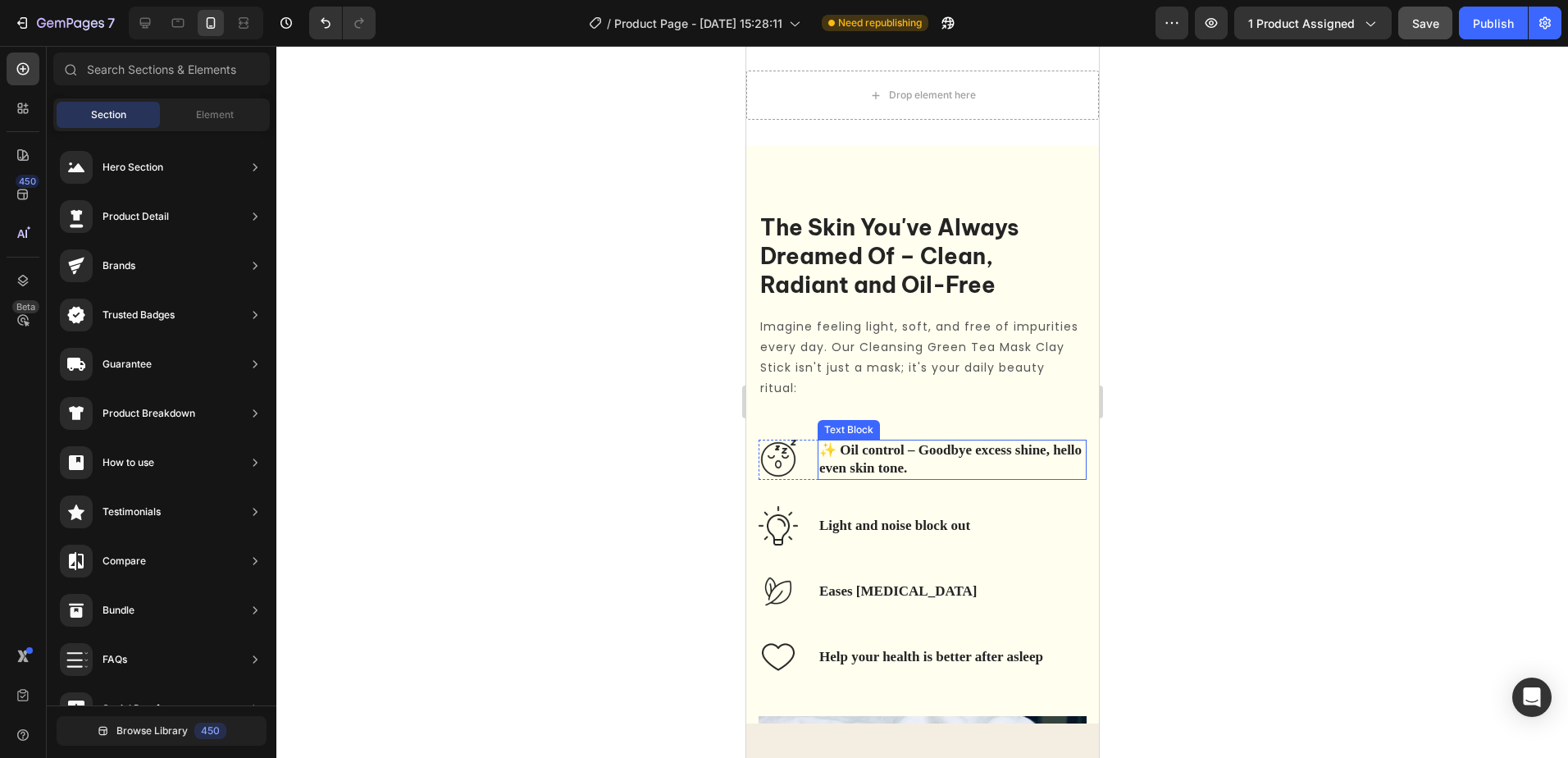
click at [948, 458] on p "✨ Oil control – Goodbye excess shine, hello even skin tone." at bounding box center [951, 460] width 266 height 36
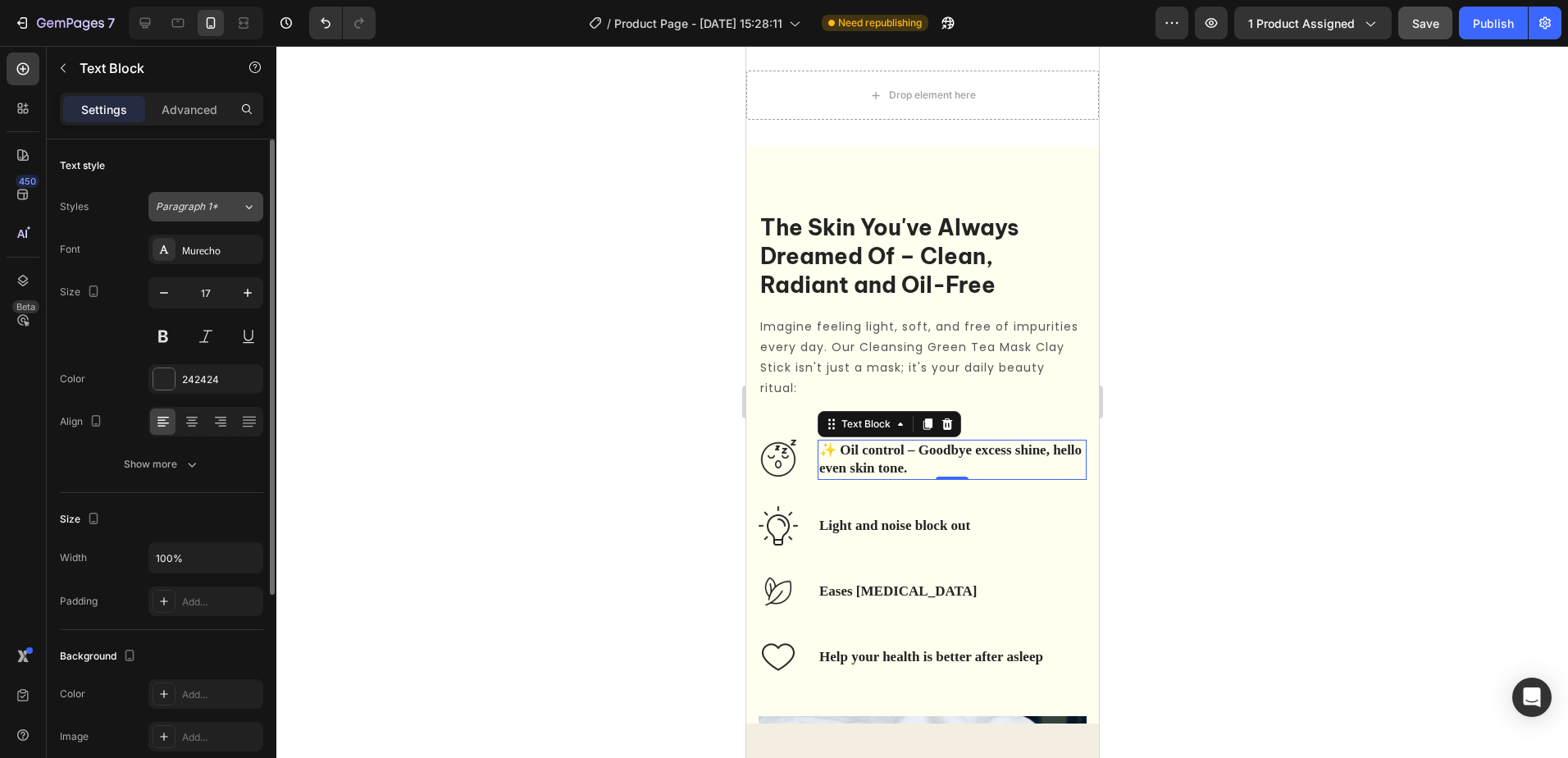
click at [250, 214] on icon at bounding box center [249, 207] width 14 height 16
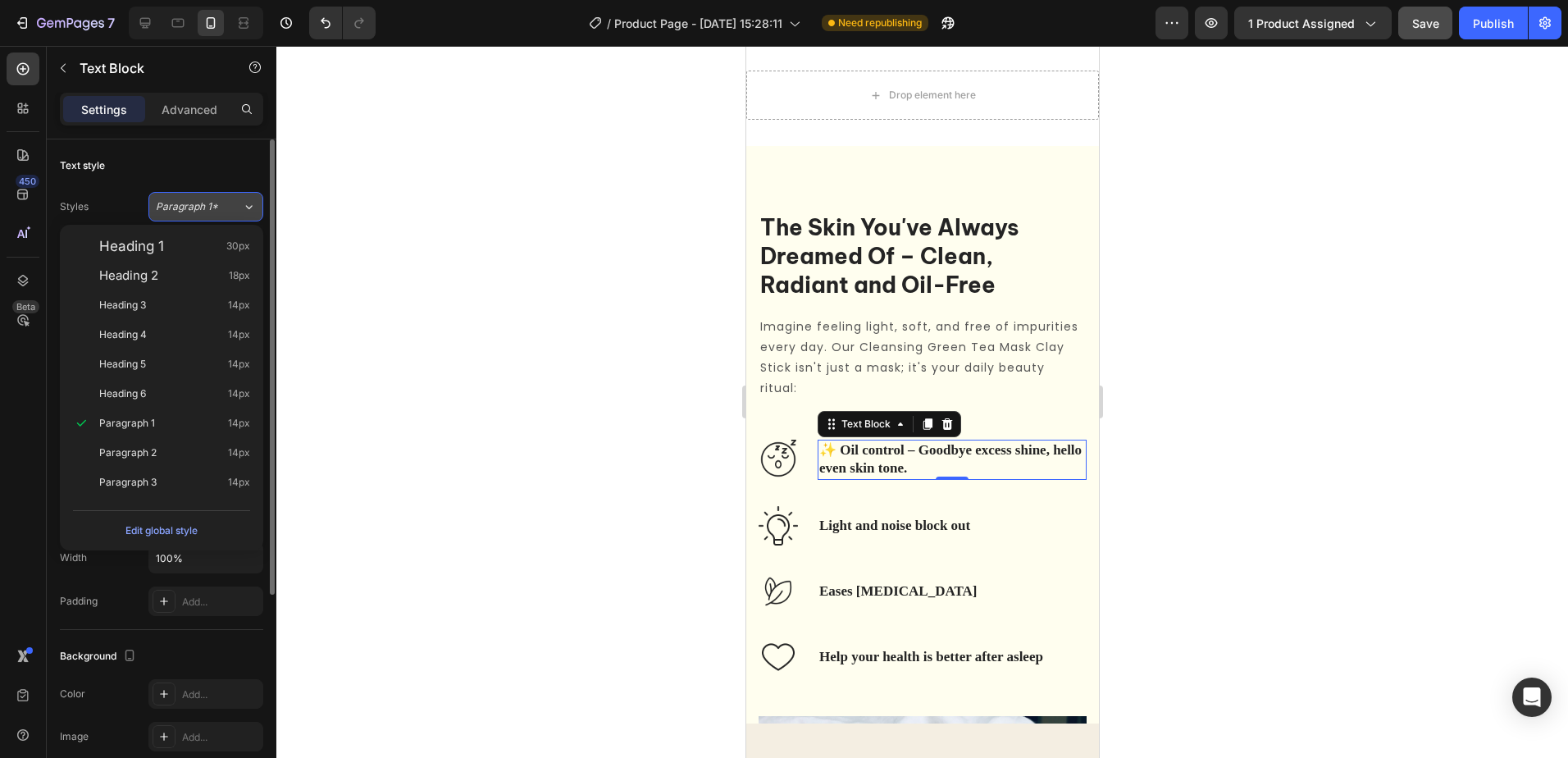
click at [250, 214] on icon at bounding box center [249, 207] width 14 height 16
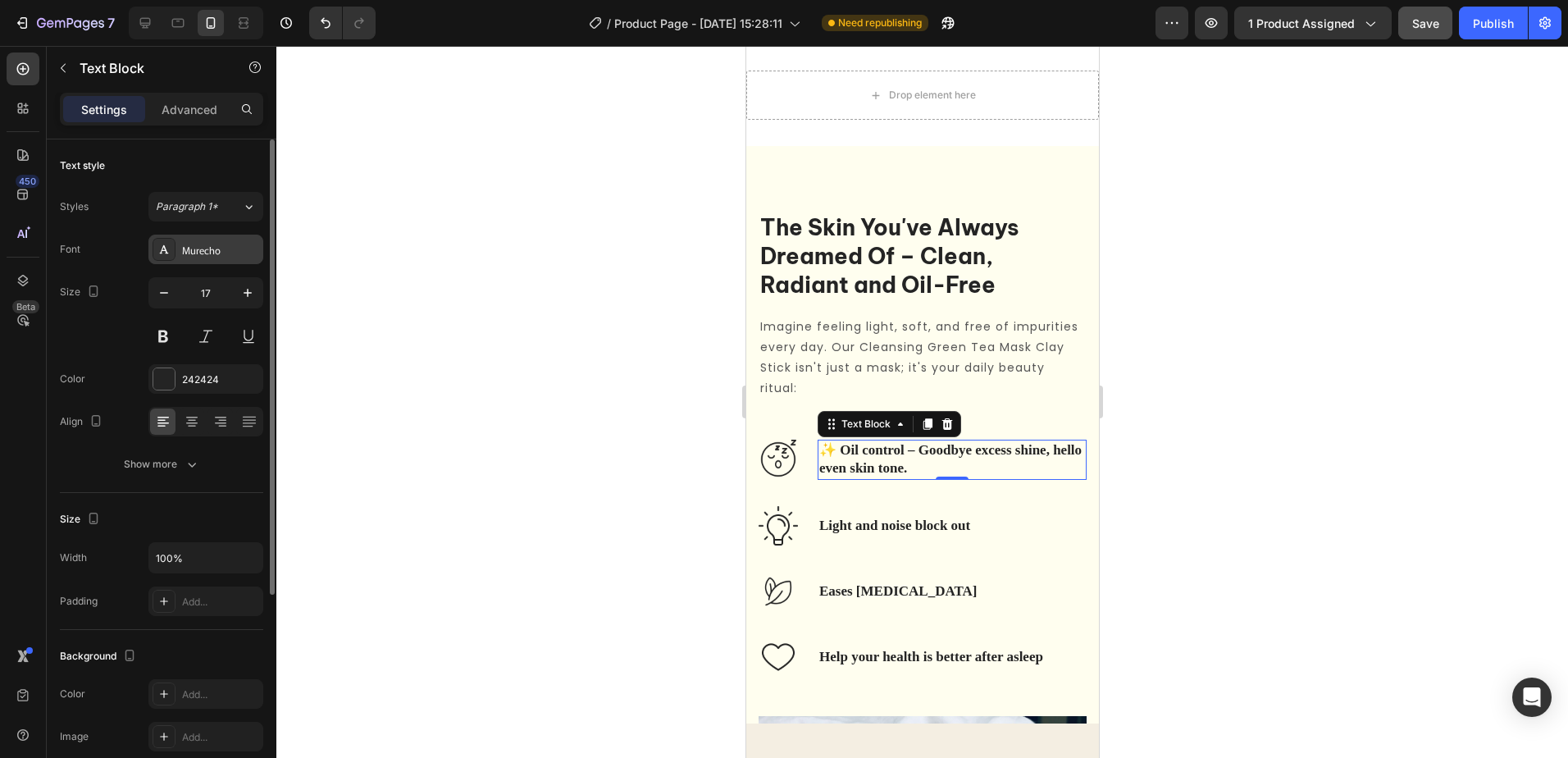
click at [244, 252] on div "Murecho" at bounding box center [220, 250] width 77 height 15
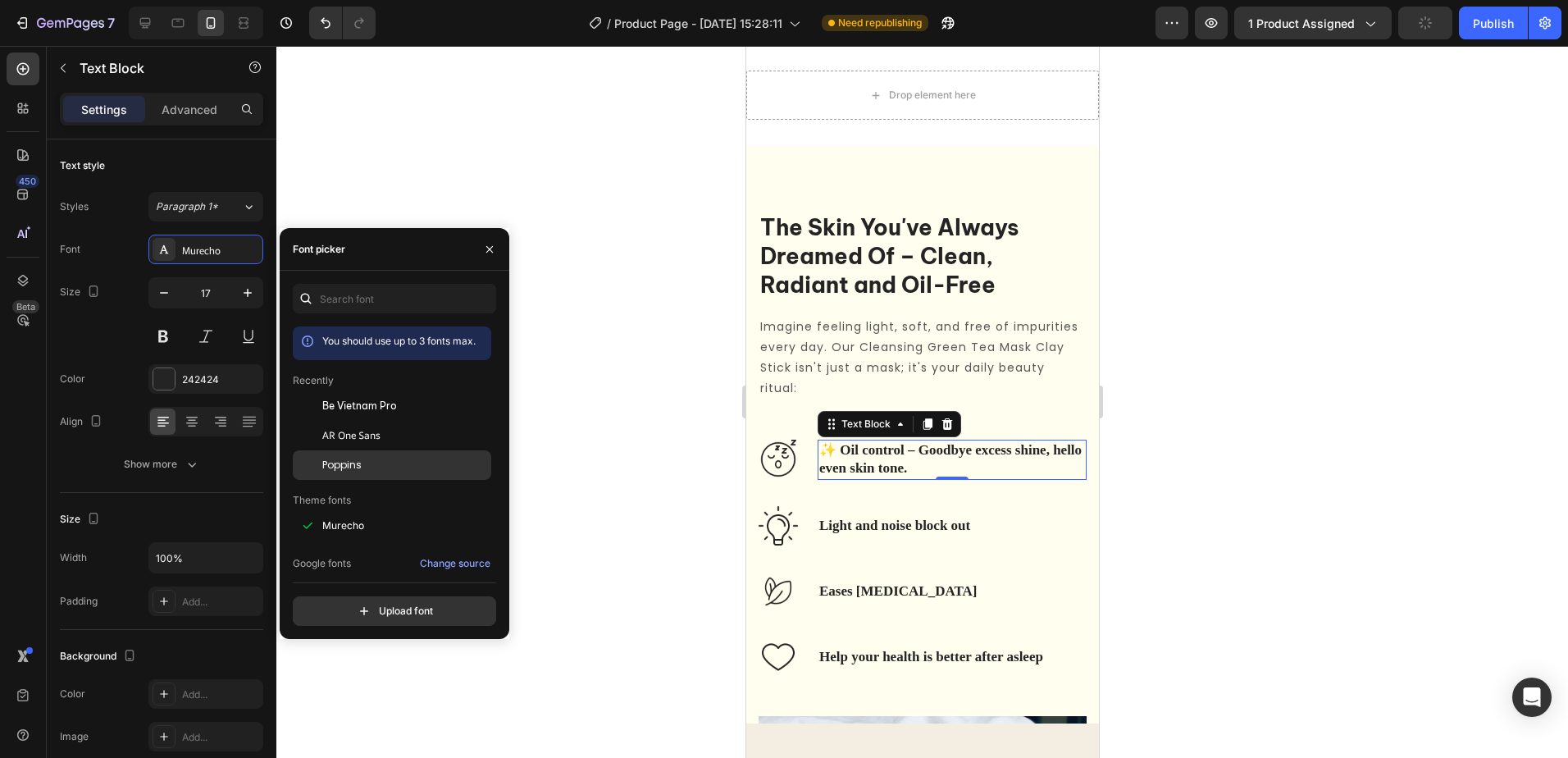
click at [362, 462] on div "Poppins" at bounding box center [406, 465] width 166 height 15
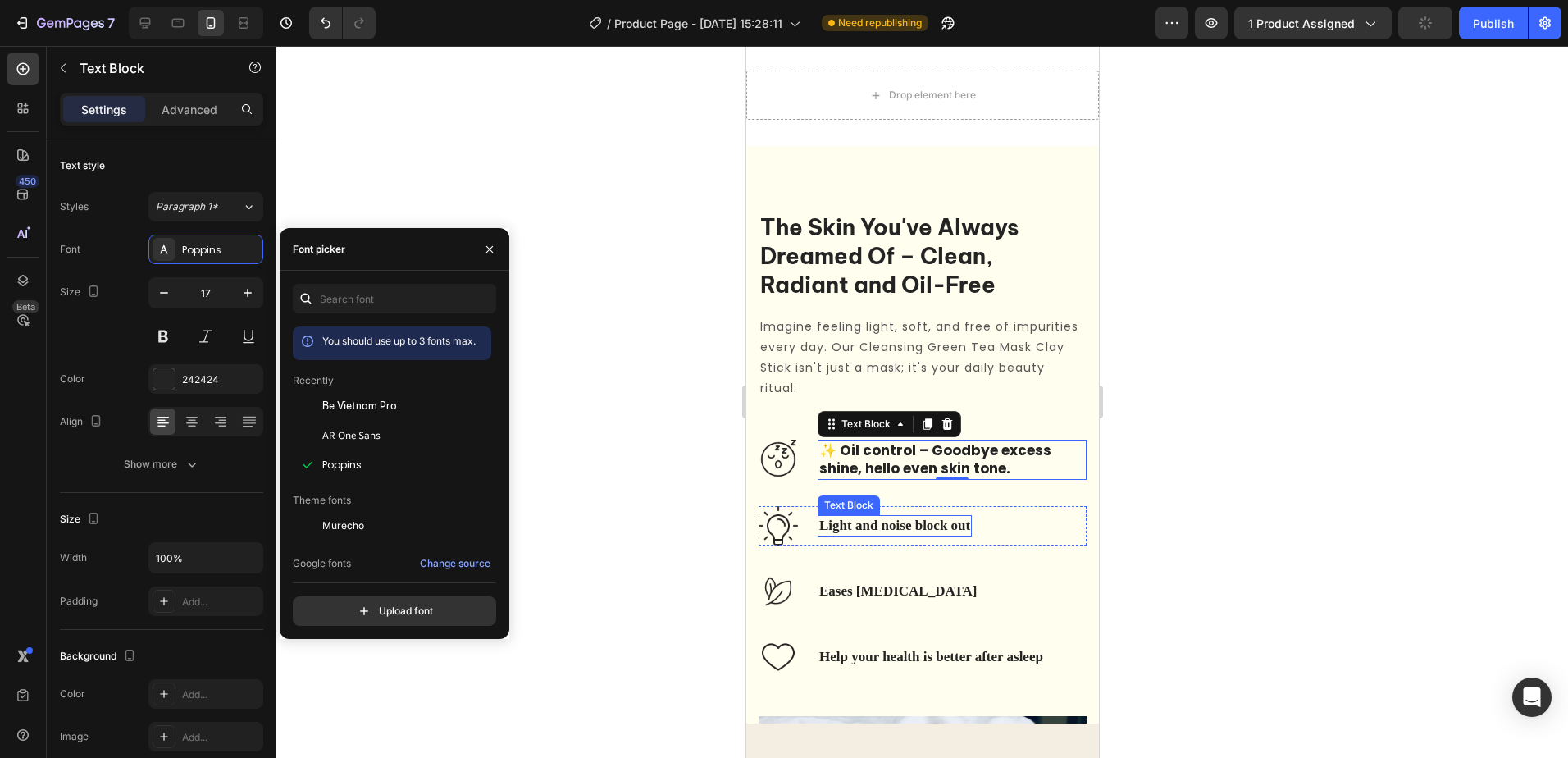
click at [926, 527] on p "Light and noise block out" at bounding box center [893, 526] width 151 height 18
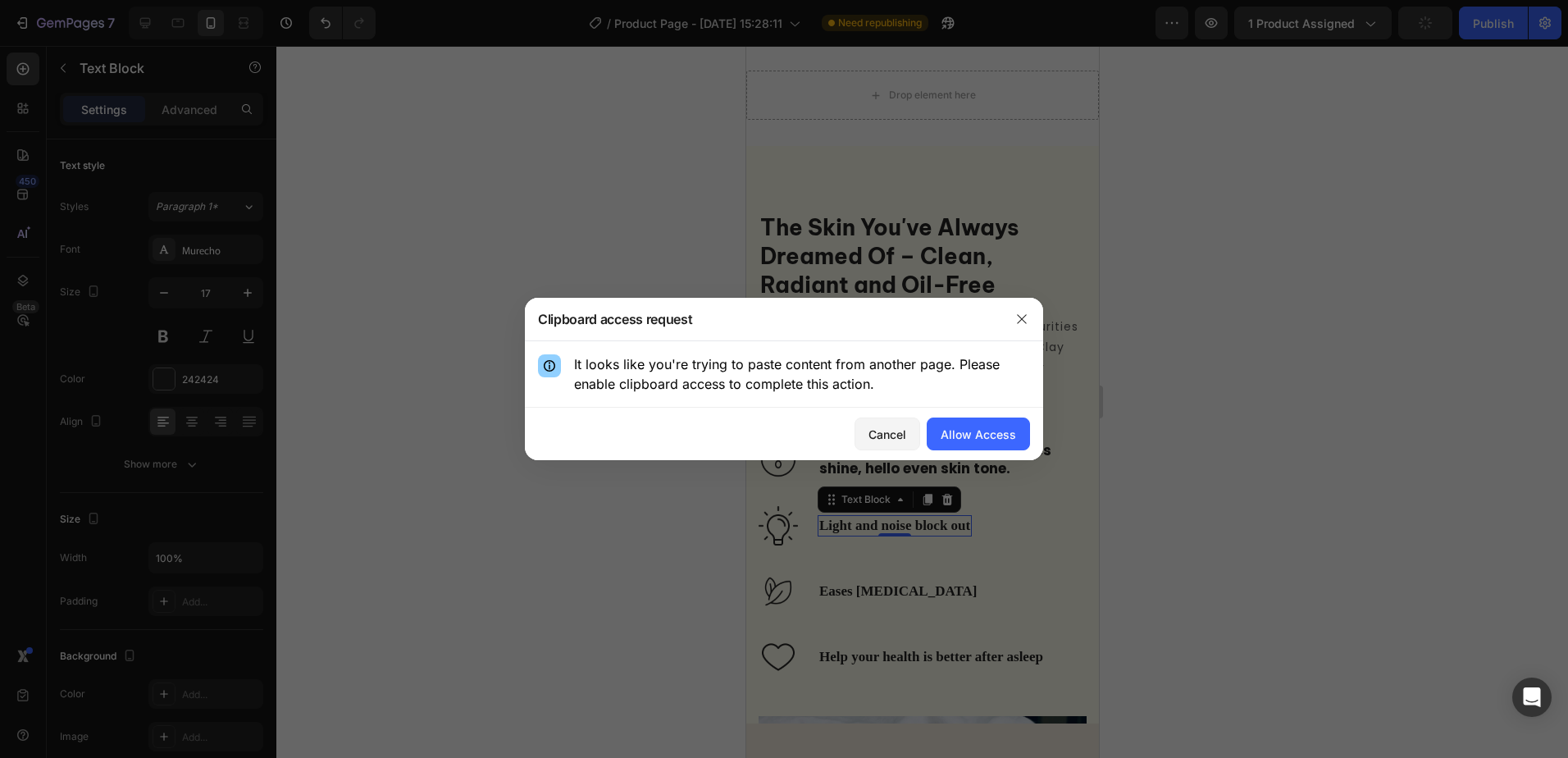
click at [1018, 305] on div at bounding box center [1021, 319] width 43 height 43
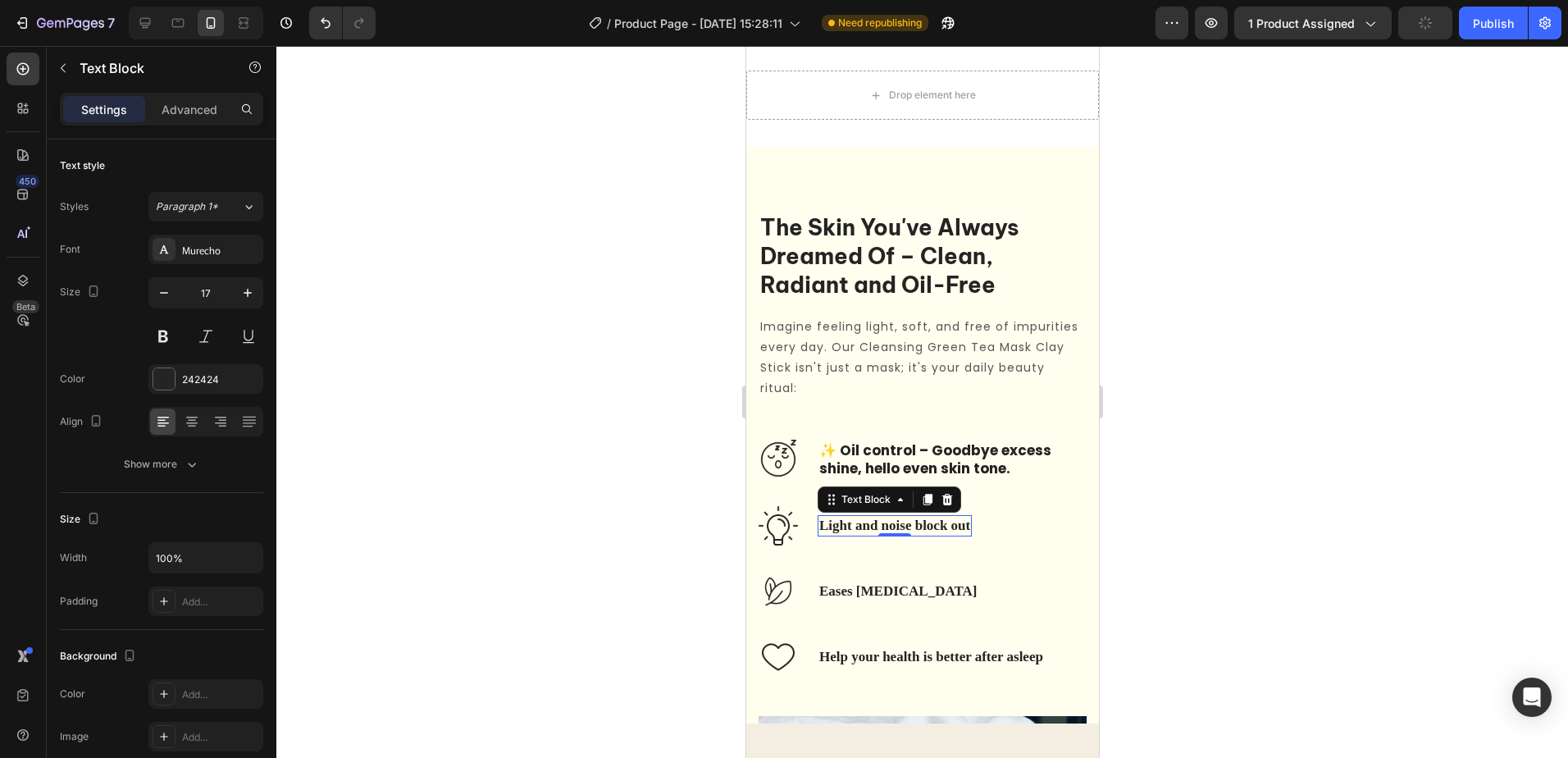
click at [944, 529] on p "Light and noise block out" at bounding box center [893, 526] width 151 height 18
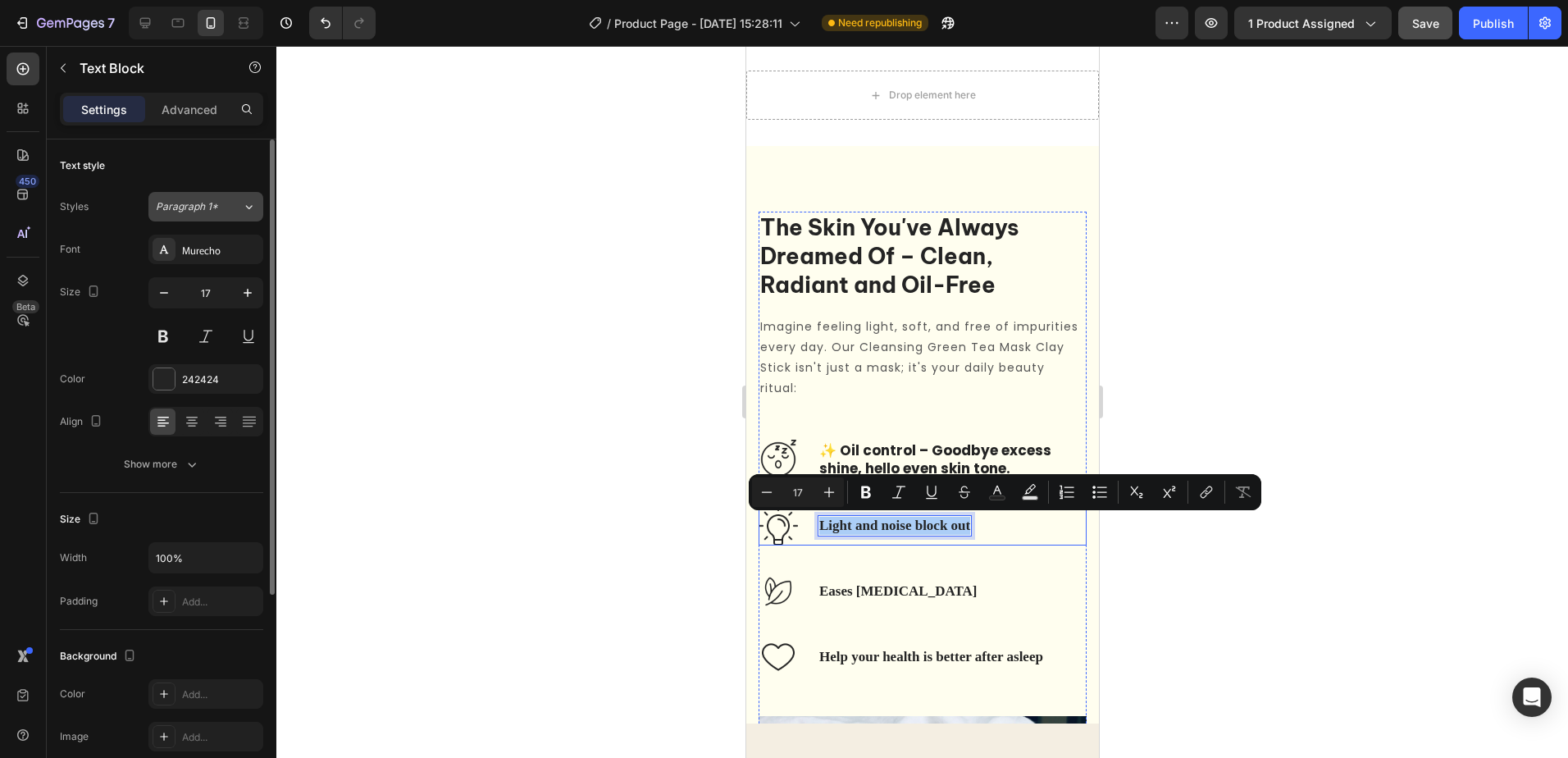
click at [237, 246] on div "Murecho" at bounding box center [220, 250] width 77 height 15
click at [236, 208] on div "Paragraph 1*" at bounding box center [199, 206] width 86 height 15
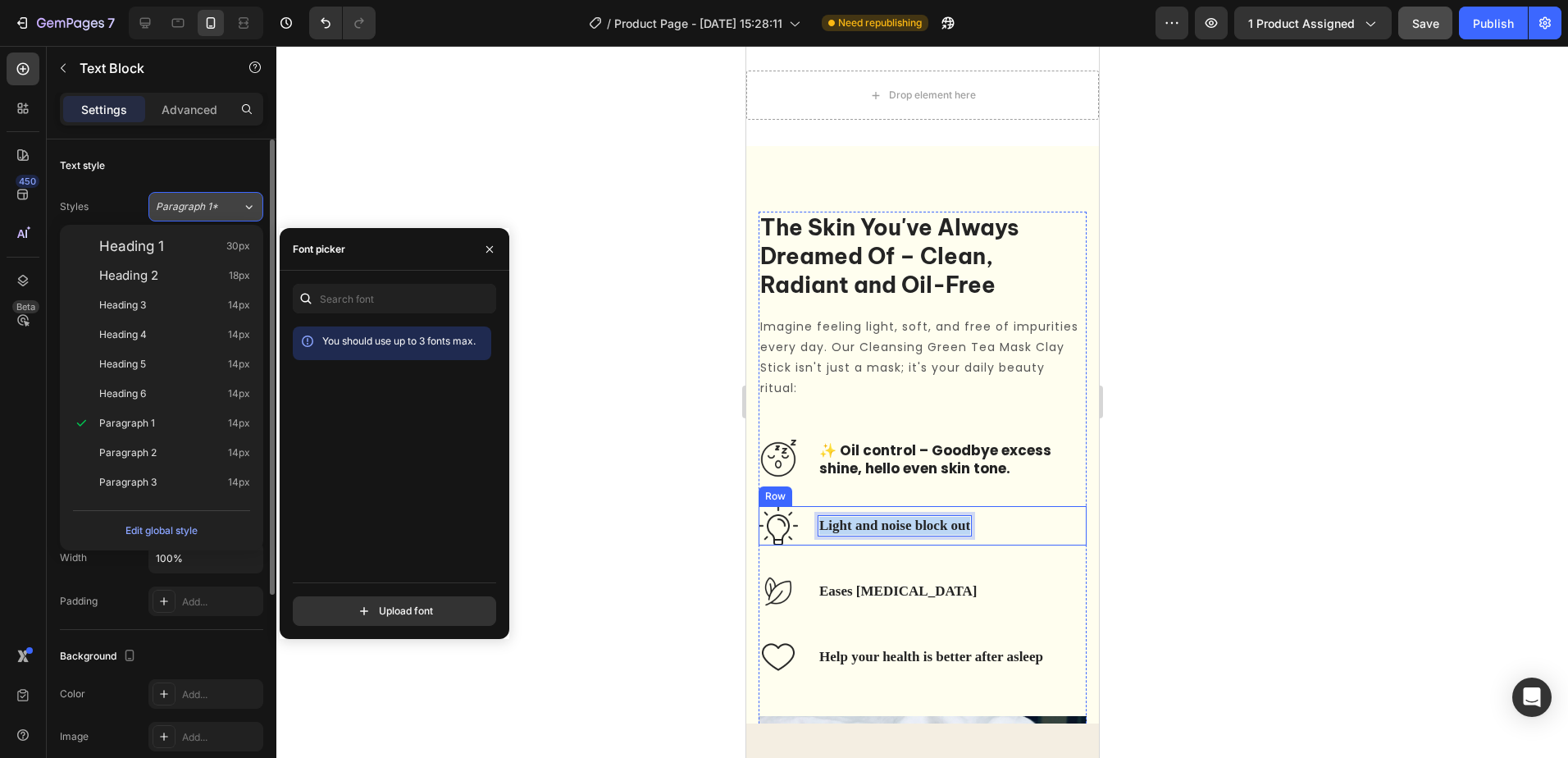
click at [969, 535] on p "Light and noise block out" at bounding box center [893, 526] width 151 height 18
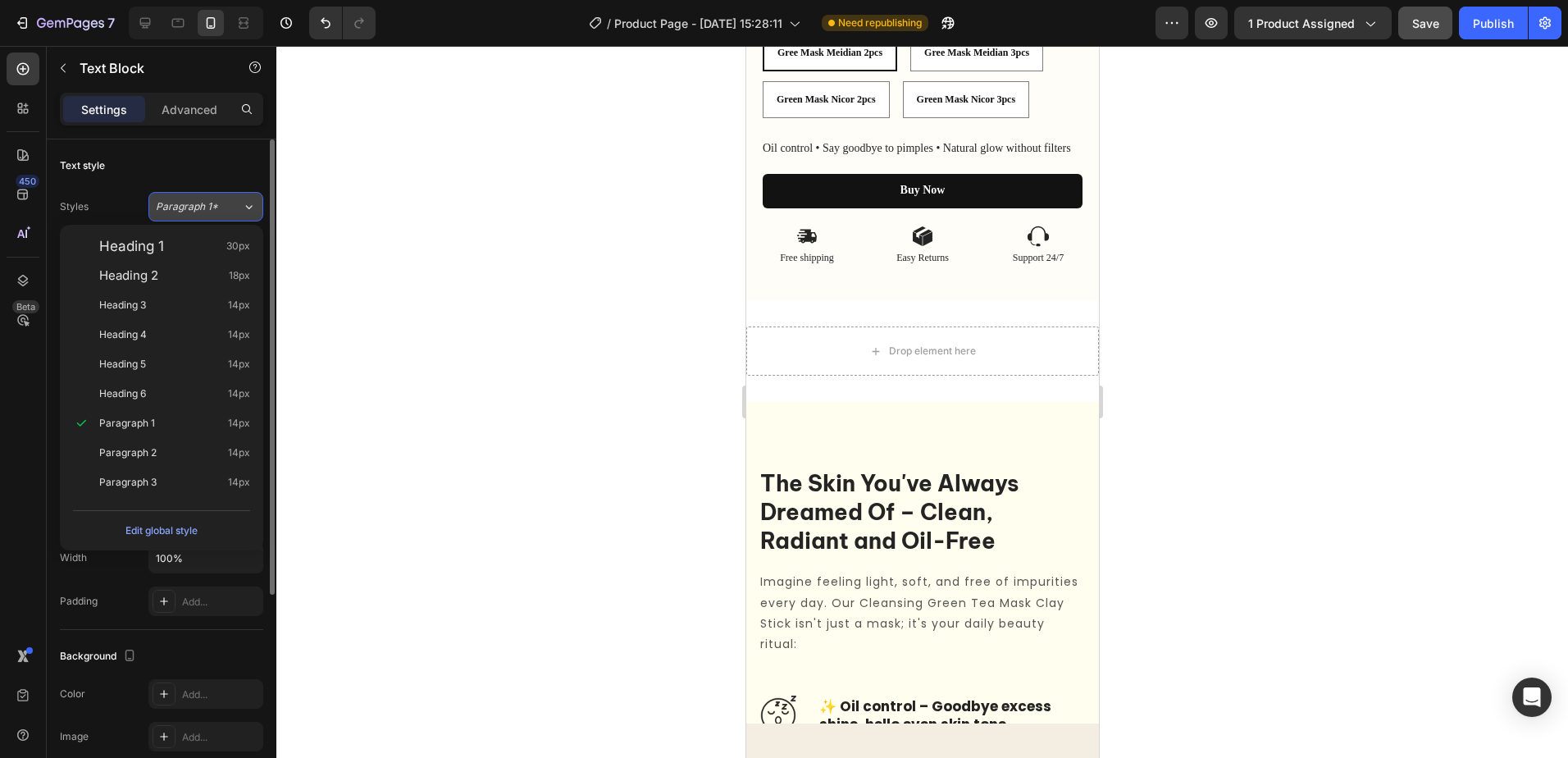
click at [240, 205] on div "Paragraph 1*" at bounding box center [199, 206] width 86 height 15
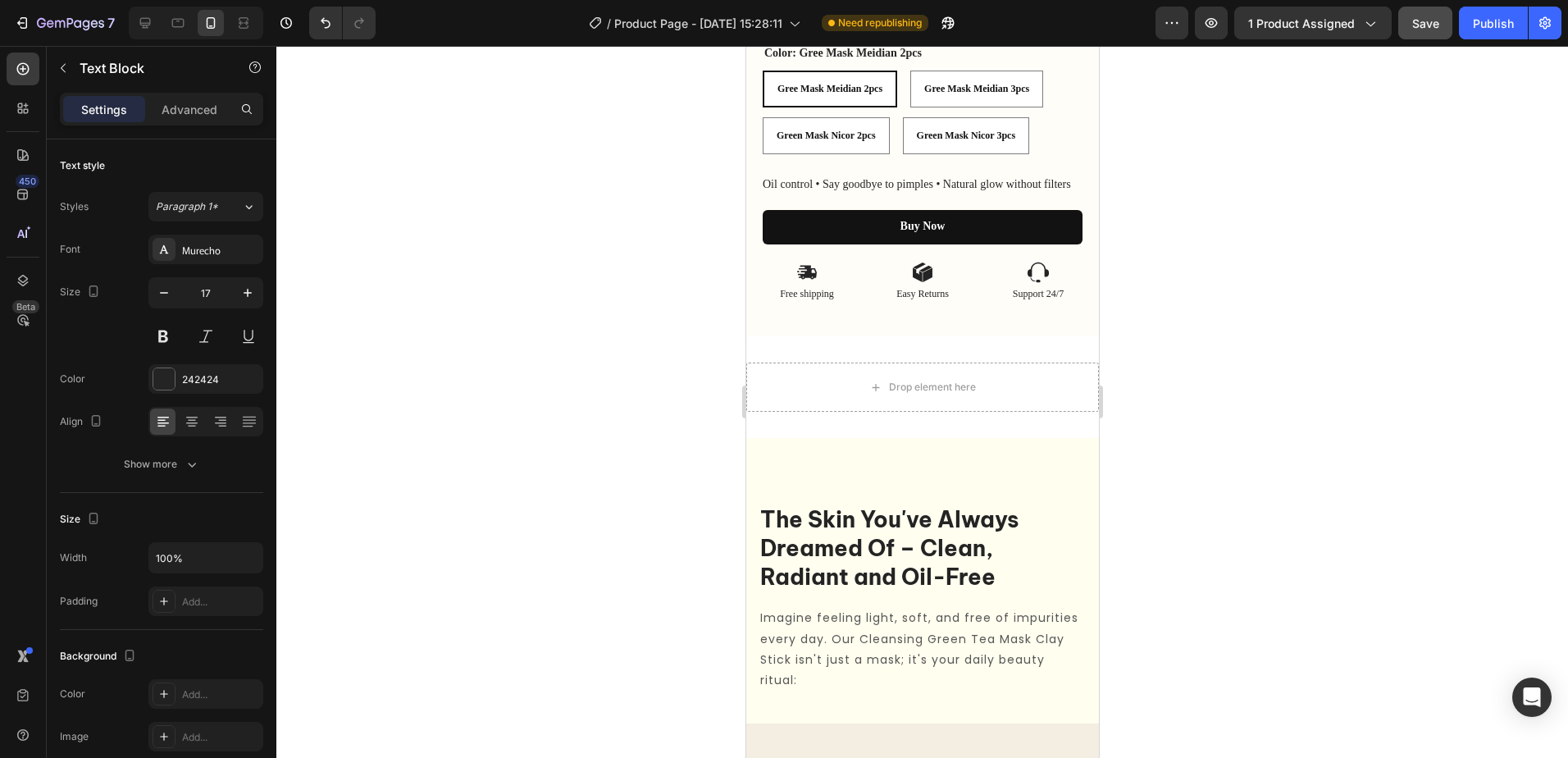
scroll to position [1097, 0]
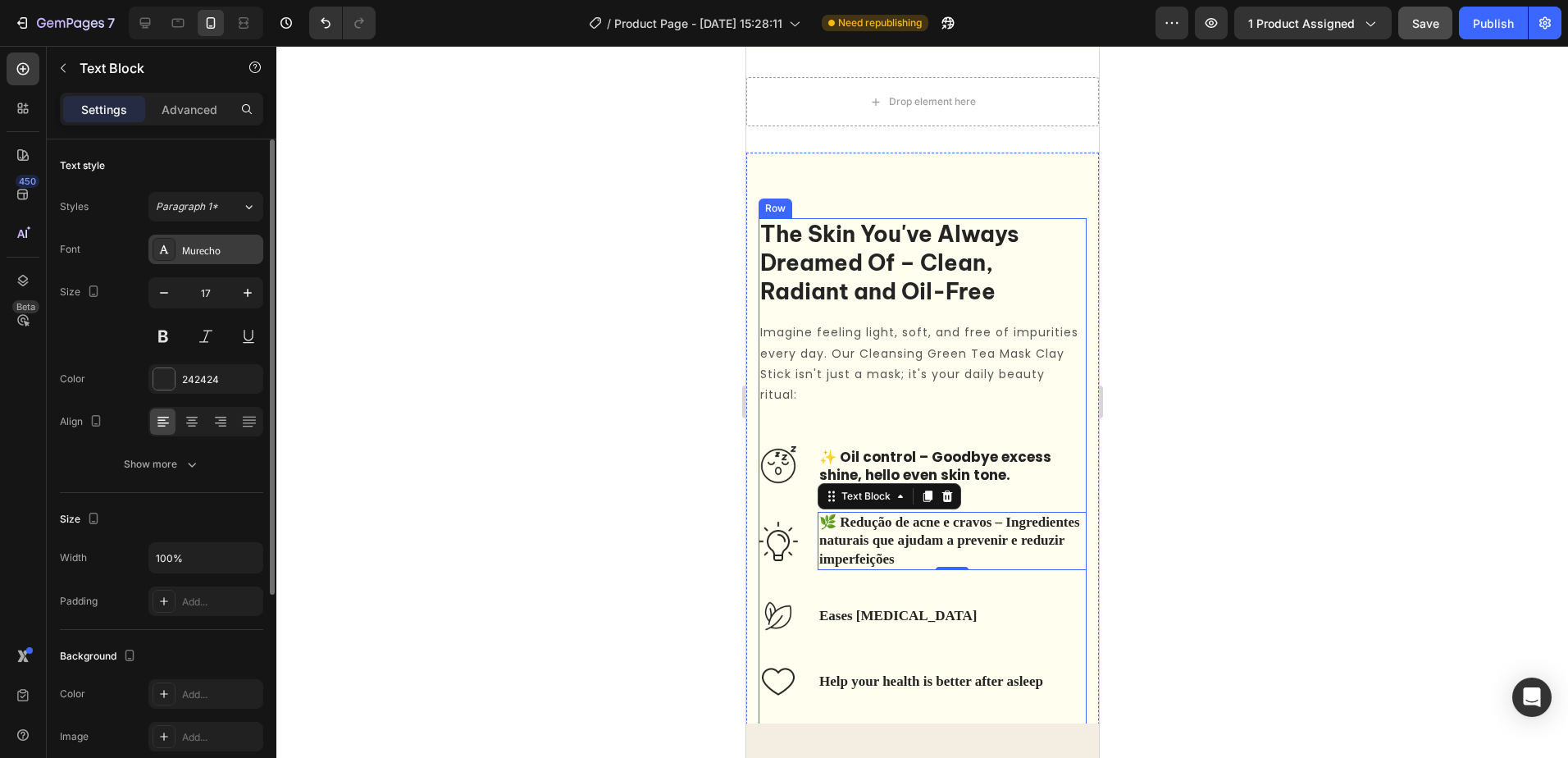
click at [228, 250] on div "Murecho" at bounding box center [220, 250] width 77 height 15
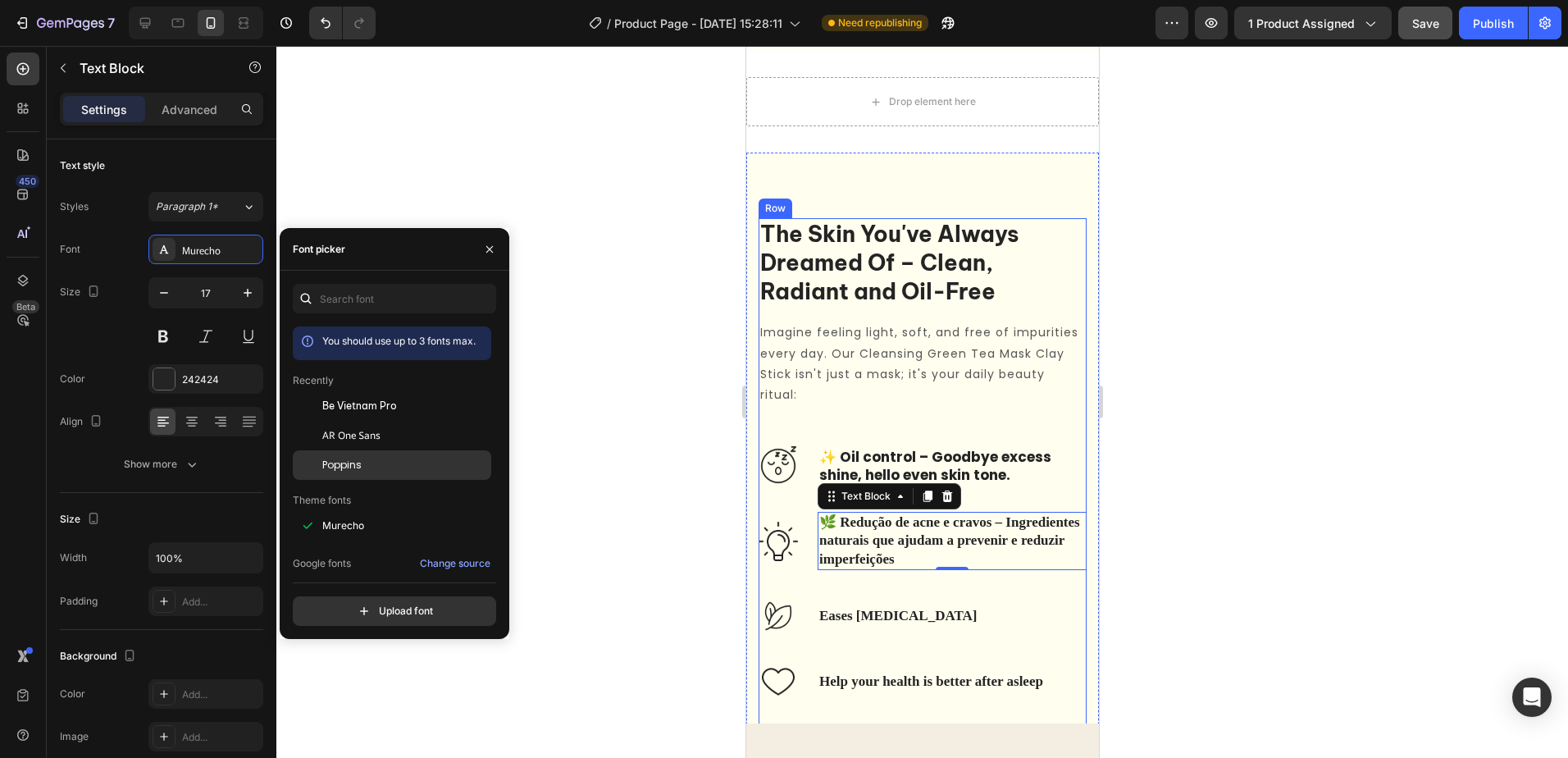
click at [380, 464] on div "Poppins" at bounding box center [406, 465] width 166 height 15
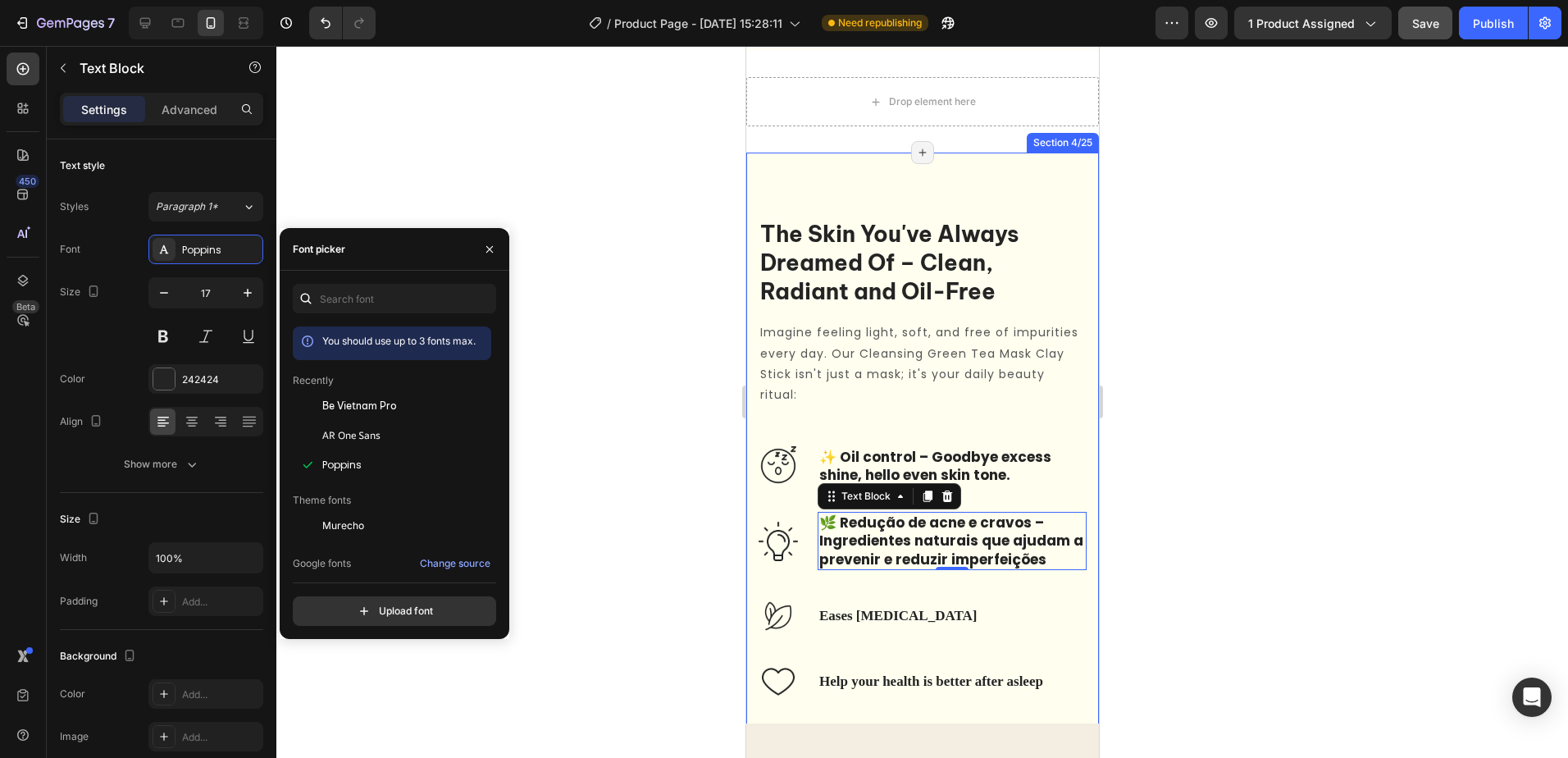
click at [1077, 479] on div "The Skin You've Always Dreamed Of – Clean, Radiant and Oil-Free Heading Imagine…" at bounding box center [921, 644] width 353 height 982
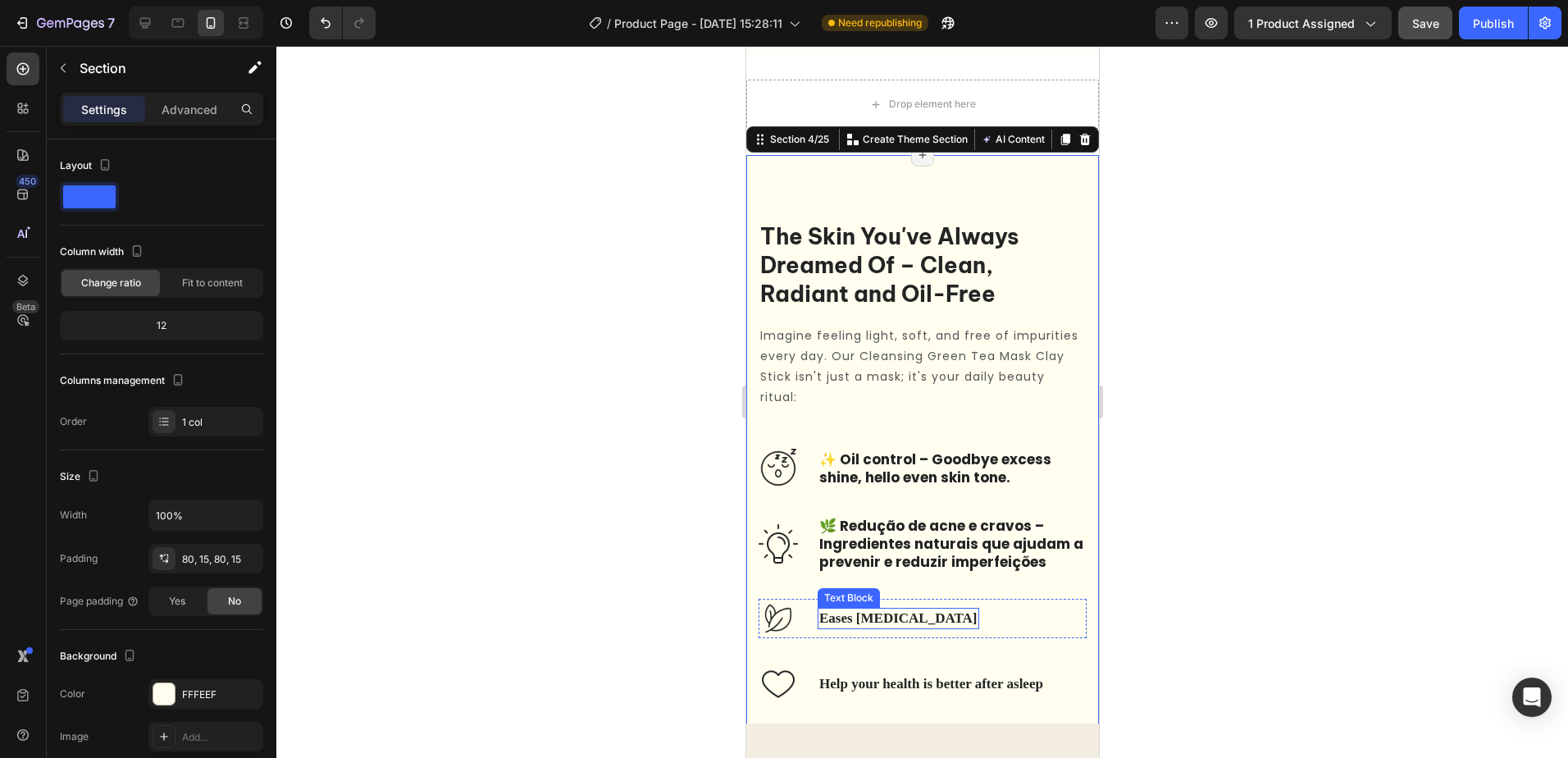
scroll to position [1179, 0]
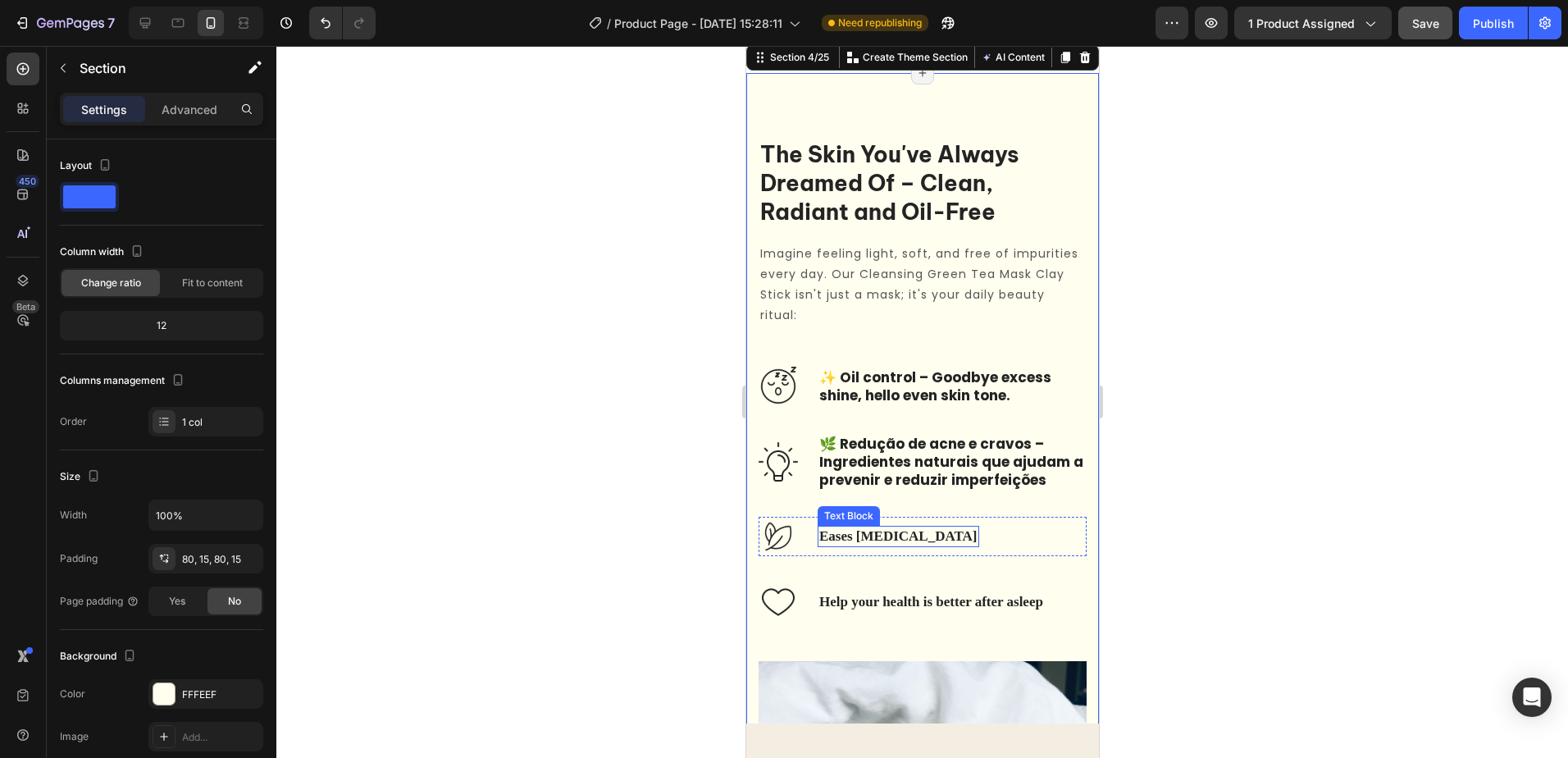
click at [913, 530] on p "Eases stress and anxiety" at bounding box center [897, 537] width 158 height 18
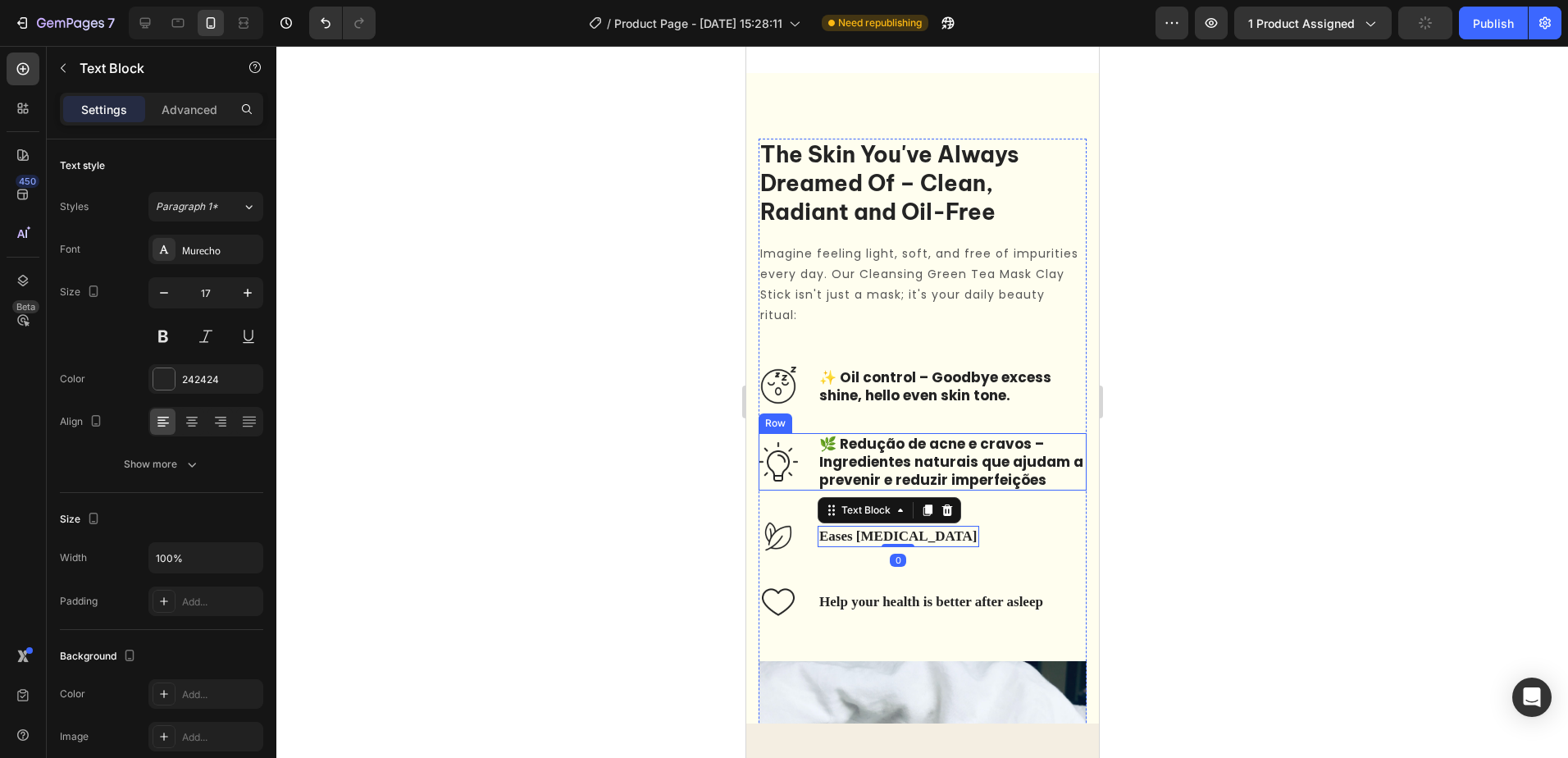
click at [799, 459] on div "Image 🌿 Redução de acne e cravos – Ingredientes naturais que ajudam a prevenir …" at bounding box center [921, 461] width 328 height 57
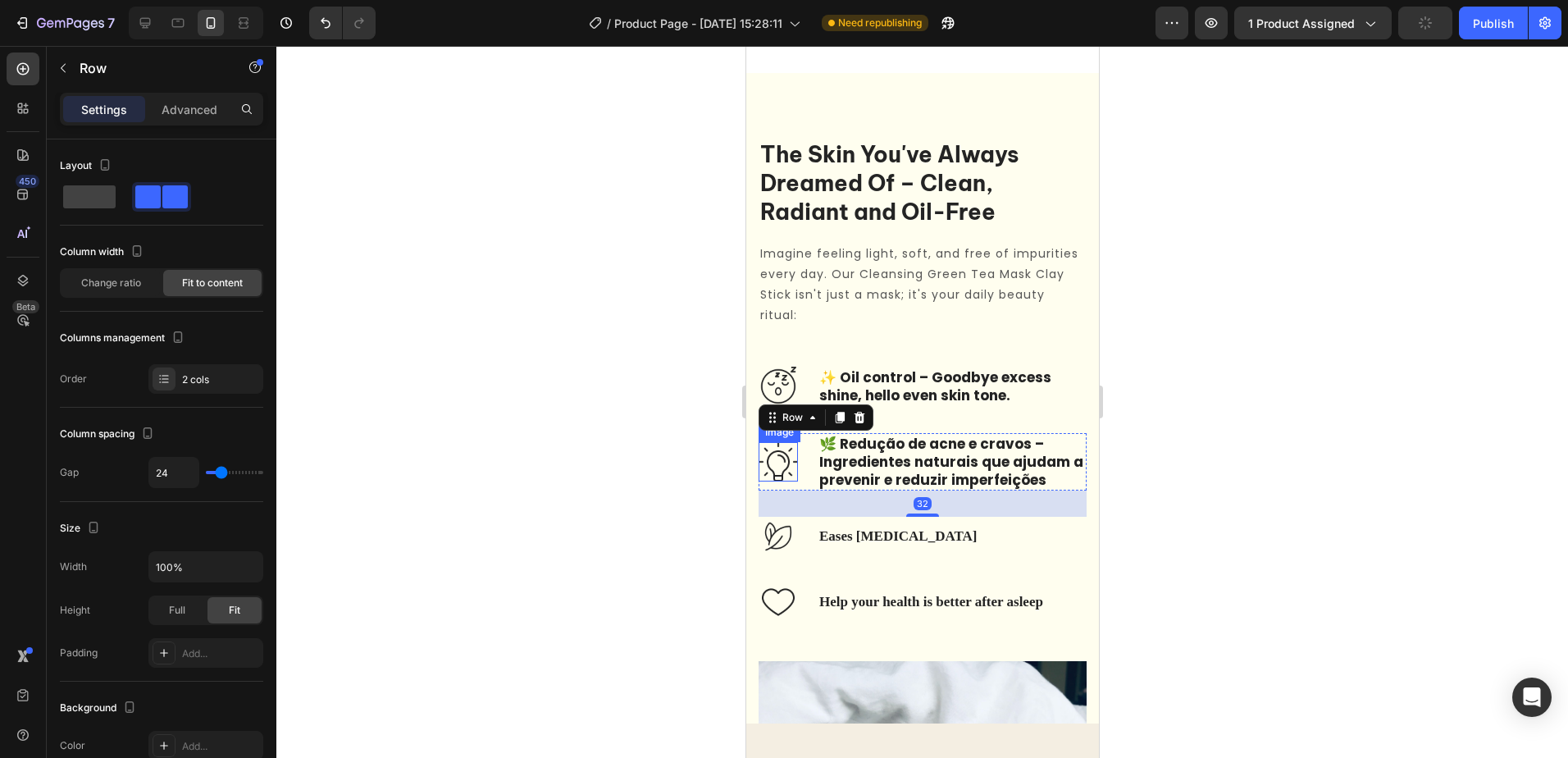
click at [784, 460] on img at bounding box center [777, 461] width 39 height 39
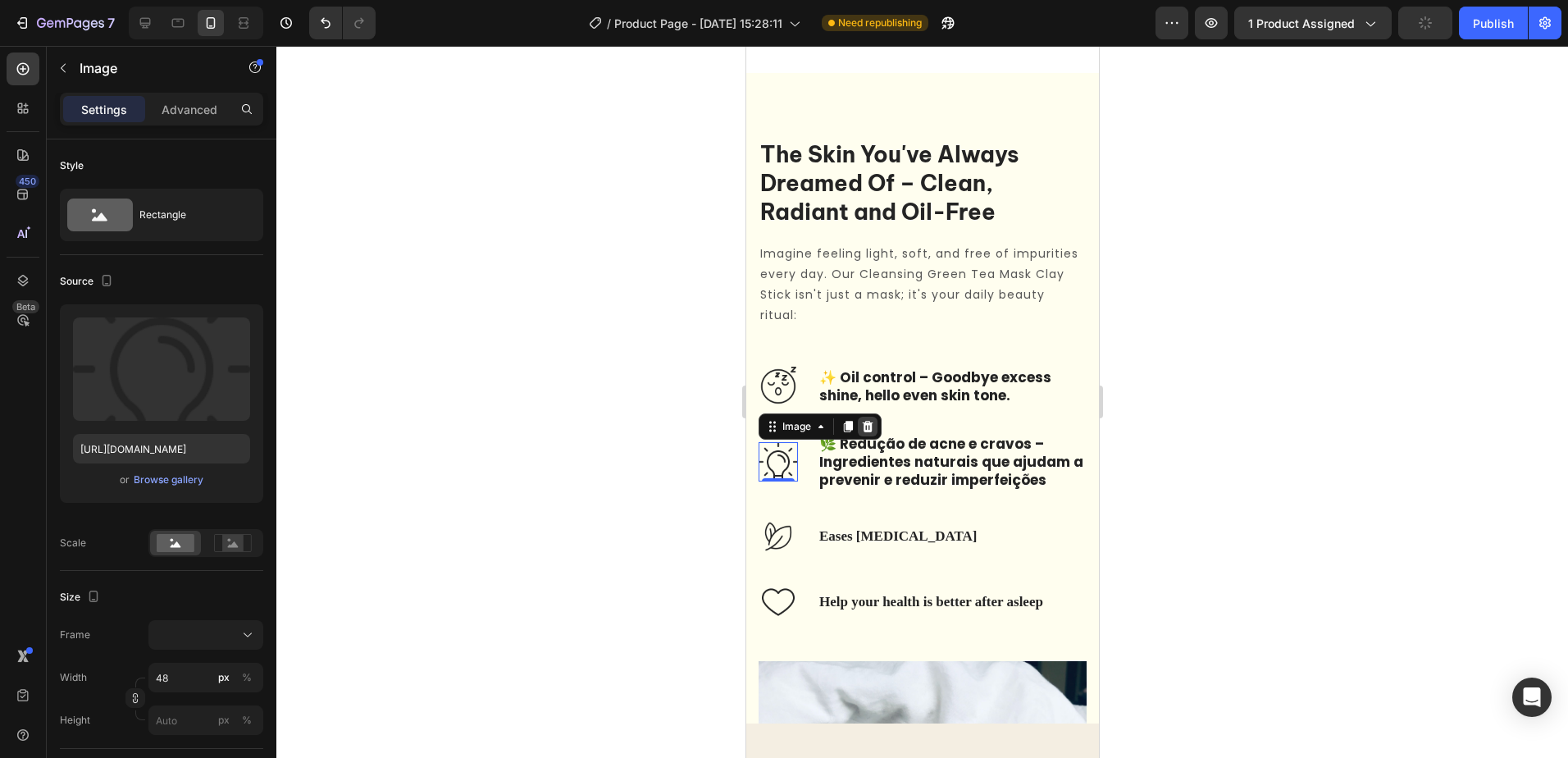
click at [864, 428] on icon at bounding box center [867, 426] width 11 height 11
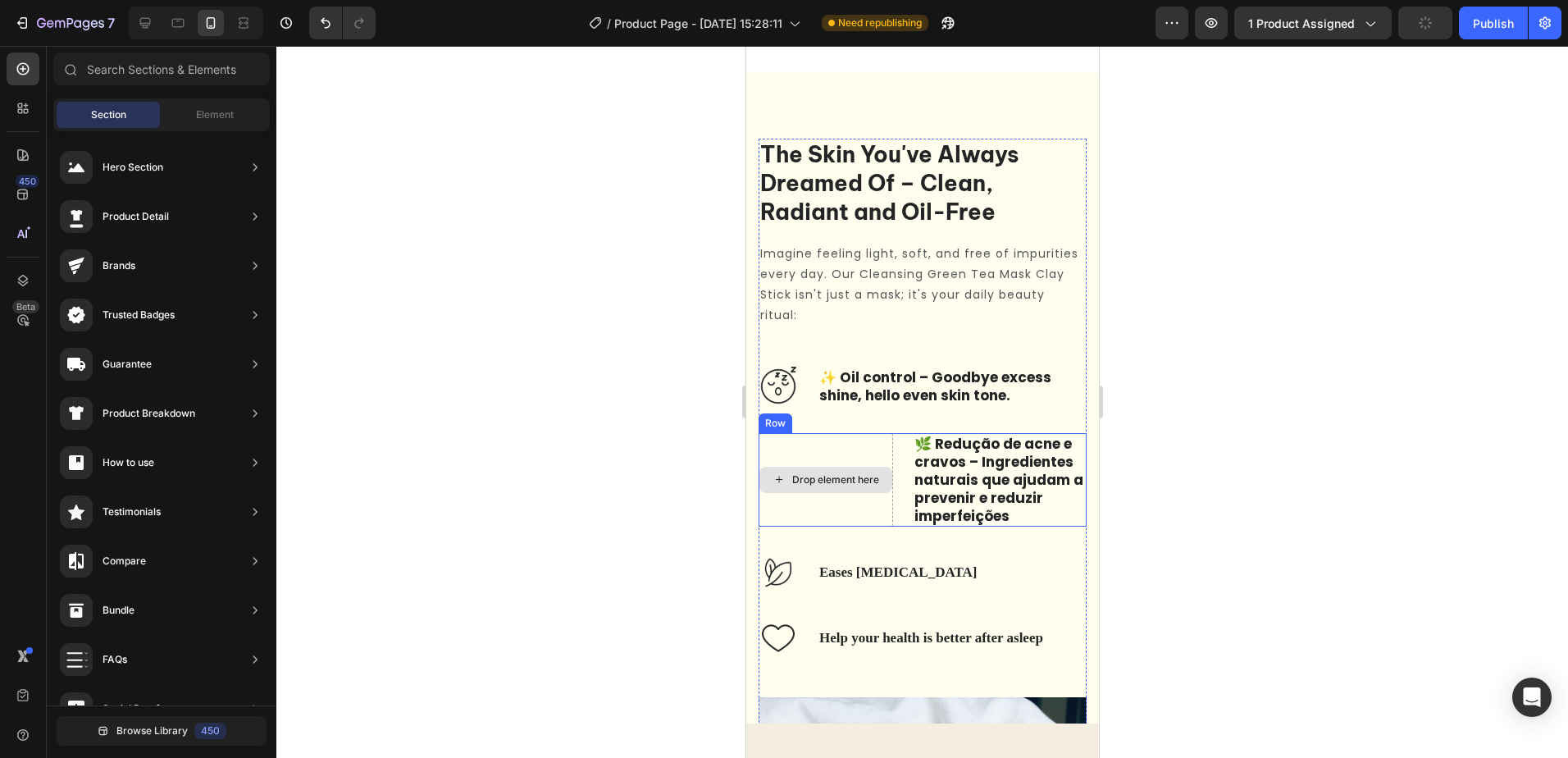
click at [823, 471] on div "Drop element here" at bounding box center [824, 480] width 133 height 26
click at [856, 444] on div "Drop element here" at bounding box center [824, 480] width 135 height 94
click at [821, 450] on div "Drop element here" at bounding box center [824, 480] width 135 height 94
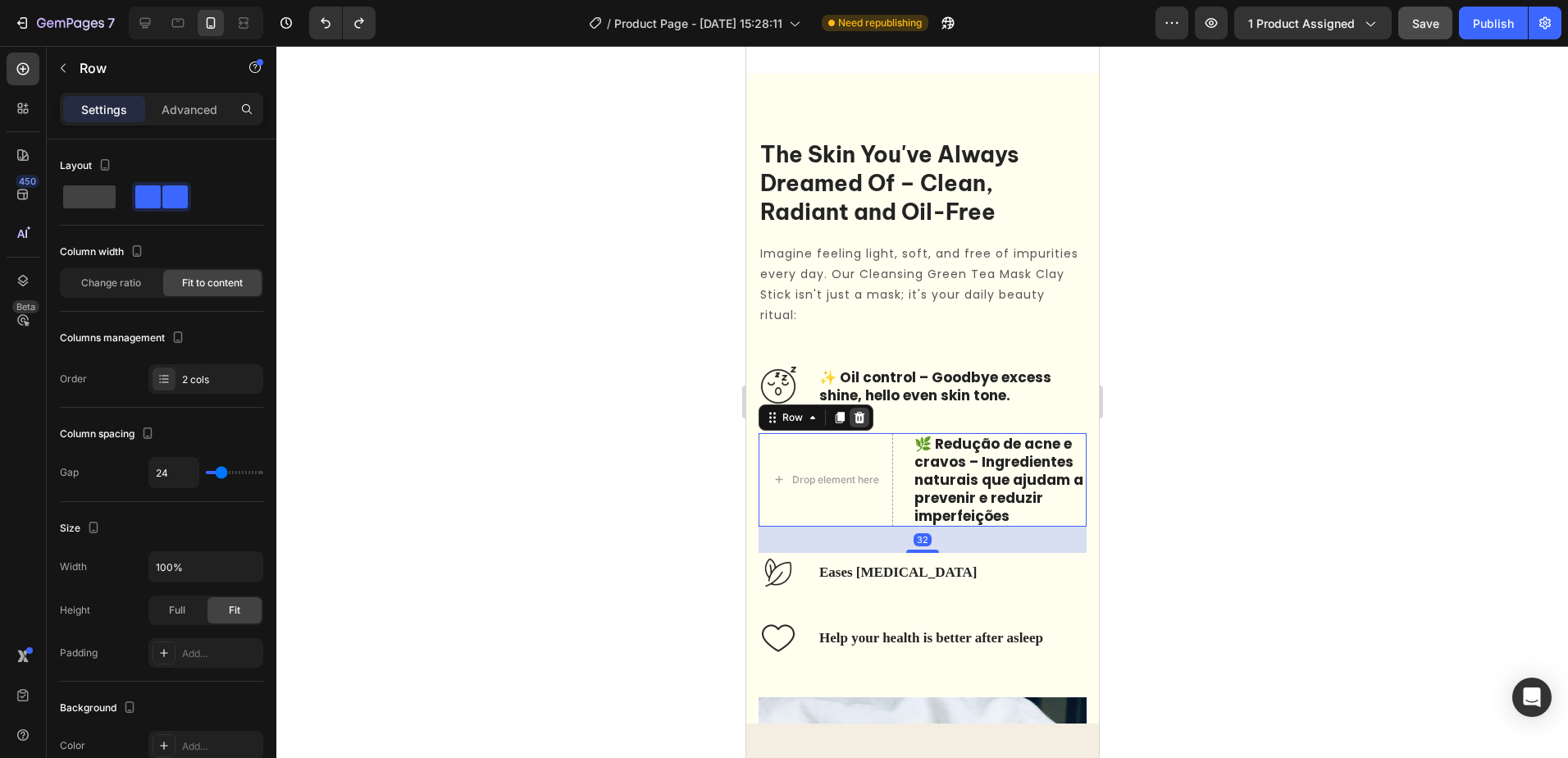
click at [862, 417] on icon at bounding box center [858, 416] width 11 height 11
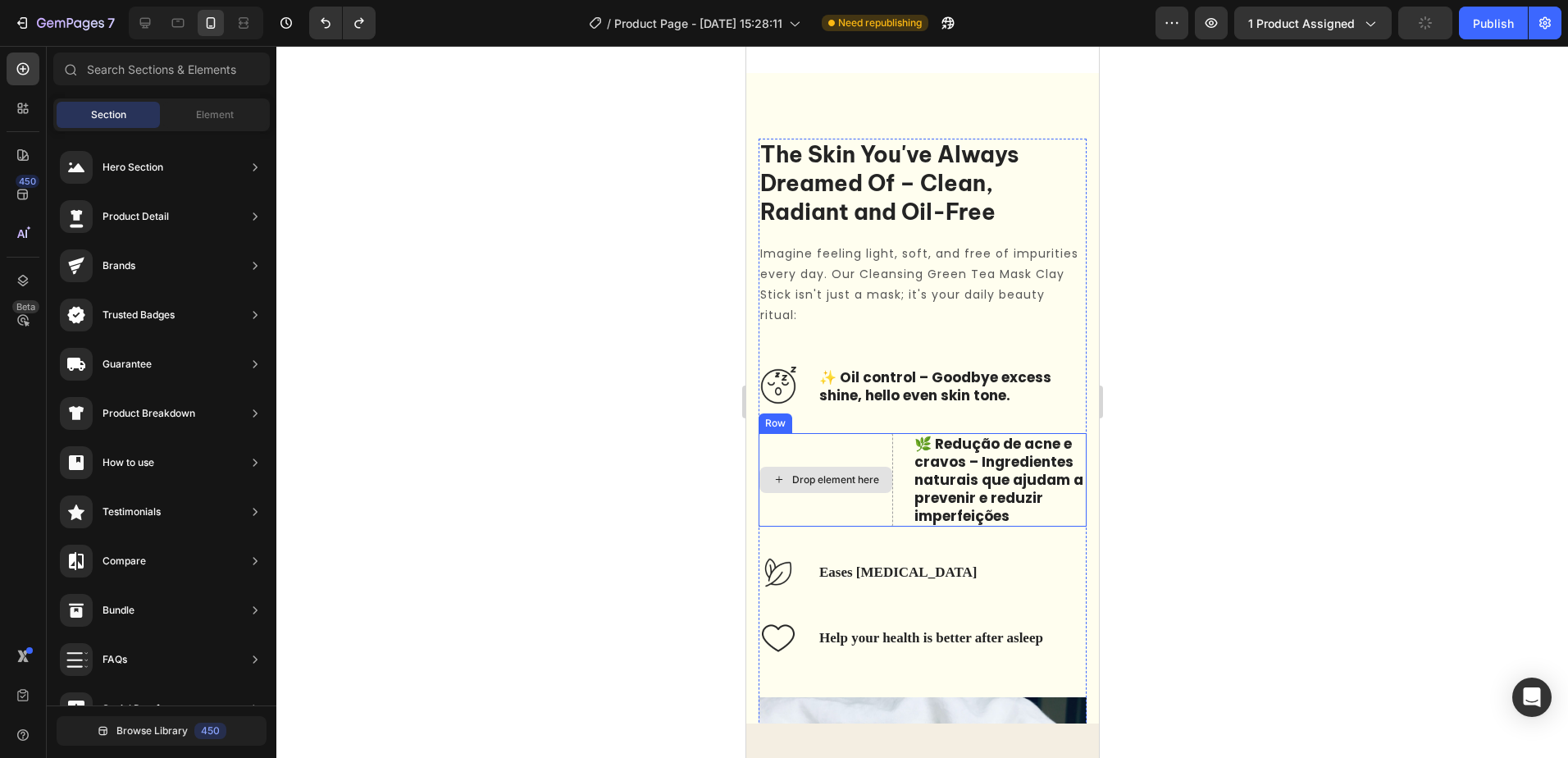
click at [830, 503] on div "Drop element here" at bounding box center [824, 480] width 135 height 94
click at [865, 480] on div "Drop element here" at bounding box center [834, 480] width 87 height 13
click at [890, 479] on div "Drop element here" at bounding box center [824, 480] width 133 height 26
click at [878, 449] on div "Drop element here" at bounding box center [824, 480] width 135 height 94
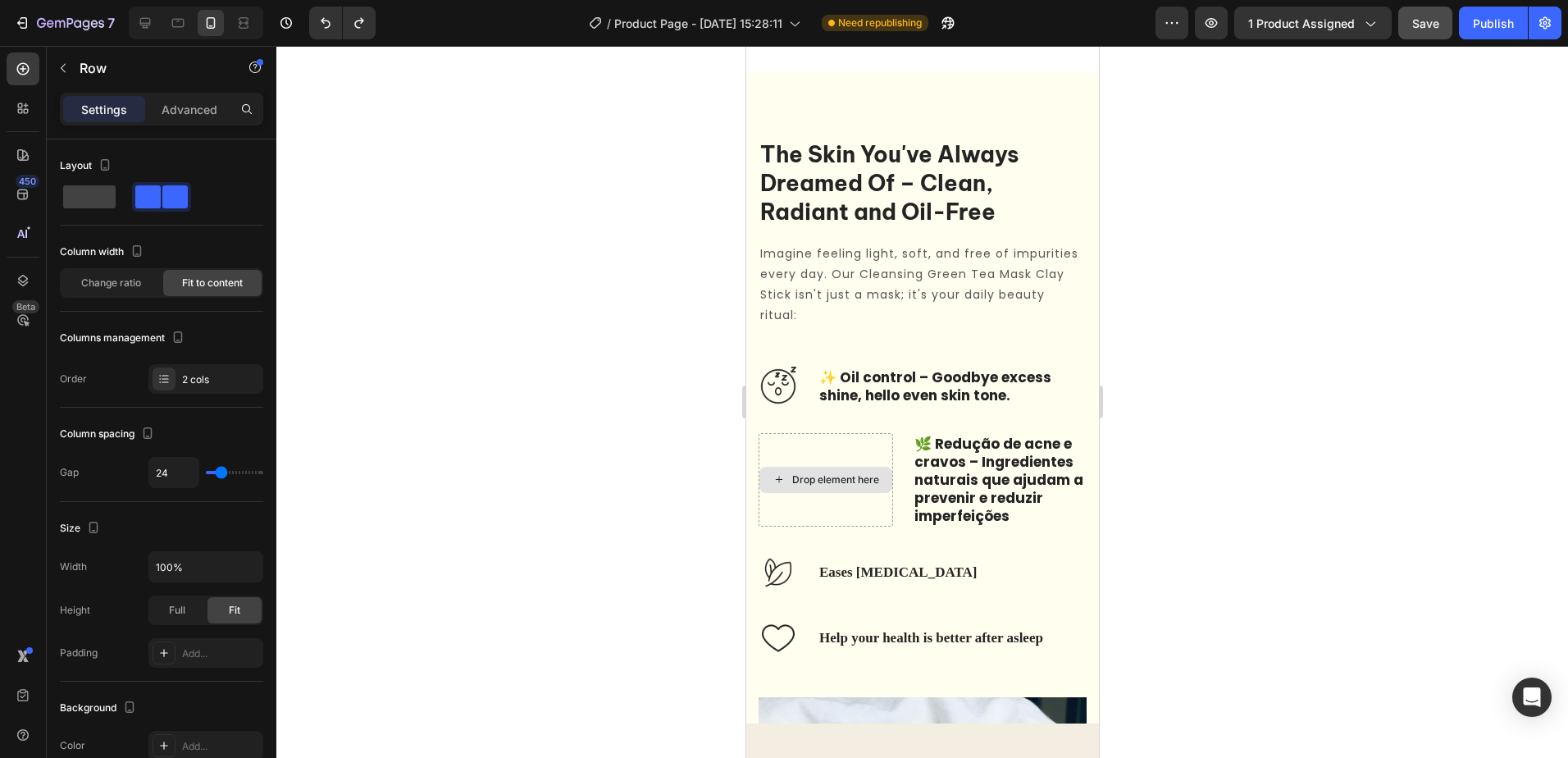
click at [828, 477] on div "Drop element here" at bounding box center [834, 480] width 87 height 13
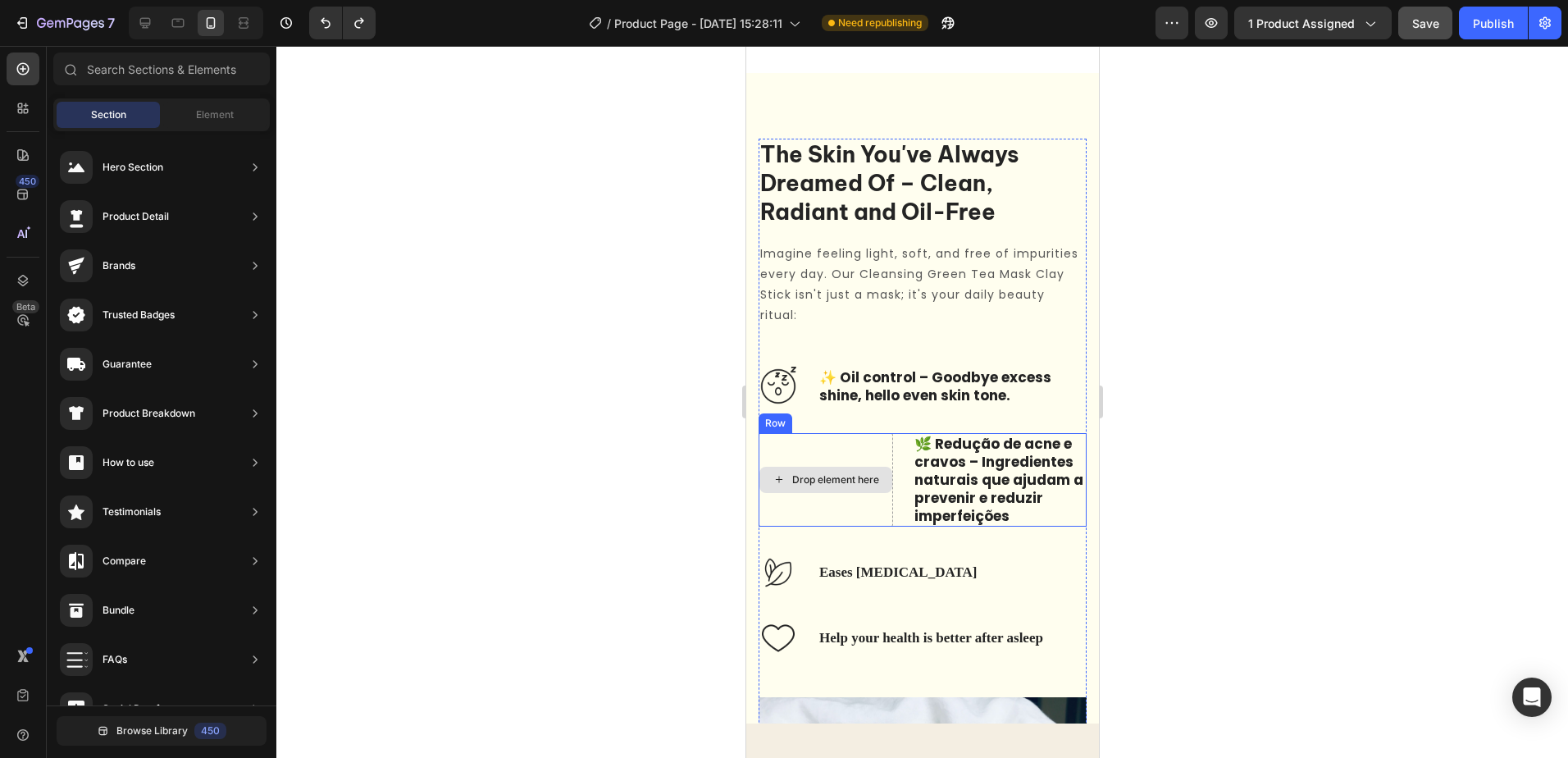
click at [821, 482] on div "Drop element here" at bounding box center [834, 480] width 87 height 13
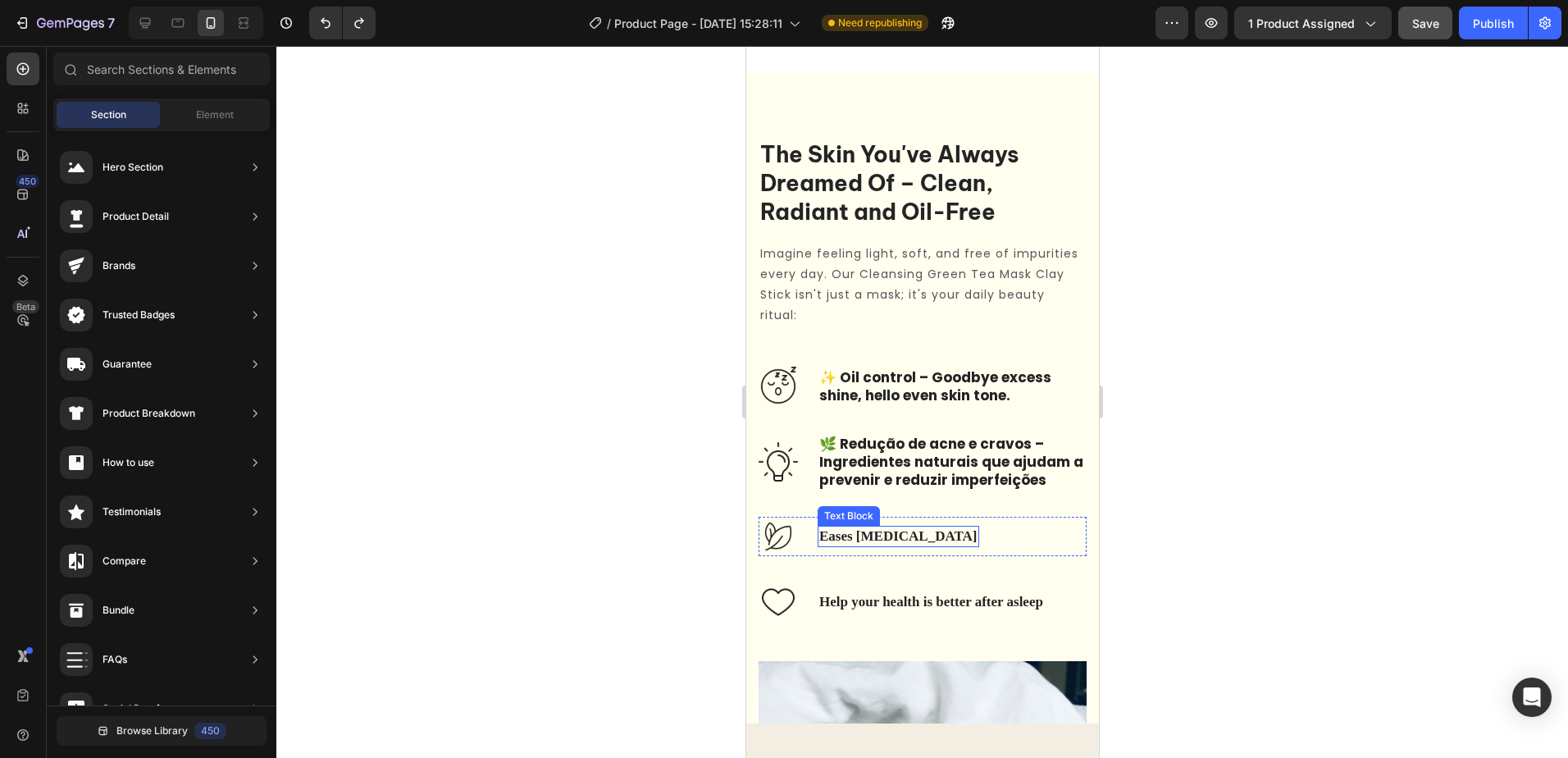
click at [856, 543] on p "Eases stress and anxiety" at bounding box center [897, 537] width 158 height 18
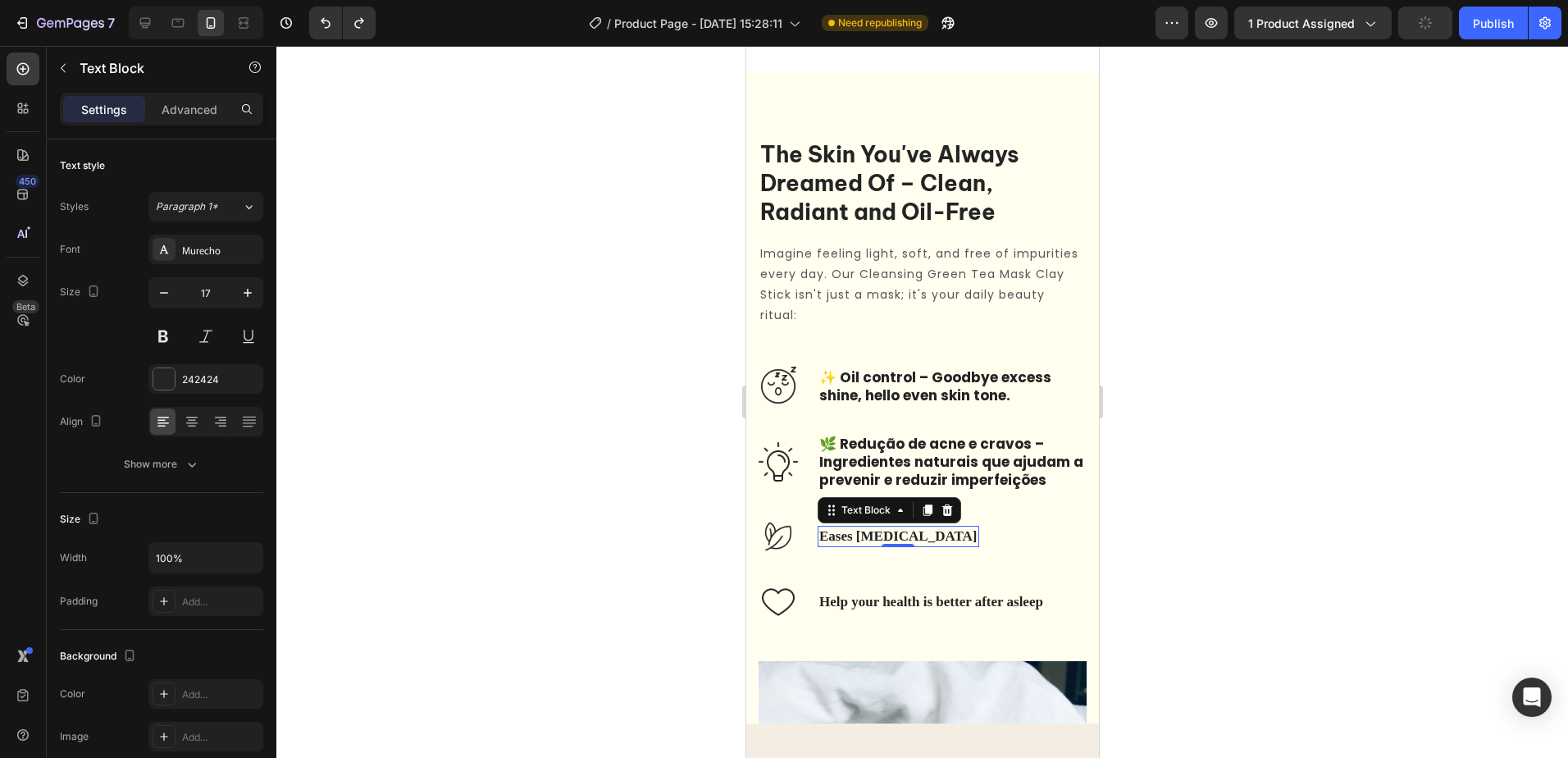
click at [909, 538] on p "Eases stress and anxiety" at bounding box center [897, 537] width 158 height 18
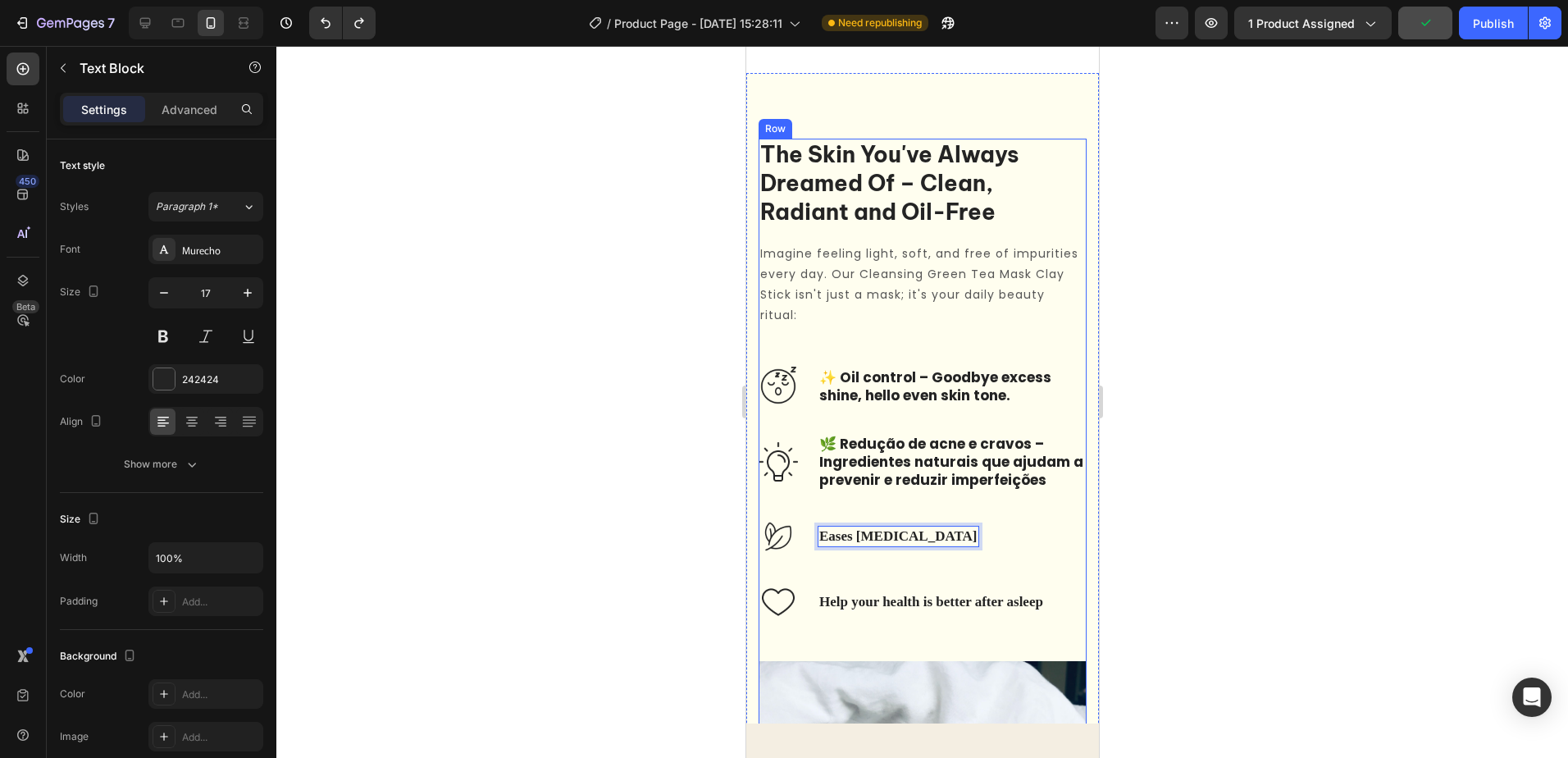
scroll to position [1170, 0]
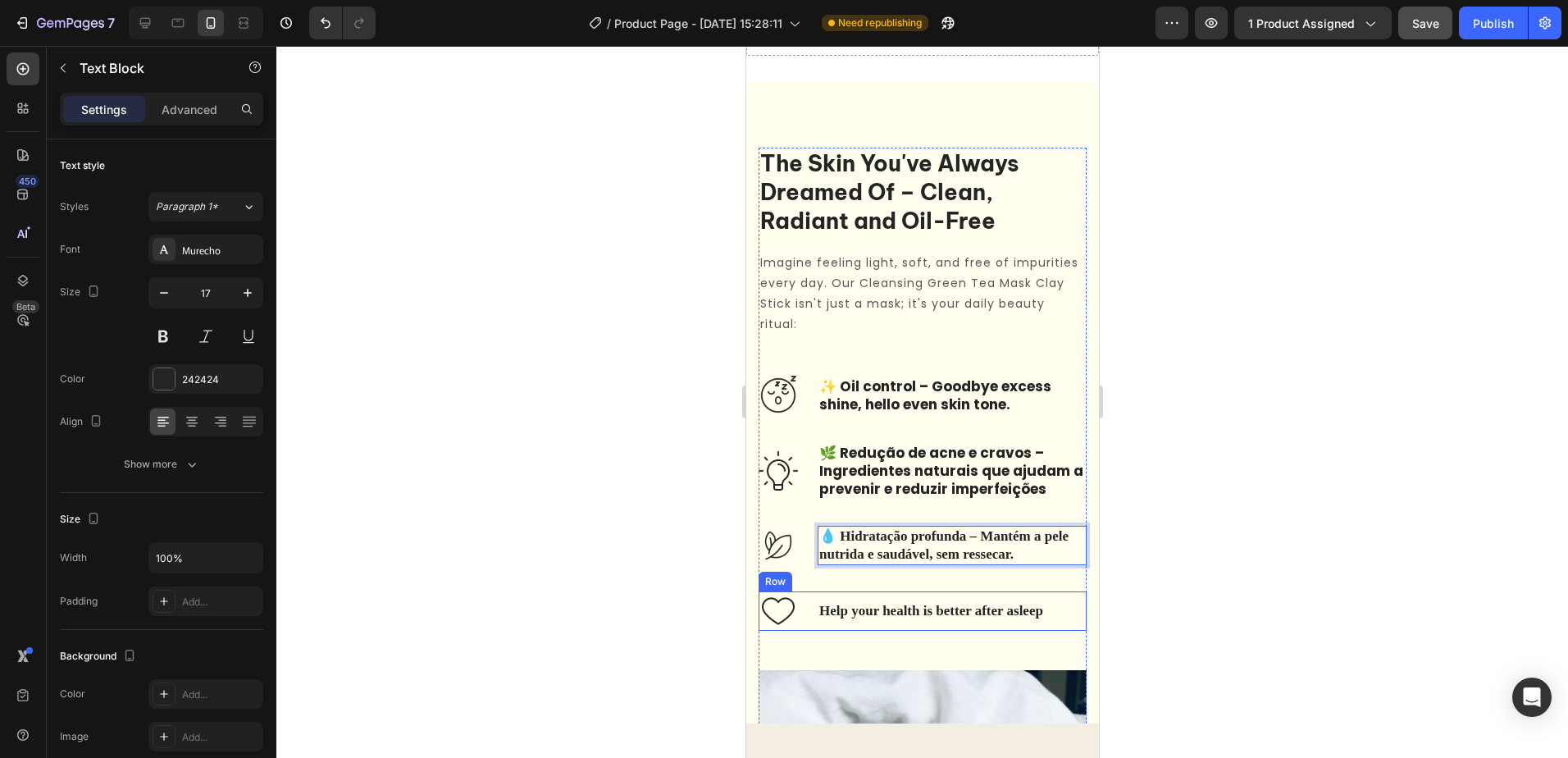
click at [957, 602] on p "Help your health is better after asleep" at bounding box center [930, 611] width 224 height 18
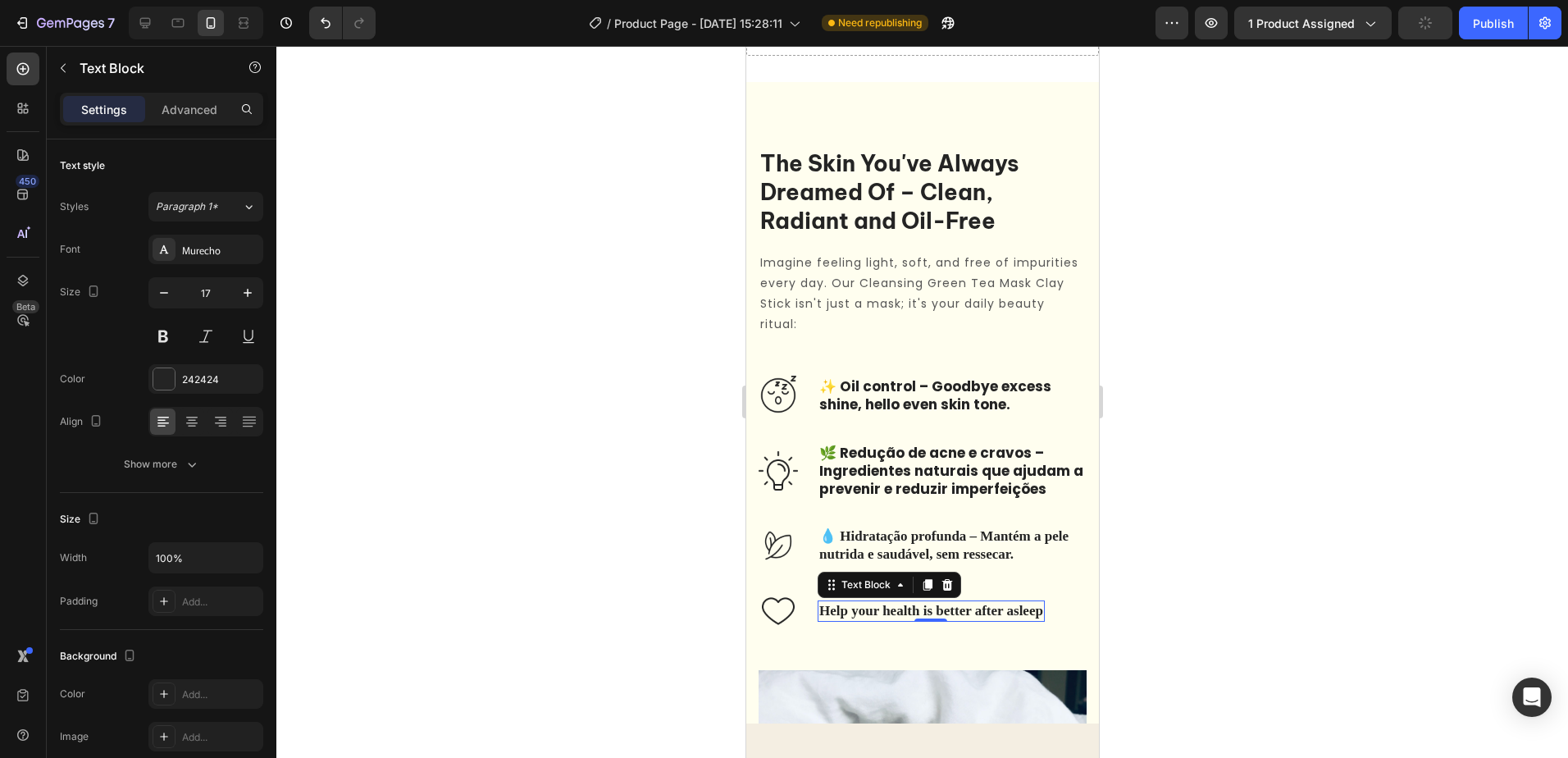
click at [965, 616] on p "Help your health is better after asleep" at bounding box center [930, 611] width 224 height 18
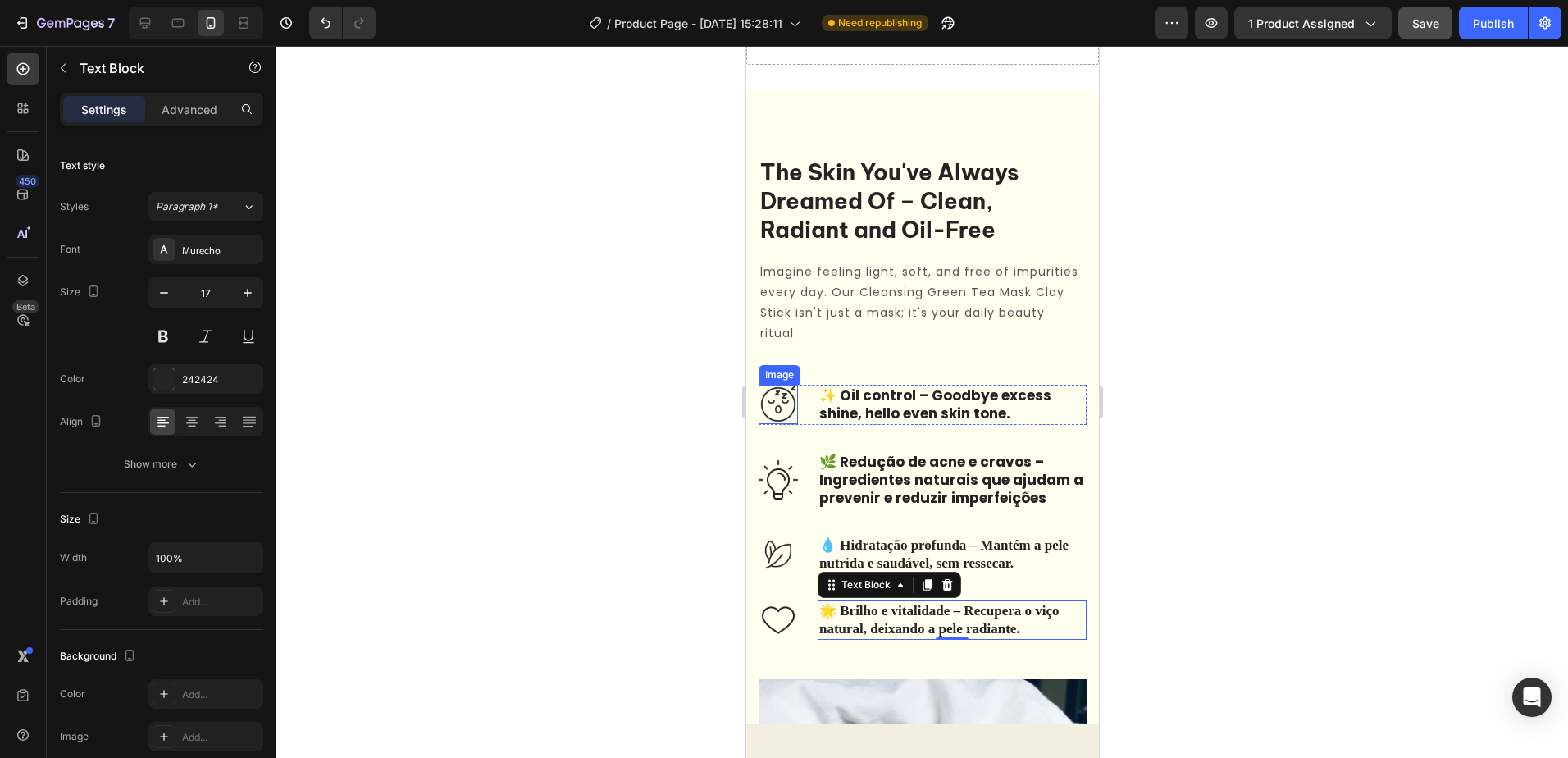
click at [774, 409] on img at bounding box center [777, 404] width 39 height 39
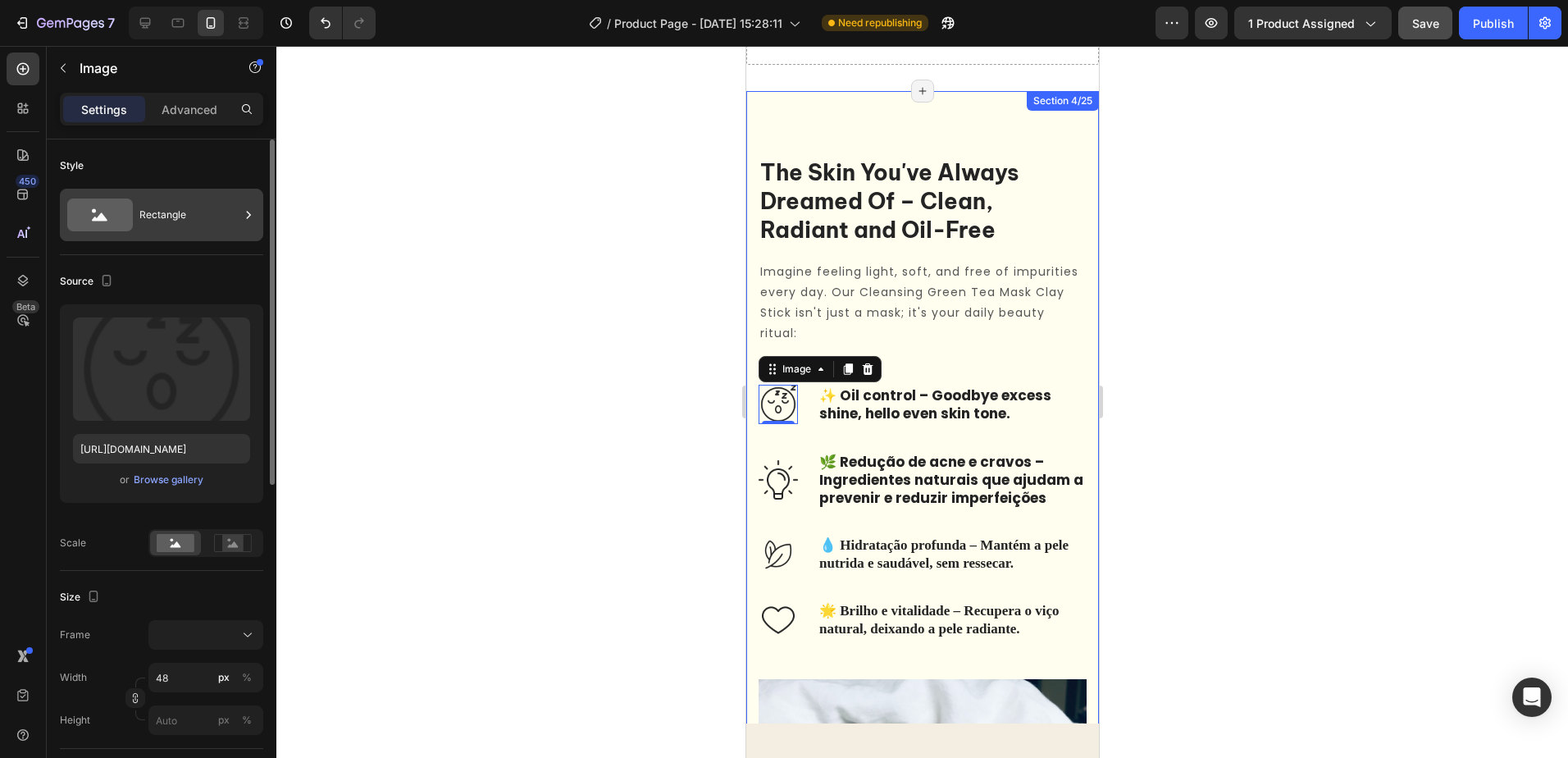
click at [140, 232] on div "Rectangle" at bounding box center [162, 215] width 204 height 53
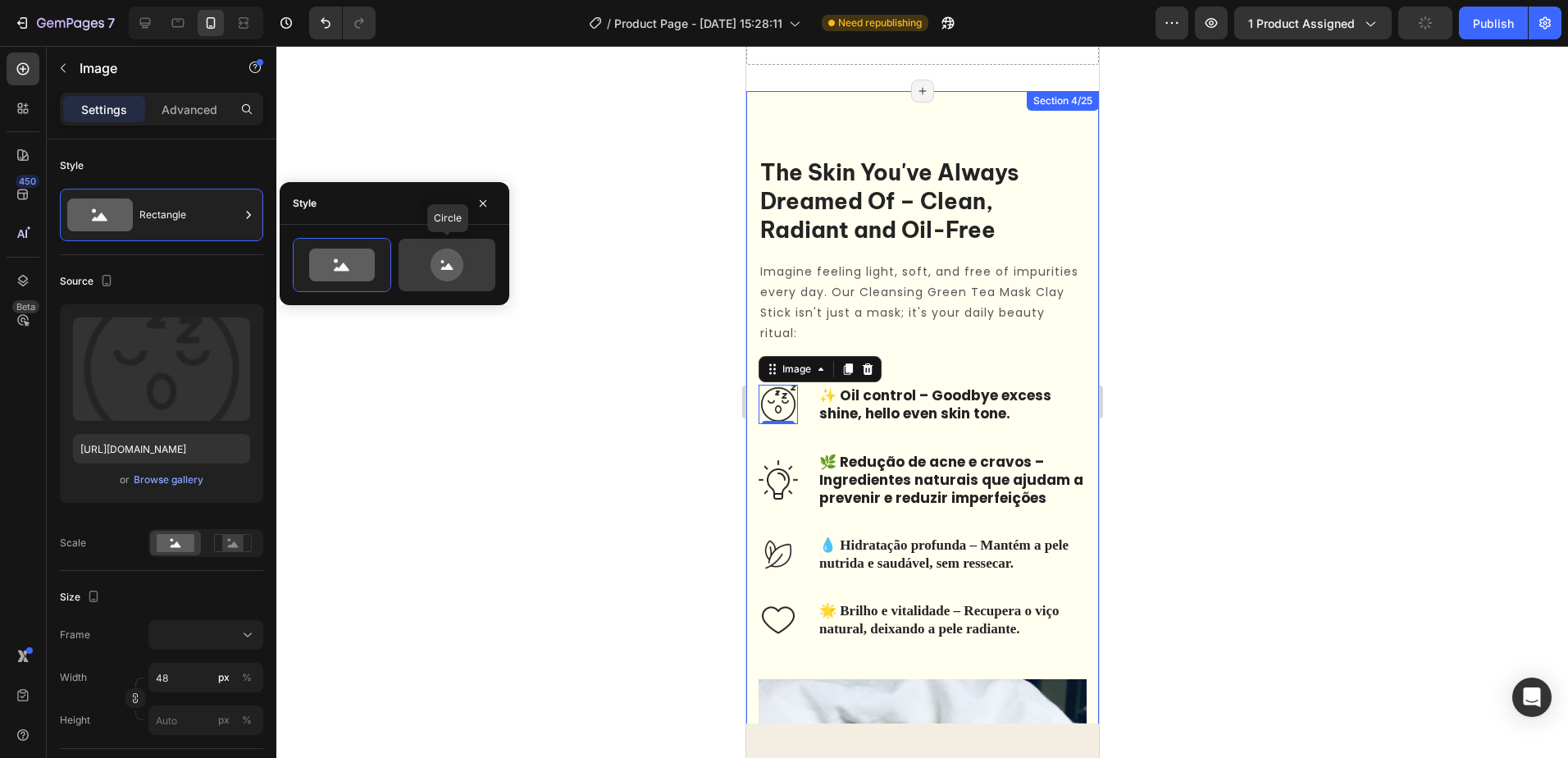
click at [410, 255] on icon at bounding box center [447, 265] width 77 height 33
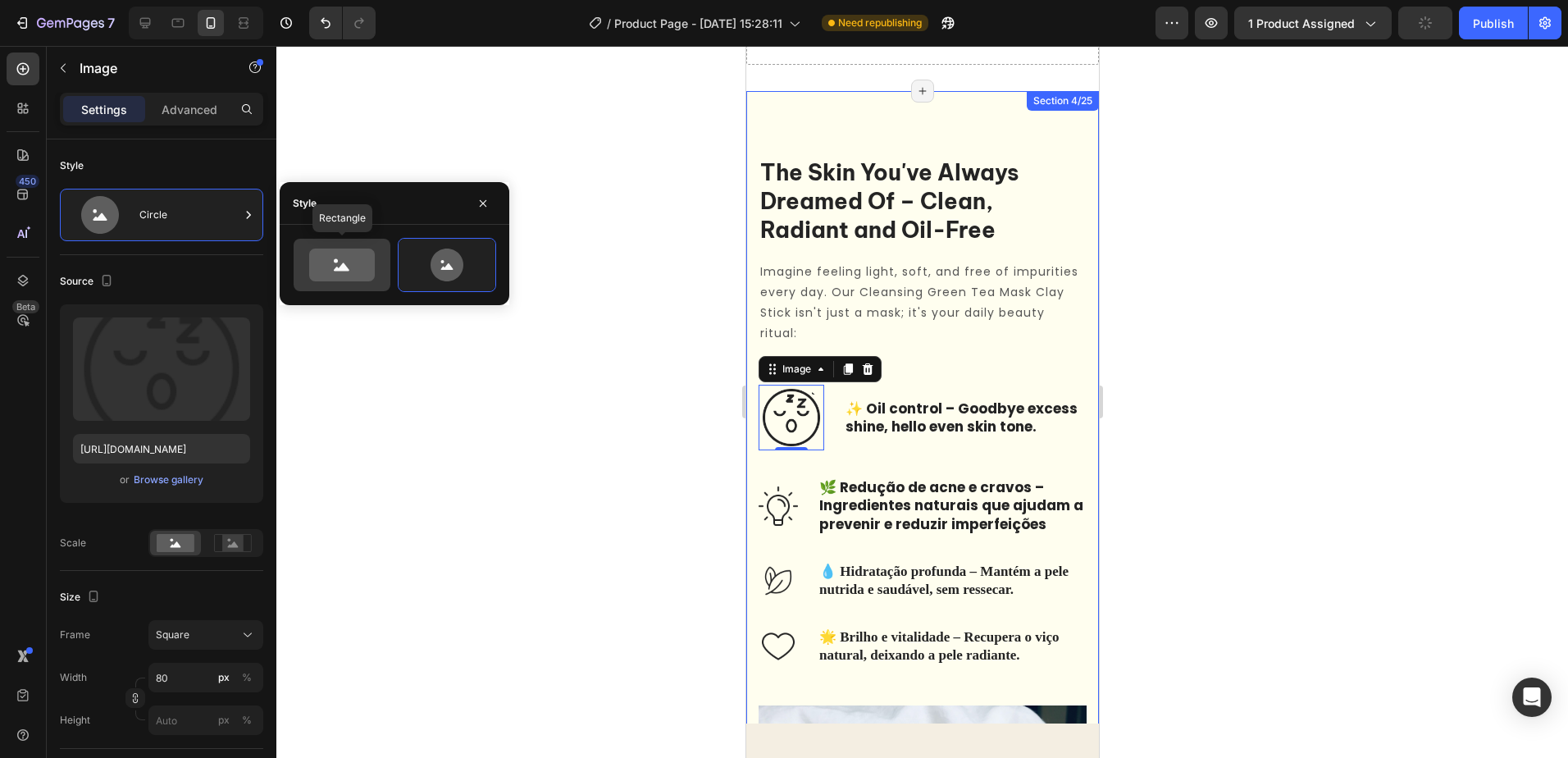
click at [337, 253] on icon at bounding box center [342, 265] width 66 height 33
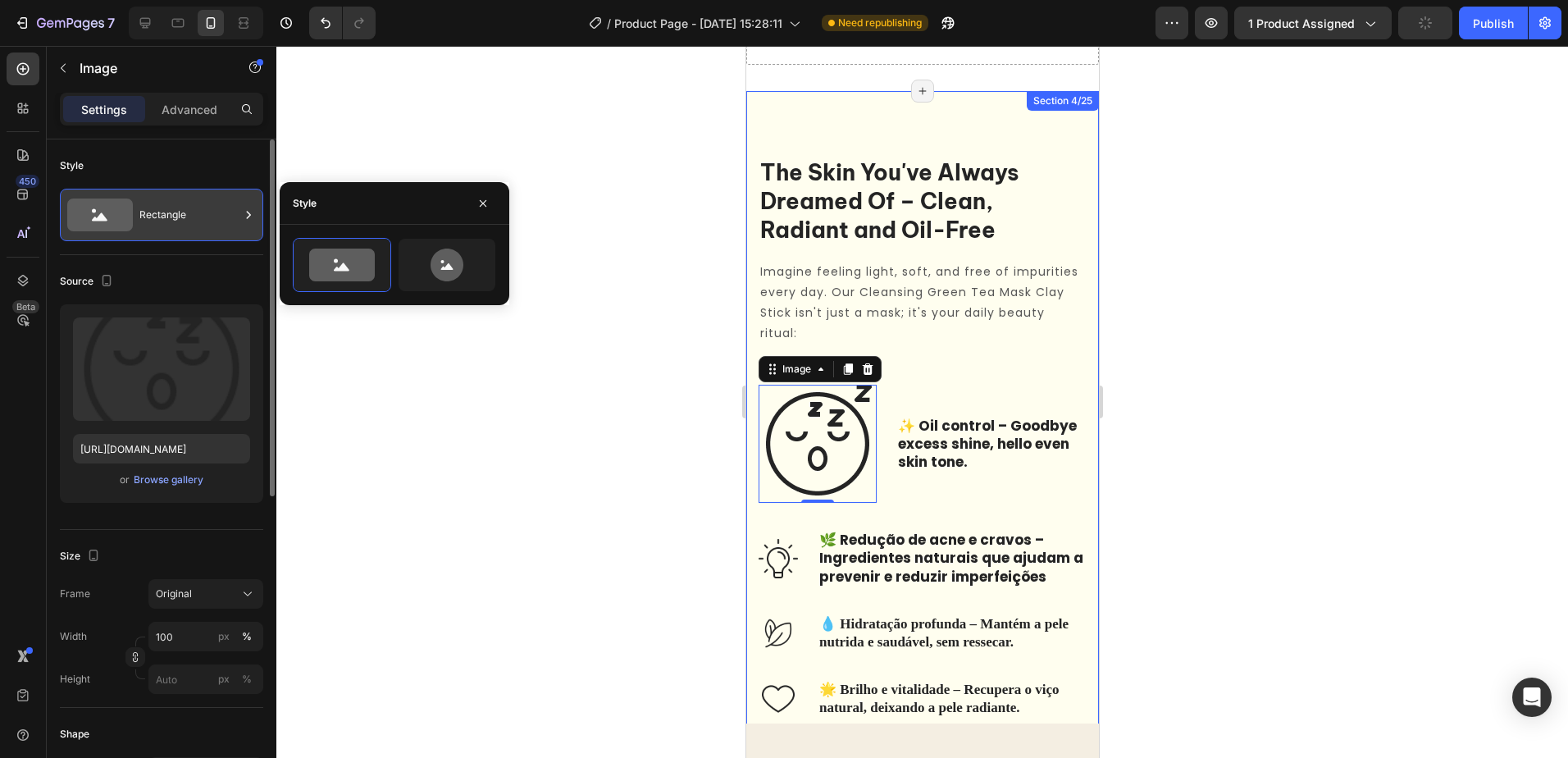
click at [231, 215] on div "Rectangle" at bounding box center [190, 215] width 100 height 38
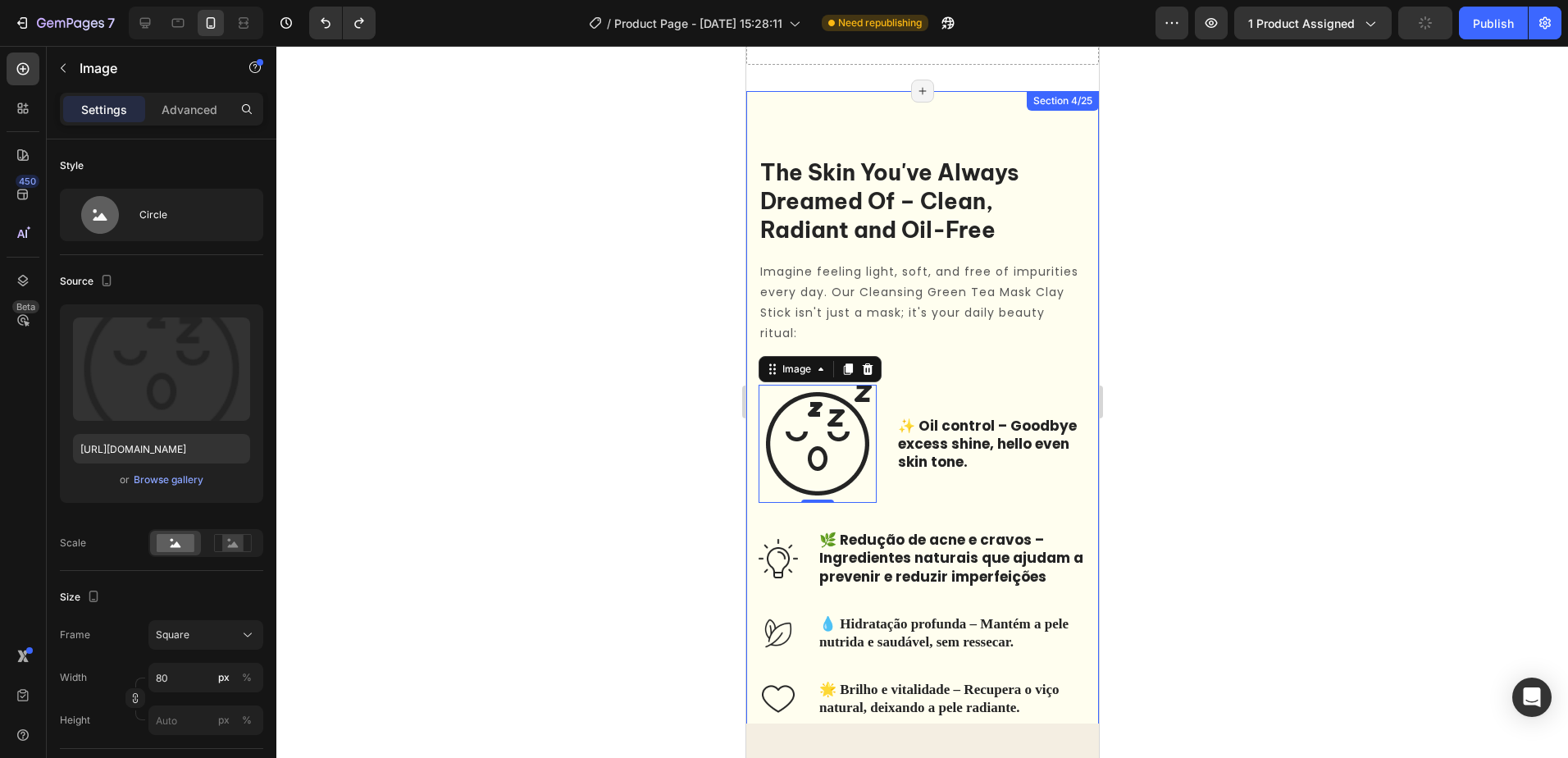
type input "48"
click at [802, 430] on img at bounding box center [816, 444] width 118 height 118
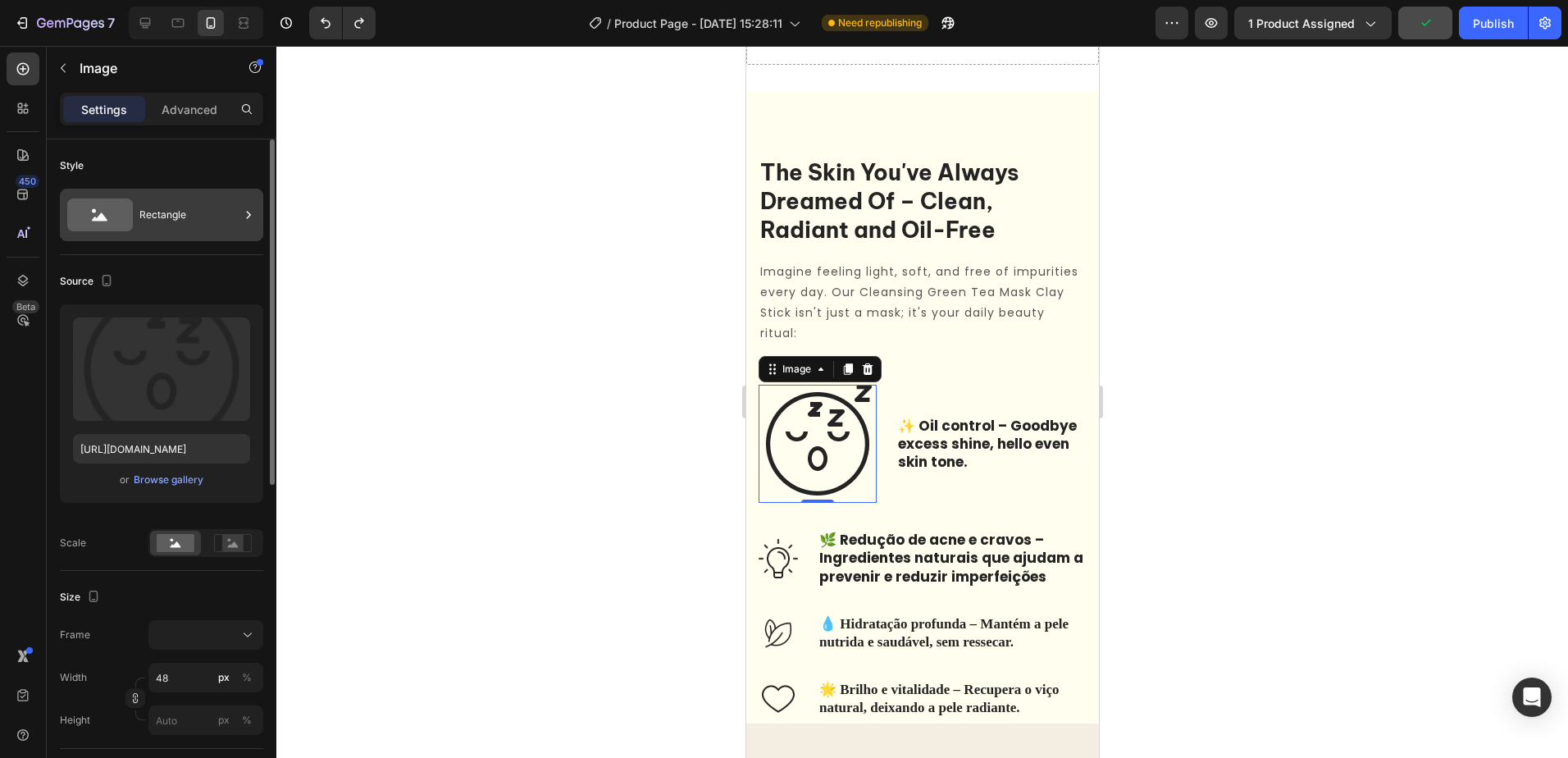
click at [195, 207] on div "Rectangle" at bounding box center [190, 215] width 100 height 38
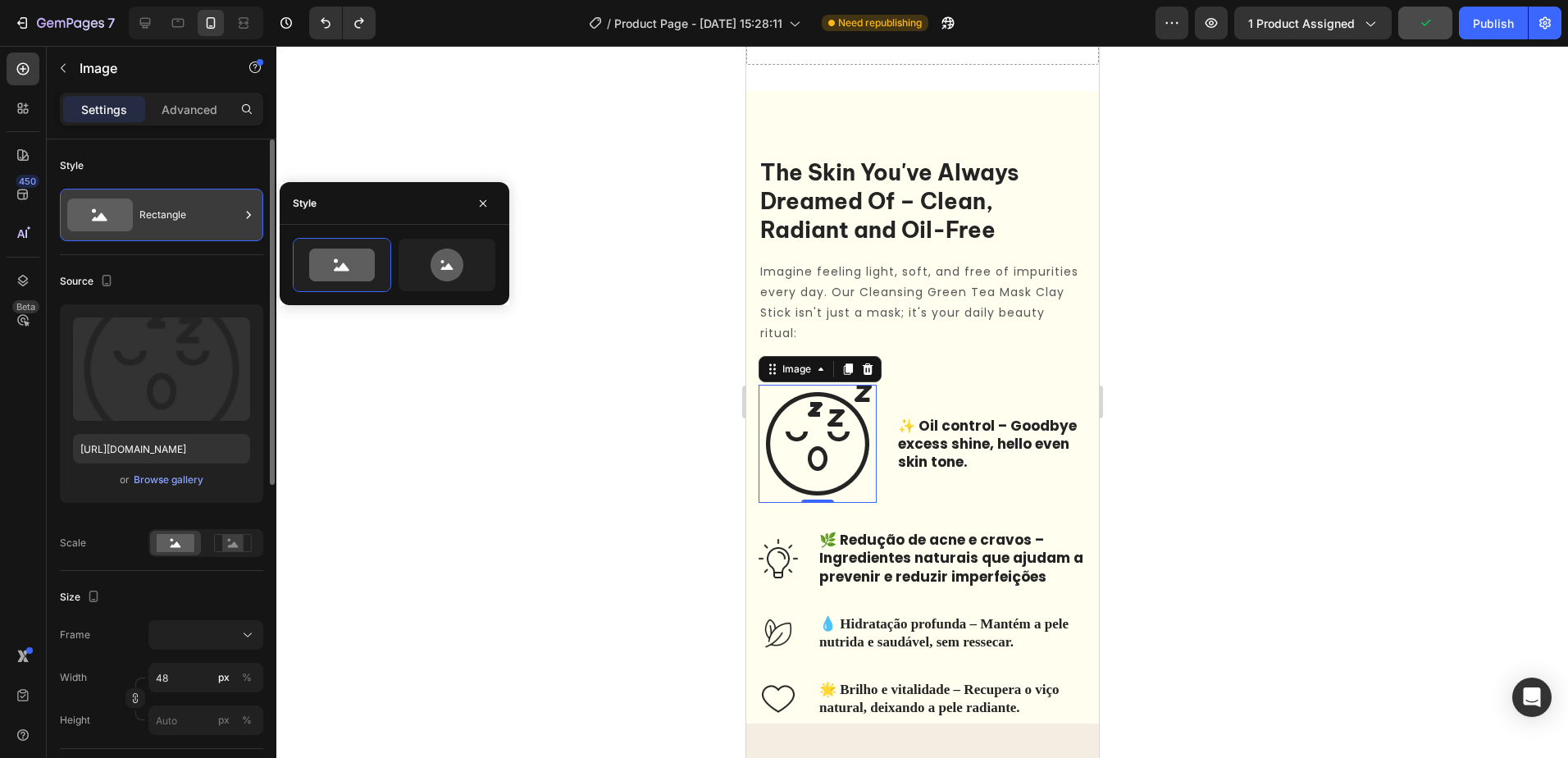
click at [195, 207] on div "Rectangle" at bounding box center [190, 215] width 100 height 38
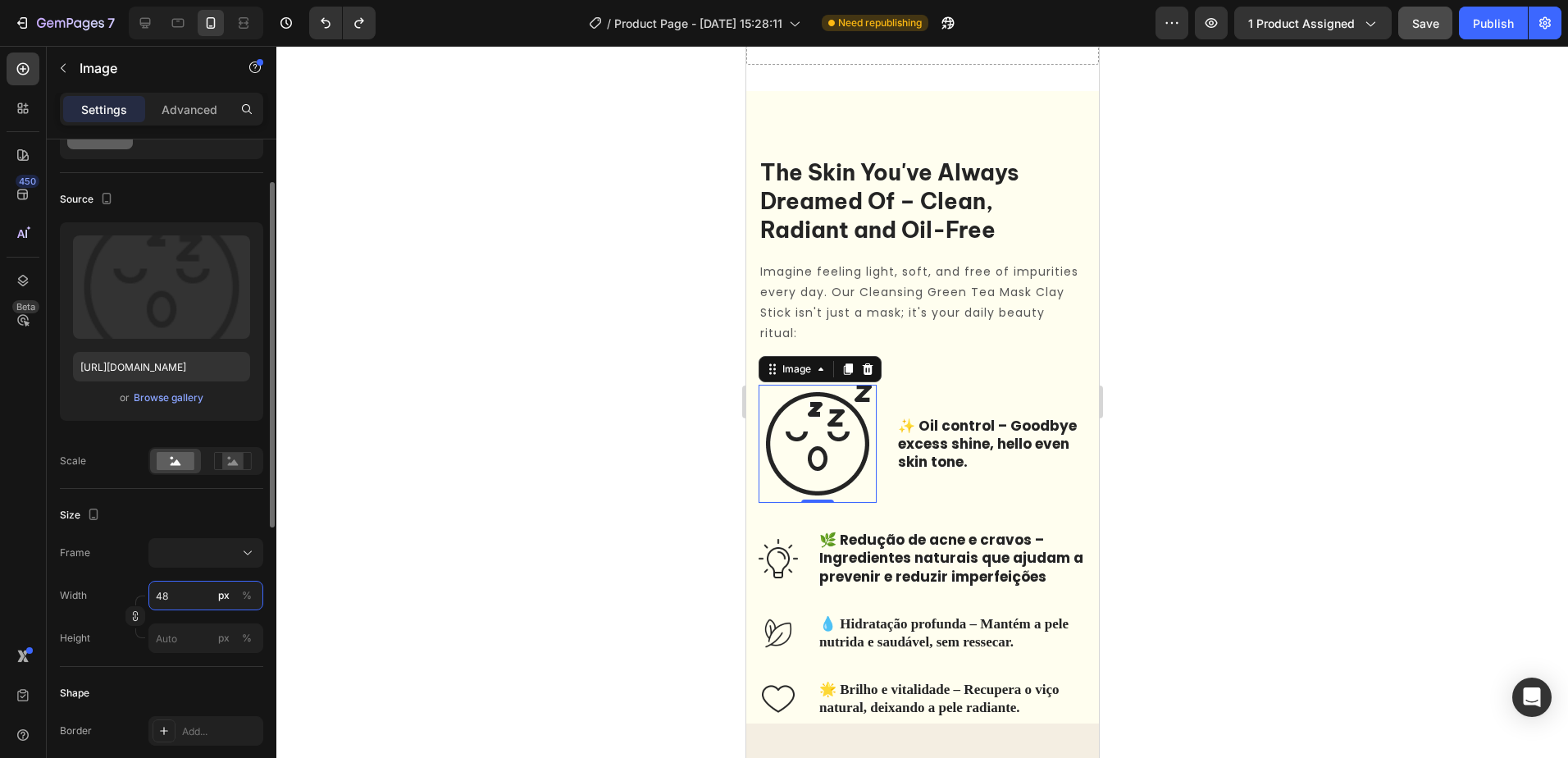
click at [185, 593] on input "48" at bounding box center [206, 596] width 115 height 30
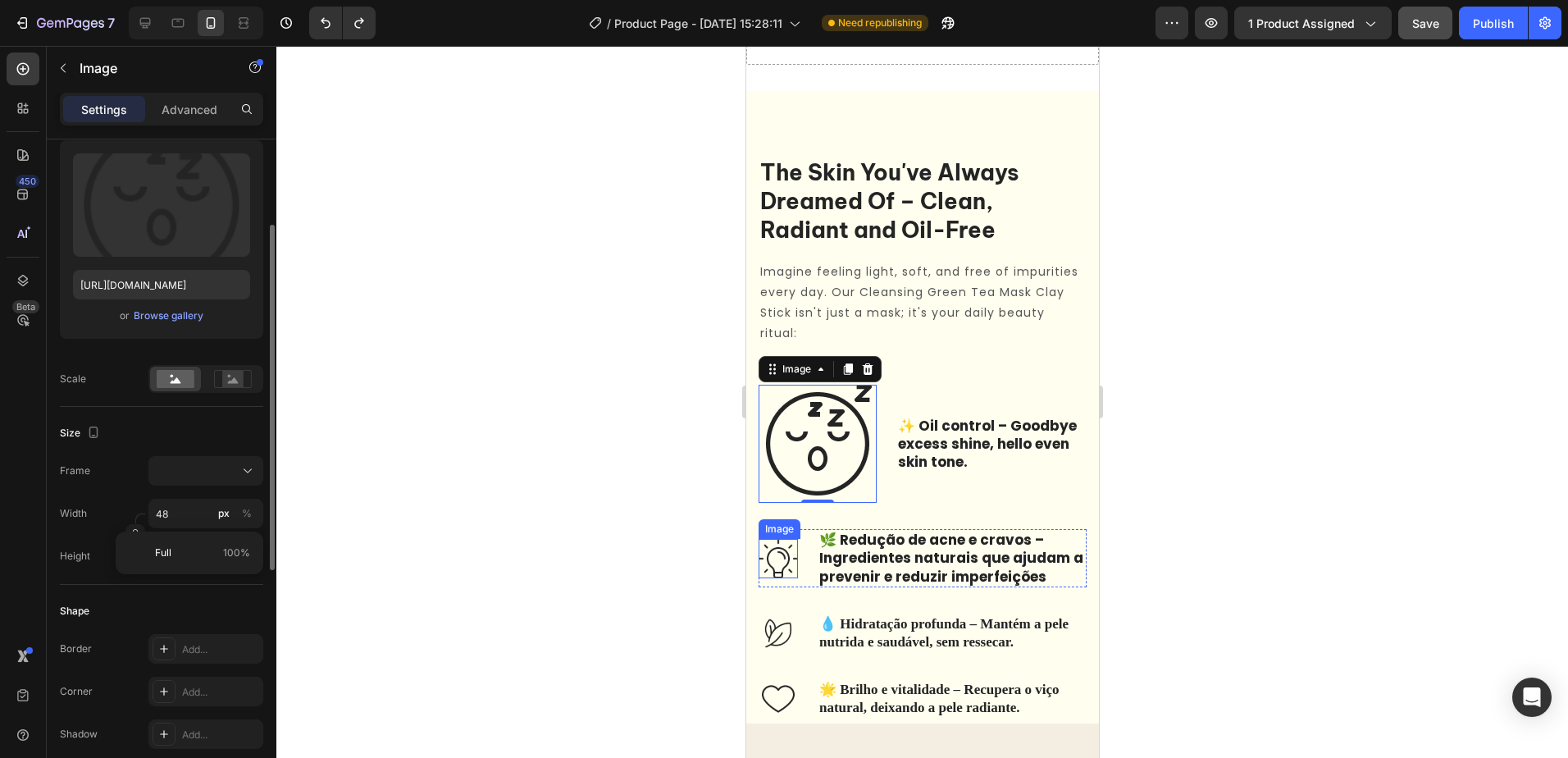
click at [772, 571] on img at bounding box center [777, 558] width 39 height 39
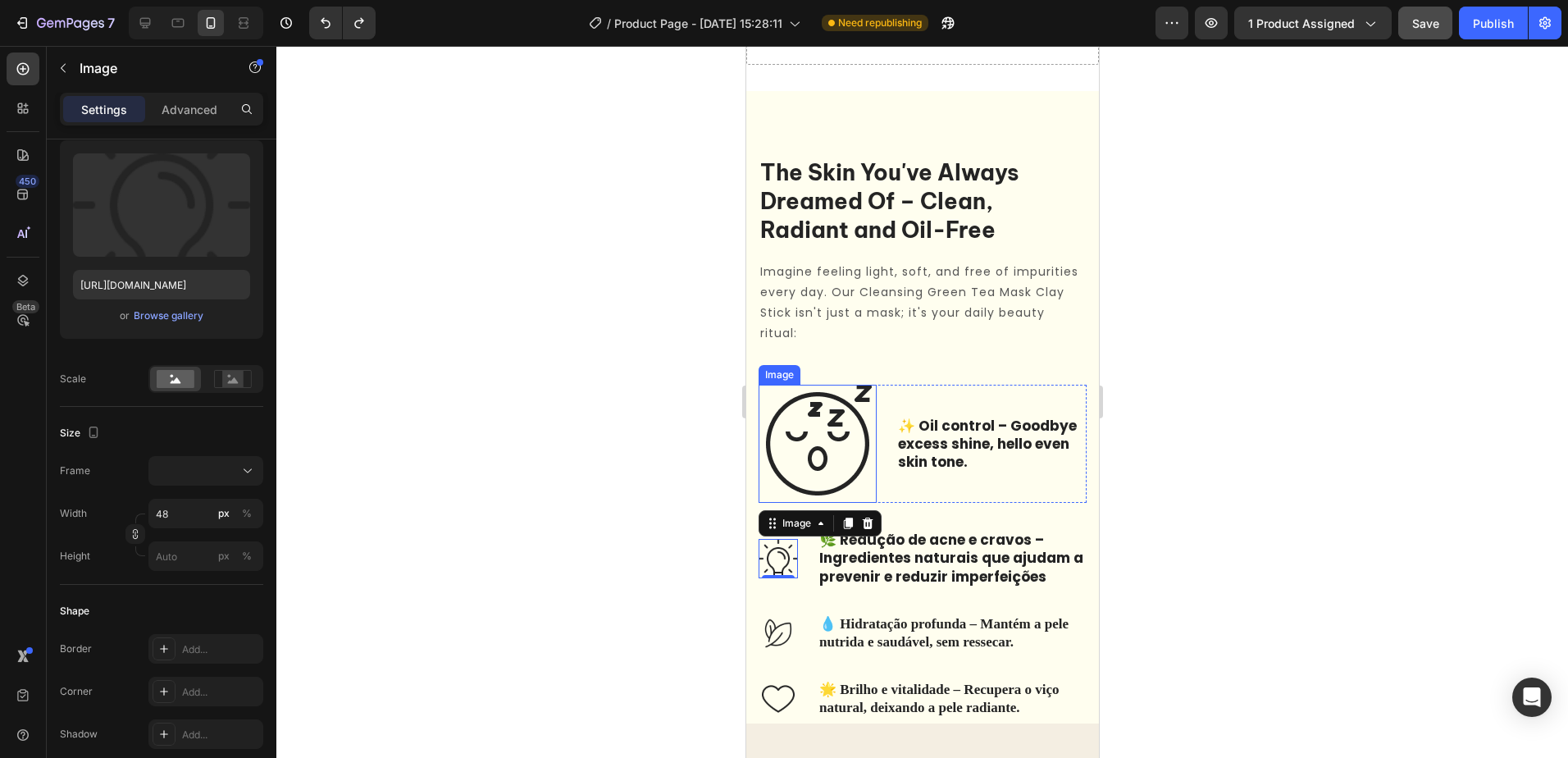
click at [799, 466] on img at bounding box center [816, 444] width 118 height 118
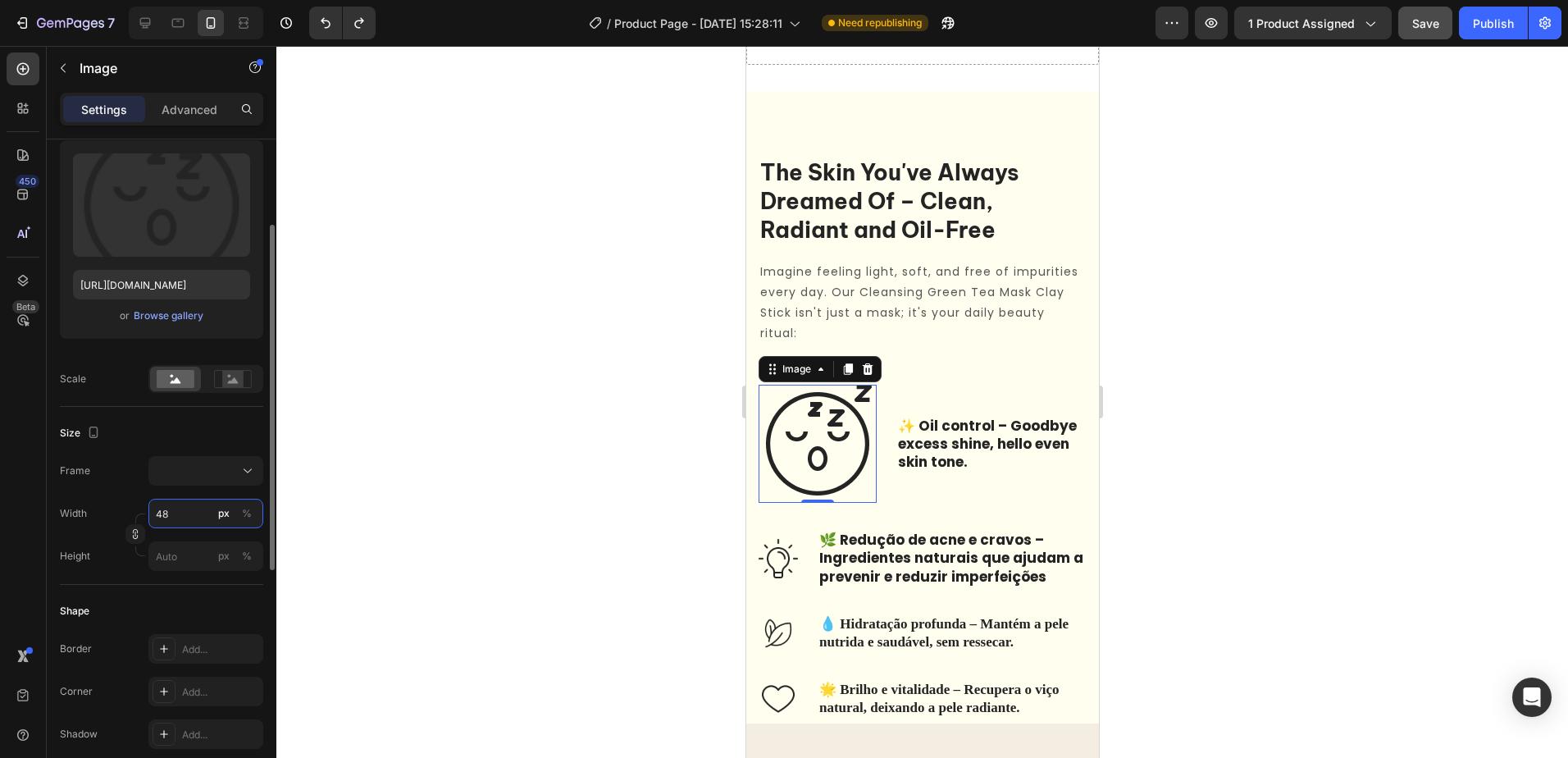
click at [195, 512] on input "48" at bounding box center [206, 514] width 115 height 30
type input "2"
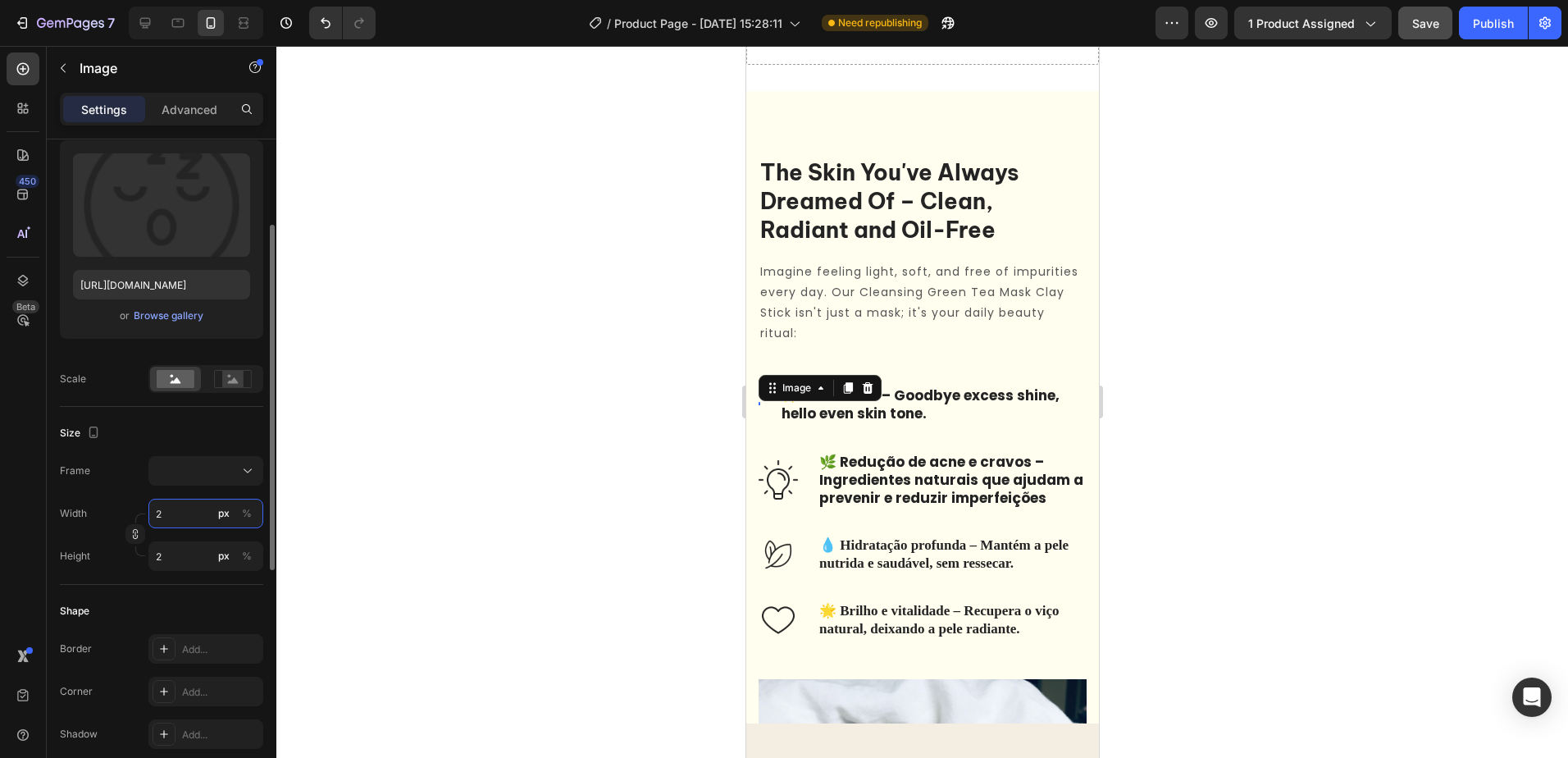
type input "20"
type input "2"
type input "29"
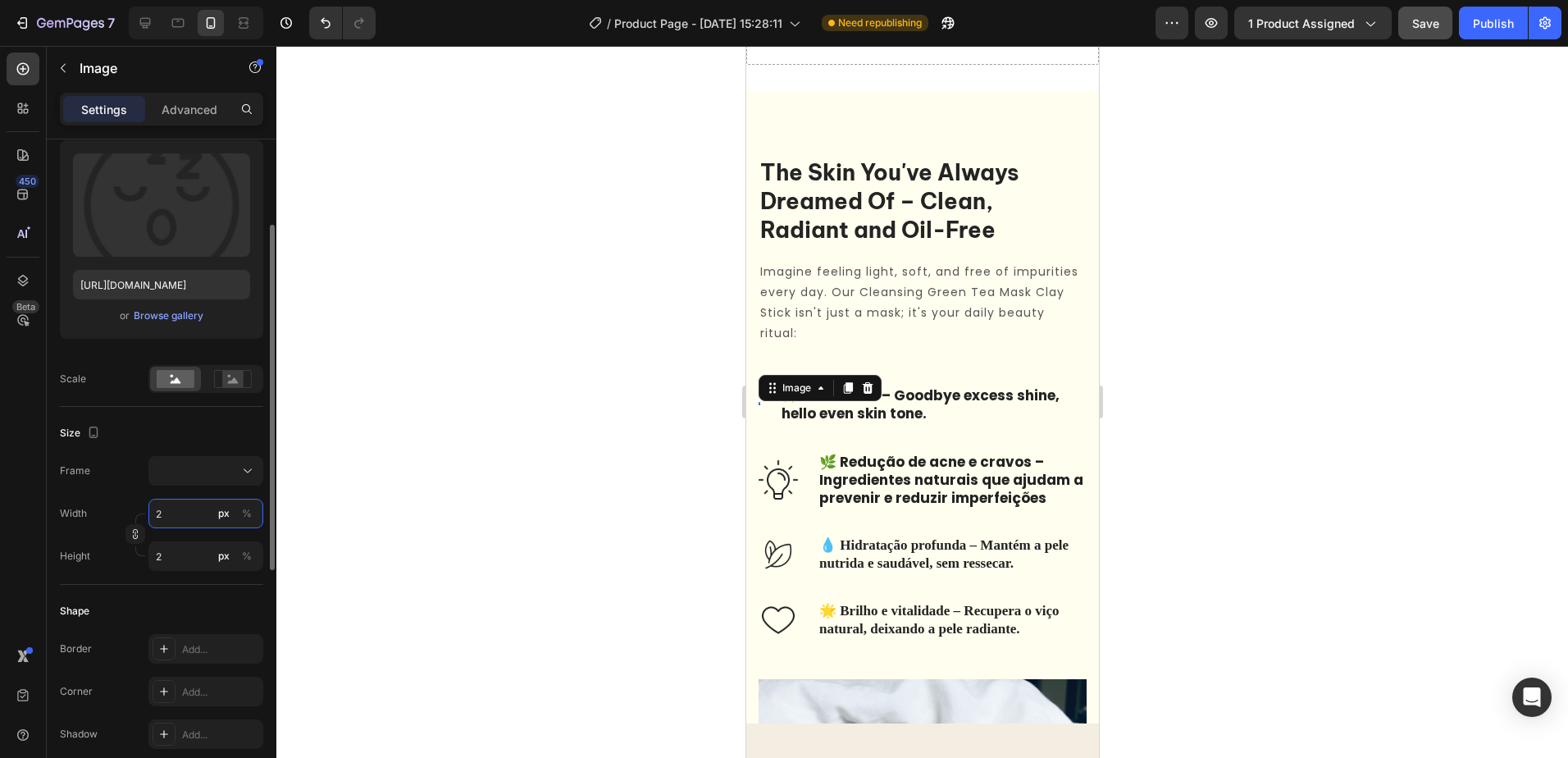
type input "29"
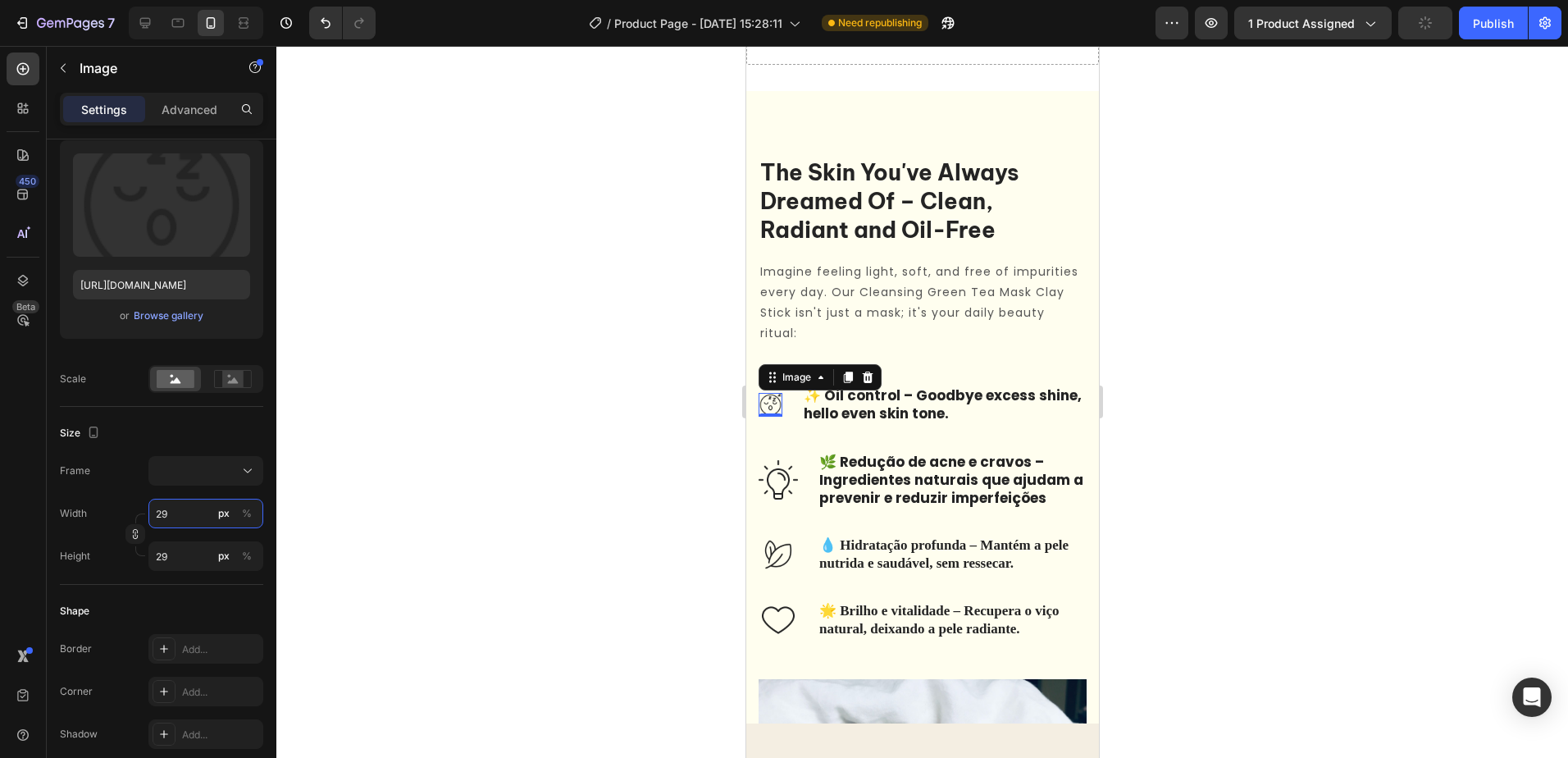
type input "2"
type input "20"
click at [452, 472] on div at bounding box center [922, 402] width 1292 height 712
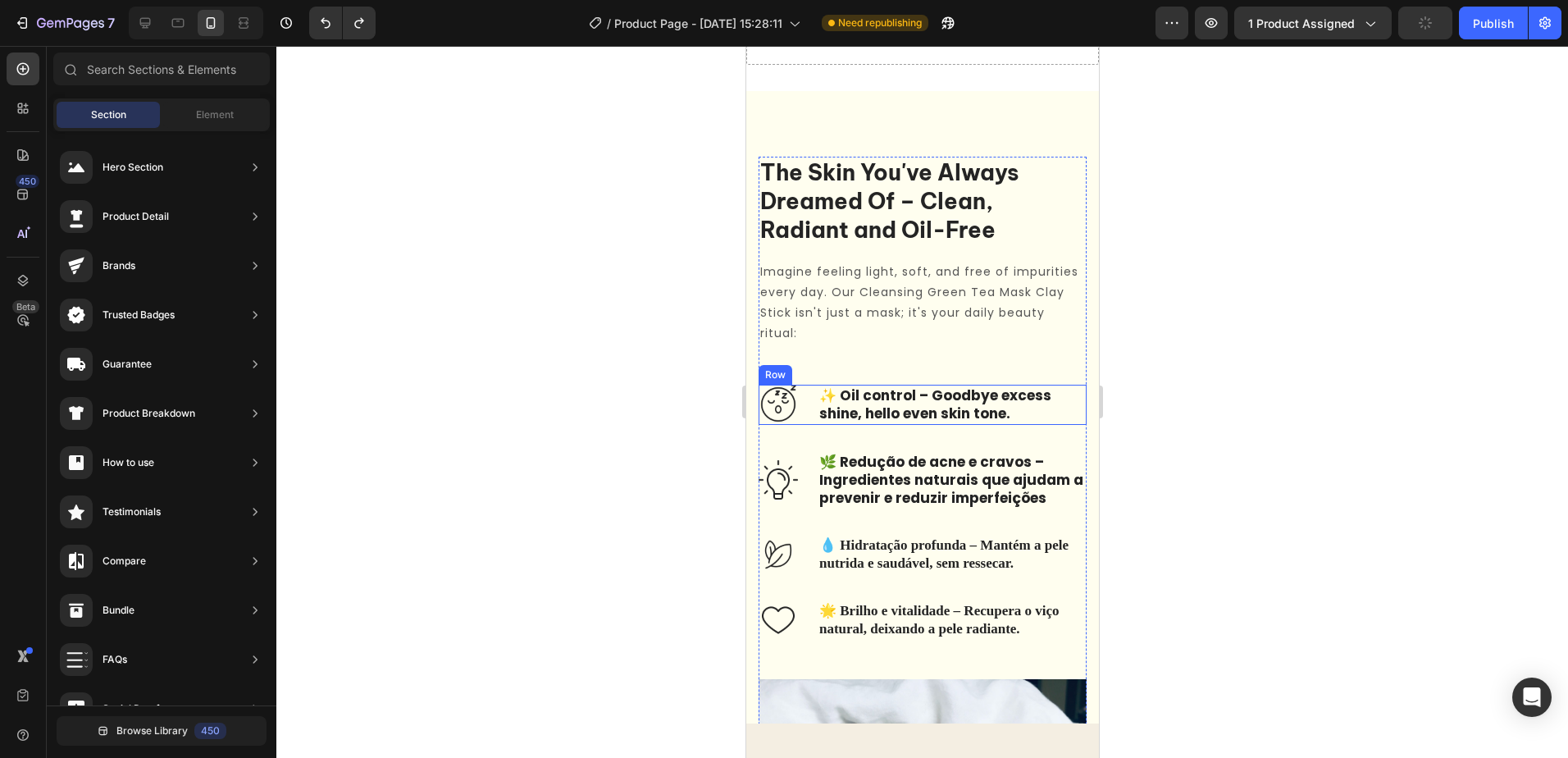
click at [782, 405] on img at bounding box center [777, 404] width 39 height 39
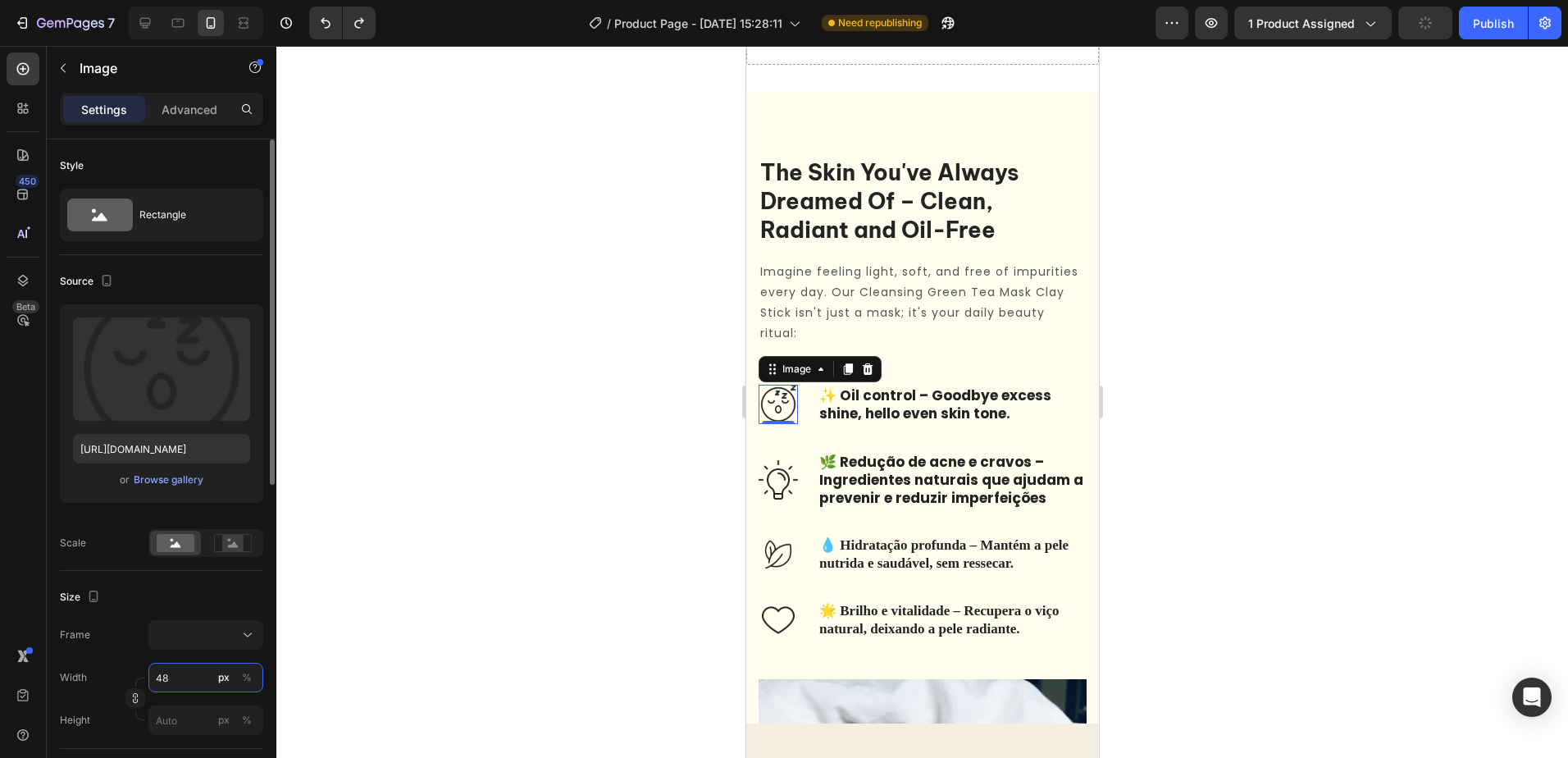
type input "0"
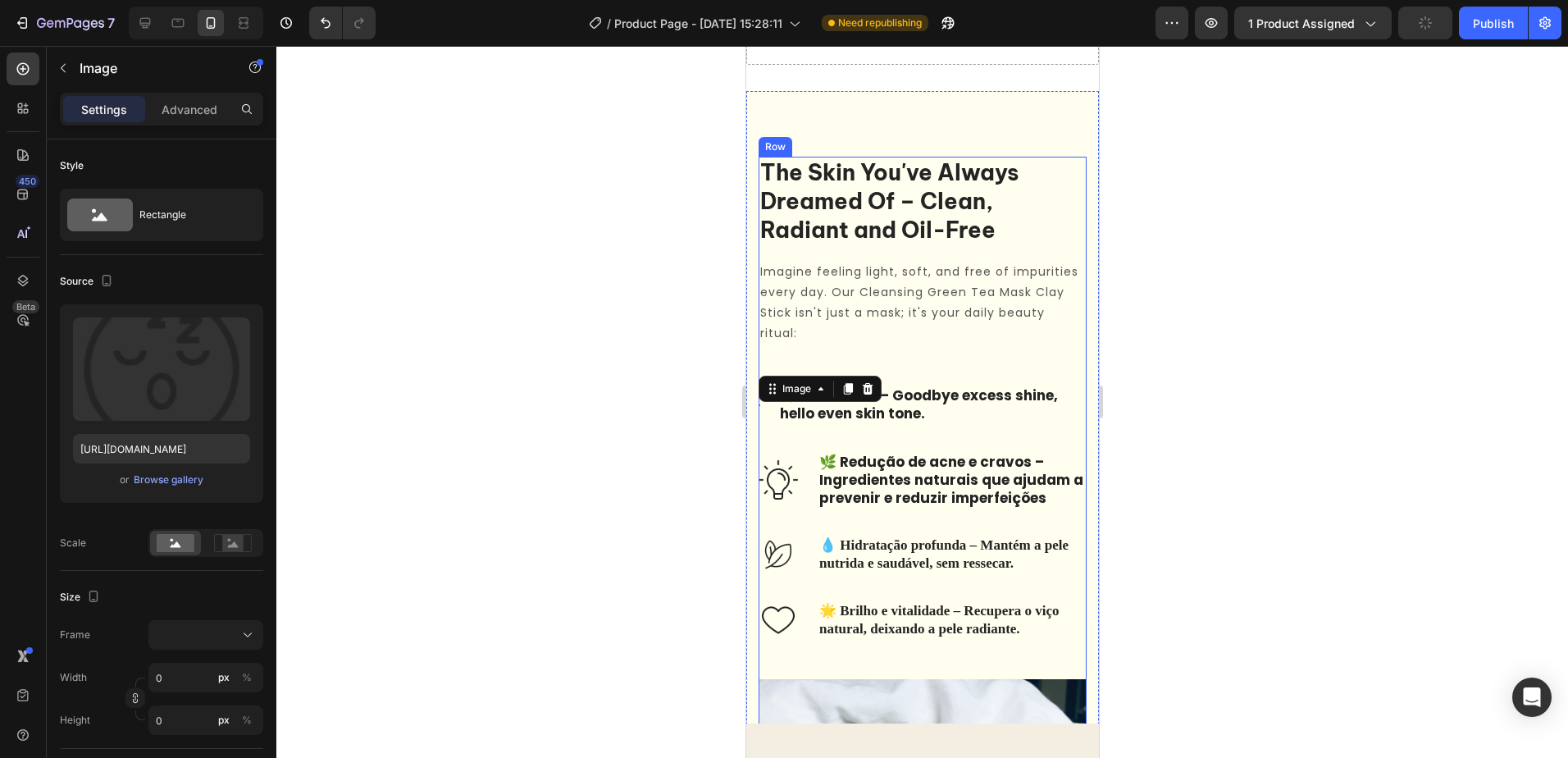
click at [777, 488] on img at bounding box center [777, 479] width 39 height 39
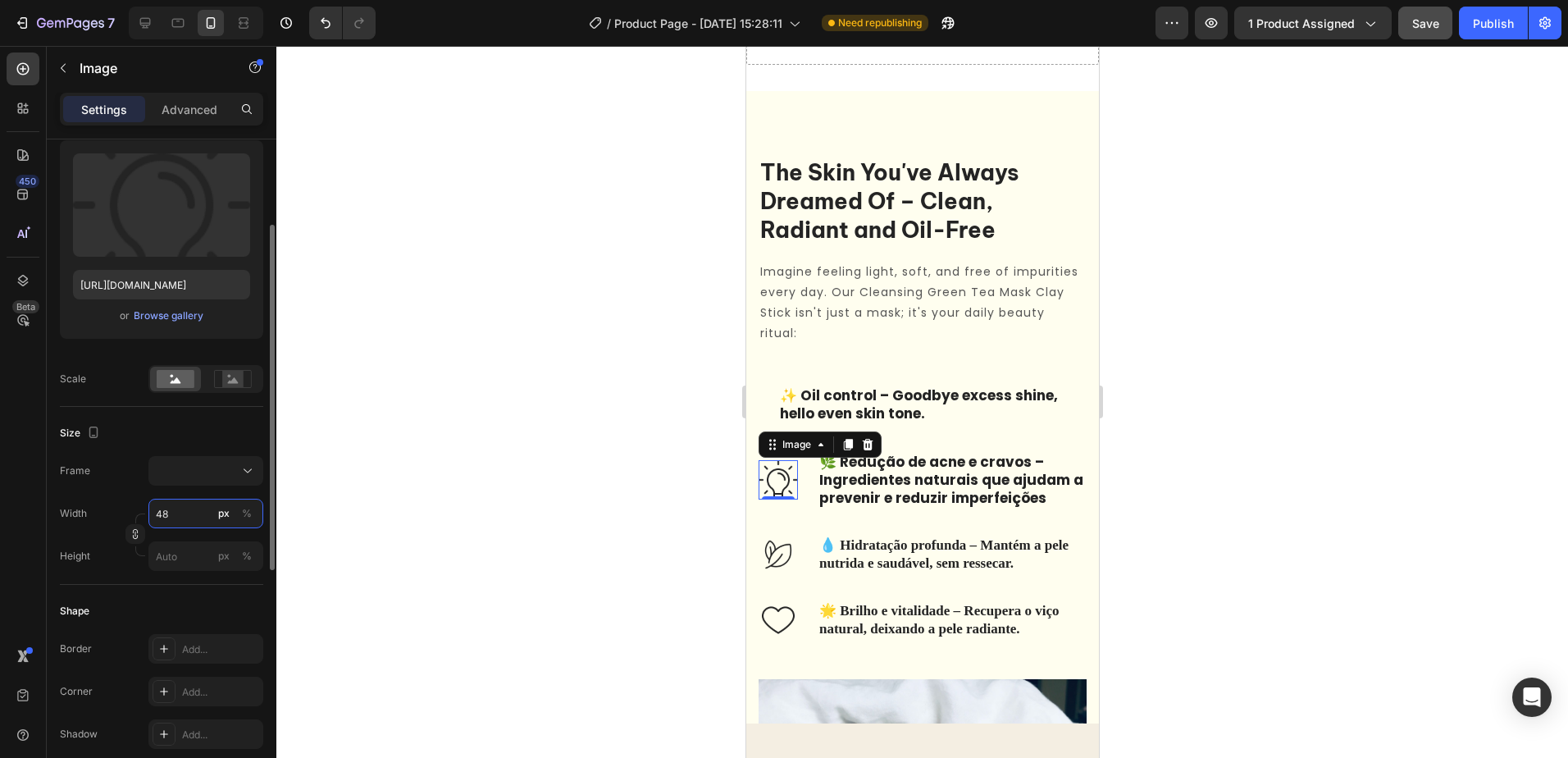
type input "0"
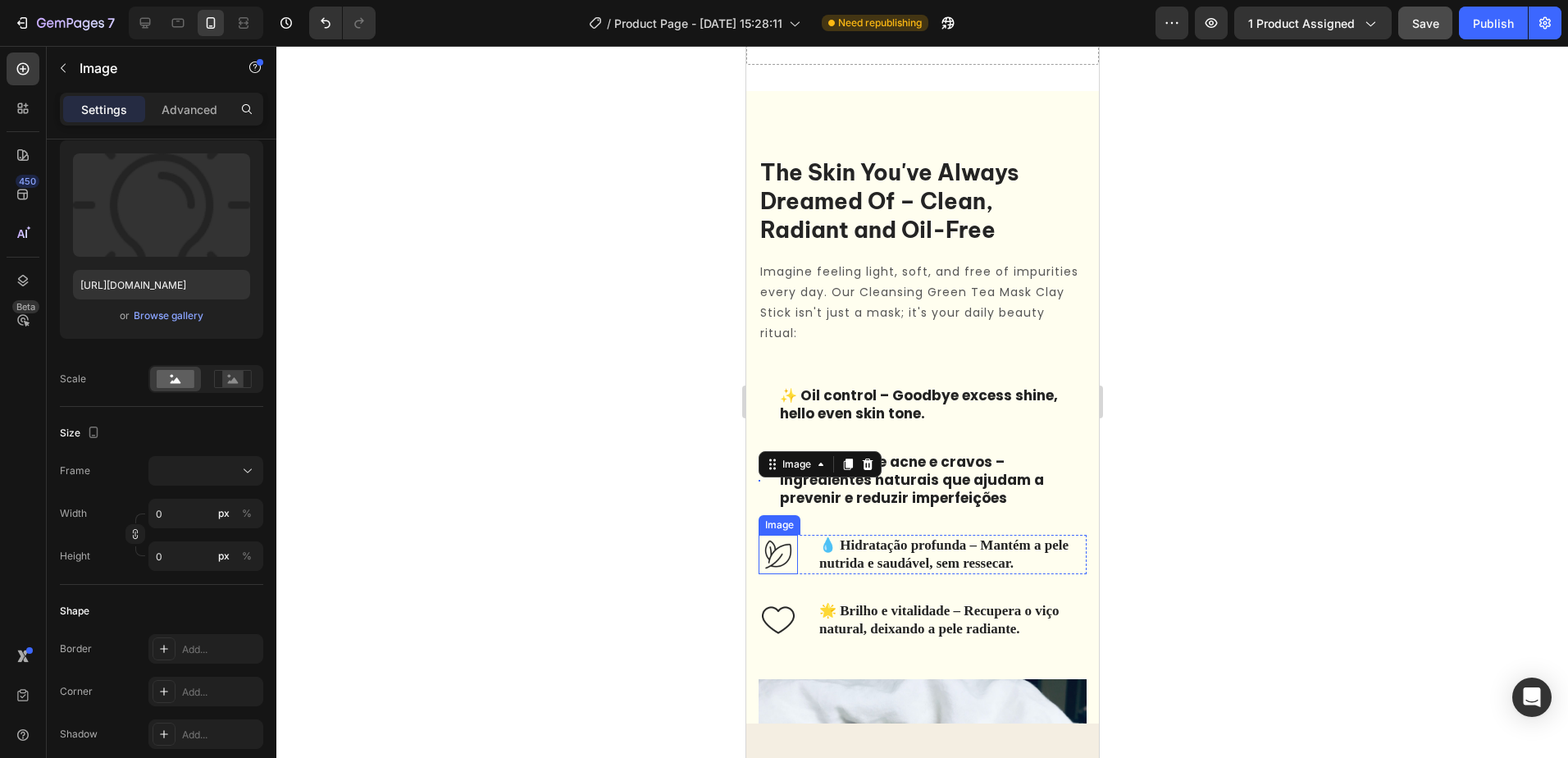
click at [784, 559] on img at bounding box center [777, 554] width 39 height 39
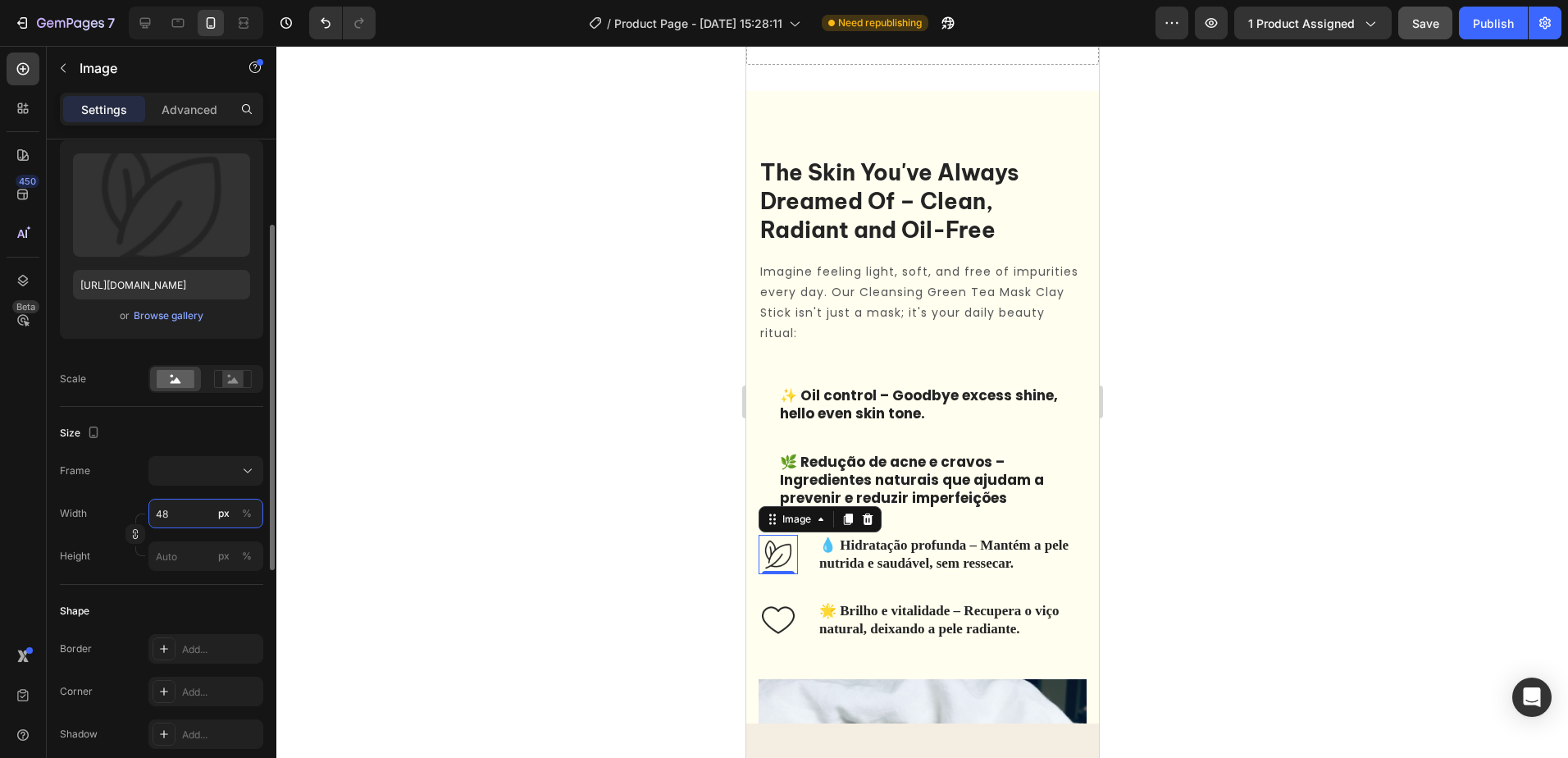
click at [198, 508] on input "48" at bounding box center [206, 514] width 115 height 30
type input "0"
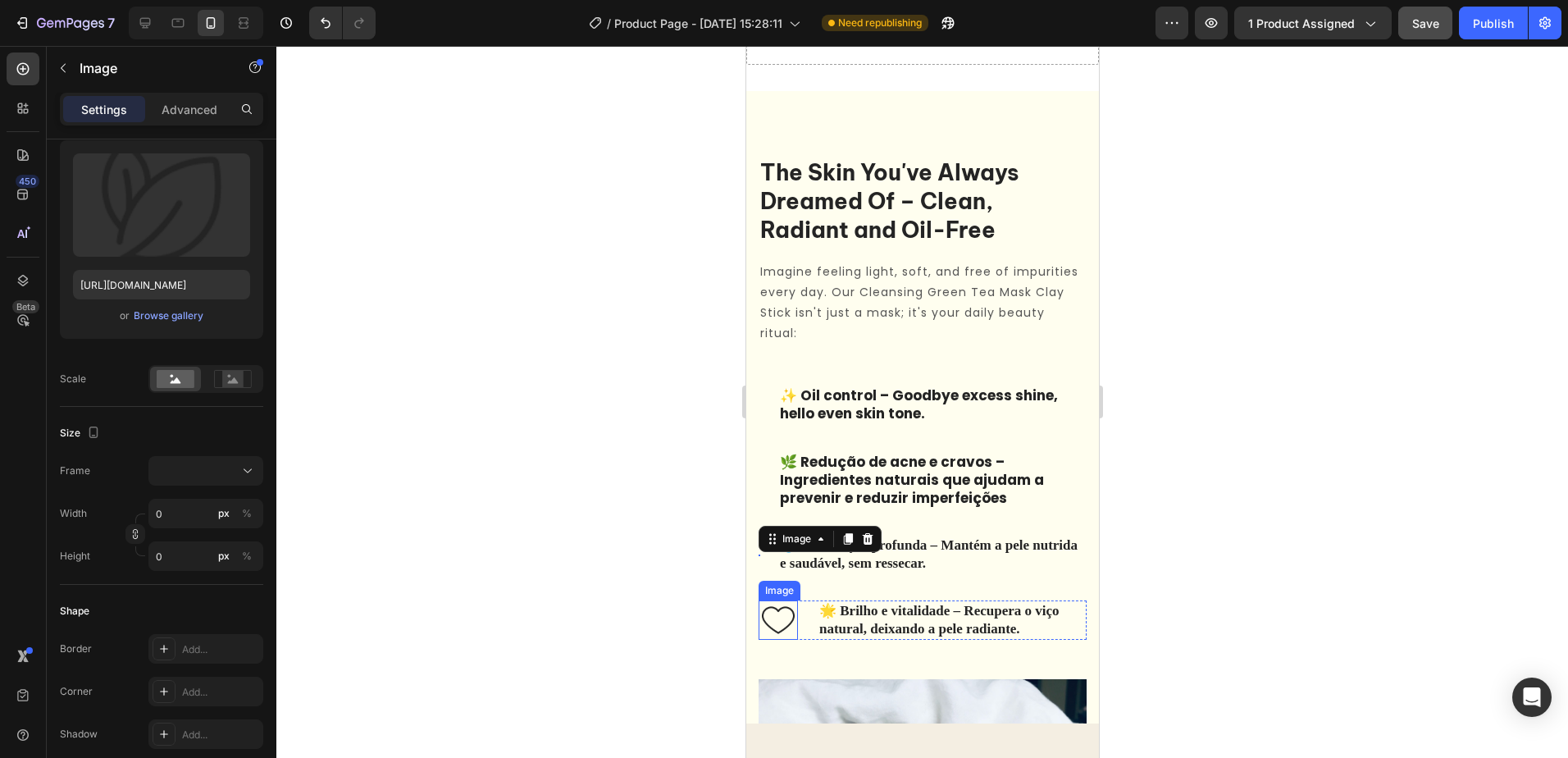
click at [773, 623] on img at bounding box center [777, 620] width 39 height 39
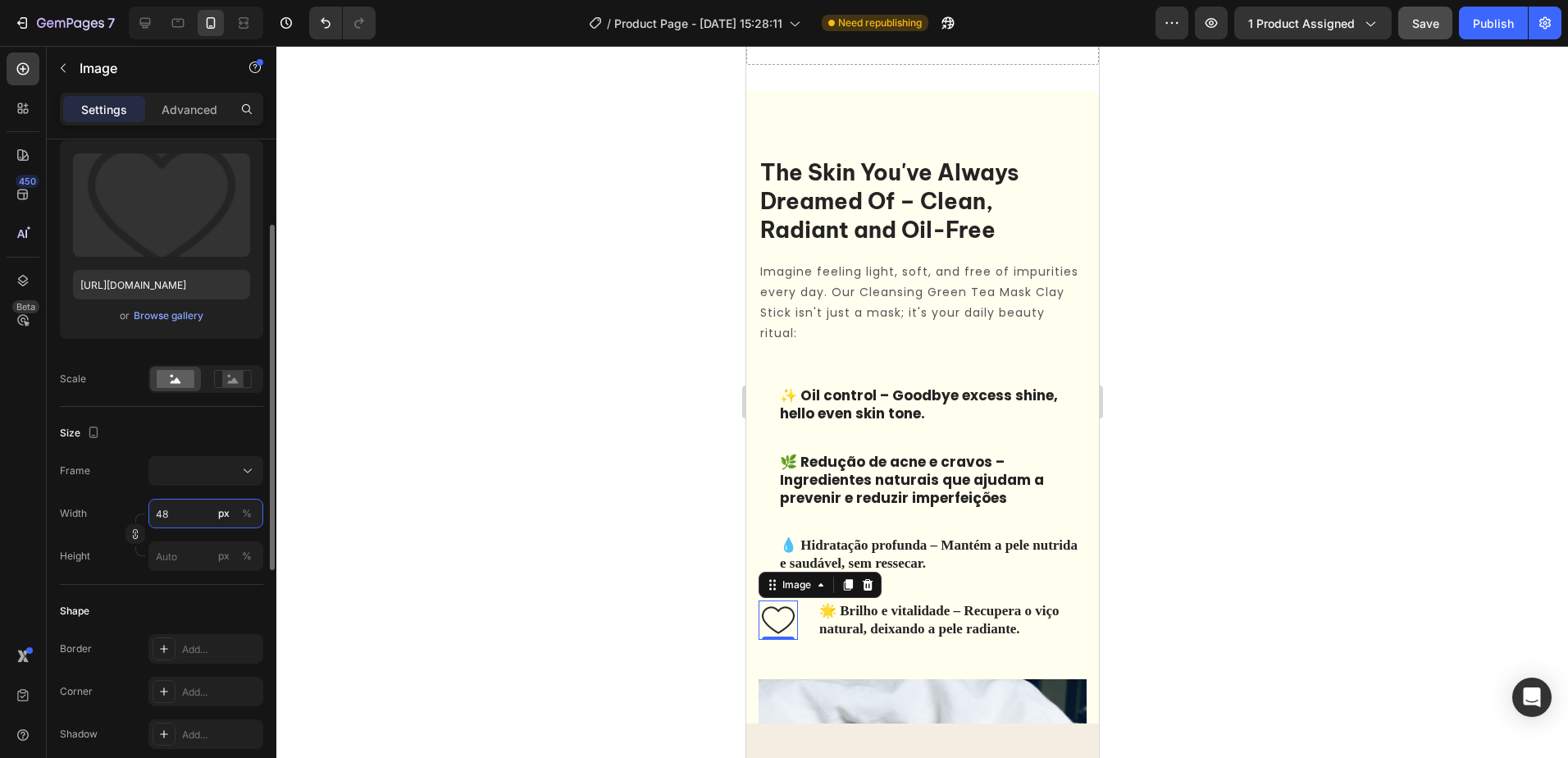
click at [184, 510] on input "48" at bounding box center [206, 514] width 115 height 30
type input "0"
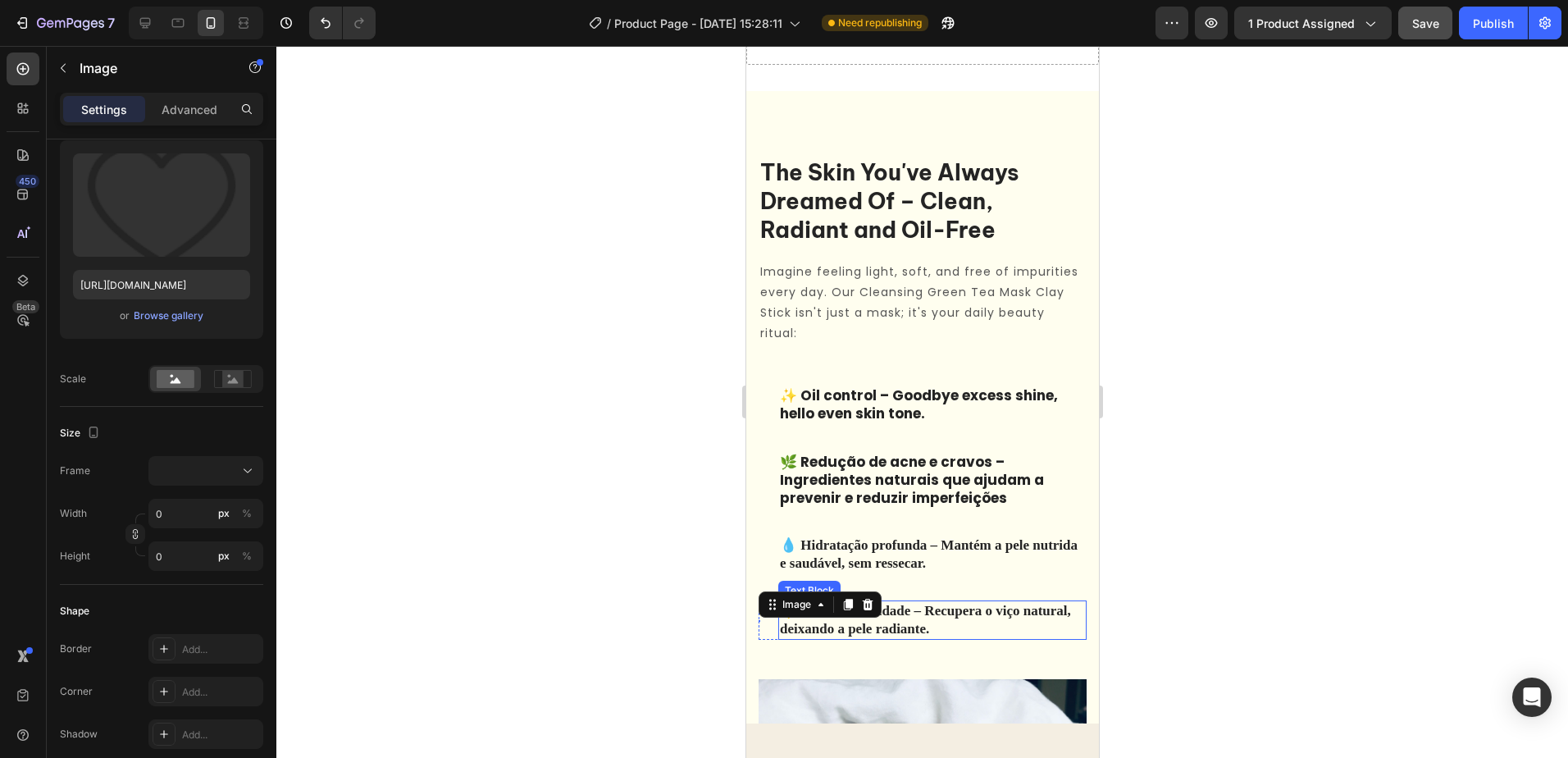
click at [897, 616] on p "🌟 Brilho e vitalidade – Recupera o viço natural, deixando a pele radiante." at bounding box center [931, 620] width 305 height 36
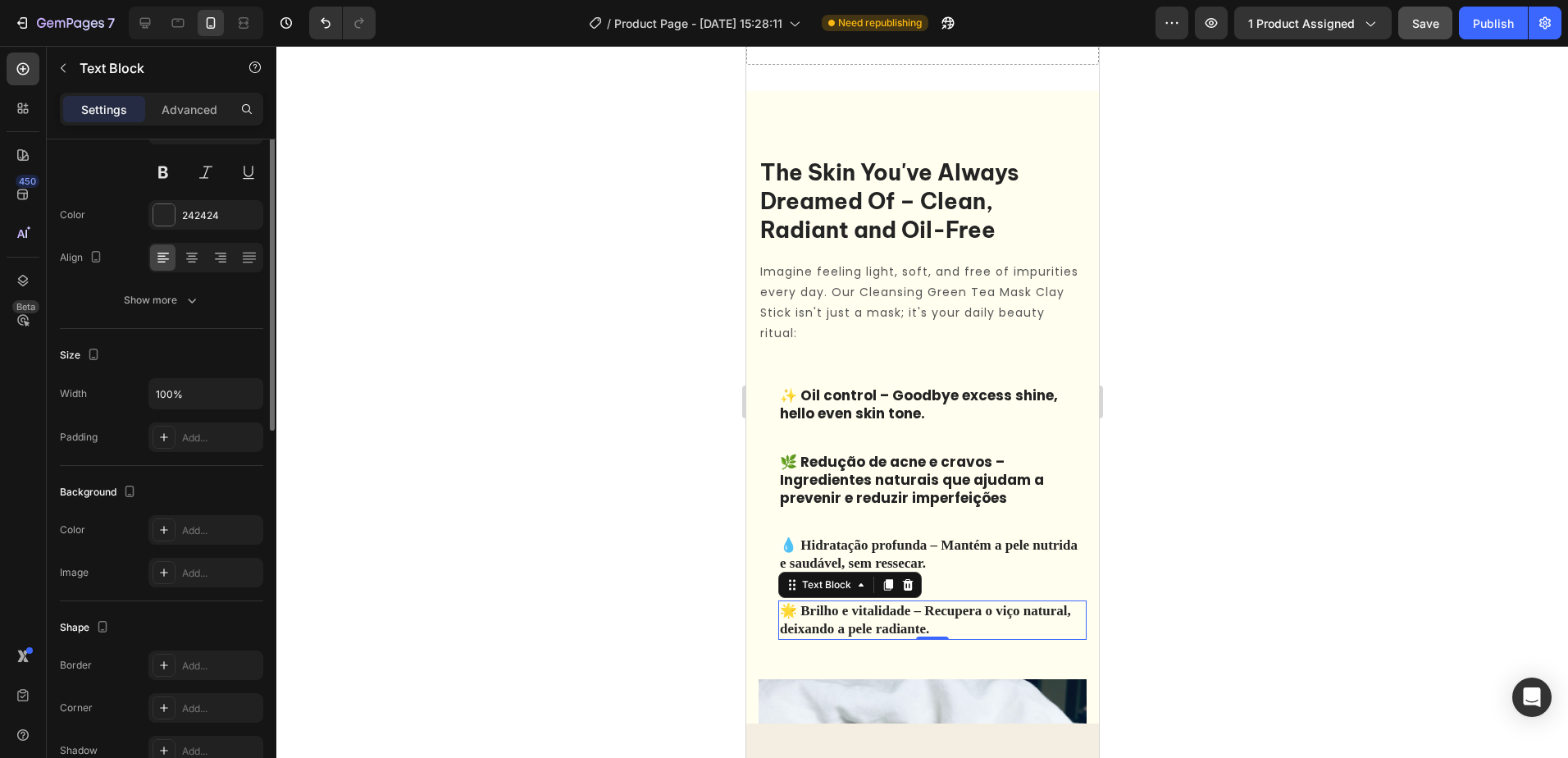
scroll to position [0, 0]
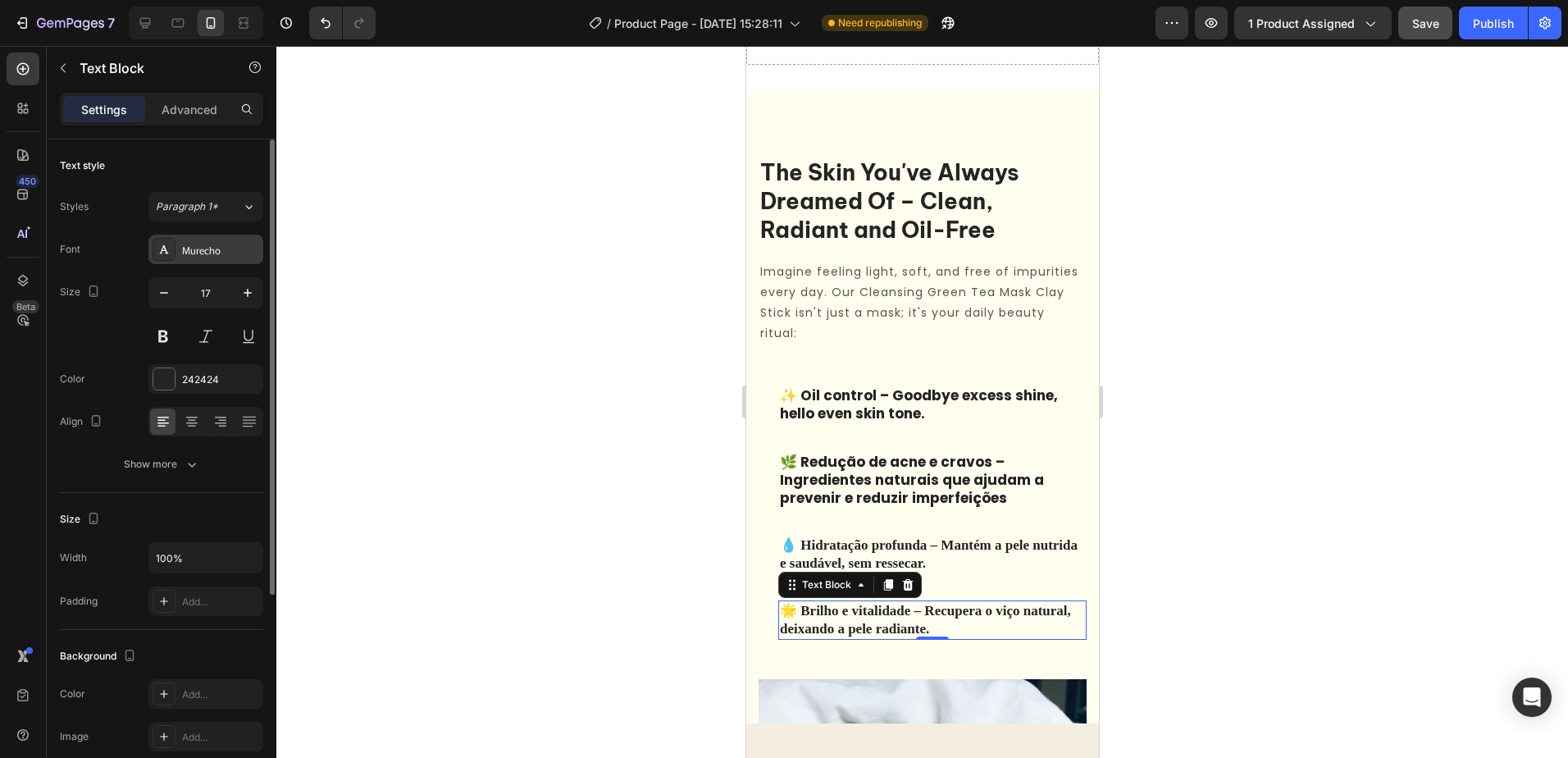
click at [220, 251] on div "Murecho" at bounding box center [220, 250] width 77 height 15
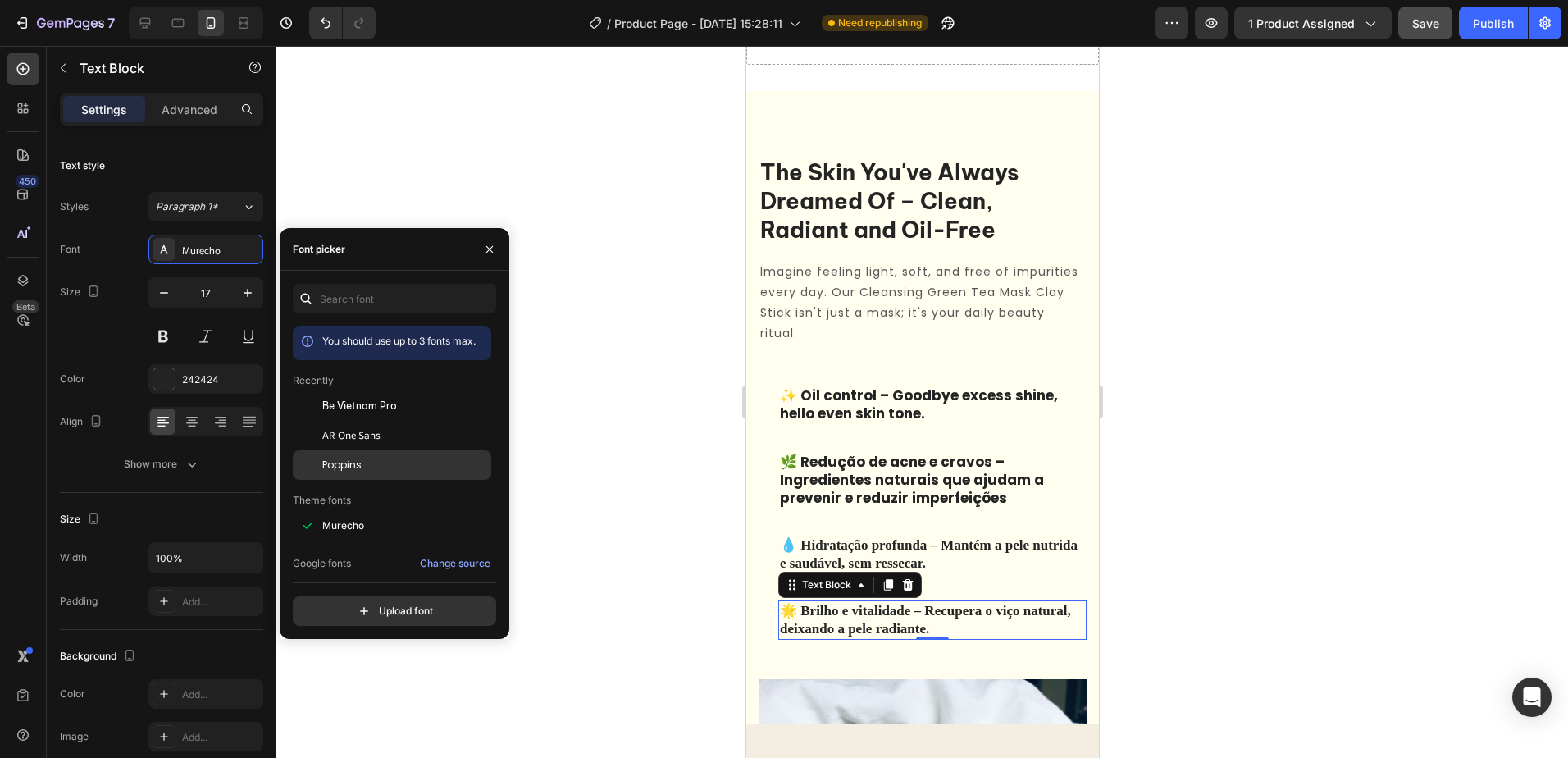
drag, startPoint x: 382, startPoint y: 463, endPoint x: 197, endPoint y: 479, distance: 185.7
click at [381, 463] on div "Poppins" at bounding box center [406, 465] width 166 height 15
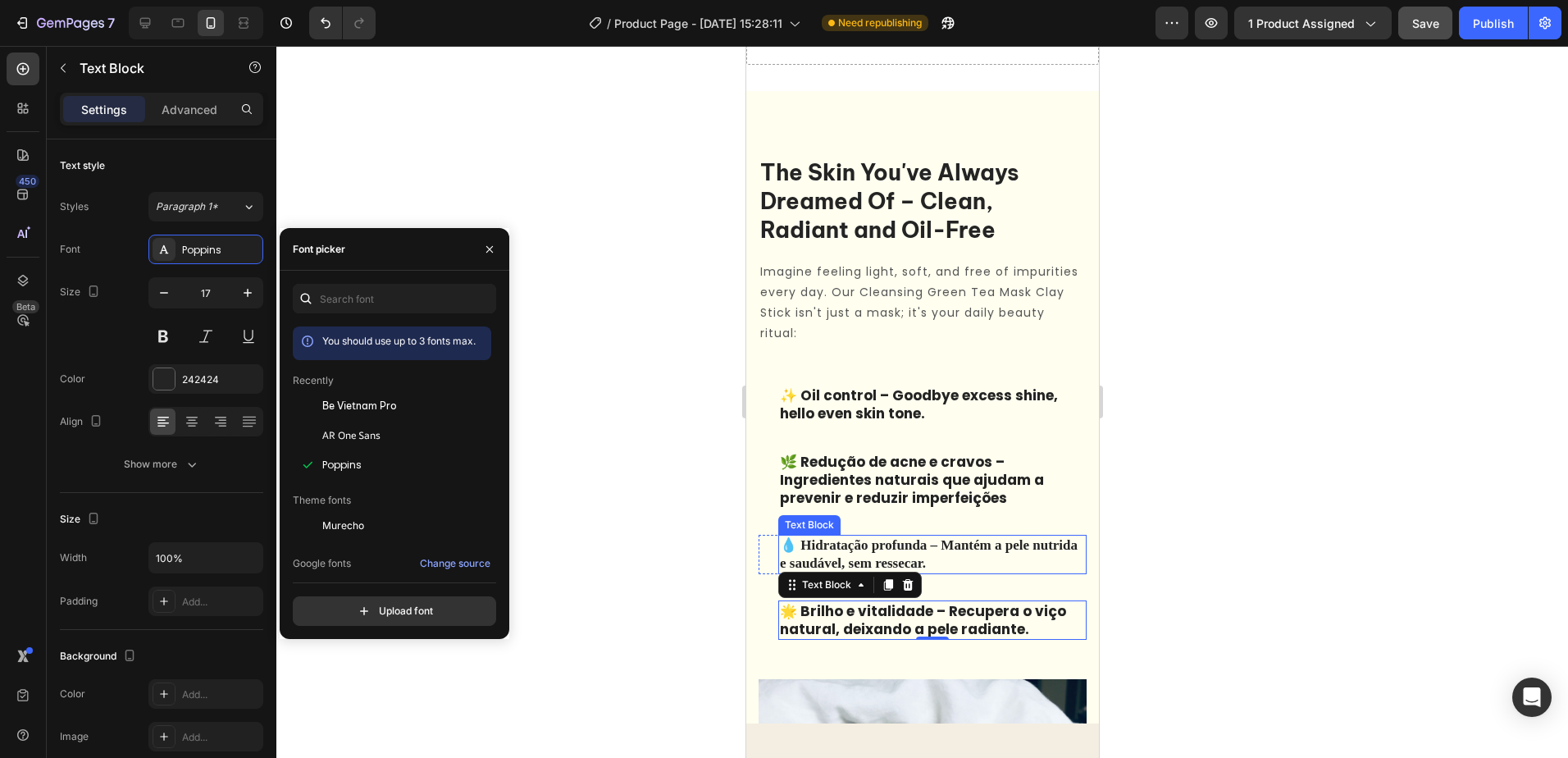
click at [958, 543] on p "💧 Hidratação profunda – Mantém a pele nutrida e saudável, sem ressecar." at bounding box center [931, 555] width 305 height 36
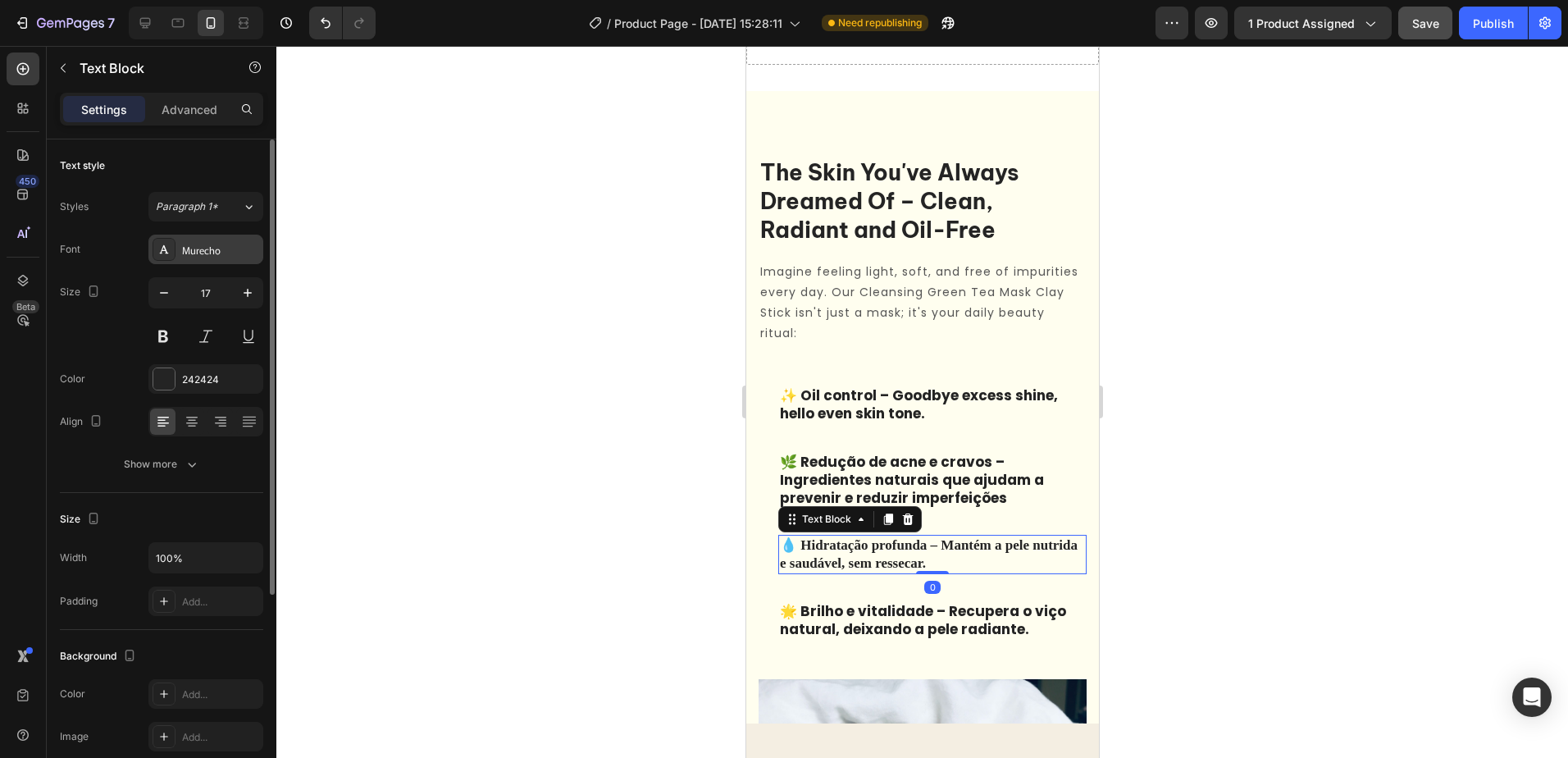
click at [226, 252] on div "Murecho" at bounding box center [220, 250] width 77 height 15
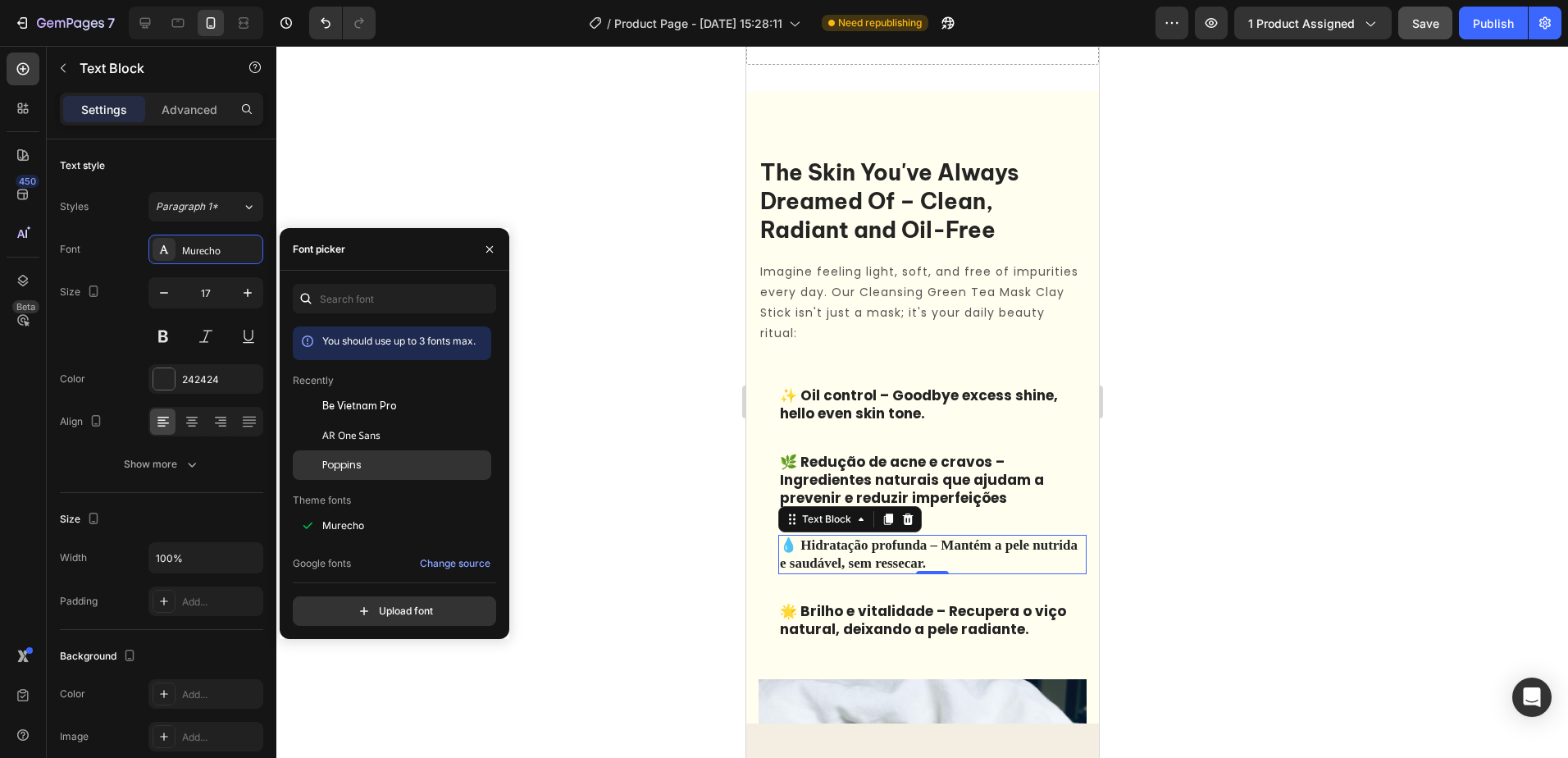
click at [381, 465] on div "Poppins" at bounding box center [406, 465] width 166 height 15
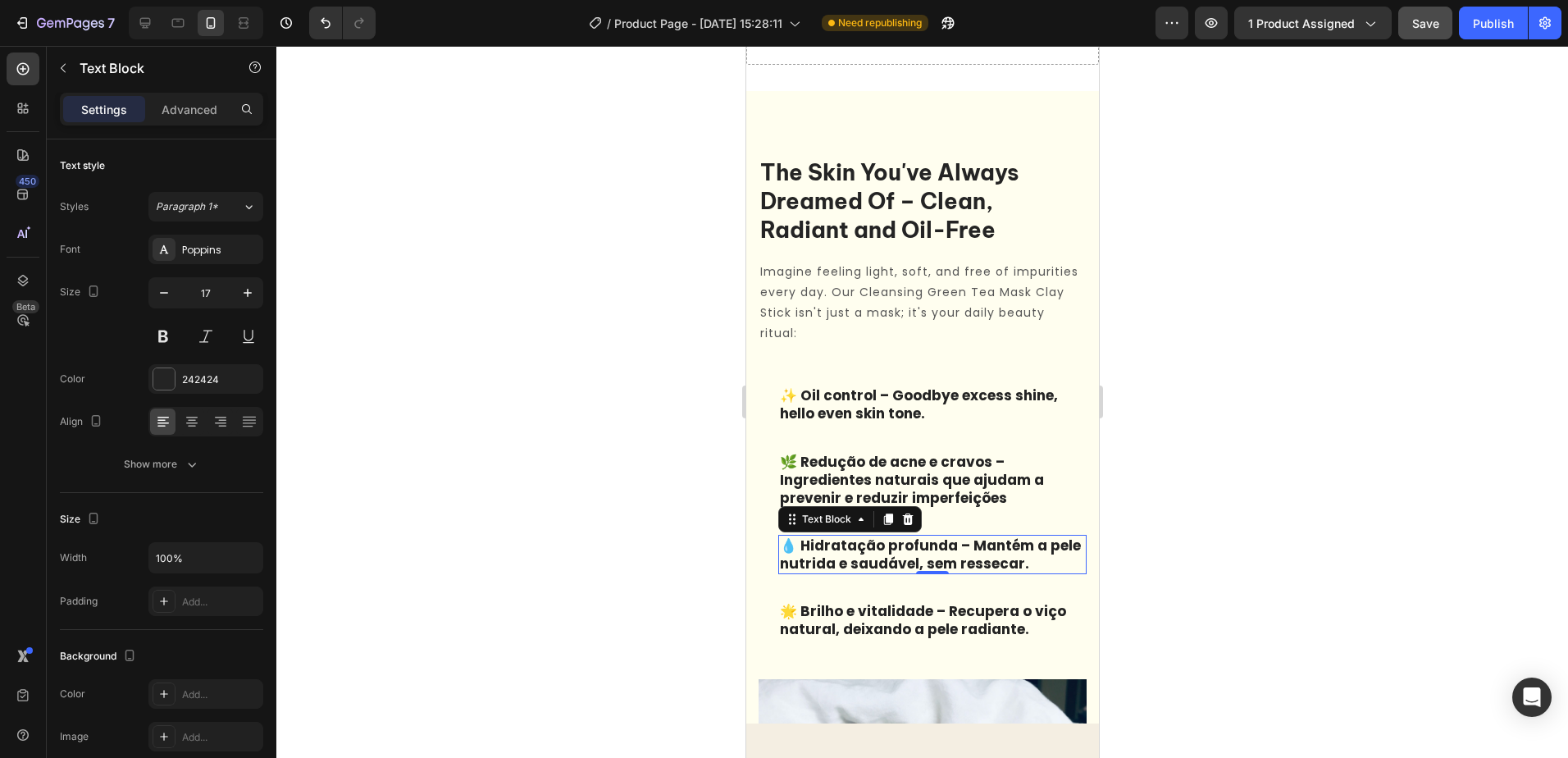
click at [1228, 428] on div at bounding box center [922, 402] width 1292 height 712
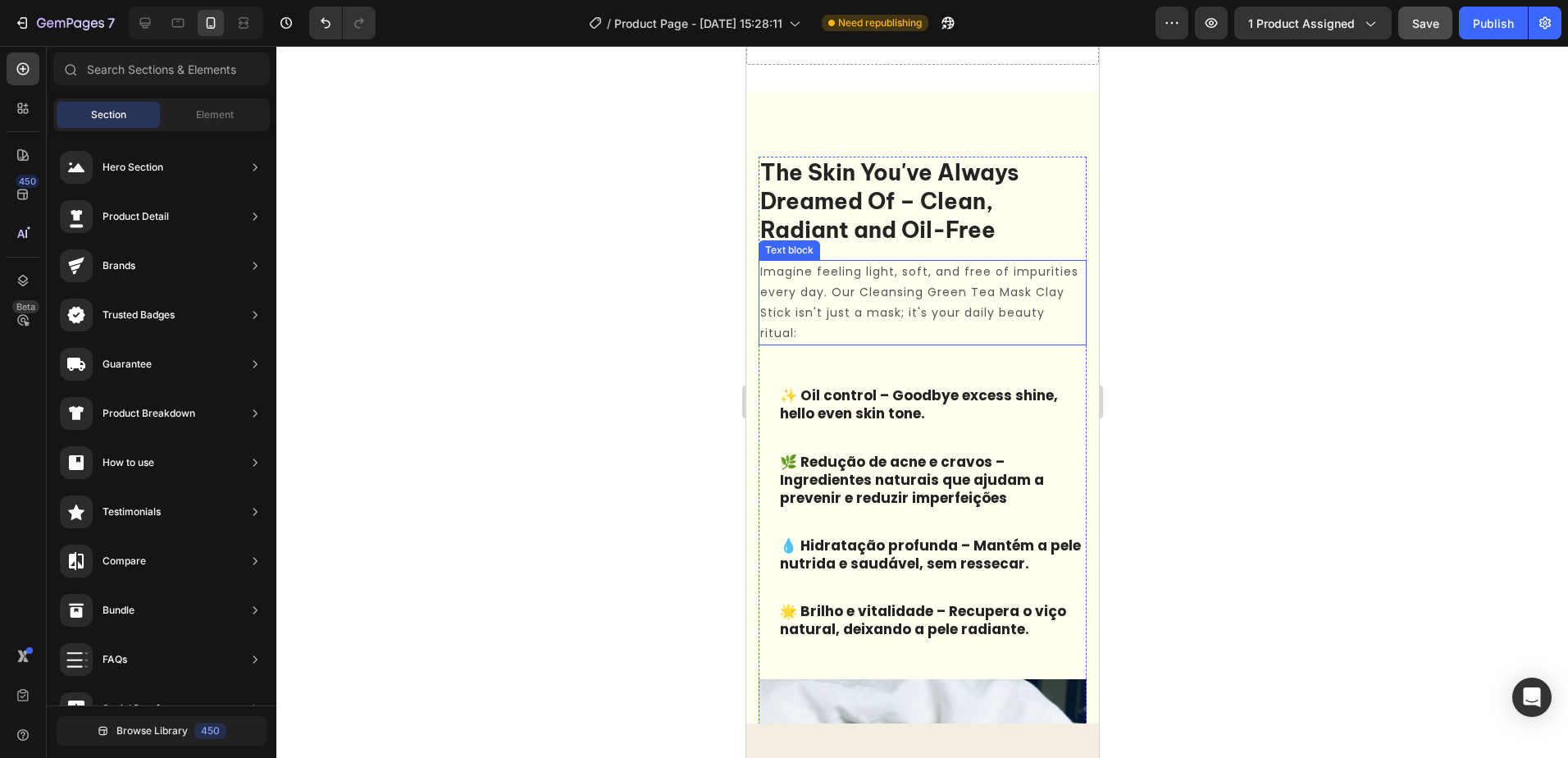
click at [816, 301] on p "Imagine feeling light, soft, and free of impurities every day. Our Cleansing Gr…" at bounding box center [921, 303] width 325 height 83
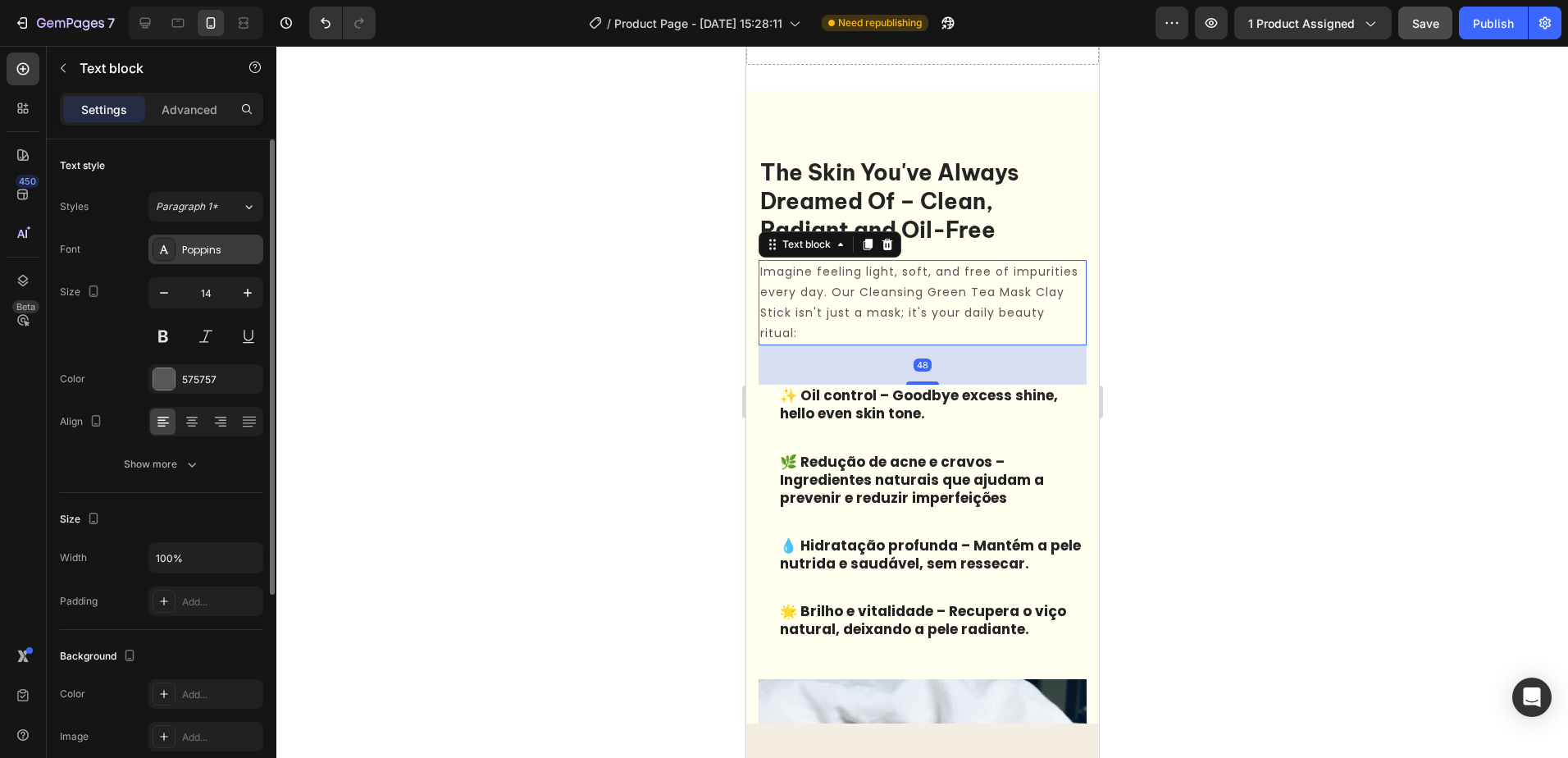
click at [240, 245] on div "Poppins" at bounding box center [220, 250] width 77 height 15
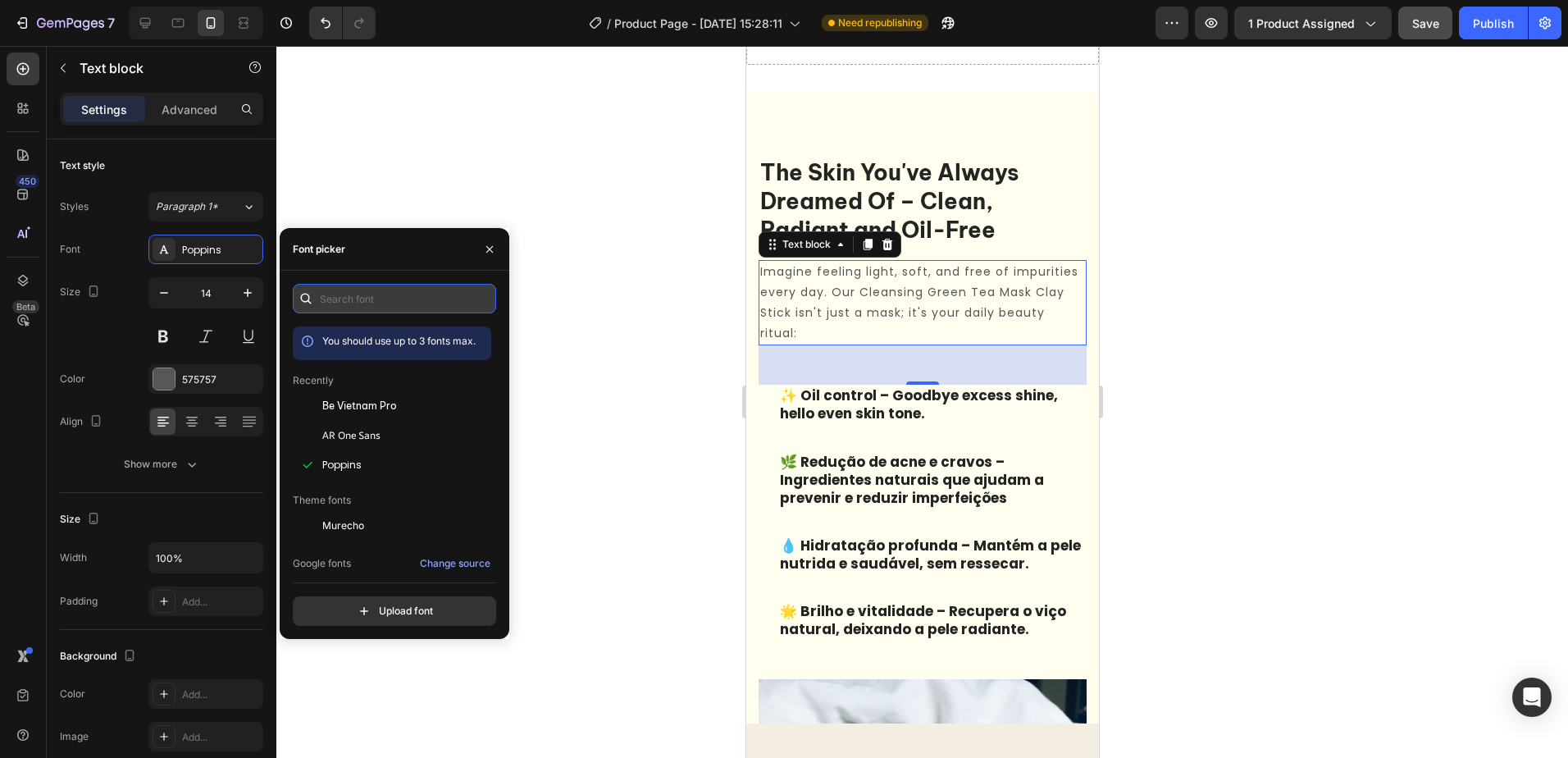
click at [367, 308] on input "text" at bounding box center [395, 299] width 204 height 30
type input "pop"
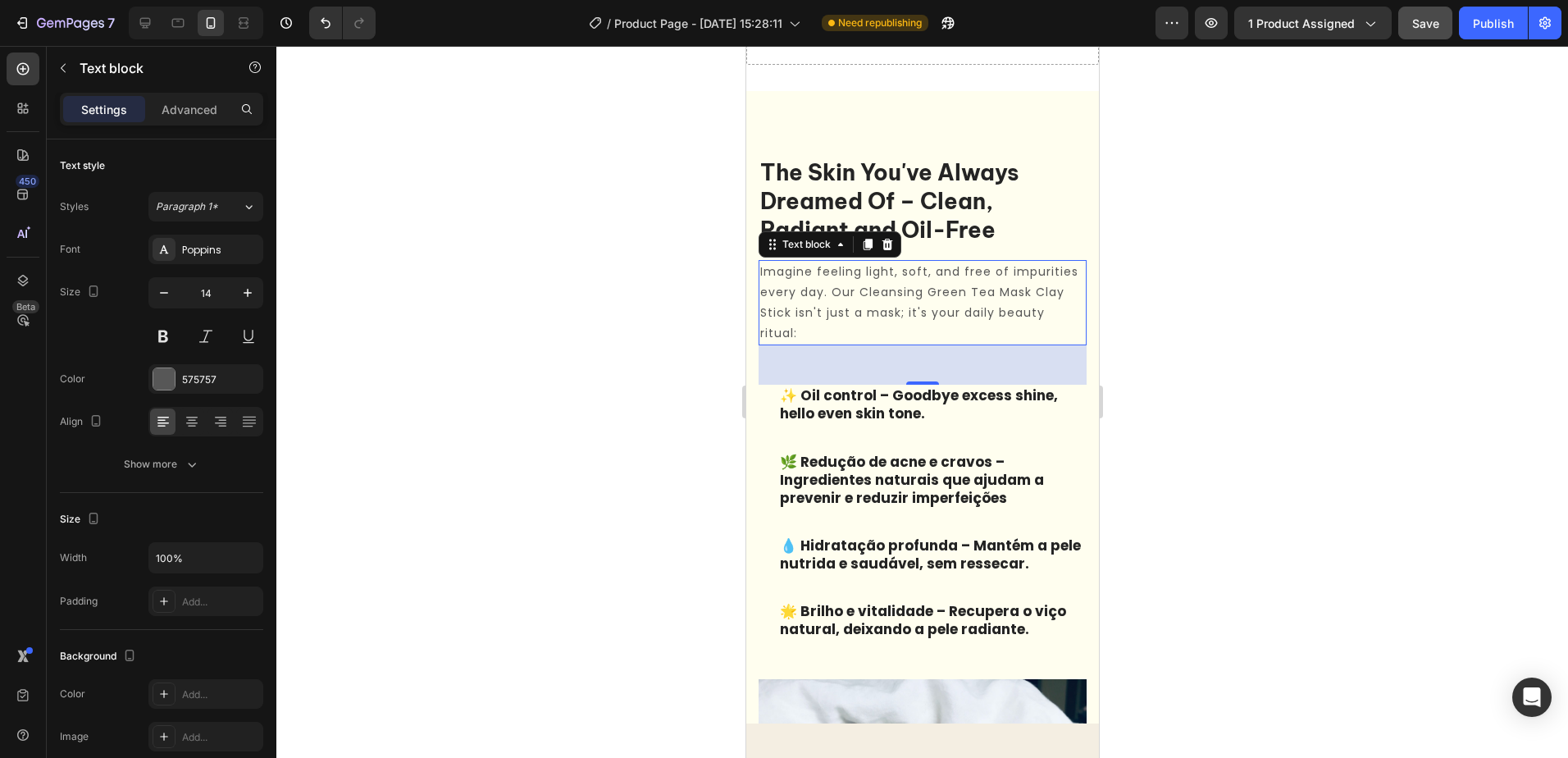
click at [593, 300] on div at bounding box center [922, 402] width 1292 height 712
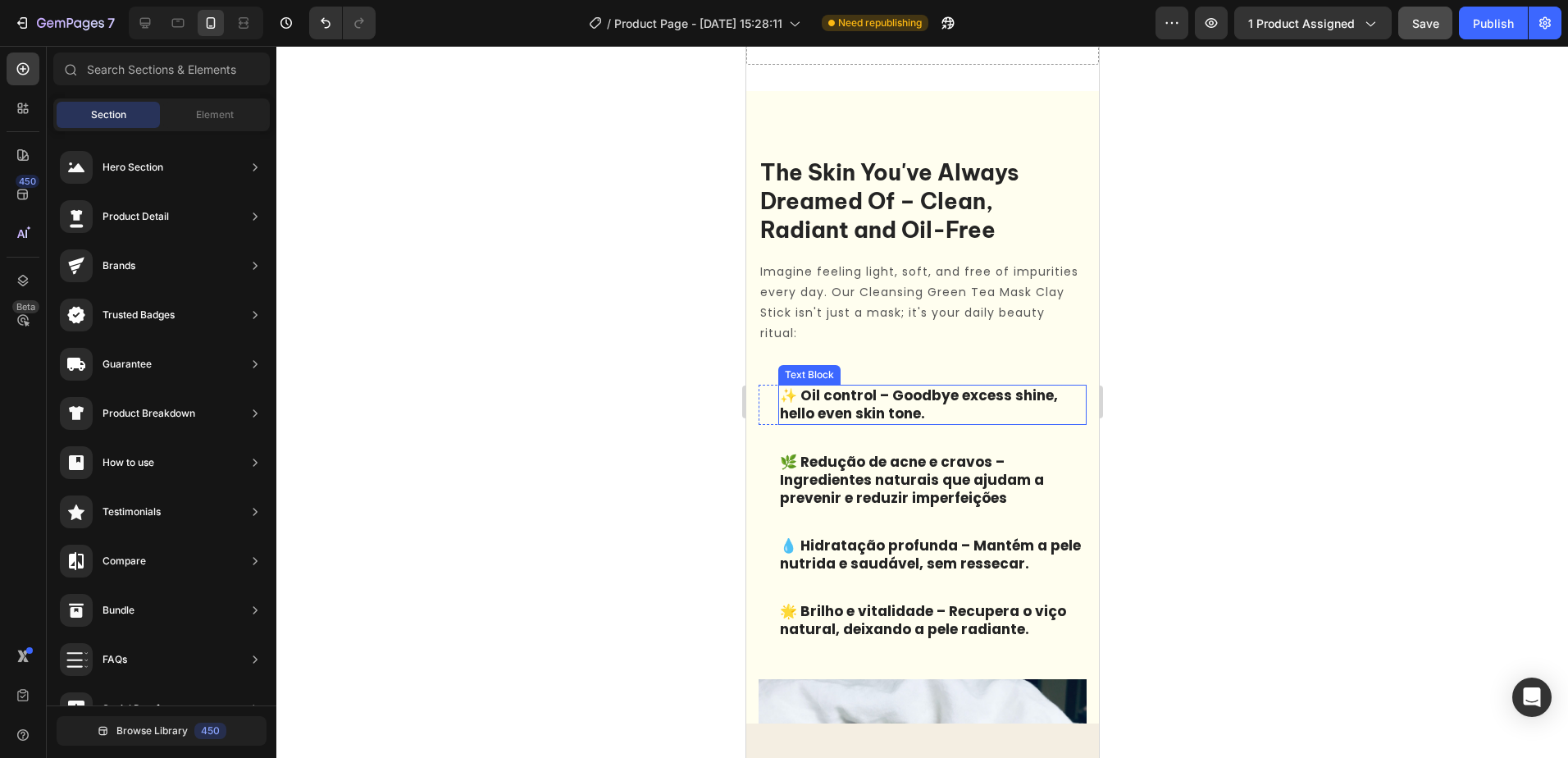
click at [843, 416] on p "✨ Oil control – Goodbye excess shine, hello even skin tone." at bounding box center [931, 405] width 305 height 36
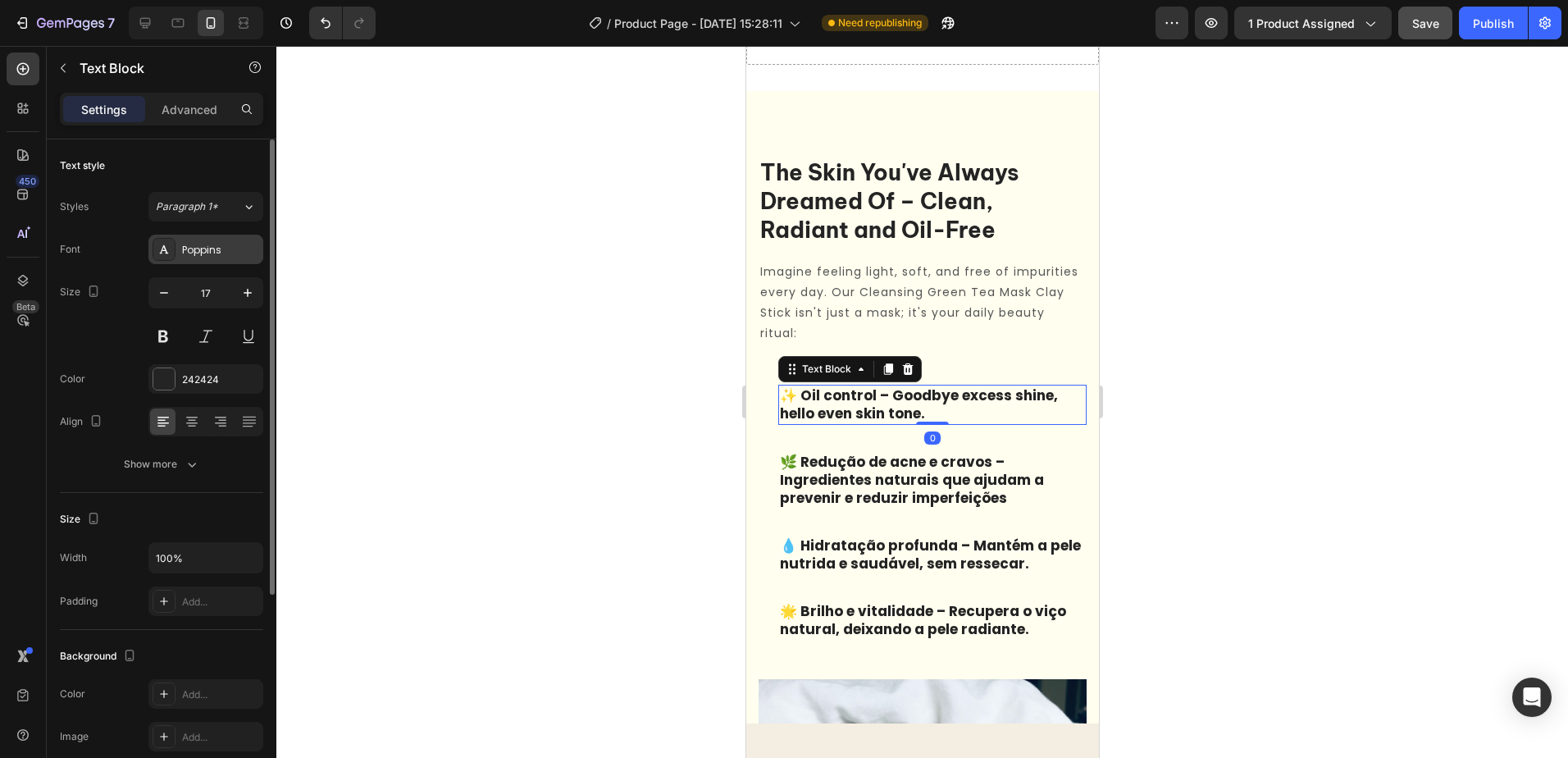
click at [225, 250] on div "Poppins" at bounding box center [220, 250] width 77 height 15
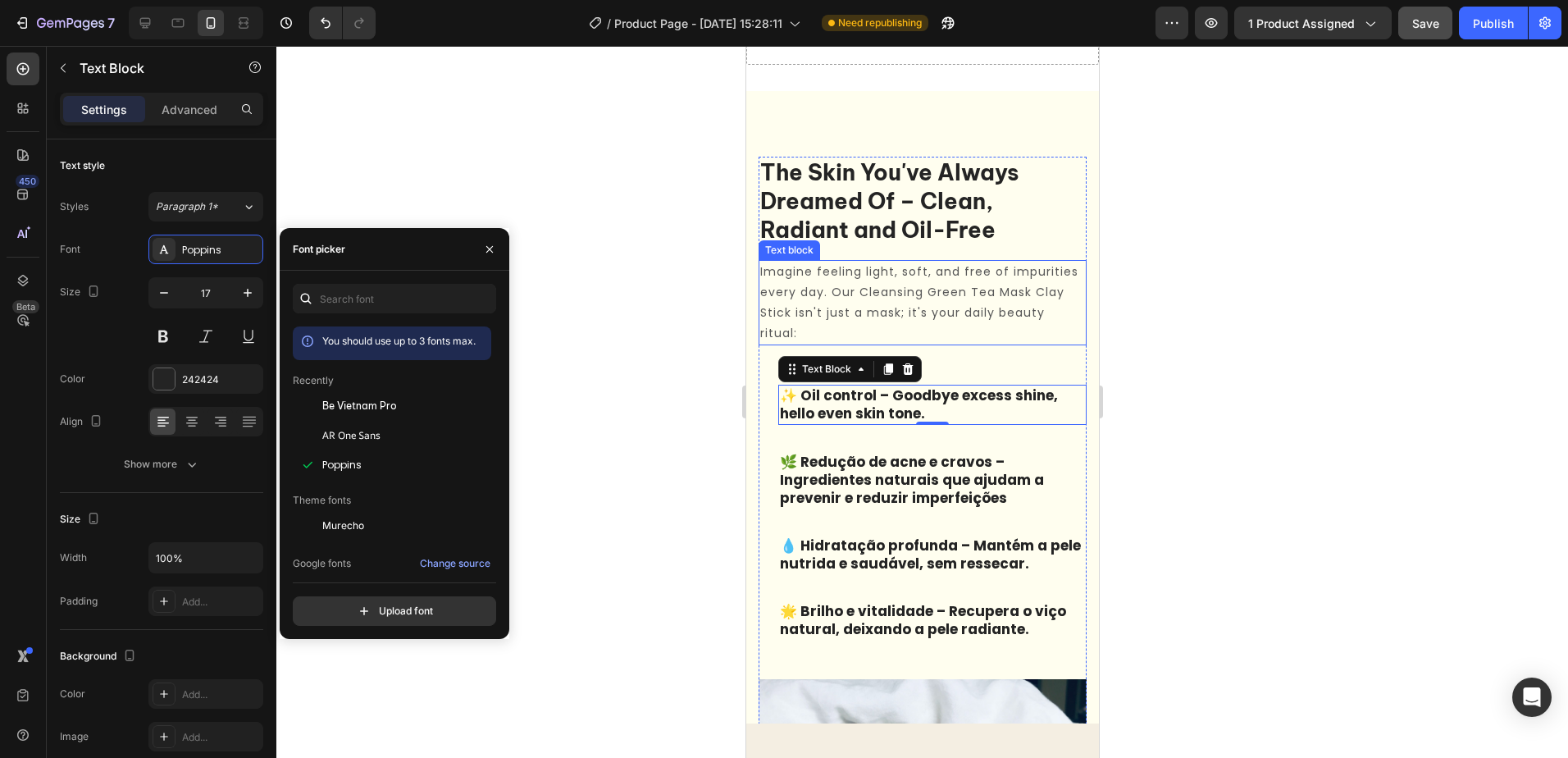
click at [842, 305] on p "Imagine feeling light, soft, and free of impurities every day. Our Cleansing Gr…" at bounding box center [921, 303] width 325 height 83
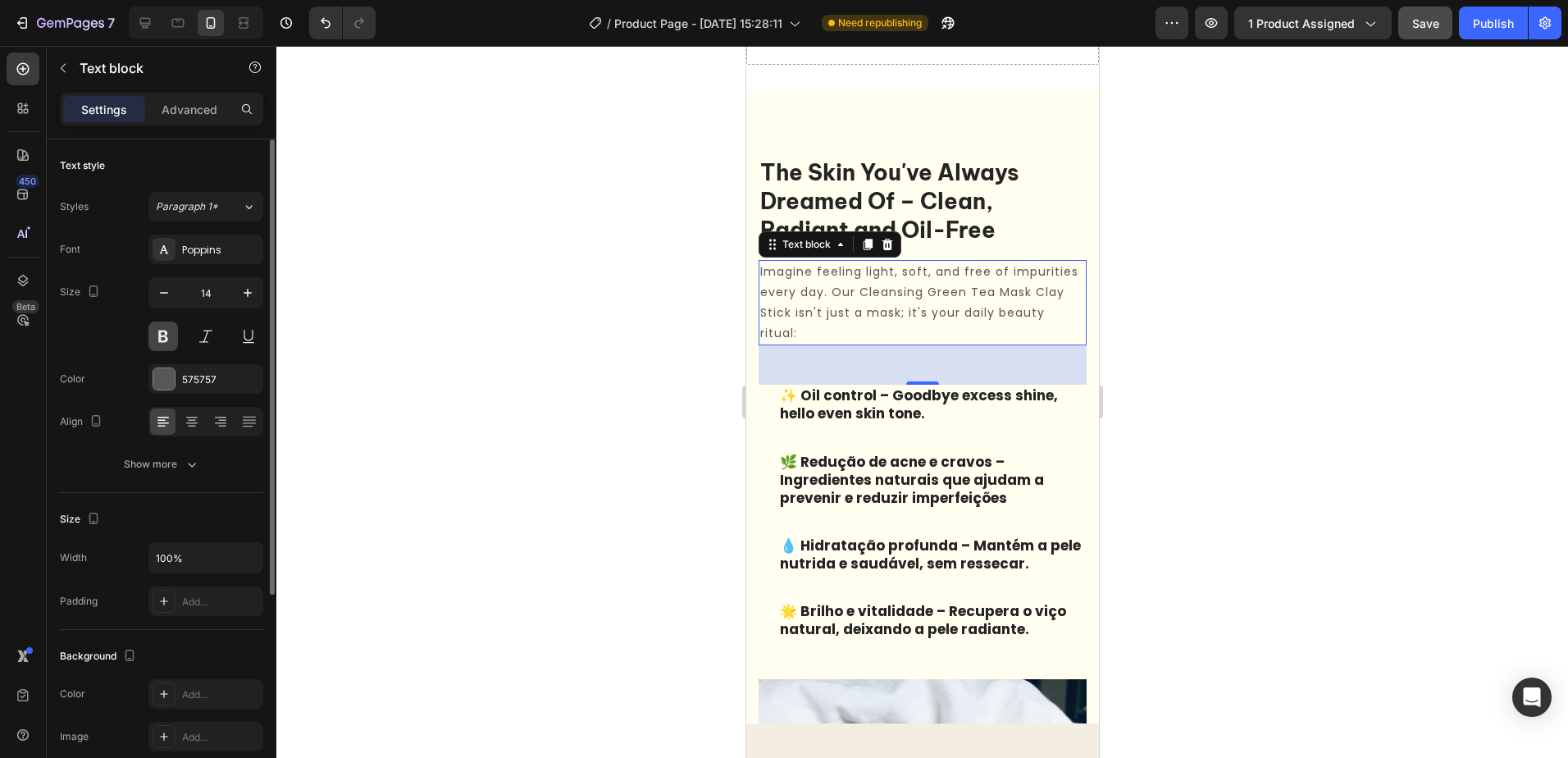
click at [167, 337] on button at bounding box center [164, 337] width 30 height 30
click at [935, 405] on p "✨ Oil control – Goodbye excess shine, hello even skin tone." at bounding box center [931, 405] width 305 height 36
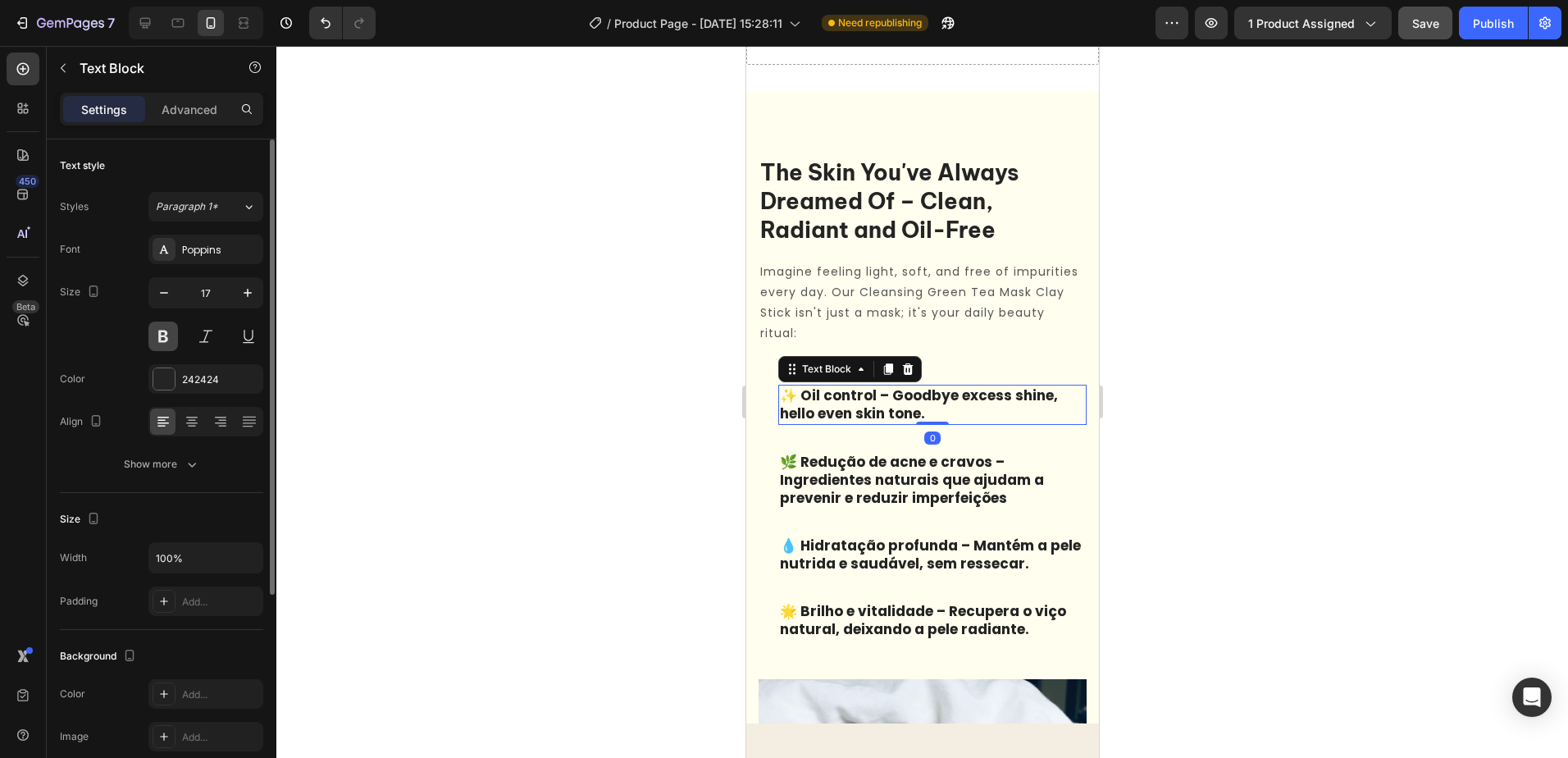
click at [167, 341] on button at bounding box center [164, 337] width 30 height 30
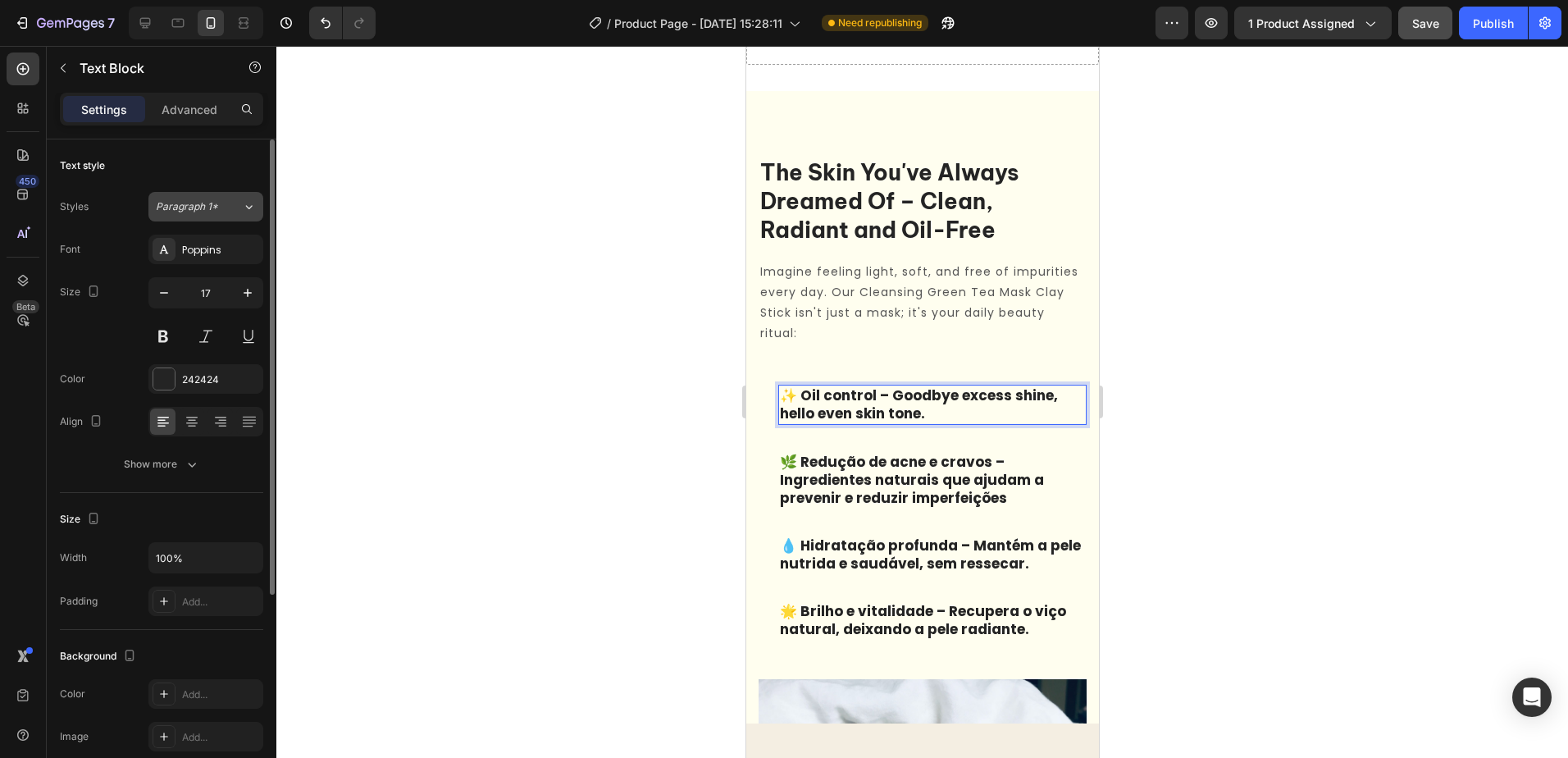
click at [246, 210] on icon at bounding box center [249, 207] width 14 height 16
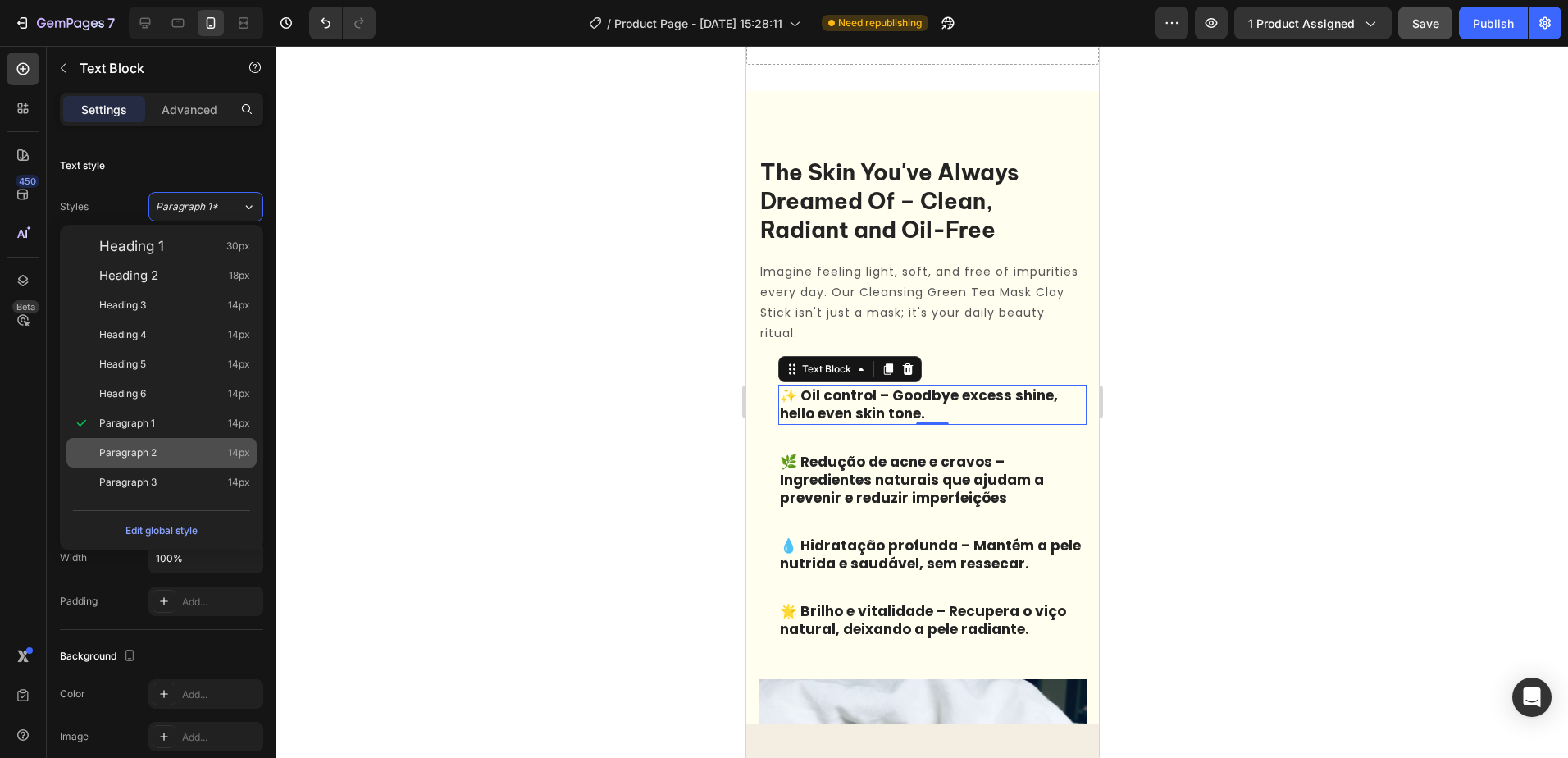
click at [159, 446] on div "Paragraph 2 14px" at bounding box center [174, 453] width 151 height 16
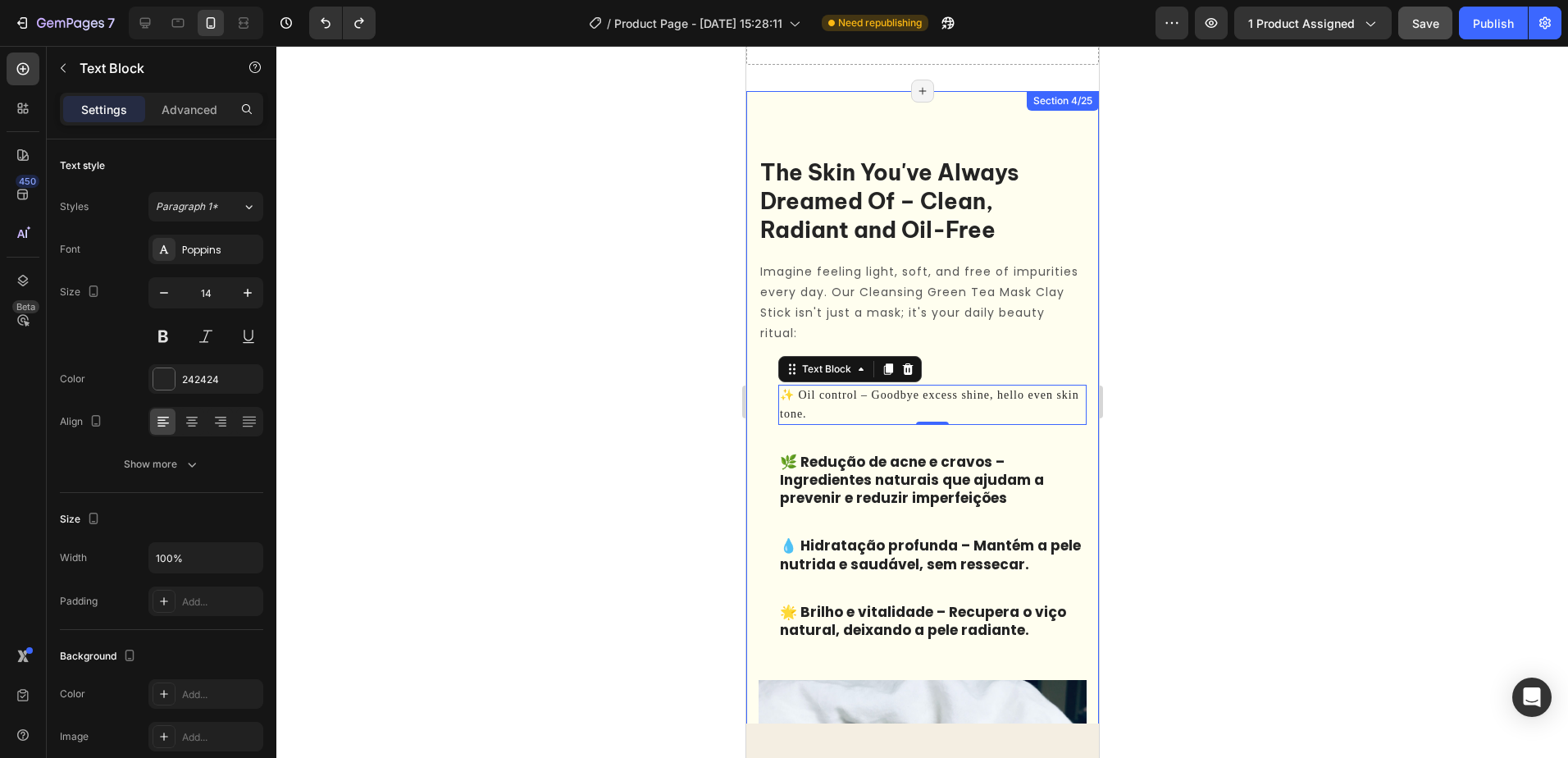
type input "17"
click at [1222, 429] on div at bounding box center [922, 402] width 1292 height 712
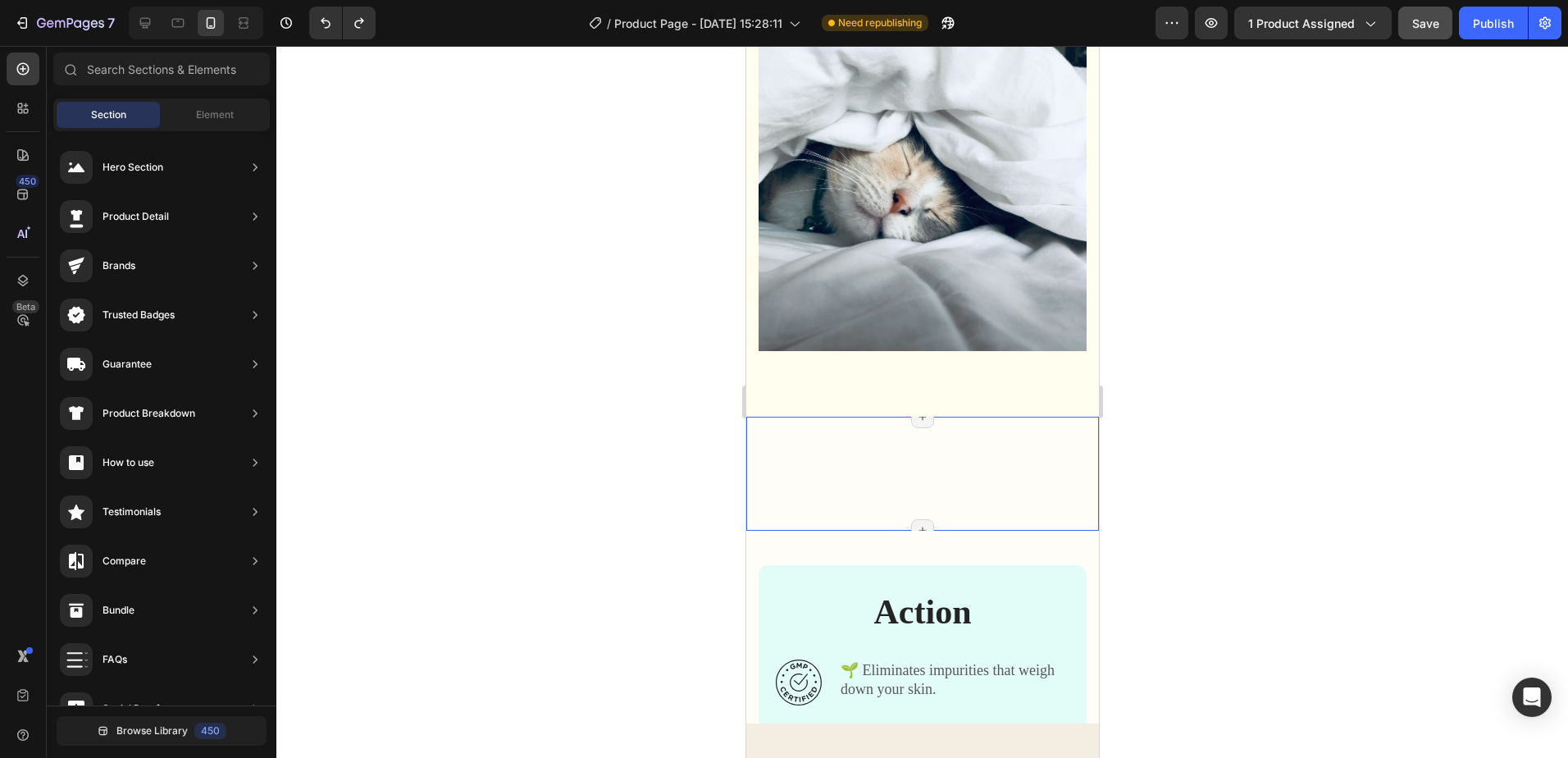
scroll to position [1736, 0]
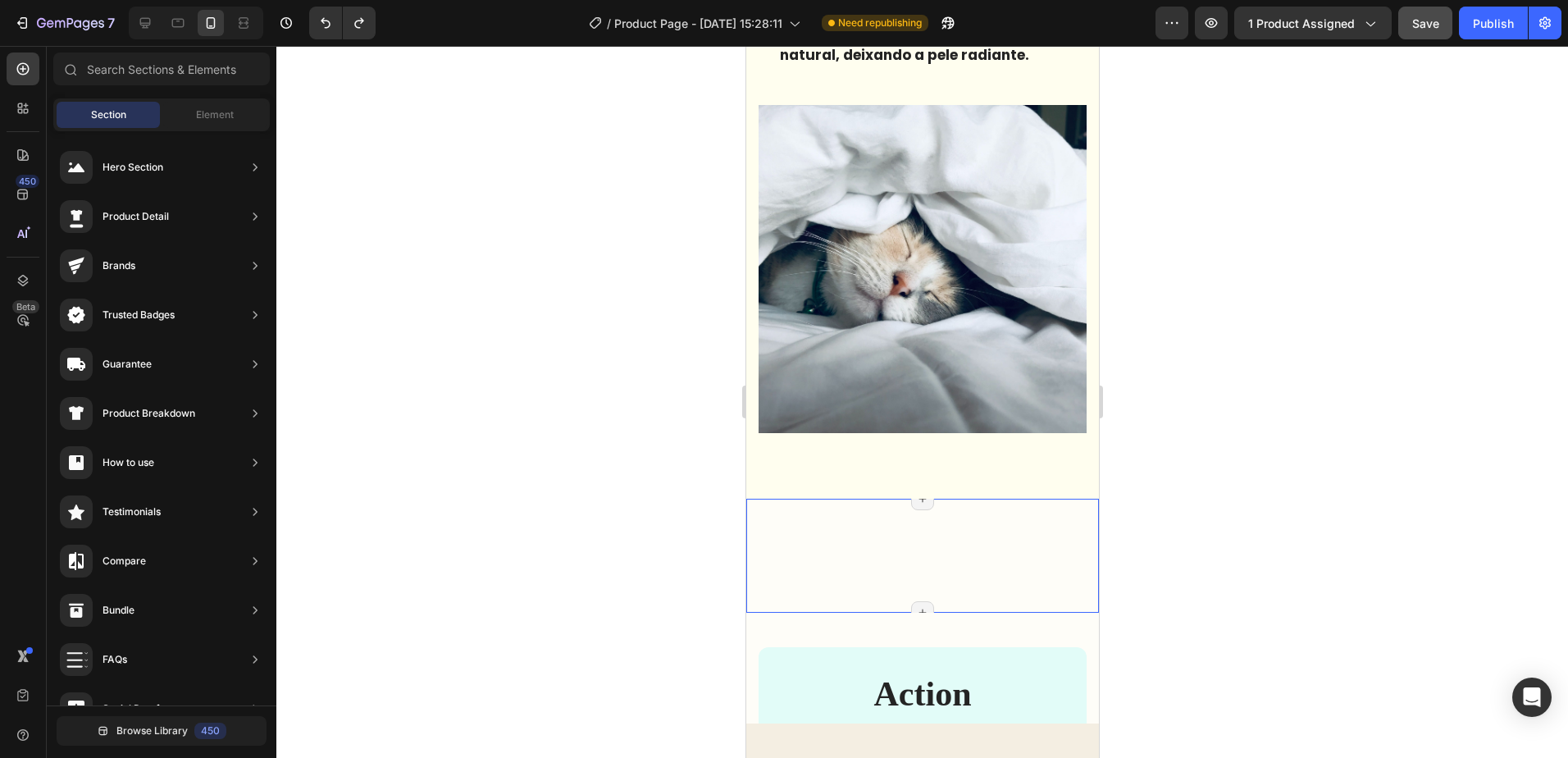
click at [1008, 528] on div "Image Image Section 5/25 Page has reached Shopify’s 25 section-limit Page has r…" at bounding box center [921, 556] width 353 height 114
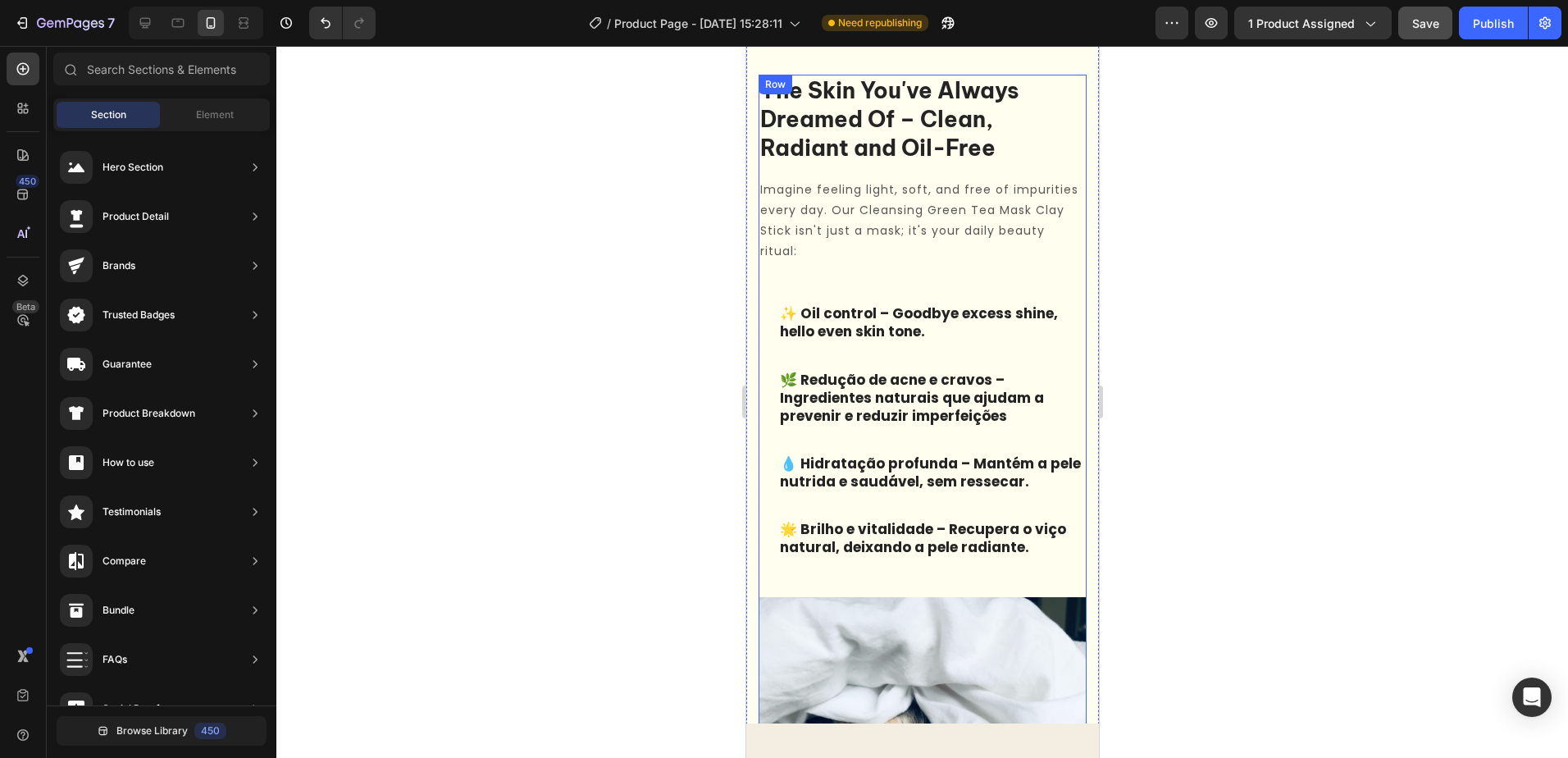
scroll to position [1326, 0]
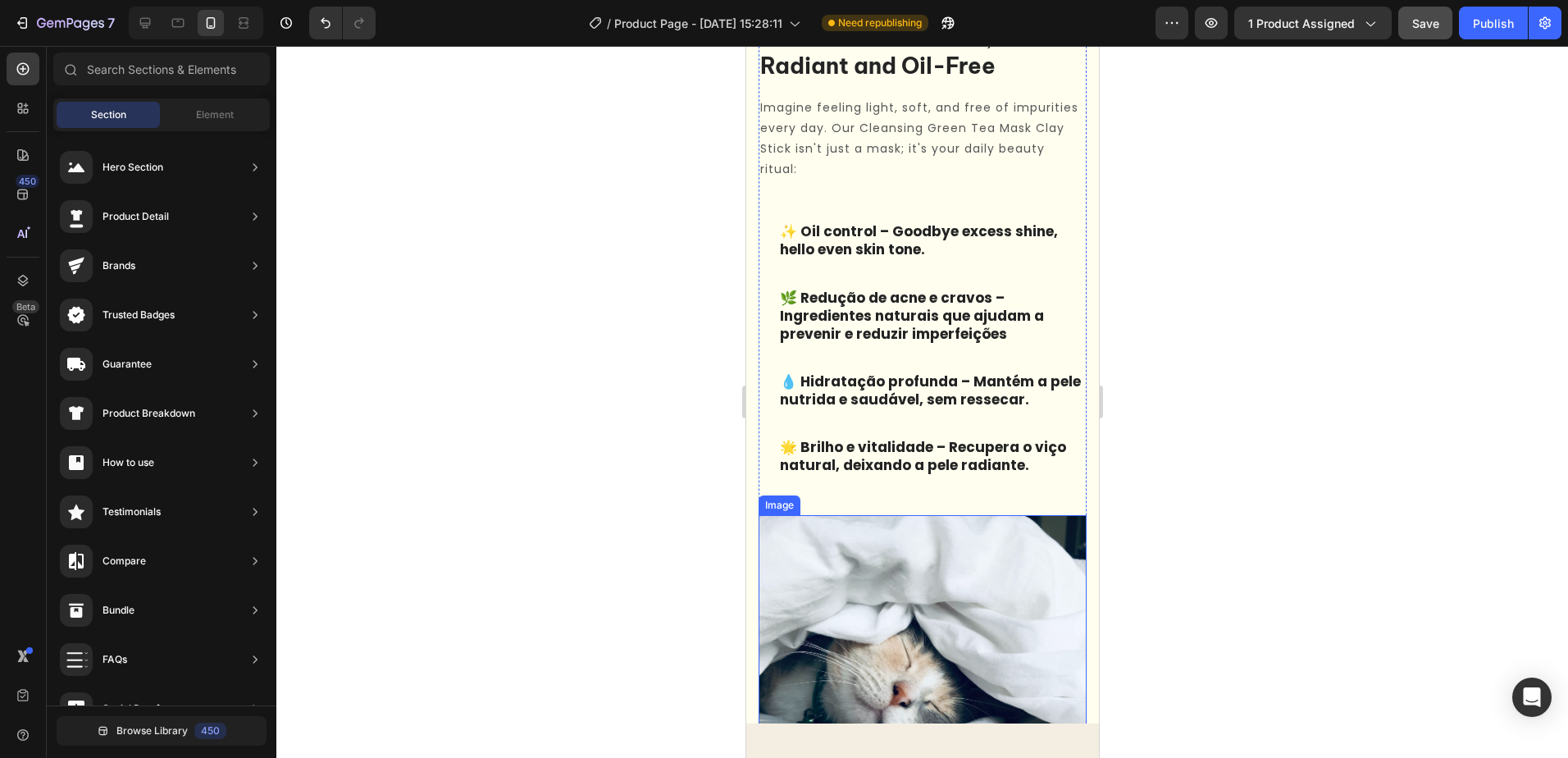
click at [920, 575] on img at bounding box center [921, 679] width 328 height 328
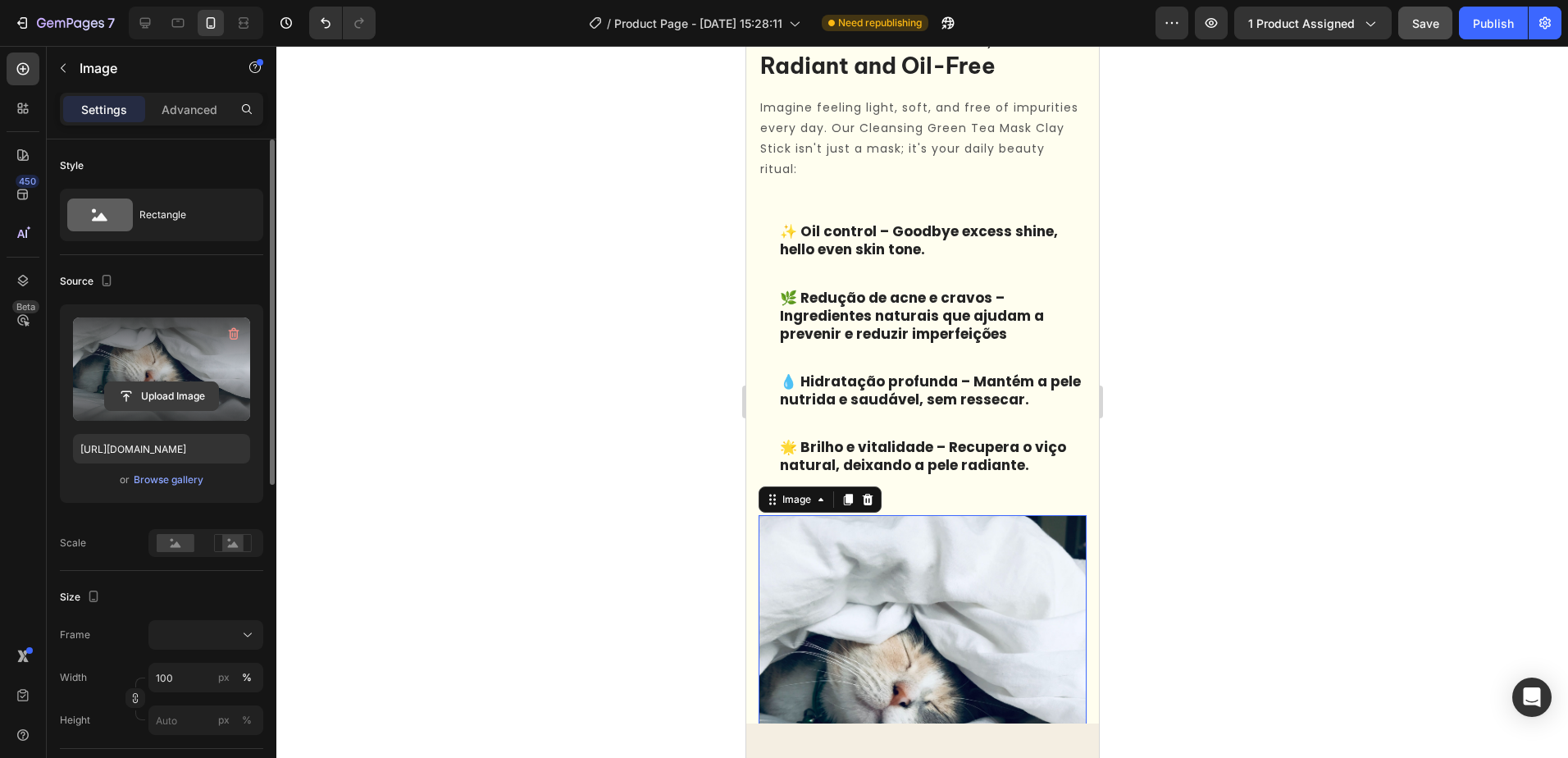
click at [141, 394] on input "file" at bounding box center [161, 396] width 113 height 28
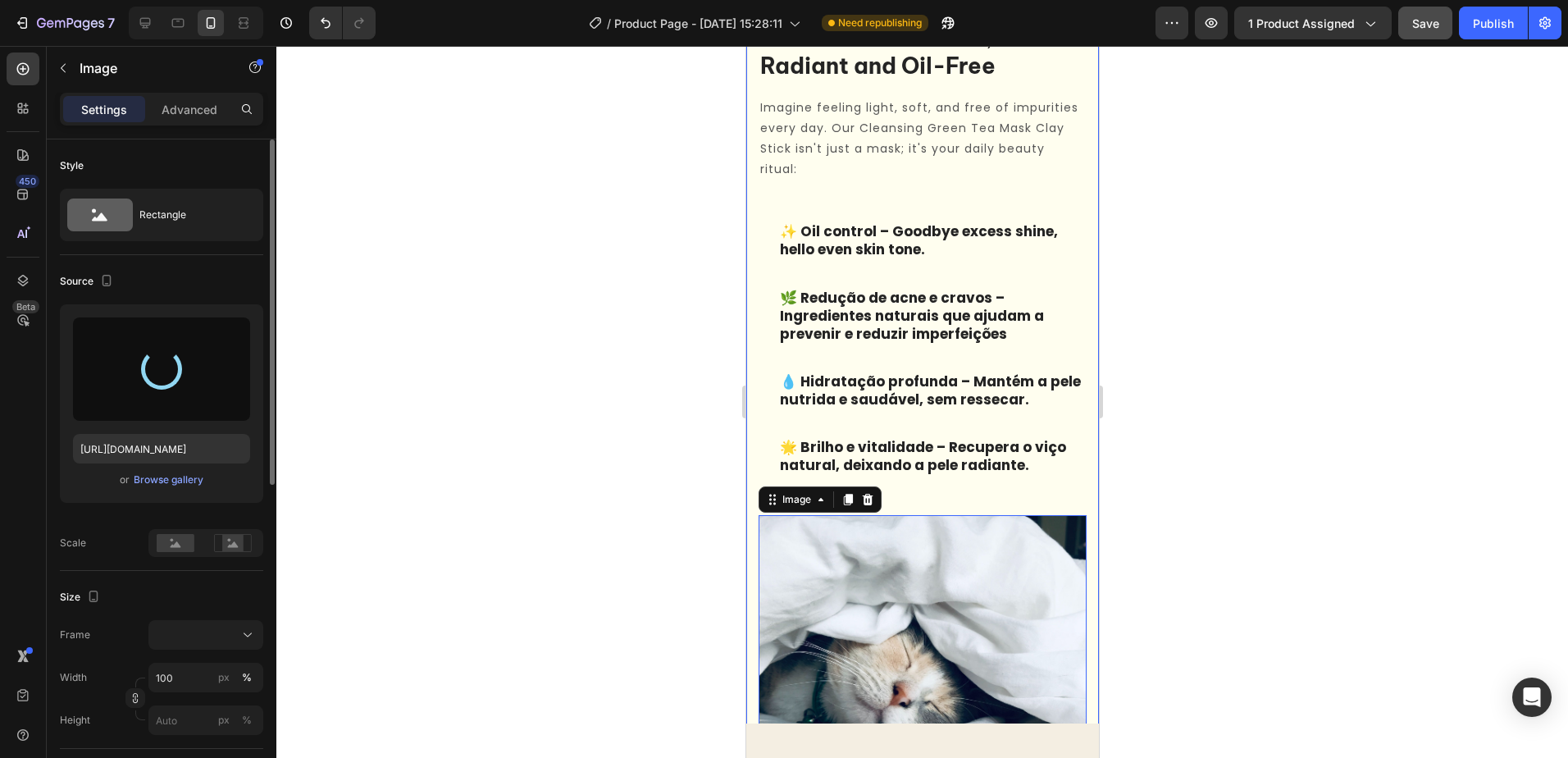
type input "https://cdn.shopify.com/s/files/1/0940/1358/7799/files/gempages_581415315208929…"
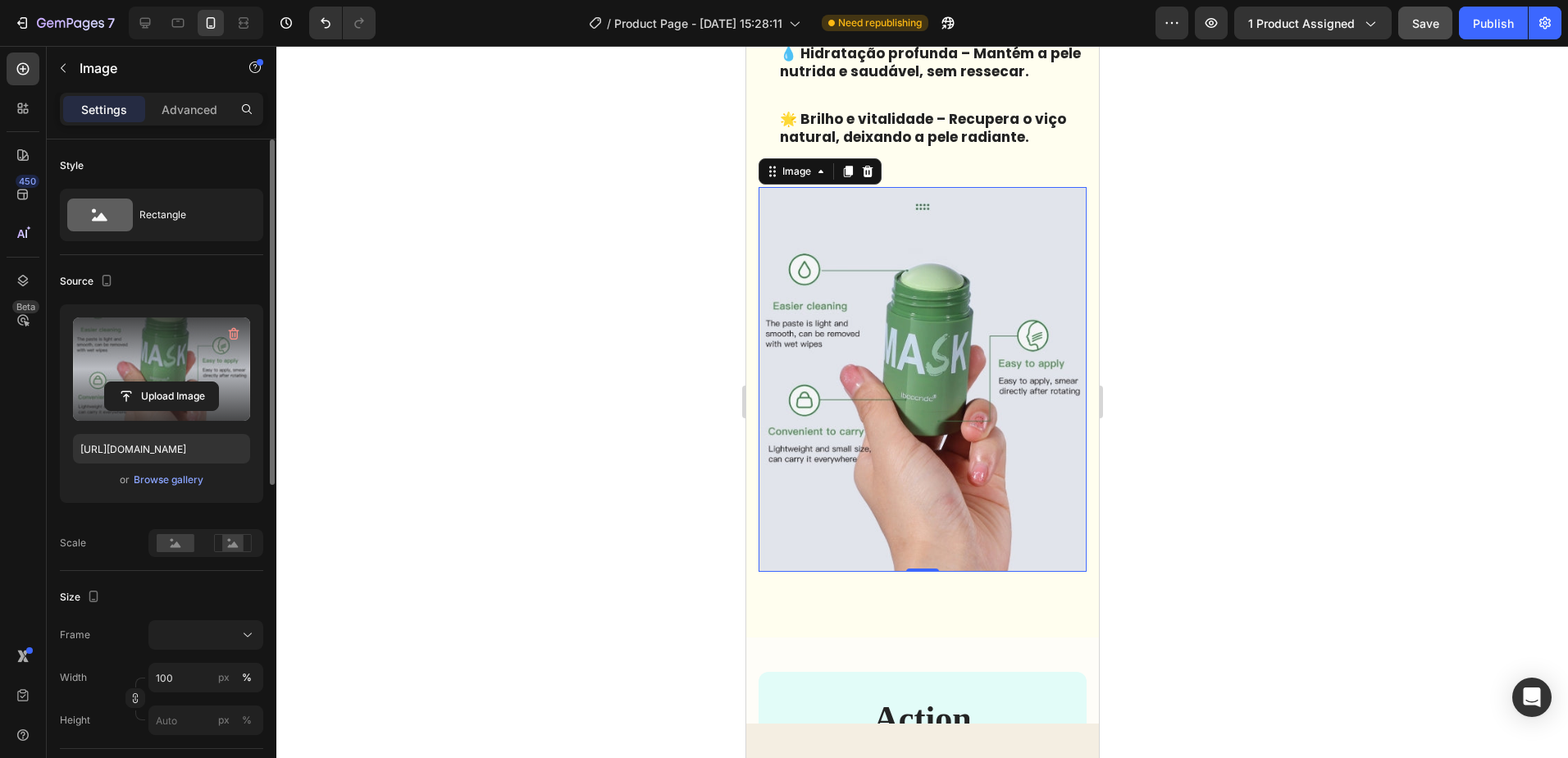
scroll to position [1736, 0]
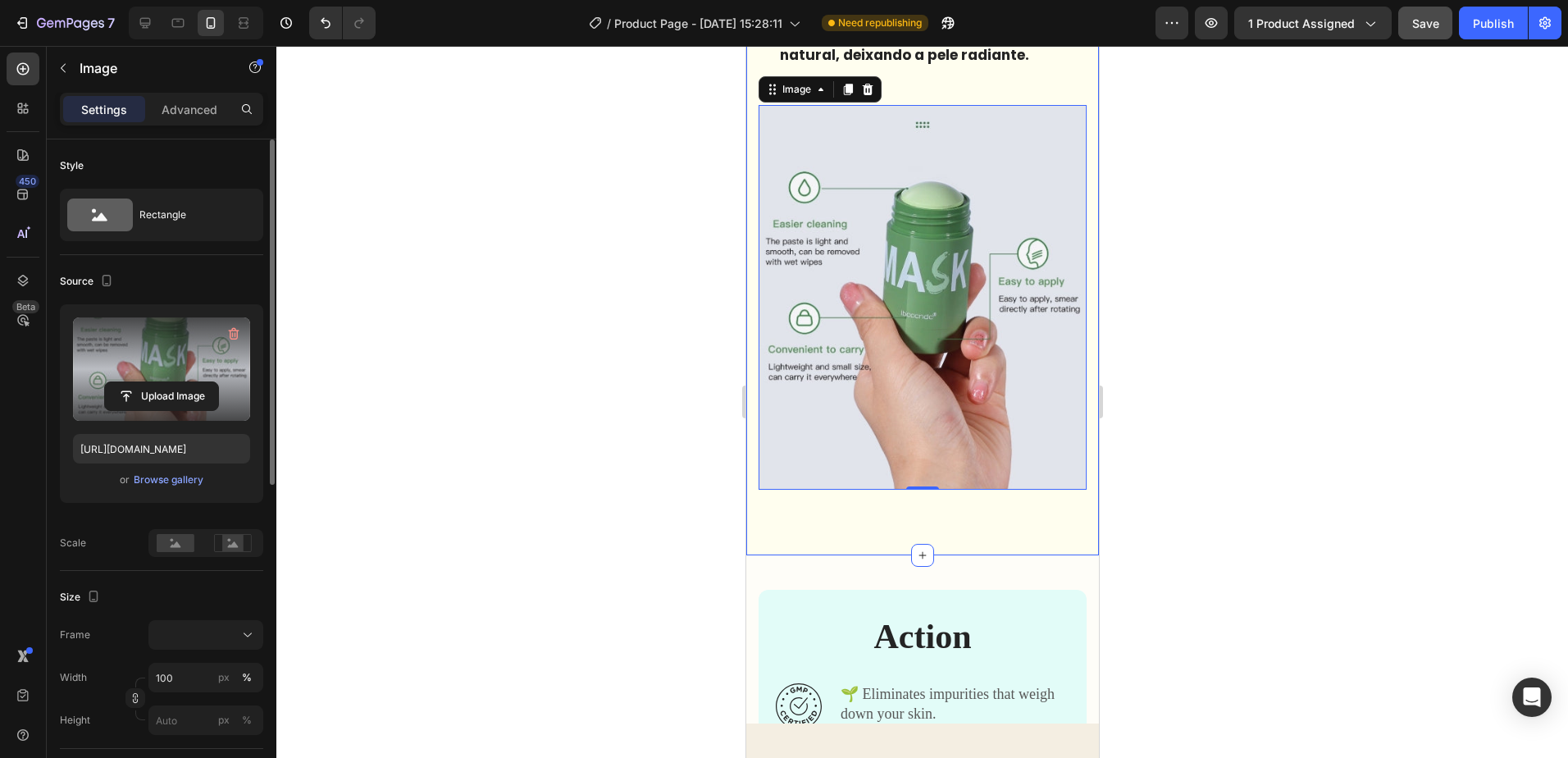
drag, startPoint x: 968, startPoint y: 509, endPoint x: 983, endPoint y: 501, distance: 17.0
click at [968, 509] on div "The Skin You've Always Dreamed Of – Clean, Radiant and Oil-Free Heading Imagine…" at bounding box center [921, 36] width 353 height 1038
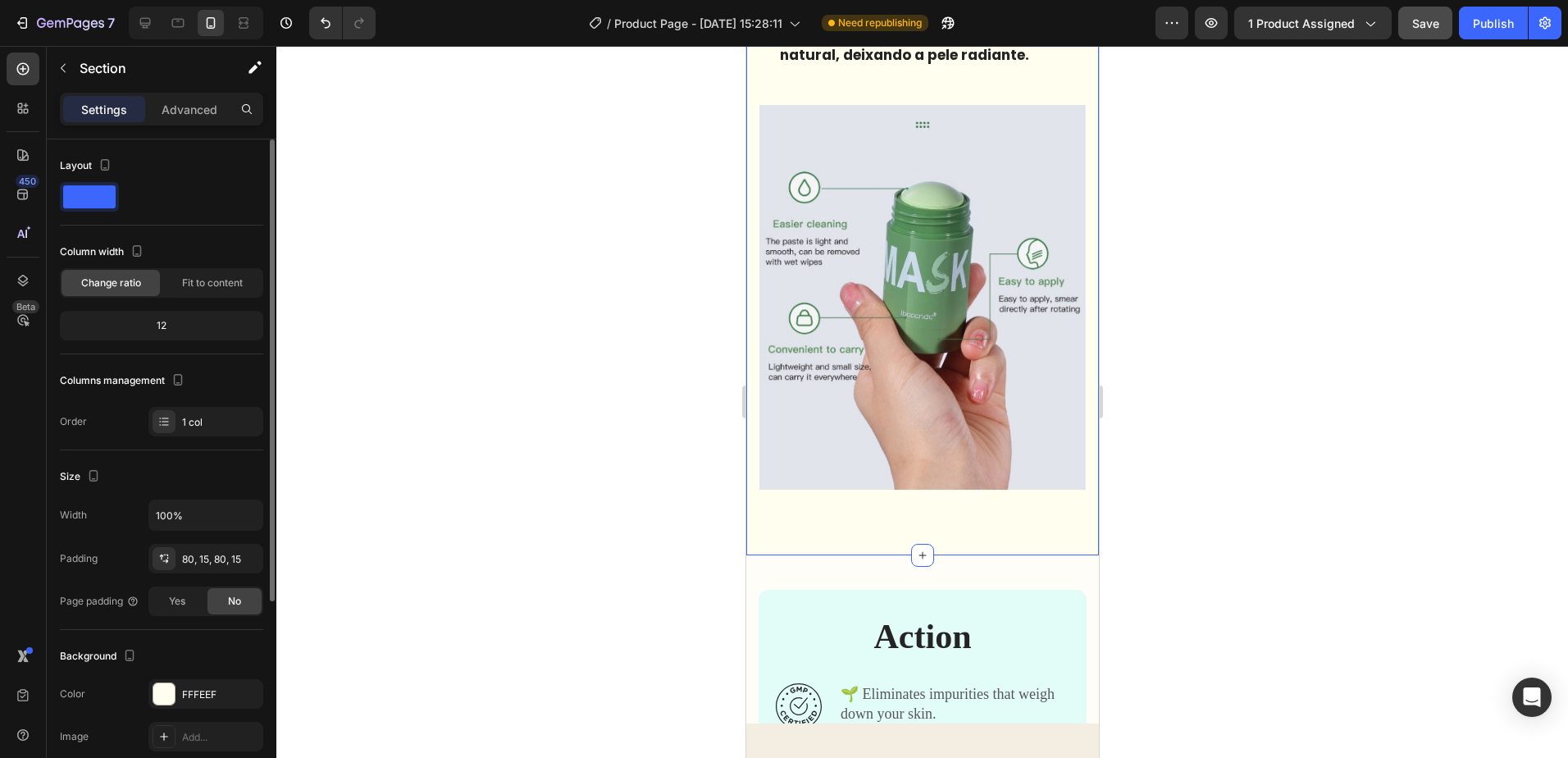
click at [1220, 424] on div at bounding box center [922, 402] width 1292 height 712
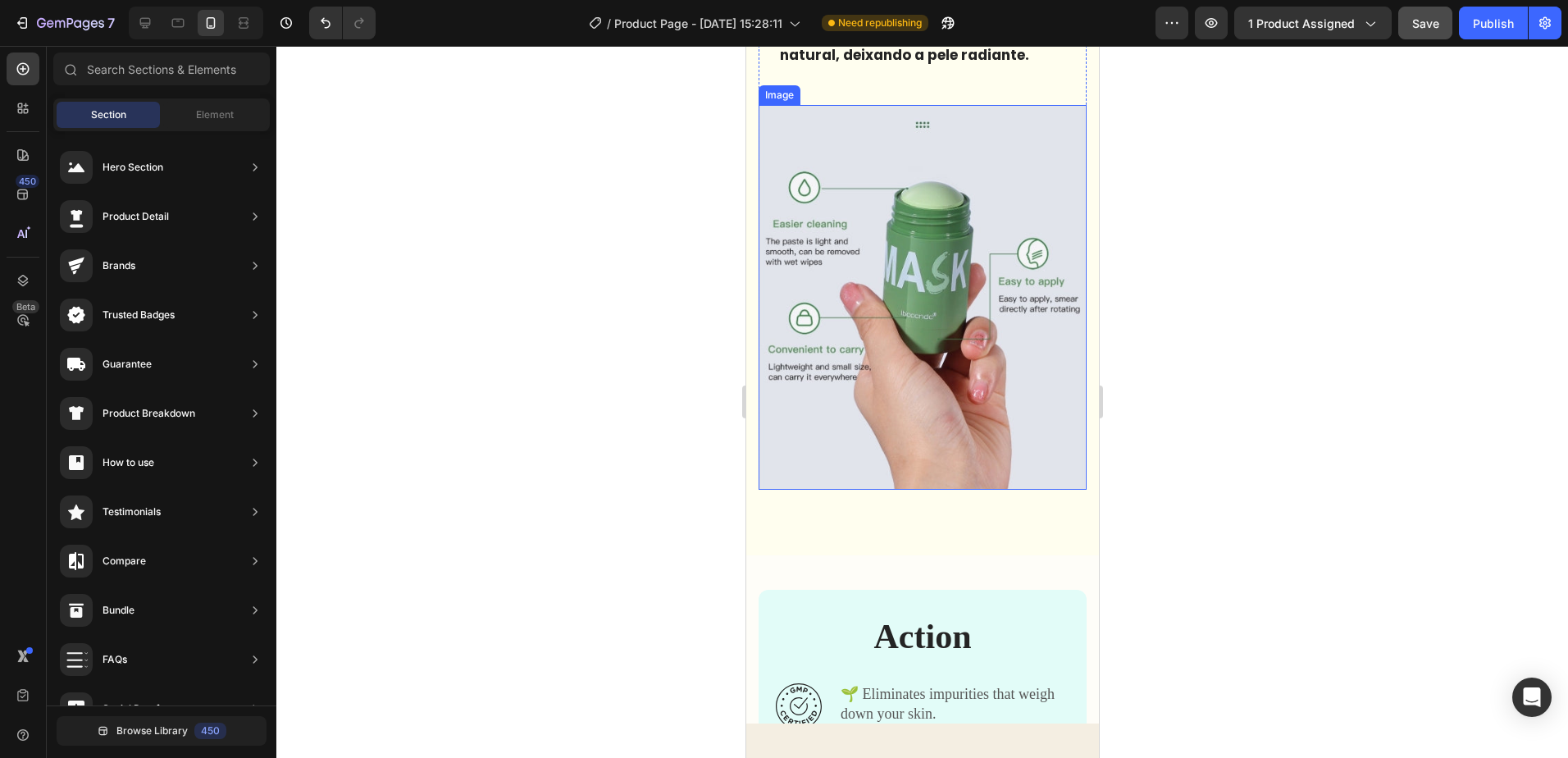
scroll to position [1818, 0]
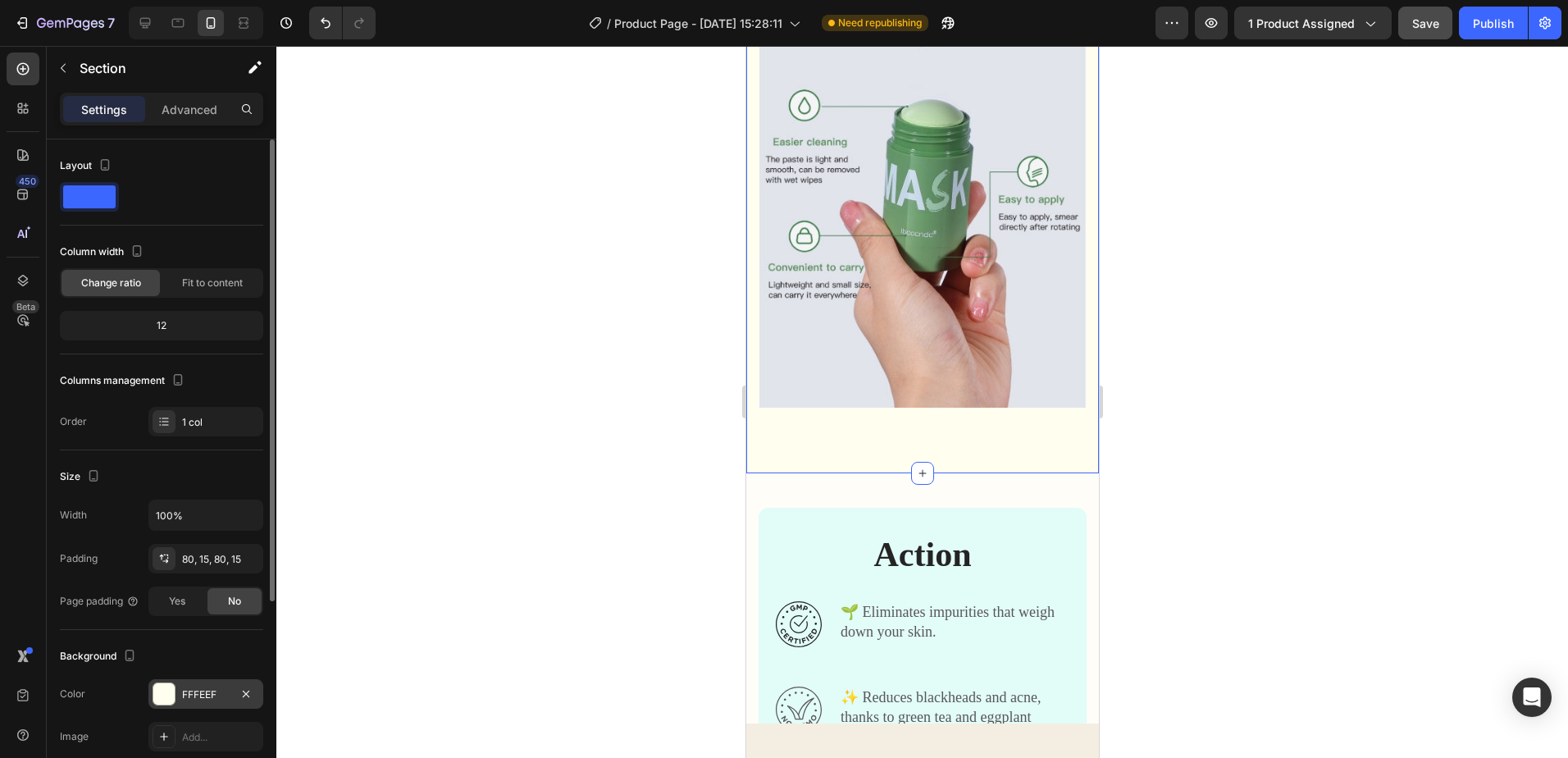
click at [164, 702] on div at bounding box center [163, 694] width 21 height 21
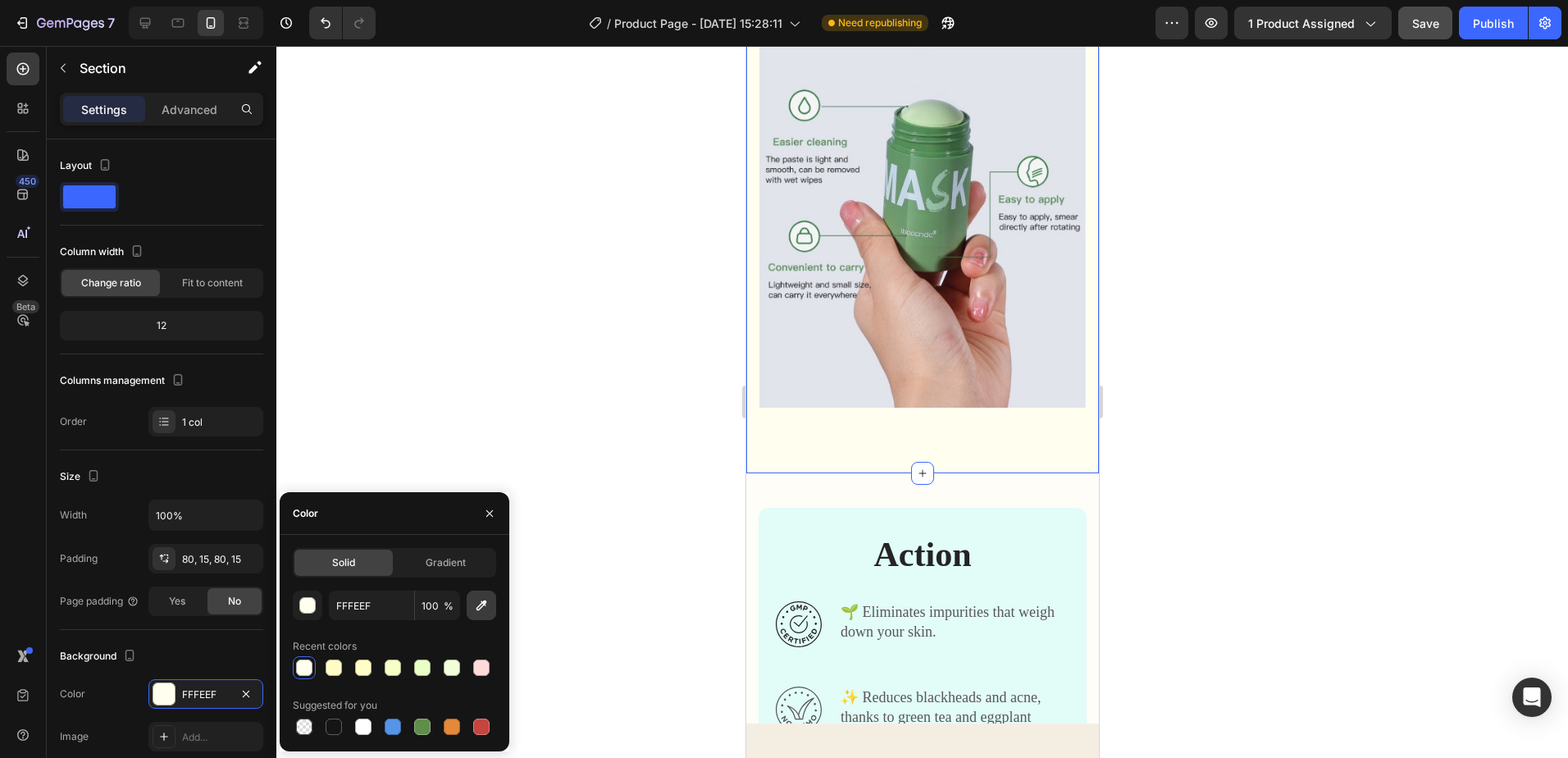
click at [478, 610] on icon "button" at bounding box center [482, 606] width 16 height 16
type input "FEFDF8"
click at [374, 230] on div at bounding box center [922, 402] width 1292 height 712
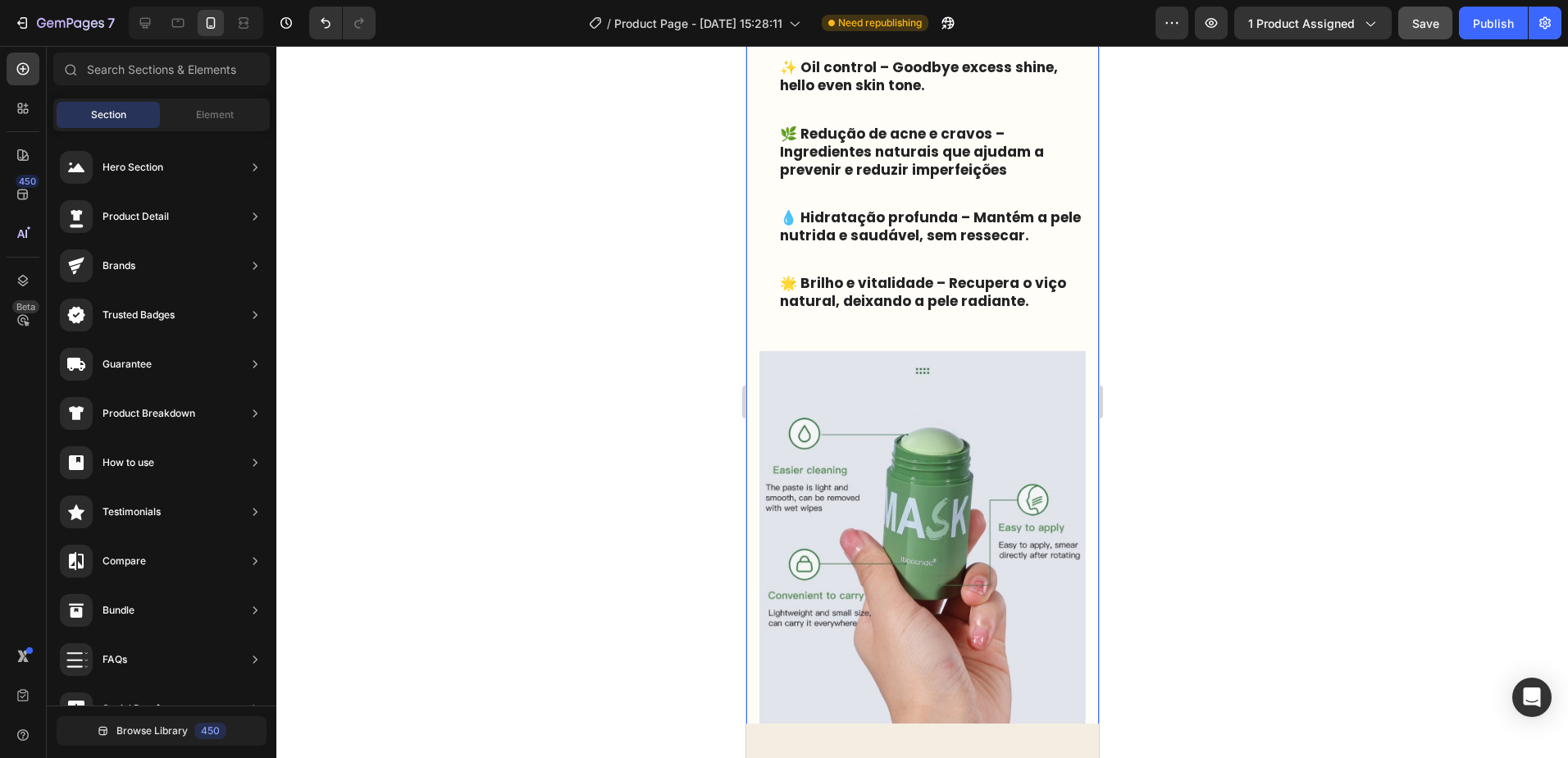
scroll to position [1161, 0]
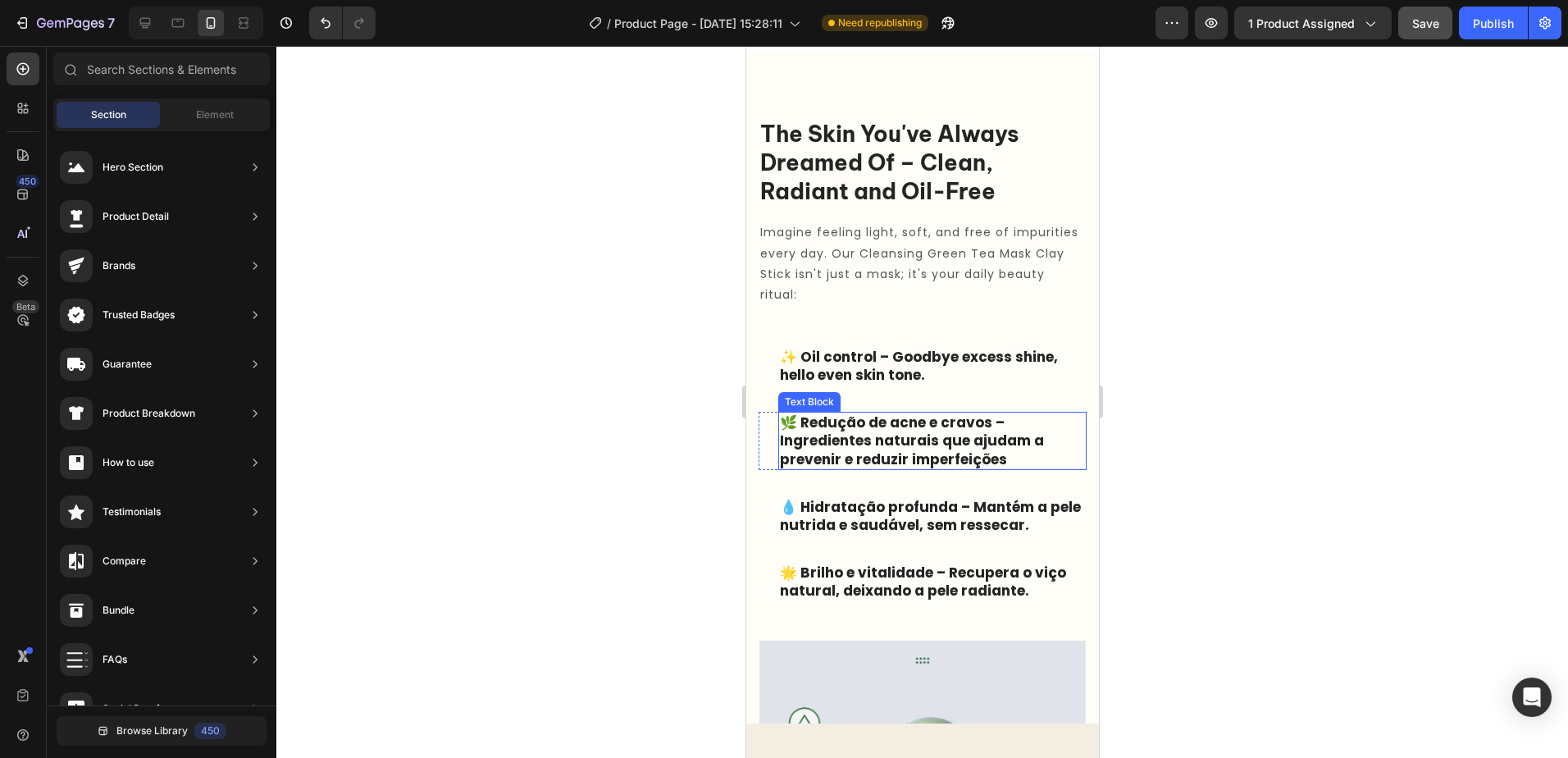
click at [1067, 208] on h2 "The Skin You've Always Dreamed Of – Clean, Radiant and Oil-Free" at bounding box center [921, 162] width 328 height 89
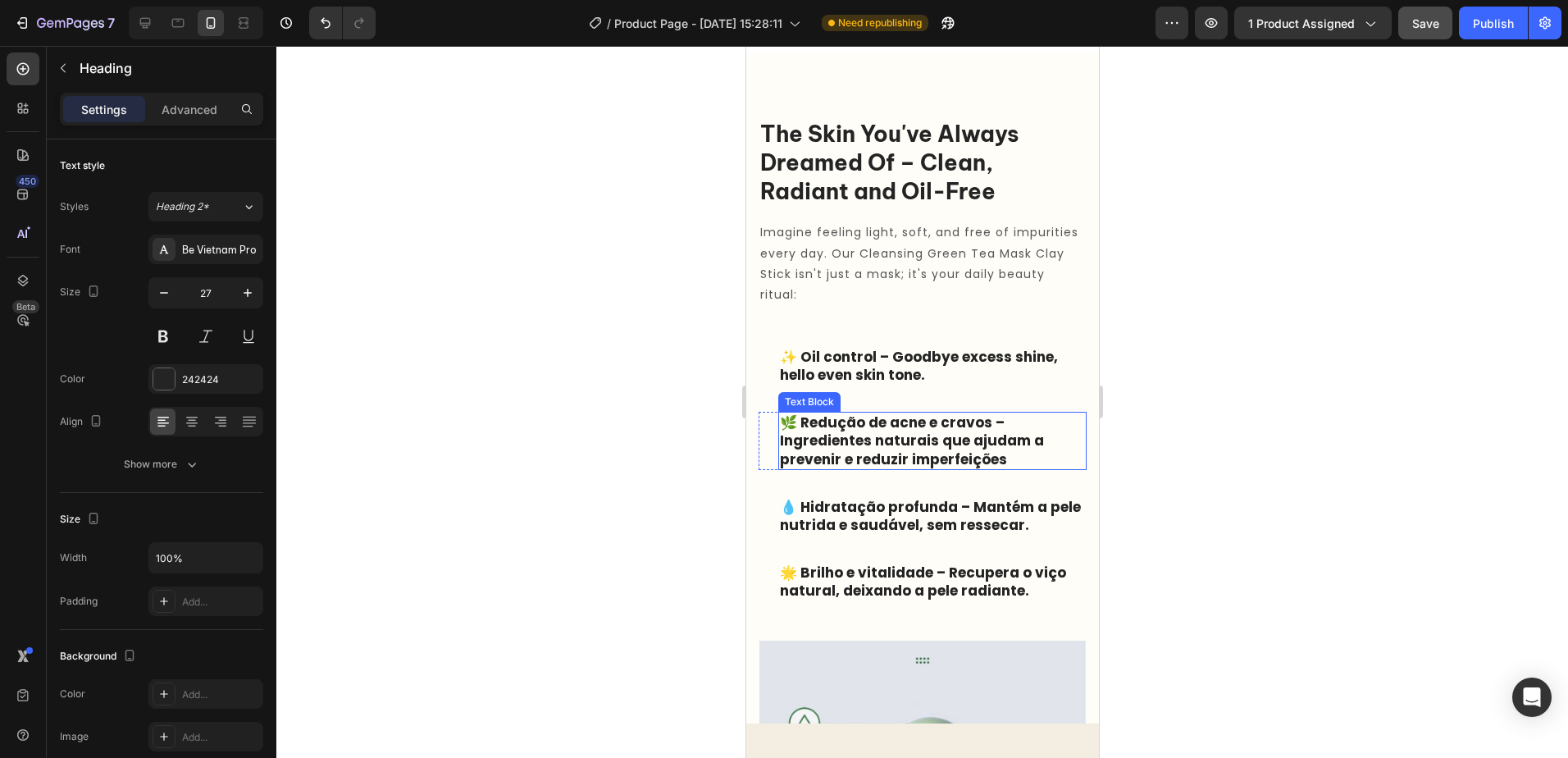
scroll to position [1092, 0]
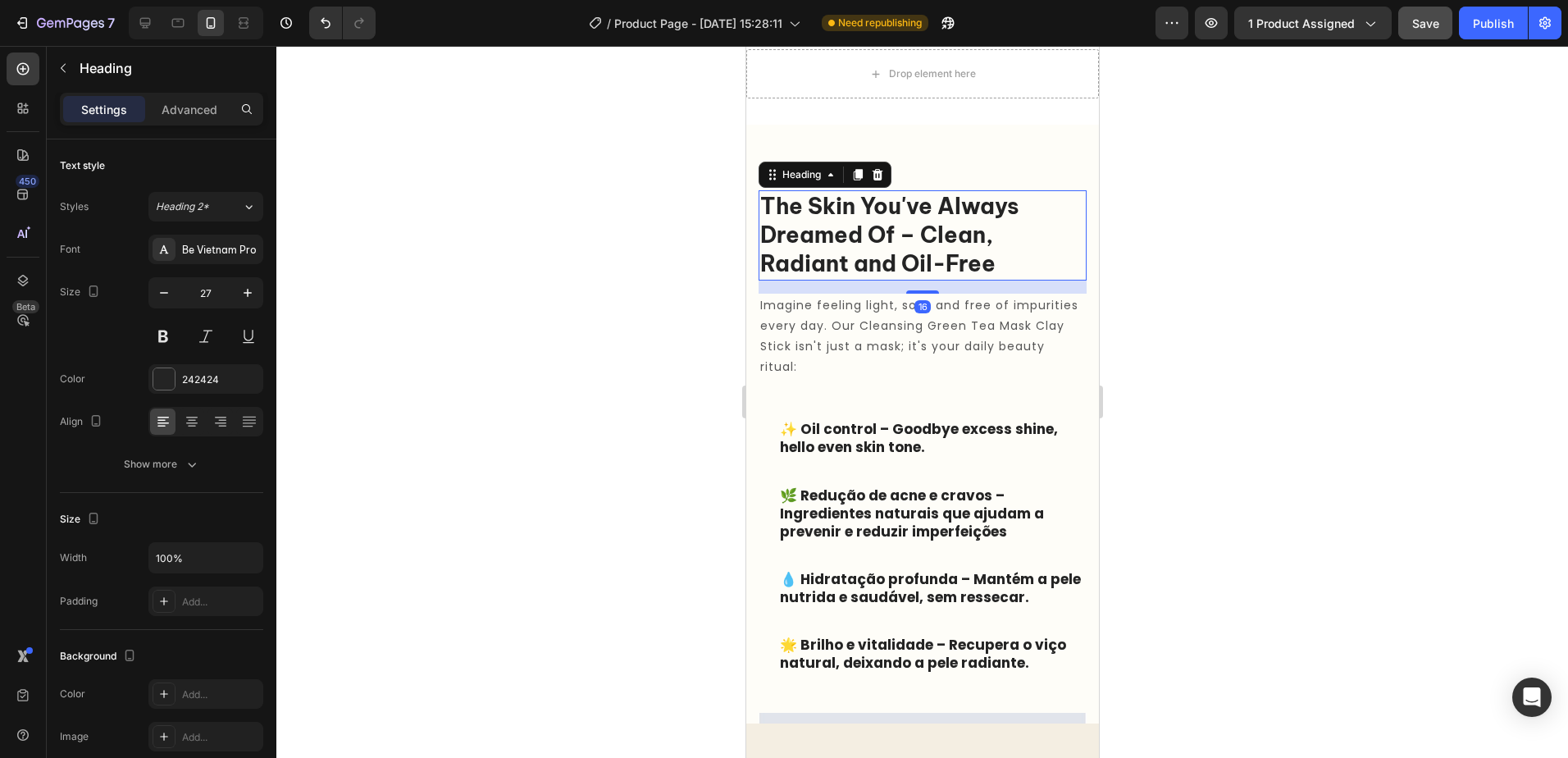
click at [996, 98] on div "Drop element here" at bounding box center [921, 73] width 353 height 49
click at [1014, 98] on div "Drop element here" at bounding box center [921, 73] width 353 height 49
click at [1053, 125] on div "Drop element here Section 3/25" at bounding box center [921, 74] width 353 height 102
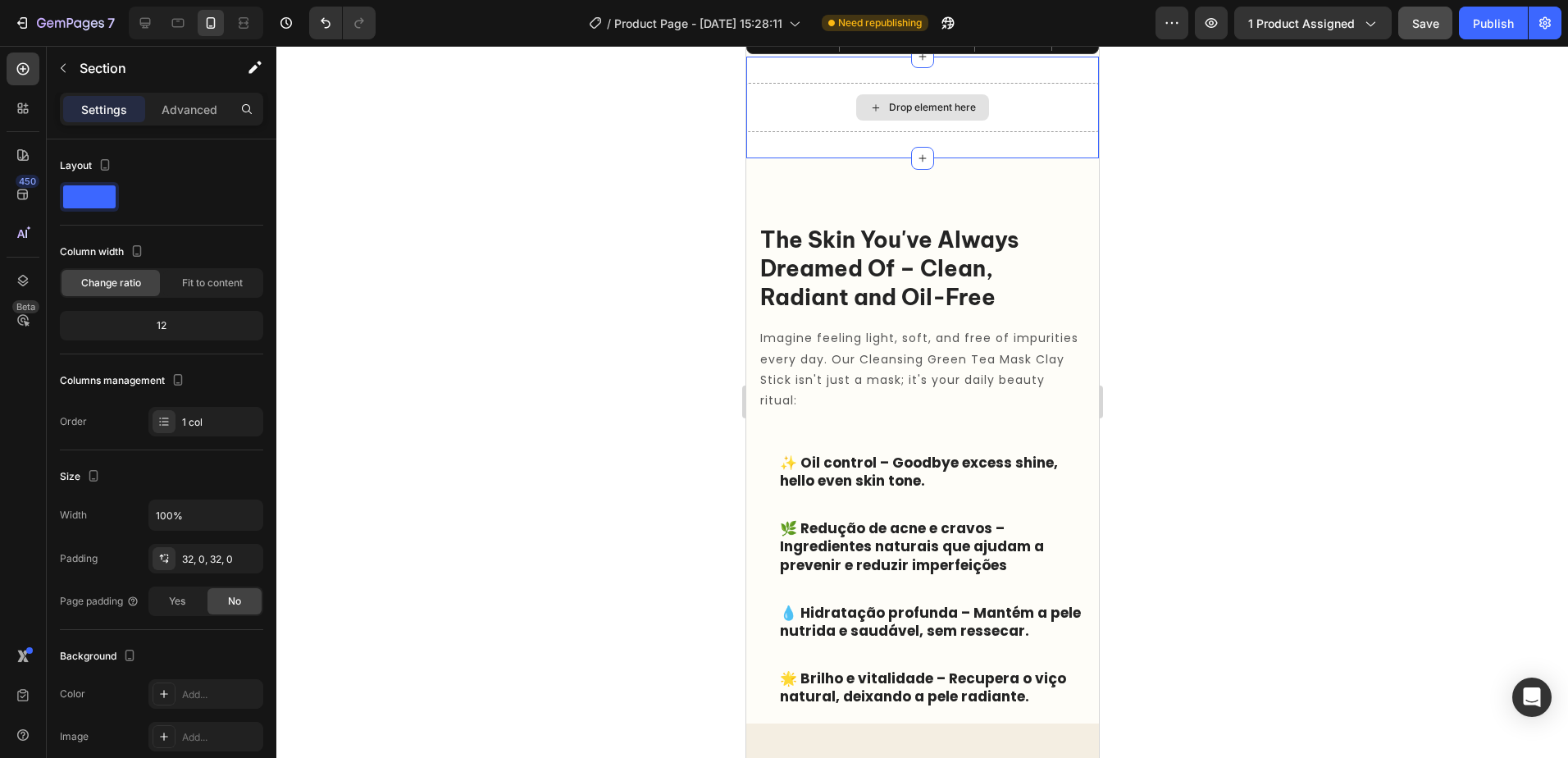
scroll to position [845, 0]
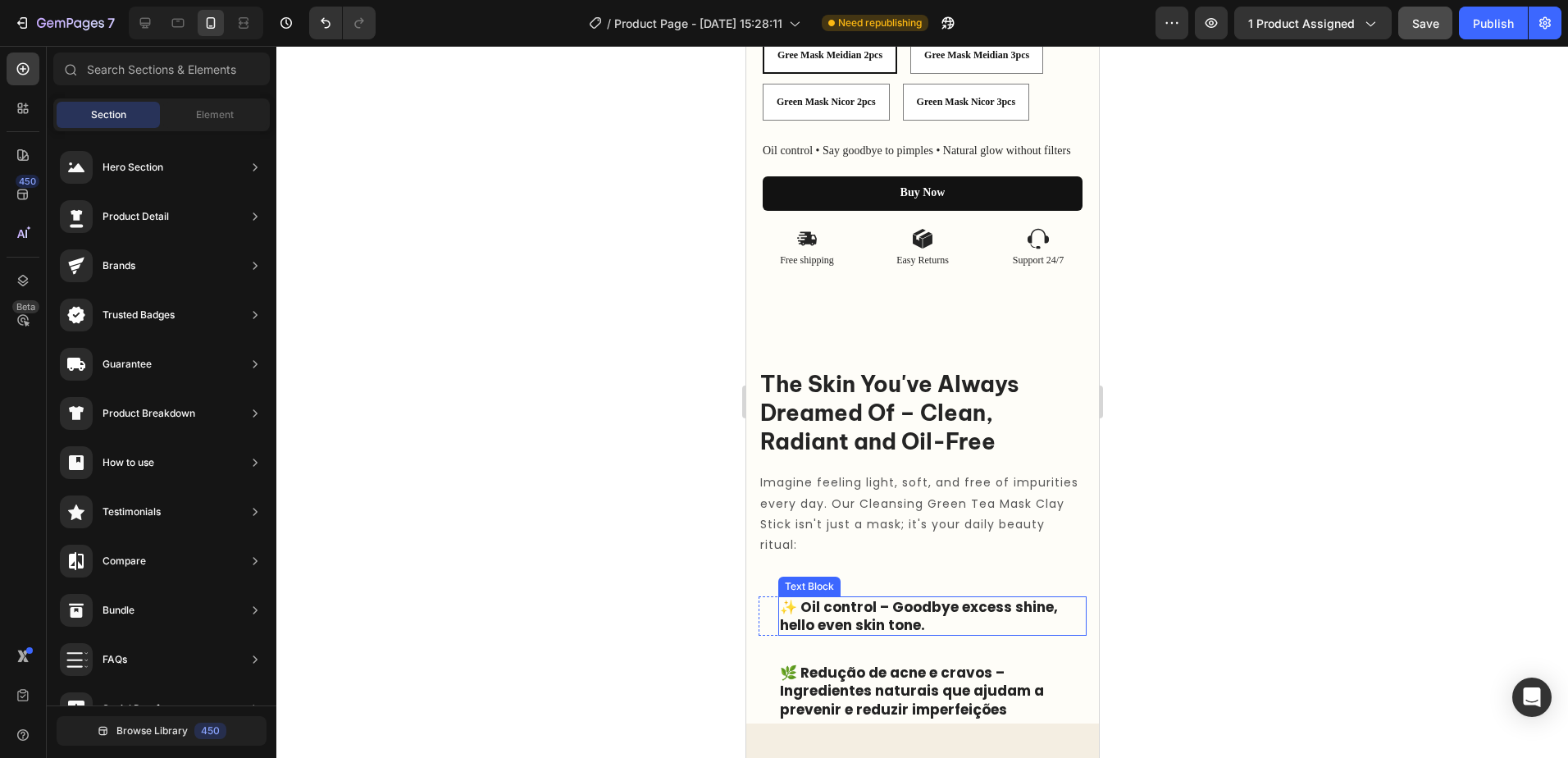
click at [986, 614] on p "✨ Oil control – Goodbye excess shine, hello even skin tone." at bounding box center [931, 616] width 305 height 36
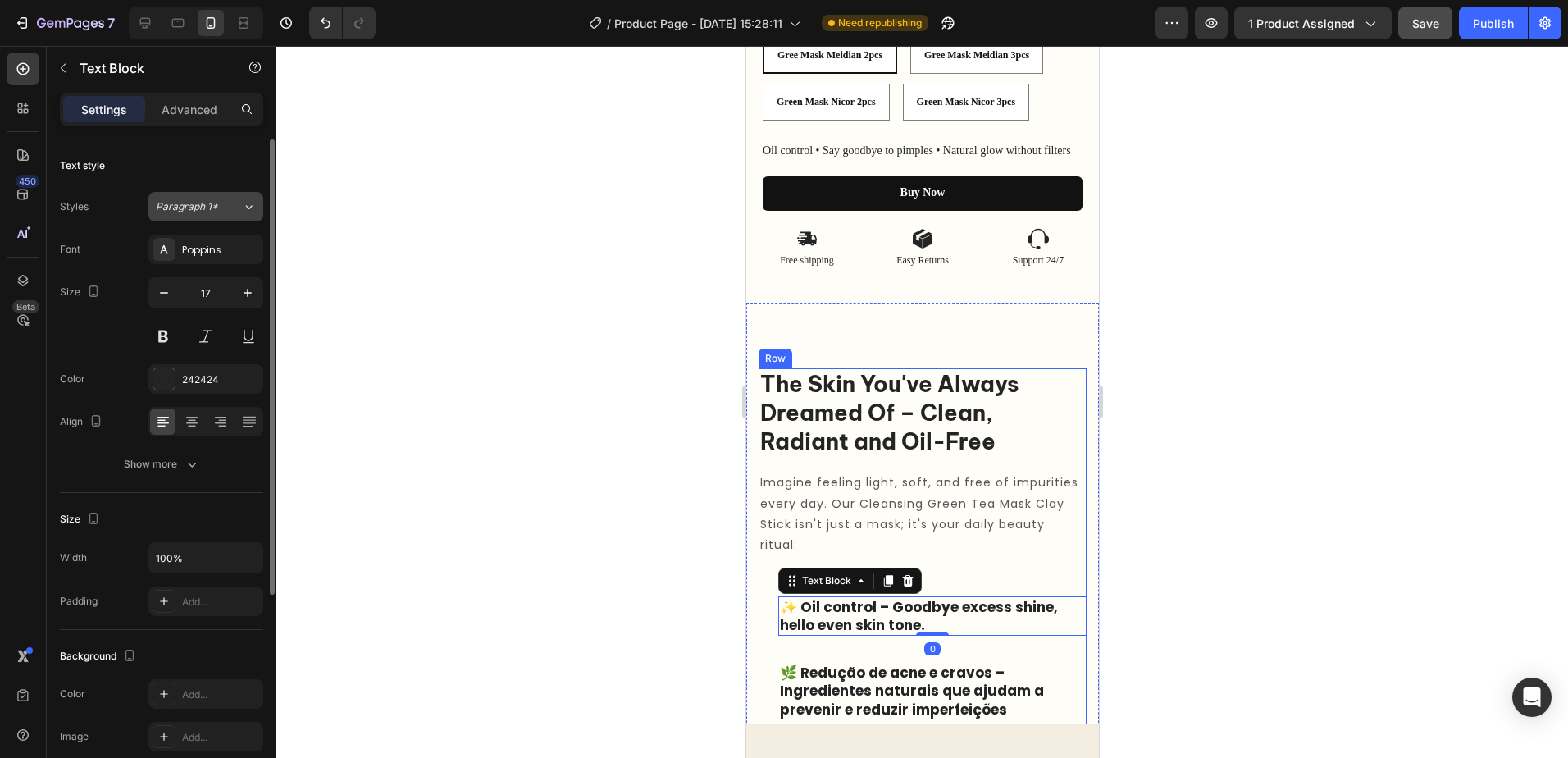
click at [240, 208] on div "Paragraph 1*" at bounding box center [199, 206] width 86 height 15
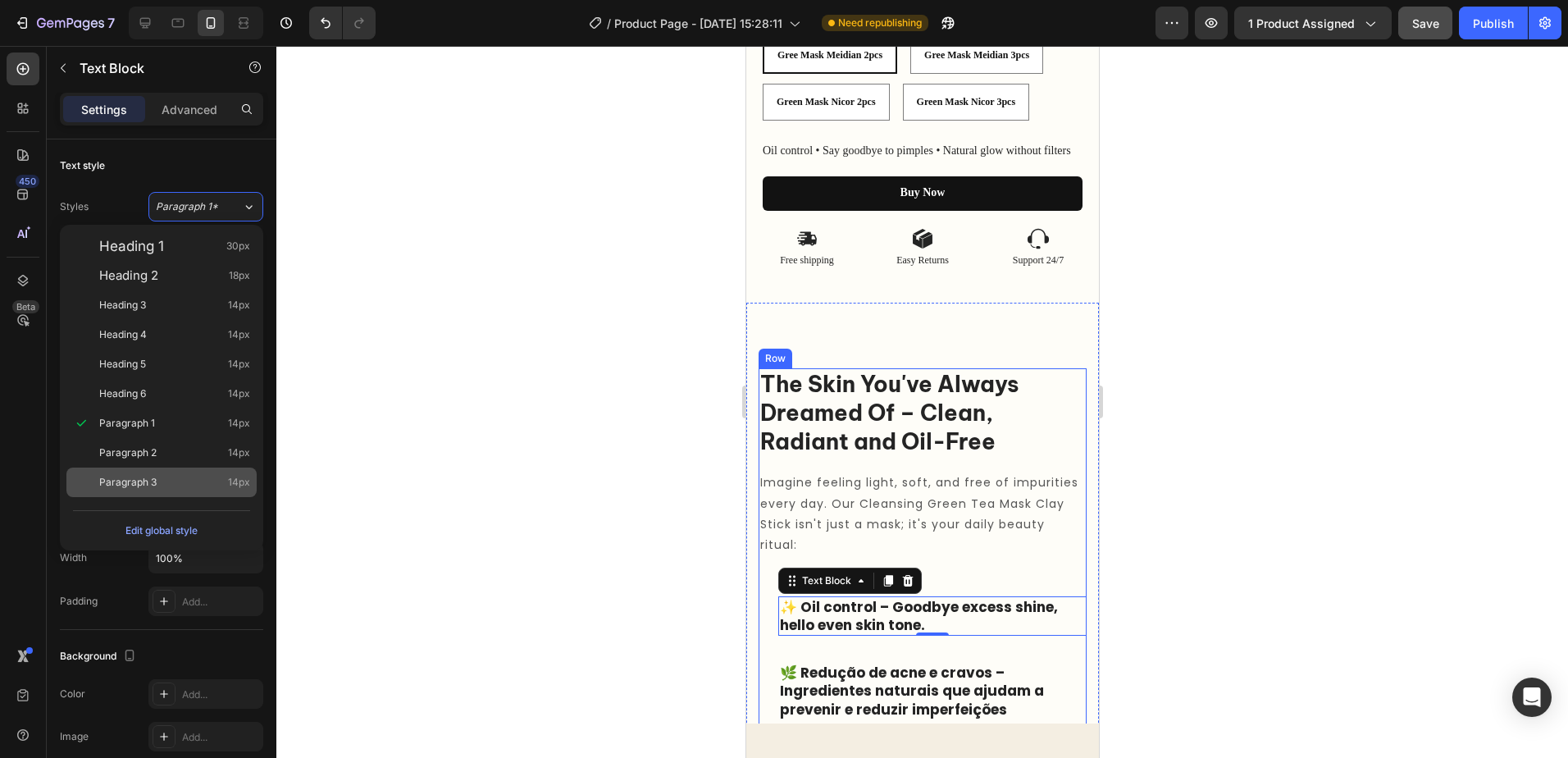
click at [180, 487] on div "Paragraph 3 14px" at bounding box center [174, 482] width 151 height 16
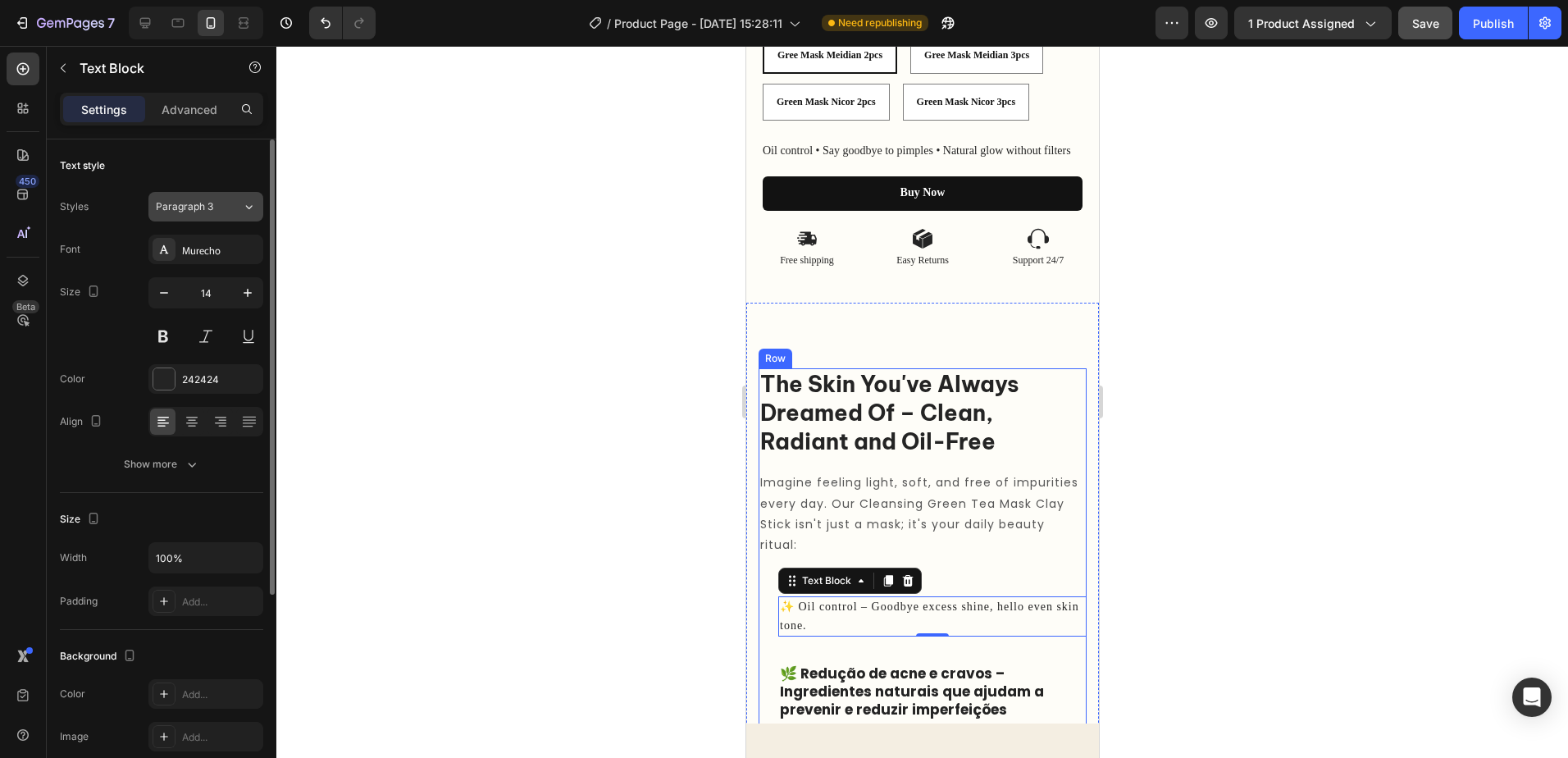
click at [237, 207] on div "Paragraph 3" at bounding box center [199, 206] width 86 height 15
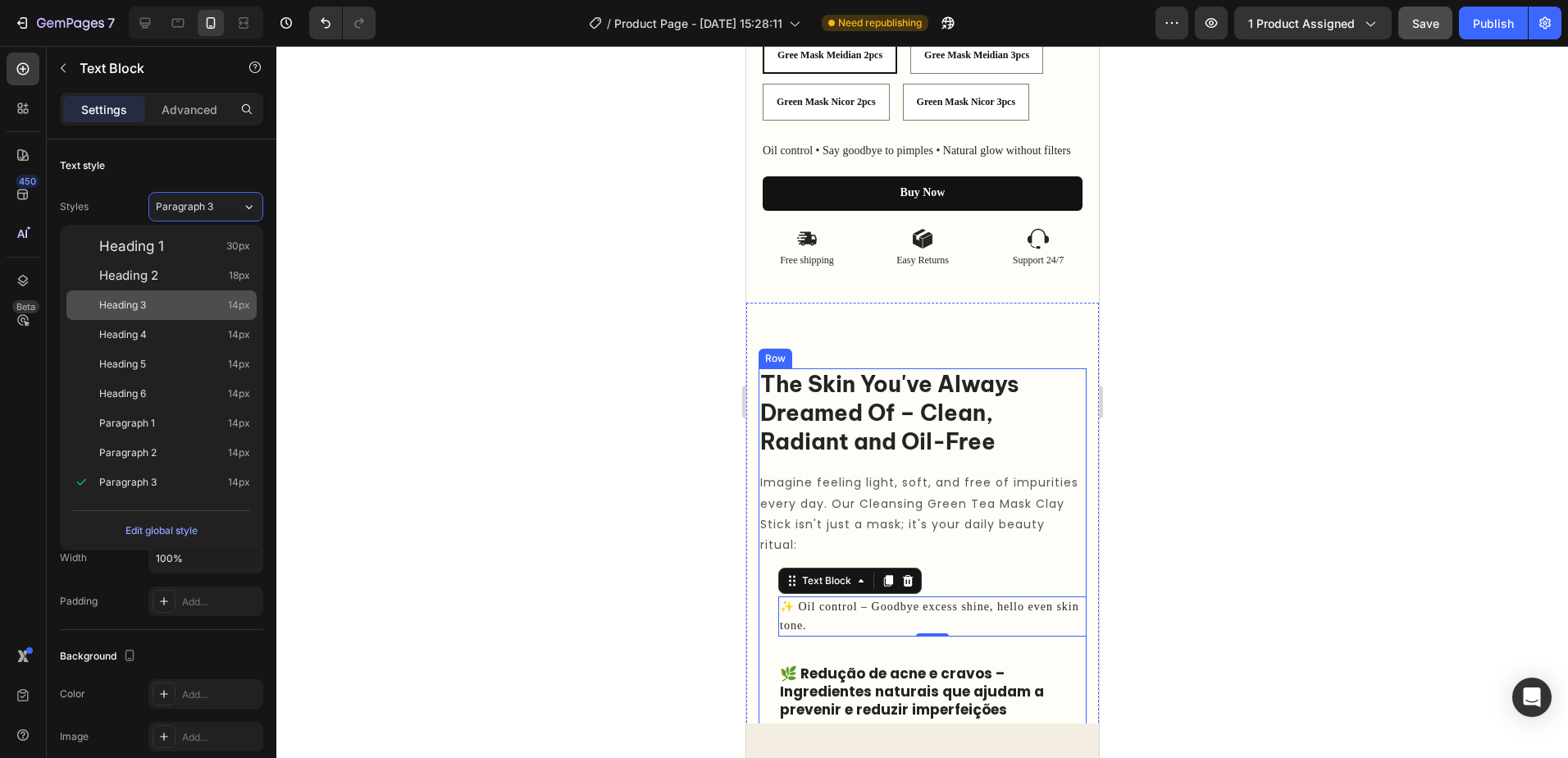
click at [171, 292] on div "Heading 3 14px" at bounding box center [161, 306] width 190 height 30
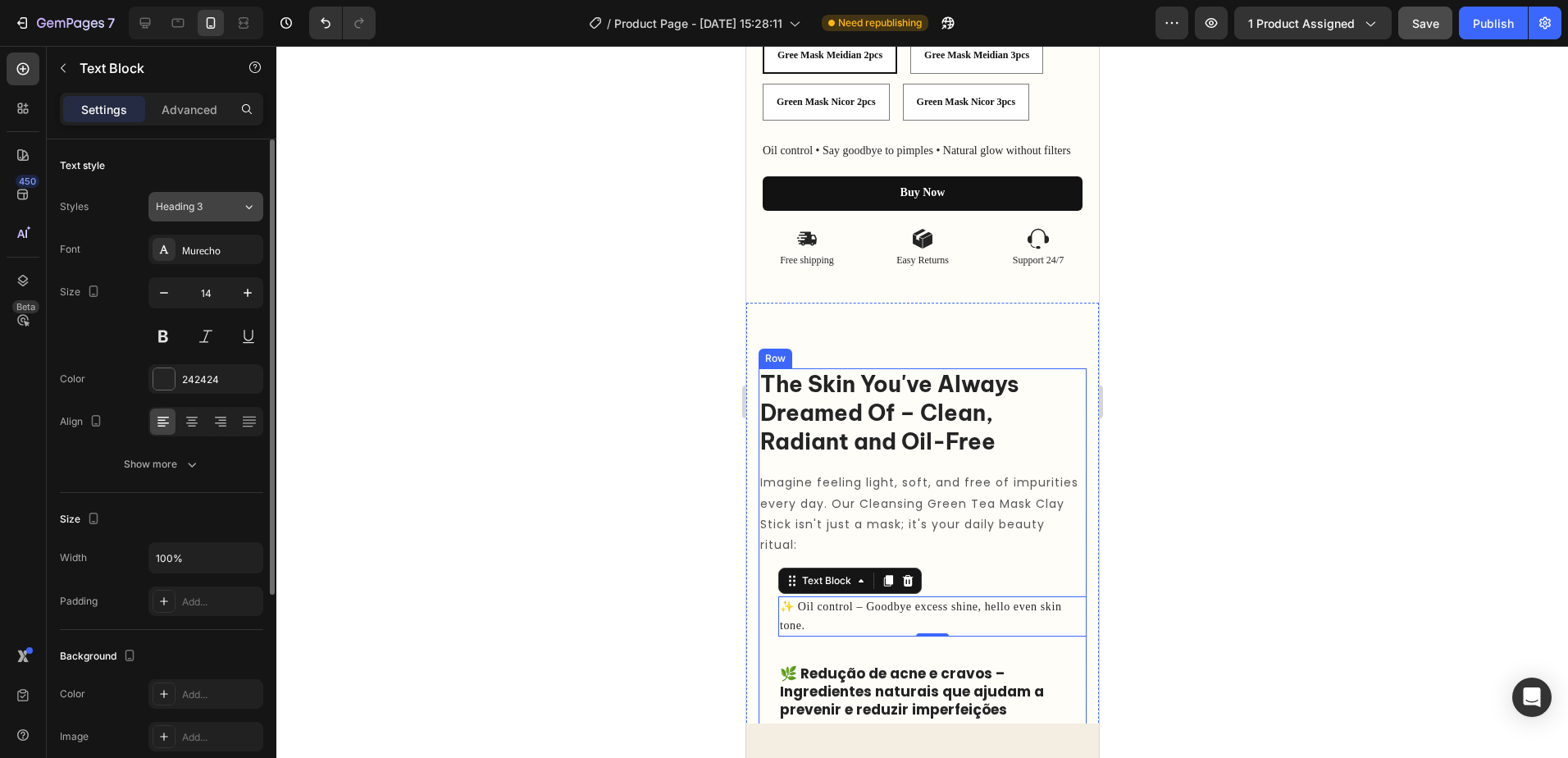
click at [234, 206] on div "Heading 3" at bounding box center [199, 206] width 86 height 15
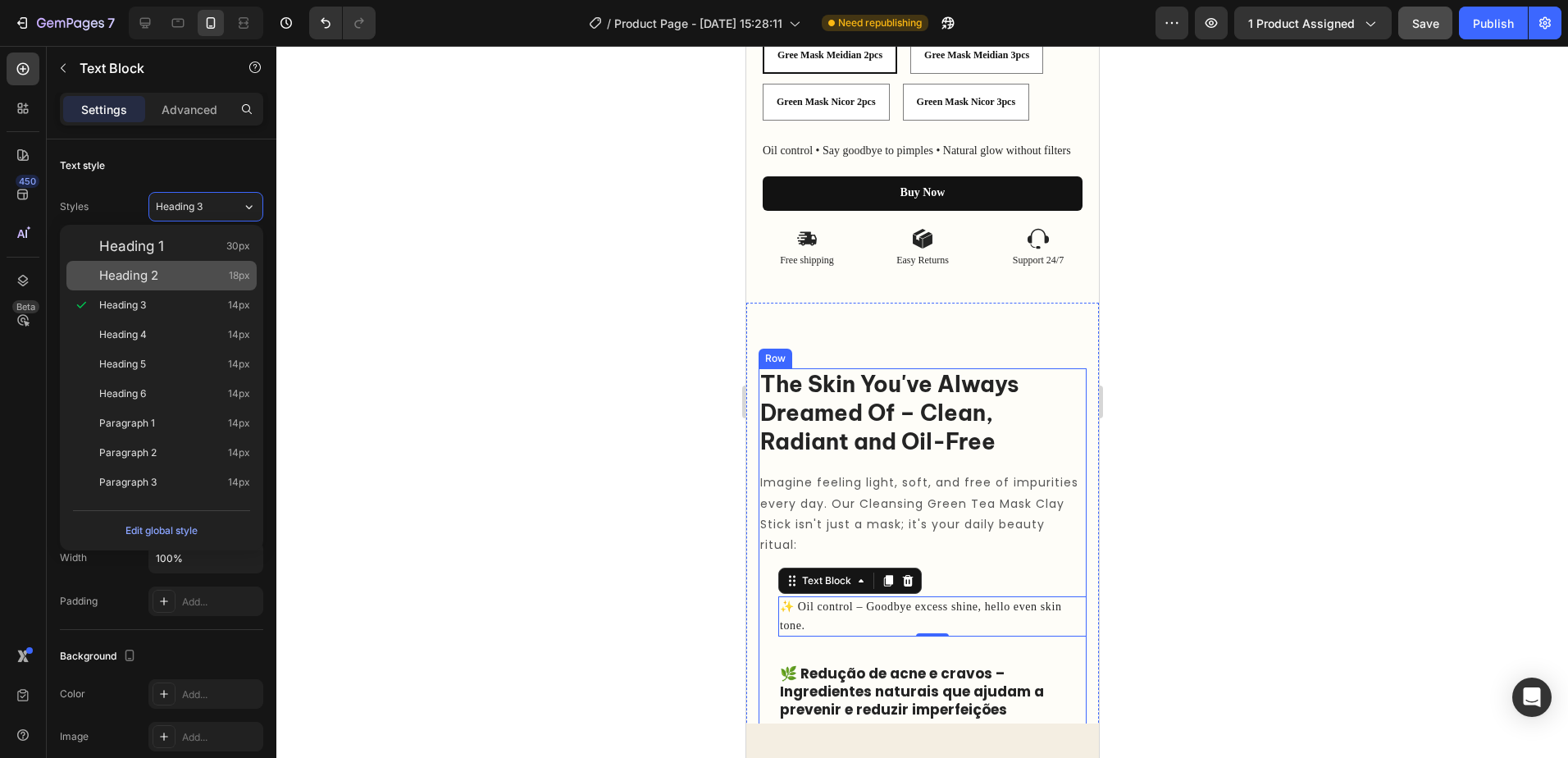
click at [188, 275] on div "Heading 2 18px" at bounding box center [174, 276] width 151 height 16
type input "18"
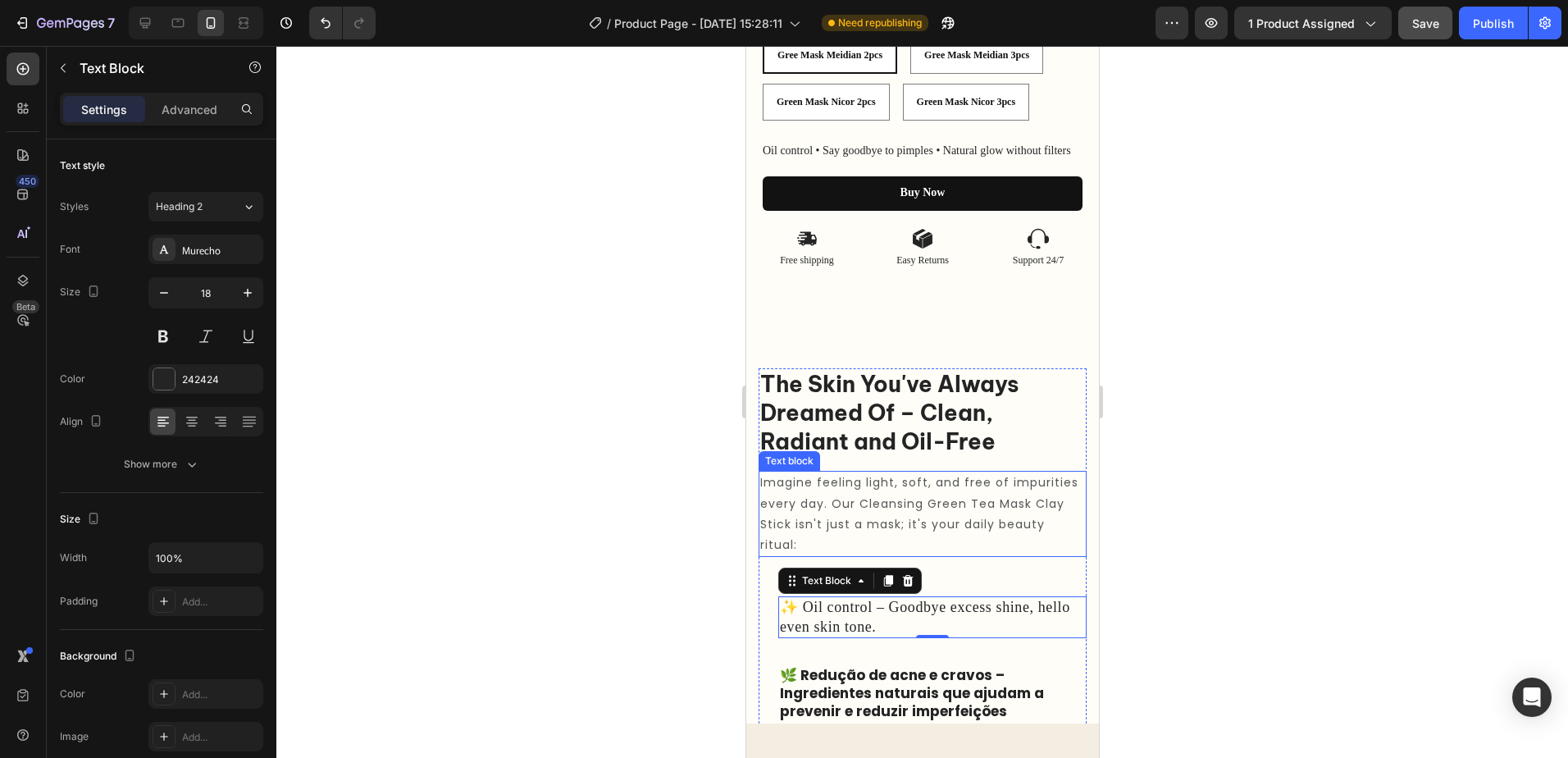
scroll to position [927, 0]
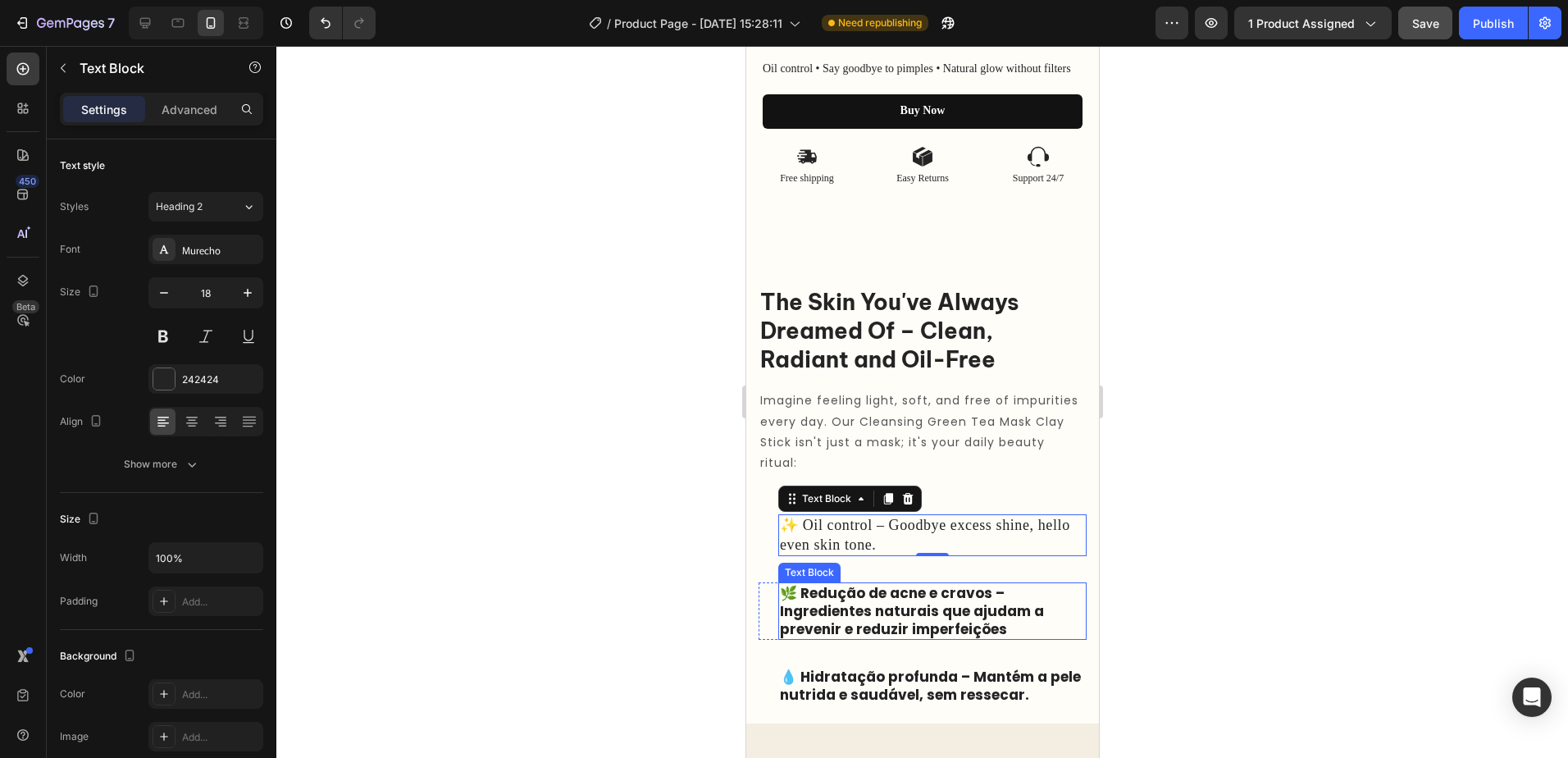
click at [947, 598] on p "🌿 Redução de acne e cravos – Ingredientes naturais que ajudam a prevenir e redu…" at bounding box center [931, 611] width 305 height 54
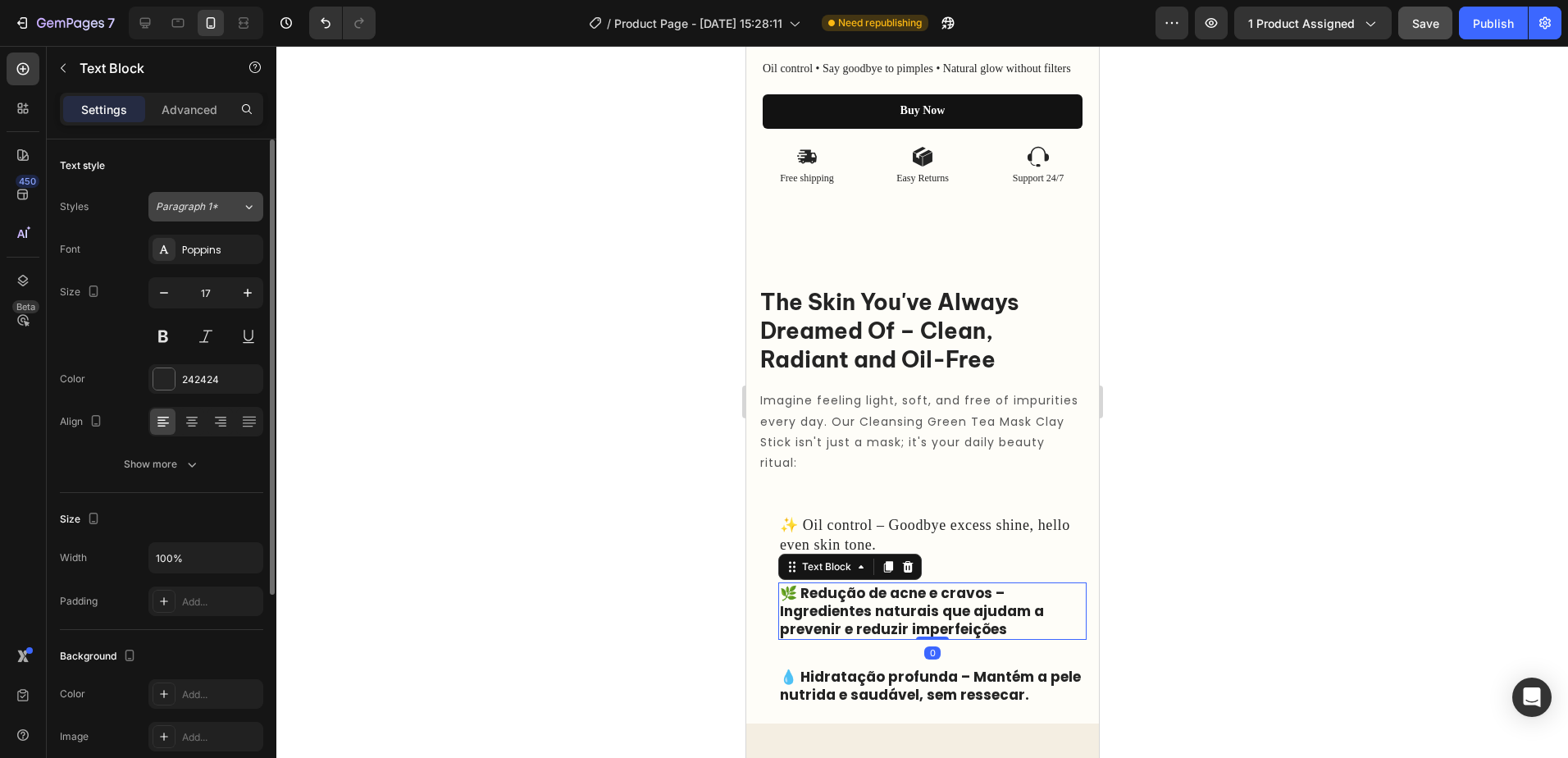
click at [237, 214] on button "Paragraph 1*" at bounding box center [206, 207] width 115 height 30
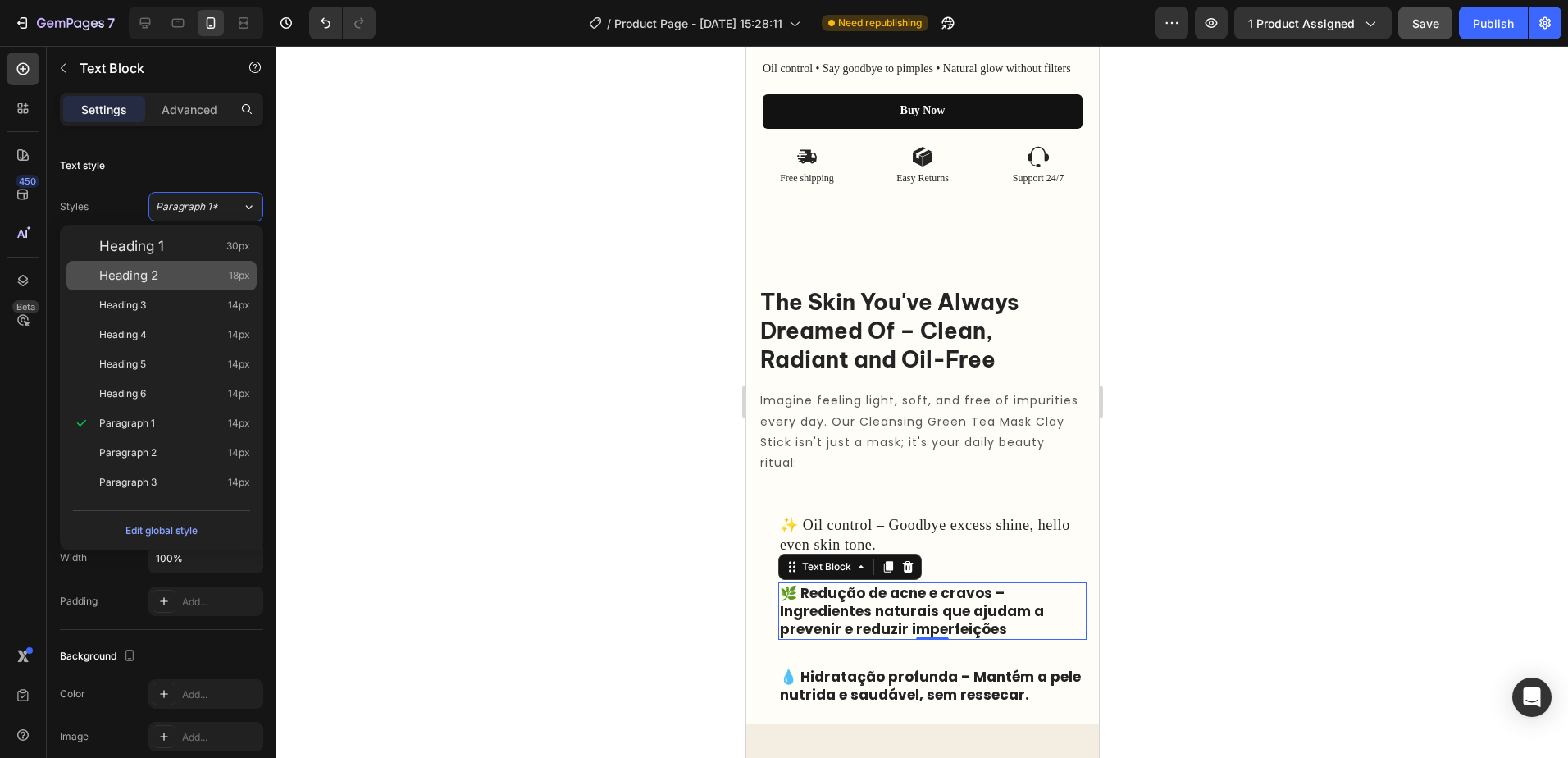
click at [180, 279] on div "Heading 2 18px" at bounding box center [174, 276] width 151 height 16
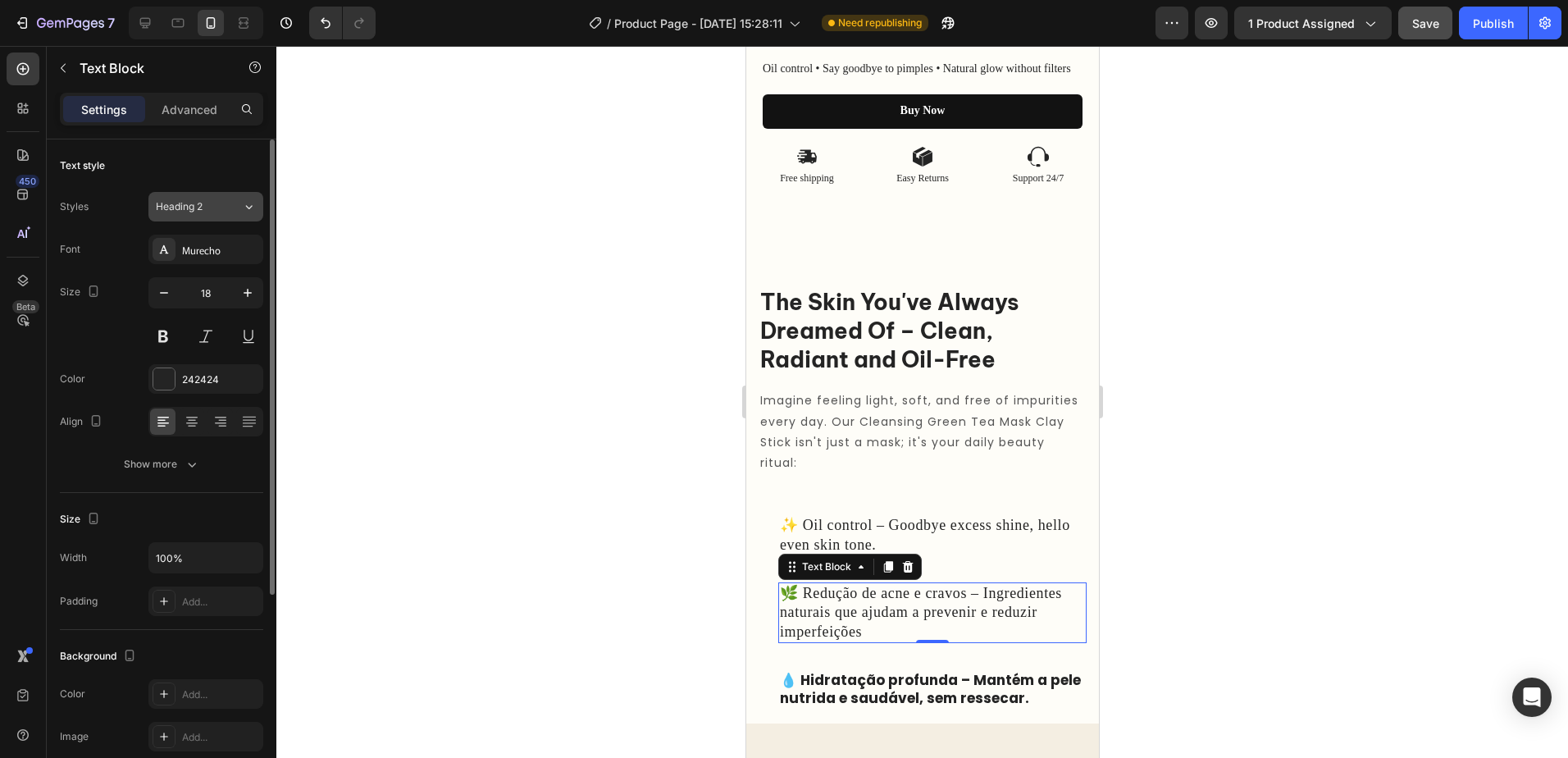
click at [254, 203] on icon at bounding box center [249, 207] width 14 height 16
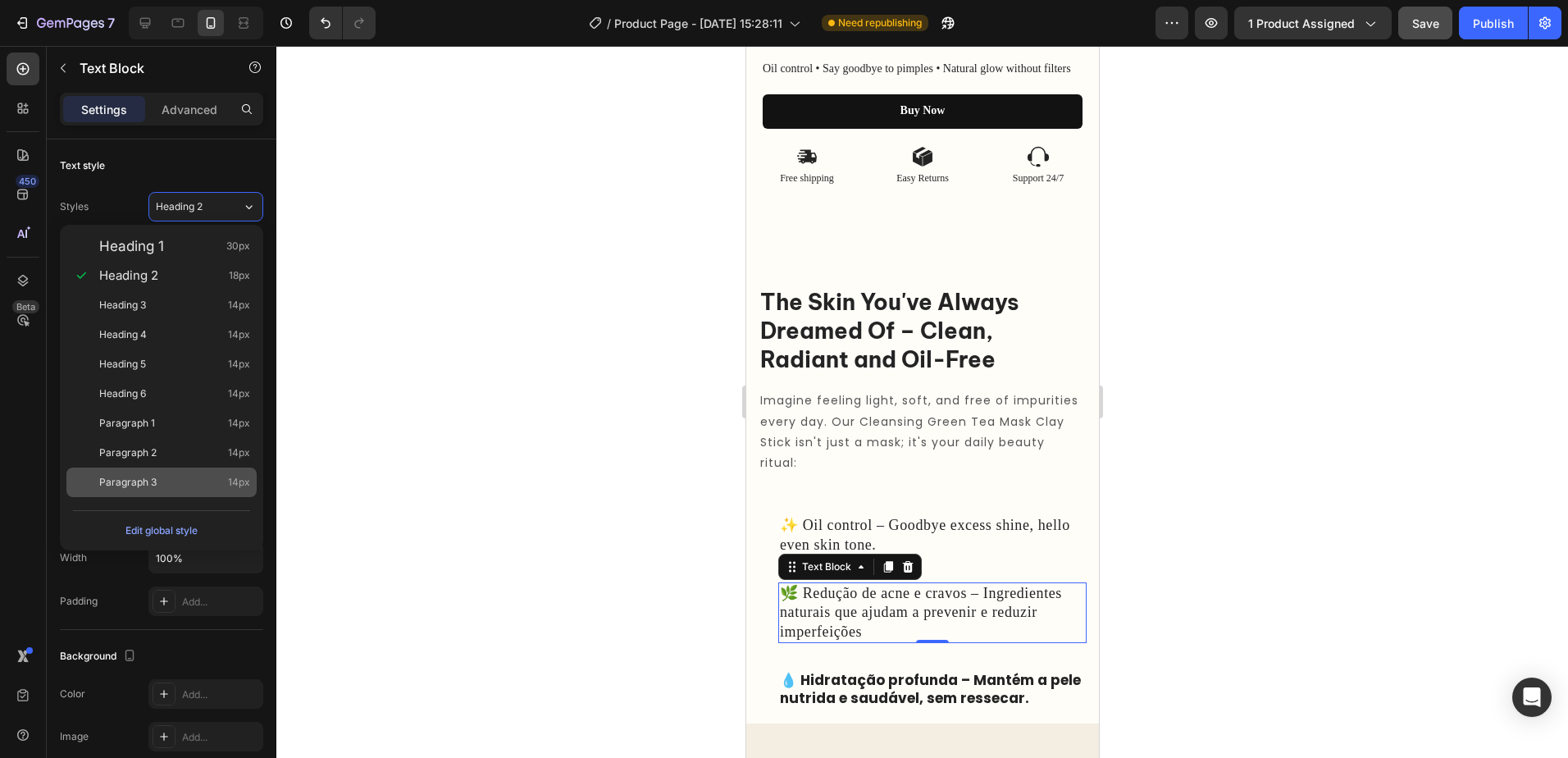
click at [170, 482] on div "Paragraph 3 14px" at bounding box center [174, 482] width 151 height 16
type input "14"
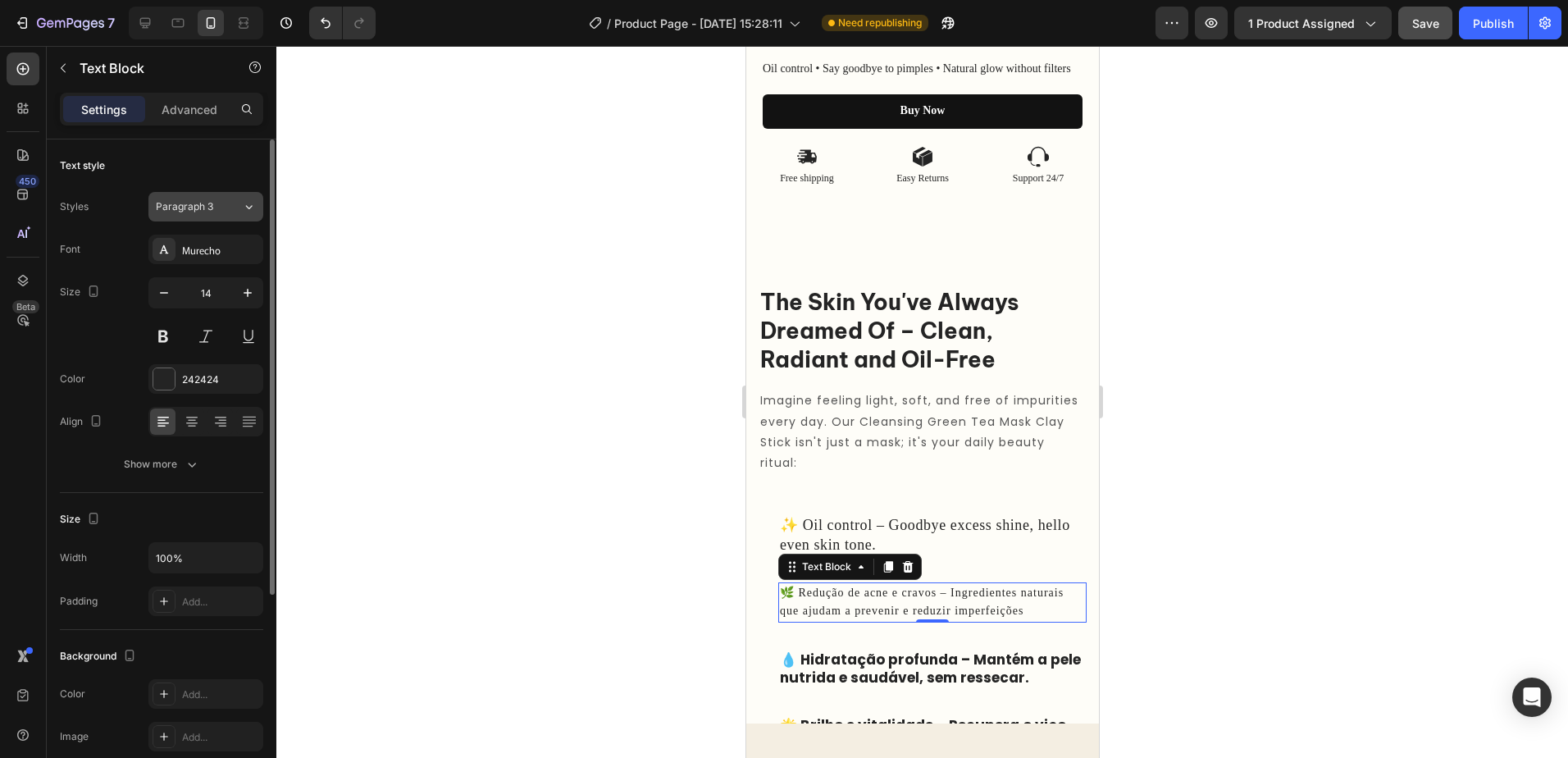
click at [255, 207] on icon at bounding box center [249, 207] width 14 height 16
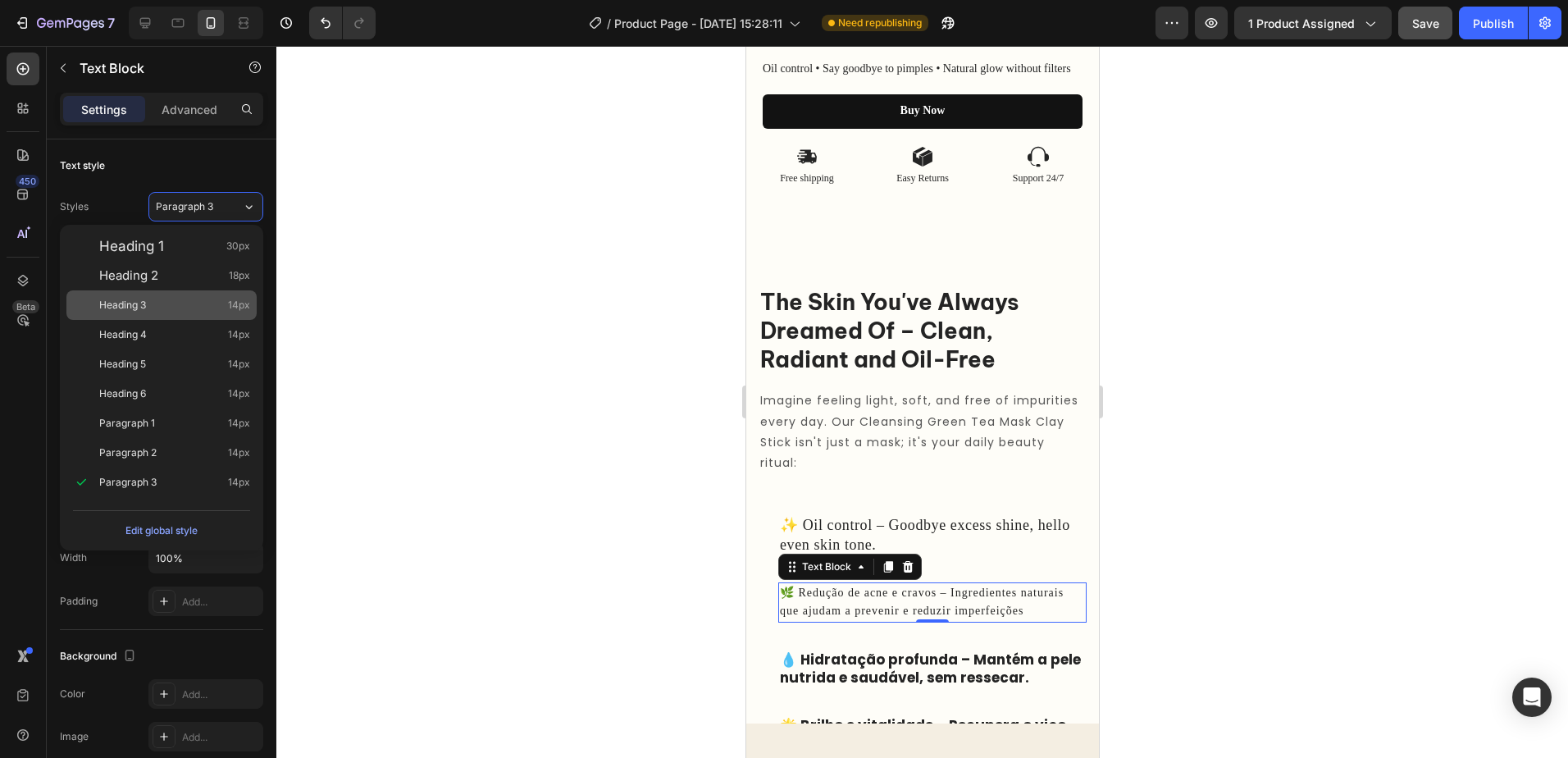
click at [180, 296] on div "Heading 3 14px" at bounding box center [161, 306] width 190 height 30
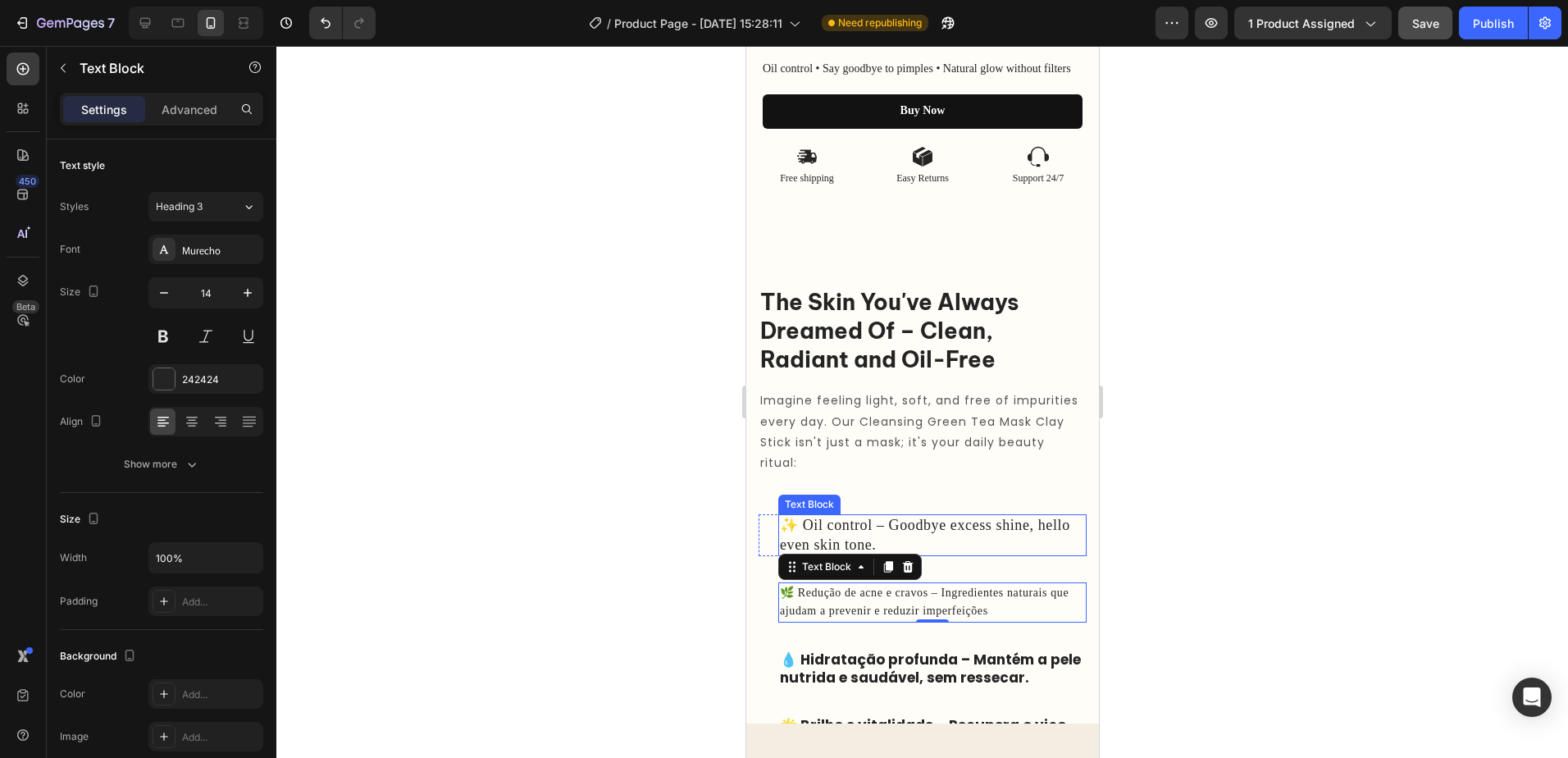
click at [991, 539] on p "✨ Oil control – Goodbye excess shine, hello even skin tone." at bounding box center [931, 535] width 305 height 39
click at [980, 595] on p "🌿 Redução de acne e cravos – Ingredientes naturais que ajudam a prevenir e redu…" at bounding box center [931, 602] width 305 height 37
click at [880, 530] on p "✨ Oil control – Goodbye excess shine, hello even skin tone." at bounding box center [931, 535] width 305 height 39
click at [966, 611] on p "🌿 Redução de acne e cravos – Ingredientes naturais que ajudam a prevenir e redu…" at bounding box center [931, 602] width 305 height 37
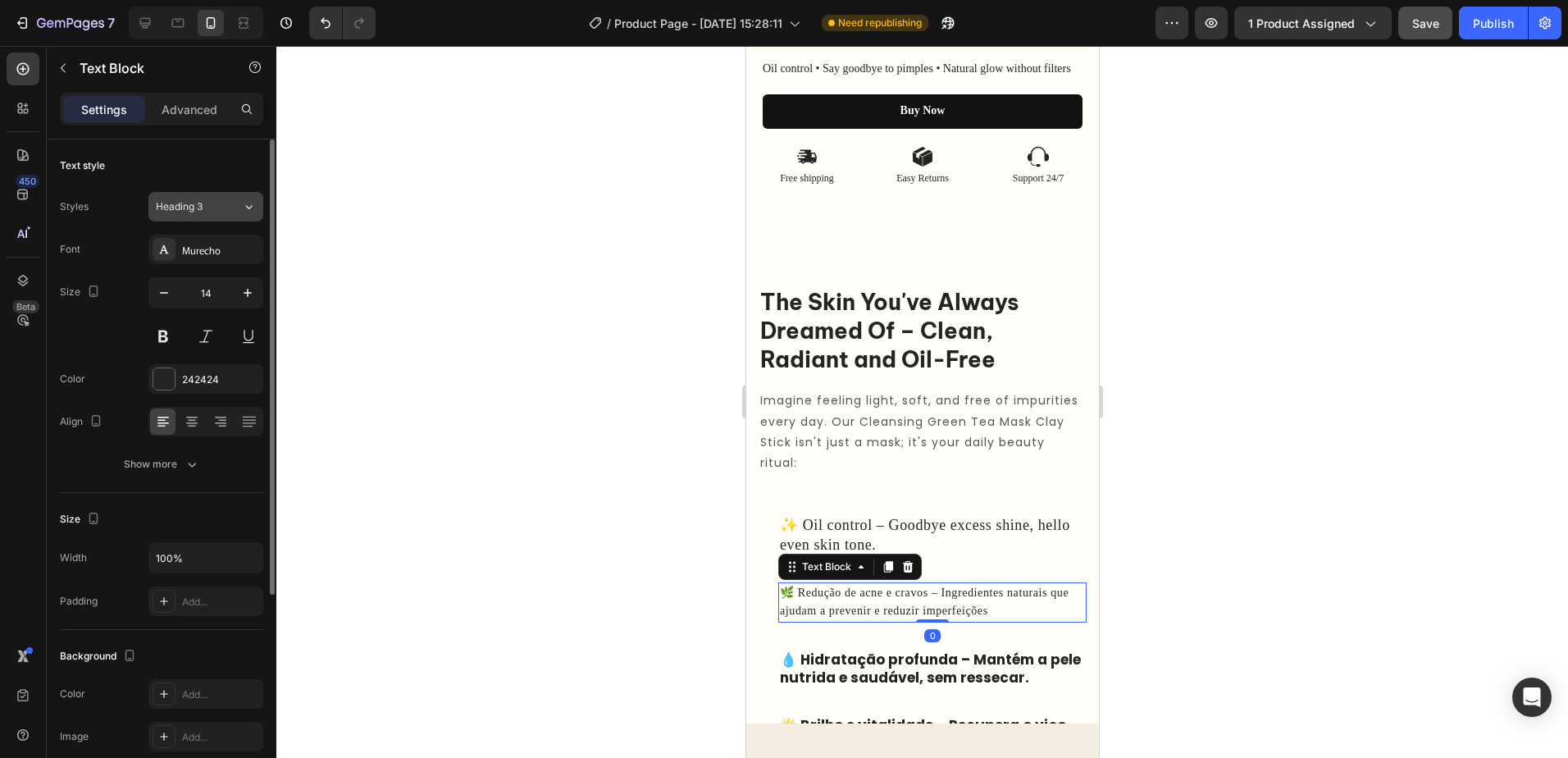
click at [245, 214] on icon at bounding box center [249, 207] width 14 height 16
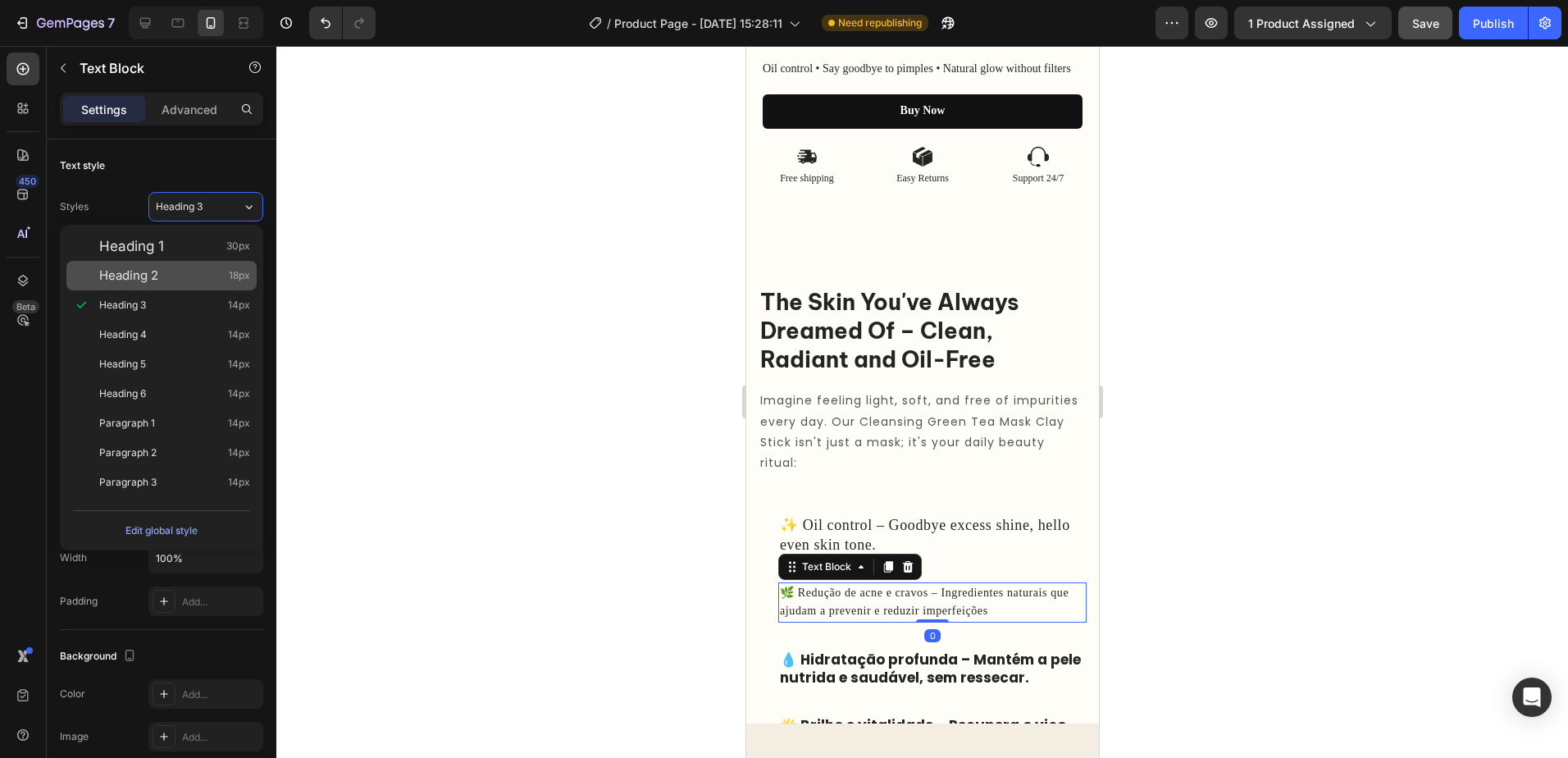
click at [198, 273] on div "Heading 2 18px" at bounding box center [174, 276] width 151 height 16
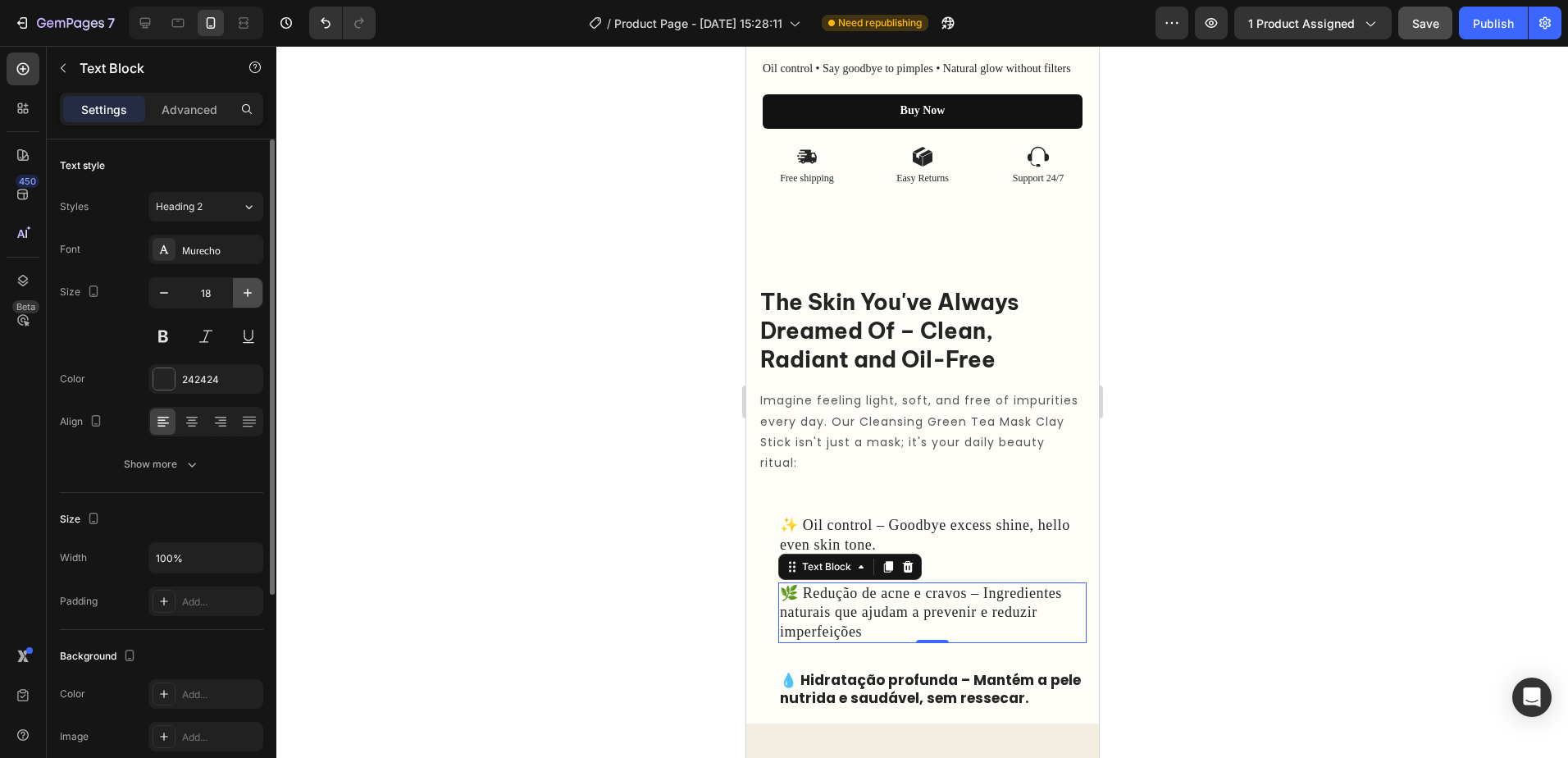
click at [254, 303] on button "button" at bounding box center [248, 293] width 30 height 30
click at [172, 285] on button "button" at bounding box center [164, 293] width 30 height 30
type input "18"
click at [1015, 681] on p "💧 Hidratação profunda – Mantém a pele nutrida e saudável, sem ressecar." at bounding box center [931, 689] width 305 height 36
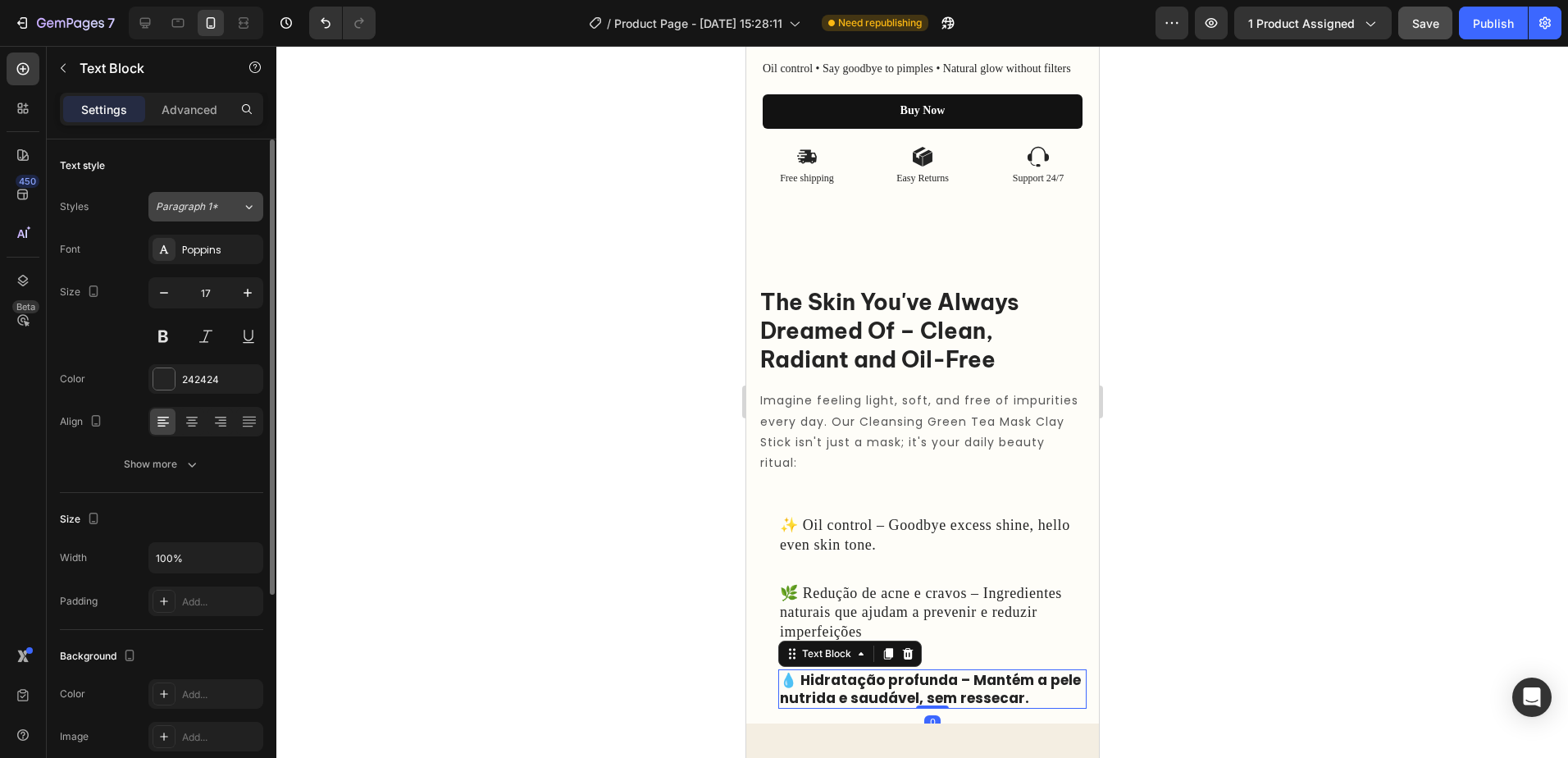
click at [247, 207] on icon at bounding box center [249, 207] width 7 height 4
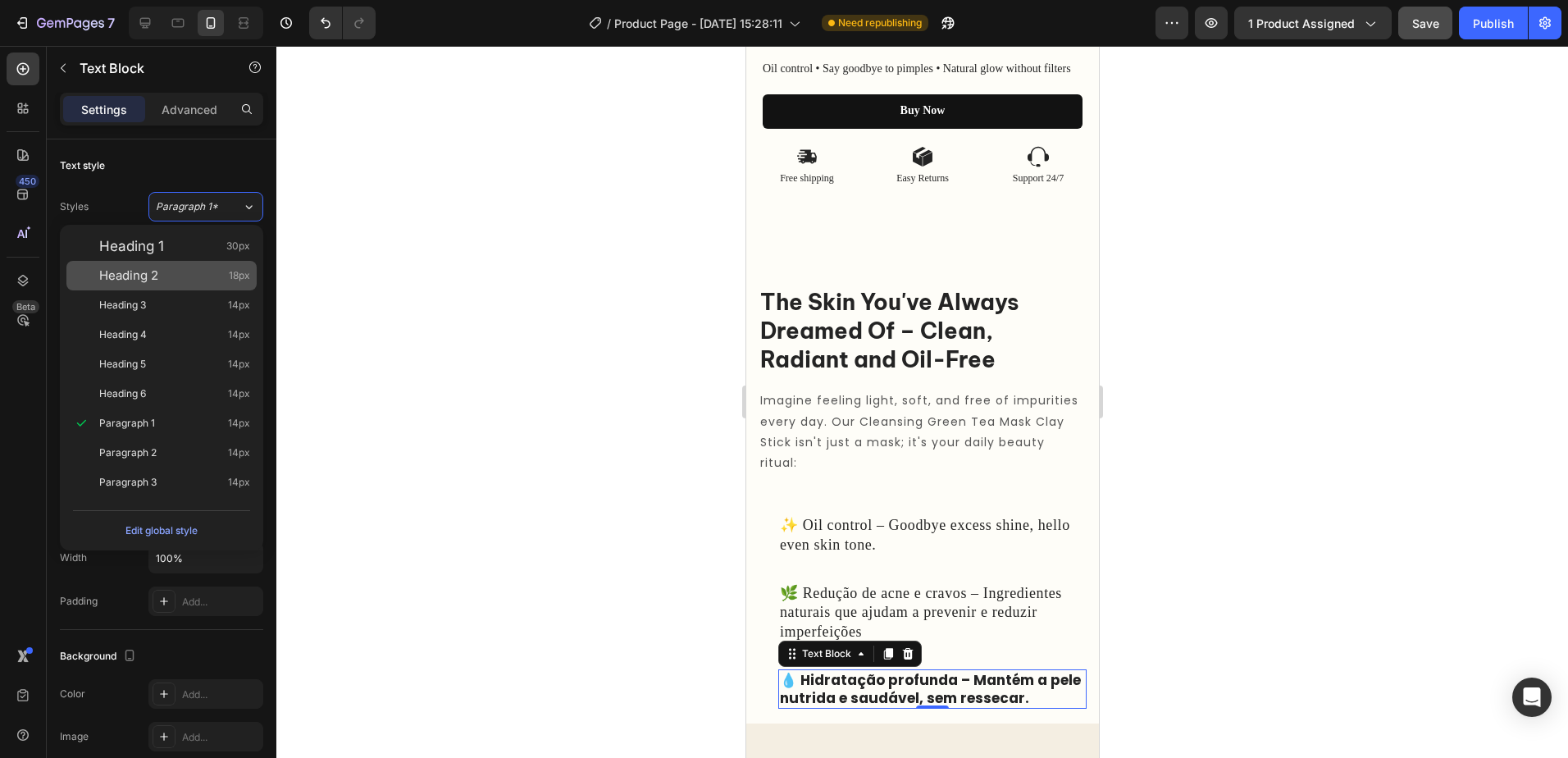
click at [186, 279] on div "Heading 2 18px" at bounding box center [174, 276] width 151 height 16
type input "18"
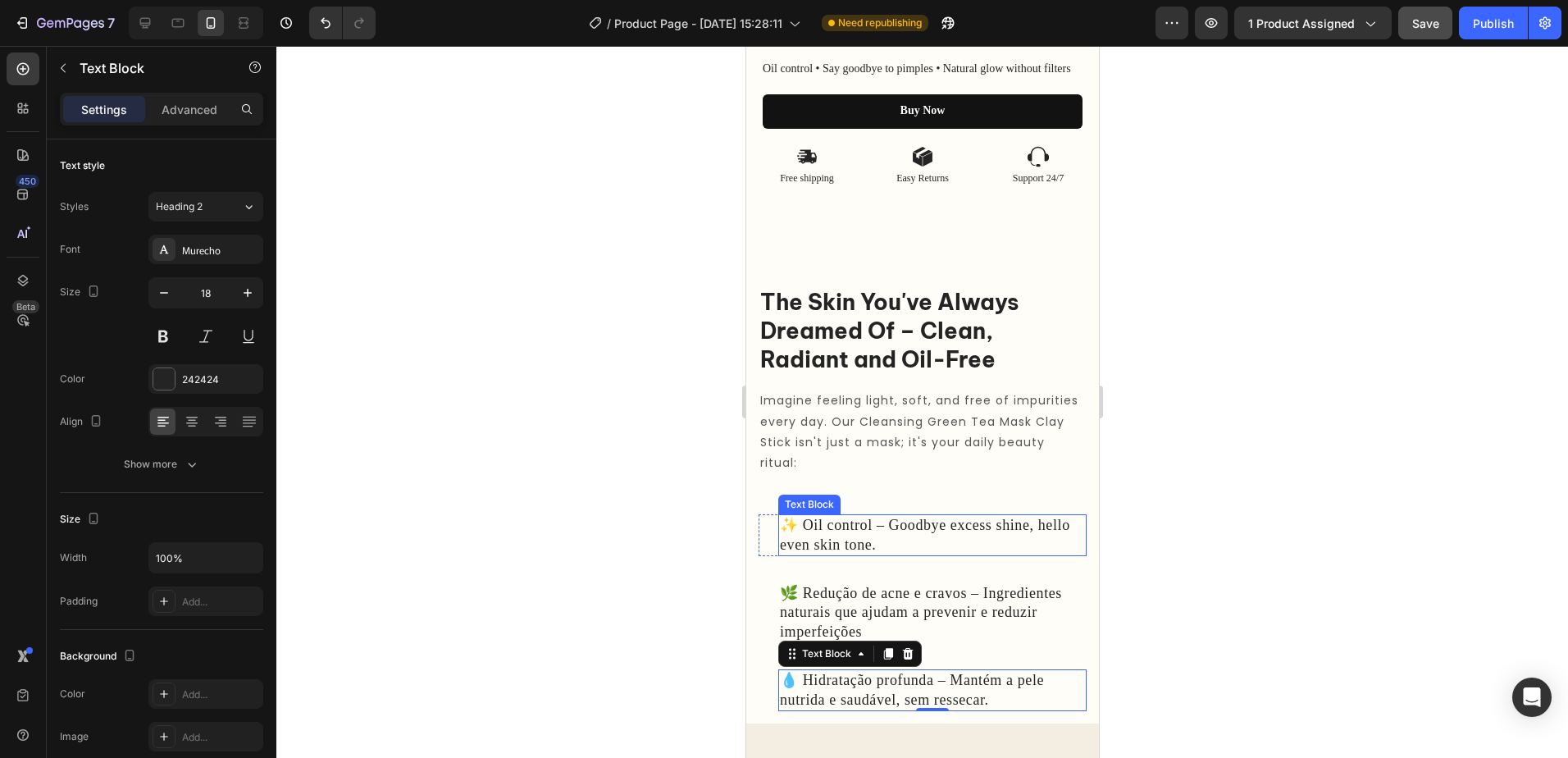
scroll to position [1010, 0]
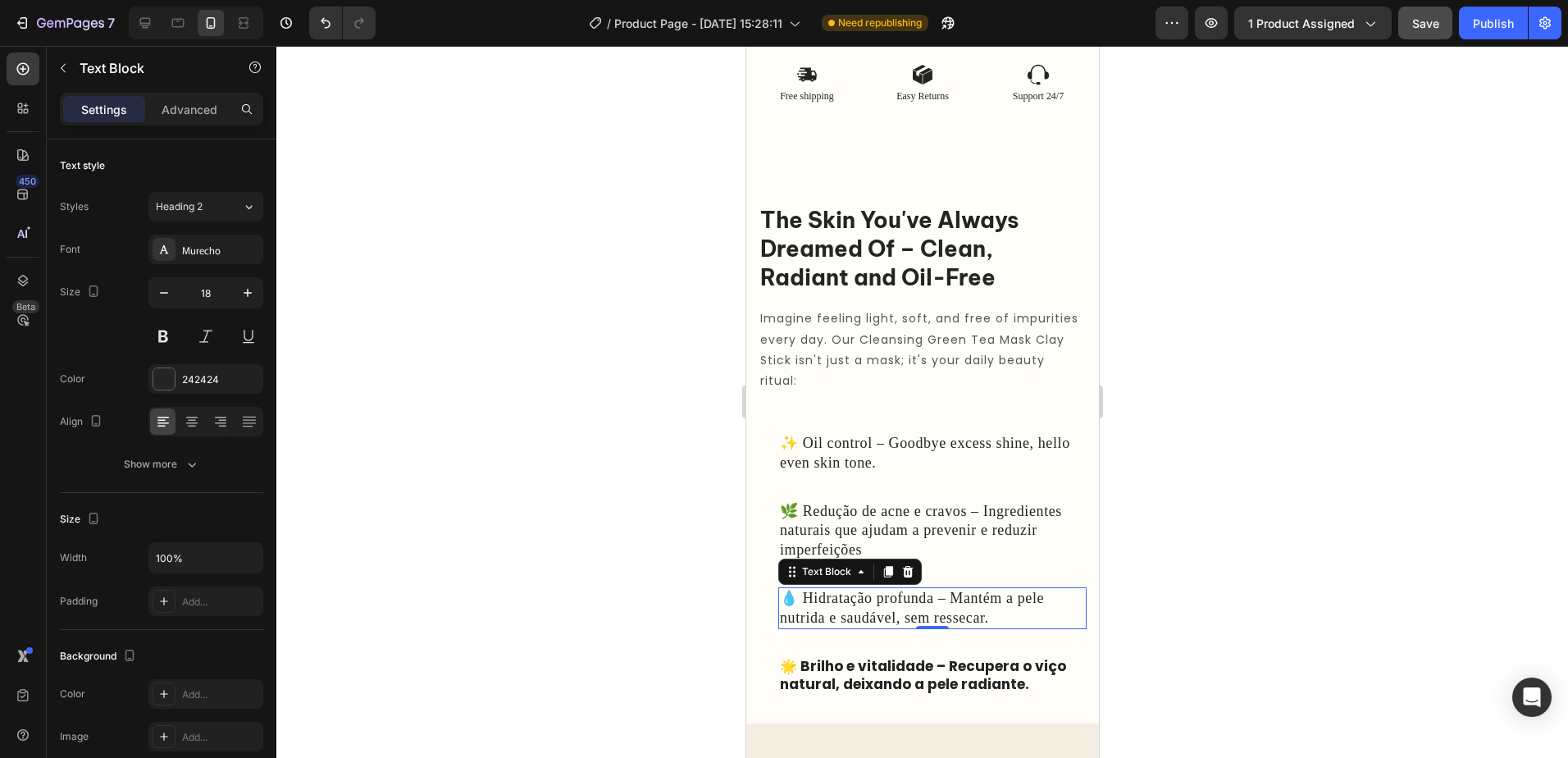
click at [1232, 470] on div at bounding box center [922, 402] width 1292 height 712
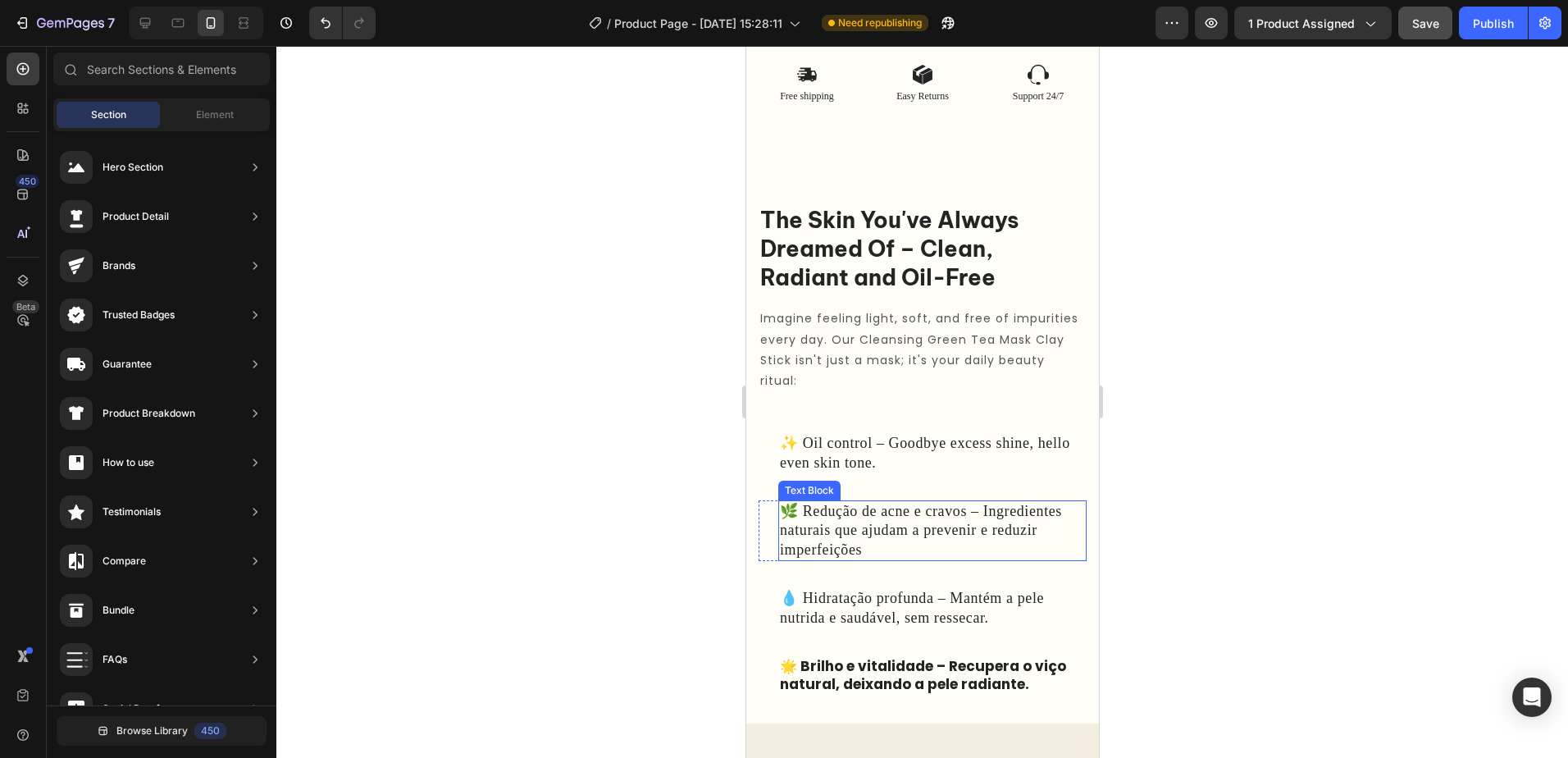
scroll to position [1092, 0]
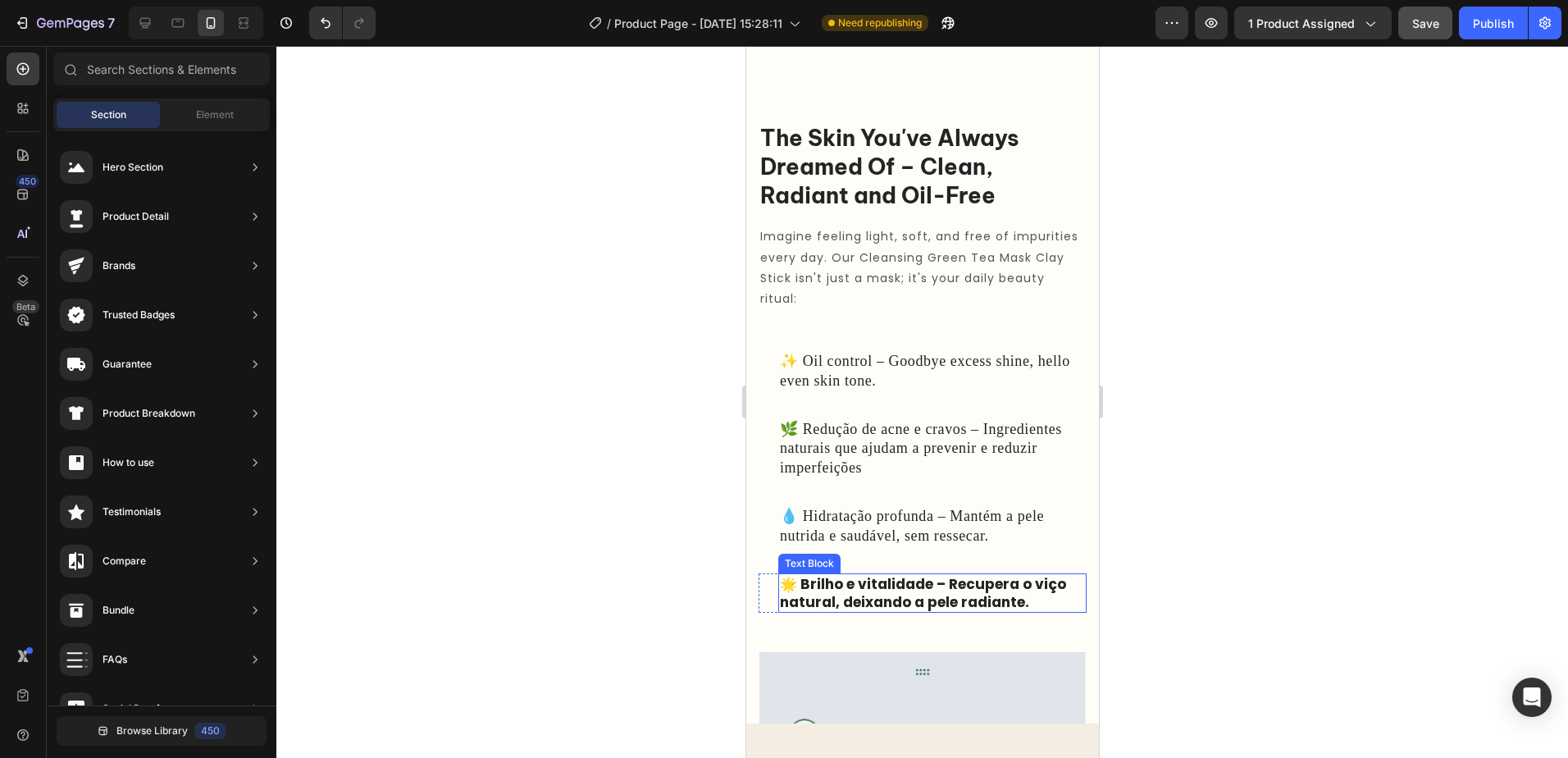
click at [981, 598] on p "🌟 Brilho e vitalidade – Recupera o viço natural, deixando a pele radiante." at bounding box center [931, 593] width 305 height 36
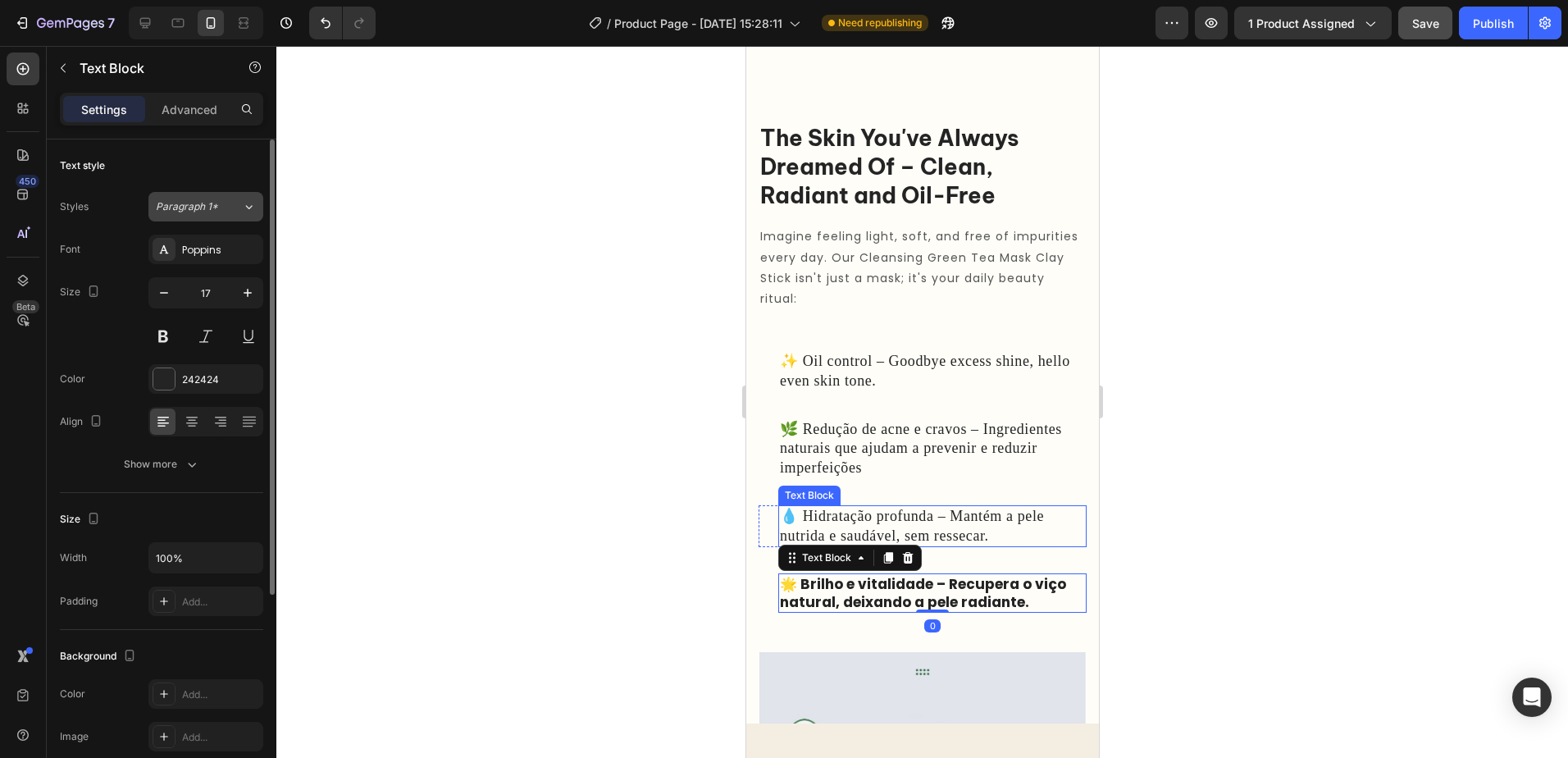
click at [234, 203] on div "Paragraph 1*" at bounding box center [199, 206] width 86 height 15
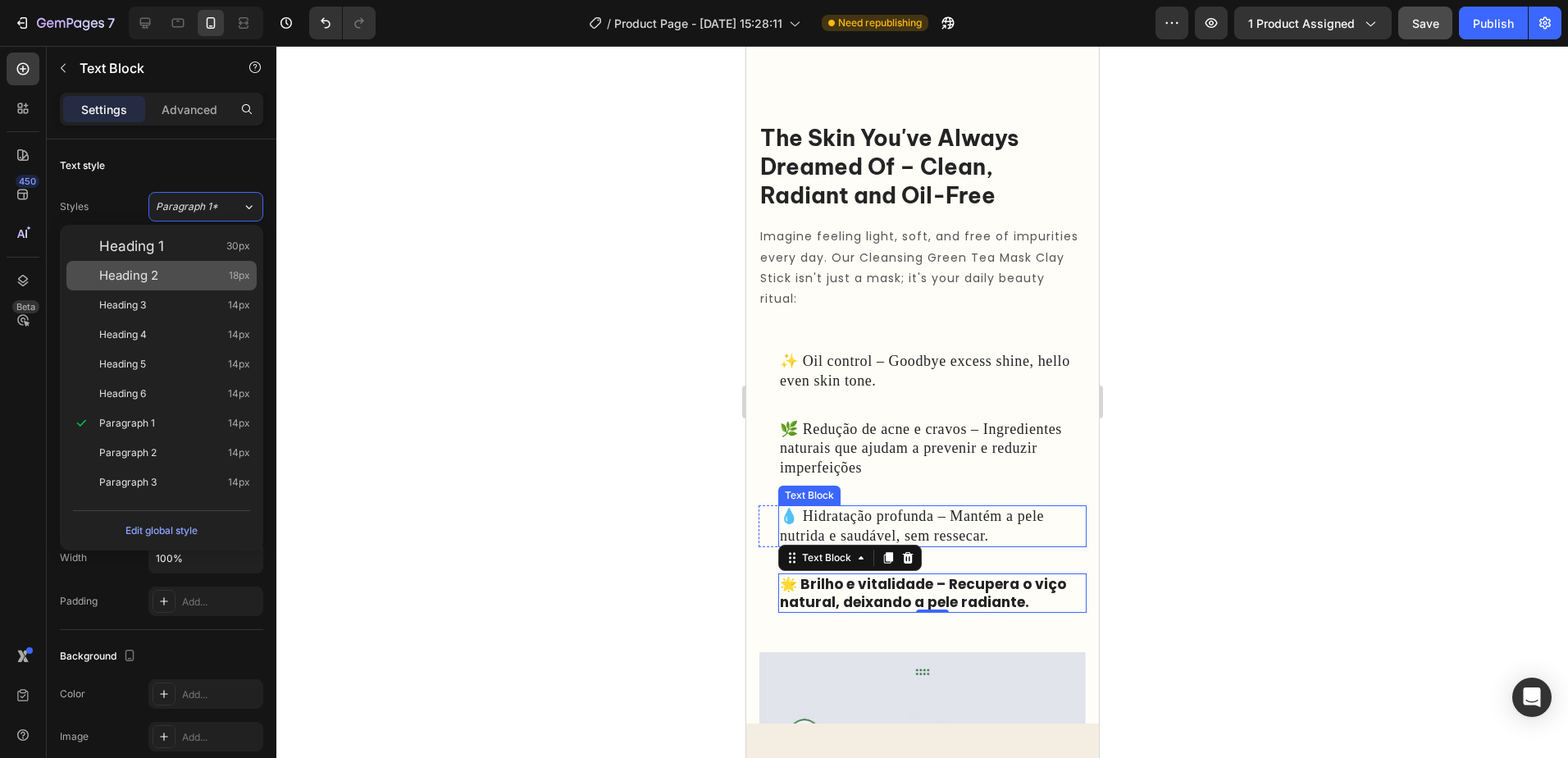
click at [210, 277] on div "Heading 2 18px" at bounding box center [174, 276] width 151 height 16
type input "18"
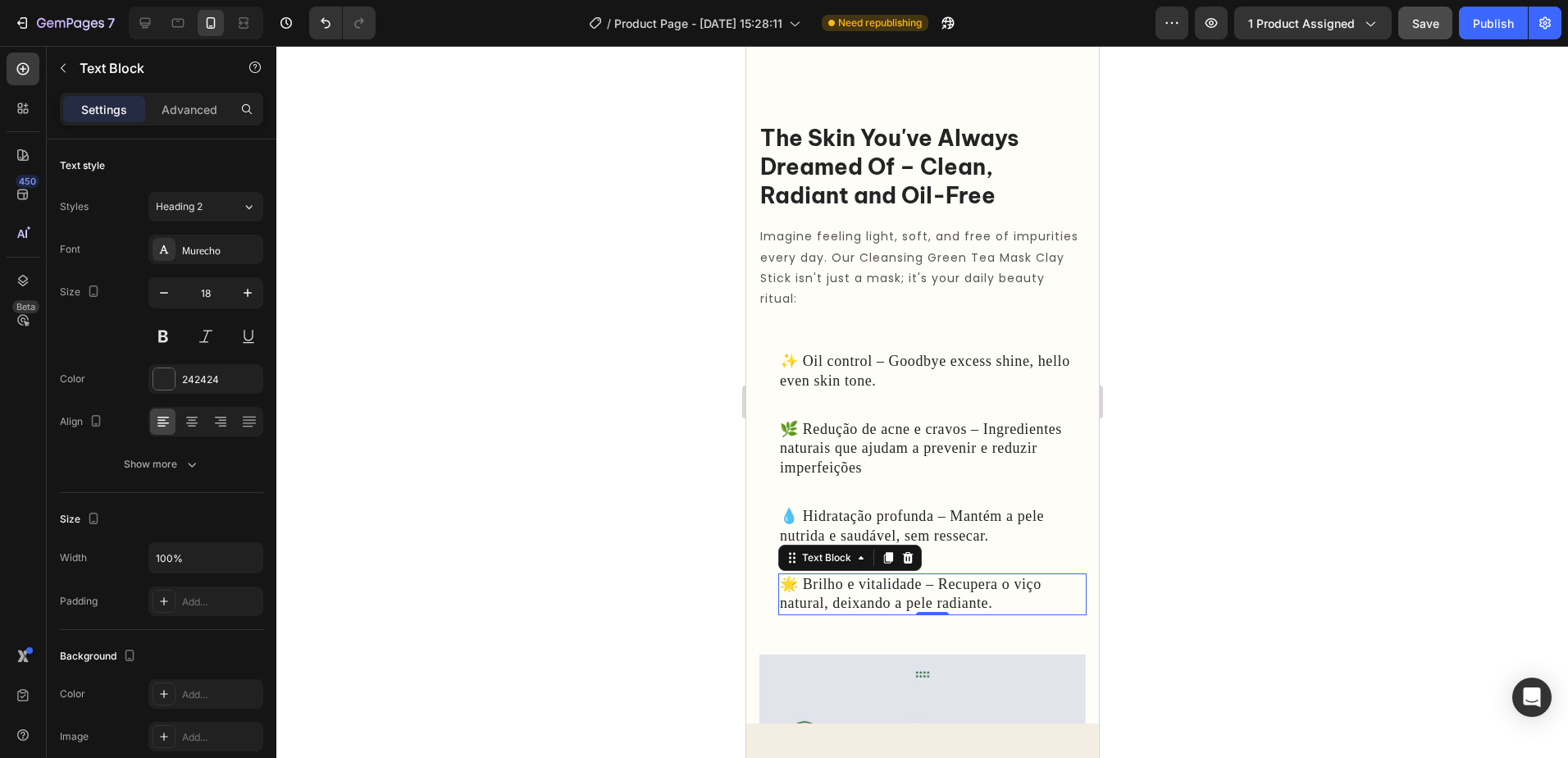
click at [1365, 489] on div at bounding box center [922, 402] width 1292 height 712
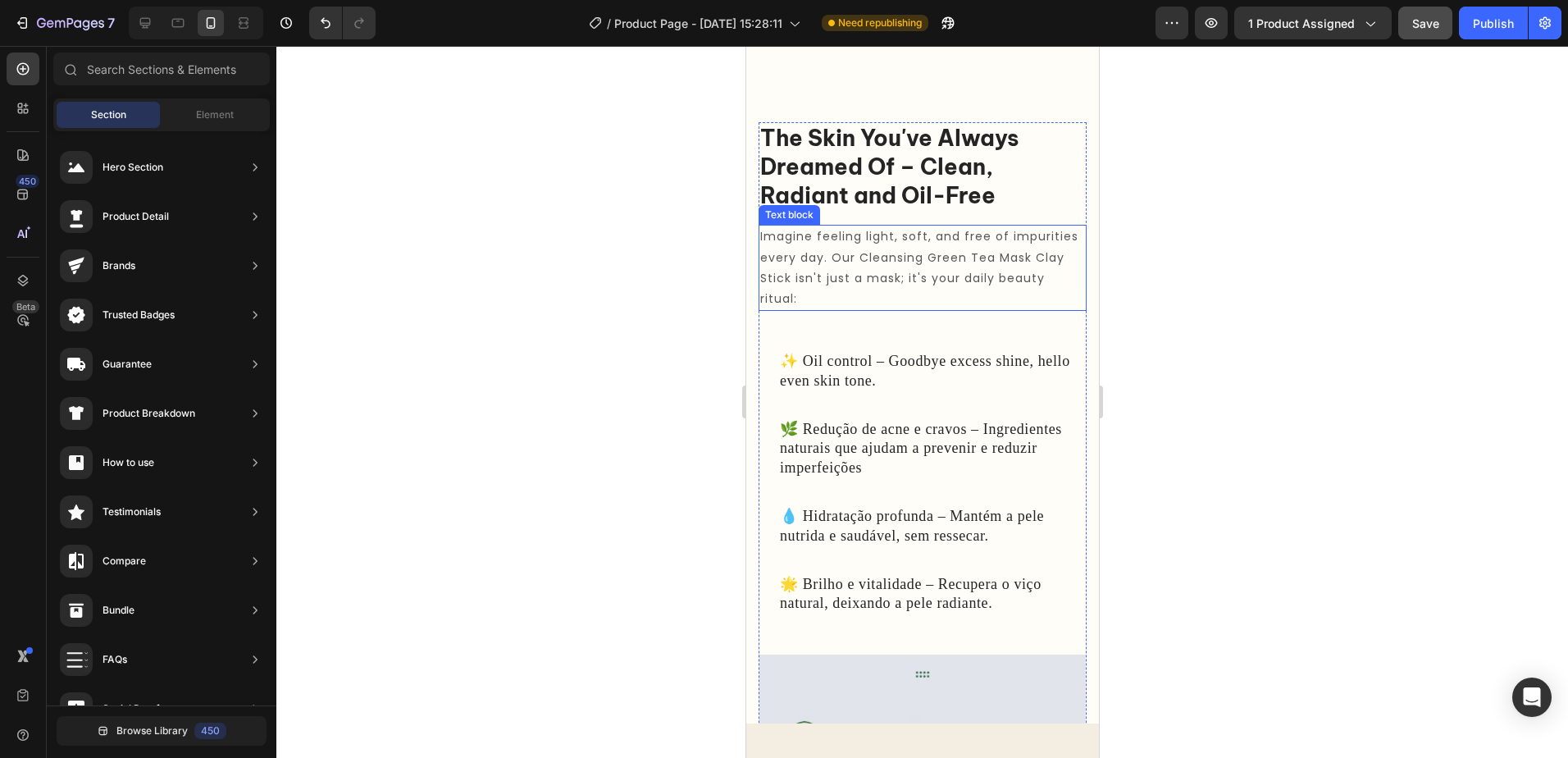
click at [830, 259] on p "Imagine feeling light, soft, and free of impurities every day. Our Cleansing Gr…" at bounding box center [921, 268] width 325 height 83
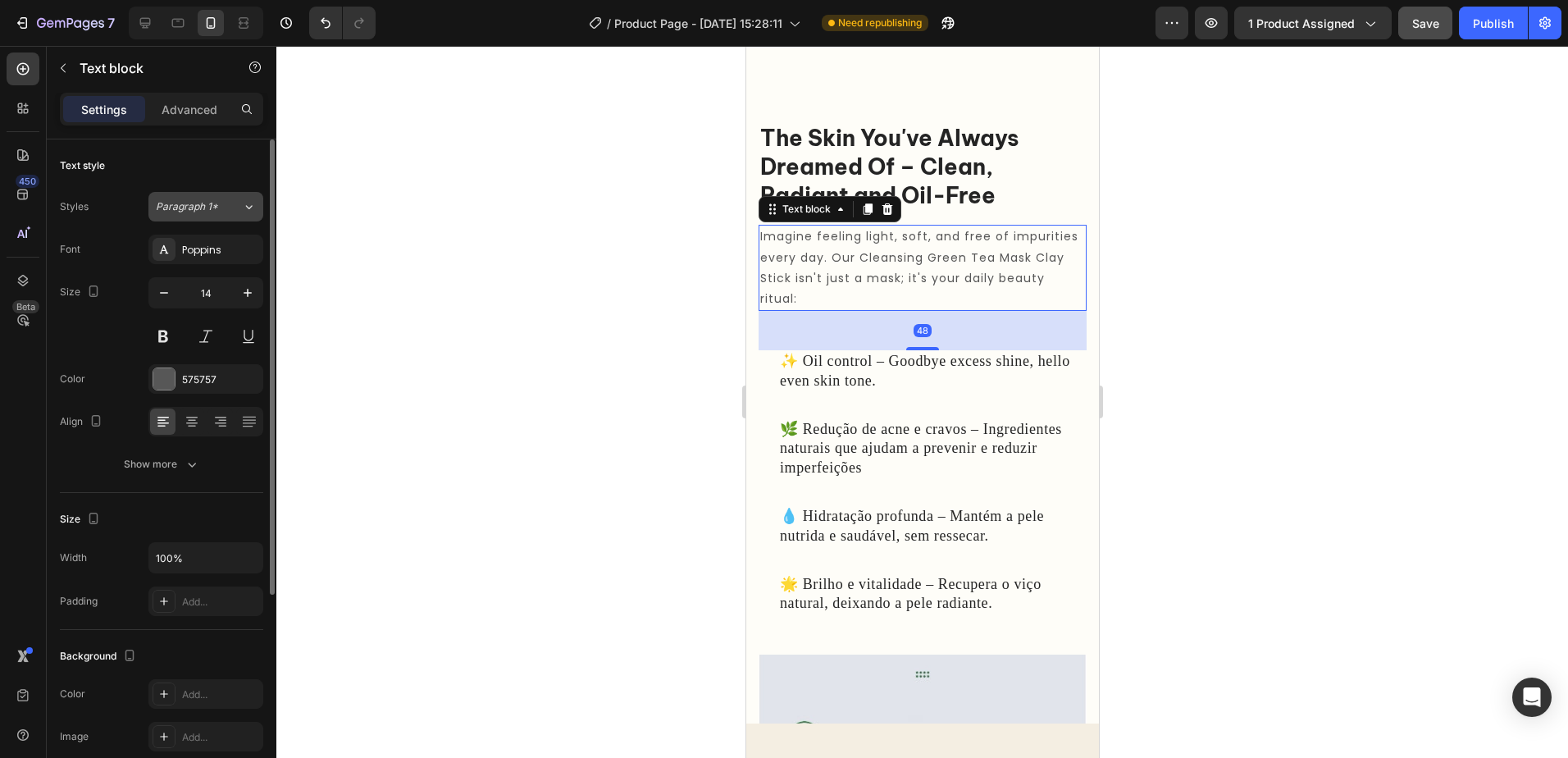
click at [236, 203] on div "Paragraph 1*" at bounding box center [199, 206] width 86 height 15
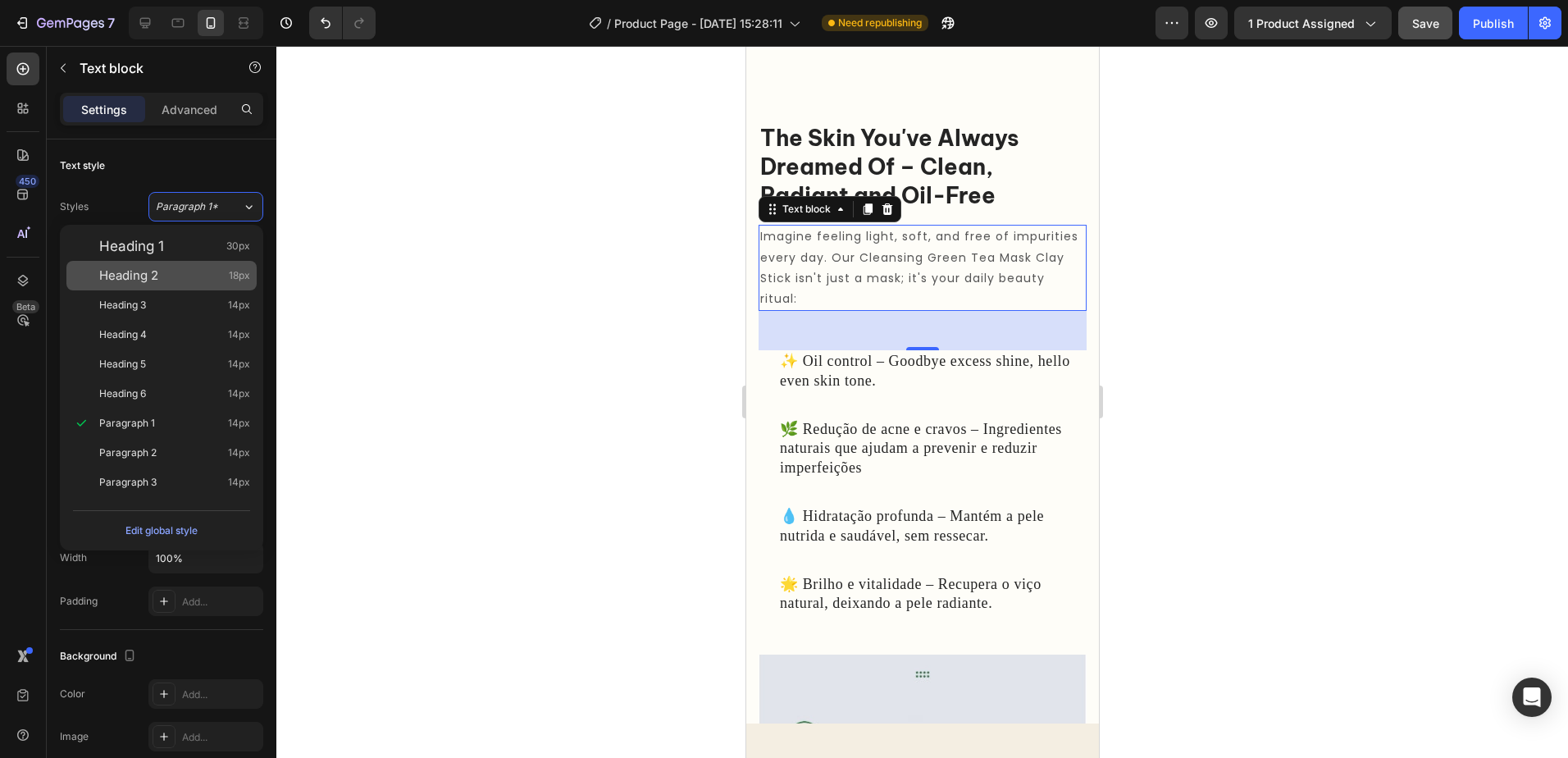
click at [198, 280] on div "Heading 2 18px" at bounding box center [174, 276] width 151 height 16
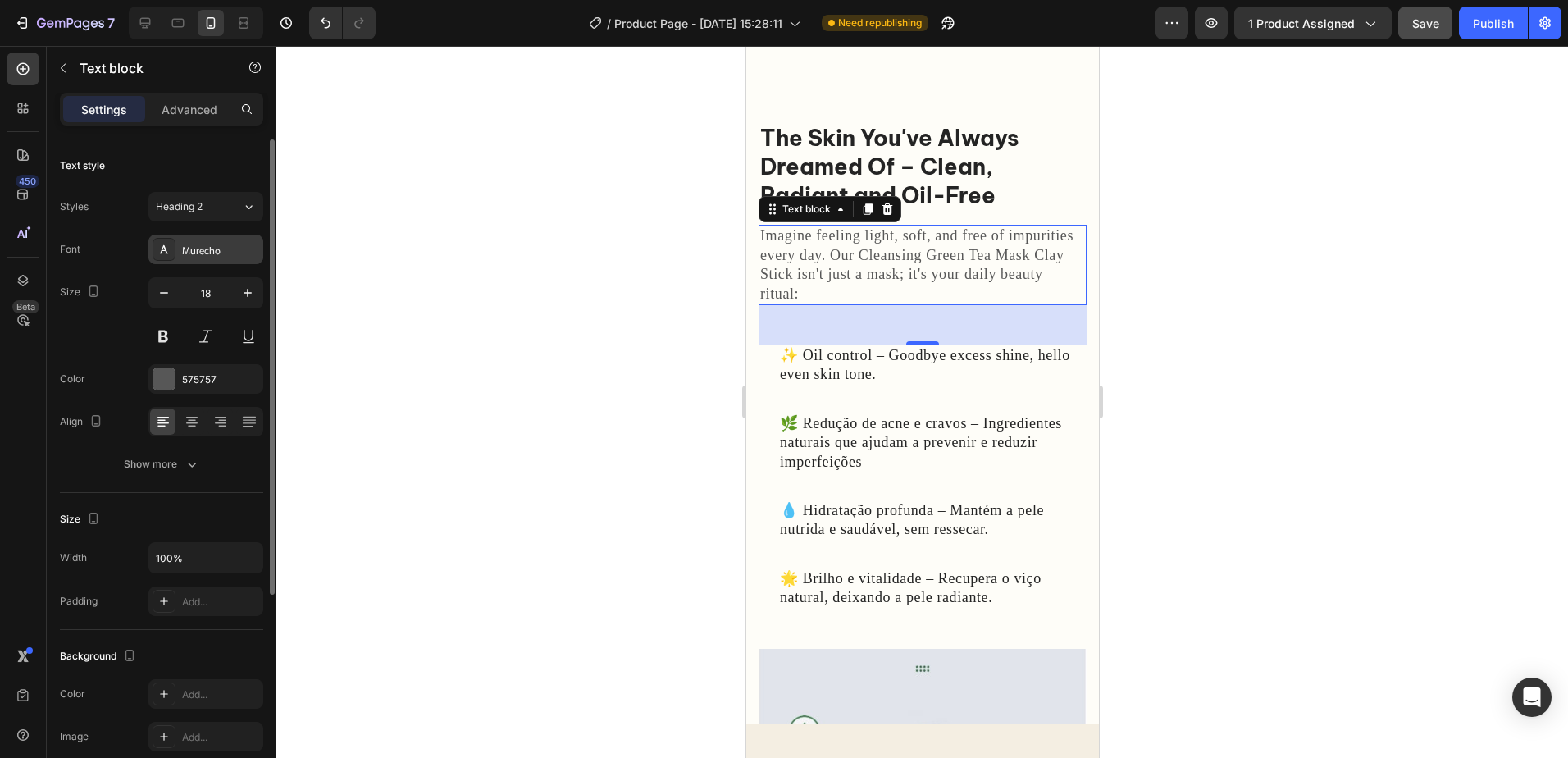
click at [237, 243] on div "Murecho" at bounding box center [220, 250] width 77 height 15
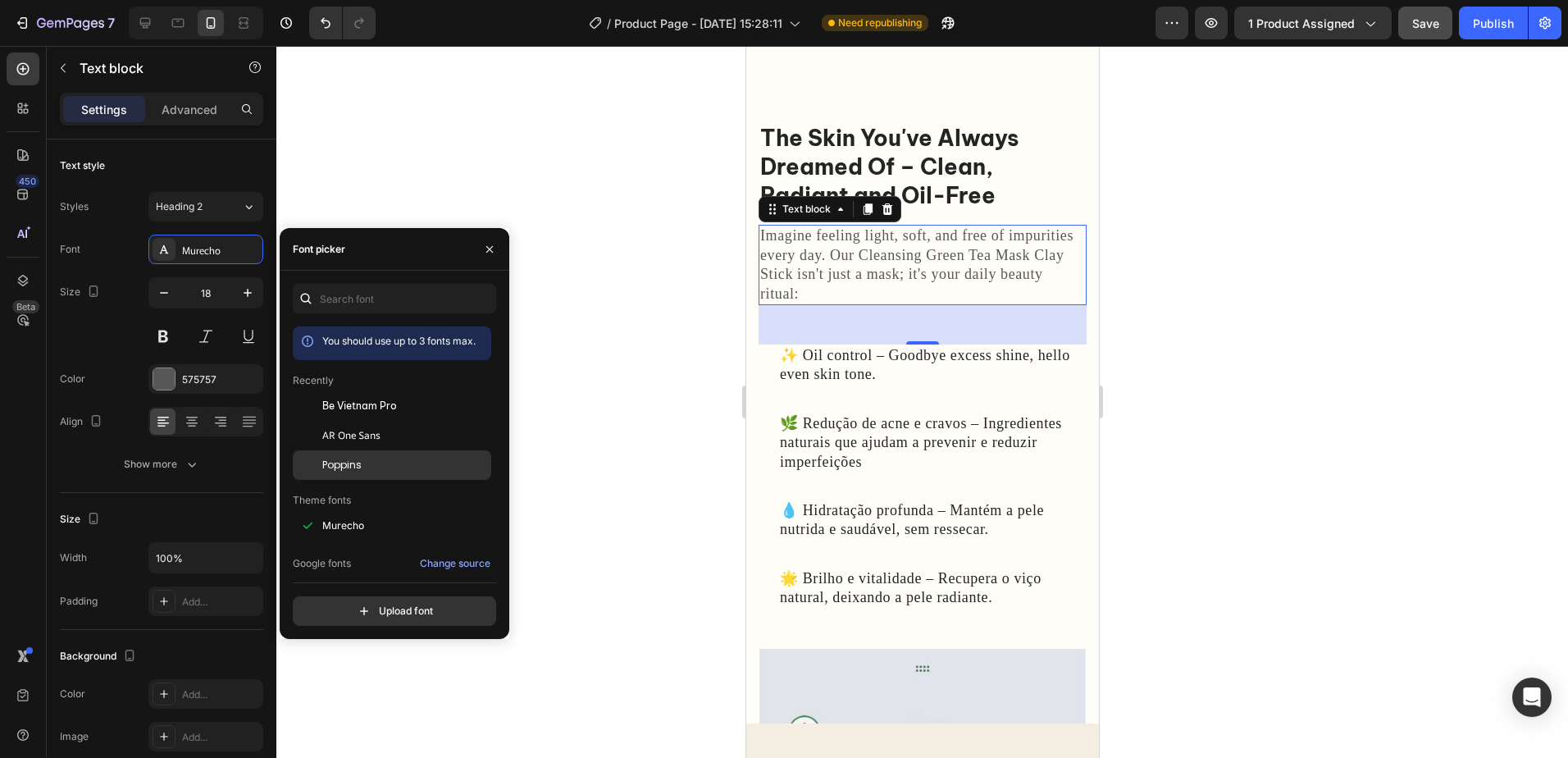
click at [408, 695] on div "Poppins" at bounding box center [392, 710] width 199 height 30
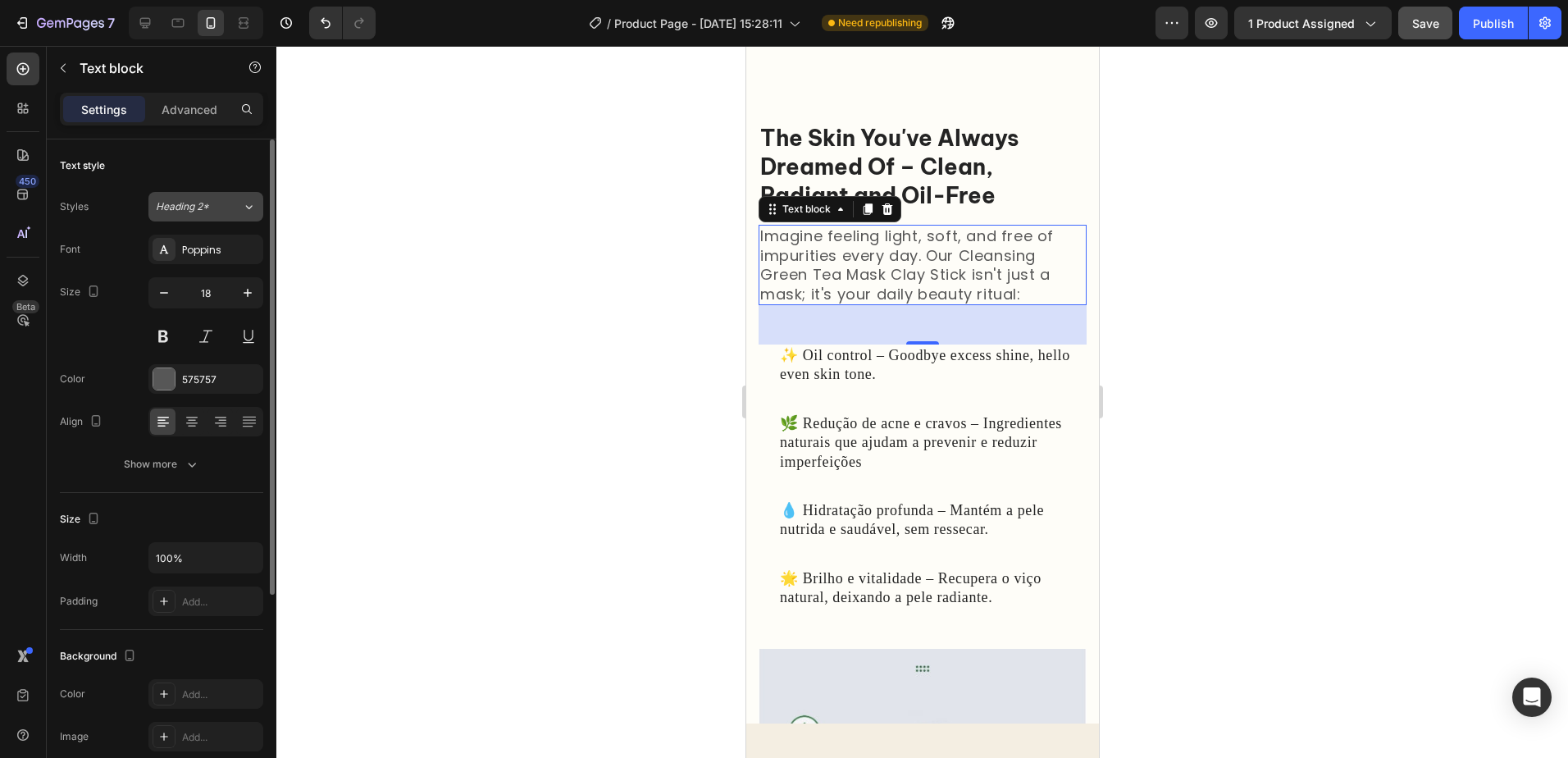
click at [245, 204] on icon at bounding box center [249, 207] width 14 height 16
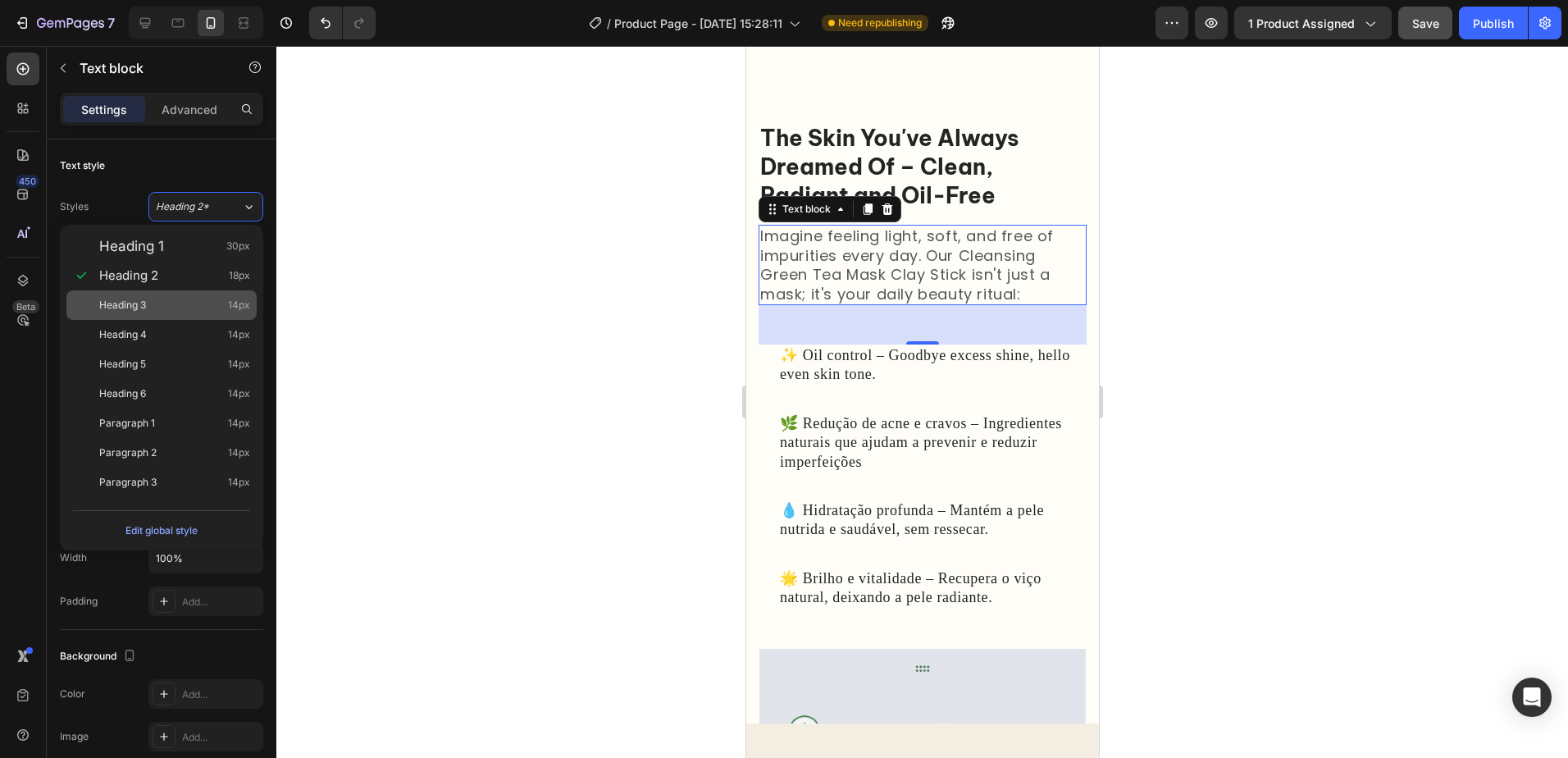
click at [183, 312] on div "Heading 3 14px" at bounding box center [174, 305] width 151 height 16
type input "14"
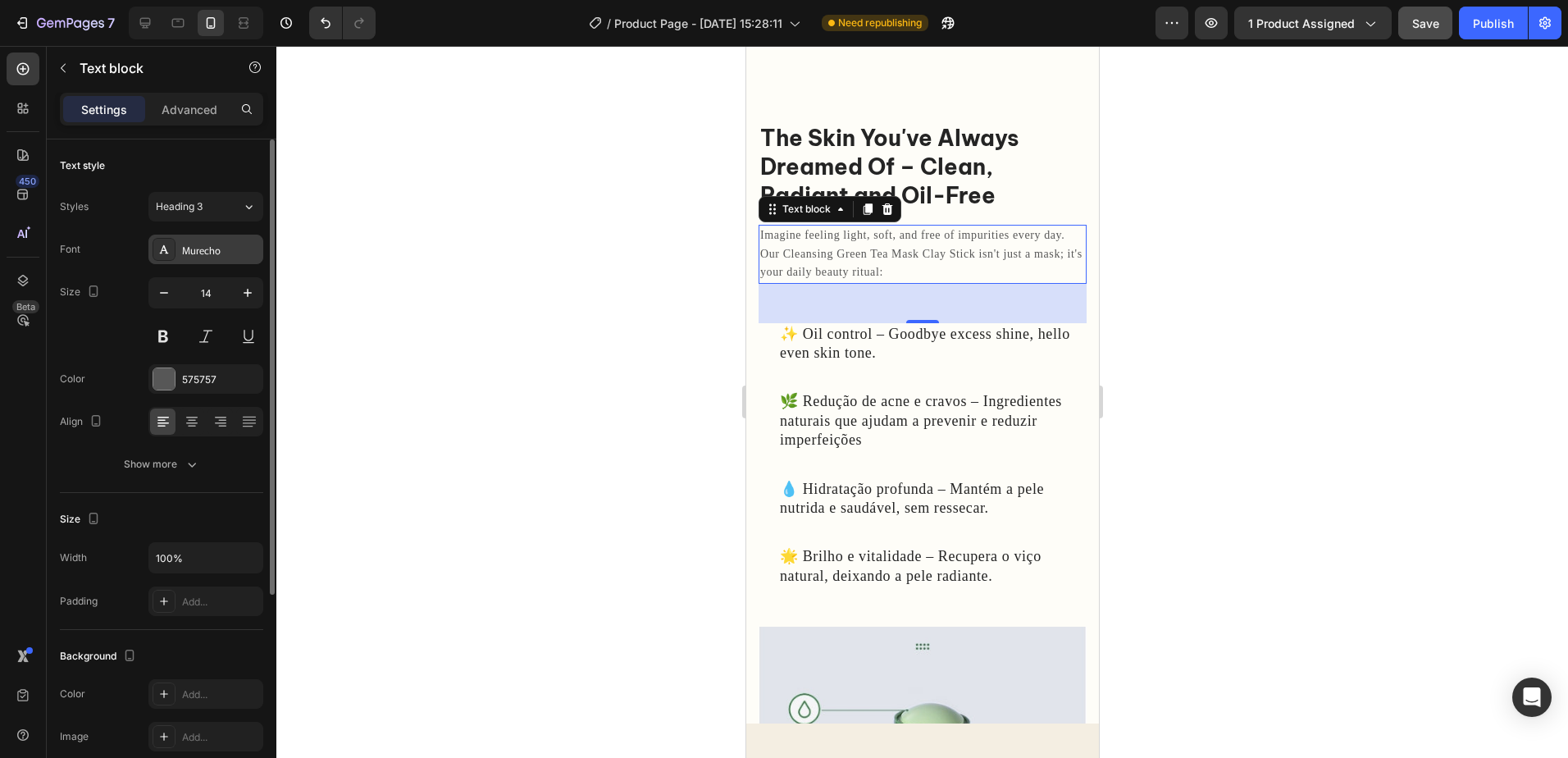
click at [243, 243] on div "Murecho" at bounding box center [206, 250] width 115 height 30
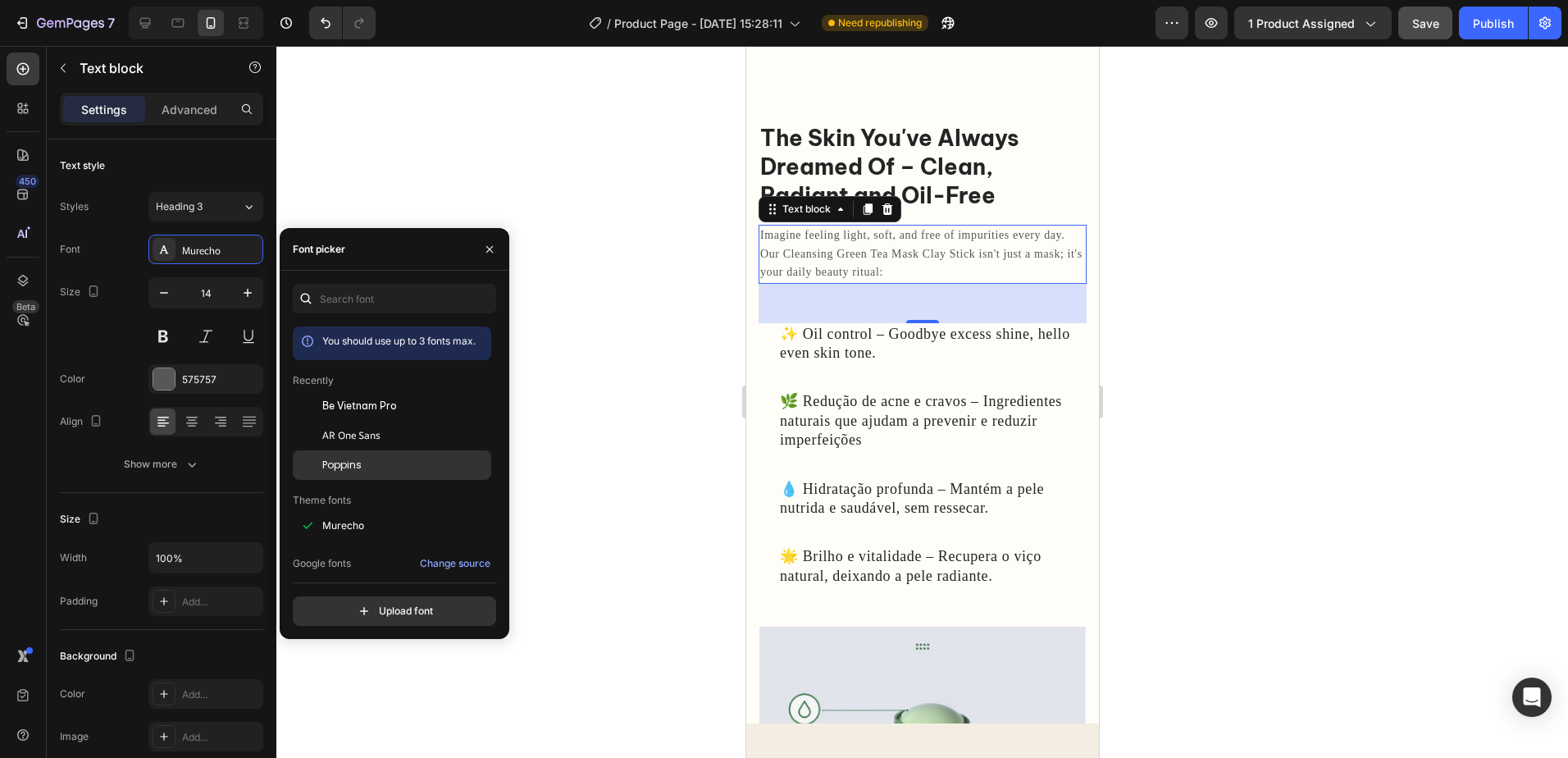
click at [373, 460] on div "Poppins" at bounding box center [406, 465] width 166 height 15
click at [1218, 237] on div at bounding box center [922, 402] width 1292 height 712
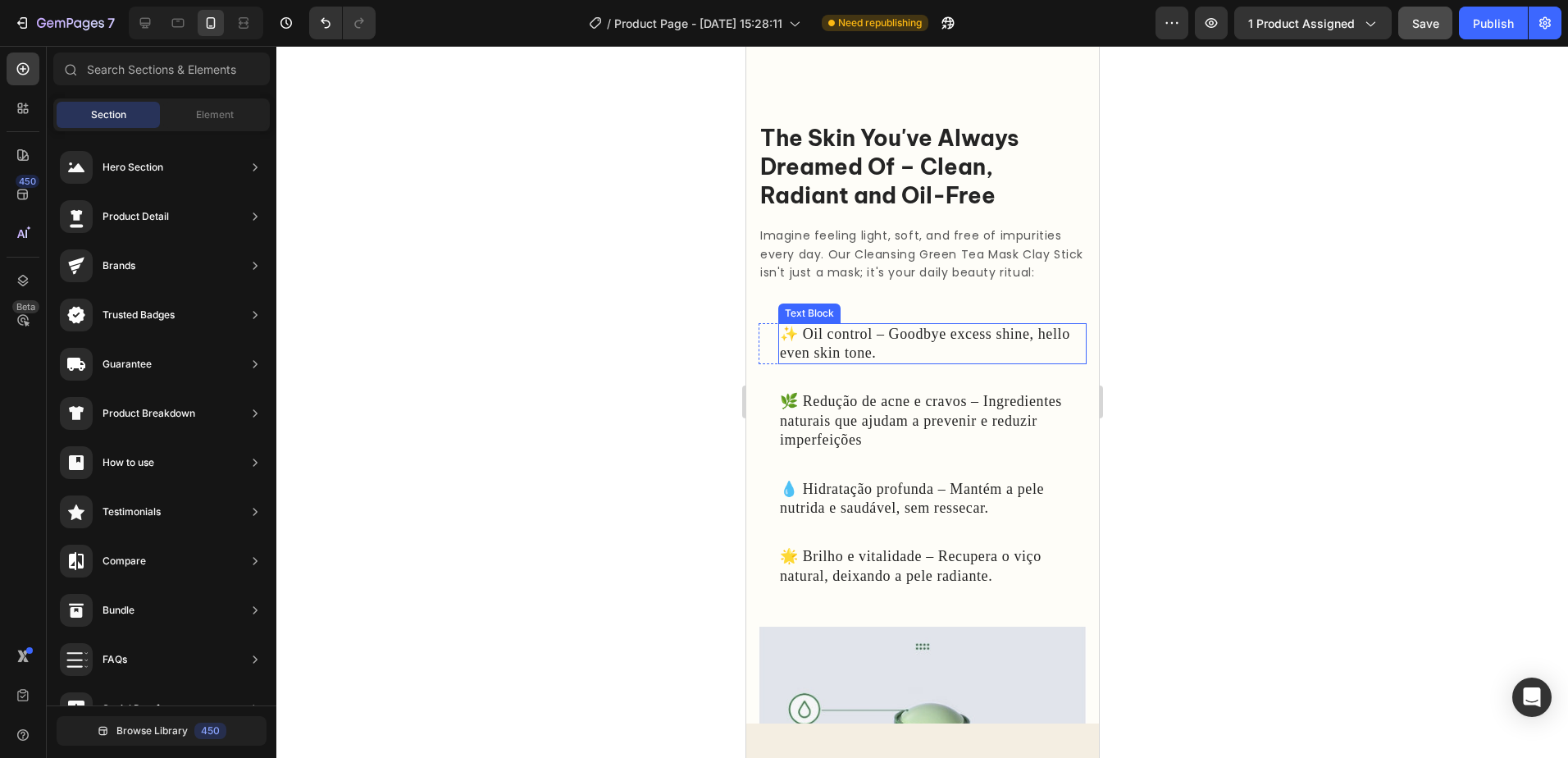
click at [977, 350] on p "✨ Oil control – Goodbye excess shine, hello even skin tone." at bounding box center [931, 344] width 305 height 39
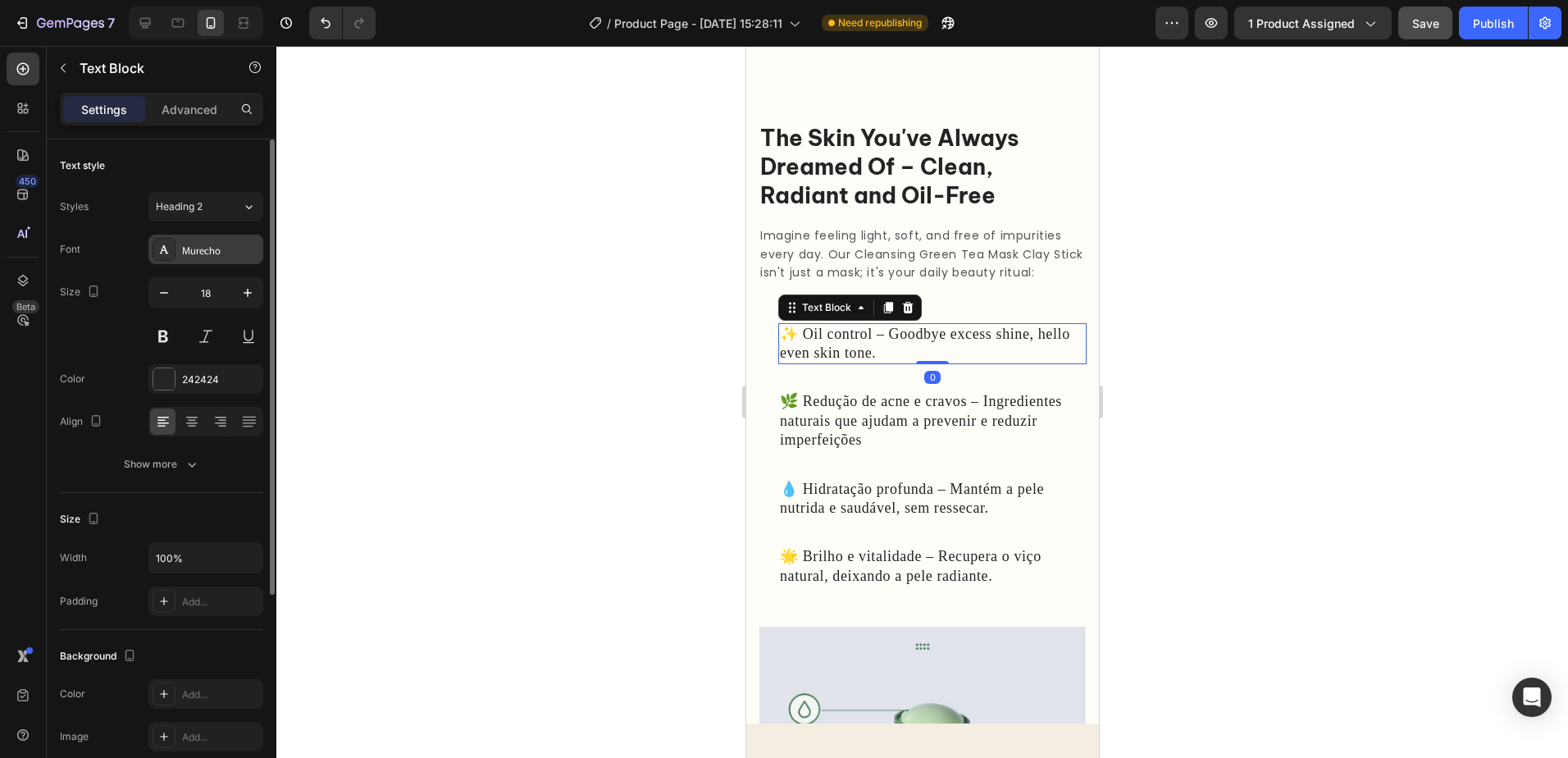
click at [239, 254] on div "Murecho" at bounding box center [220, 250] width 77 height 15
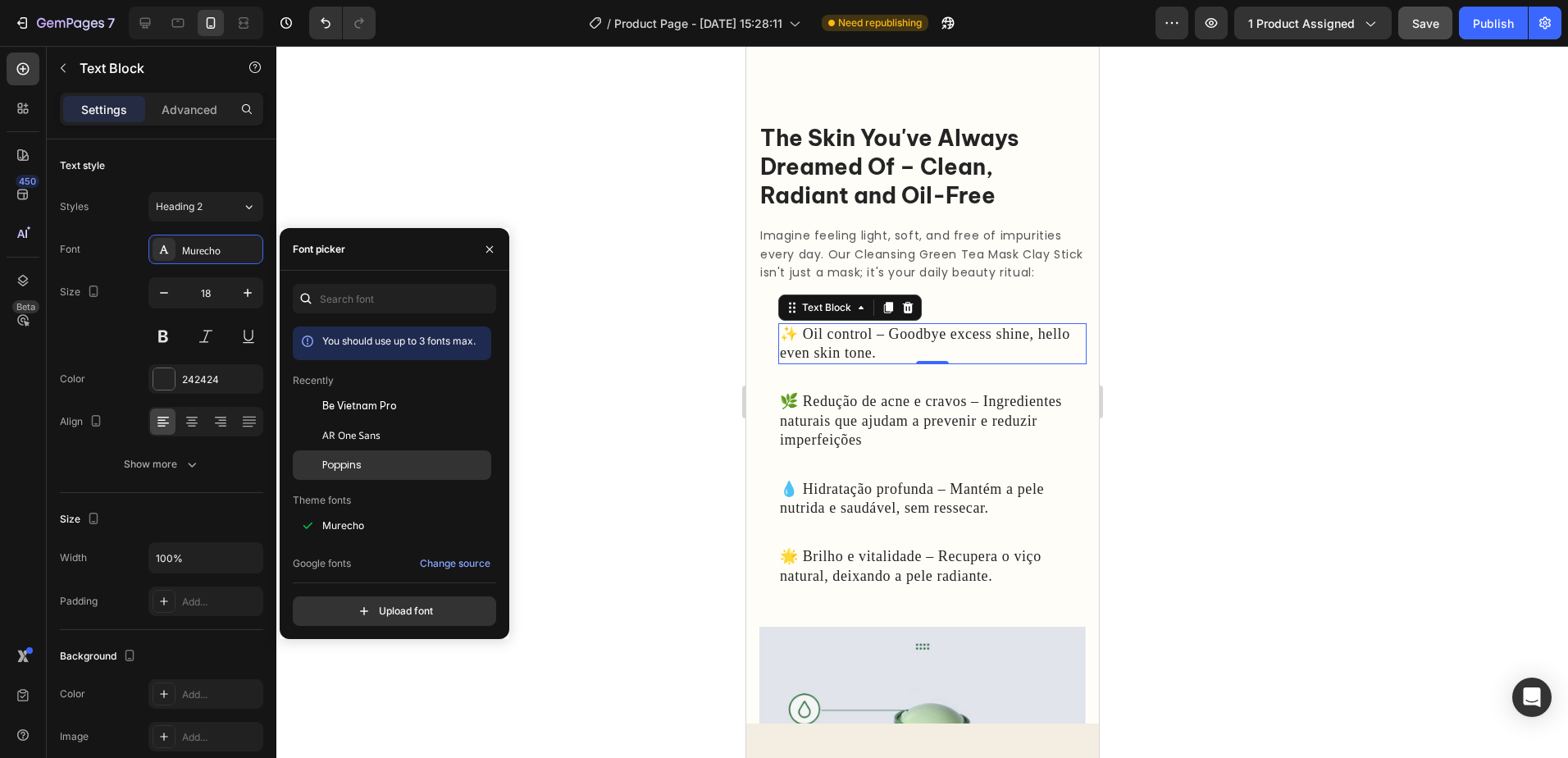
click at [392, 459] on div "Poppins" at bounding box center [406, 465] width 166 height 15
click at [927, 413] on p "🌿 Redução de acne e cravos – Ingredientes naturais que ajudam a prevenir e redu…" at bounding box center [931, 420] width 305 height 57
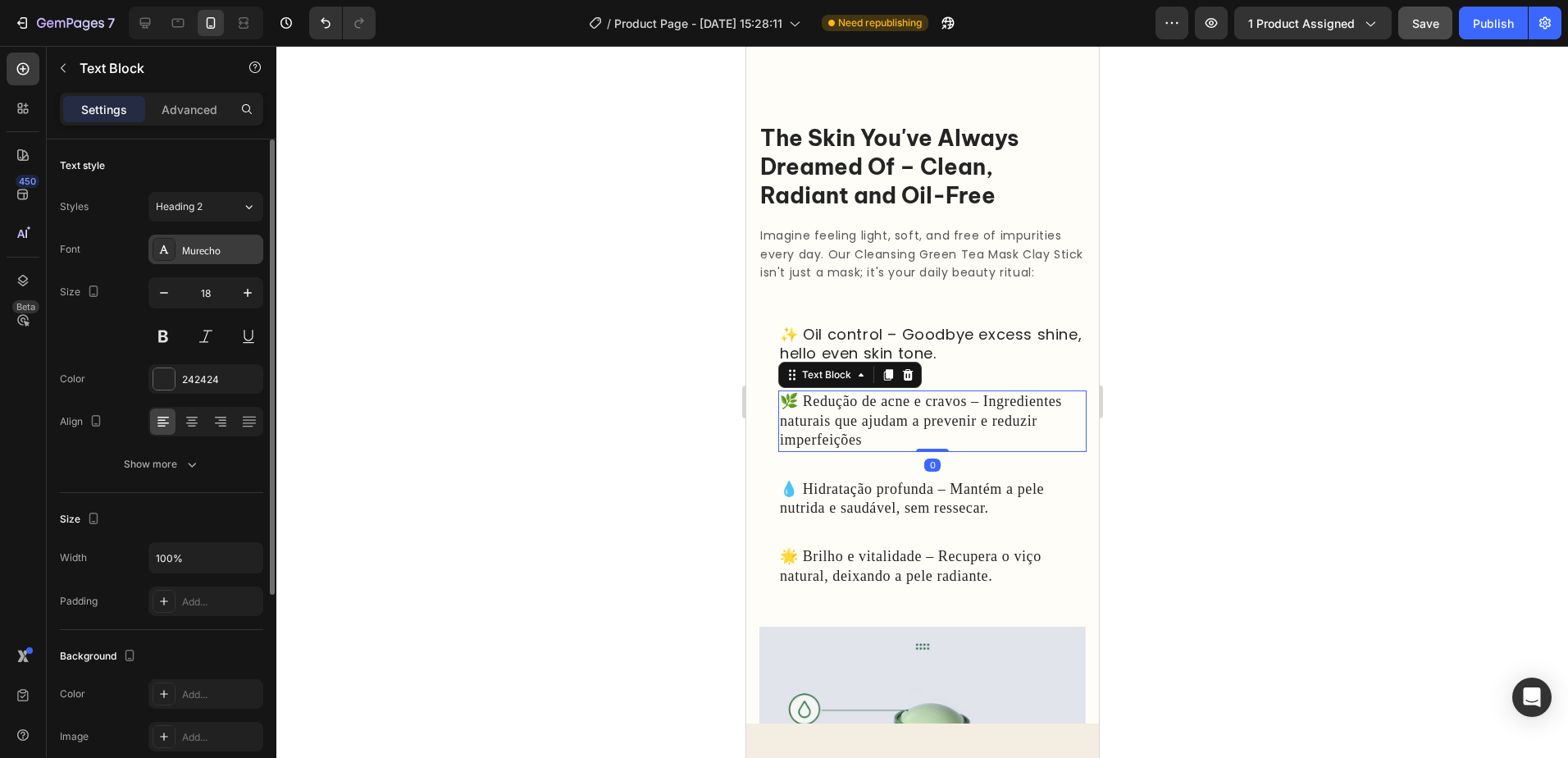
click at [236, 252] on div "Murecho" at bounding box center [220, 250] width 77 height 15
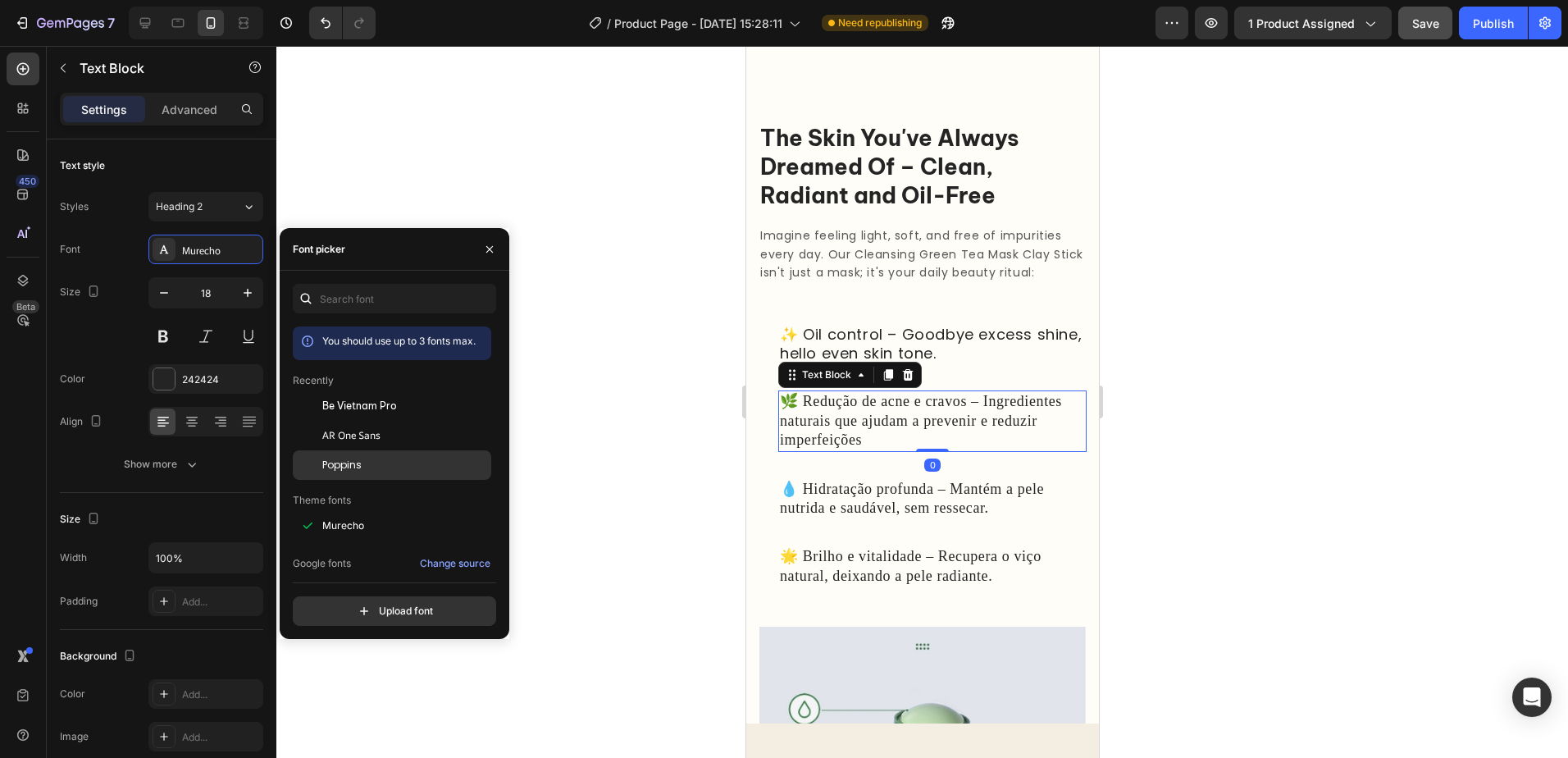
click at [361, 467] on span "Poppins" at bounding box center [342, 465] width 39 height 15
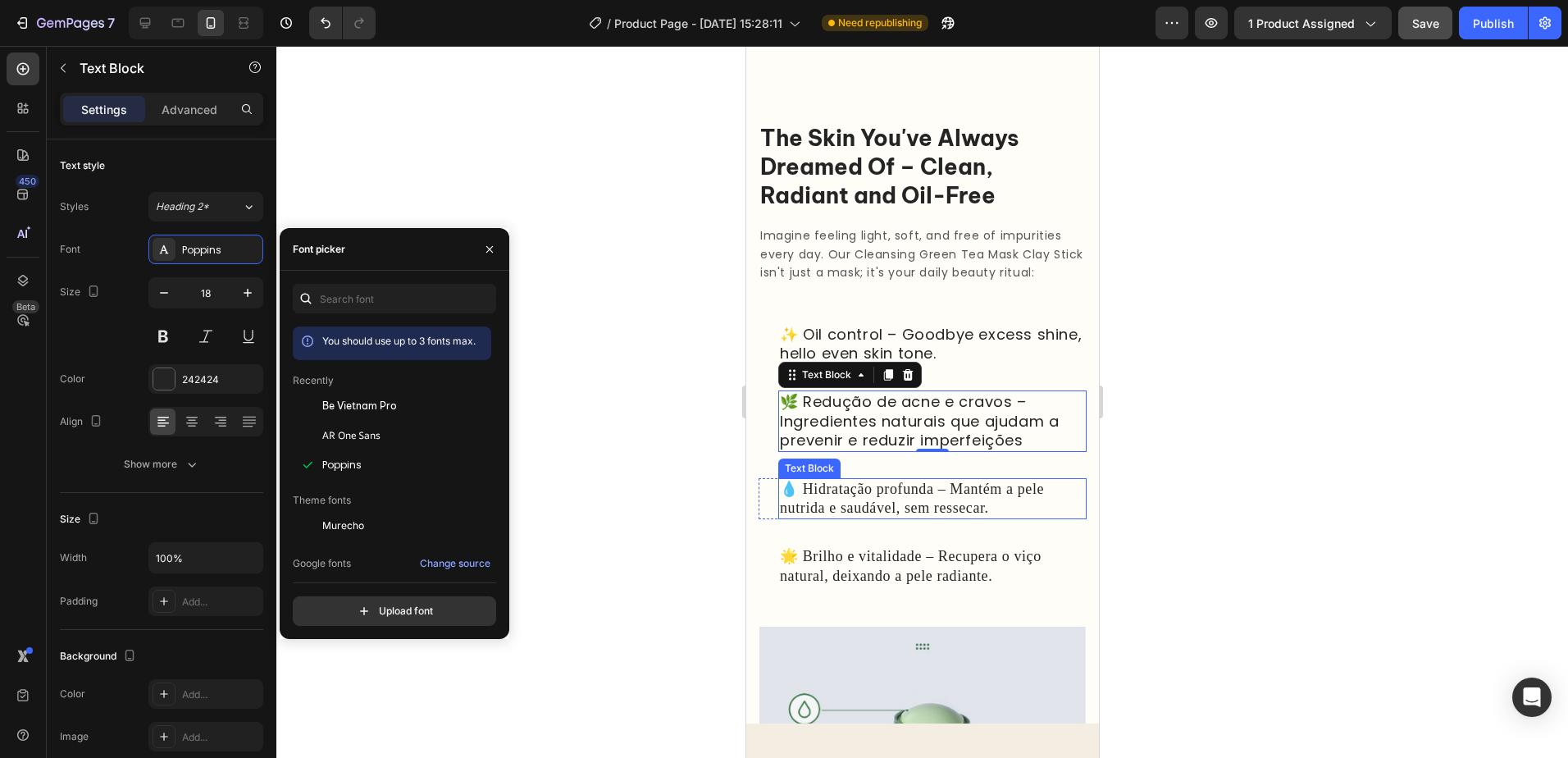
click at [895, 493] on p "💧 Hidratação profunda – Mantém a pele nutrida e saudável, sem ressecar." at bounding box center [931, 499] width 305 height 39
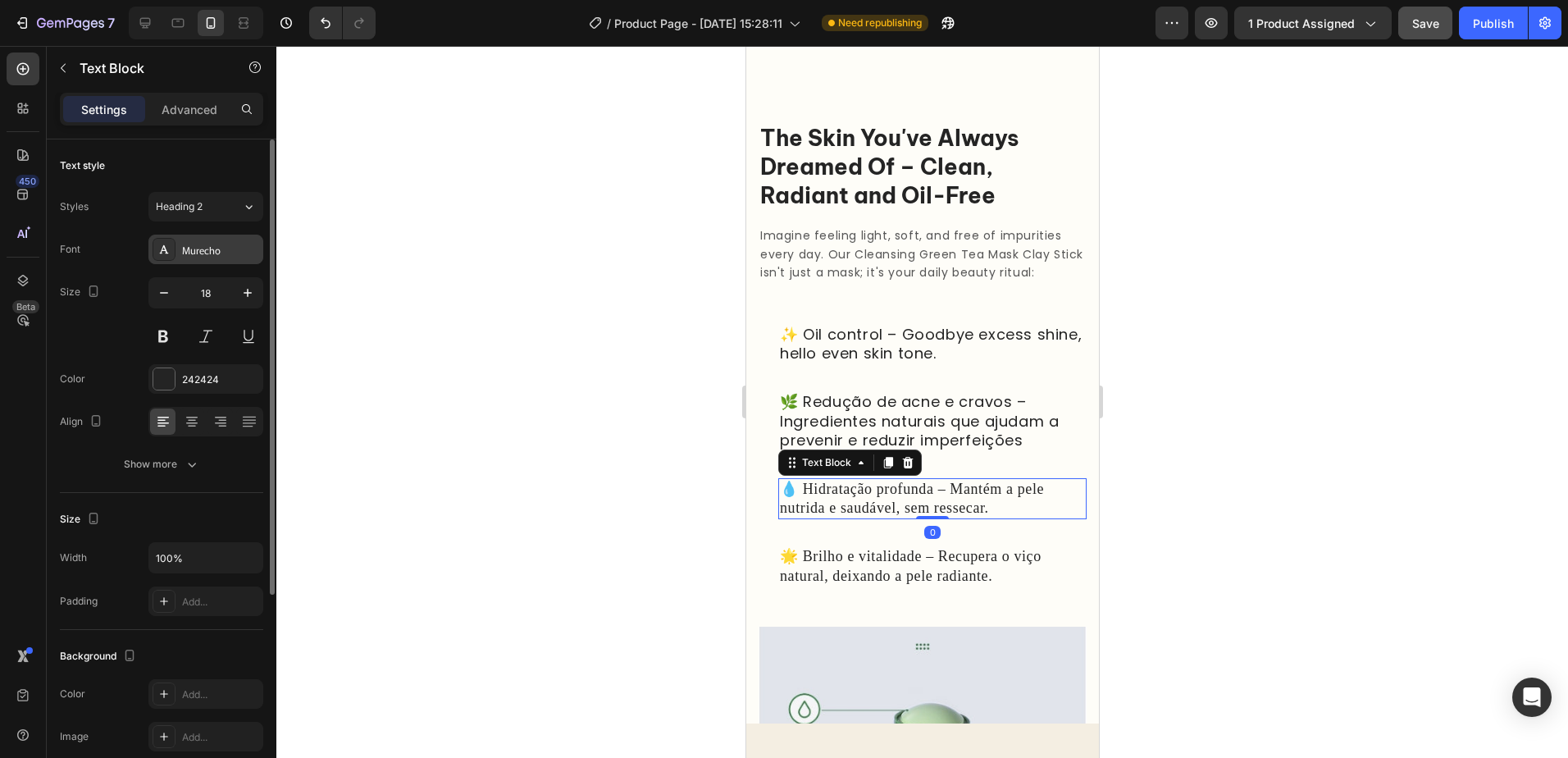
click at [245, 245] on div "Murecho" at bounding box center [220, 250] width 77 height 15
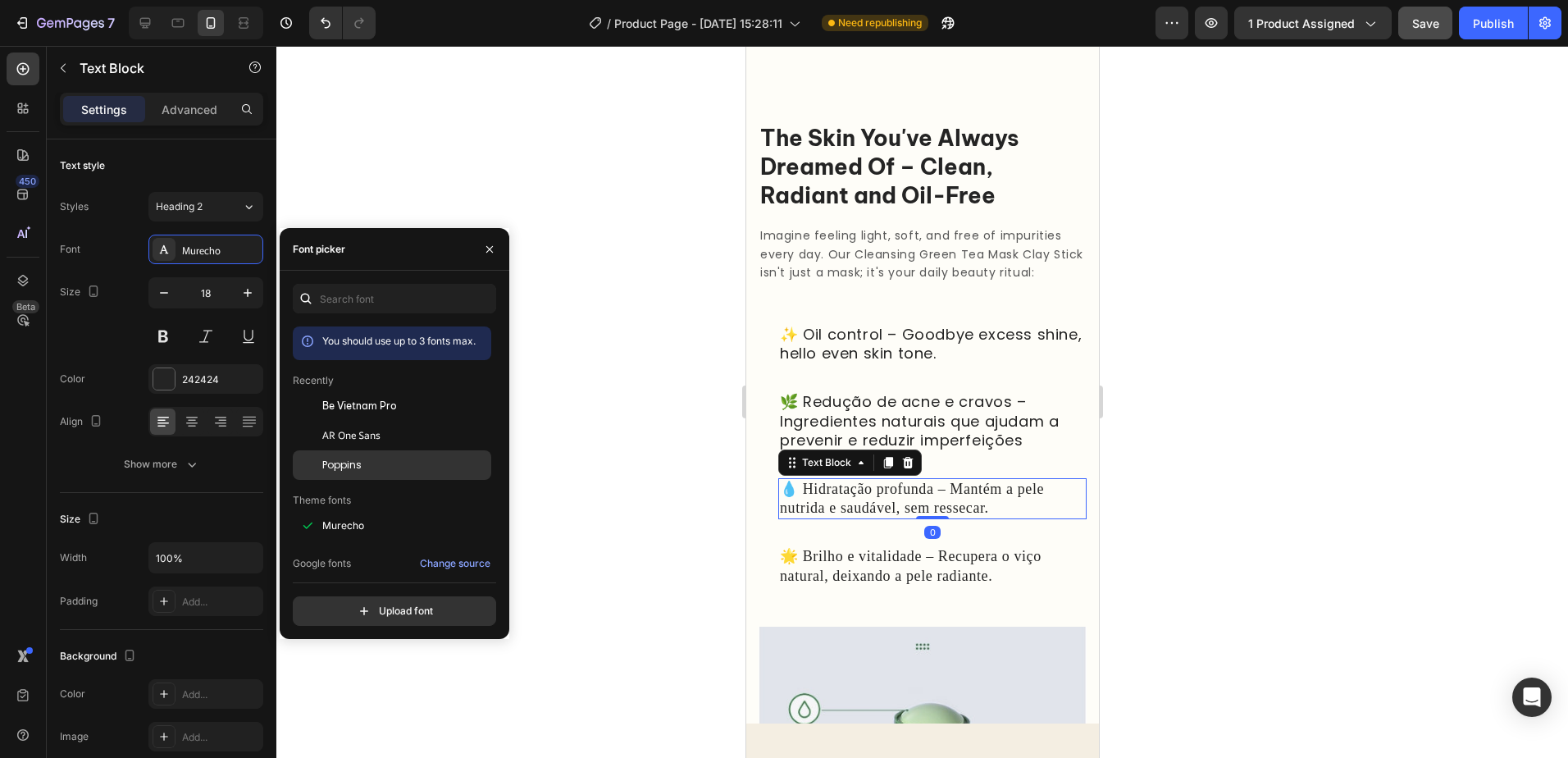
click at [367, 471] on div "Poppins" at bounding box center [406, 465] width 166 height 15
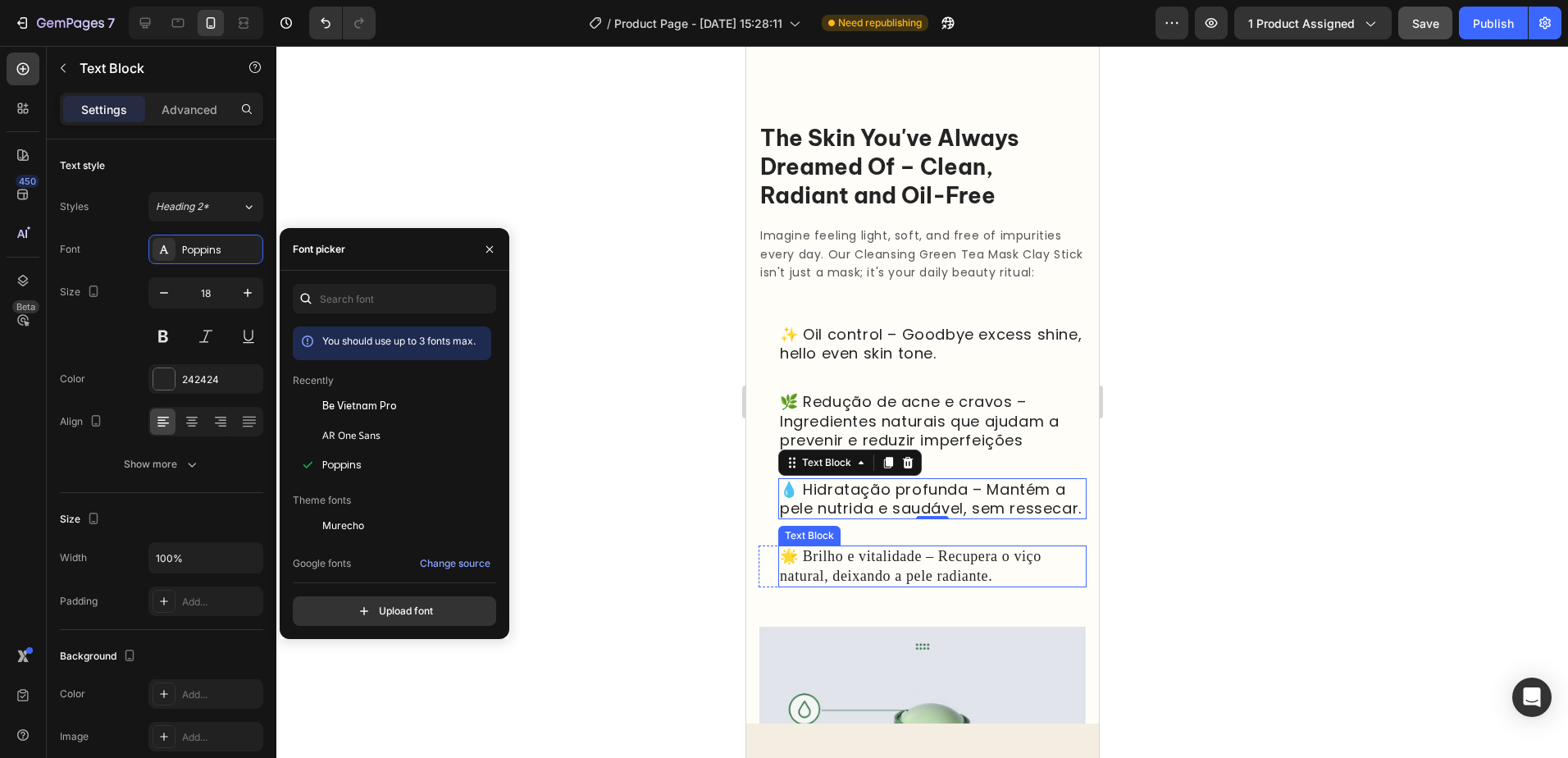
click at [939, 580] on p "🌟 Brilho e vitalidade – Recupera o viço natural, deixando a pele radiante." at bounding box center [931, 566] width 305 height 39
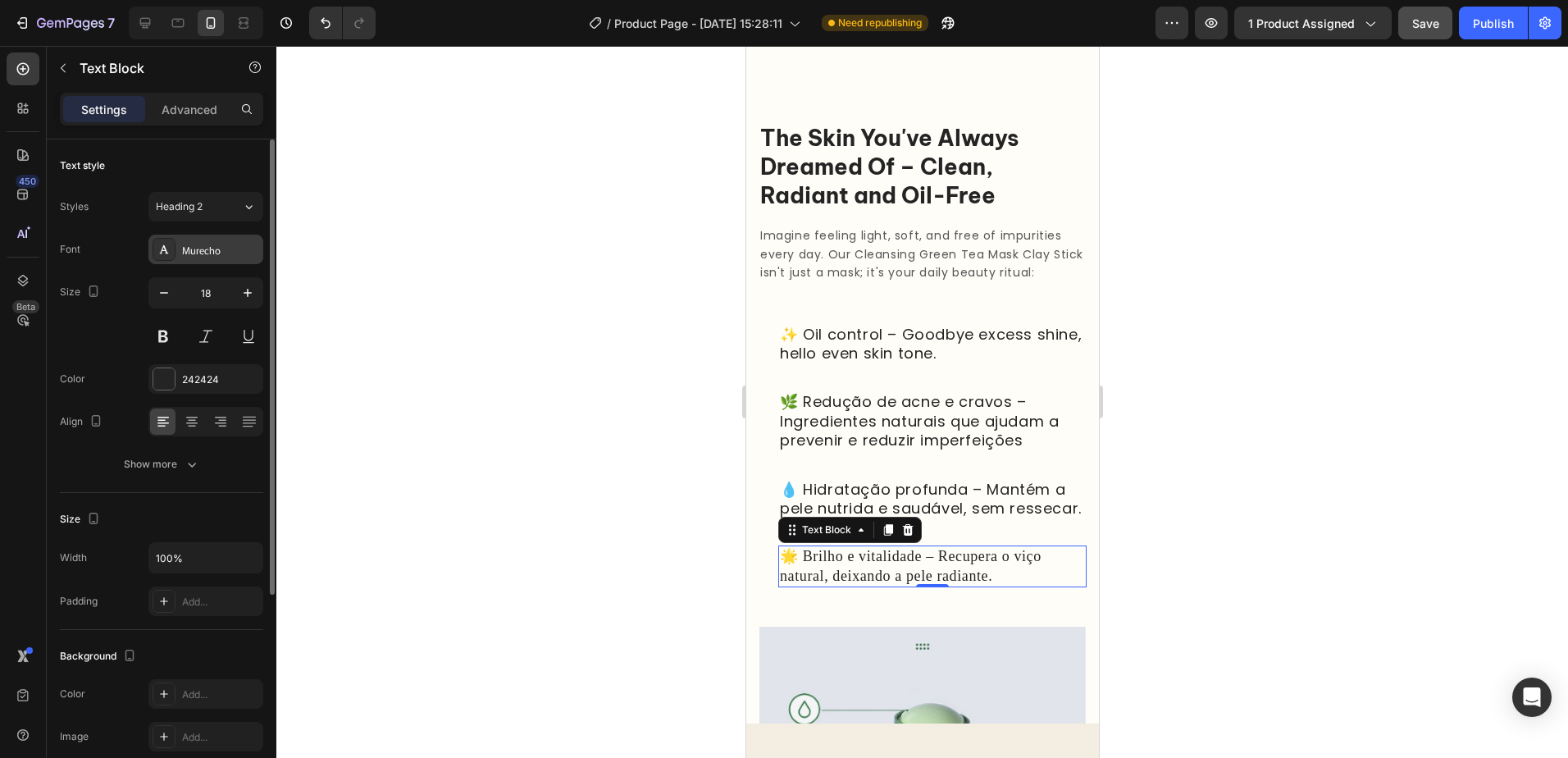
click at [240, 257] on div "Murecho" at bounding box center [220, 250] width 77 height 15
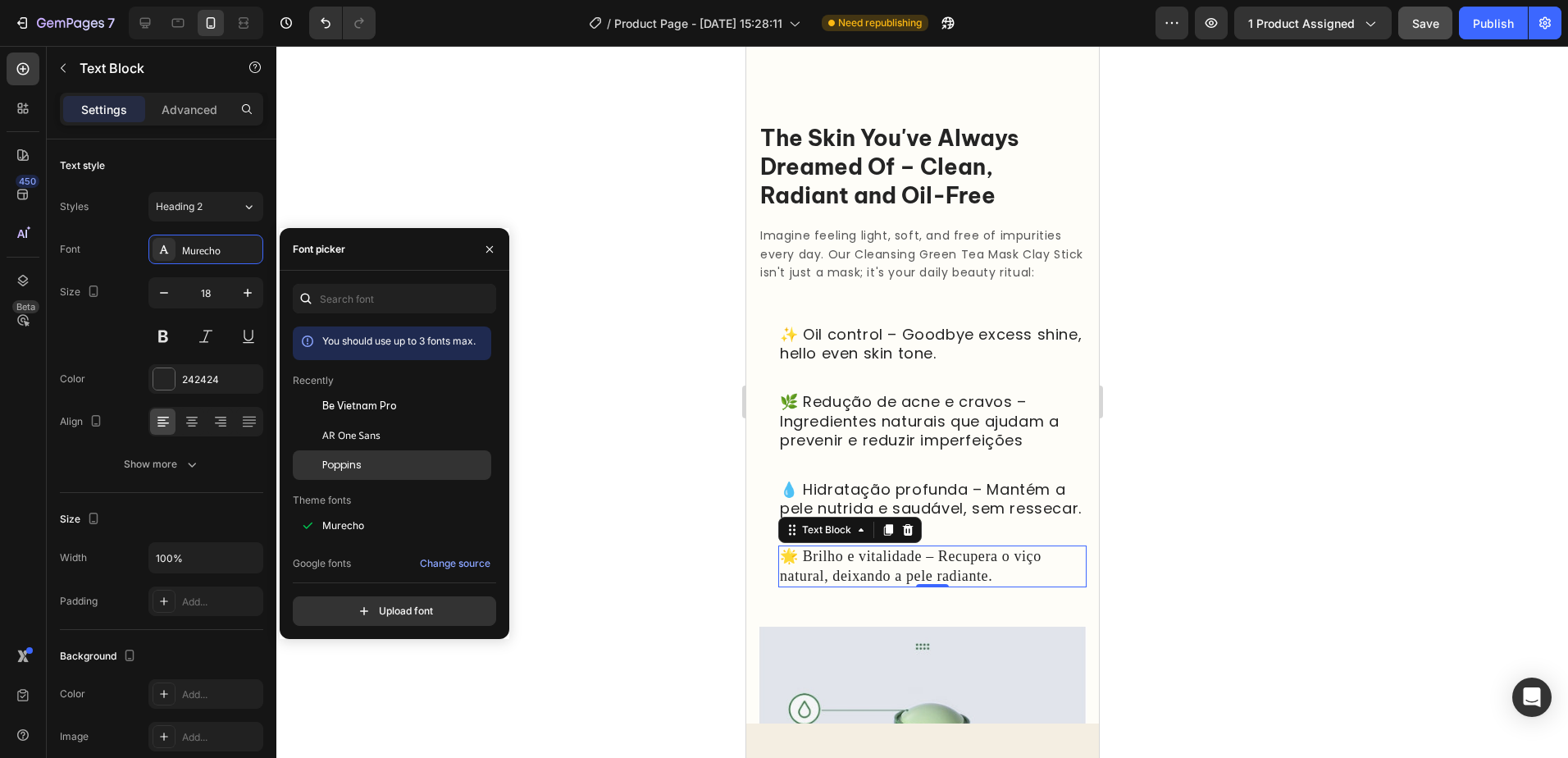
click at [378, 465] on div "Poppins" at bounding box center [406, 465] width 166 height 15
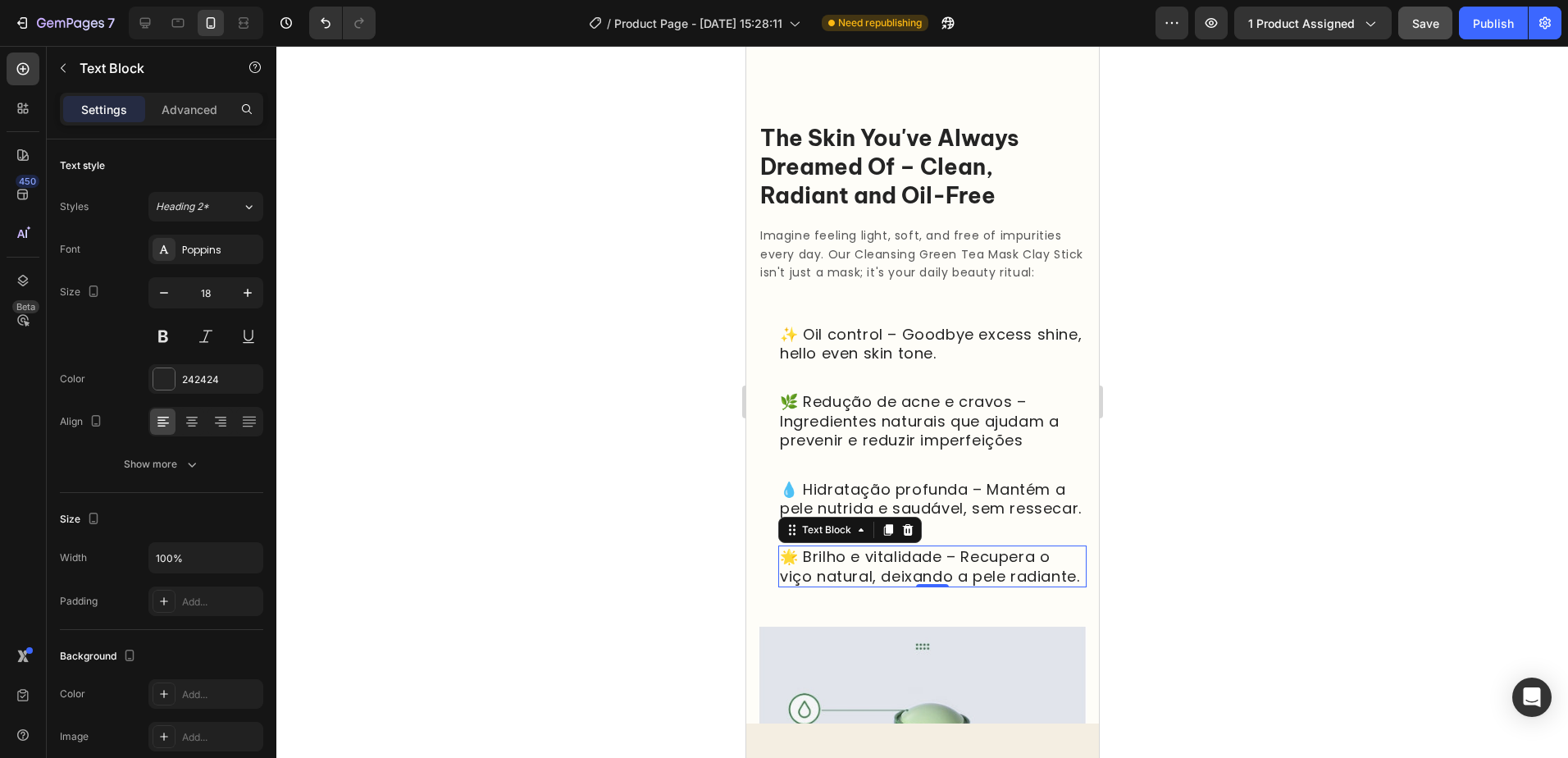
click at [1273, 483] on div at bounding box center [922, 402] width 1292 height 712
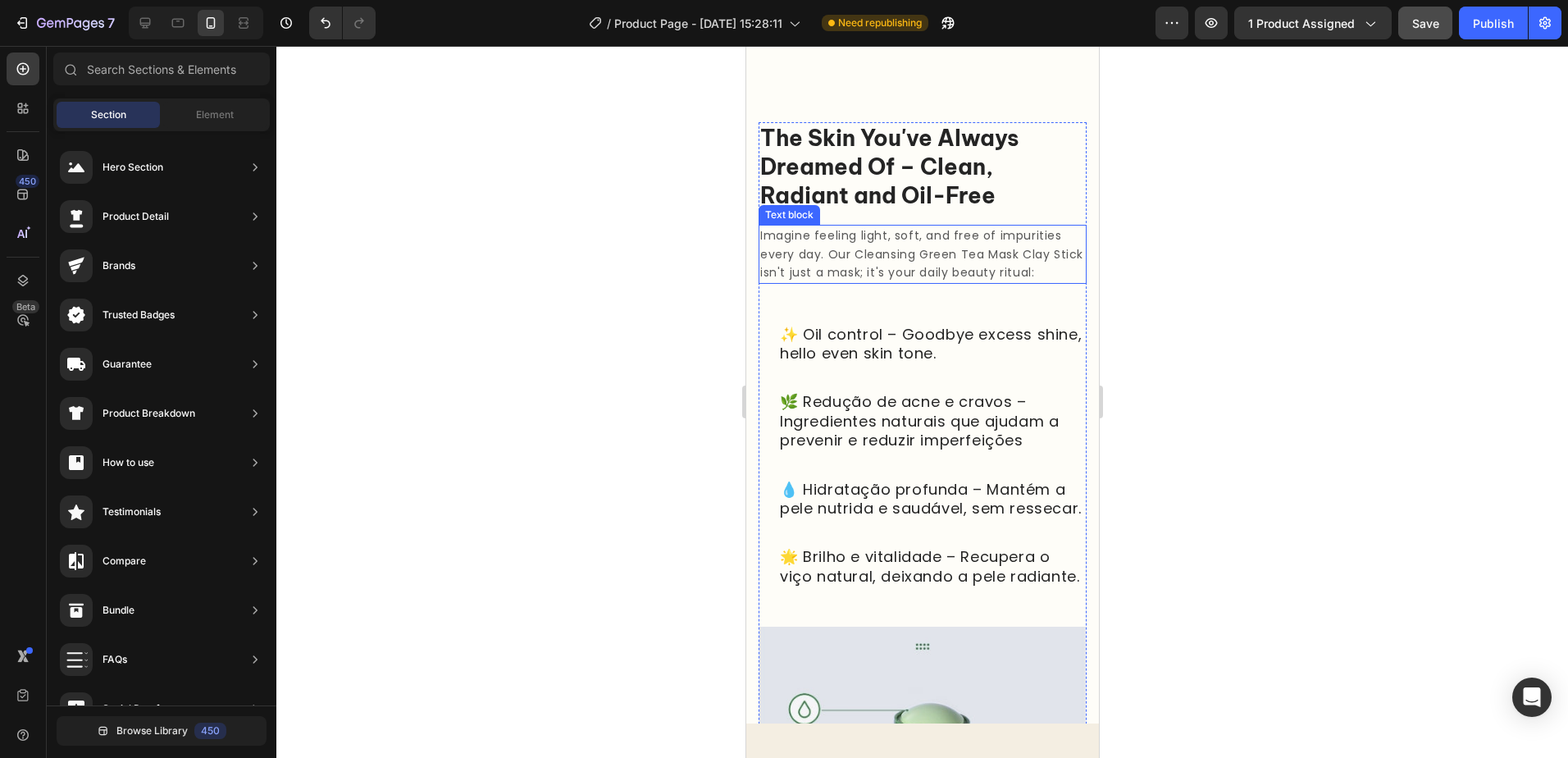
click at [943, 278] on p "Imagine feeling light, soft, and free of impurities every day. Our Cleansing Gr…" at bounding box center [921, 254] width 325 height 55
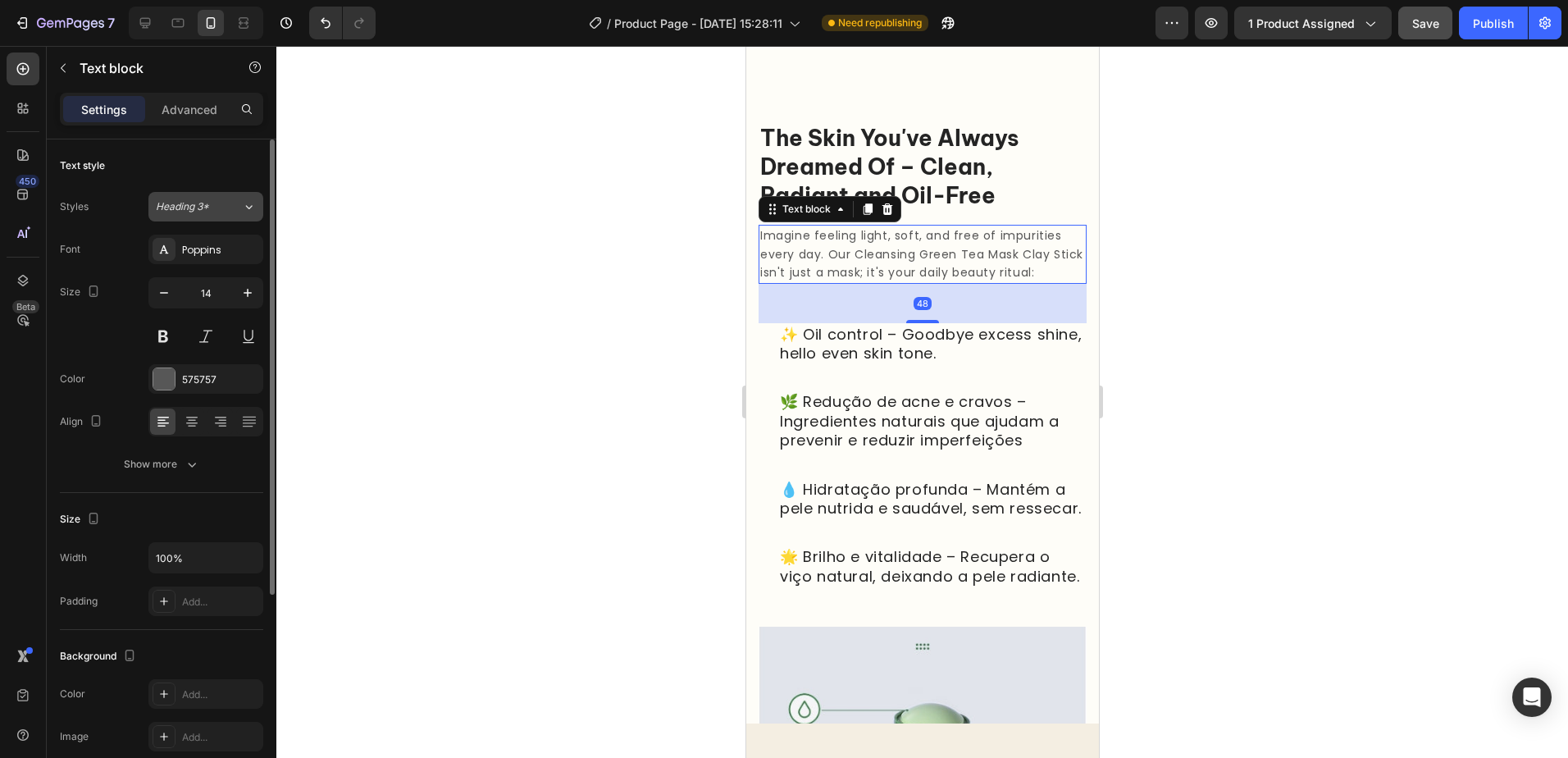
click at [245, 203] on icon at bounding box center [249, 207] width 14 height 16
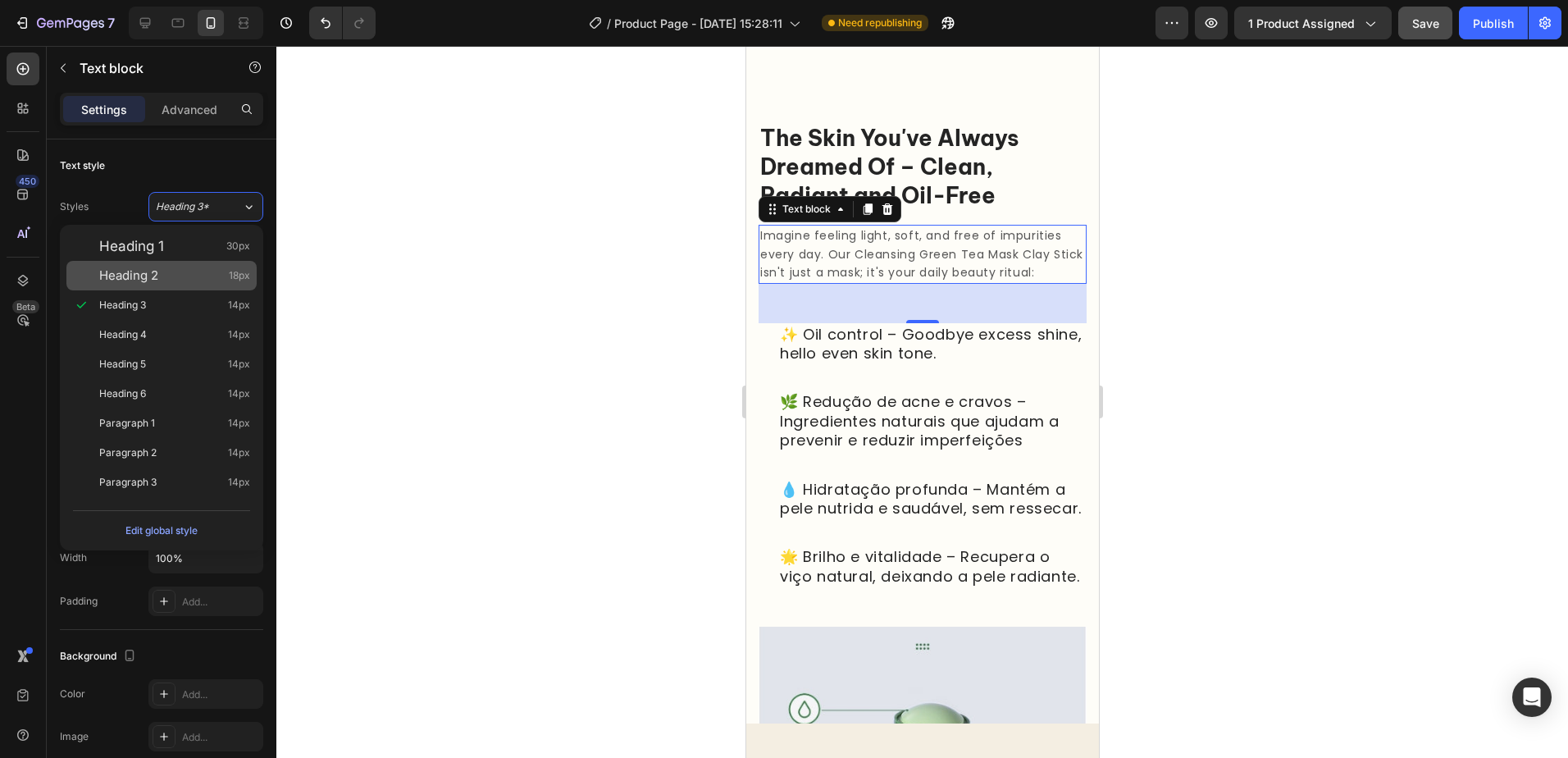
click at [218, 281] on div "Heading 2 18px" at bounding box center [174, 276] width 151 height 16
type input "18"
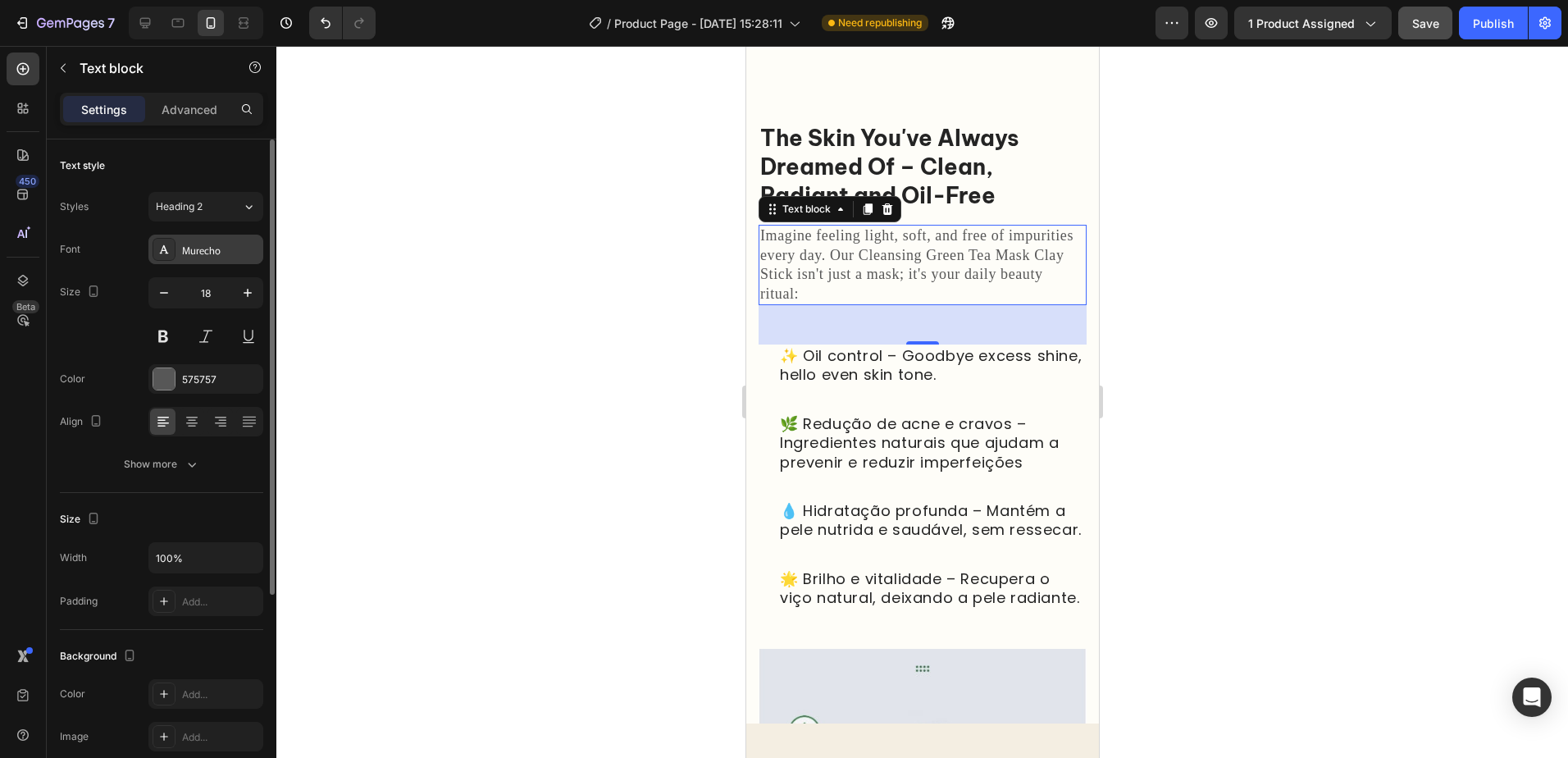
click at [229, 259] on div "Murecho" at bounding box center [206, 250] width 115 height 30
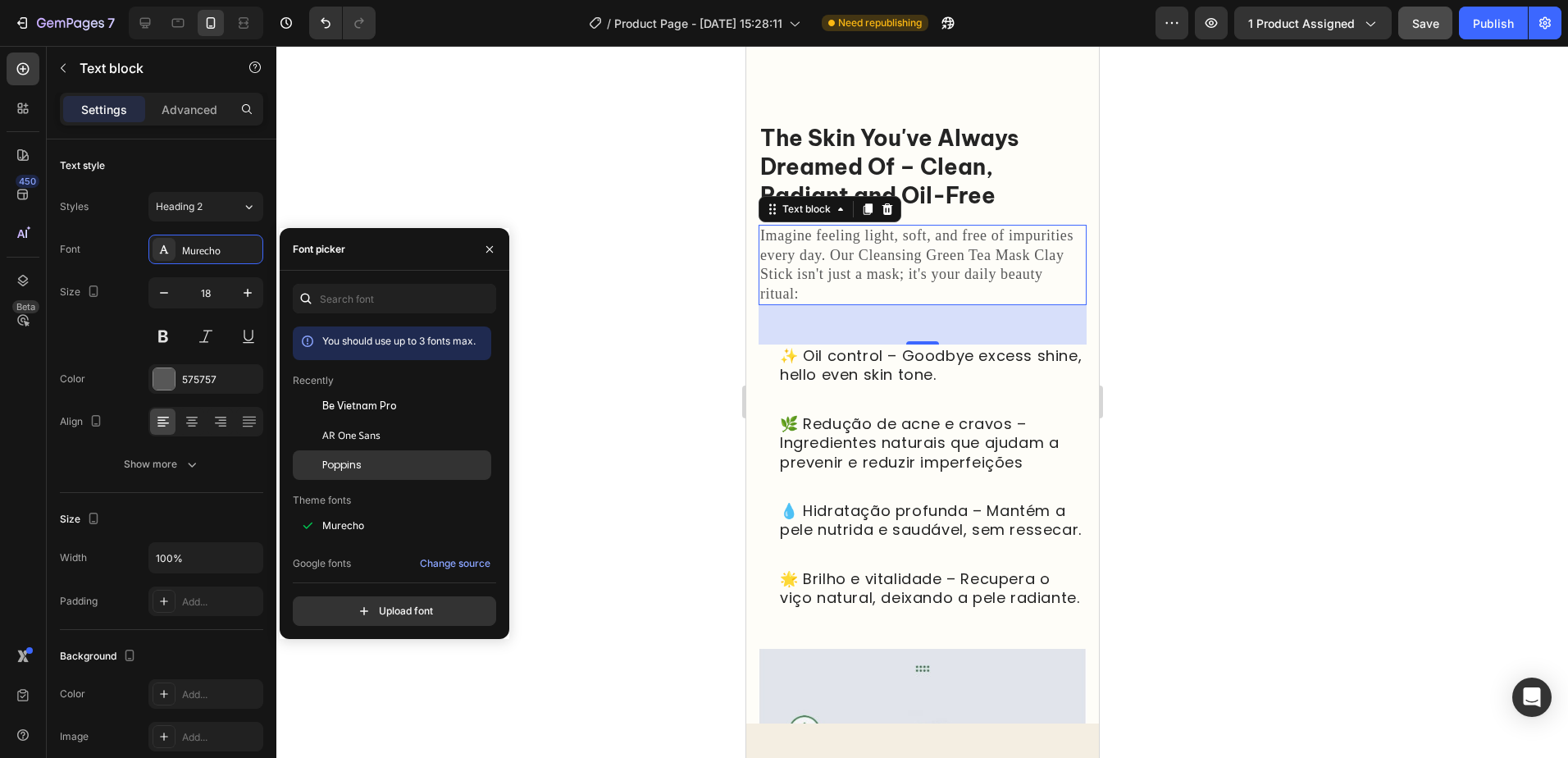
click at [374, 695] on div "Poppins" at bounding box center [392, 710] width 199 height 30
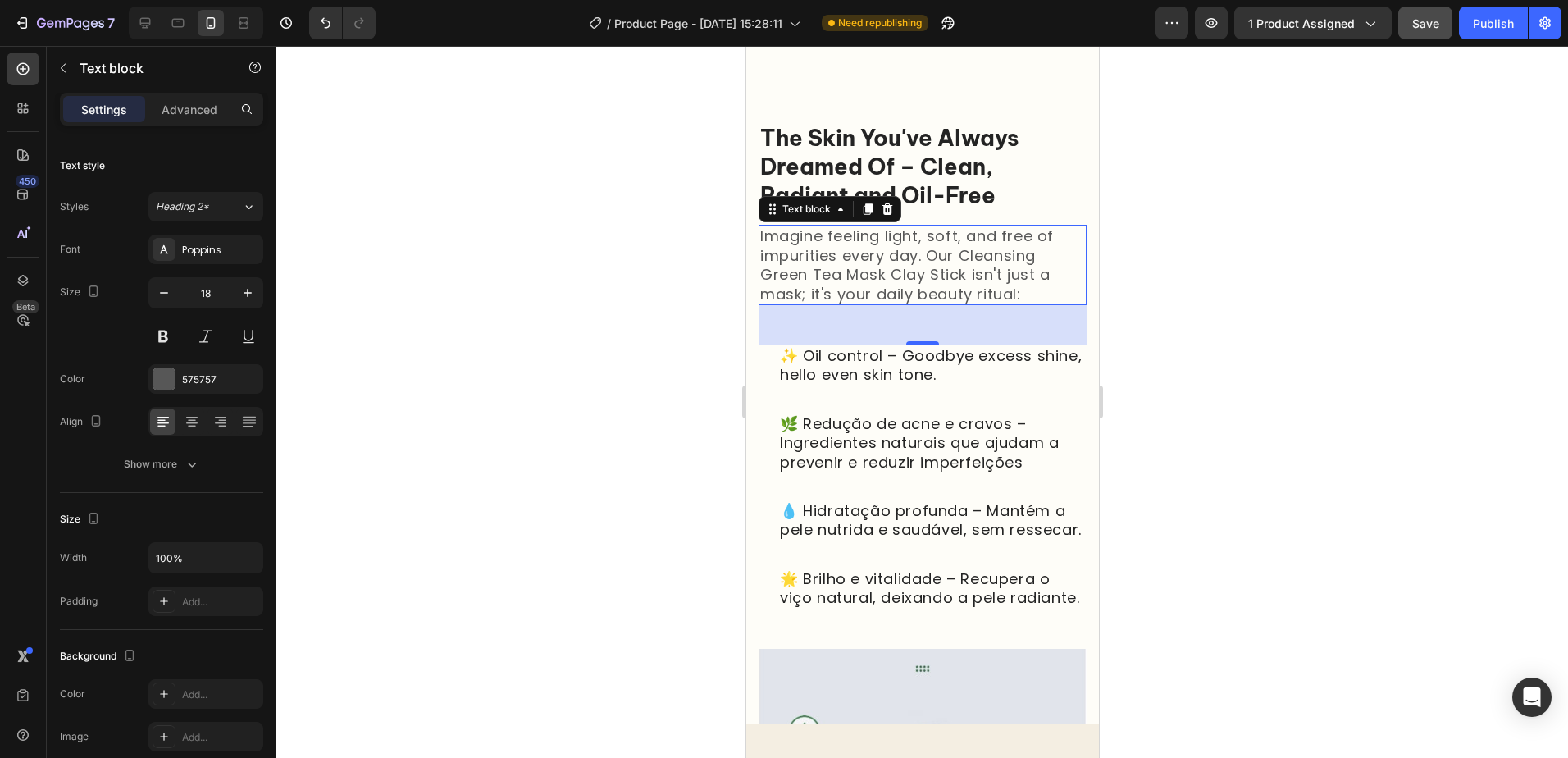
click at [1169, 331] on div at bounding box center [922, 402] width 1292 height 712
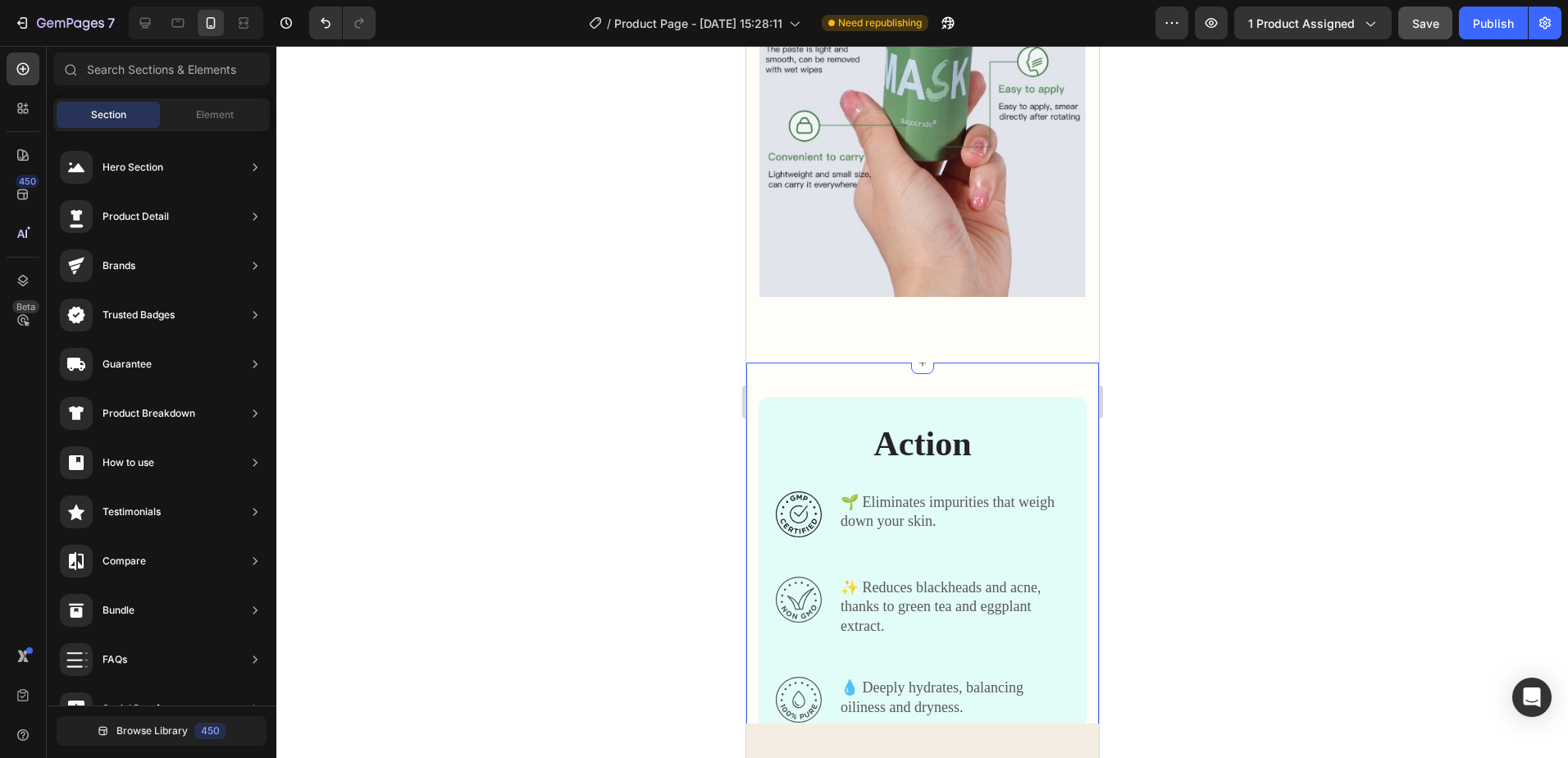
scroll to position [1912, 0]
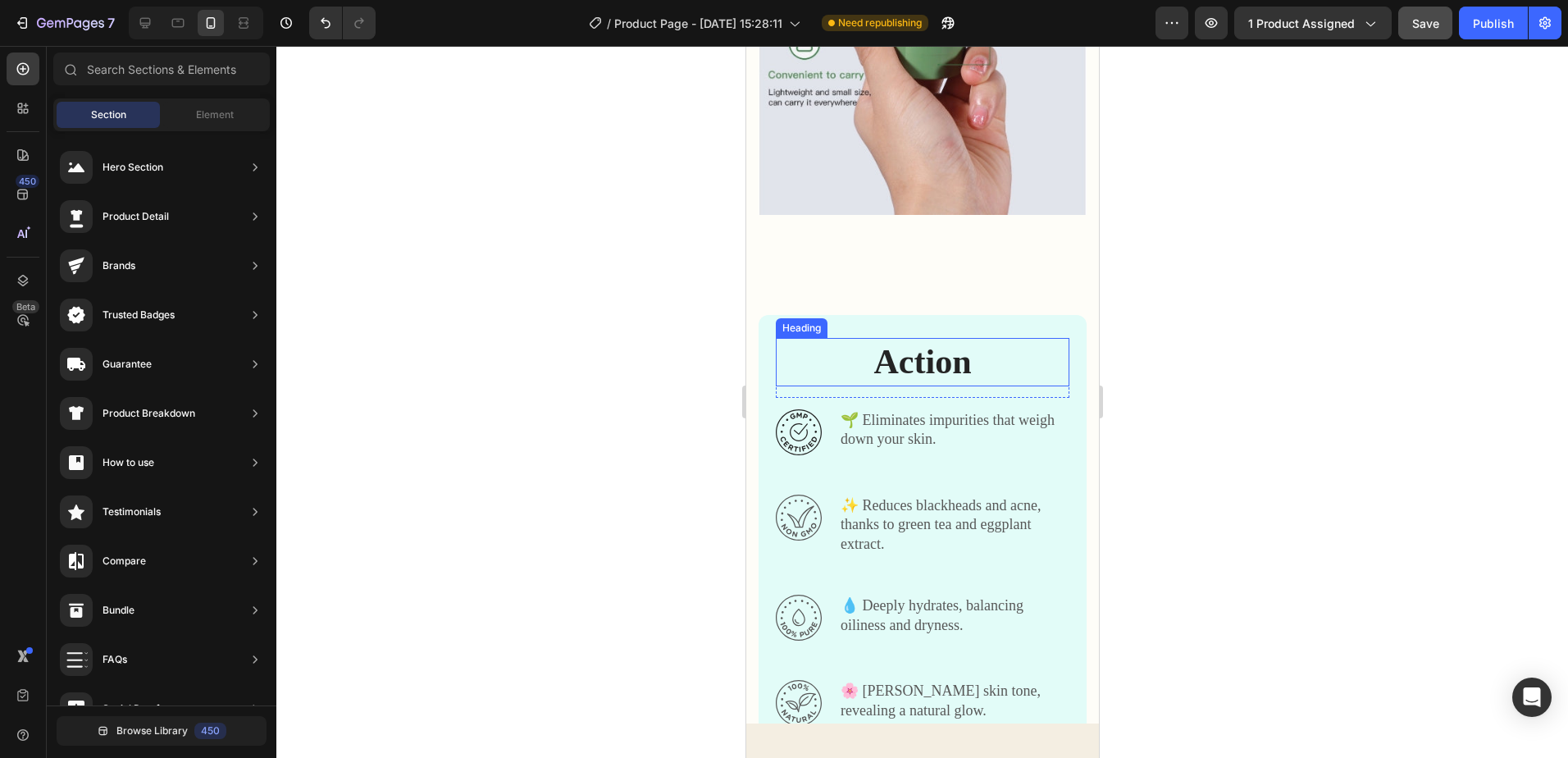
click at [988, 387] on h2 "Action" at bounding box center [922, 362] width 294 height 48
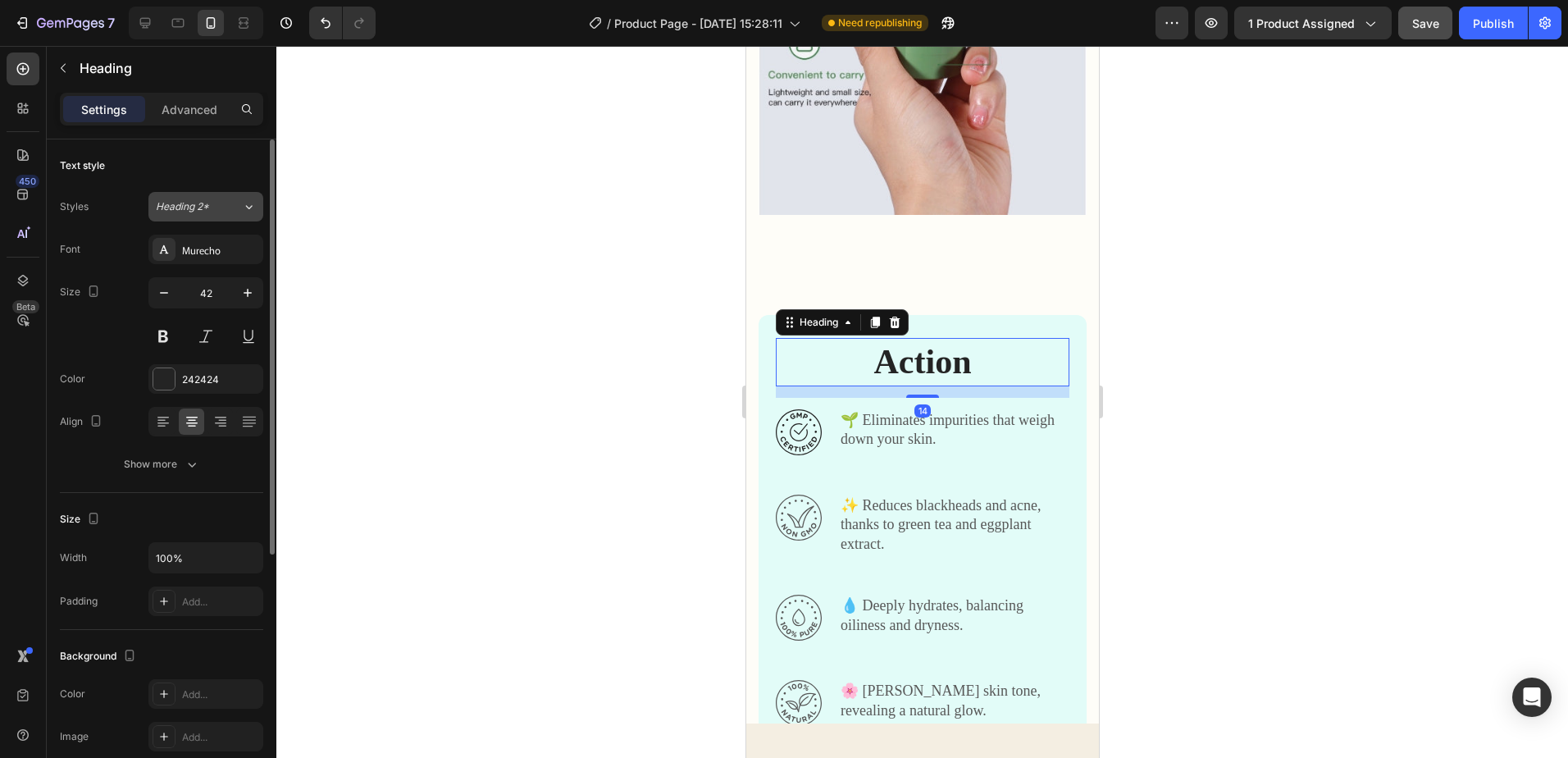
click at [207, 201] on span "Heading 2*" at bounding box center [182, 206] width 53 height 15
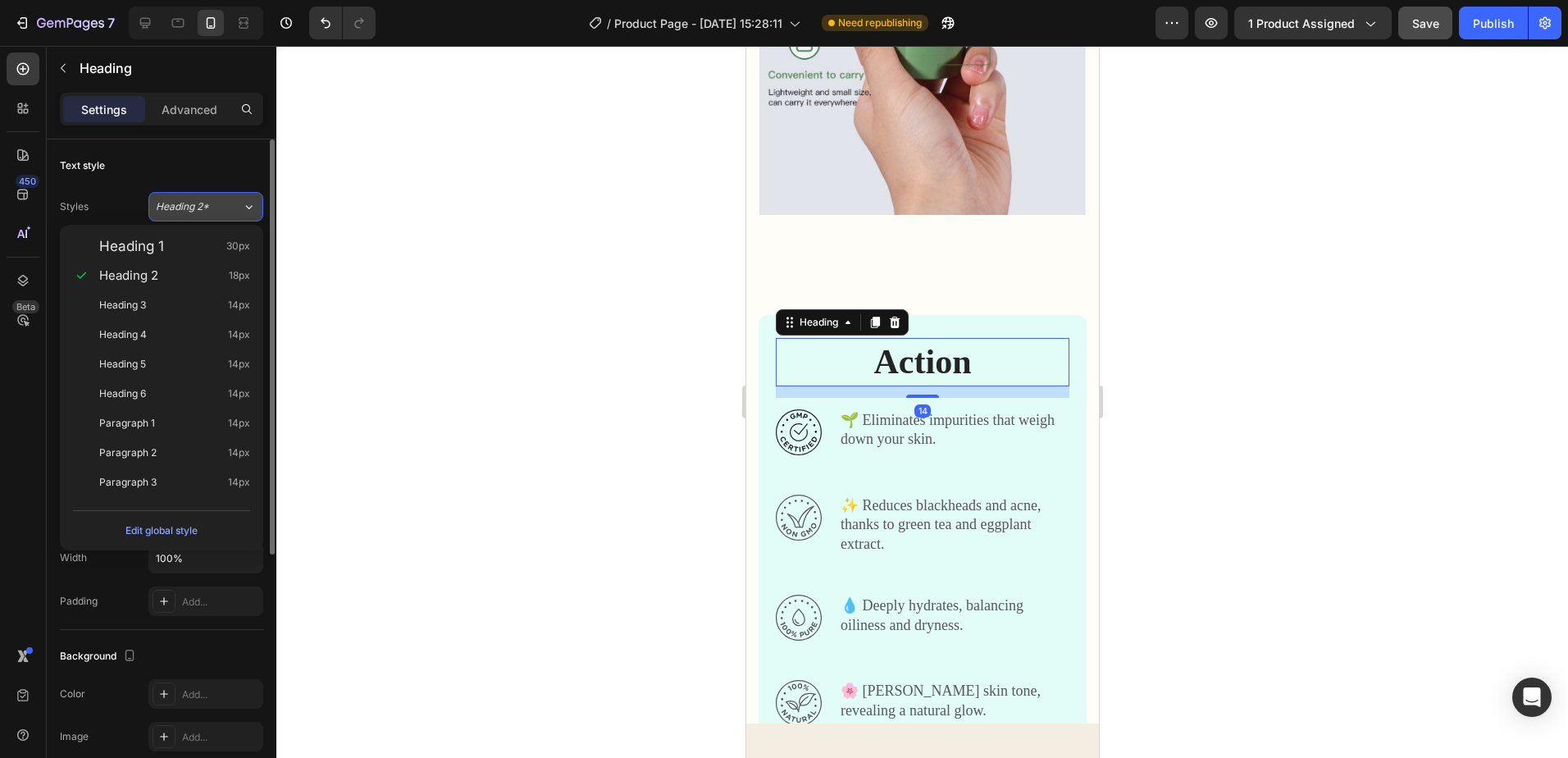
click at [208, 201] on span "Heading 2*" at bounding box center [182, 206] width 53 height 15
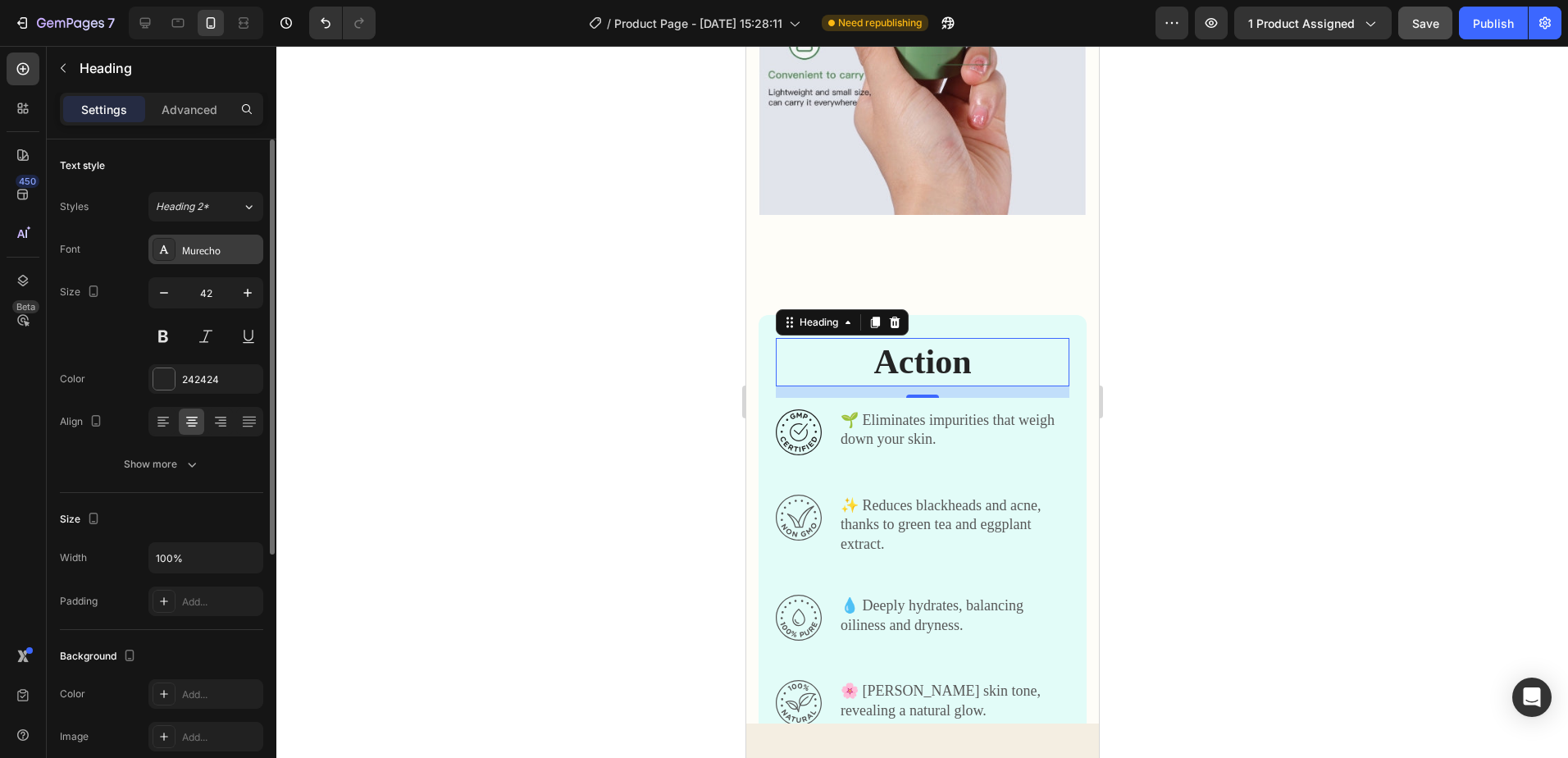
click at [243, 248] on div "Murecho" at bounding box center [220, 250] width 77 height 15
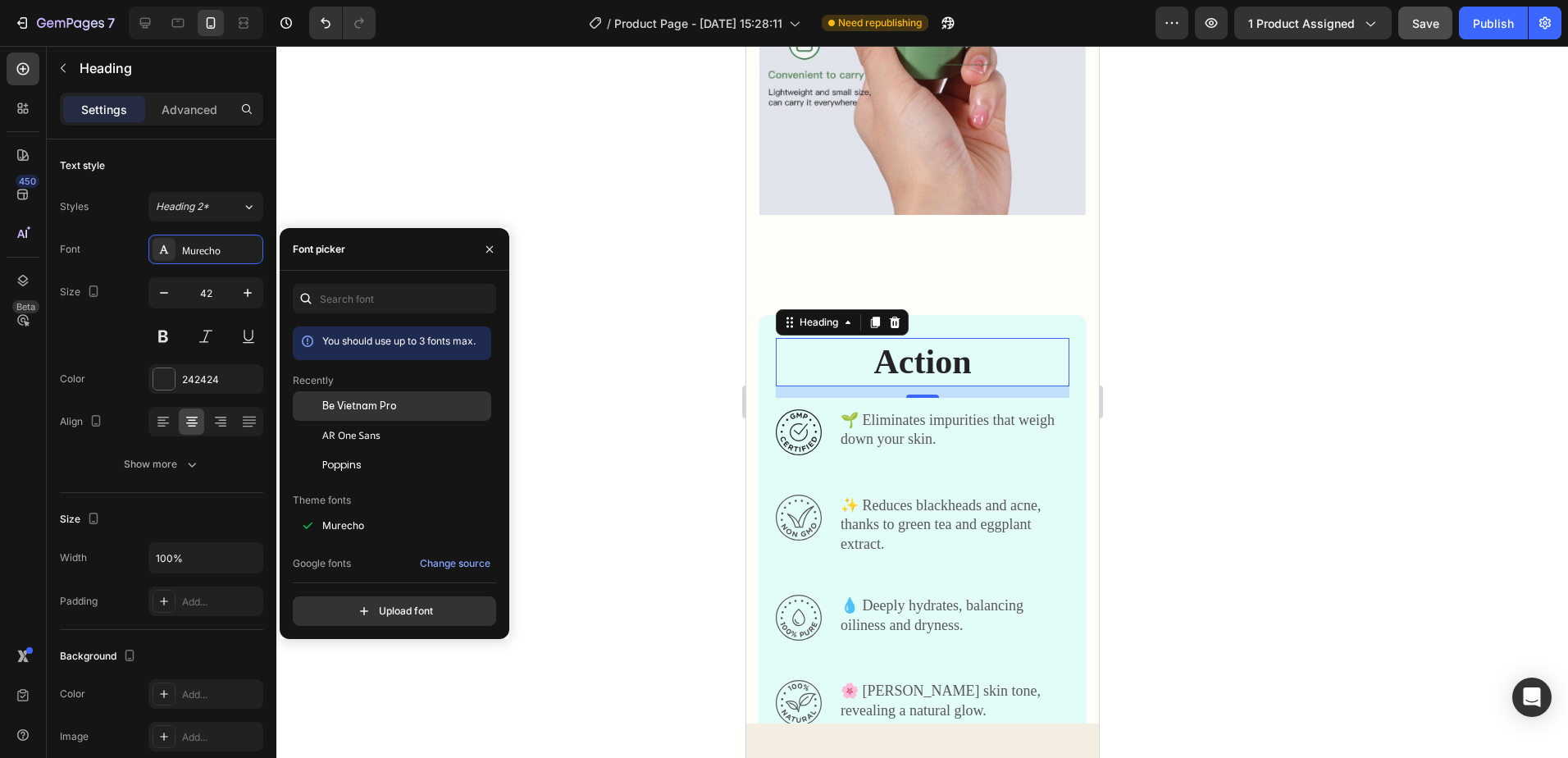
click at [395, 410] on span "Be Vietnam Pro" at bounding box center [360, 406] width 75 height 15
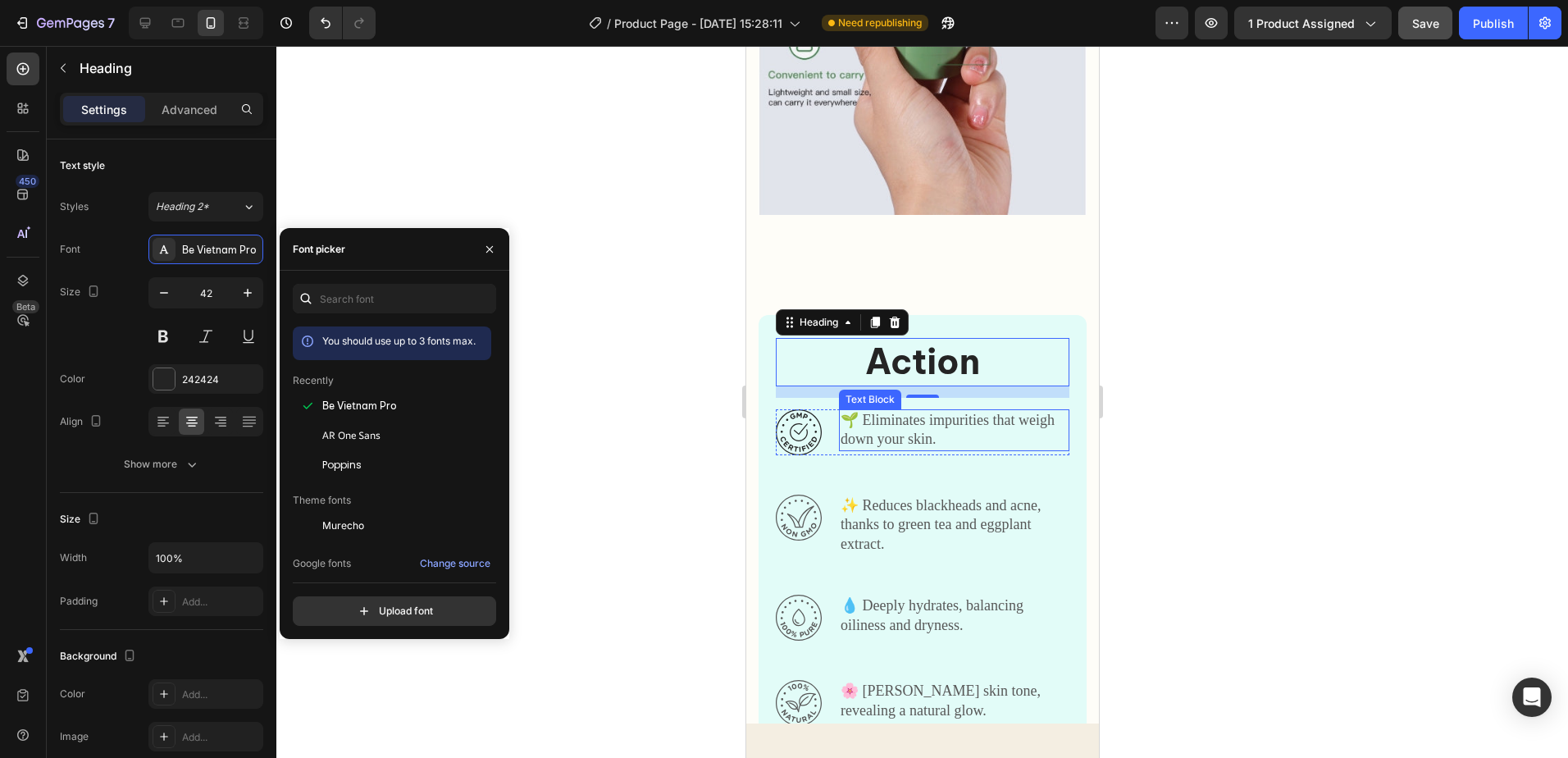
click at [975, 450] on p "🌱 Eliminates impurities that weigh down your skin." at bounding box center [952, 430] width 227 height 39
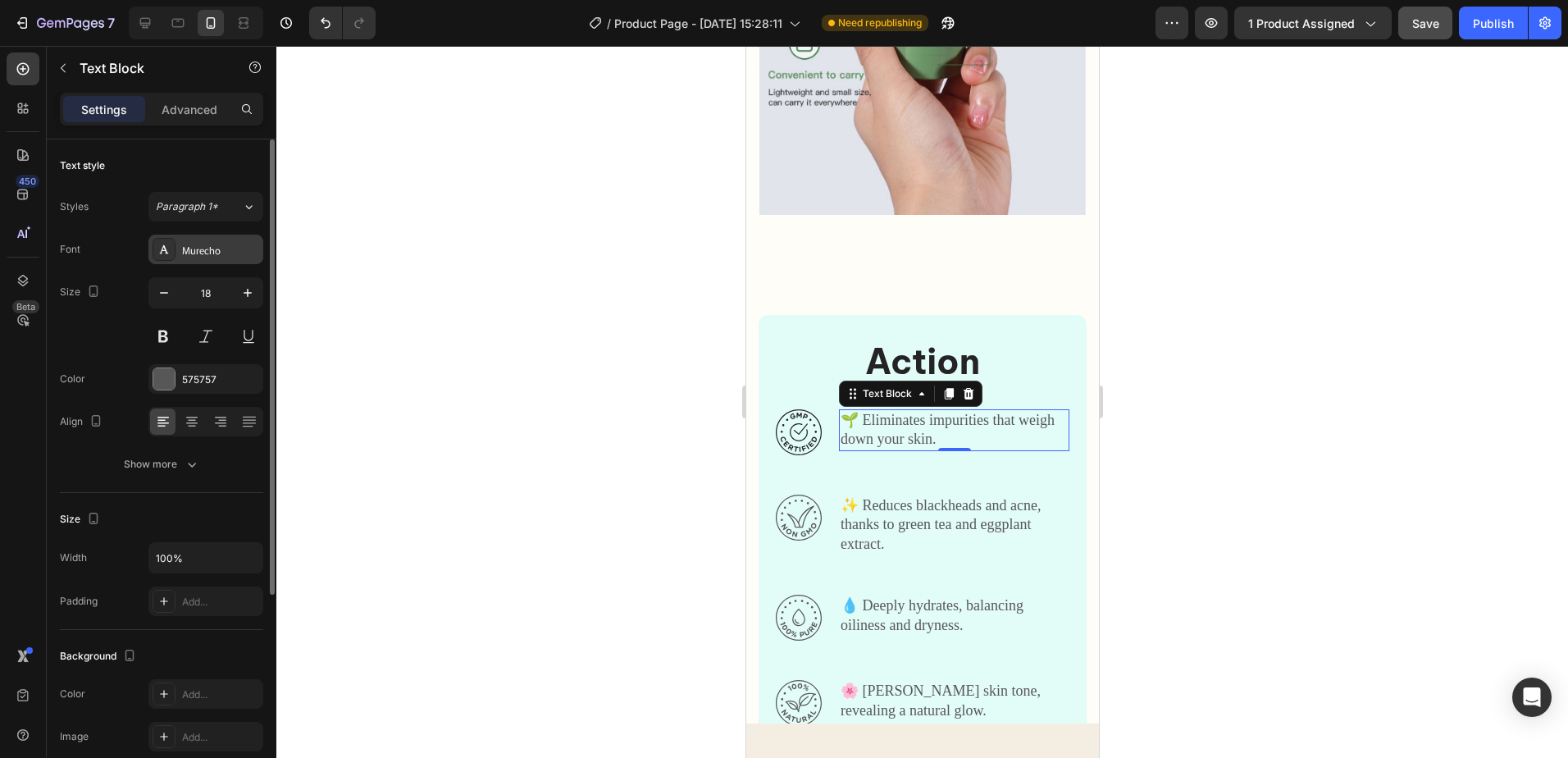
click at [231, 254] on div "Murecho" at bounding box center [220, 250] width 77 height 15
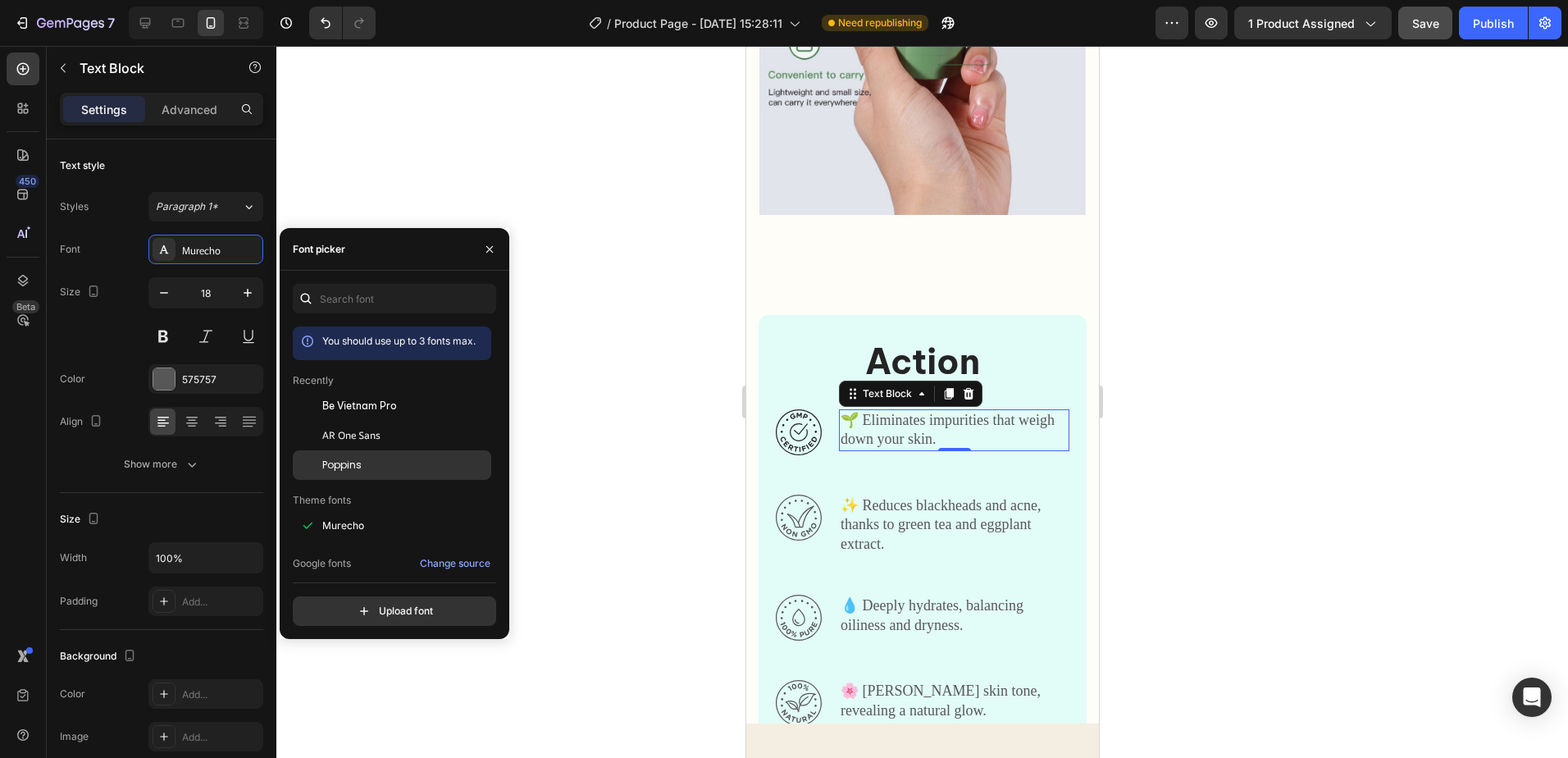
click at [378, 459] on div "Poppins" at bounding box center [406, 465] width 166 height 15
click at [935, 523] on p "✨ Reduces blackheads and acne, thanks to green tea and eggplant extract." at bounding box center [952, 525] width 227 height 57
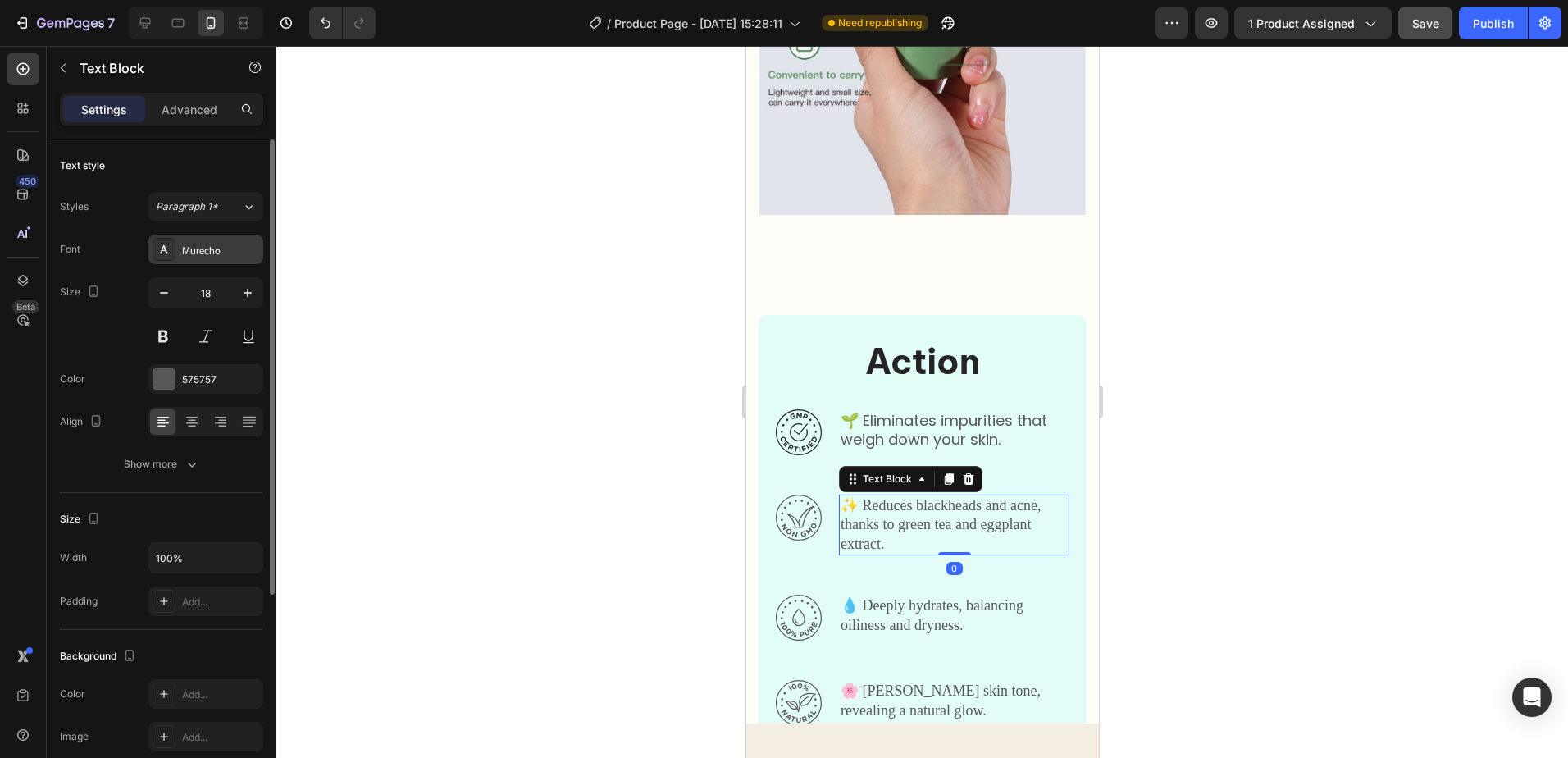
click at [237, 255] on div "Murecho" at bounding box center [220, 250] width 77 height 15
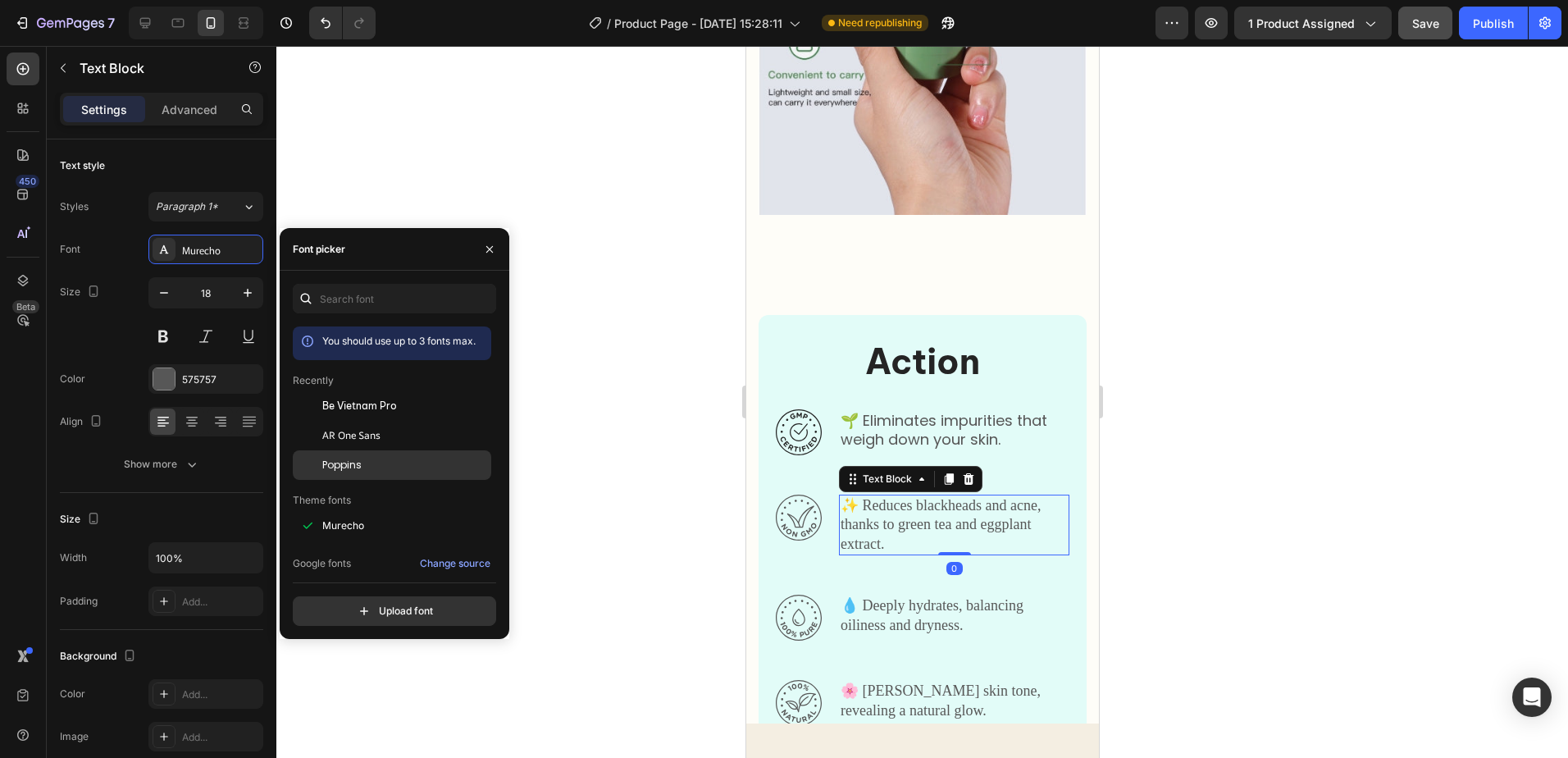
click at [366, 461] on div "Poppins" at bounding box center [406, 465] width 166 height 15
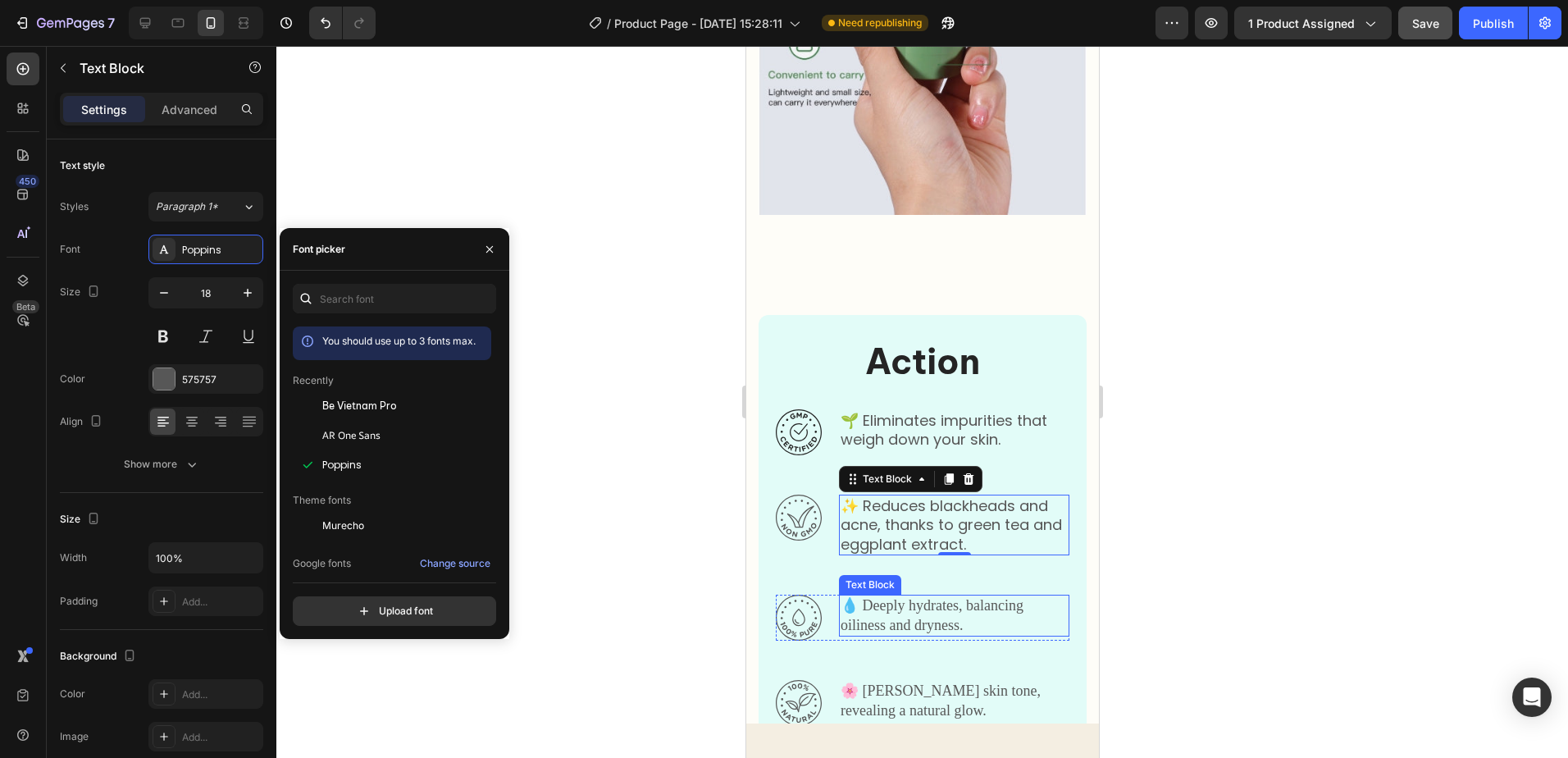
click at [940, 634] on p "💧 Deeply hydrates, balancing oiliness and dryness." at bounding box center [952, 616] width 227 height 39
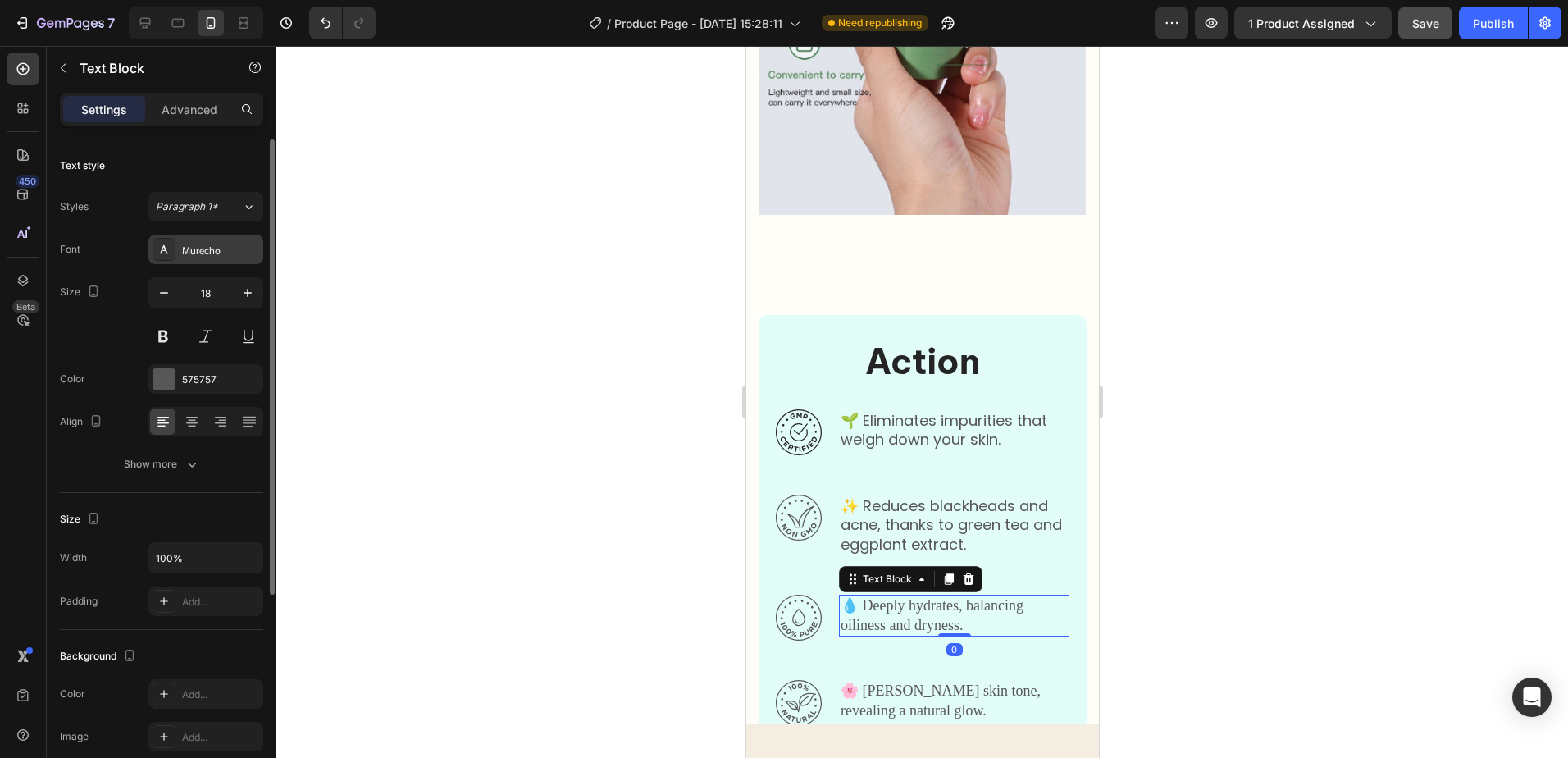
click at [241, 260] on div "Murecho" at bounding box center [206, 250] width 115 height 30
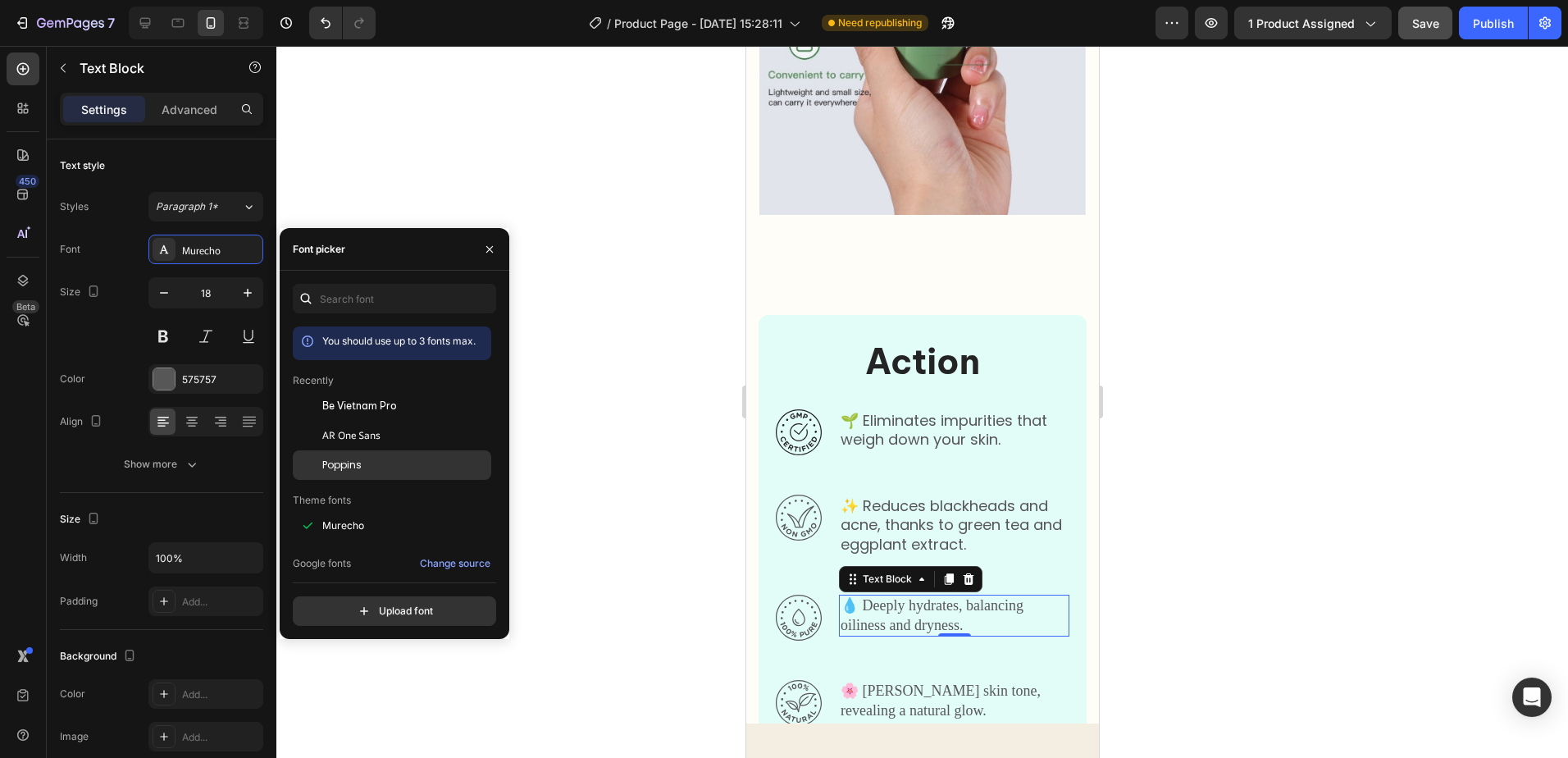
click at [377, 460] on div "Poppins" at bounding box center [406, 465] width 166 height 15
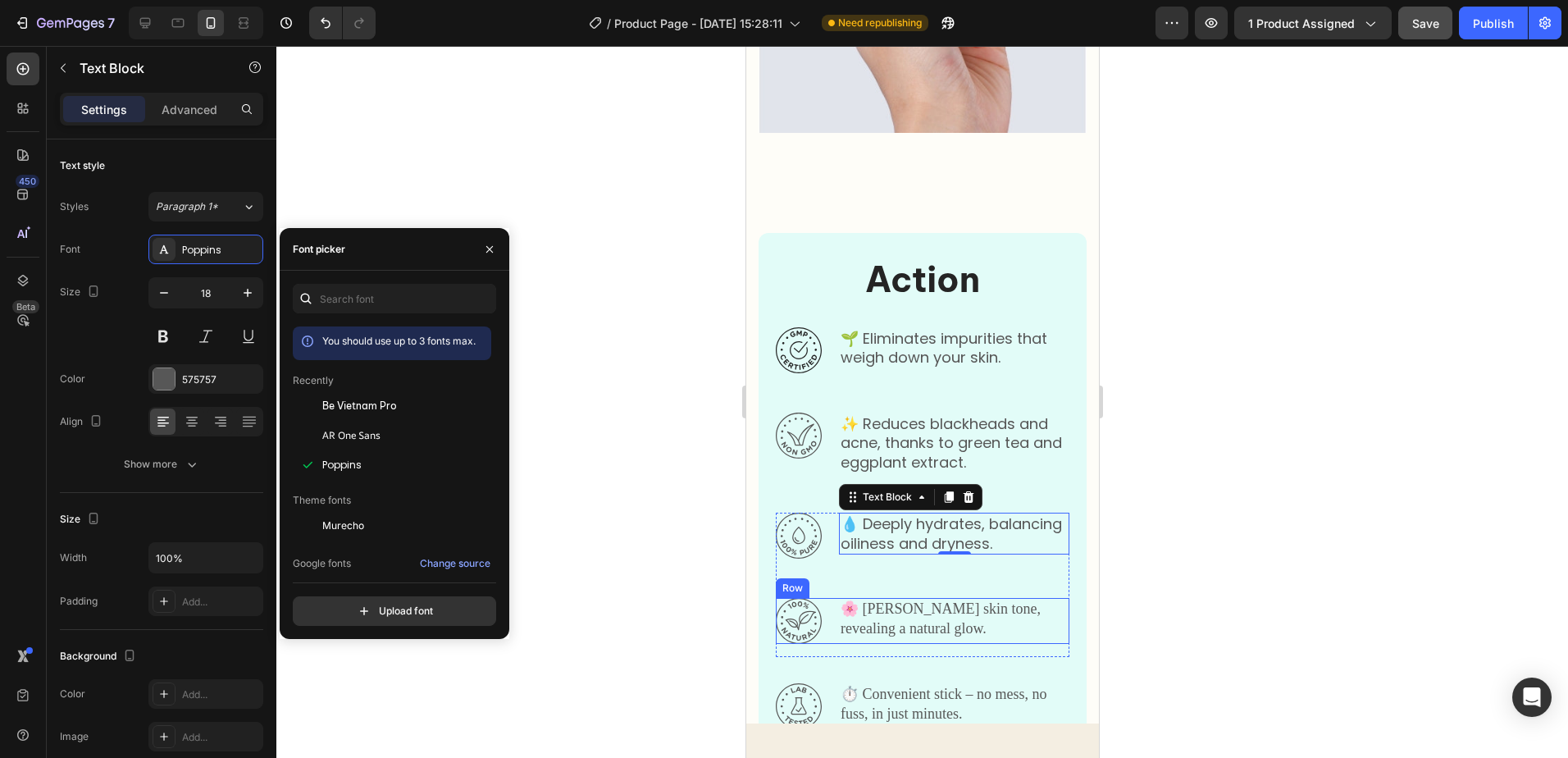
scroll to position [2077, 0]
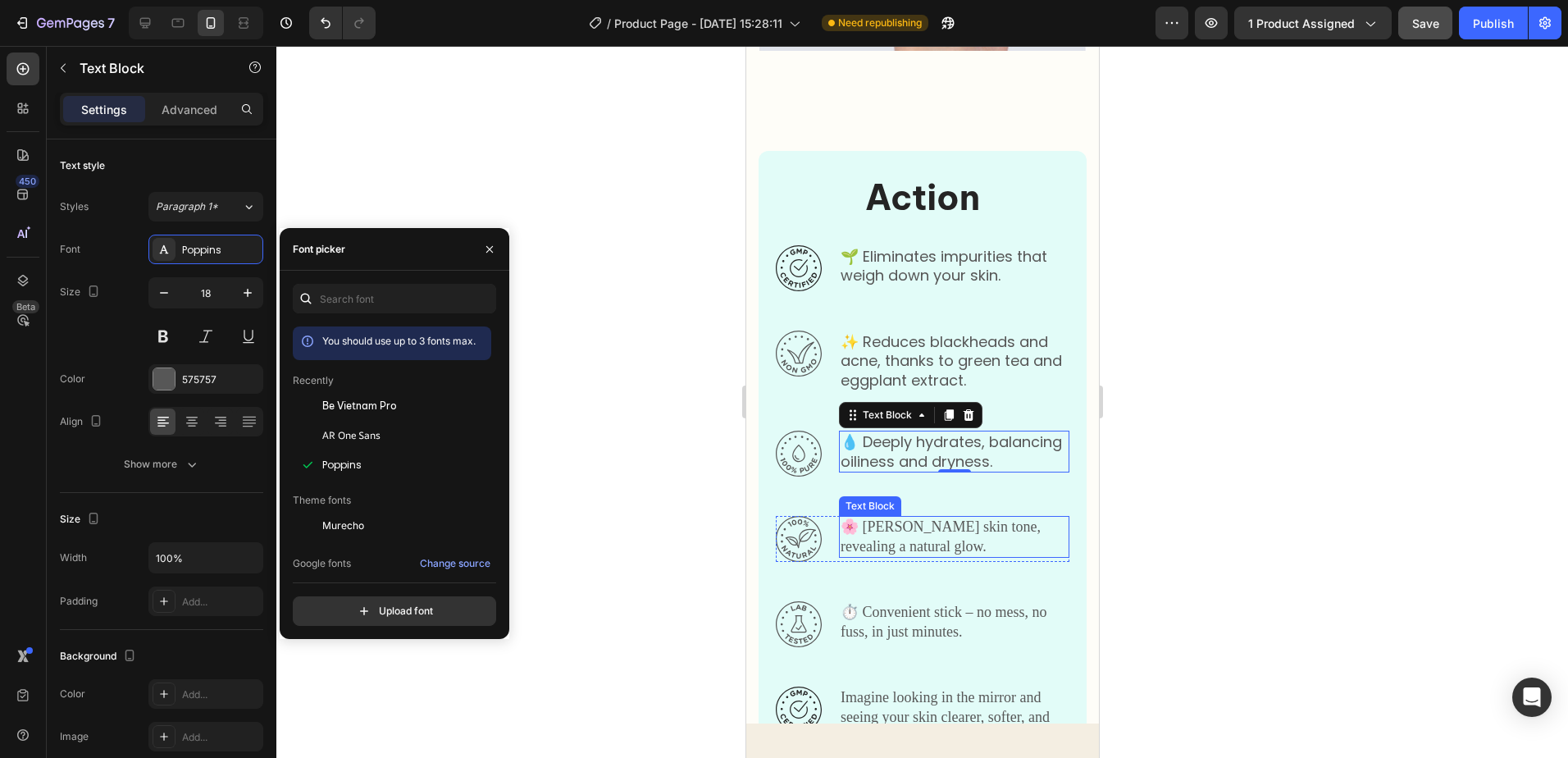
click at [977, 556] on p "🌸 Evens skin tone, revealing a natural glow." at bounding box center [952, 537] width 227 height 39
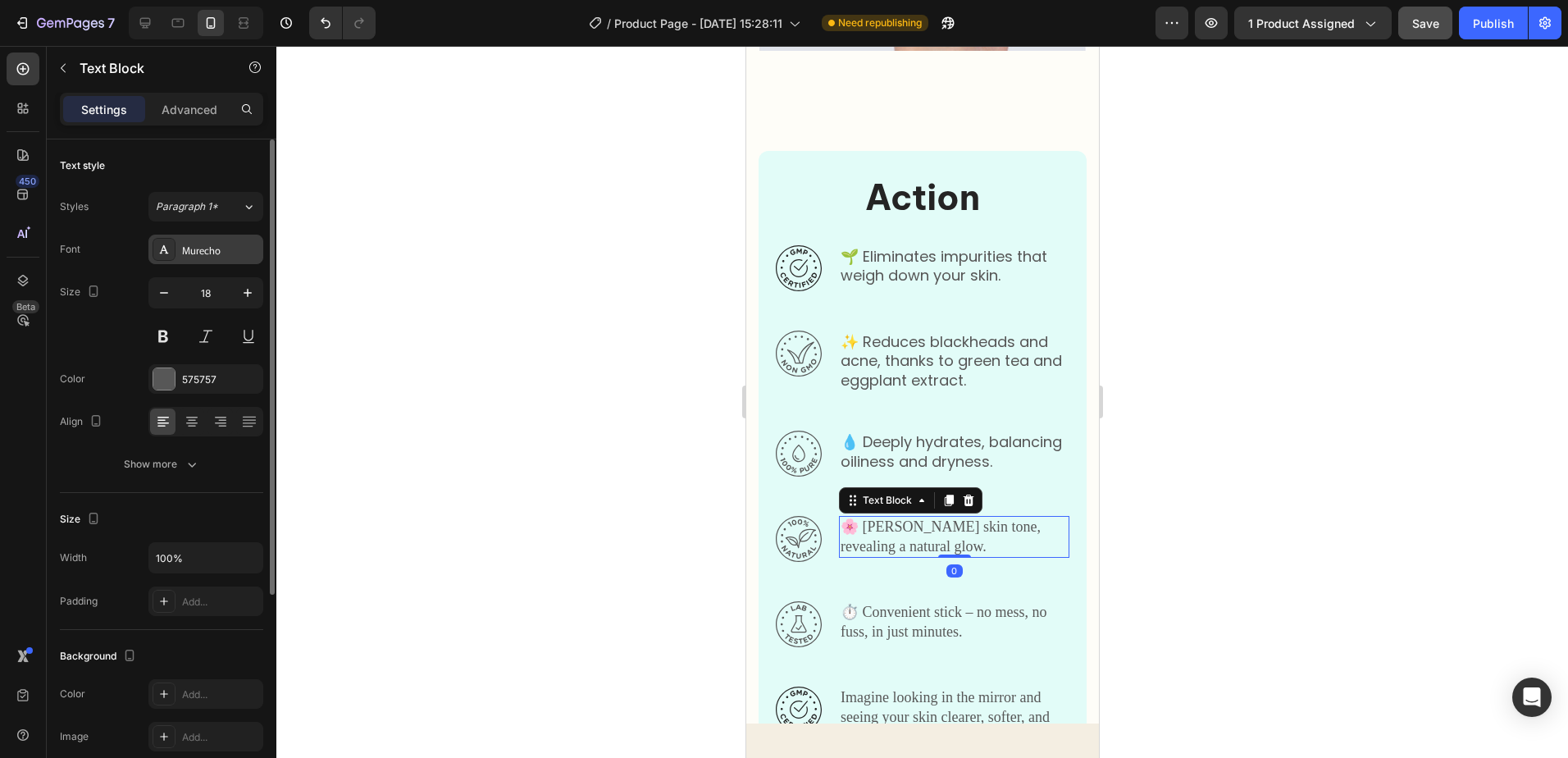
click at [259, 241] on div "Murecho" at bounding box center [206, 250] width 115 height 30
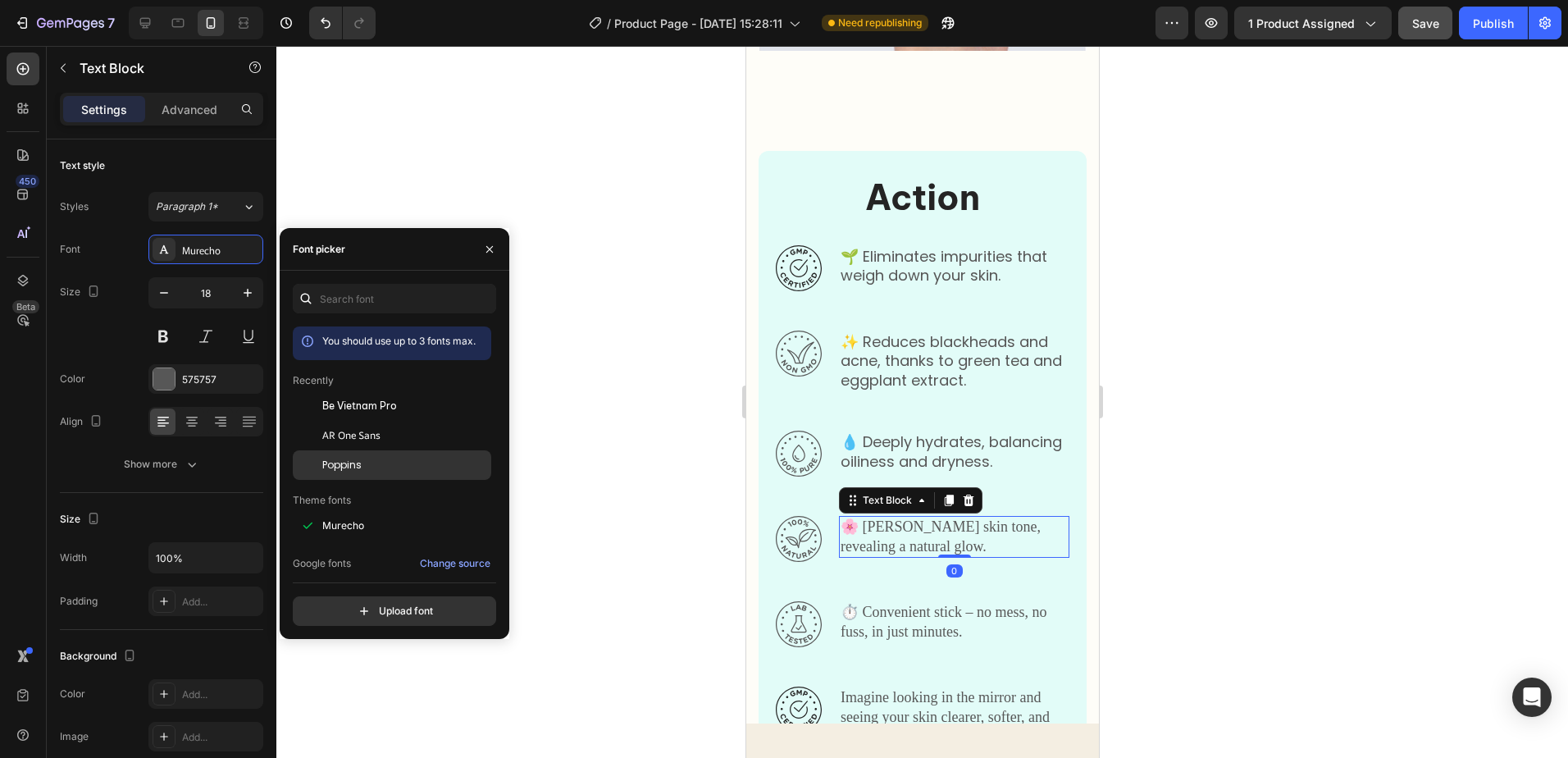
click at [372, 695] on div "Poppins" at bounding box center [392, 710] width 199 height 30
drag, startPoint x: 938, startPoint y: 646, endPoint x: 847, endPoint y: 617, distance: 95.5
click at [938, 642] on p "⏱️ Convenient stick – no mess, no fuss, in just minutes." at bounding box center [952, 622] width 227 height 39
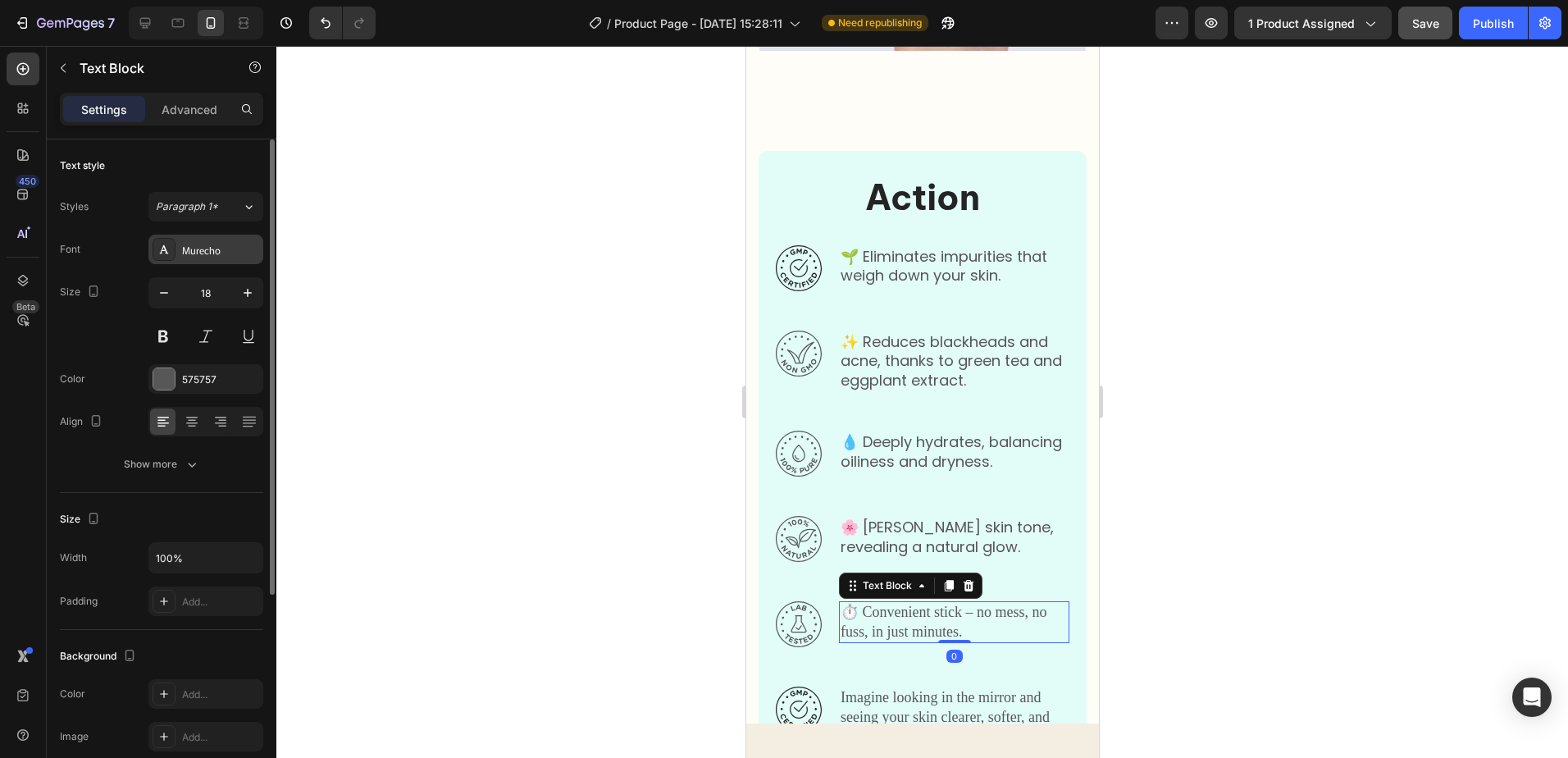
click at [243, 249] on div "Murecho" at bounding box center [220, 250] width 77 height 15
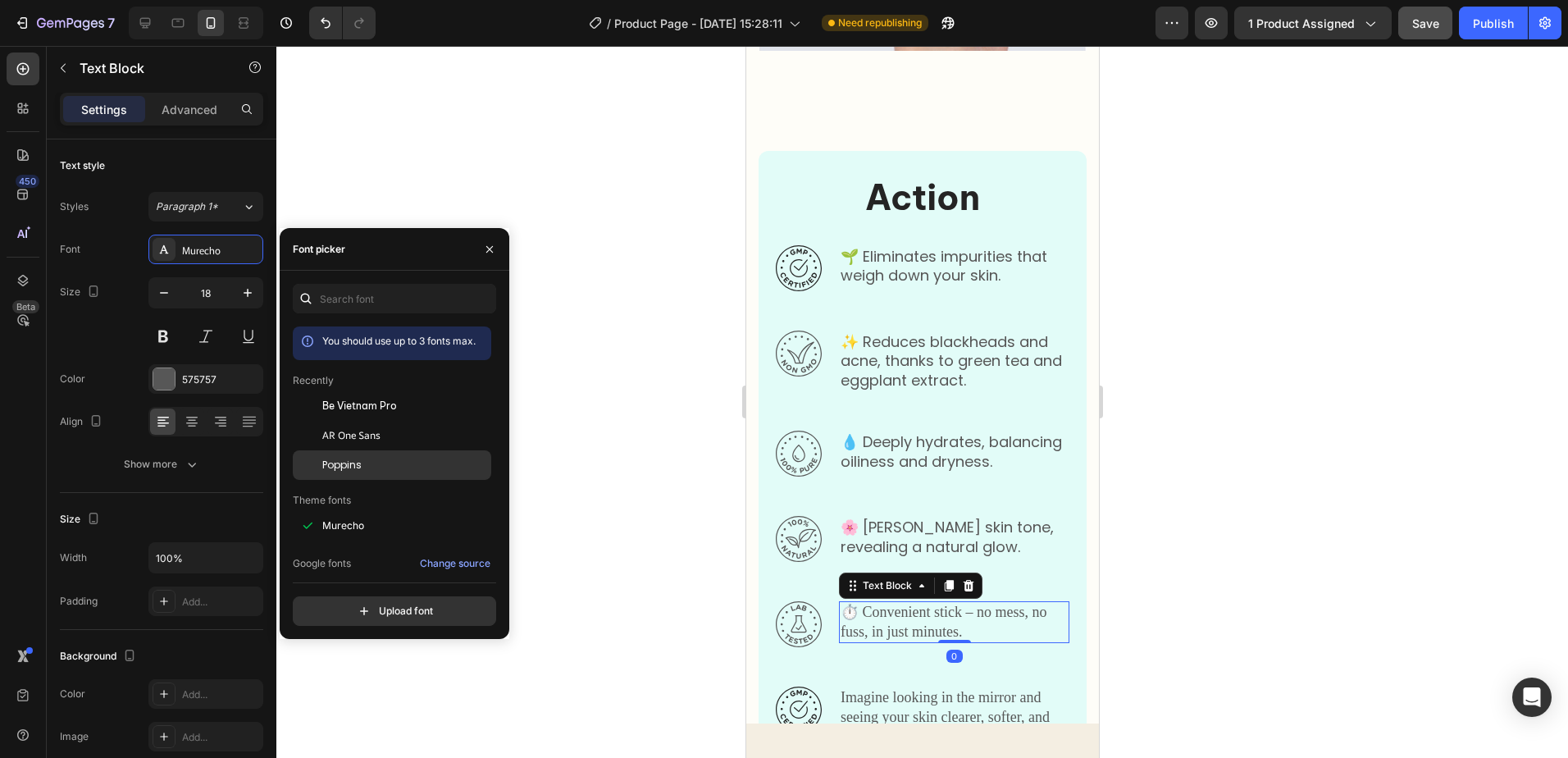
click at [384, 458] on div "Poppins" at bounding box center [406, 465] width 166 height 15
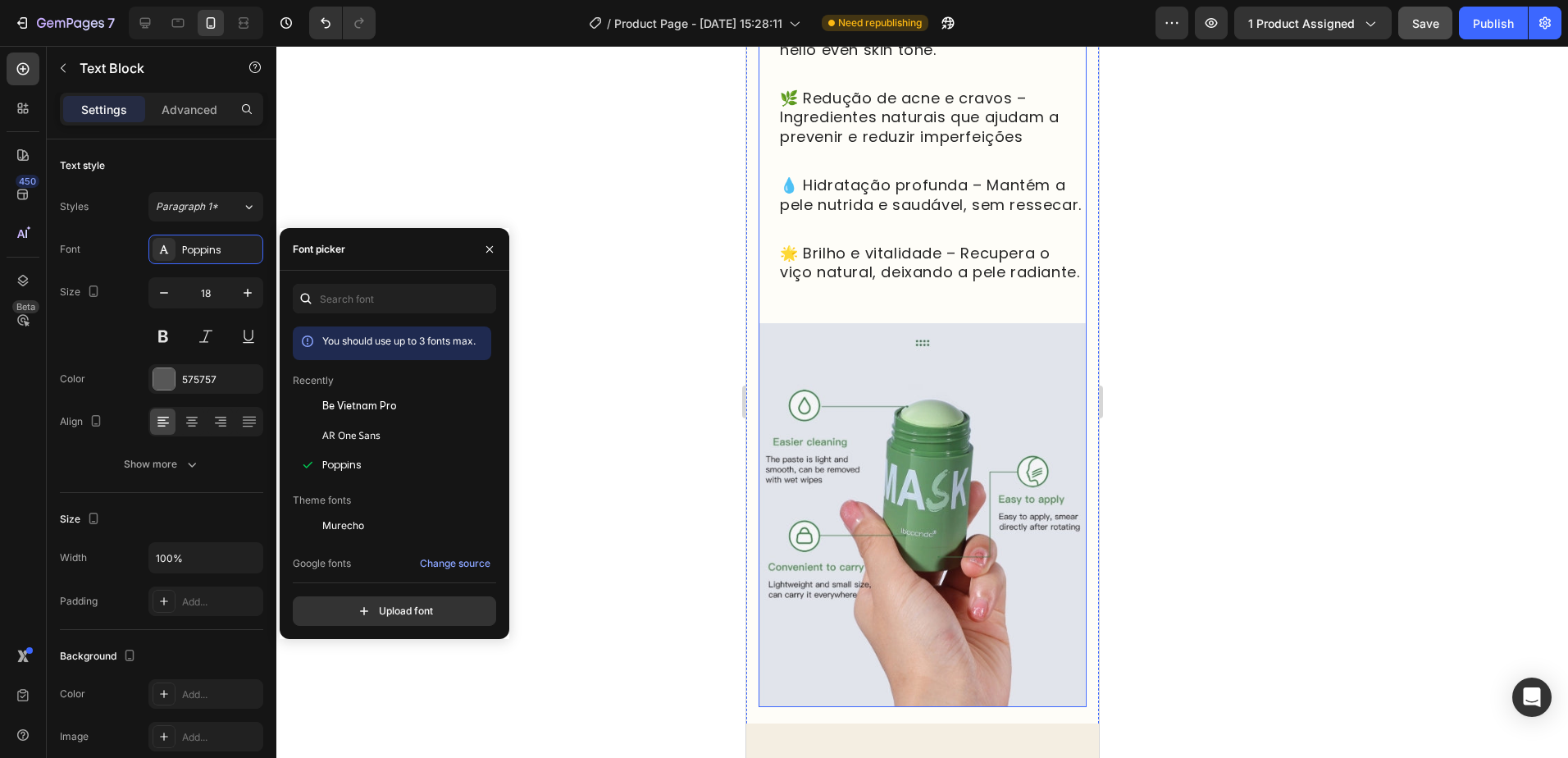
scroll to position [1338, 0]
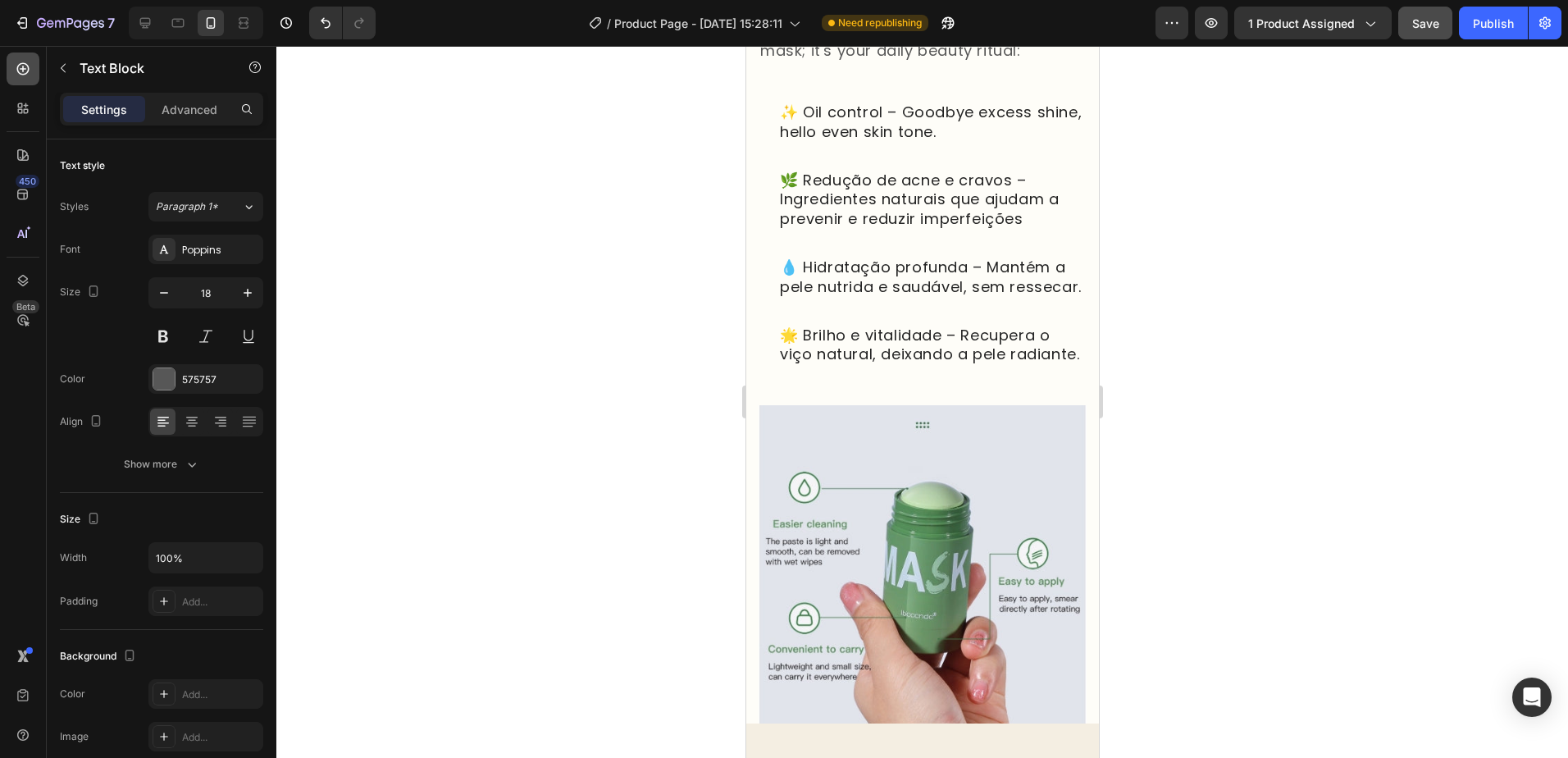
click at [15, 80] on div at bounding box center [23, 69] width 33 height 33
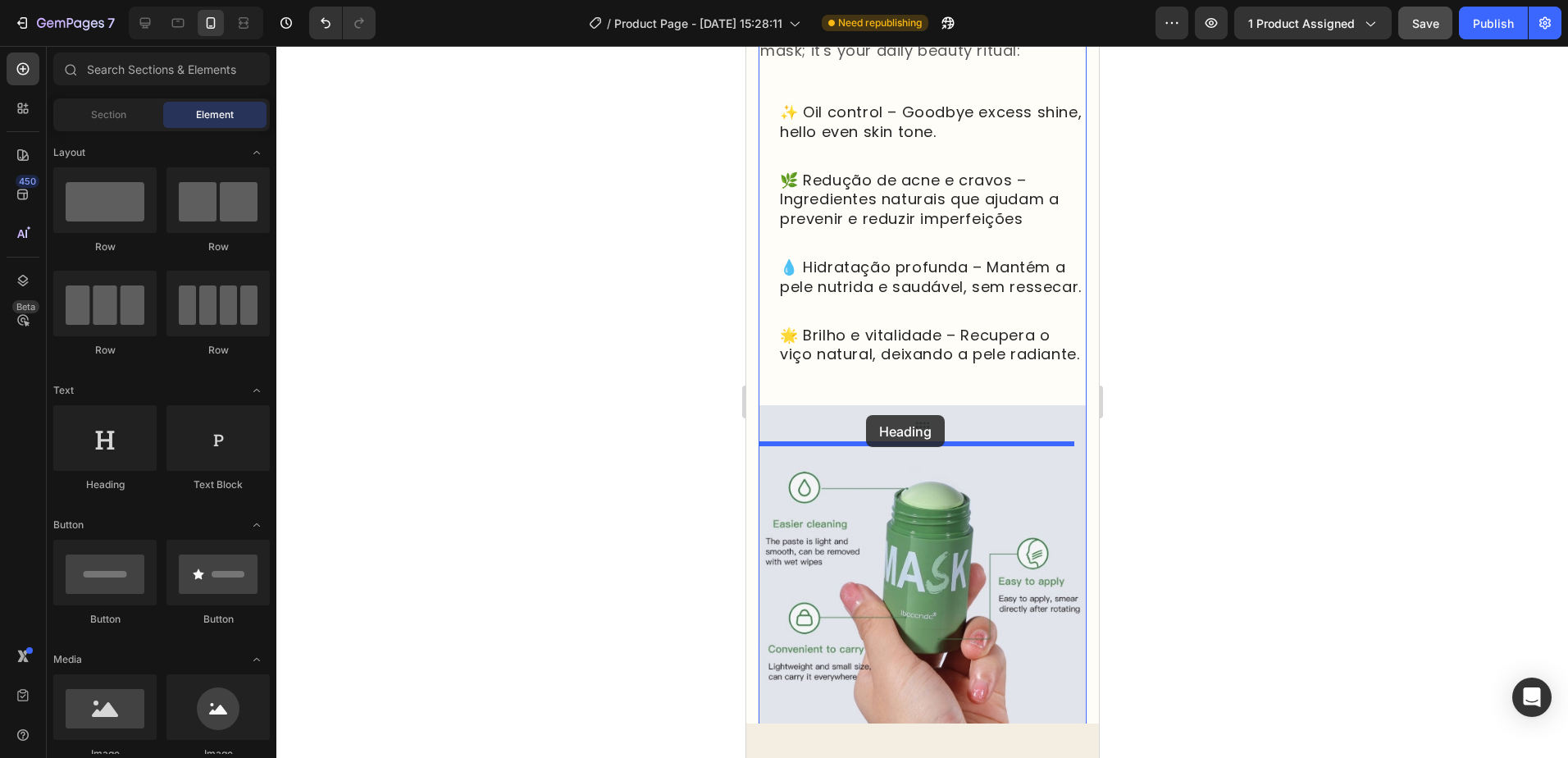
drag, startPoint x: 877, startPoint y: 500, endPoint x: 865, endPoint y: 415, distance: 85.8
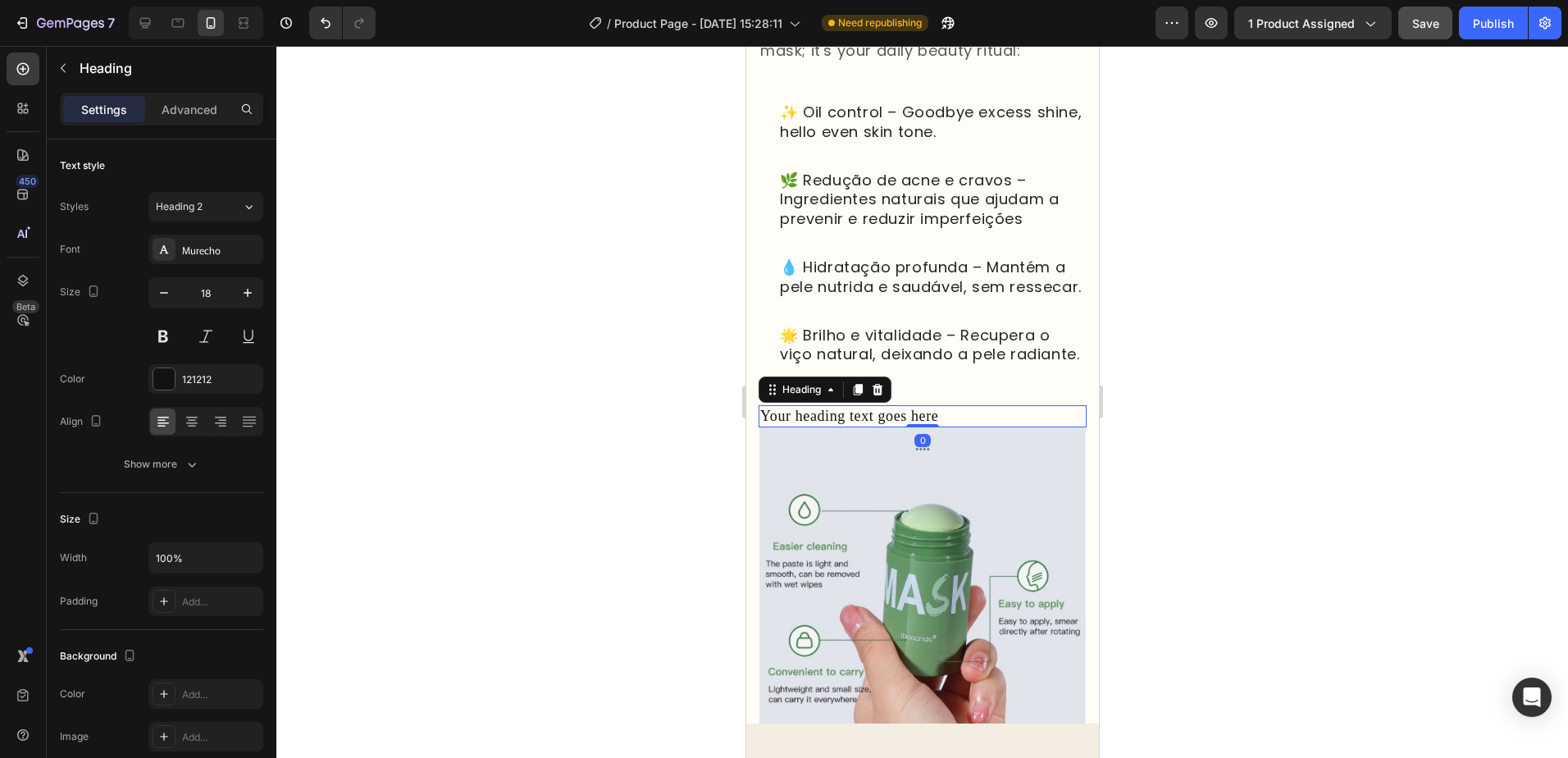
click at [941, 428] on h2 "Your heading text goes here" at bounding box center [921, 416] width 328 height 22
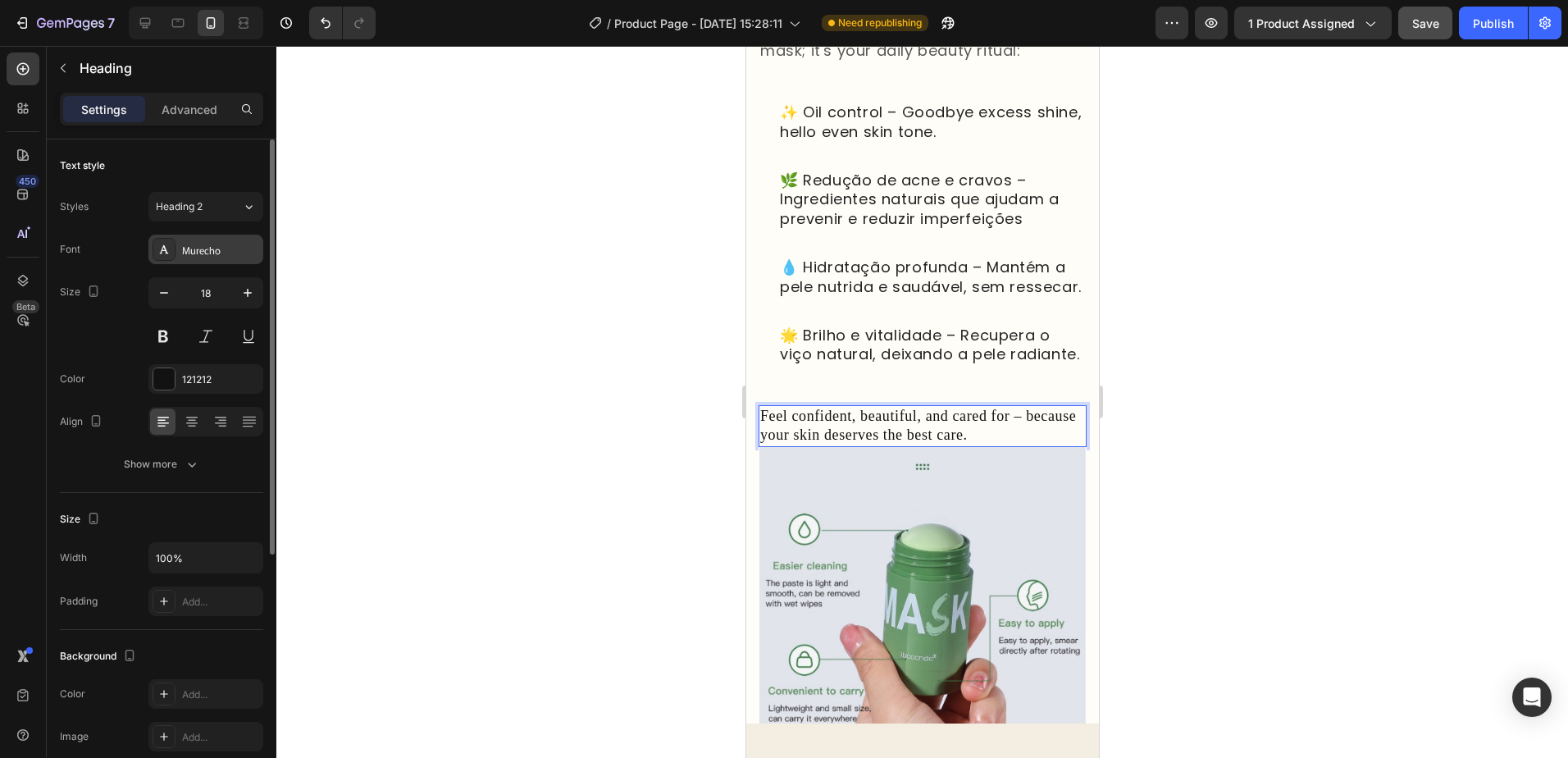
click at [229, 243] on div "Murecho" at bounding box center [220, 250] width 77 height 15
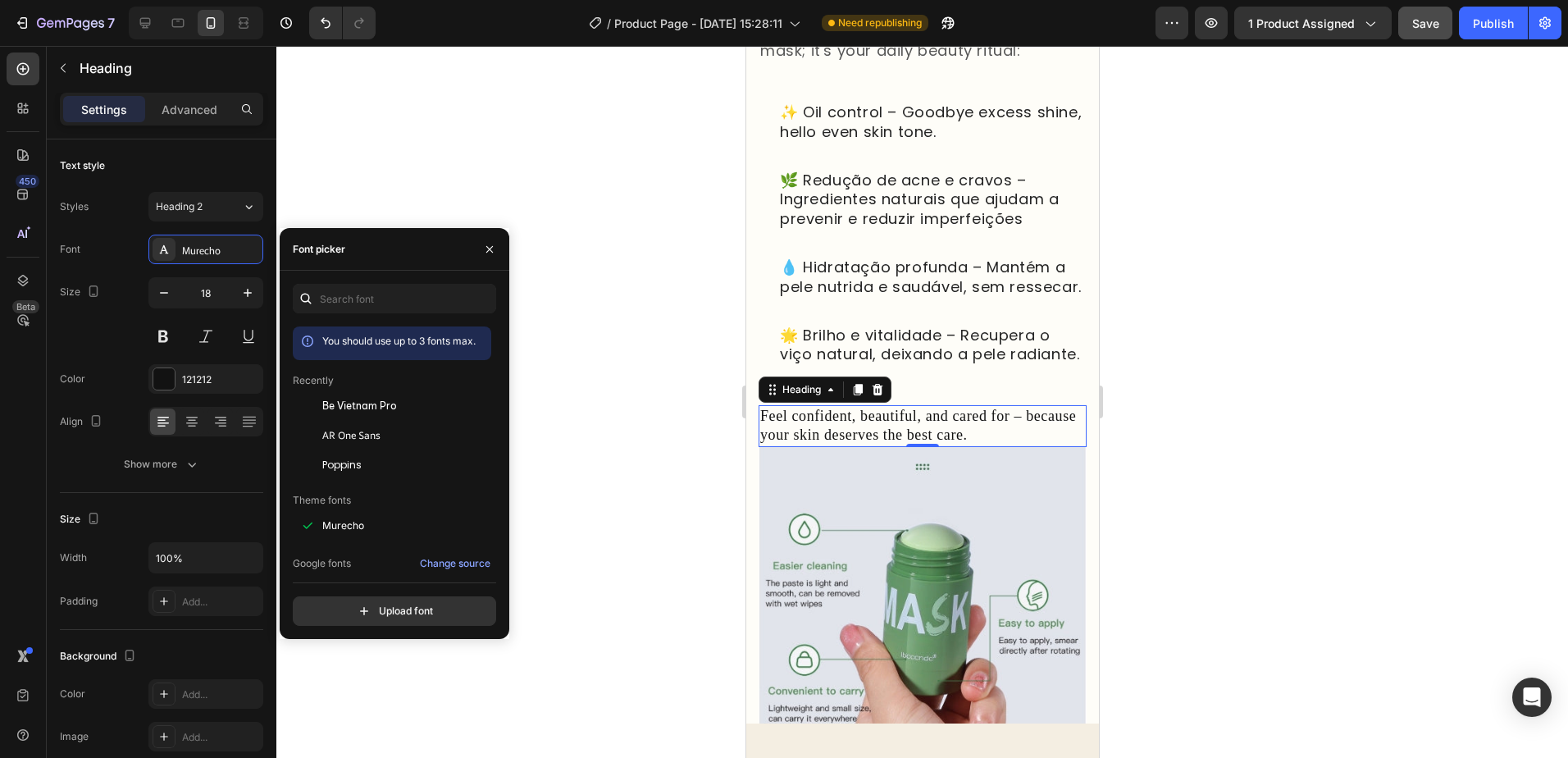
click at [359, 463] on span "Poppins" at bounding box center [342, 465] width 39 height 15
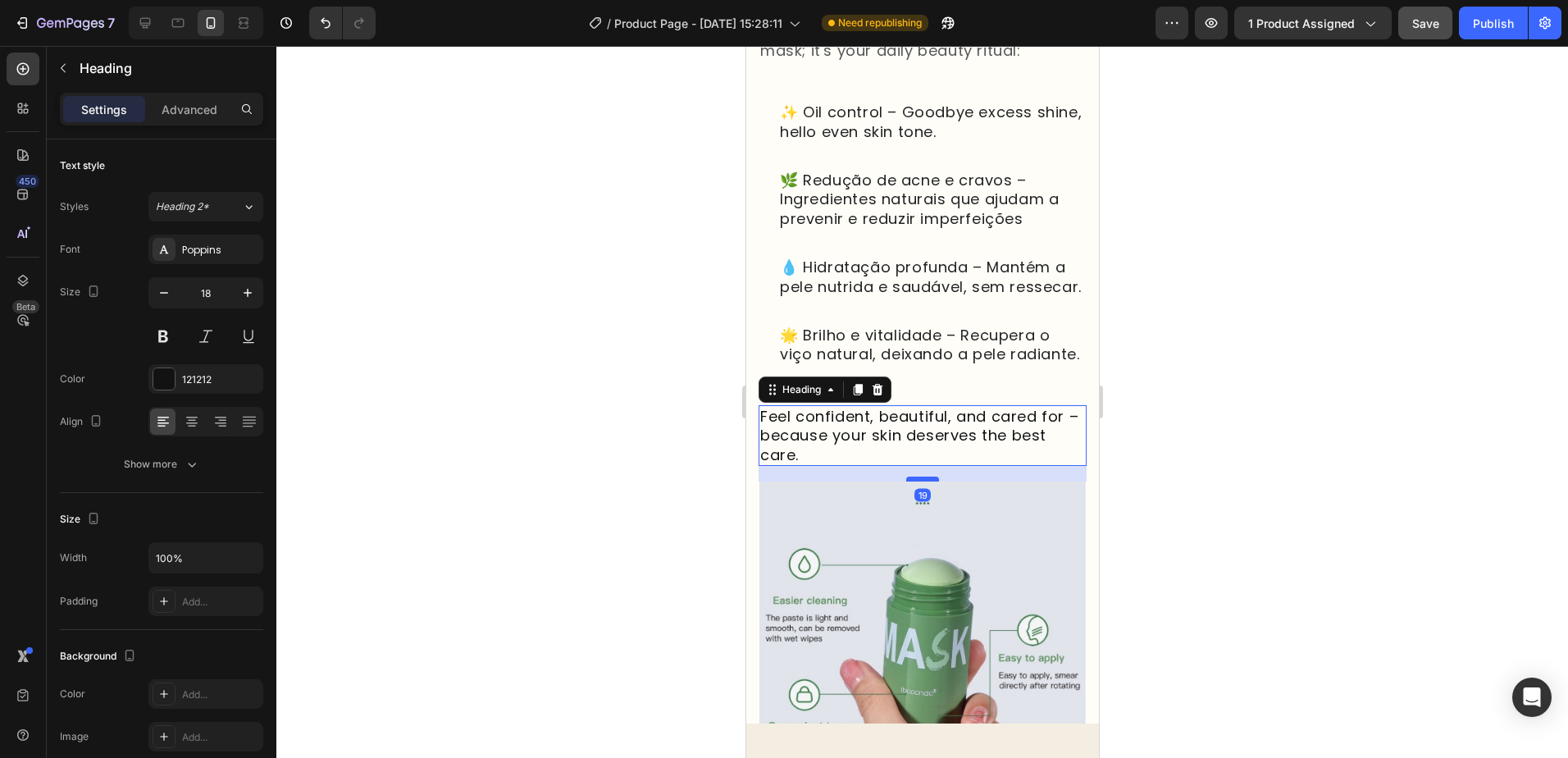
drag, startPoint x: 921, startPoint y: 501, endPoint x: 1952, endPoint y: 510, distance: 1031.0
click at [921, 482] on div at bounding box center [921, 479] width 33 height 5
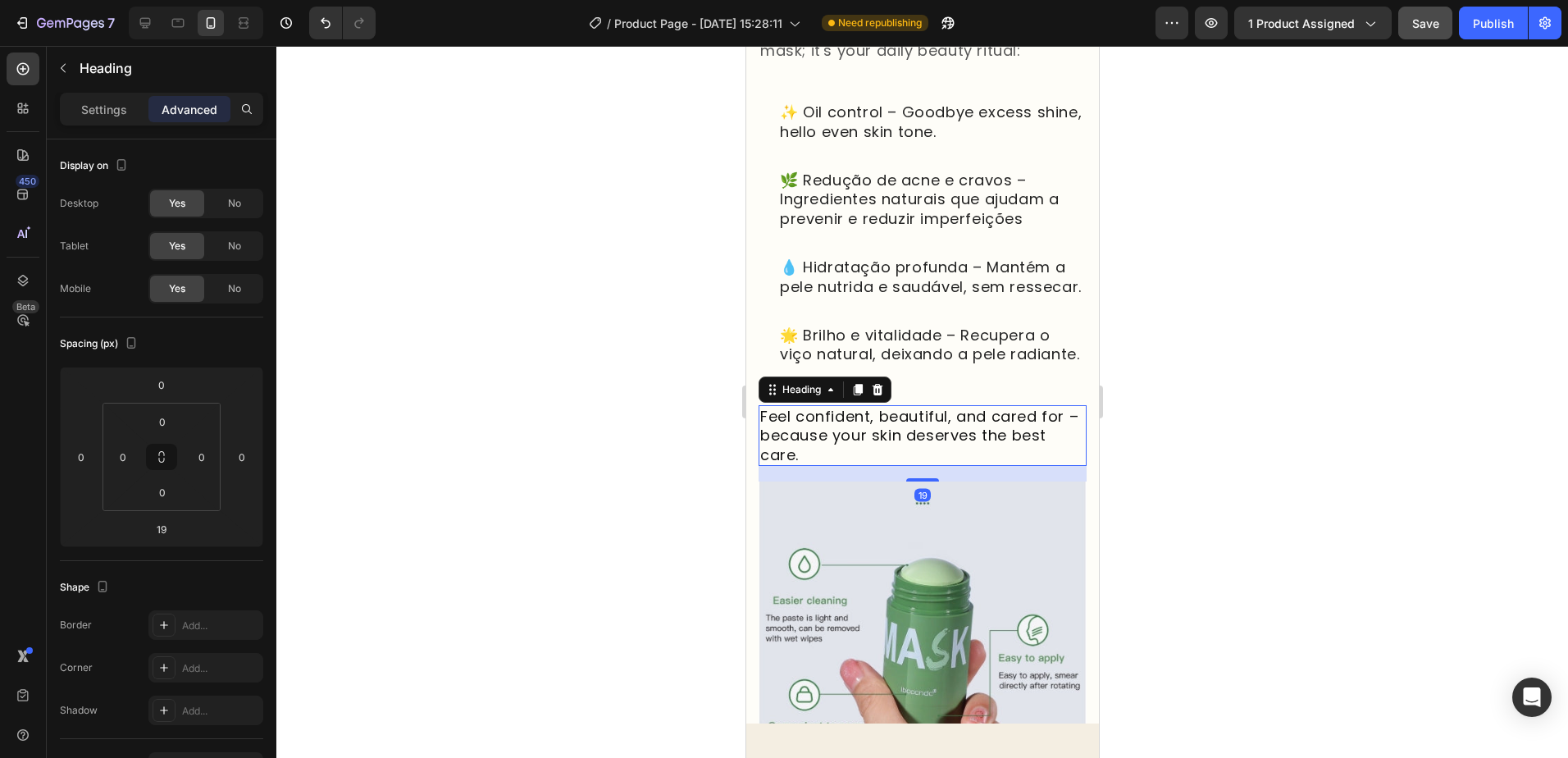
click at [1206, 464] on div at bounding box center [922, 402] width 1292 height 712
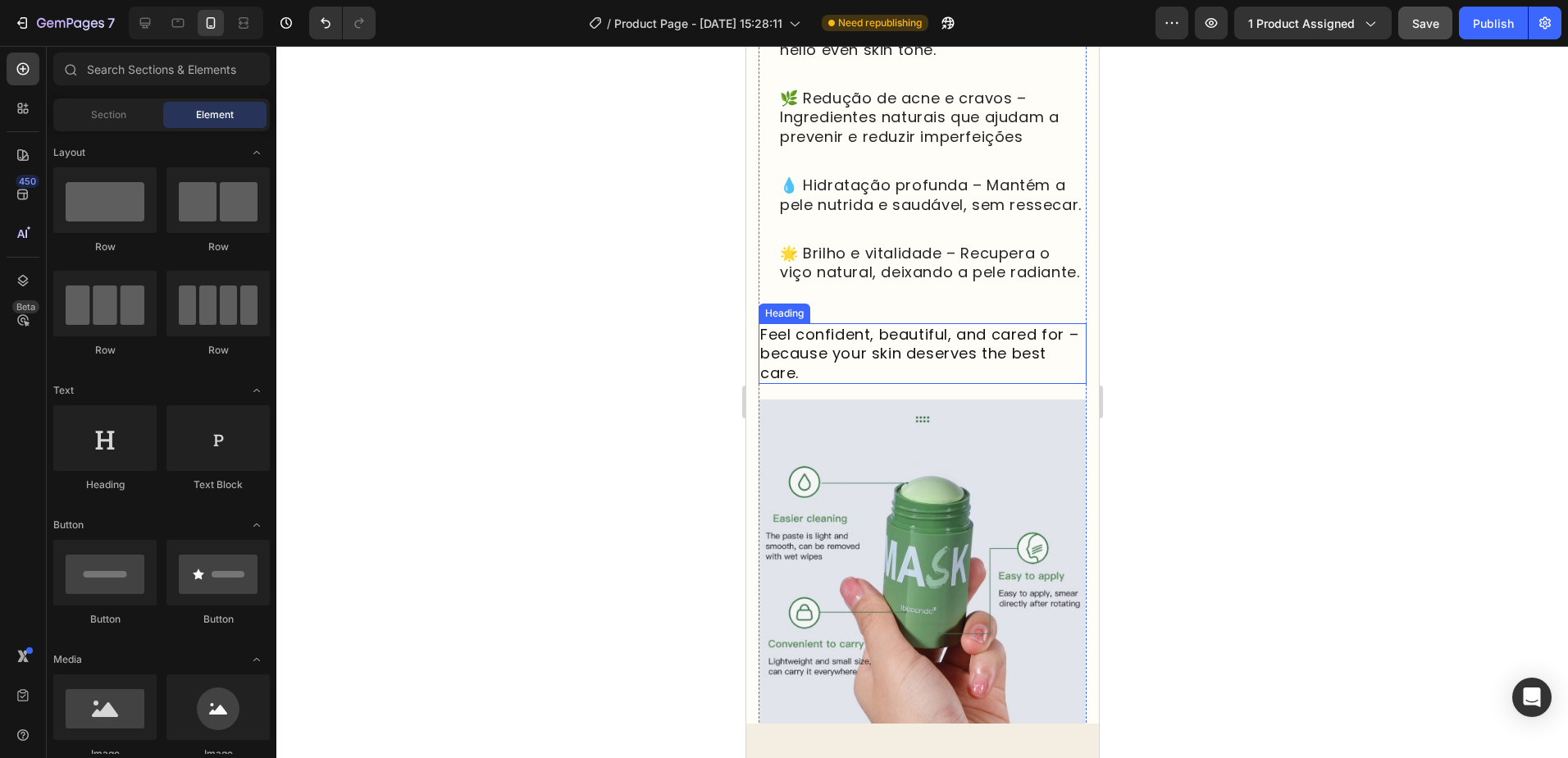
scroll to position [1502, 0]
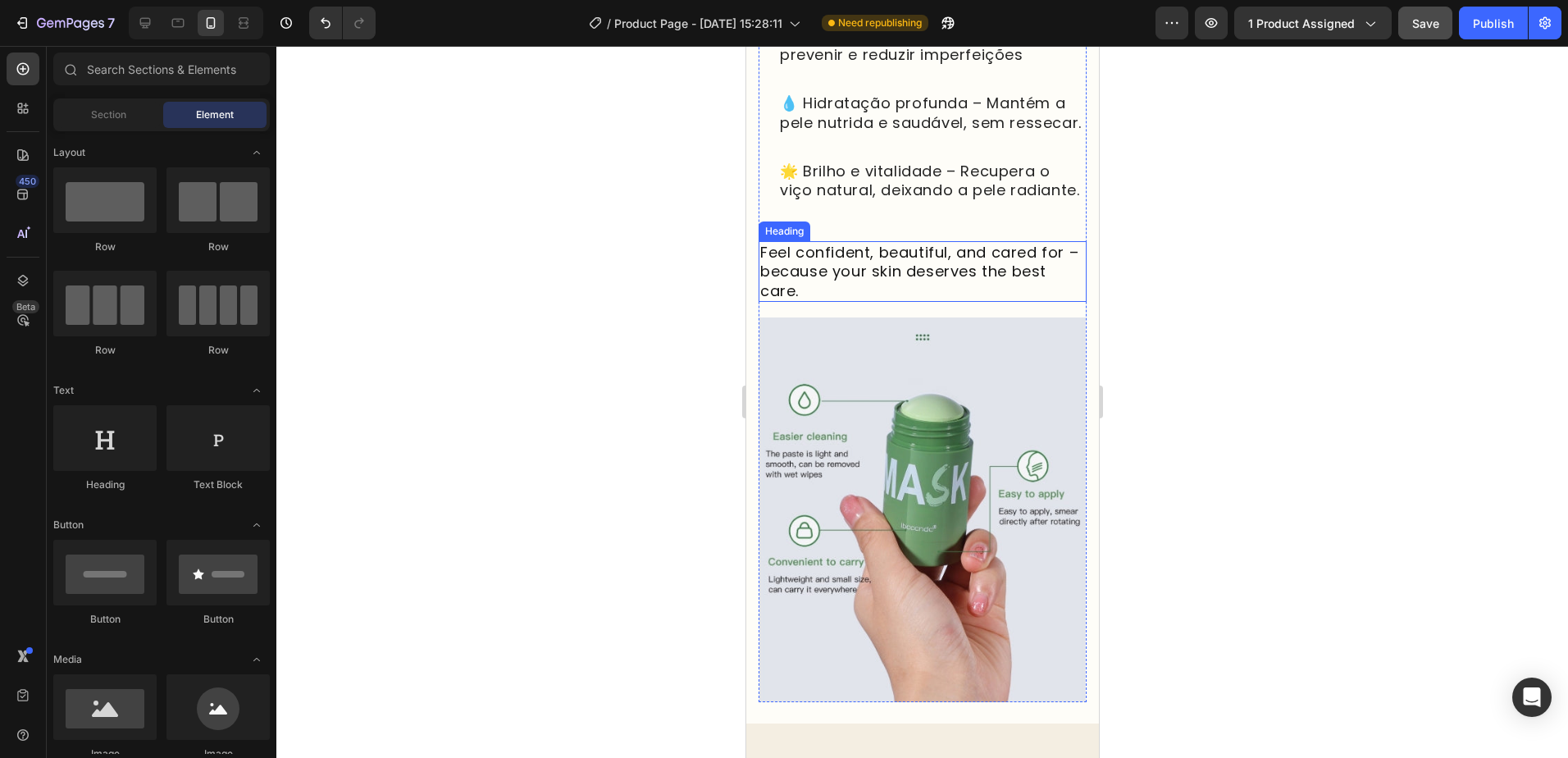
click at [946, 300] on p "Feel confident, beautiful, and cared for – because your skin deserves the best …" at bounding box center [921, 271] width 325 height 57
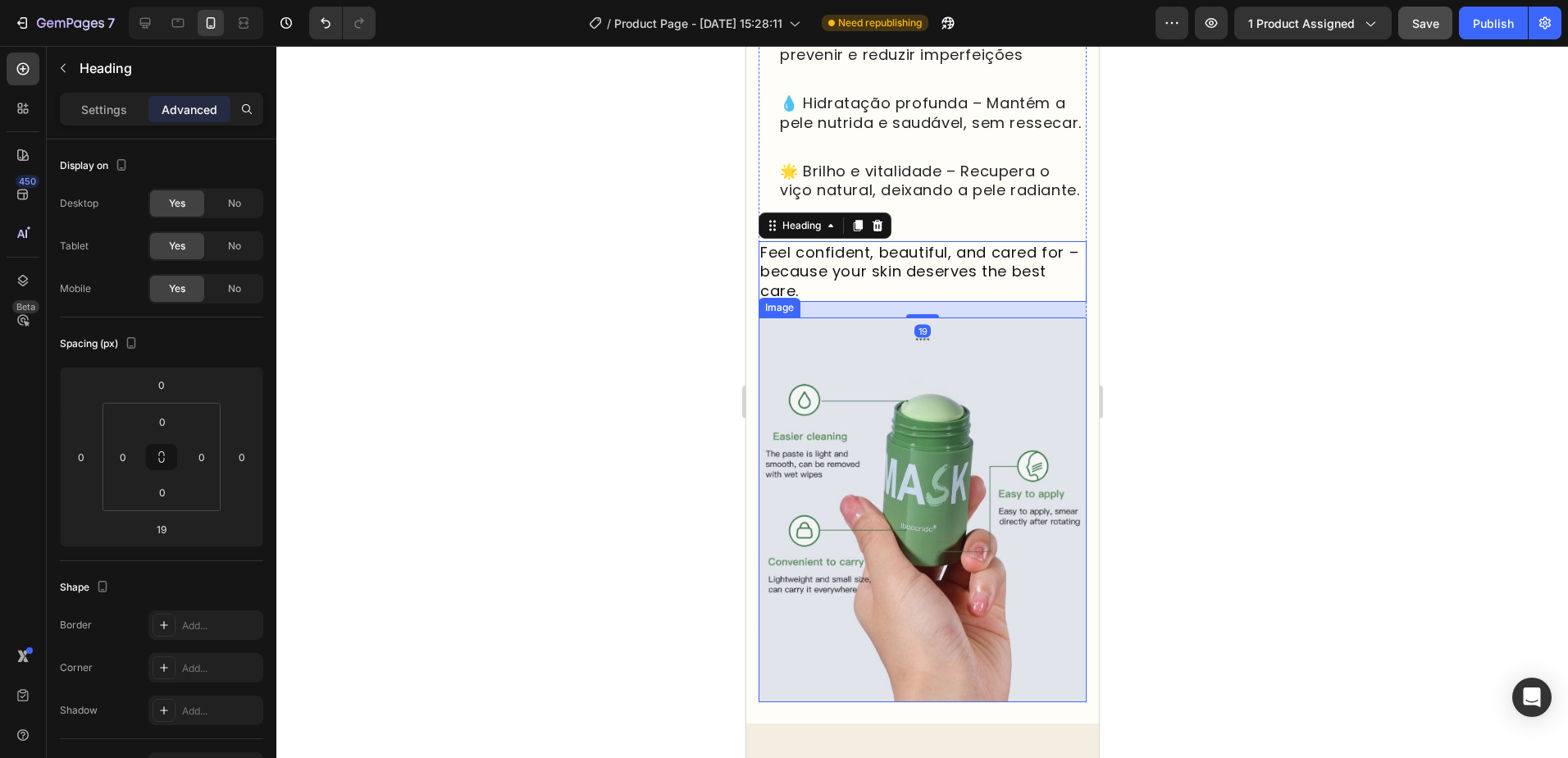
scroll to position [1830, 0]
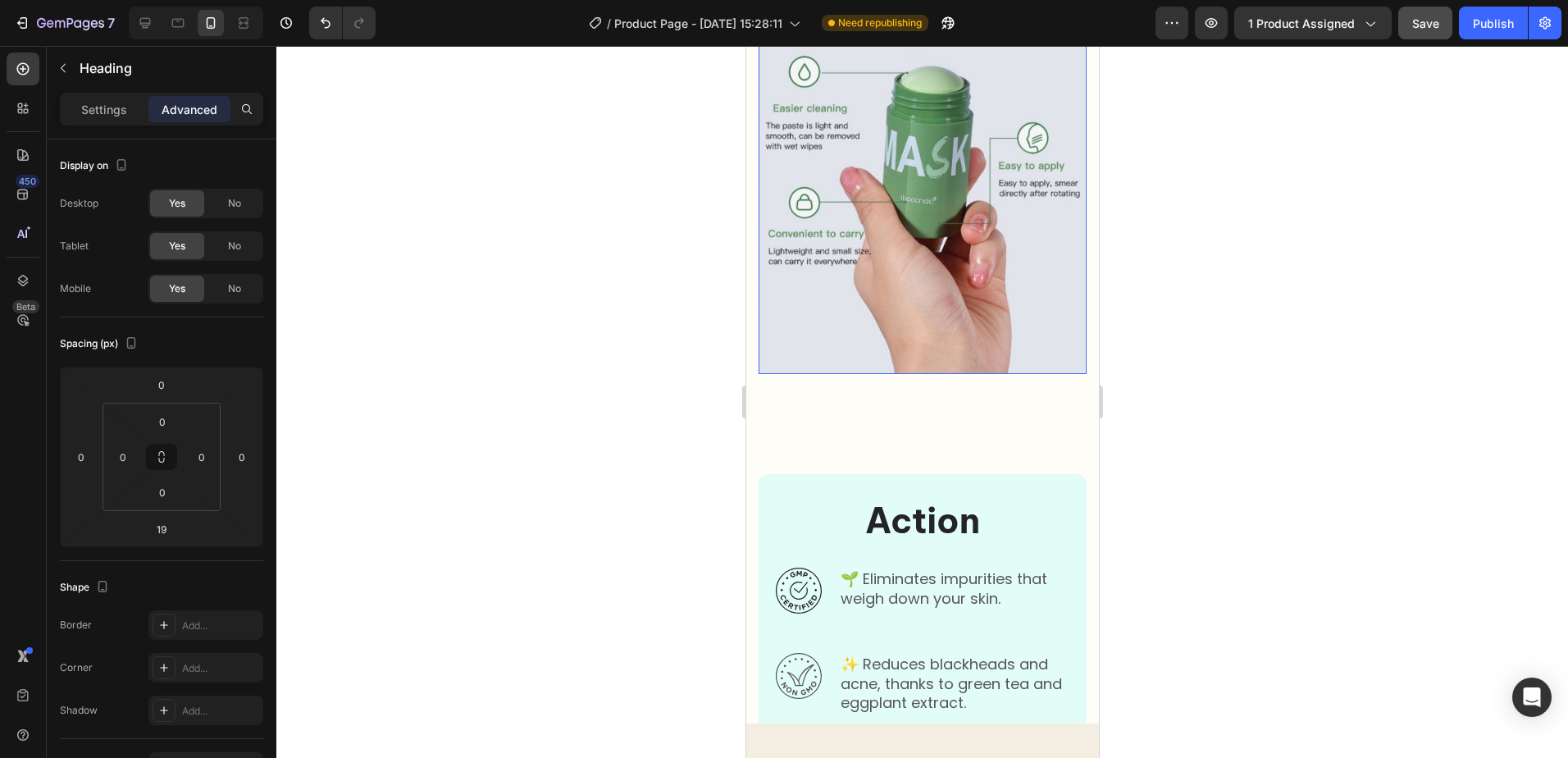
click at [997, 336] on img at bounding box center [921, 181] width 328 height 384
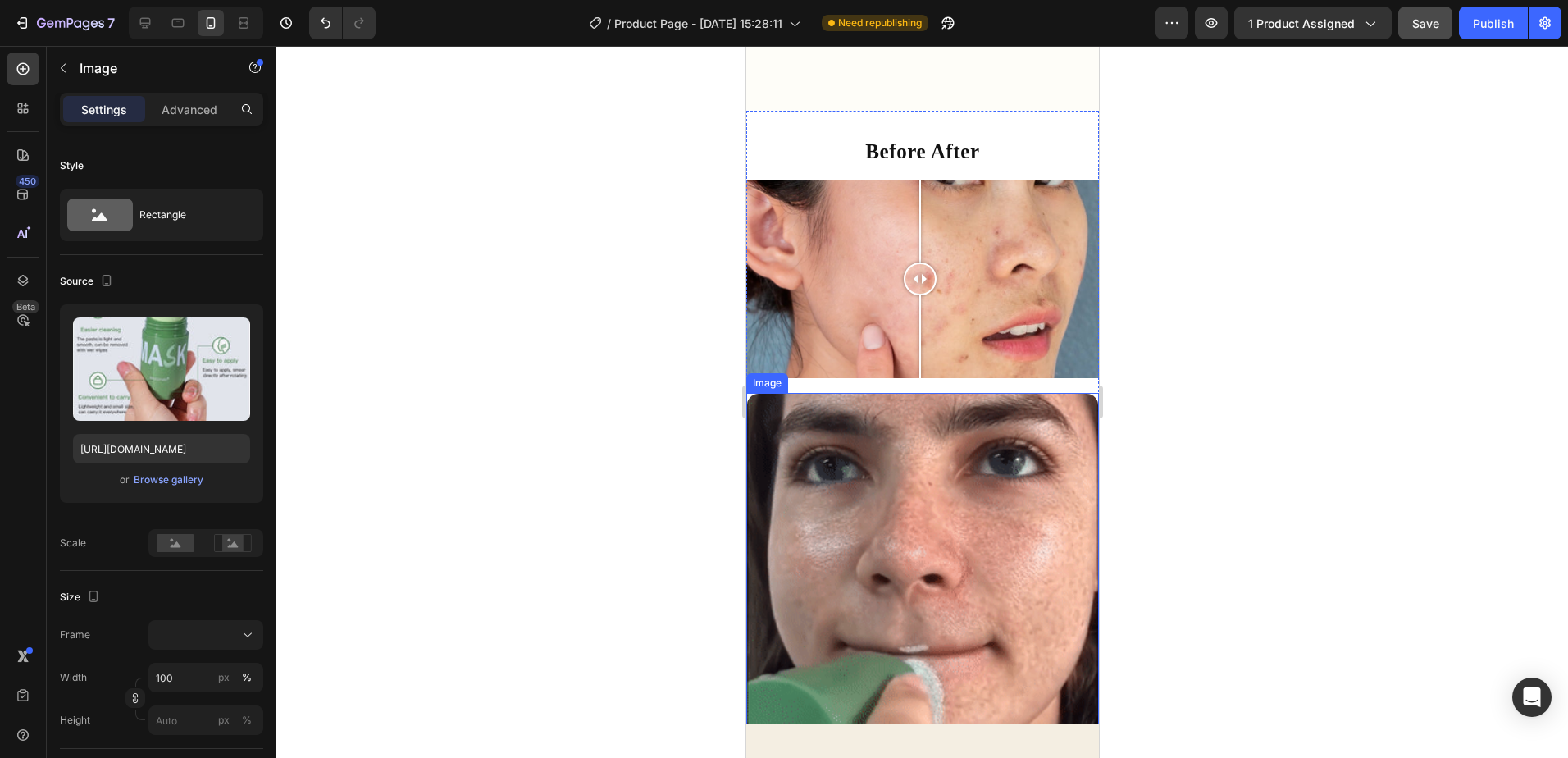
scroll to position [3061, 0]
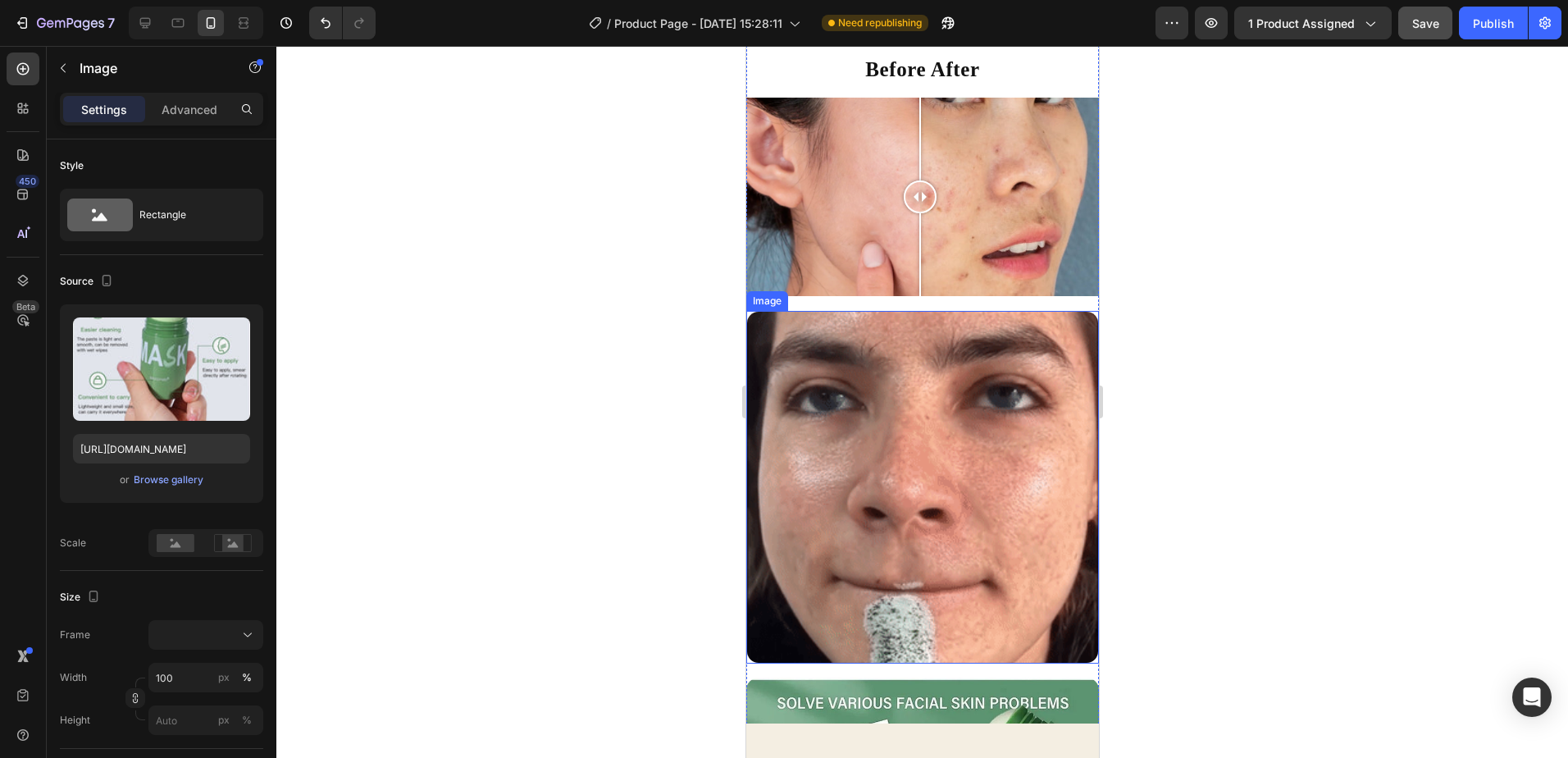
click at [954, 85] on h2 "Before After" at bounding box center [921, 70] width 353 height 30
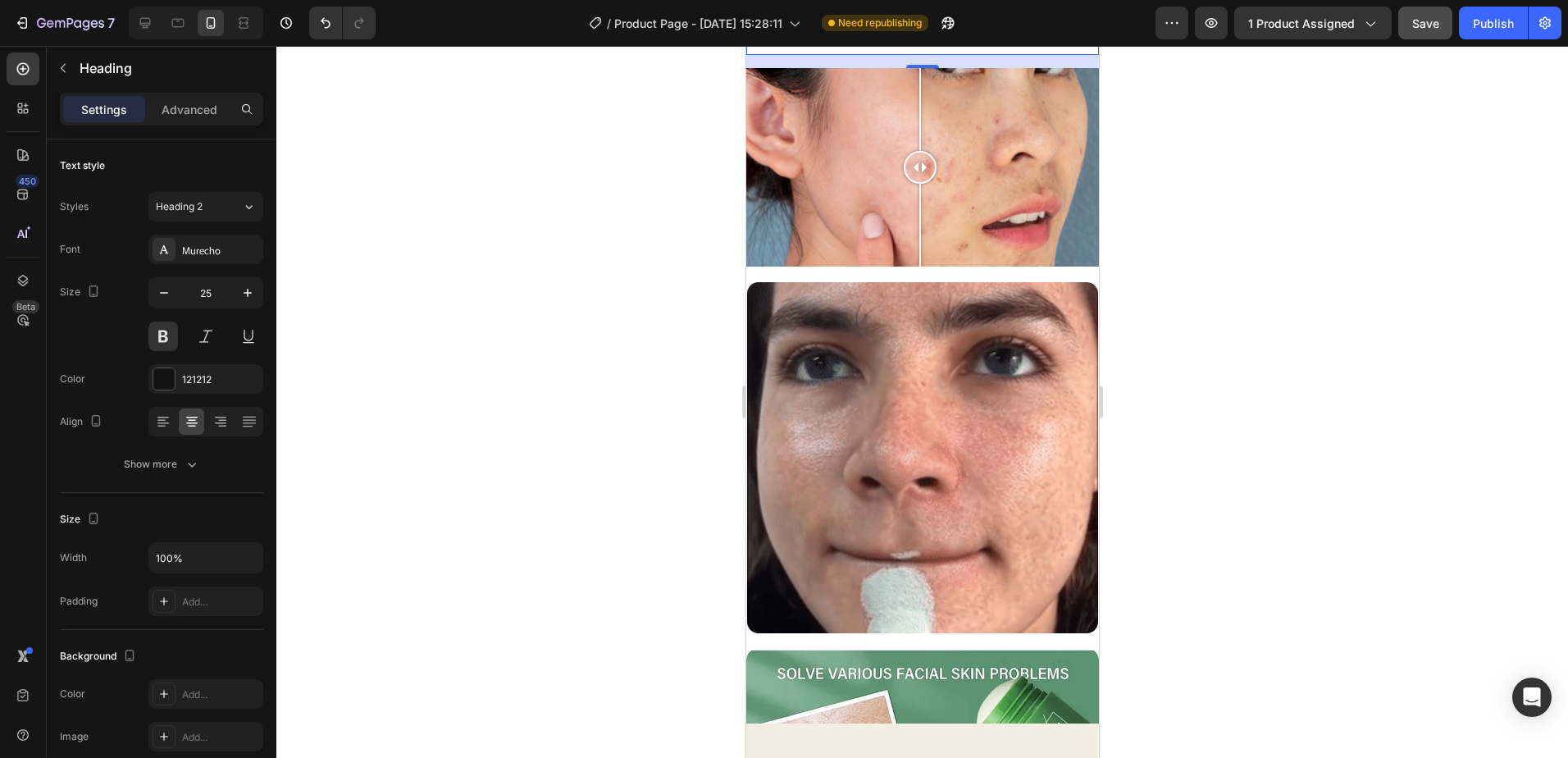
scroll to position [2897, 0]
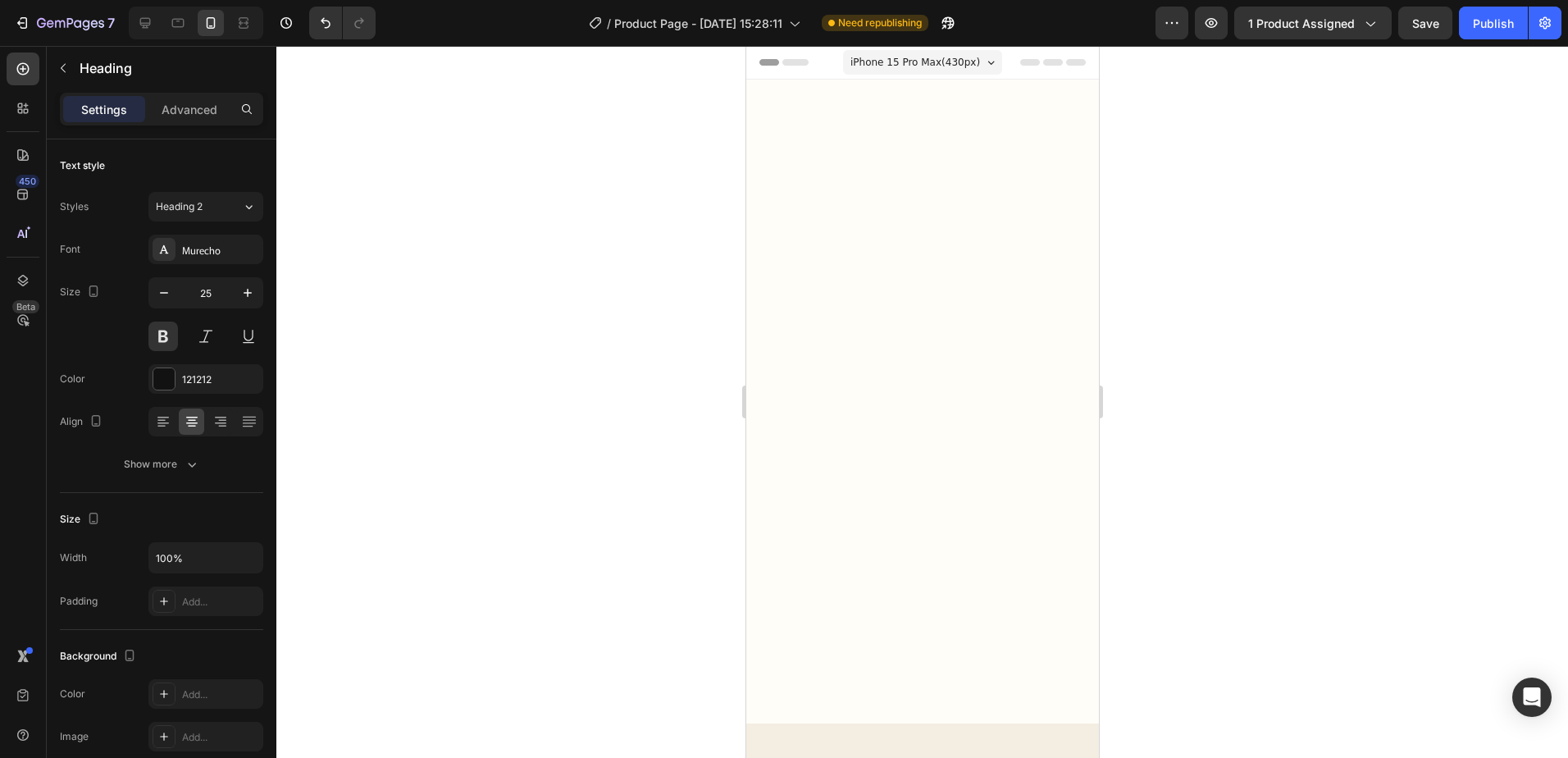
scroll to position [2897, 0]
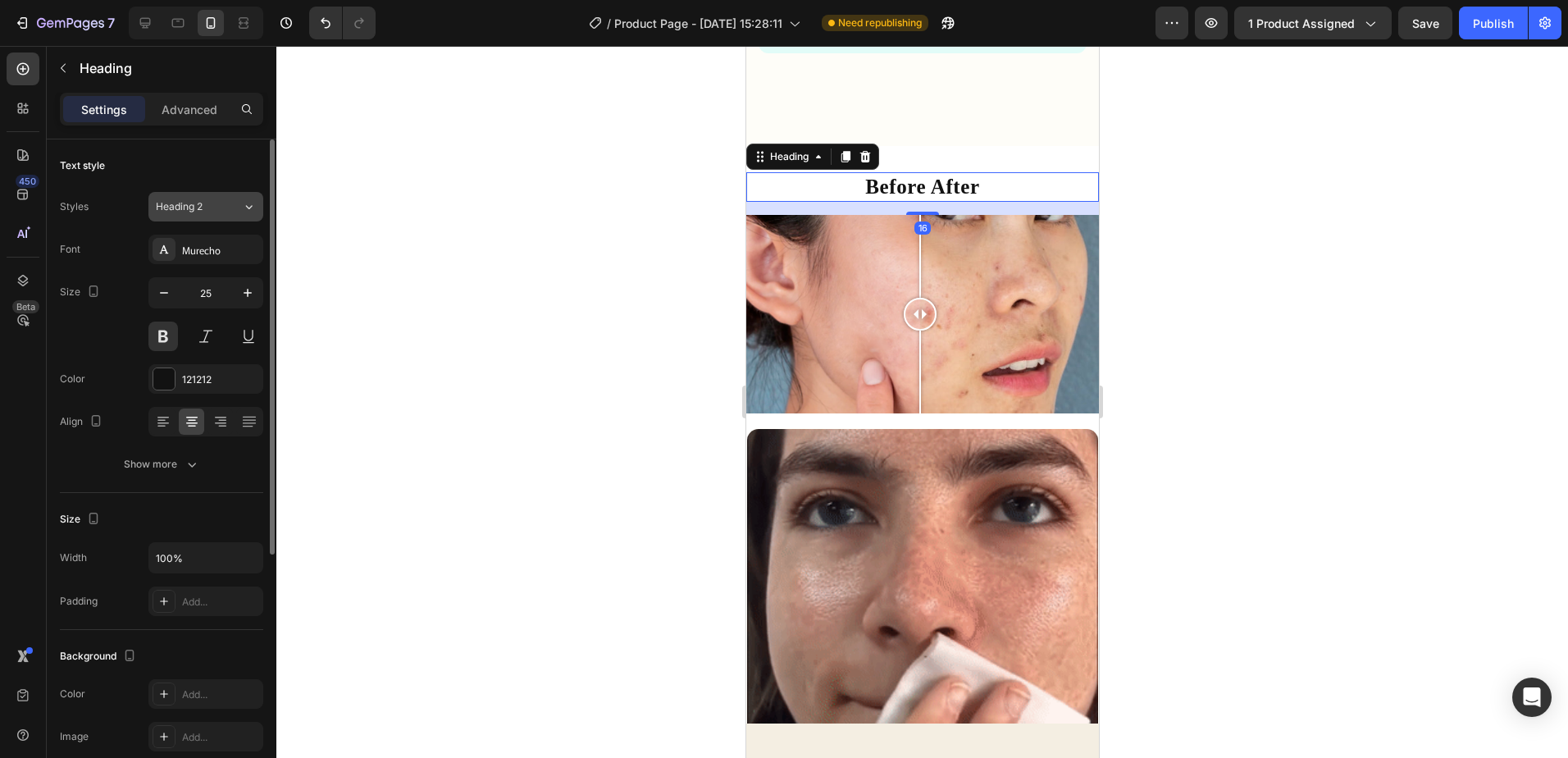
click at [227, 213] on div "Heading 2" at bounding box center [199, 206] width 86 height 15
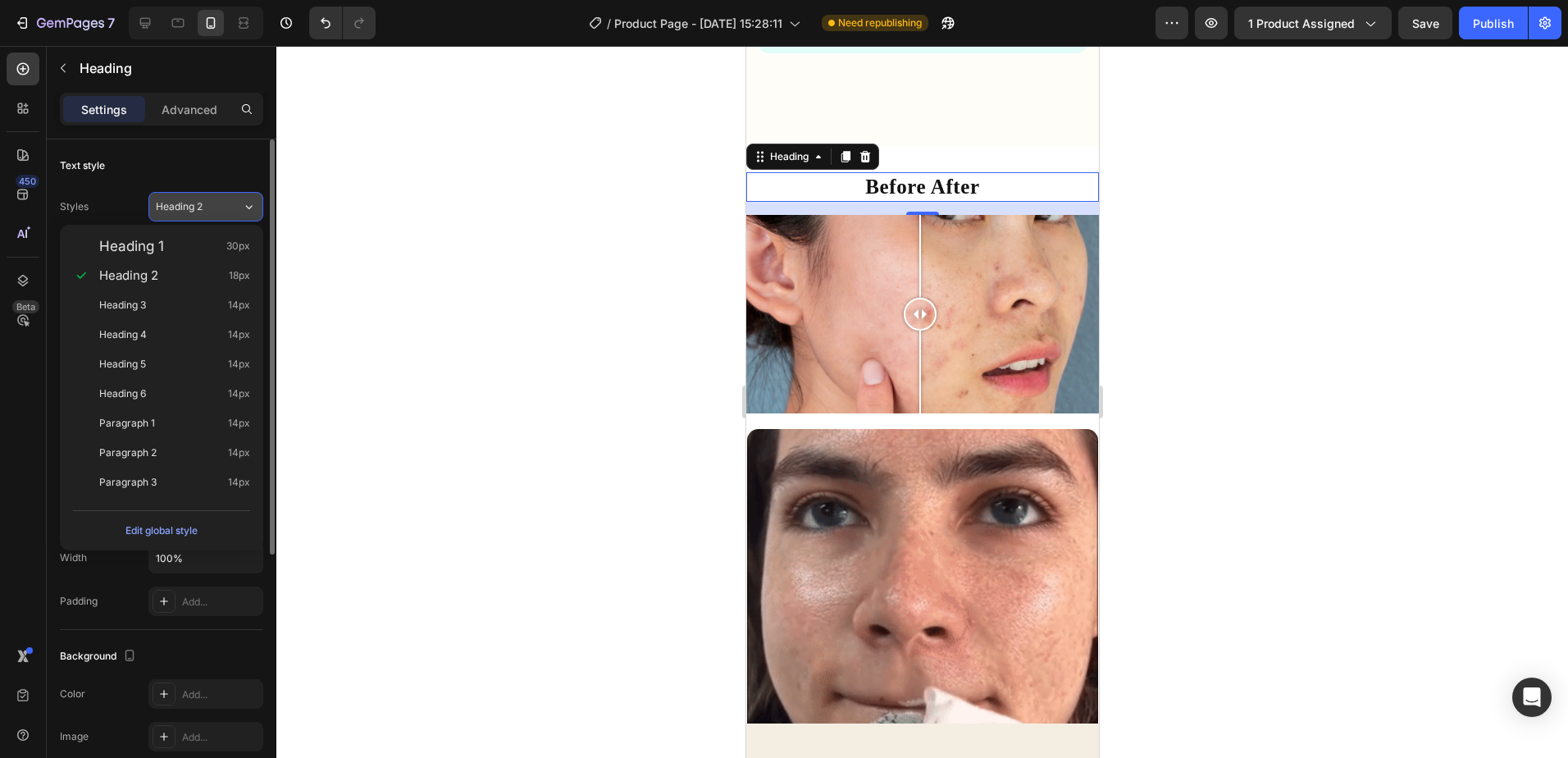
click at [243, 199] on icon at bounding box center [249, 207] width 14 height 16
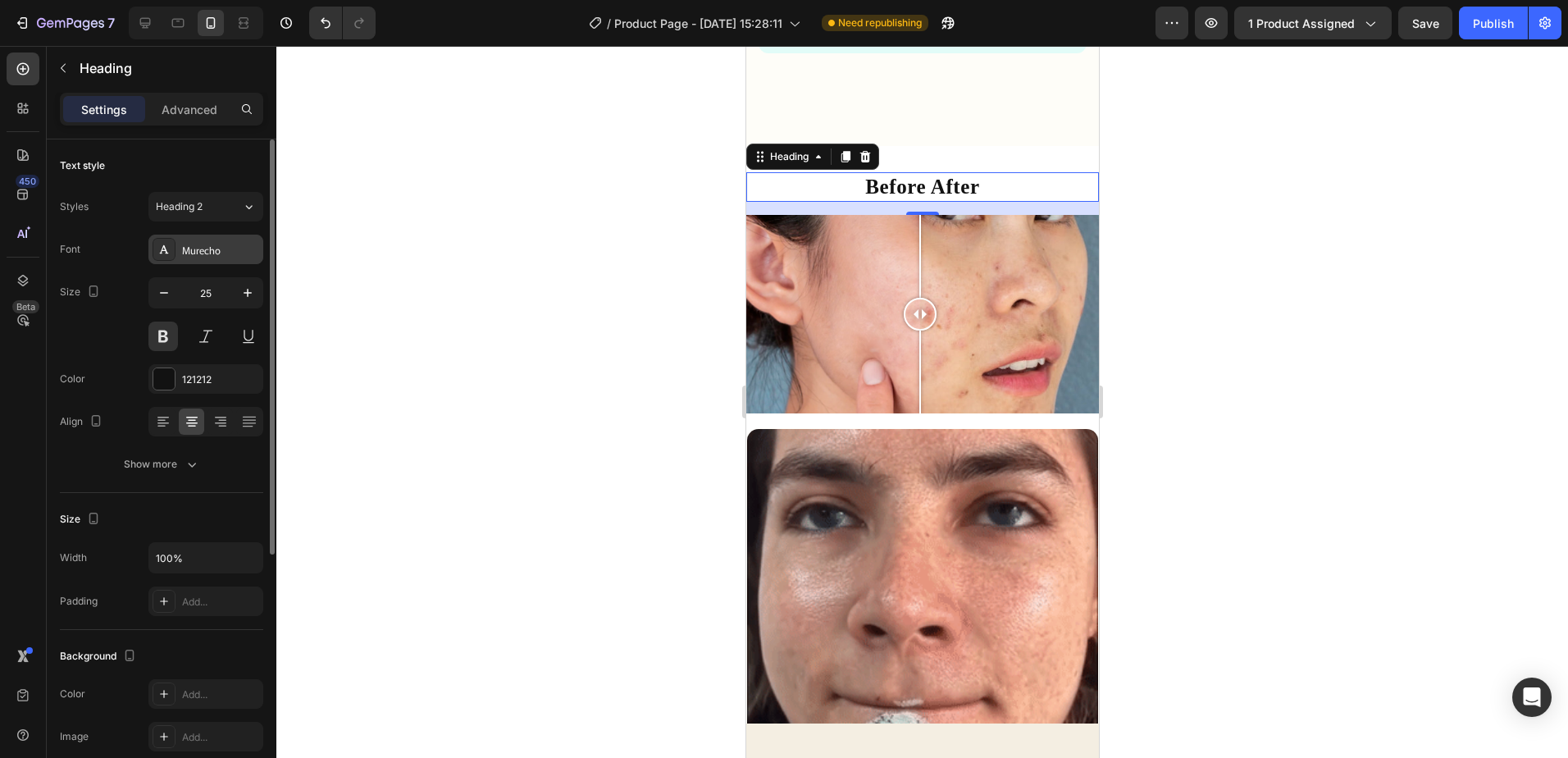
click at [232, 260] on div "Murecho" at bounding box center [206, 250] width 115 height 30
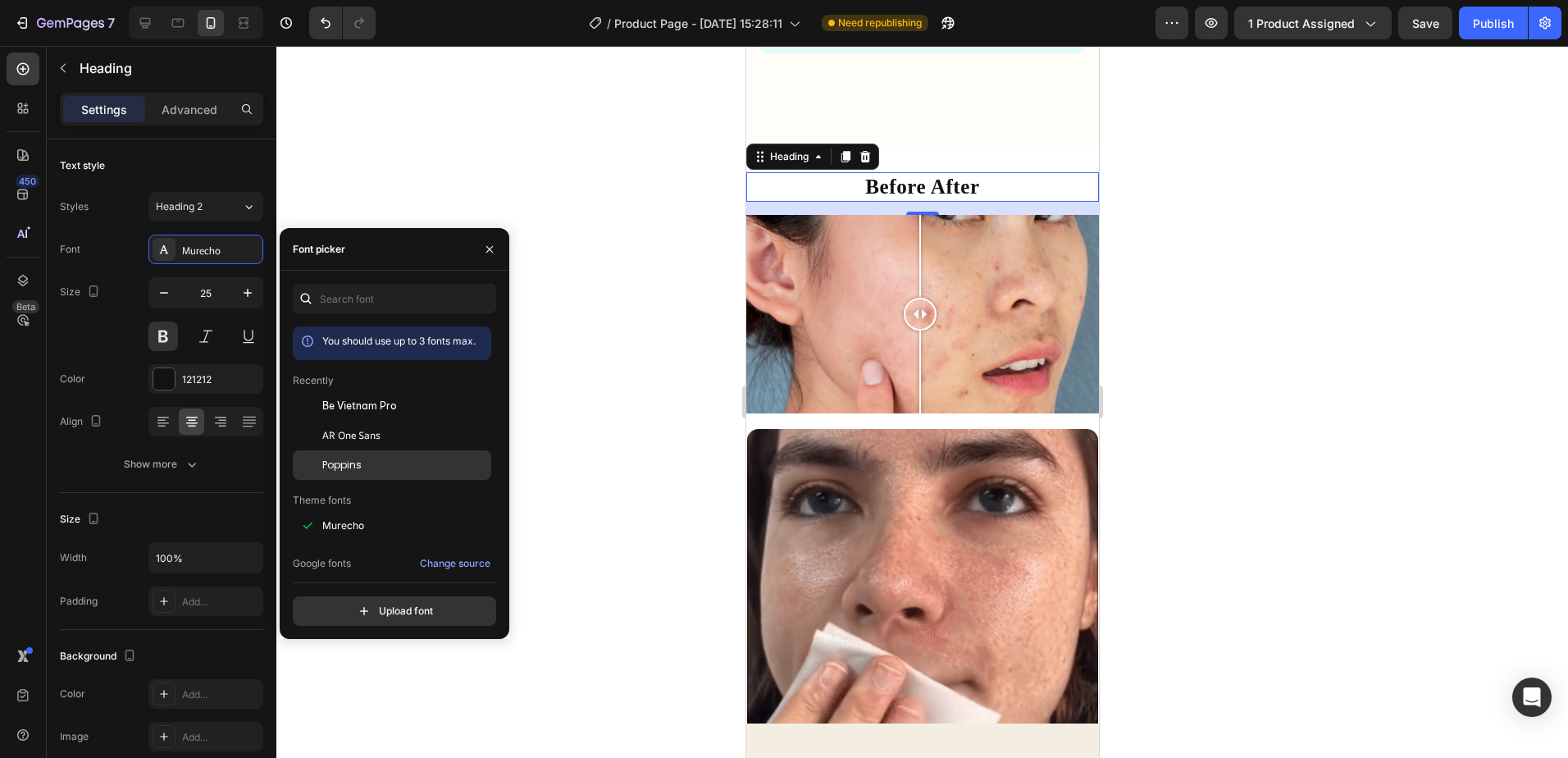
drag, startPoint x: 391, startPoint y: 460, endPoint x: 468, endPoint y: 475, distance: 78.4
click at [391, 463] on div "Poppins" at bounding box center [406, 465] width 166 height 15
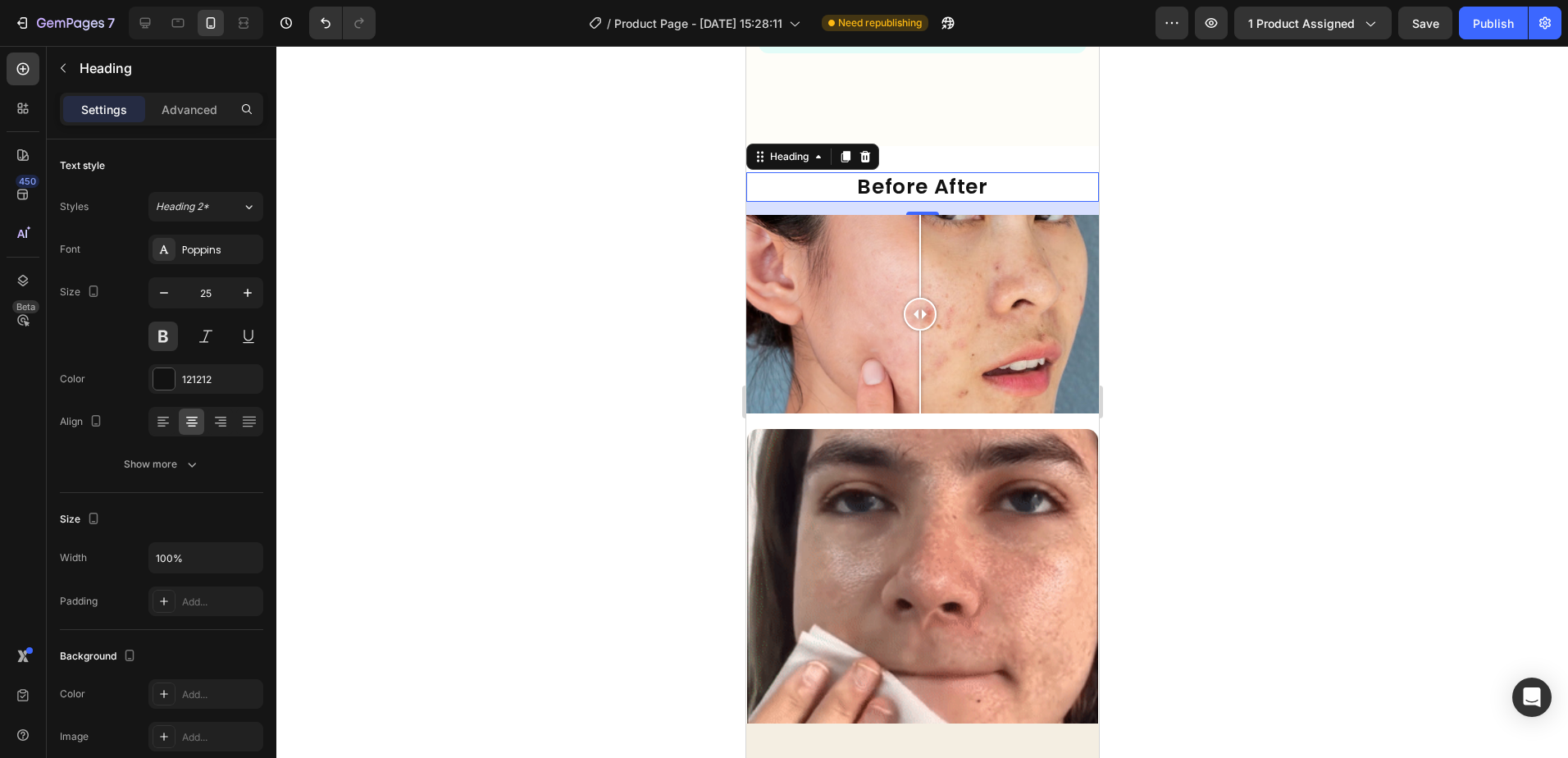
click at [1193, 314] on div at bounding box center [922, 402] width 1292 height 712
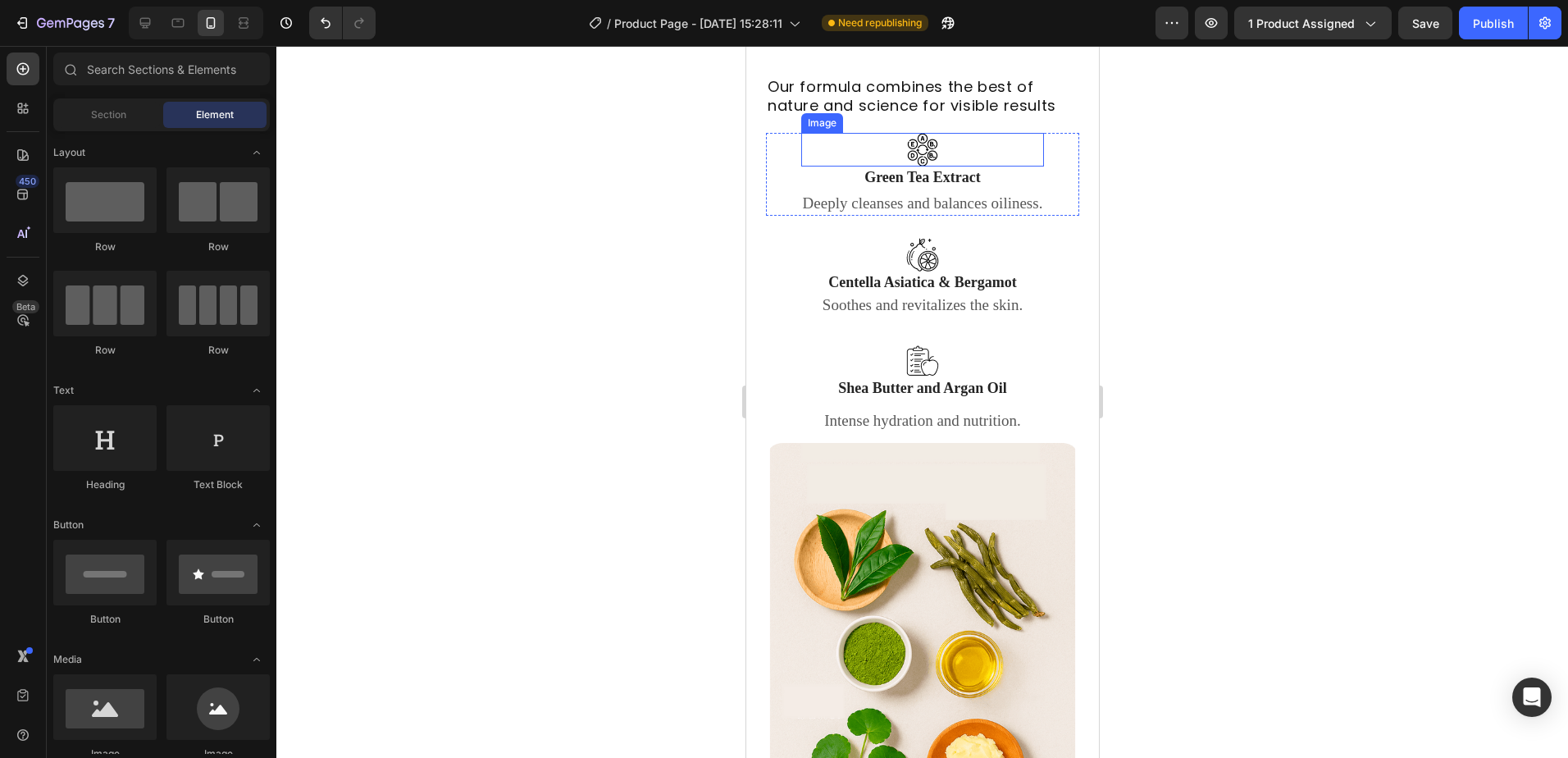
scroll to position [4703, 0]
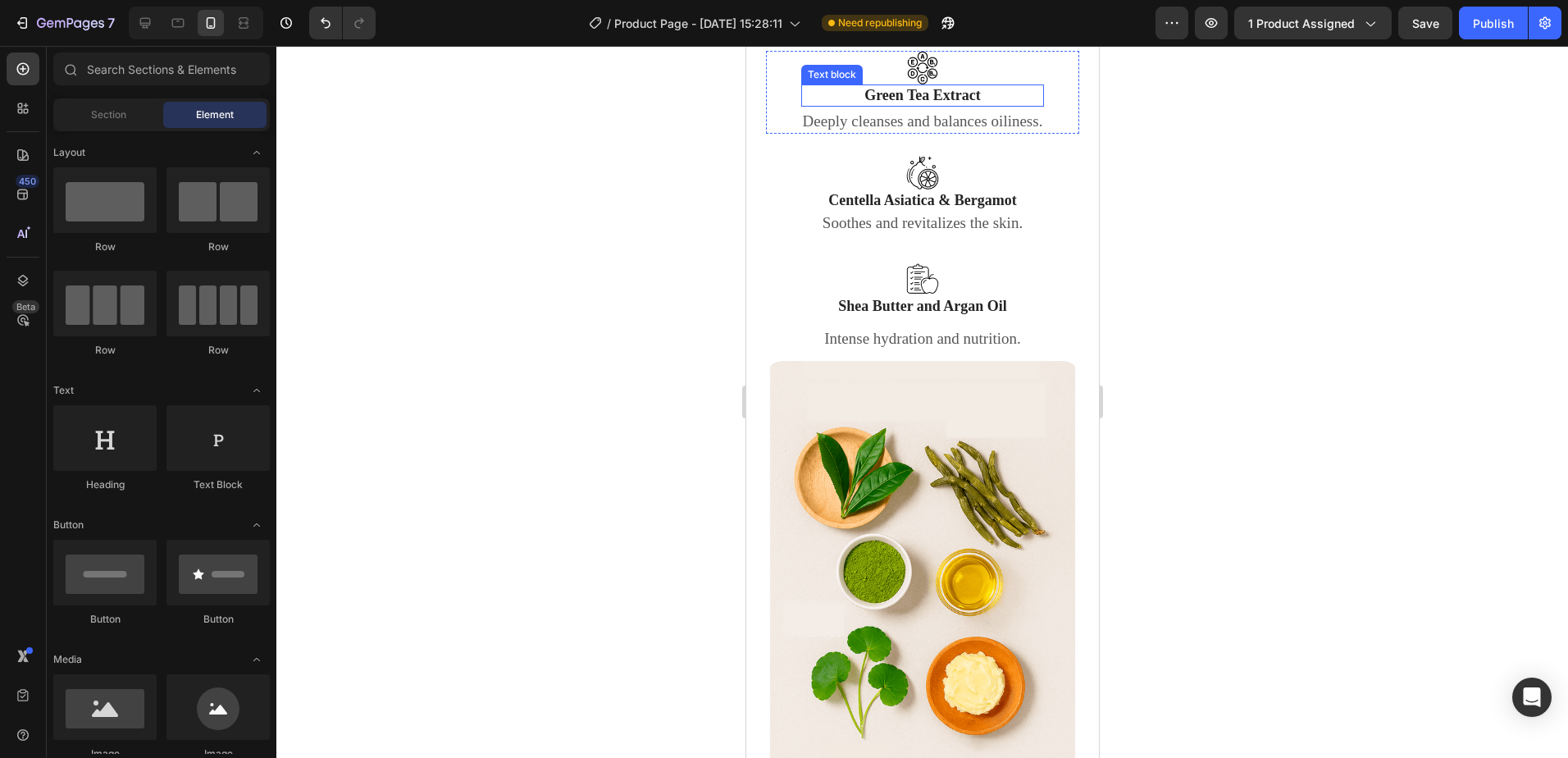
click at [979, 105] on p "Green Tea Extract" at bounding box center [922, 95] width 240 height 19
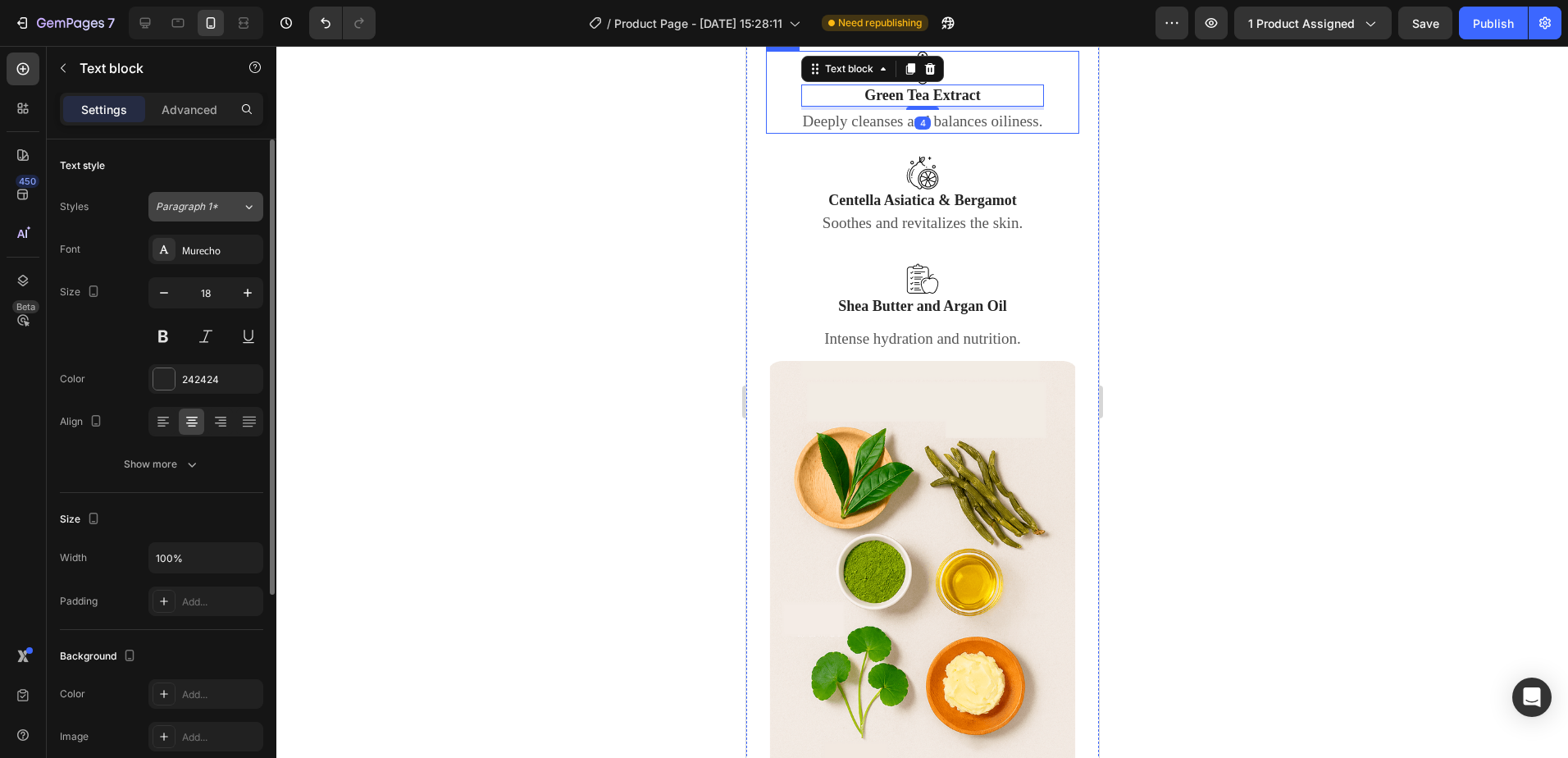
click at [234, 213] on div "Paragraph 1*" at bounding box center [199, 206] width 86 height 15
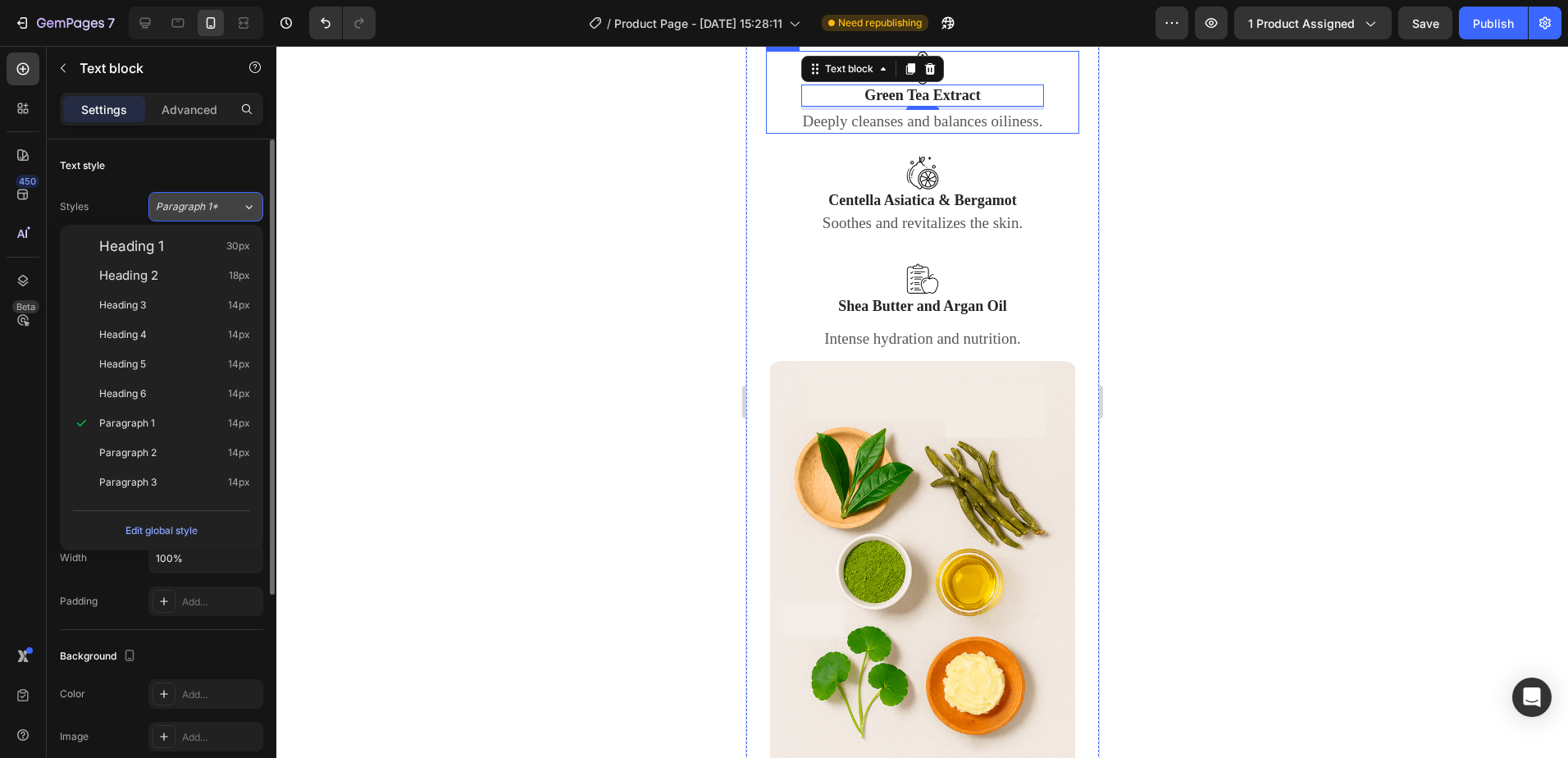
click at [235, 201] on div "Paragraph 1*" at bounding box center [199, 206] width 86 height 15
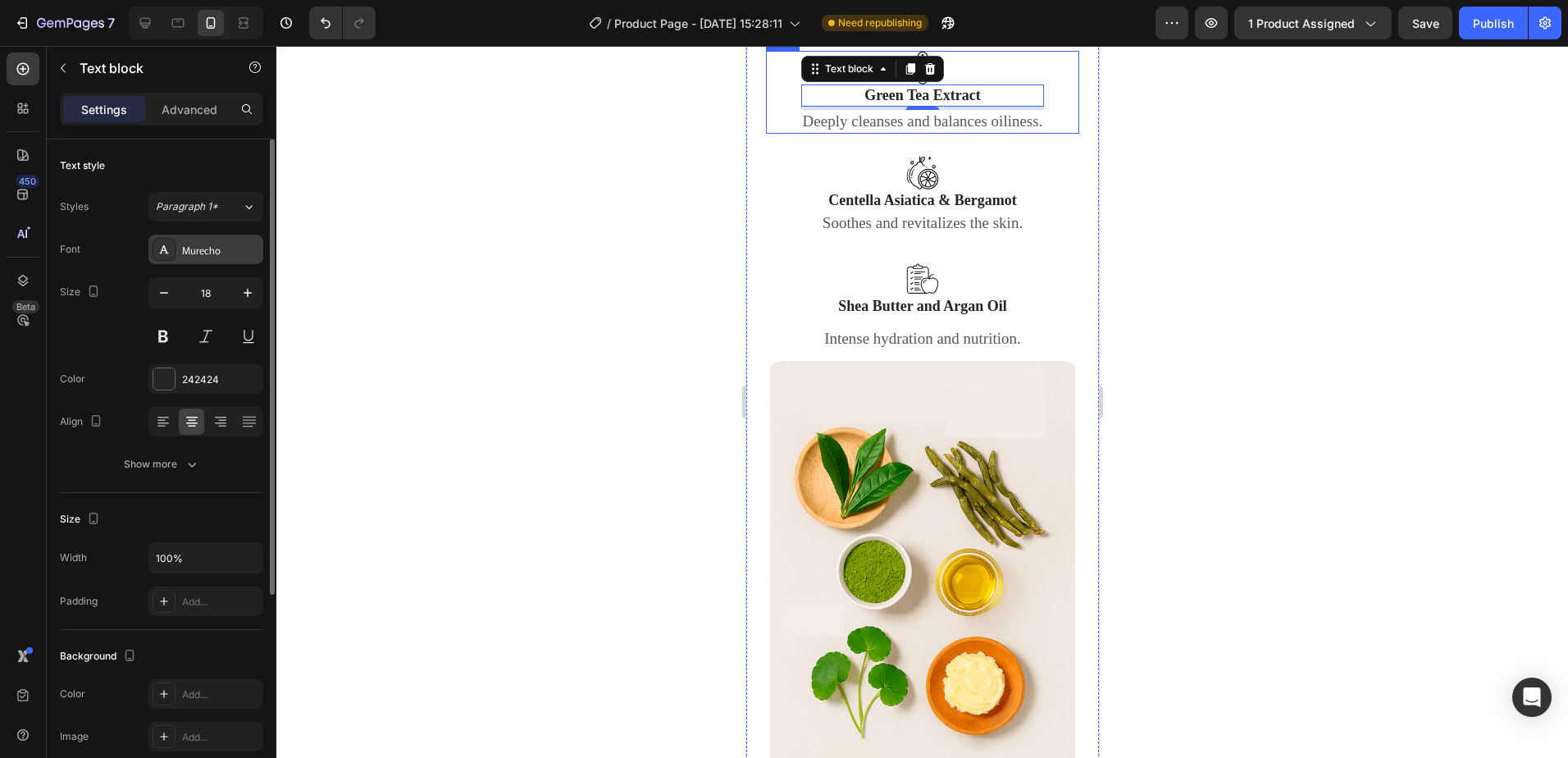
click at [233, 254] on div "Murecho" at bounding box center [220, 250] width 77 height 15
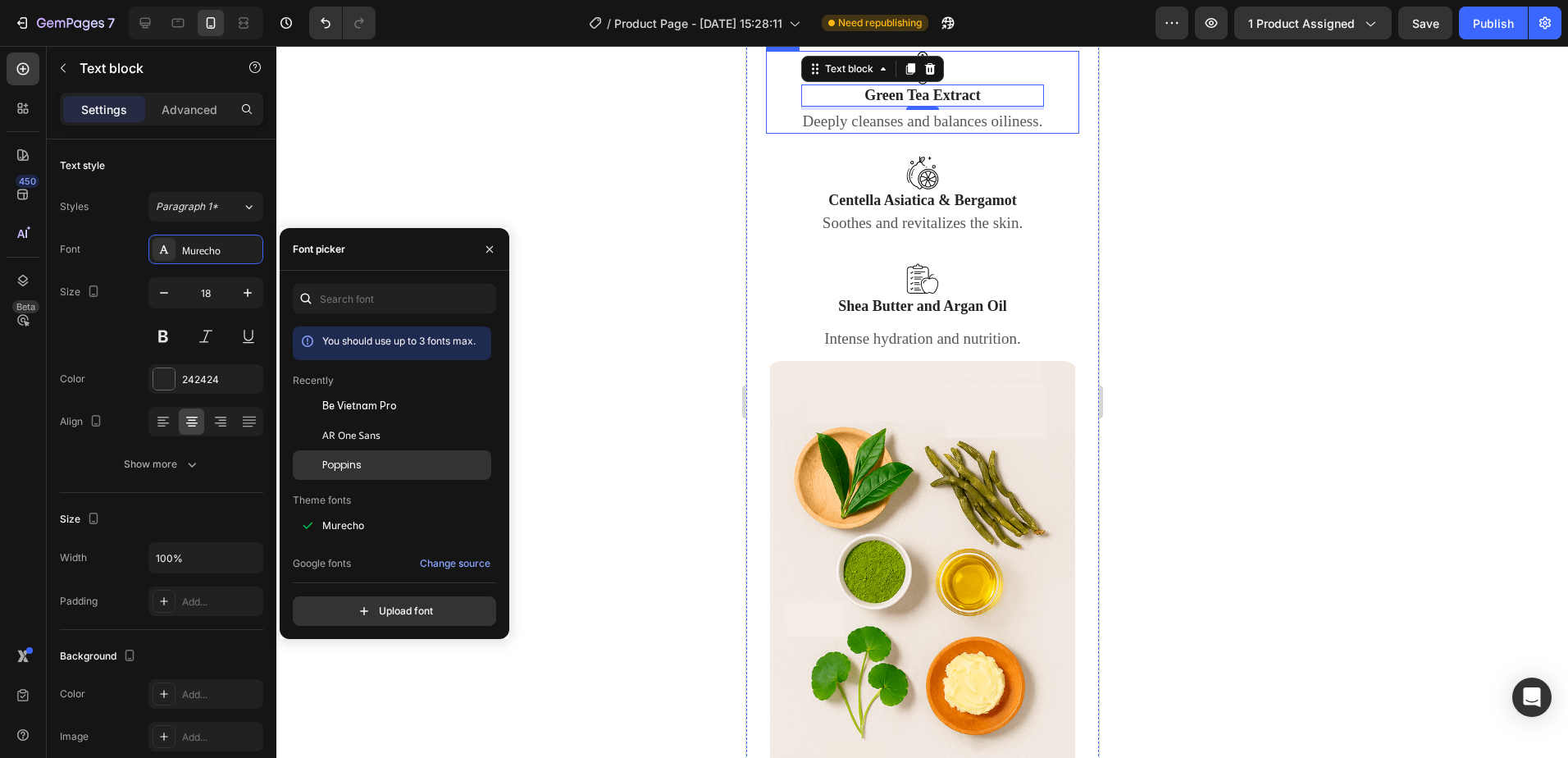
click at [359, 464] on span "Poppins" at bounding box center [342, 465] width 39 height 15
click at [935, 132] on p "Deeply cleanses and balances oiliness." at bounding box center [922, 122] width 240 height 21
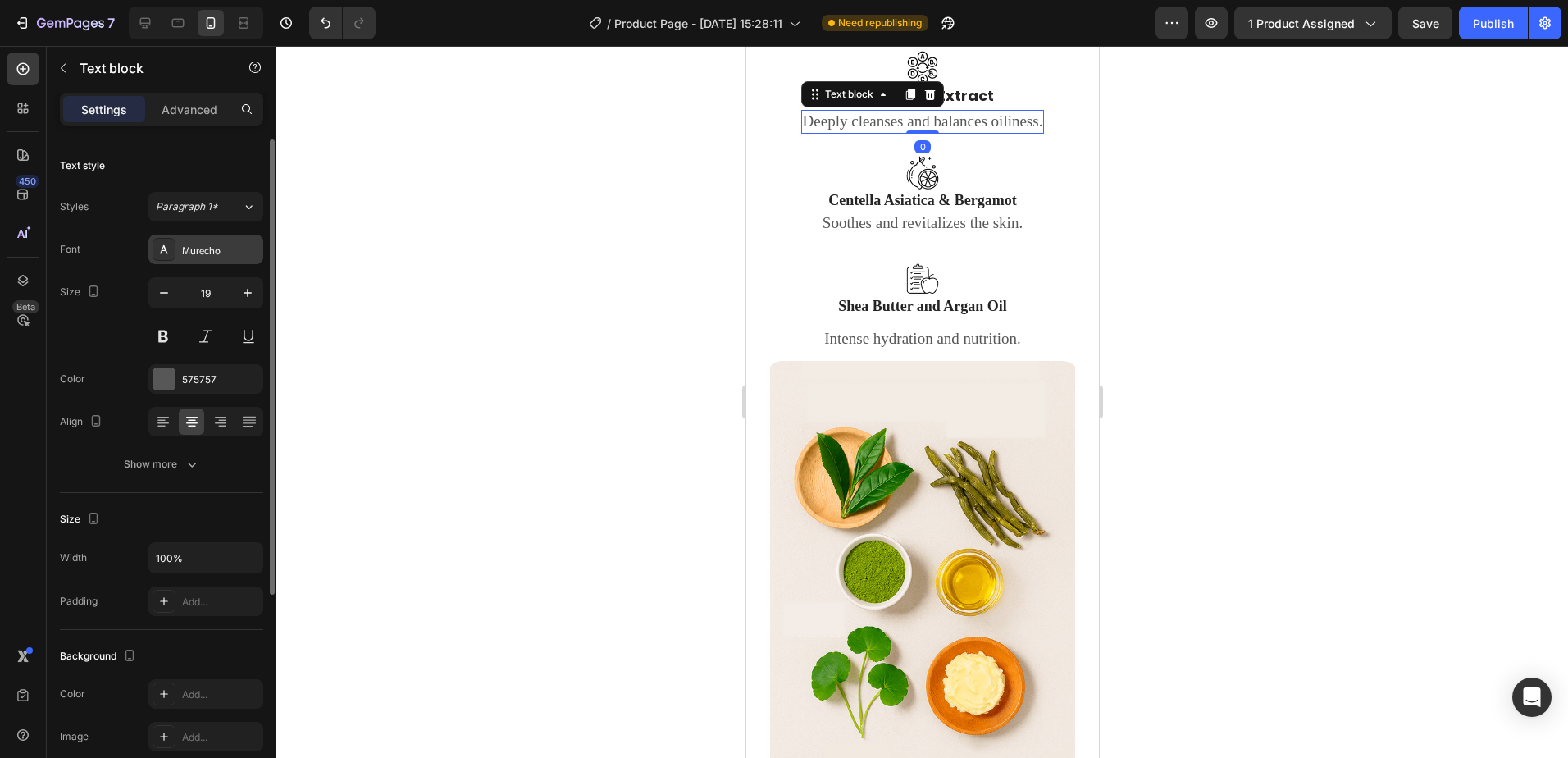
click at [240, 245] on div "Murecho" at bounding box center [220, 250] width 77 height 15
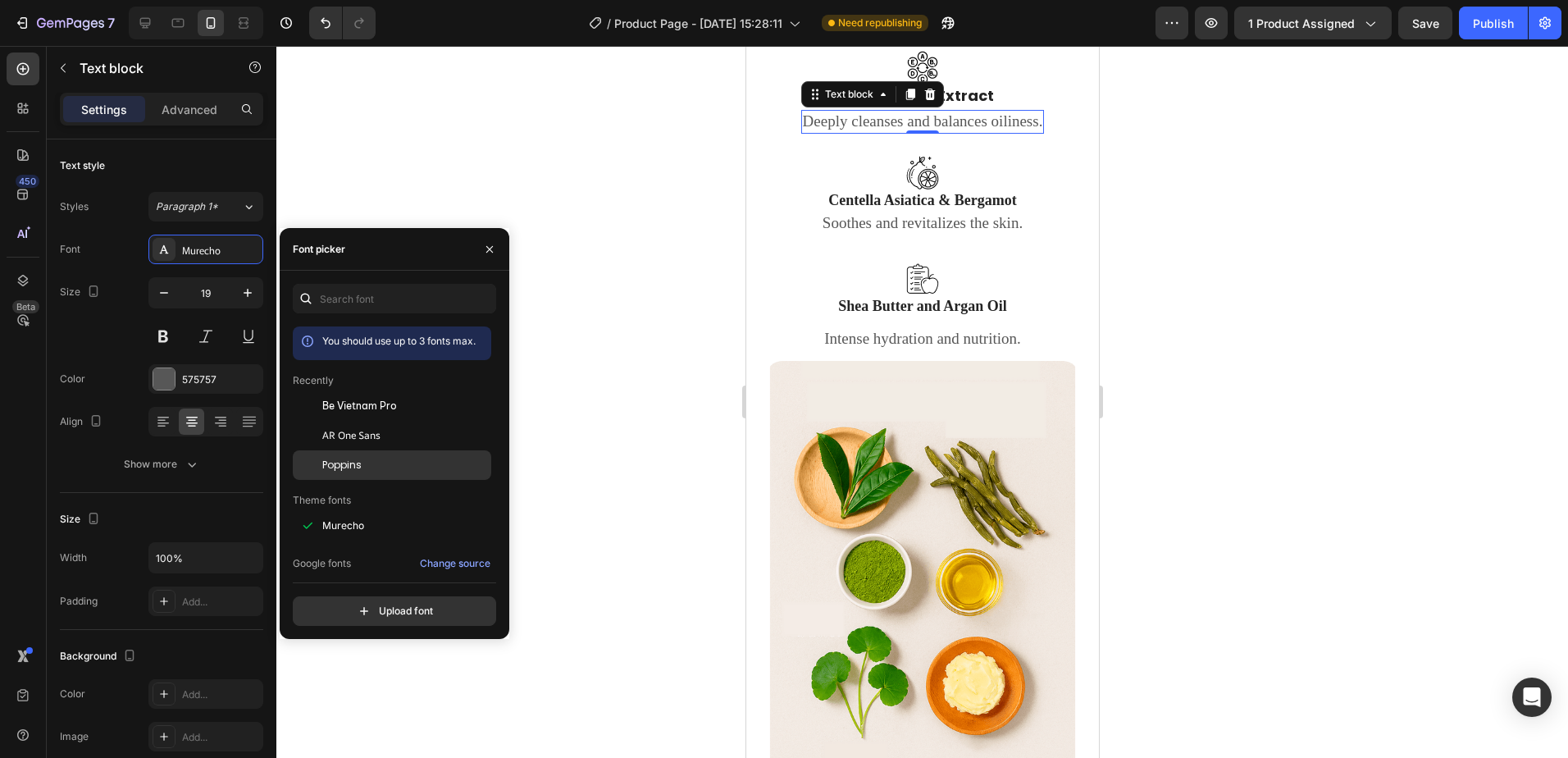
click at [365, 466] on div "Poppins" at bounding box center [406, 465] width 166 height 15
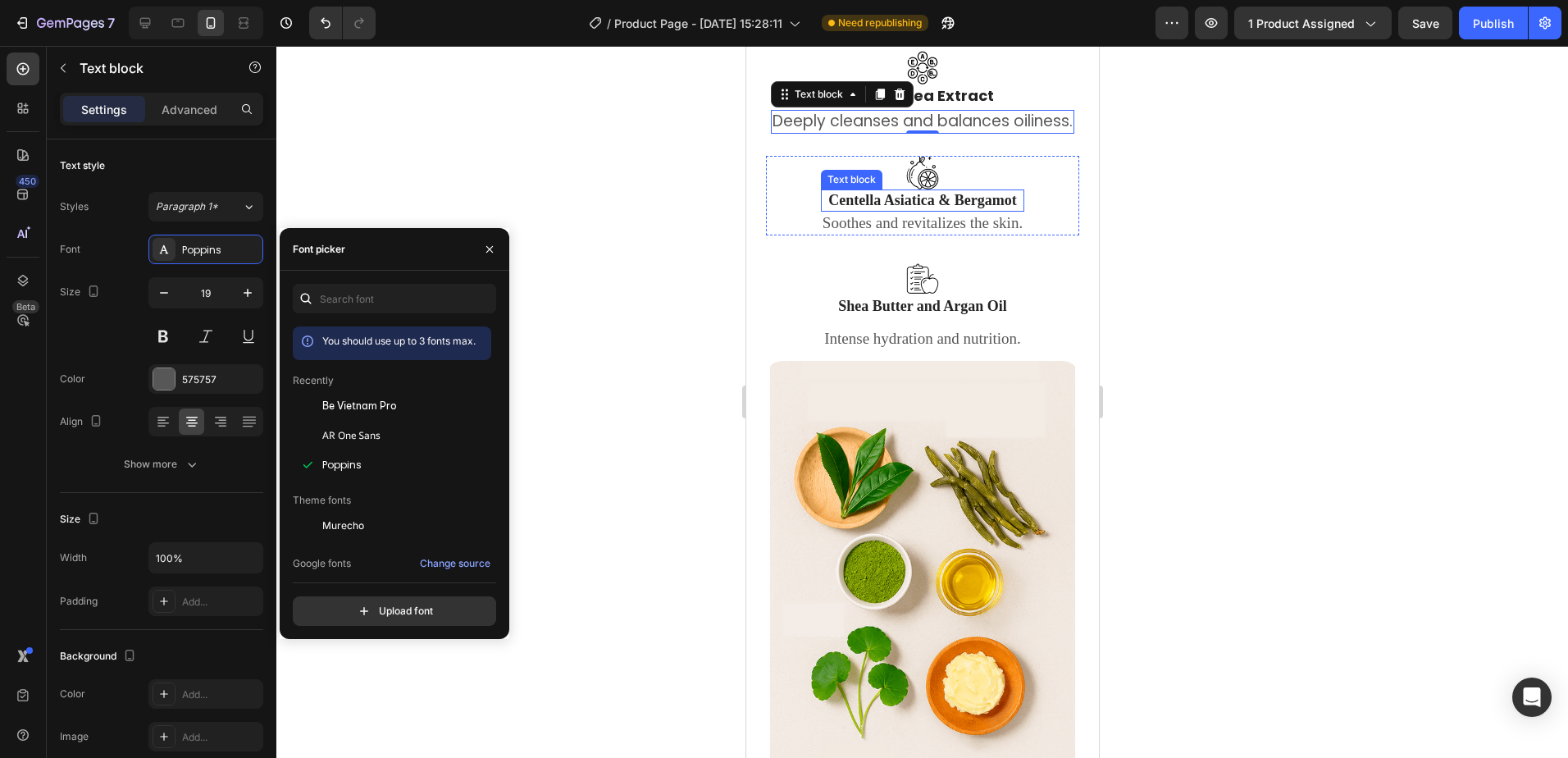
click at [976, 210] on p "Centella Asiatica & Bergamot" at bounding box center [921, 200] width 200 height 19
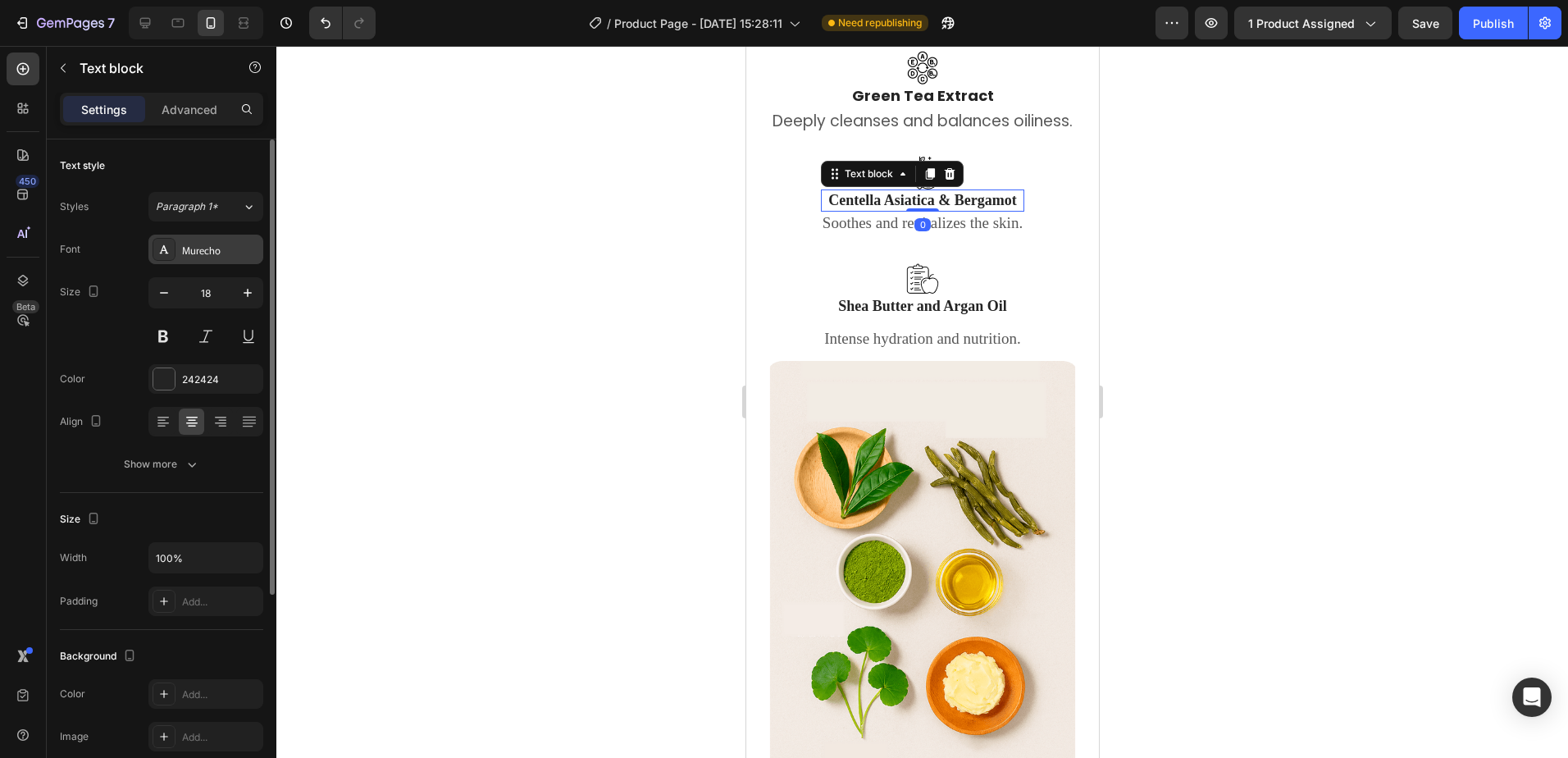
click at [227, 250] on div "Murecho" at bounding box center [220, 250] width 77 height 15
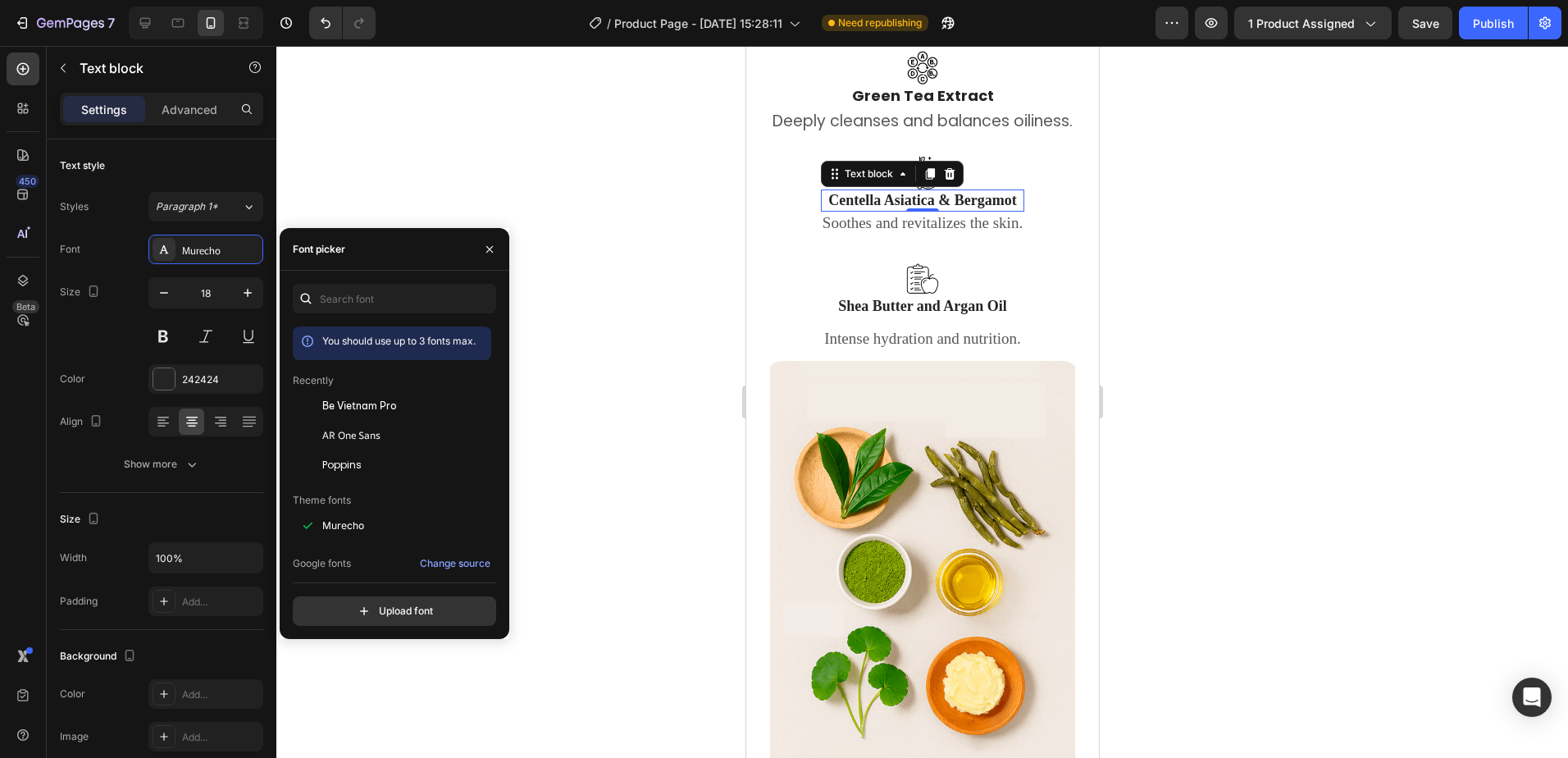
click at [381, 458] on div "Poppins" at bounding box center [406, 465] width 166 height 15
click at [955, 234] on p "Soothes and revitalizes the skin." at bounding box center [922, 223] width 232 height 21
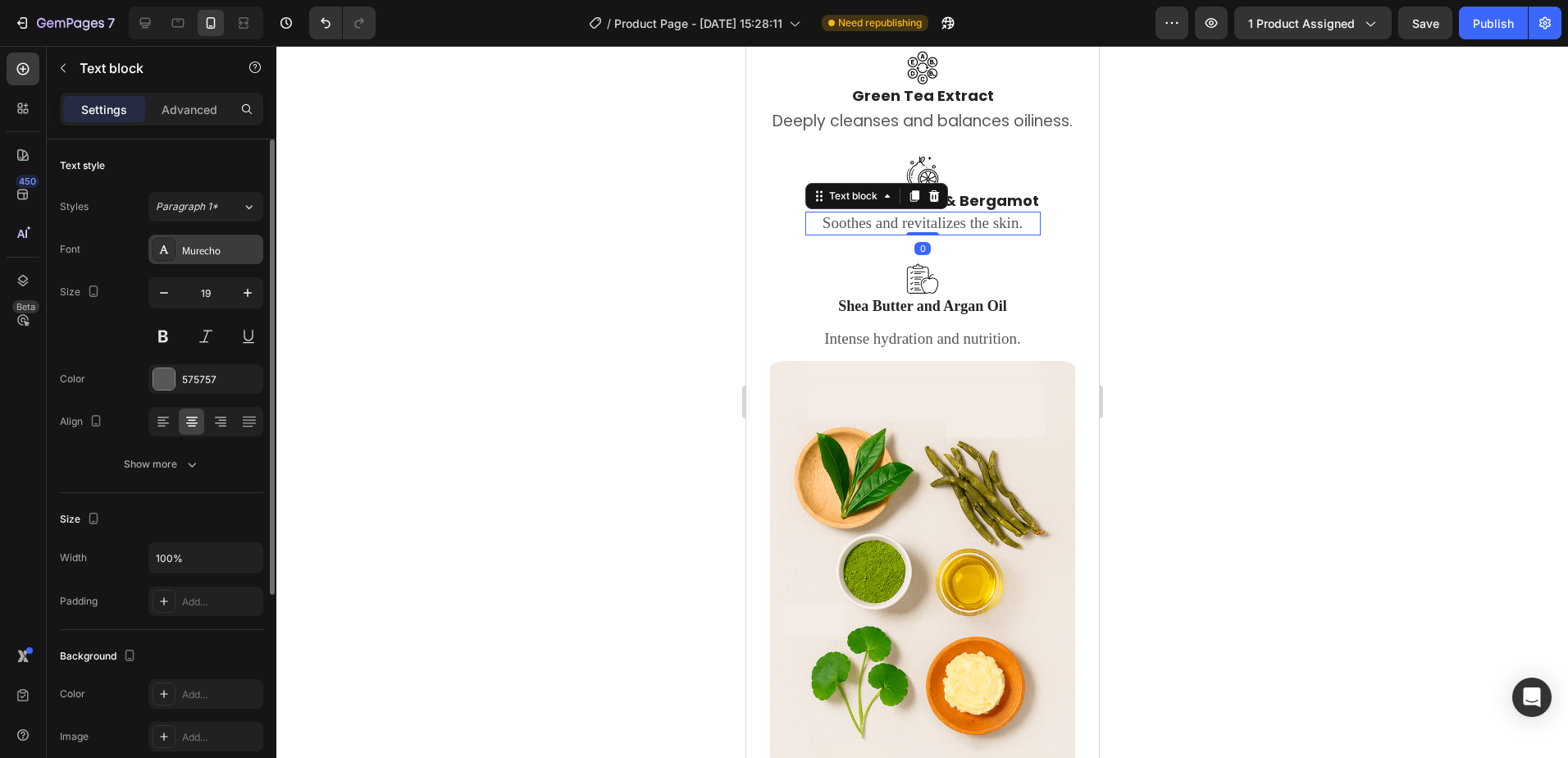
click at [232, 257] on div "Murecho" at bounding box center [220, 250] width 77 height 15
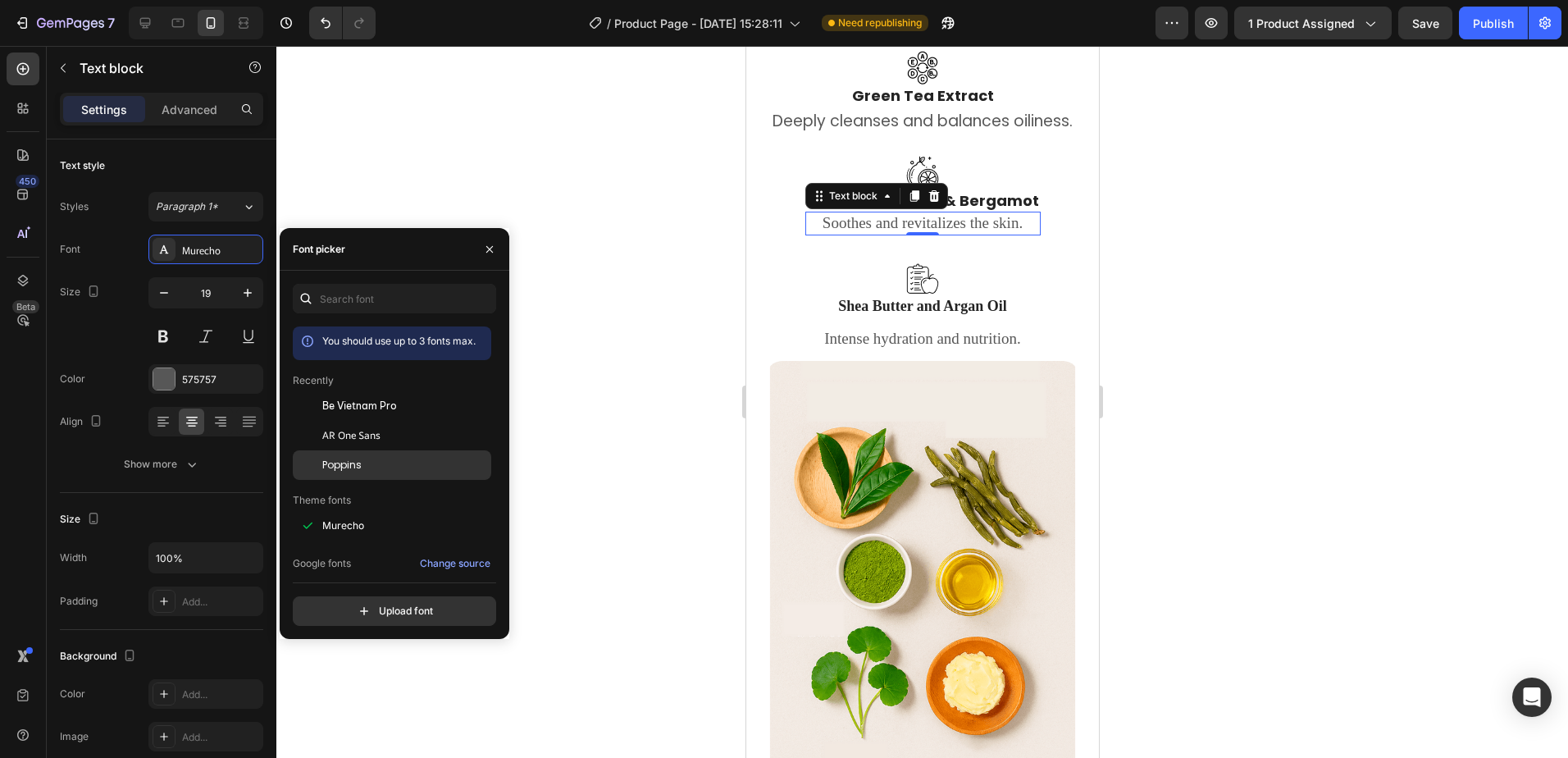
click at [367, 460] on div "Poppins" at bounding box center [406, 465] width 166 height 15
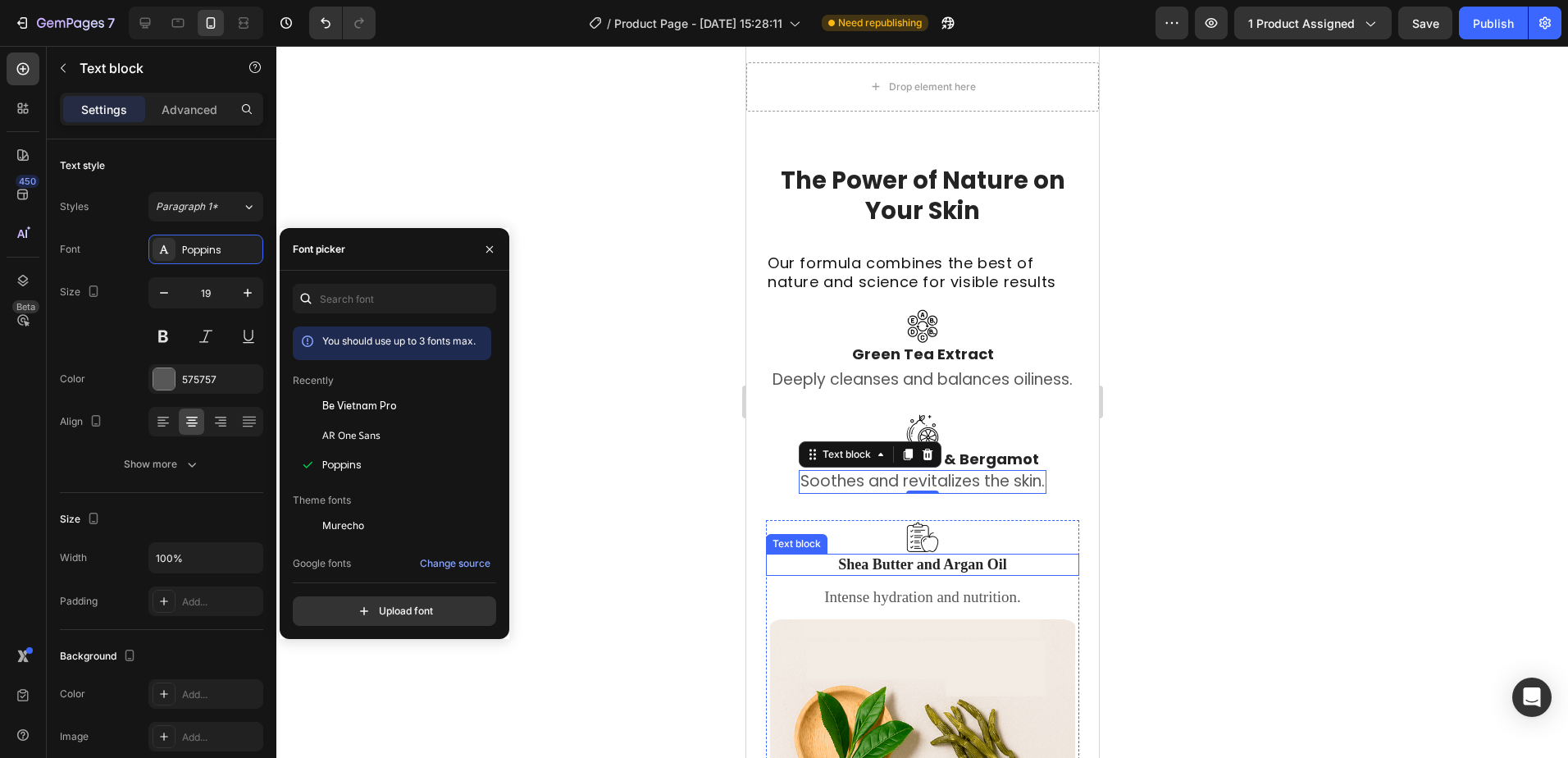
click at [970, 575] on p "Shea Butter and Argan Oil" at bounding box center [921, 565] width 310 height 19
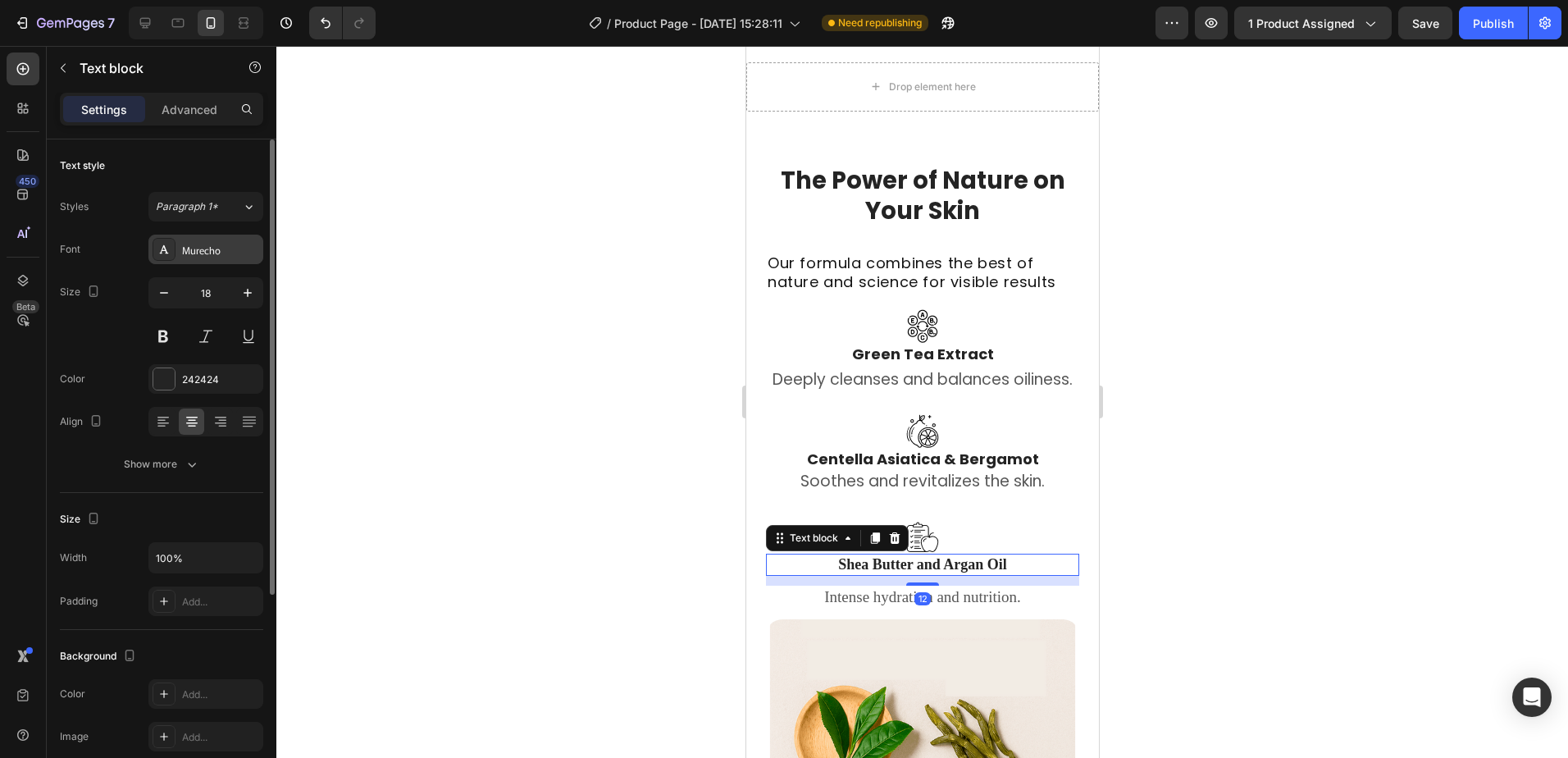
click at [237, 243] on div "Murecho" at bounding box center [220, 250] width 77 height 15
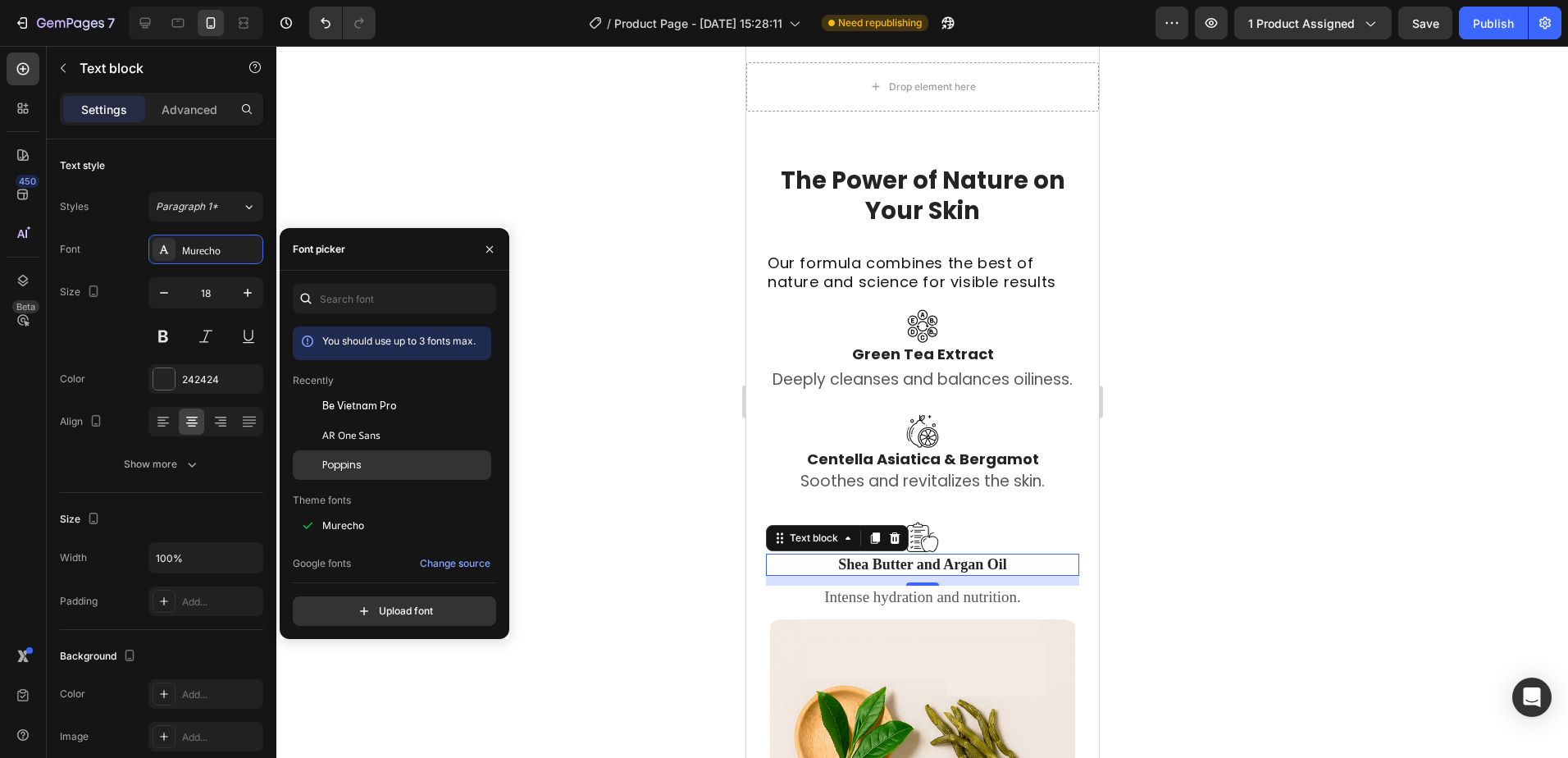
click at [386, 465] on div "Poppins" at bounding box center [406, 465] width 166 height 15
click at [951, 608] on p "Intense hydration and nutrition." at bounding box center [921, 598] width 310 height 21
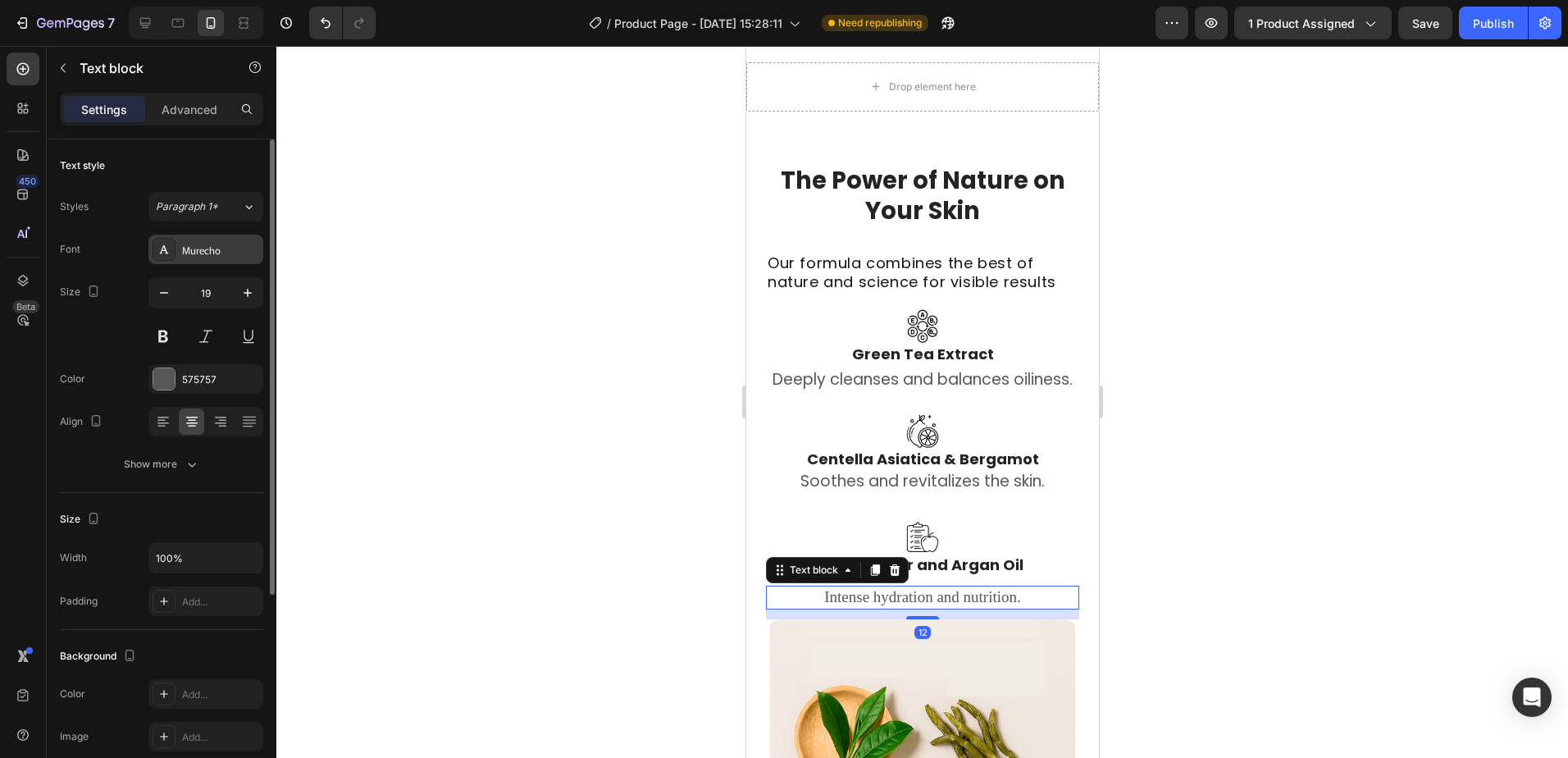
click at [236, 253] on div "Murecho" at bounding box center [220, 250] width 77 height 15
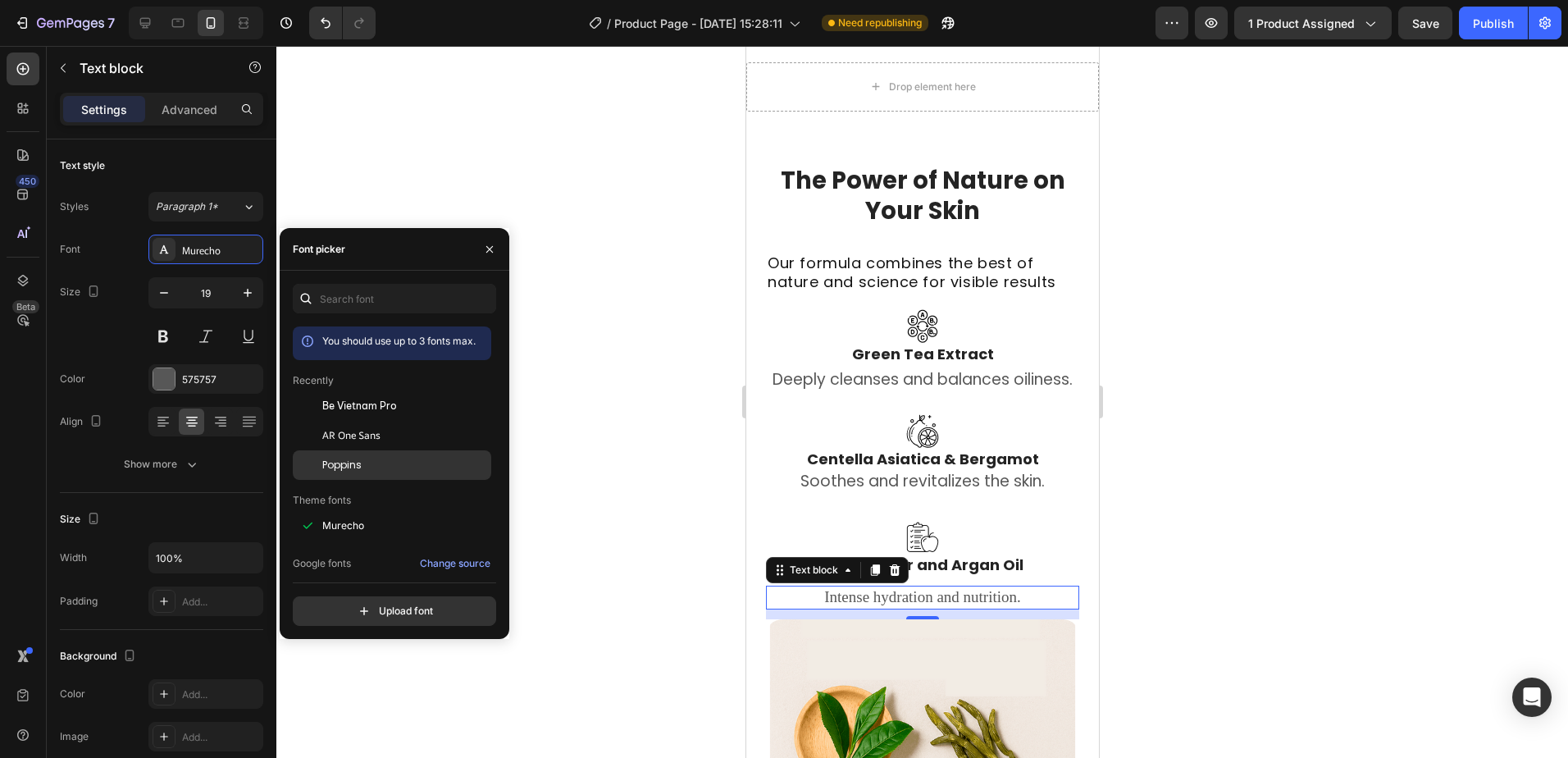
drag, startPoint x: 367, startPoint y: 469, endPoint x: 385, endPoint y: 472, distance: 18.2
click at [366, 469] on div "Poppins" at bounding box center [406, 465] width 166 height 15
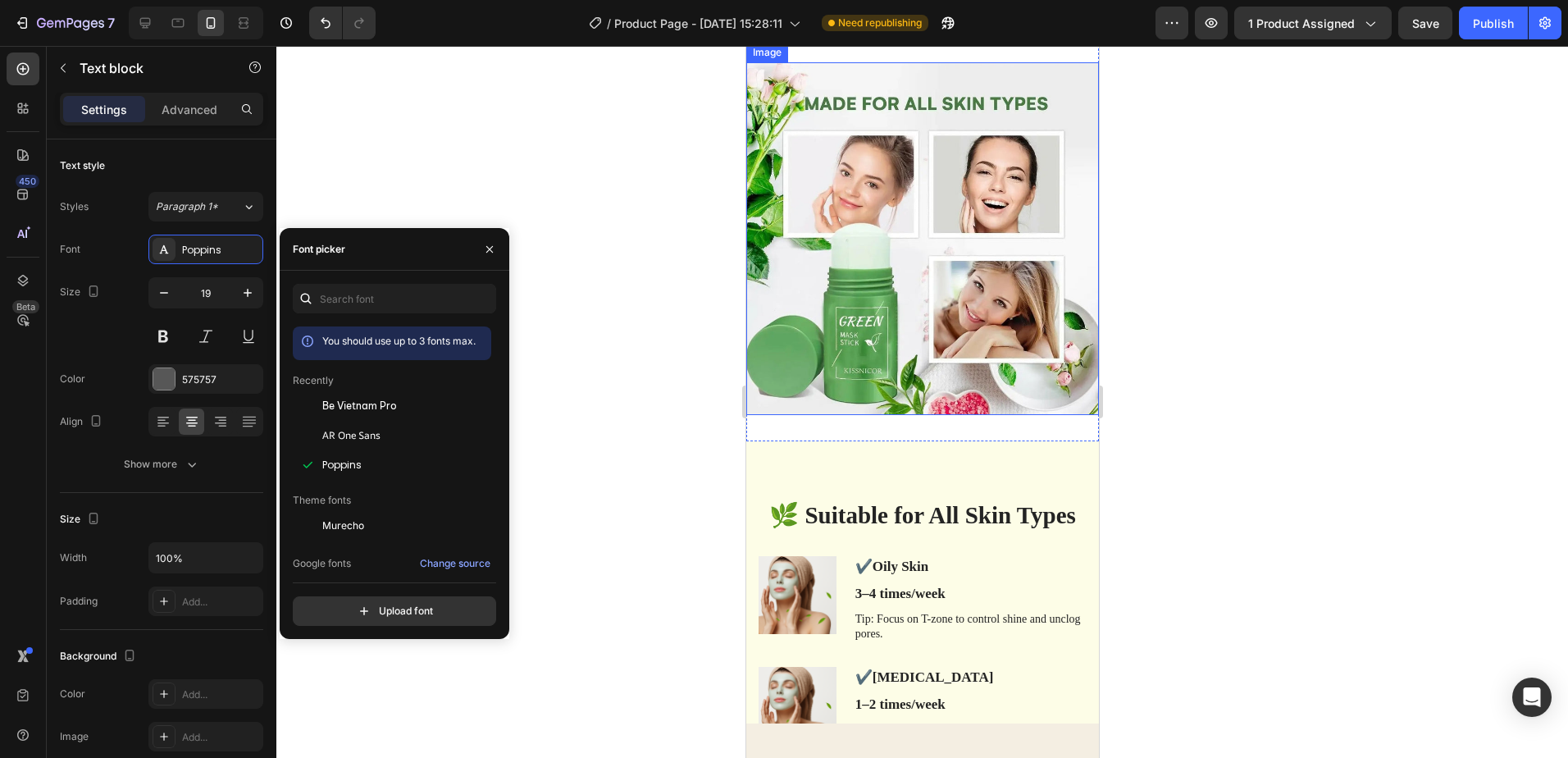
scroll to position [6262, 0]
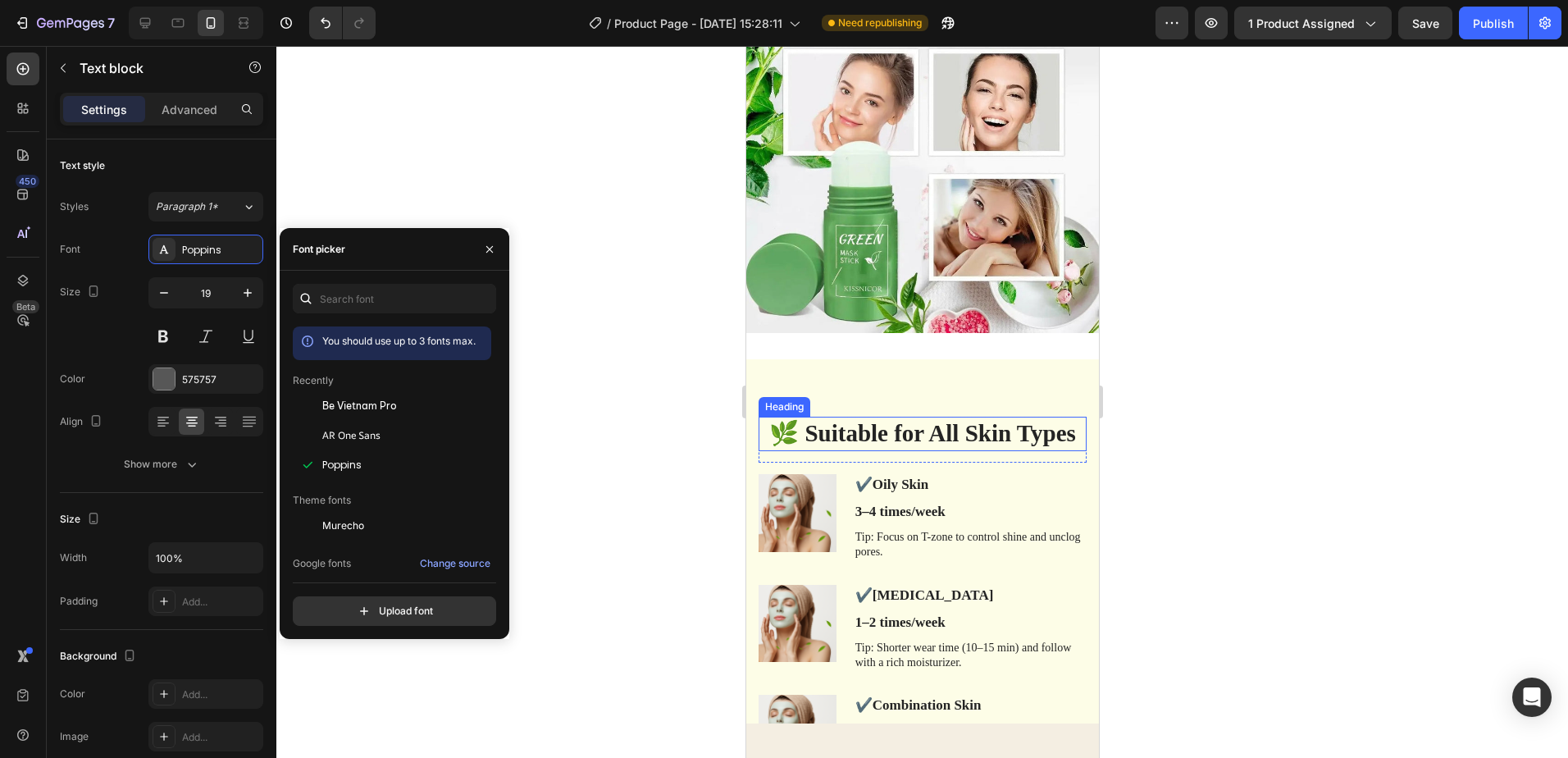
click at [984, 425] on h2 "🌿 Suitable for All Skin Types" at bounding box center [921, 434] width 328 height 34
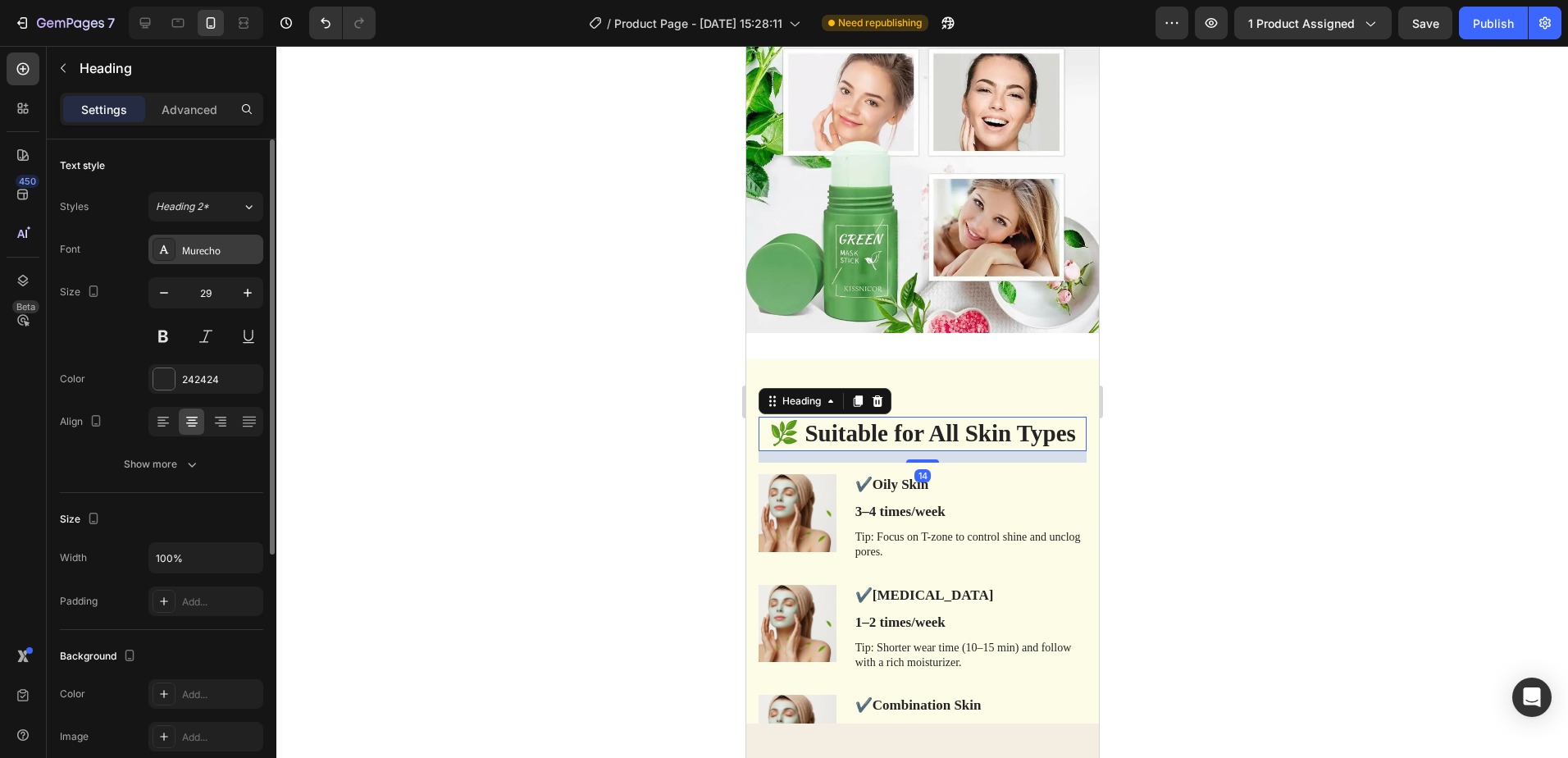
click at [226, 248] on div "Murecho" at bounding box center [220, 250] width 77 height 15
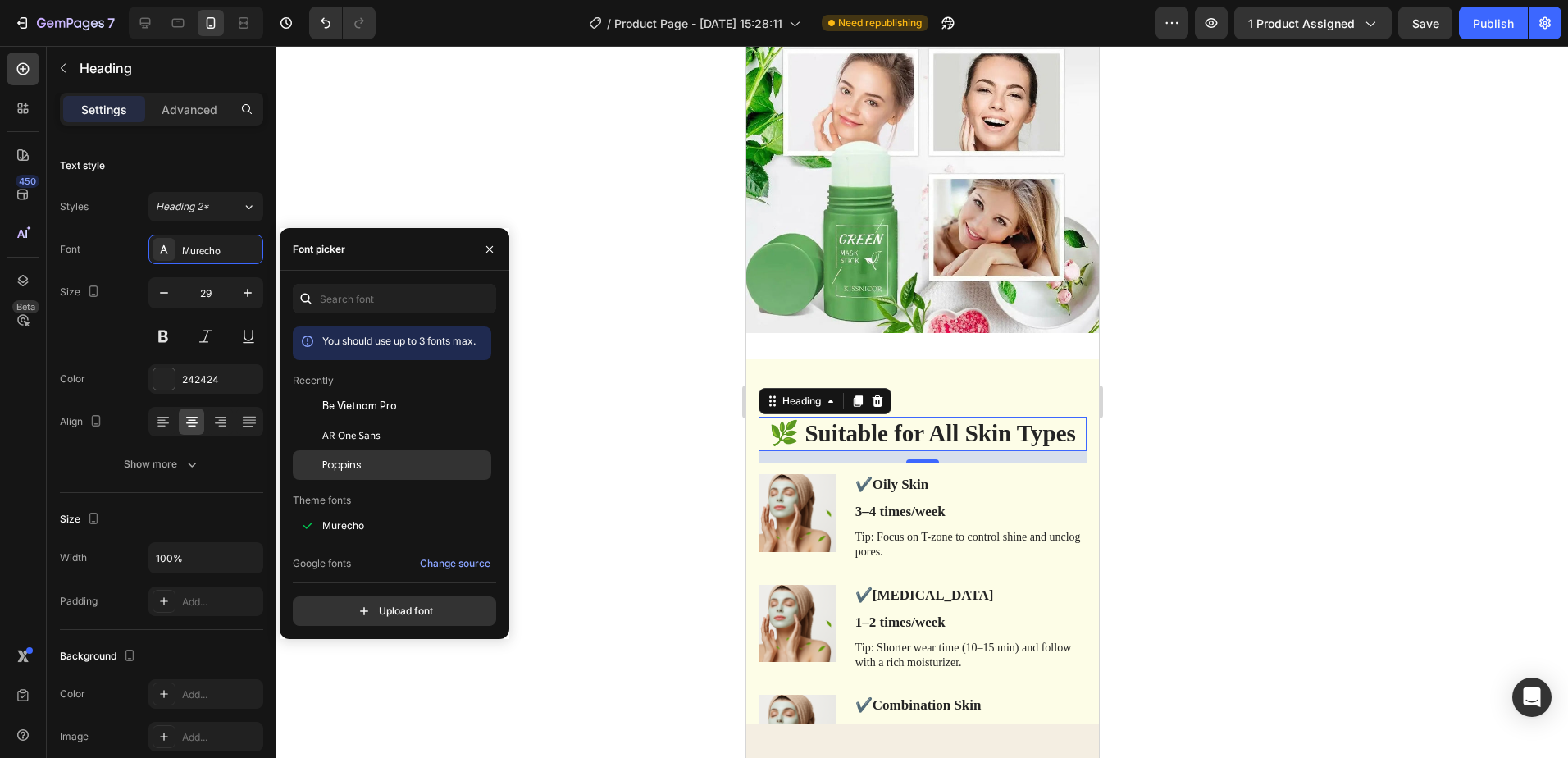
click at [346, 460] on span "Poppins" at bounding box center [342, 465] width 39 height 15
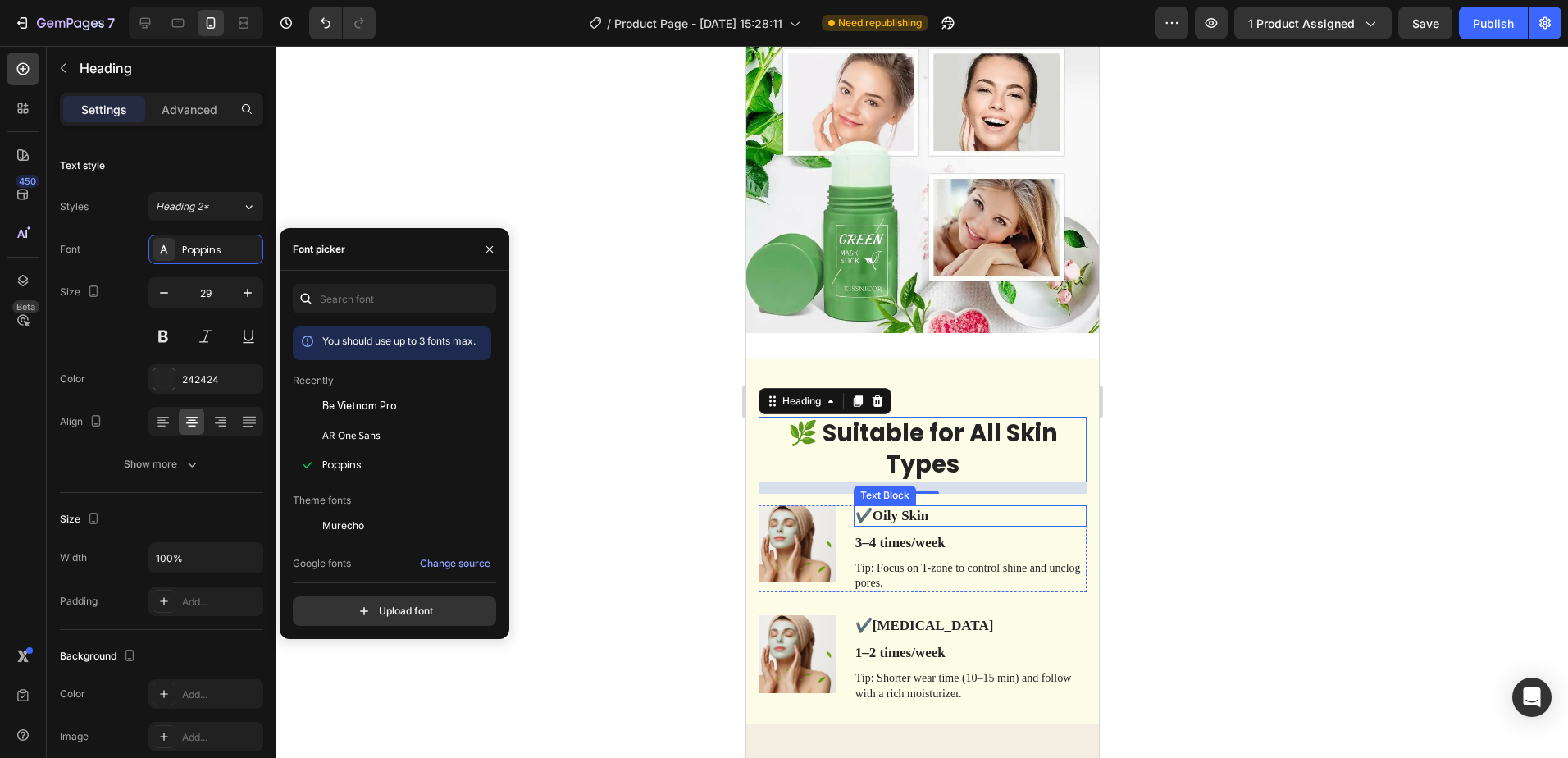
click at [944, 507] on p "✔️ Oily Skin" at bounding box center [969, 516] width 230 height 18
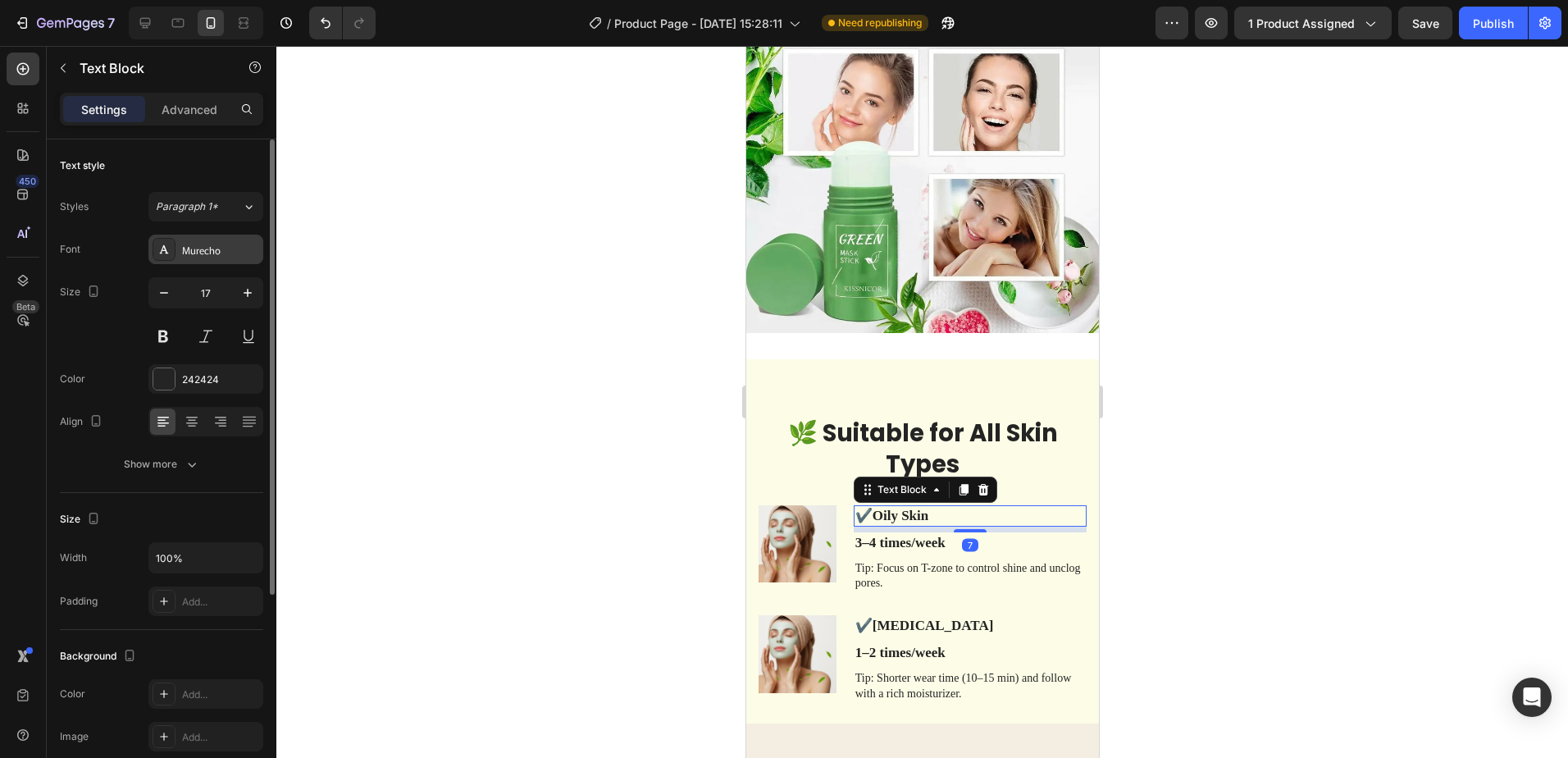
click at [216, 259] on div "Murecho" at bounding box center [206, 250] width 115 height 30
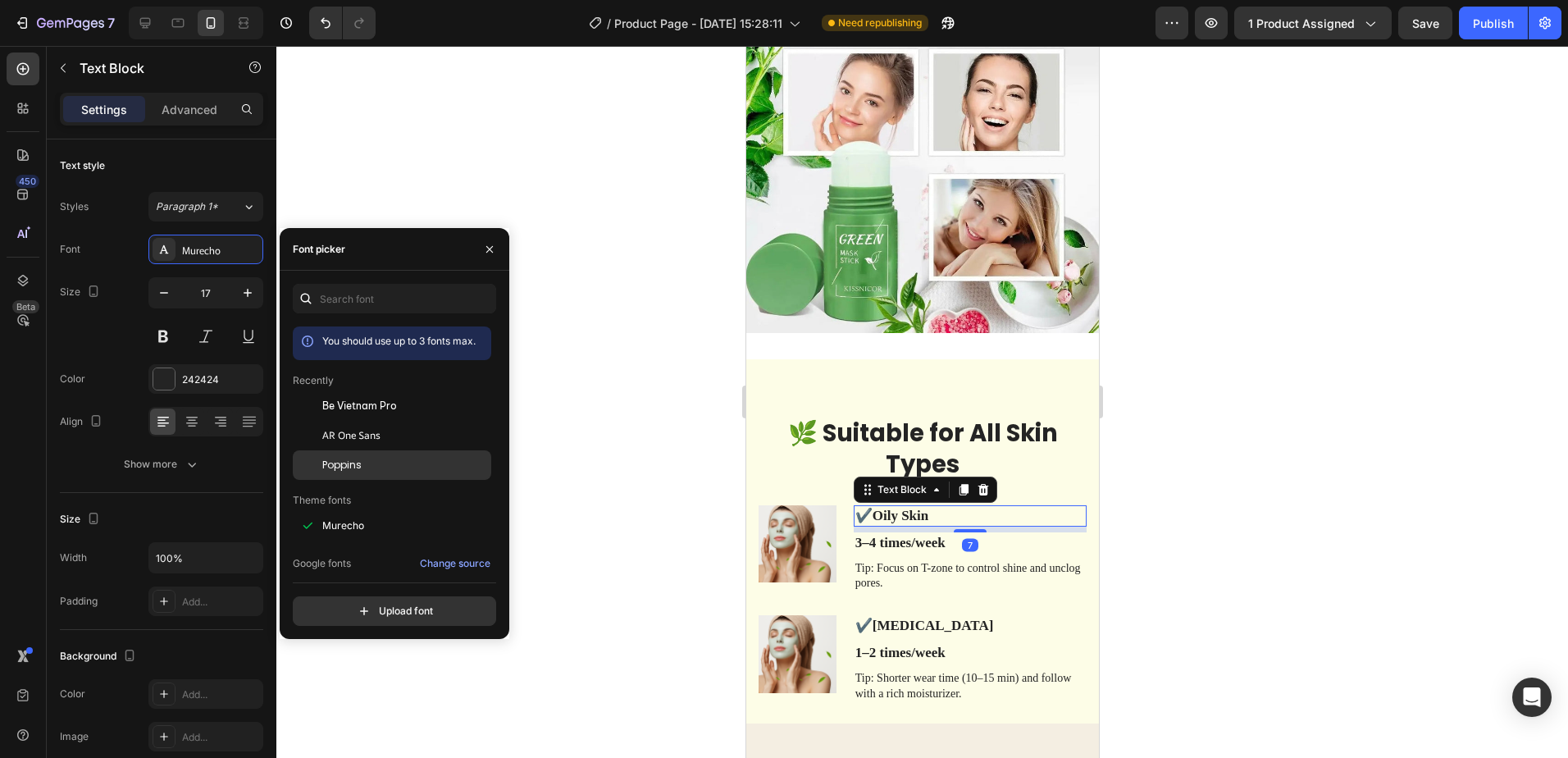
click at [361, 461] on span "Poppins" at bounding box center [342, 465] width 39 height 15
click at [961, 539] on div "7" at bounding box center [969, 545] width 16 height 13
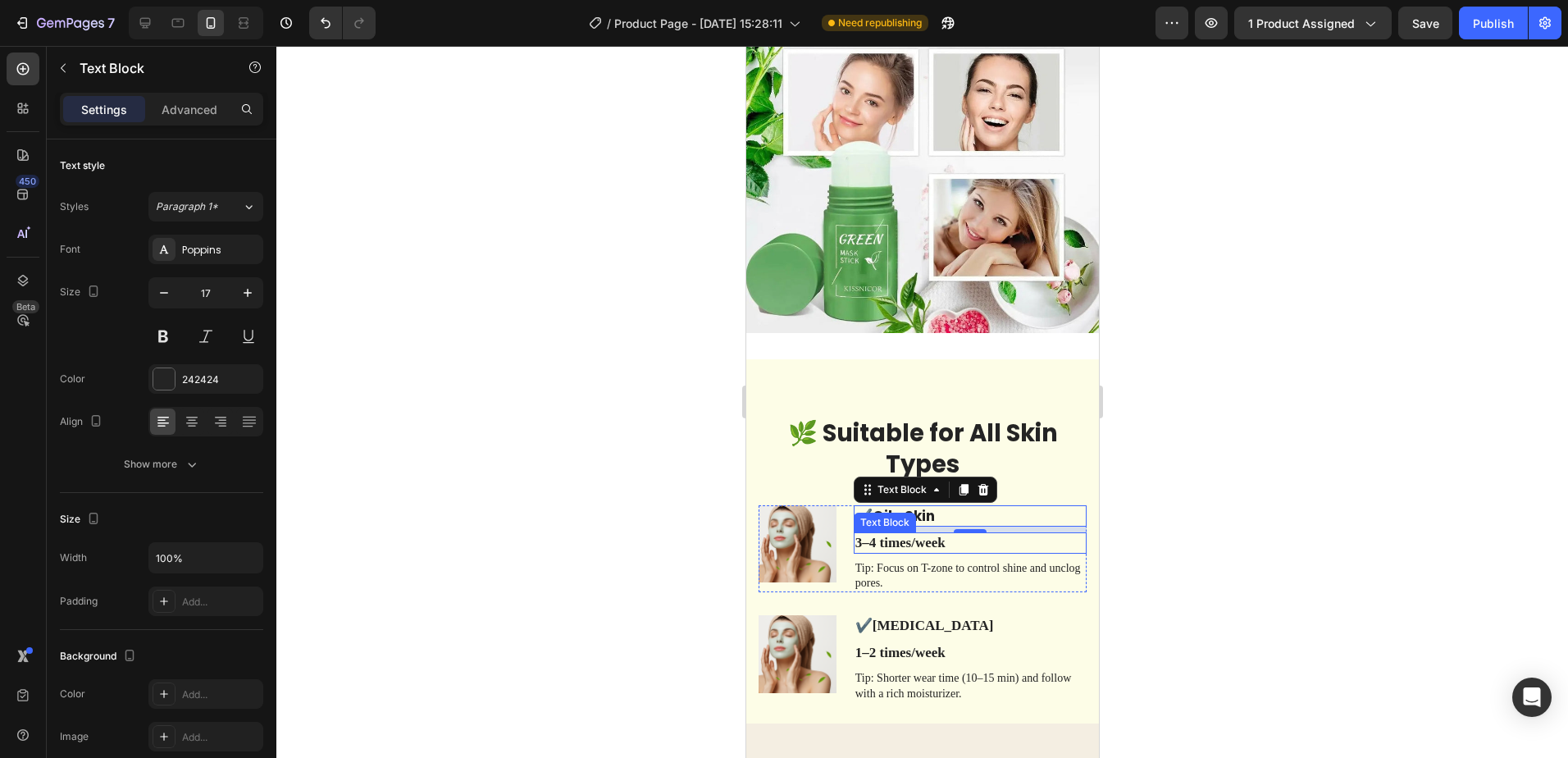
click at [951, 534] on p "3–4 times/week" at bounding box center [969, 543] width 230 height 18
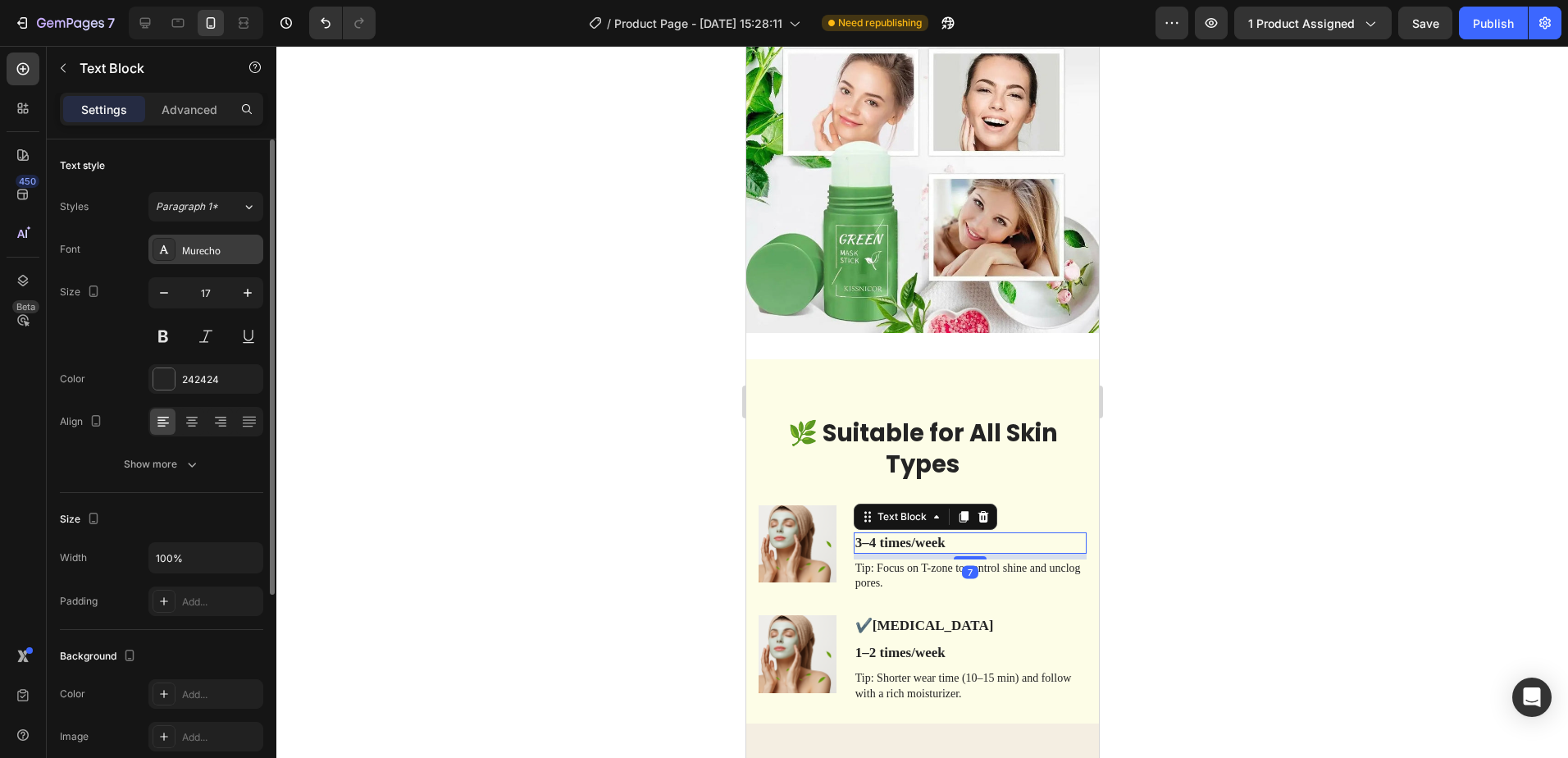
click at [223, 257] on div "Murecho" at bounding box center [220, 250] width 77 height 15
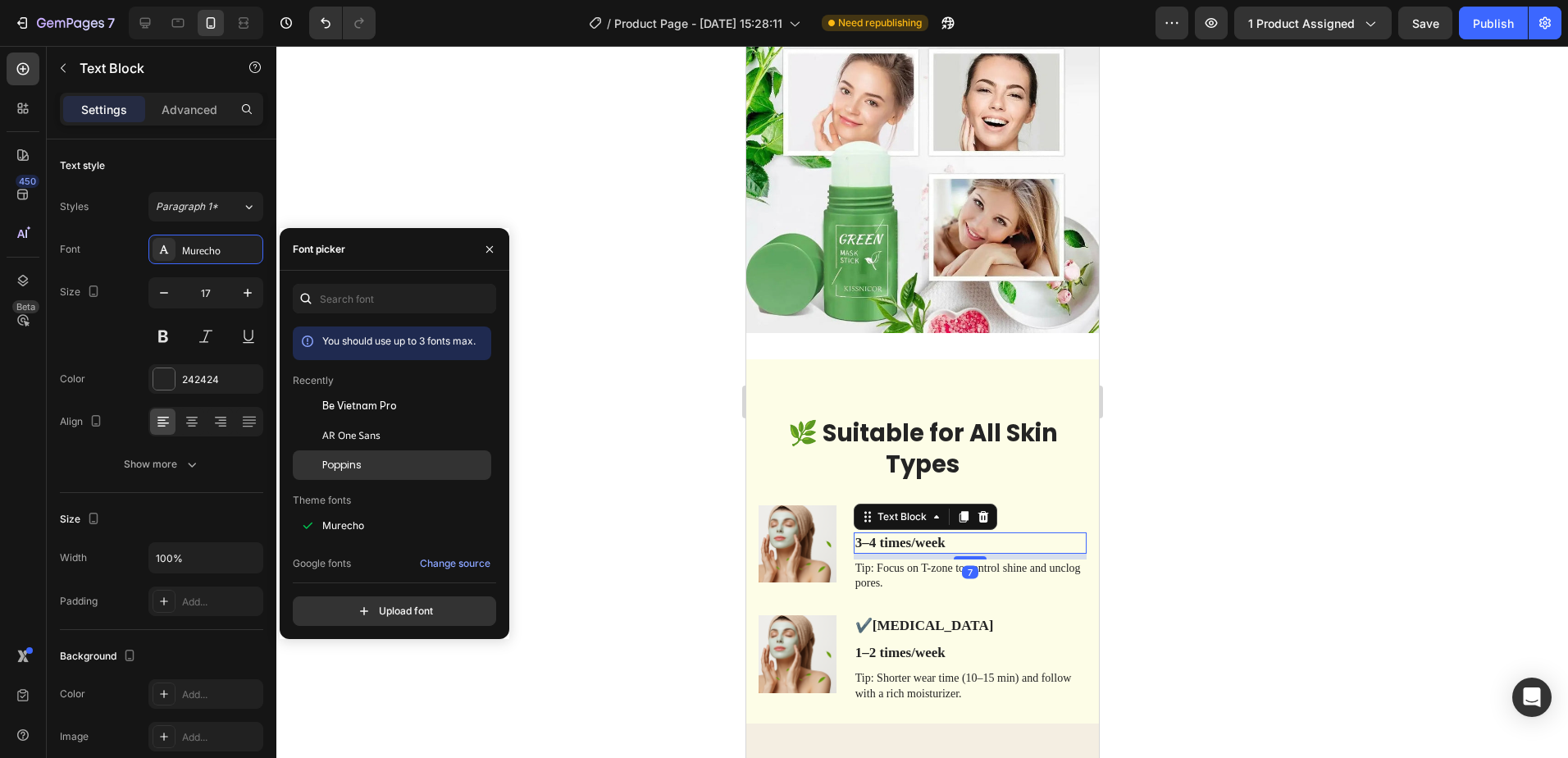
click at [368, 695] on div "Poppins" at bounding box center [392, 710] width 199 height 30
click at [977, 561] on p "Tip: Focus on T-zone to control shine and unclog pores." at bounding box center [969, 576] width 230 height 30
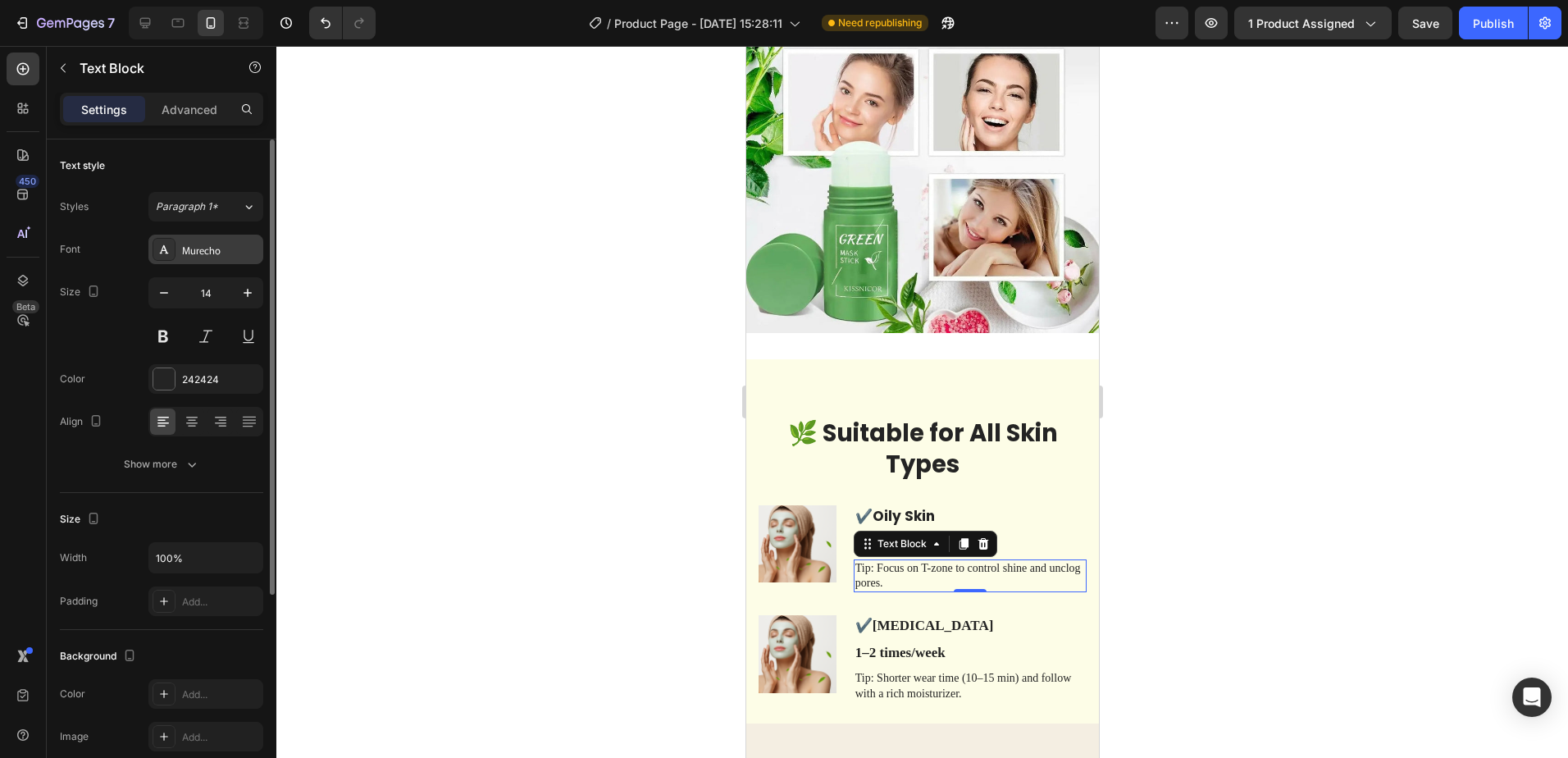
click at [232, 253] on div "Murecho" at bounding box center [220, 250] width 77 height 15
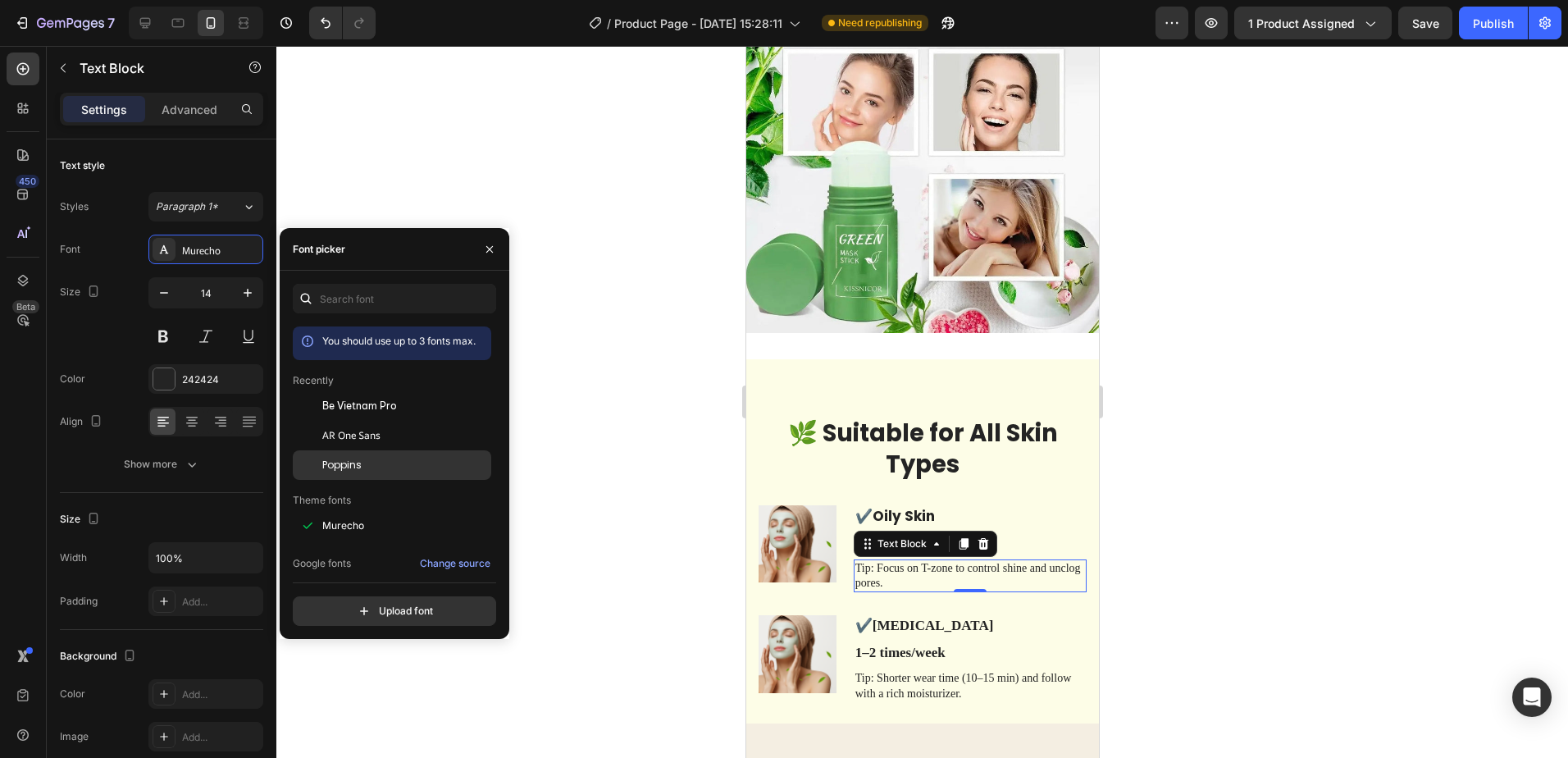
click at [354, 463] on span "Poppins" at bounding box center [342, 465] width 39 height 15
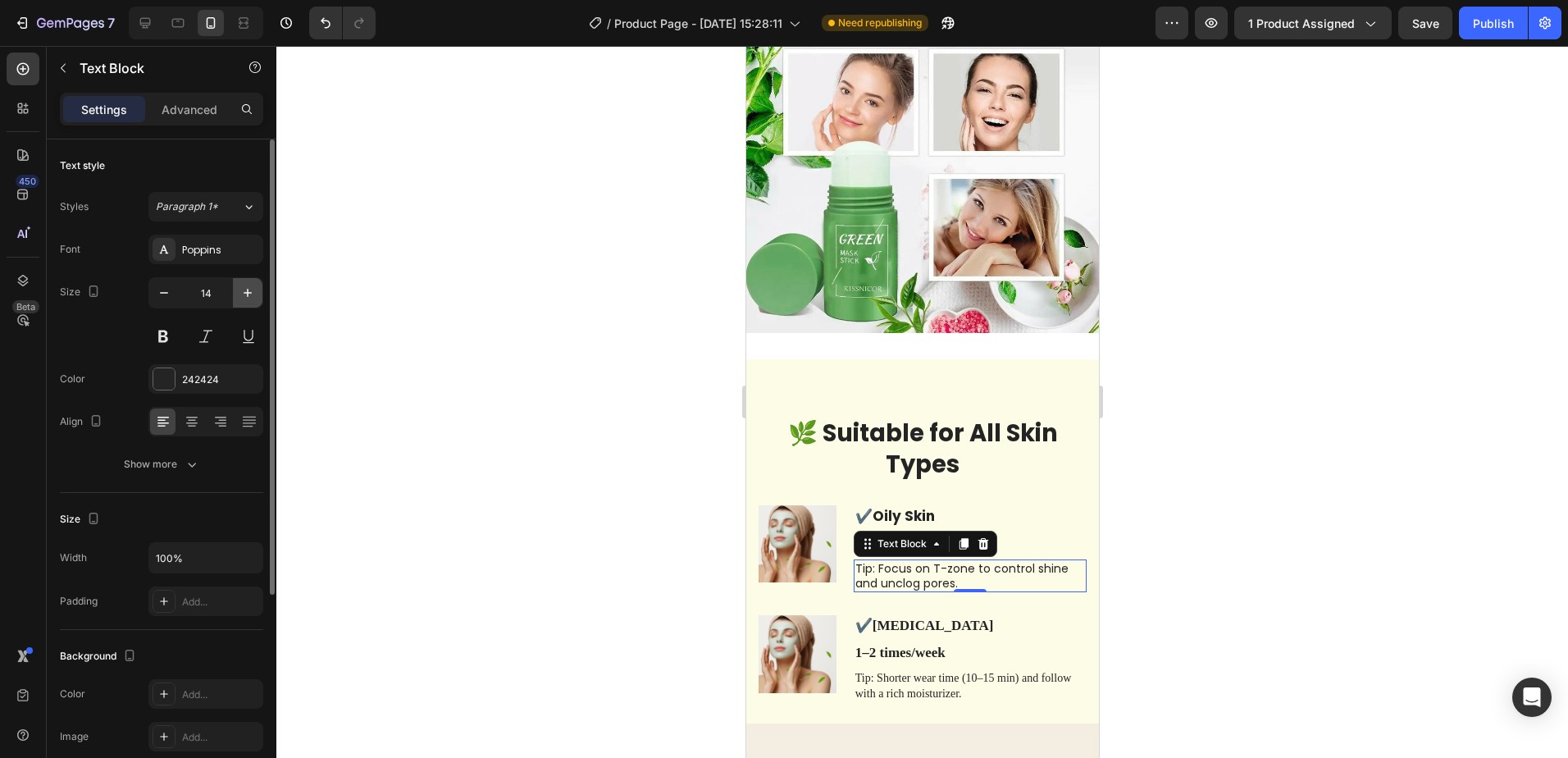
click at [248, 299] on icon "button" at bounding box center [248, 293] width 16 height 16
click at [246, 299] on icon "button" at bounding box center [248, 293] width 16 height 16
type input "16"
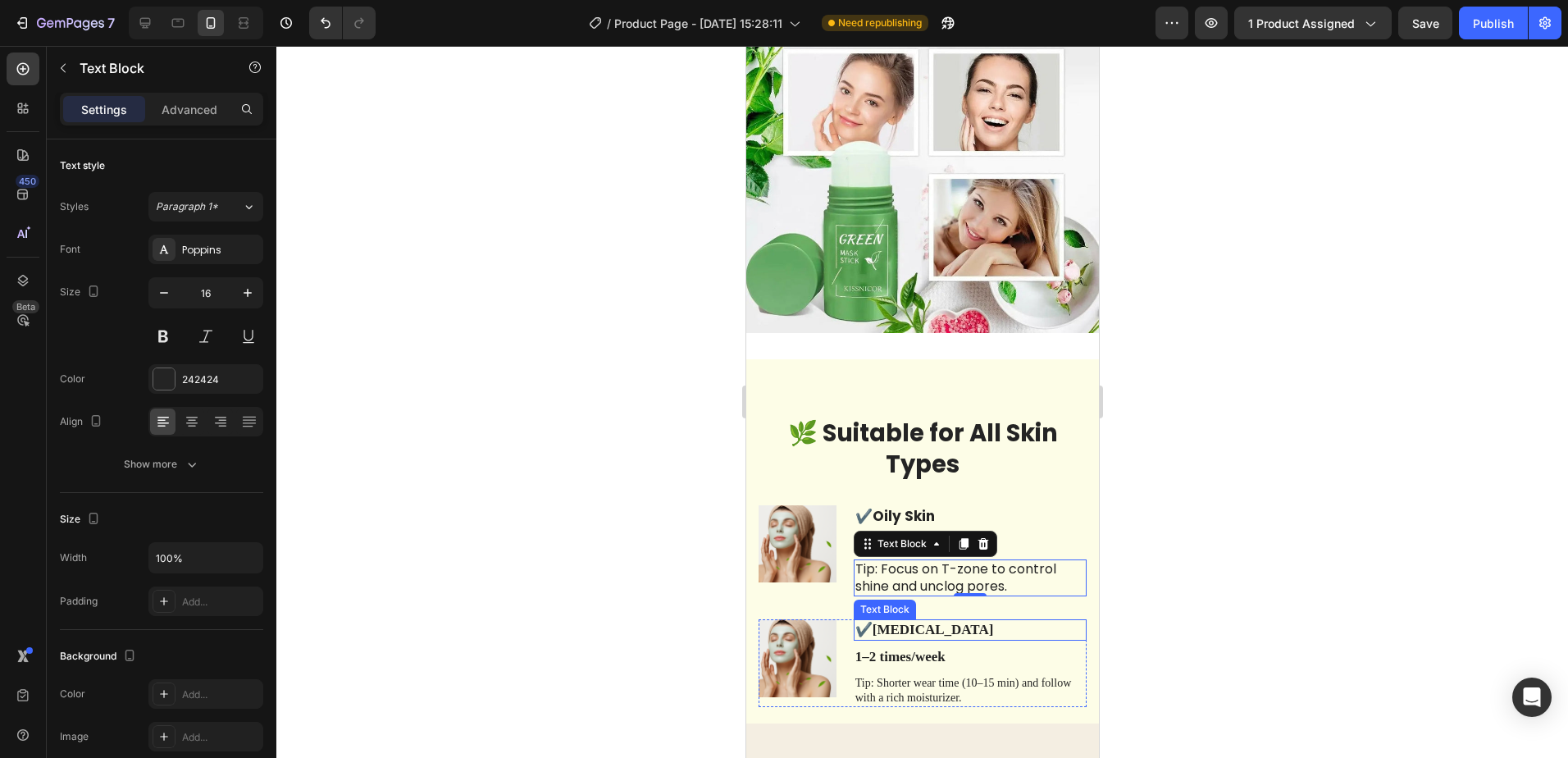
click at [940, 621] on p "✔️ [MEDICAL_DATA]" at bounding box center [969, 630] width 230 height 18
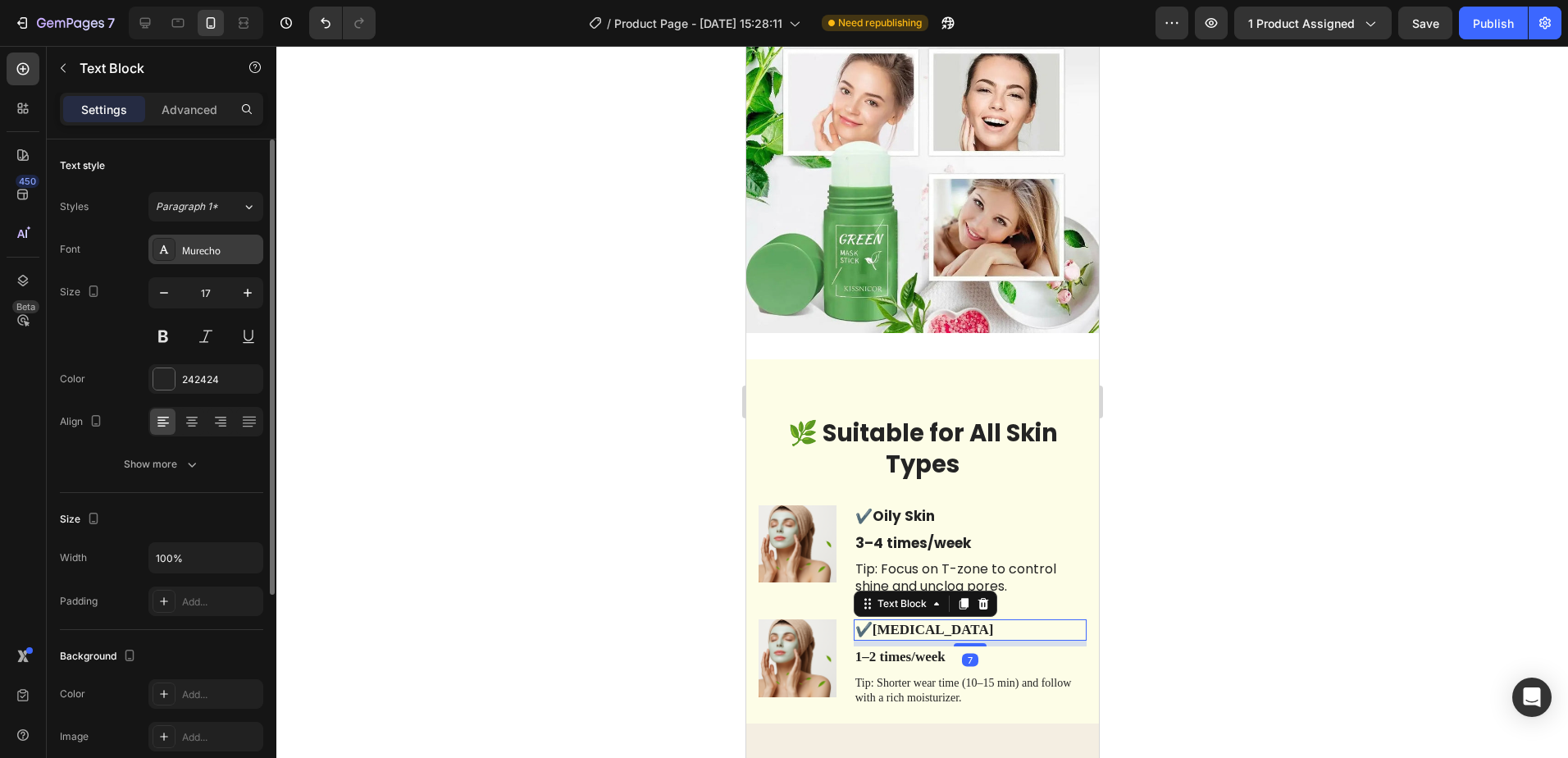
click at [228, 257] on div "Murecho" at bounding box center [220, 250] width 77 height 15
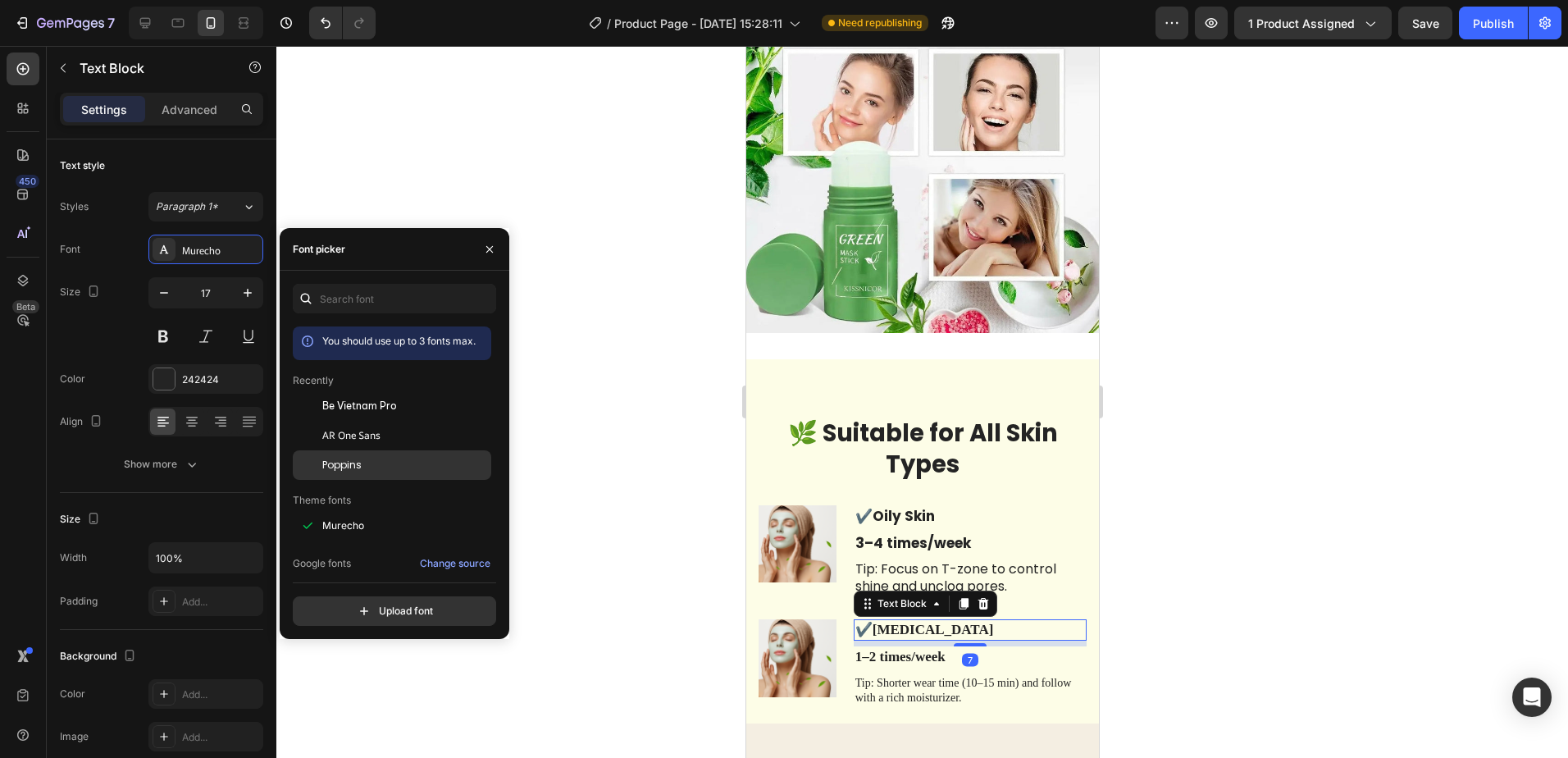
click at [360, 695] on div "Poppins" at bounding box center [392, 710] width 199 height 30
click at [949, 648] on p "1–2 times/week" at bounding box center [969, 657] width 230 height 18
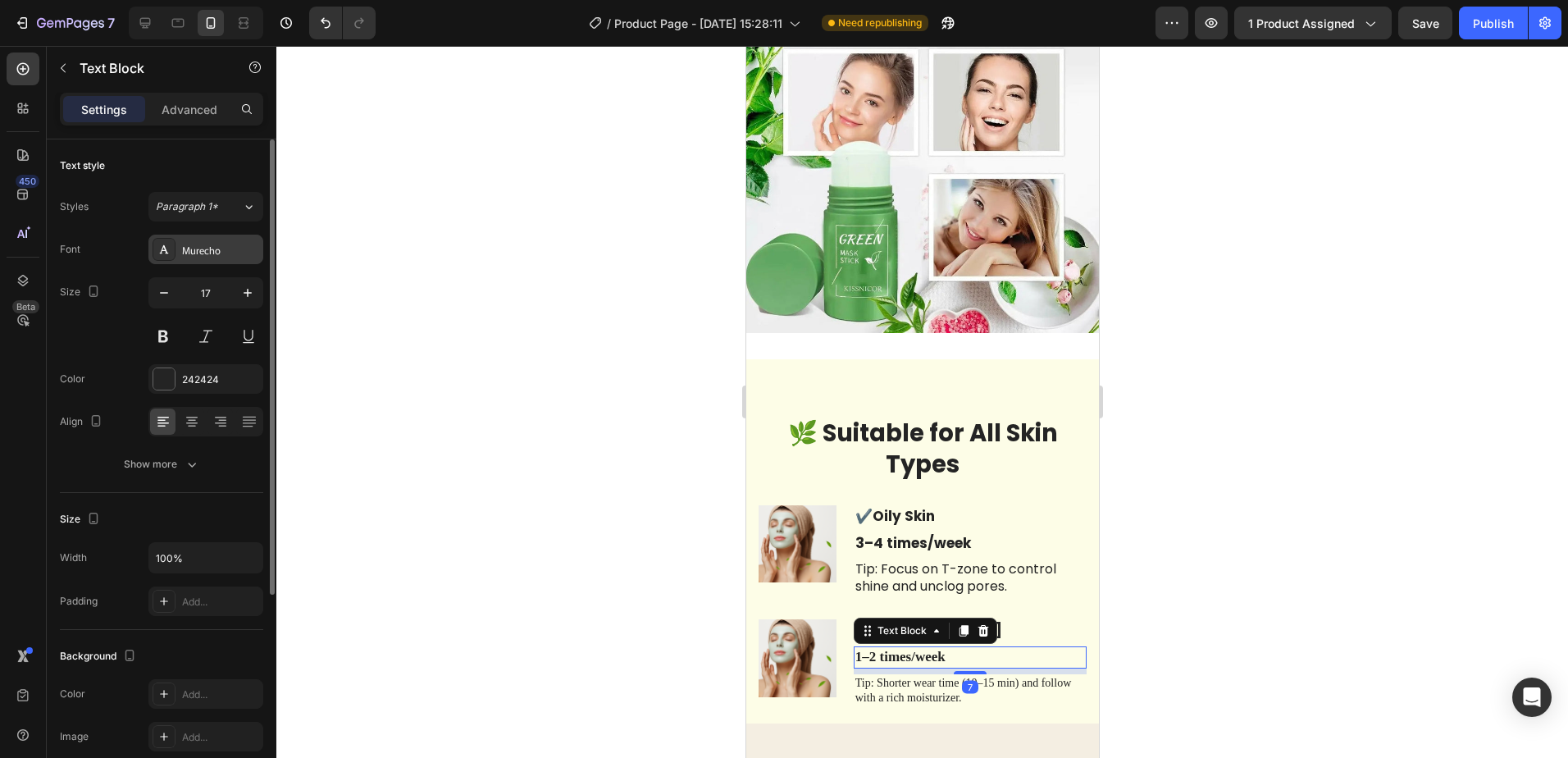
click at [224, 256] on div "Murecho" at bounding box center [220, 250] width 77 height 15
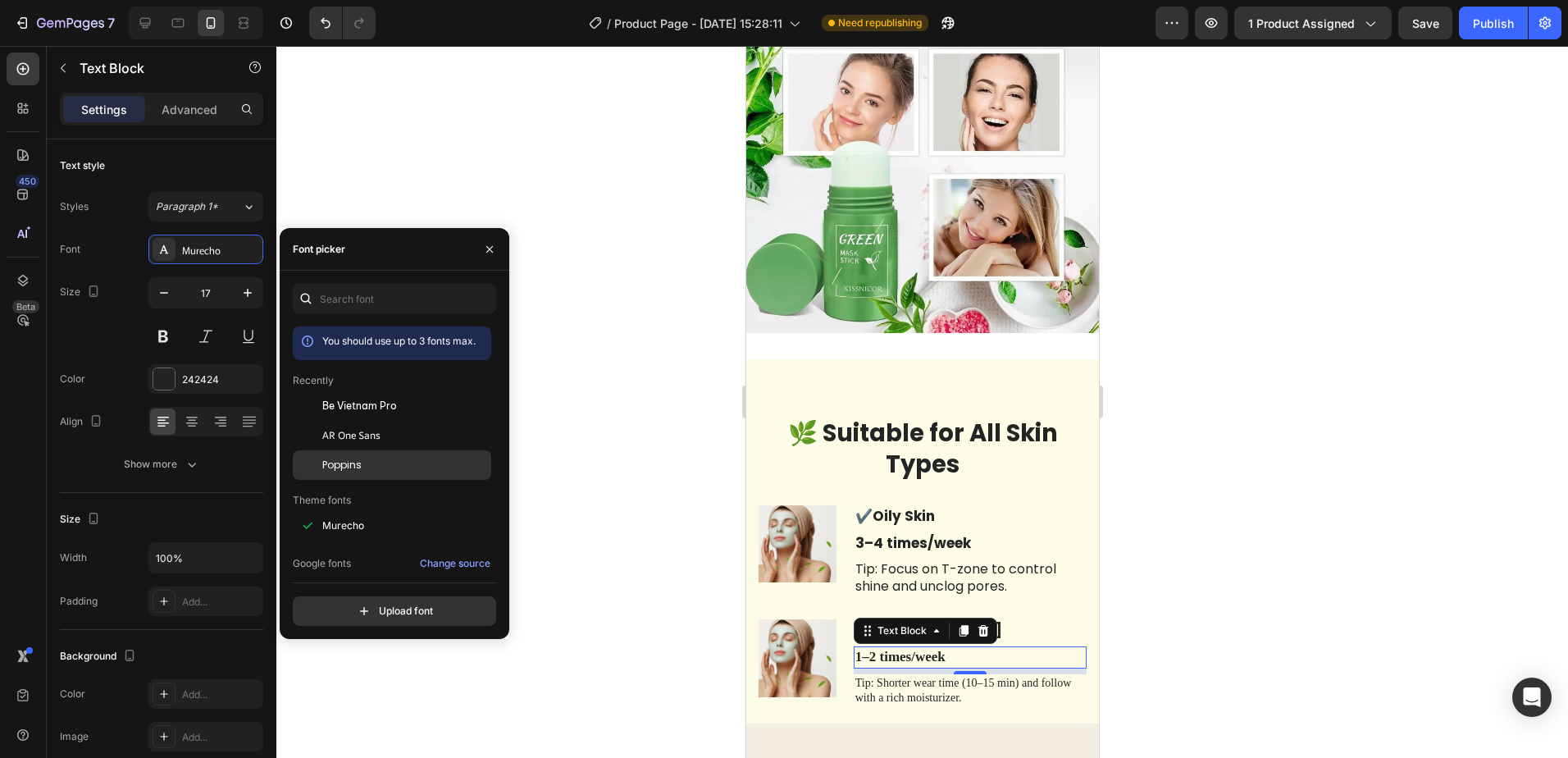
click at [384, 461] on div "Poppins" at bounding box center [406, 465] width 166 height 15
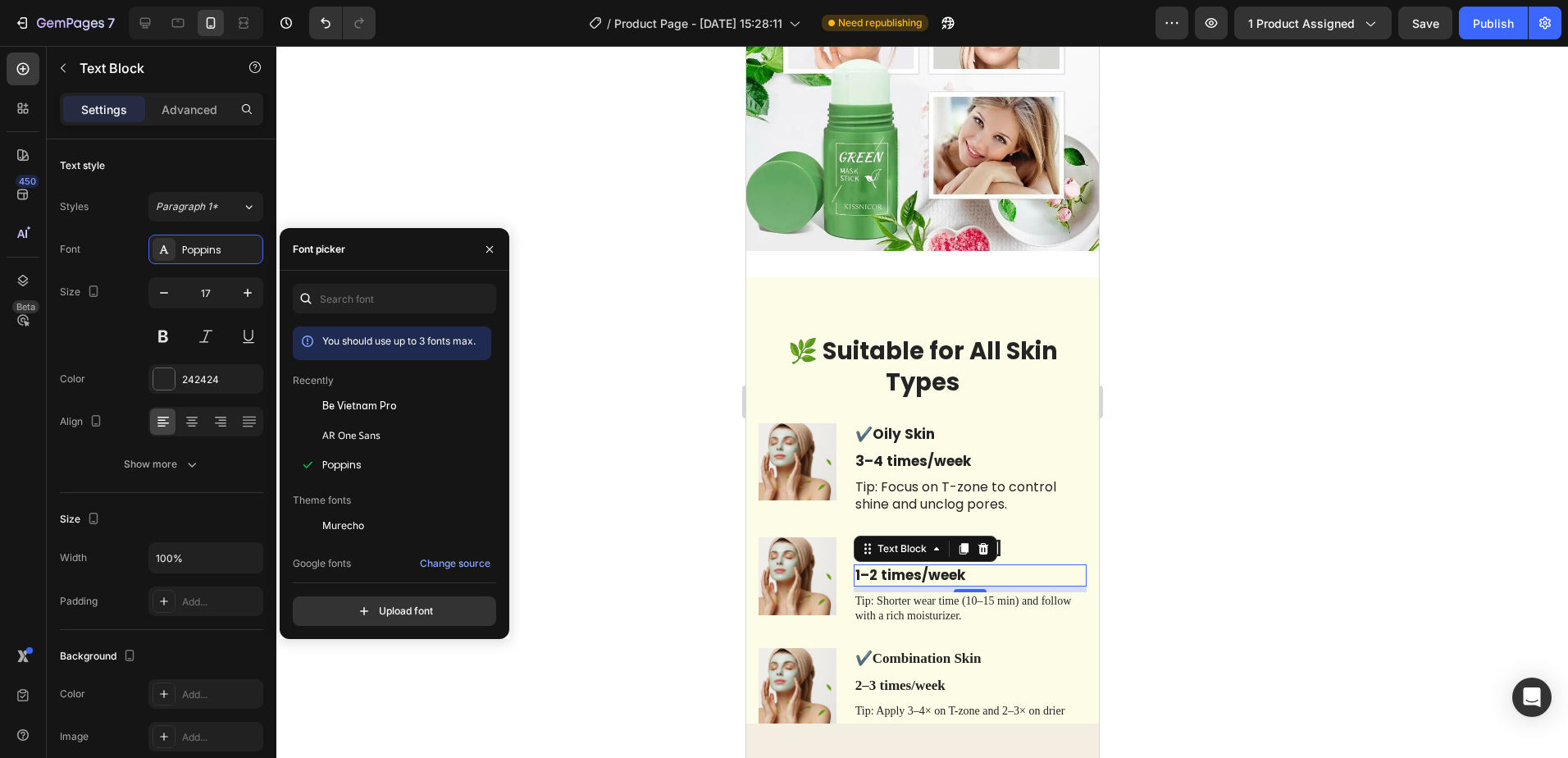
scroll to position [6427, 0]
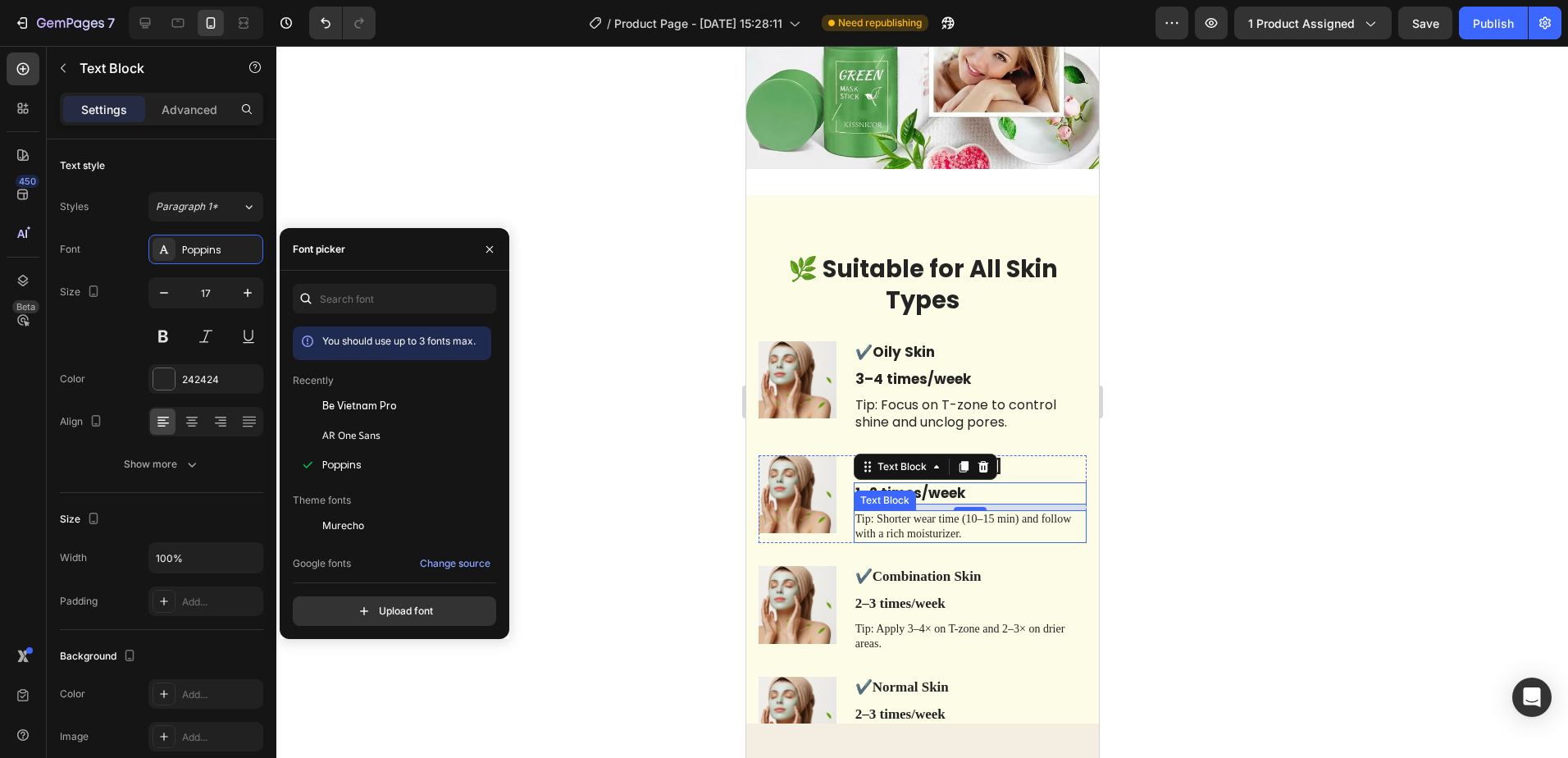
click at [1009, 515] on p "Tip: Shorter wear time (10–15 min) and follow with a rich moisturizer." at bounding box center [969, 527] width 230 height 30
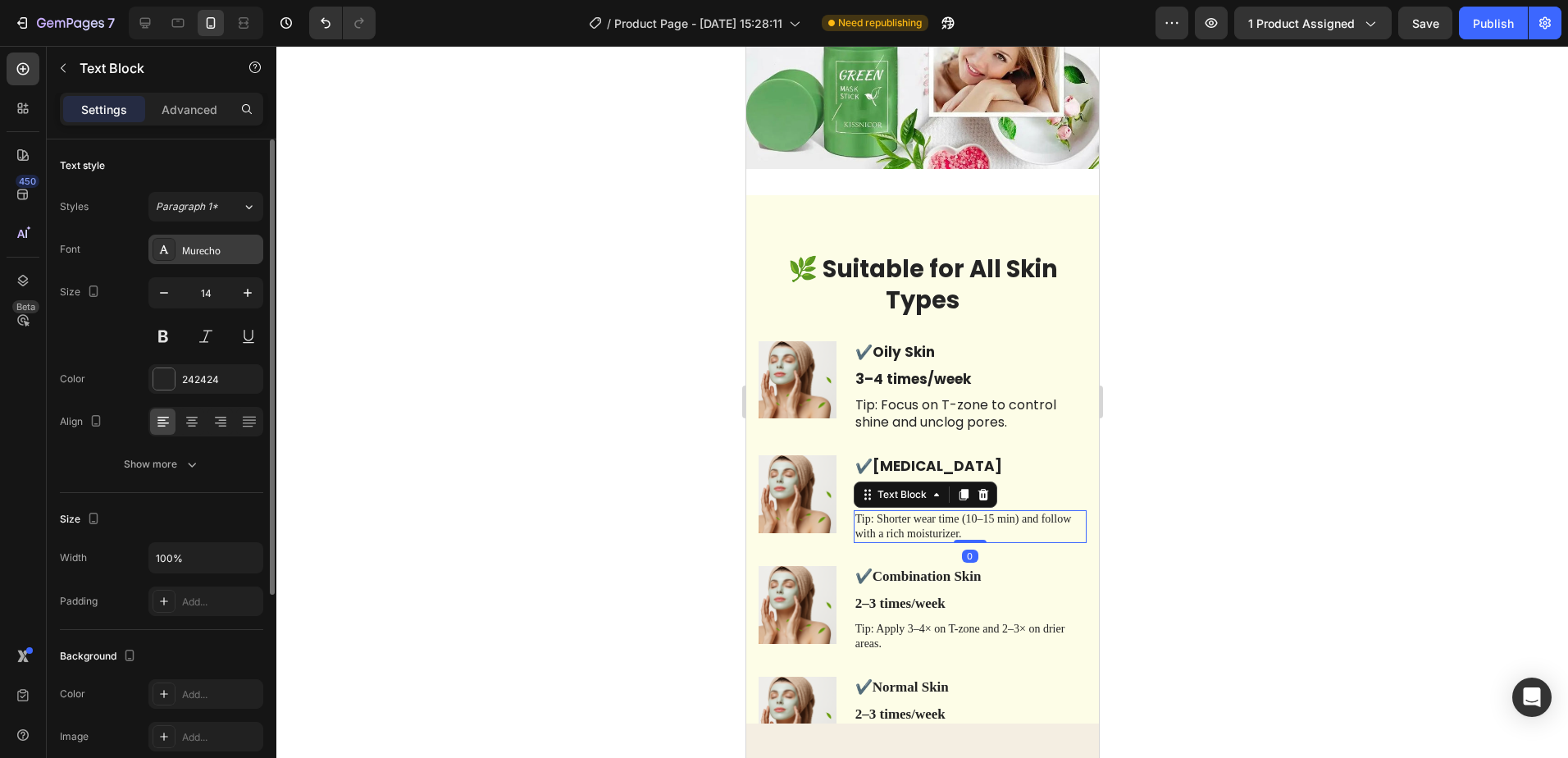
click at [244, 254] on div "Murecho" at bounding box center [220, 250] width 77 height 15
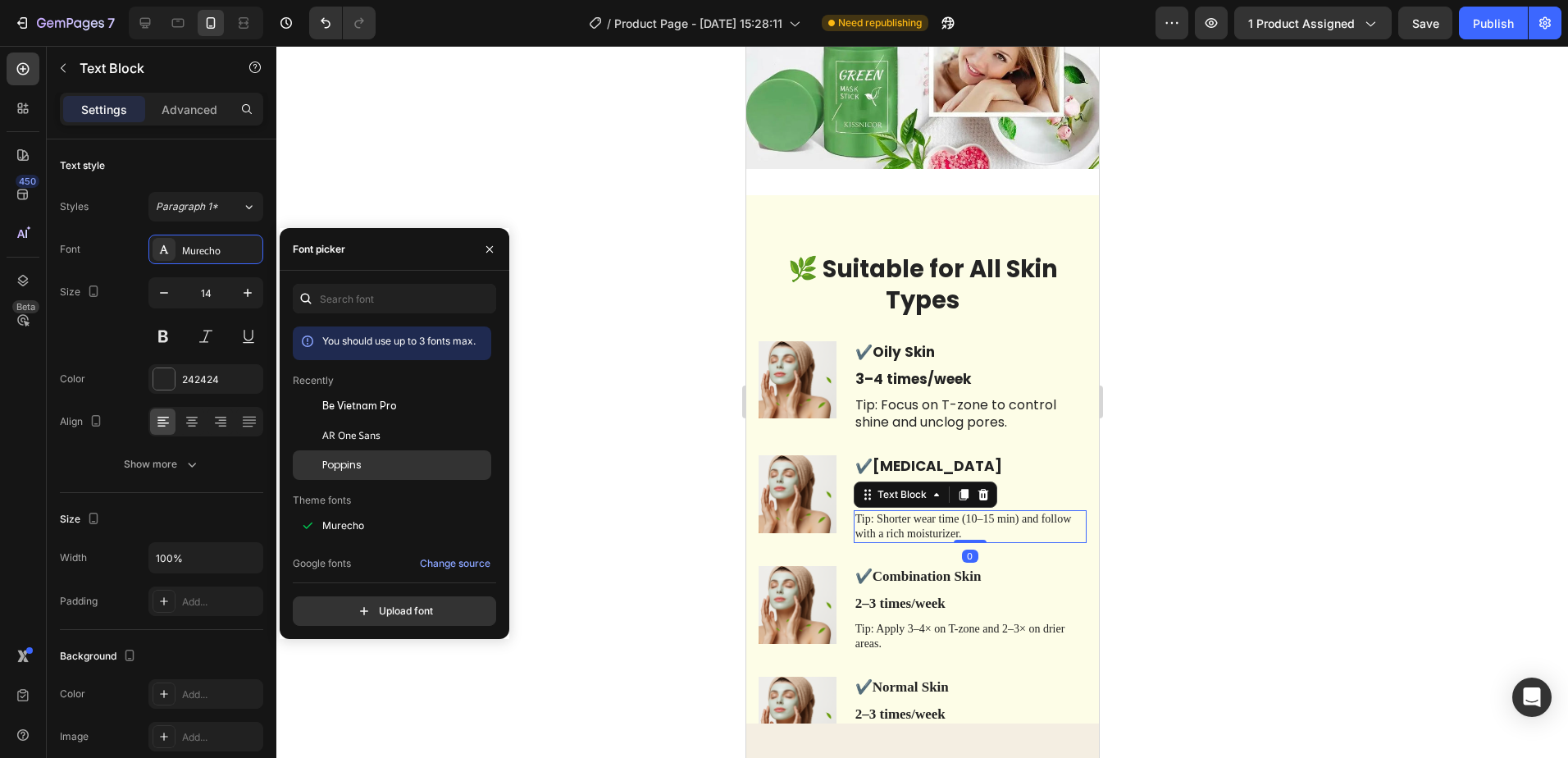
click at [369, 468] on div "Poppins" at bounding box center [406, 465] width 166 height 15
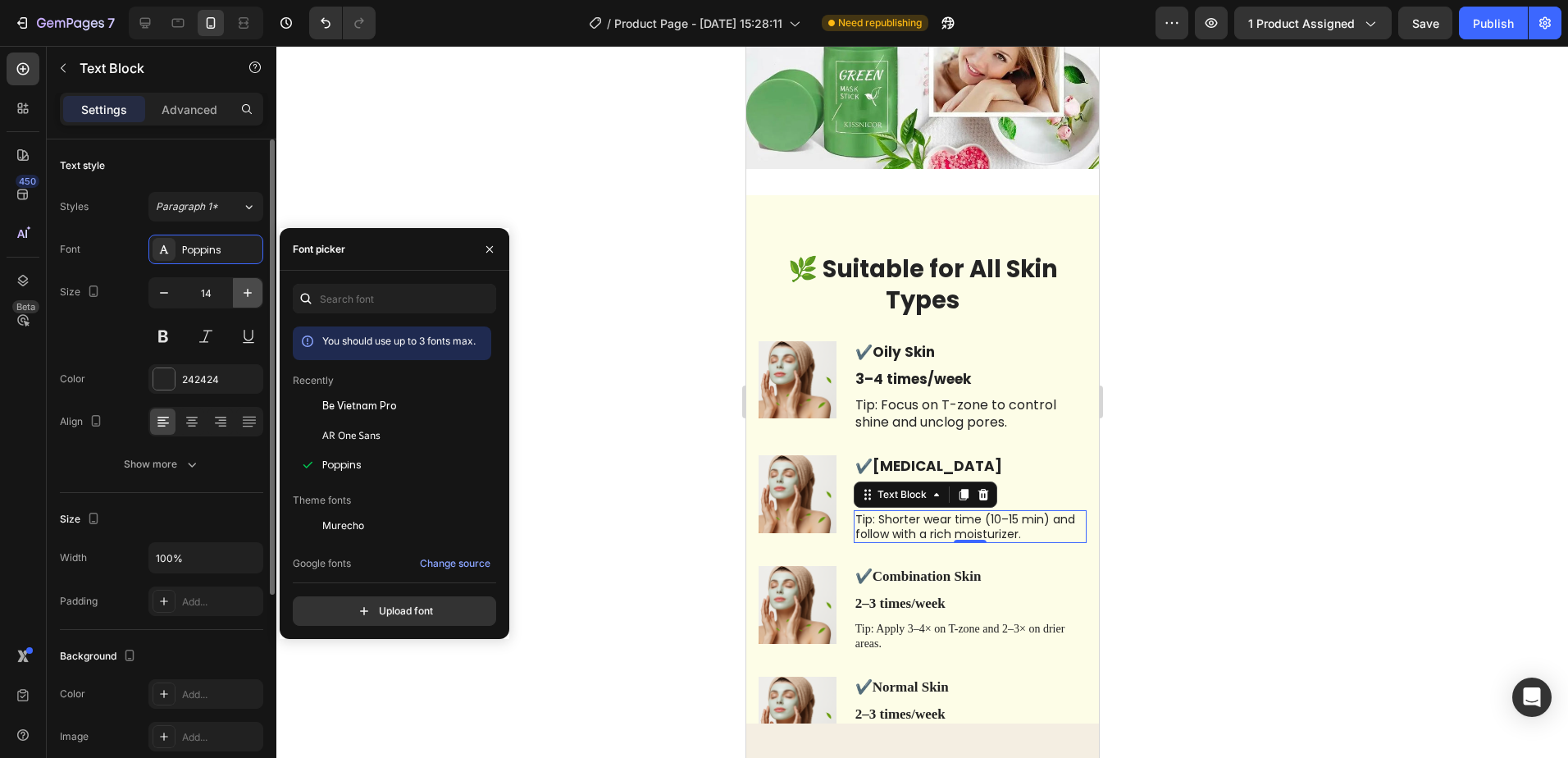
click at [240, 296] on icon "button" at bounding box center [248, 293] width 16 height 16
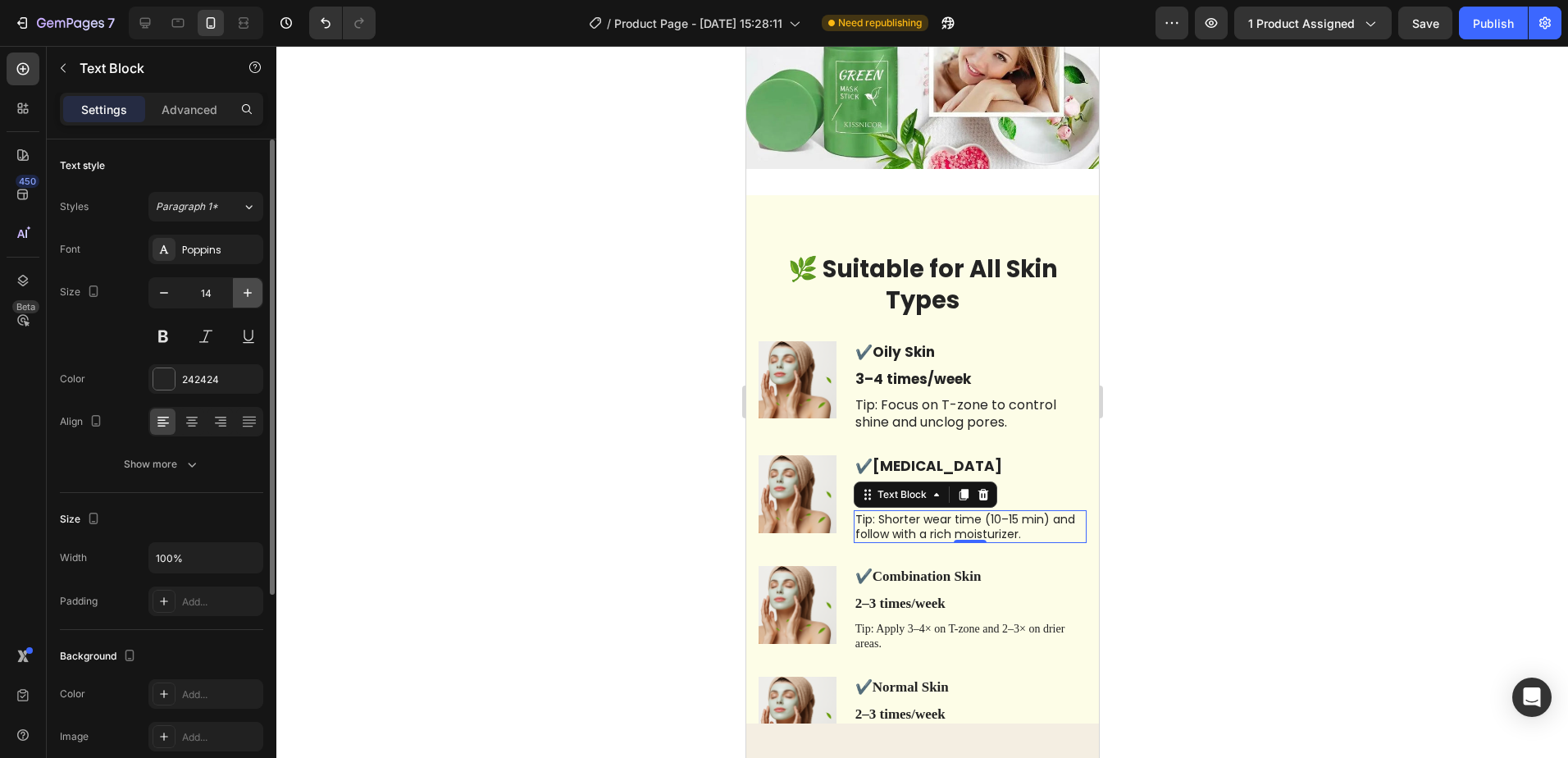
click at [240, 296] on icon "button" at bounding box center [248, 293] width 16 height 16
type input "16"
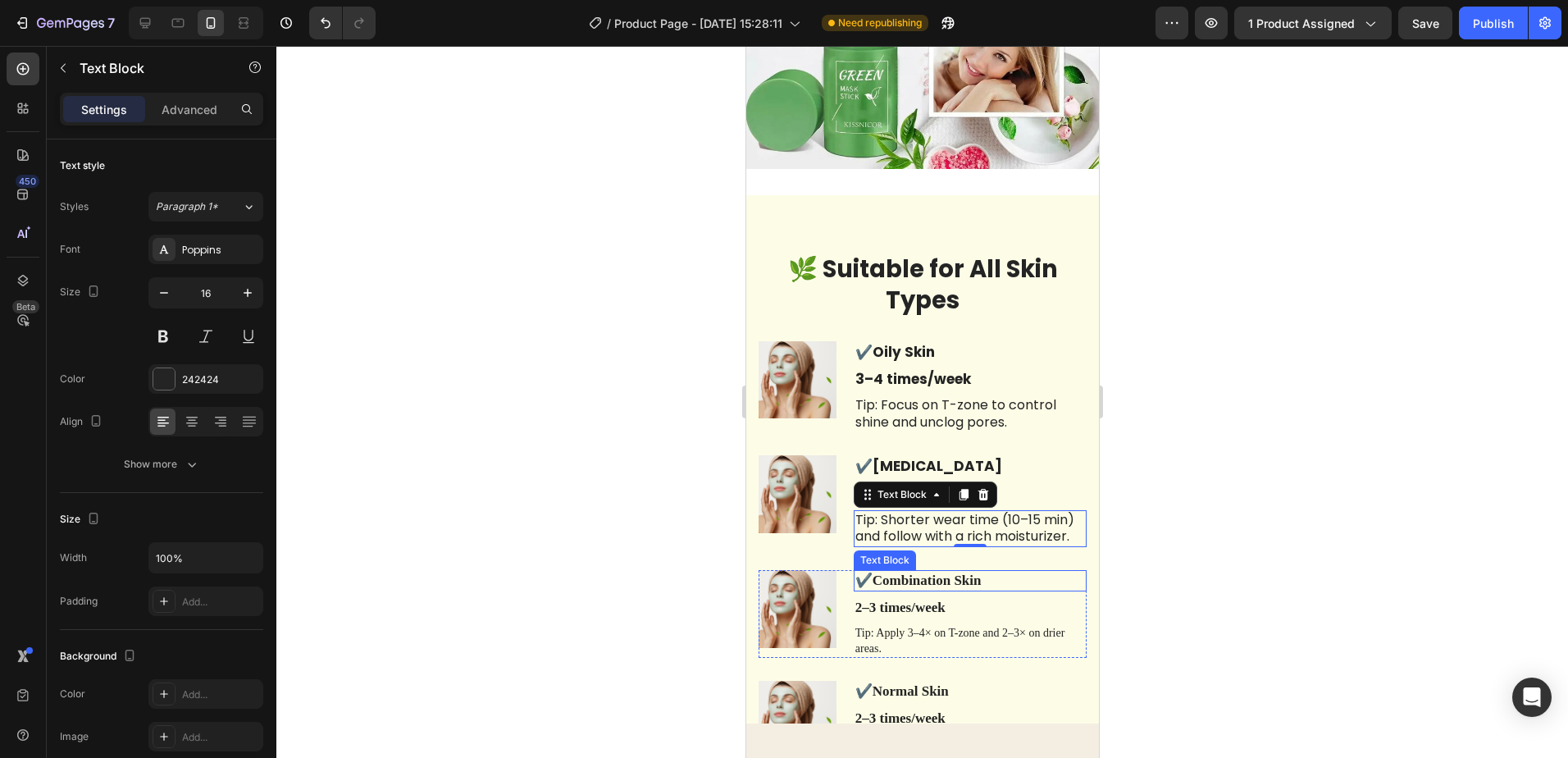
click at [981, 573] on strong "Combination Skin" at bounding box center [925, 581] width 109 height 16
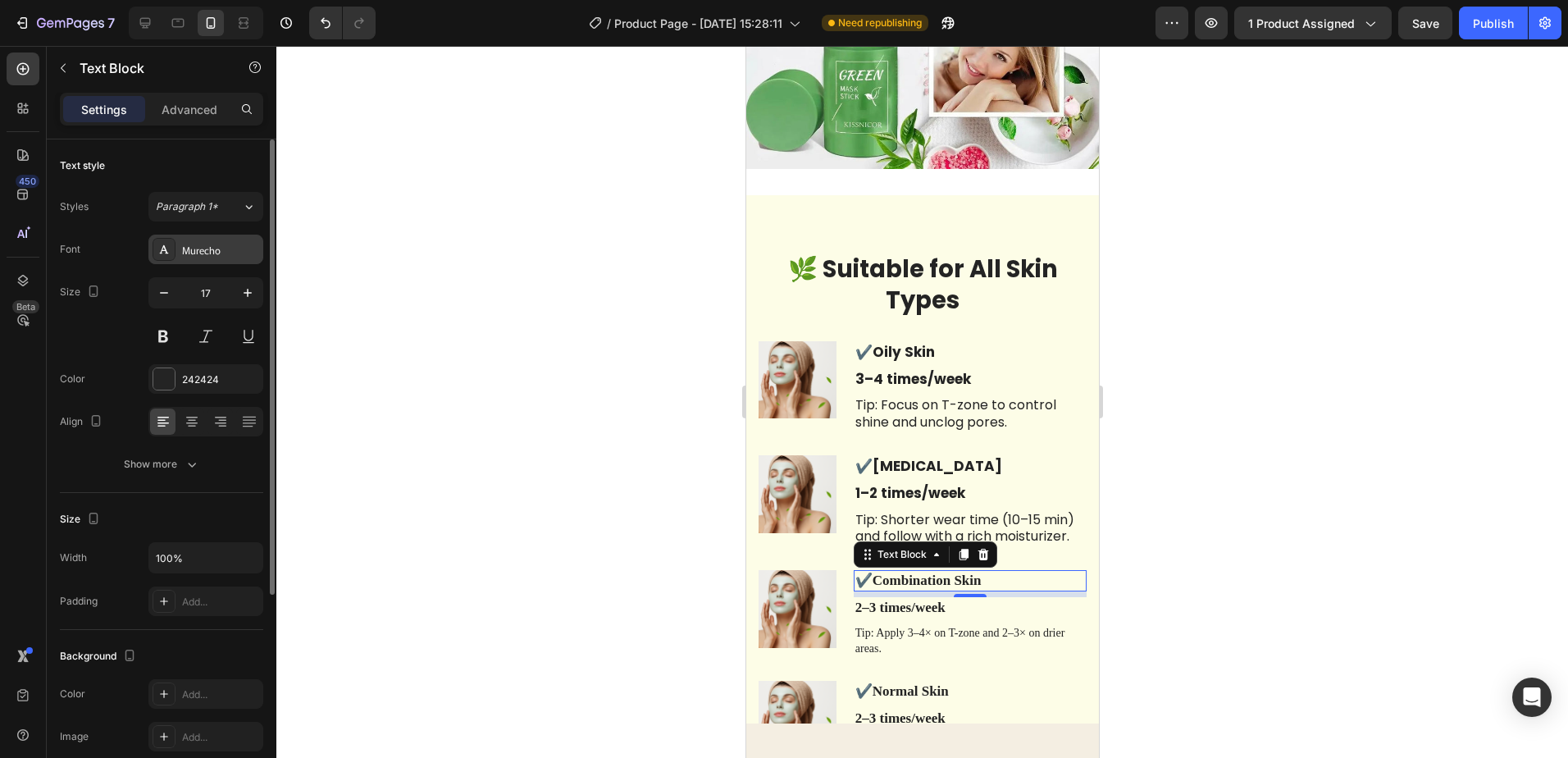
click at [243, 251] on div "Murecho" at bounding box center [220, 250] width 77 height 15
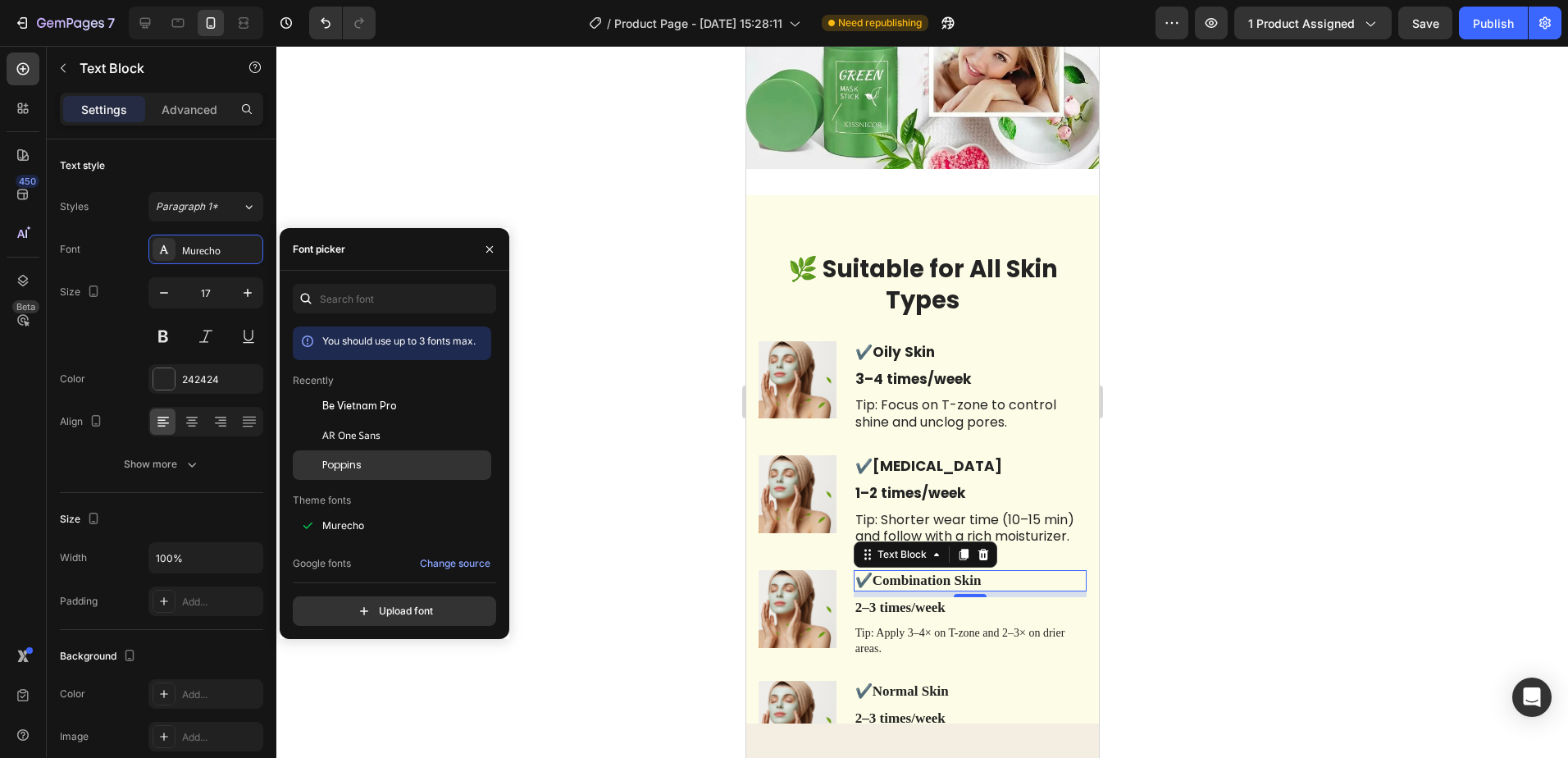
click at [378, 458] on div "Poppins" at bounding box center [406, 465] width 166 height 15
click at [972, 599] on p "2–3 times/week" at bounding box center [969, 608] width 230 height 18
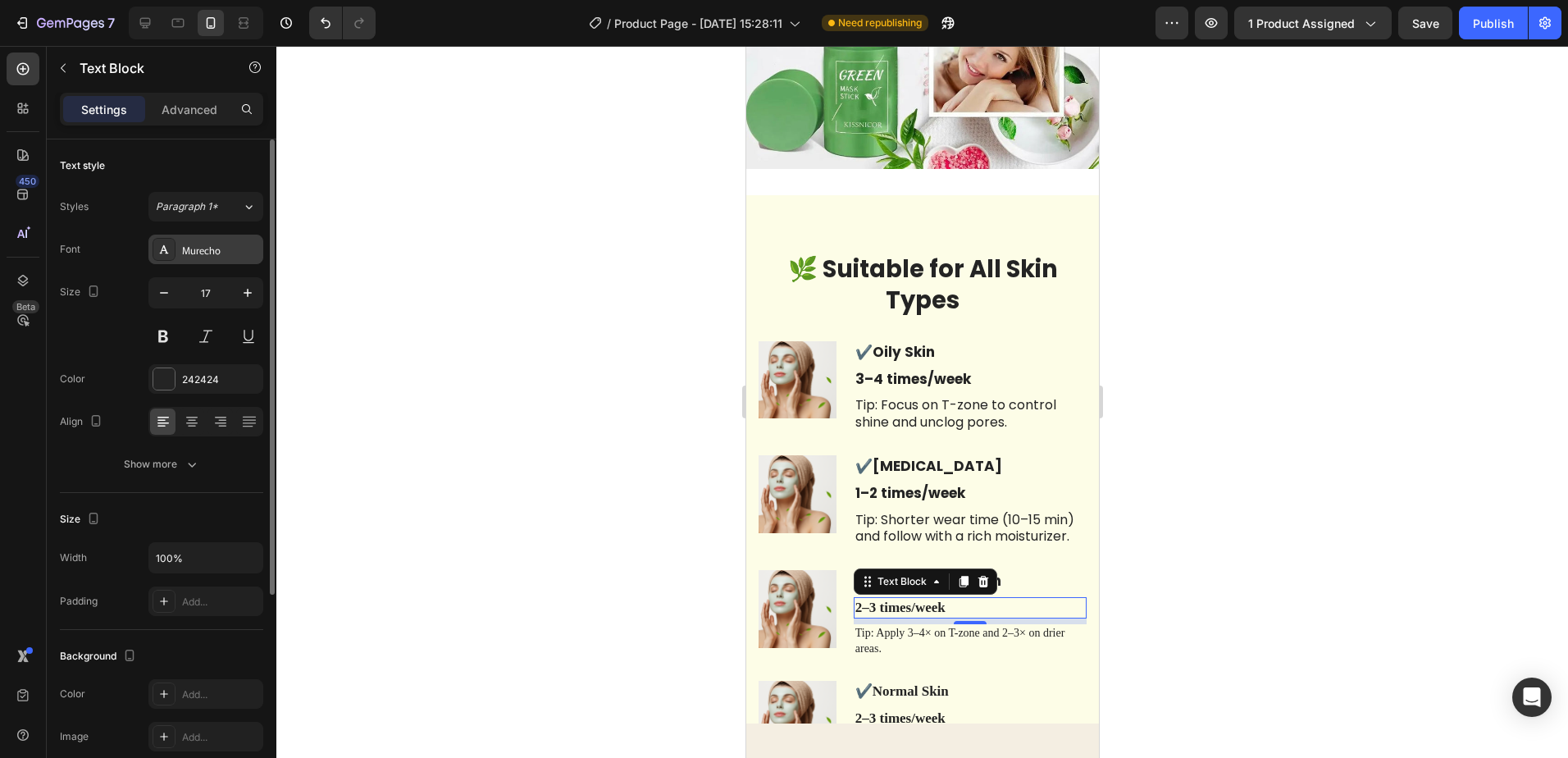
click at [232, 253] on div "Murecho" at bounding box center [220, 250] width 77 height 15
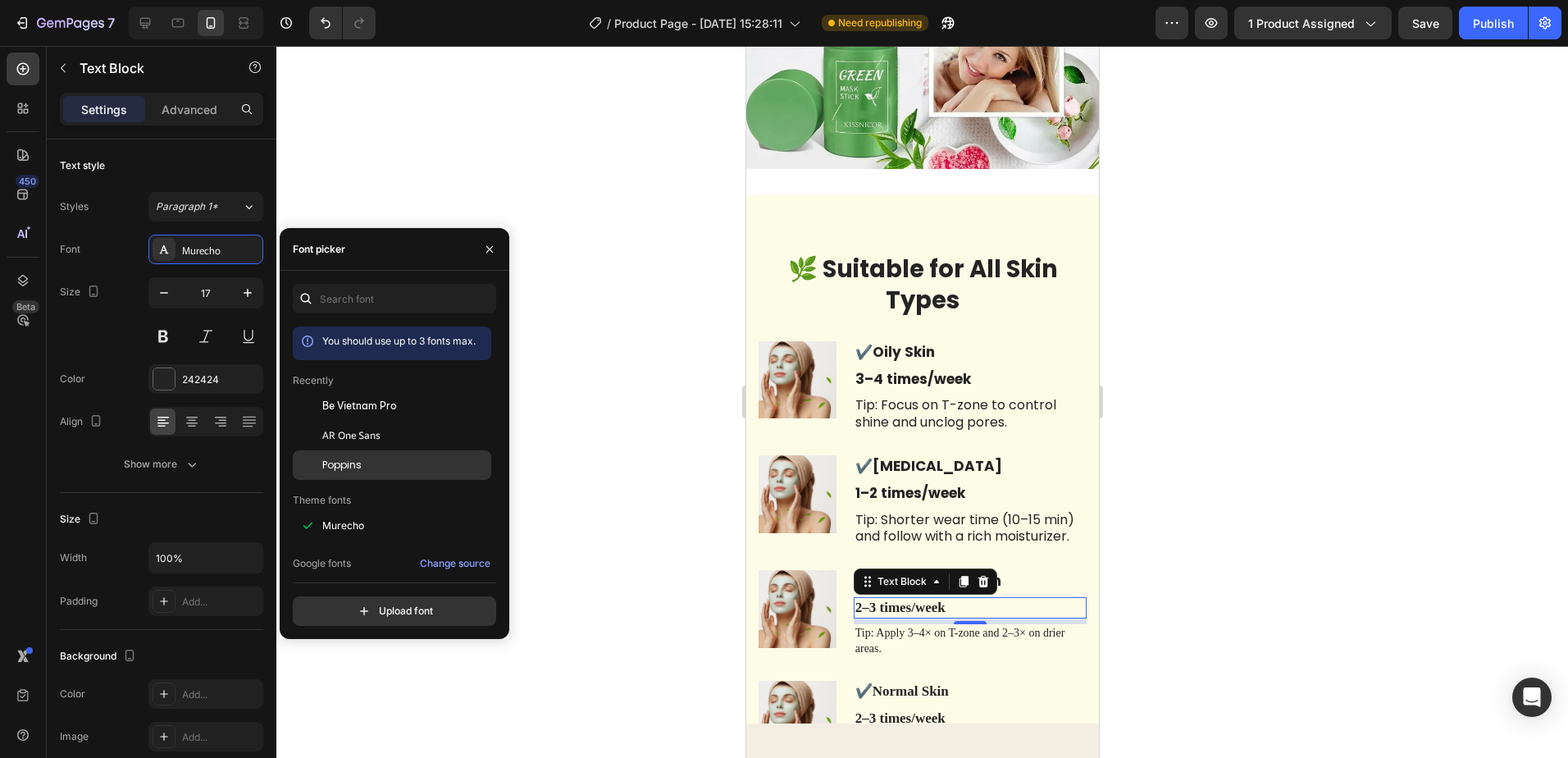
click at [364, 469] on div "Poppins" at bounding box center [406, 465] width 166 height 15
click at [1013, 626] on p "Tip: Apply 3–4× on T-zone and 2–3× on drier areas." at bounding box center [969, 641] width 230 height 30
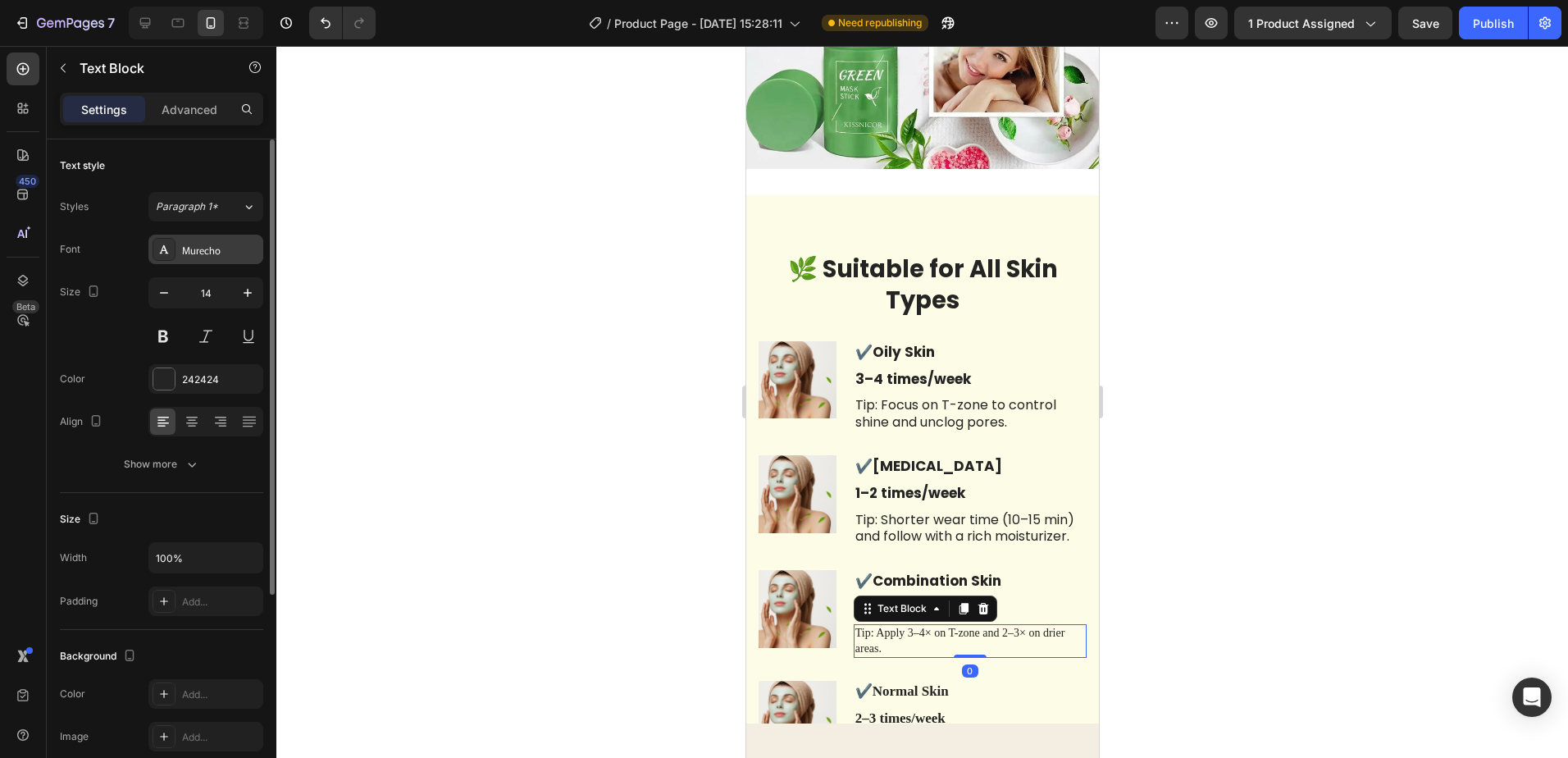
click at [237, 257] on div "Murecho" at bounding box center [206, 250] width 115 height 30
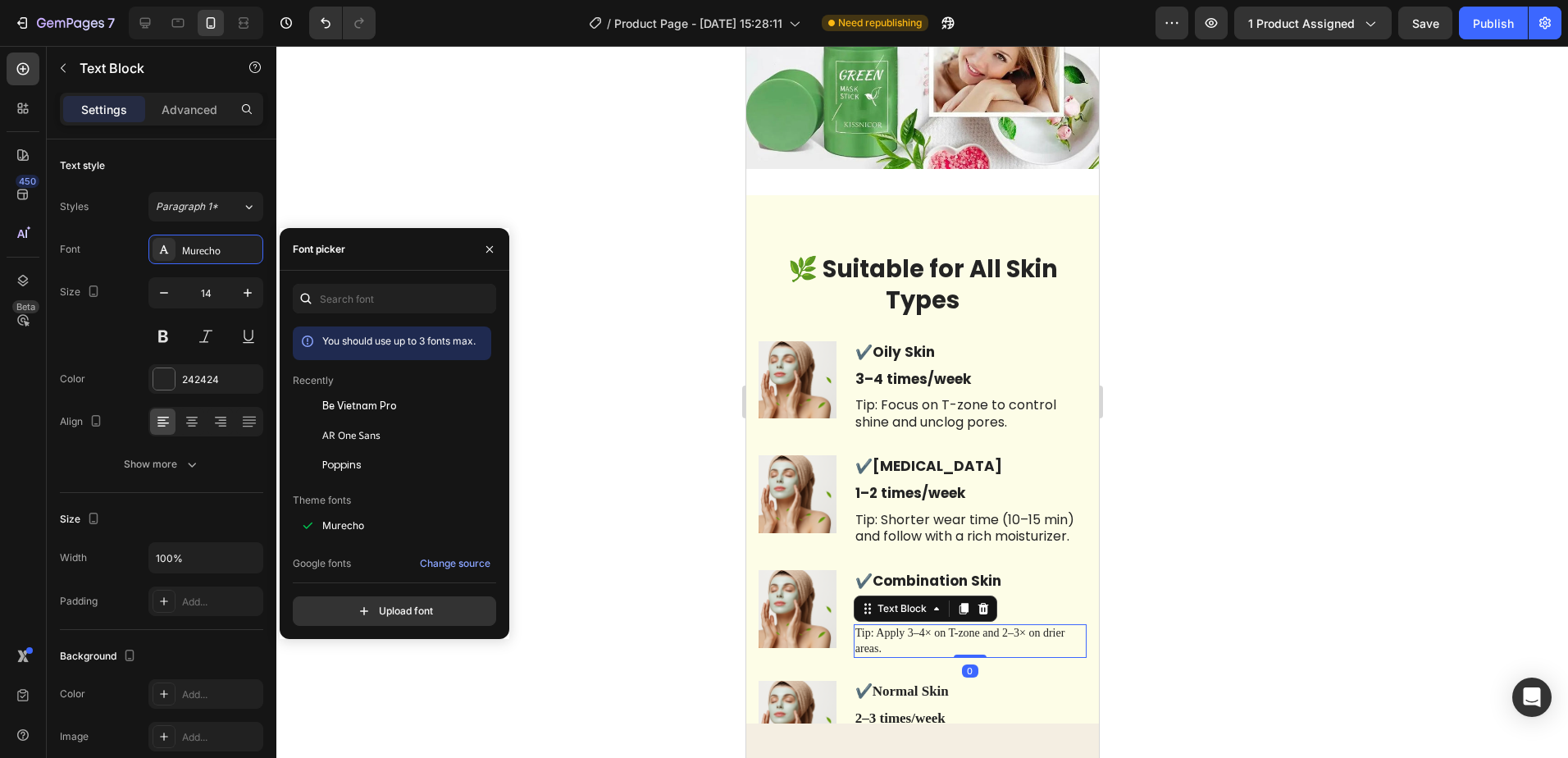
drag, startPoint x: 382, startPoint y: 468, endPoint x: 449, endPoint y: 501, distance: 74.7
click at [381, 467] on div "Poppins" at bounding box center [406, 465] width 166 height 15
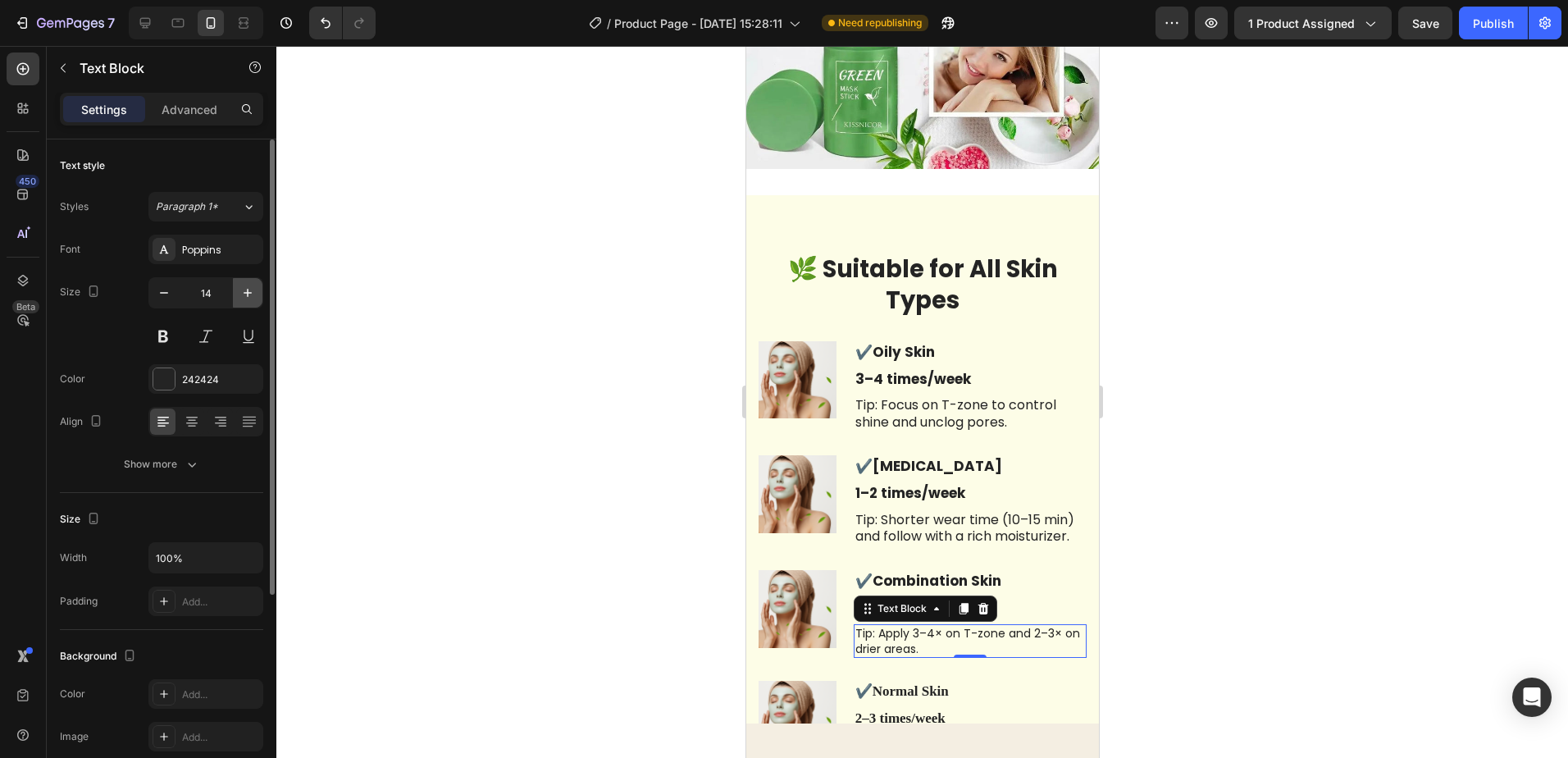
click at [243, 291] on icon "button" at bounding box center [248, 293] width 16 height 16
type input "16"
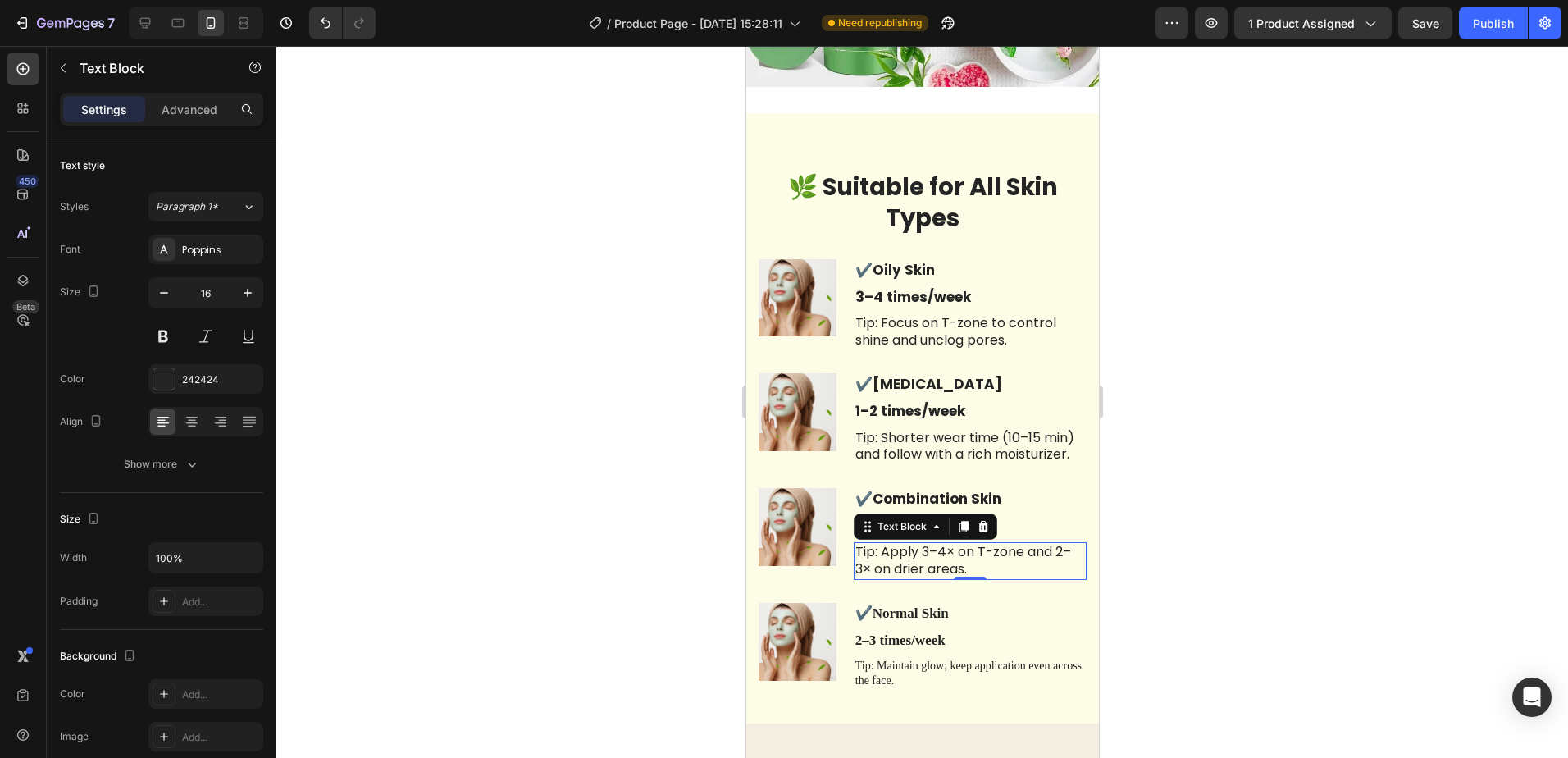
scroll to position [6591, 0]
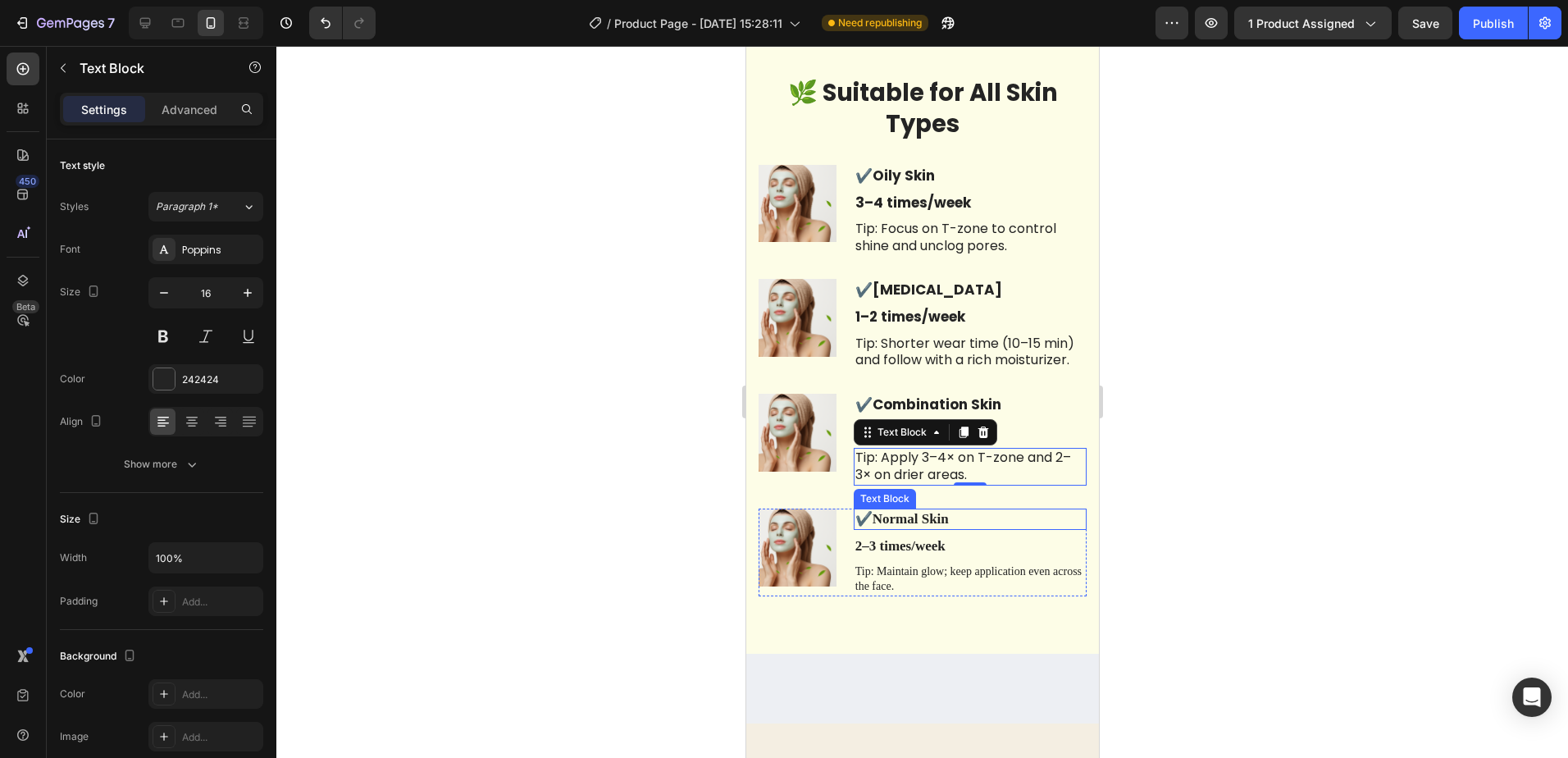
click at [968, 514] on p "✔️ Normal Skin" at bounding box center [969, 520] width 230 height 18
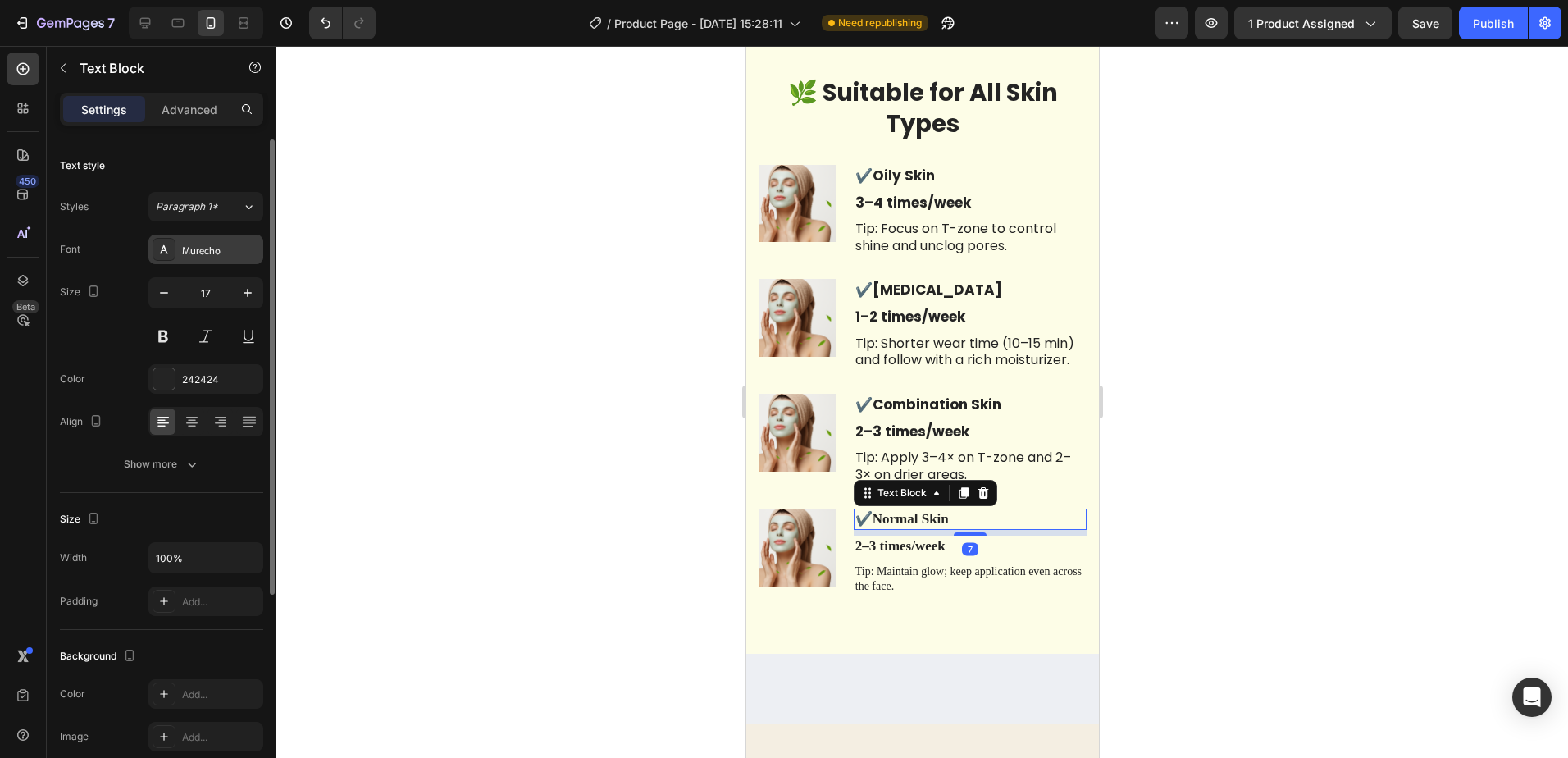
click at [233, 257] on div "Murecho" at bounding box center [220, 250] width 77 height 15
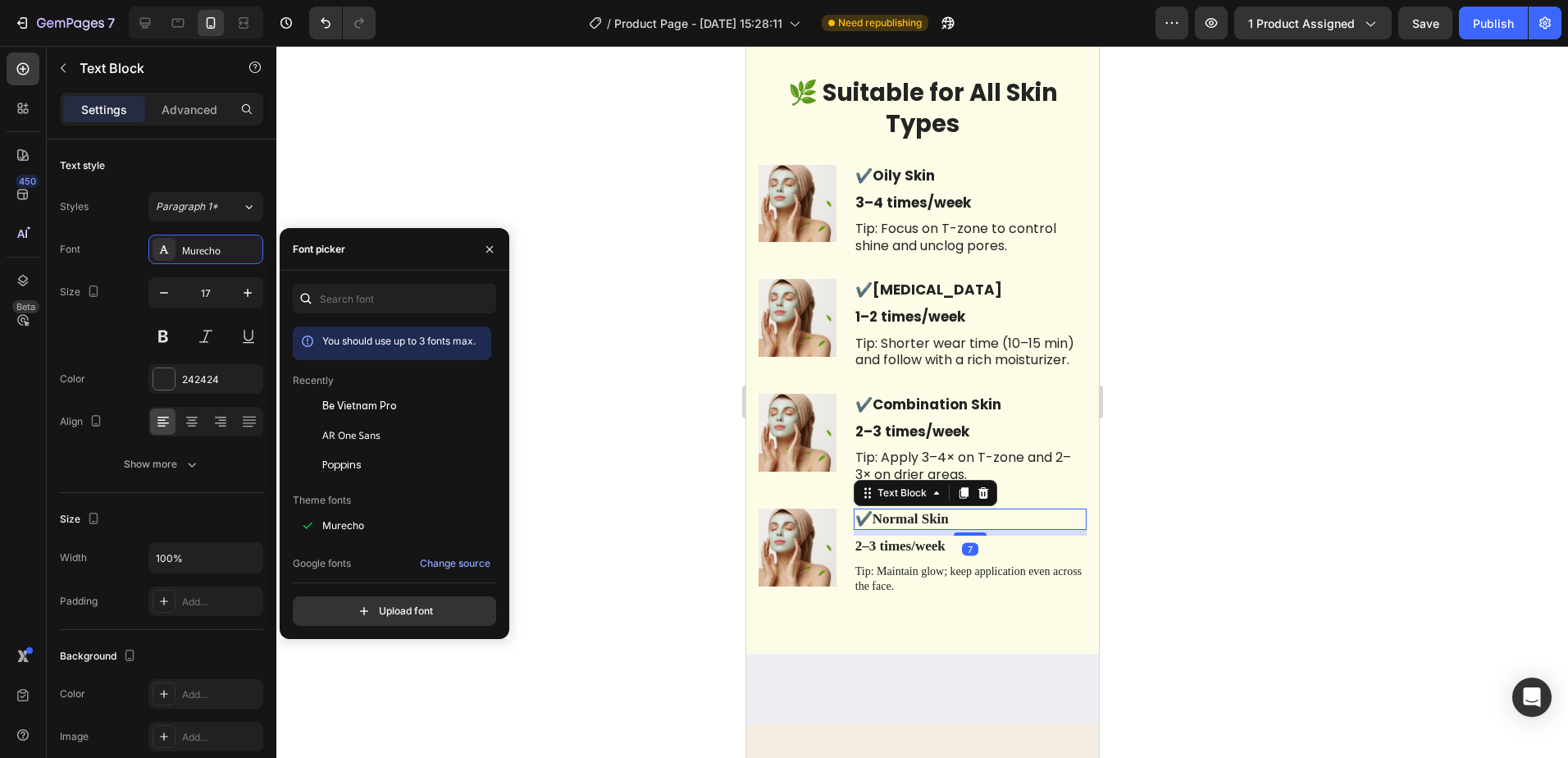
drag, startPoint x: 383, startPoint y: 466, endPoint x: 555, endPoint y: 488, distance: 173.4
click at [382, 465] on div "Poppins" at bounding box center [406, 465] width 166 height 15
click at [973, 547] on p "2–3 times/week" at bounding box center [969, 547] width 230 height 18
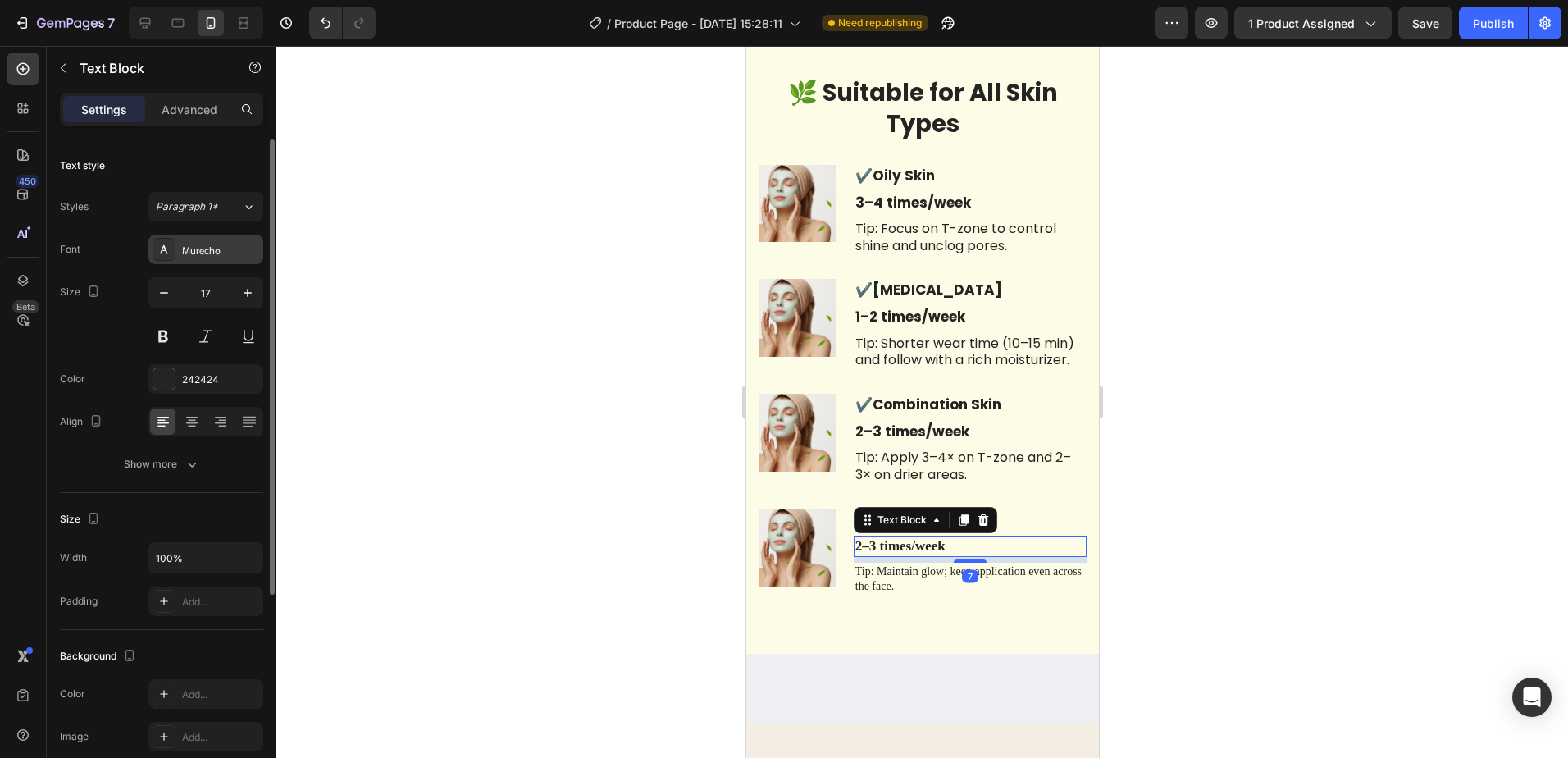
click at [240, 248] on div "Murecho" at bounding box center [220, 250] width 77 height 15
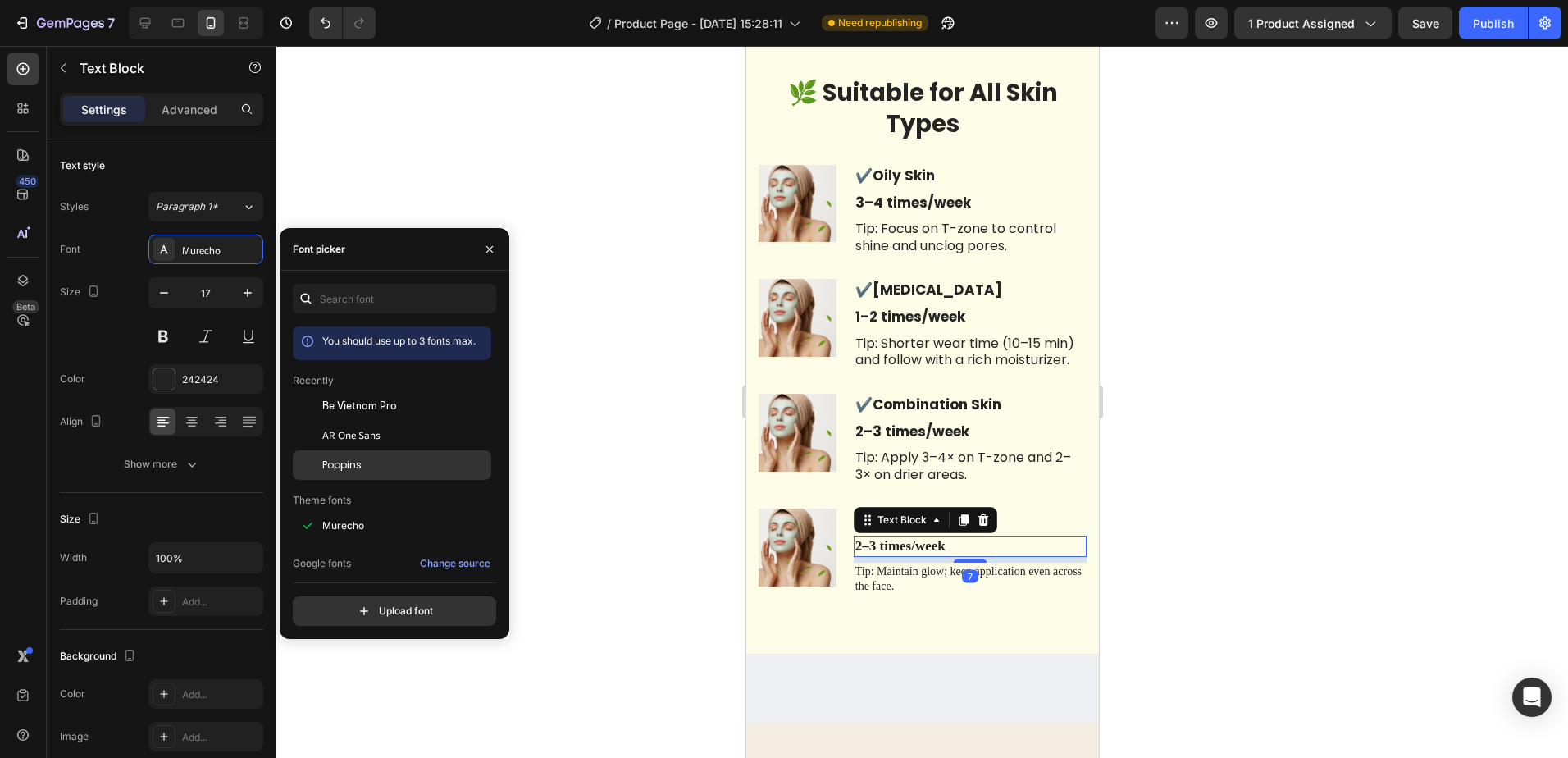
drag, startPoint x: 372, startPoint y: 463, endPoint x: 435, endPoint y: 479, distance: 65.0
click at [372, 464] on div "Poppins" at bounding box center [406, 465] width 166 height 15
click at [911, 575] on p "Tip: Maintain glow; keep application even across the face." at bounding box center [969, 580] width 230 height 30
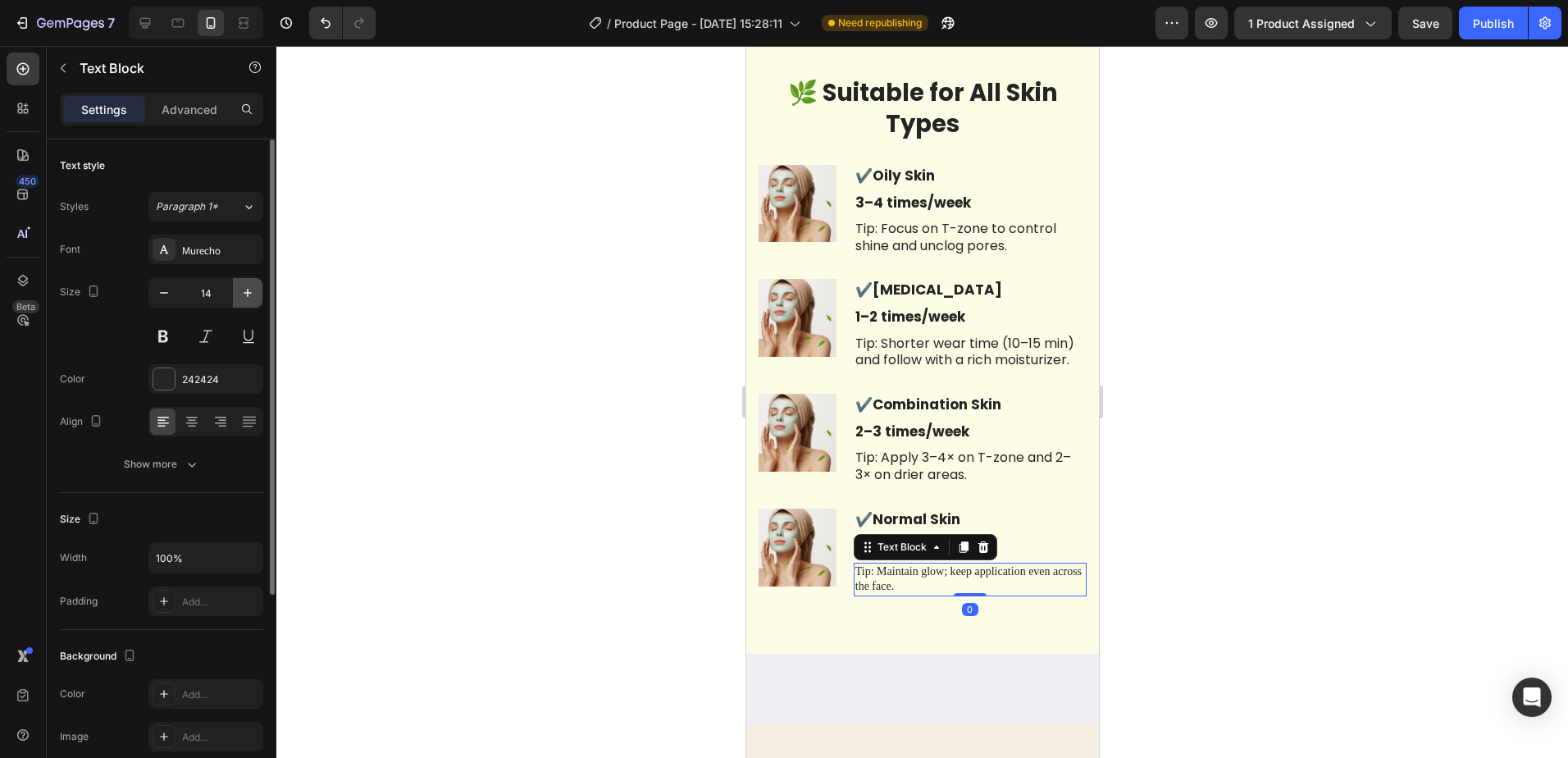
click at [251, 287] on icon "button" at bounding box center [248, 293] width 16 height 16
click at [245, 295] on icon "button" at bounding box center [248, 293] width 16 height 16
type input "16"
click at [215, 258] on div "Murecho" at bounding box center [206, 250] width 115 height 30
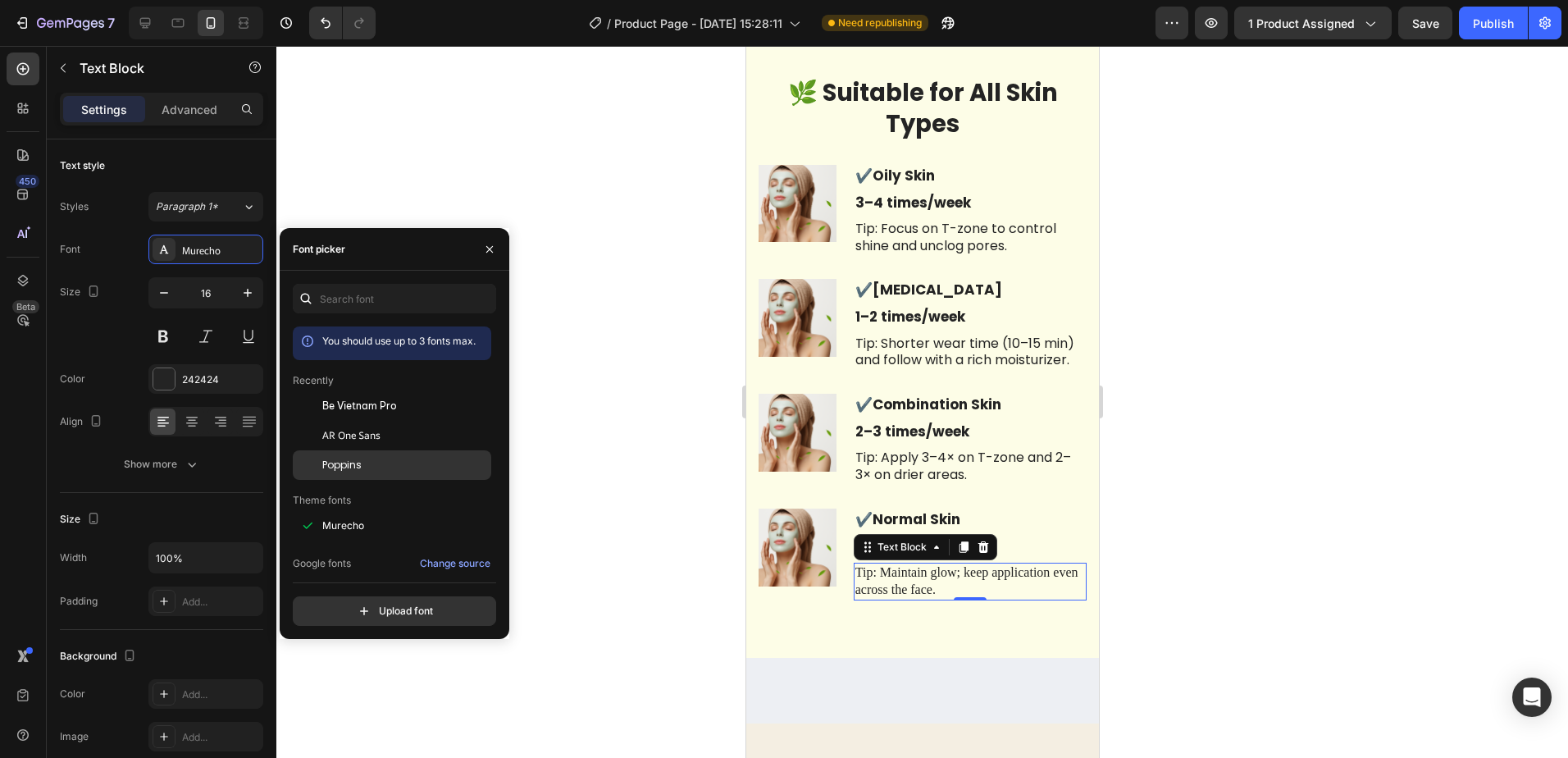
click at [368, 695] on div "Poppins" at bounding box center [392, 710] width 199 height 30
click at [1162, 545] on div at bounding box center [922, 402] width 1292 height 712
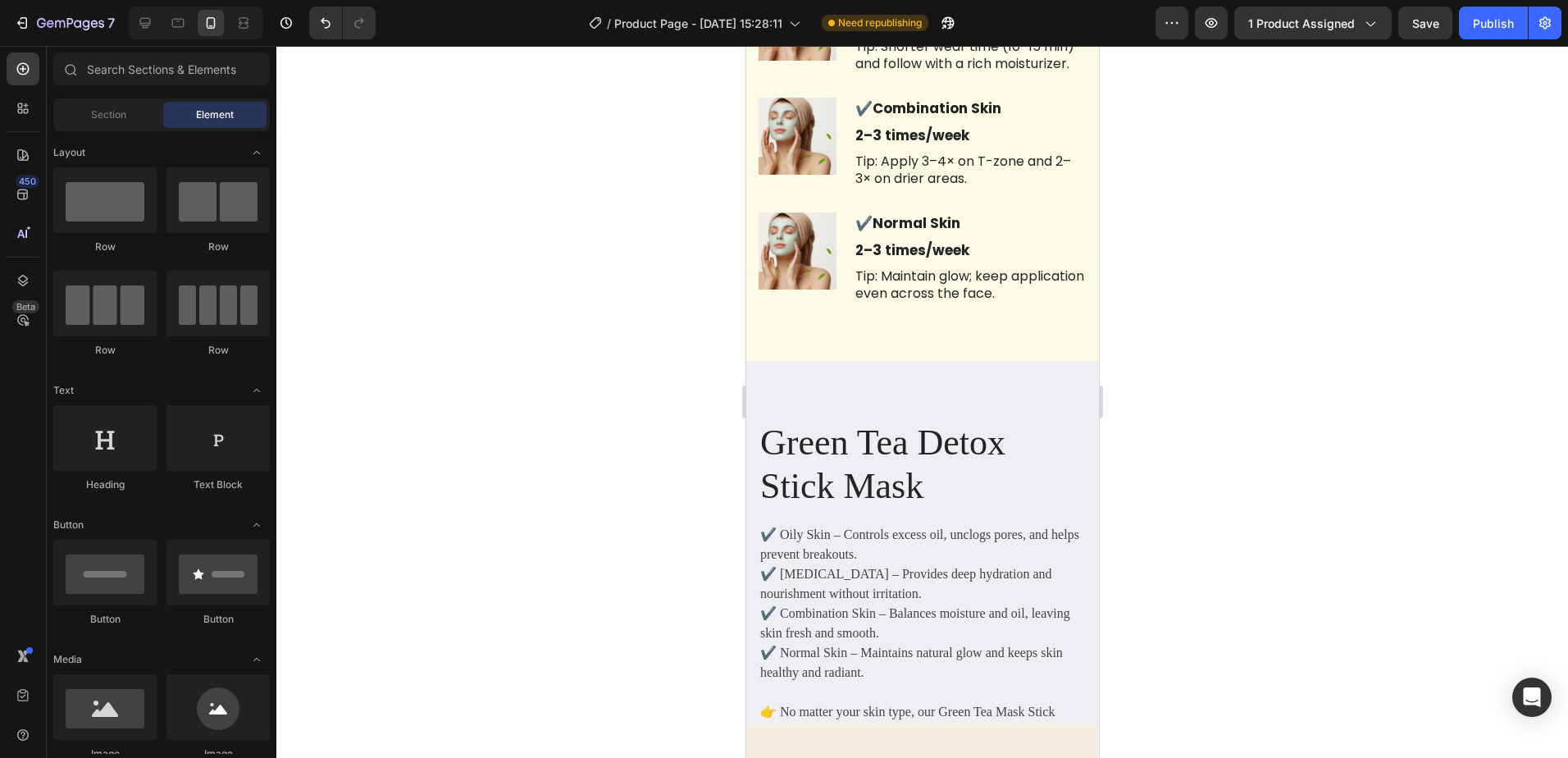
scroll to position [6180, 0]
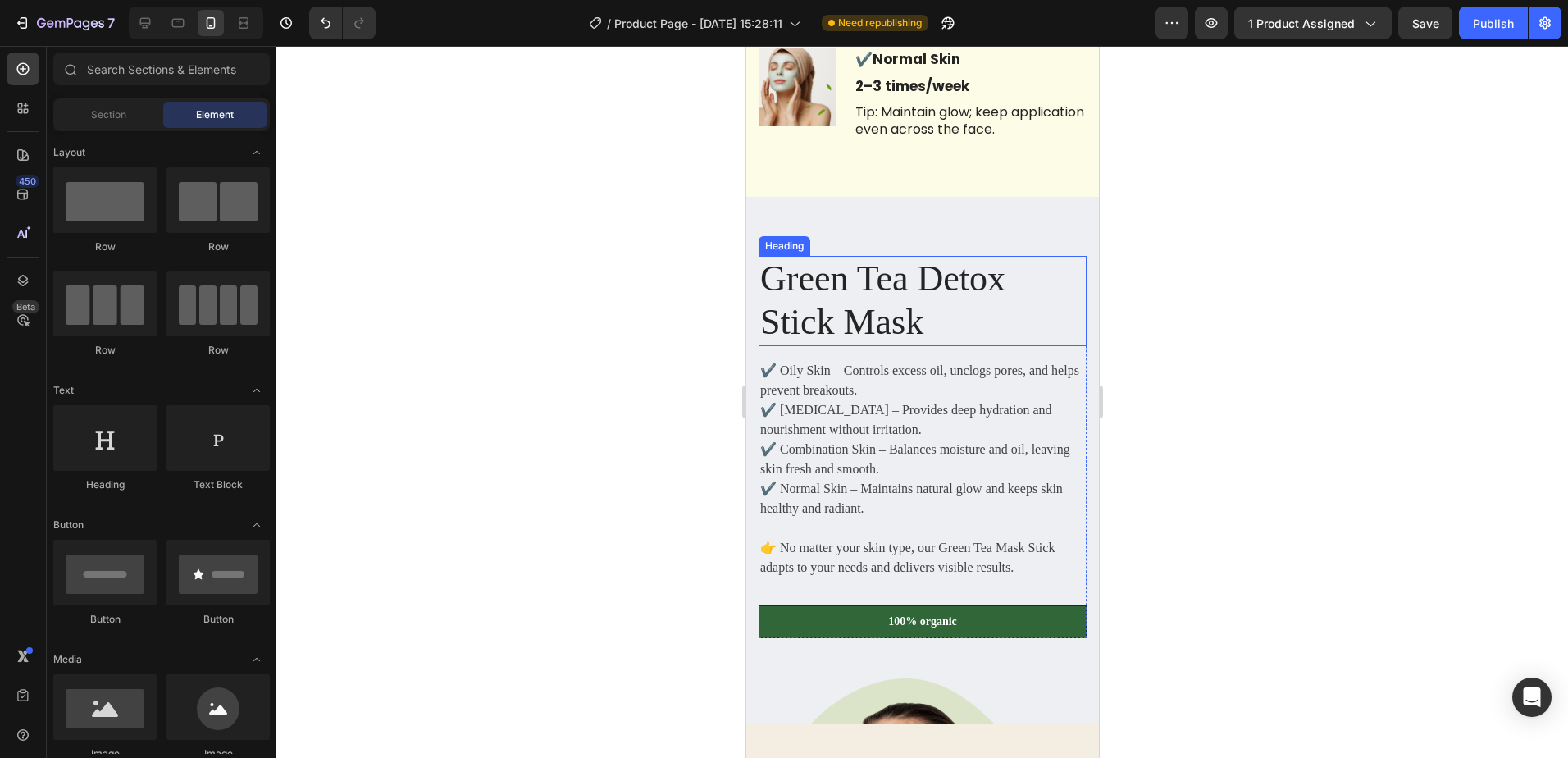
click at [872, 302] on h1 "Green Tea Detox Stick Mask" at bounding box center [921, 301] width 328 height 90
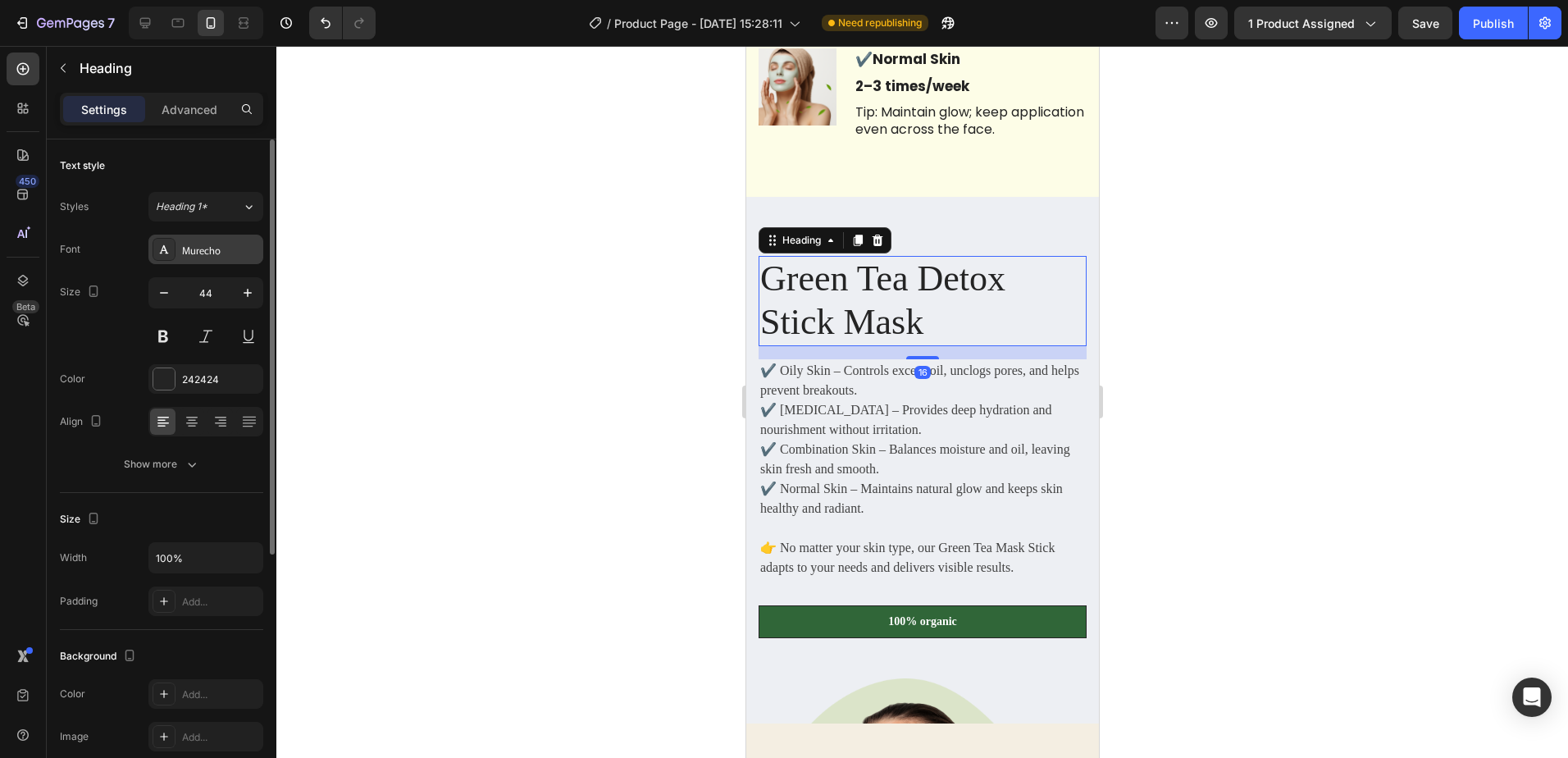
click at [198, 257] on div "Murecho" at bounding box center [220, 250] width 77 height 15
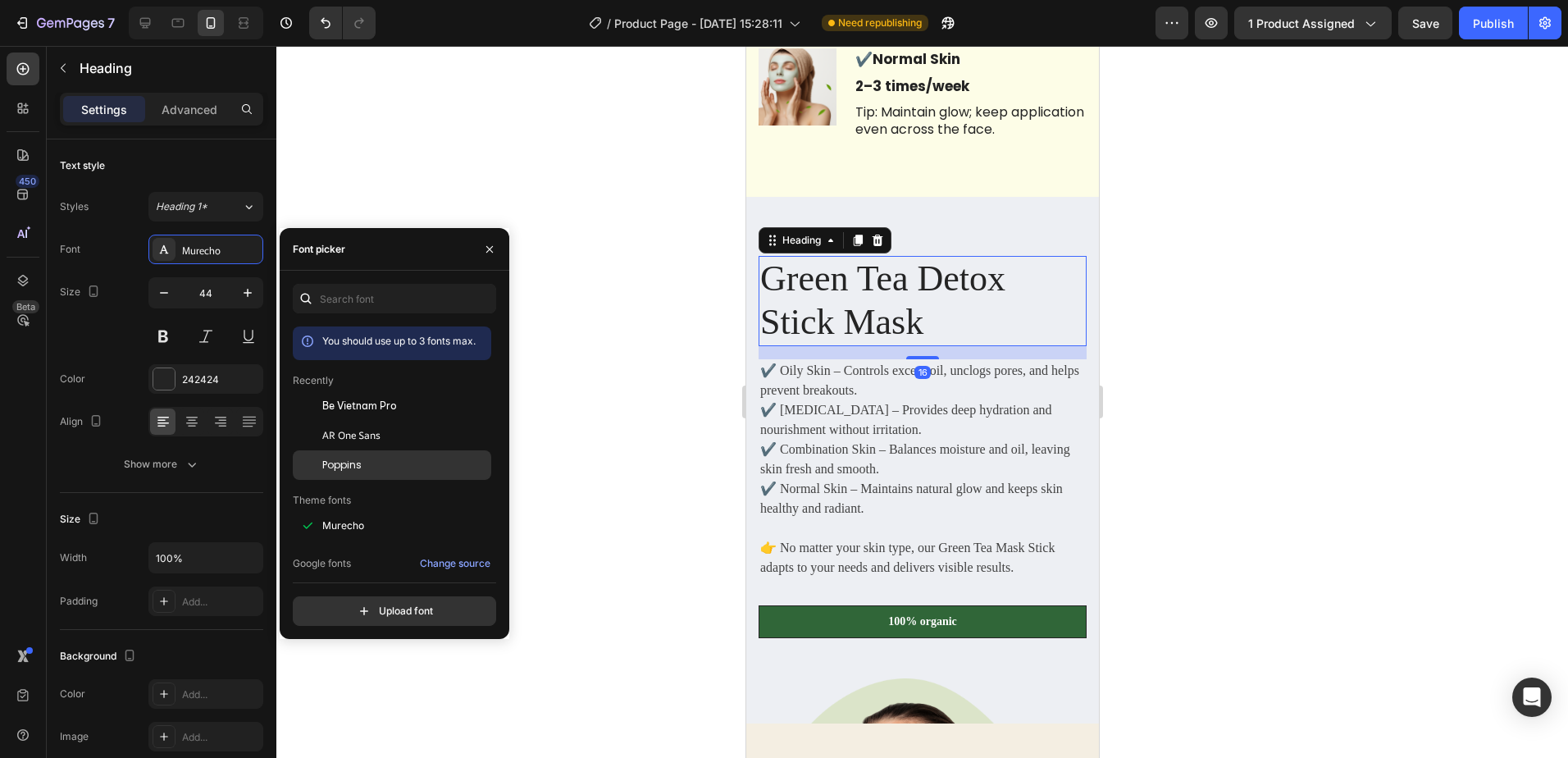
click at [359, 460] on span "Poppins" at bounding box center [342, 465] width 39 height 15
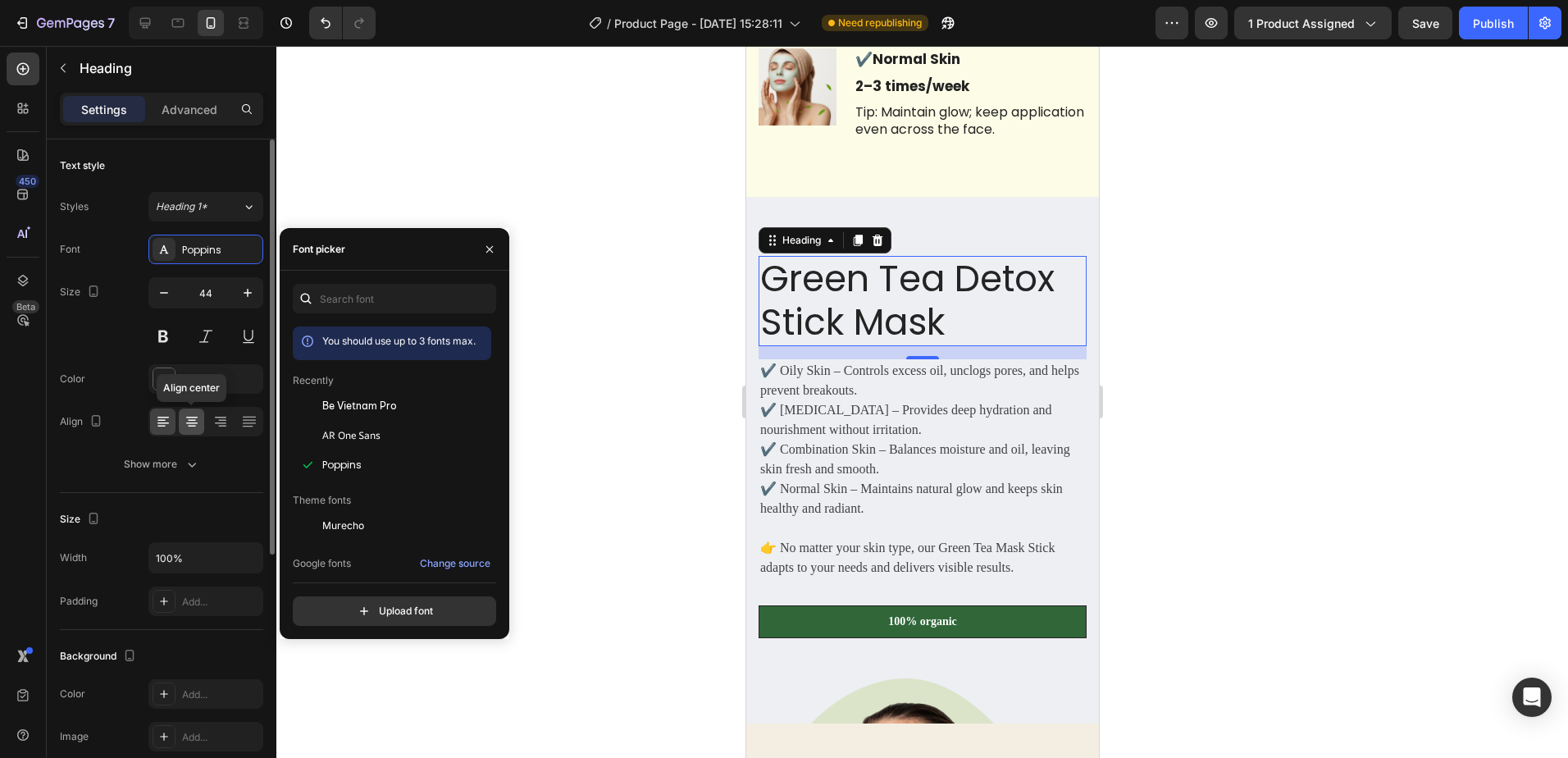
click at [195, 418] on icon at bounding box center [191, 418] width 11 height 2
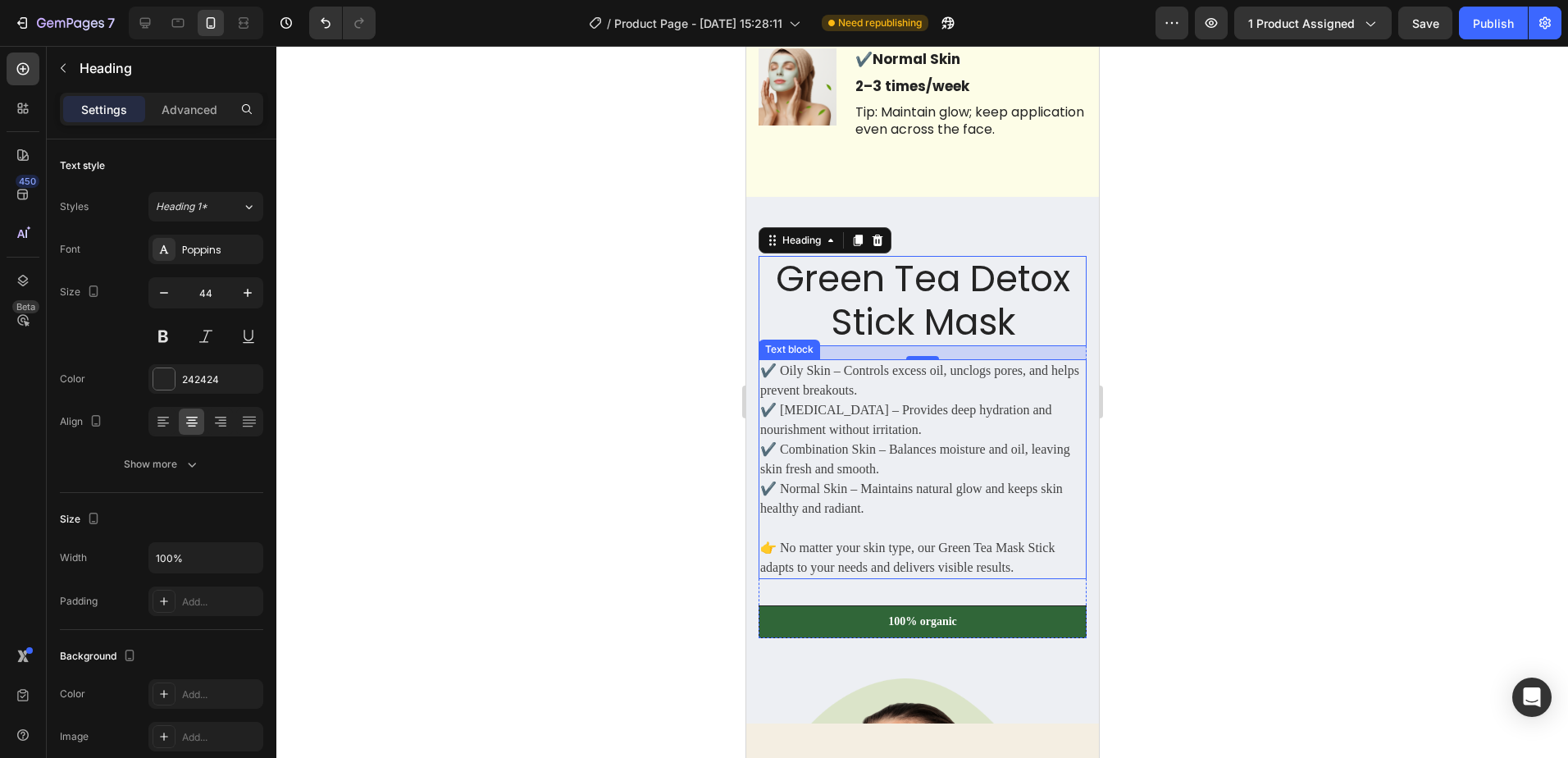
click at [943, 387] on p "✔️ Oily Skin – Controls excess oil, unclogs pores, and helps prevent breakouts.…" at bounding box center [921, 440] width 325 height 158
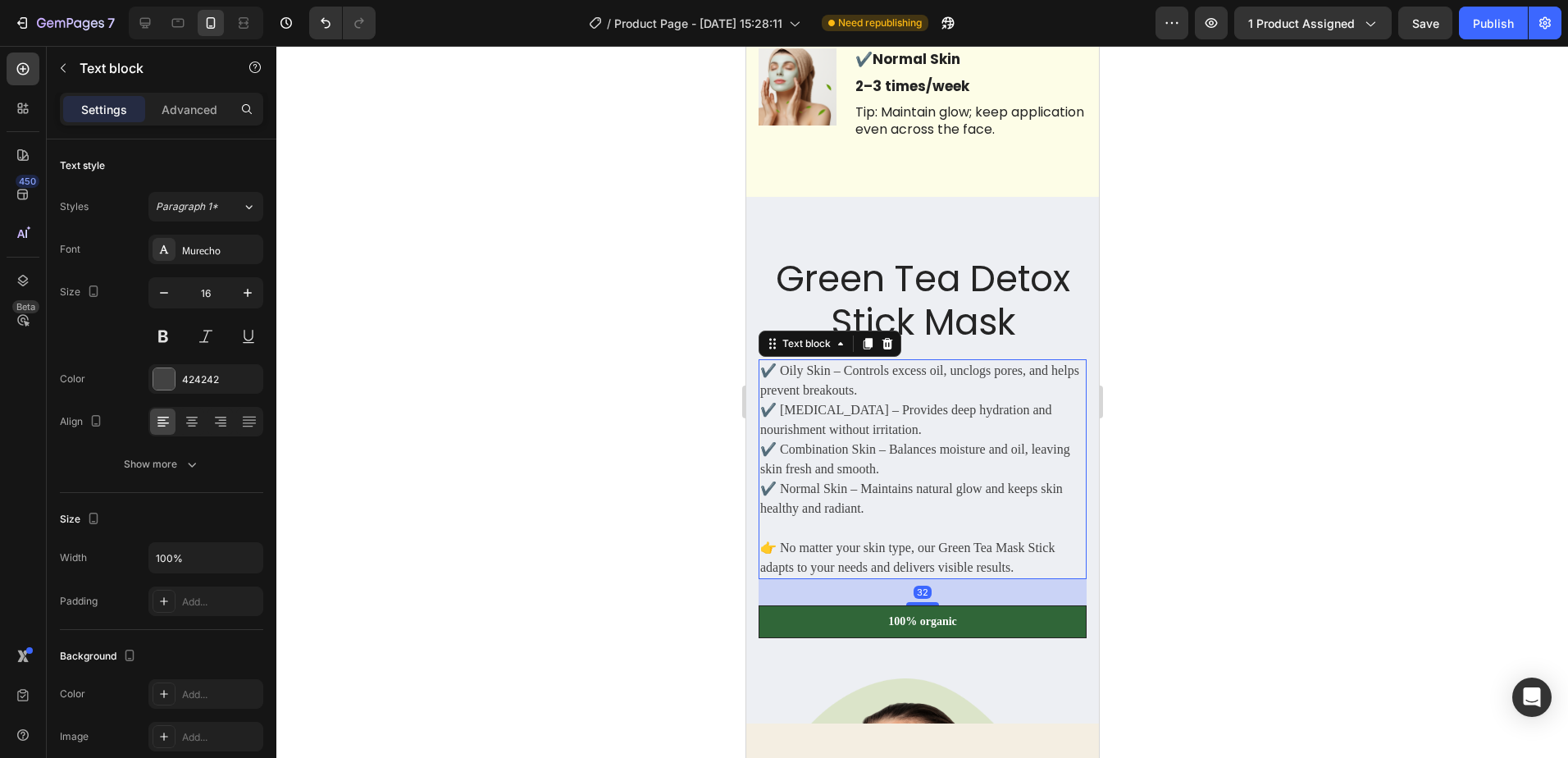
click at [957, 377] on p "✔️ Oily Skin – Controls excess oil, unclogs pores, and helps prevent breakouts.…" at bounding box center [921, 440] width 325 height 158
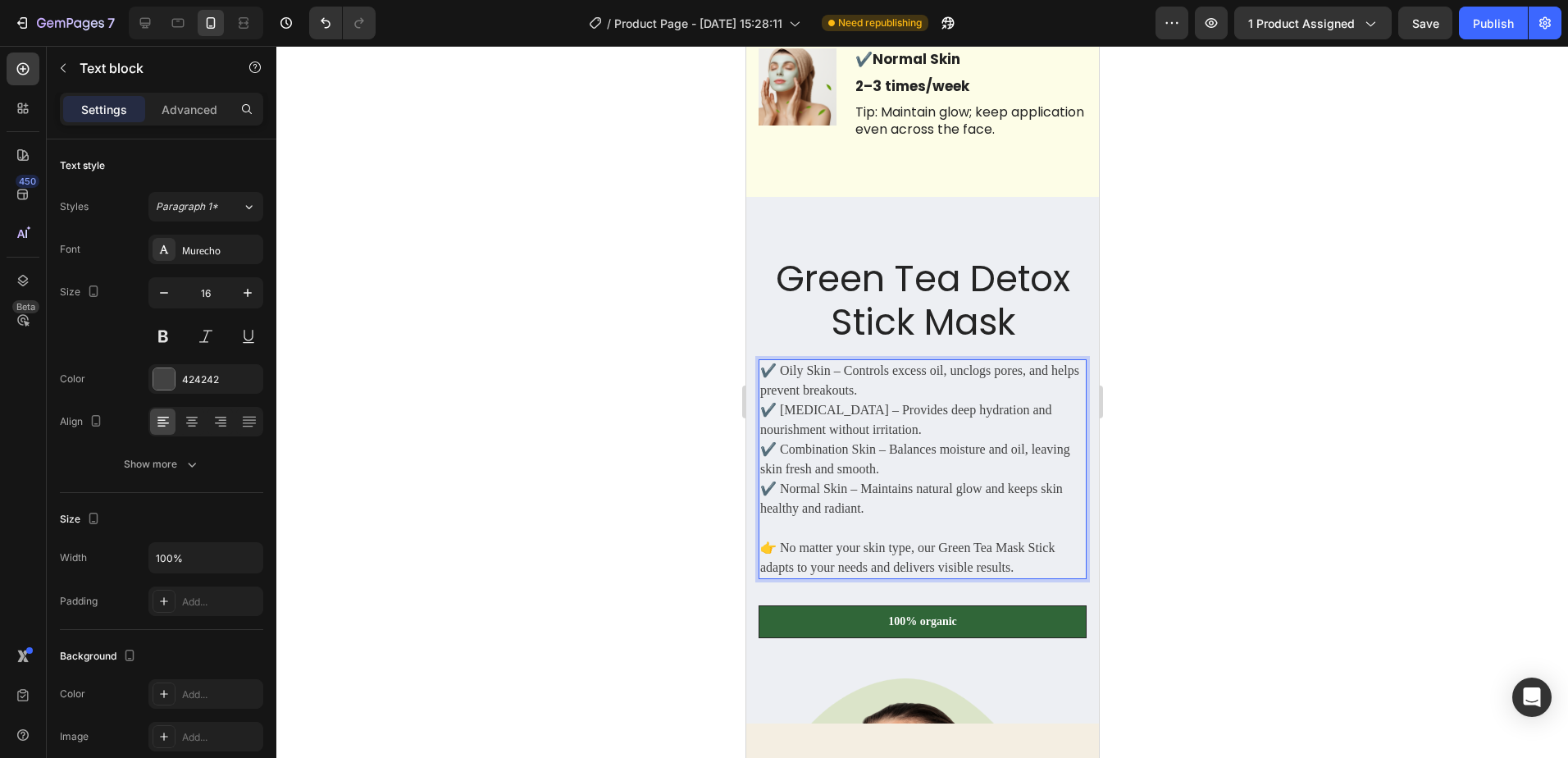
click at [993, 414] on p "✔️ Oily Skin – Controls excess oil, unclogs pores, and helps prevent breakouts.…" at bounding box center [921, 440] width 325 height 158
click at [1064, 377] on p "✔️ Oily Skin – Controls excess oil, unclogs pores, and helps prevent breakouts.…" at bounding box center [921, 440] width 325 height 158
click at [1316, 467] on div at bounding box center [922, 402] width 1292 height 712
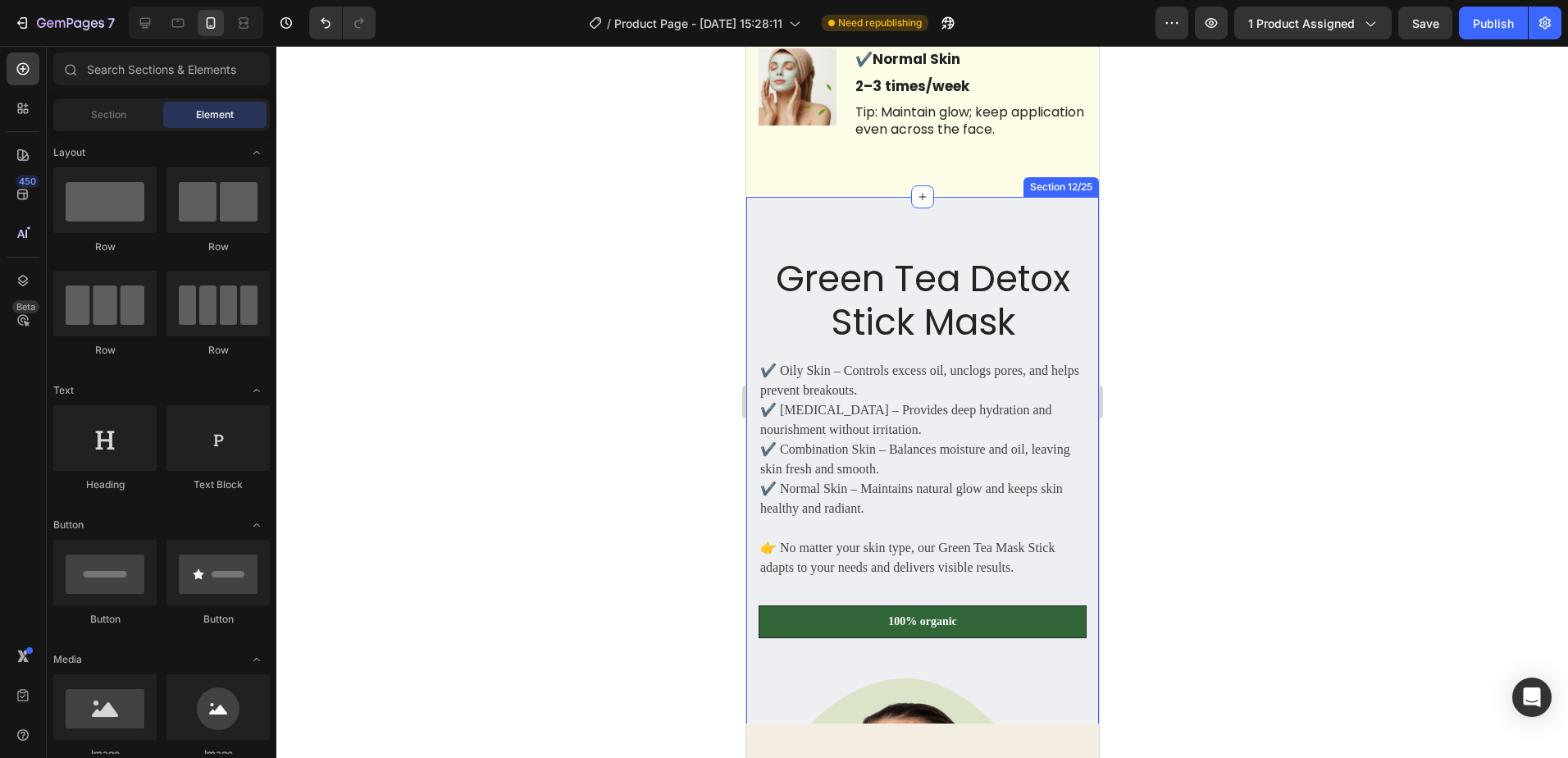
click at [1073, 388] on div "Green Tea Detox Stick Mask Heading ✔️ Oily Skin – Controls excess oil, unclogs …" at bounding box center [921, 579] width 353 height 765
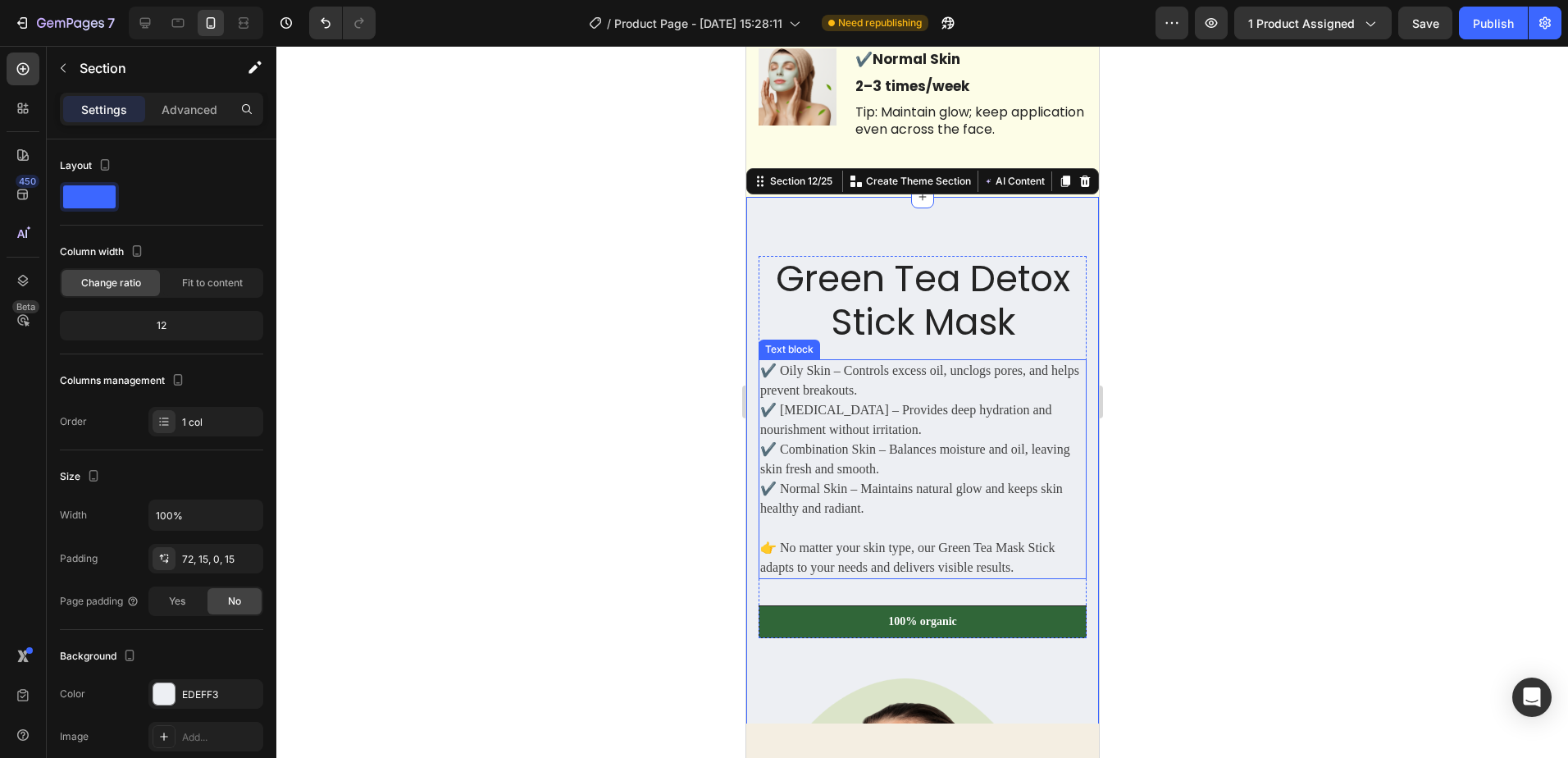
click at [1061, 381] on p "✔️ Oily Skin – Controls excess oil, unclogs pores, and helps prevent breakouts.…" at bounding box center [921, 440] width 325 height 158
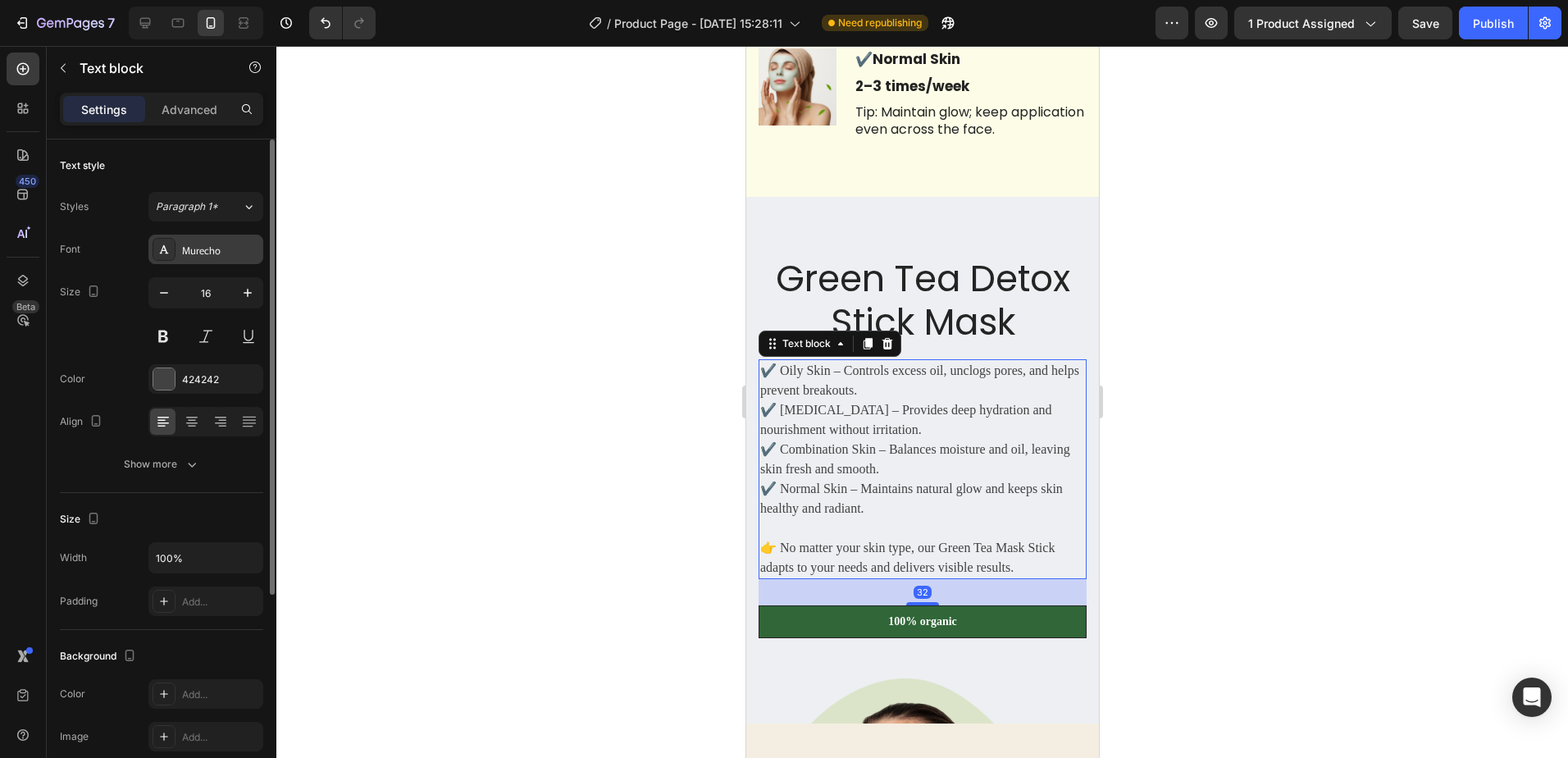
click at [231, 249] on div "Murecho" at bounding box center [220, 250] width 77 height 15
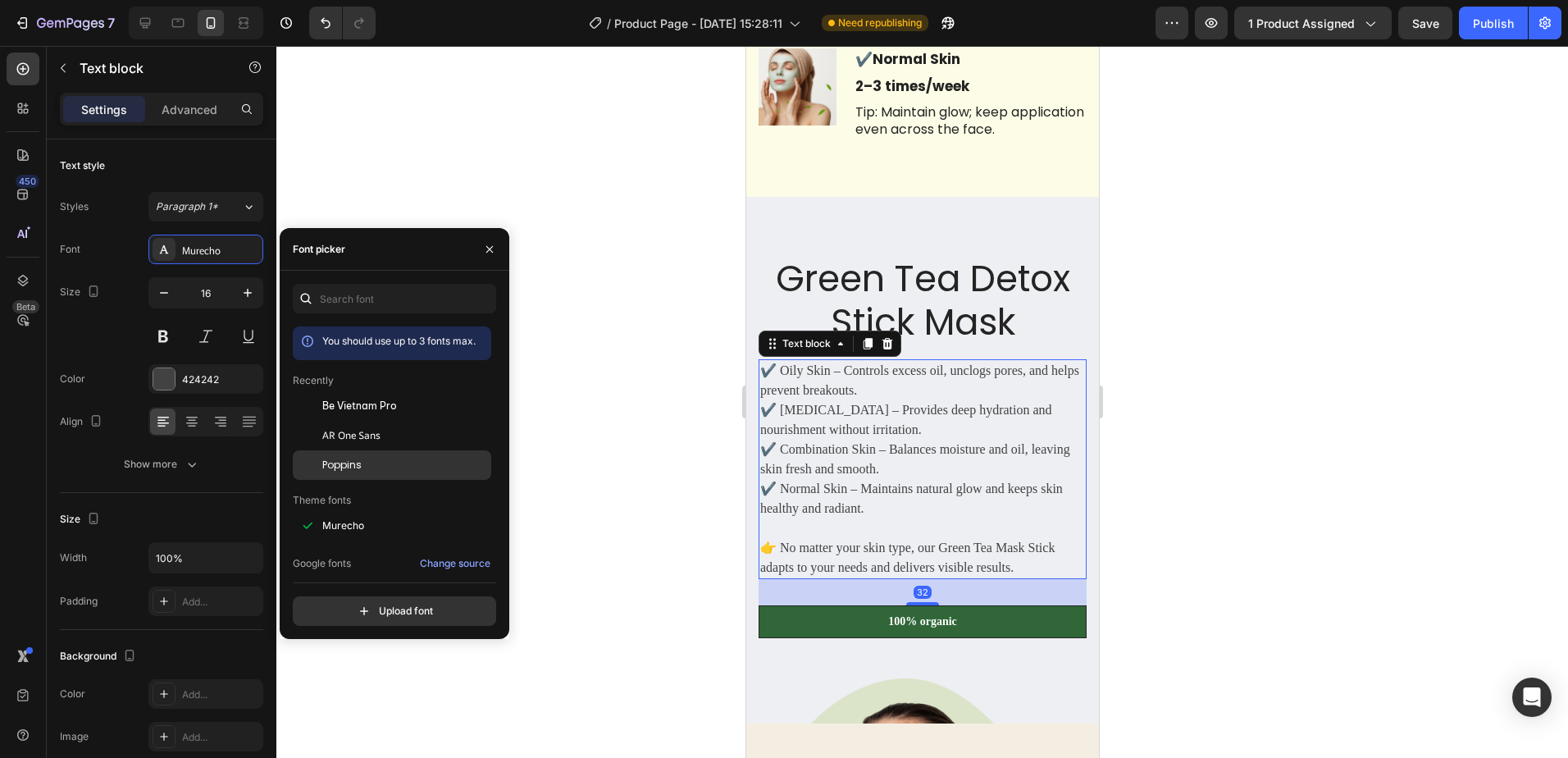
click at [379, 467] on div "Poppins" at bounding box center [406, 465] width 166 height 15
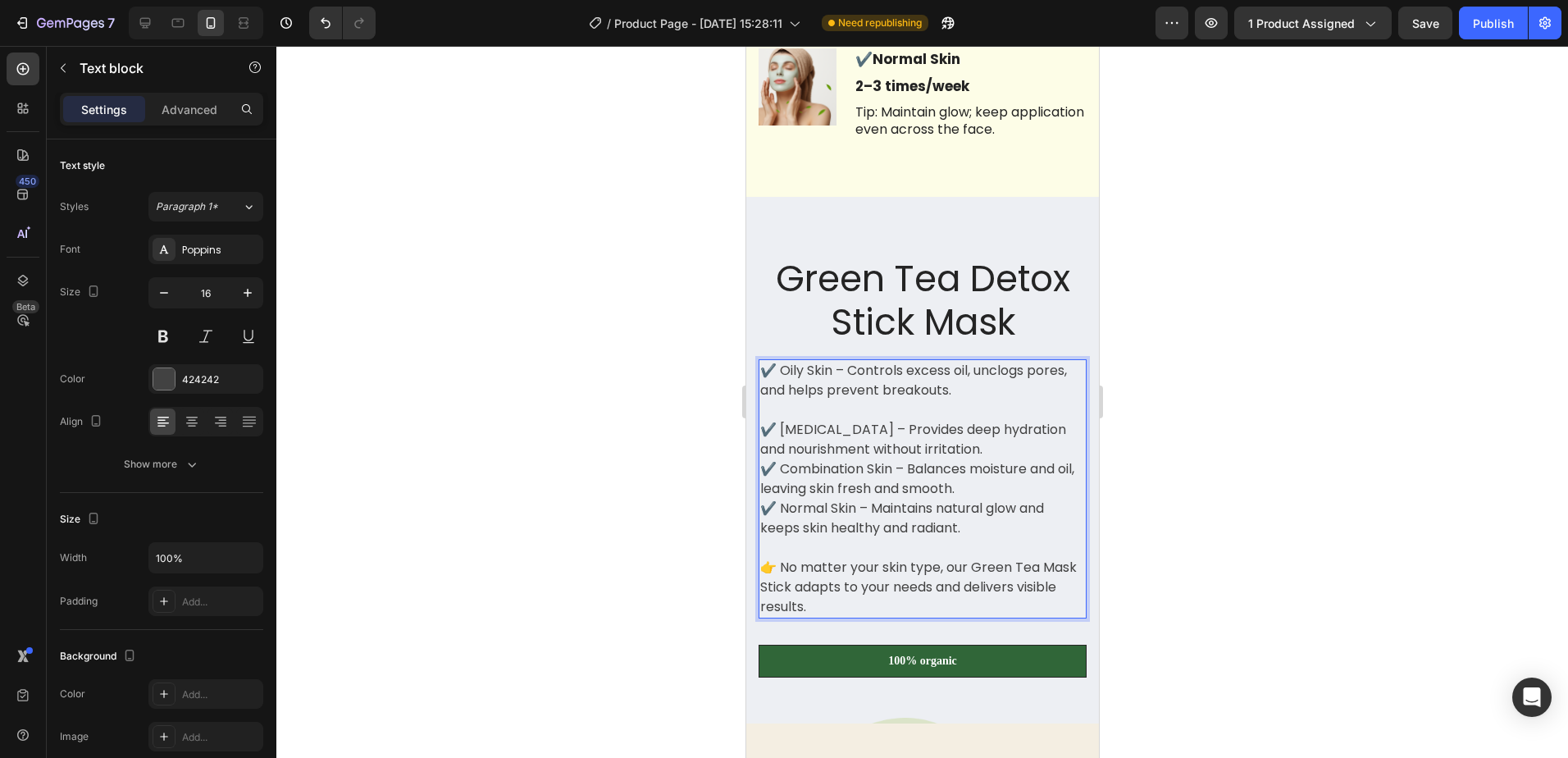
click at [977, 457] on p "⁠⁠⁠⁠⁠⁠⁠ ✔️ [MEDICAL_DATA] – Provides deep hydration and nourishment without irr…" at bounding box center [921, 470] width 325 height 138
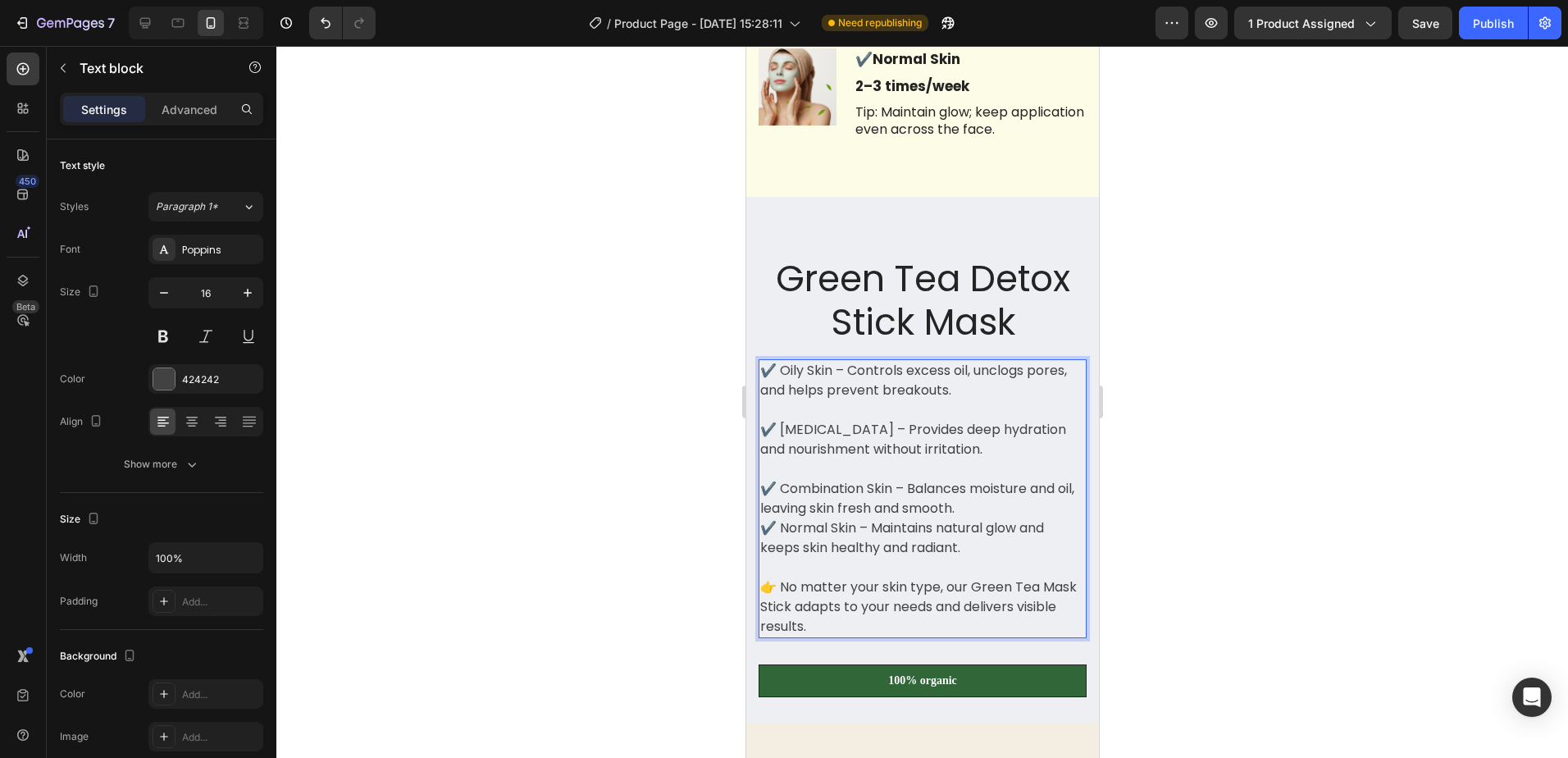
click at [999, 506] on p "⁠⁠⁠⁠⁠⁠⁠ ✔️ Combination Skin – Balances moisture and oil, leaving skin fresh and…" at bounding box center [921, 509] width 325 height 98
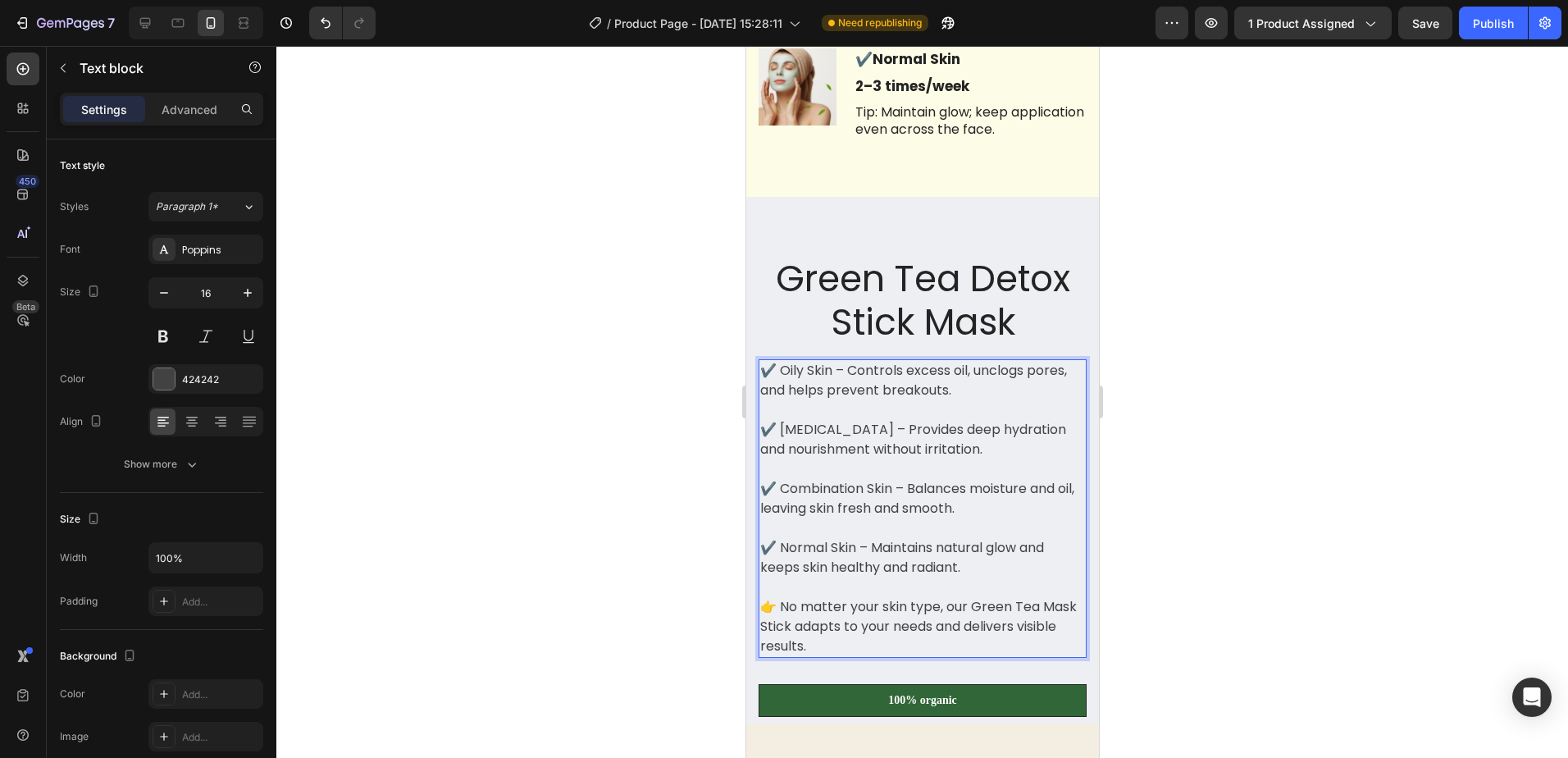
click at [1235, 479] on div at bounding box center [922, 402] width 1292 height 712
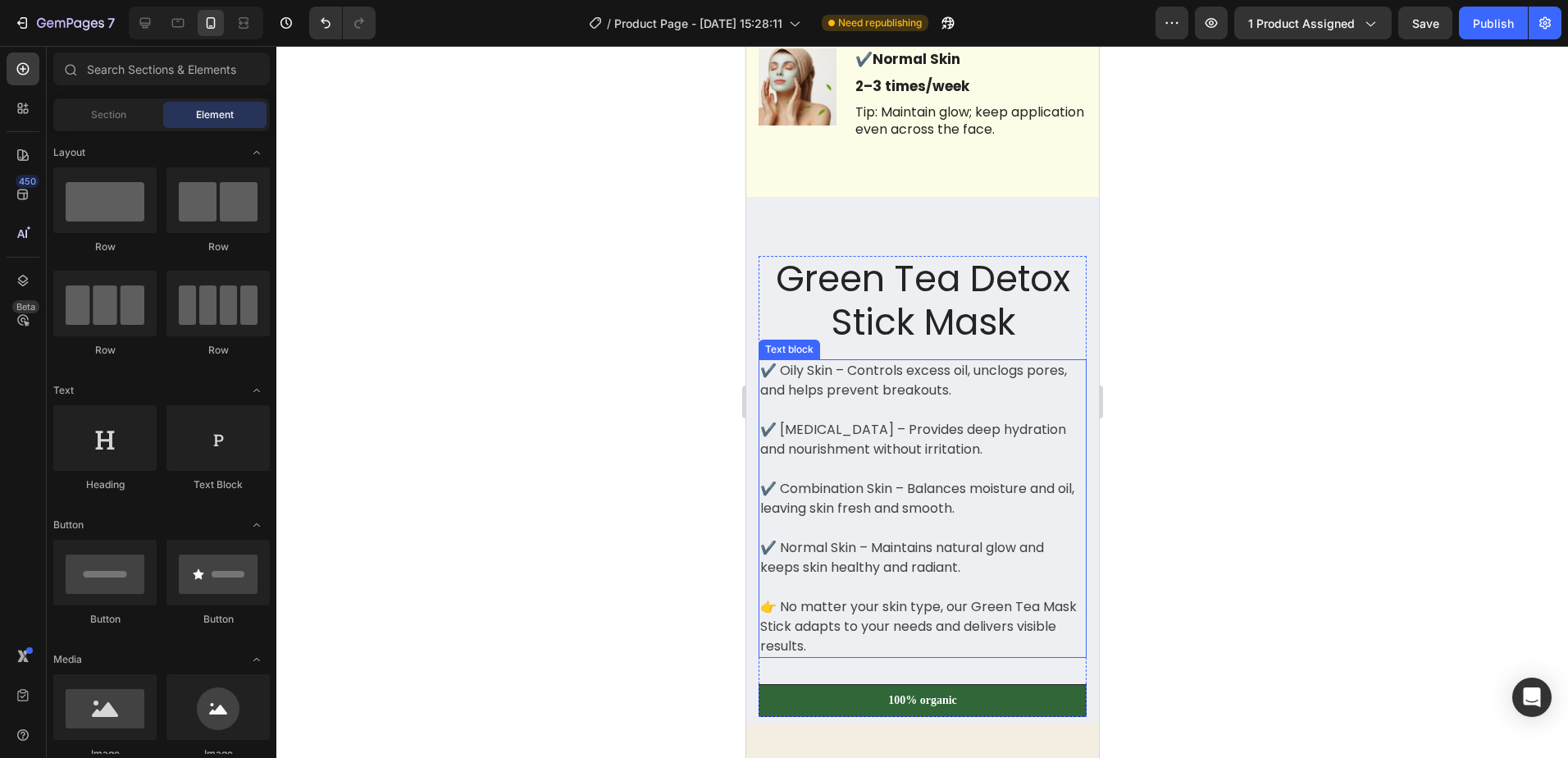
scroll to position [6345, 0]
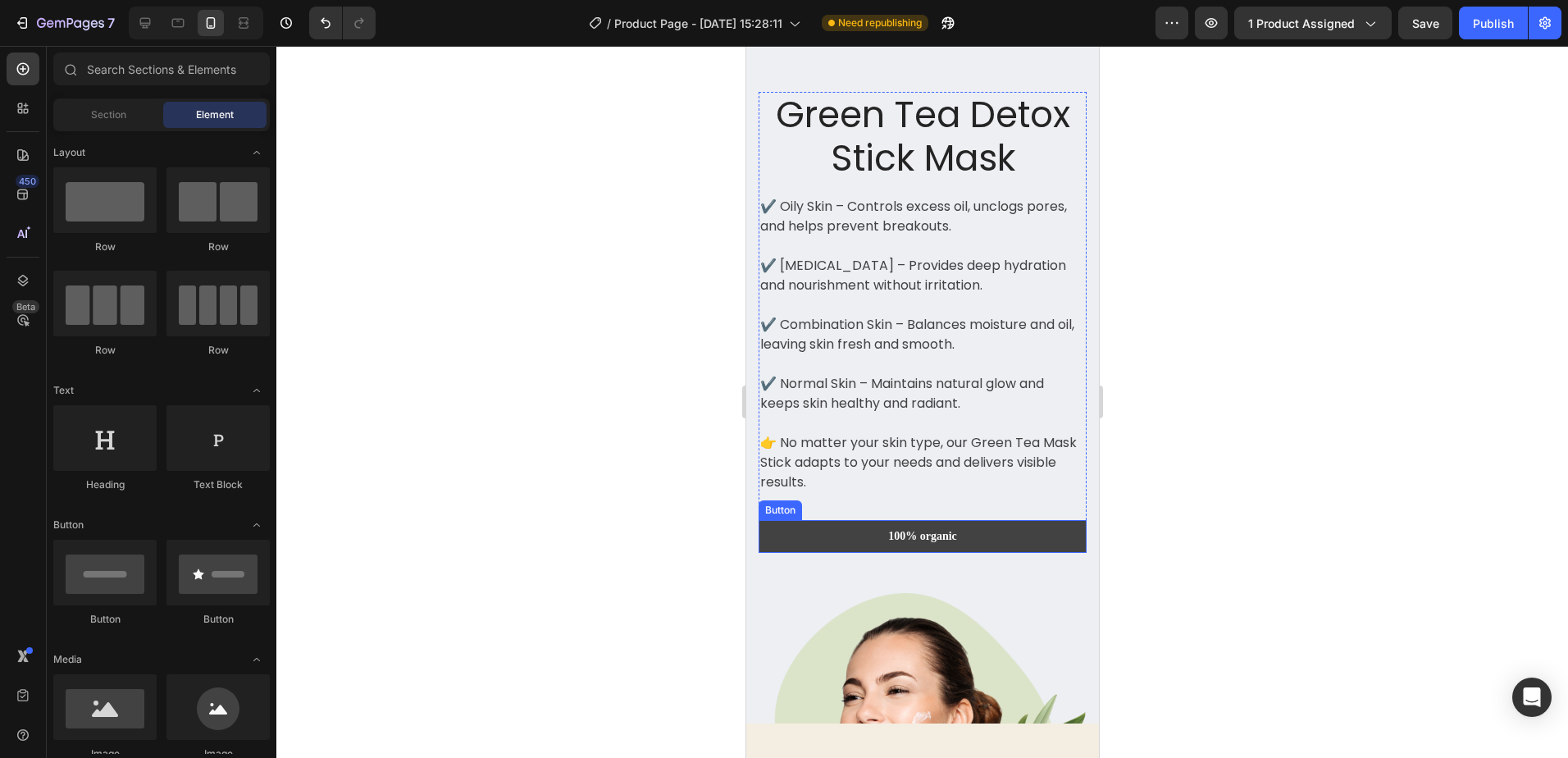
click at [981, 542] on link "100% organic" at bounding box center [921, 536] width 328 height 33
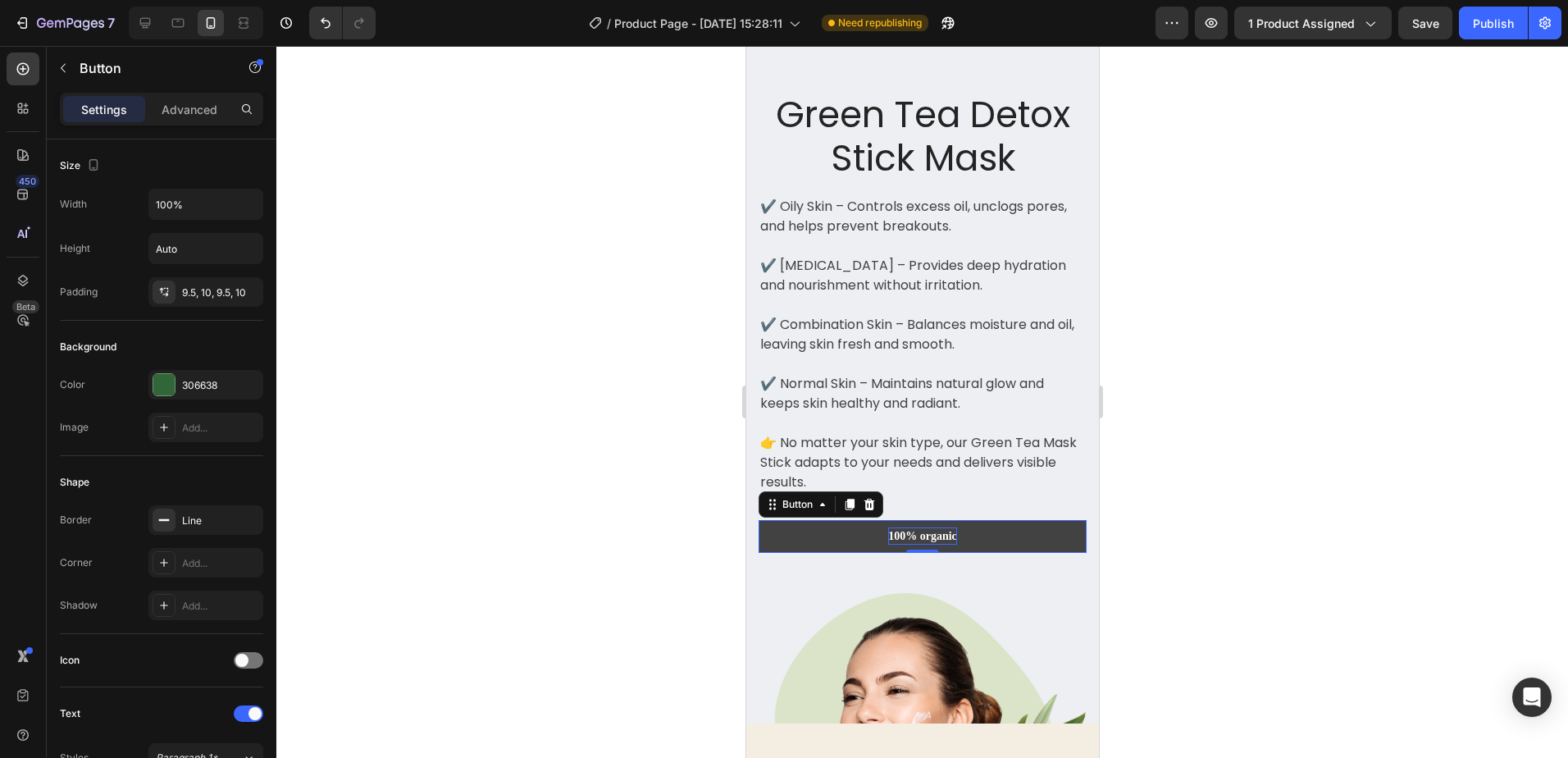
click at [933, 541] on p "100% organic" at bounding box center [921, 536] width 69 height 17
click at [1019, 538] on link "100% organic" at bounding box center [921, 536] width 328 height 33
click at [938, 536] on p "100% organic" at bounding box center [921, 536] width 69 height 17
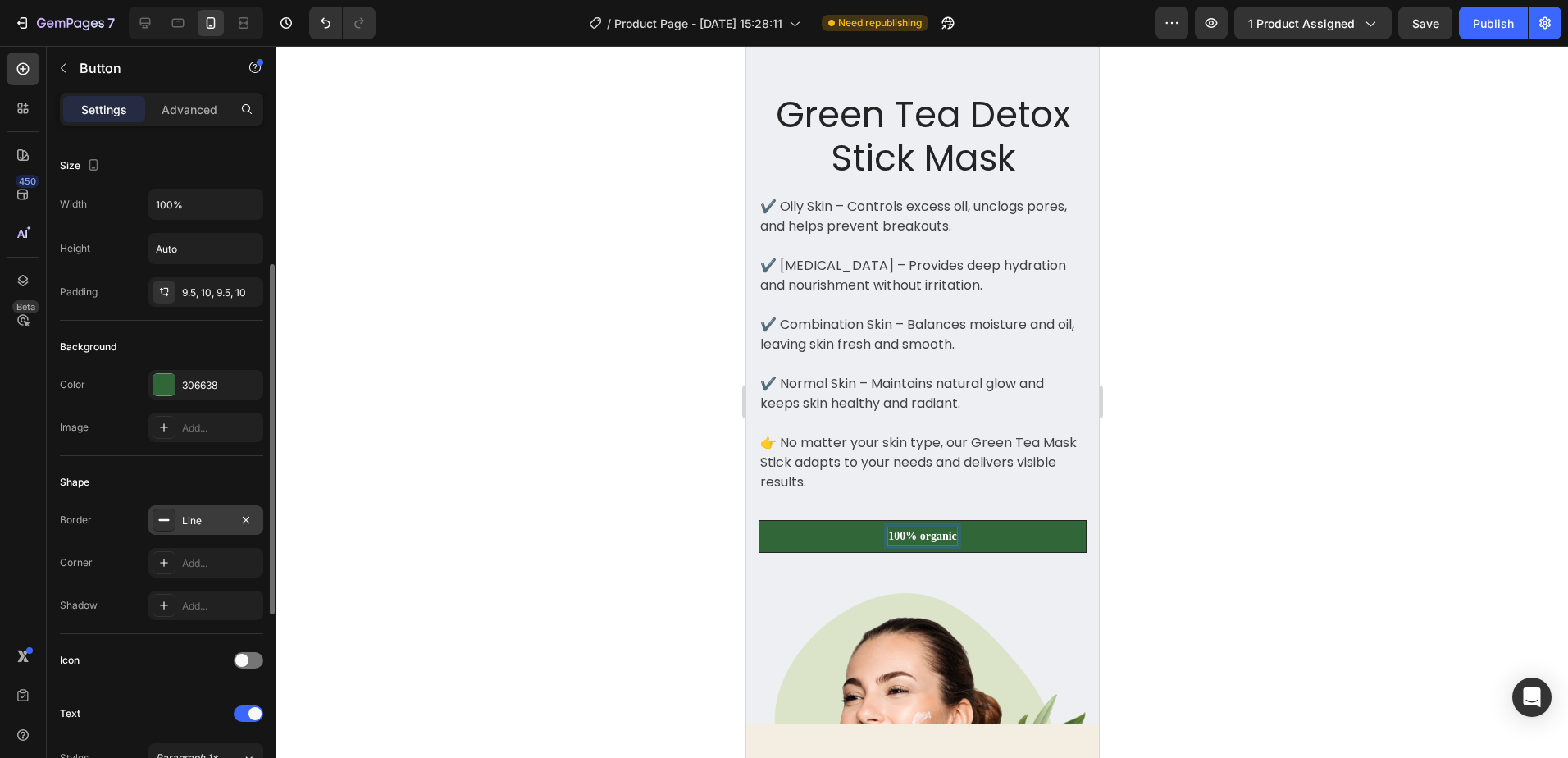
scroll to position [246, 0]
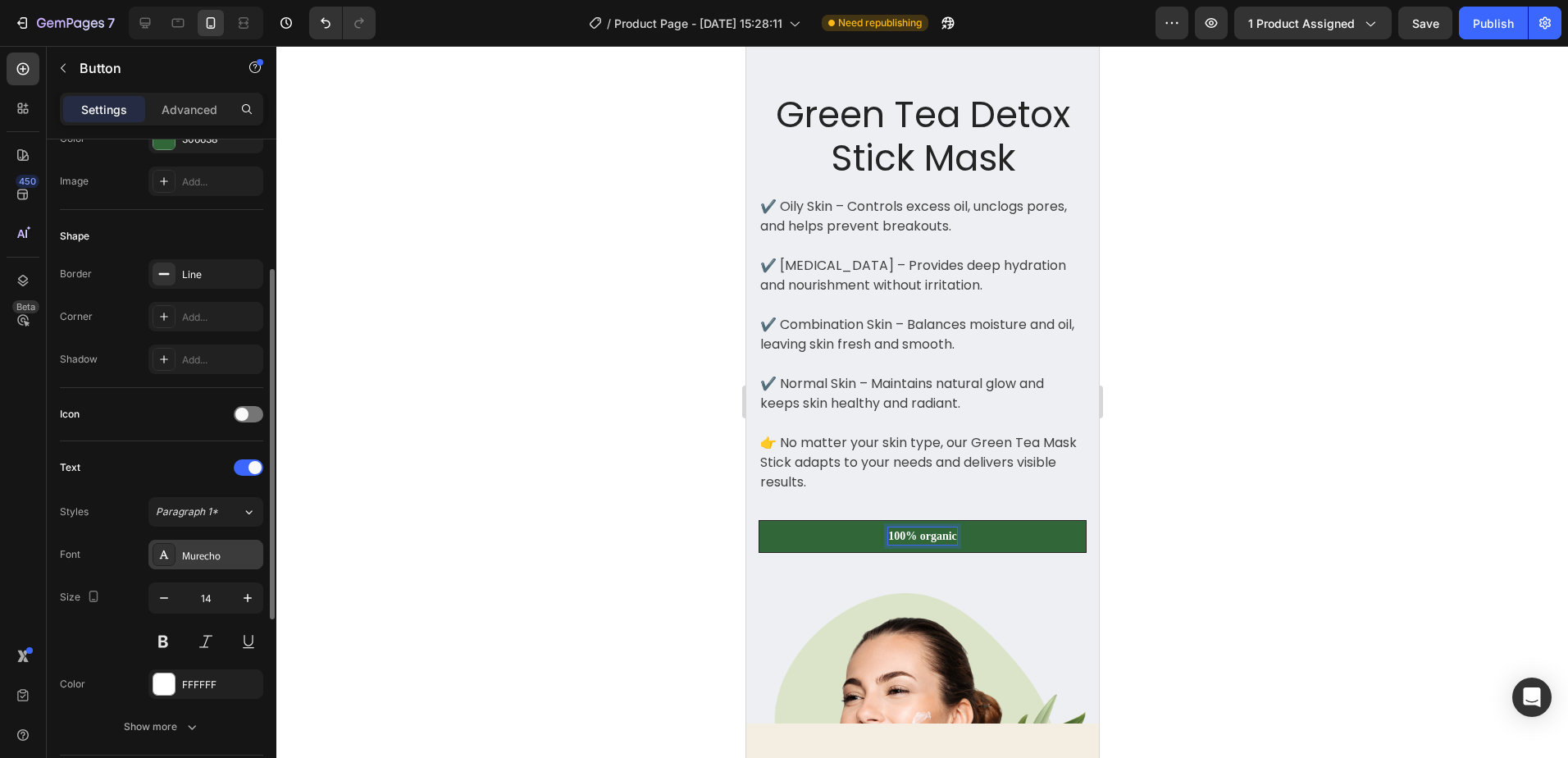
click at [249, 548] on div "Murecho" at bounding box center [206, 555] width 115 height 30
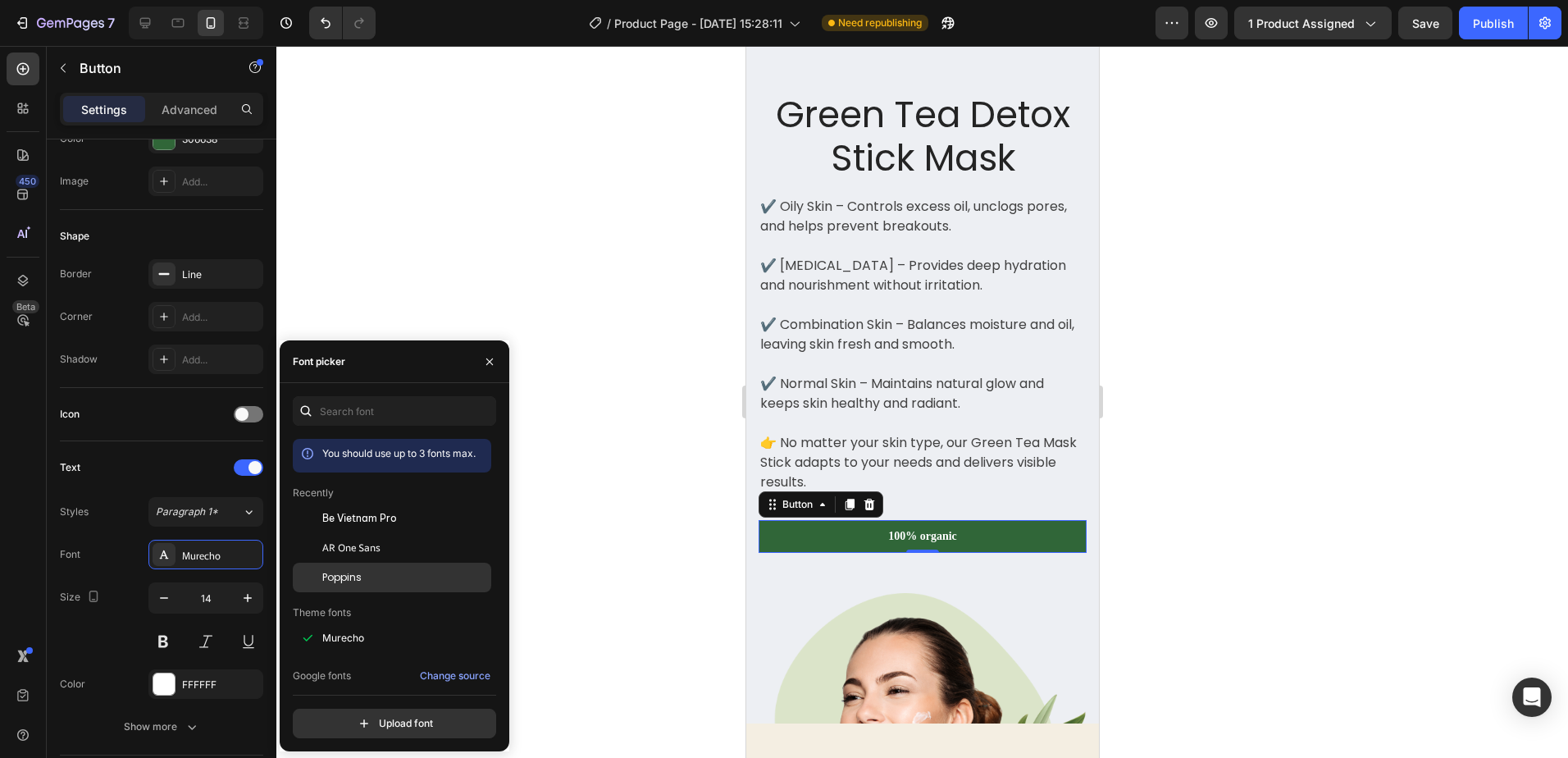
click at [350, 573] on span "Poppins" at bounding box center [342, 577] width 39 height 15
click at [1243, 513] on div at bounding box center [922, 402] width 1292 height 712
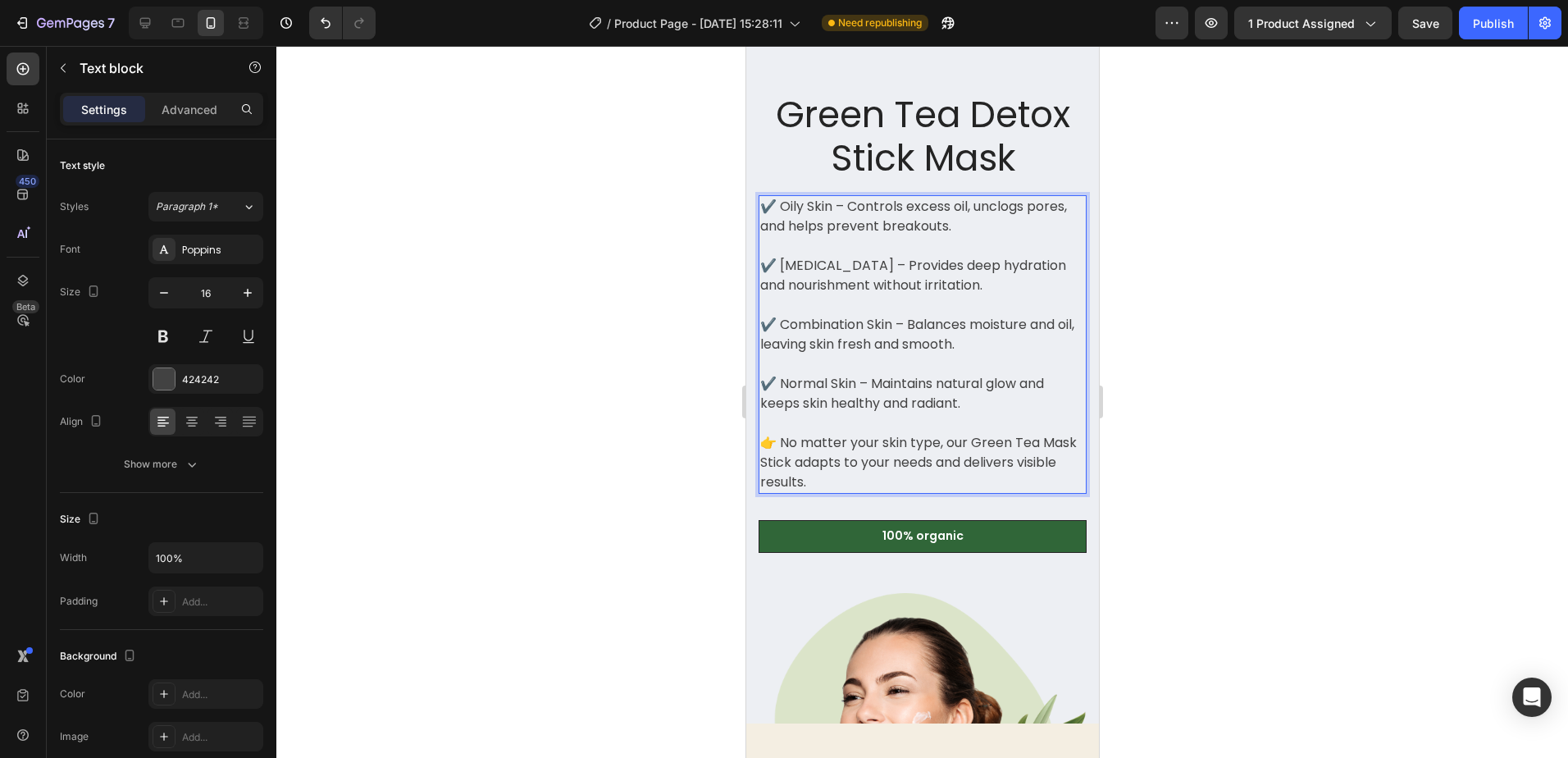
click at [835, 208] on p "✔️ Oily Skin – Controls excess oil, unclogs pores, and helps prevent breakouts." at bounding box center [921, 216] width 325 height 39
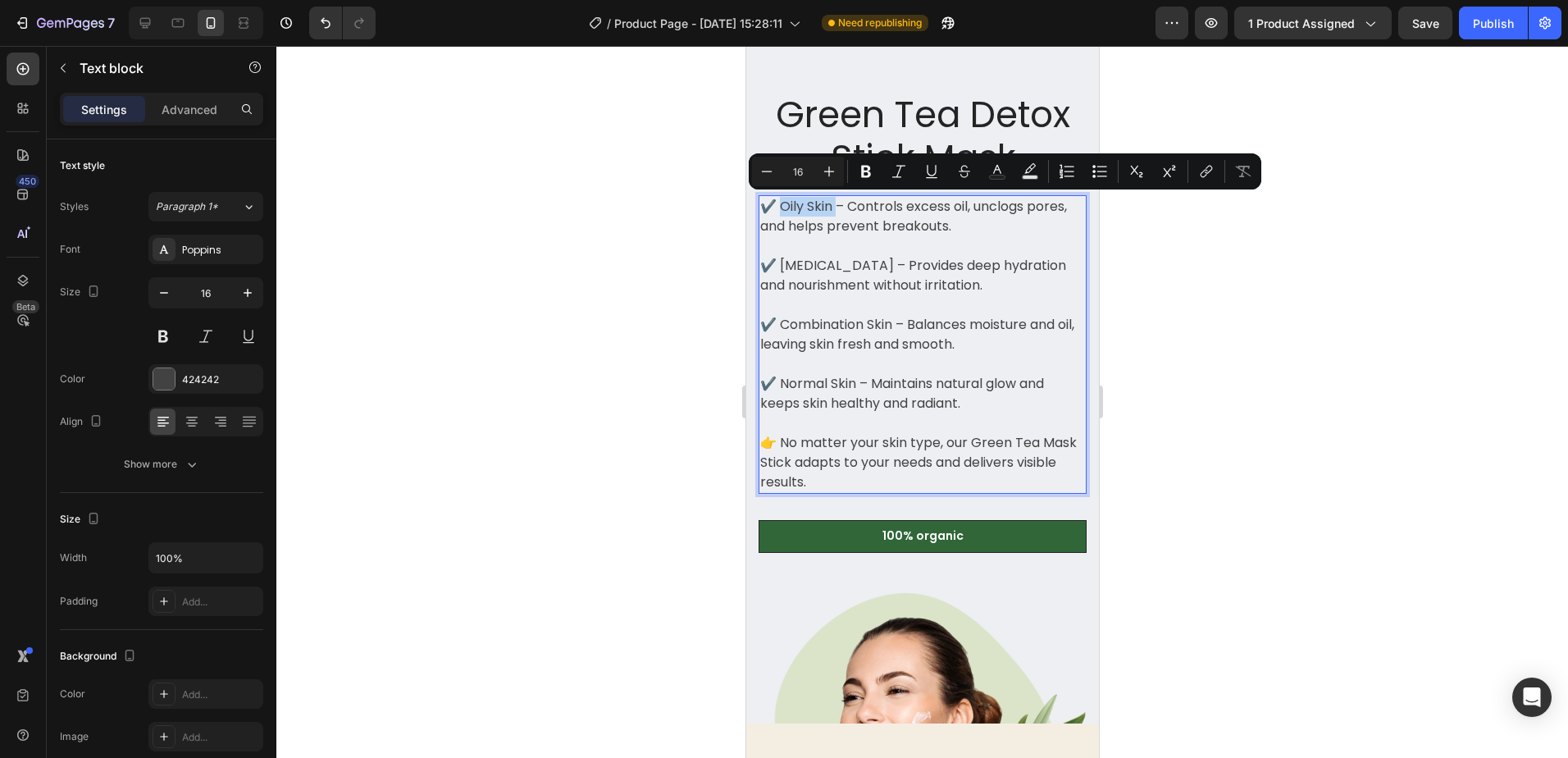
drag, startPoint x: 834, startPoint y: 208, endPoint x: 785, endPoint y: 202, distance: 49.4
click at [785, 202] on p "✔️ Oily Skin – Controls excess oil, unclogs pores, and helps prevent breakouts." at bounding box center [921, 216] width 325 height 39
click at [158, 350] on button at bounding box center [164, 337] width 30 height 30
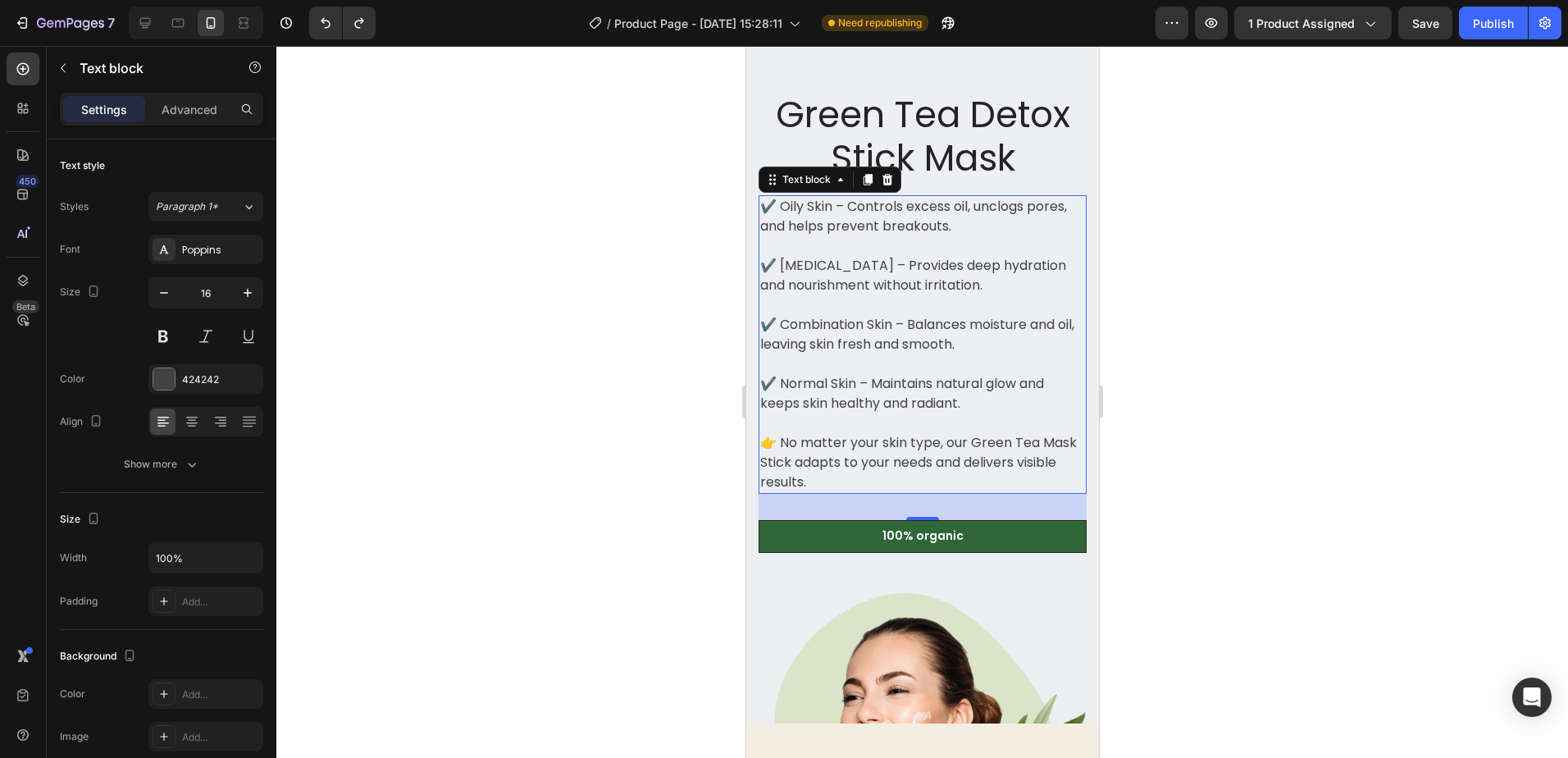
click at [803, 217] on p "✔️ Oily Skin – Controls excess oil, unclogs pores, and helps prevent breakouts." at bounding box center [921, 216] width 325 height 39
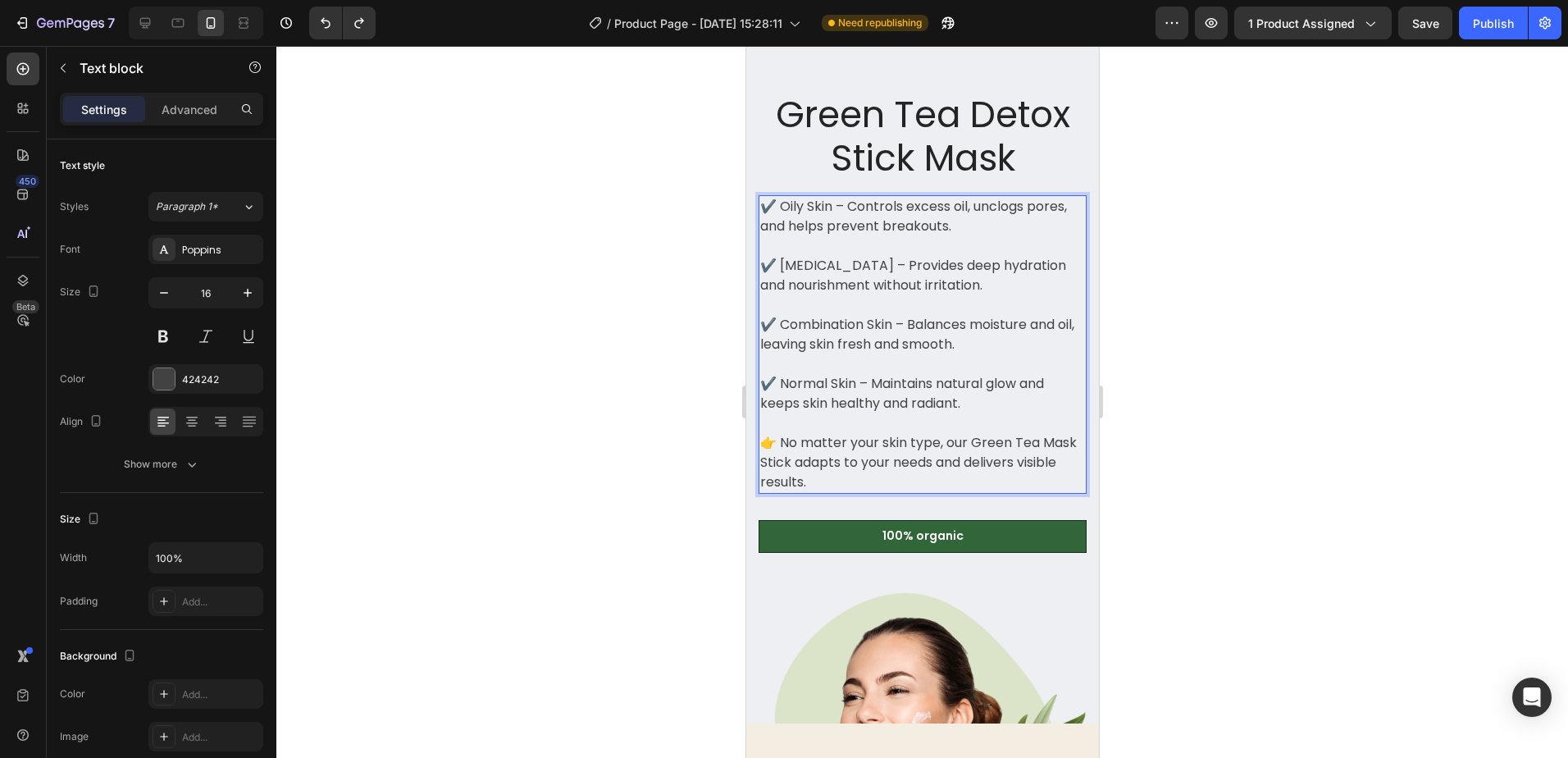
click at [831, 208] on p "✔️ Oily Skin – Controls excess oil, unclogs pores, and helps prevent breakouts." at bounding box center [921, 216] width 325 height 39
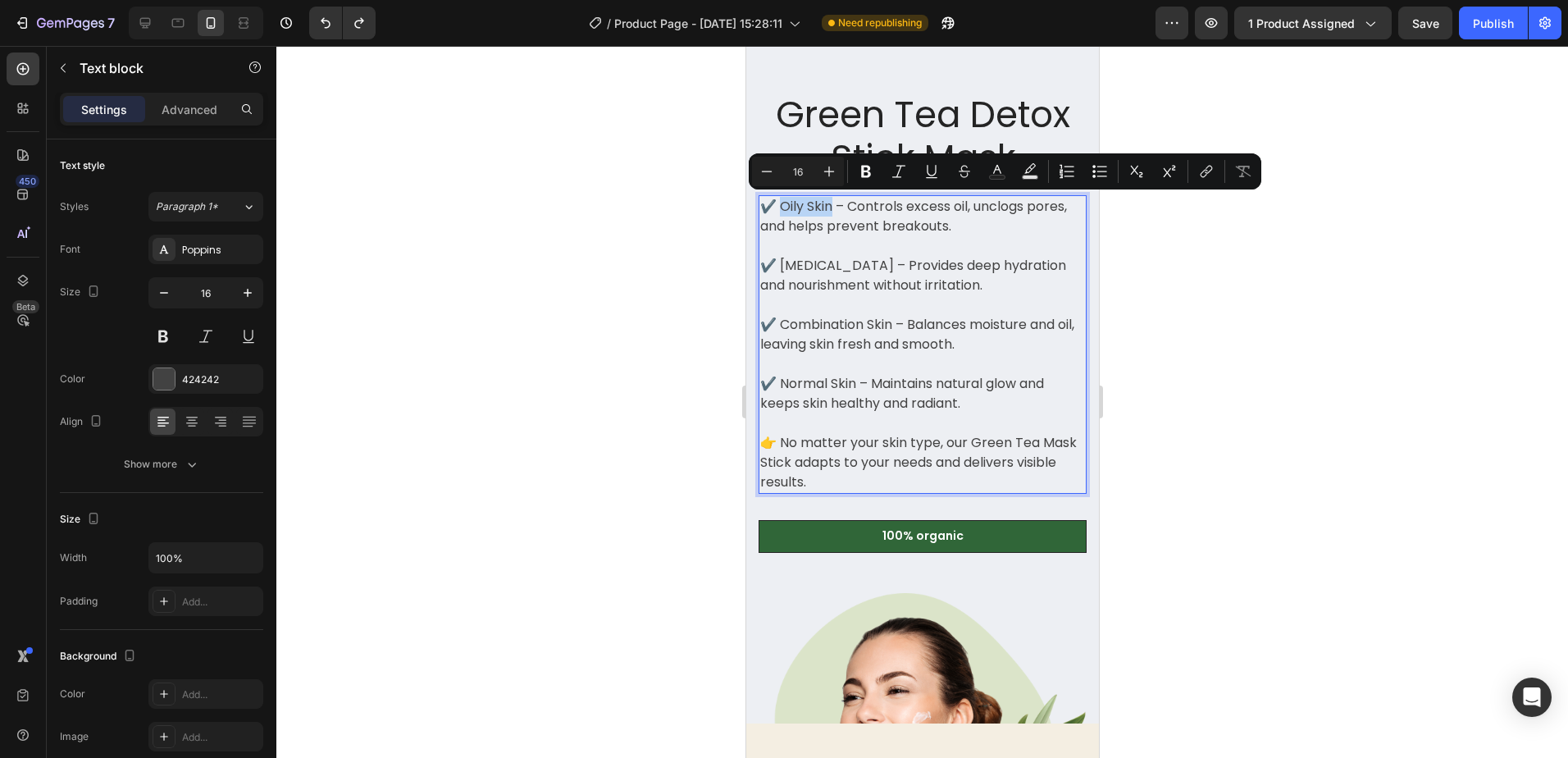
drag, startPoint x: 835, startPoint y: 208, endPoint x: 785, endPoint y: 210, distance: 50.0
click at [785, 210] on p "✔️ Oily Skin – Controls excess oil, unclogs pores, and helps prevent breakouts." at bounding box center [921, 216] width 325 height 39
click at [860, 176] on icon "Editor contextual toolbar" at bounding box center [866, 171] width 16 height 16
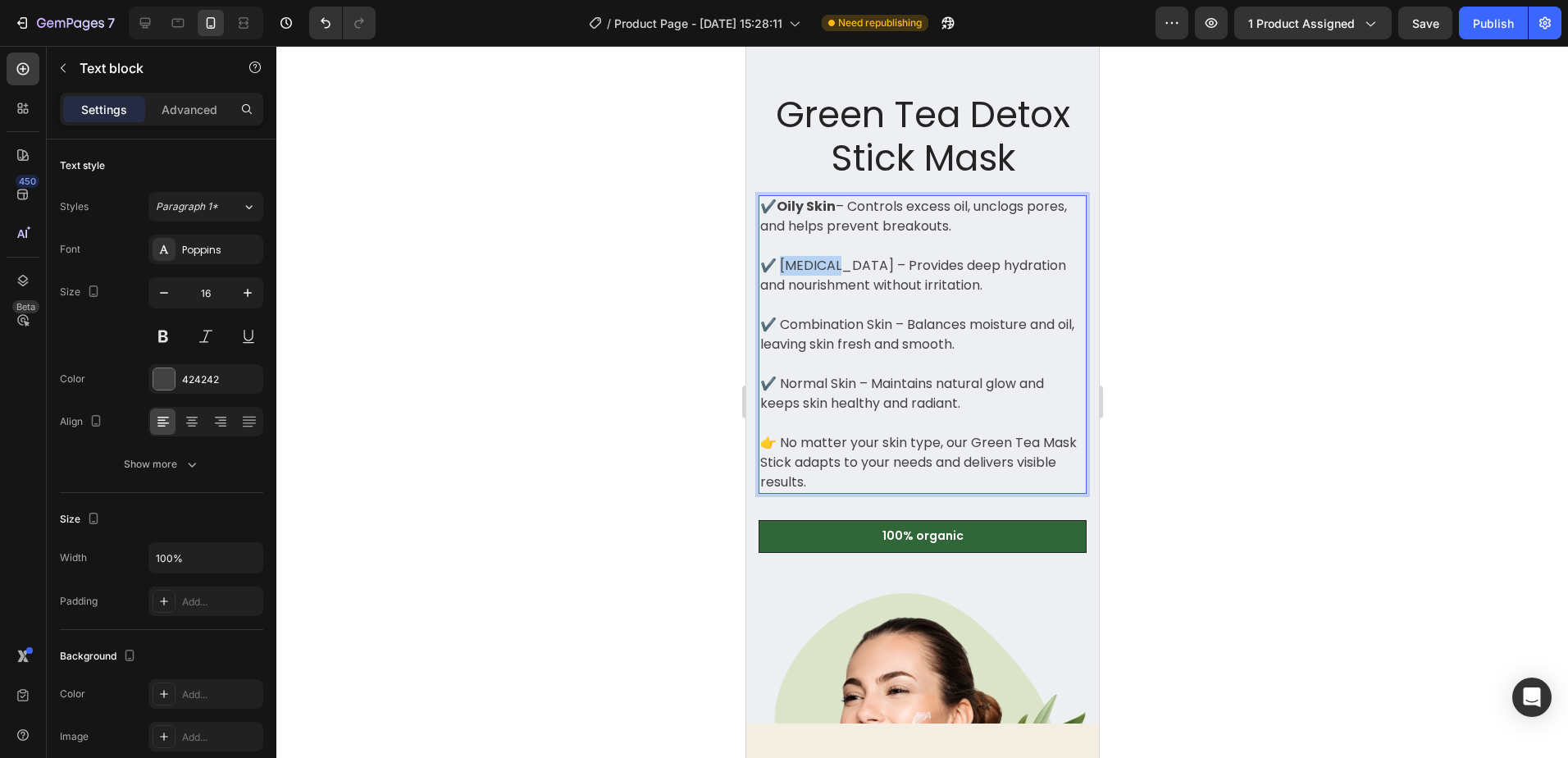
drag, startPoint x: 831, startPoint y: 268, endPoint x: 781, endPoint y: 269, distance: 50.0
click at [781, 269] on p "✔️ [MEDICAL_DATA] – Provides deep hydration and nourishment without irritation." at bounding box center [921, 265] width 325 height 59
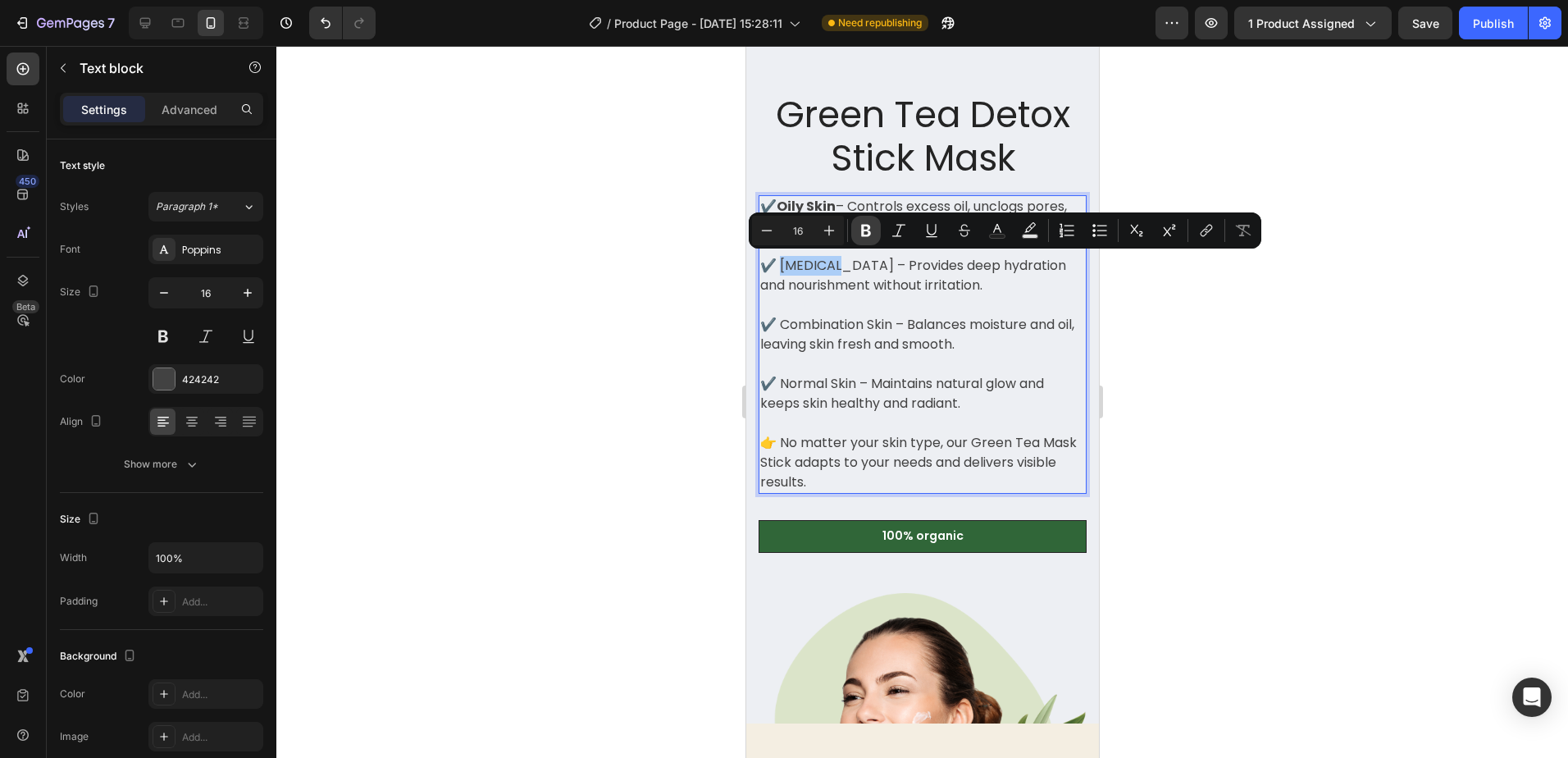
click at [857, 232] on button "Bold" at bounding box center [866, 231] width 30 height 30
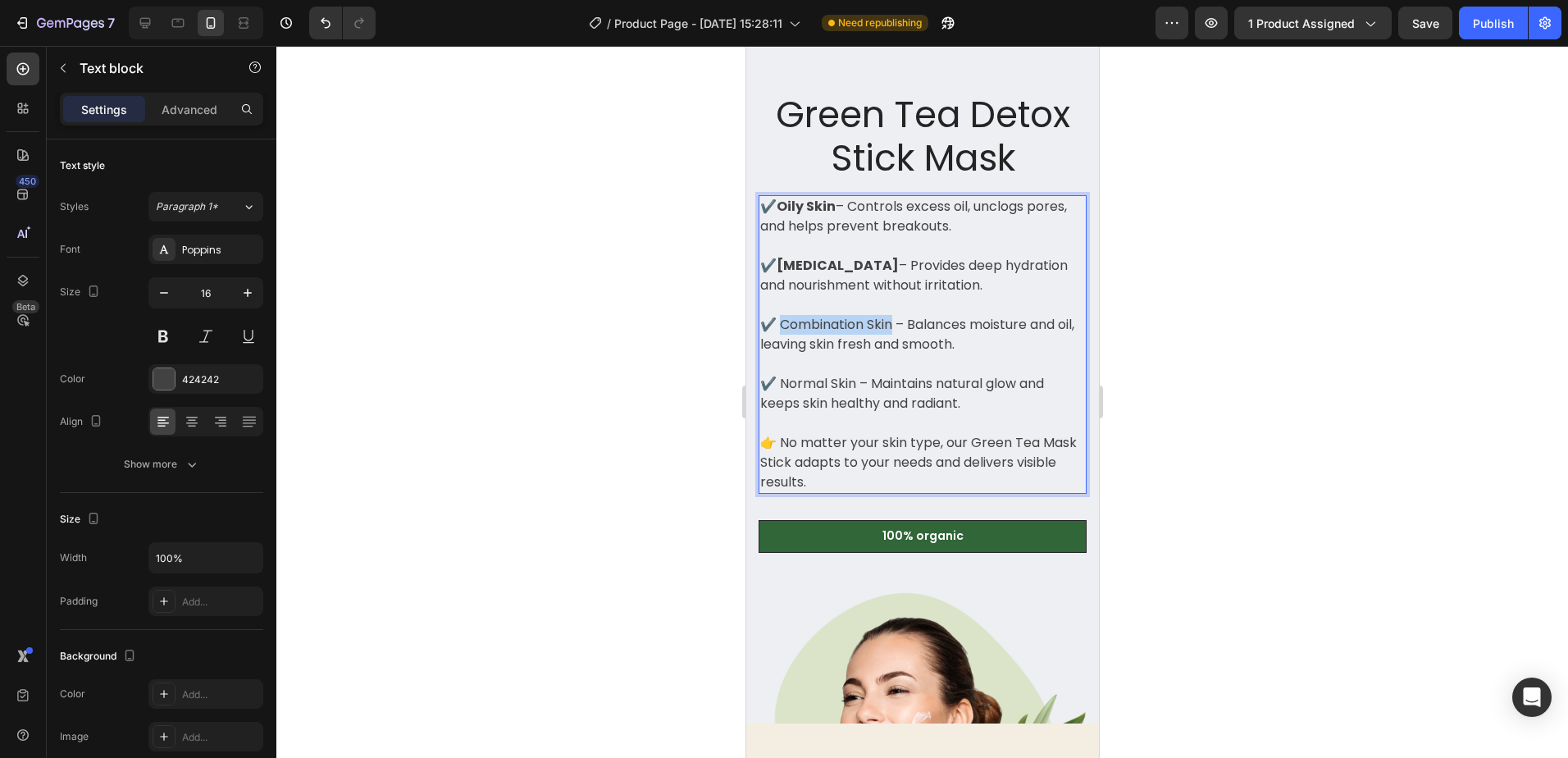
drag, startPoint x: 896, startPoint y: 324, endPoint x: 783, endPoint y: 325, distance: 113.0
click at [783, 325] on p "✔️ Combination Skin – Balances moisture and oil, leaving skin fresh and smooth." at bounding box center [921, 324] width 325 height 59
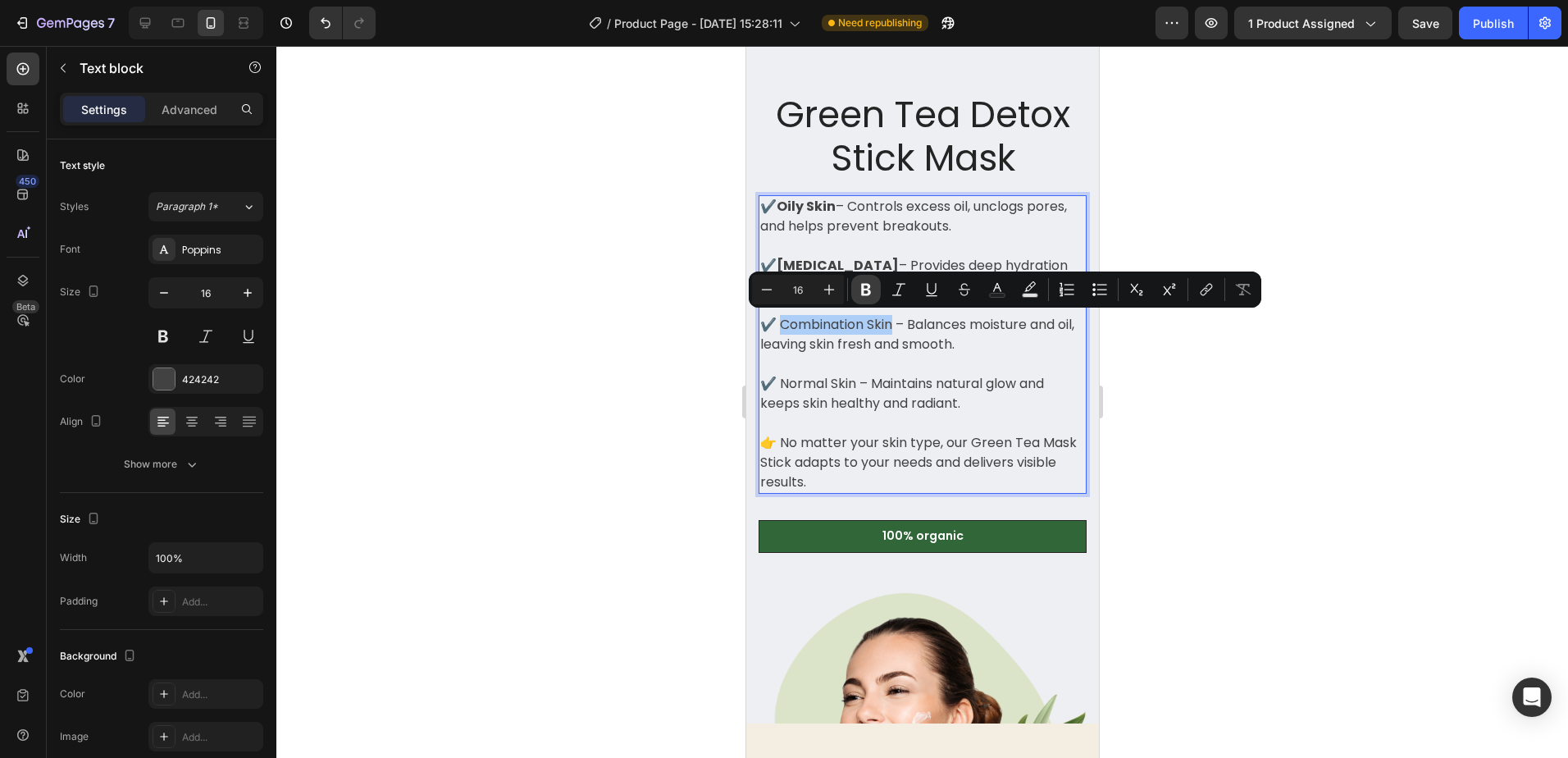
click at [864, 292] on icon "Editor contextual toolbar" at bounding box center [866, 290] width 16 height 16
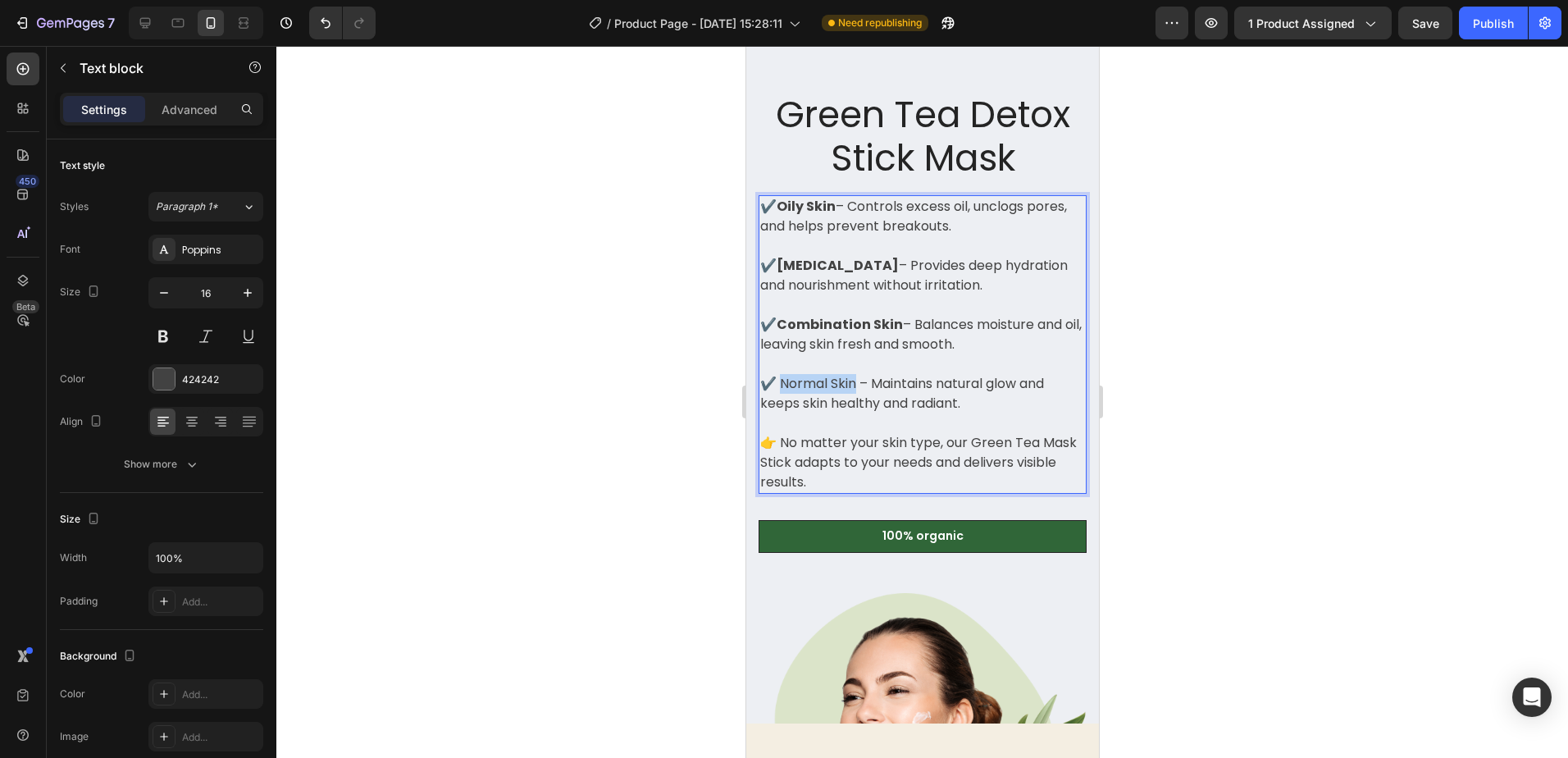
drag, startPoint x: 859, startPoint y: 385, endPoint x: 784, endPoint y: 387, distance: 75.0
click at [784, 387] on p "✔️ Normal Skin – Maintains natural glow and keeps skin healthy and radiant." at bounding box center [921, 384] width 325 height 59
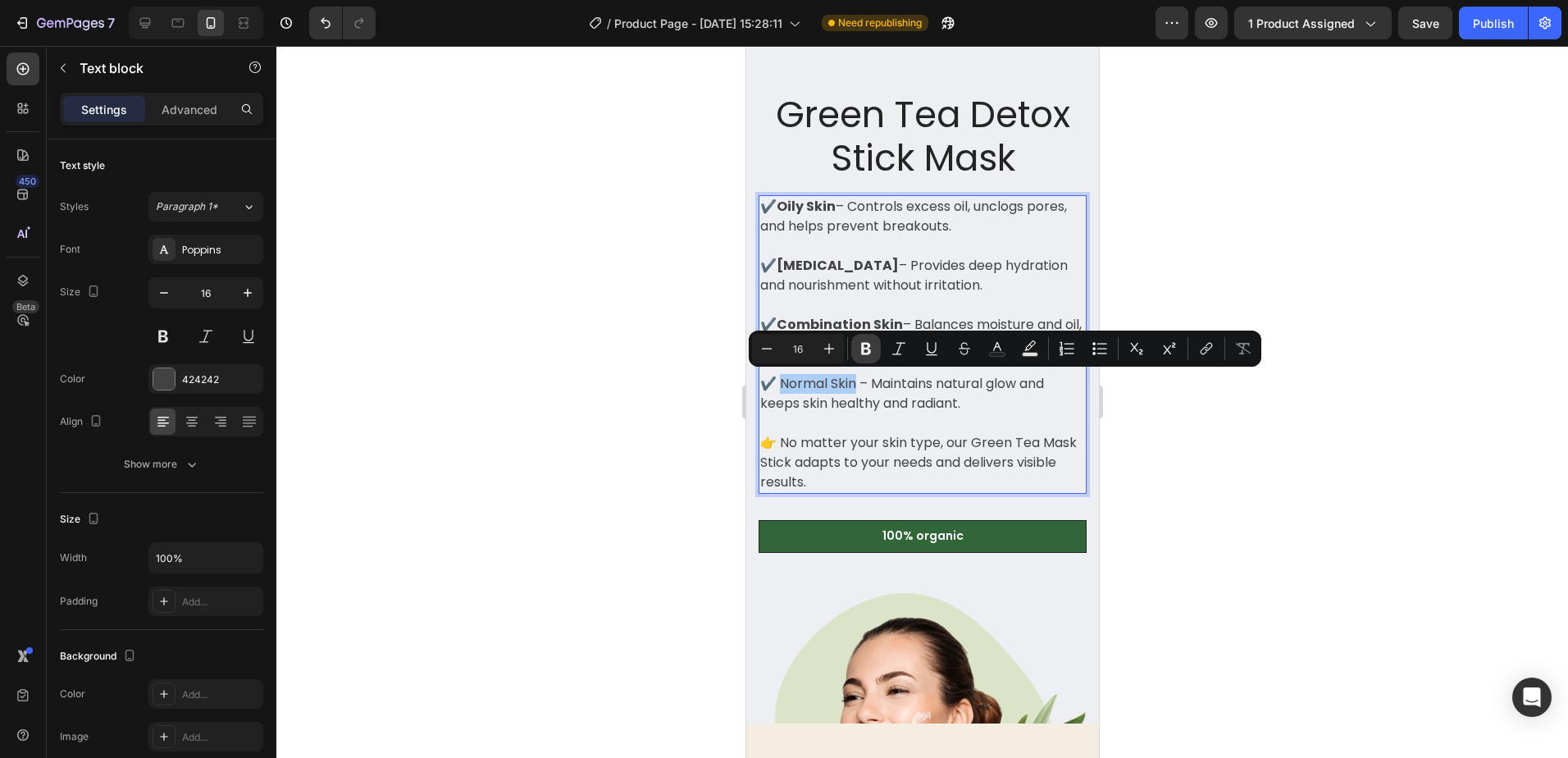
click at [863, 350] on icon "Editor contextual toolbar" at bounding box center [866, 349] width 10 height 12
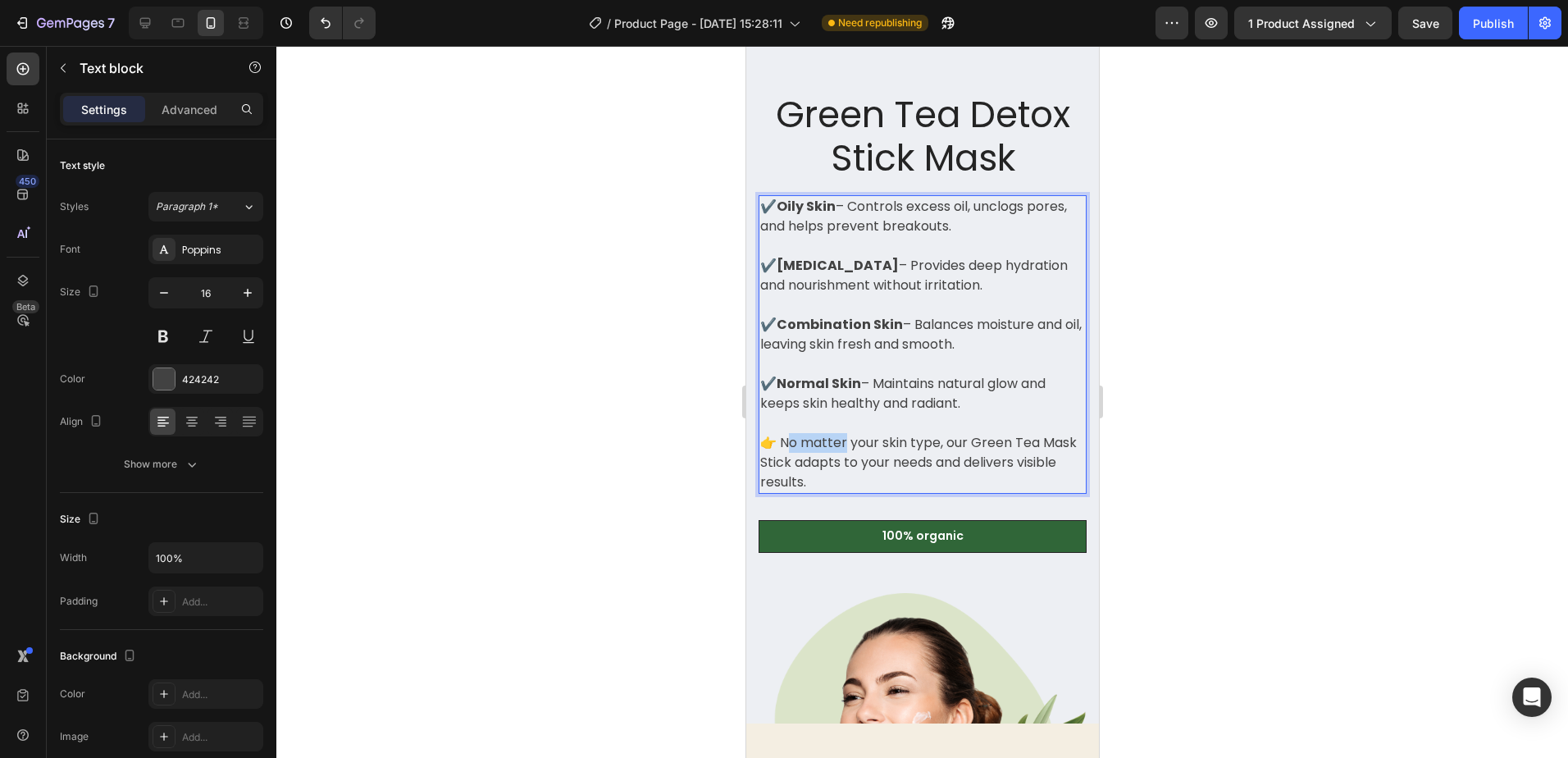
drag, startPoint x: 844, startPoint y: 443, endPoint x: 790, endPoint y: 445, distance: 54.0
click at [790, 445] on p "👉 No matter your skin type, our Green Tea Mask Stick adapts to your needs and d…" at bounding box center [921, 462] width 325 height 59
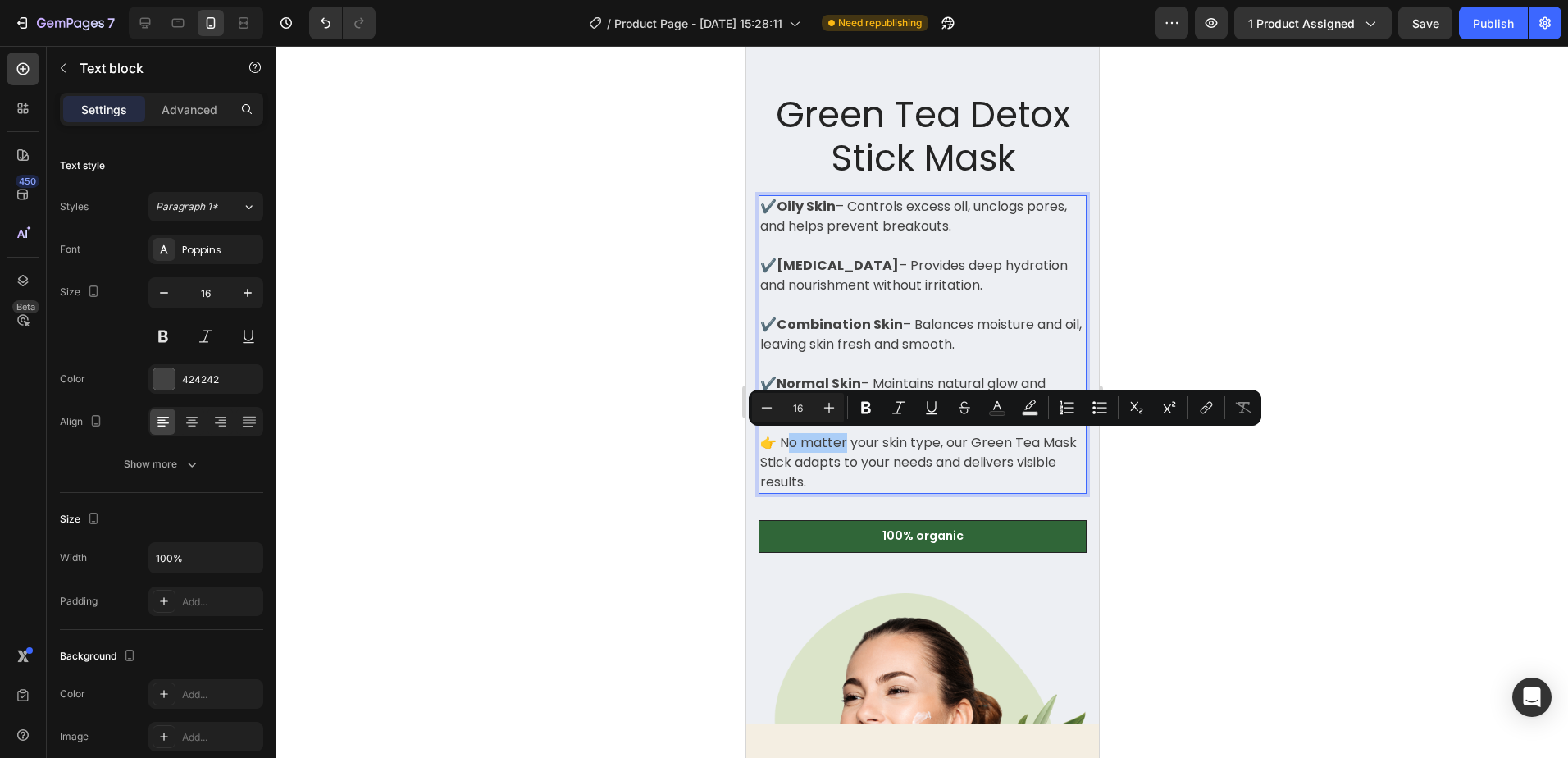
click at [1302, 479] on div at bounding box center [922, 402] width 1292 height 712
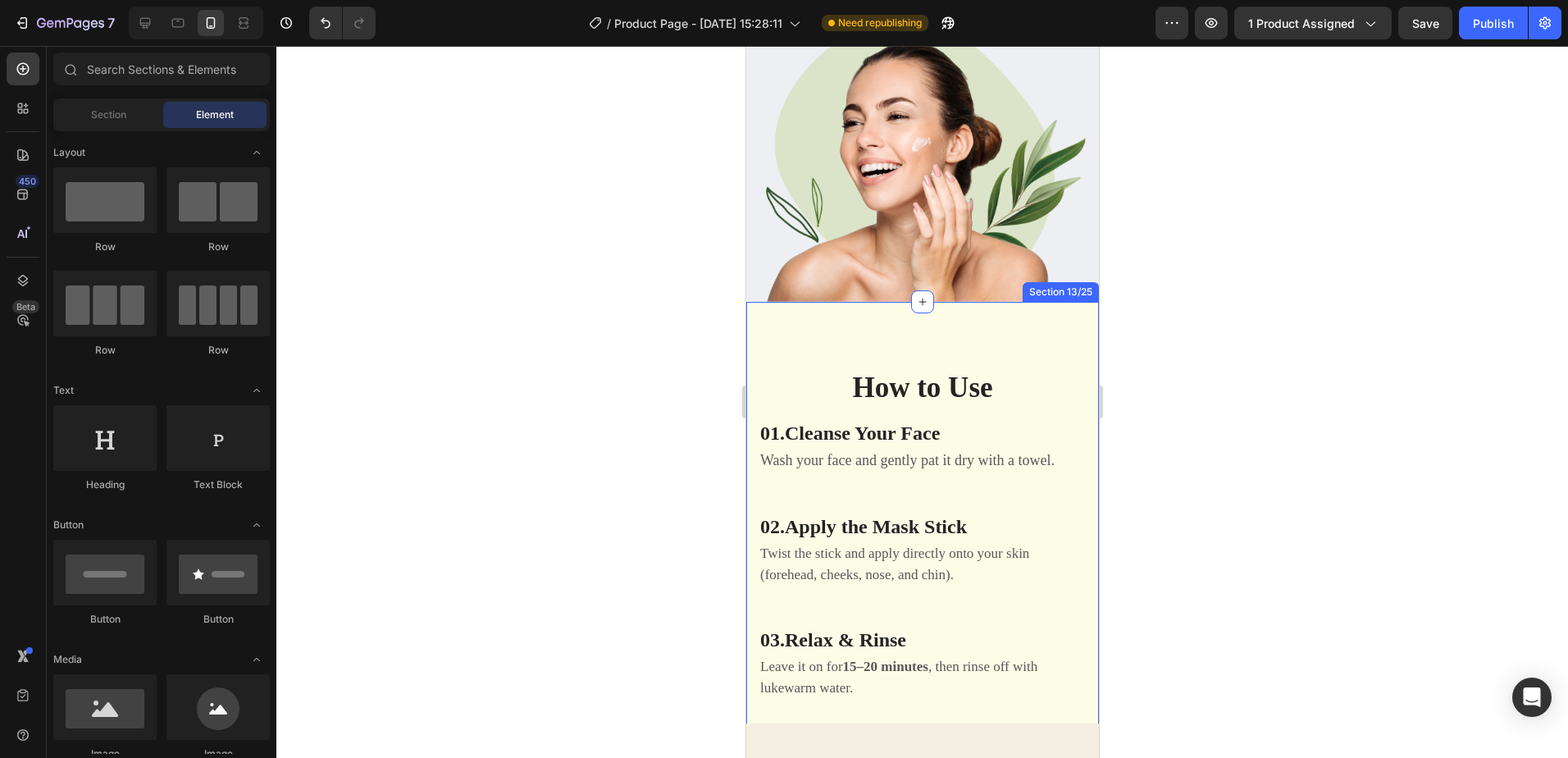
scroll to position [7001, 0]
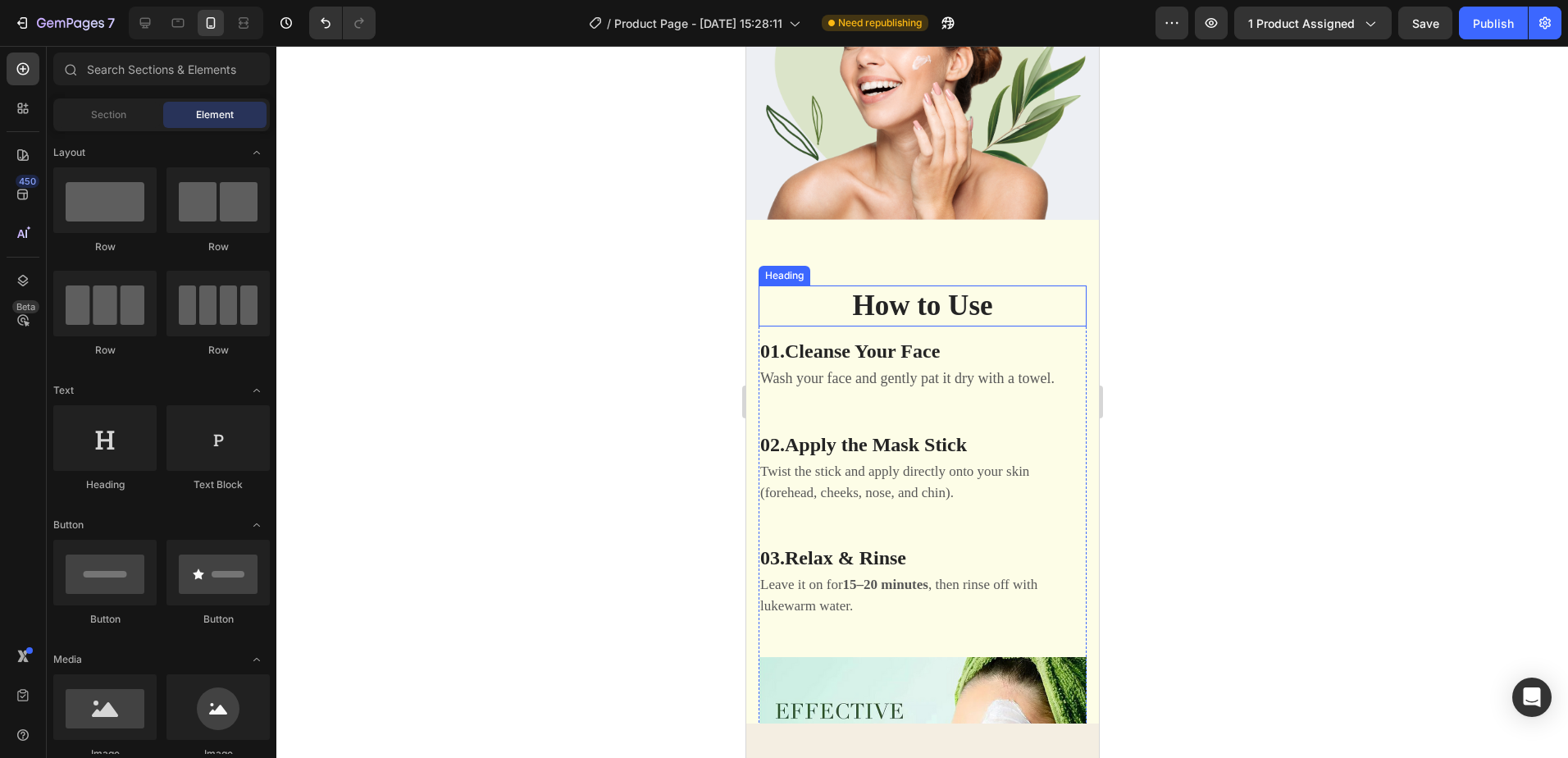
drag, startPoint x: 989, startPoint y: 289, endPoint x: 976, endPoint y: 290, distance: 13.0
click at [989, 289] on h2 "How to Use" at bounding box center [921, 306] width 328 height 41
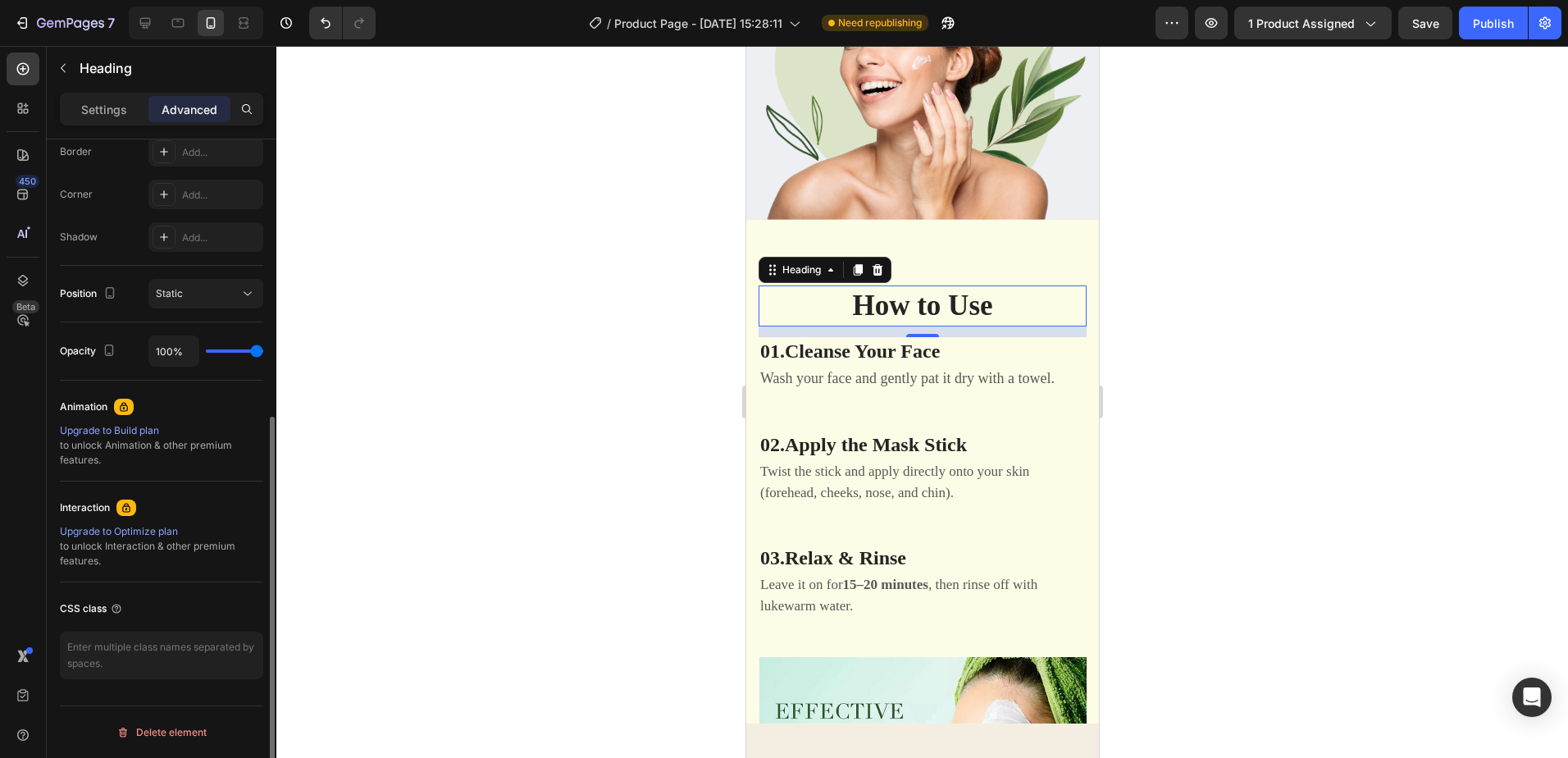
scroll to position [63, 0]
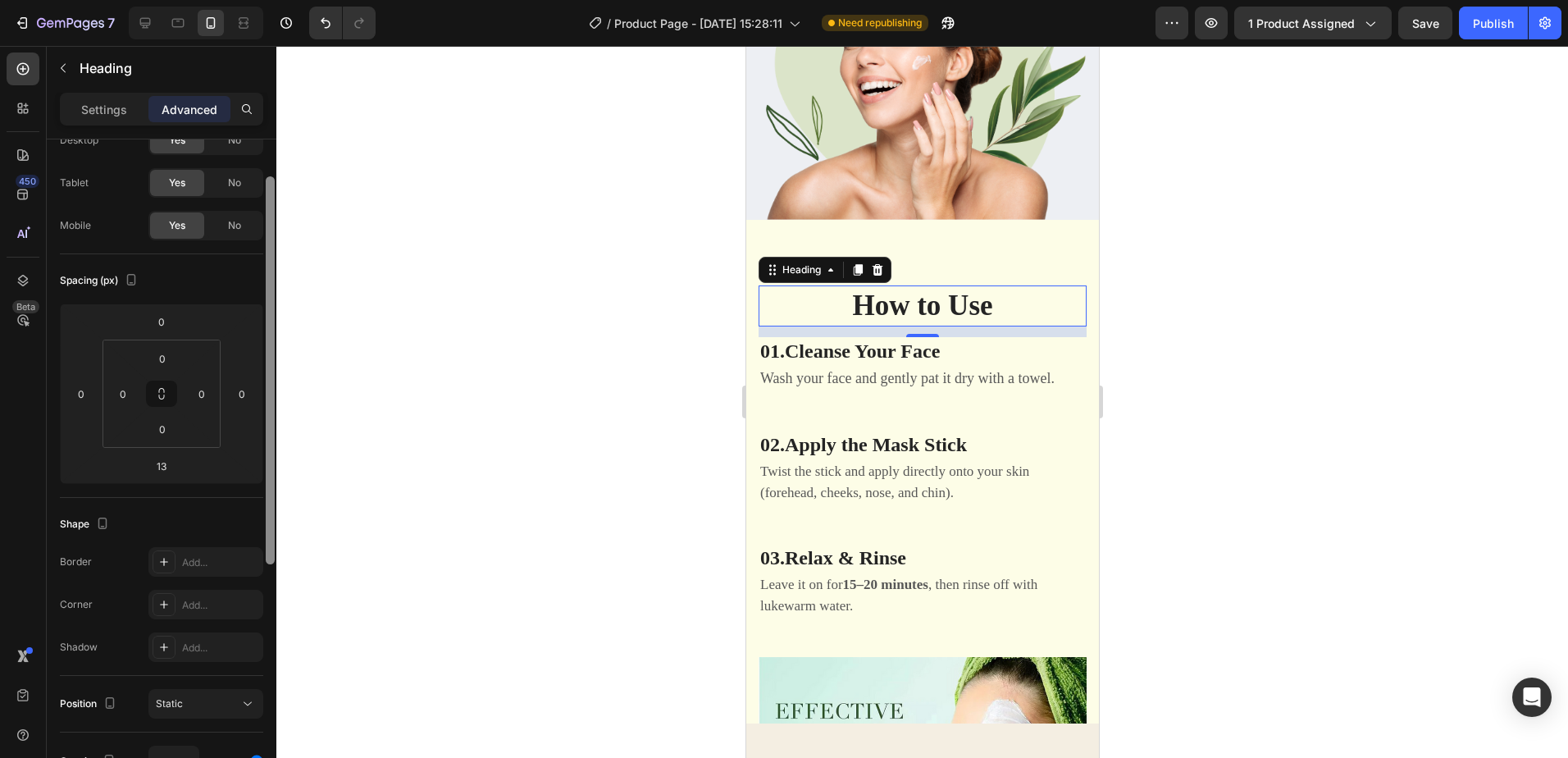
click at [86, 114] on p "Settings" at bounding box center [104, 109] width 46 height 17
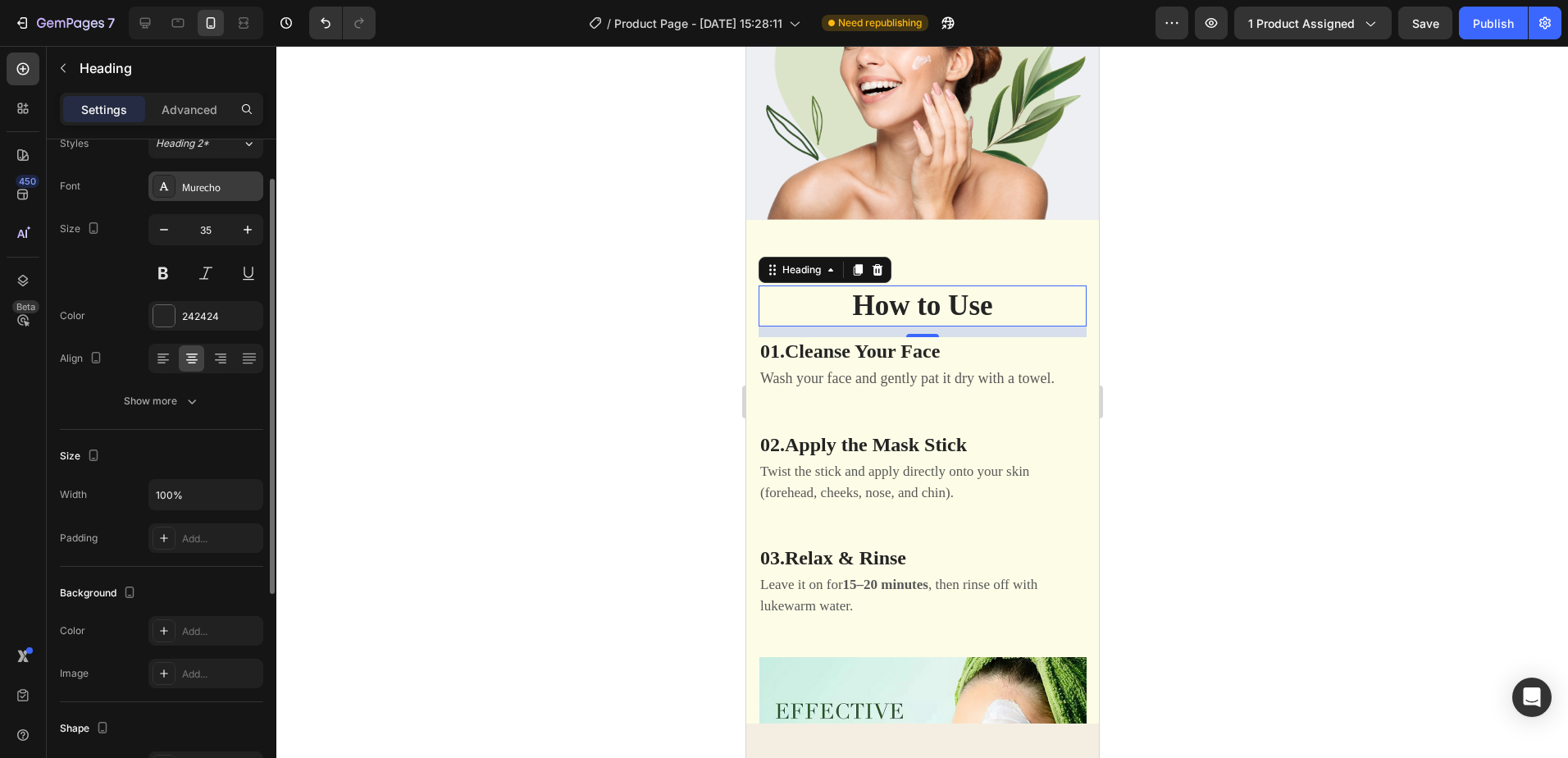
click at [229, 194] on div "Murecho" at bounding box center [220, 187] width 77 height 15
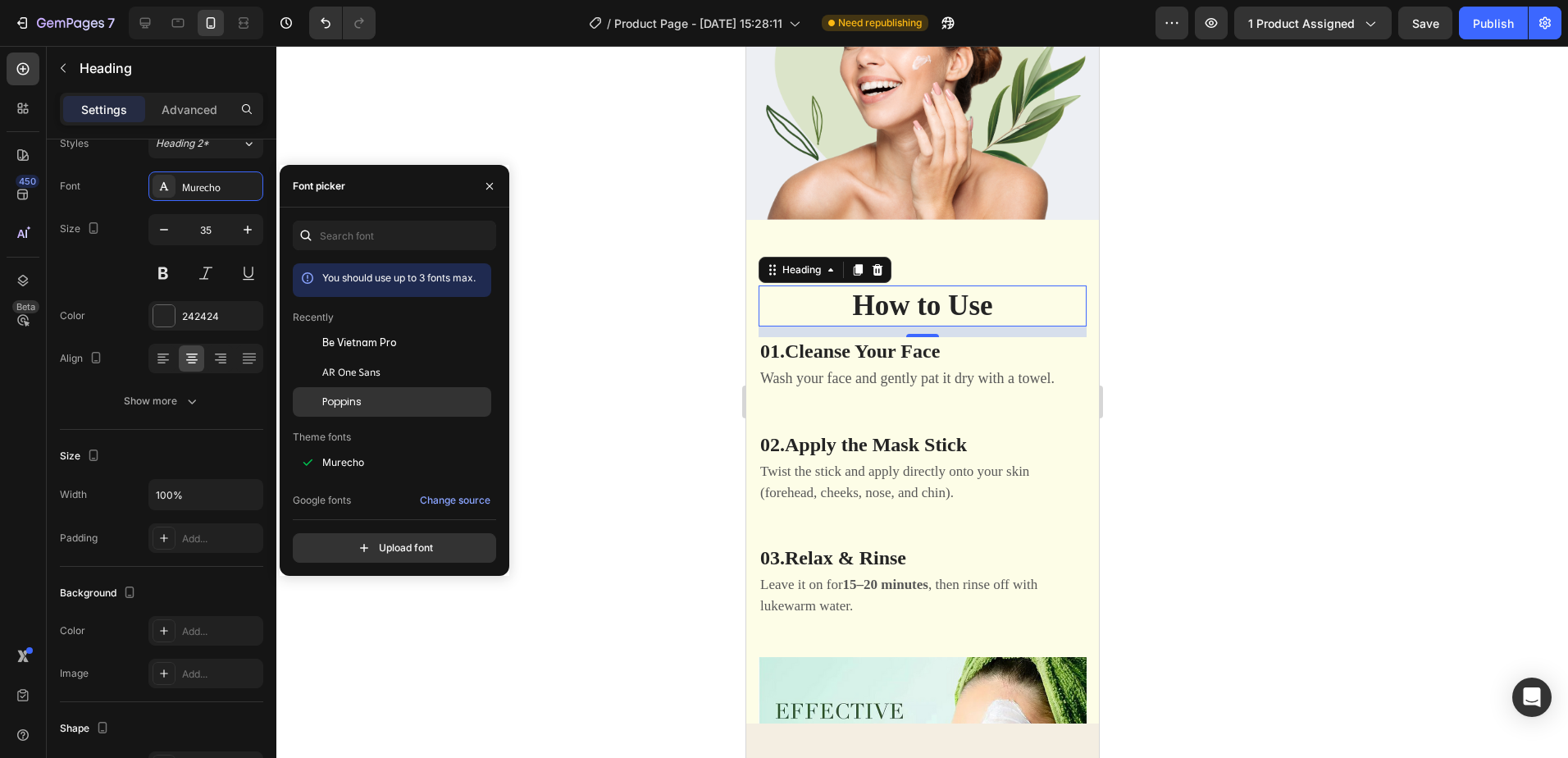
click at [384, 632] on div "Poppins" at bounding box center [392, 647] width 199 height 30
click at [977, 341] on h3 "01. Cleanse Your Face" at bounding box center [921, 351] width 328 height 29
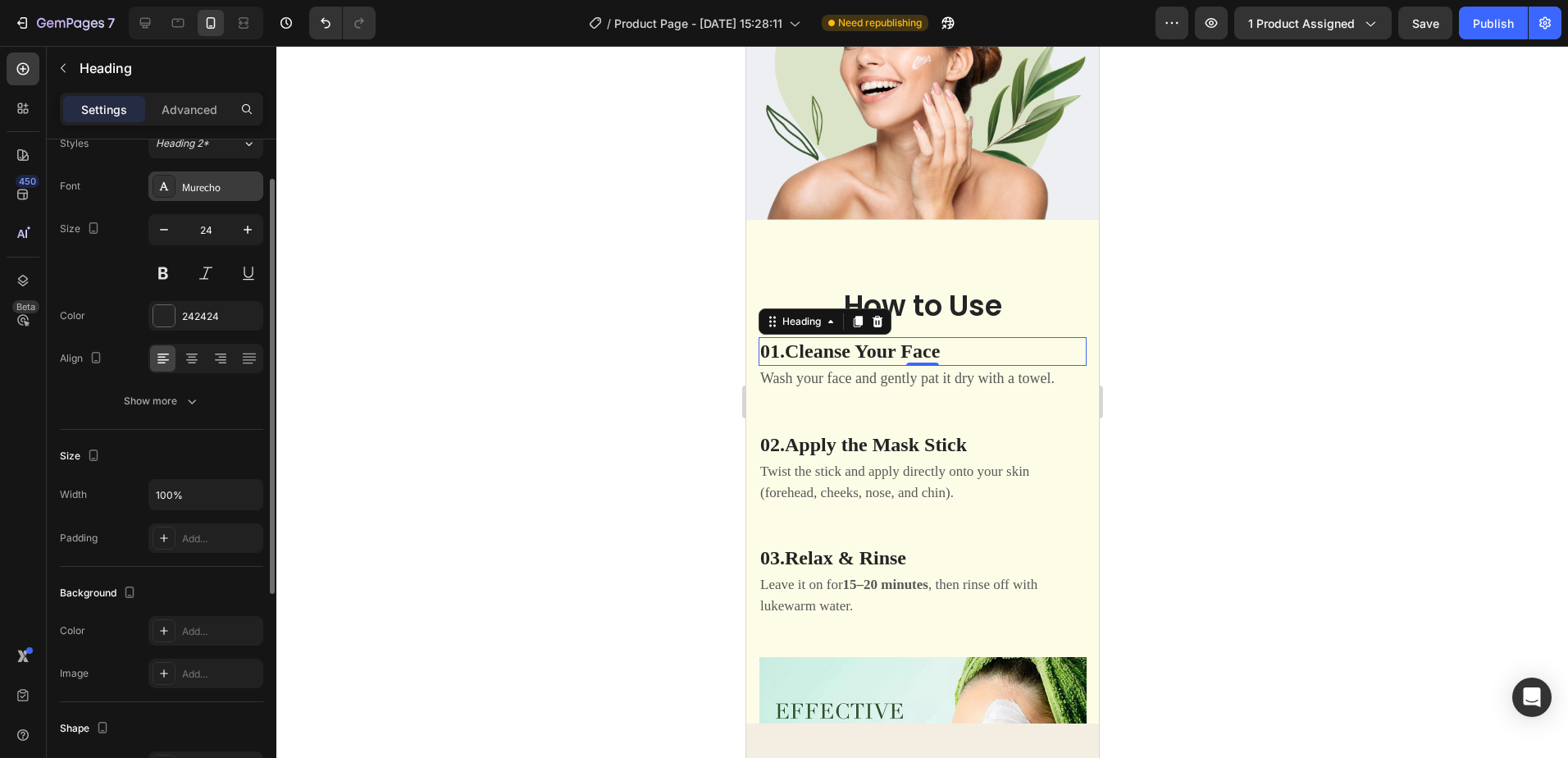
click at [230, 188] on div "Murecho" at bounding box center [220, 187] width 77 height 15
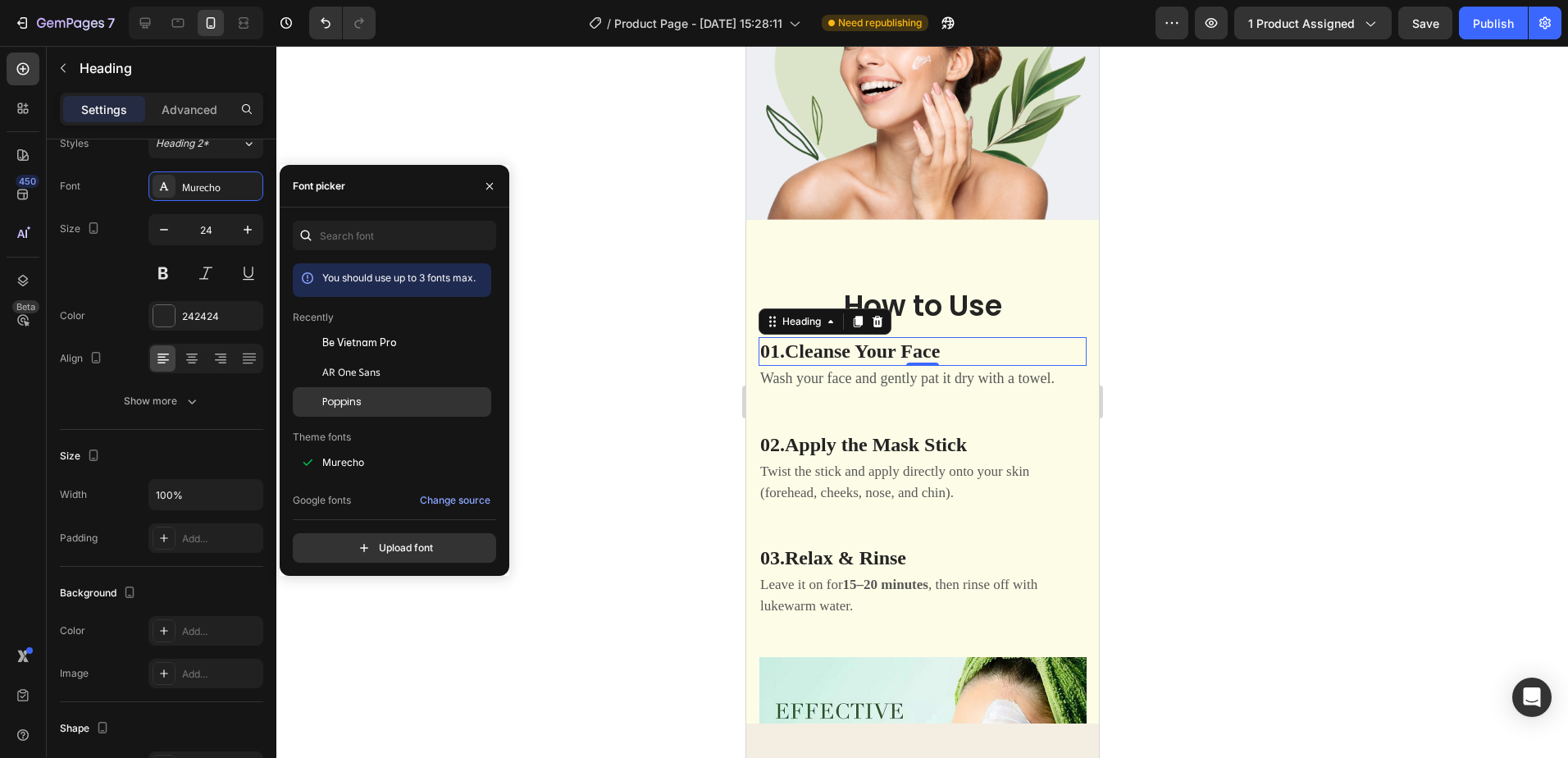
click at [384, 405] on div "Poppins" at bounding box center [406, 402] width 166 height 15
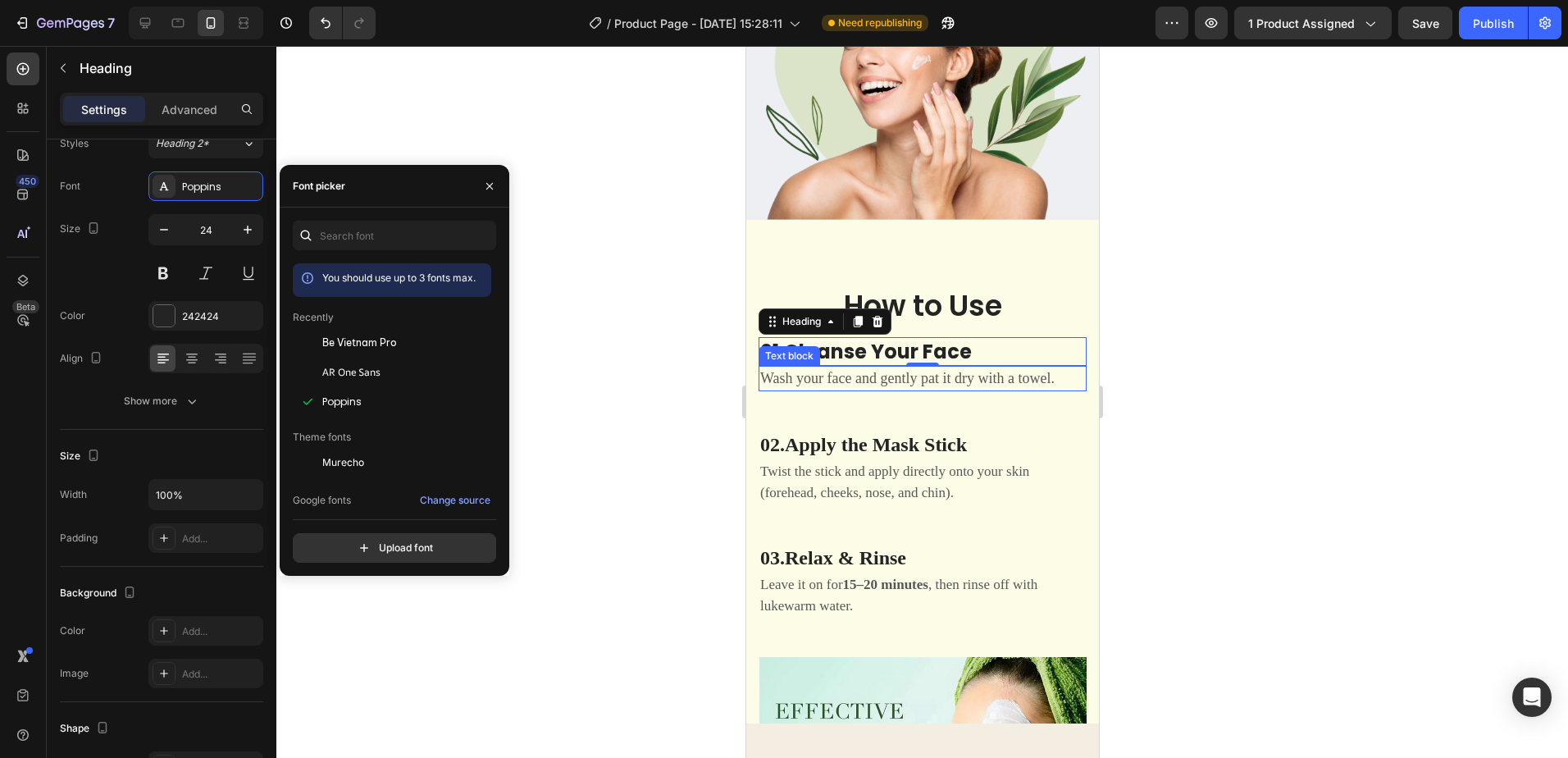
click at [954, 370] on p "Wash your face and gently pat it dry with a towel." at bounding box center [921, 379] width 325 height 22
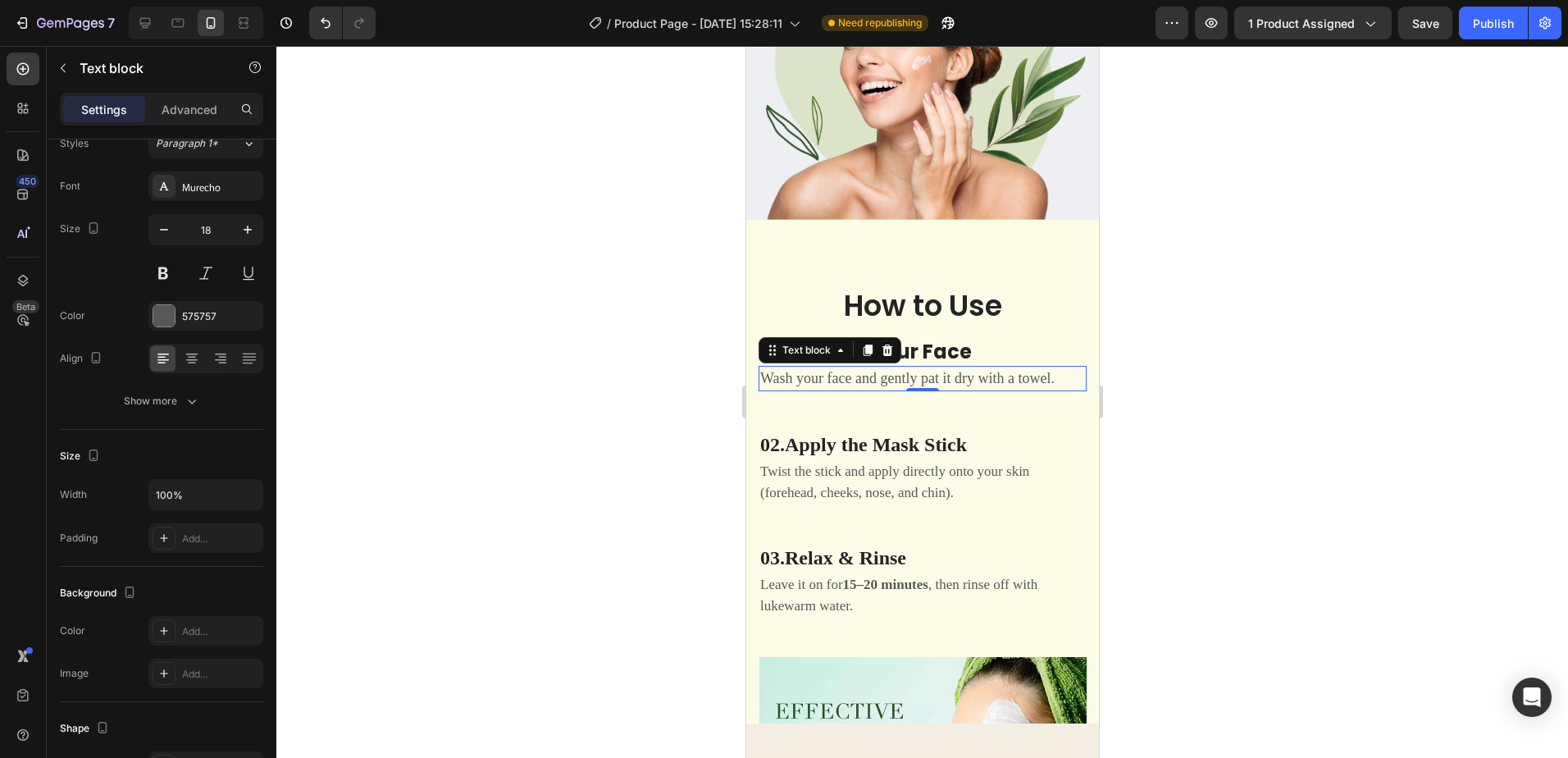
scroll to position [0, 0]
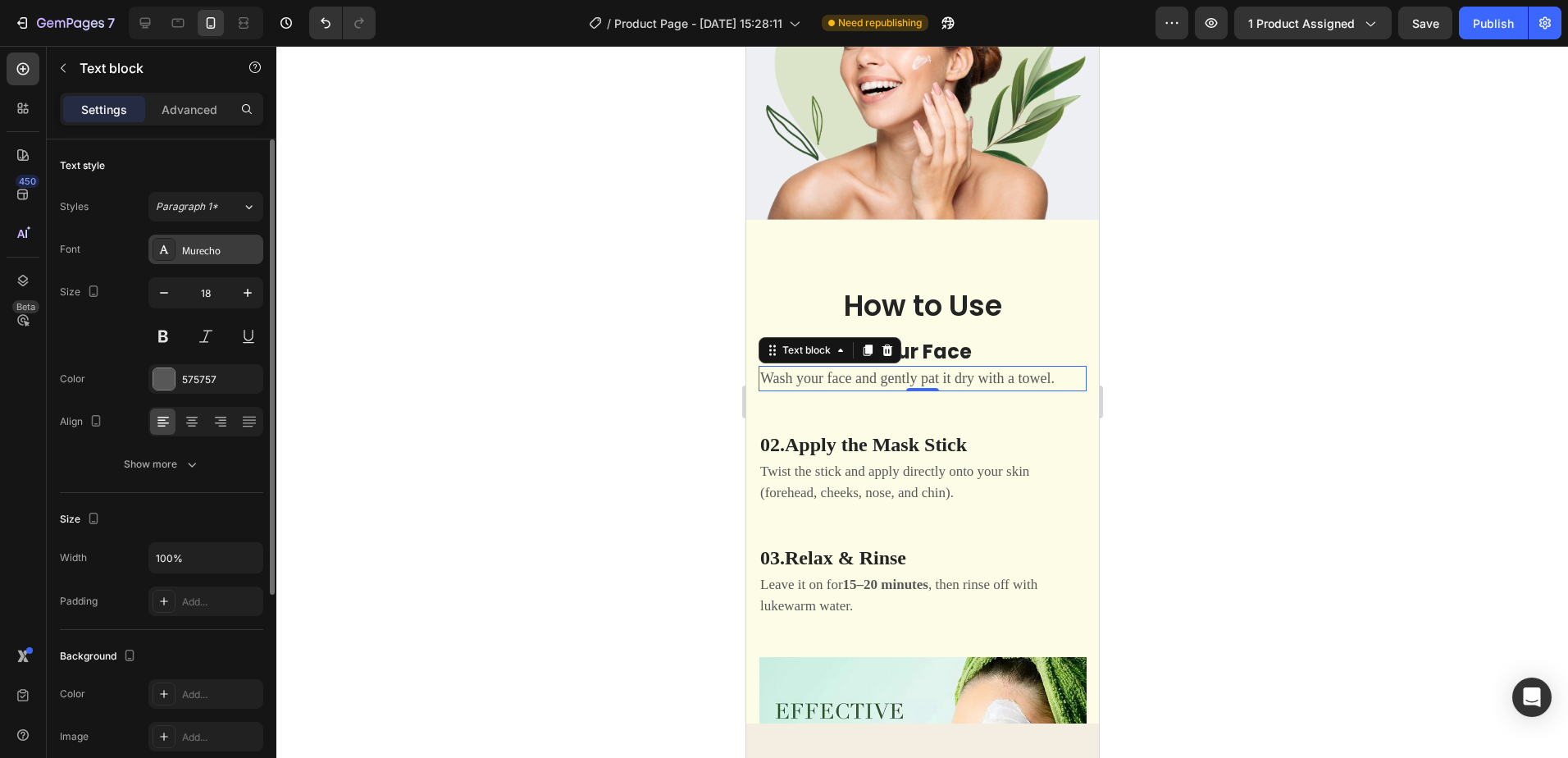
click at [231, 244] on div "Murecho" at bounding box center [220, 250] width 77 height 15
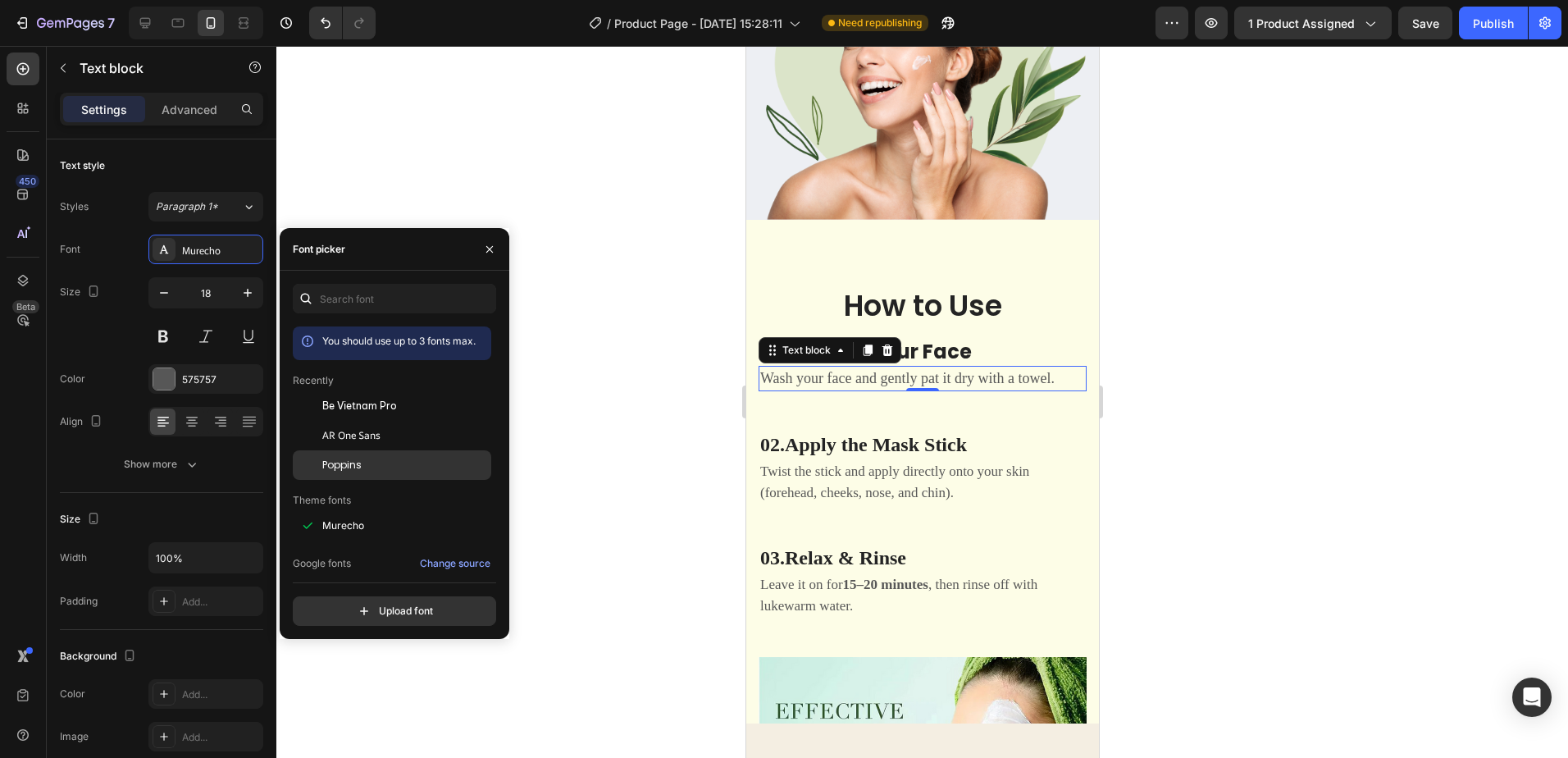
click at [373, 463] on div "Poppins" at bounding box center [406, 465] width 166 height 15
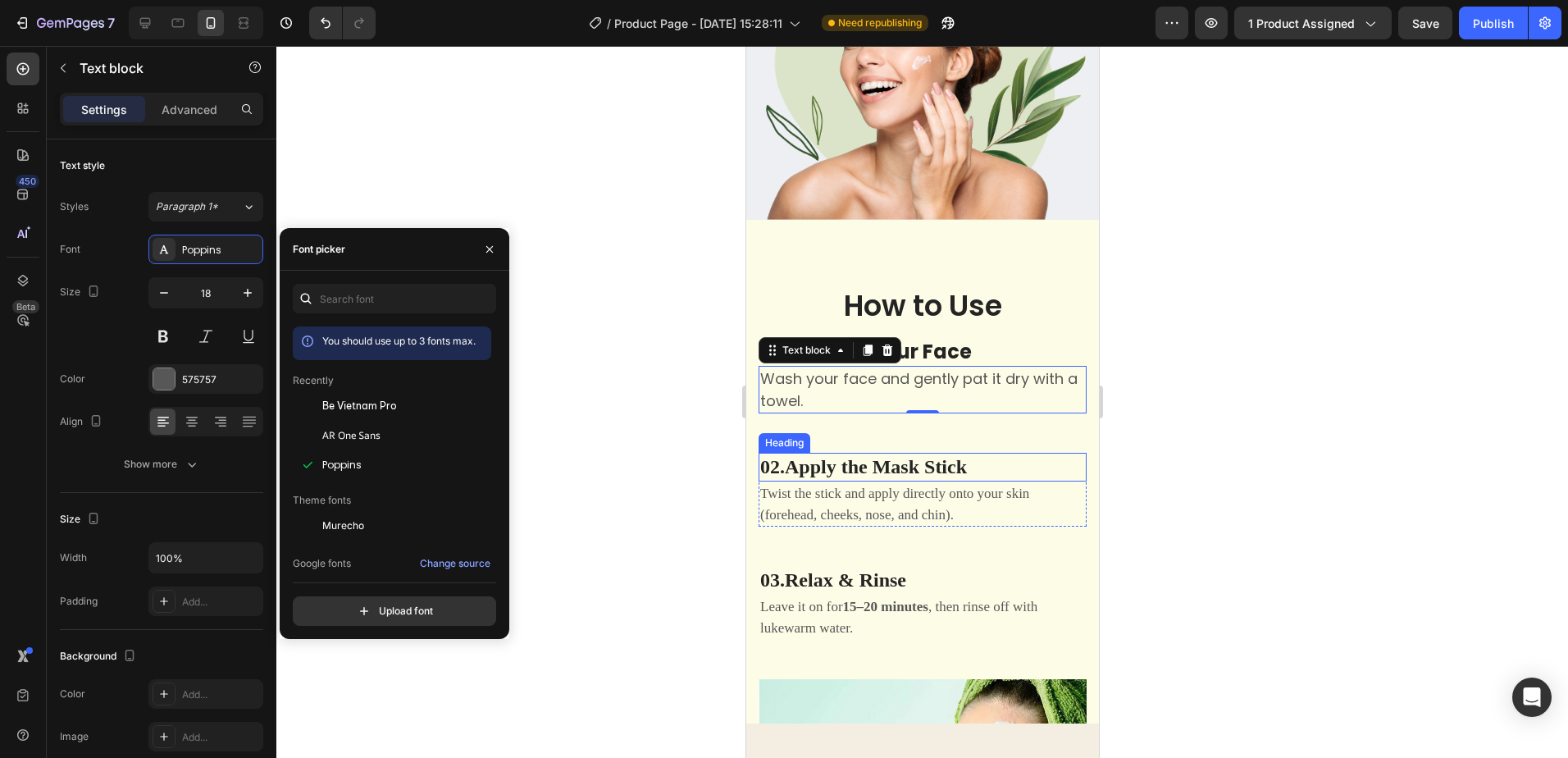
click at [966, 462] on strong "Apply the Mask Stick" at bounding box center [875, 466] width 182 height 21
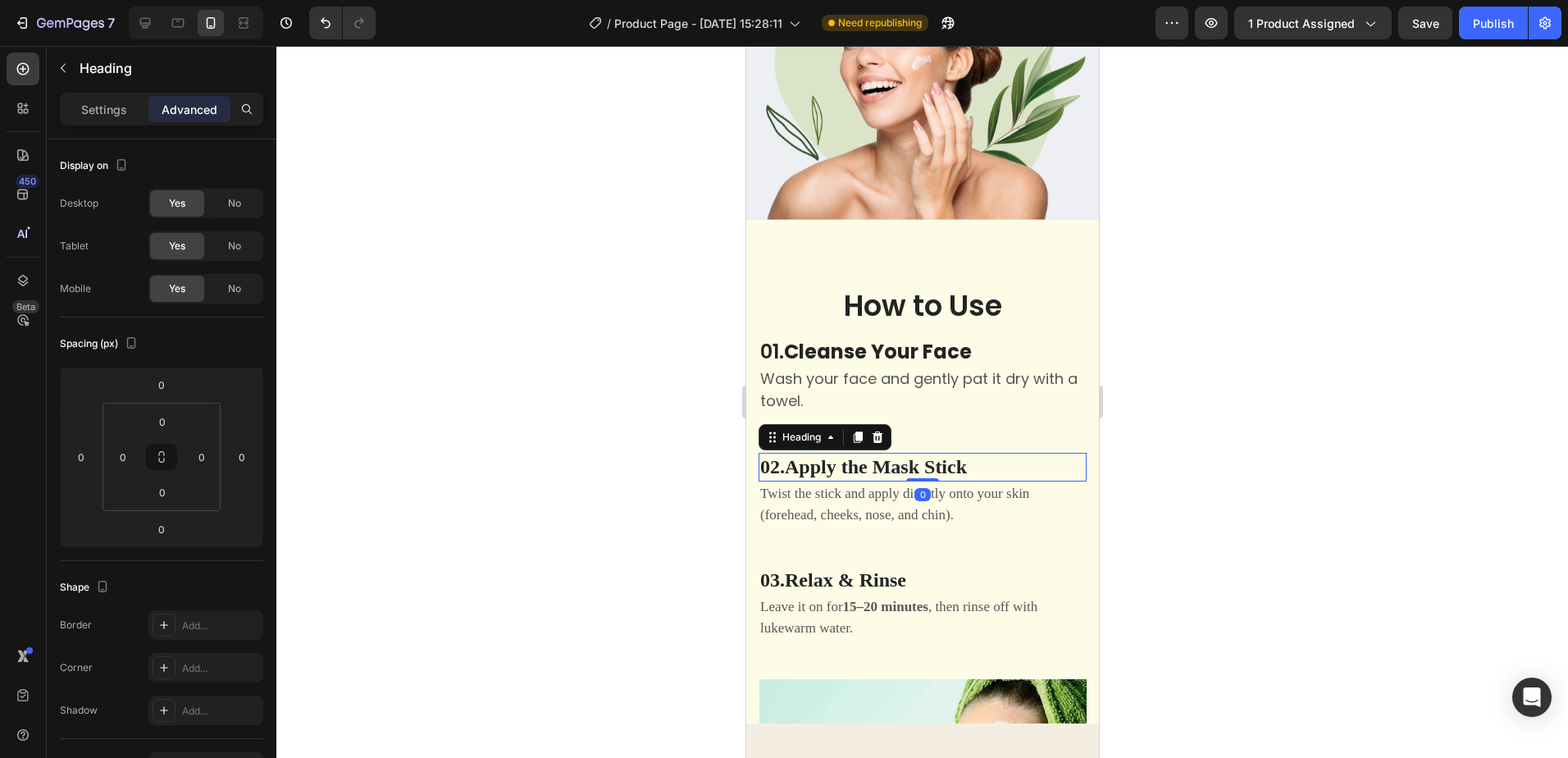
click at [983, 462] on h3 "02. Apply the Mask Stick" at bounding box center [921, 467] width 328 height 29
click at [106, 104] on p "Settings" at bounding box center [104, 109] width 46 height 17
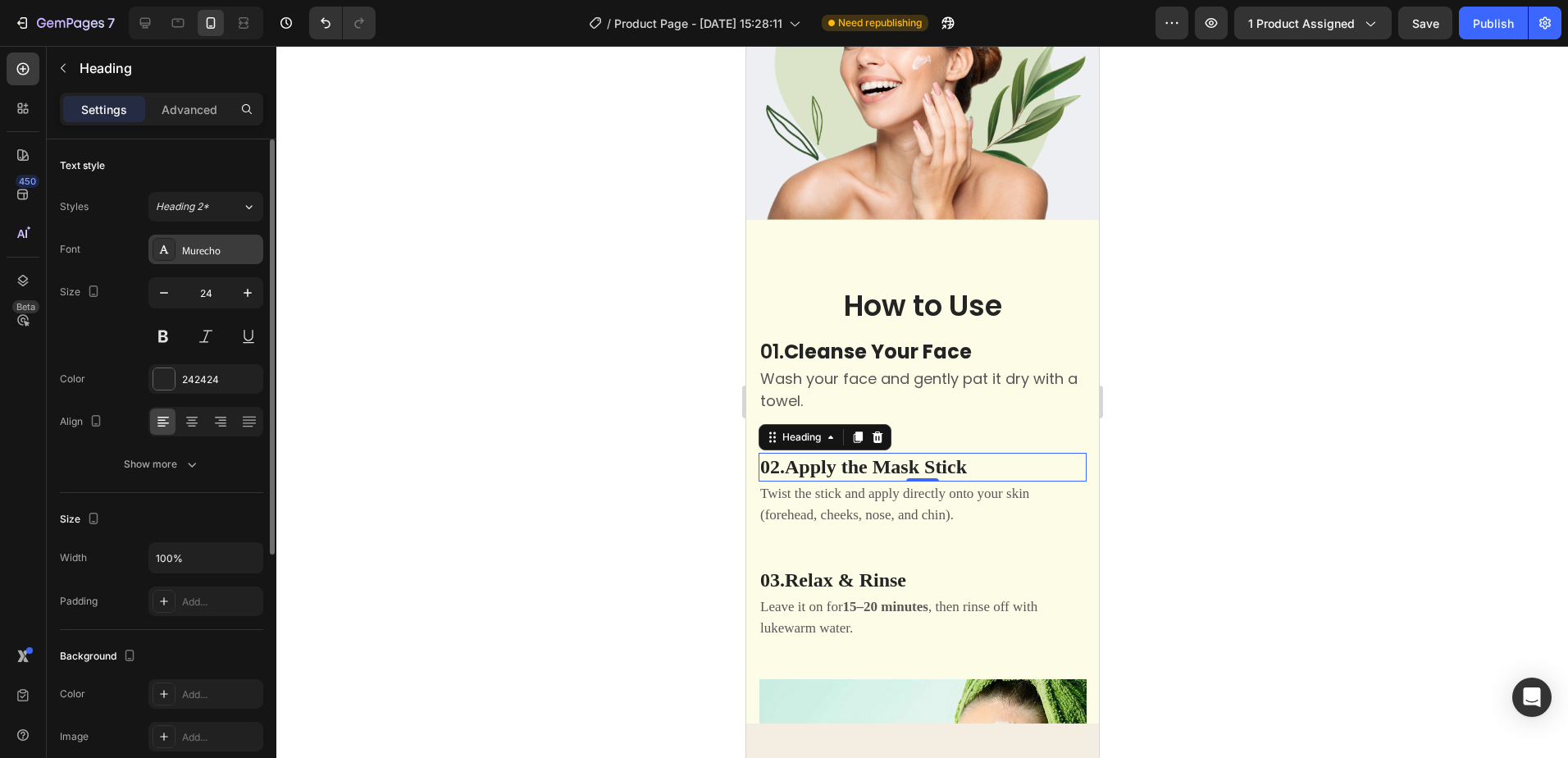
click at [230, 256] on div "Murecho" at bounding box center [220, 250] width 77 height 15
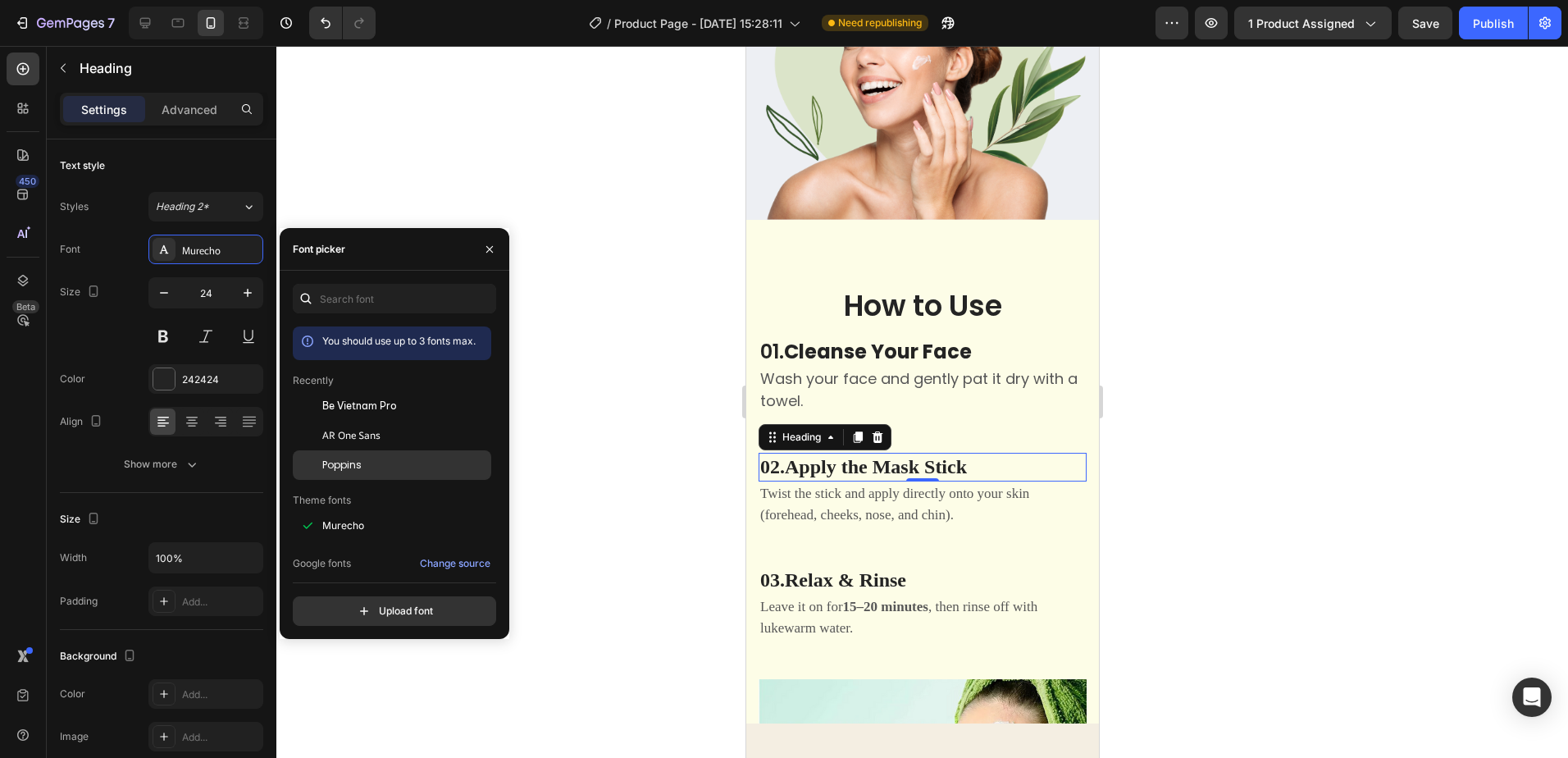
drag, startPoint x: 355, startPoint y: 469, endPoint x: 401, endPoint y: 473, distance: 46.2
click at [355, 469] on span "Poppins" at bounding box center [342, 465] width 39 height 15
click at [972, 493] on p "Twist the stick and apply directly onto your skin (forehead, cheeks, nose, and …" at bounding box center [921, 504] width 325 height 42
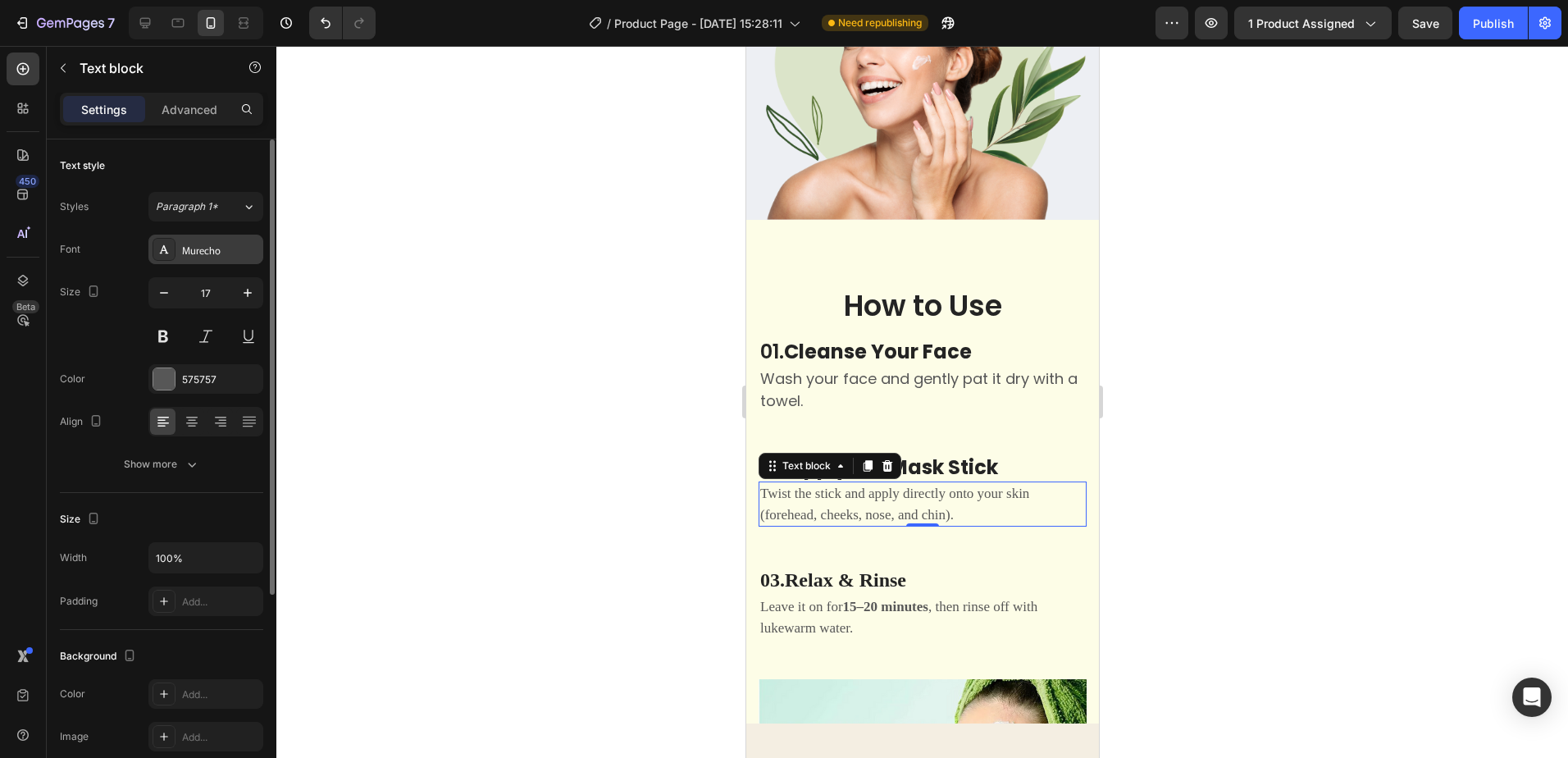
click at [228, 249] on div "Murecho" at bounding box center [220, 250] width 77 height 15
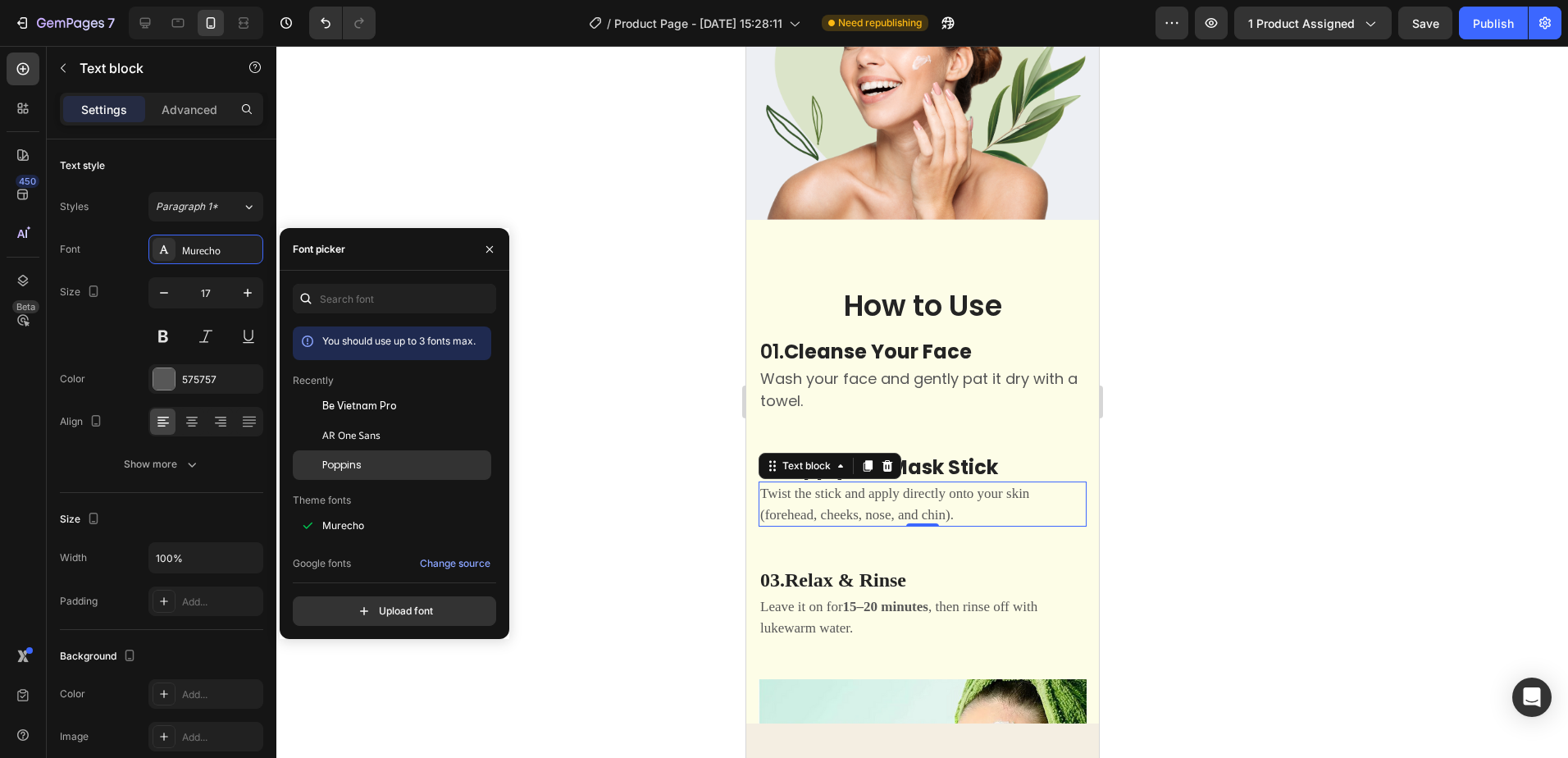
click at [392, 471] on div "Poppins" at bounding box center [406, 465] width 166 height 15
click at [897, 570] on strong "Relax & Rinse" at bounding box center [844, 580] width 121 height 21
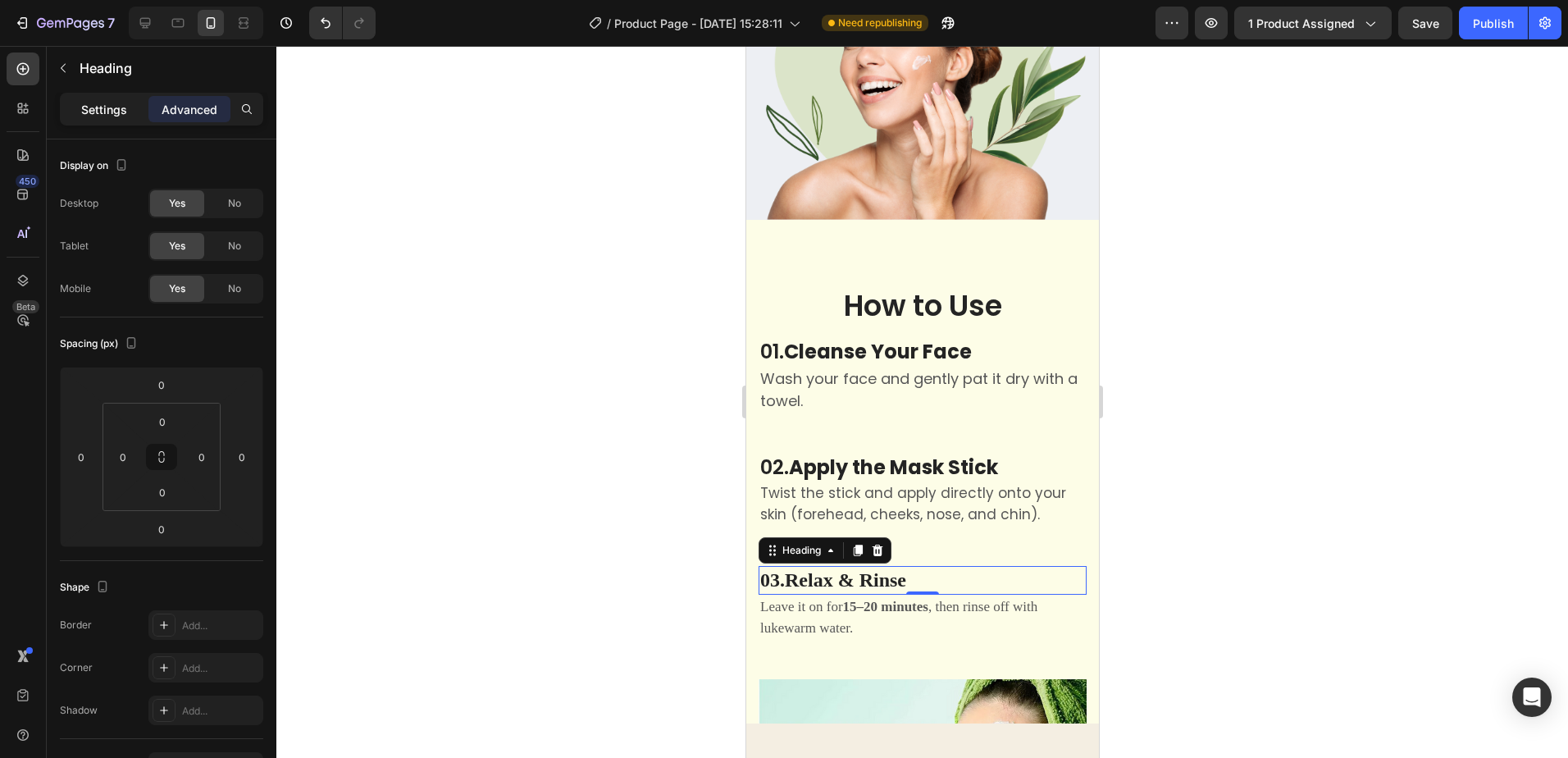
click at [103, 103] on p "Settings" at bounding box center [104, 109] width 46 height 17
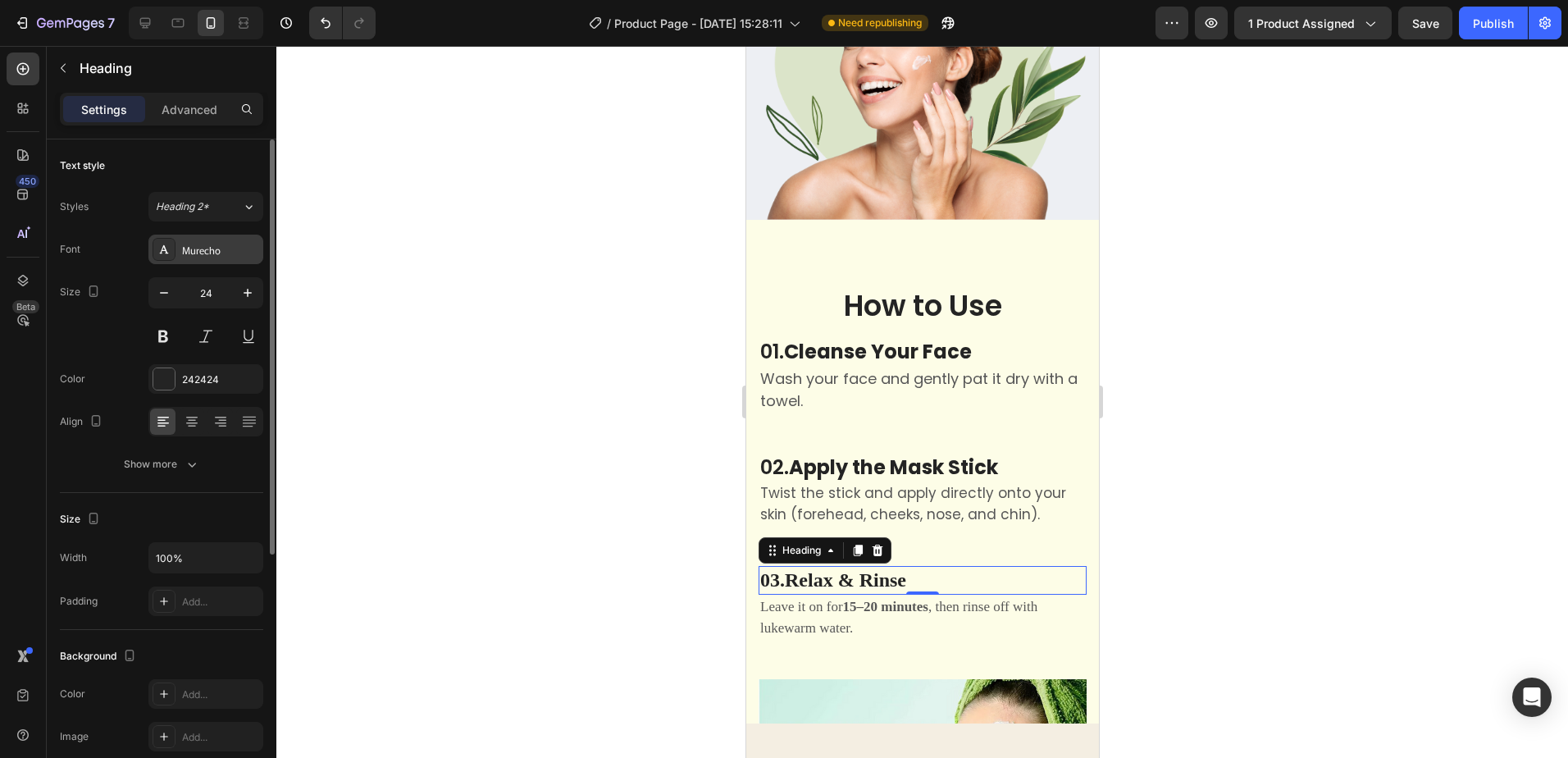
click at [253, 243] on div "Murecho" at bounding box center [220, 250] width 77 height 15
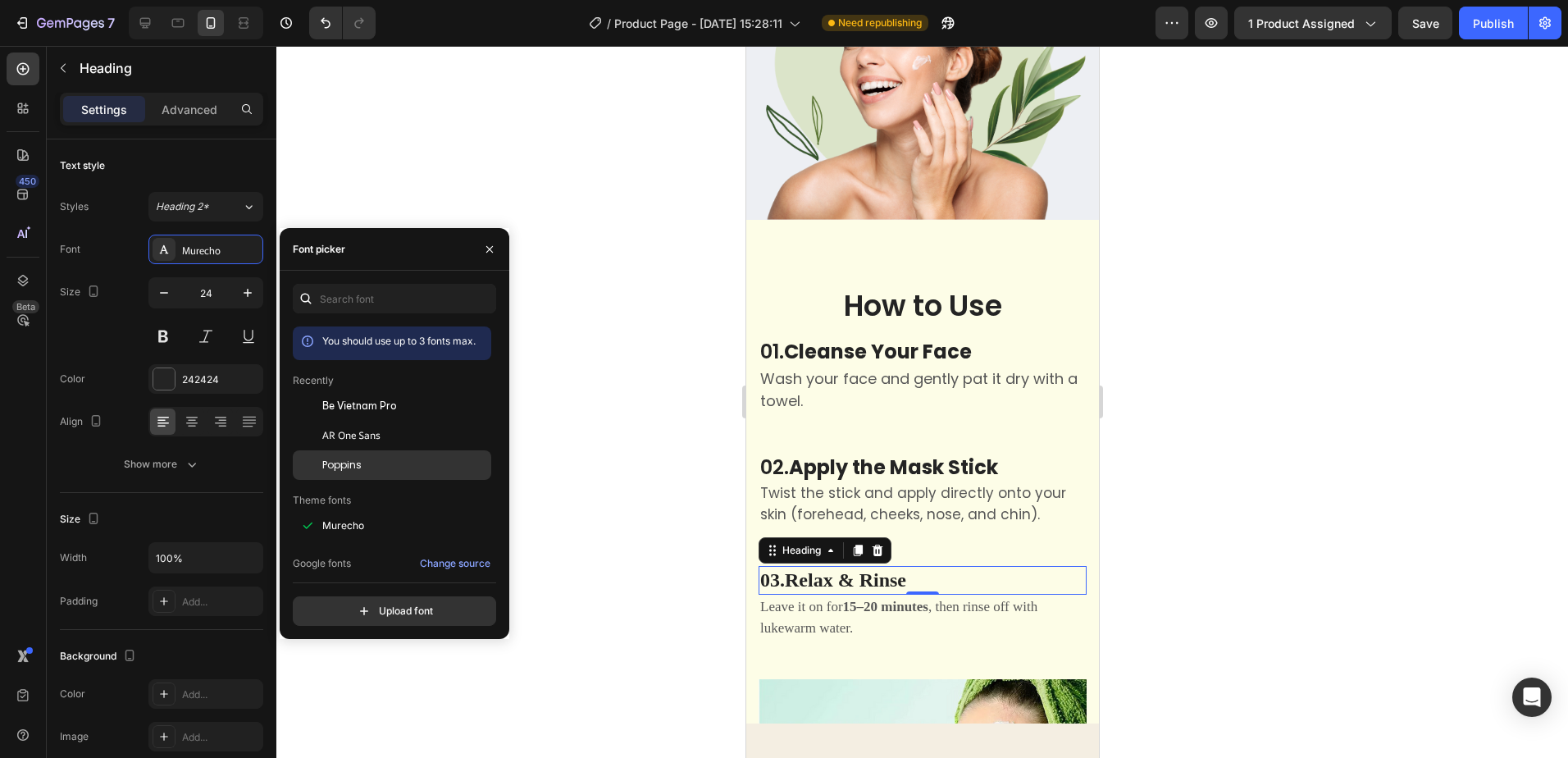
click at [359, 695] on div "Poppins" at bounding box center [392, 710] width 199 height 30
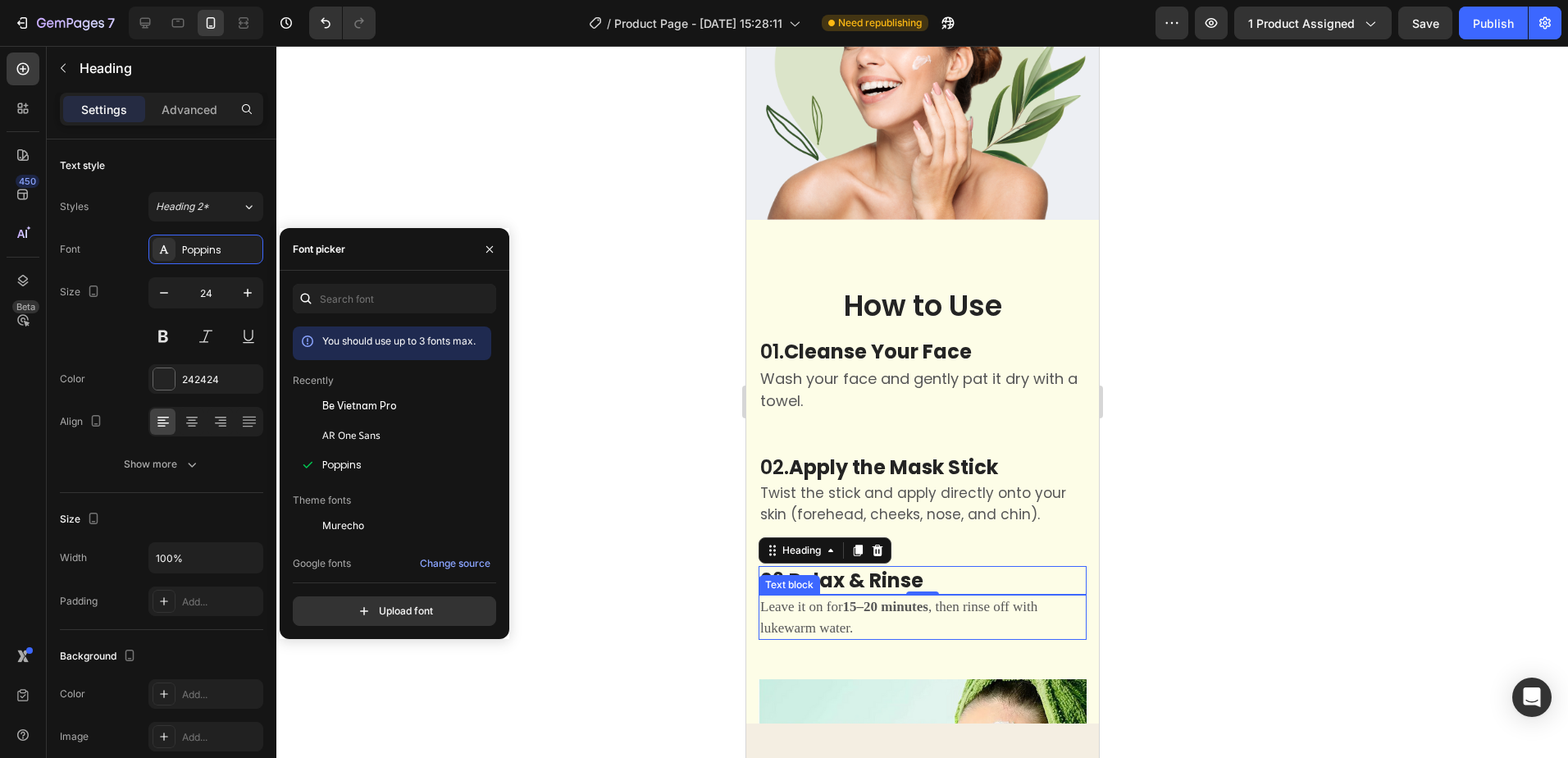
click at [949, 606] on p "Leave it on for 15–20 minutes , then rinse off with lukewarm water." at bounding box center [921, 618] width 325 height 42
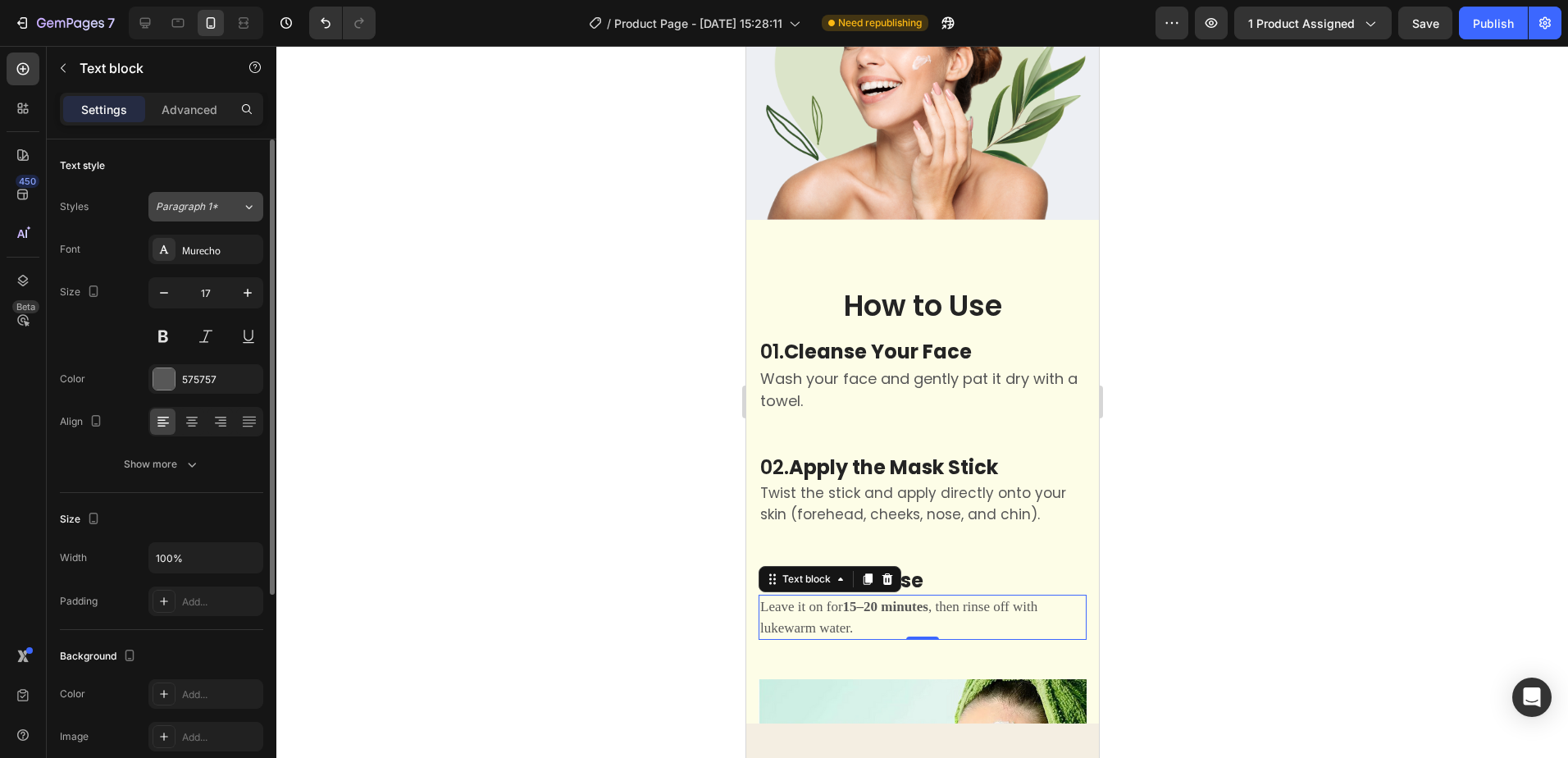
click at [227, 203] on div "Paragraph 1*" at bounding box center [199, 206] width 86 height 15
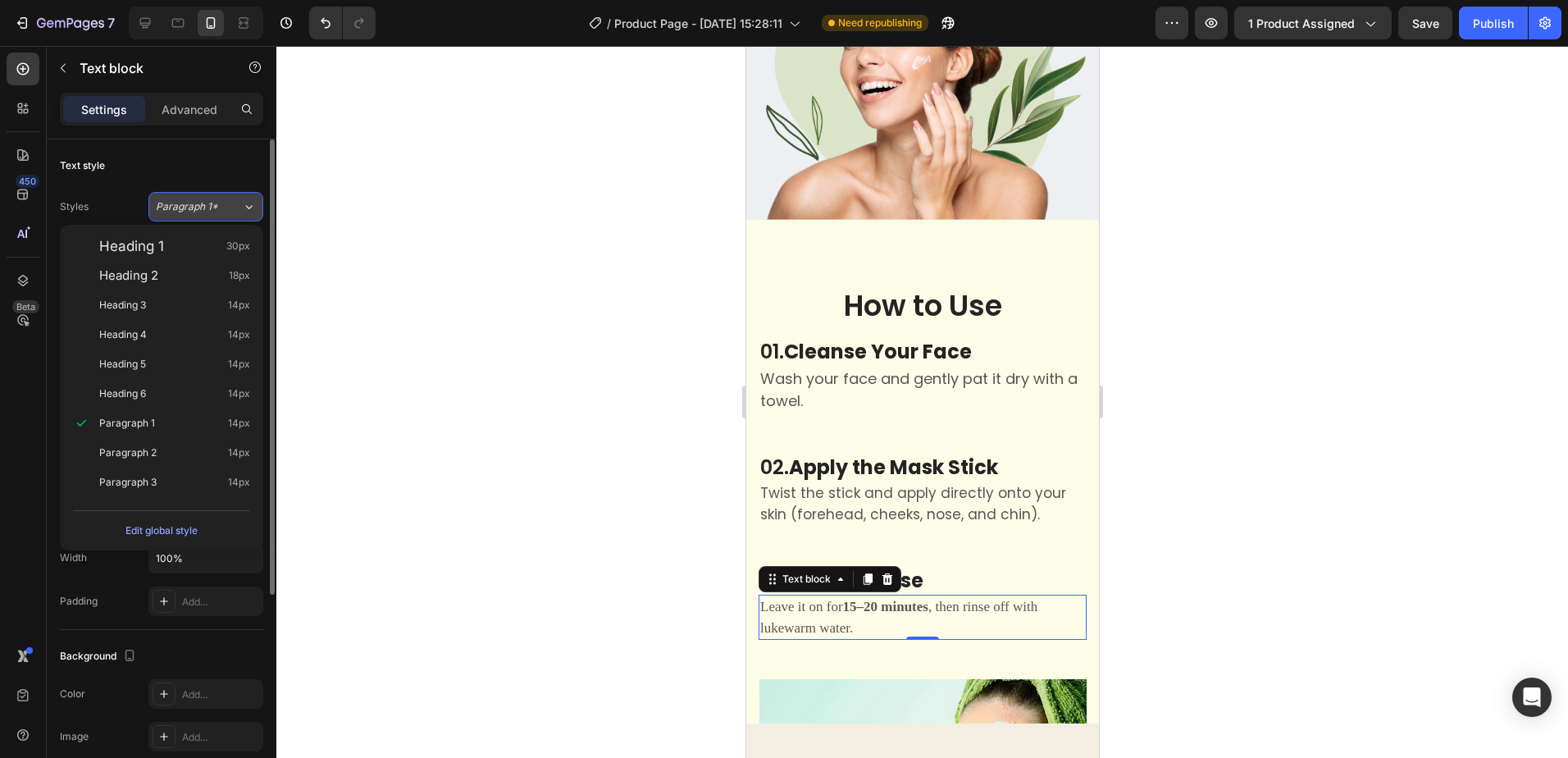
click at [234, 200] on div "Paragraph 1*" at bounding box center [199, 206] width 86 height 15
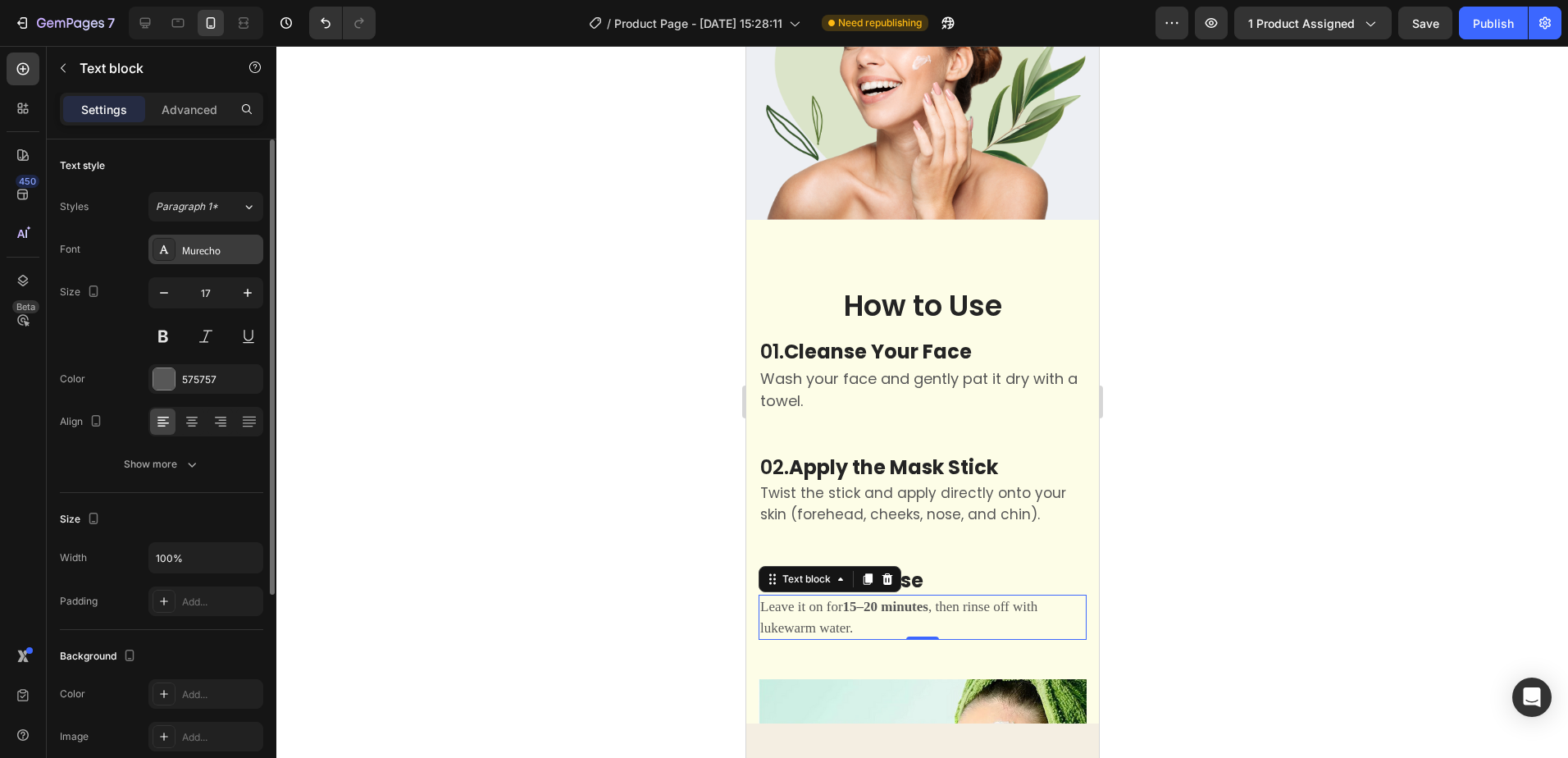
click at [227, 253] on div "Murecho" at bounding box center [220, 250] width 77 height 15
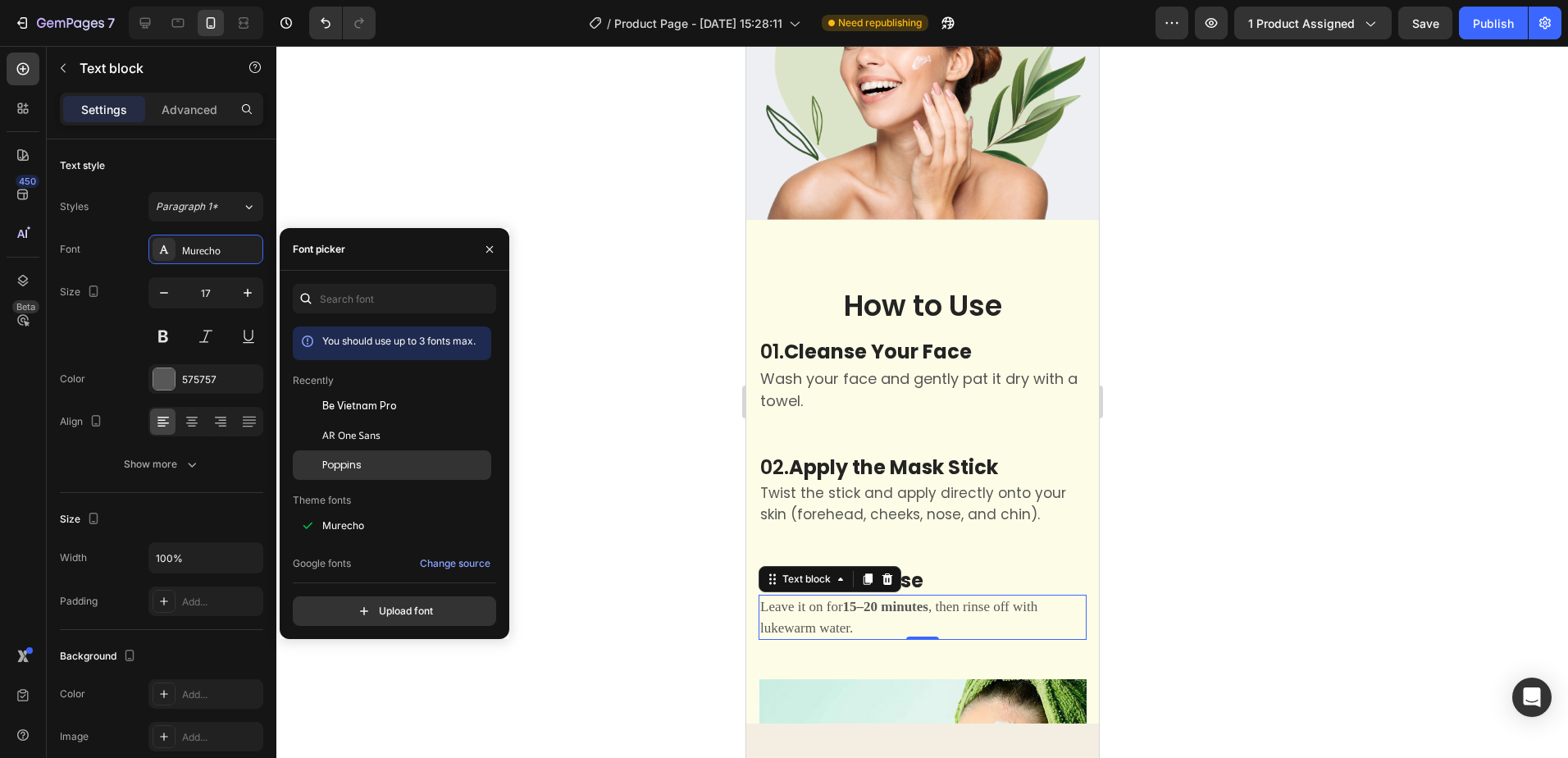
click at [351, 465] on span "Poppins" at bounding box center [342, 465] width 39 height 15
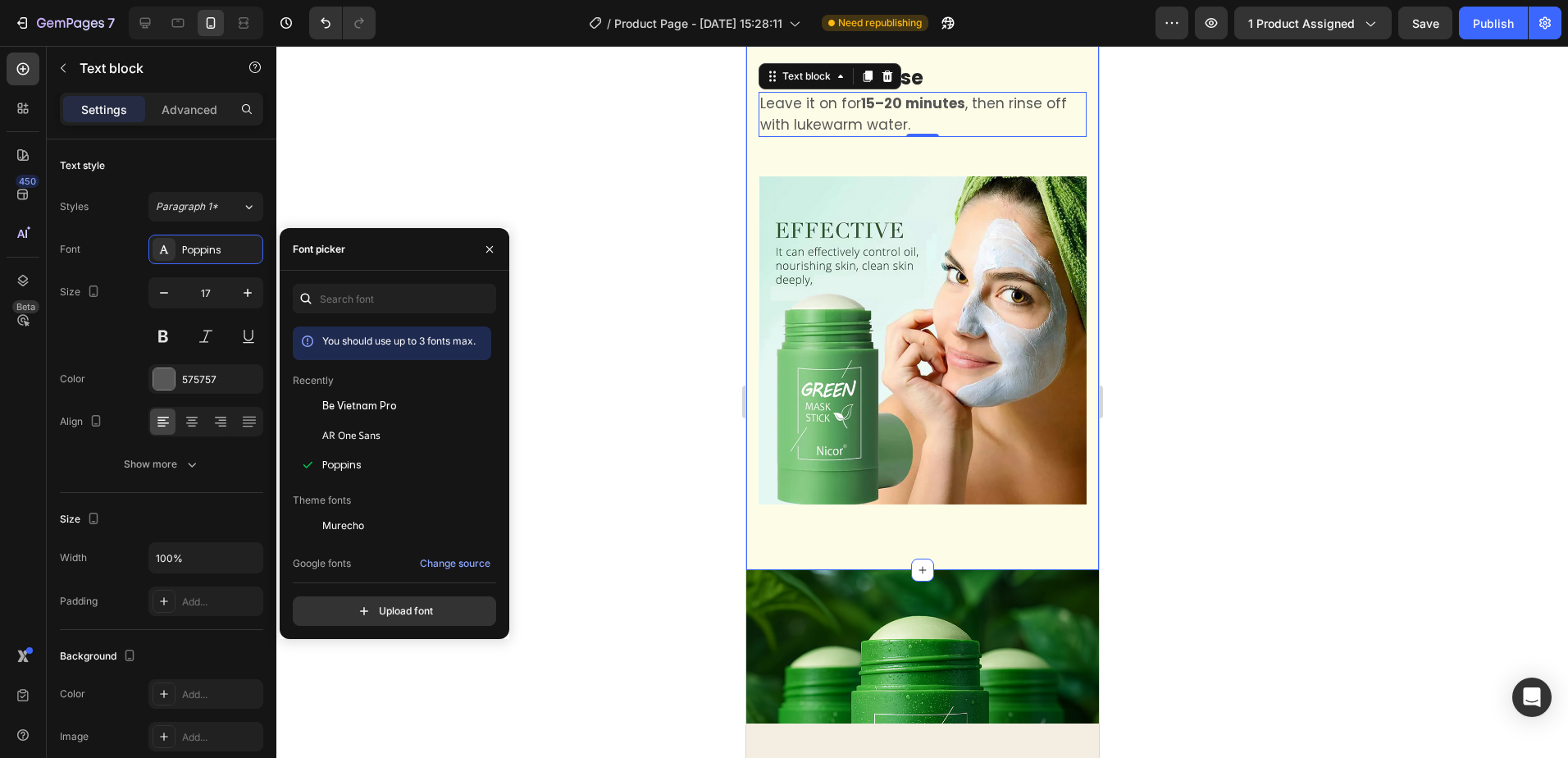
scroll to position [7247, 0]
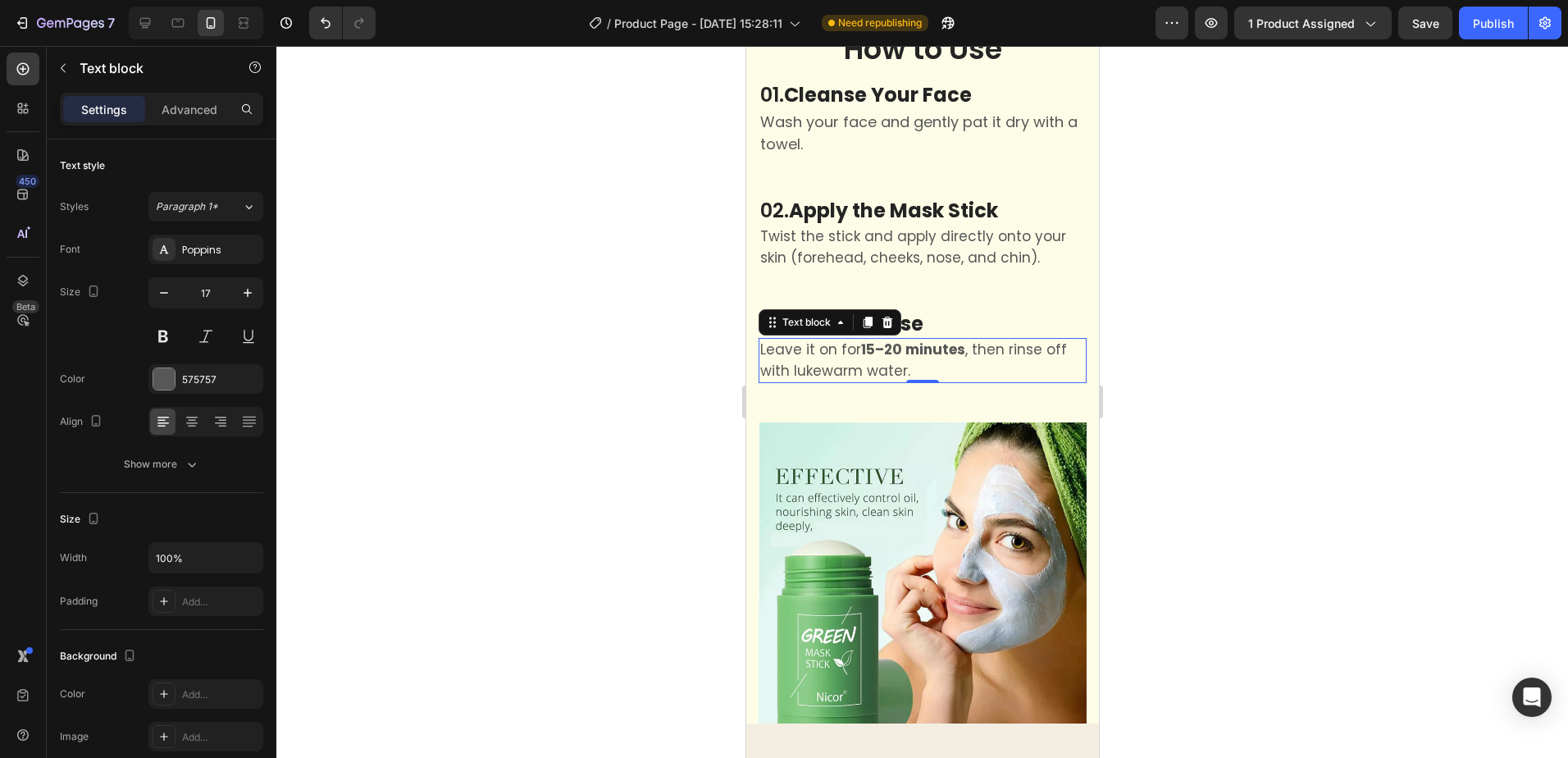
click at [1239, 410] on div at bounding box center [922, 402] width 1292 height 712
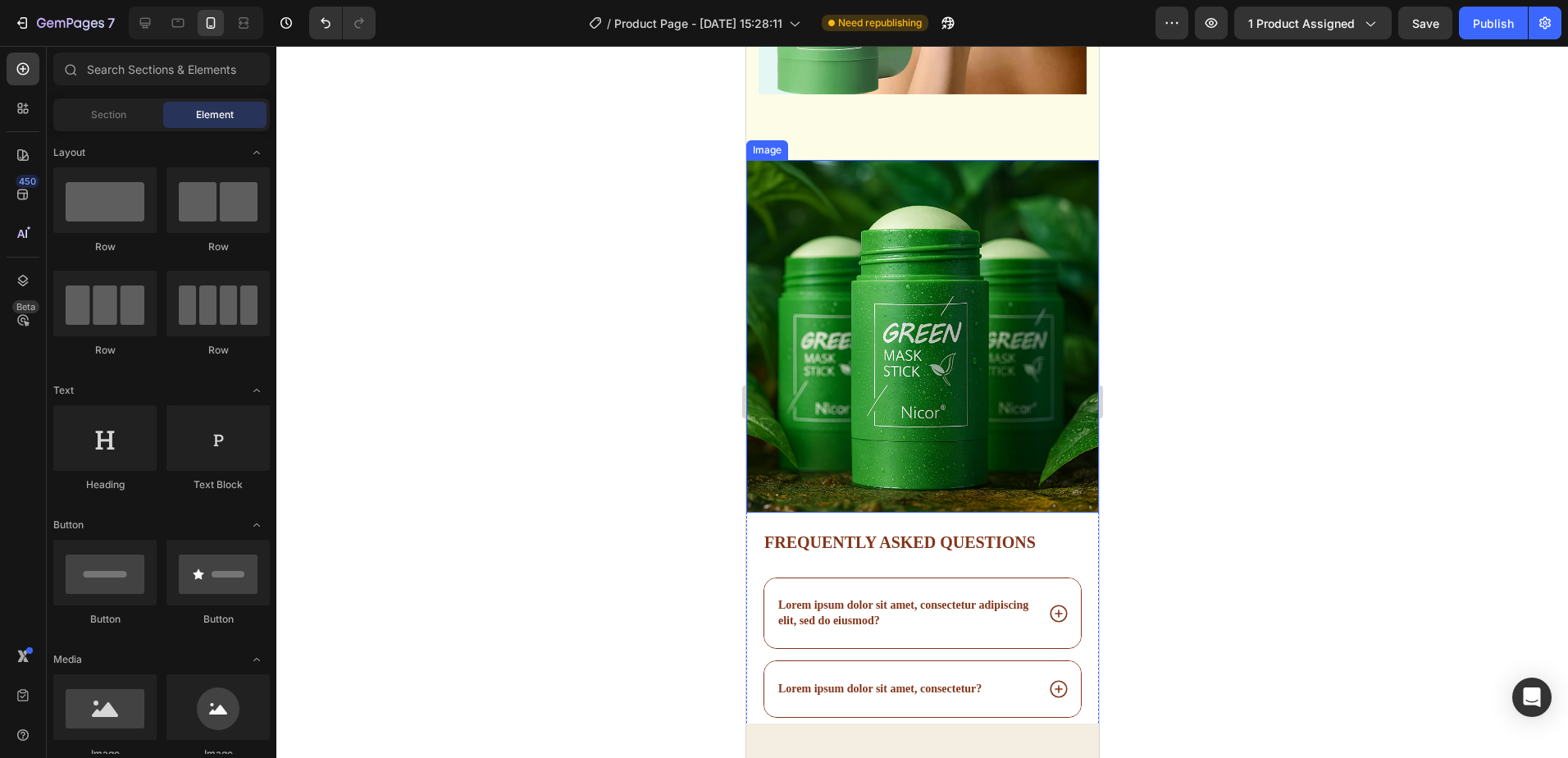
scroll to position [7986, 0]
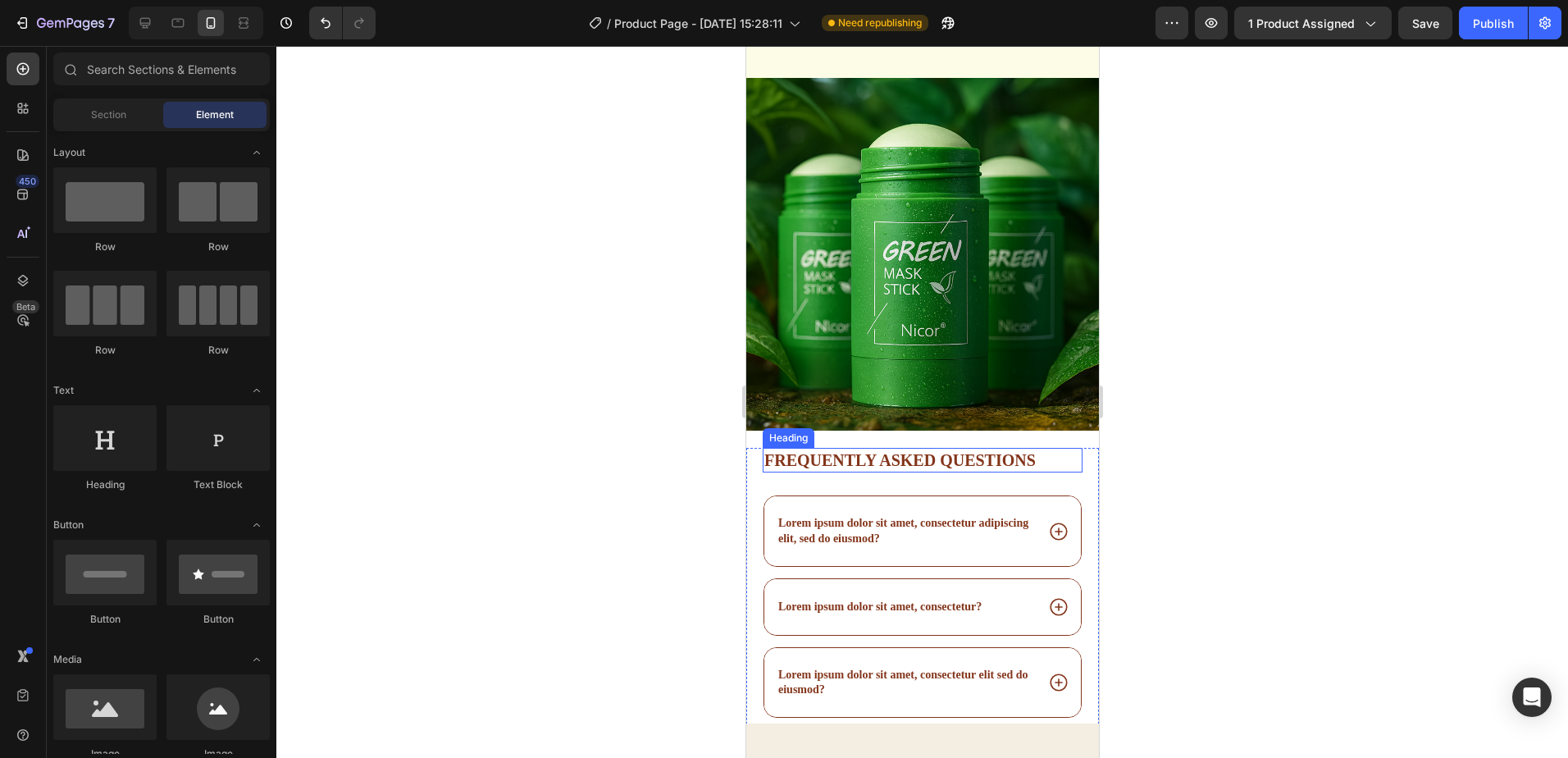
click at [1048, 448] on h2 "Frequently asked questions" at bounding box center [921, 460] width 320 height 25
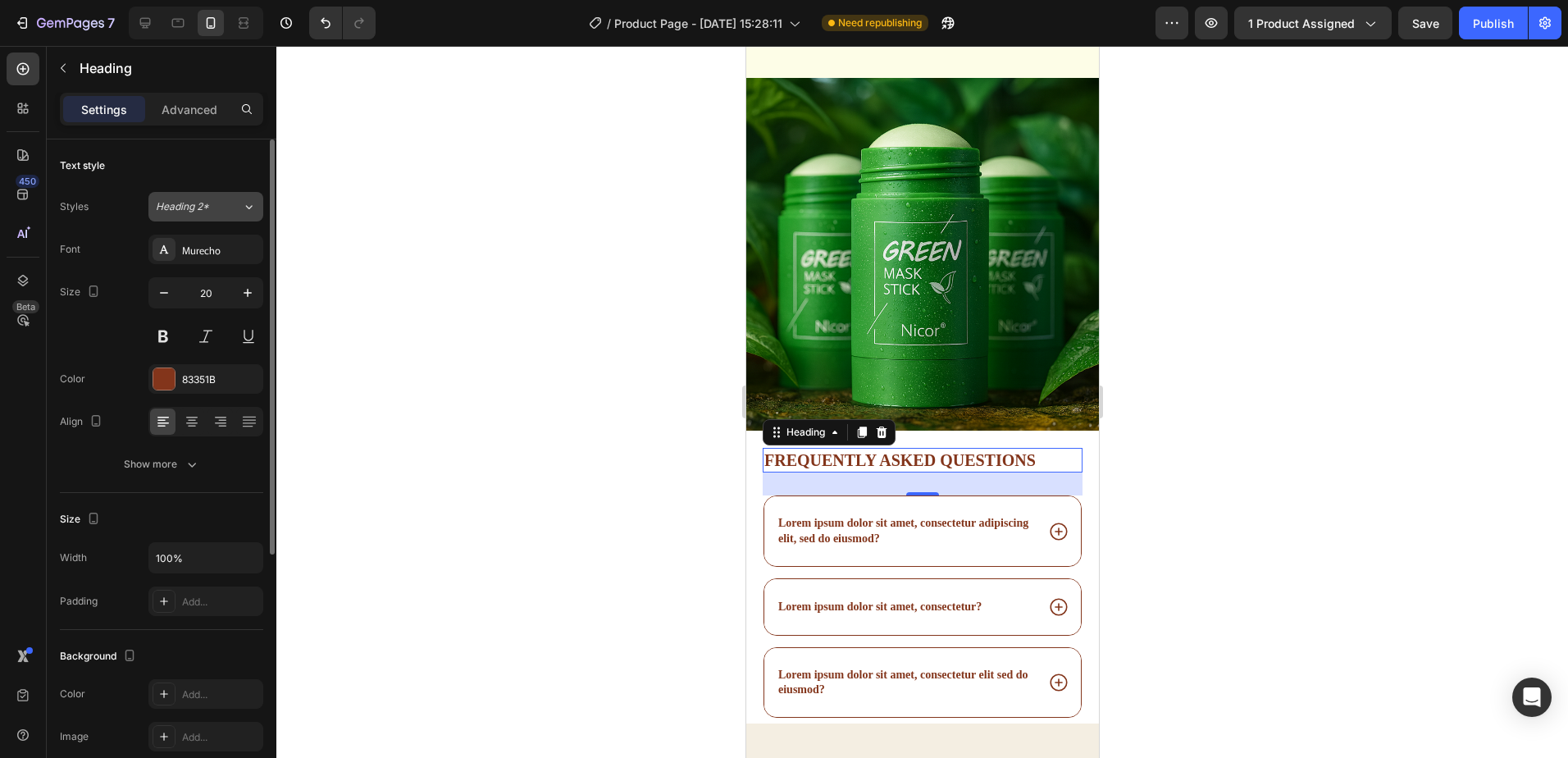
click at [224, 210] on div "Heading 2*" at bounding box center [199, 206] width 86 height 15
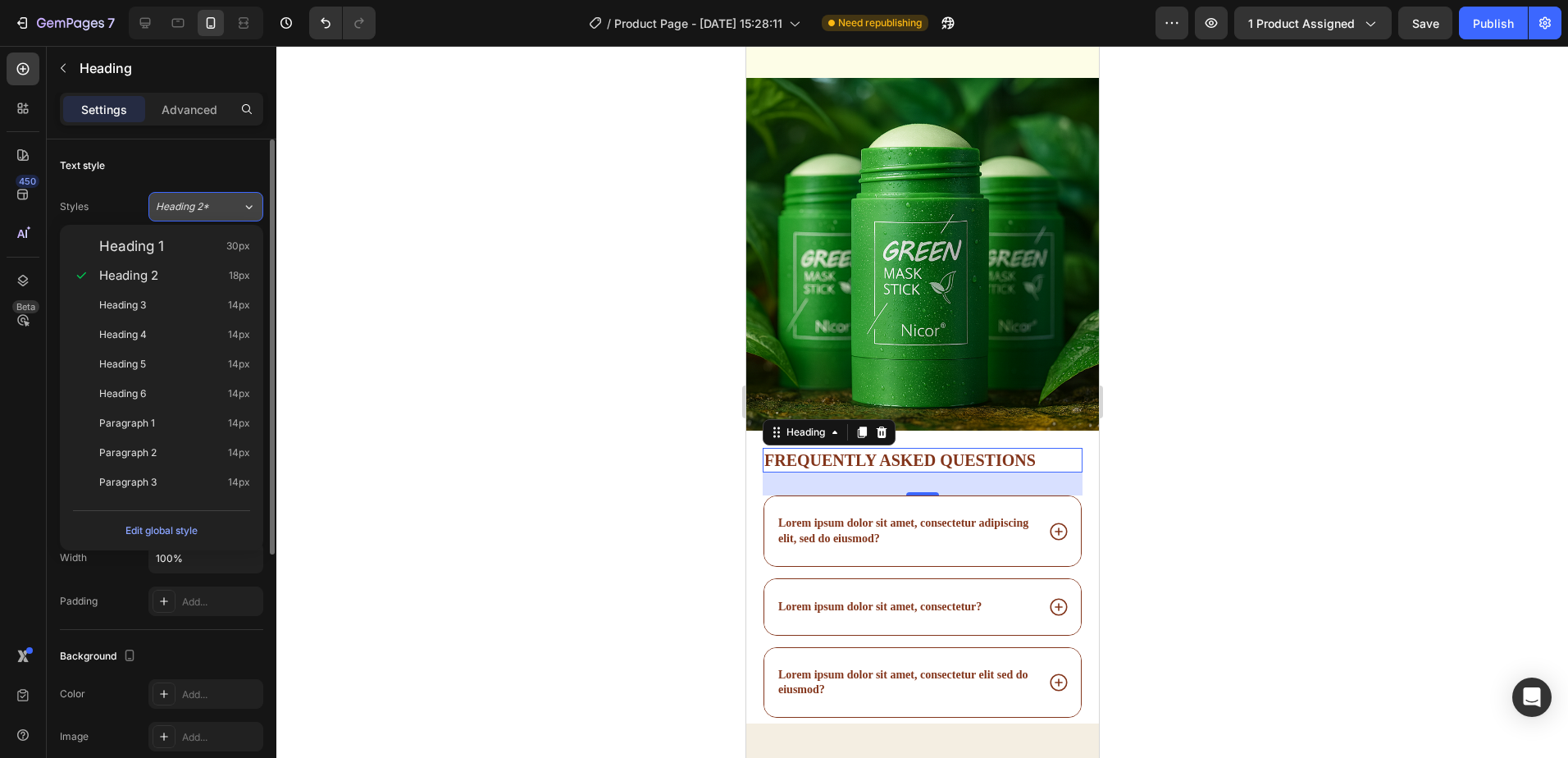
click at [244, 203] on icon at bounding box center [249, 207] width 14 height 16
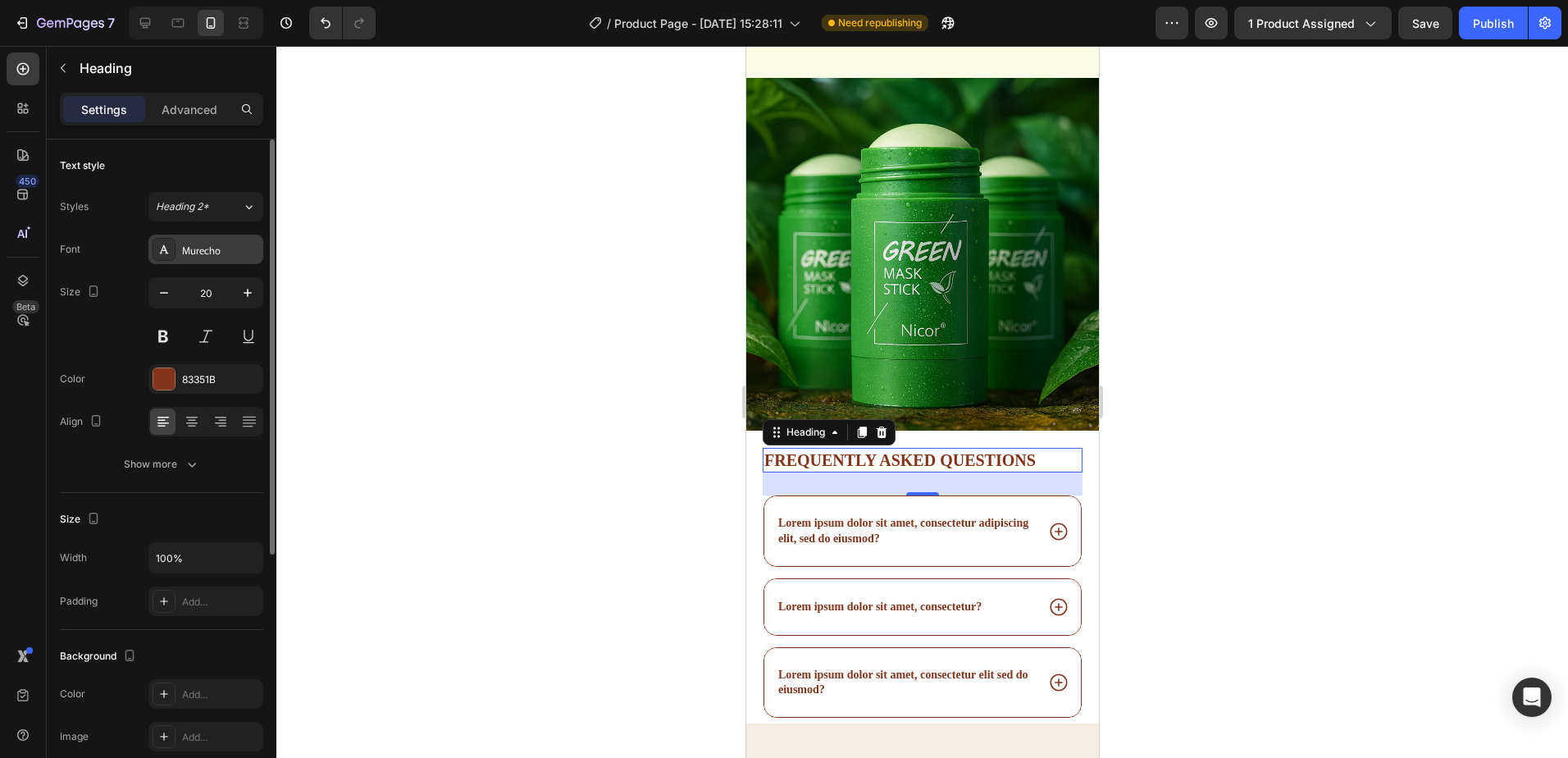
click at [225, 252] on div "Murecho" at bounding box center [220, 250] width 77 height 15
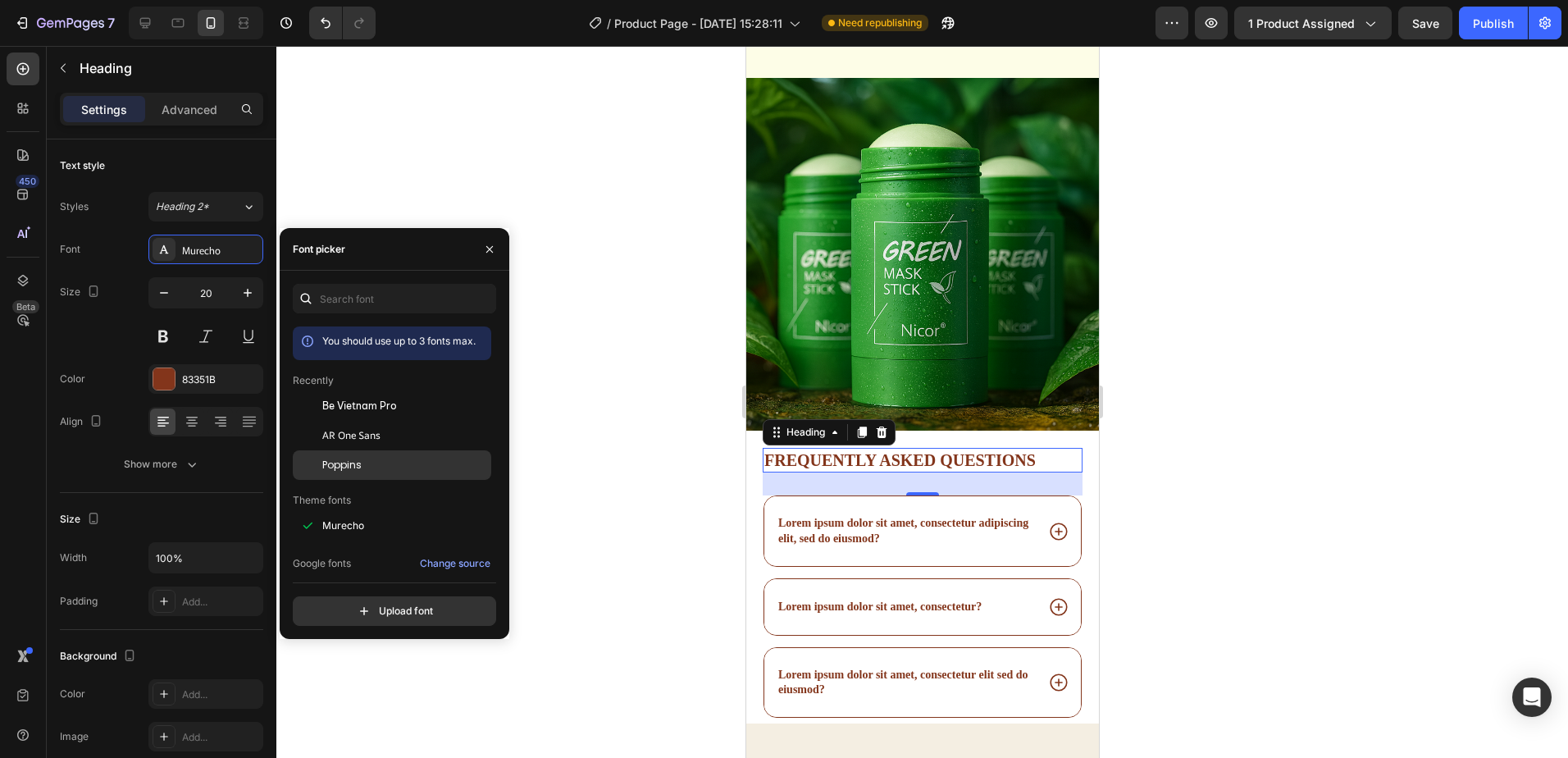
click at [363, 461] on div "Poppins" at bounding box center [406, 465] width 166 height 15
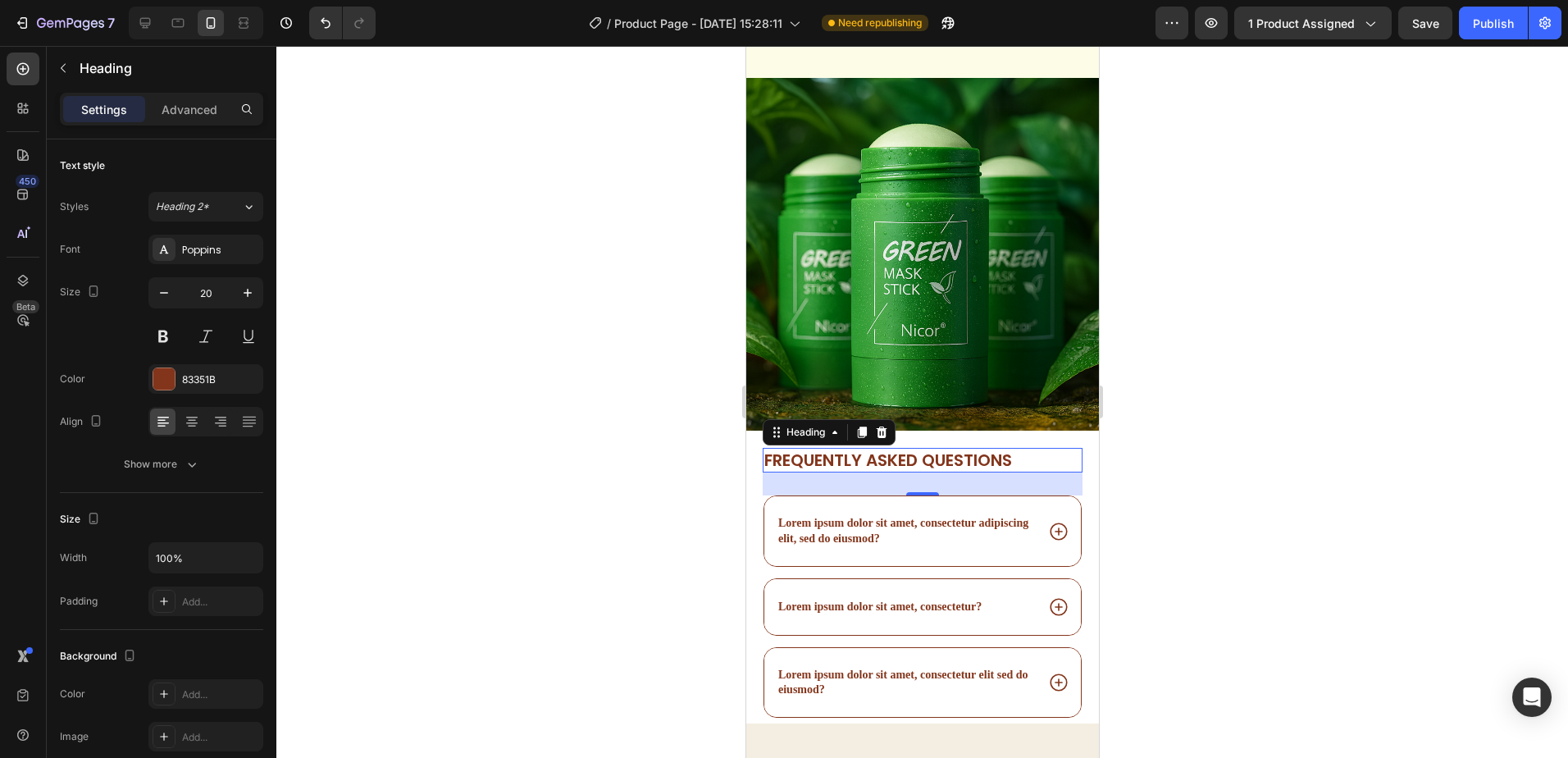
click at [1201, 407] on div at bounding box center [922, 402] width 1292 height 712
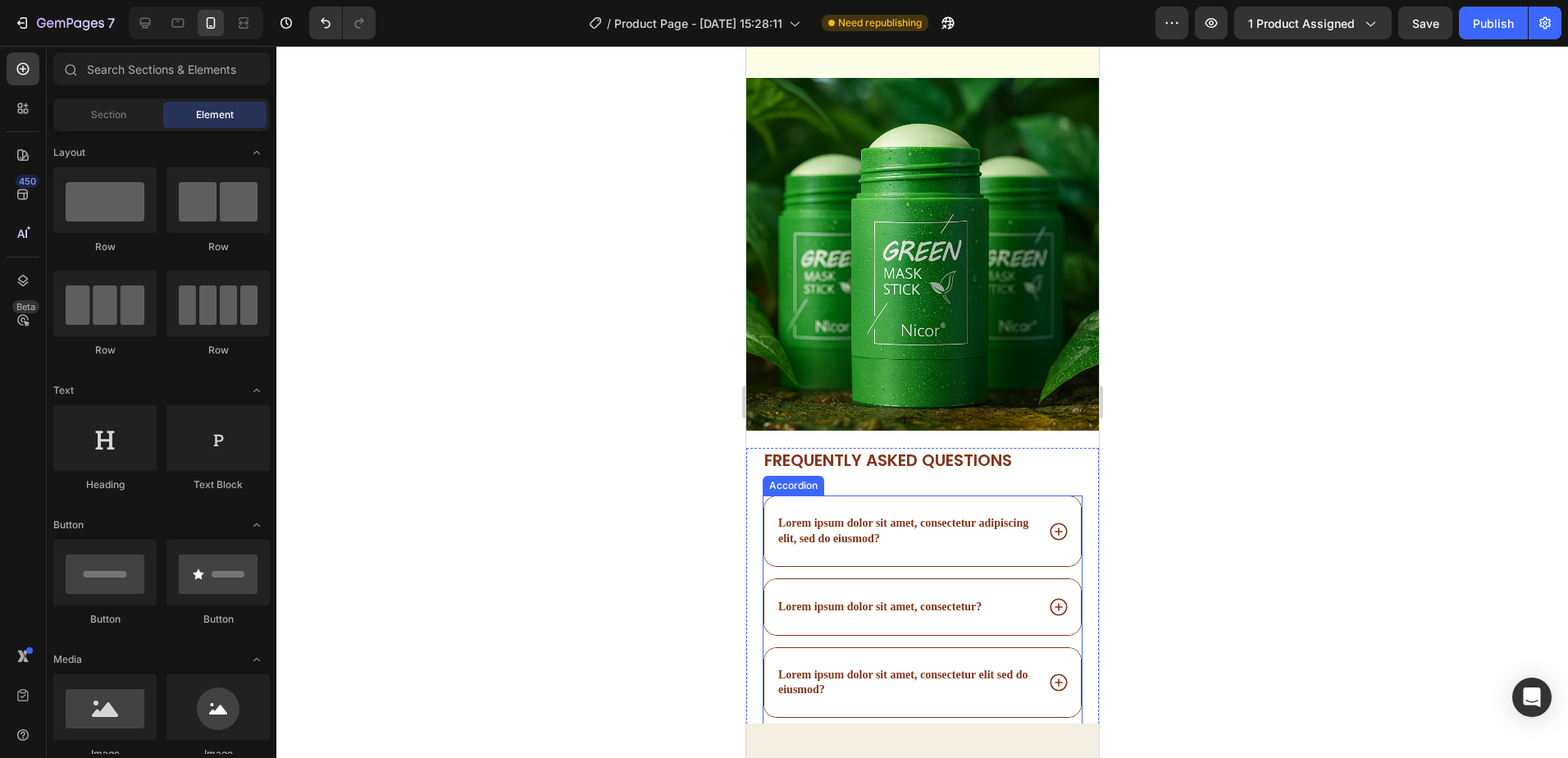
click at [981, 516] on p "Lorem ipsum dolor sit amet, consectetur adipiscing elit, sed do eiusmod?" at bounding box center [904, 531] width 254 height 30
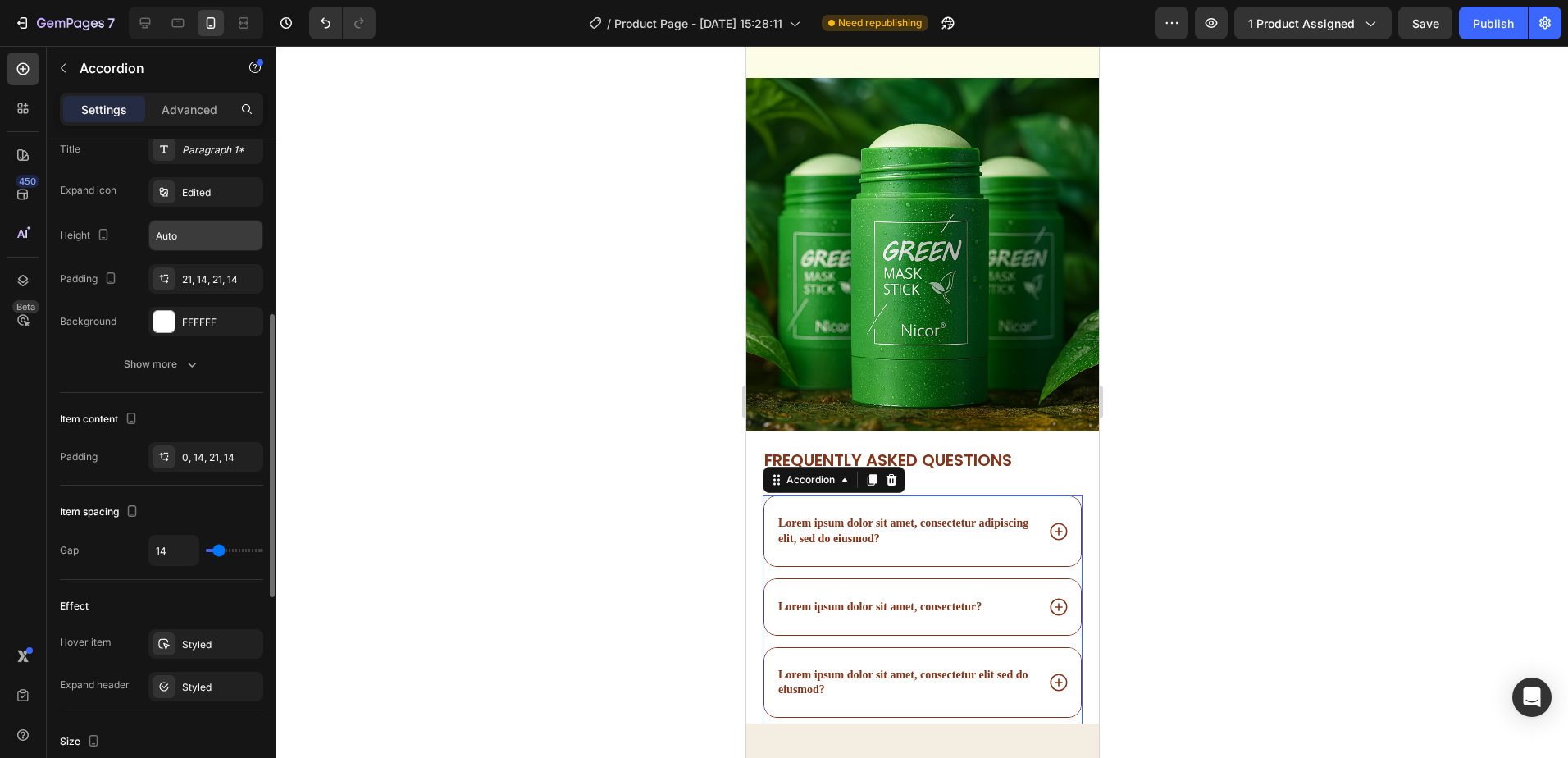
scroll to position [328, 0]
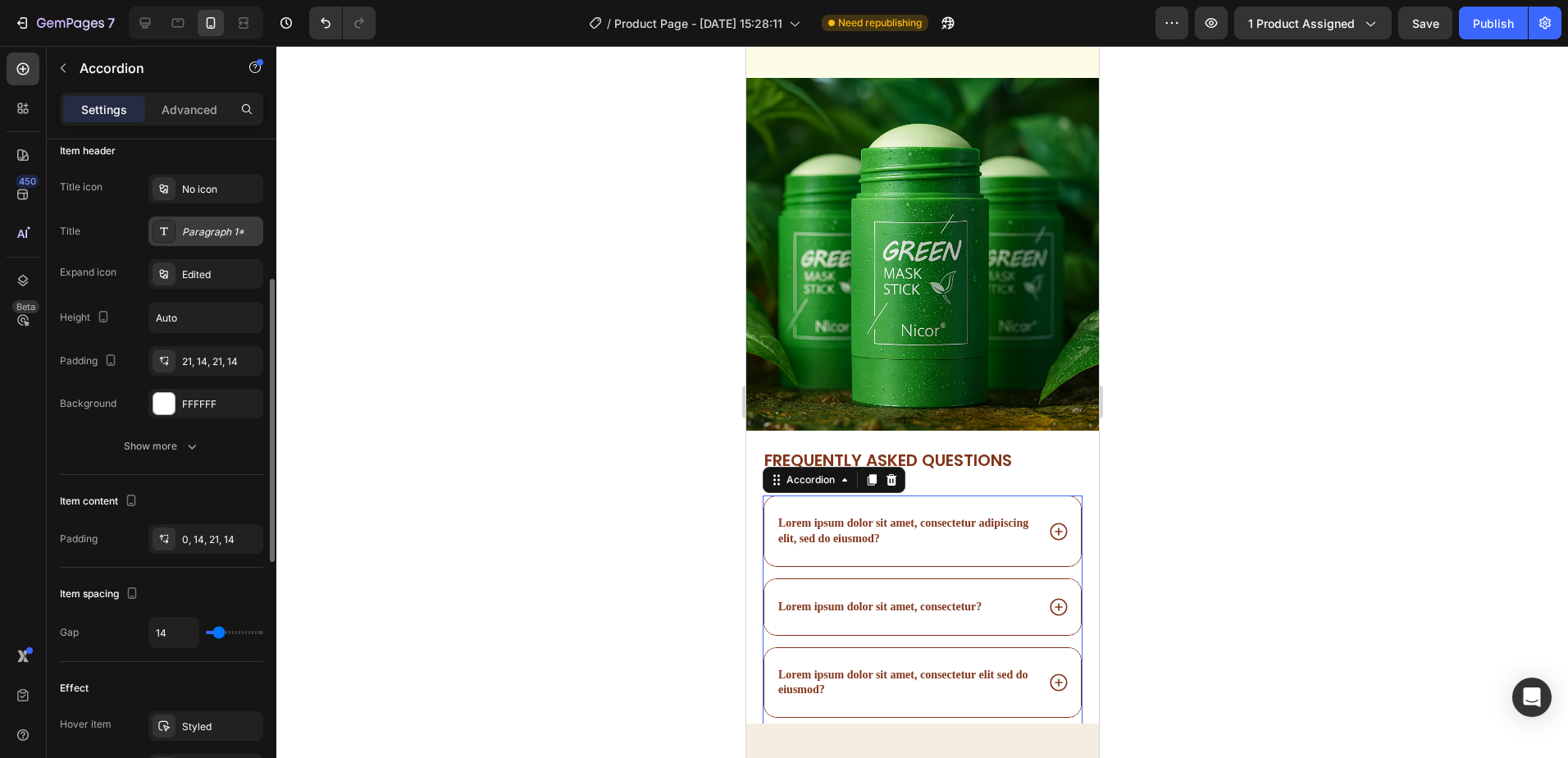
click at [221, 235] on div "Paragraph 1*" at bounding box center [220, 232] width 77 height 15
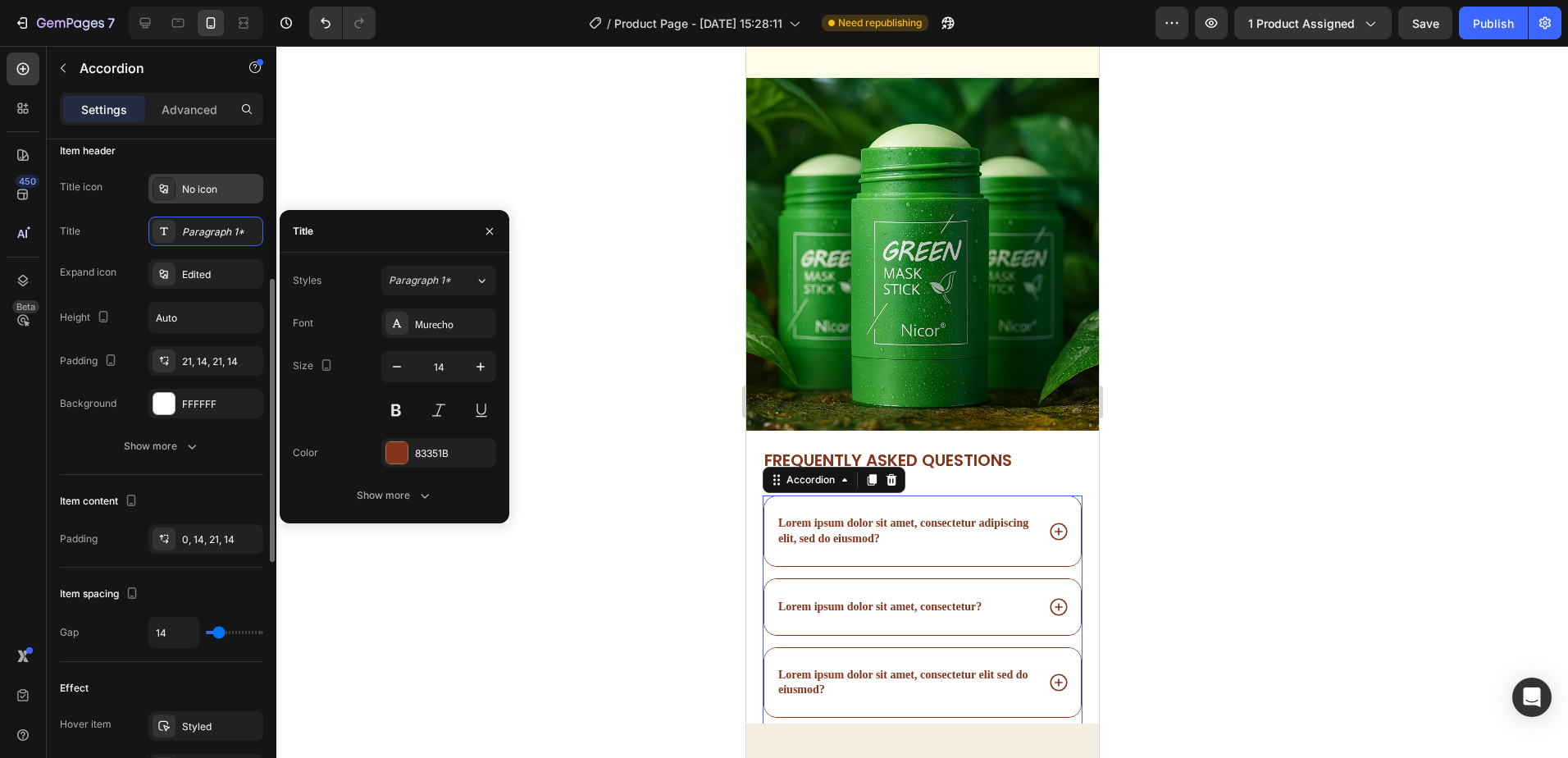
click at [224, 191] on div "No icon" at bounding box center [220, 189] width 77 height 15
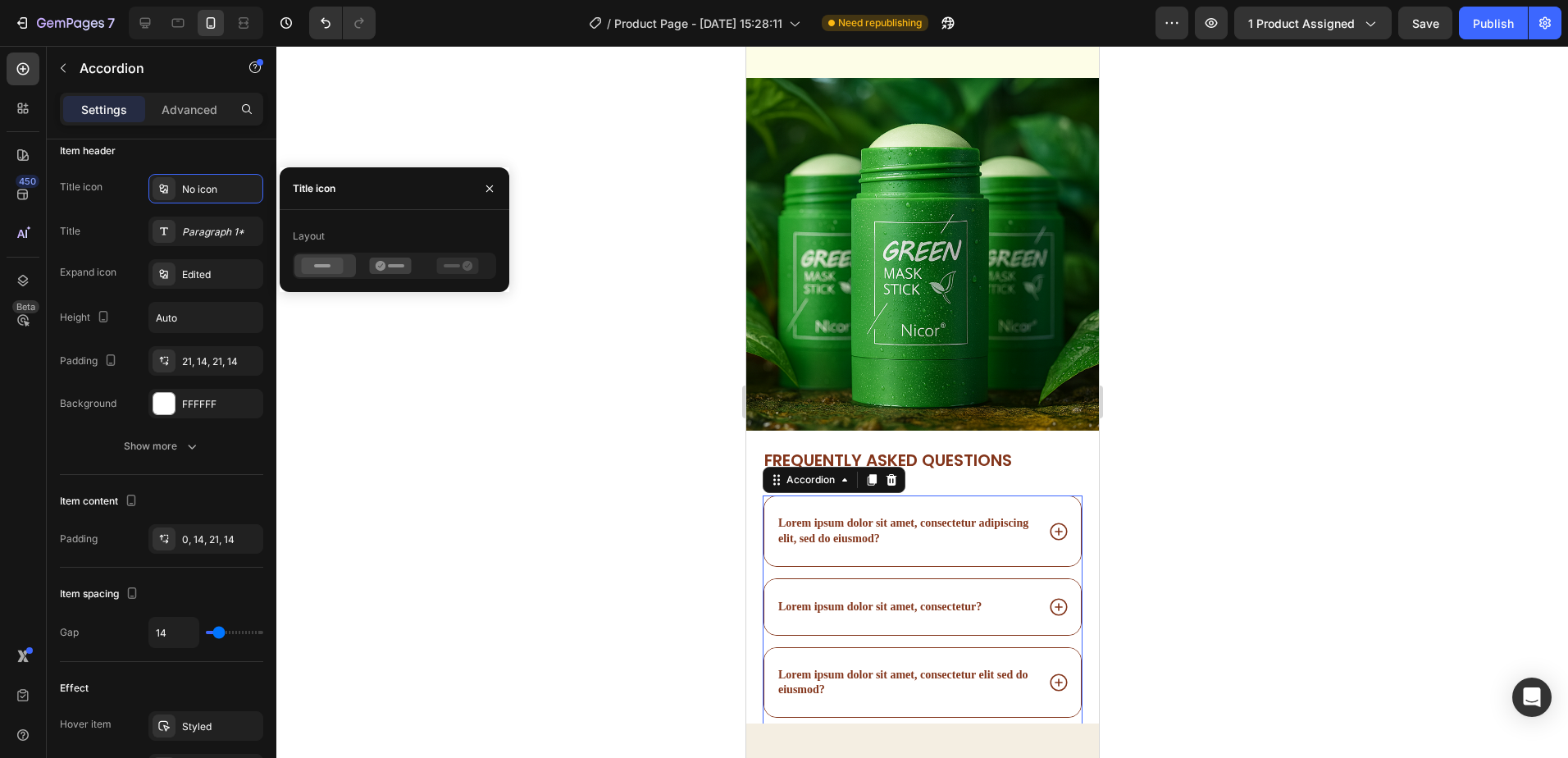
click at [898, 516] on p "Lorem ipsum dolor sit amet, consectetur adipiscing elit, sed do eiusmod?" at bounding box center [904, 531] width 254 height 30
click at [968, 516] on p "Lorem ipsum dolor sit amet, consectetur adipiscing elit, sed do eiusmod?" at bounding box center [904, 531] width 254 height 30
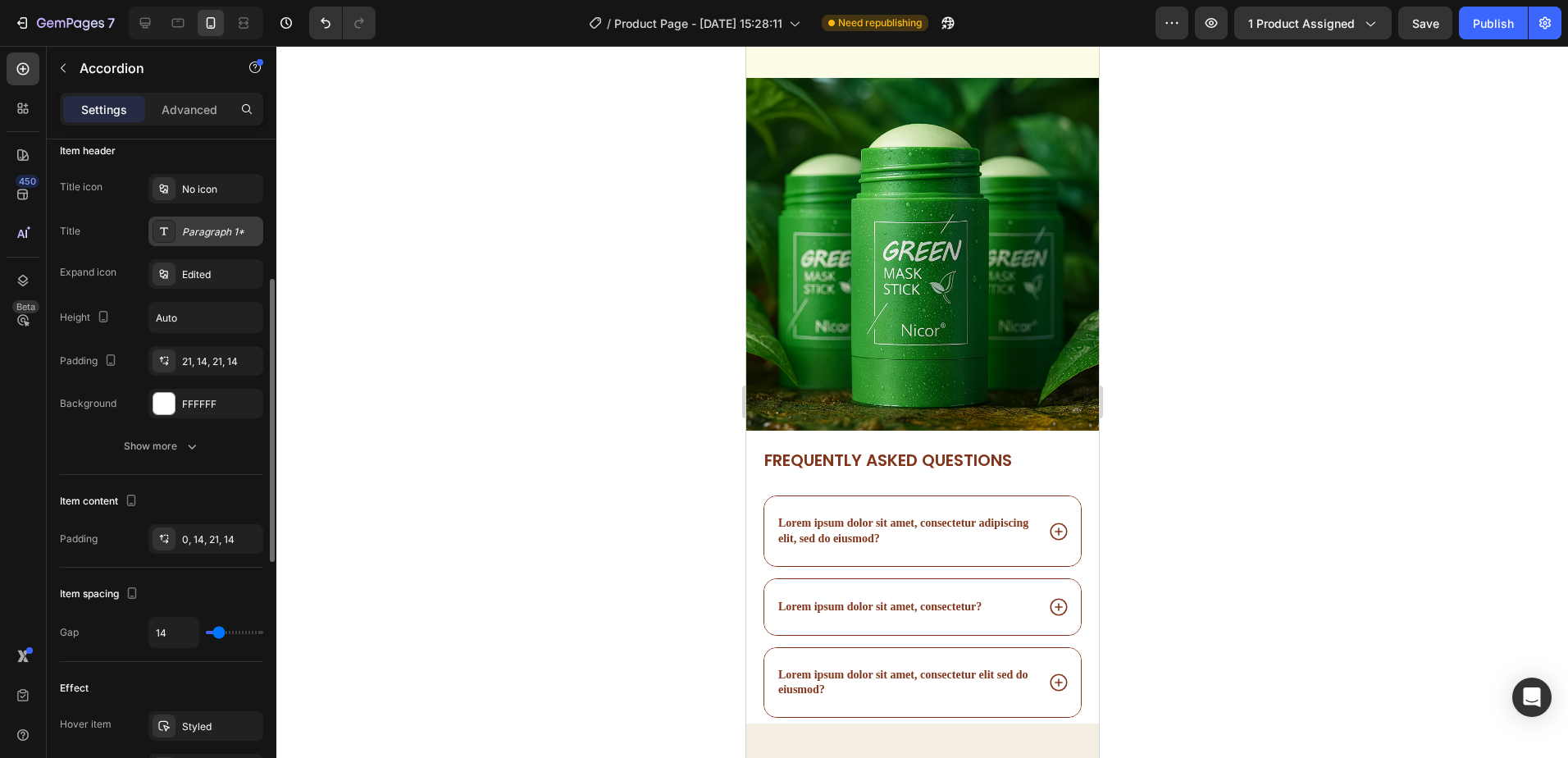
click at [214, 228] on div "Paragraph 1*" at bounding box center [220, 232] width 77 height 15
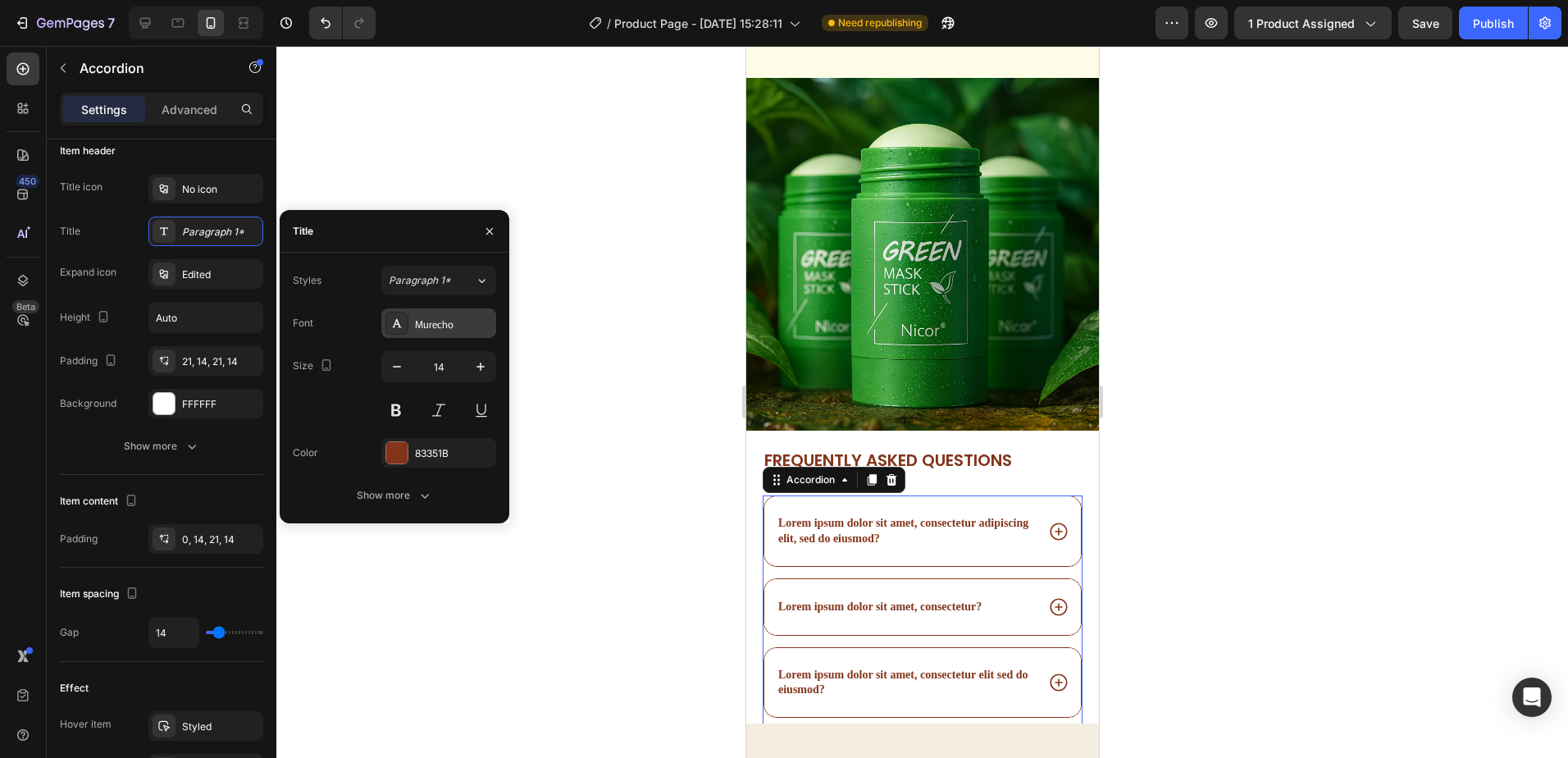
click at [475, 318] on div "Murecho" at bounding box center [453, 324] width 77 height 15
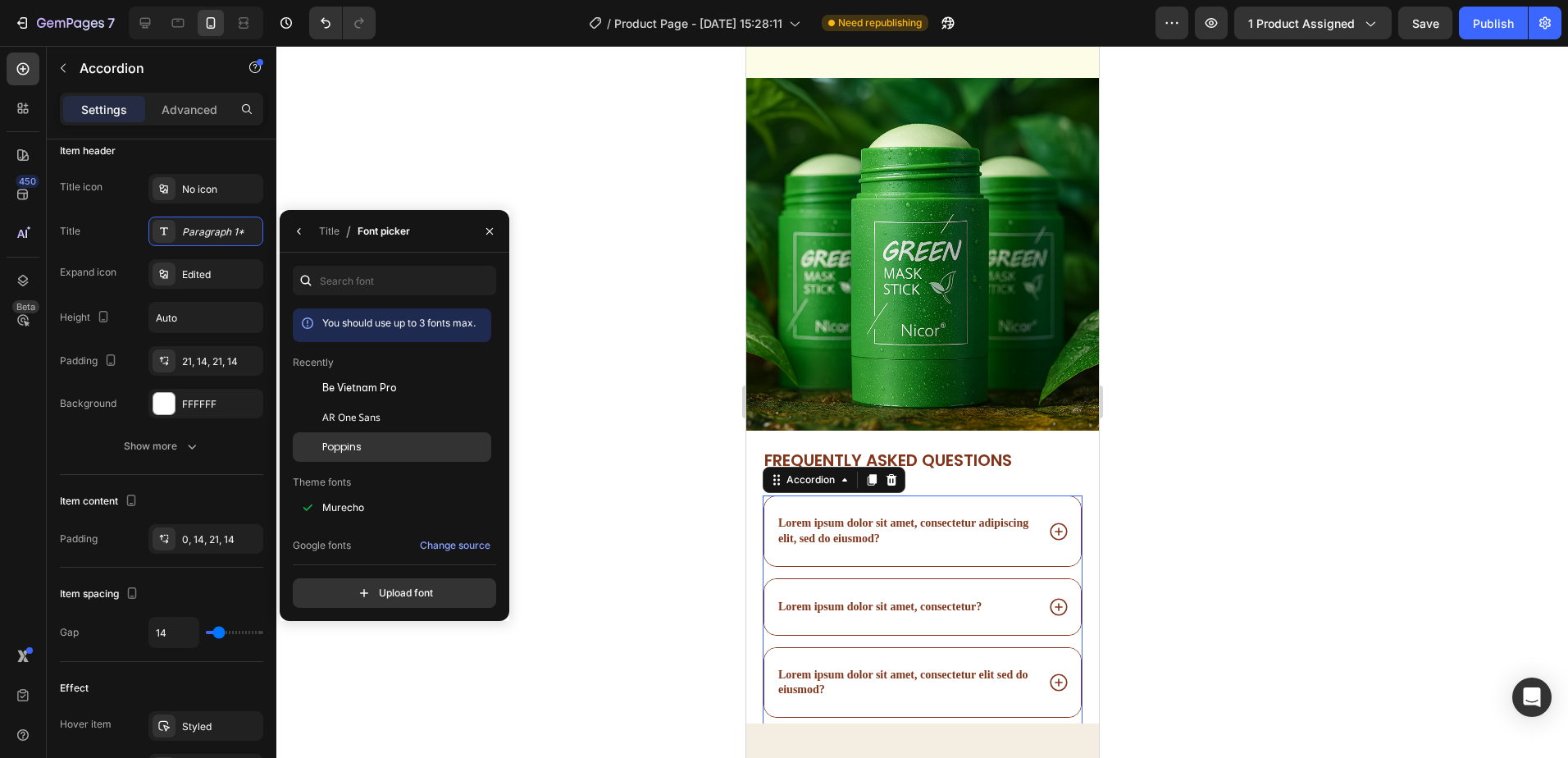
click at [383, 677] on div "Poppins" at bounding box center [392, 692] width 199 height 30
click at [1251, 503] on div at bounding box center [922, 402] width 1292 height 712
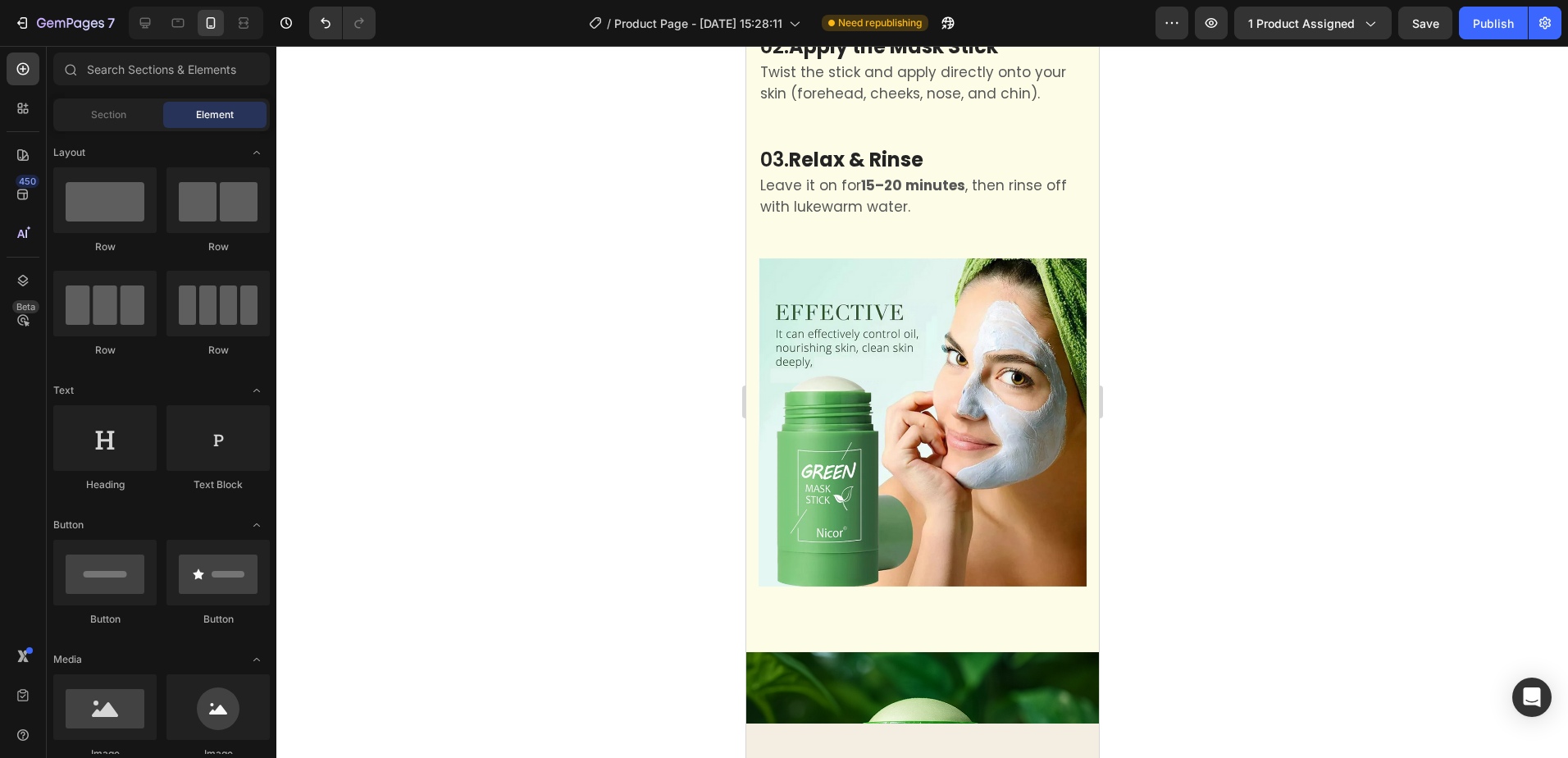
scroll to position [7329, 0]
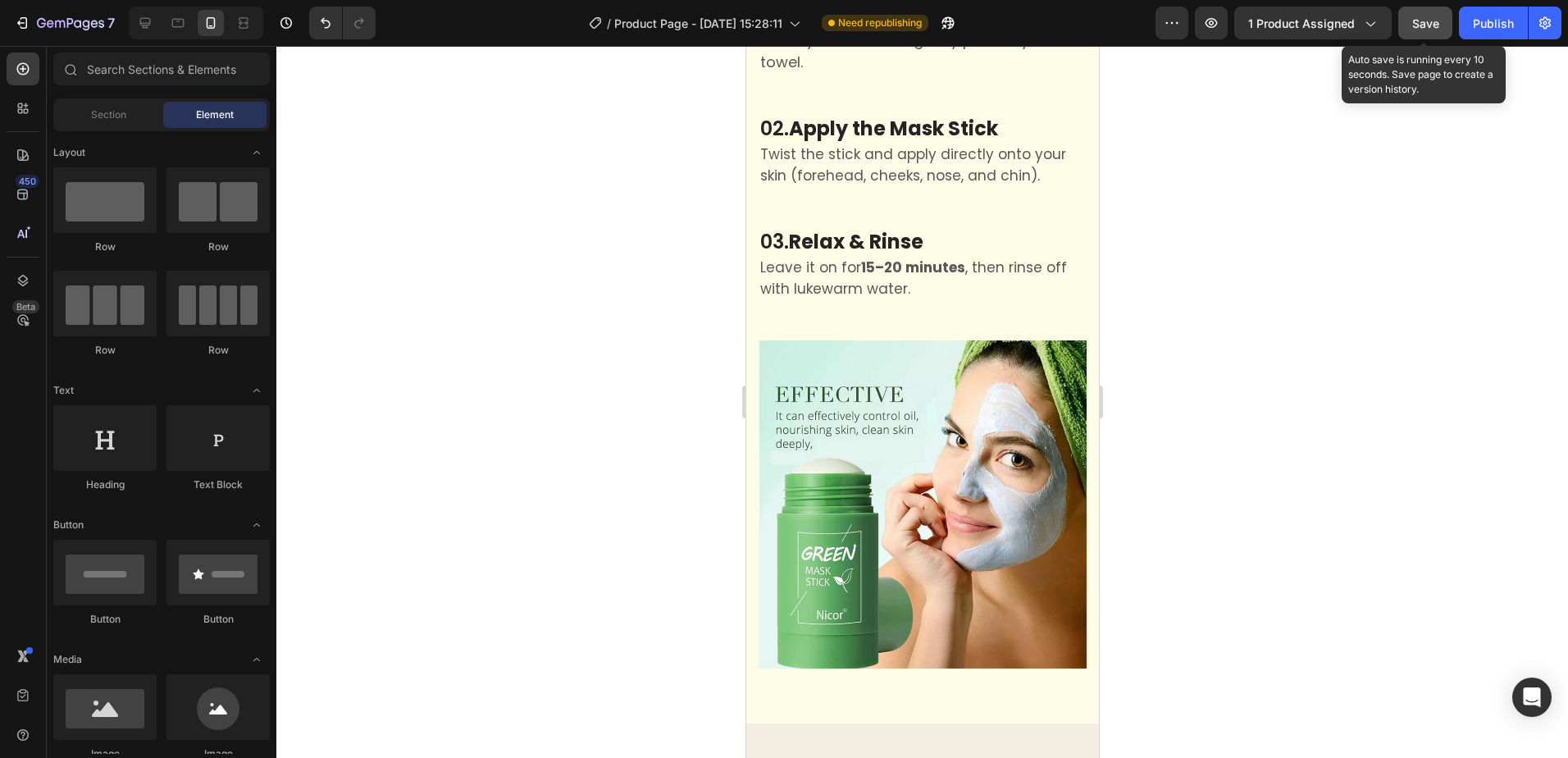
click at [1426, 19] on span "Save" at bounding box center [1425, 23] width 27 height 14
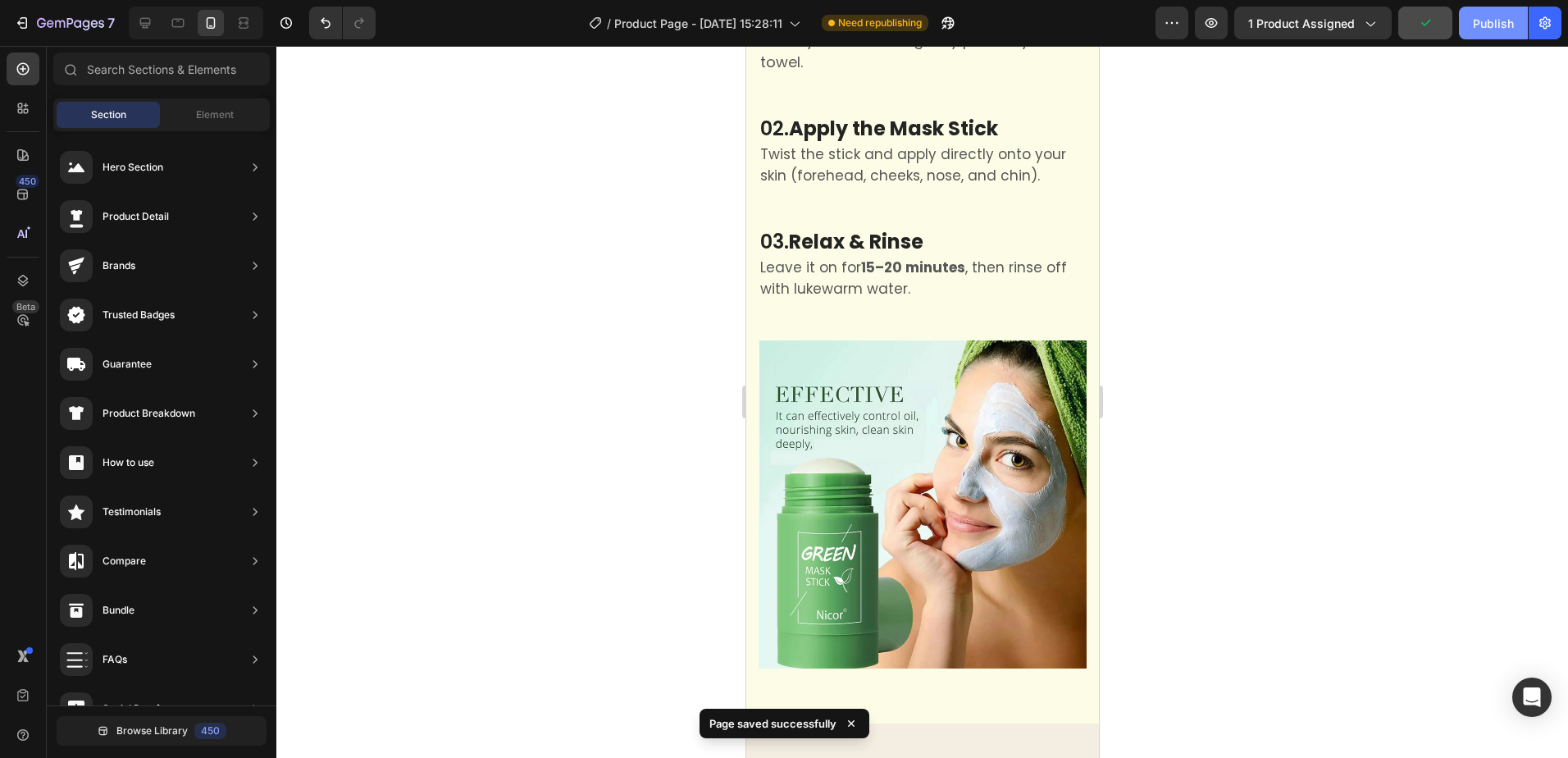
click at [1477, 27] on div "Publish" at bounding box center [1493, 23] width 41 height 17
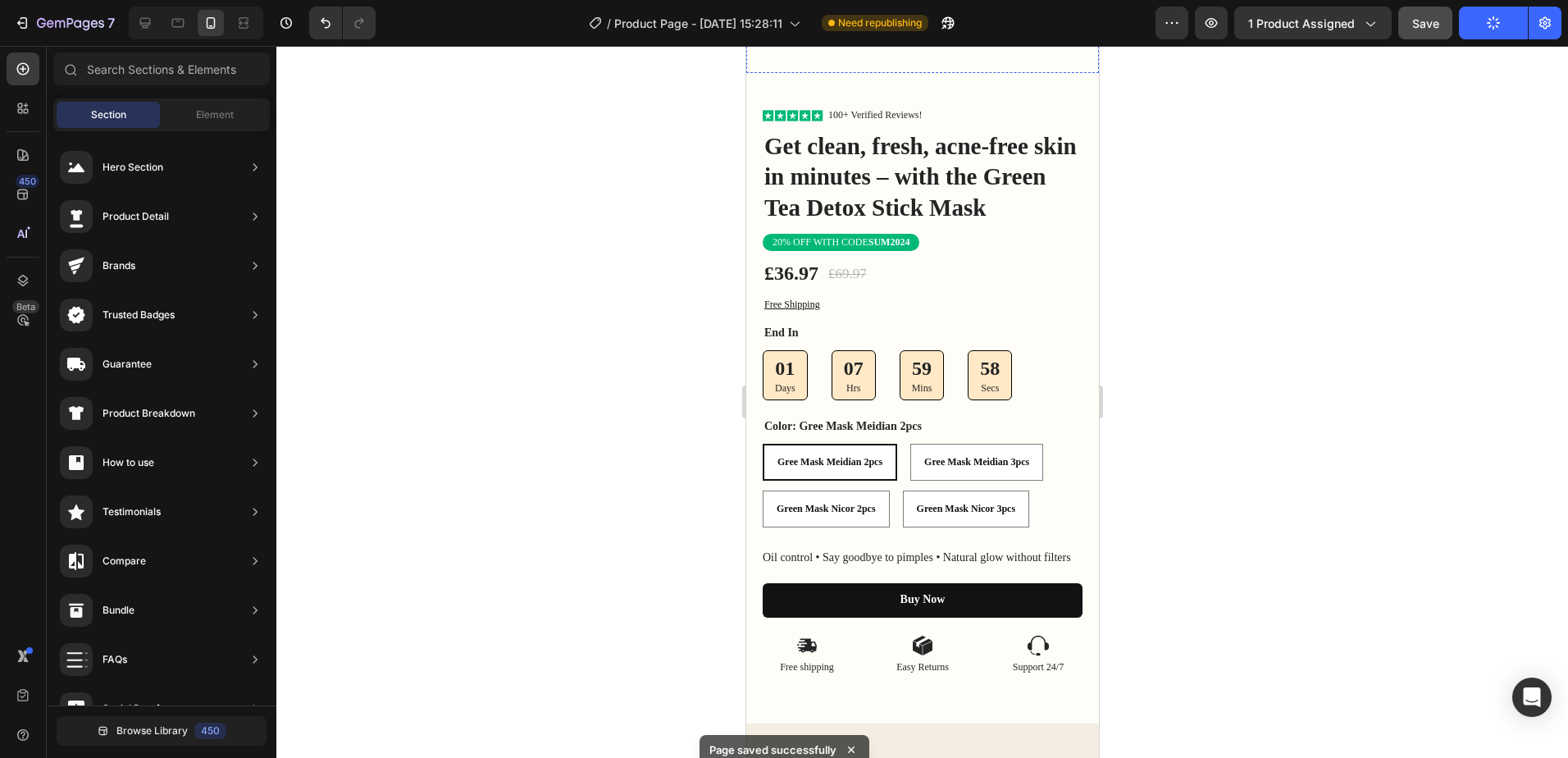
scroll to position [274, 0]
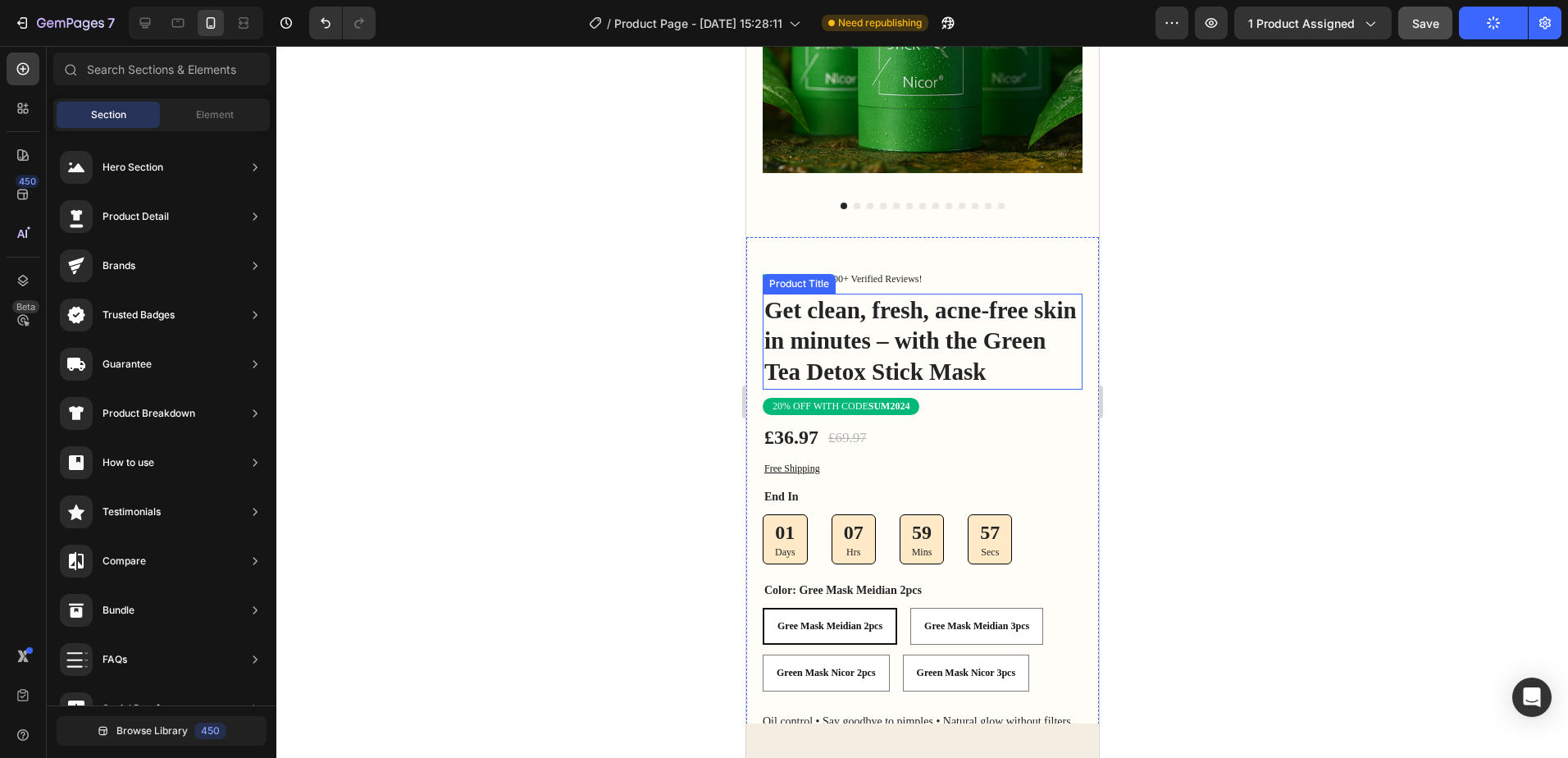
click at [954, 307] on h1 "Get clean, fresh, acne-free skin in minutes – with the Green Tea Detox Stick Ma…" at bounding box center [921, 342] width 320 height 96
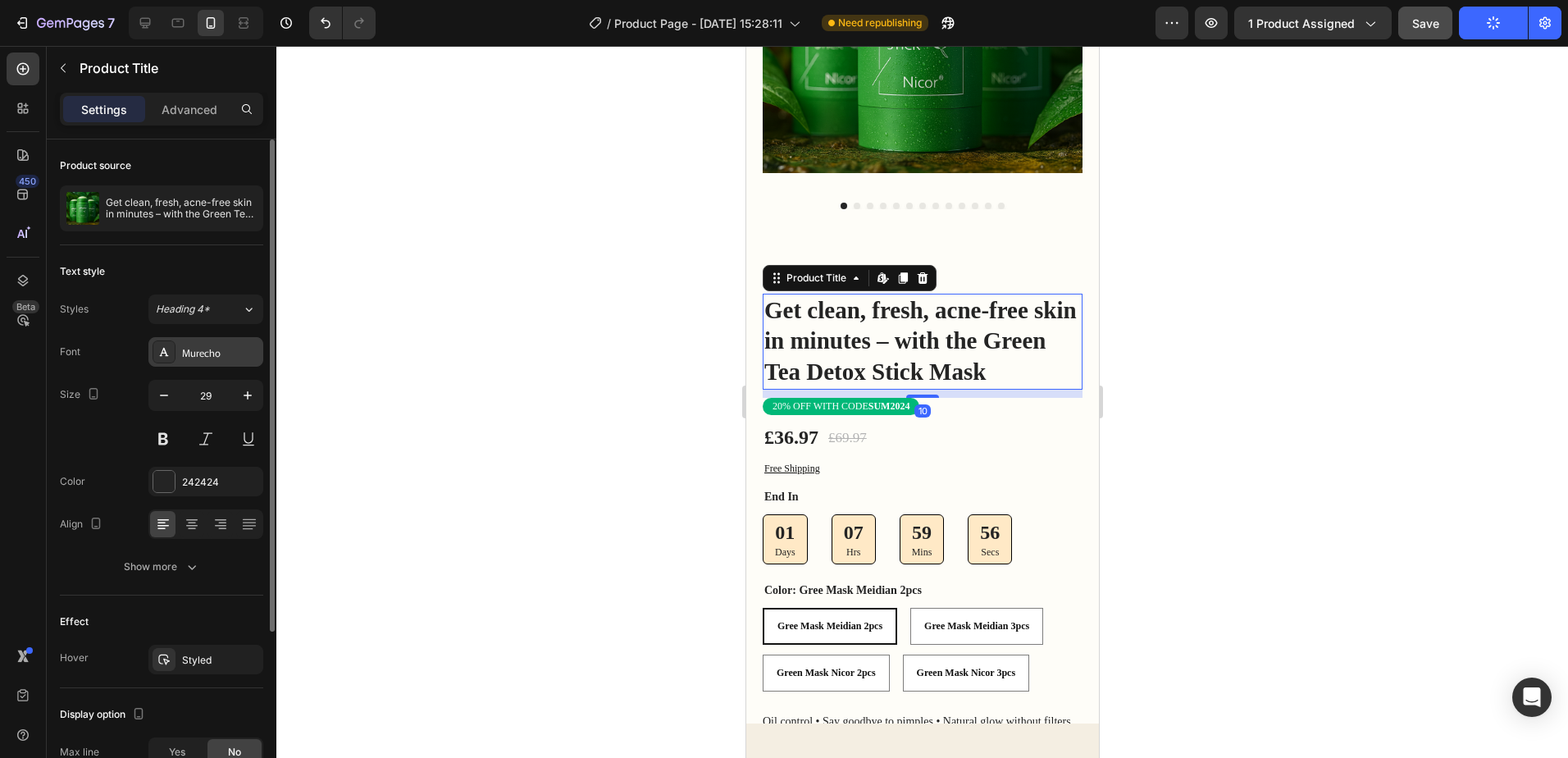
click at [238, 354] on div "Murecho" at bounding box center [220, 353] width 77 height 15
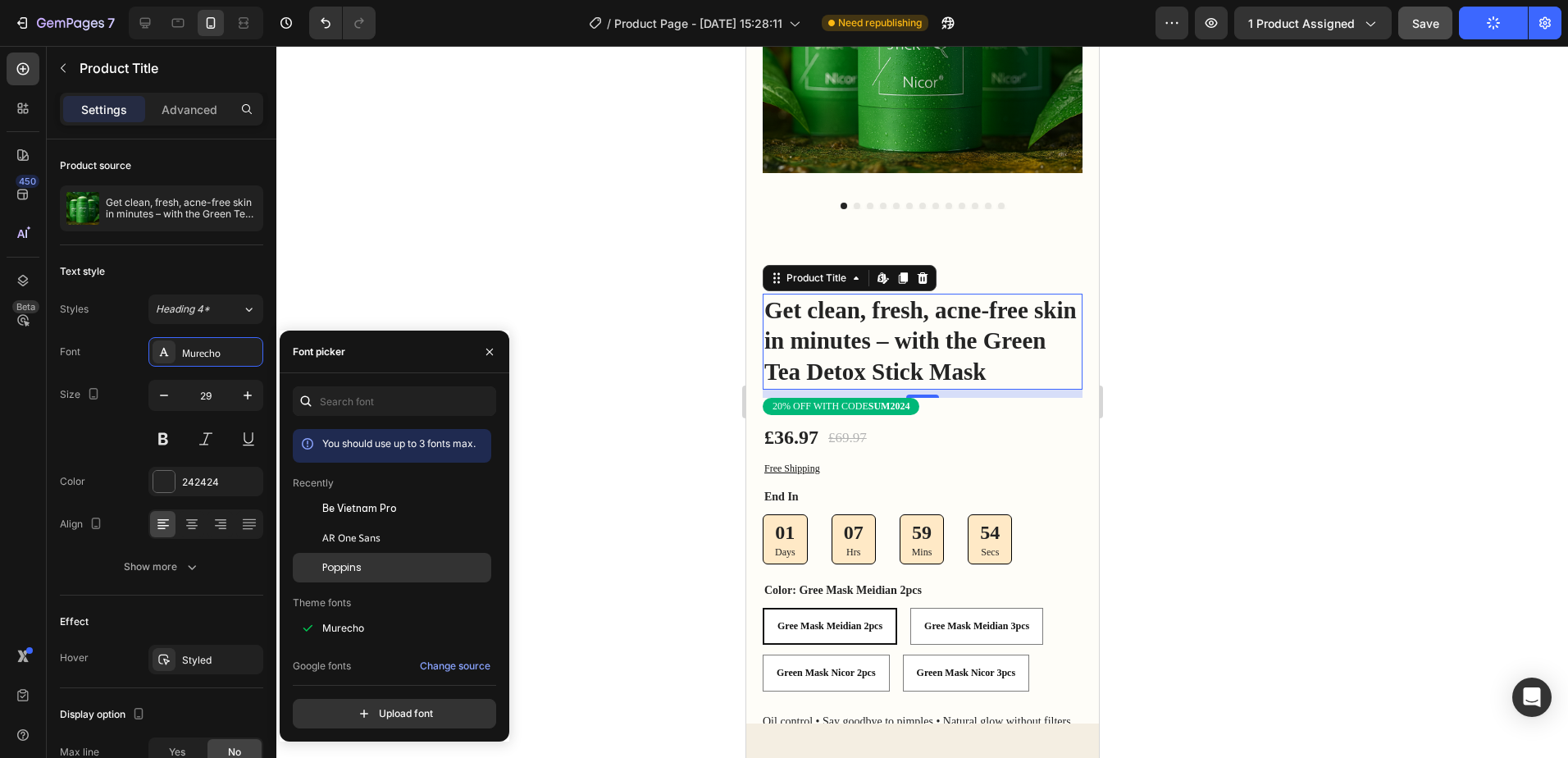
click at [355, 564] on span "Poppins" at bounding box center [342, 568] width 39 height 15
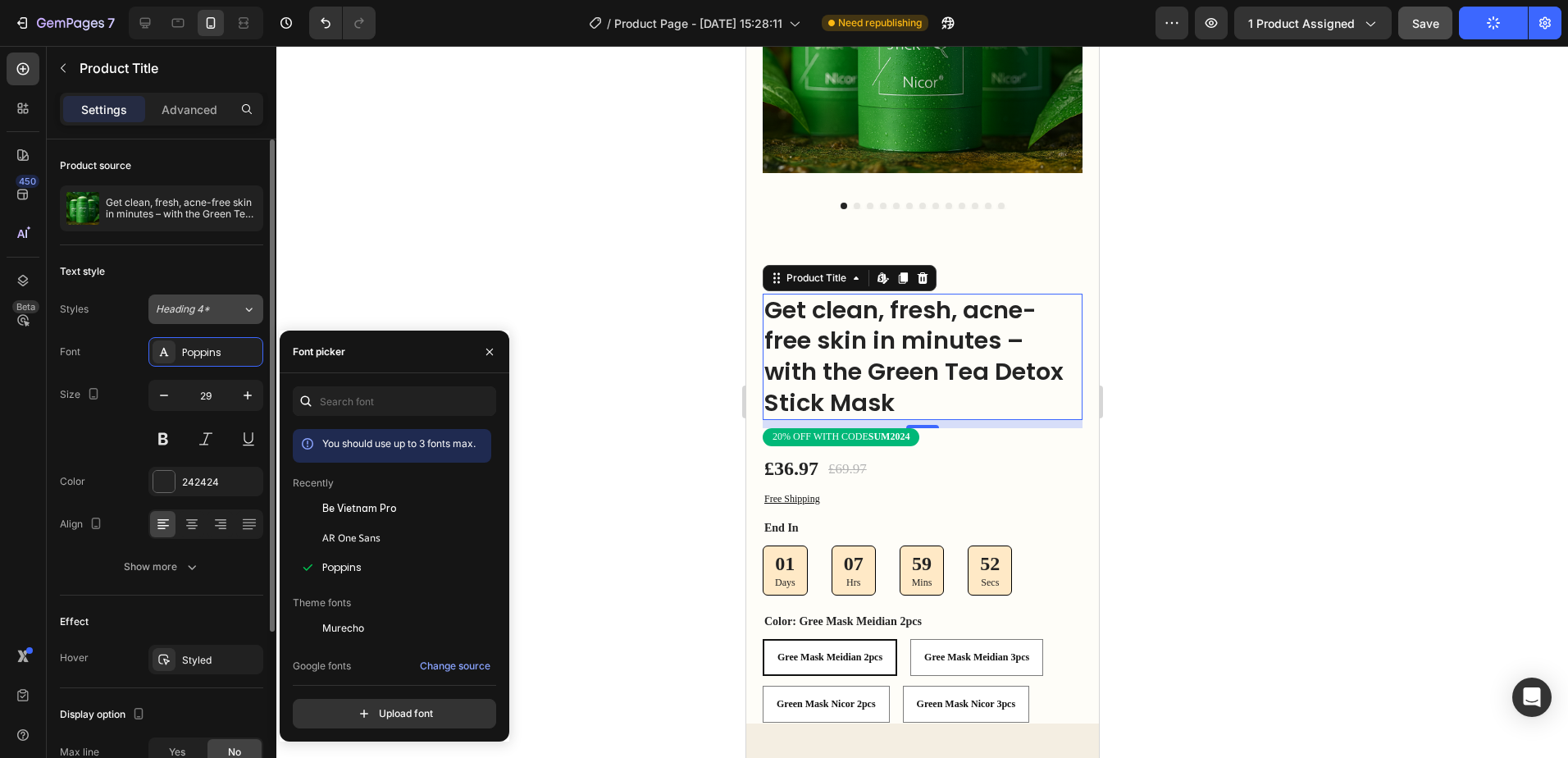
click at [237, 307] on div "Heading 4*" at bounding box center [199, 309] width 86 height 15
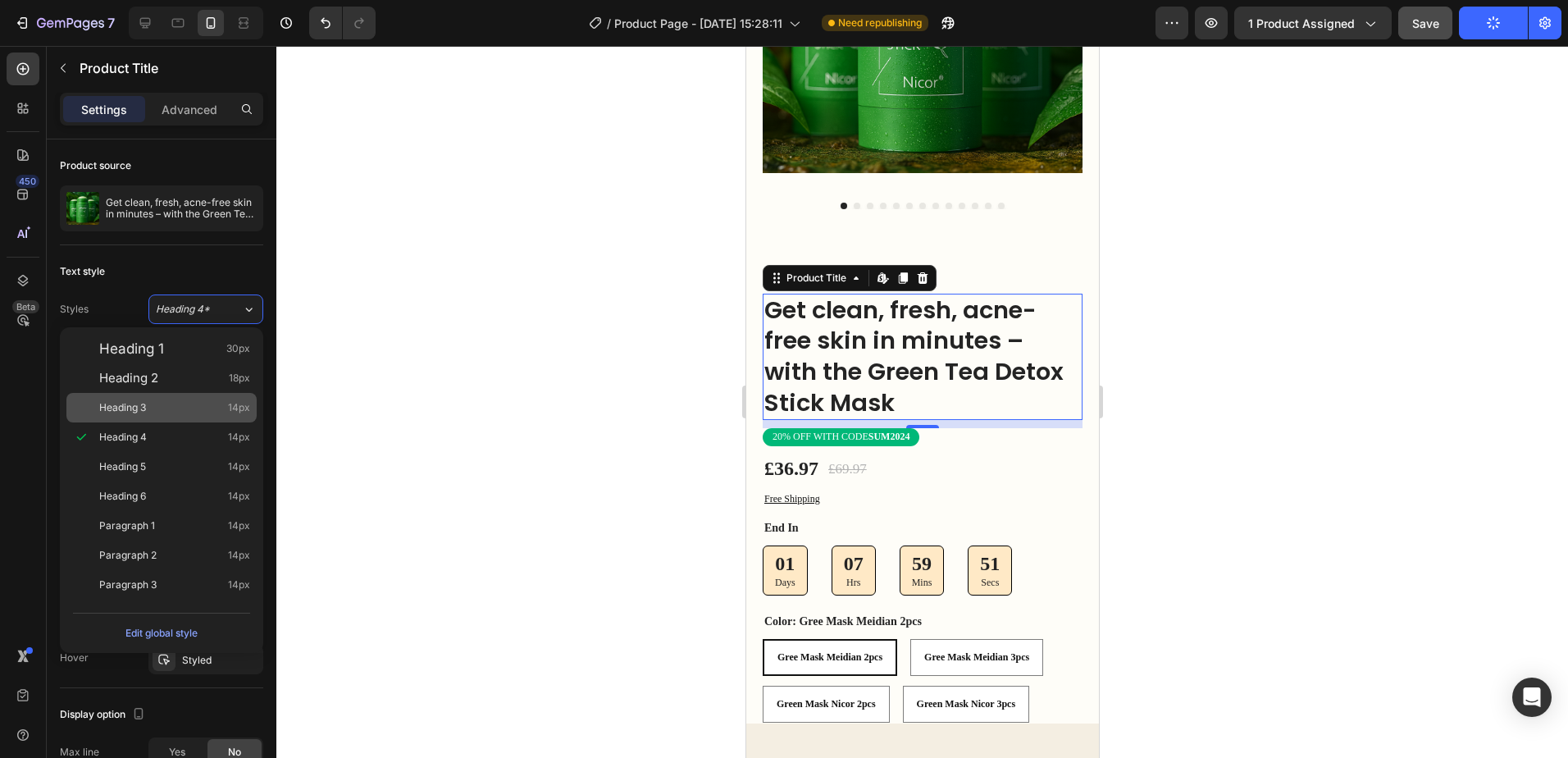
click at [199, 406] on div "Heading 3 14px" at bounding box center [174, 408] width 151 height 16
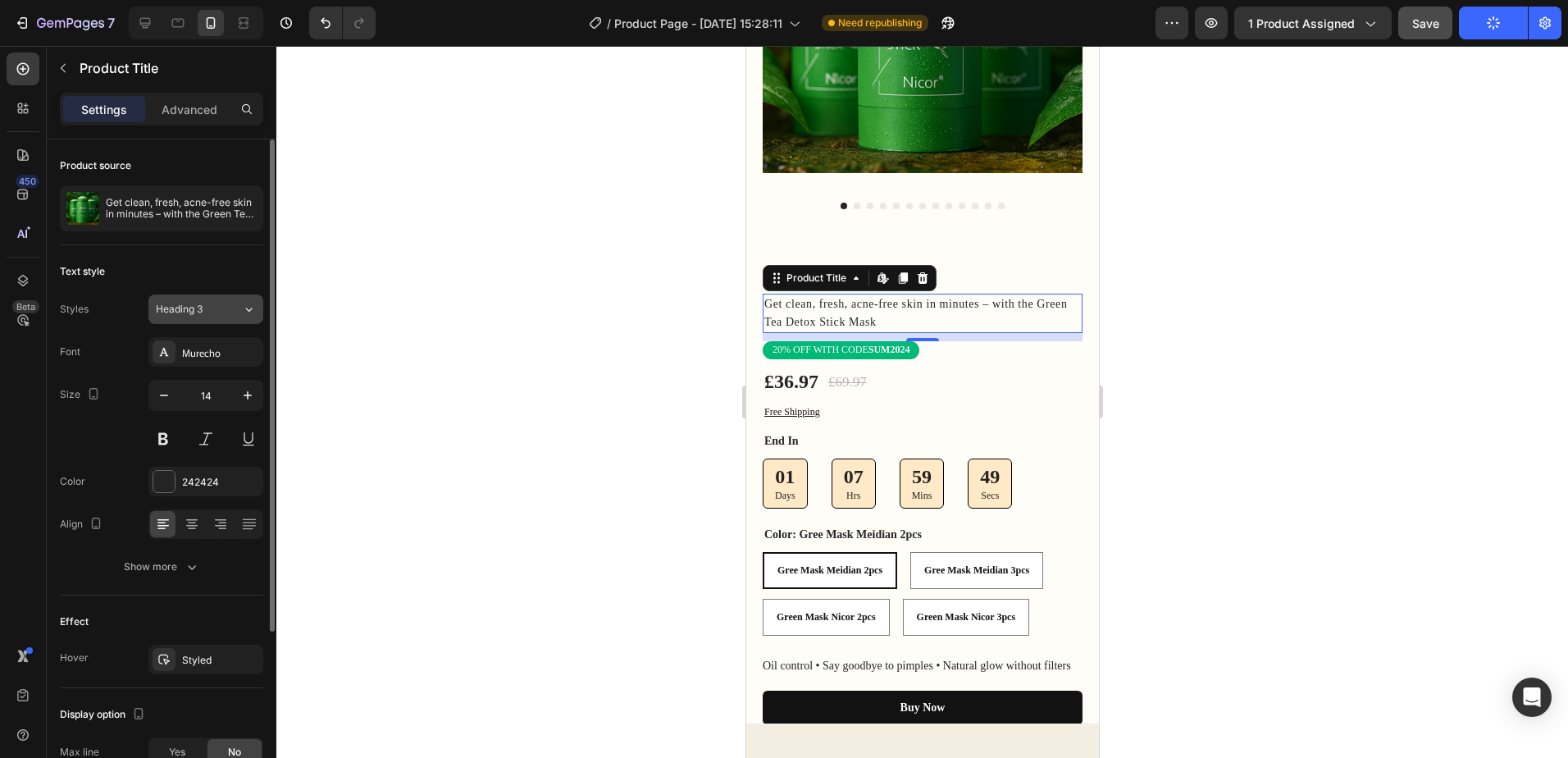
click at [242, 310] on icon at bounding box center [249, 309] width 14 height 16
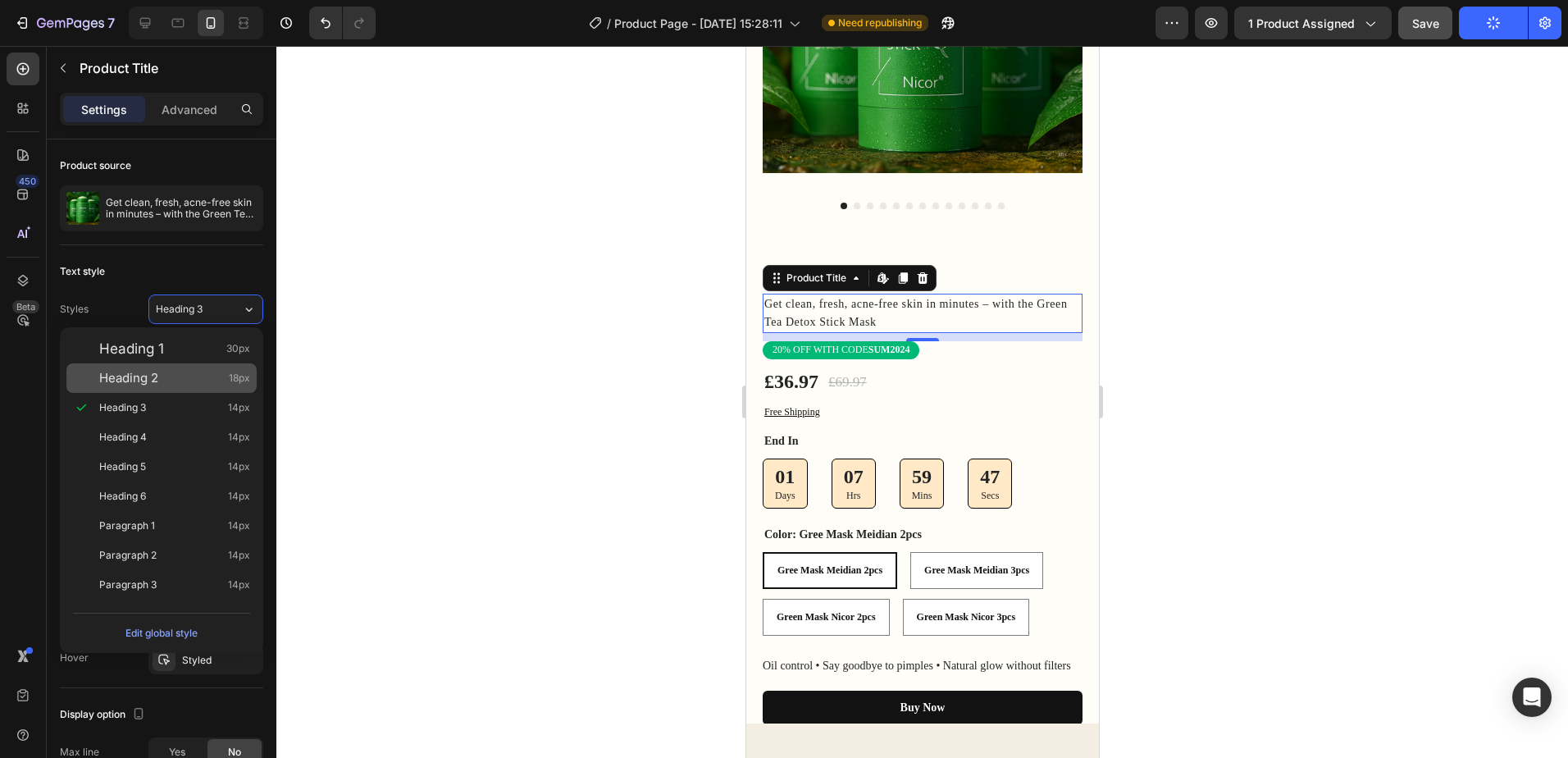
click at [213, 376] on div "Heading 2 18px" at bounding box center [174, 378] width 151 height 16
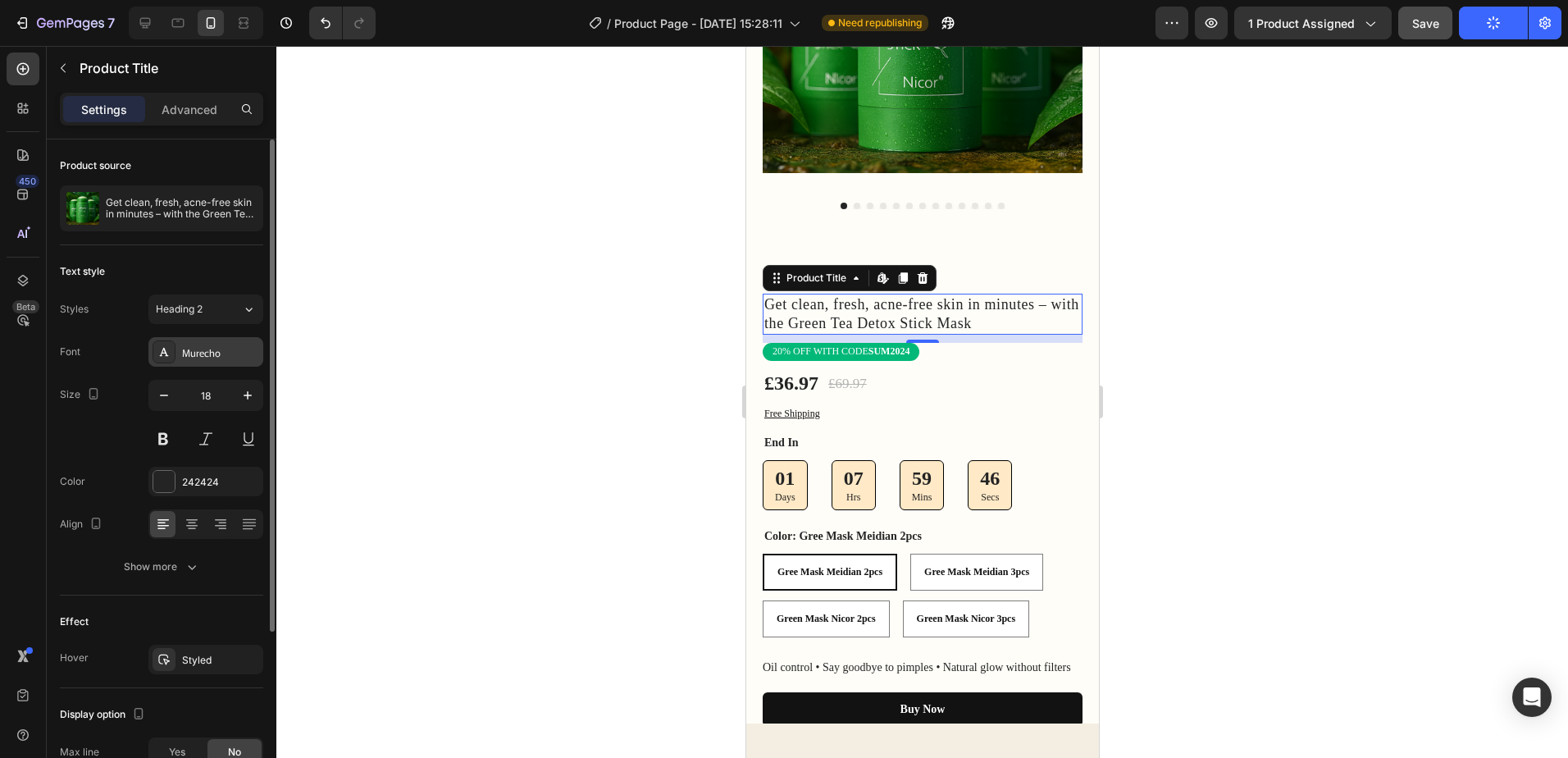
click at [254, 351] on div "Murecho" at bounding box center [220, 353] width 77 height 15
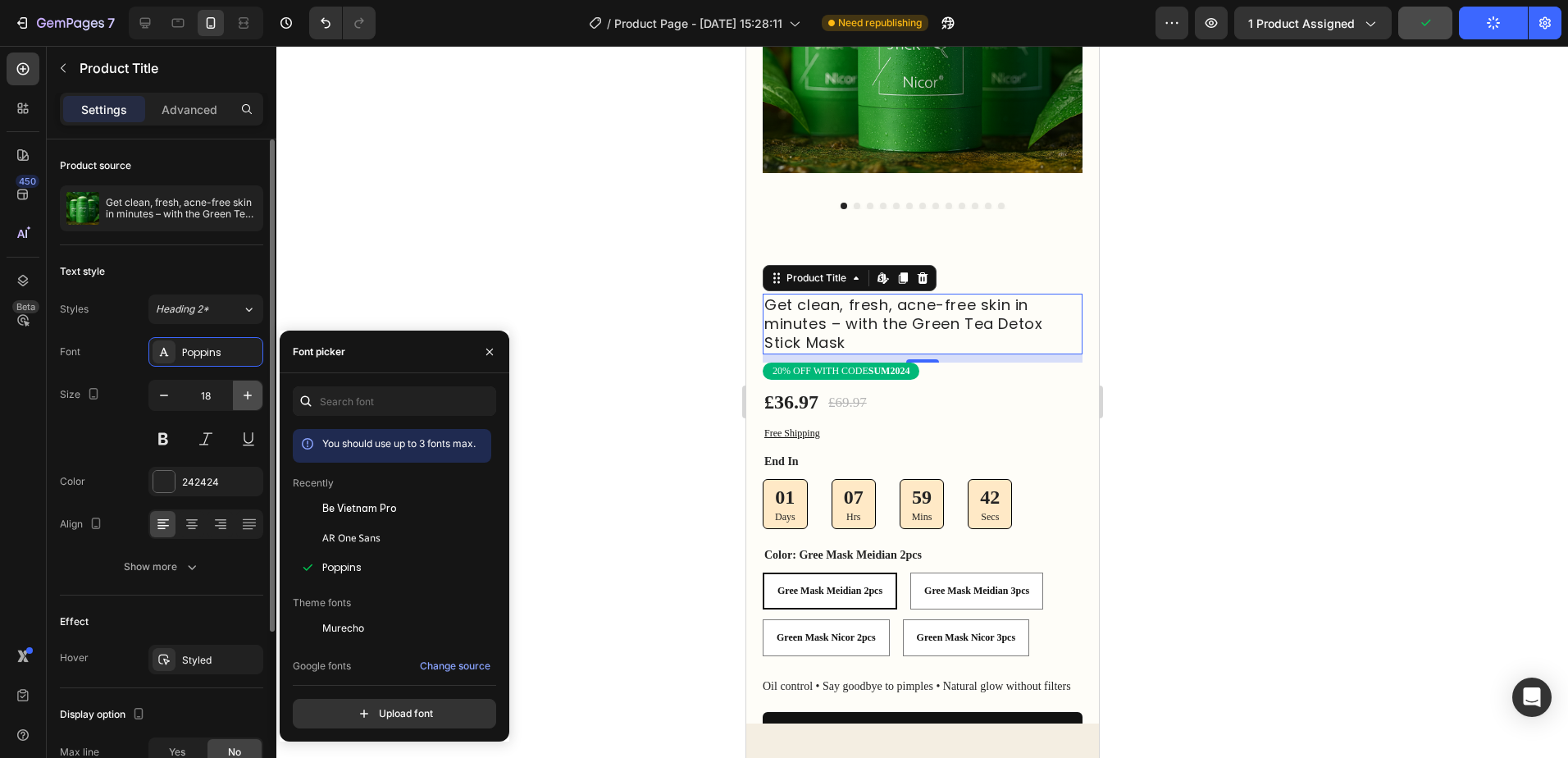
click at [248, 396] on icon "button" at bounding box center [248, 396] width 8 height 8
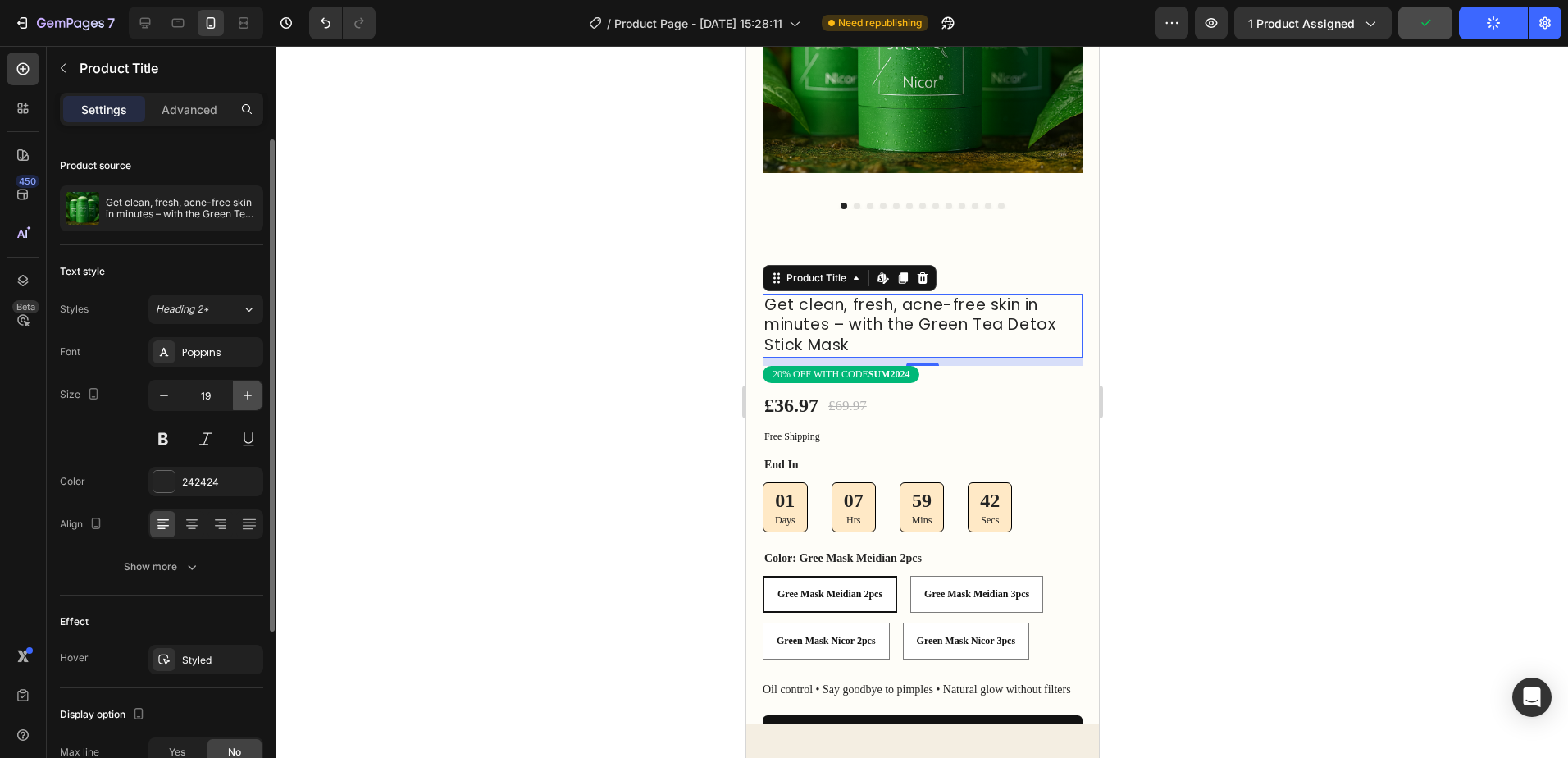
click at [248, 396] on icon "button" at bounding box center [248, 396] width 8 height 8
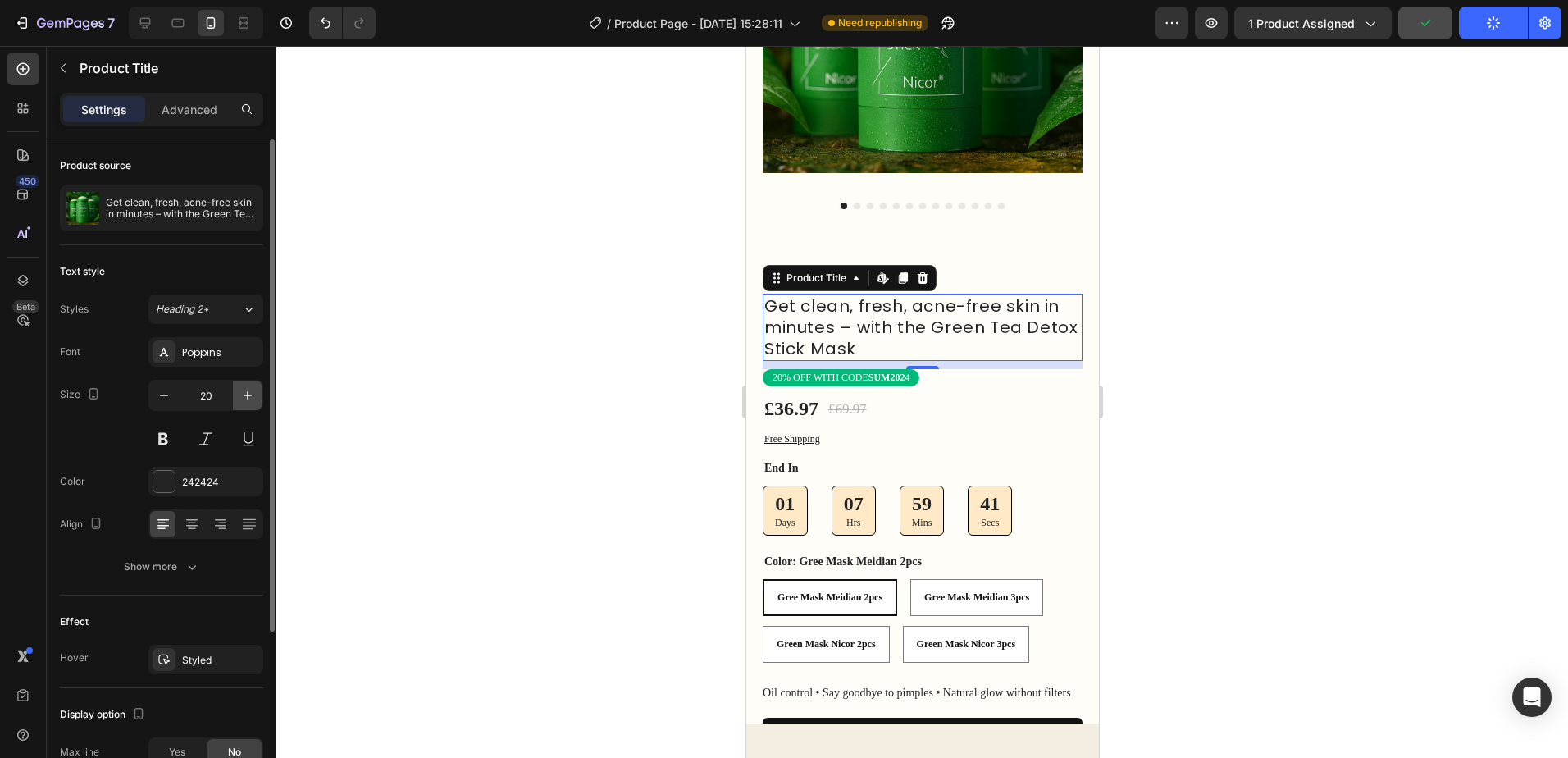
click at [248, 396] on icon "button" at bounding box center [248, 396] width 8 height 8
type input "21"
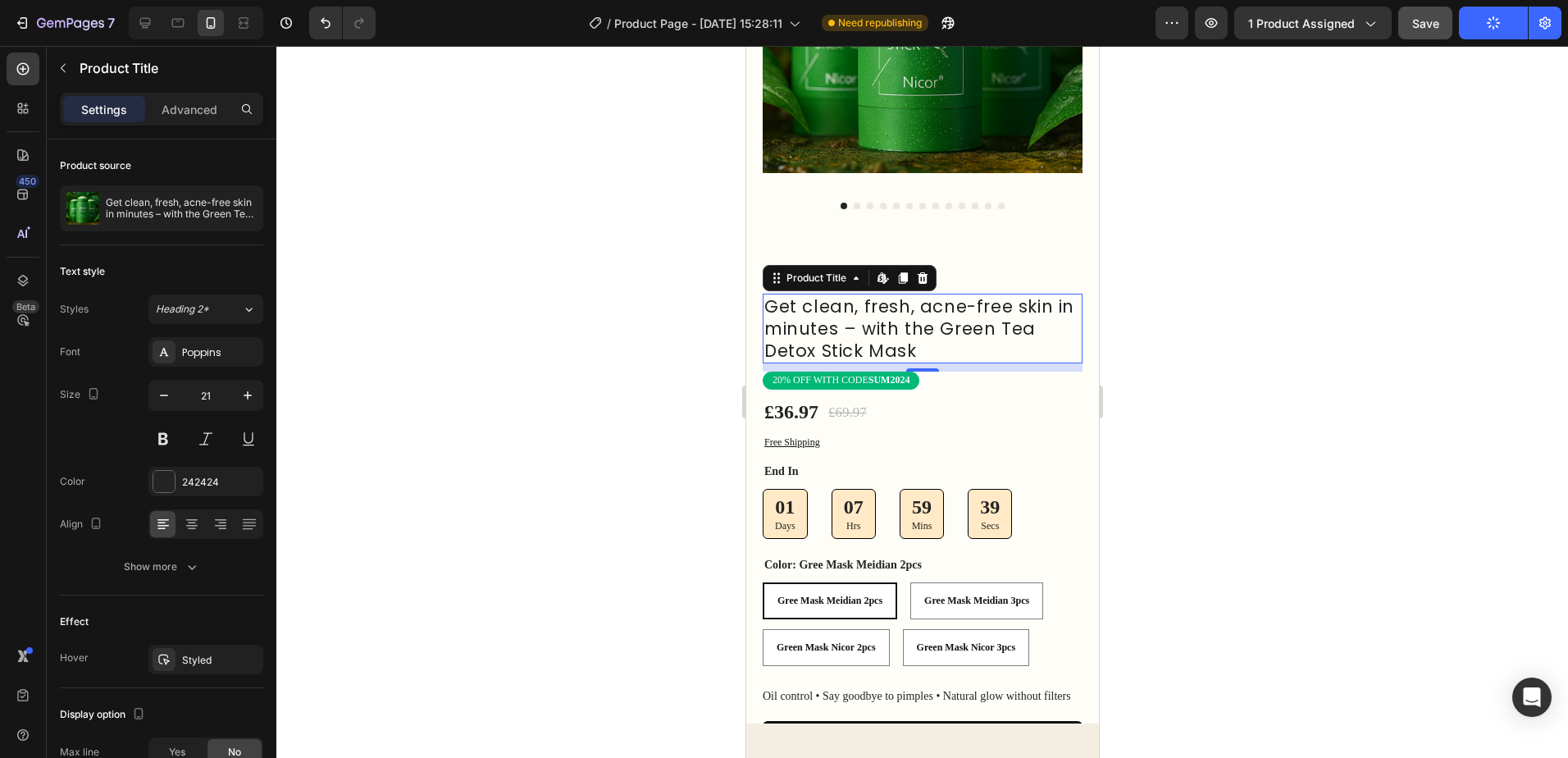
click at [1189, 342] on div at bounding box center [922, 402] width 1292 height 712
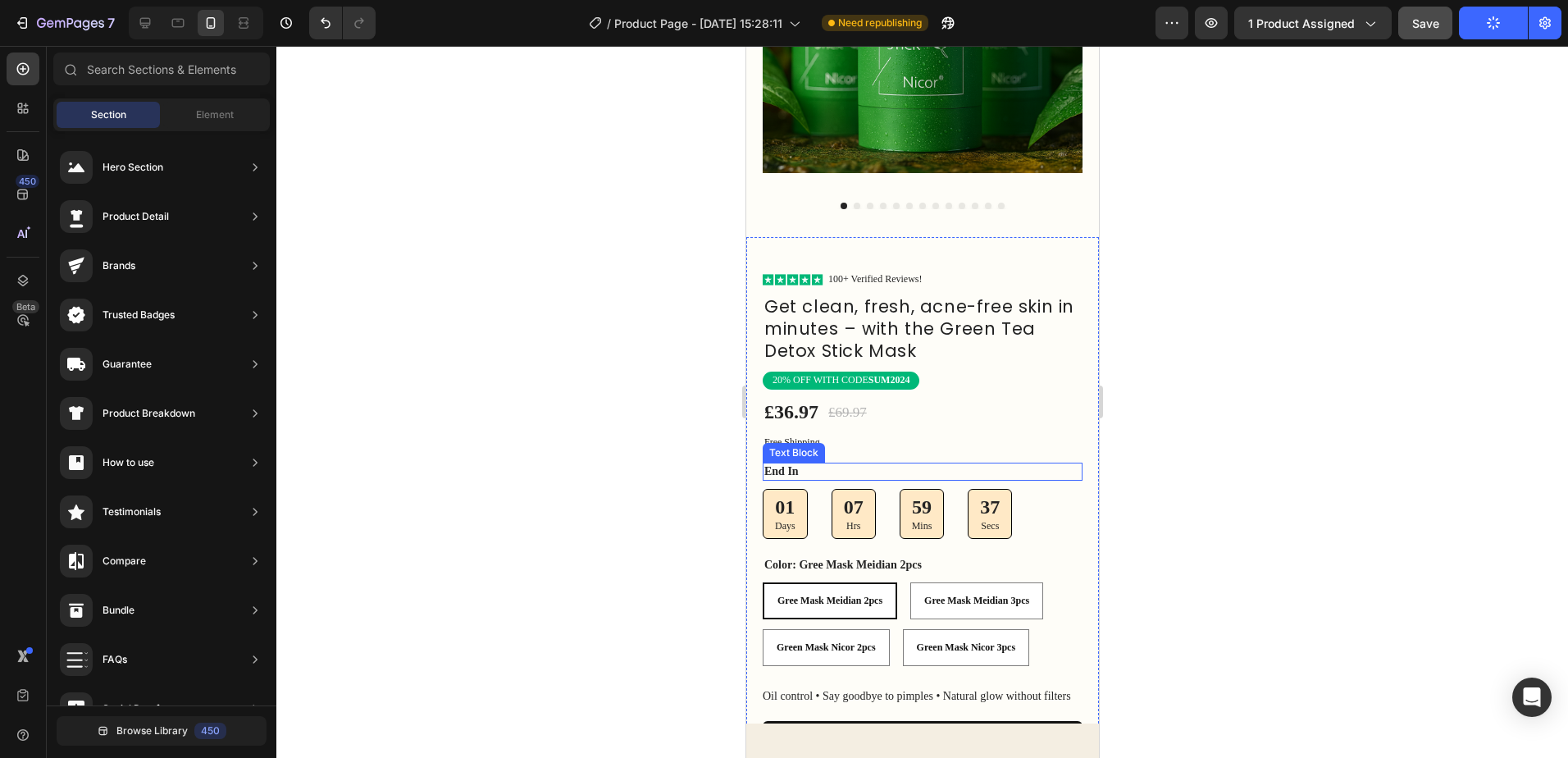
click at [789, 465] on p "End In" at bounding box center [921, 472] width 317 height 15
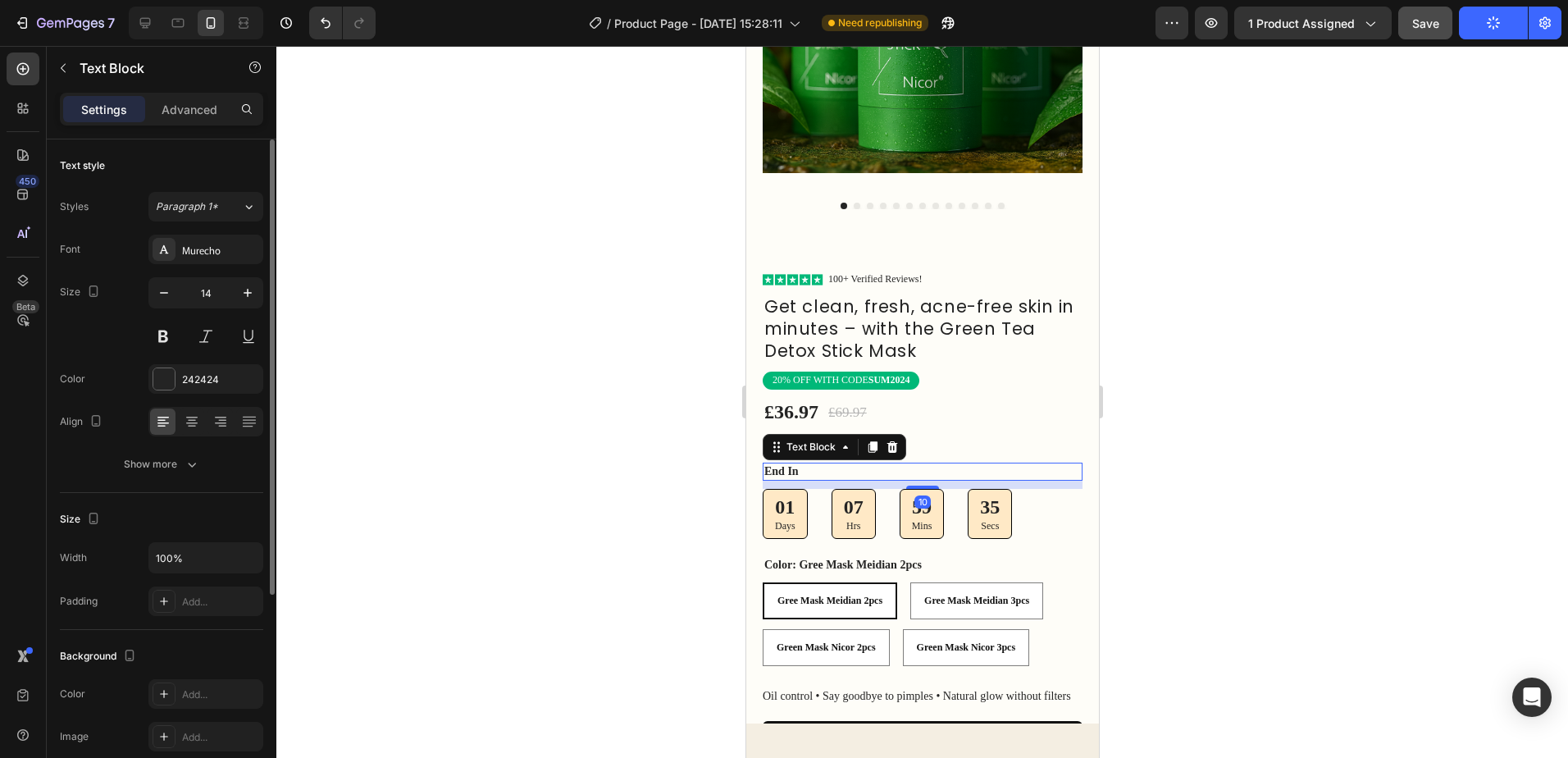
click at [213, 264] on div "Font Murecho Size 14 Color 242424 Align Show more" at bounding box center [162, 357] width 204 height 245
click at [215, 255] on div "Murecho" at bounding box center [220, 250] width 77 height 15
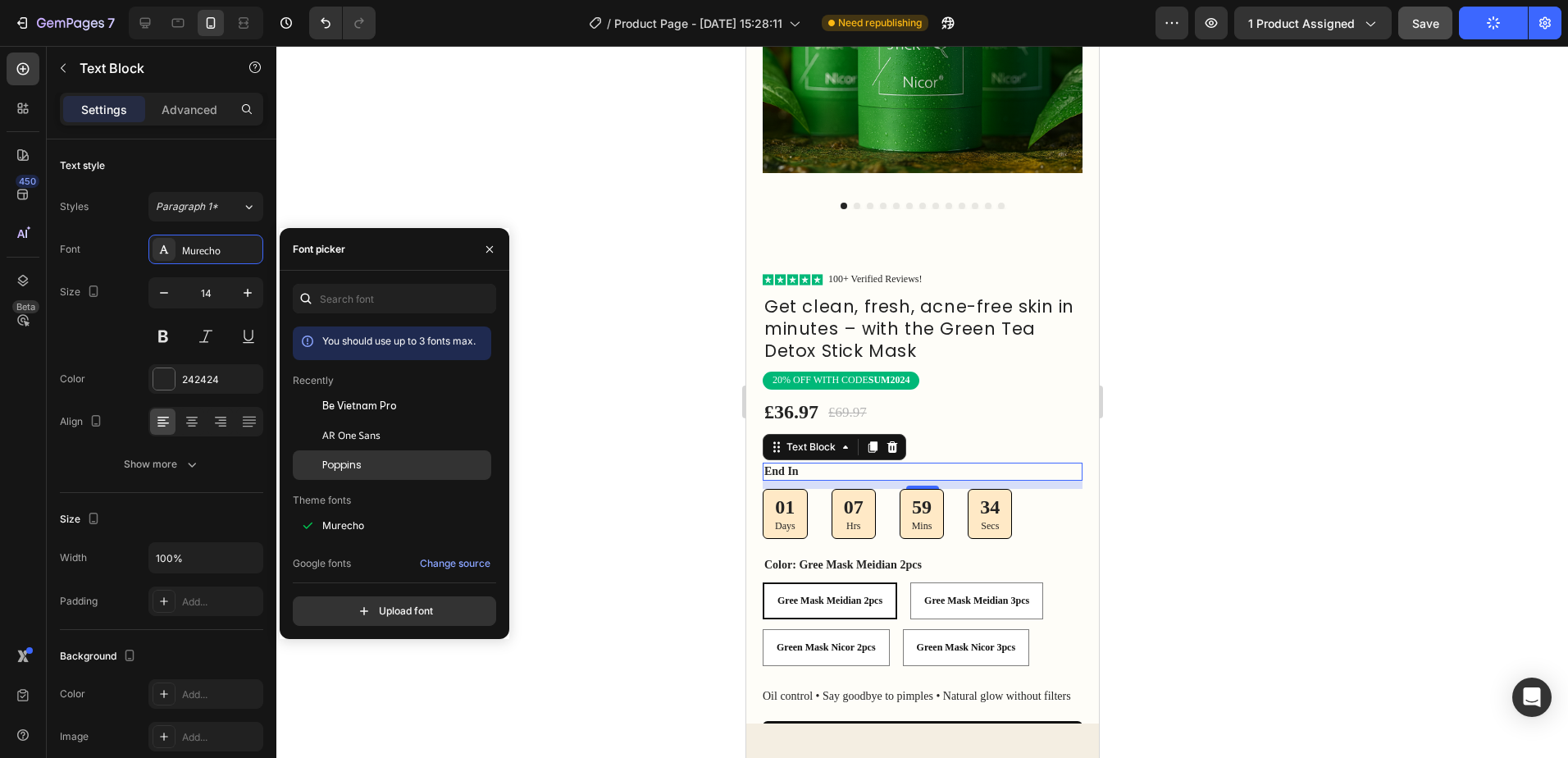
click at [358, 462] on span "Poppins" at bounding box center [342, 465] width 39 height 15
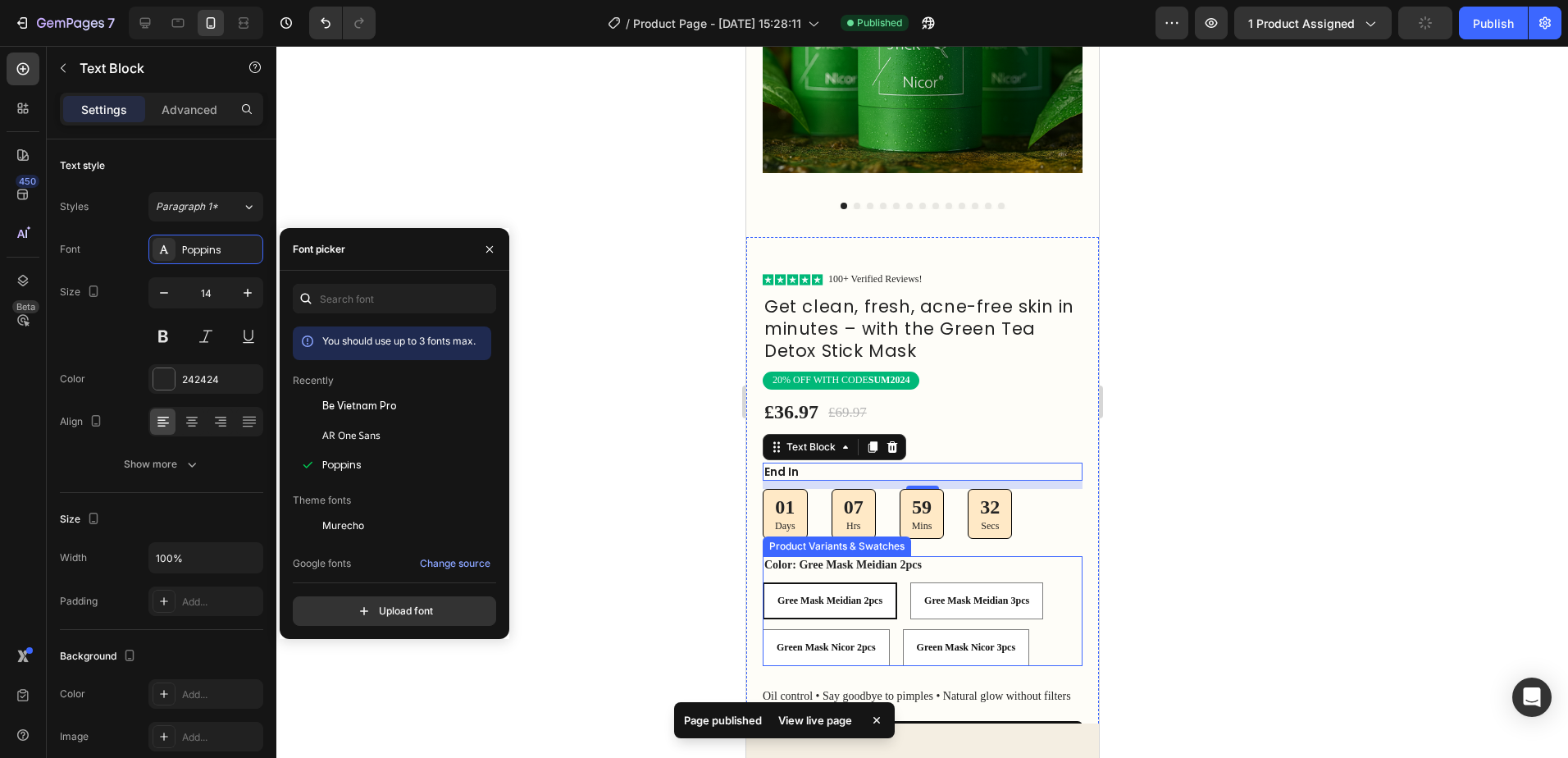
click at [880, 595] on span "Gree Mask Meidian 2pcs" at bounding box center [828, 600] width 105 height 11
click at [762, 582] on input "Gree Mask Meidian 2pcs Gree Mask Meidian 2pcs Gree Mask Meidian 2pcs" at bounding box center [762, 582] width 1 height 1
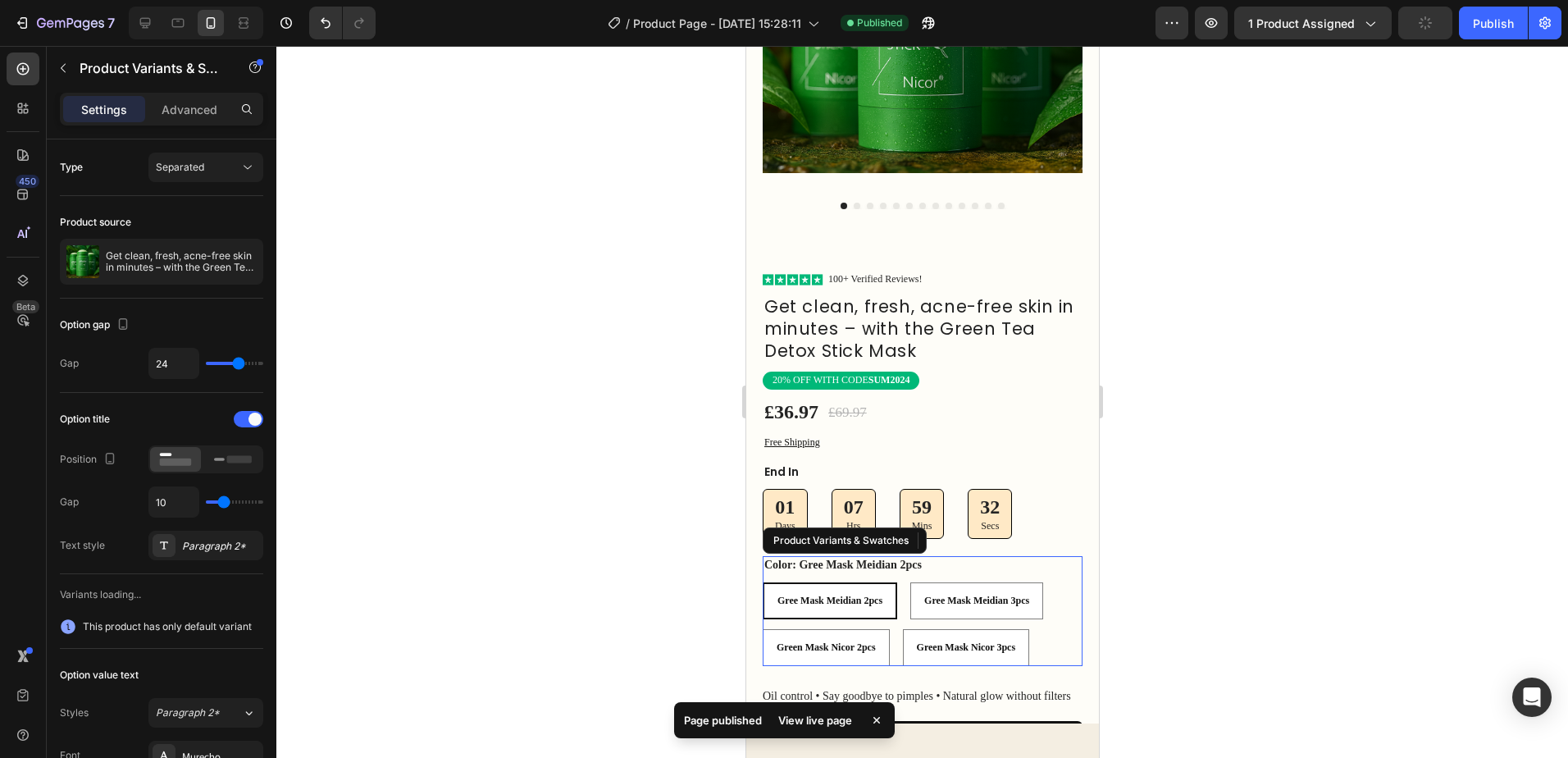
click at [1236, 511] on div at bounding box center [922, 402] width 1292 height 712
click at [1020, 556] on div "Color: Gree Mask Meidian 2pcs Gree Mask Meidian 2pcs Gree Mask Meidian 2pcs Gre…" at bounding box center [921, 611] width 320 height 110
click at [885, 556] on legend "Color: Gree Mask Meidian 2pcs" at bounding box center [841, 565] width 161 height 18
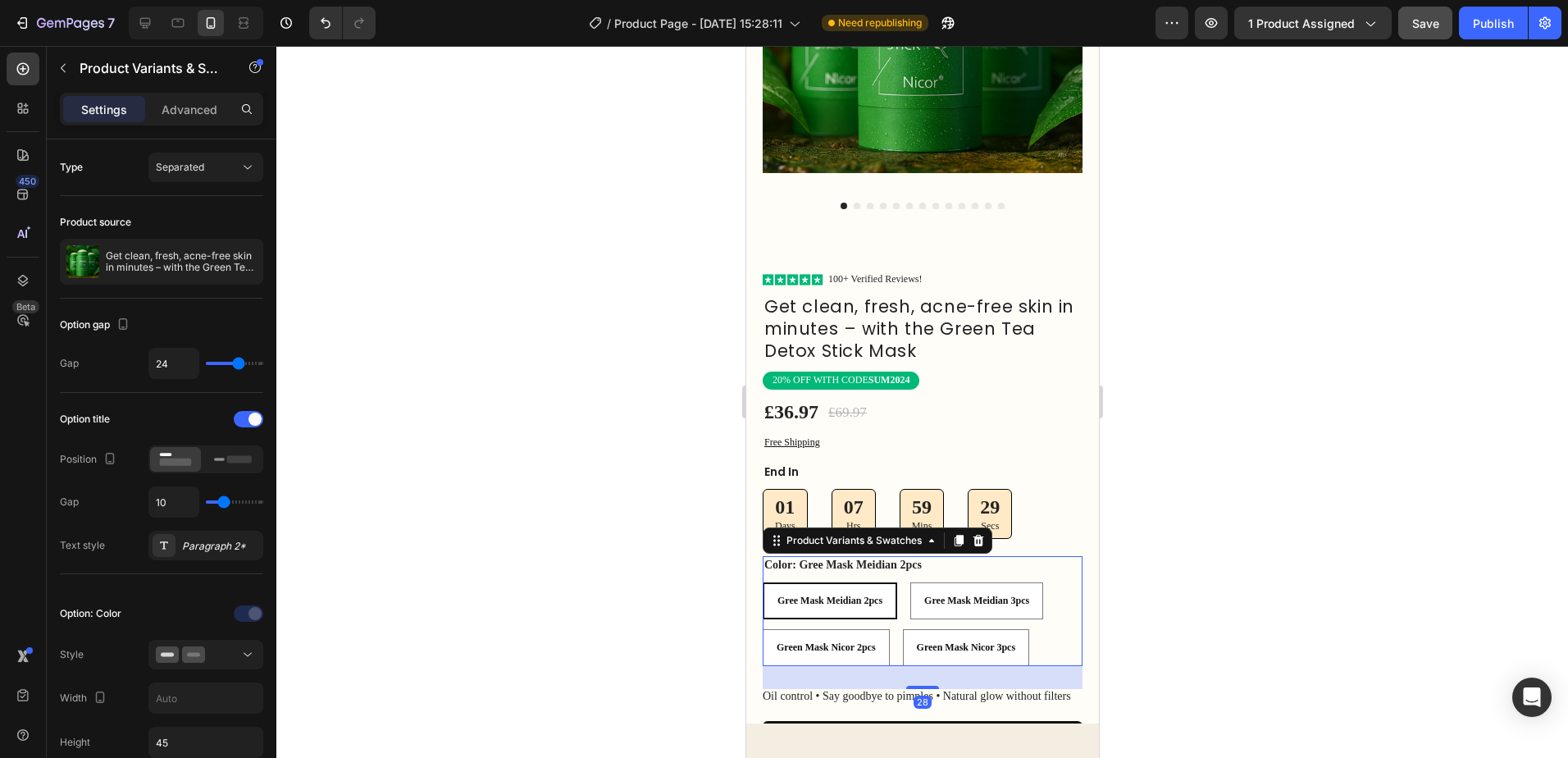
click at [876, 595] on div "Gree Mask Meidian 2pcs" at bounding box center [828, 601] width 131 height 26
click at [762, 583] on input "Gree Mask Meidian 2pcs Gree Mask Meidian 2pcs Gree Mask Meidian 2pcs" at bounding box center [762, 582] width 1 height 1
click at [229, 543] on div "Paragraph 2*" at bounding box center [220, 546] width 77 height 15
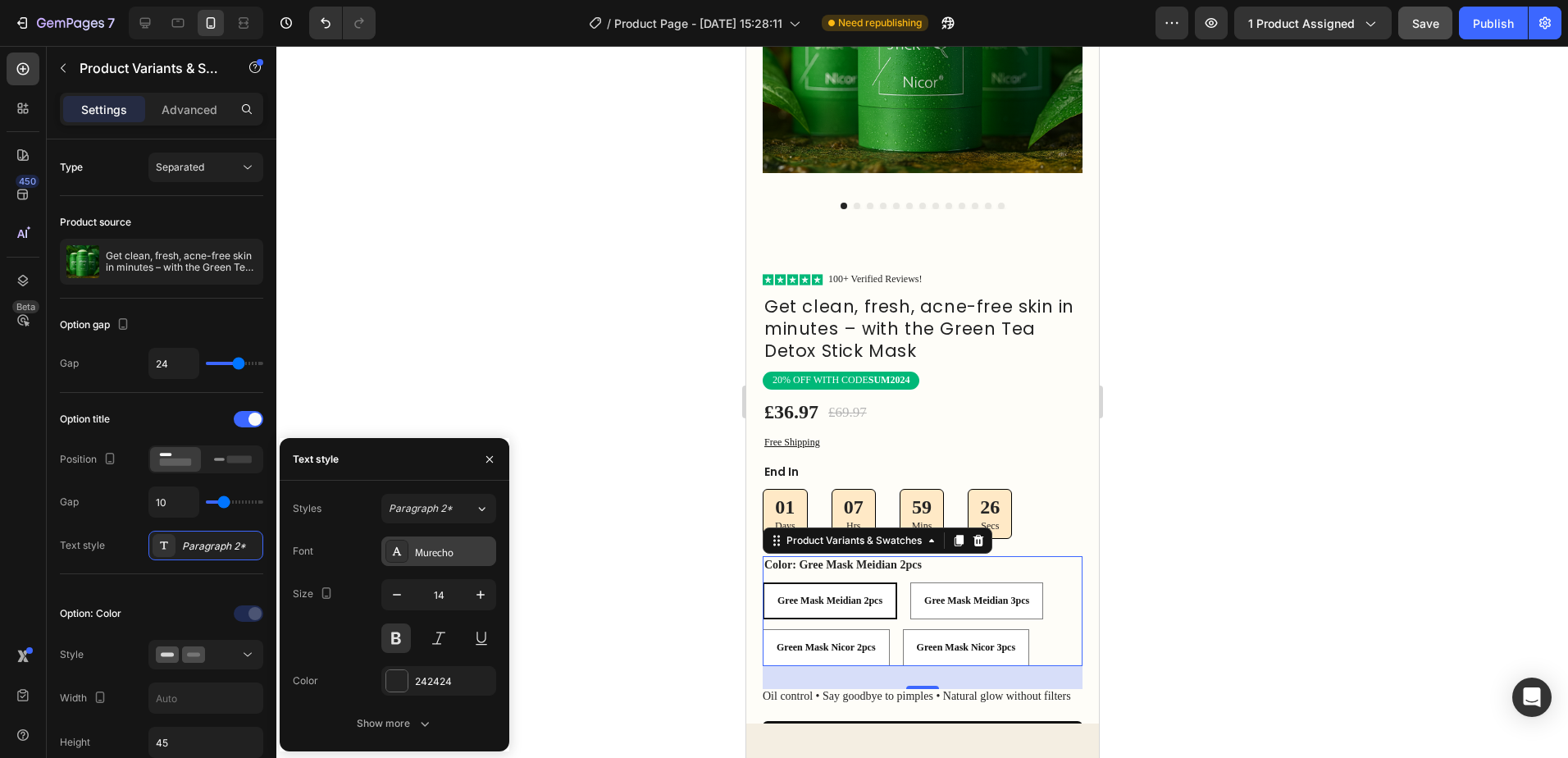
click at [469, 552] on div "Murecho" at bounding box center [453, 552] width 77 height 15
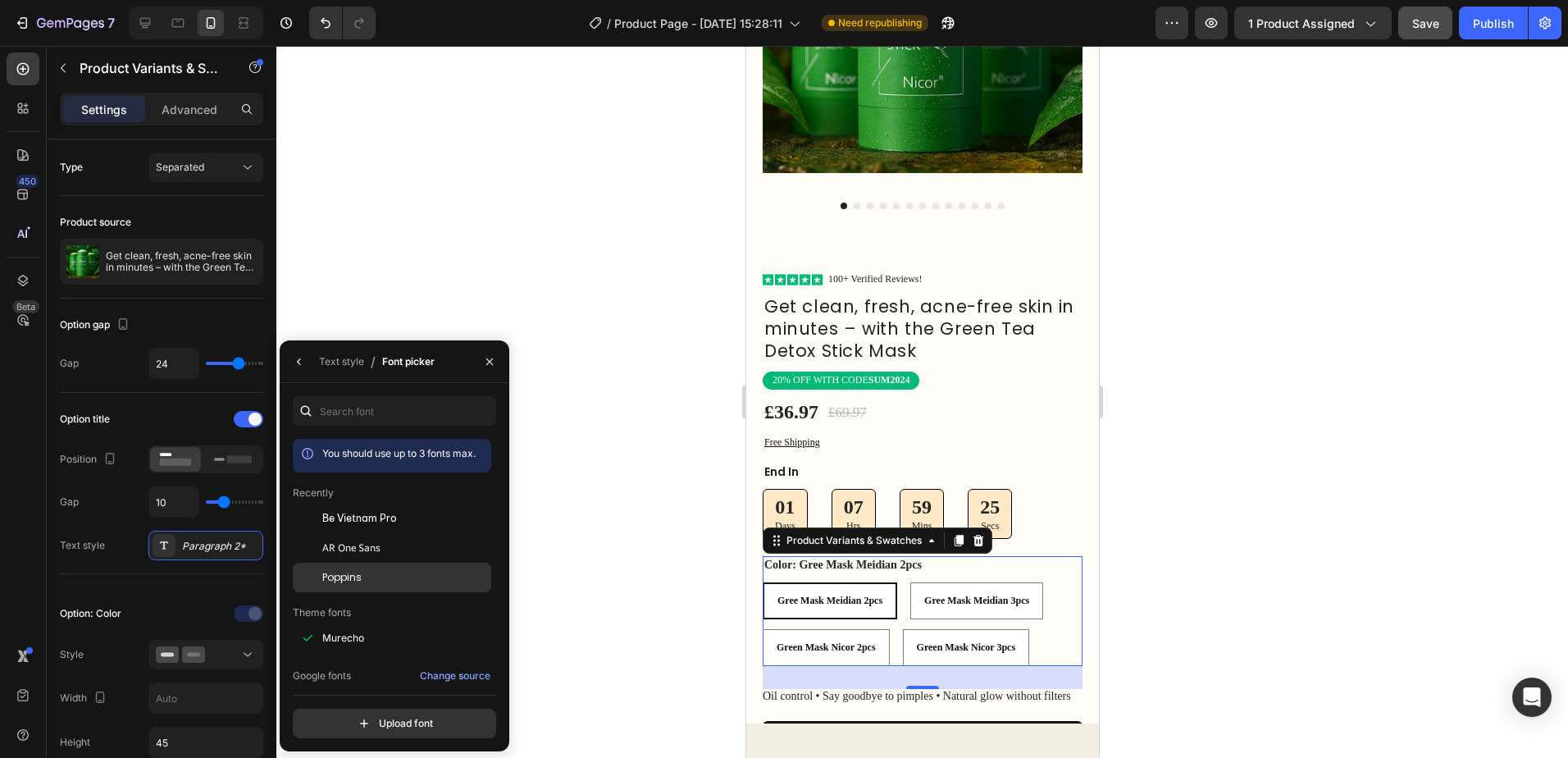
click at [431, 581] on div "Poppins" at bounding box center [406, 577] width 166 height 15
click at [880, 603] on 2pcs "Gree Mask Meidian 2pcs" at bounding box center [828, 601] width 135 height 37
click at [762, 583] on input "Gree Mask Meidian 2pcs Gree Mask Meidian 2pcs Gree Mask Meidian 2pcs" at bounding box center [762, 582] width 1 height 1
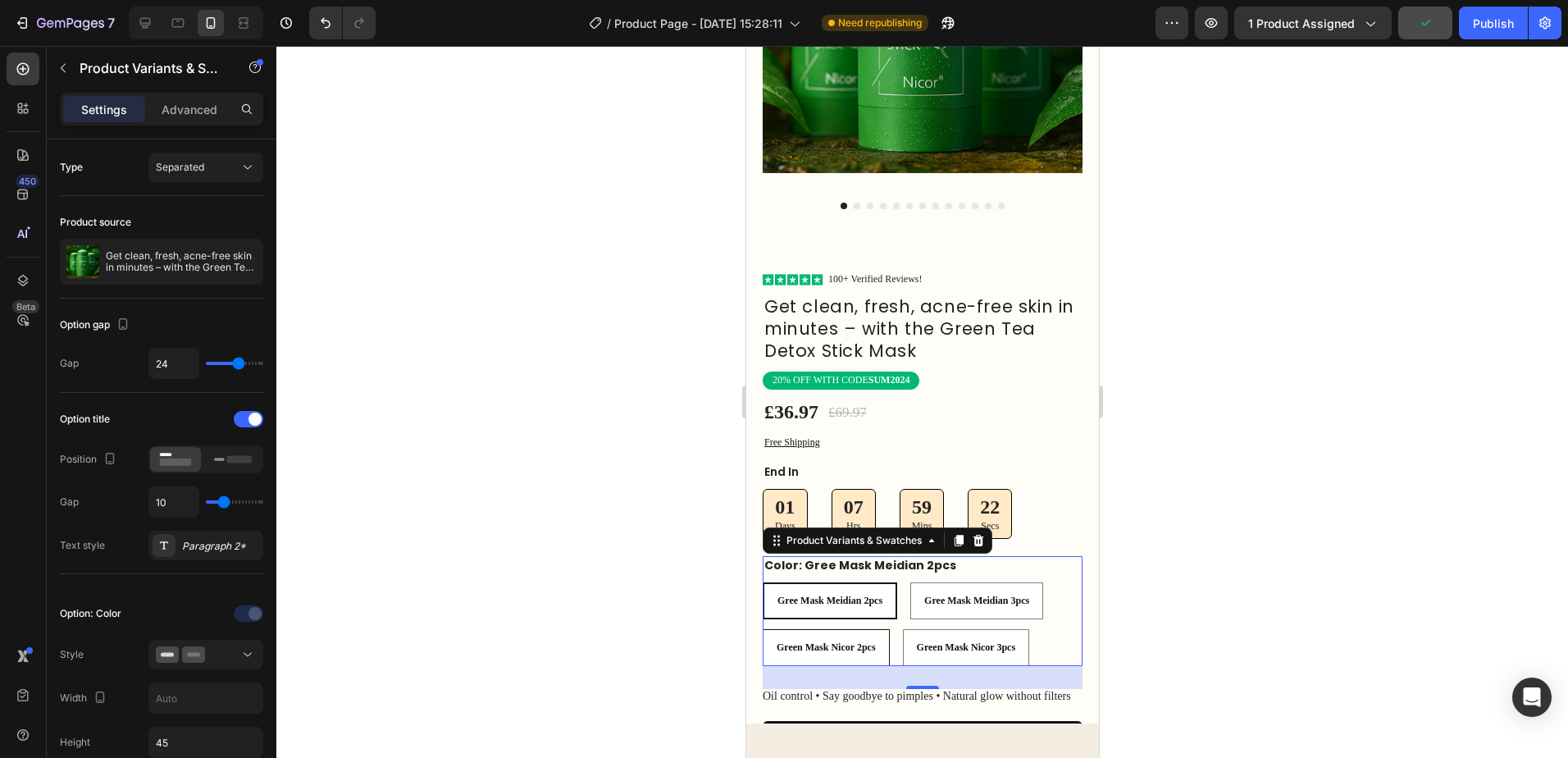
click at [886, 635] on div "Green Mask Nicor 2pcs" at bounding box center [825, 648] width 126 height 26
click at [762, 629] on input "Green Mask Nicor 2pcs Green Mask Nicor 2pcs Green Mask Nicor 2pcs" at bounding box center [762, 629] width 1 height 1
radio input "true"
click at [878, 635] on div "Green Mask Nicor 2pcs" at bounding box center [825, 648] width 126 height 26
click at [762, 629] on input "Green Mask Nicor 2pcs Green Mask Nicor 2pcs Green Mask Nicor 2pcs" at bounding box center [762, 629] width 1 height 1
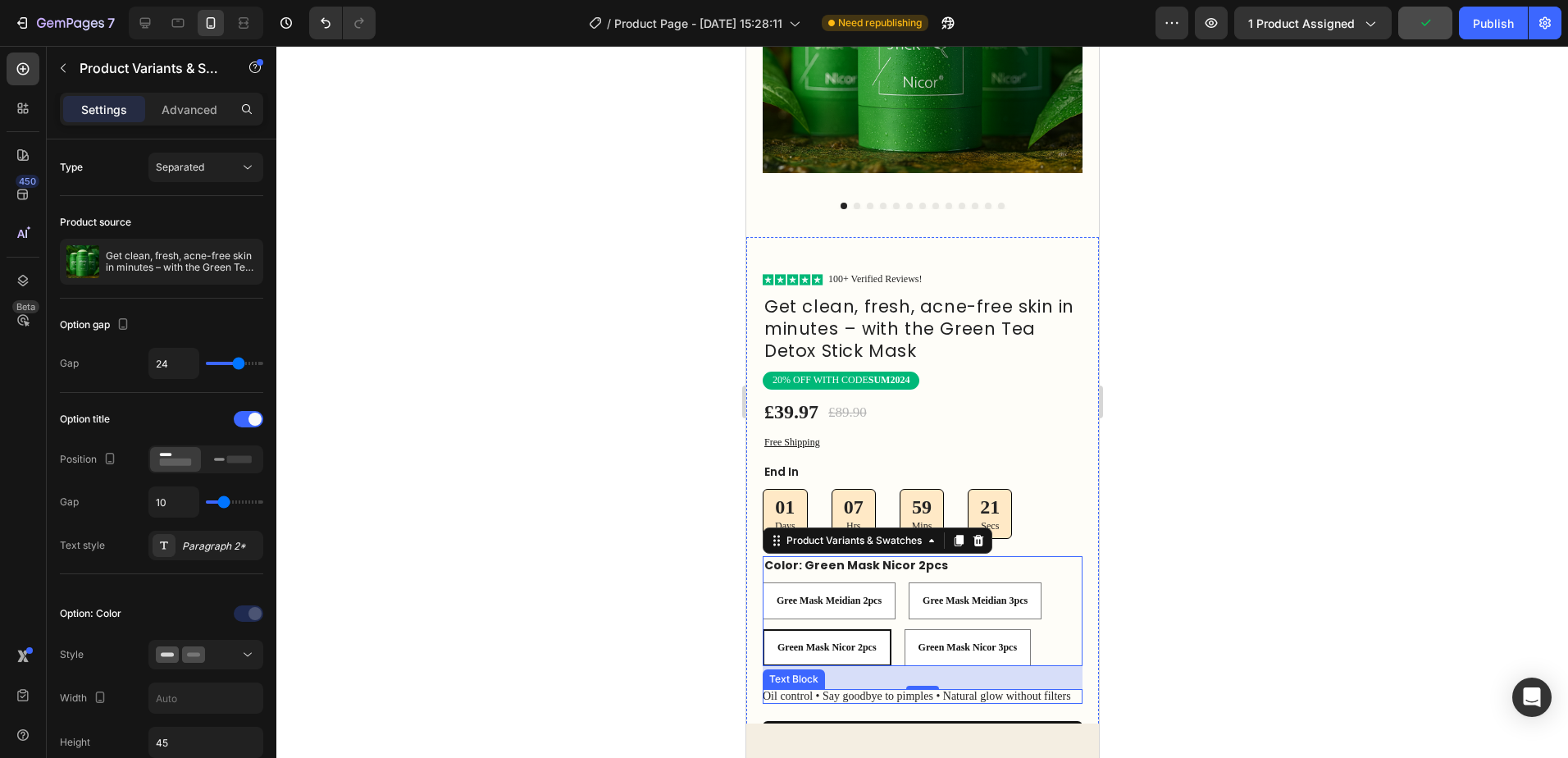
scroll to position [520, 0]
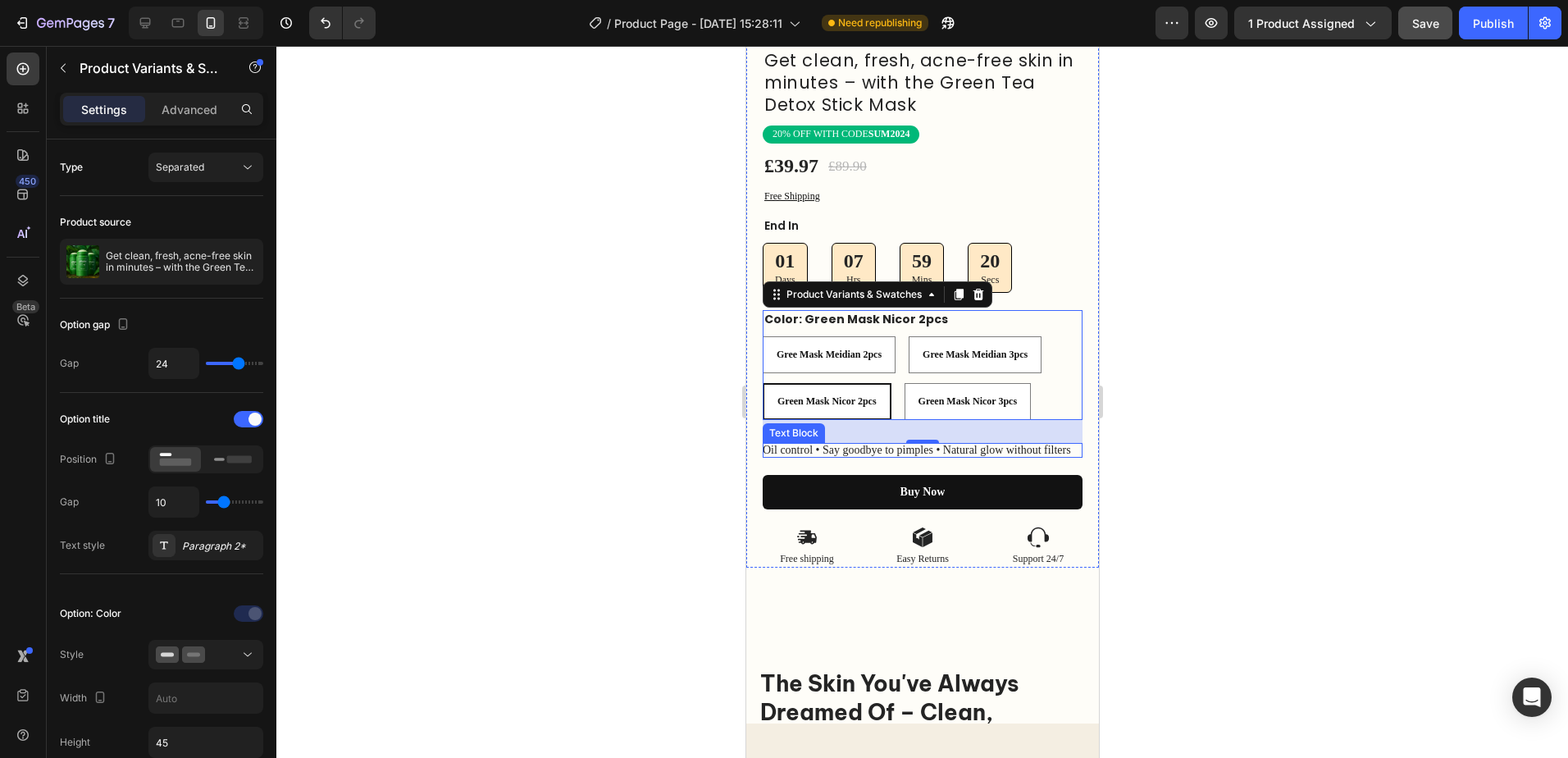
click at [986, 443] on p "Oil control • Say goodbye to pimples • Natural glow without filters" at bounding box center [921, 450] width 320 height 15
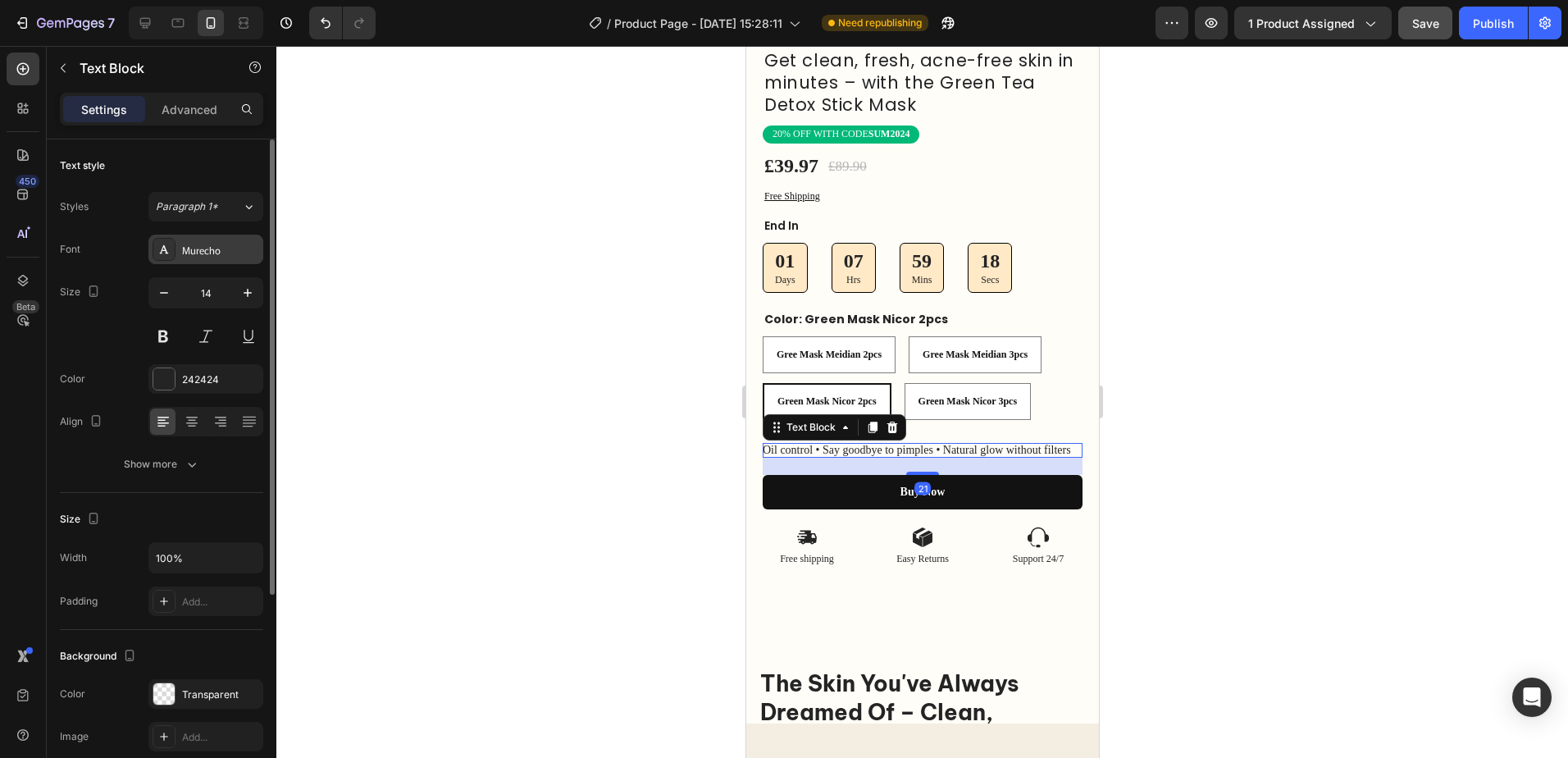
click at [210, 256] on div "Murecho" at bounding box center [220, 250] width 77 height 15
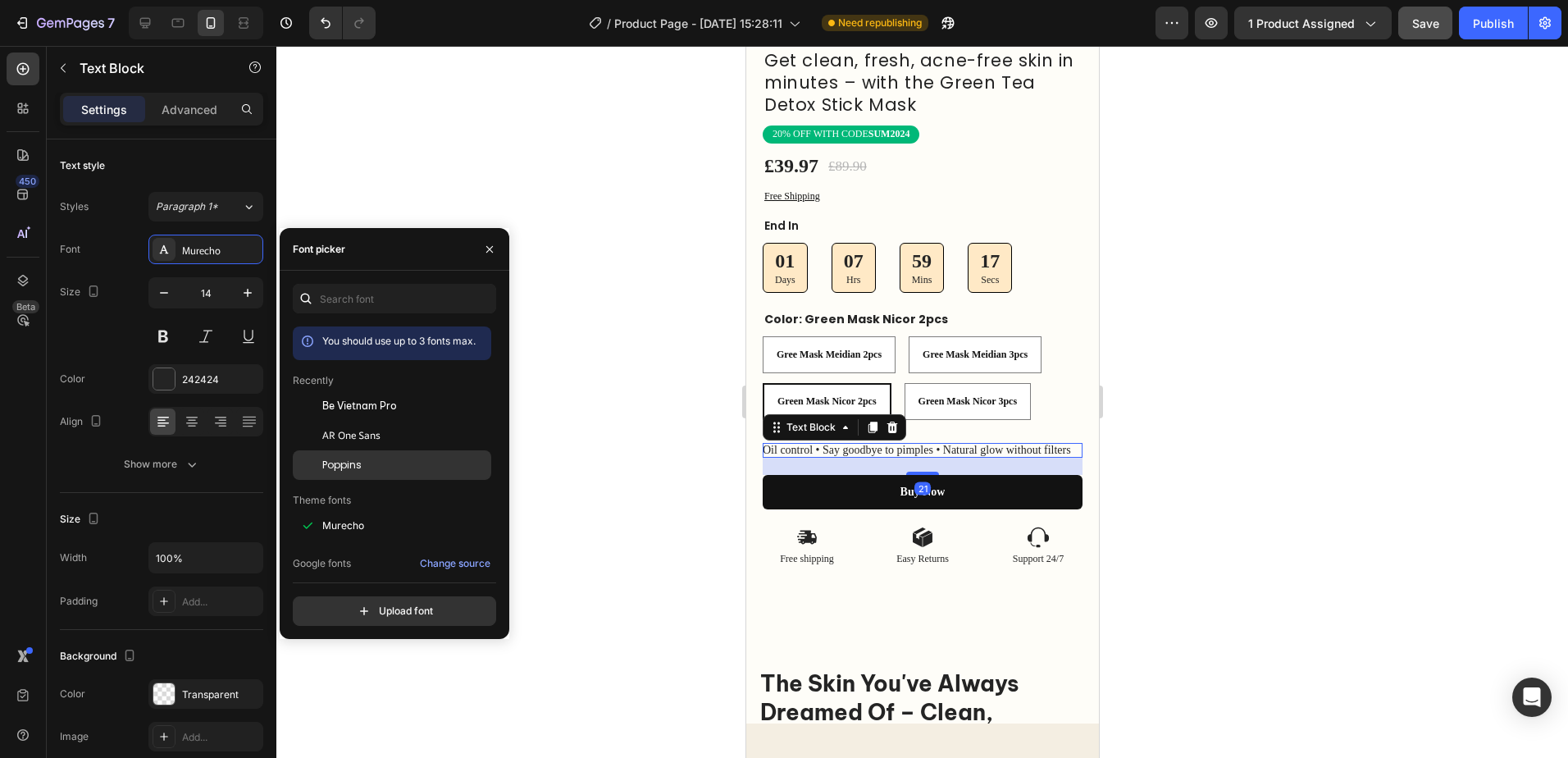
click at [380, 695] on div "Poppins" at bounding box center [392, 710] width 199 height 30
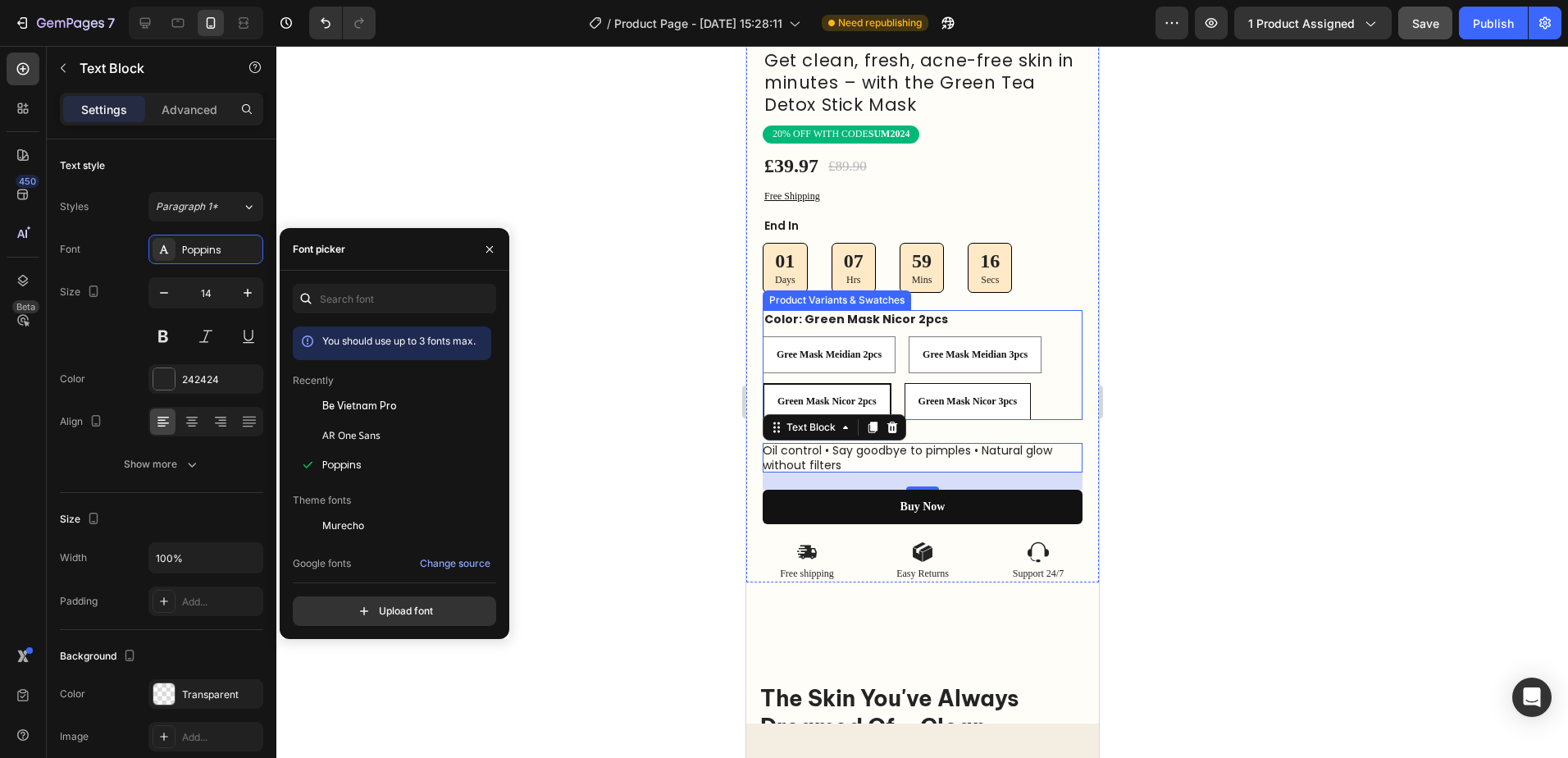
click at [1006, 400] on div "Green Mask Nicor 3pcs" at bounding box center [967, 402] width 126 height 26
click at [903, 383] on input "Green Mask Nicor 3pcs Green Mask Nicor 3pcs Green Mask Nicor 3pcs" at bounding box center [903, 382] width 1 height 1
radio input "true"
click at [1052, 314] on div "Color: Green Mask Nicor 2pcs Gree Mask Meidian 2pcs Gree Mask Meidian 2pcs Gree…" at bounding box center [921, 365] width 320 height 110
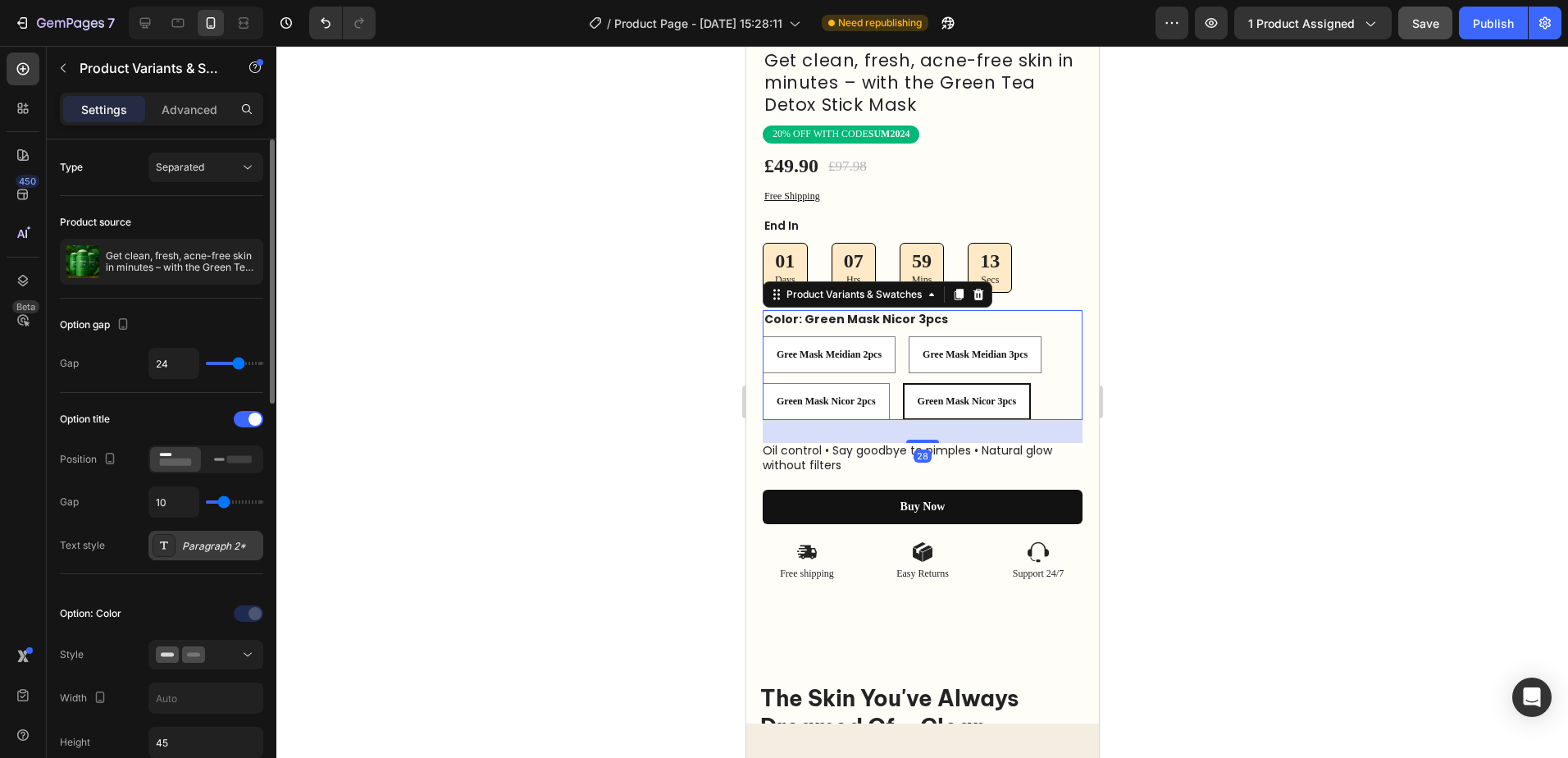
click at [237, 538] on div "Paragraph 2*" at bounding box center [206, 546] width 115 height 30
click at [867, 396] on span "Green Mask Nicor 2pcs" at bounding box center [824, 401] width 99 height 11
click at [762, 383] on input "Green Mask Nicor 2pcs Green Mask Nicor 2pcs Green Mask Nicor 2pcs" at bounding box center [762, 382] width 1 height 1
radio input "true"
click at [1227, 297] on div at bounding box center [922, 402] width 1292 height 712
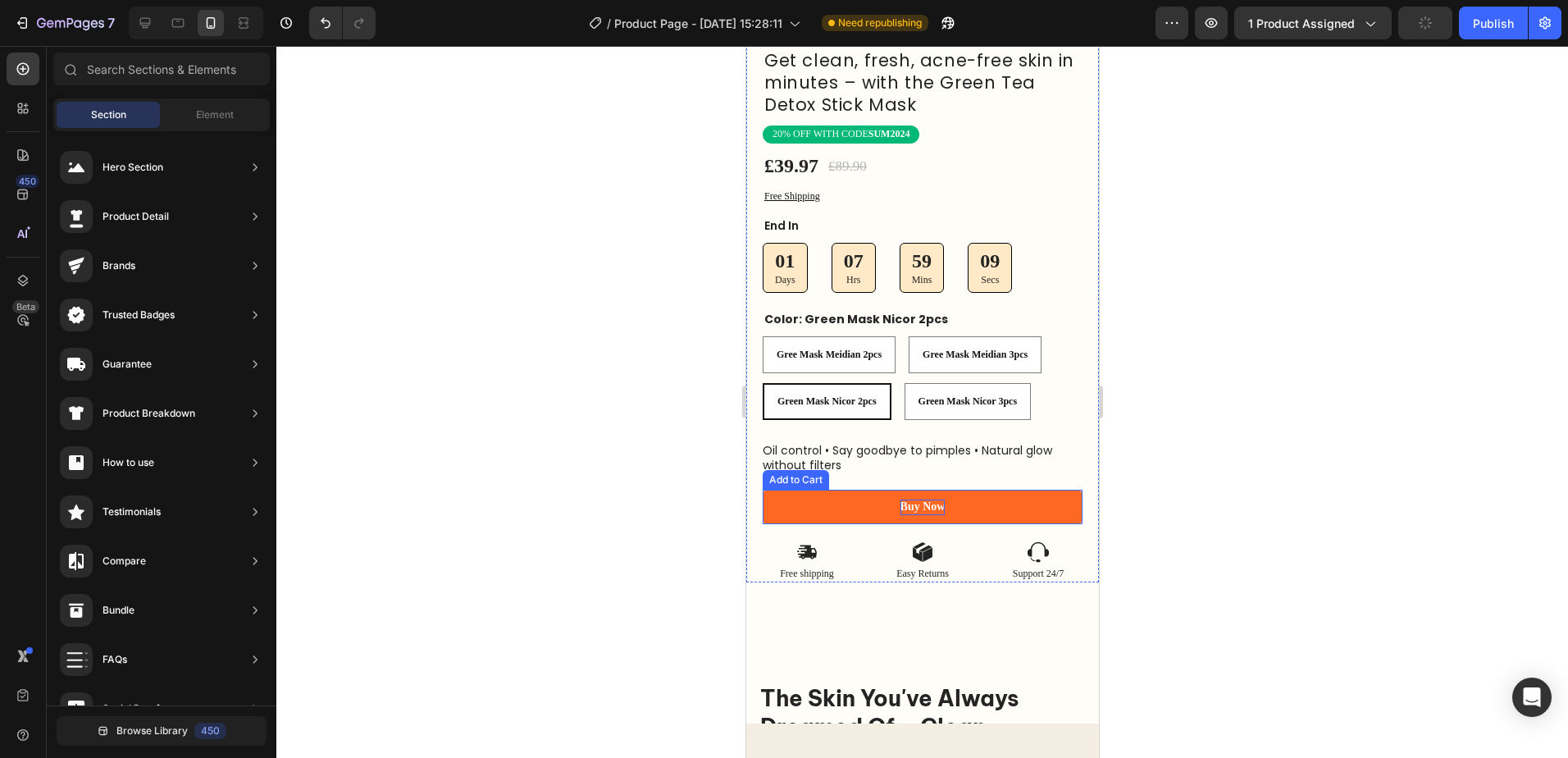
click at [931, 500] on div "Buy Now" at bounding box center [921, 507] width 45 height 15
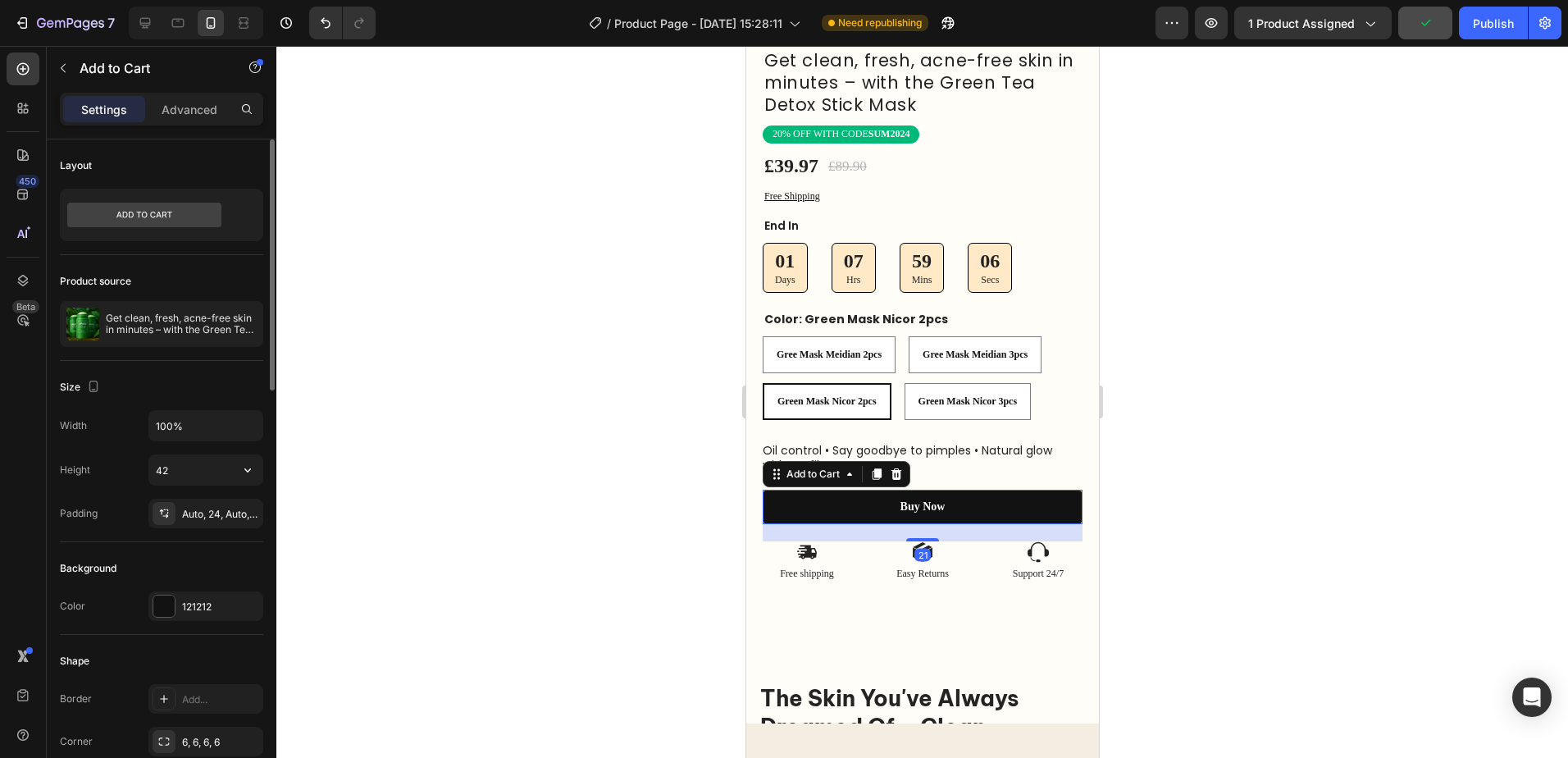
scroll to position [82, 0]
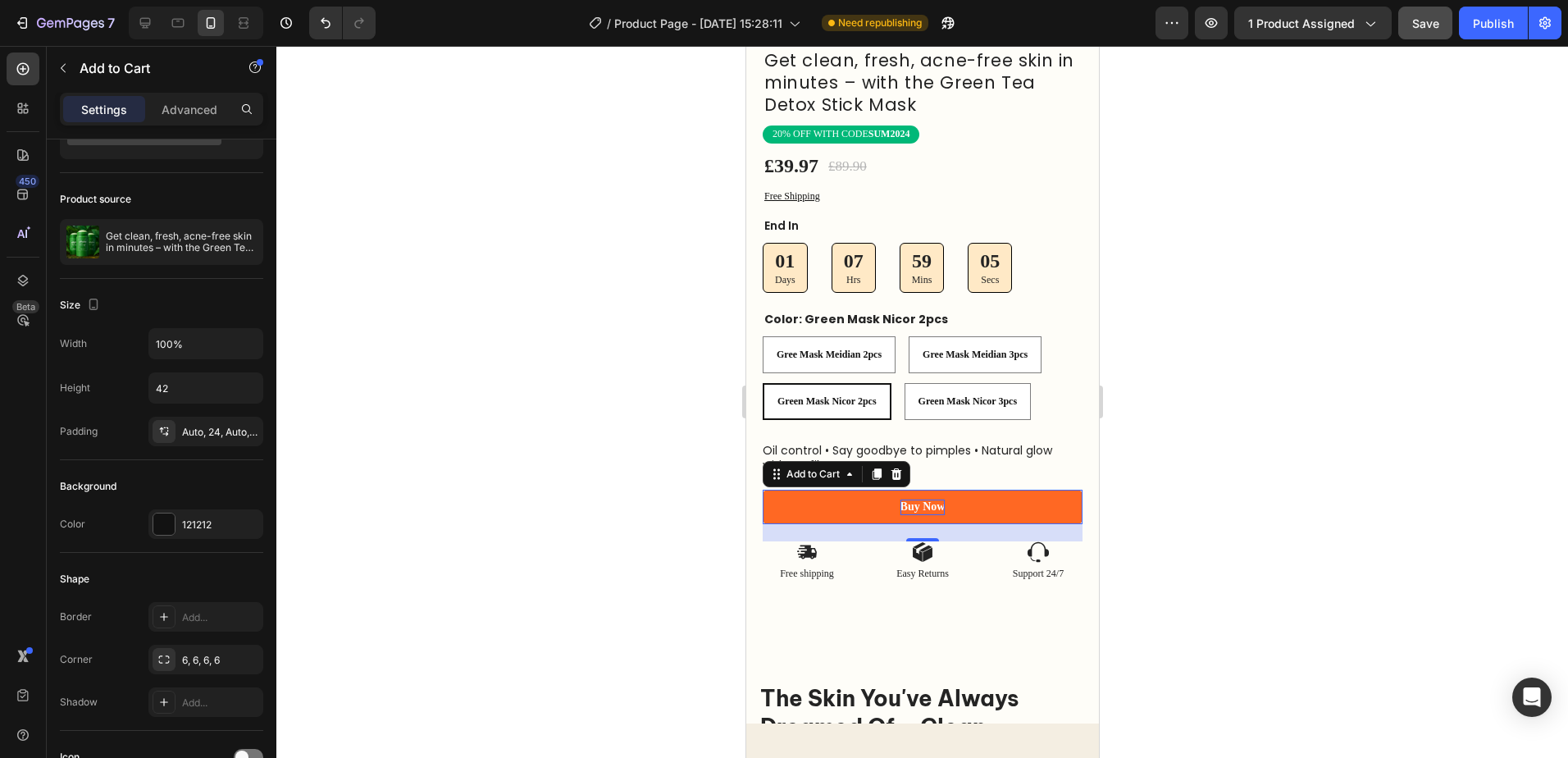
click at [923, 500] on div "Buy Now" at bounding box center [921, 507] width 45 height 15
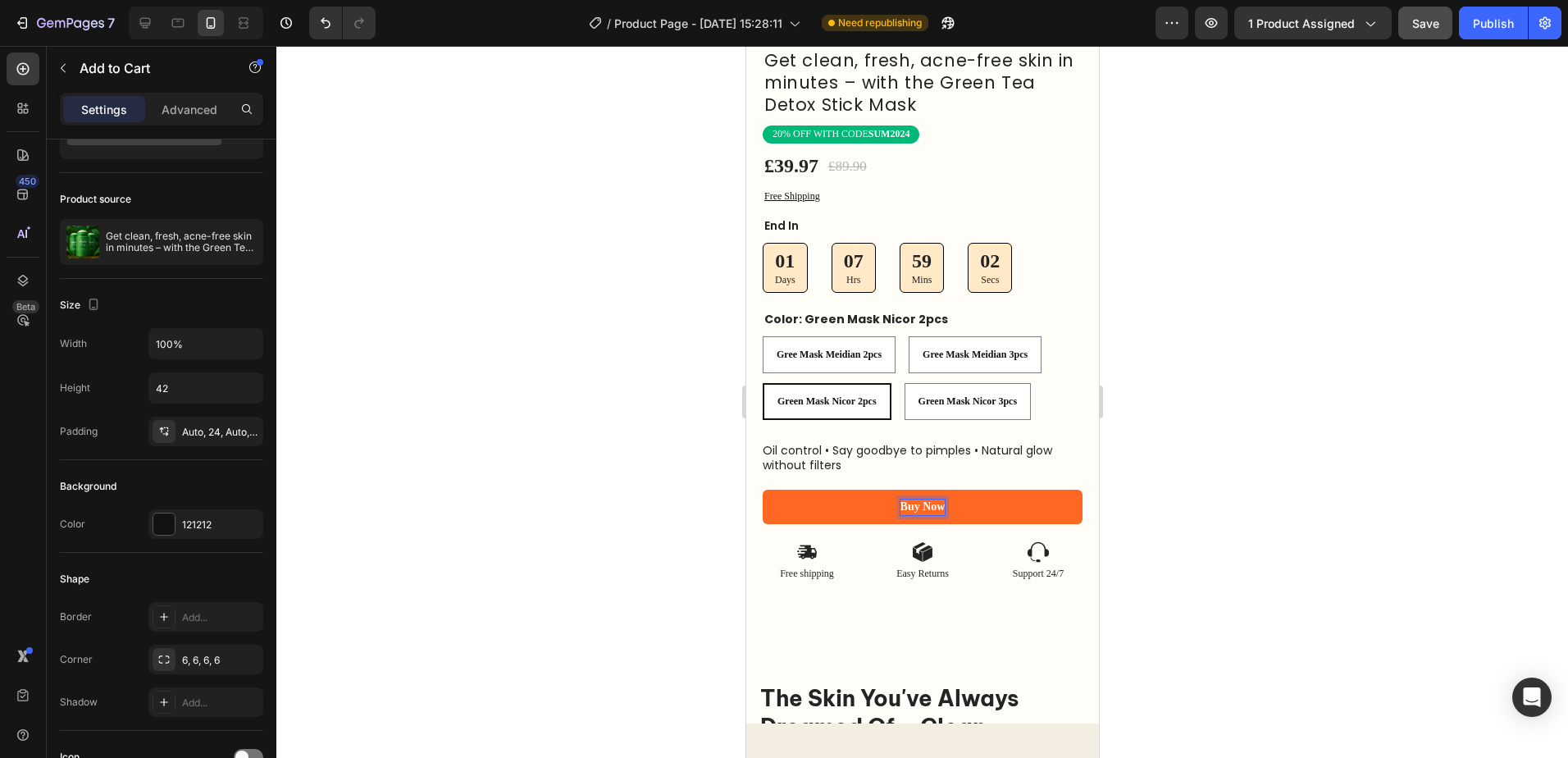
click at [913, 490] on button "Buy Now" at bounding box center [921, 507] width 320 height 34
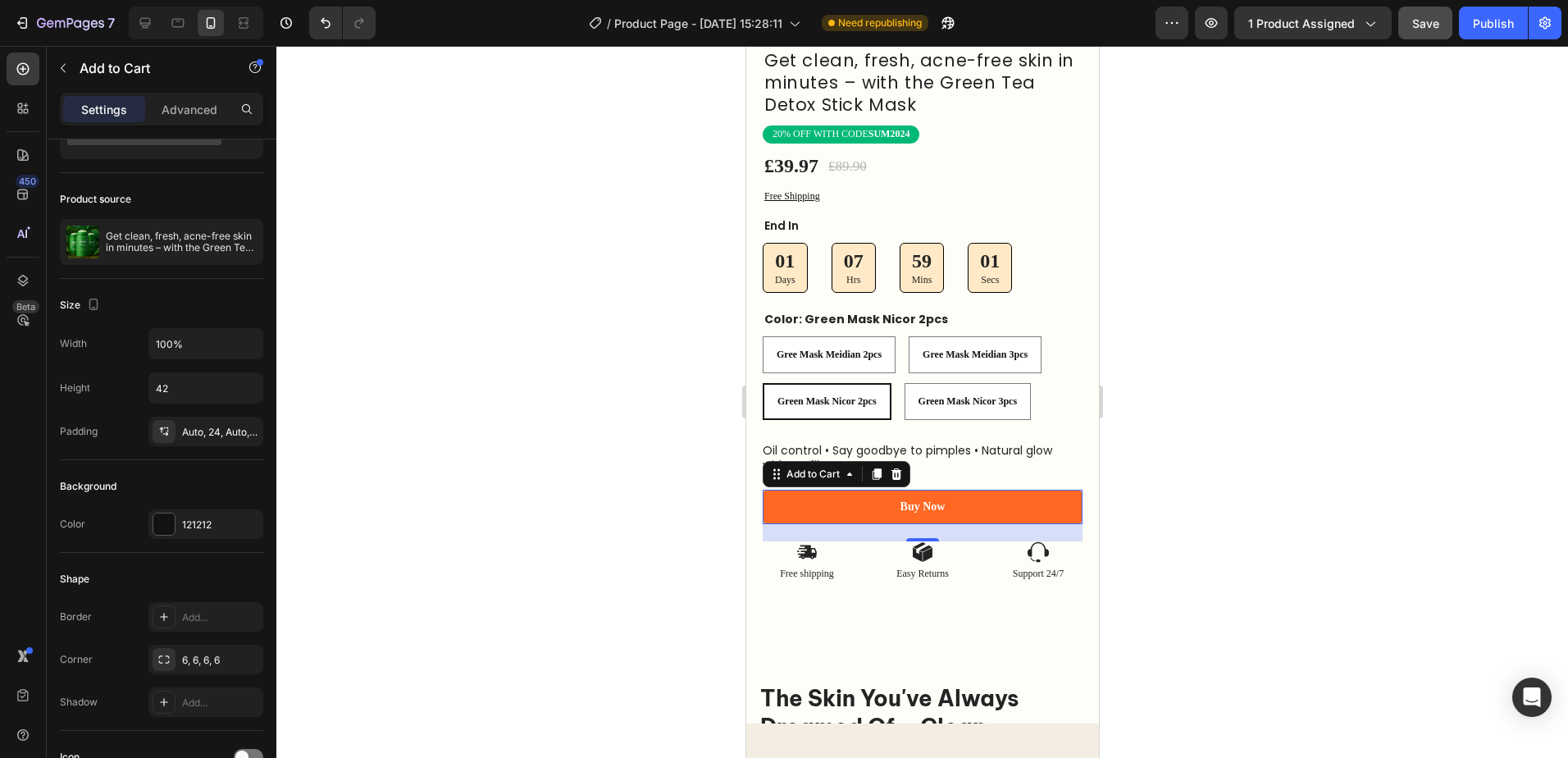
click at [908, 490] on button "Buy Now" at bounding box center [921, 507] width 320 height 34
click at [926, 500] on p "Buy Now" at bounding box center [921, 507] width 45 height 15
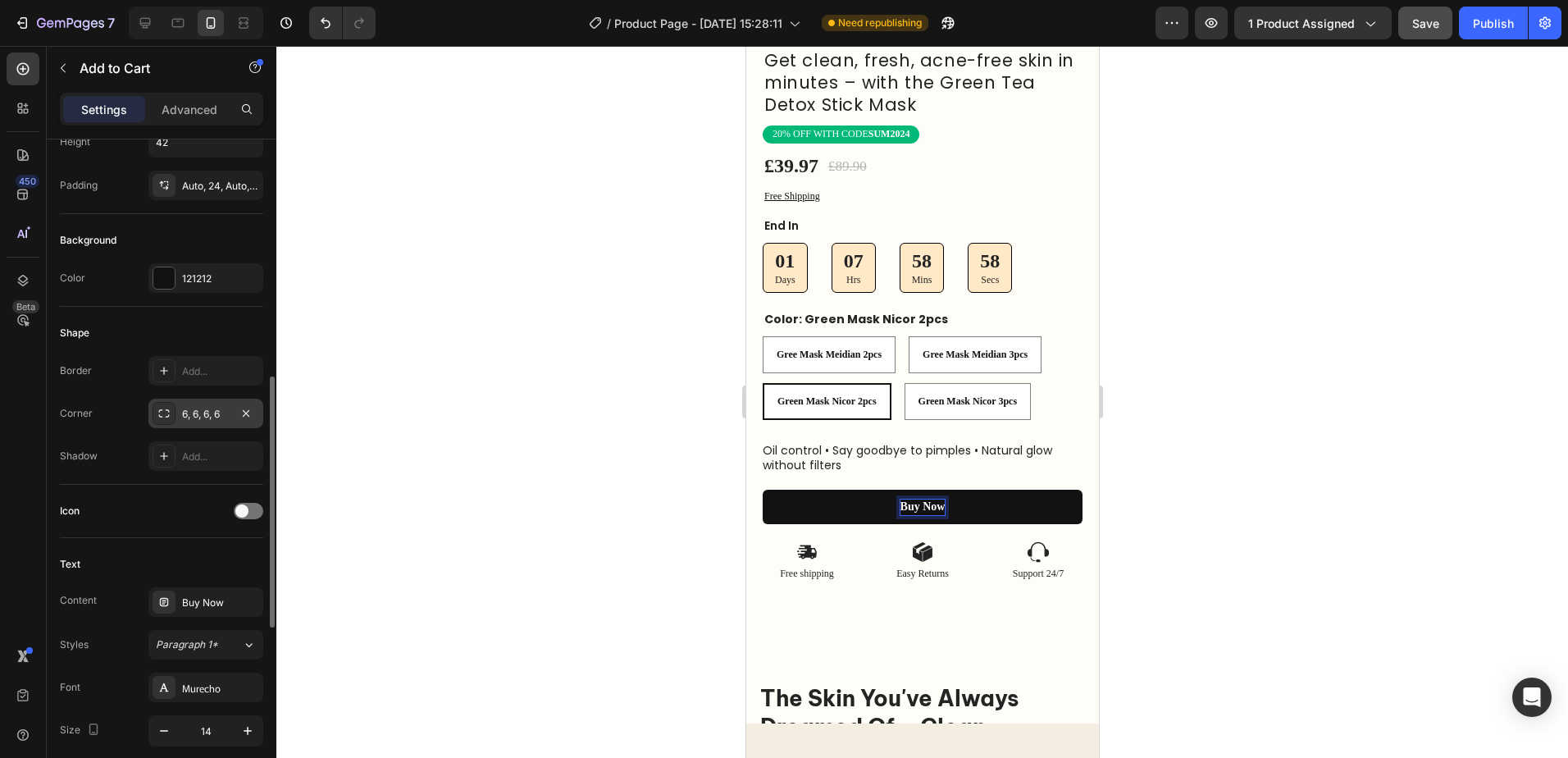
scroll to position [492, 0]
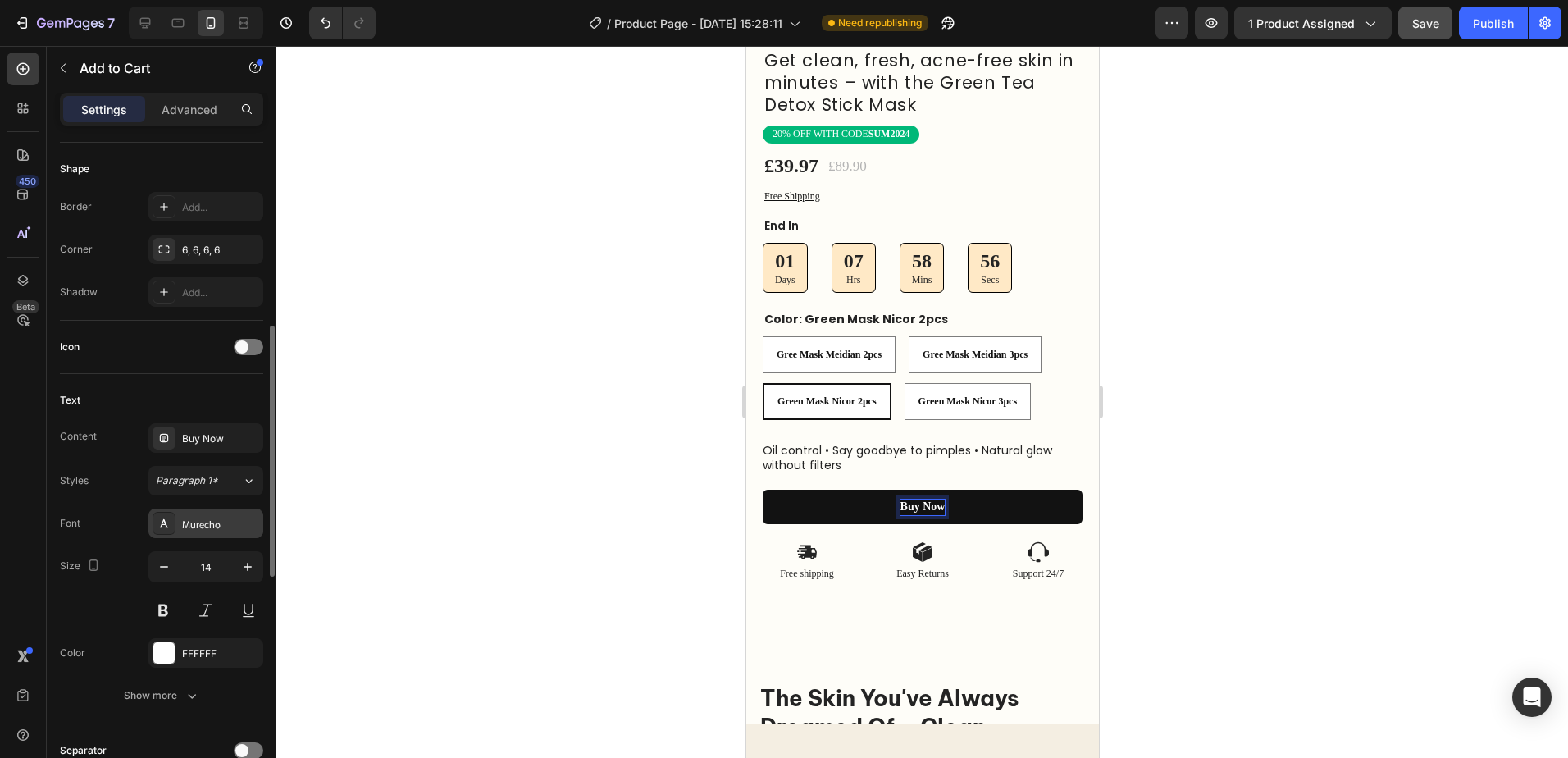
click at [225, 512] on div "Murecho" at bounding box center [206, 524] width 115 height 30
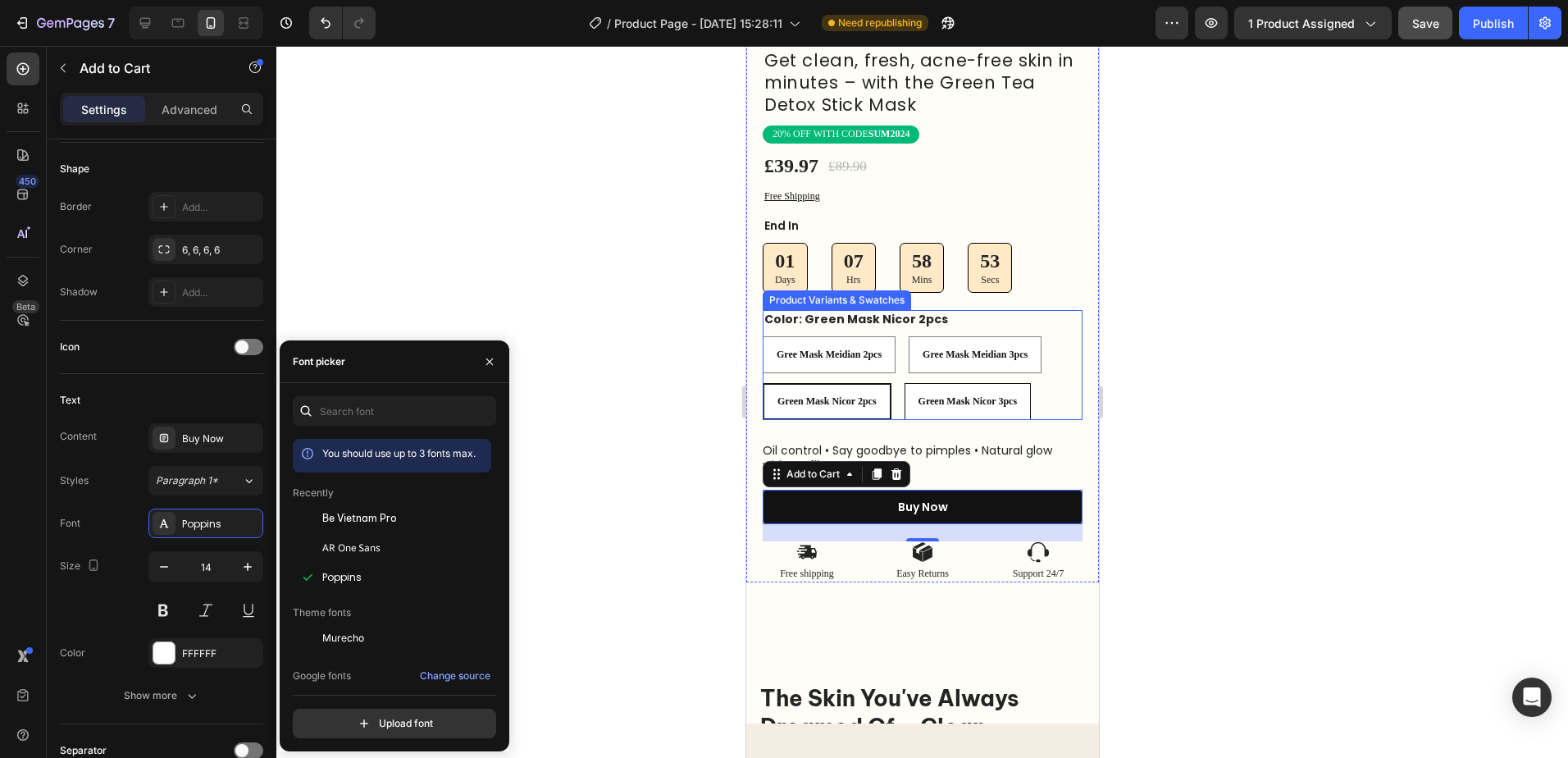
click at [973, 396] on span "Green Mask Nicor 3pcs" at bounding box center [966, 401] width 99 height 11
click at [903, 383] on input "Green Mask Nicor 3pcs Green Mask Nicor 3pcs Green Mask Nicor 3pcs" at bounding box center [903, 382] width 1 height 1
radio input "true"
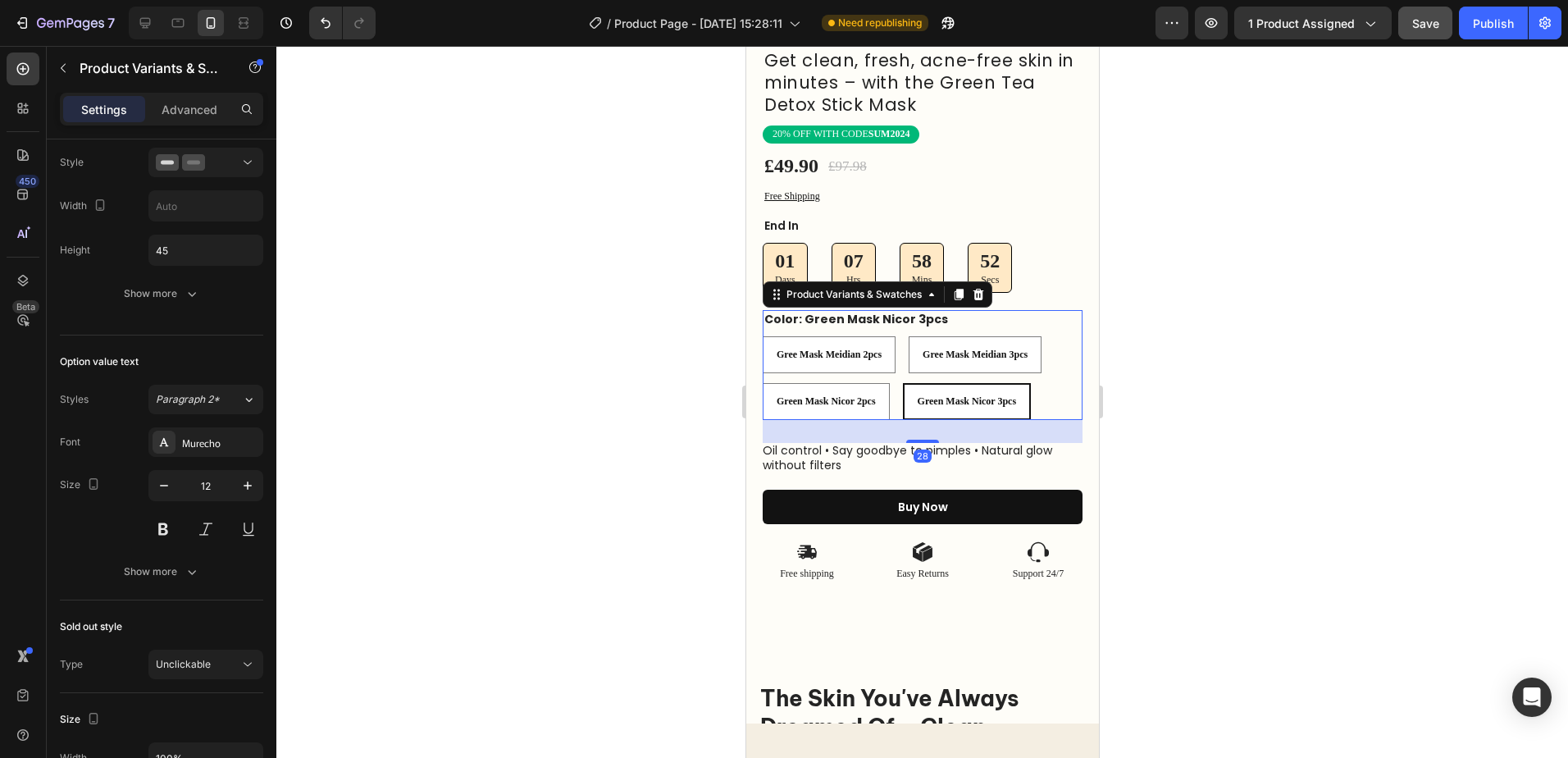
scroll to position [0, 0]
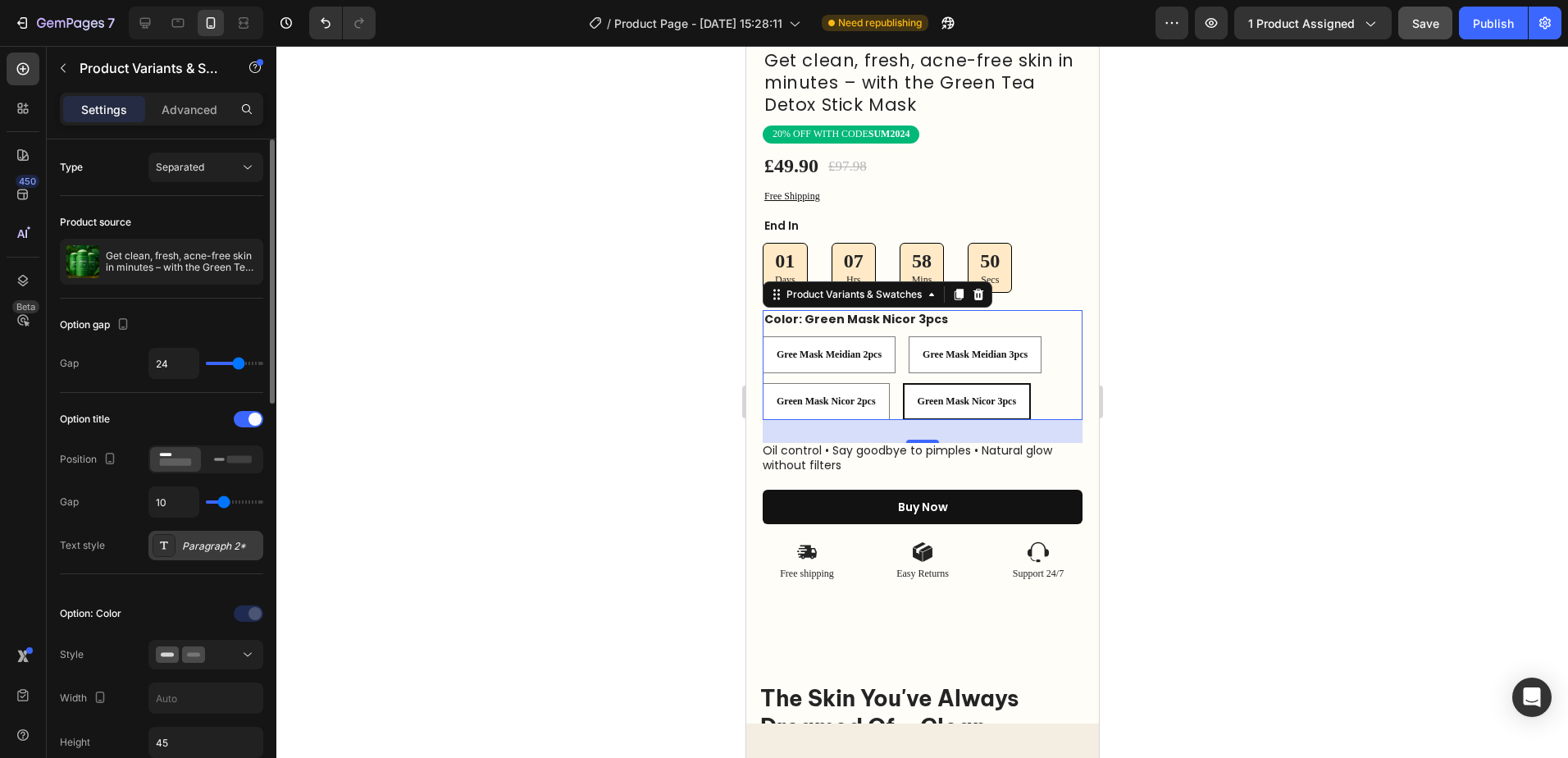
click at [229, 543] on div "Paragraph 2*" at bounding box center [220, 546] width 77 height 15
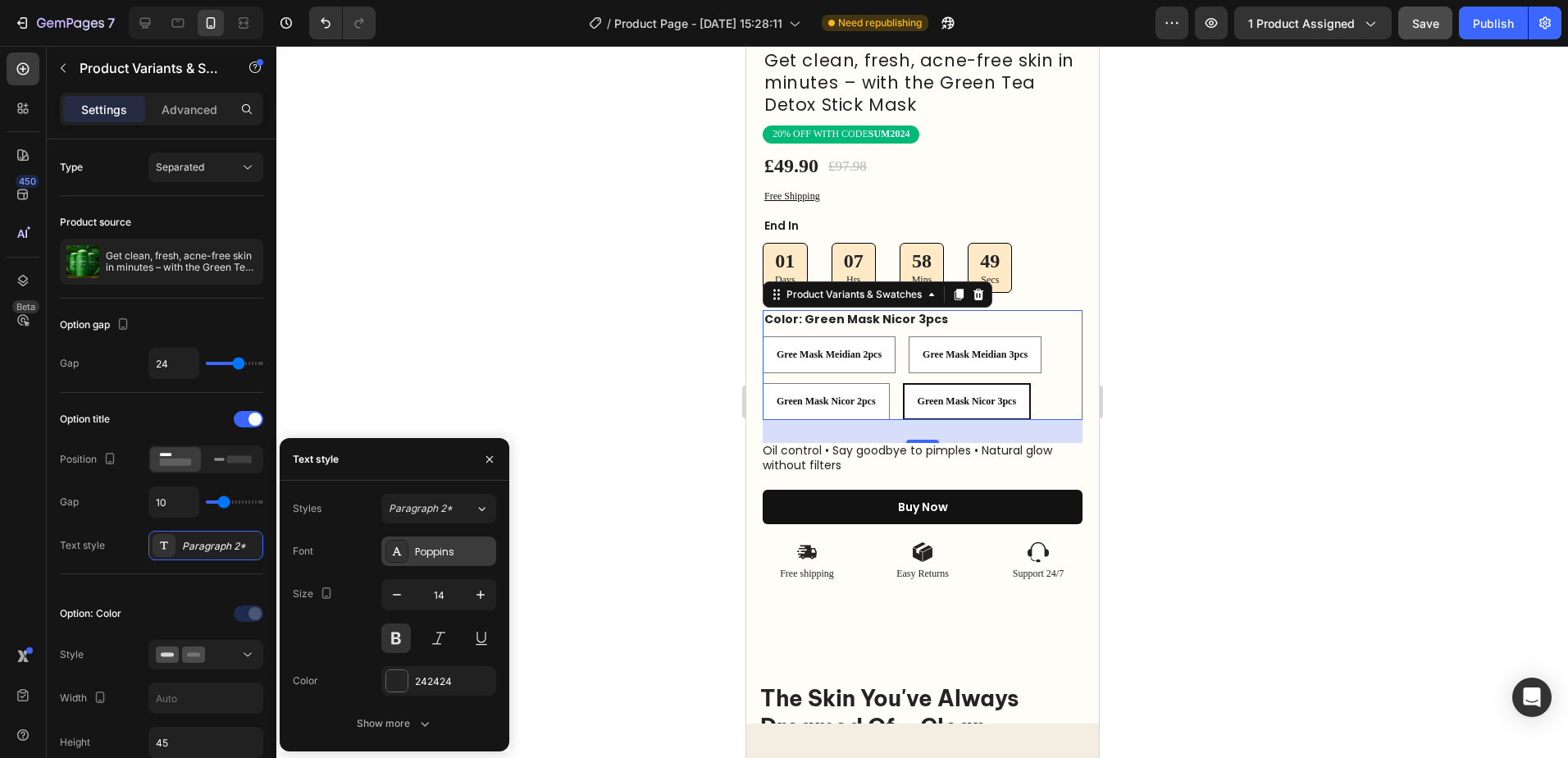
click at [480, 549] on div "Poppins" at bounding box center [453, 552] width 77 height 15
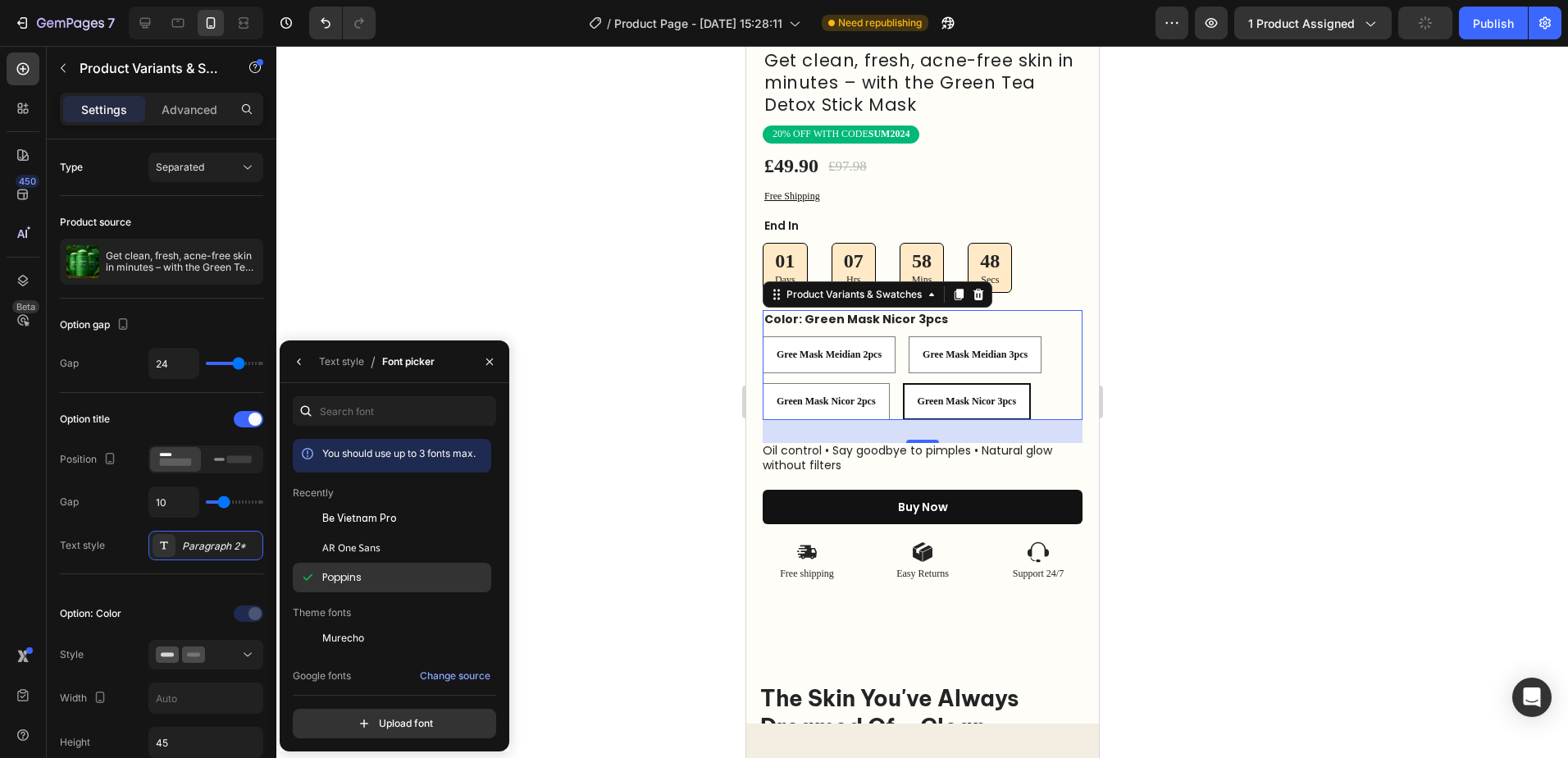
click at [392, 577] on div "Poppins" at bounding box center [406, 577] width 166 height 15
click at [1233, 280] on div at bounding box center [922, 402] width 1292 height 712
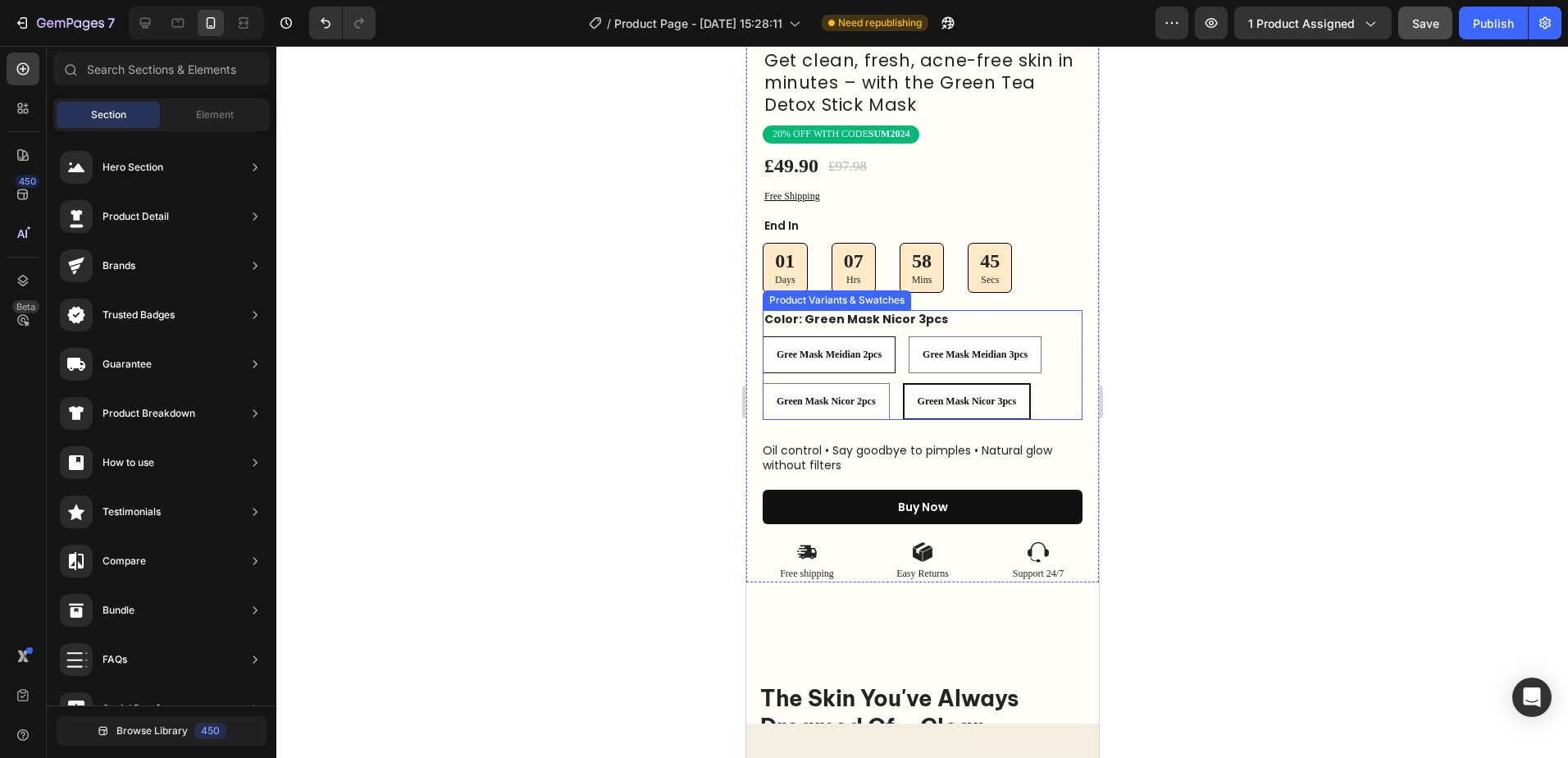
click at [869, 348] on div "Gree Mask Meidian 2pcs" at bounding box center [827, 355] width 131 height 26
click at [762, 337] on input "Gree Mask Meidian 2pcs Gree Mask Meidian 2pcs Gree Mask Meidian 2pcs" at bounding box center [762, 336] width 1 height 1
radio input "true"
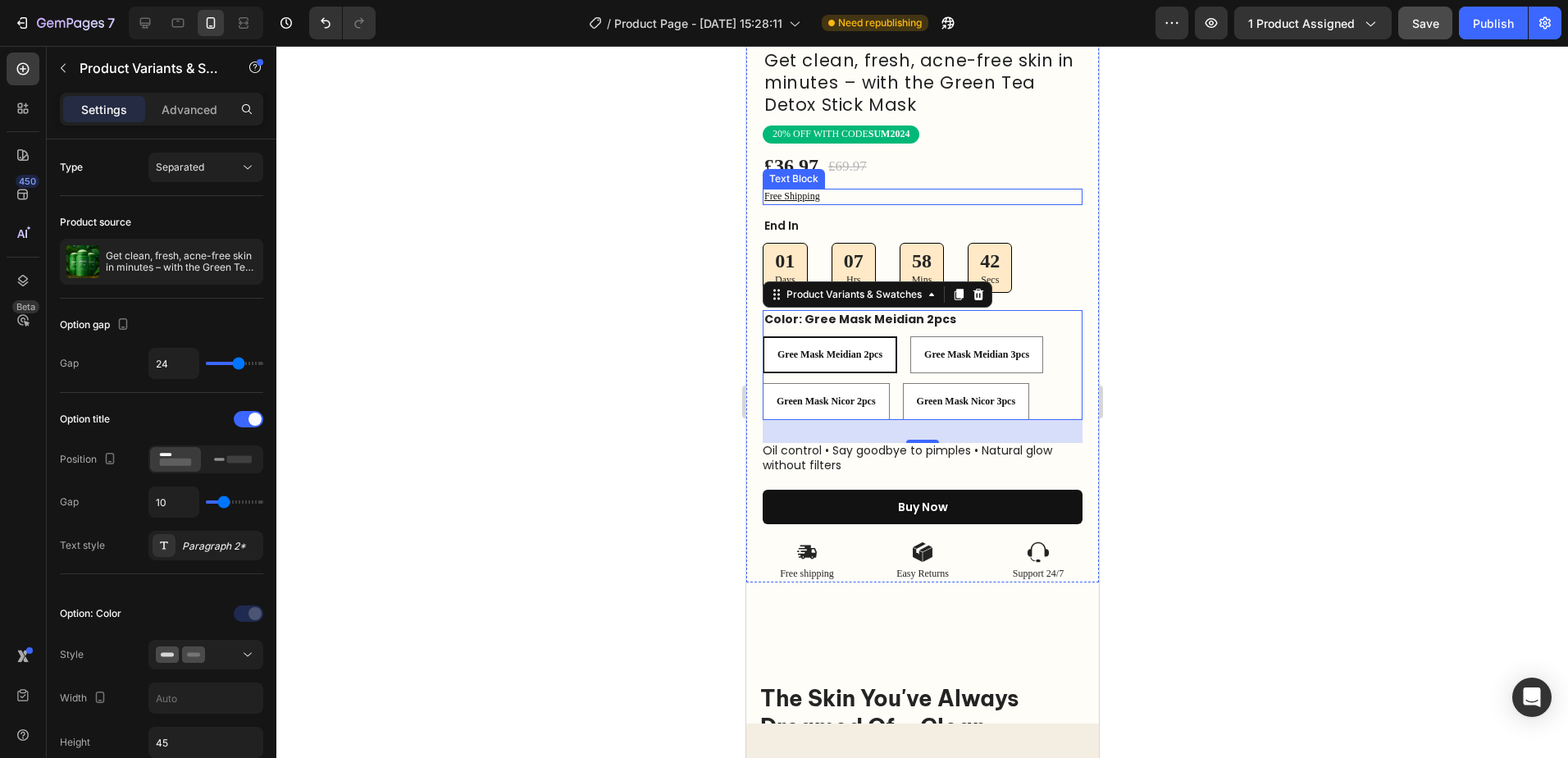
click at [830, 190] on p "Free Shipping" at bounding box center [921, 196] width 317 height 13
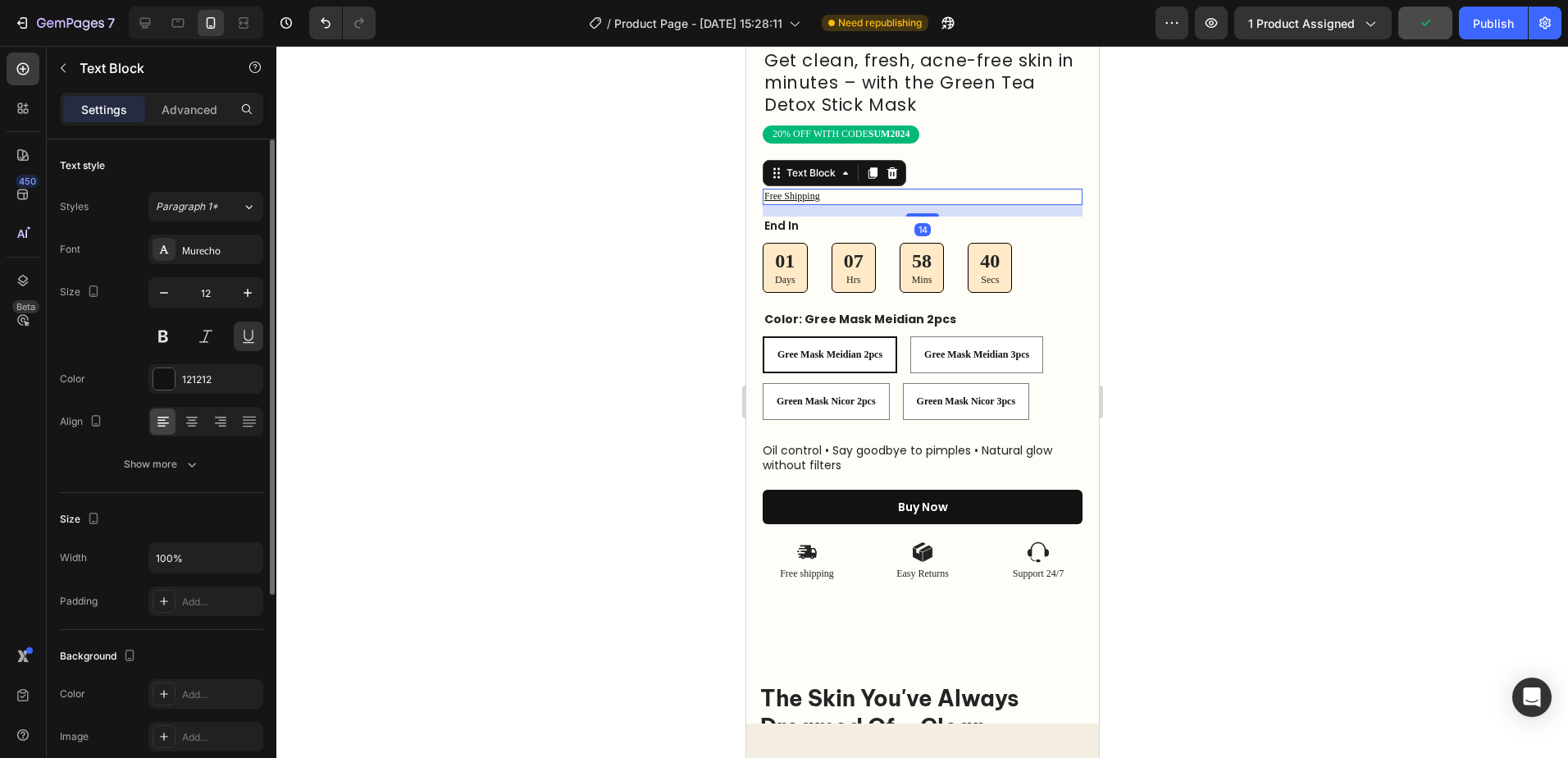
click at [241, 266] on div "Font Murecho Size 12 Color 121212 Align Show more" at bounding box center [162, 357] width 204 height 245
click at [239, 258] on div "Murecho" at bounding box center [206, 250] width 115 height 30
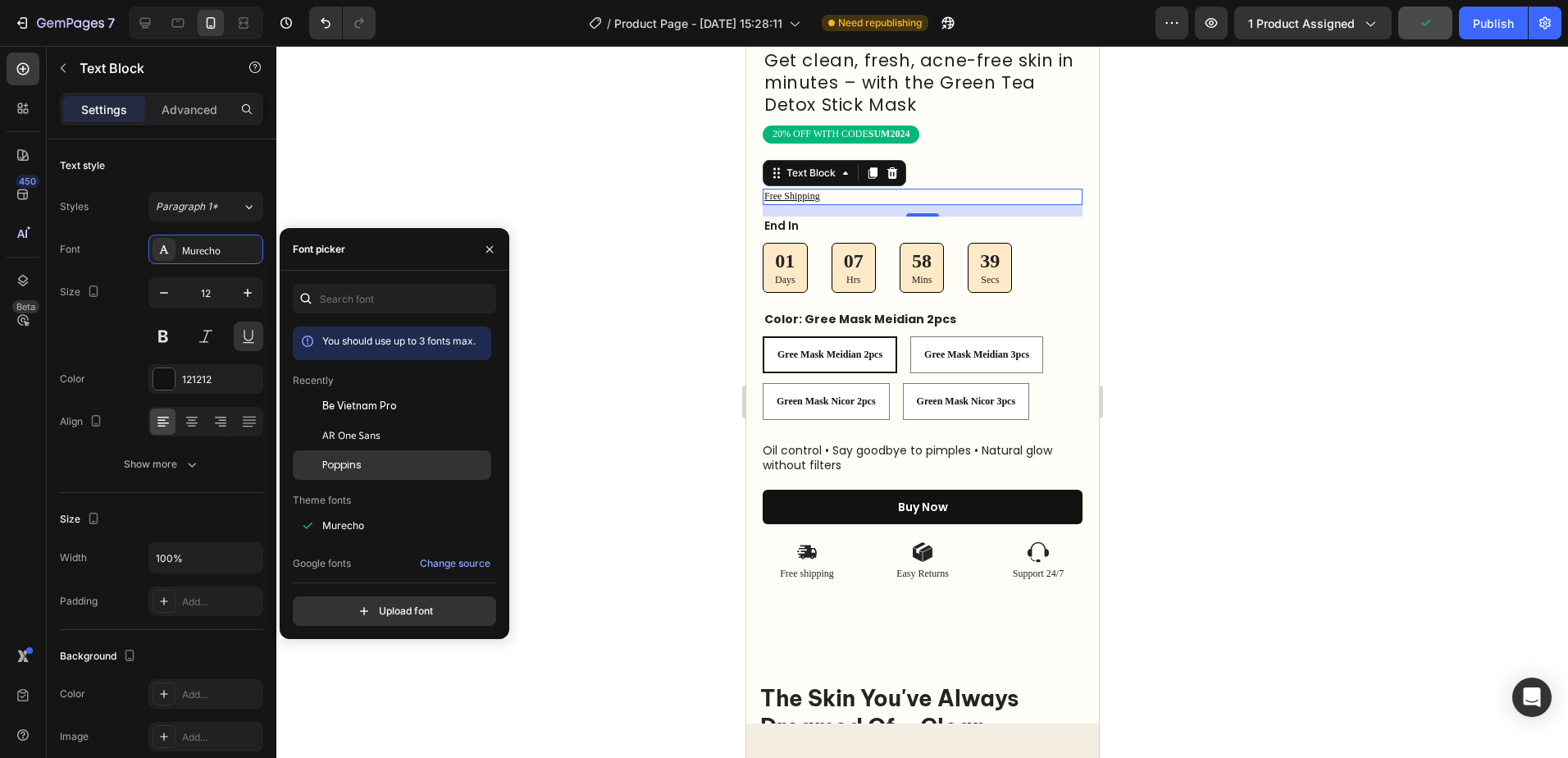
click at [389, 464] on div "Poppins" at bounding box center [406, 465] width 166 height 15
click at [995, 274] on p "Secs" at bounding box center [989, 280] width 20 height 13
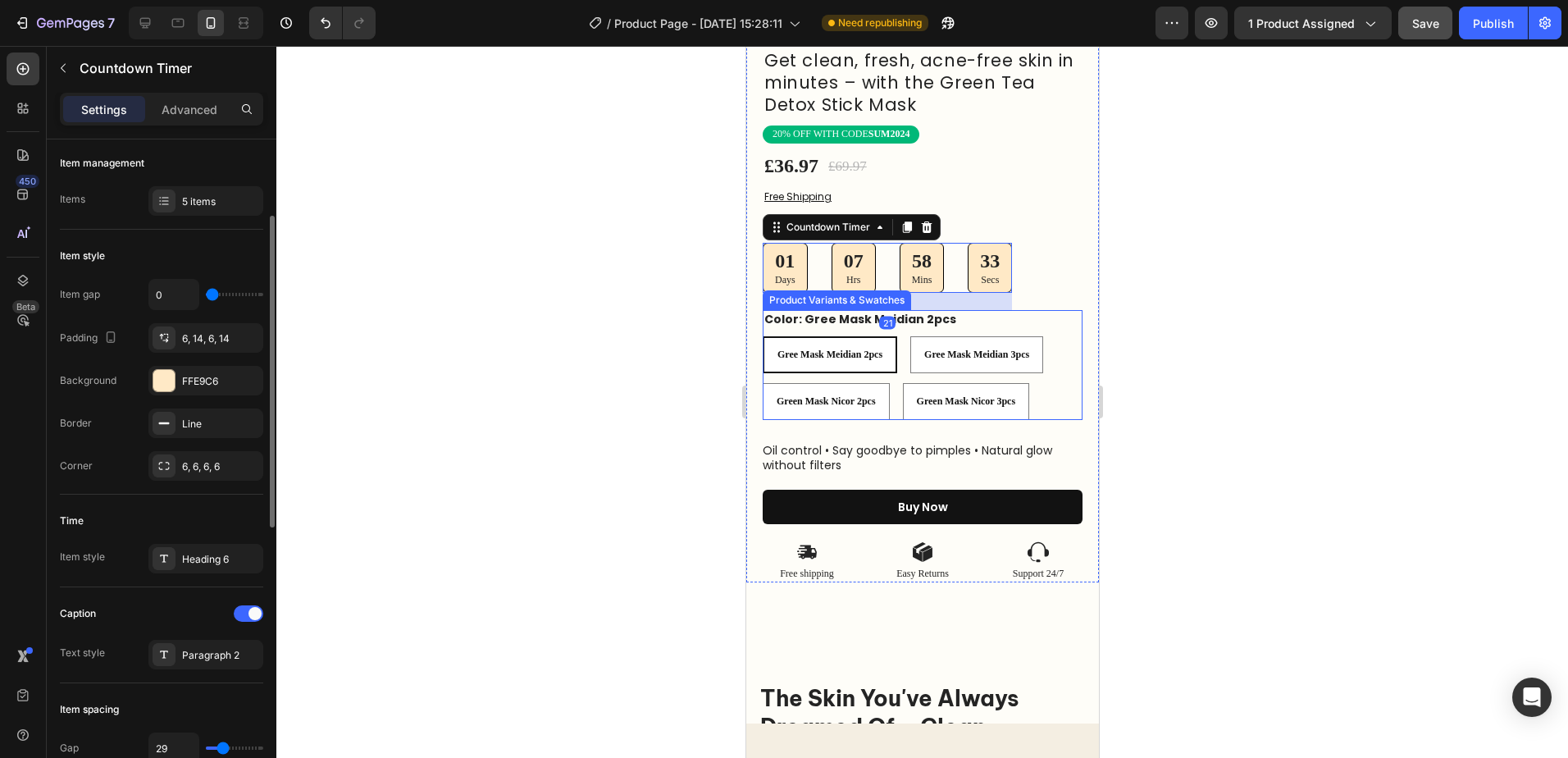
scroll to position [410, 0]
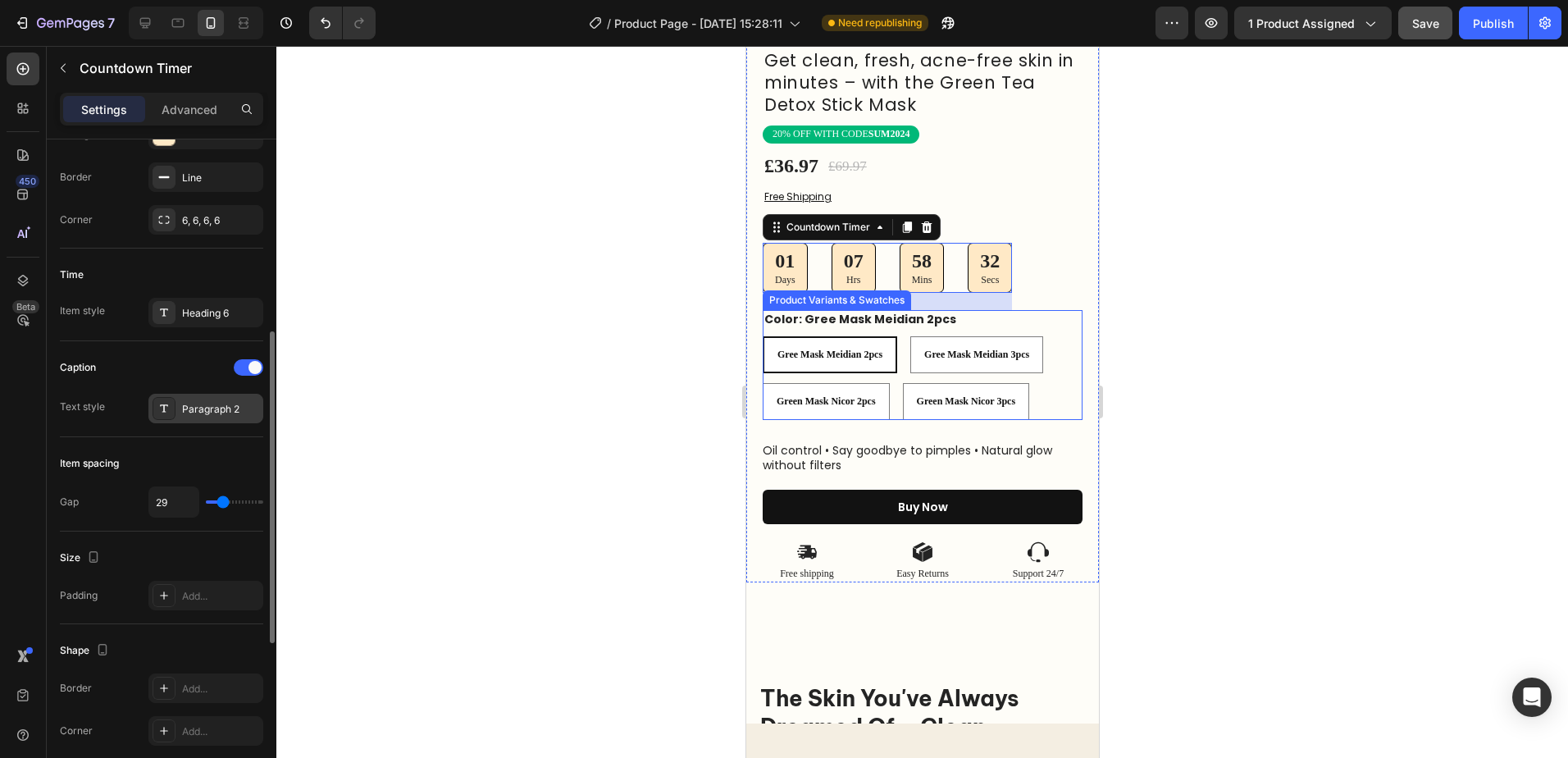
click at [247, 413] on div "Paragraph 2" at bounding box center [220, 409] width 77 height 15
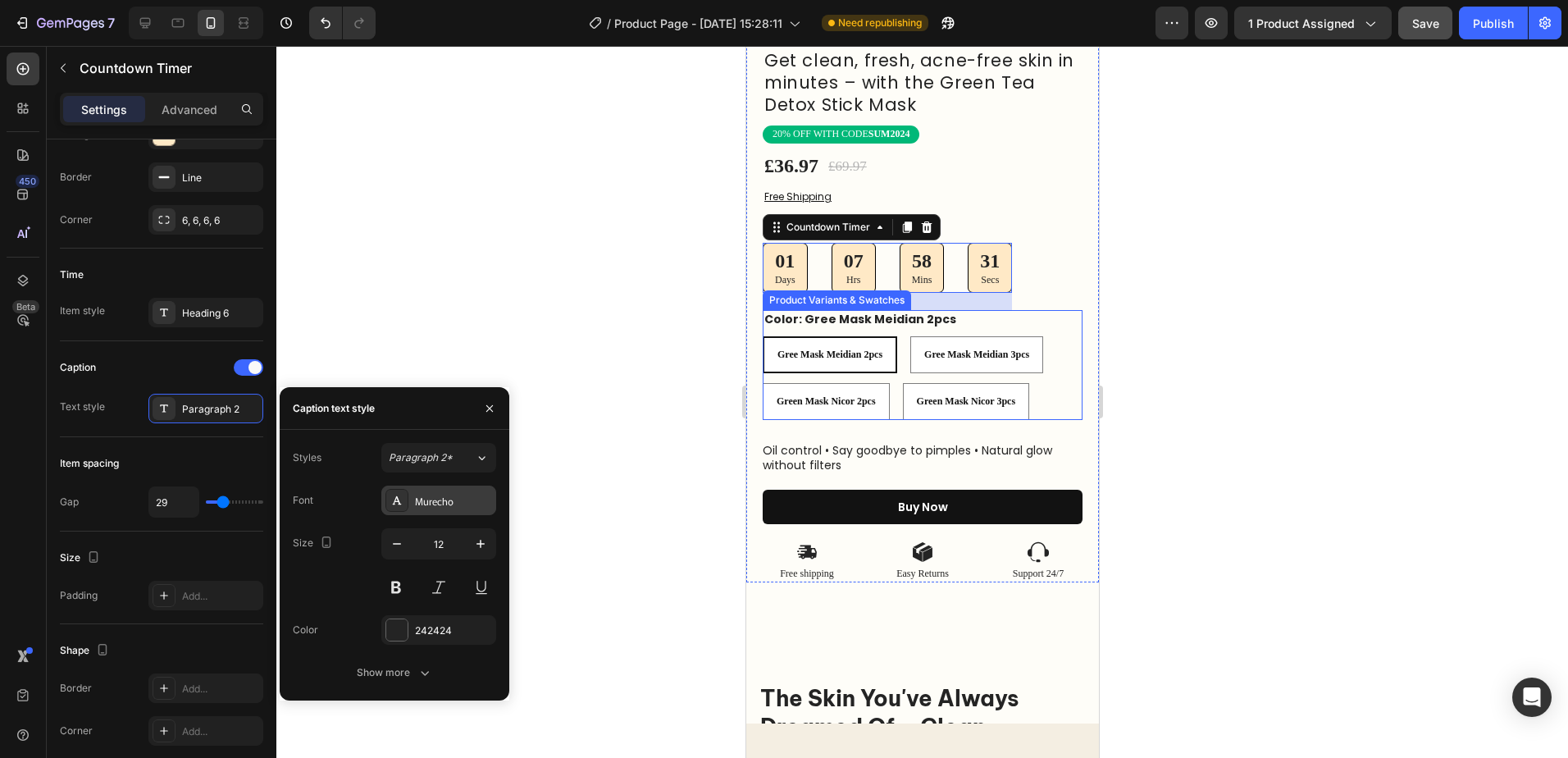
click at [474, 503] on div "Murecho" at bounding box center [453, 501] width 77 height 15
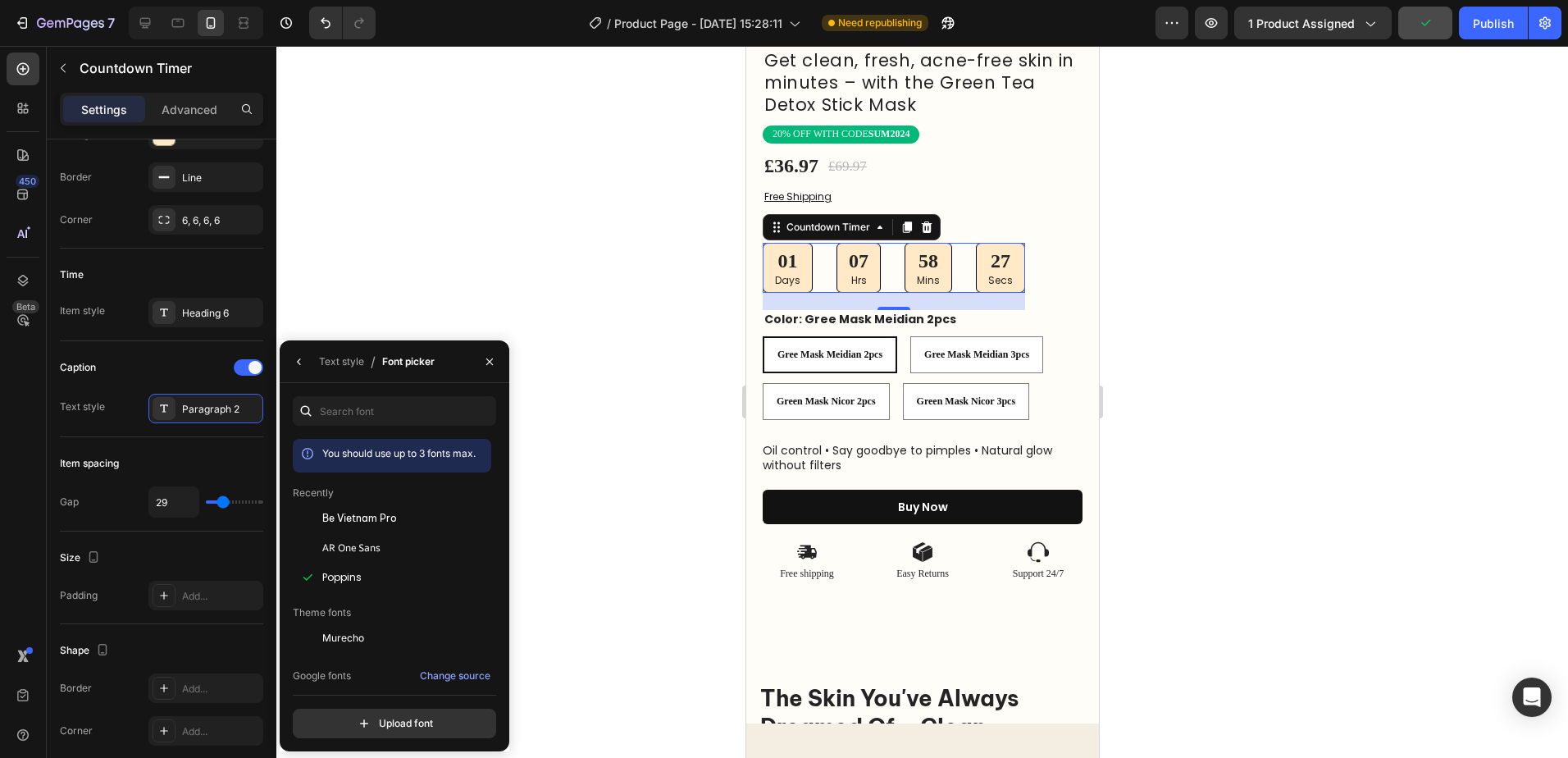
click at [1215, 286] on div at bounding box center [922, 402] width 1292 height 712
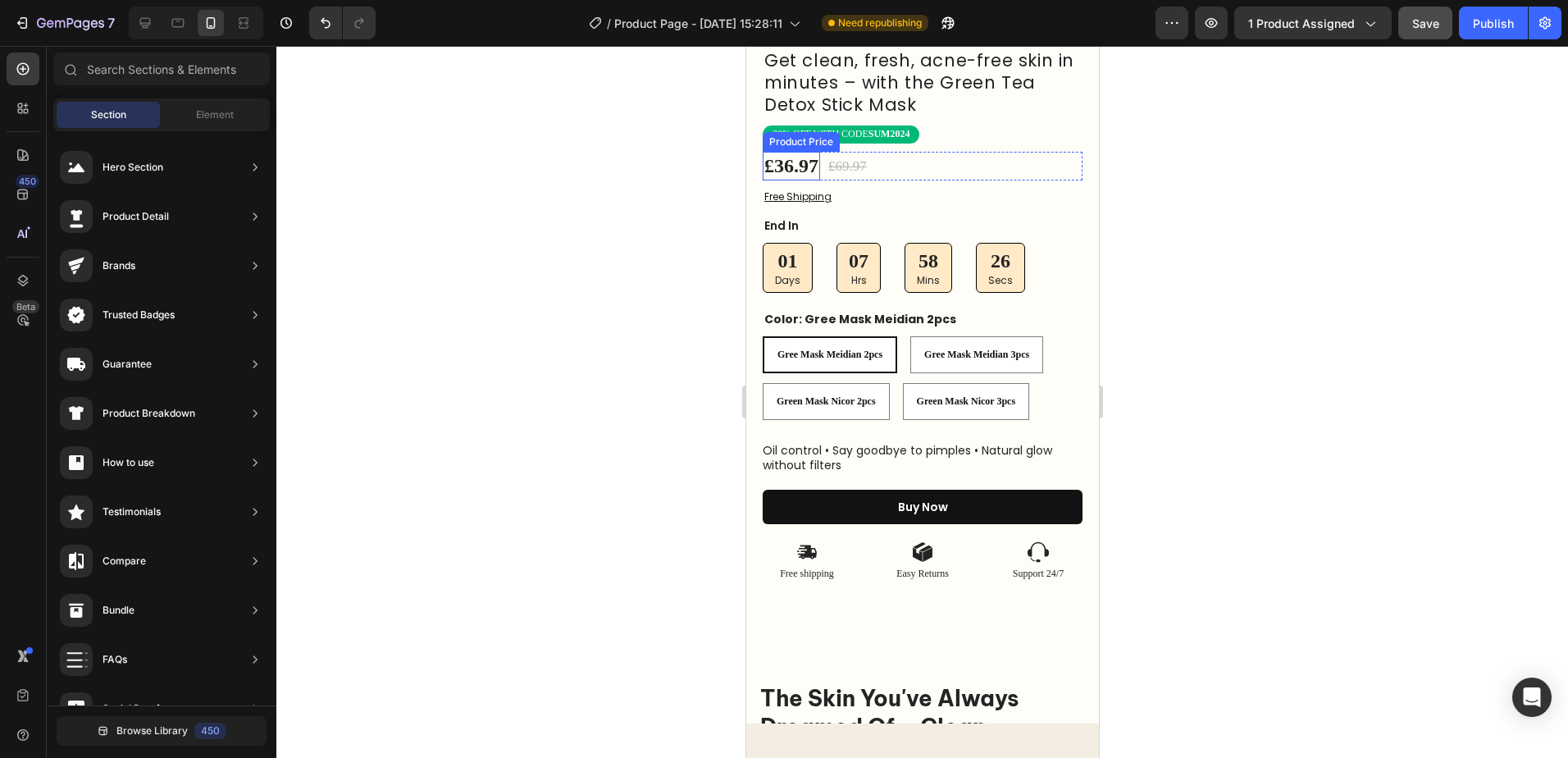
click at [801, 159] on div "£36.97" at bounding box center [789, 166] width 57 height 29
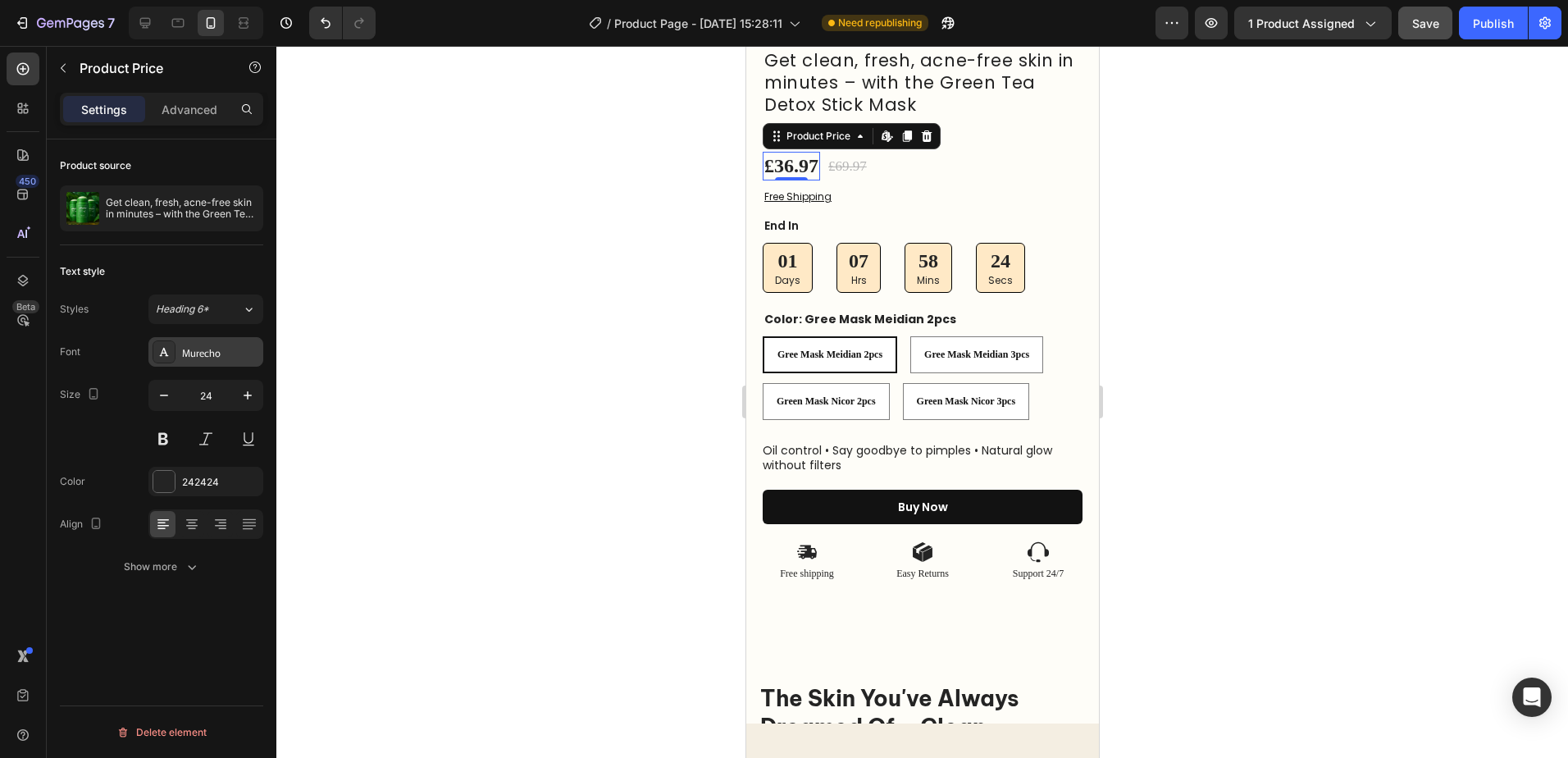
click at [241, 356] on div "Murecho" at bounding box center [220, 353] width 77 height 15
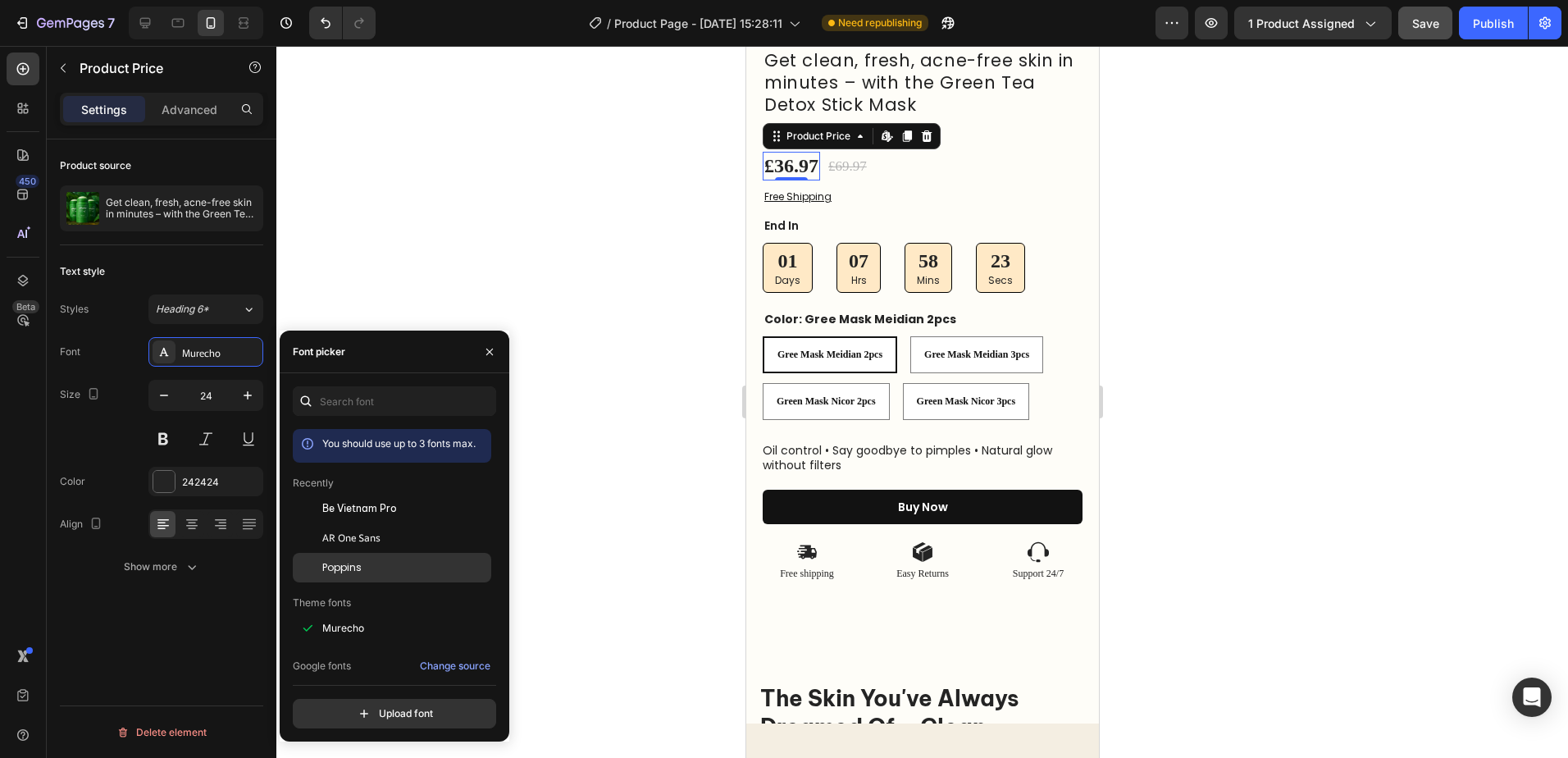
click at [396, 561] on div "Poppins" at bounding box center [406, 568] width 166 height 15
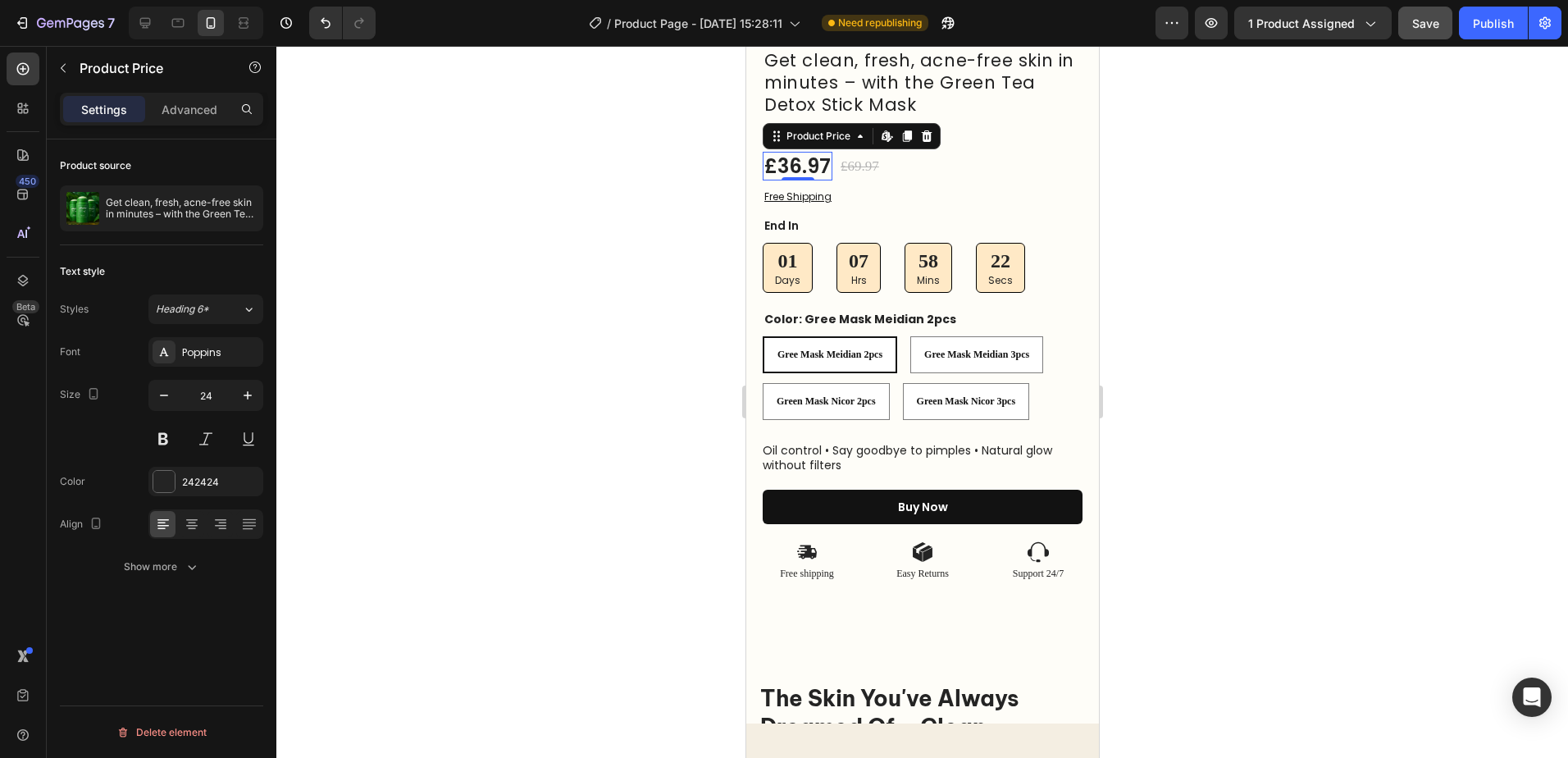
click at [1237, 182] on div at bounding box center [922, 402] width 1292 height 712
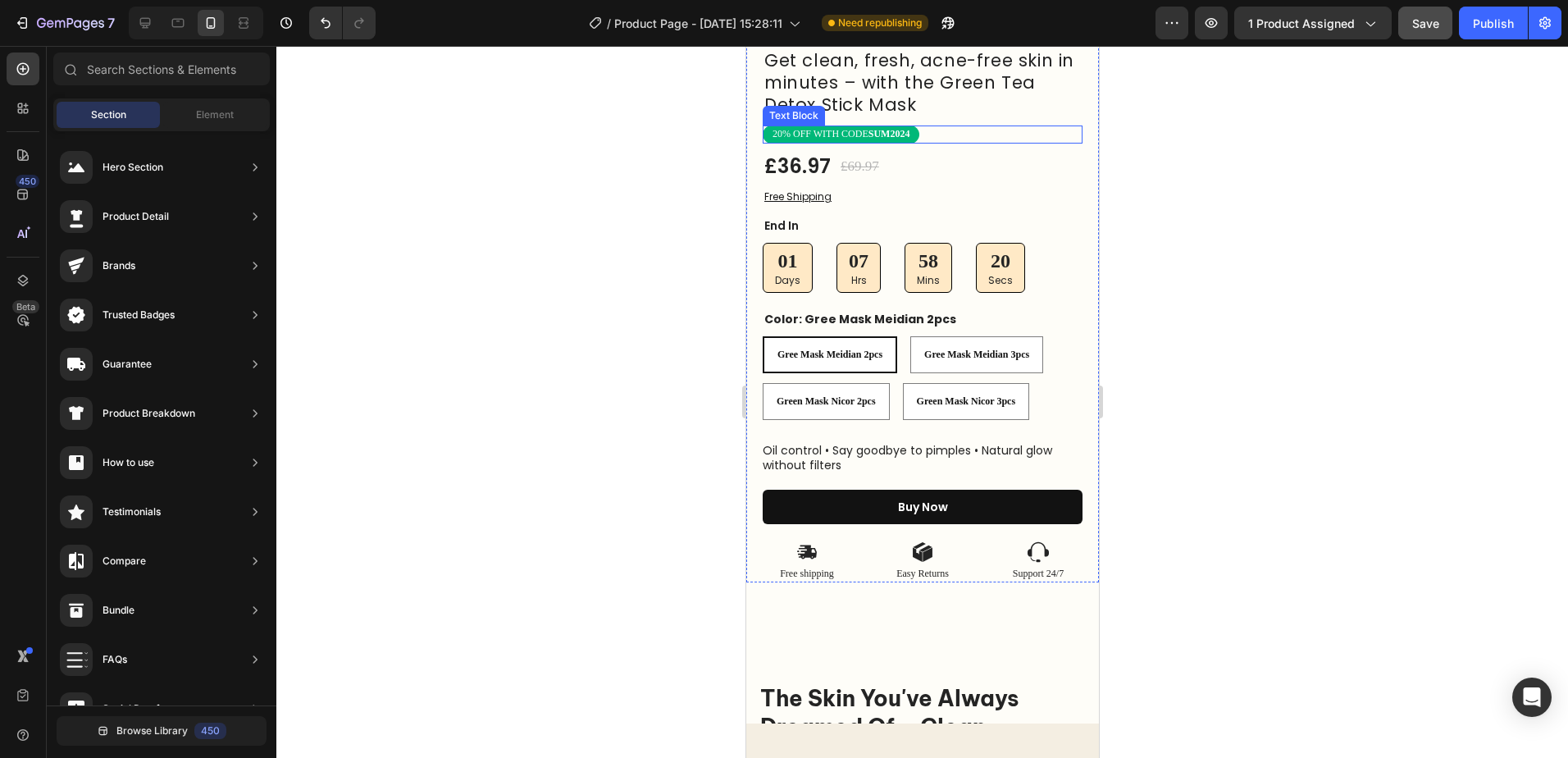
click at [895, 128] on strong "SUM2024" at bounding box center [888, 133] width 42 height 11
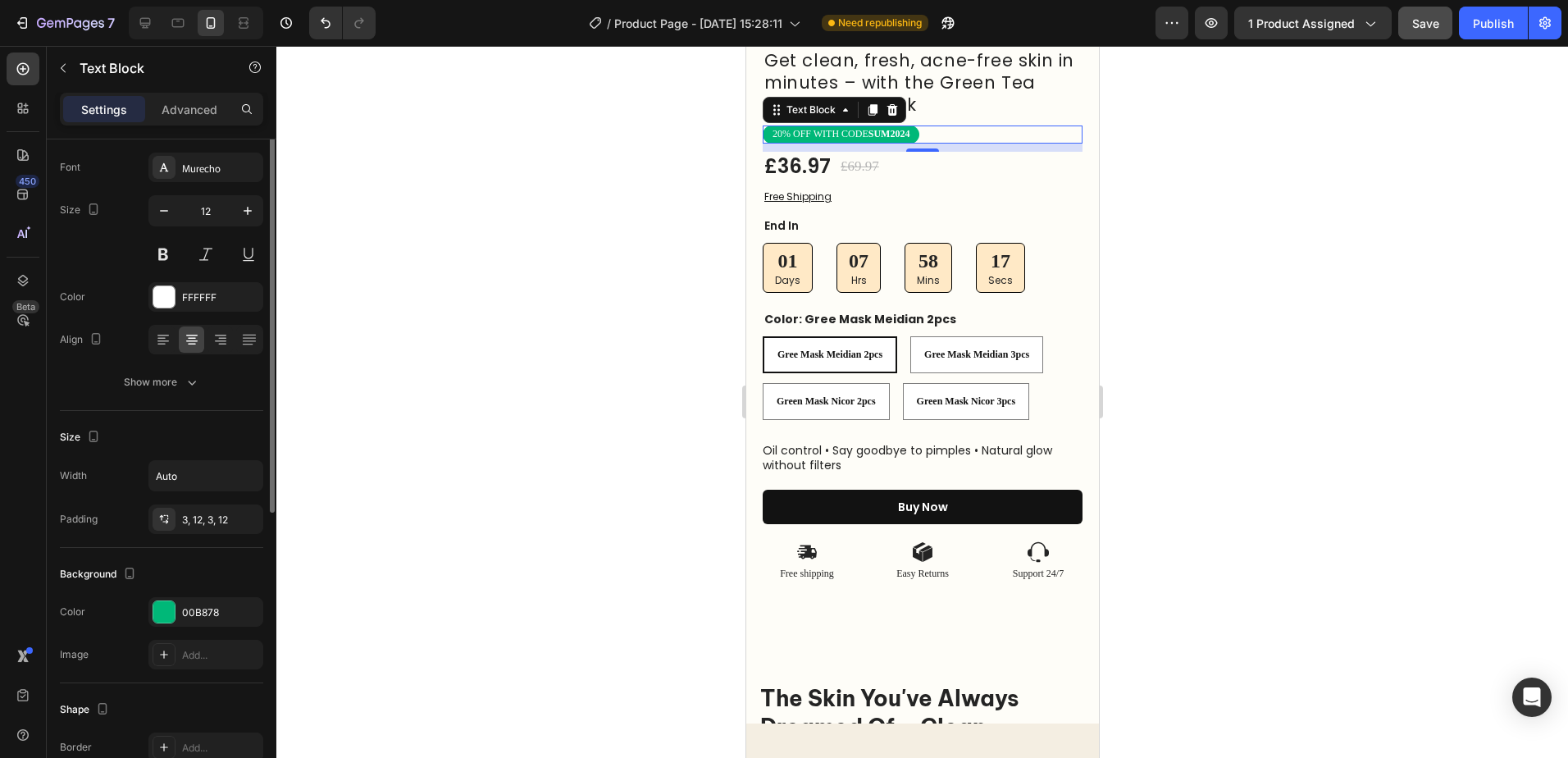
scroll to position [0, 0]
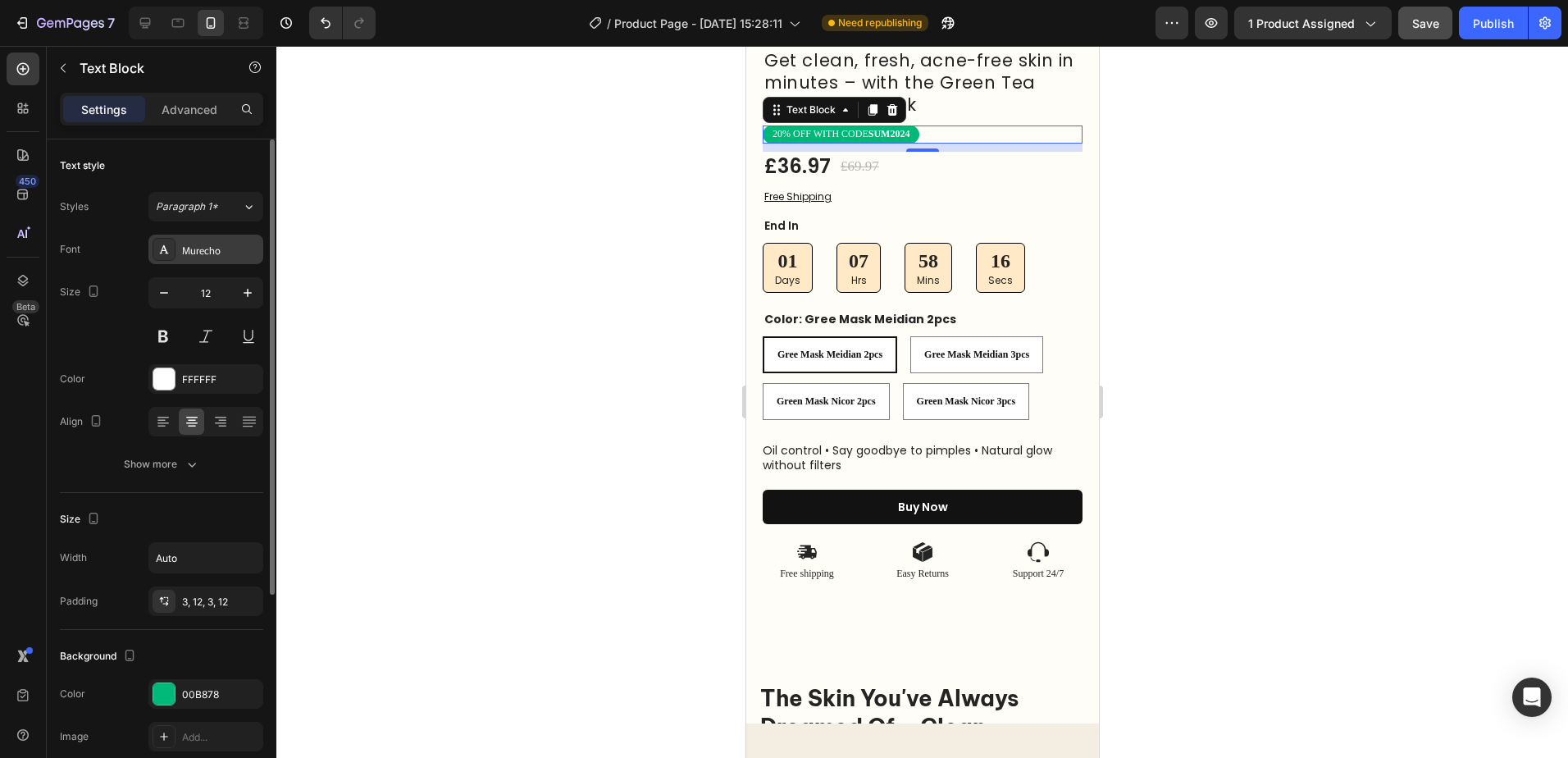
click at [238, 254] on div "Murecho" at bounding box center [220, 250] width 77 height 15
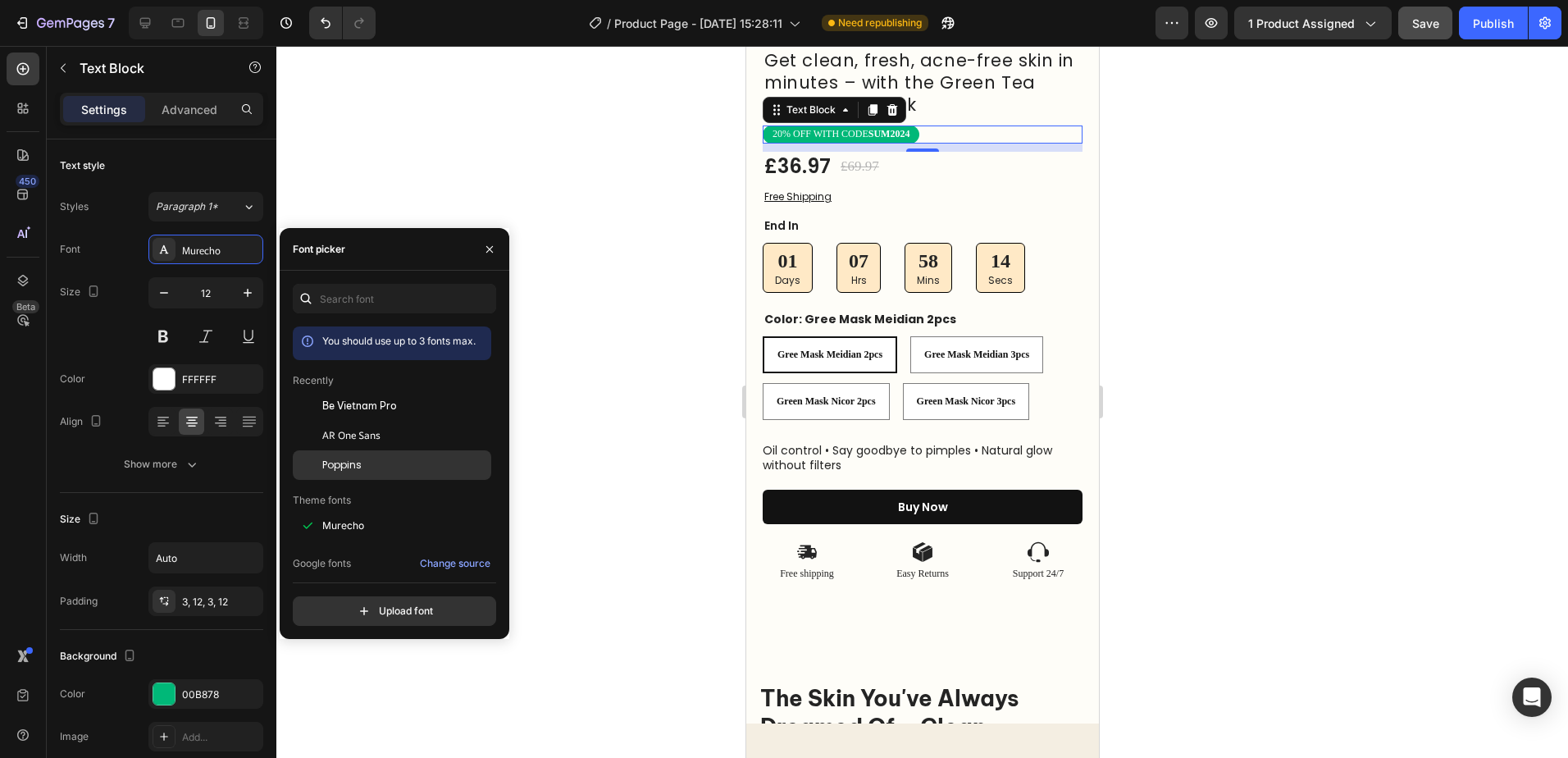
drag, startPoint x: 387, startPoint y: 456, endPoint x: 409, endPoint y: 455, distance: 22.0
click at [387, 695] on div "Poppins" at bounding box center [392, 710] width 199 height 30
click at [1247, 234] on div at bounding box center [922, 402] width 1292 height 712
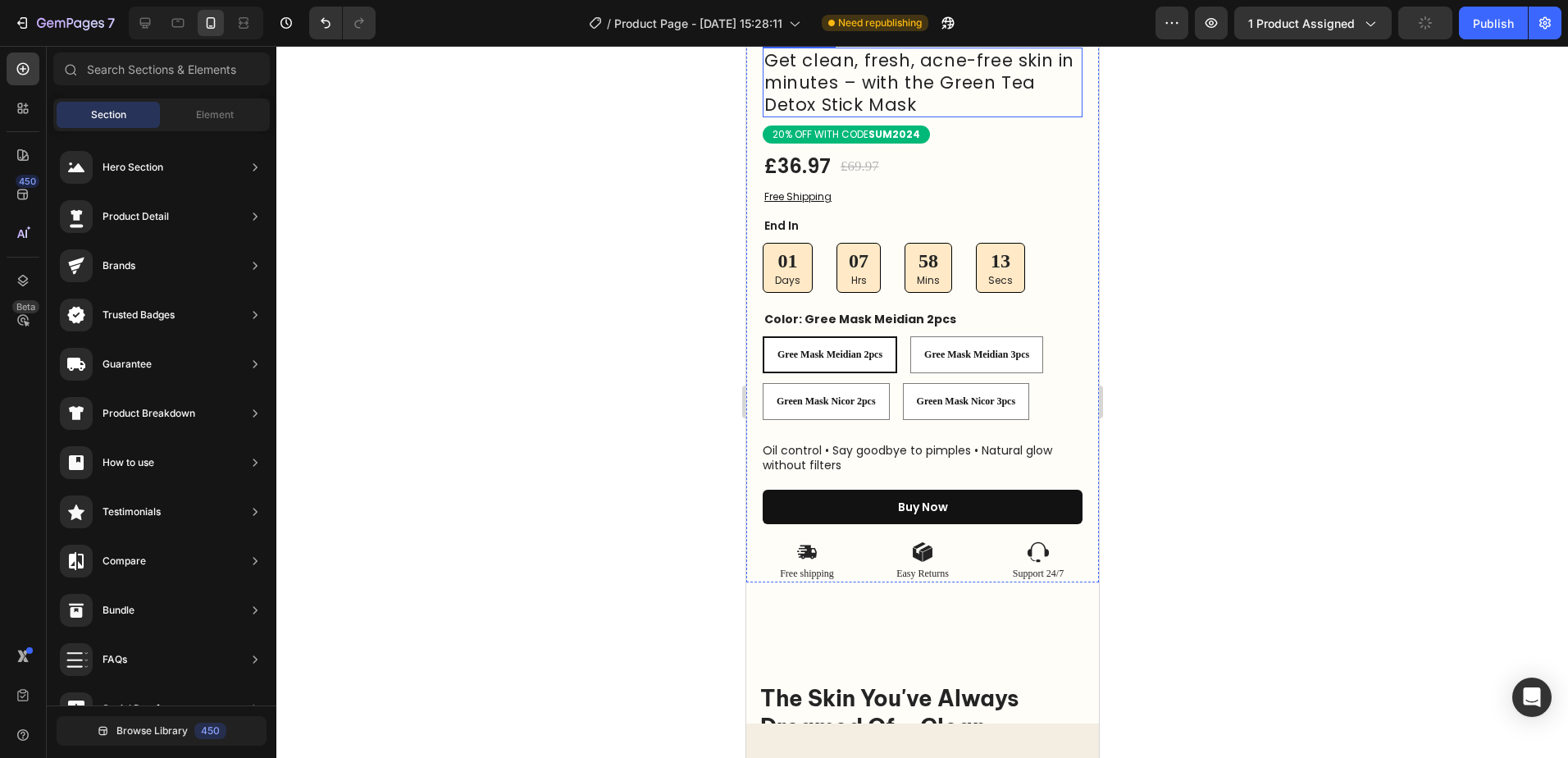
scroll to position [274, 0]
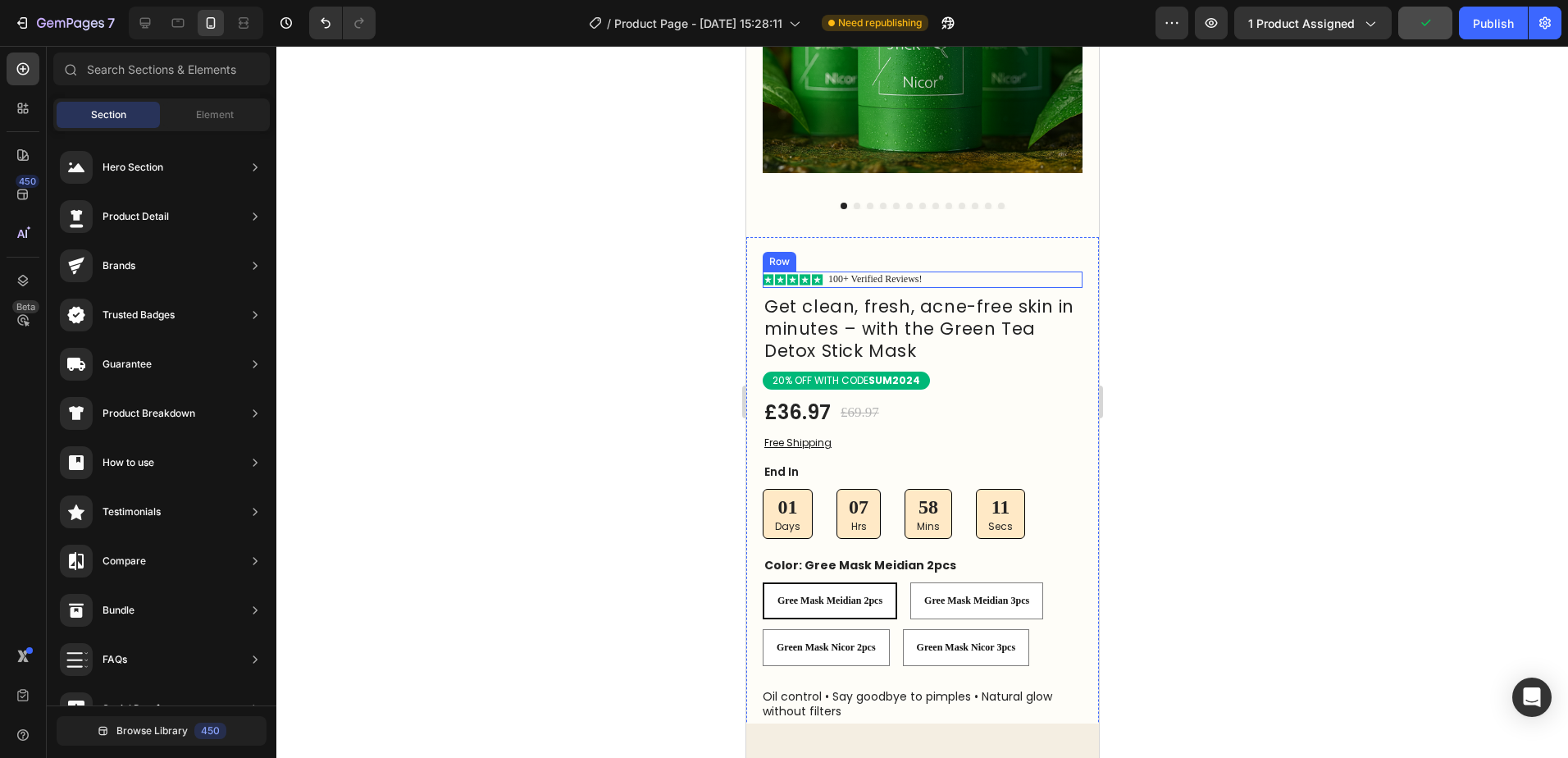
click at [926, 272] on div "Icon Icon Icon Icon Icon Icon List 100+ Verified Reviews! Text Block Row" at bounding box center [921, 280] width 320 height 16
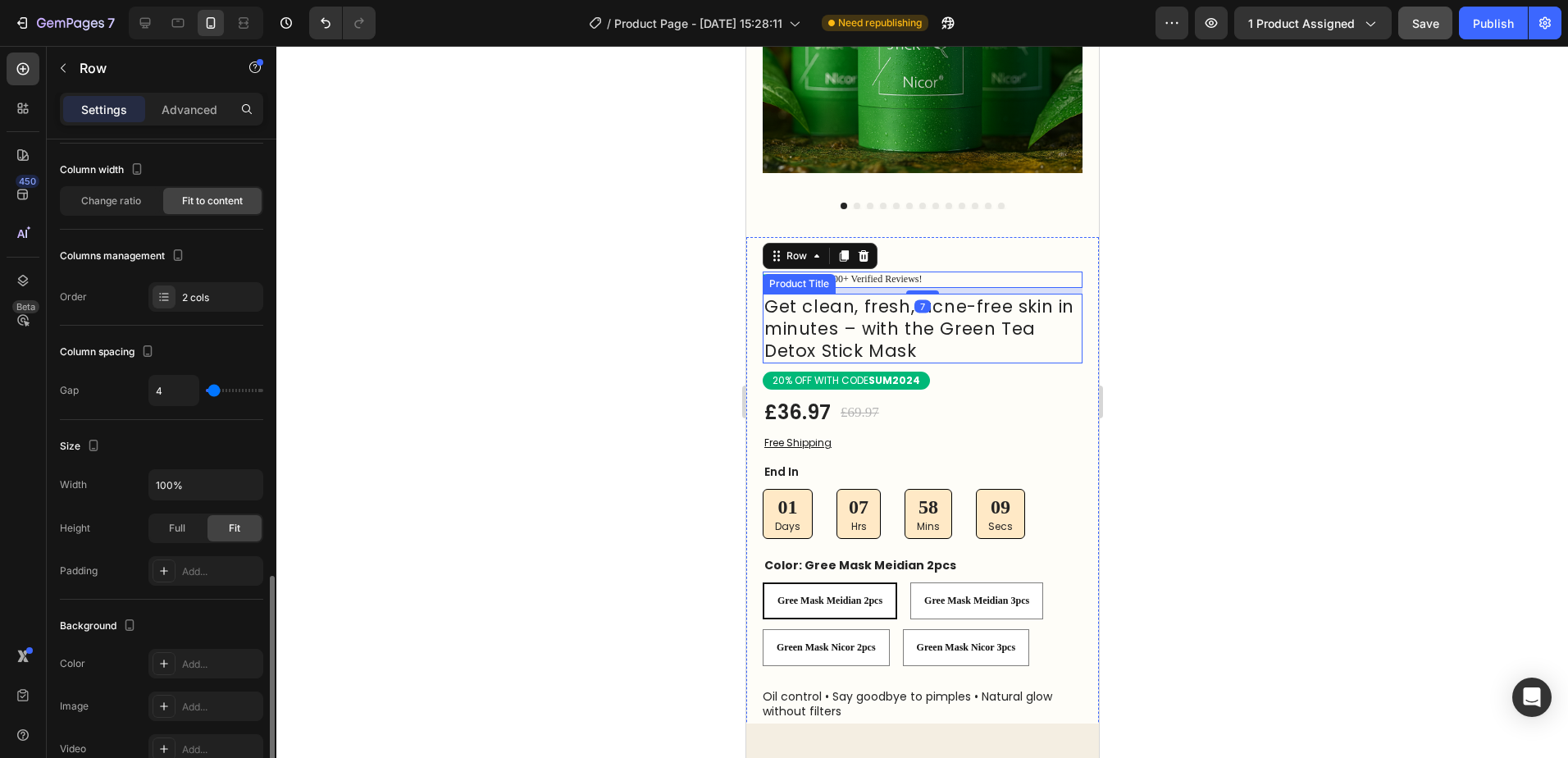
scroll to position [0, 0]
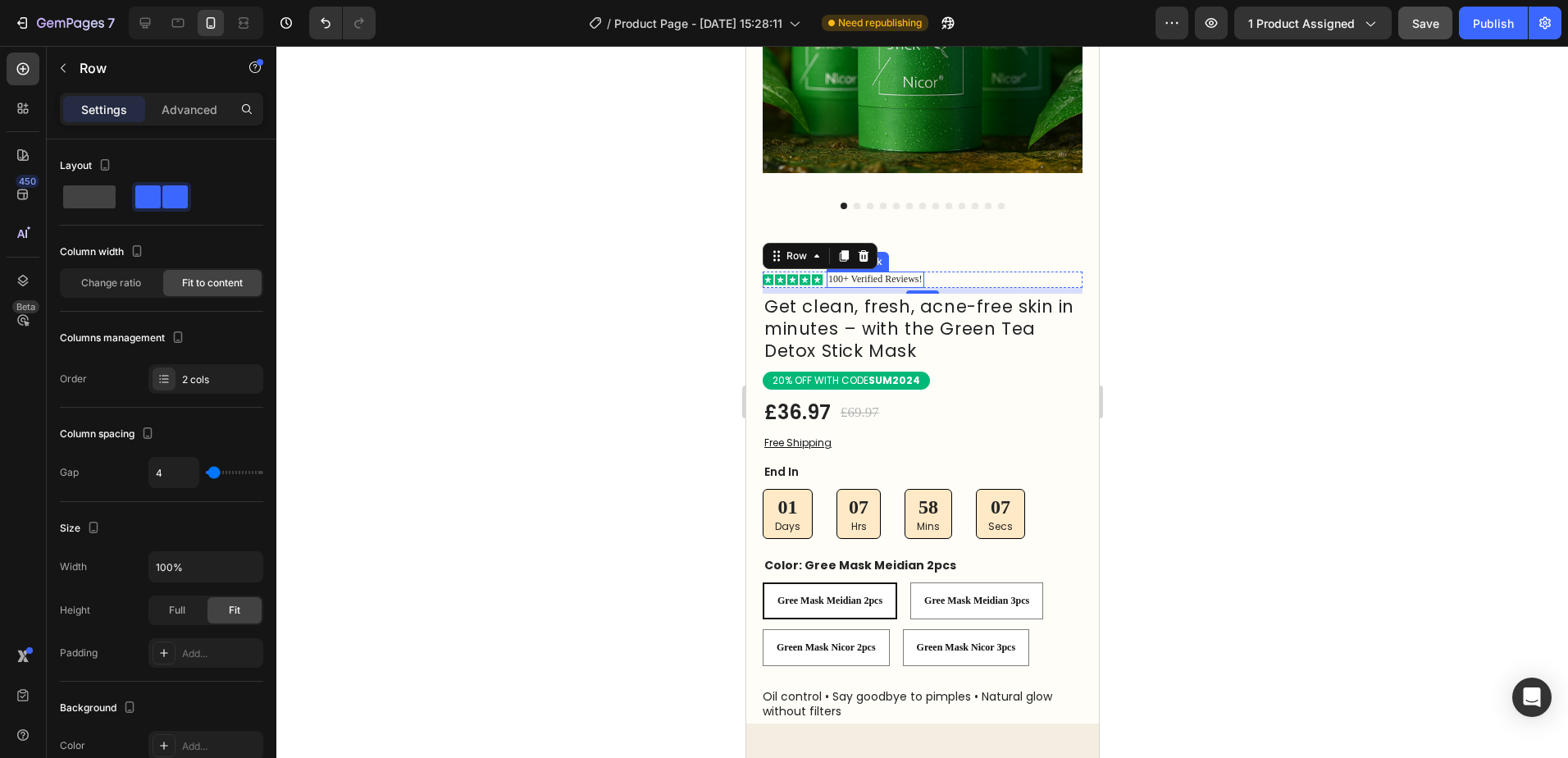
click at [918, 273] on p "100+ Verified Reviews!" at bounding box center [874, 279] width 94 height 13
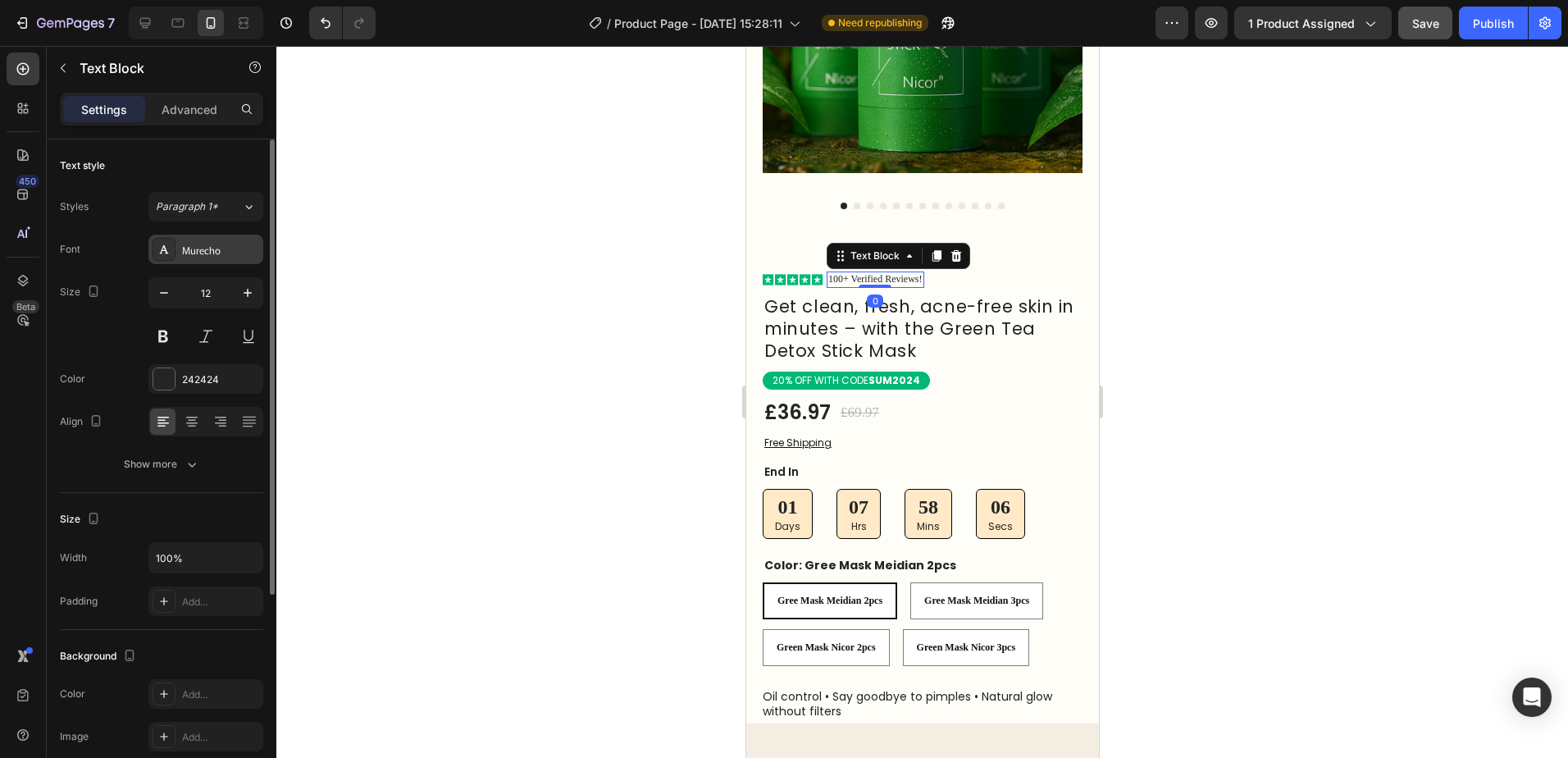
click at [223, 259] on div "Murecho" at bounding box center [206, 250] width 115 height 30
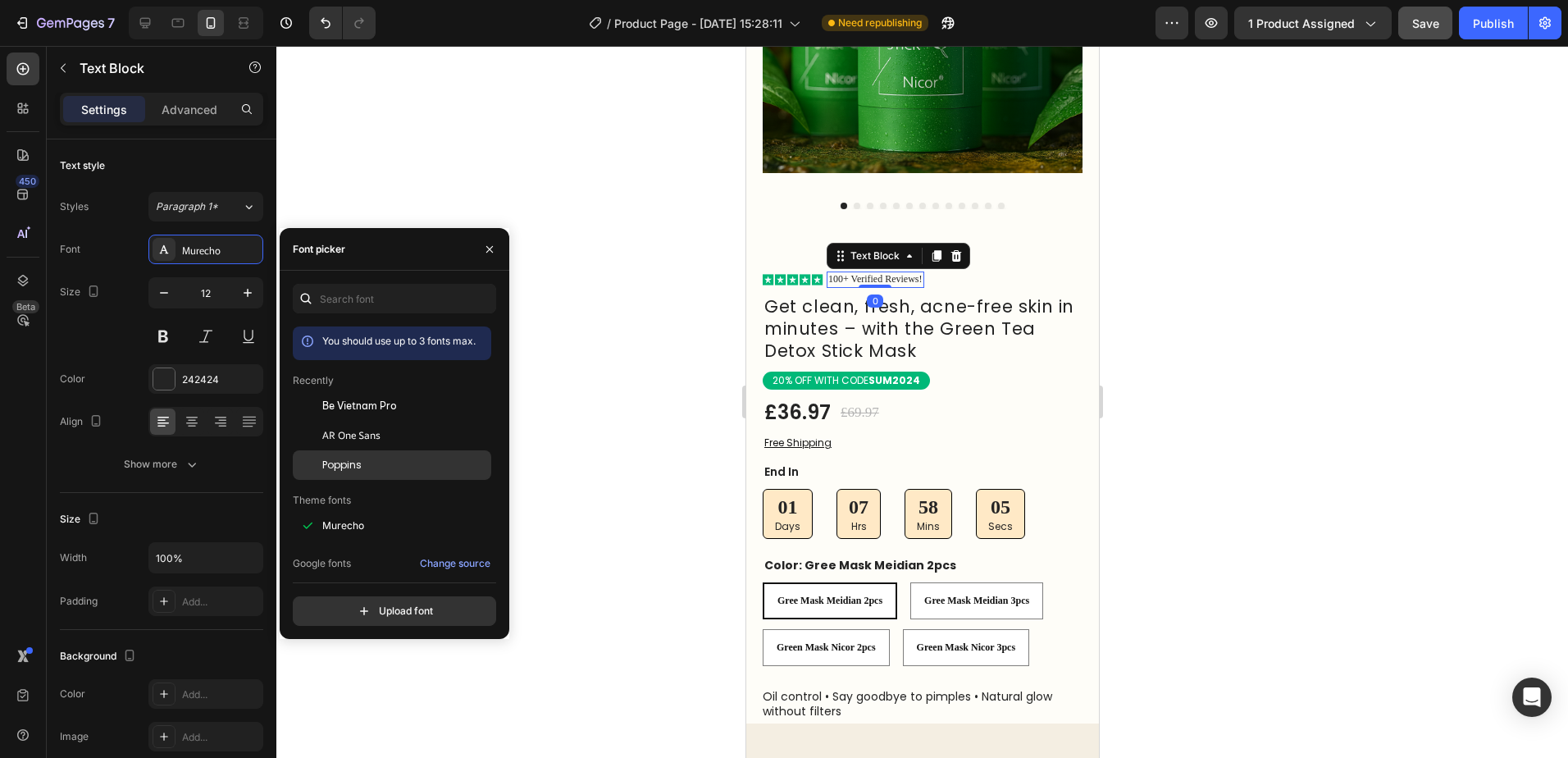
click at [370, 695] on div "Poppins" at bounding box center [392, 710] width 199 height 30
click at [1237, 311] on div at bounding box center [922, 402] width 1292 height 712
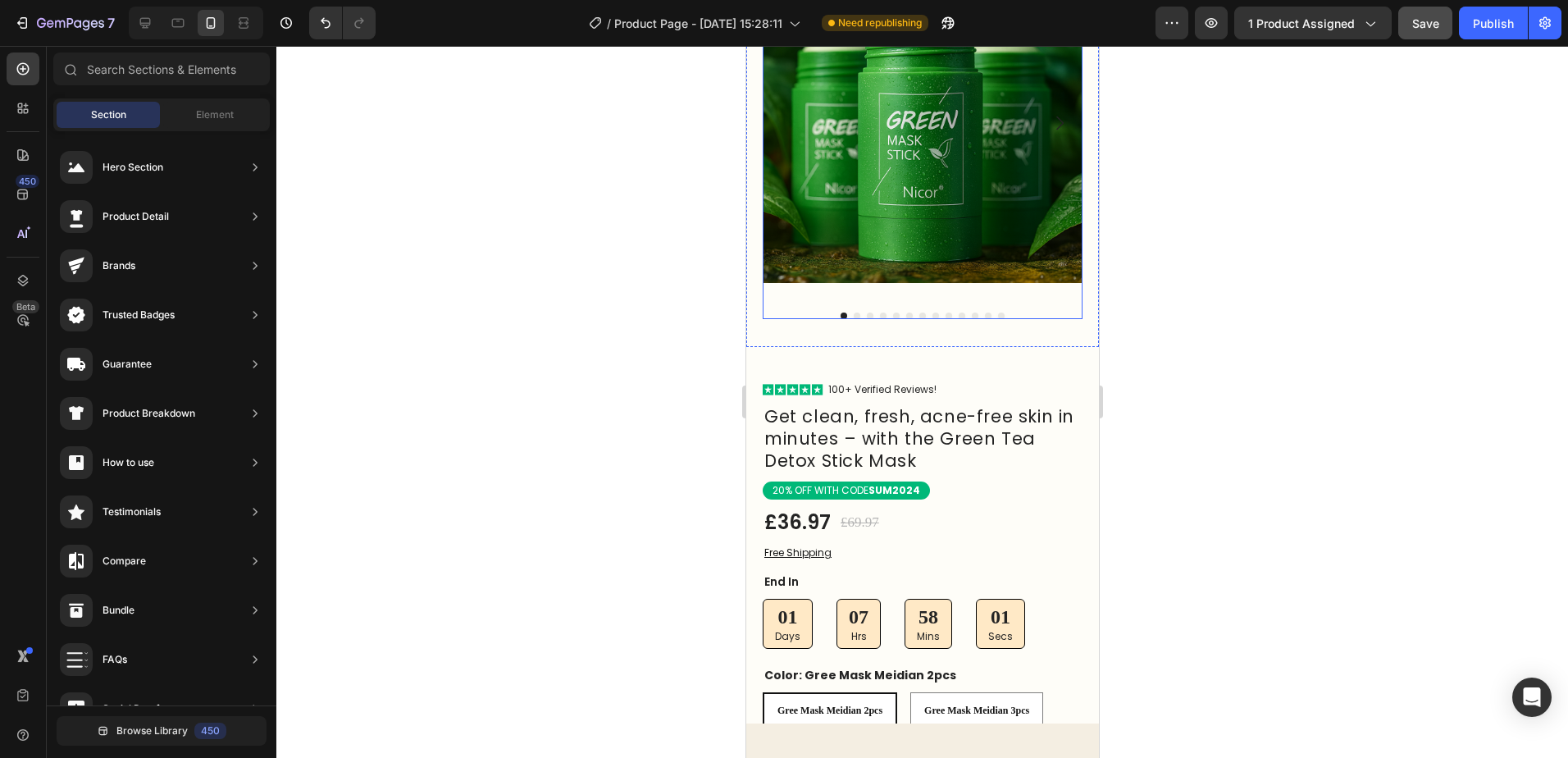
scroll to position [246, 0]
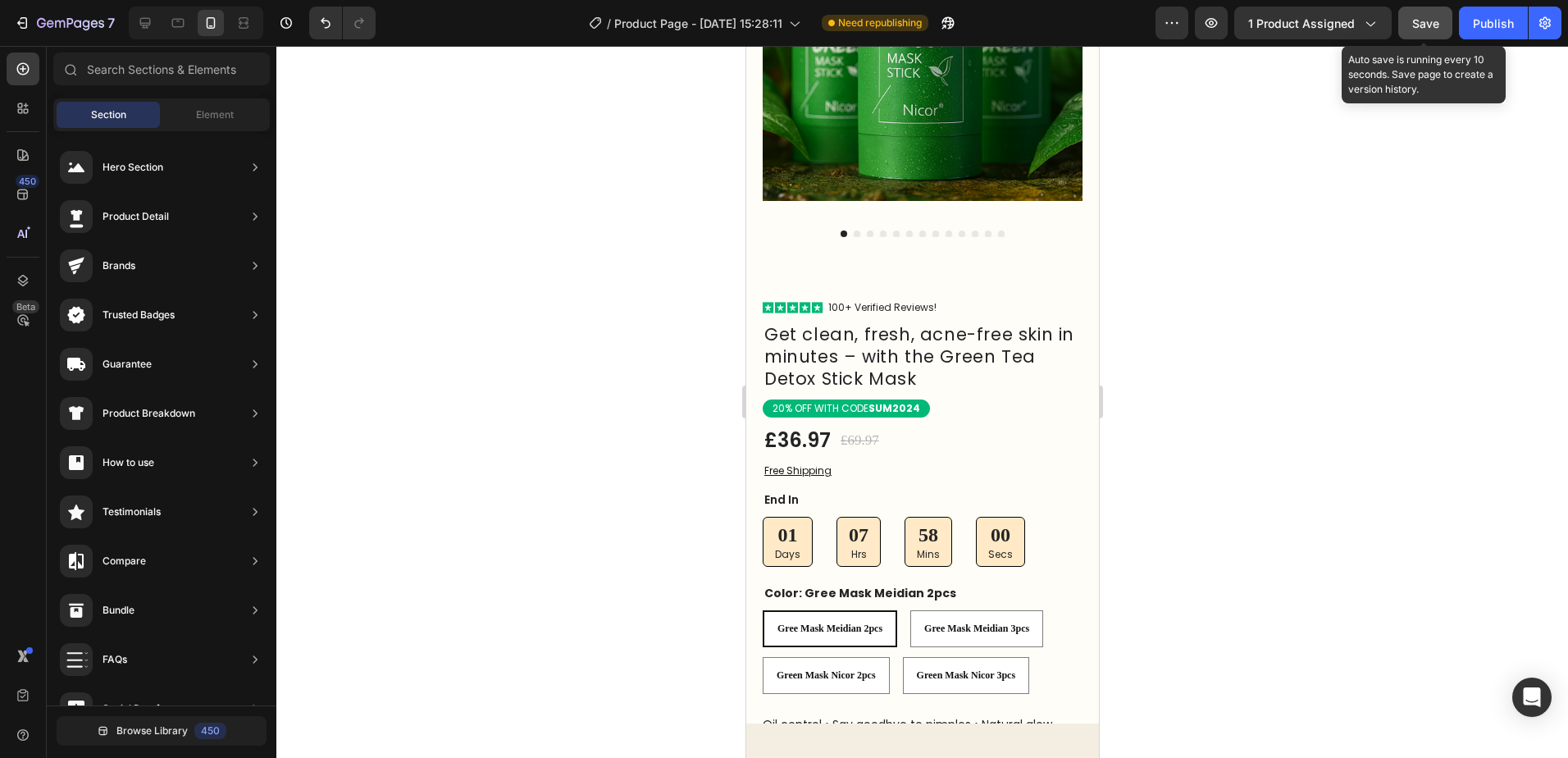
drag, startPoint x: 1430, startPoint y: 18, endPoint x: 1399, endPoint y: 15, distance: 31.1
click at [1430, 17] on span "Save" at bounding box center [1425, 23] width 27 height 14
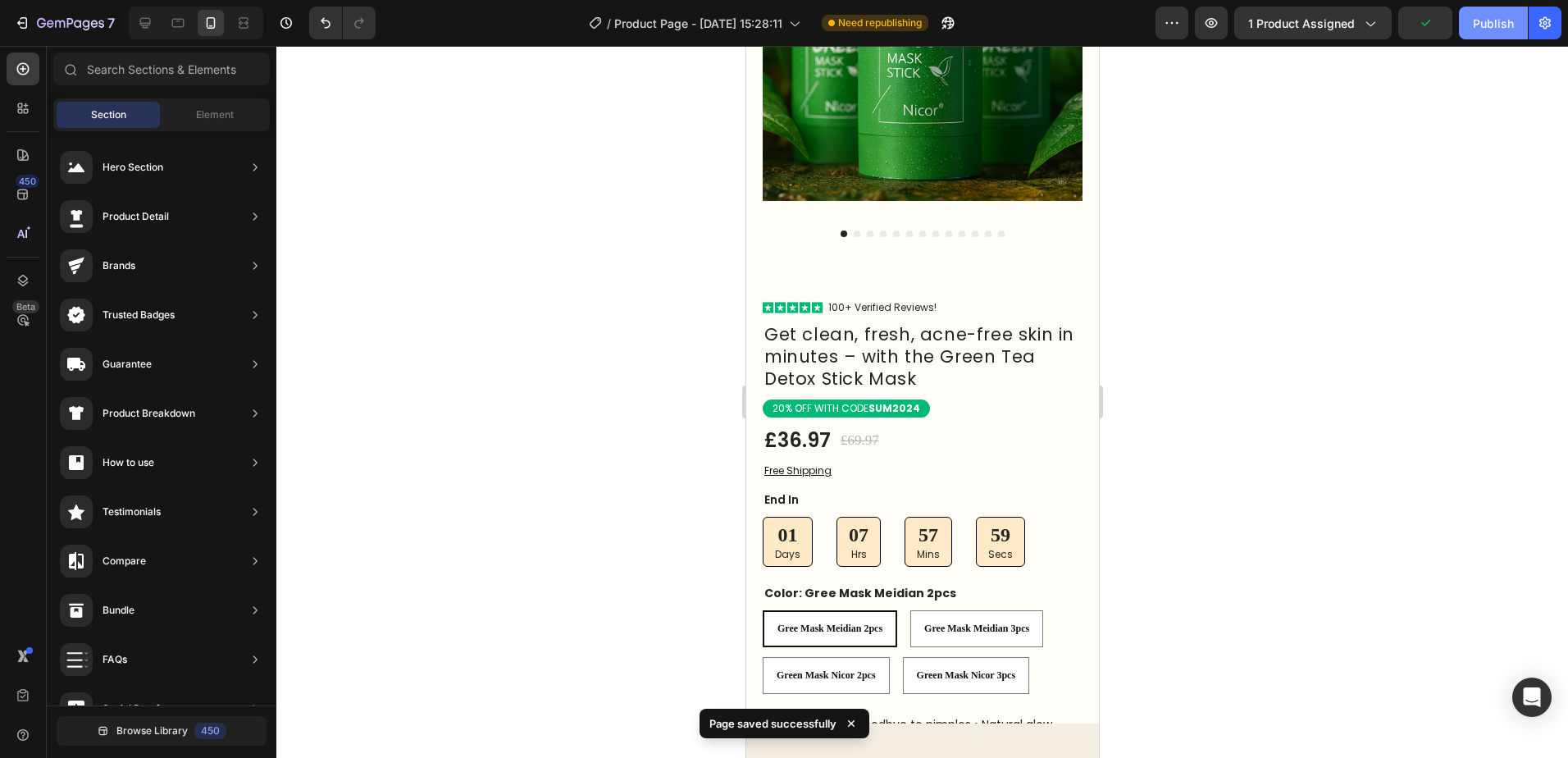
click at [1483, 31] on div "Publish" at bounding box center [1493, 23] width 41 height 17
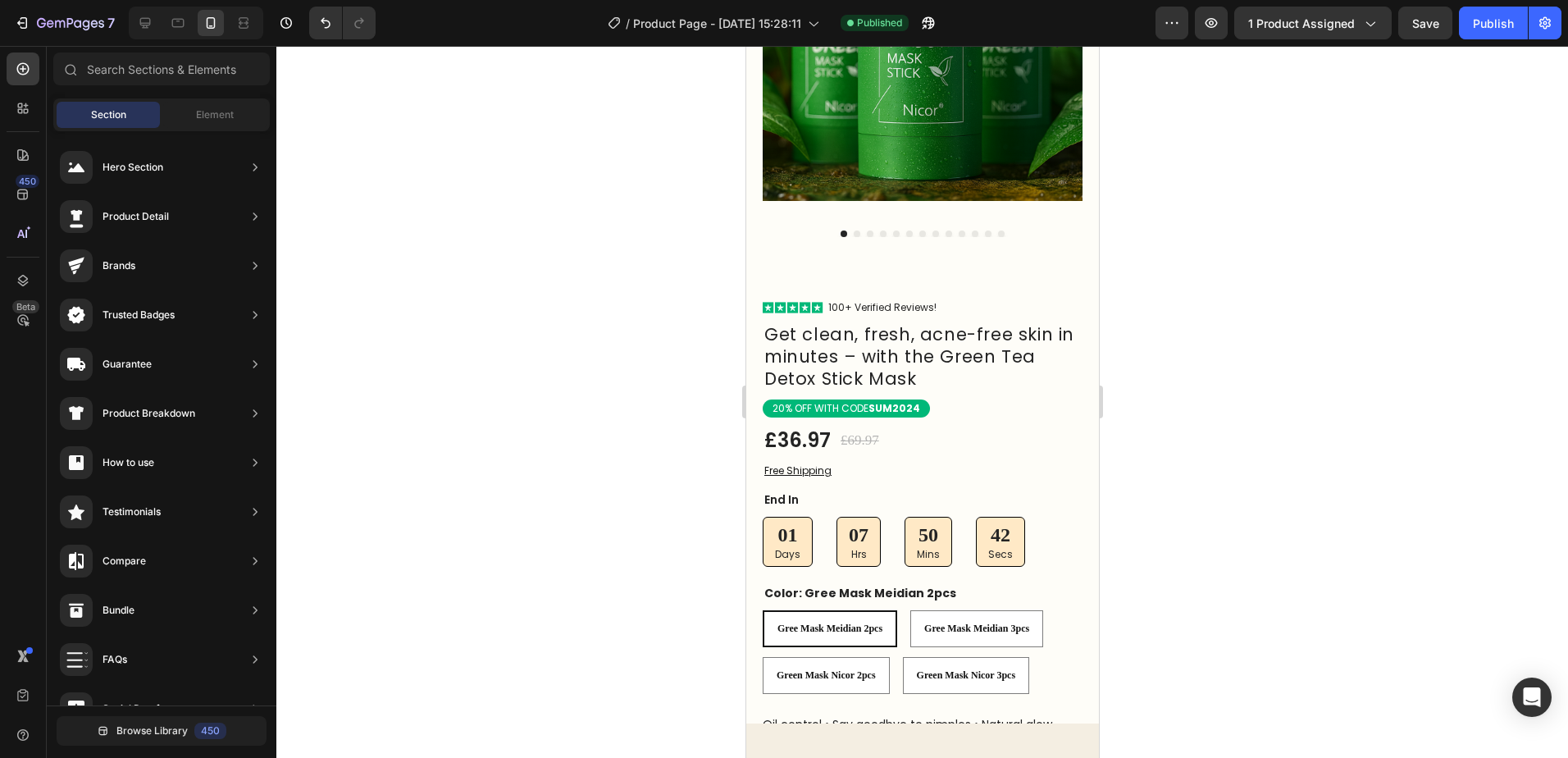
scroll to position [328, 0]
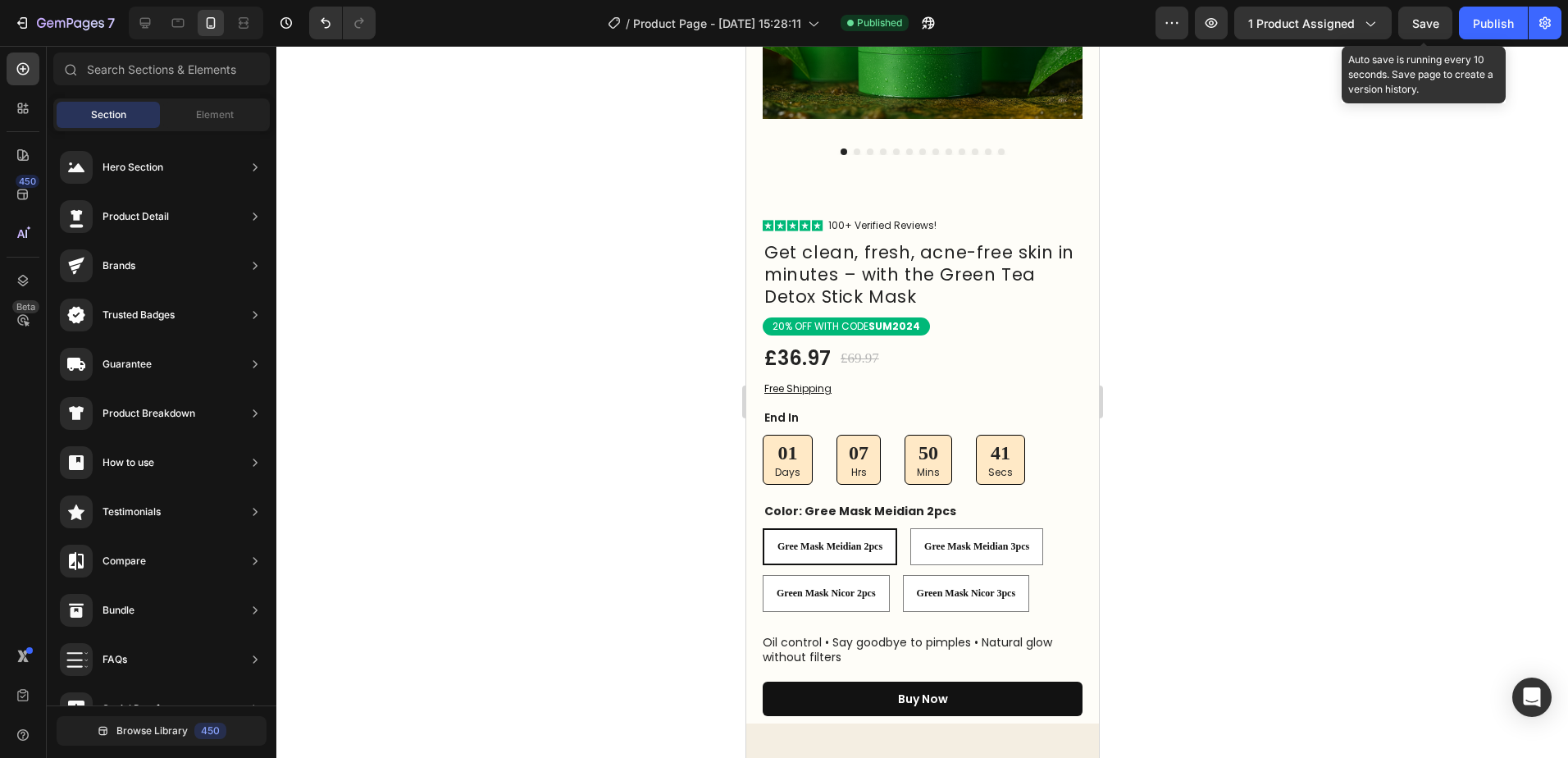
drag, startPoint x: 1421, startPoint y: 26, endPoint x: 1455, endPoint y: 26, distance: 34.0
click at [1423, 26] on span "Save" at bounding box center [1425, 23] width 27 height 14
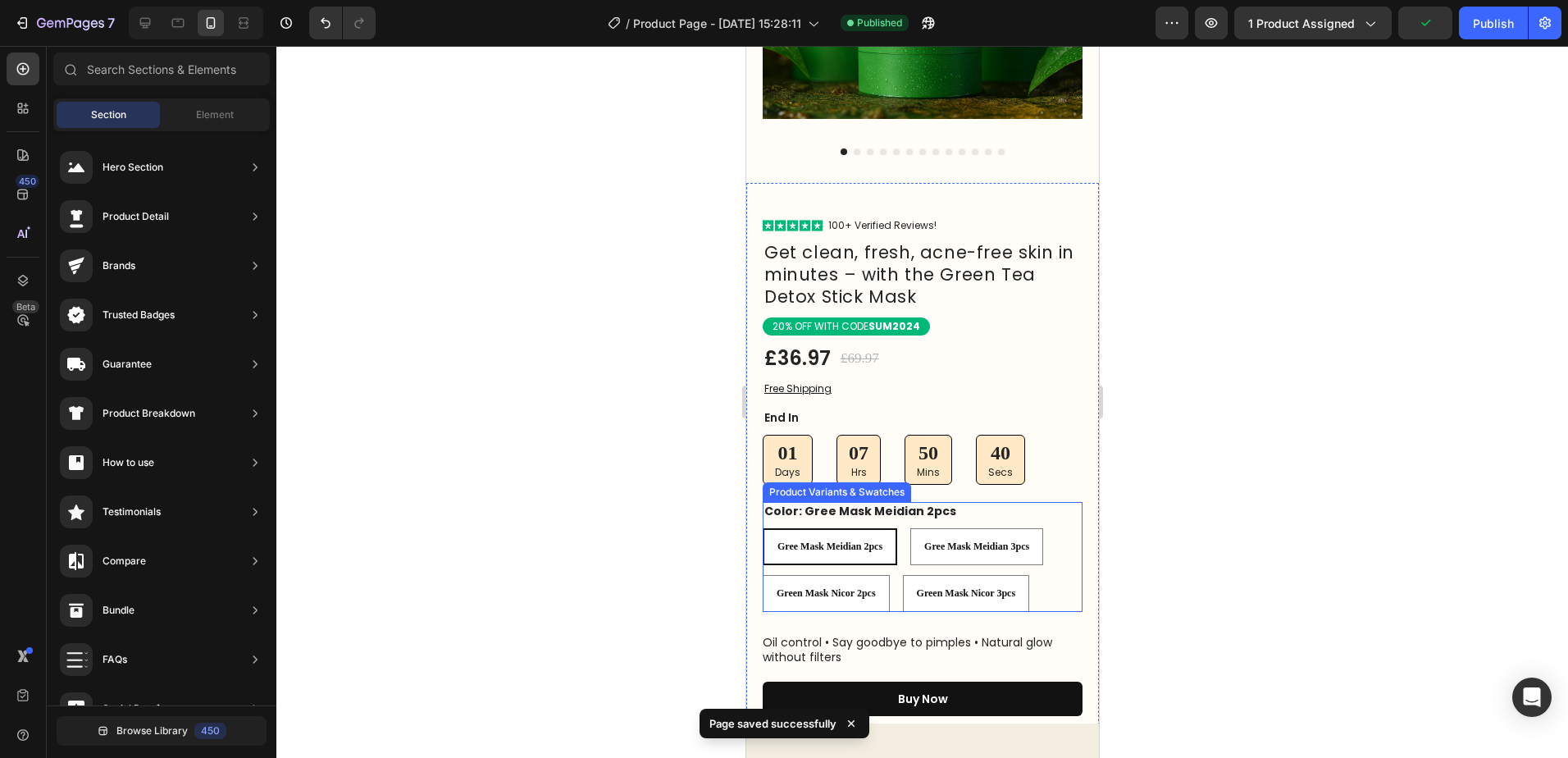
scroll to position [492, 0]
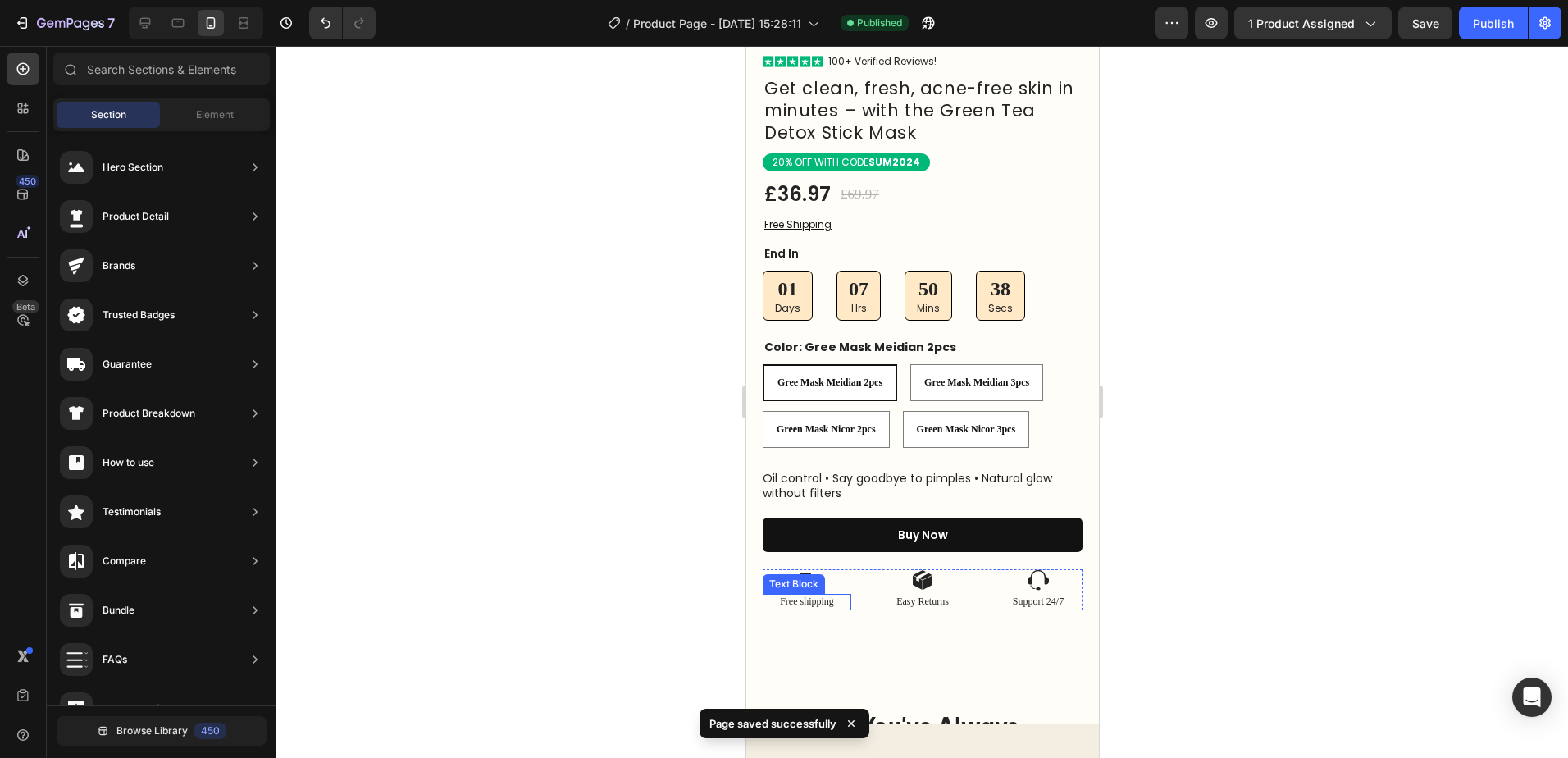
drag, startPoint x: 822, startPoint y: 593, endPoint x: 752, endPoint y: 588, distance: 70.2
click at [821, 596] on p "Free shipping" at bounding box center [805, 602] width 85 height 13
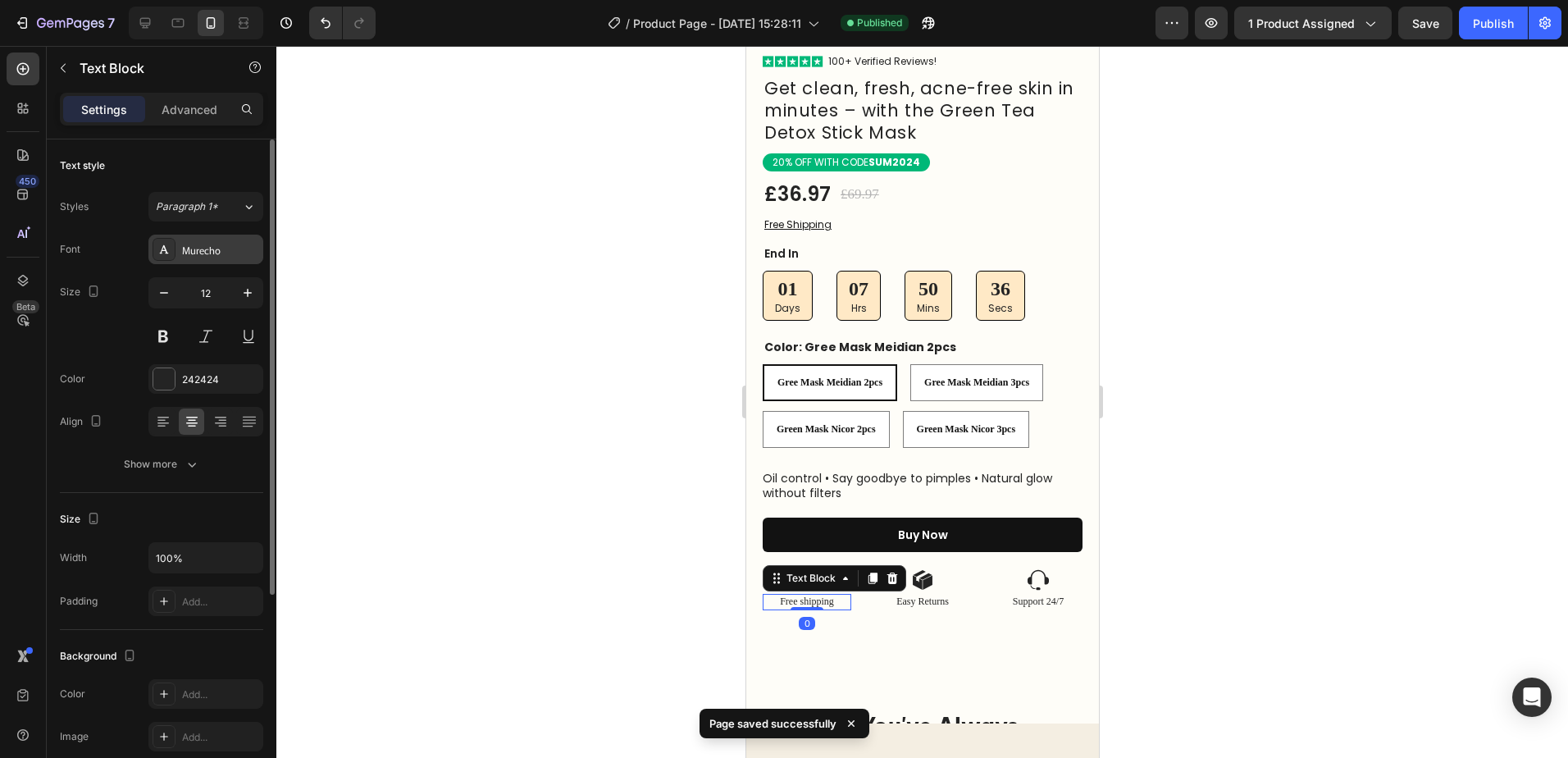
click at [223, 248] on div "Murecho" at bounding box center [220, 250] width 77 height 15
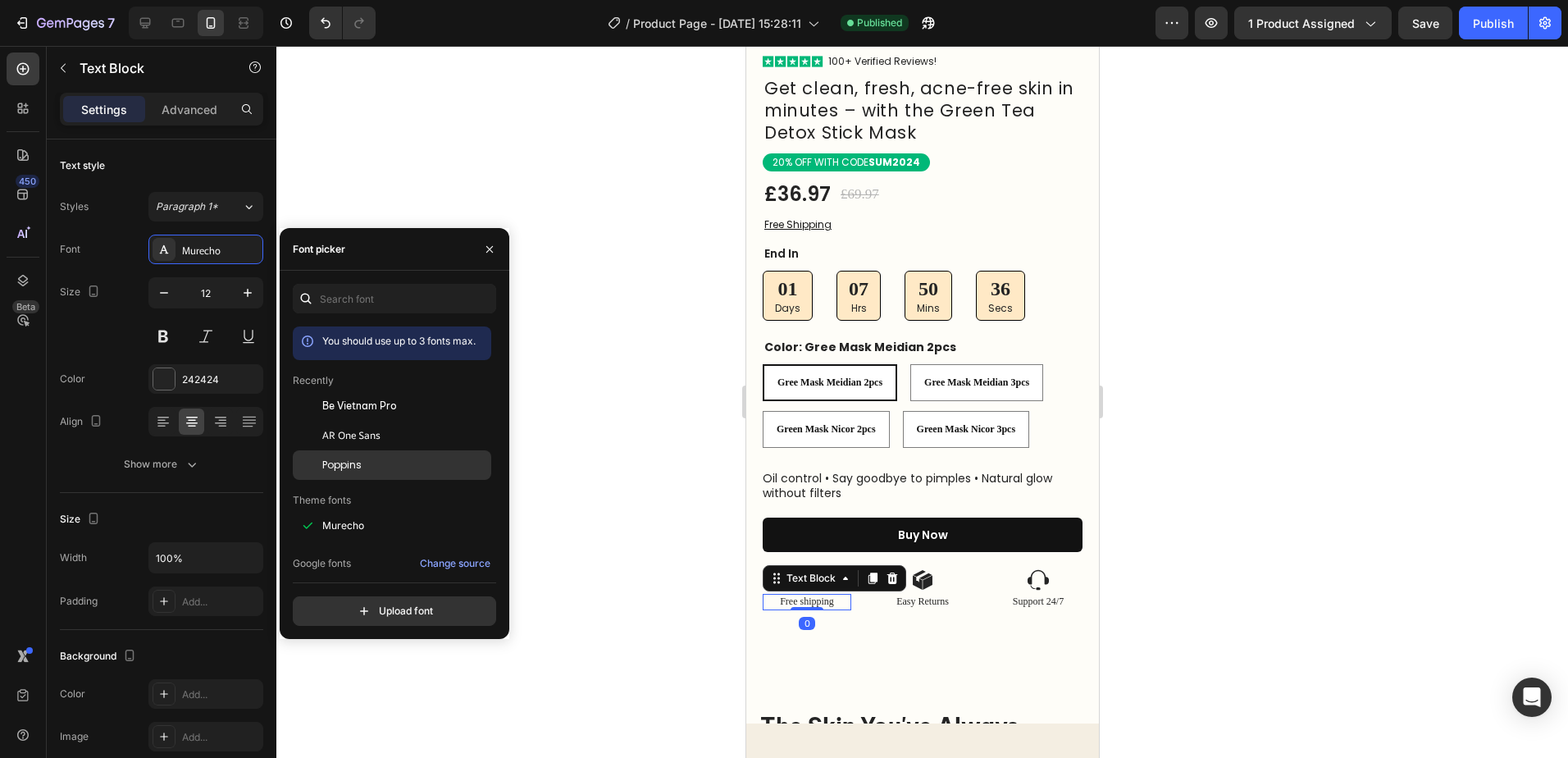
click at [355, 470] on span "Poppins" at bounding box center [342, 465] width 39 height 15
click at [926, 596] on p "Easy Returns" at bounding box center [921, 602] width 85 height 13
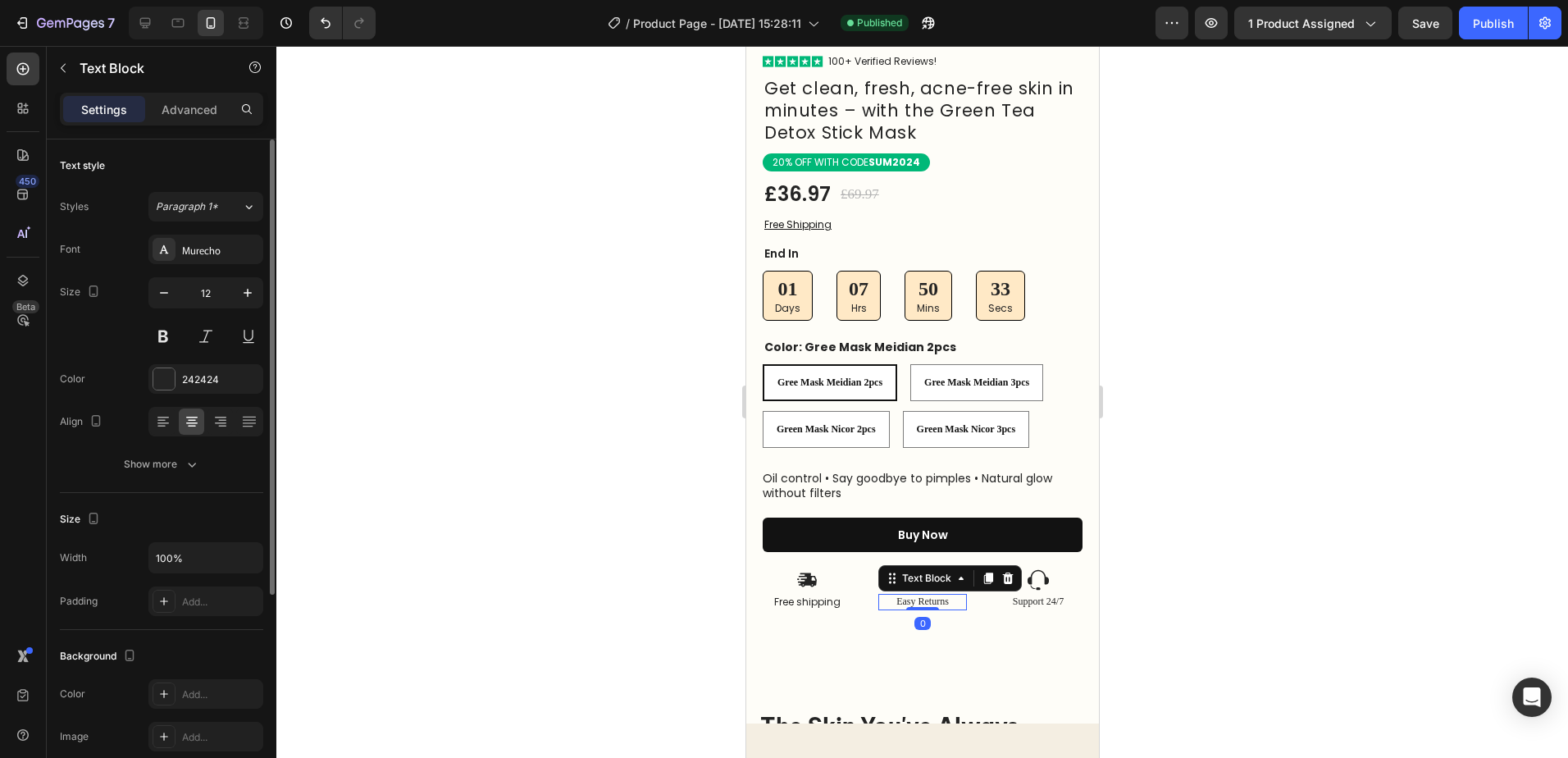
click at [197, 246] on div "Murecho" at bounding box center [220, 250] width 77 height 15
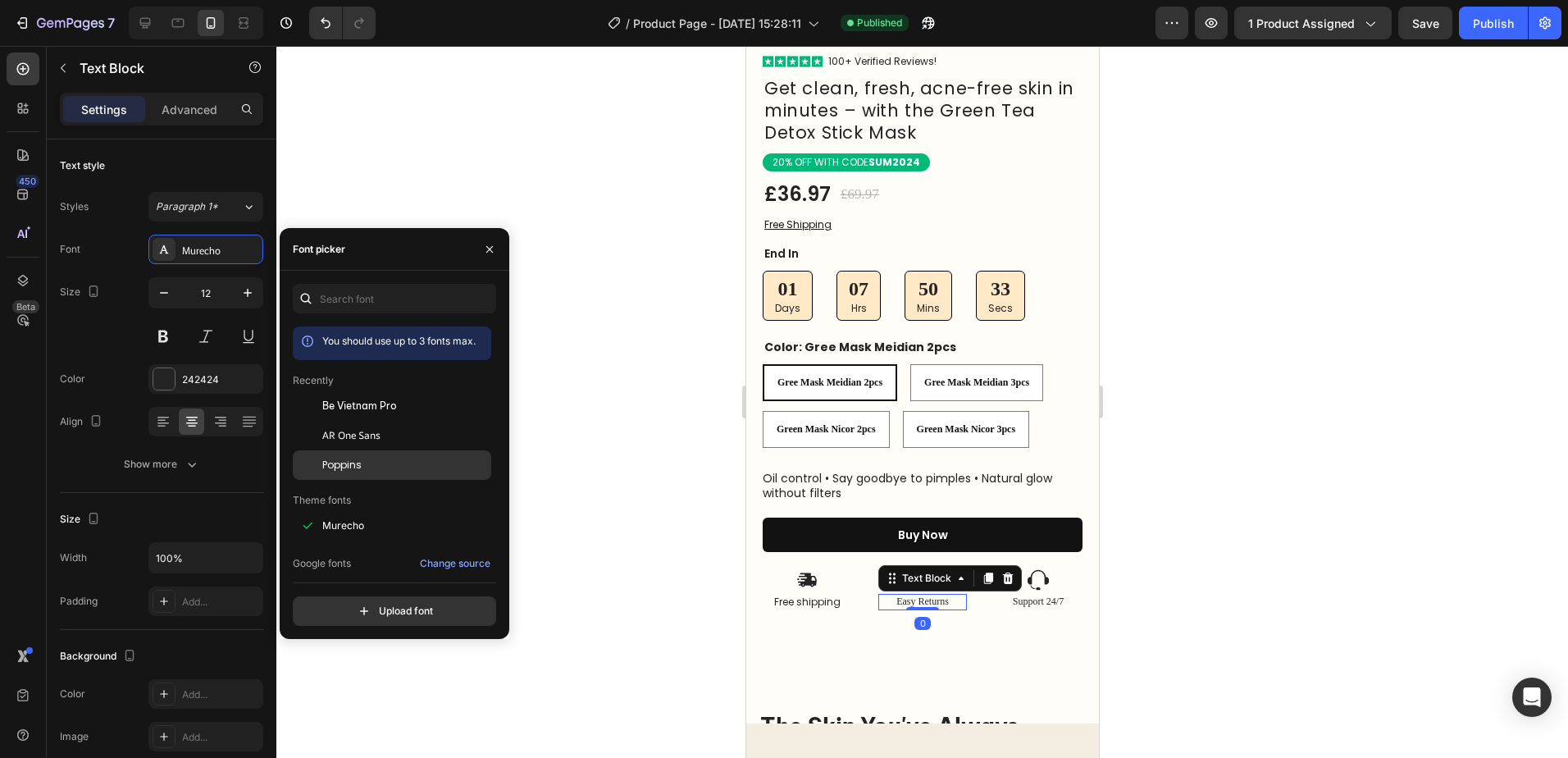
click at [367, 466] on div "Poppins" at bounding box center [406, 465] width 166 height 15
click at [1054, 596] on p "Support 24/7" at bounding box center [1037, 602] width 85 height 13
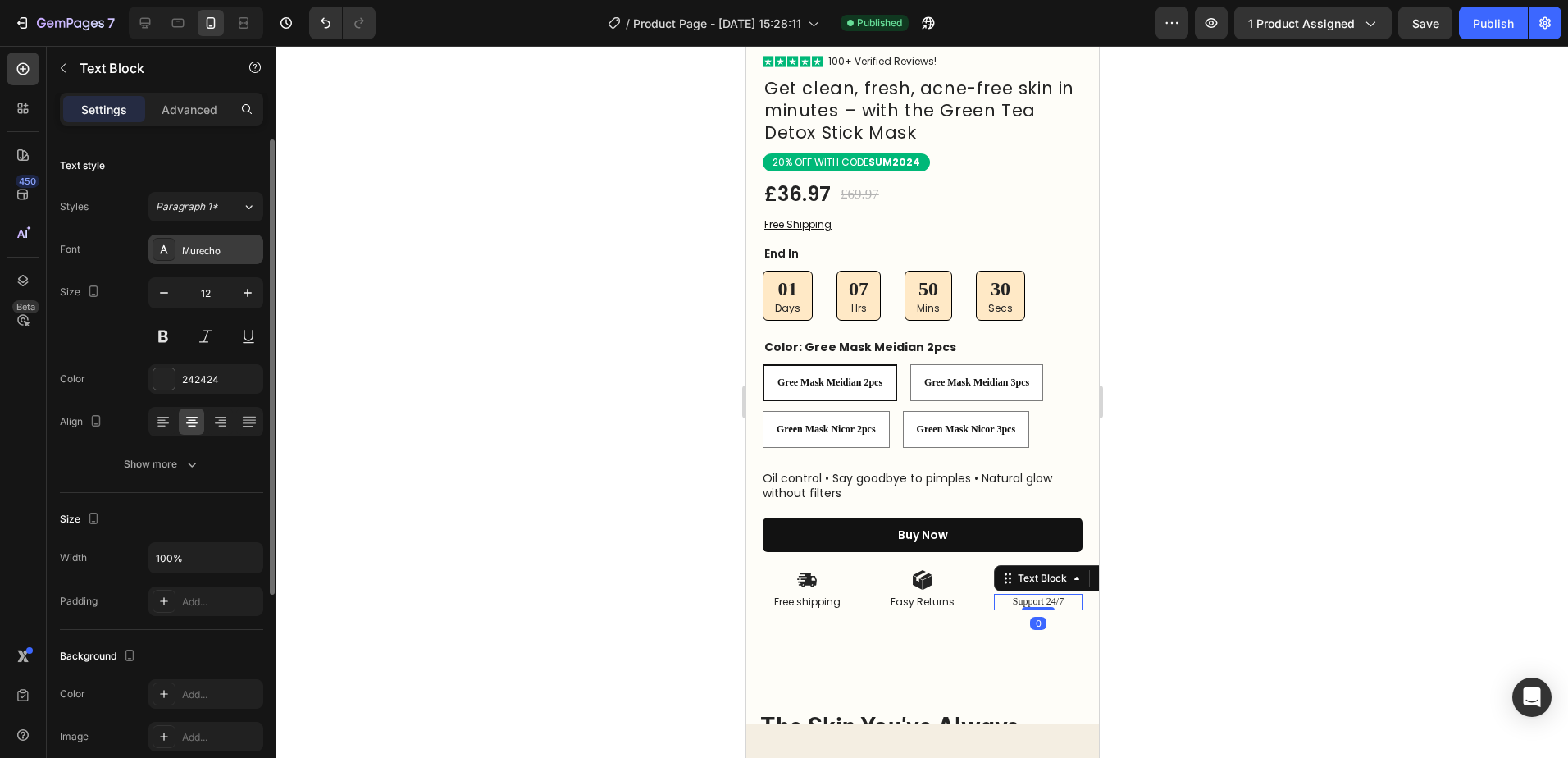
click at [245, 255] on div "Murecho" at bounding box center [220, 250] width 77 height 15
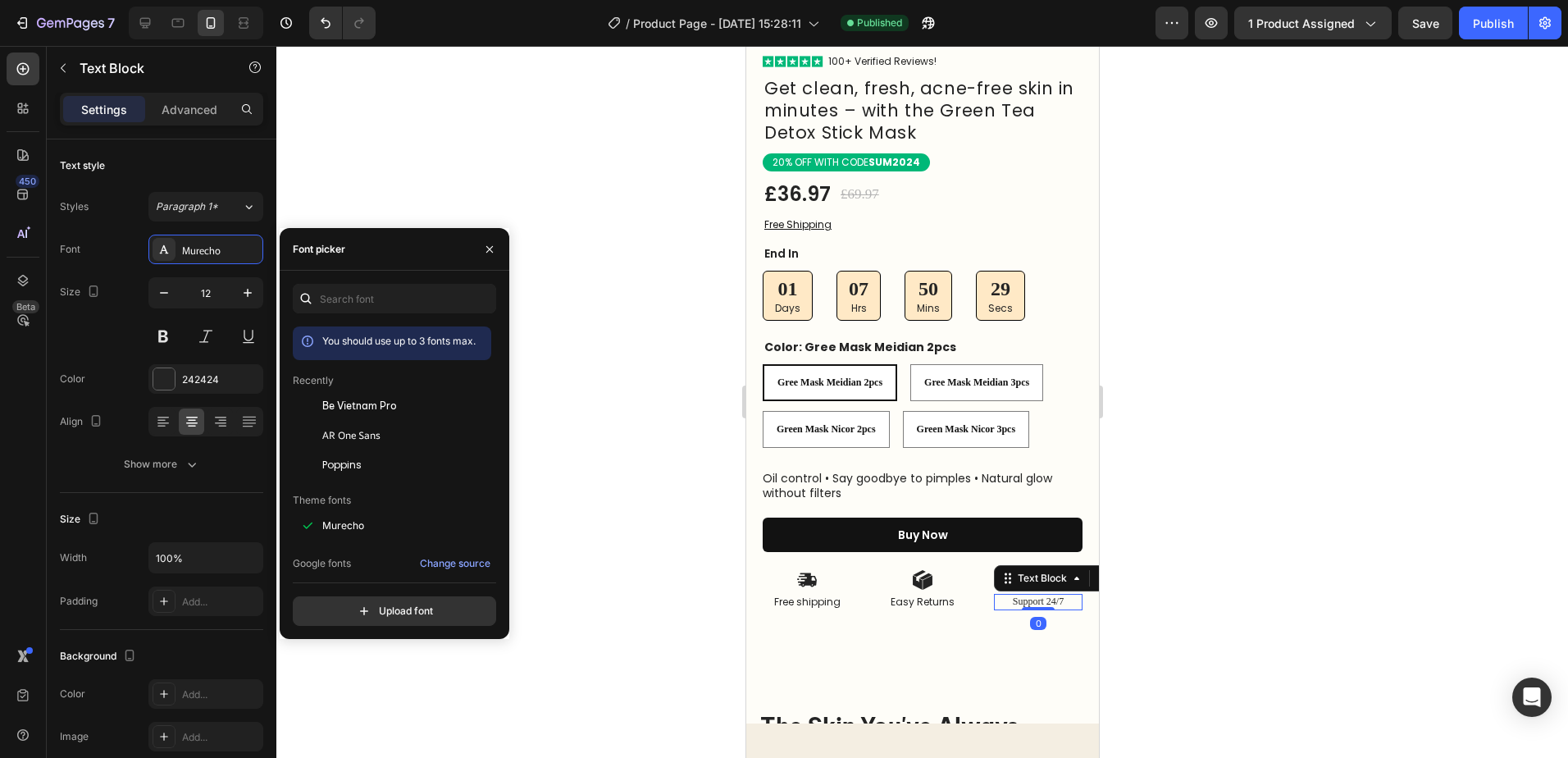
drag, startPoint x: 346, startPoint y: 477, endPoint x: 330, endPoint y: 505, distance: 32.2
click at [346, 695] on div "Poppins" at bounding box center [392, 710] width 199 height 30
click at [587, 566] on div at bounding box center [922, 402] width 1292 height 712
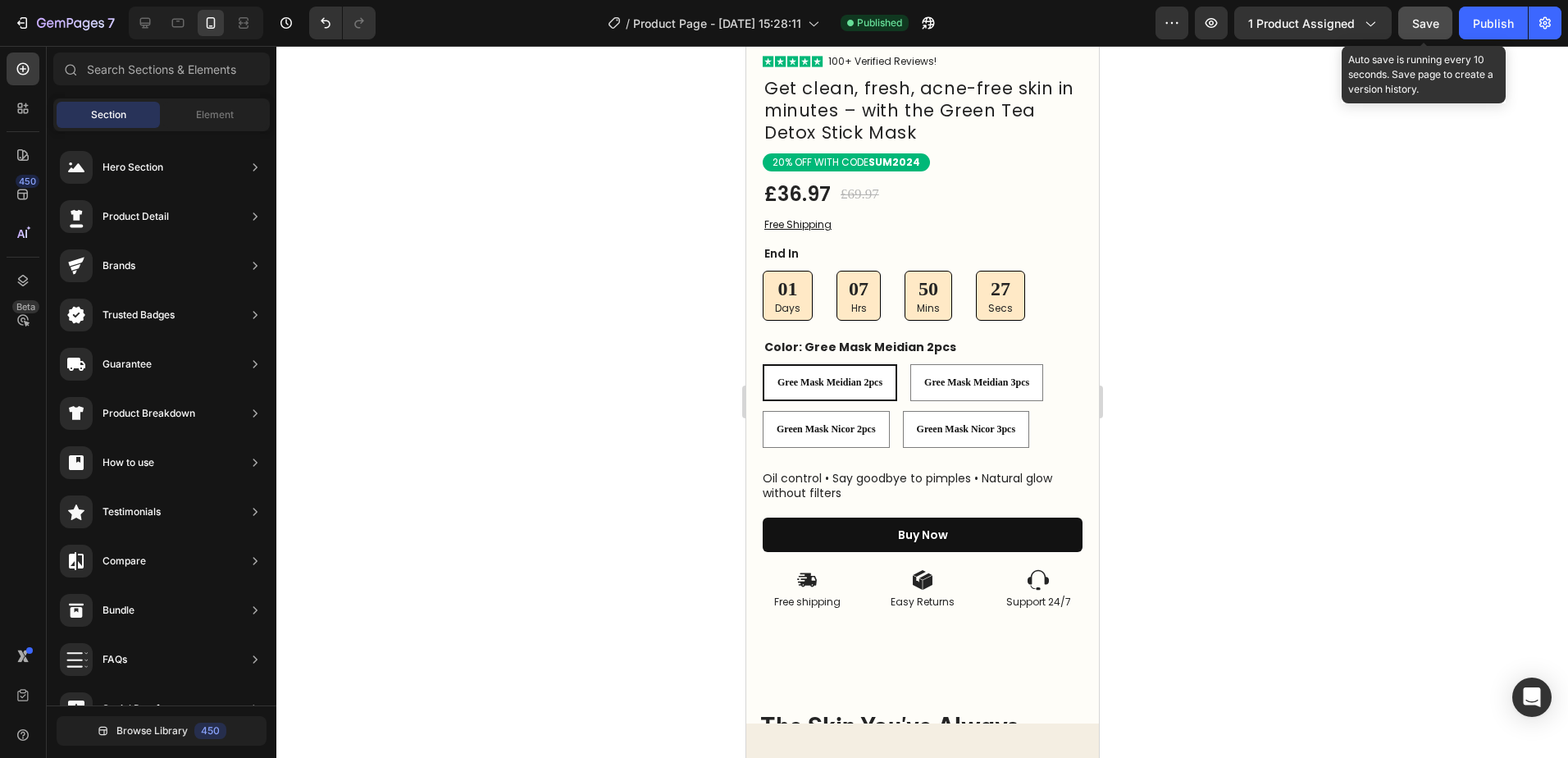
click at [1439, 16] on span "Save" at bounding box center [1425, 23] width 27 height 14
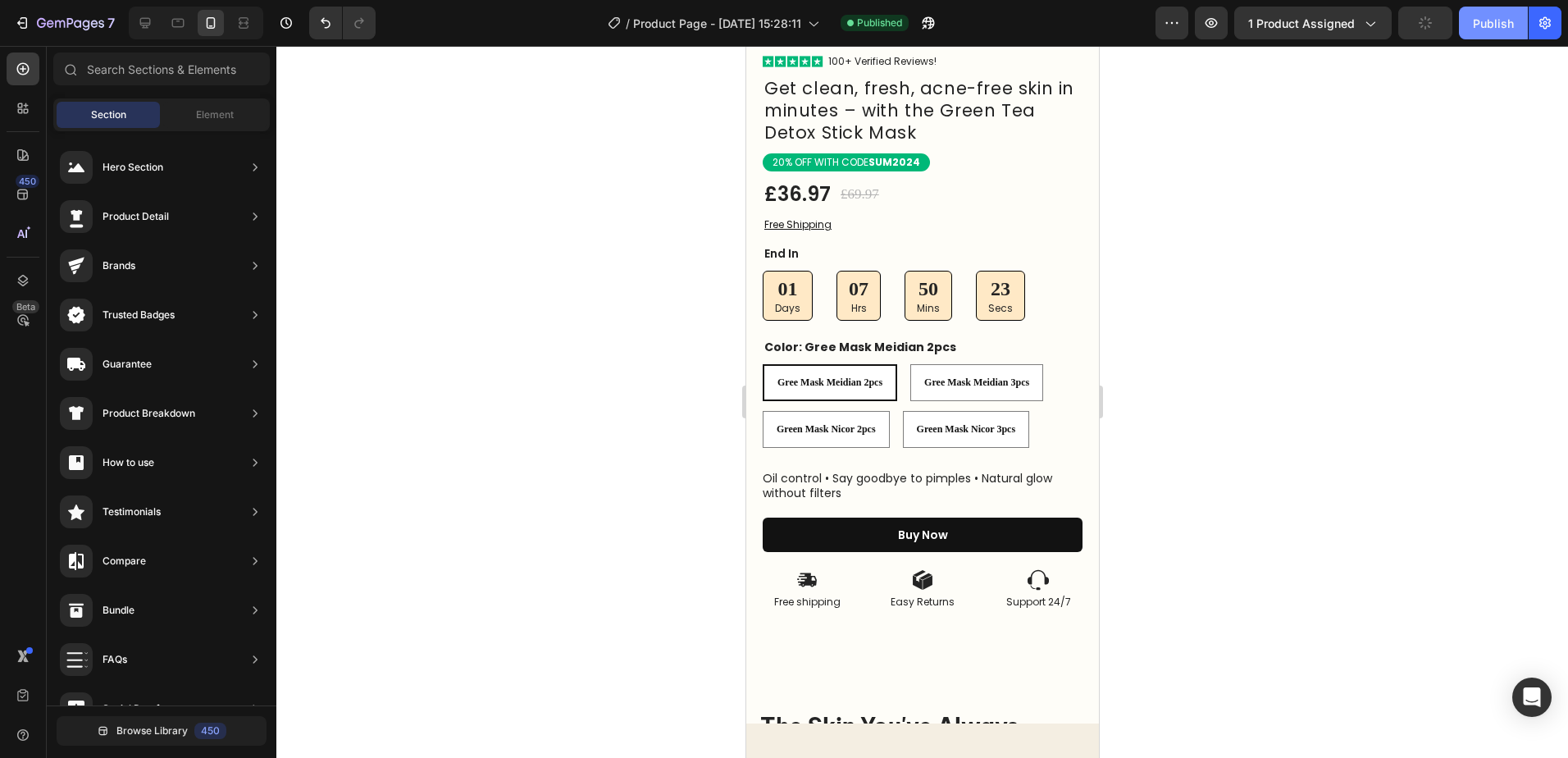
click at [1485, 34] on button "Publish" at bounding box center [1493, 23] width 69 height 33
click at [876, 380] on div "Gree Mask Meidian 2pcs" at bounding box center [828, 383] width 131 height 26
click at [762, 364] on input "Gree Mask Meidian 2pcs Gree Mask Meidian 2pcs Gree Mask Meidian 2pcs" at bounding box center [762, 364] width 1 height 1
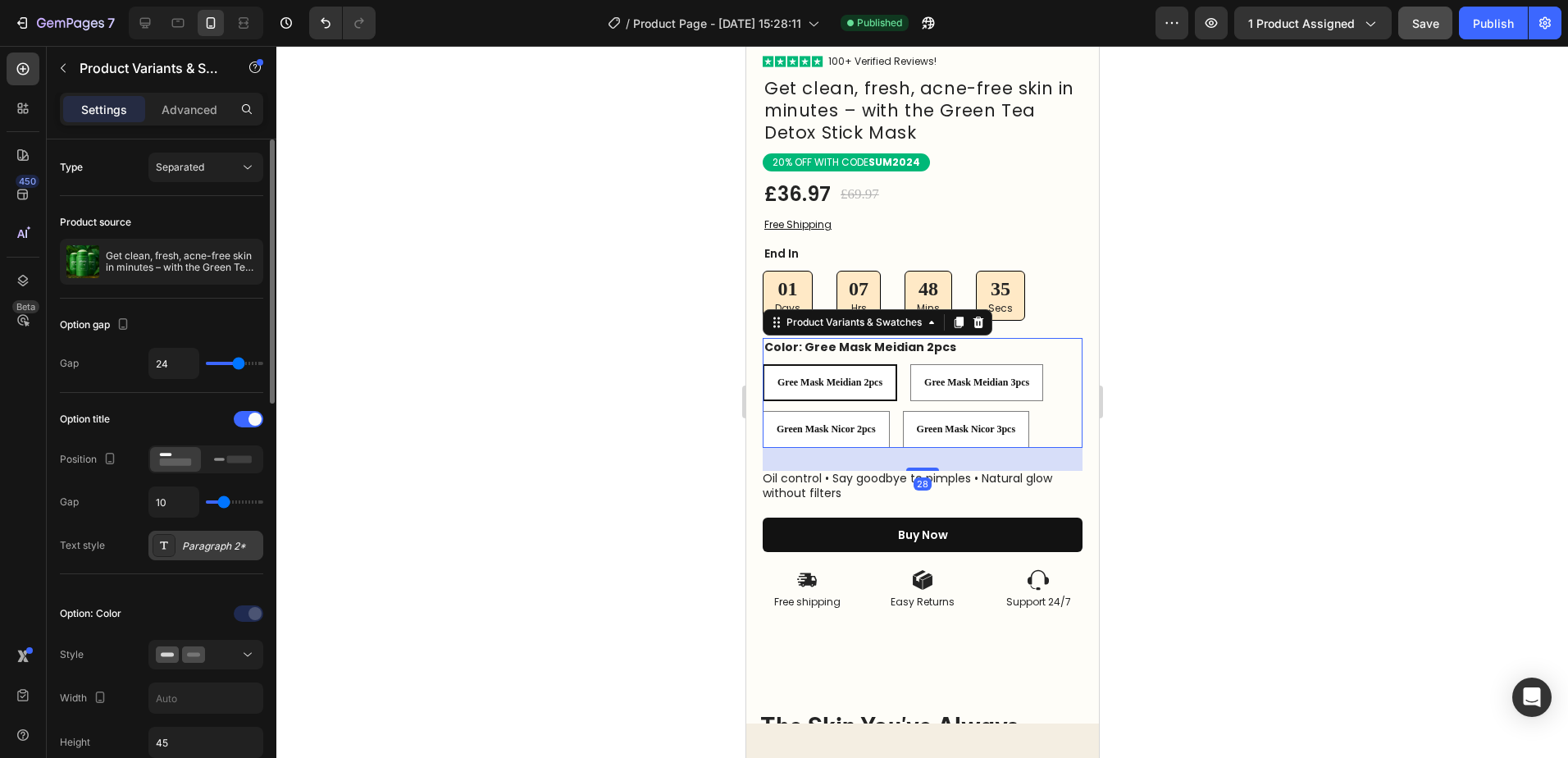
click at [195, 555] on div "Paragraph 2*" at bounding box center [206, 546] width 115 height 30
click at [995, 382] on div "Gree Mask Meidian 3pcs" at bounding box center [975, 383] width 131 height 26
click at [909, 364] on input "Gree Mask Meidian 3pcs Gree Mask Meidian 3pcs Gree Mask Meidian 3pcs" at bounding box center [908, 364] width 1 height 1
radio input "true"
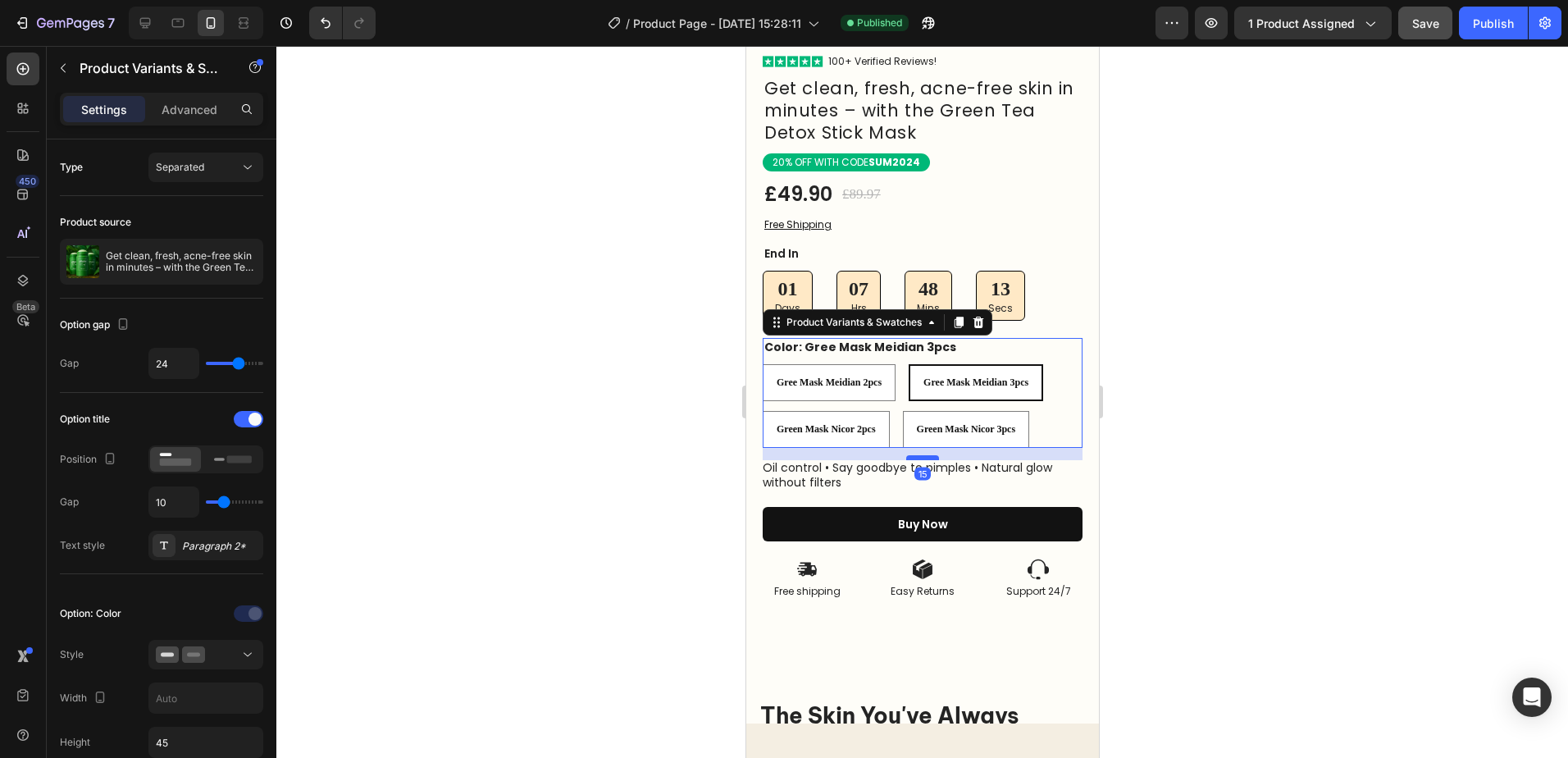
drag, startPoint x: 915, startPoint y: 456, endPoint x: 921, endPoint y: 446, distance: 11.7
click at [921, 456] on div at bounding box center [921, 458] width 33 height 5
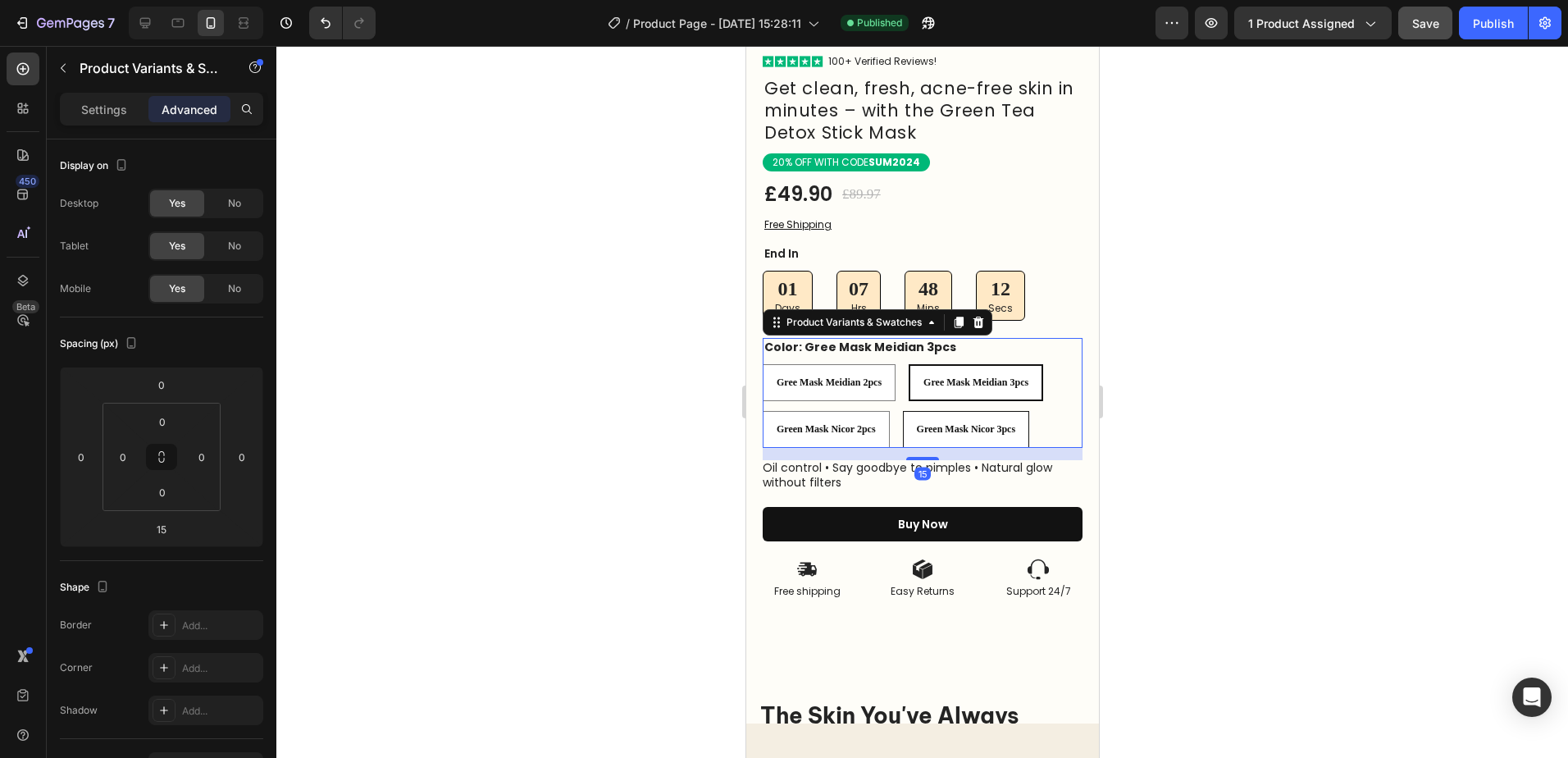
click at [975, 424] on span "Green Mask Nicor 3pcs" at bounding box center [965, 429] width 99 height 11
click at [902, 411] on input "Green Mask Nicor 3pcs Green Mask Nicor 3pcs Green Mask Nicor 3pcs" at bounding box center [901, 410] width 1 height 1
radio input "true"
click at [105, 115] on p "Settings" at bounding box center [104, 109] width 46 height 17
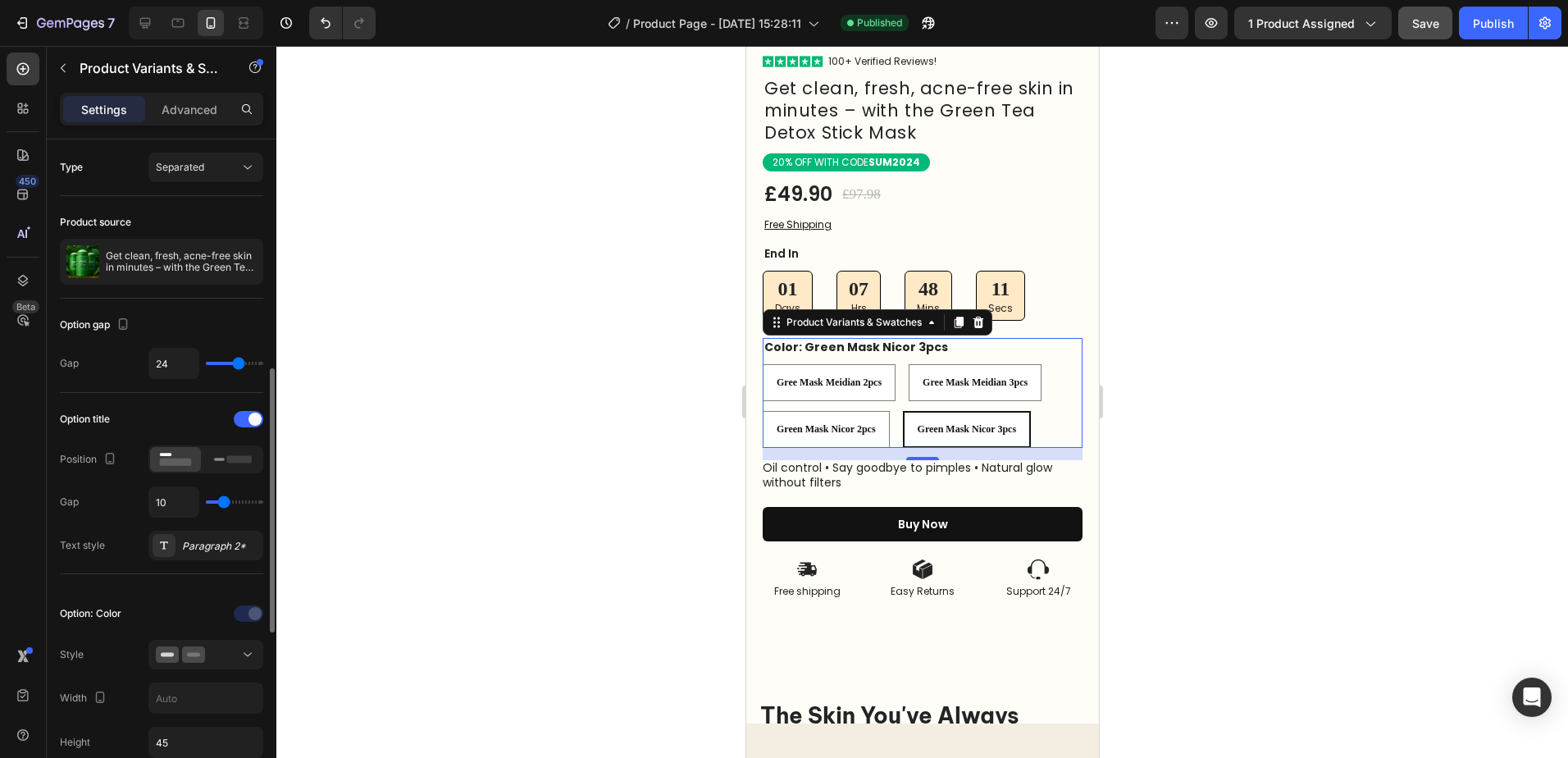
scroll to position [164, 0]
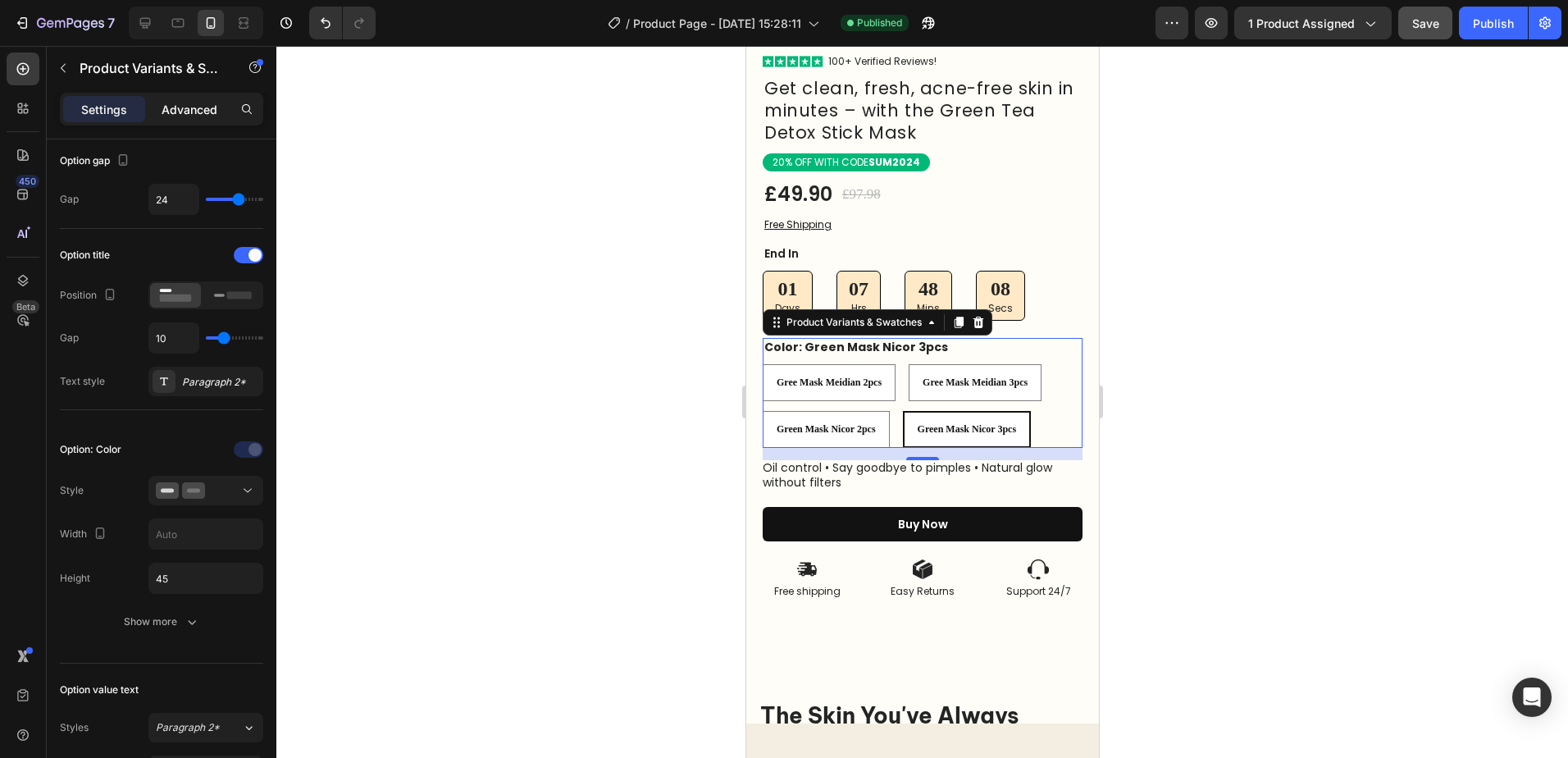
click at [173, 109] on p "Advanced" at bounding box center [190, 109] width 56 height 17
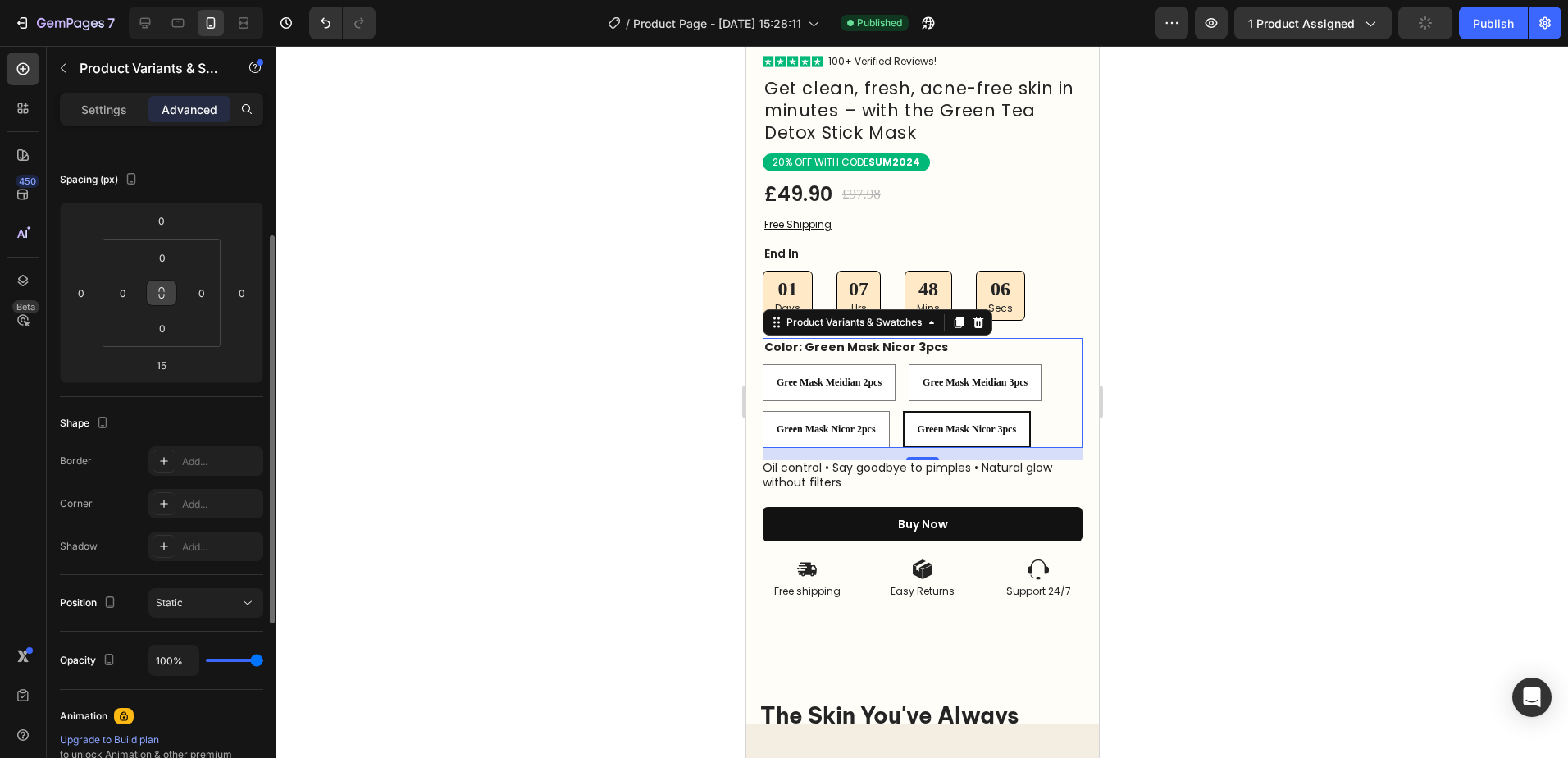
click at [158, 302] on button at bounding box center [161, 293] width 31 height 26
click at [977, 424] on span "Green Mask Nicor 3pcs" at bounding box center [966, 429] width 99 height 11
click at [902, 411] on input "Green Mask Nicor 3pcs Green Mask Nicor 3pcs Green Mask Nicor 3pcs" at bounding box center [901, 410] width 1 height 1
click at [874, 426] on div "Green Mask Nicor 2pcs" at bounding box center [825, 430] width 126 height 26
click at [762, 411] on input "Green Mask Nicor 2pcs Green Mask Nicor 2pcs Green Mask Nicor 2pcs" at bounding box center [762, 410] width 1 height 1
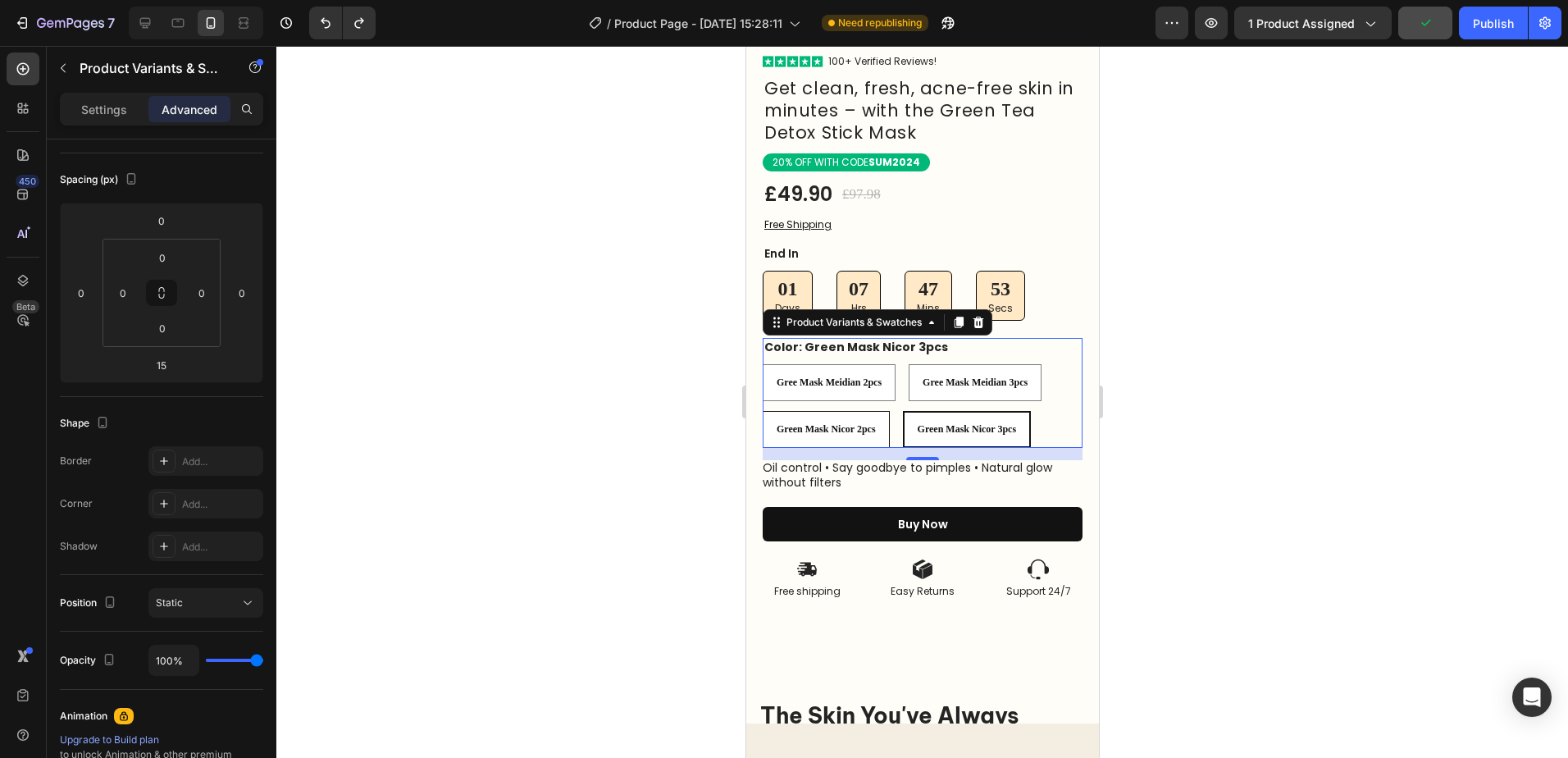
radio input "true"
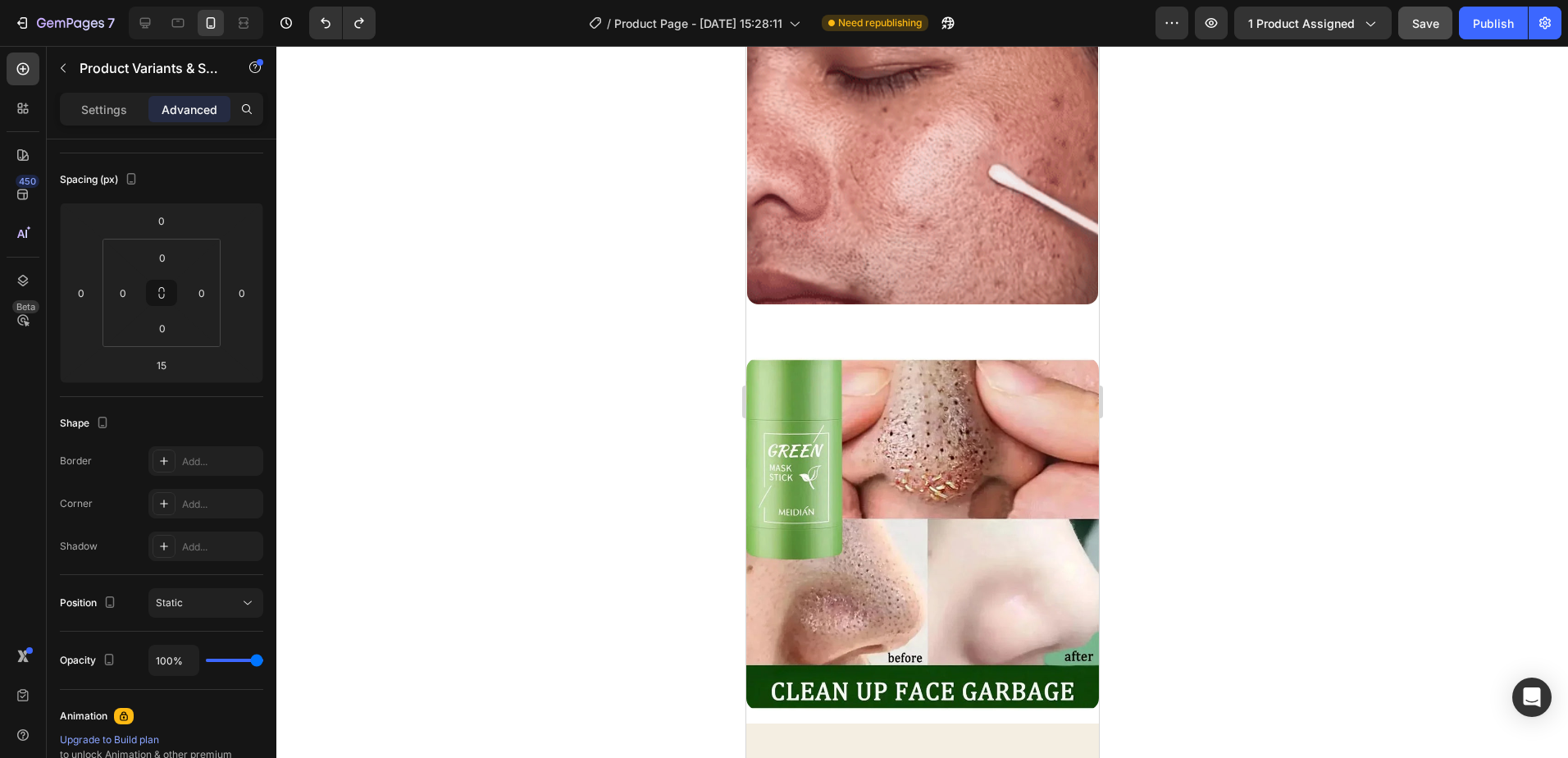
scroll to position [4350, 0]
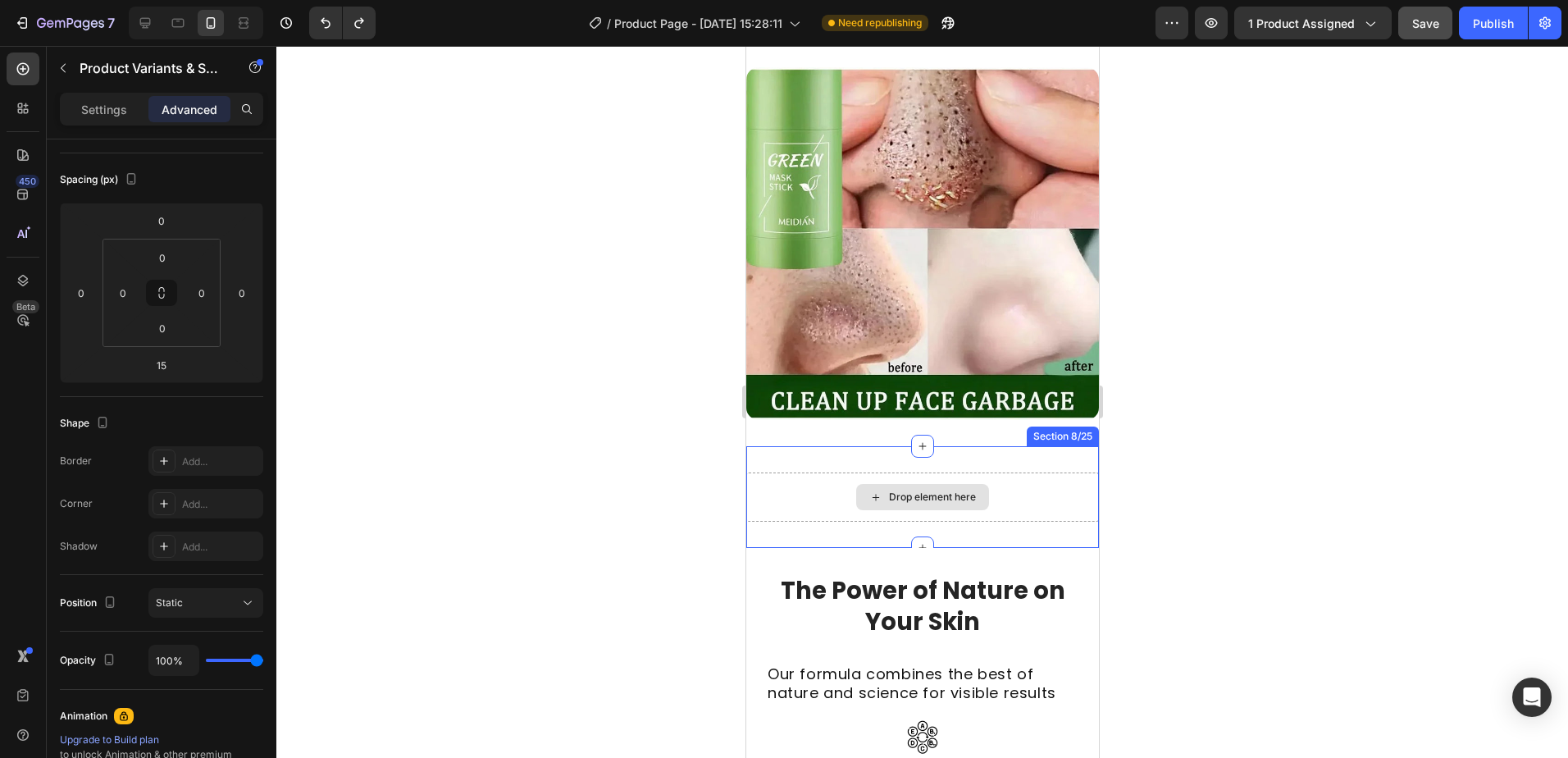
click at [1053, 503] on div "Drop element here" at bounding box center [921, 497] width 353 height 49
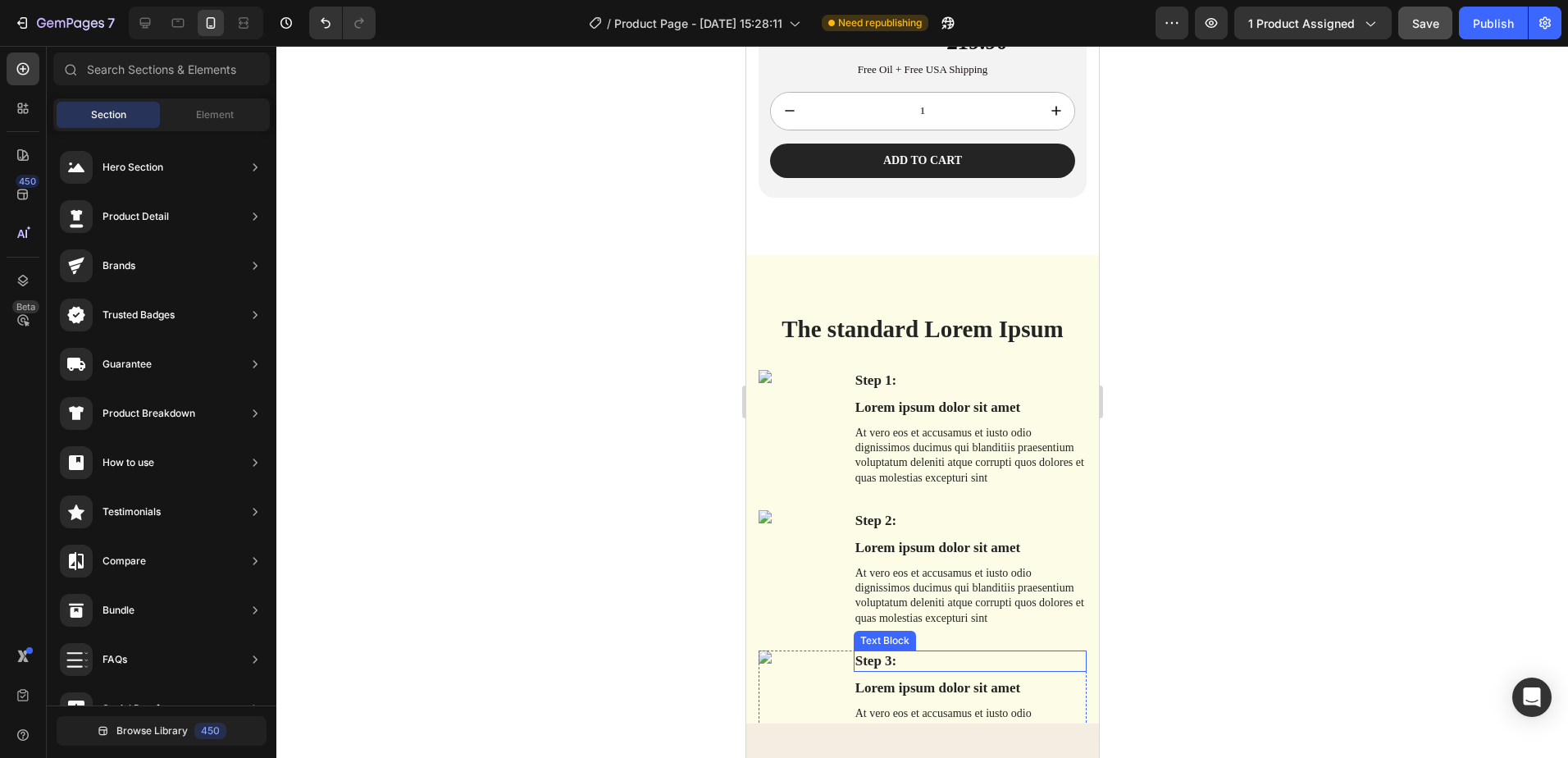
scroll to position [10506, 0]
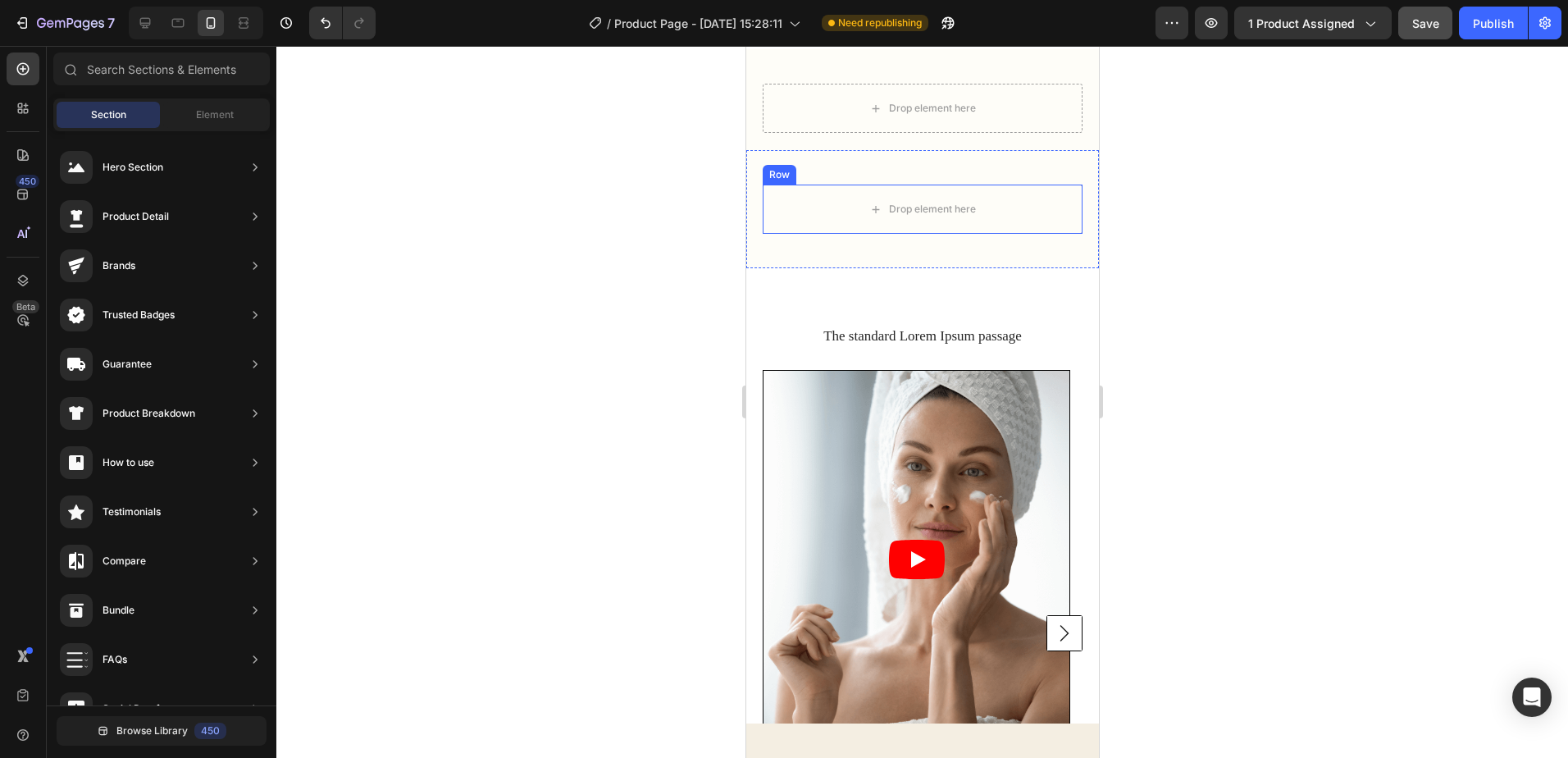
scroll to position [10834, 0]
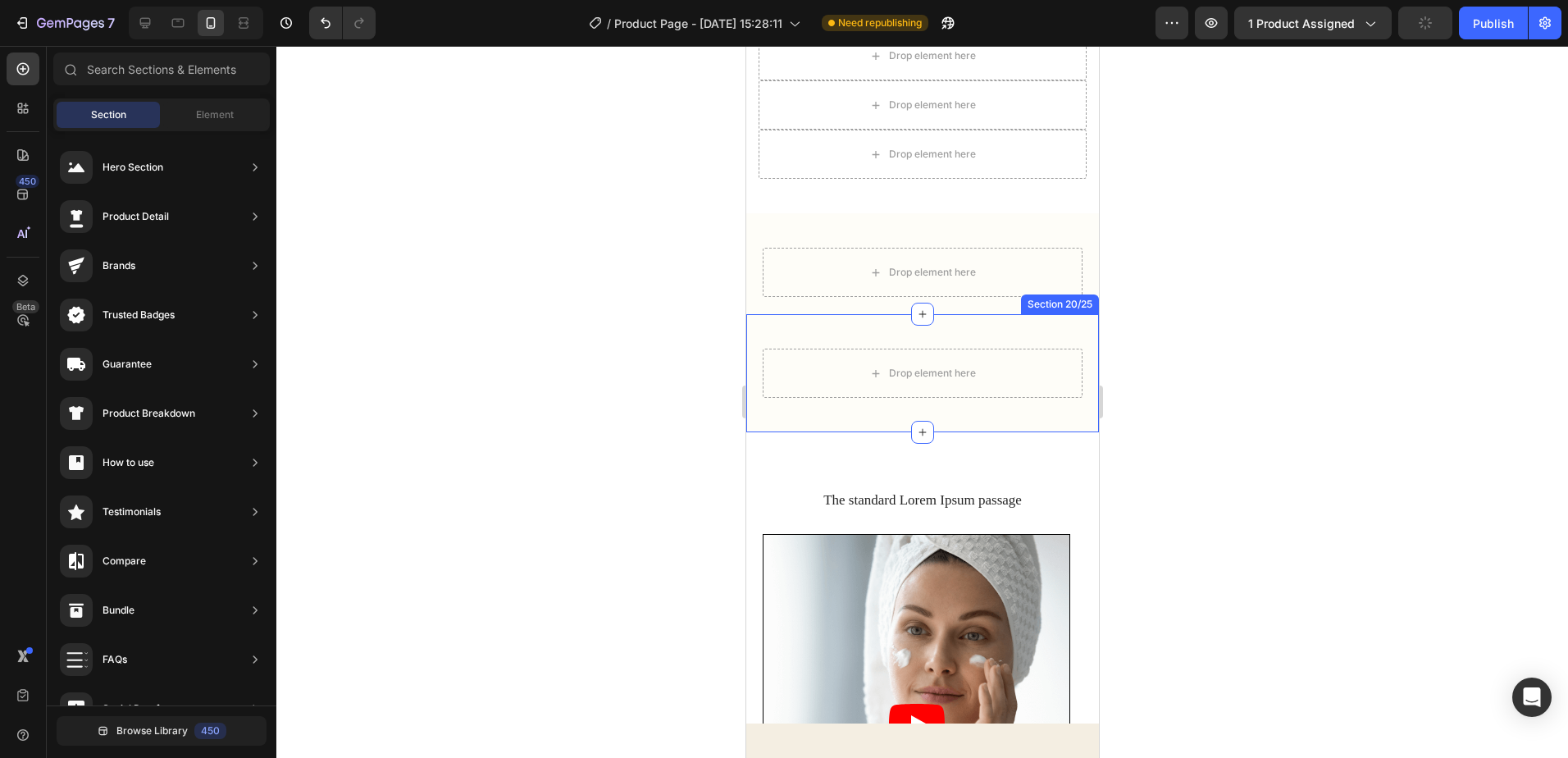
click at [1071, 332] on div "Drop element here Row Section 20/25" at bounding box center [921, 373] width 353 height 118
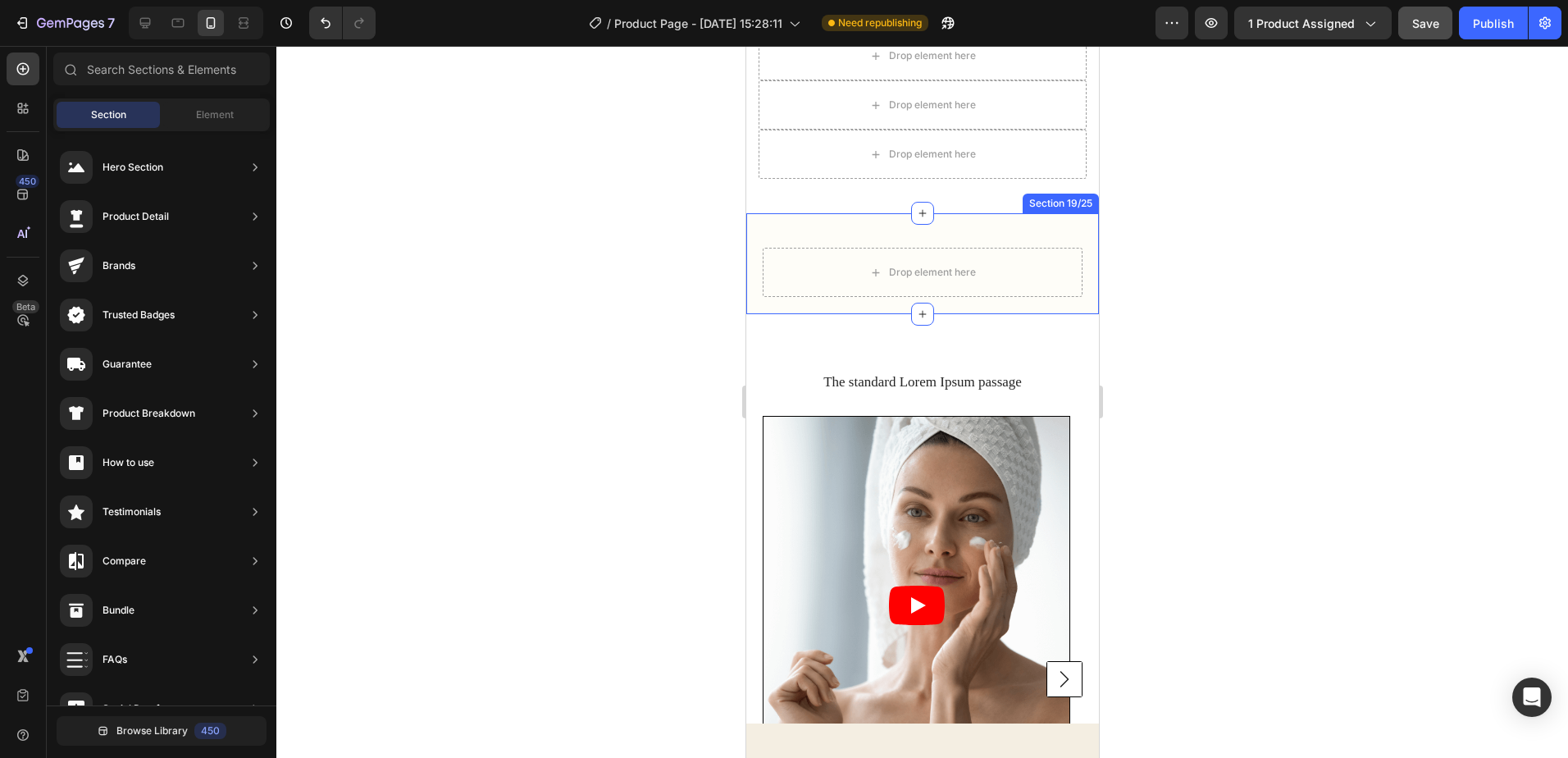
click at [1070, 225] on div "Drop element here Section 19/25" at bounding box center [921, 263] width 353 height 101
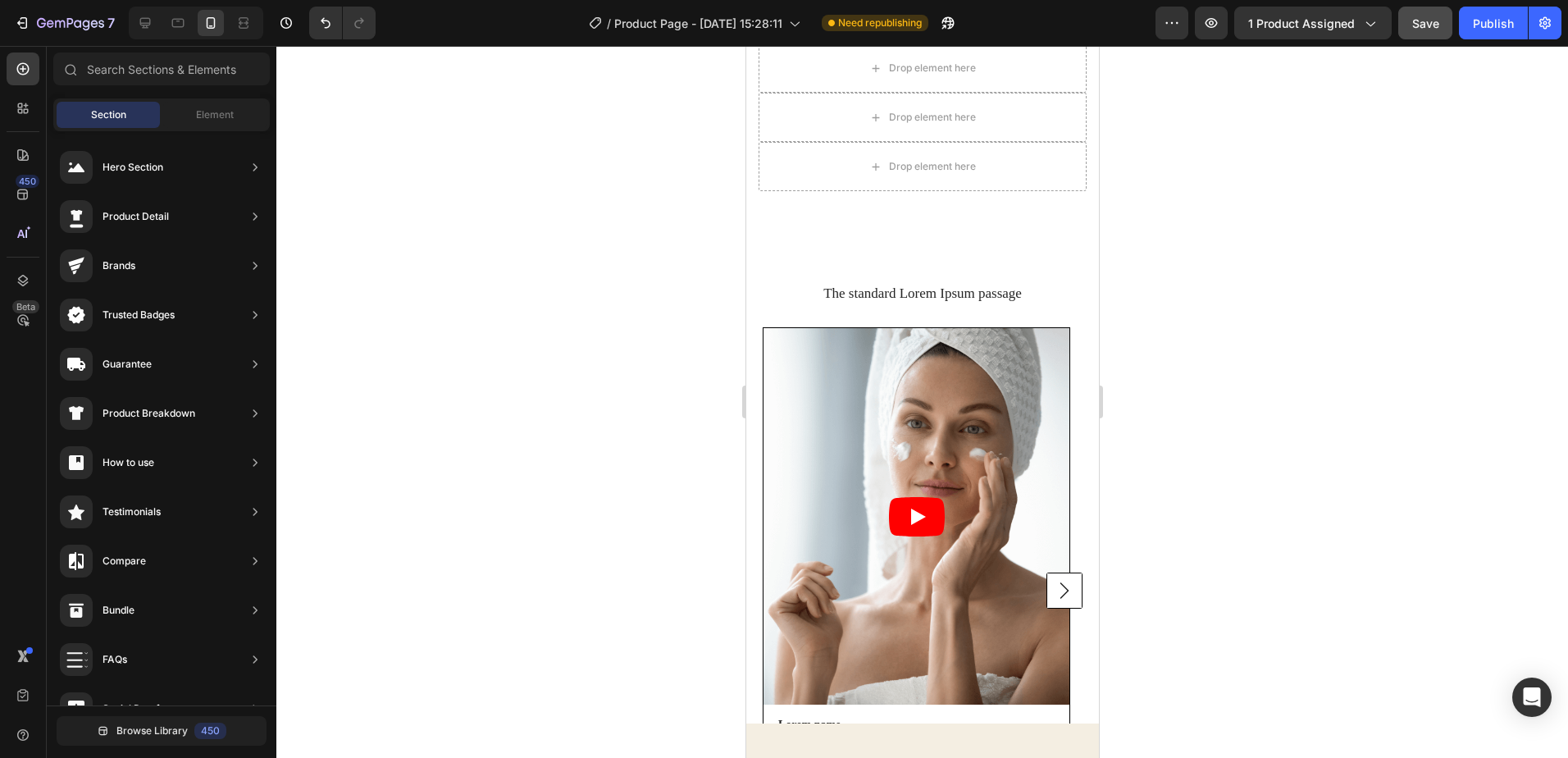
scroll to position [10588, 0]
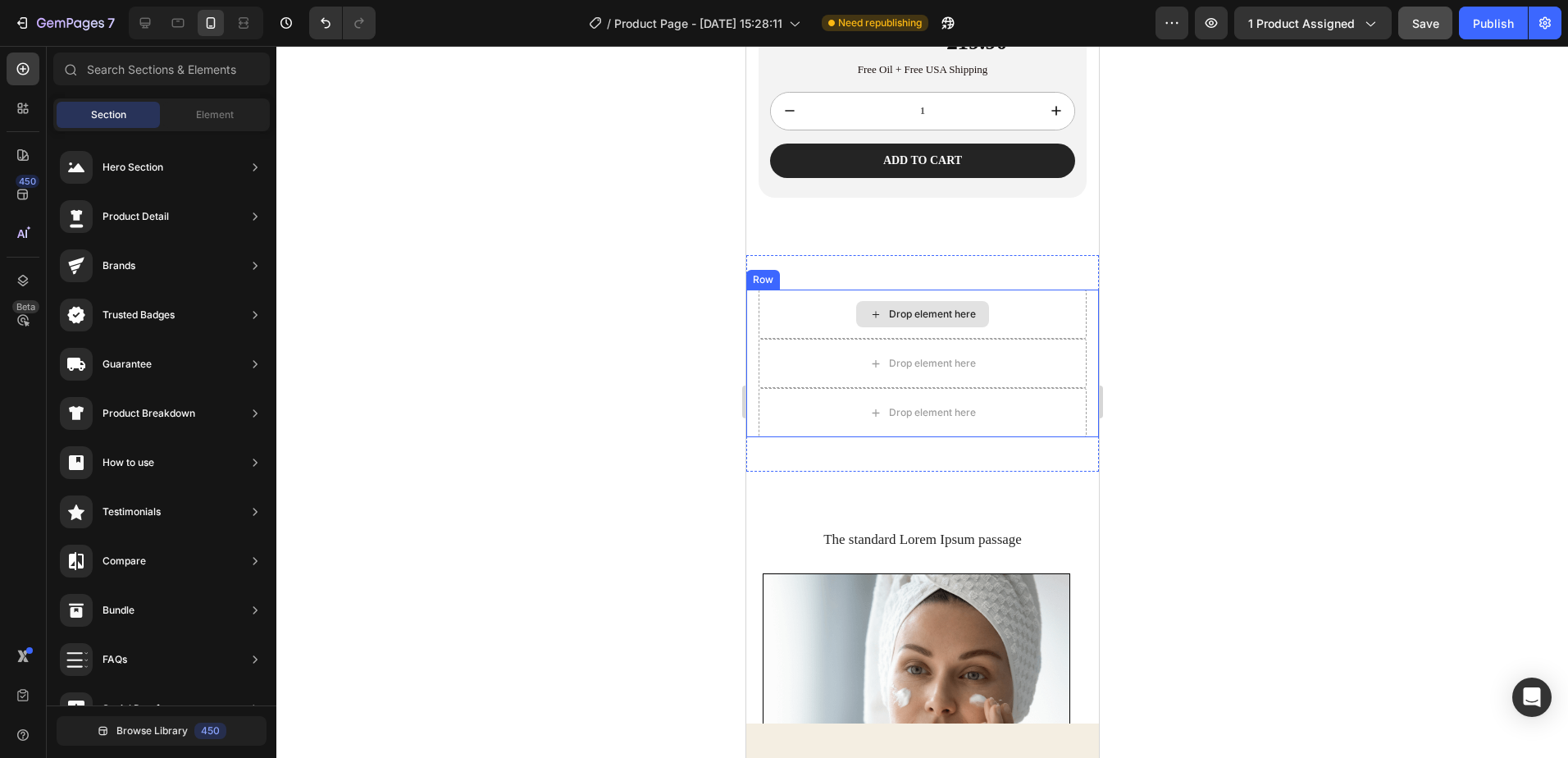
click at [1047, 297] on div "Drop element here" at bounding box center [921, 314] width 328 height 49
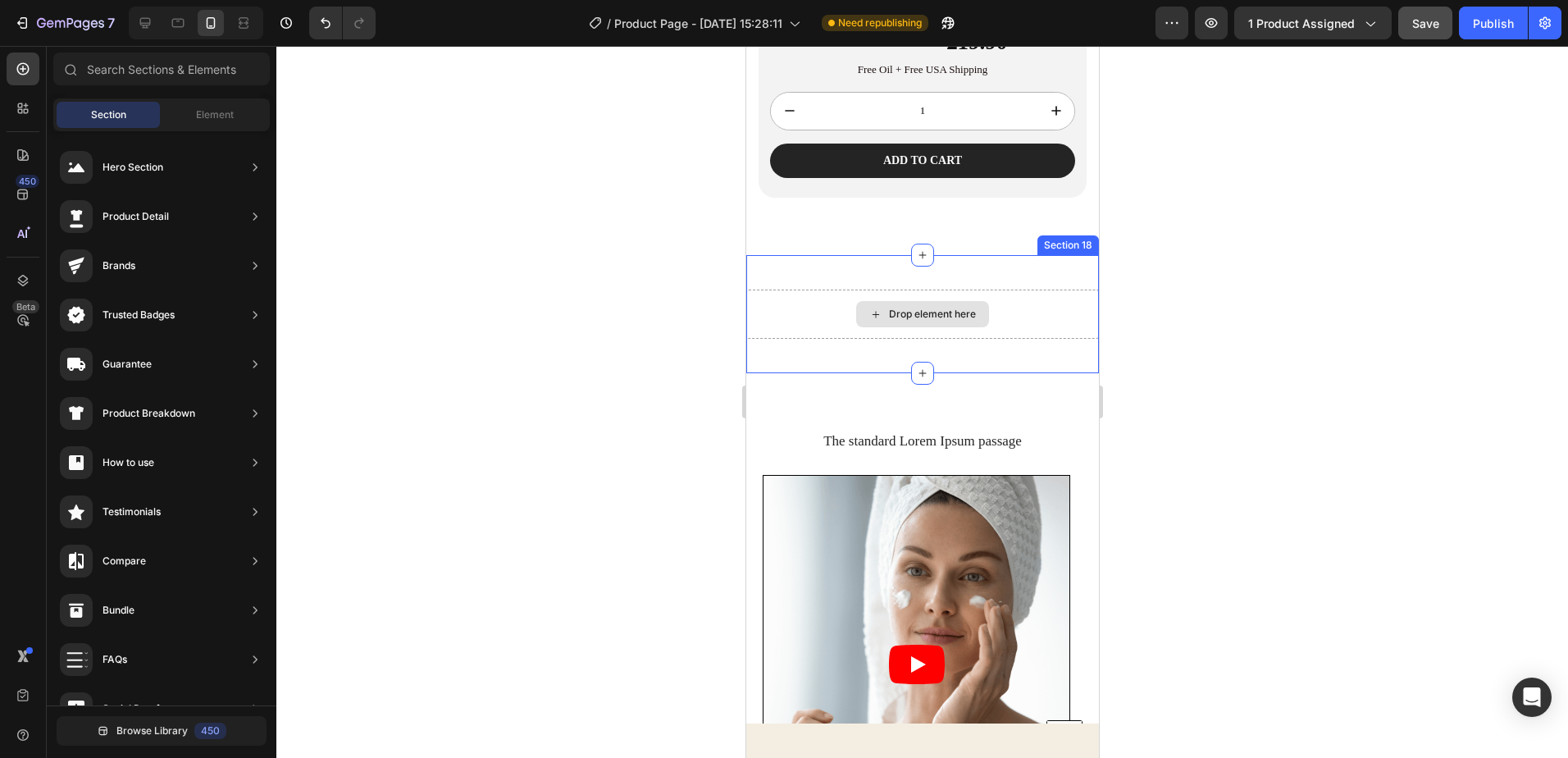
click at [1053, 293] on div "Drop element here" at bounding box center [921, 314] width 353 height 49
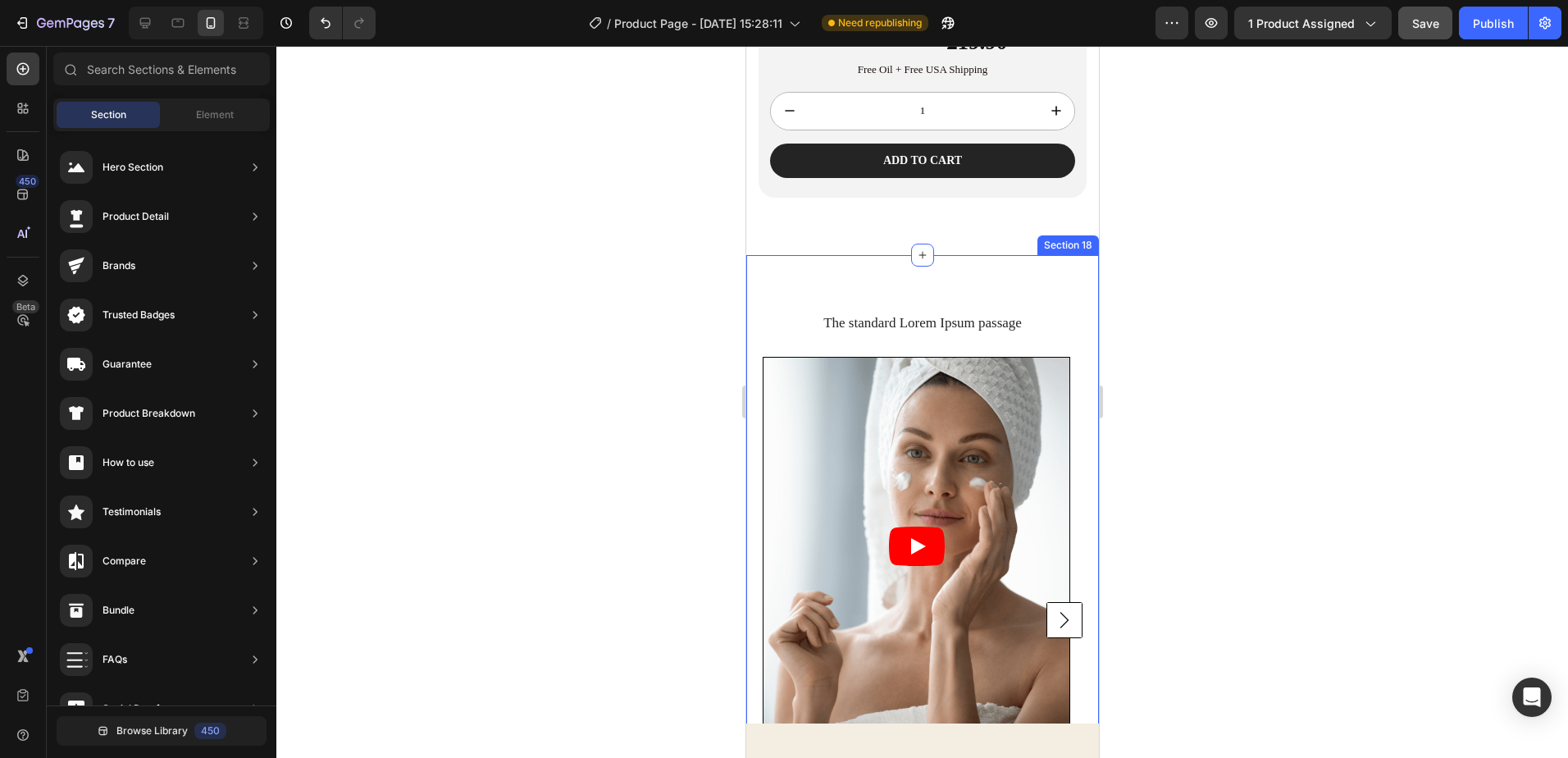
click at [1065, 279] on div "The standard Lorem Ipsum passage Heading Video Lorem name Text Block #tag Text …" at bounding box center [921, 598] width 353 height 686
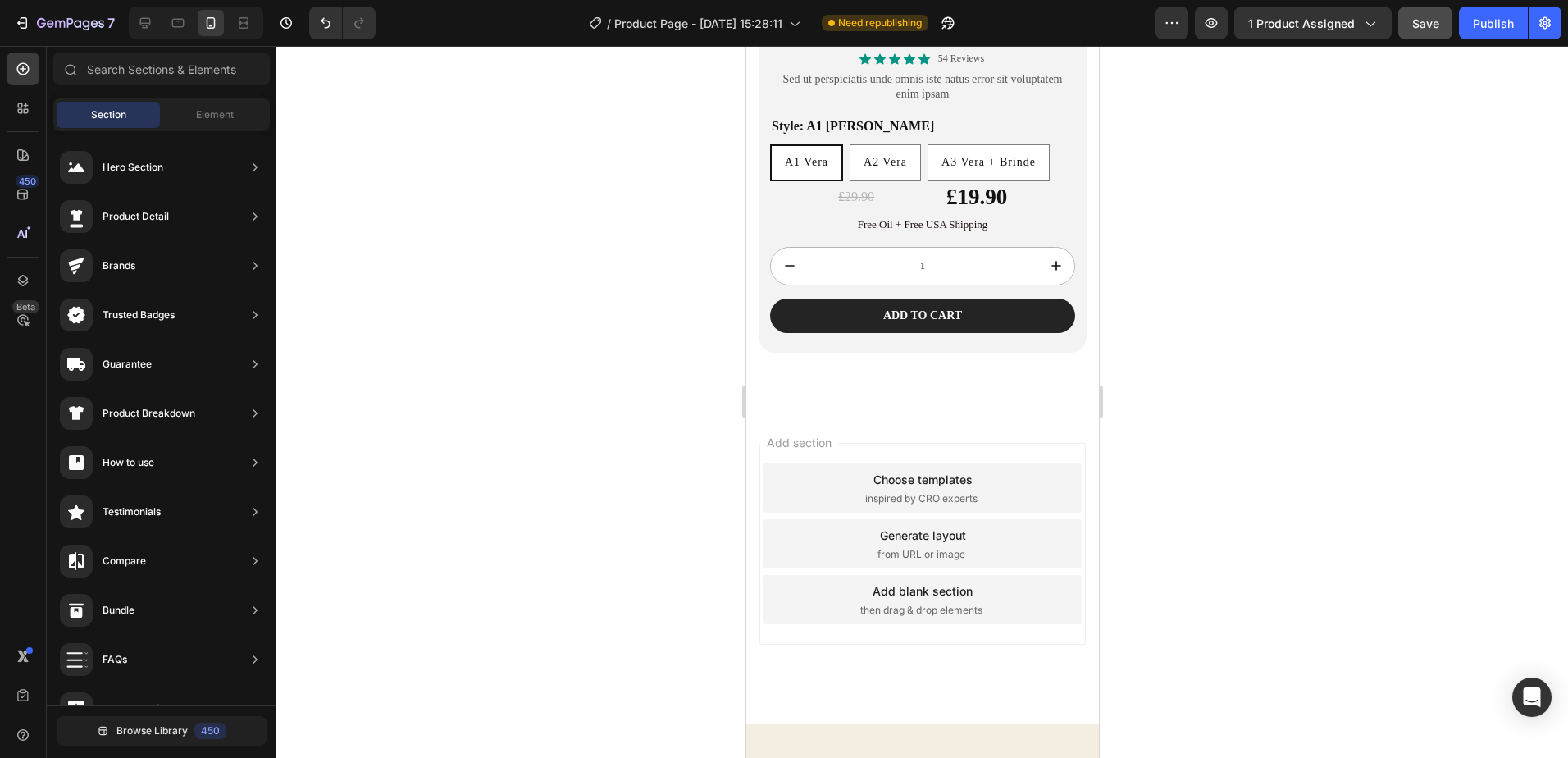
scroll to position [10420, 0]
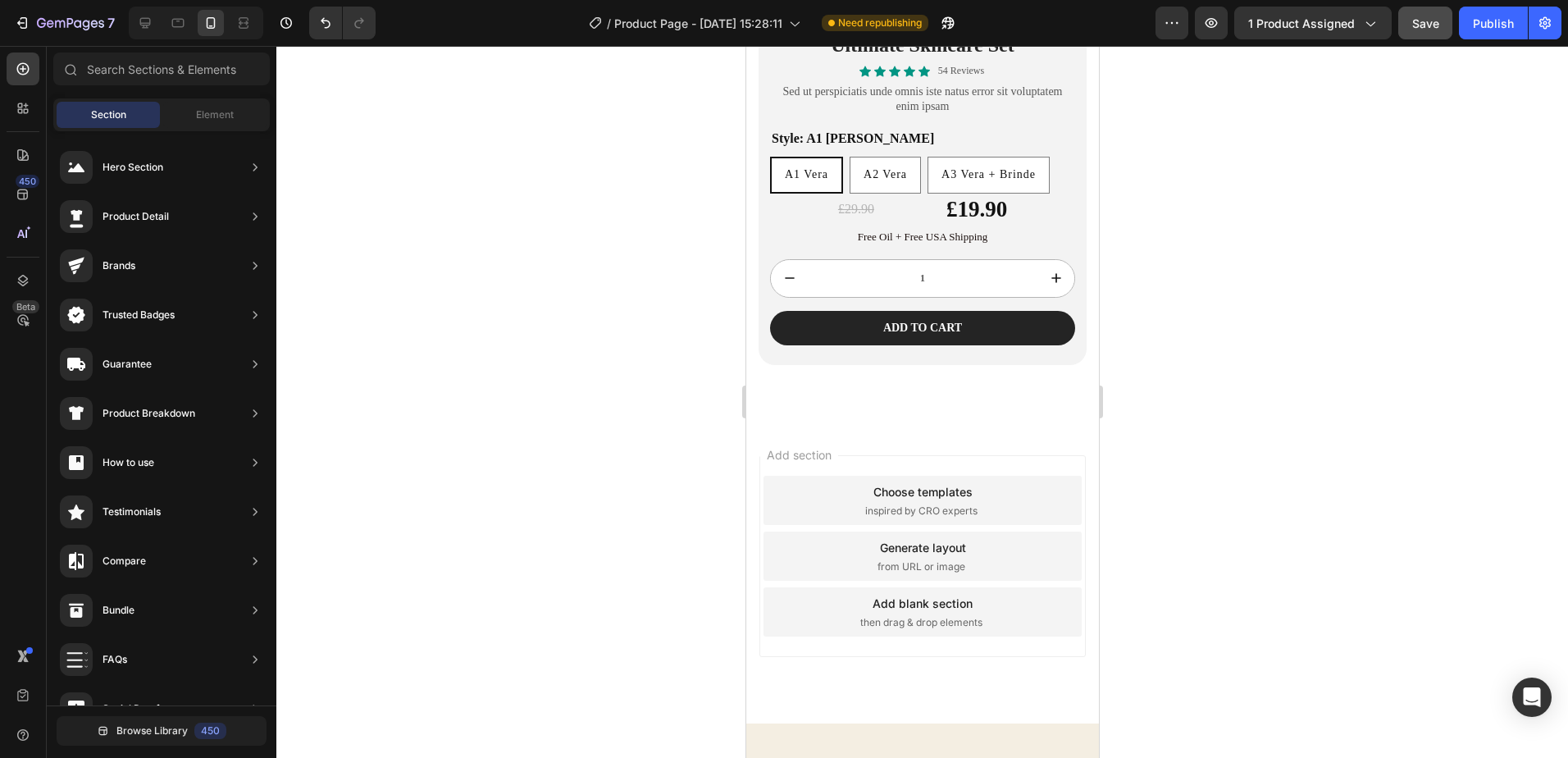
click at [1045, 484] on div "Choose templates inspired by CRO experts" at bounding box center [921, 500] width 318 height 49
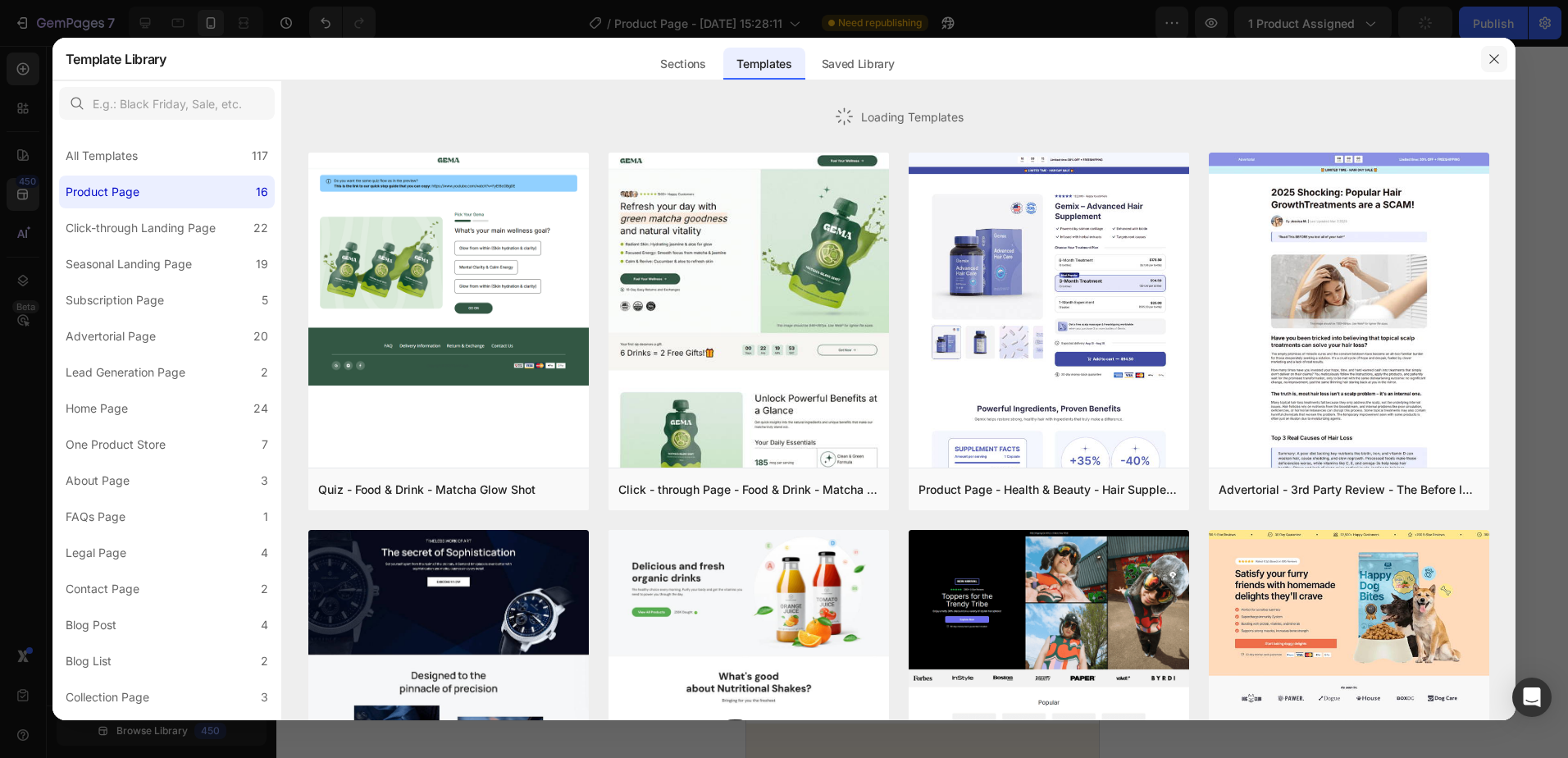
click at [1488, 53] on icon "button" at bounding box center [1494, 59] width 13 height 13
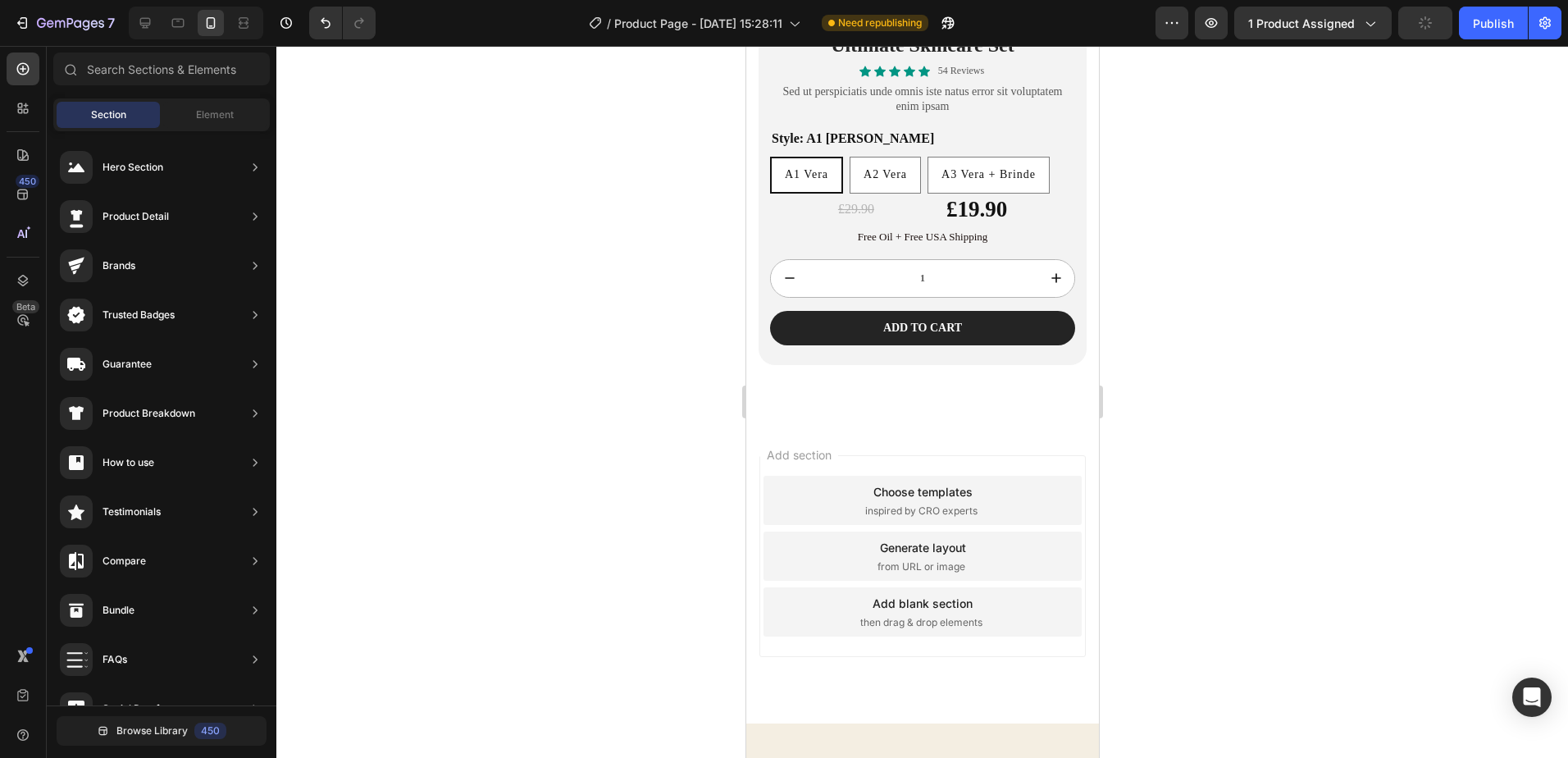
click at [1025, 456] on div "Add section Choose templates inspired by CRO experts Generate layout from URL o…" at bounding box center [921, 557] width 327 height 202
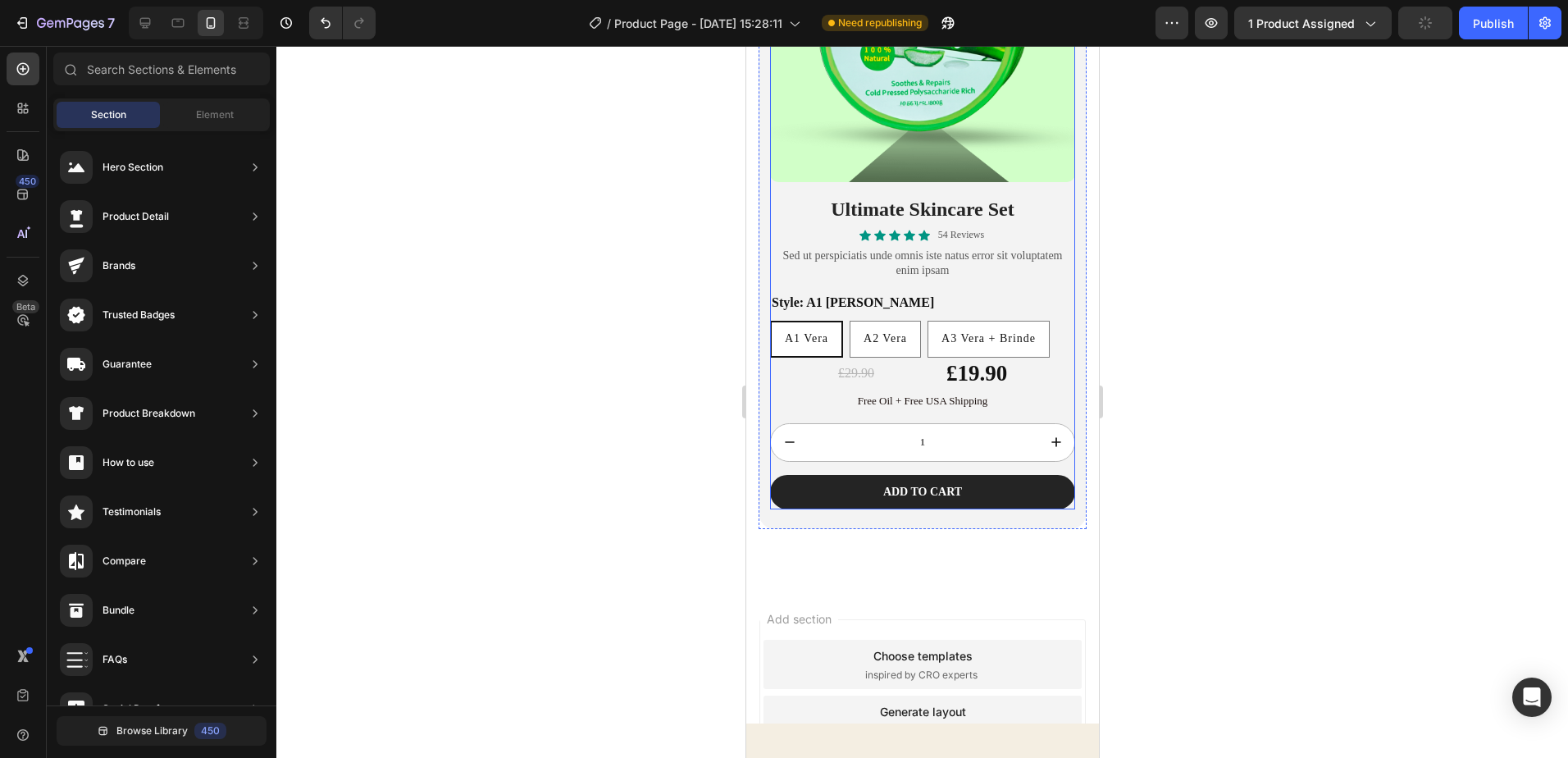
scroll to position [10174, 0]
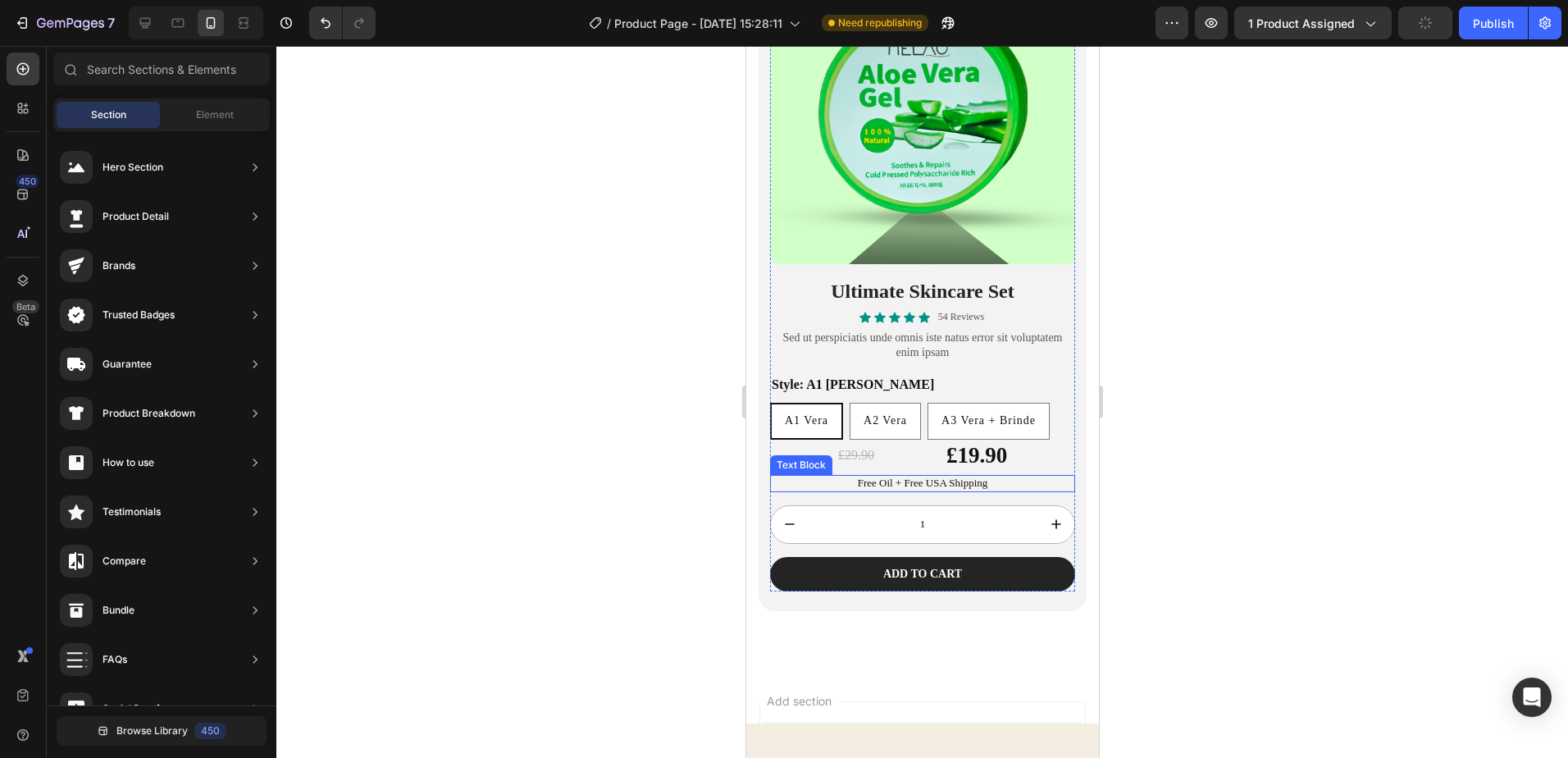
click at [1031, 460] on div "£29.90 Product Price Product Price £19.90 Product Price Product Price Row Free …" at bounding box center [921, 516] width 305 height 152
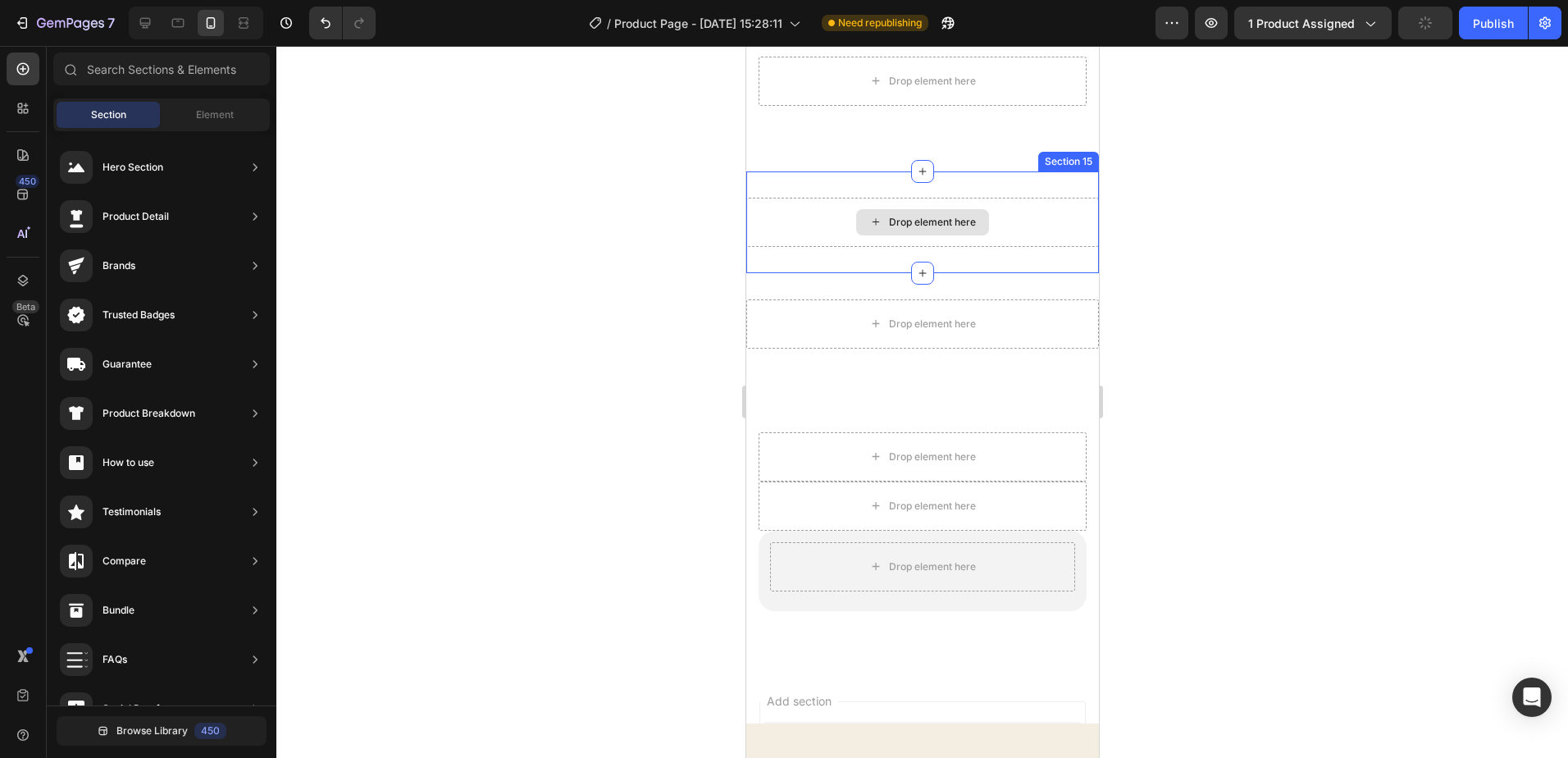
scroll to position [9275, 0]
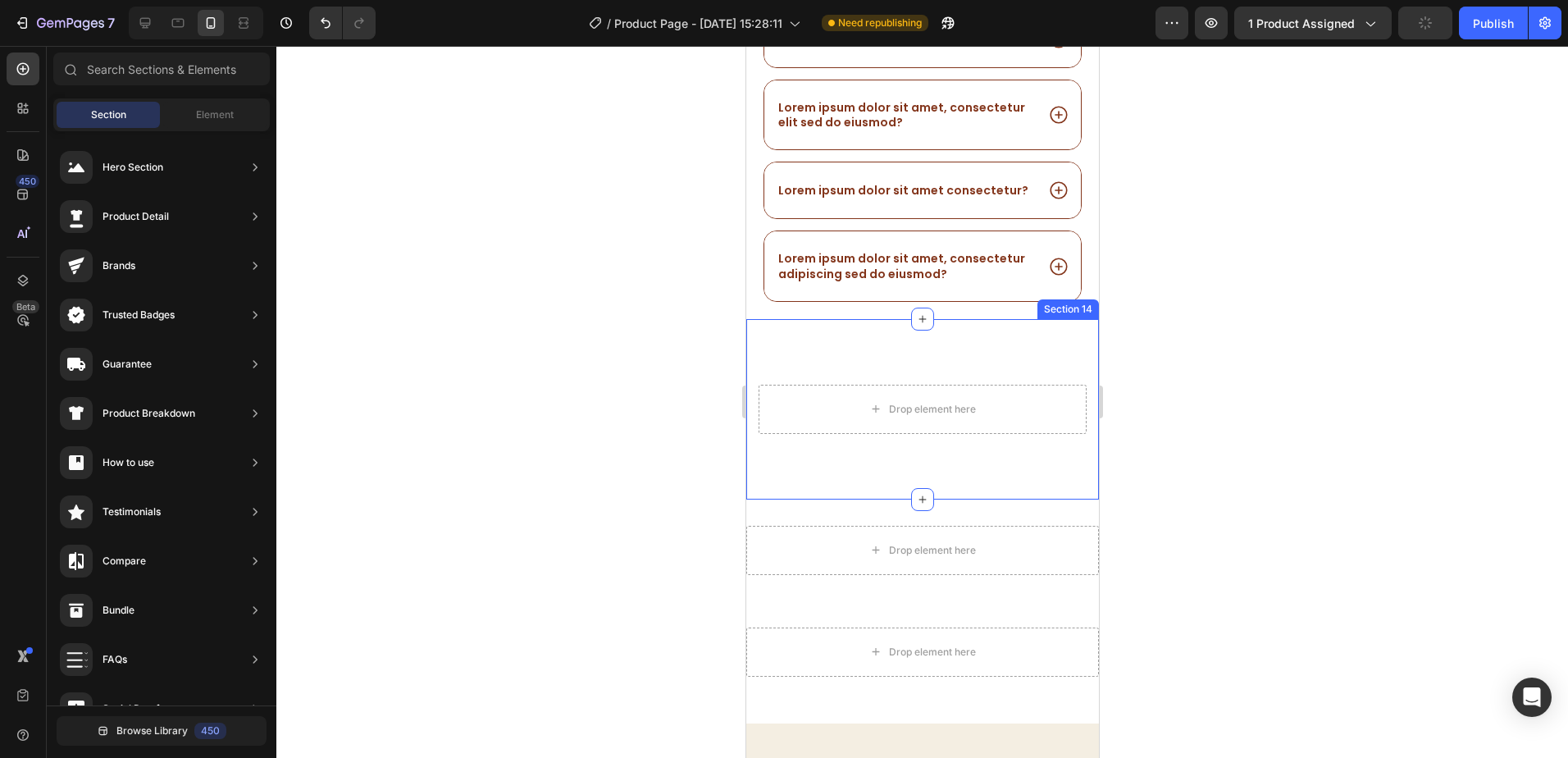
click at [1045, 347] on div "Drop element here Section 14" at bounding box center [921, 409] width 353 height 181
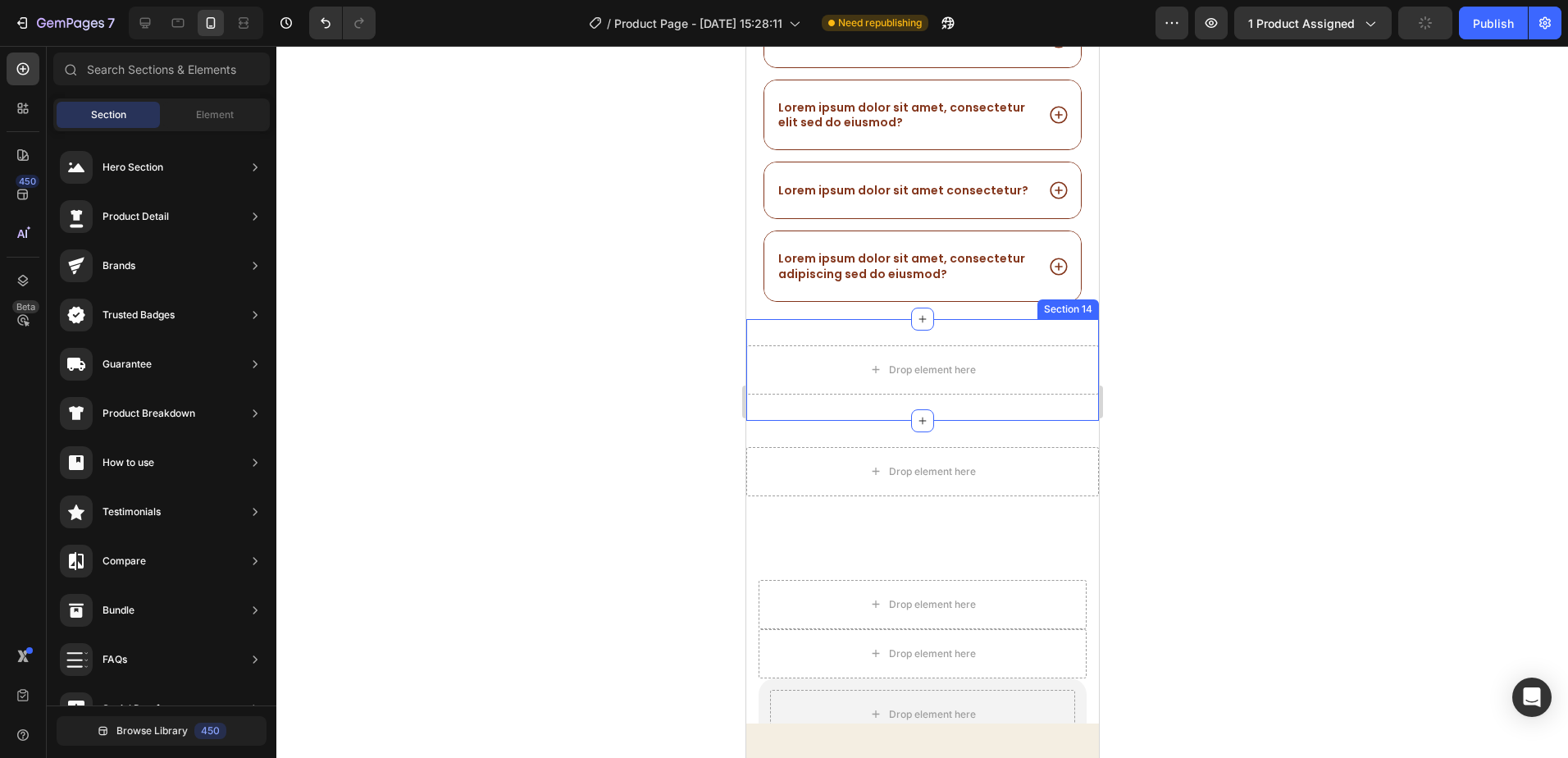
click at [1060, 319] on div "Drop element here Section 14" at bounding box center [921, 370] width 353 height 102
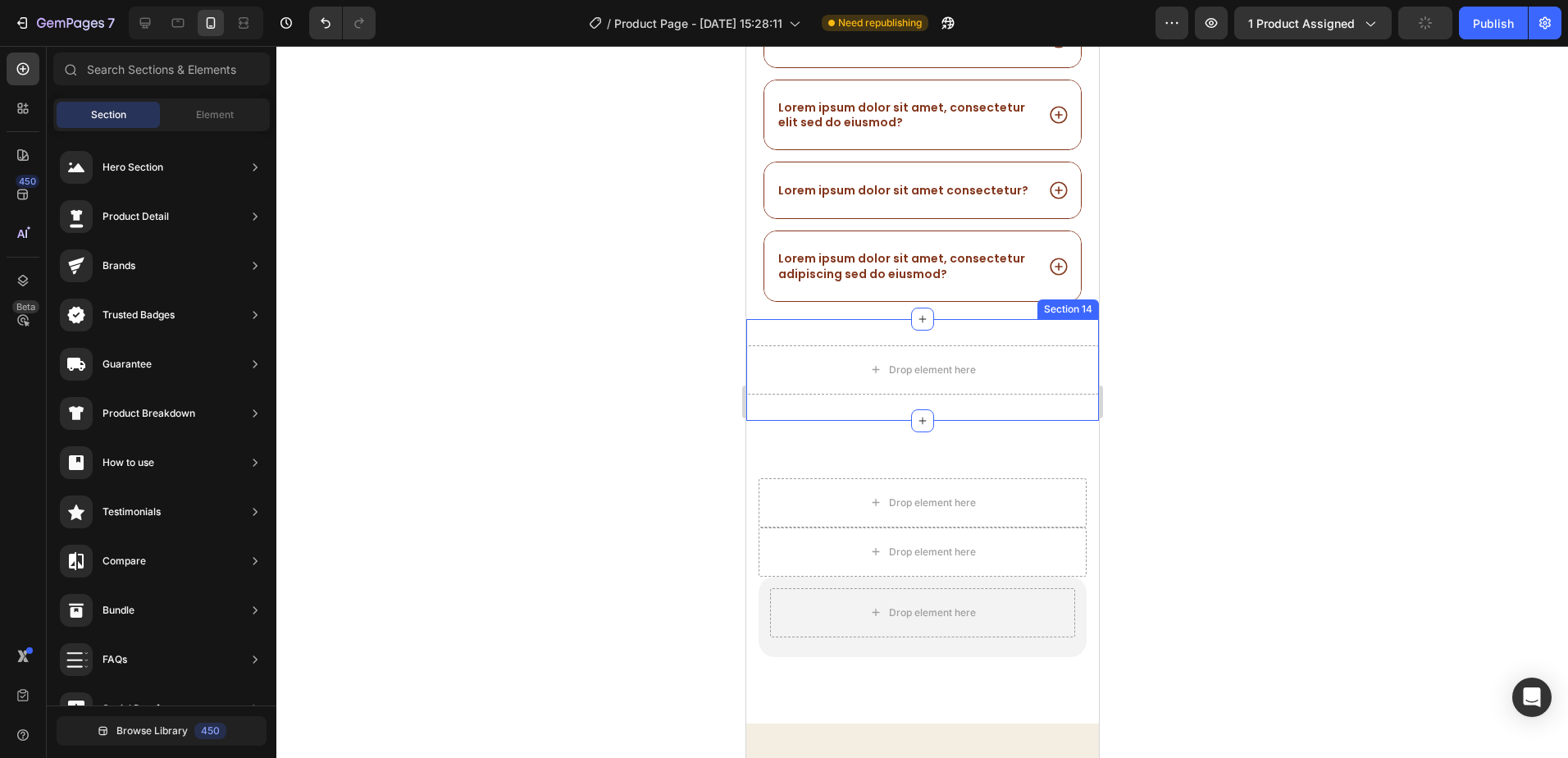
click at [1060, 321] on div "Drop element here Section 14" at bounding box center [921, 370] width 353 height 102
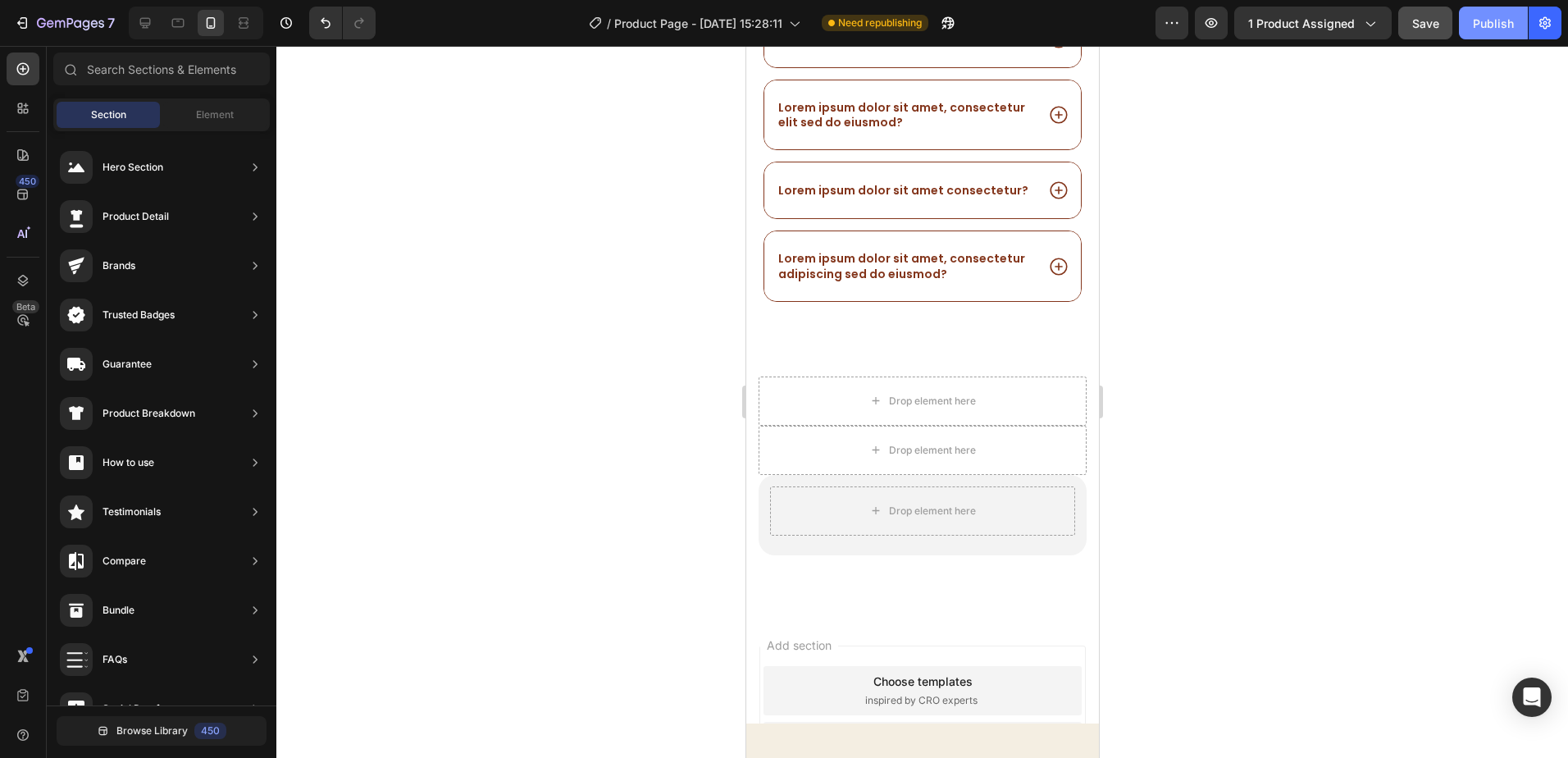
click at [1480, 24] on div "Publish" at bounding box center [1493, 23] width 41 height 17
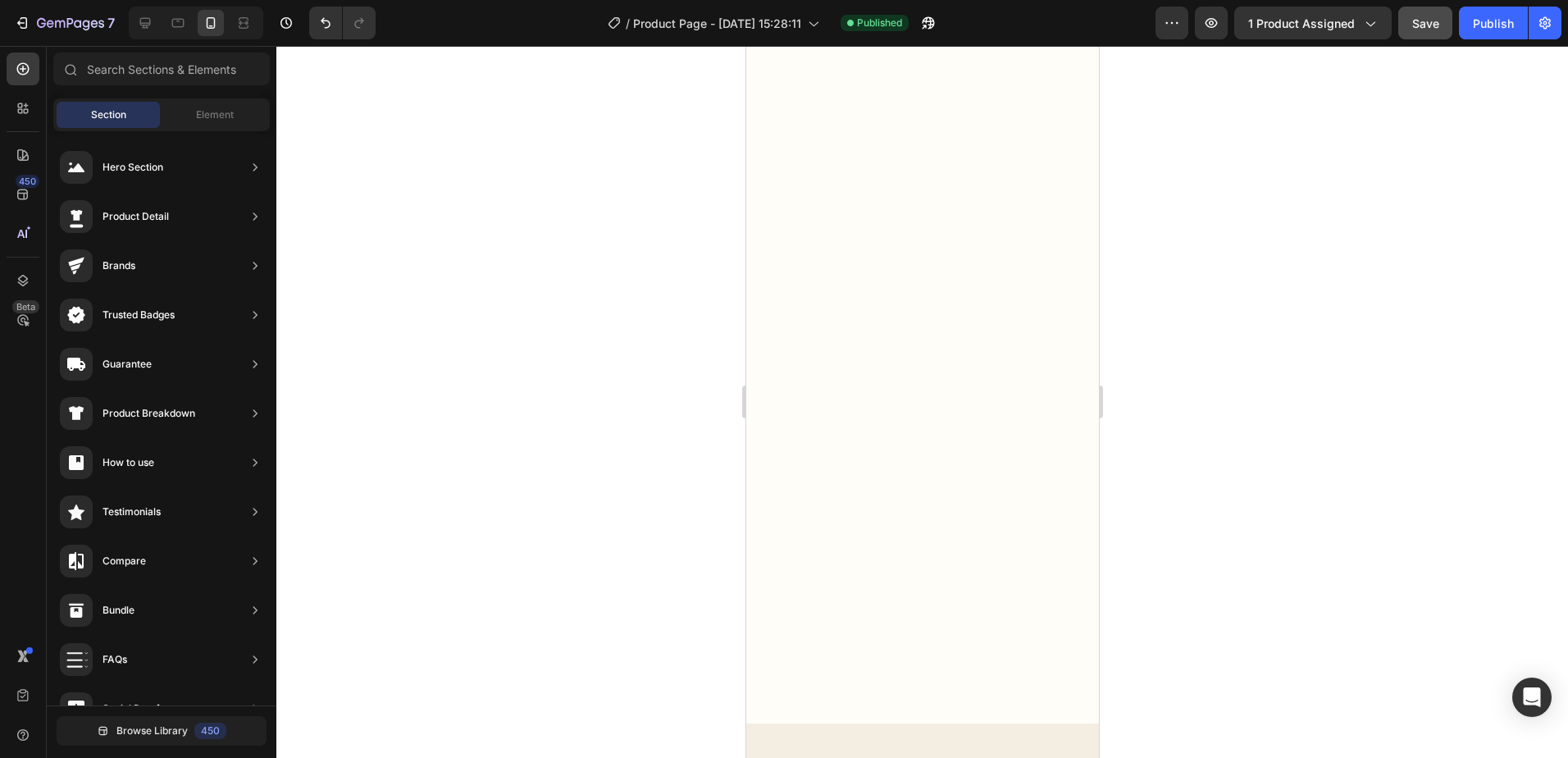
scroll to position [62, 0]
